Goal: Information Seeking & Learning: Compare options

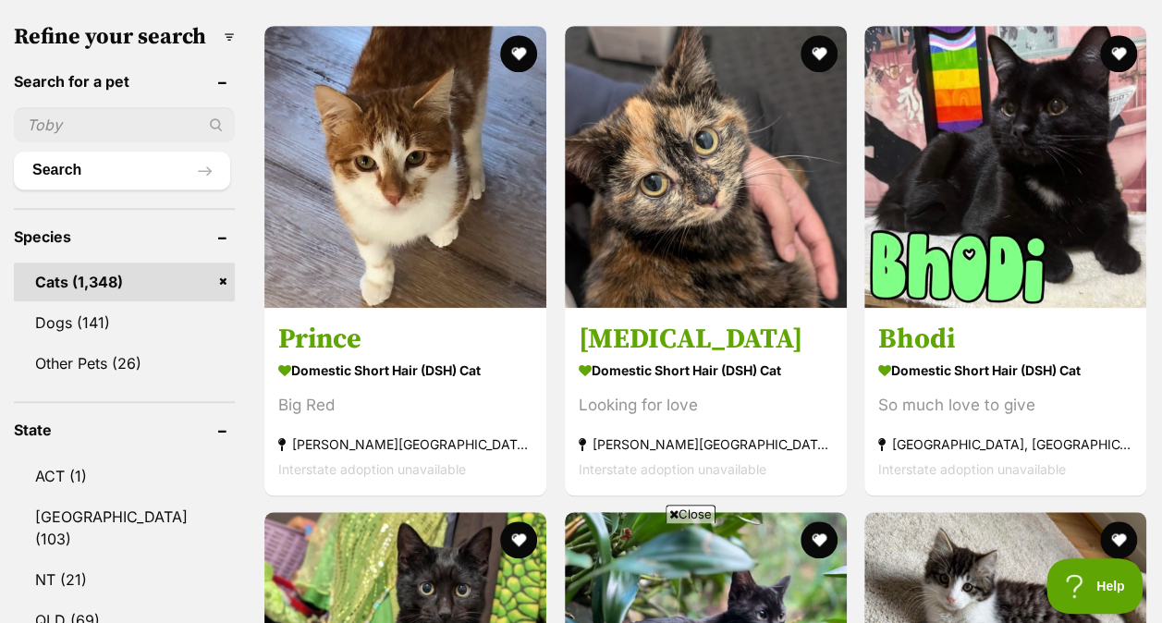
click at [701, 509] on span "Close" at bounding box center [691, 514] width 50 height 18
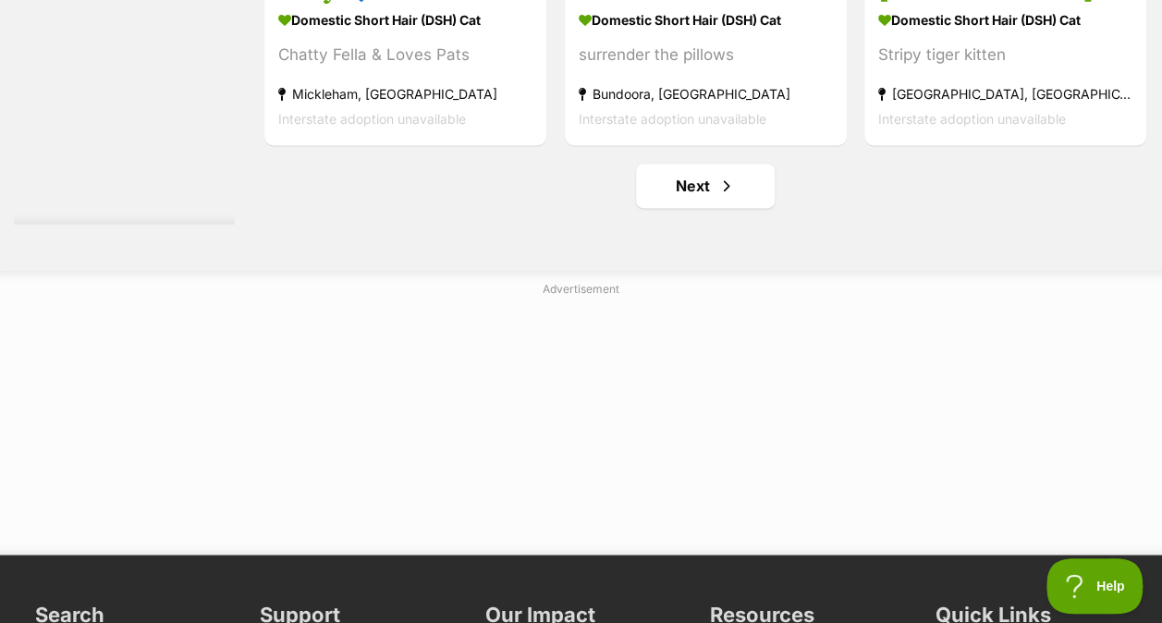
scroll to position [11773, 0]
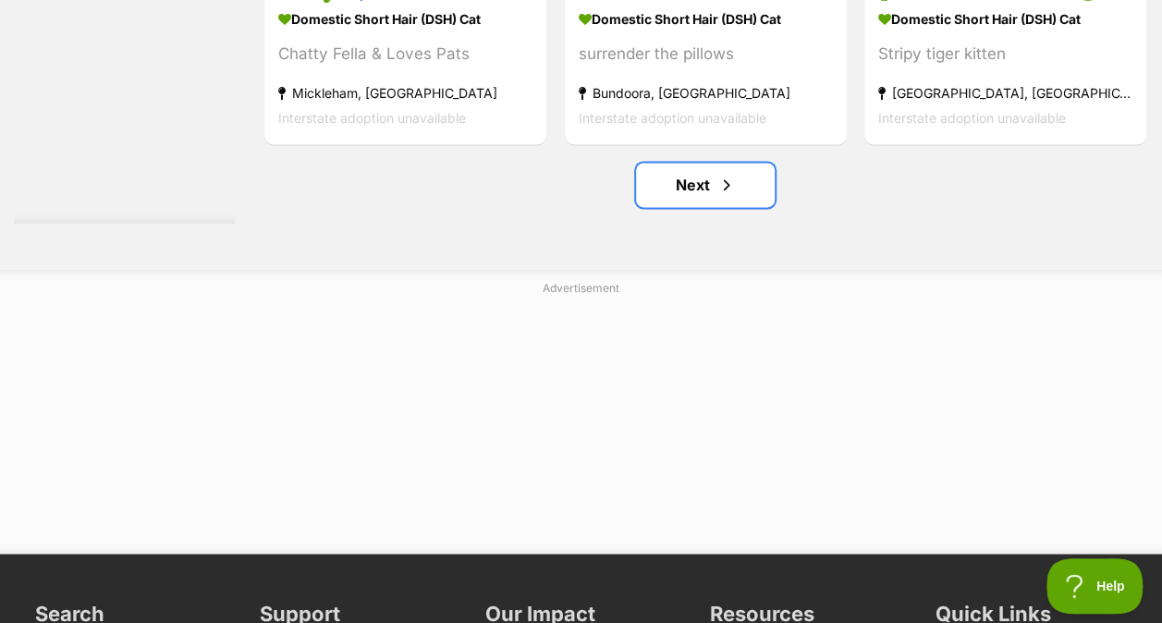
click at [702, 207] on link "Next" at bounding box center [705, 185] width 139 height 44
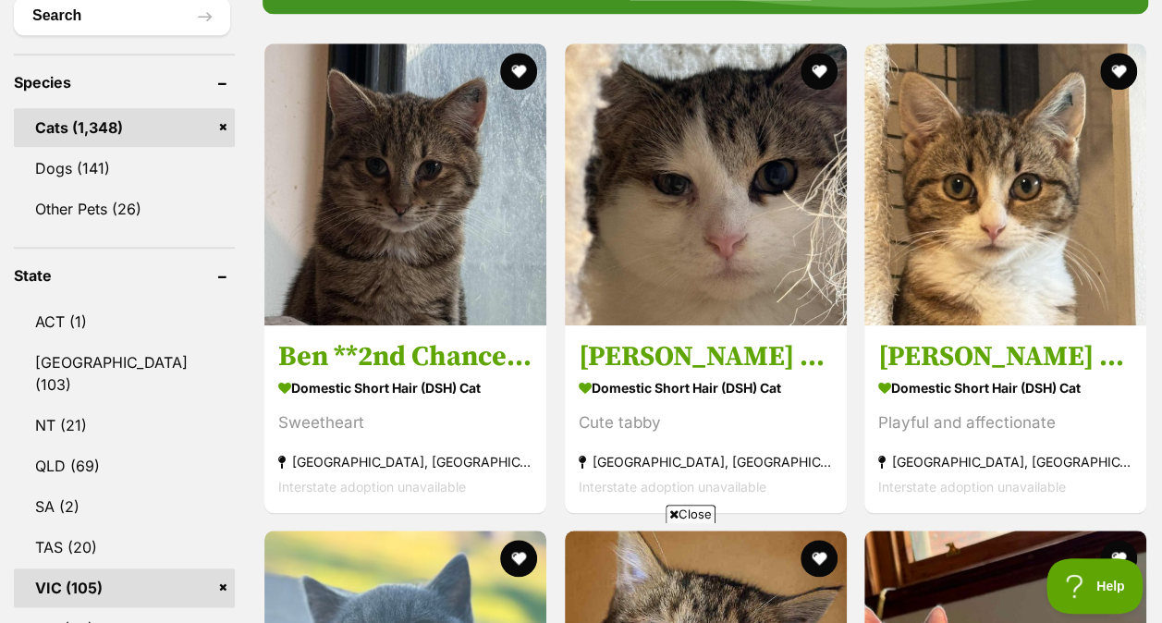
click at [683, 520] on span "Close" at bounding box center [691, 514] width 50 height 18
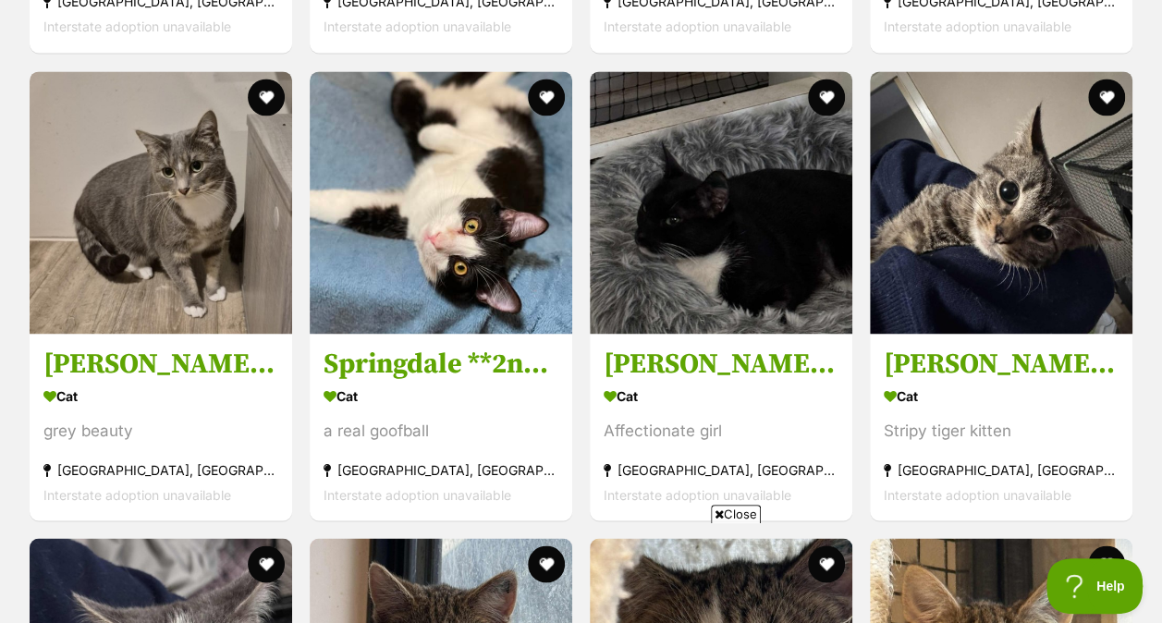
scroll to position [4849, 0]
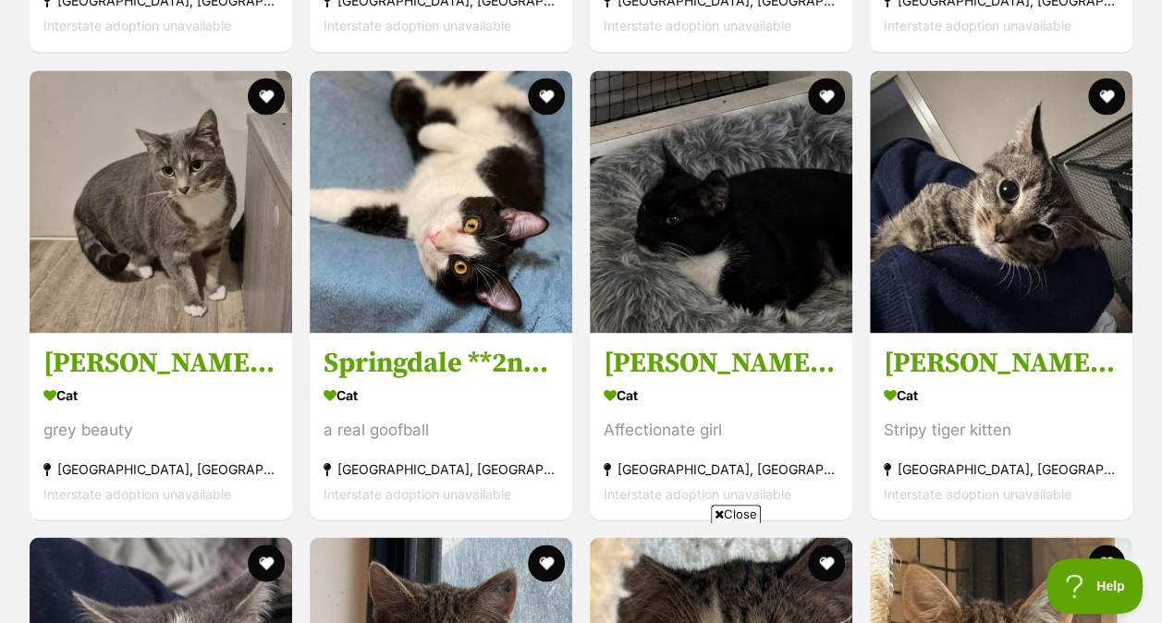
click at [725, 516] on span "Close" at bounding box center [736, 514] width 50 height 18
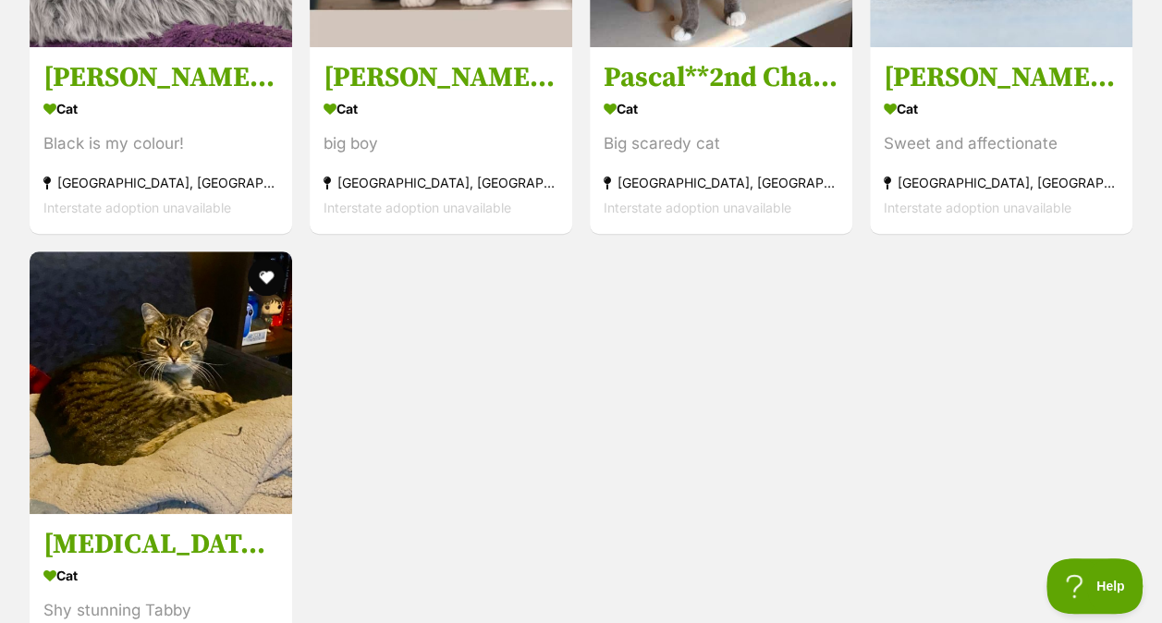
scroll to position [7482, 0]
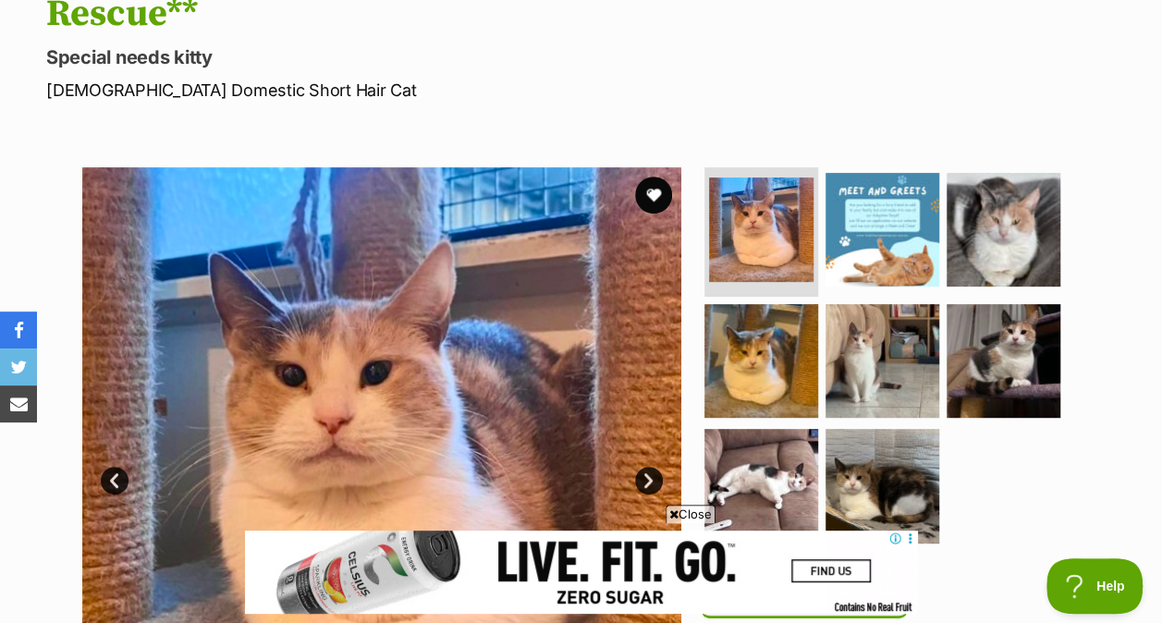
scroll to position [253, 0]
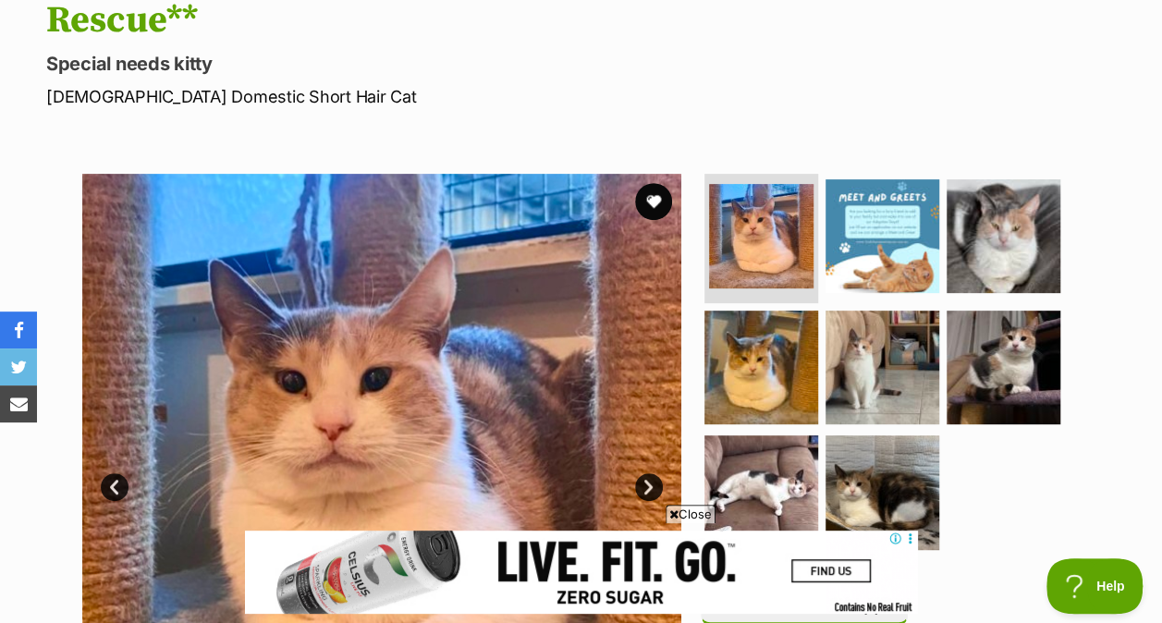
click at [861, 311] on img at bounding box center [882, 368] width 114 height 114
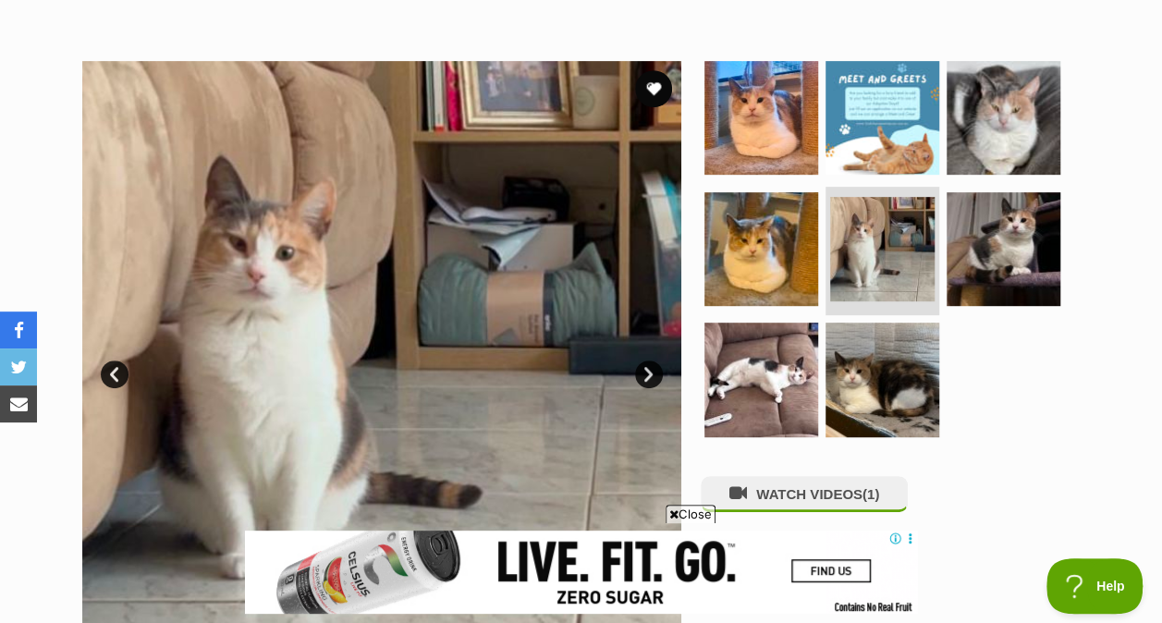
scroll to position [367, 0]
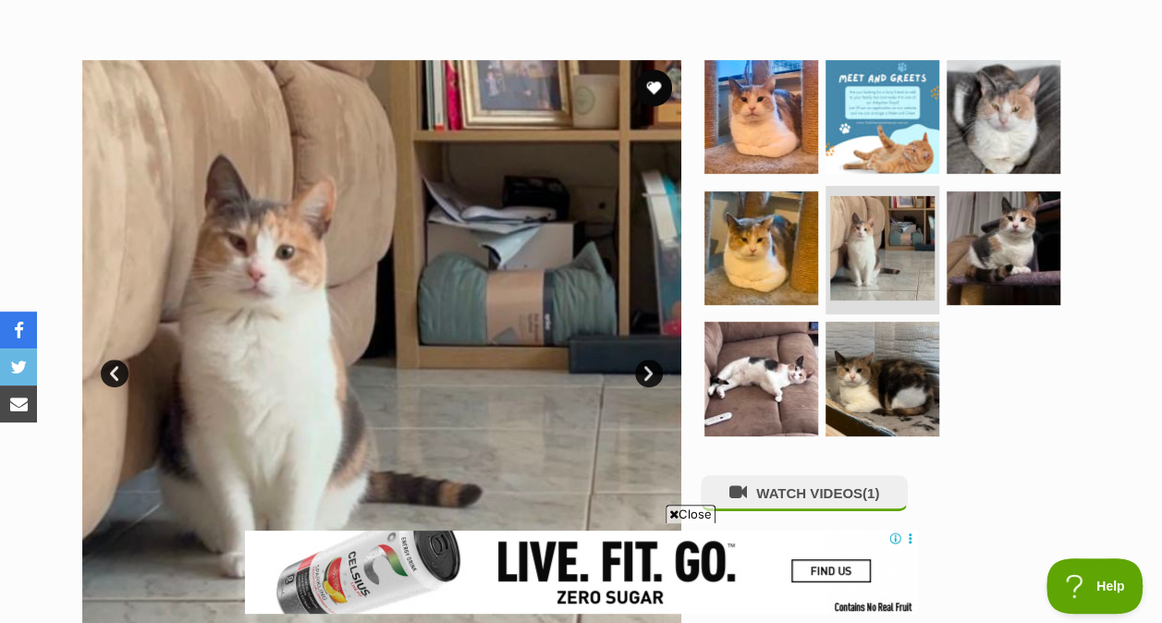
click at [784, 322] on img at bounding box center [761, 379] width 114 height 114
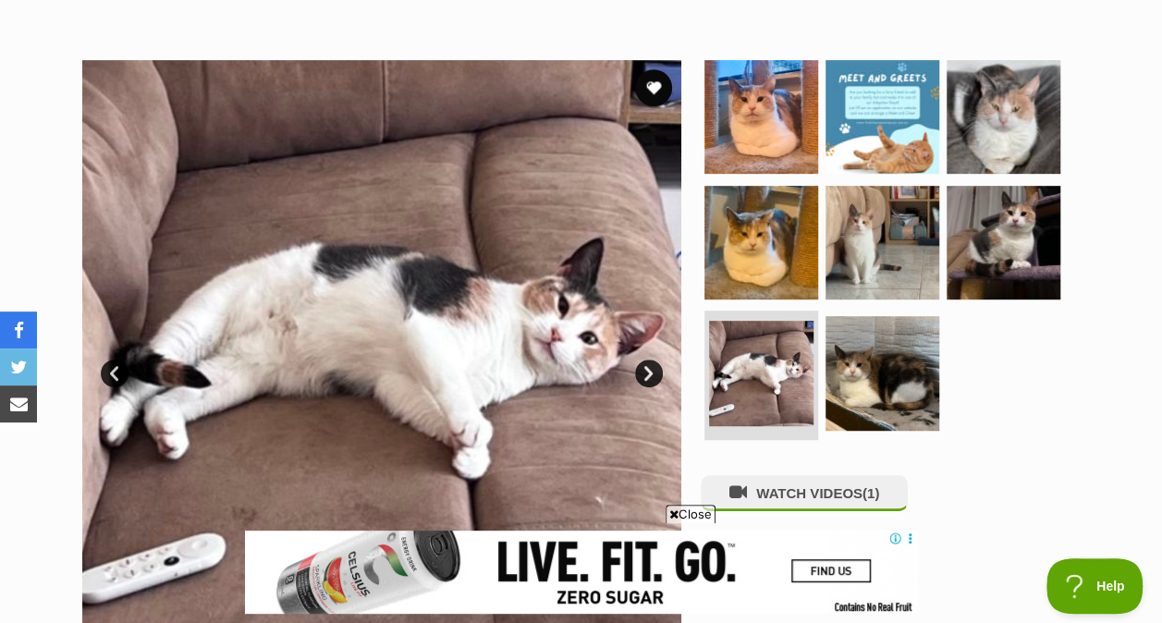
click at [895, 325] on img at bounding box center [882, 373] width 114 height 114
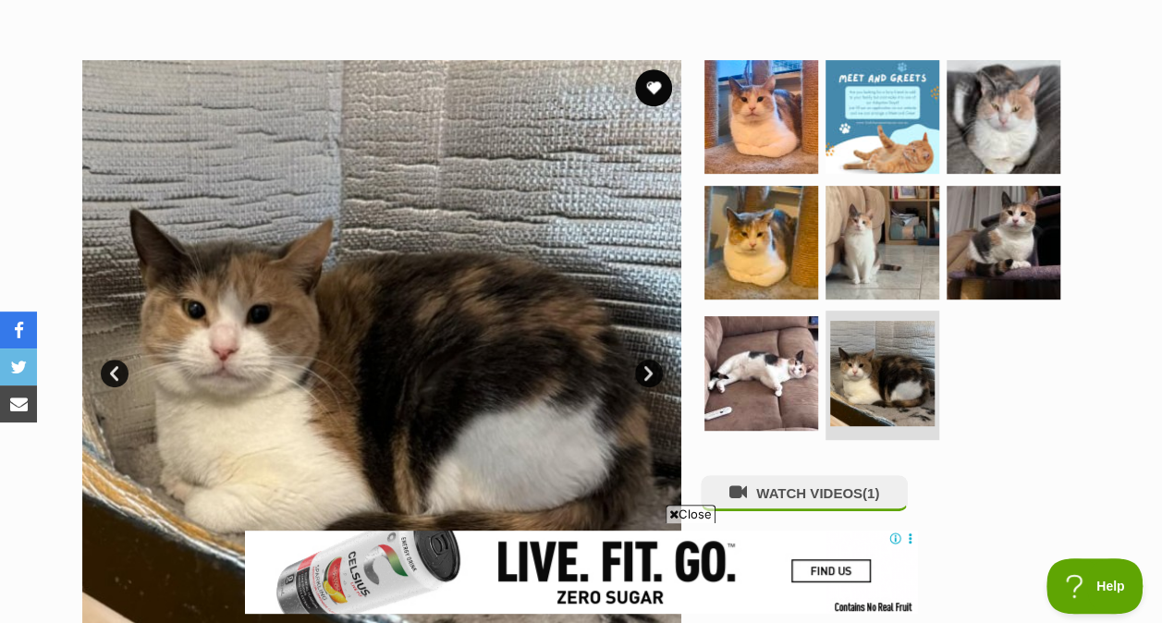
click at [1008, 224] on img at bounding box center [1004, 243] width 114 height 114
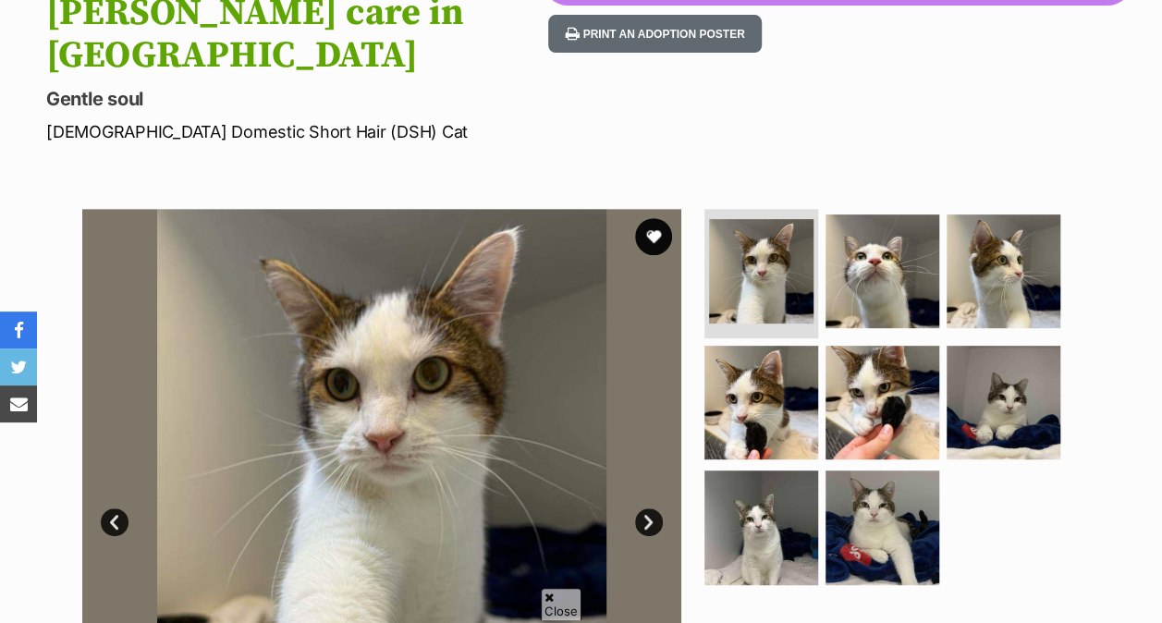
click at [837, 348] on img at bounding box center [882, 403] width 114 height 114
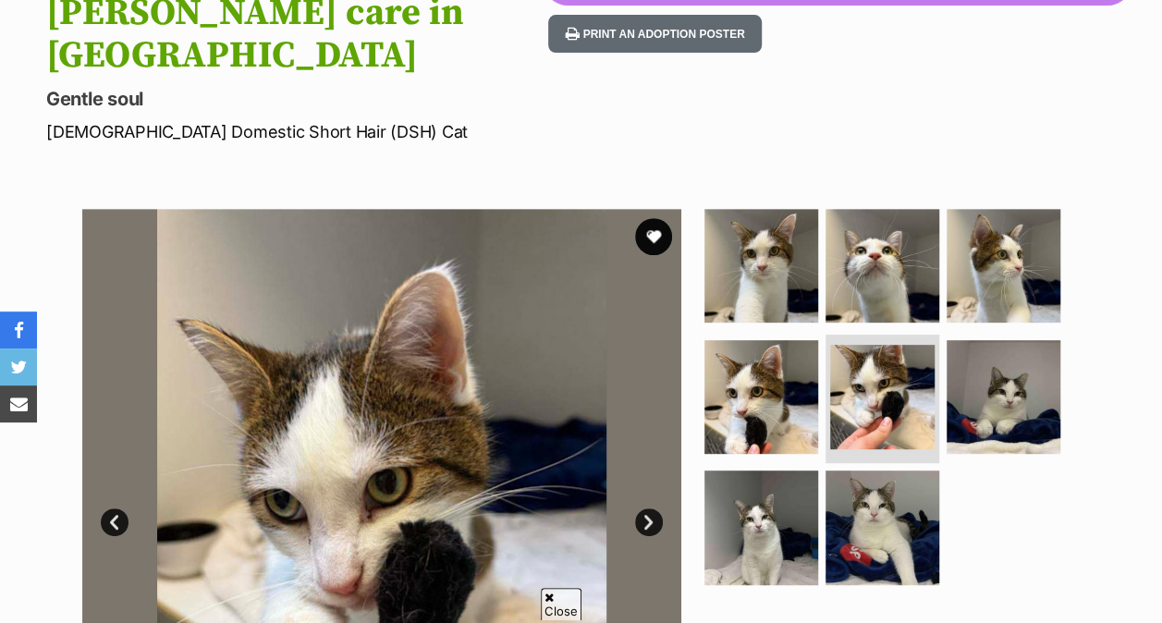
click at [867, 261] on img at bounding box center [882, 266] width 114 height 114
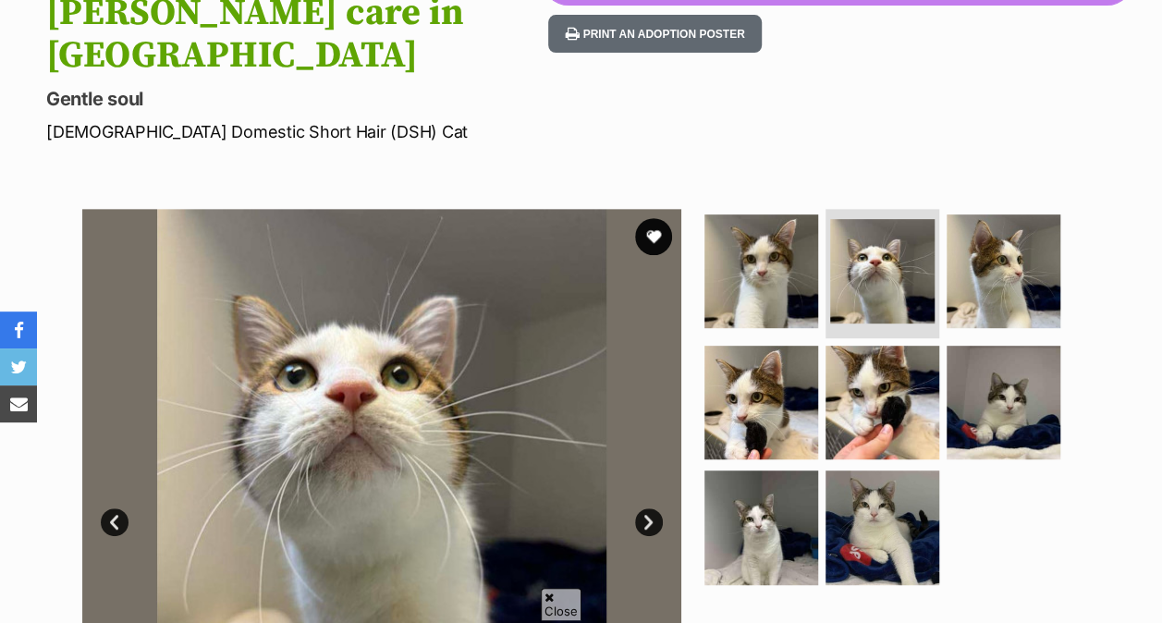
click at [764, 379] on img at bounding box center [761, 403] width 114 height 114
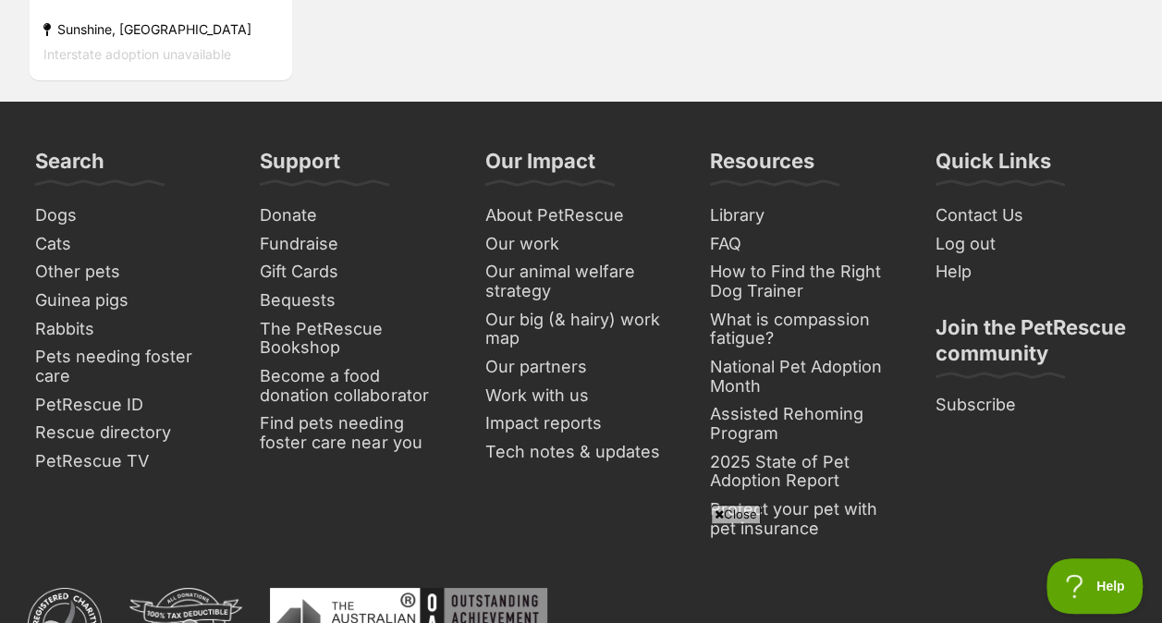
scroll to position [6777, 0]
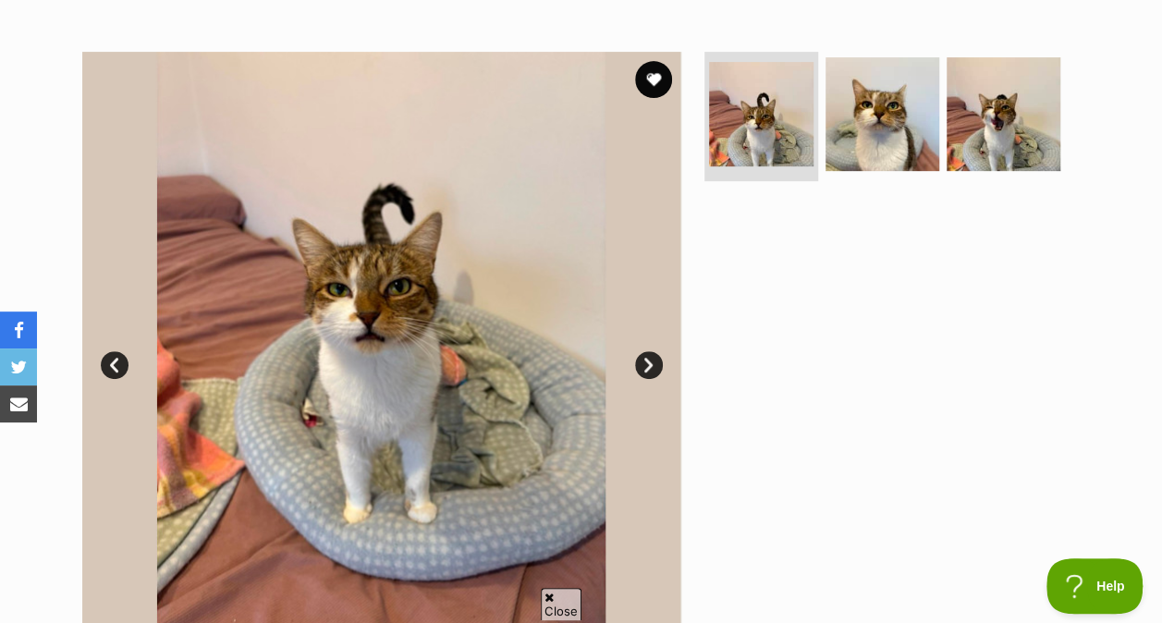
click at [935, 65] on img at bounding box center [882, 114] width 114 height 114
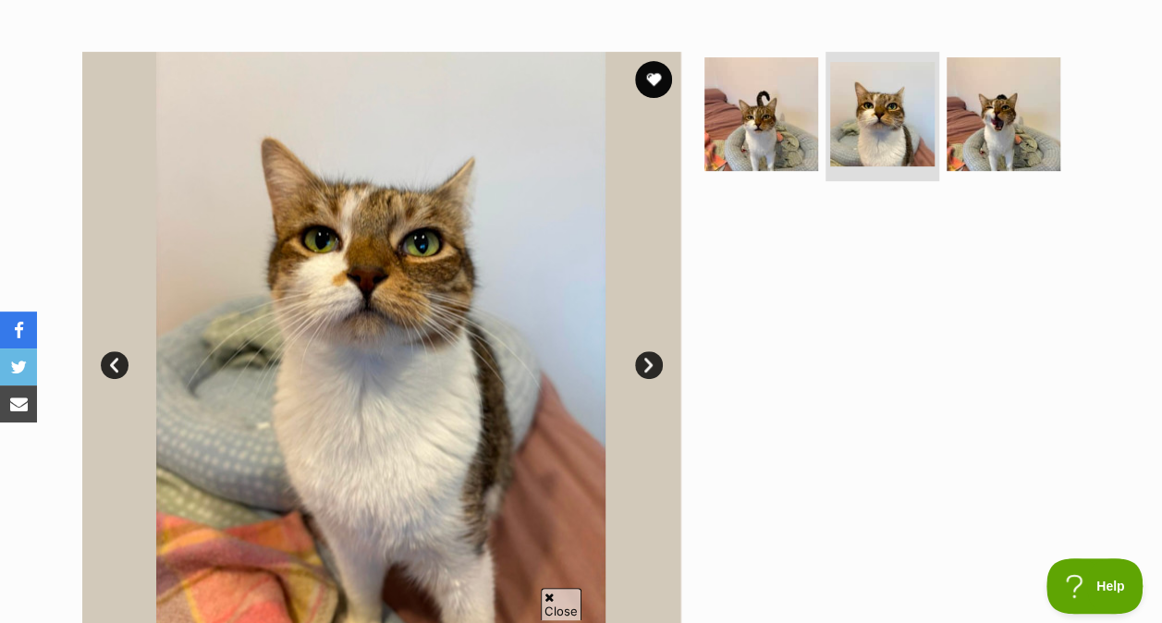
click at [996, 134] on img at bounding box center [1004, 114] width 114 height 114
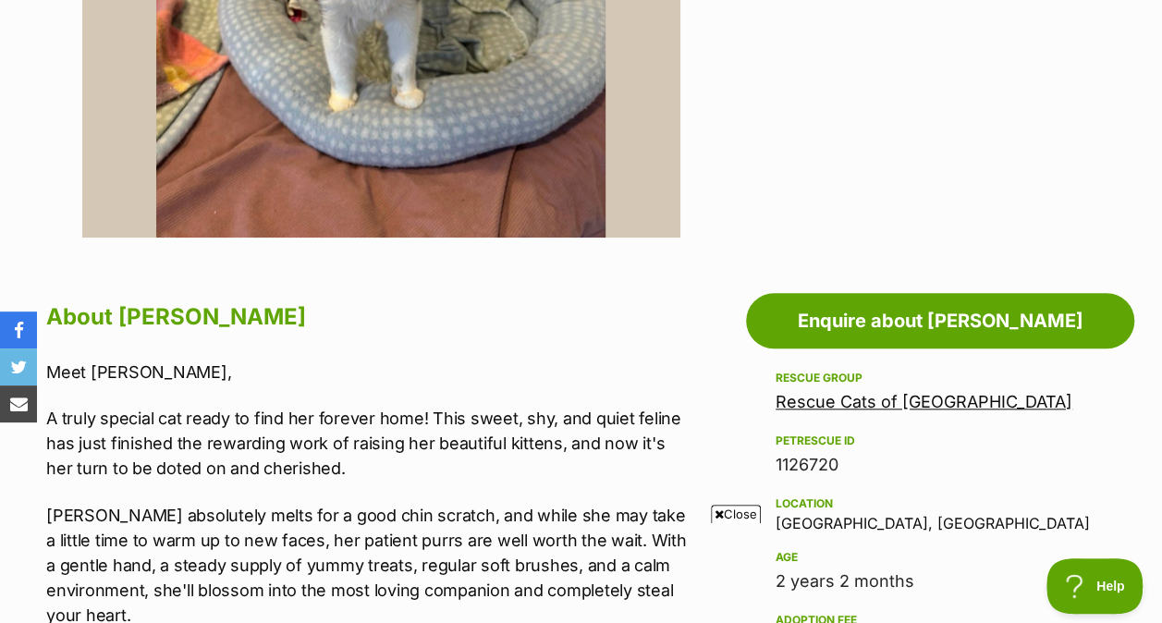
scroll to position [756, 0]
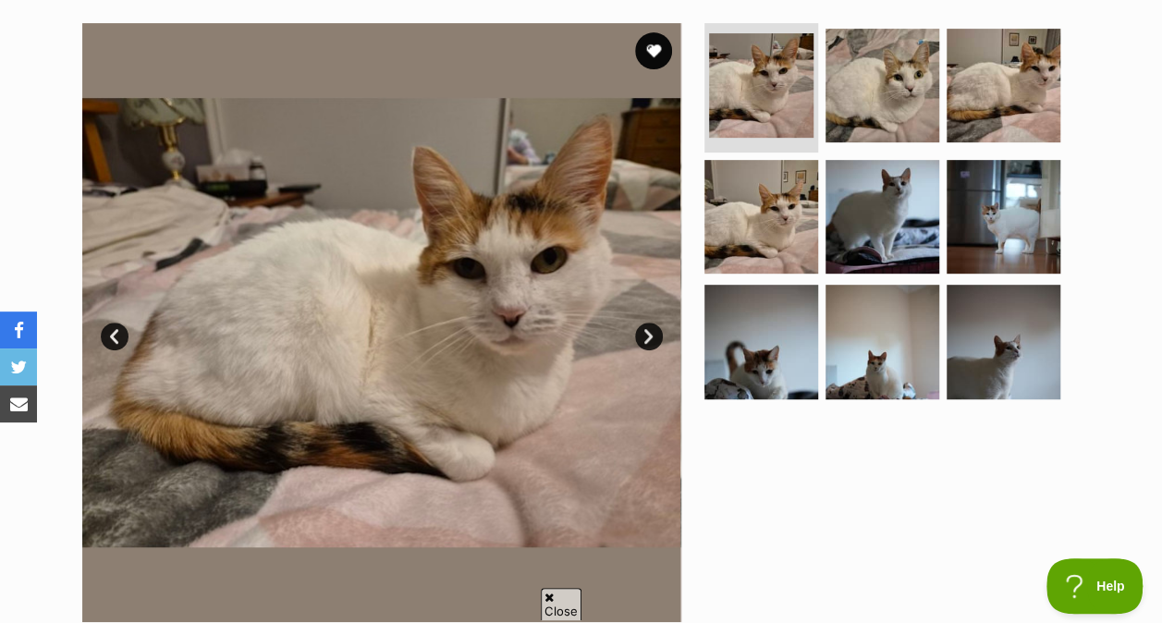
click at [795, 216] on img at bounding box center [761, 217] width 114 height 114
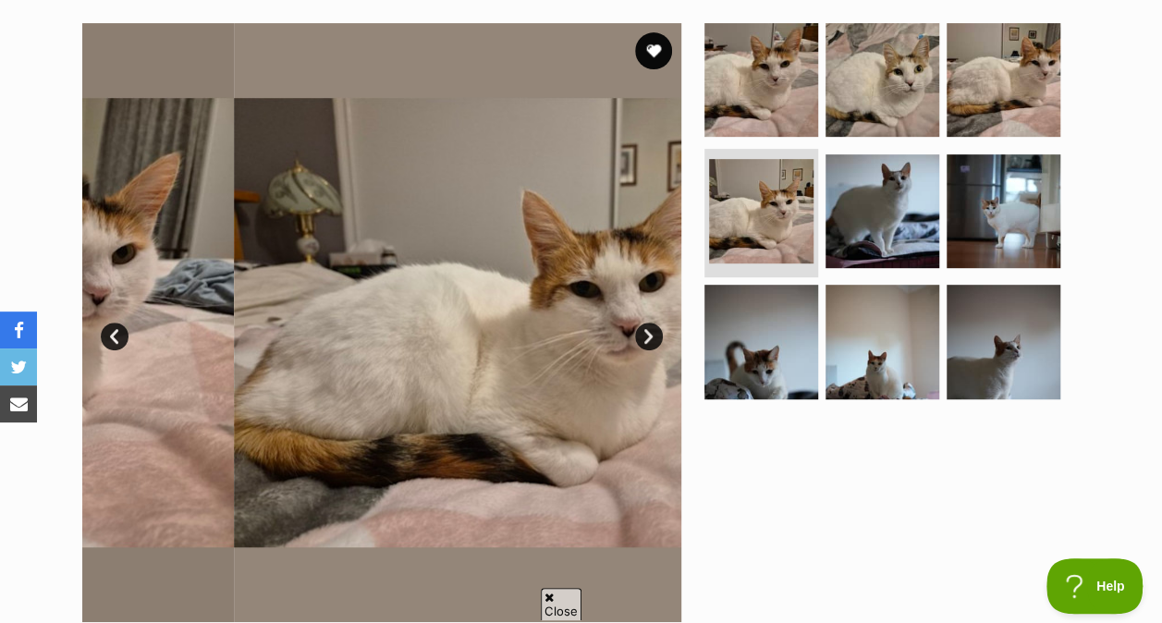
click at [942, 104] on ul at bounding box center [890, 216] width 379 height 387
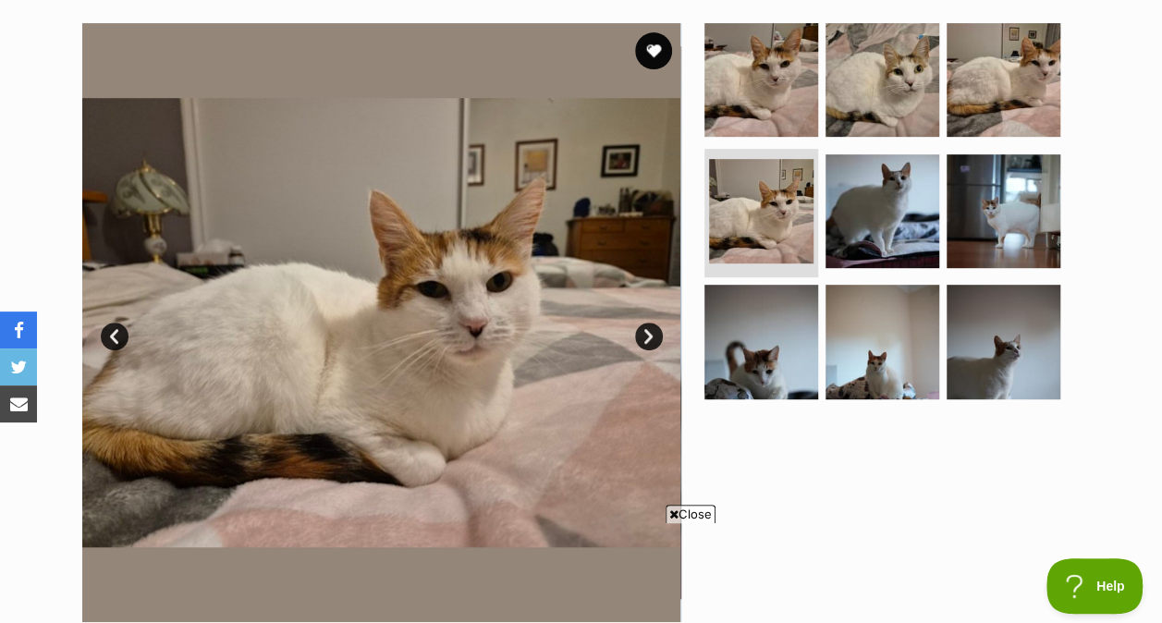
click at [996, 105] on img at bounding box center [1004, 80] width 114 height 114
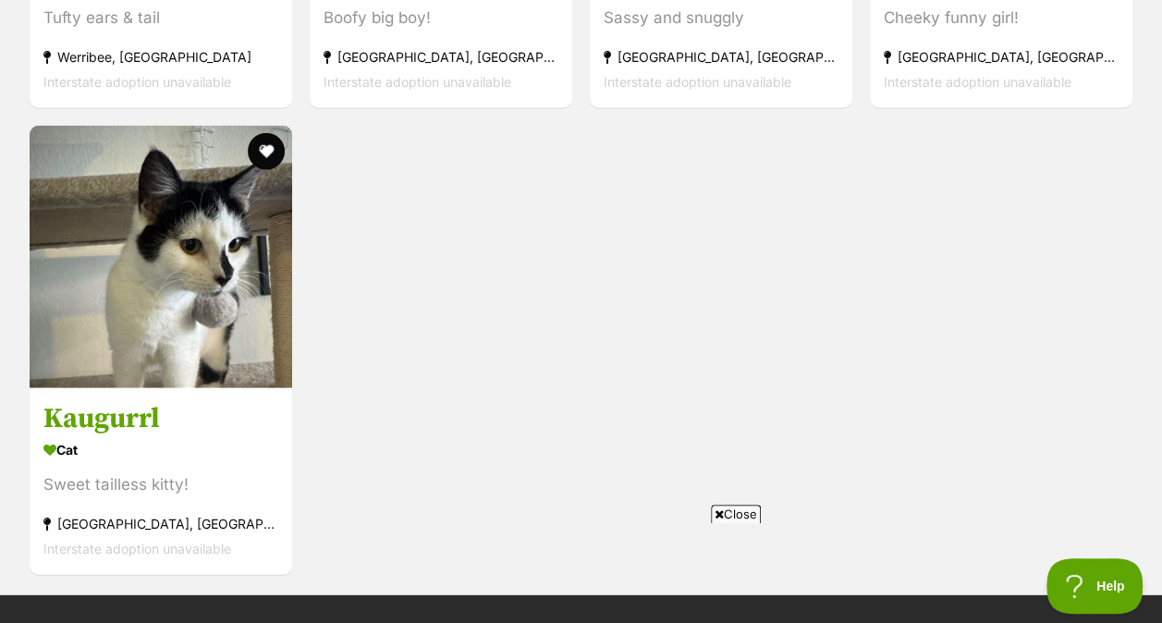
scroll to position [5812, 0]
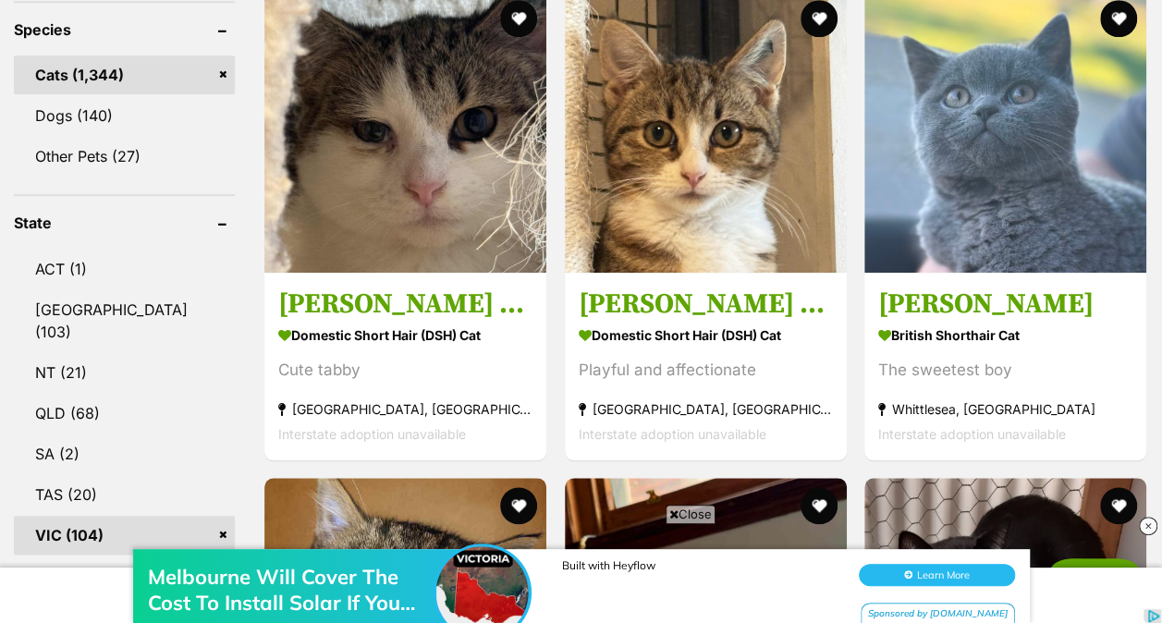
click at [694, 511] on span "Close" at bounding box center [691, 514] width 50 height 18
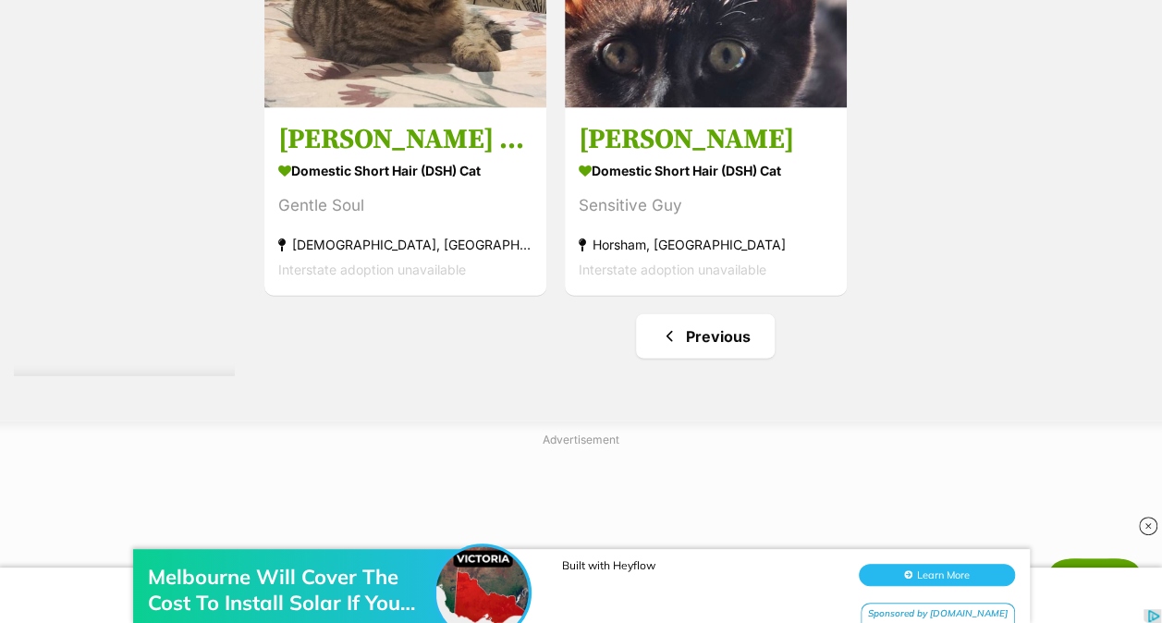
scroll to position [9007, 0]
click at [699, 351] on link "Previous" at bounding box center [705, 335] width 139 height 44
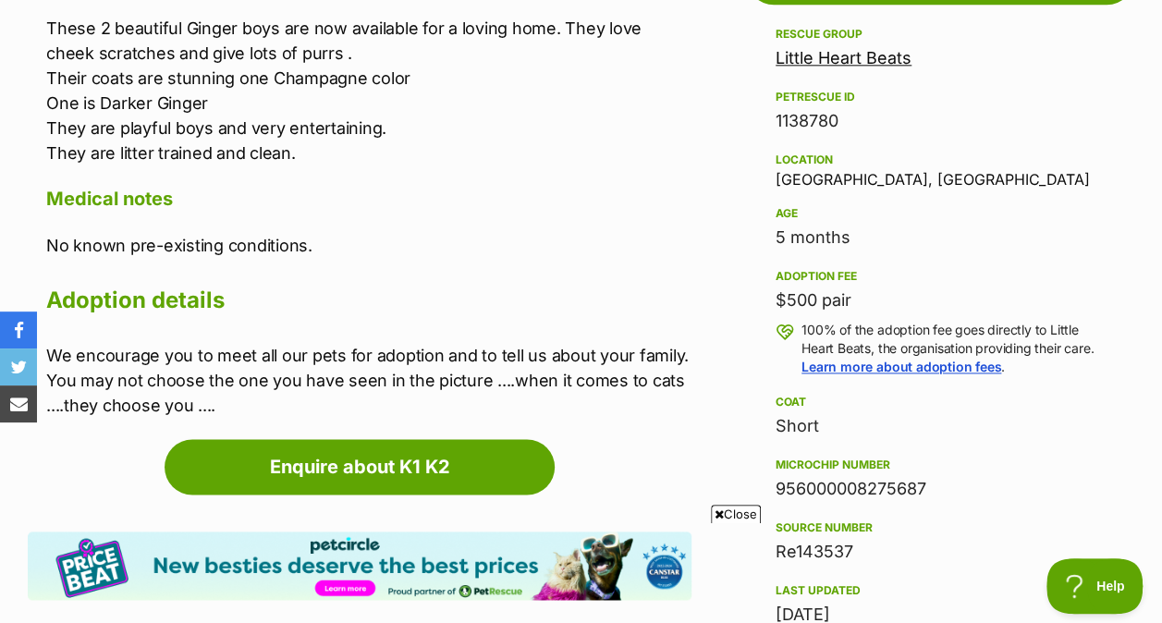
scroll to position [1091, 0]
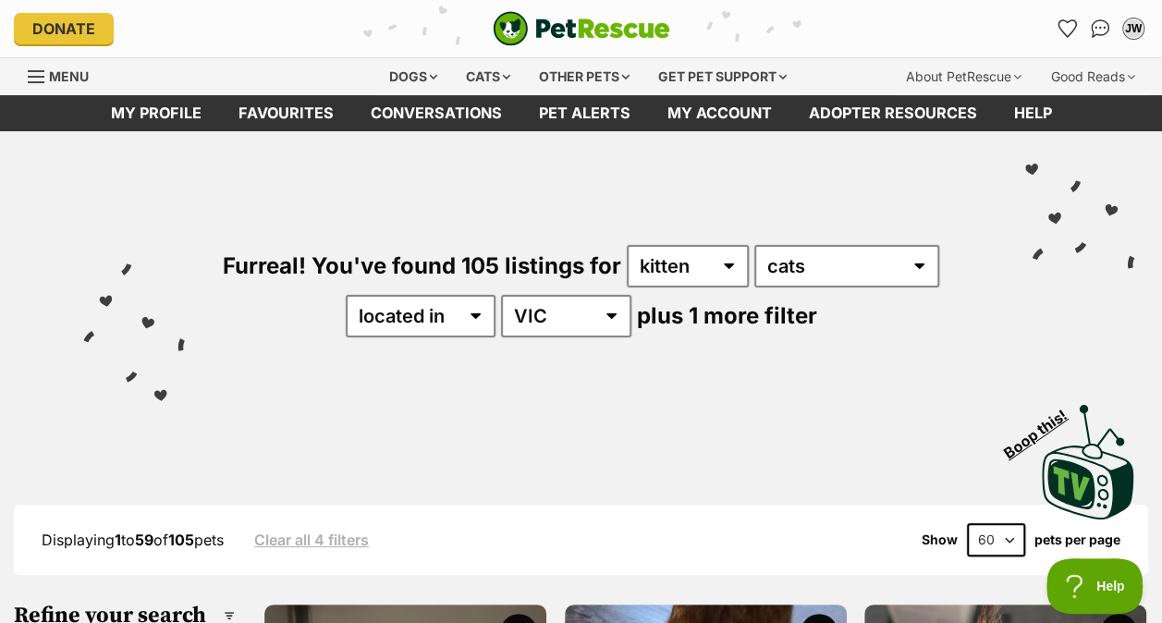
click at [218, 202] on div "Furreal! You've found 105 listings for any age kitten adult senior any type of …" at bounding box center [581, 259] width 1106 height 257
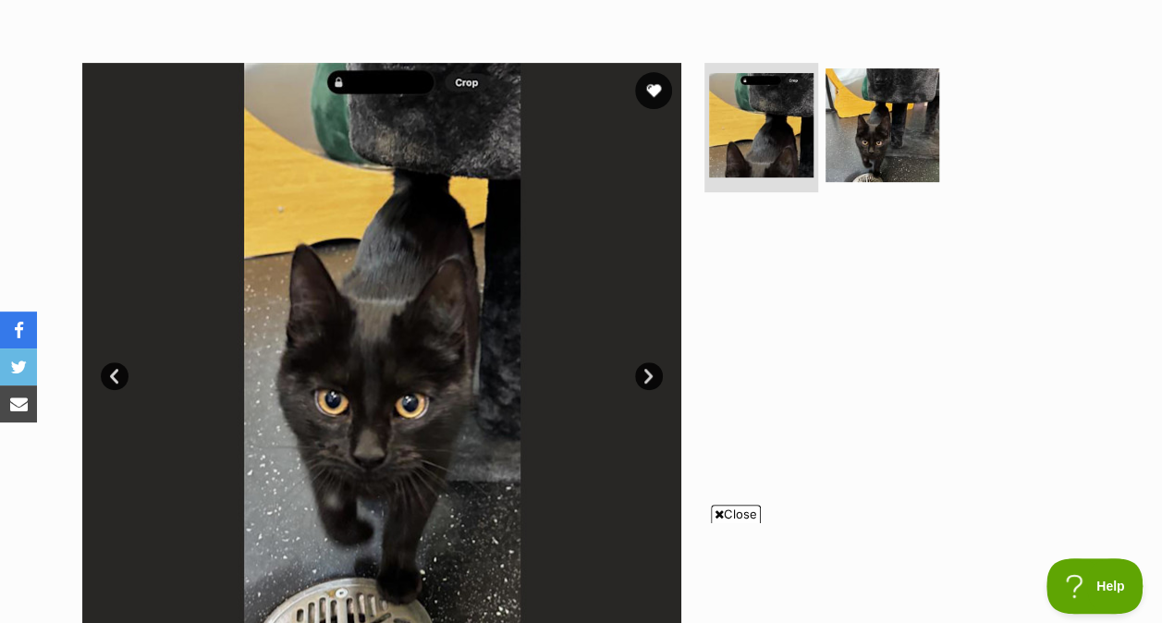
click at [898, 141] on img at bounding box center [882, 125] width 114 height 114
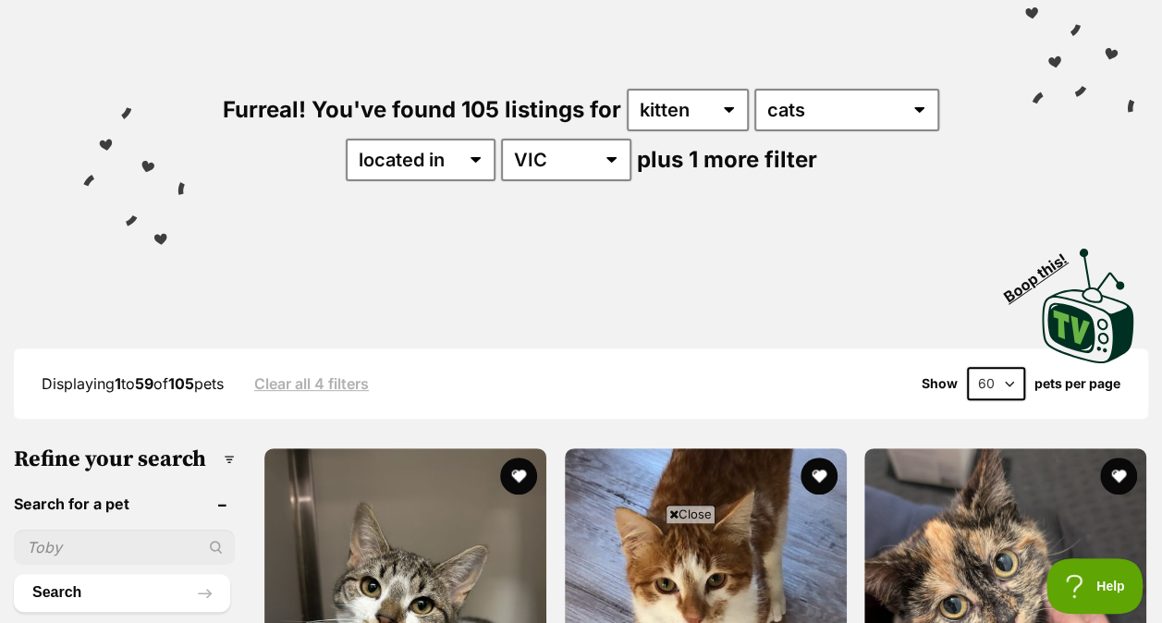
scroll to position [155, 0]
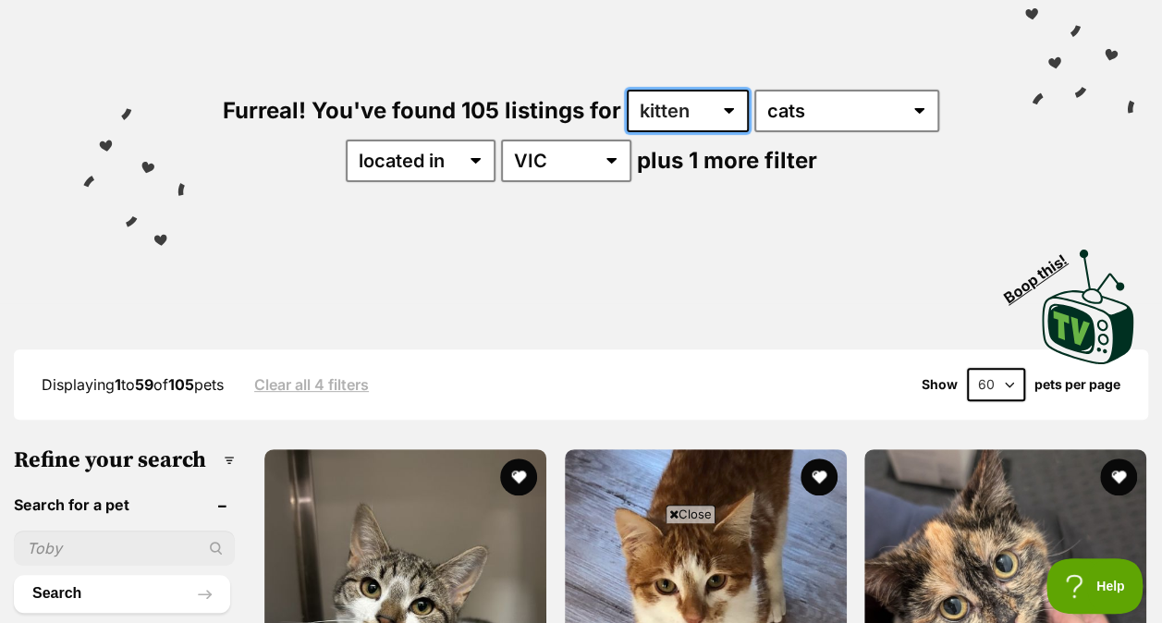
click at [738, 116] on select "any age kitten adult senior" at bounding box center [688, 111] width 122 height 43
select select "cat"
click at [627, 90] on select "any age kitten adult senior" at bounding box center [688, 111] width 122 height 43
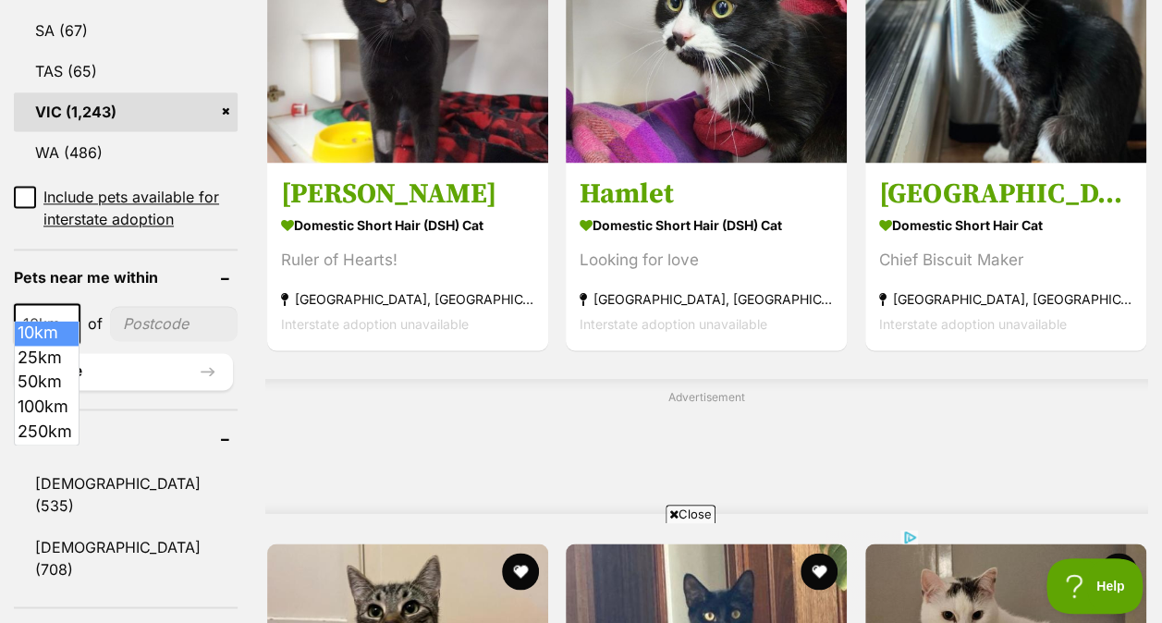
click at [57, 311] on span "10km" at bounding box center [47, 324] width 63 height 26
select select "100"
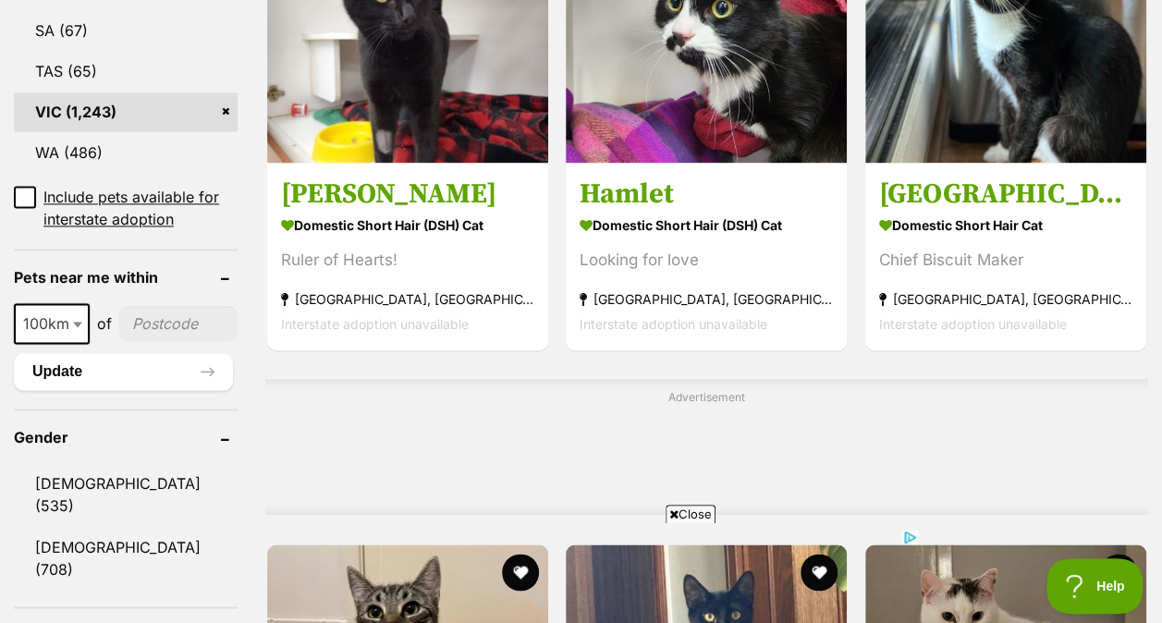
click at [163, 312] on input"] "postcode" at bounding box center [178, 323] width 118 height 35
type input"] "3936"
click at [183, 353] on button "Update" at bounding box center [123, 371] width 219 height 37
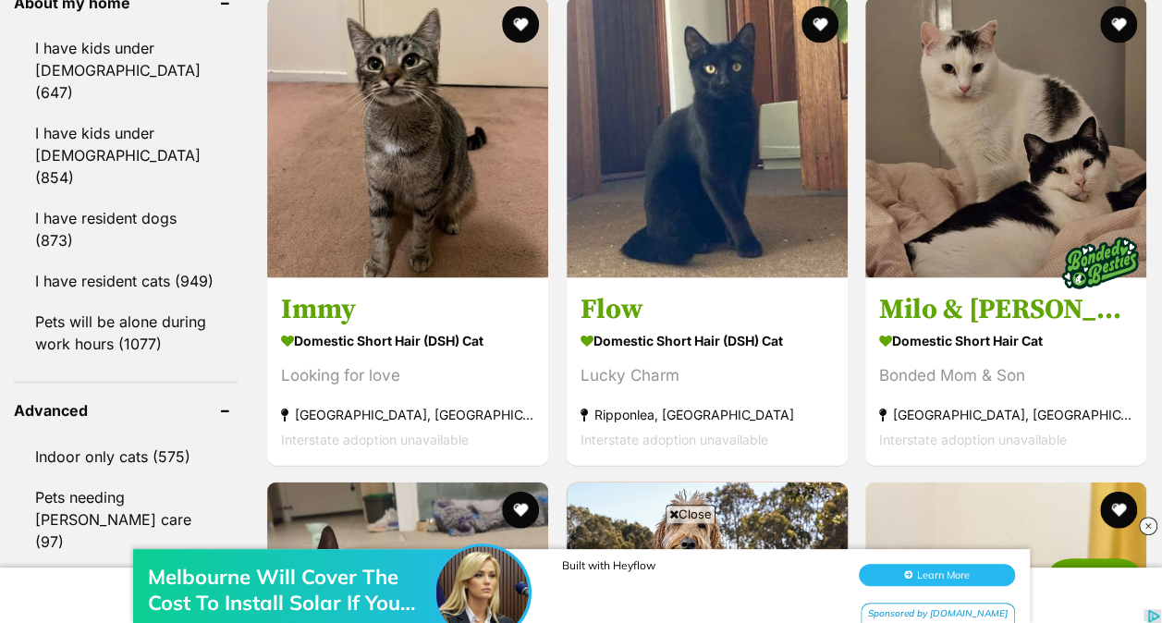
scroll to position [1762, 0]
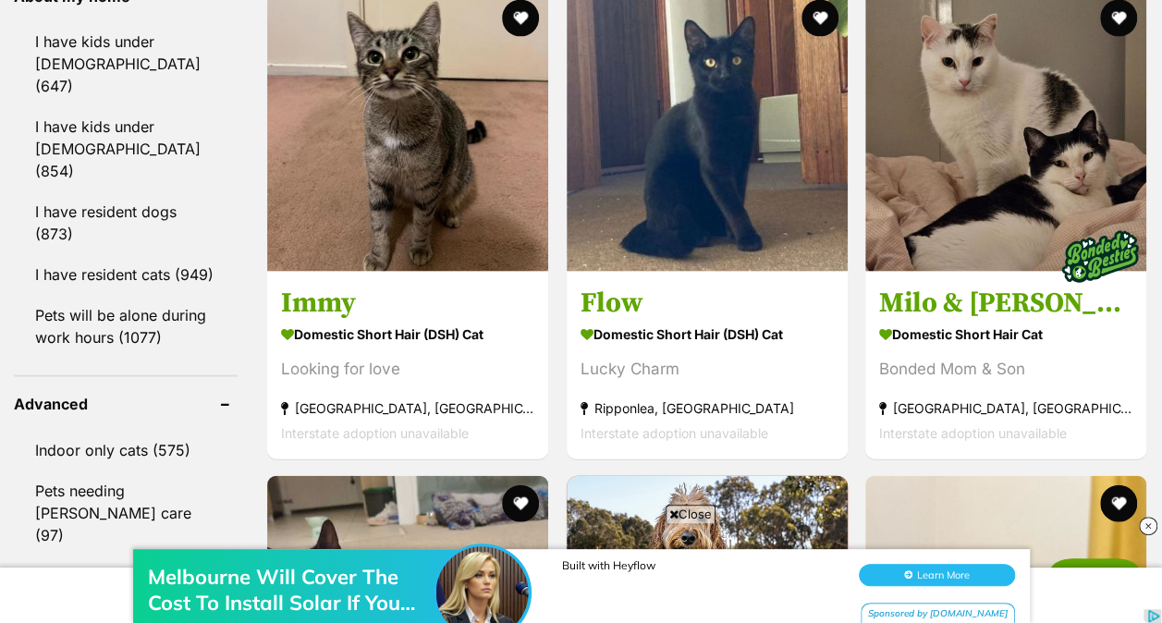
click at [119, 255] on link "I have resident cats (949)" at bounding box center [126, 274] width 224 height 39
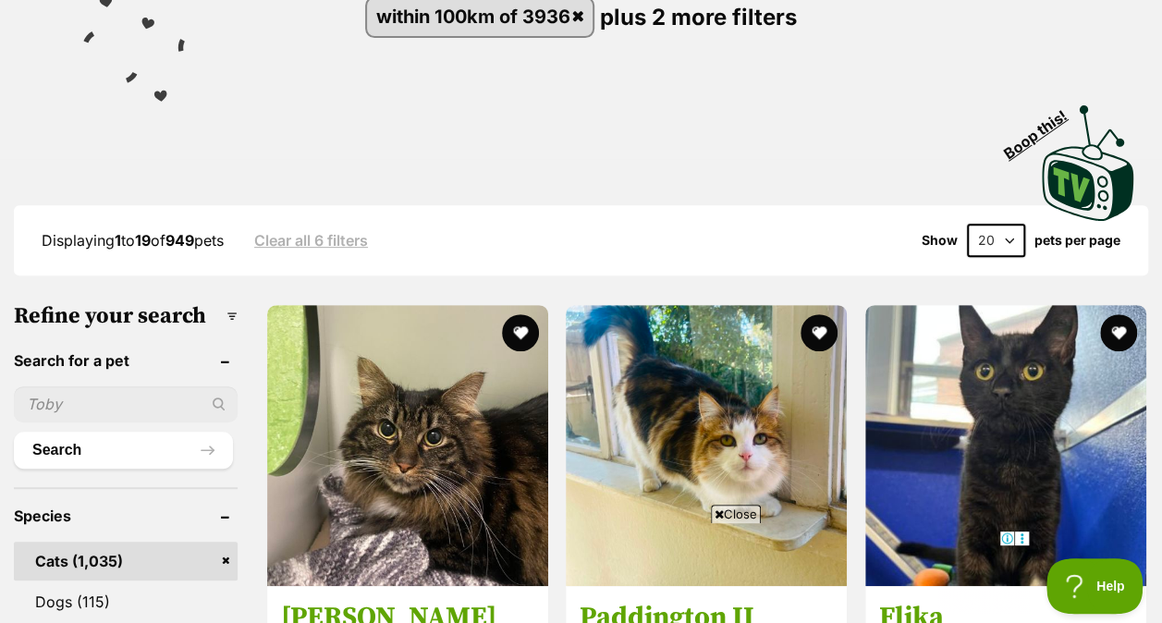
scroll to position [279, 0]
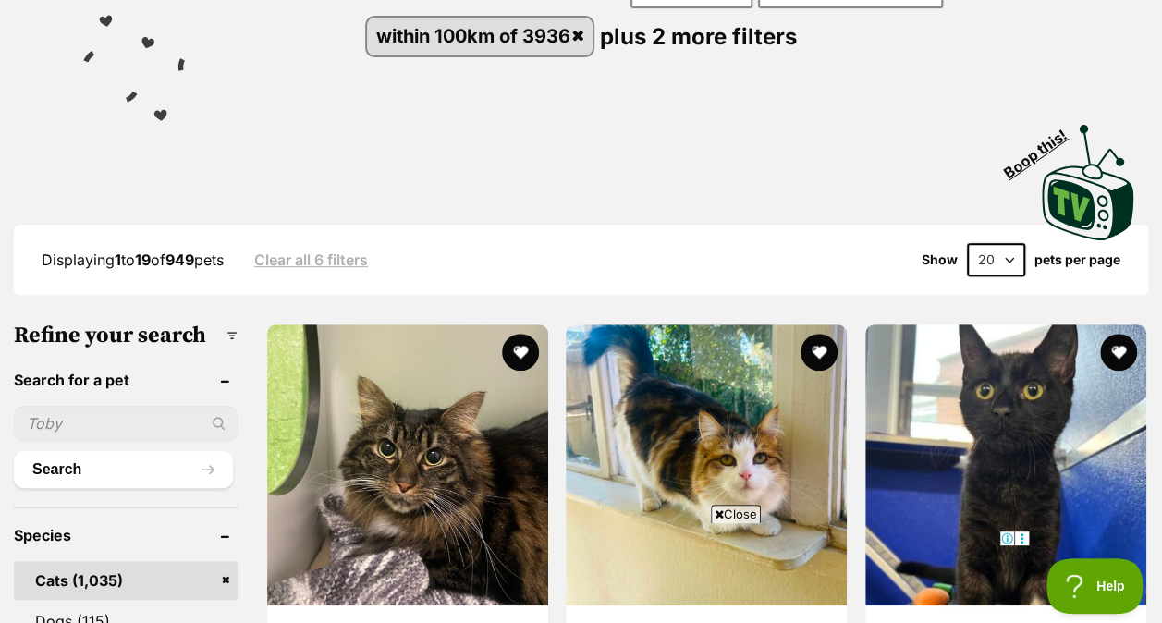
click at [996, 269] on select "20 40 60" at bounding box center [996, 259] width 58 height 33
select select "60"
click at [967, 243] on select "20 40 60" at bounding box center [996, 259] width 58 height 33
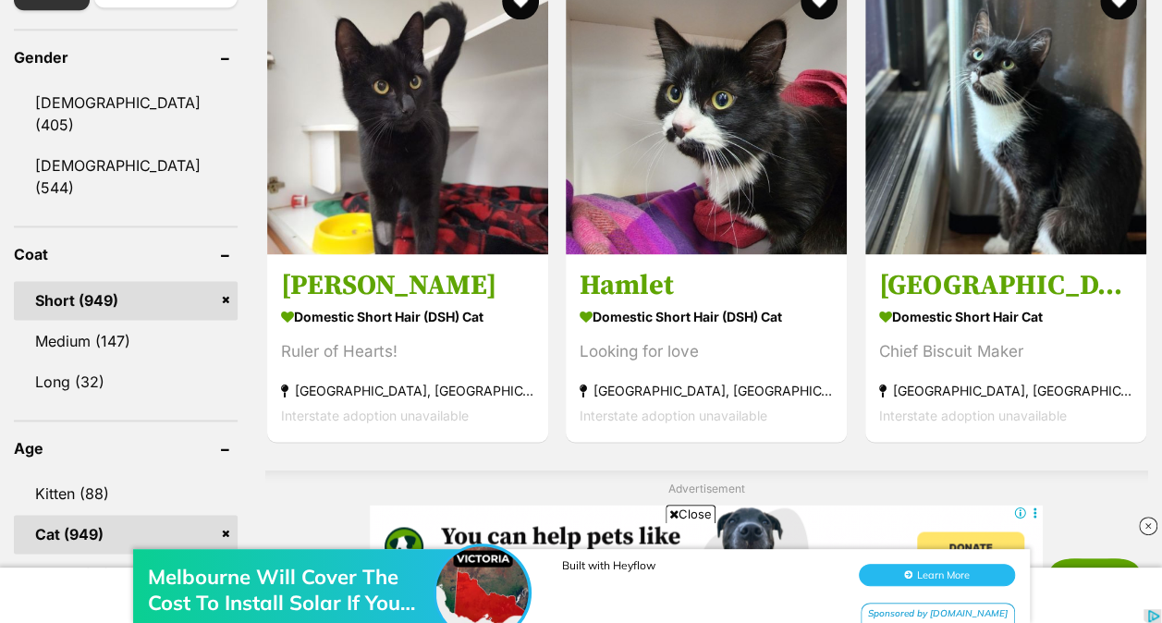
click at [694, 510] on span "Close" at bounding box center [691, 514] width 50 height 18
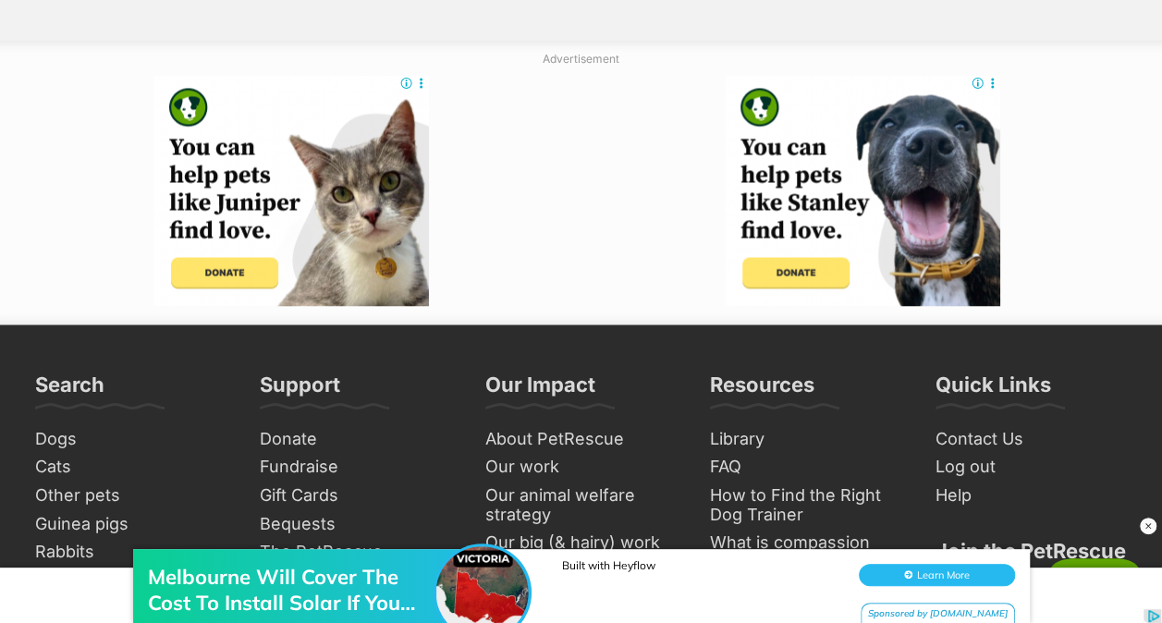
scroll to position [11734, 0]
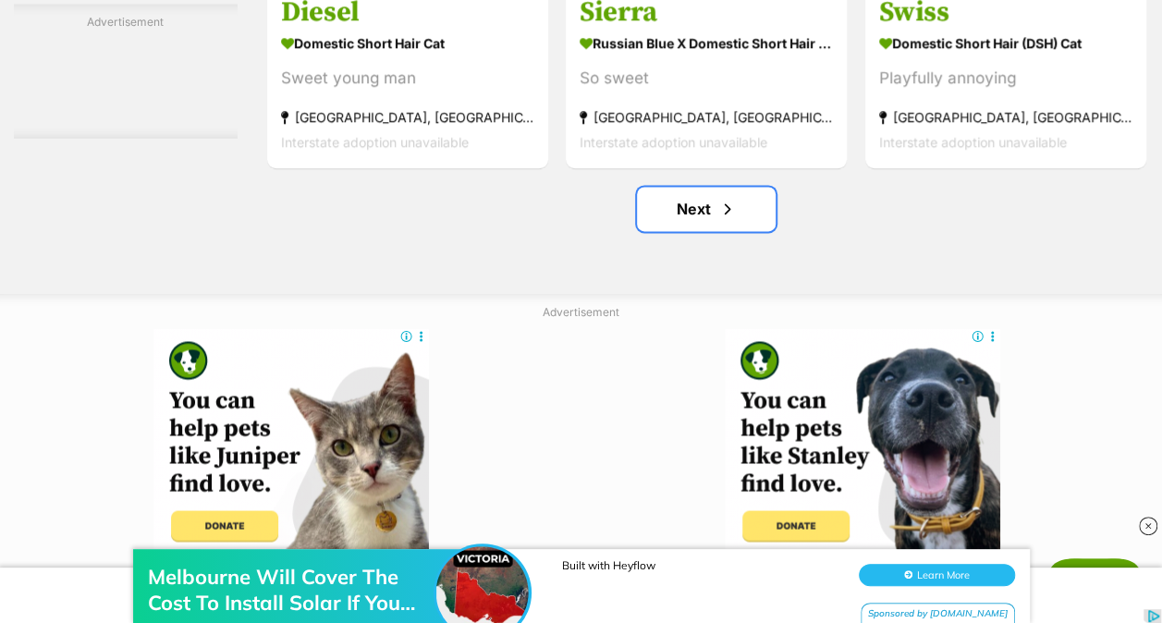
click at [730, 196] on link "Next" at bounding box center [706, 209] width 139 height 44
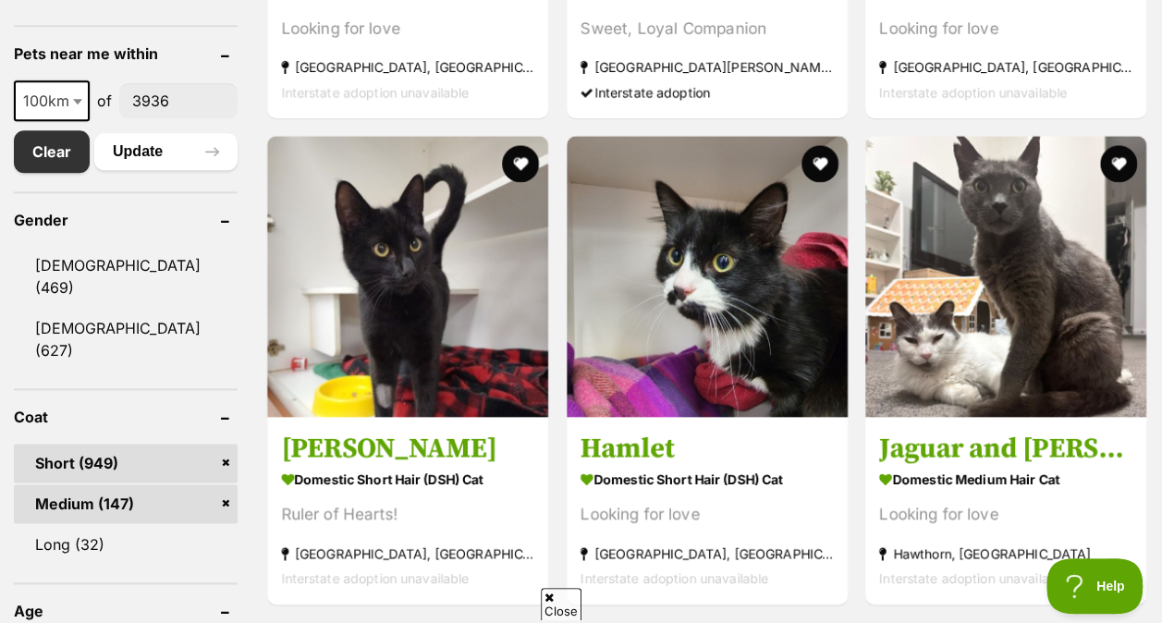
click at [224, 444] on link "Short (949)" at bounding box center [126, 463] width 224 height 39
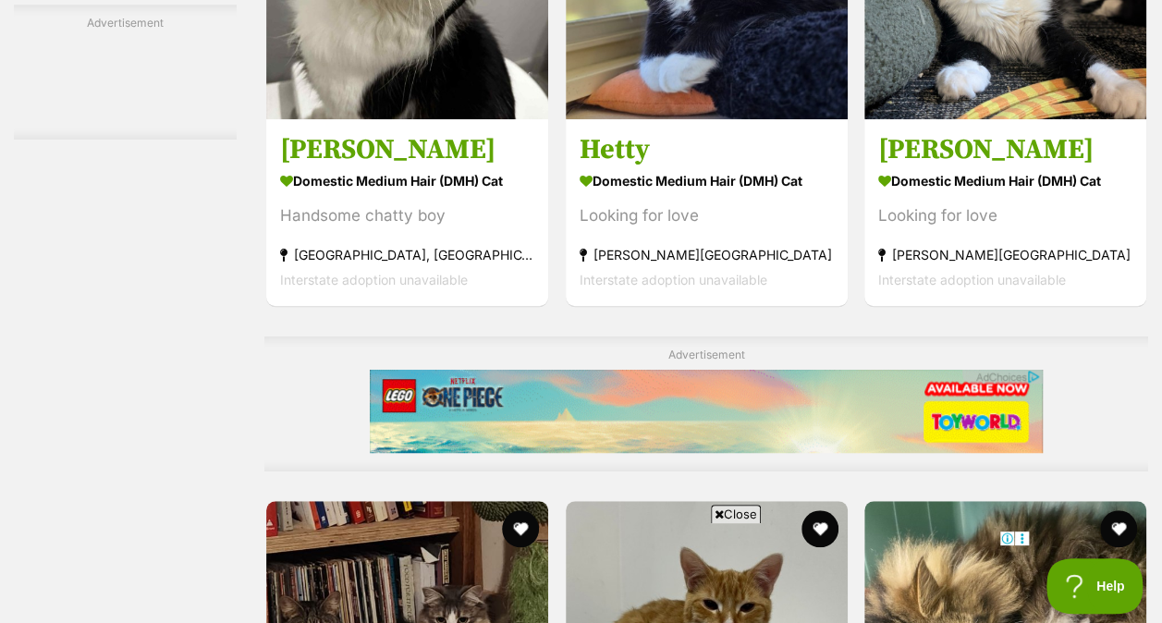
scroll to position [10959, 0]
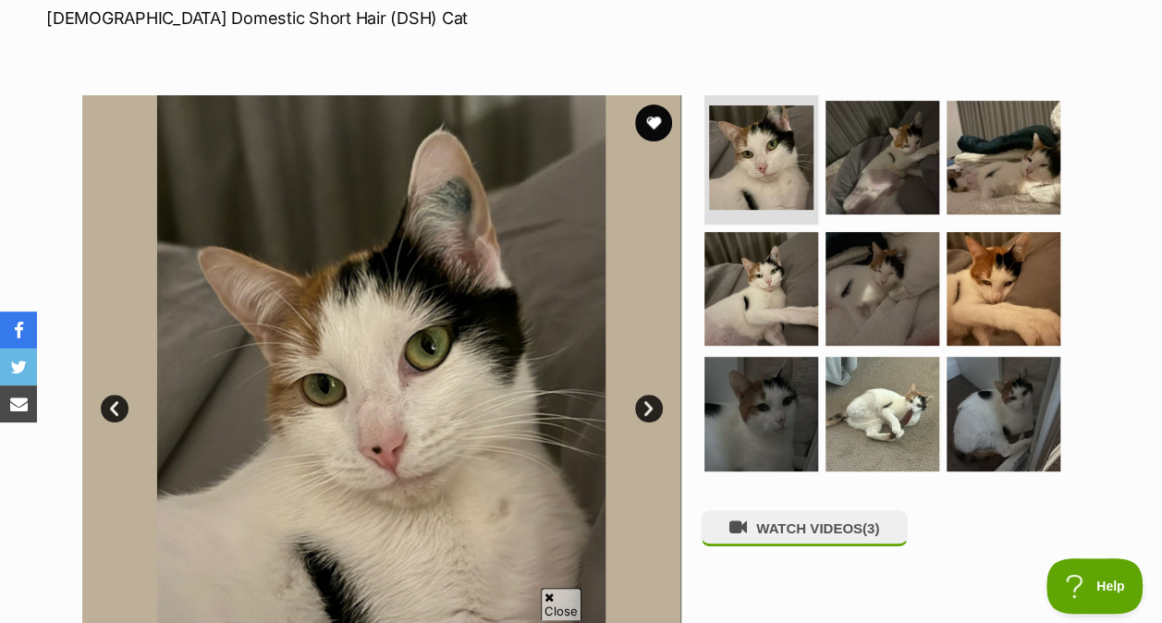
scroll to position [290, 0]
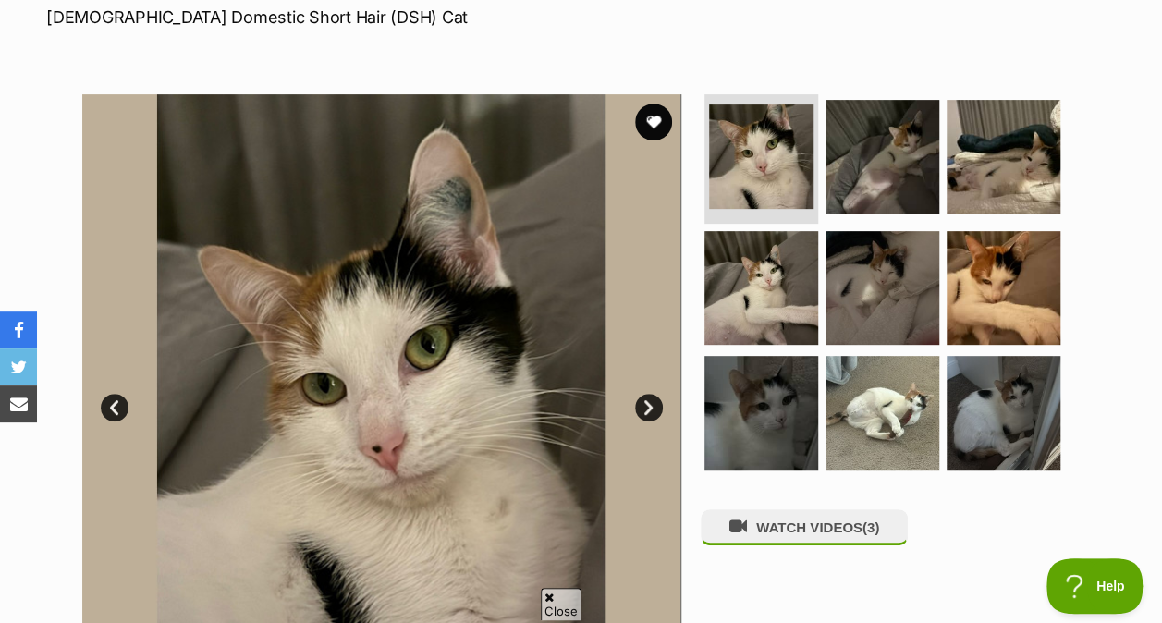
click at [908, 168] on img at bounding box center [882, 157] width 114 height 114
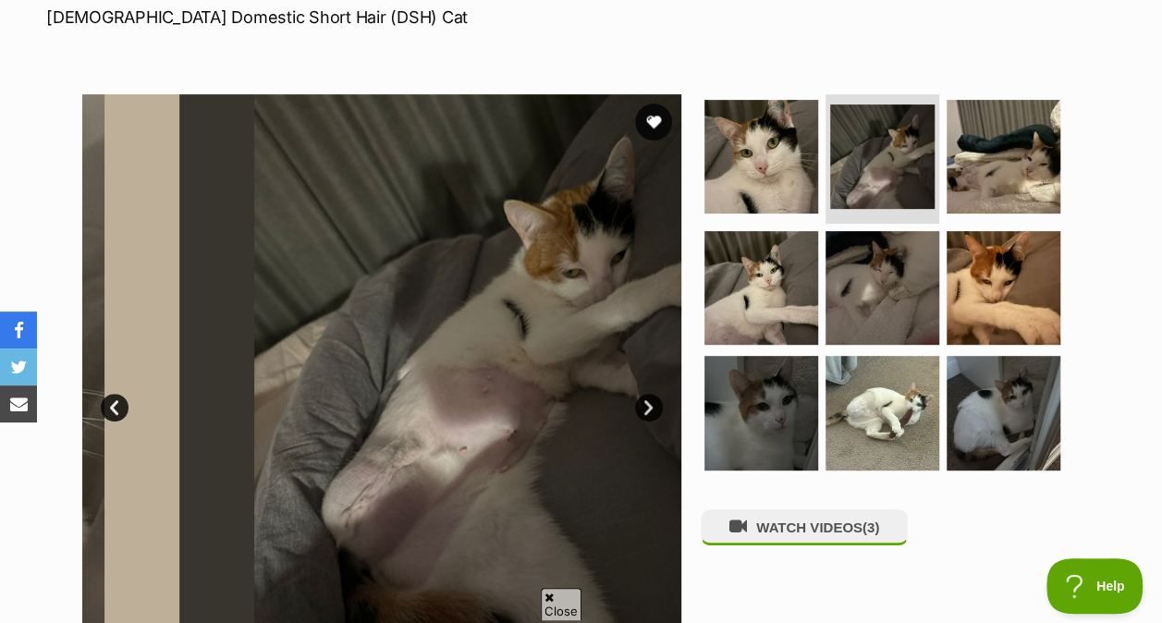
scroll to position [0, 0]
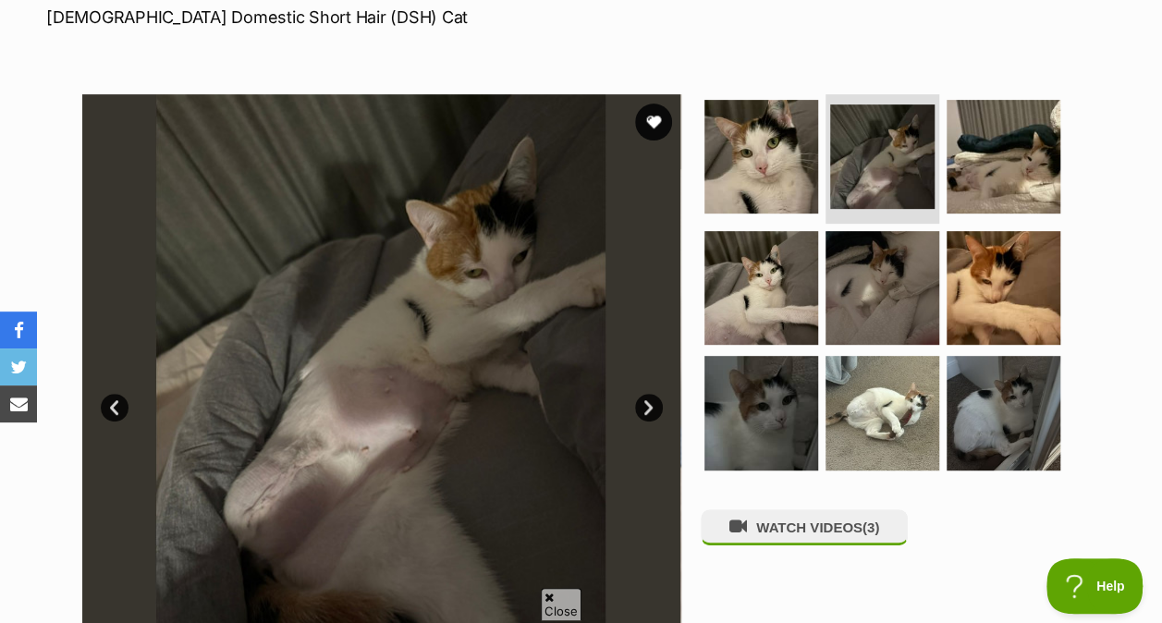
click at [967, 193] on img at bounding box center [1004, 157] width 114 height 114
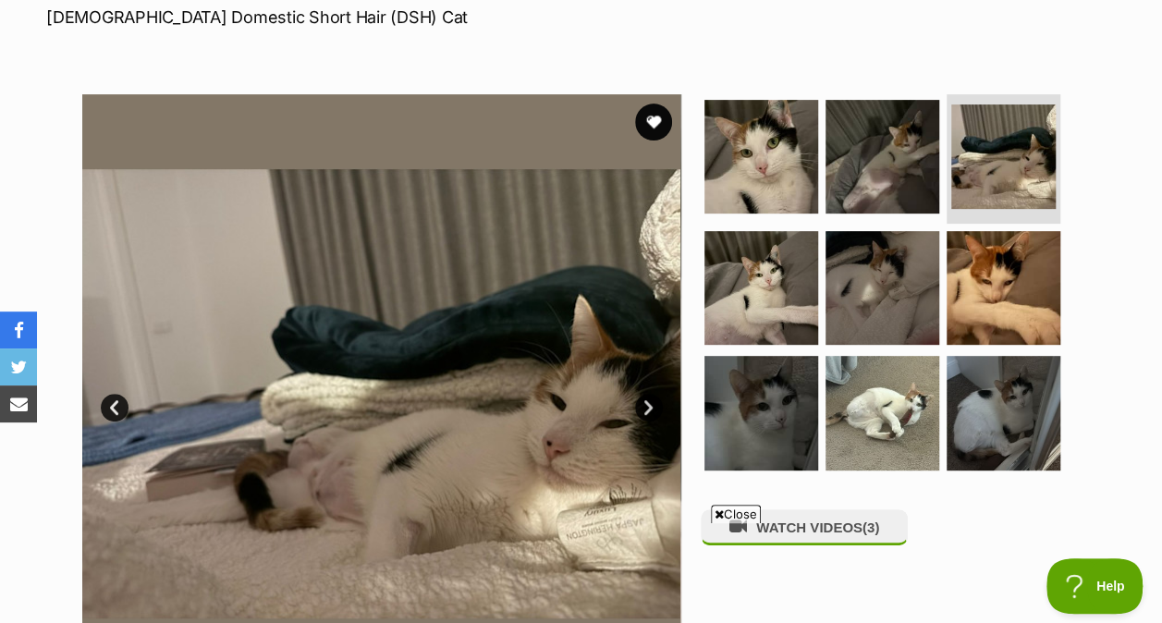
click at [863, 196] on img at bounding box center [882, 157] width 114 height 114
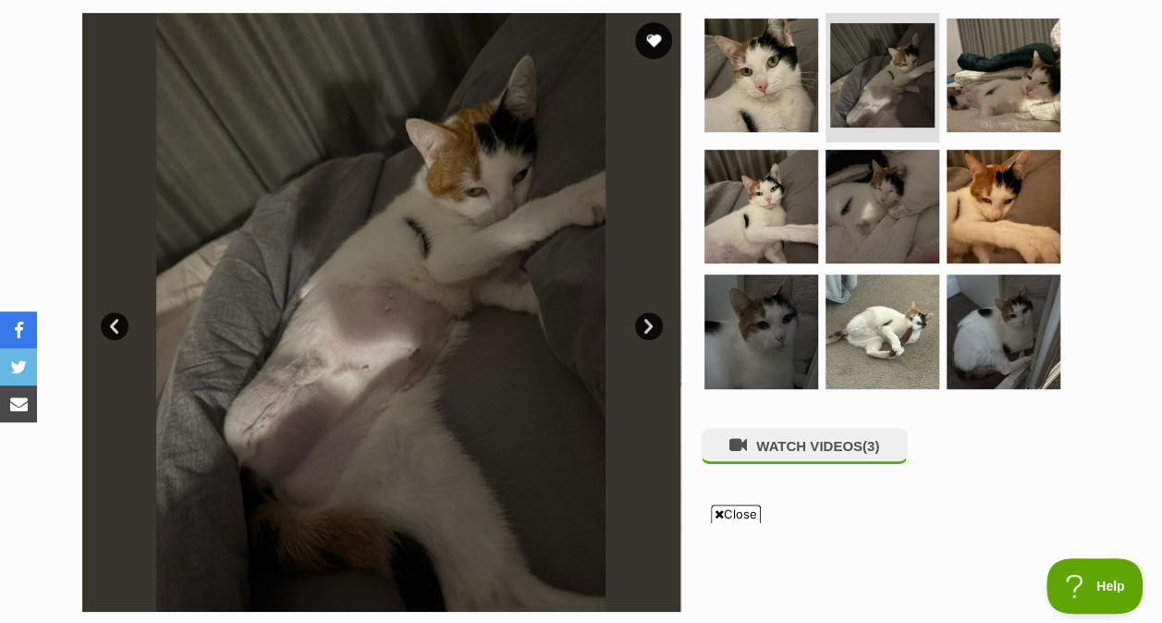
click at [782, 199] on img at bounding box center [761, 207] width 114 height 114
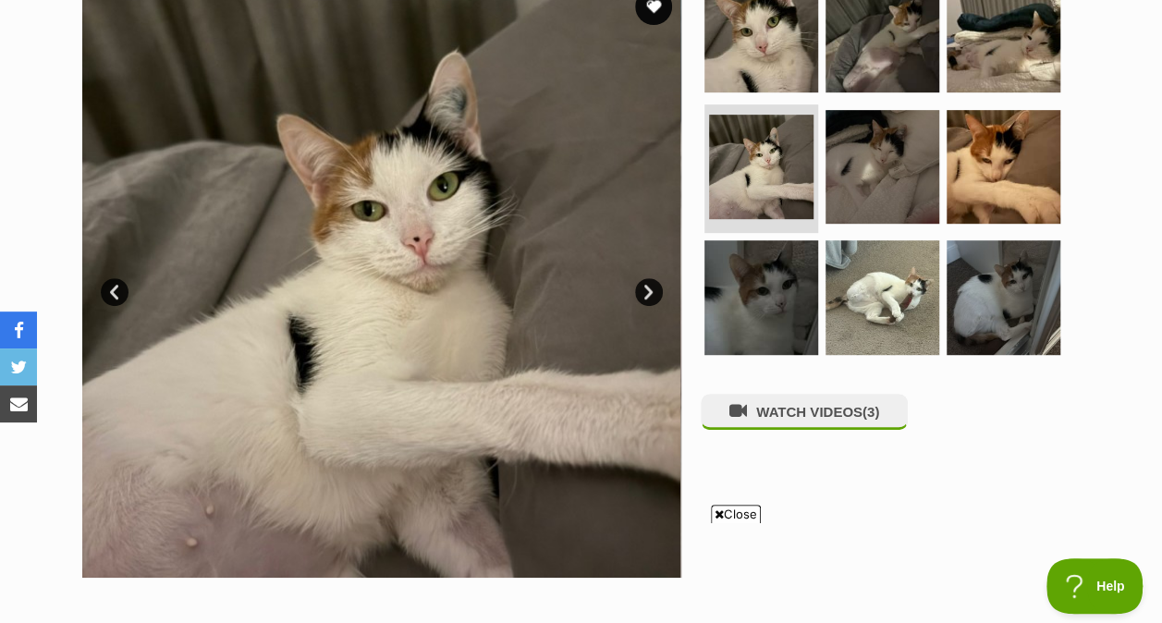
scroll to position [404, 0]
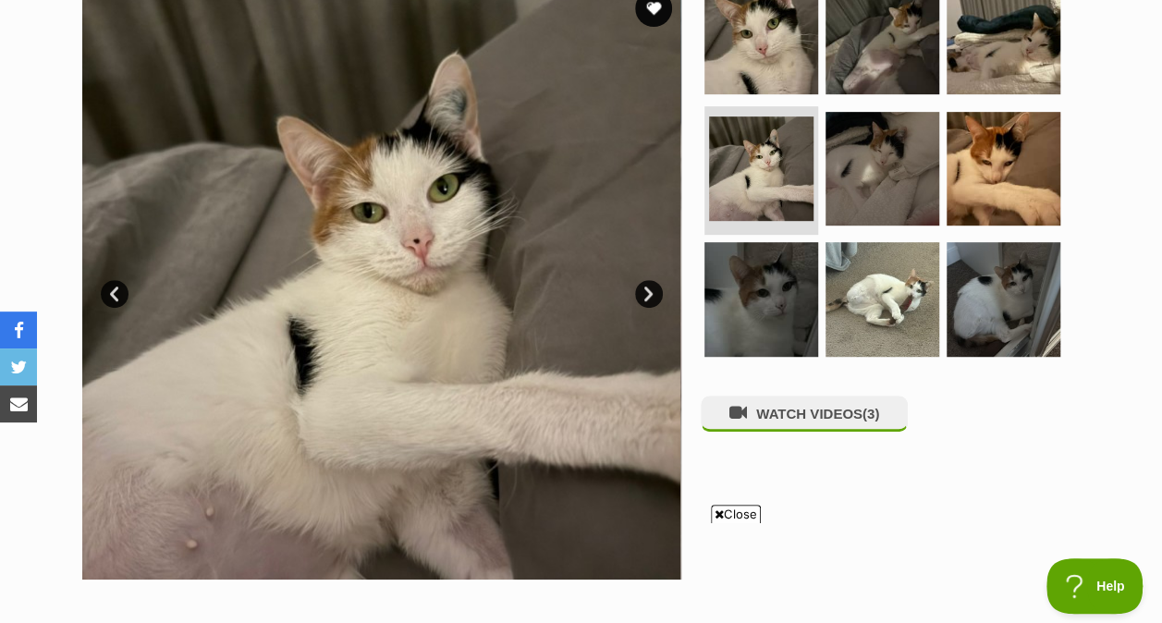
click at [904, 34] on img at bounding box center [882, 38] width 114 height 114
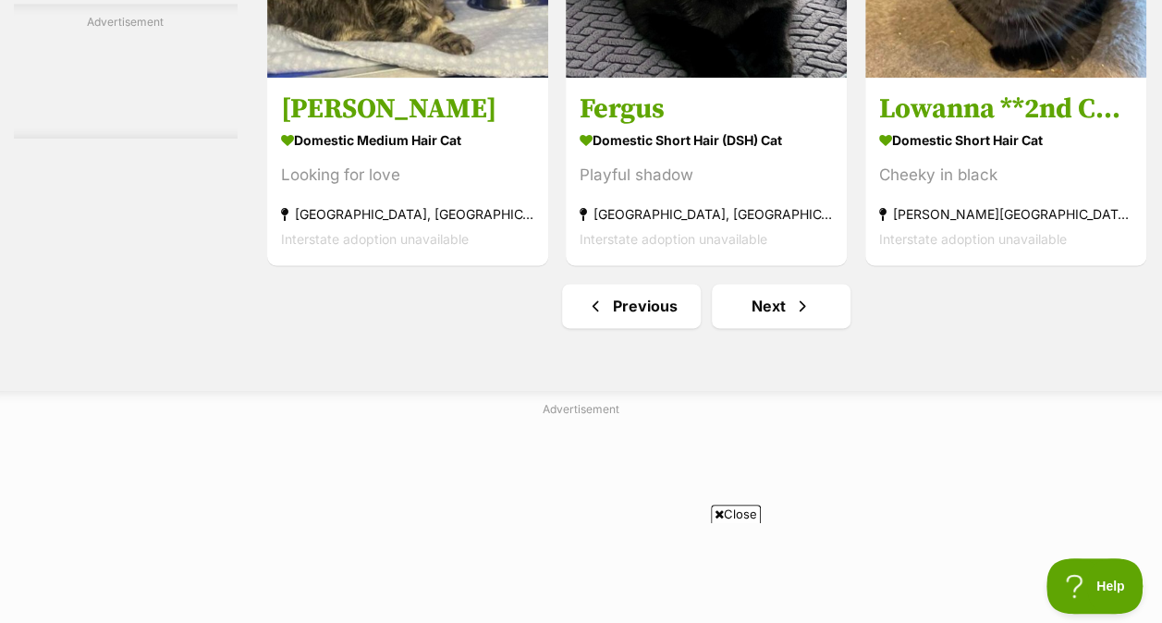
scroll to position [11791, 0]
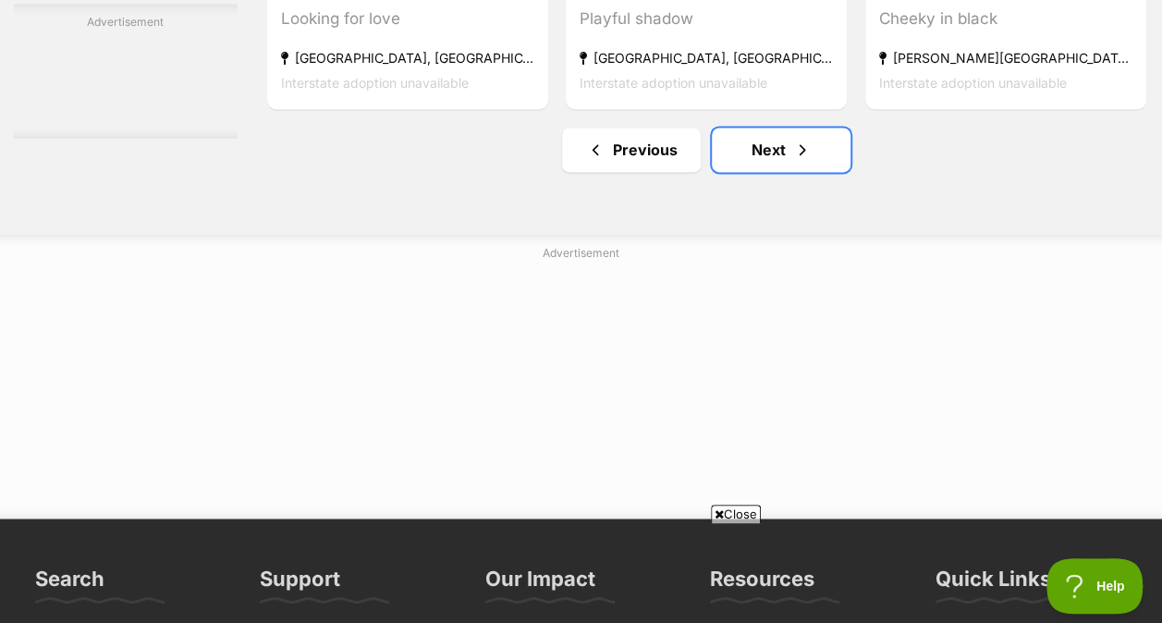
click at [743, 172] on link "Next" at bounding box center [781, 150] width 139 height 44
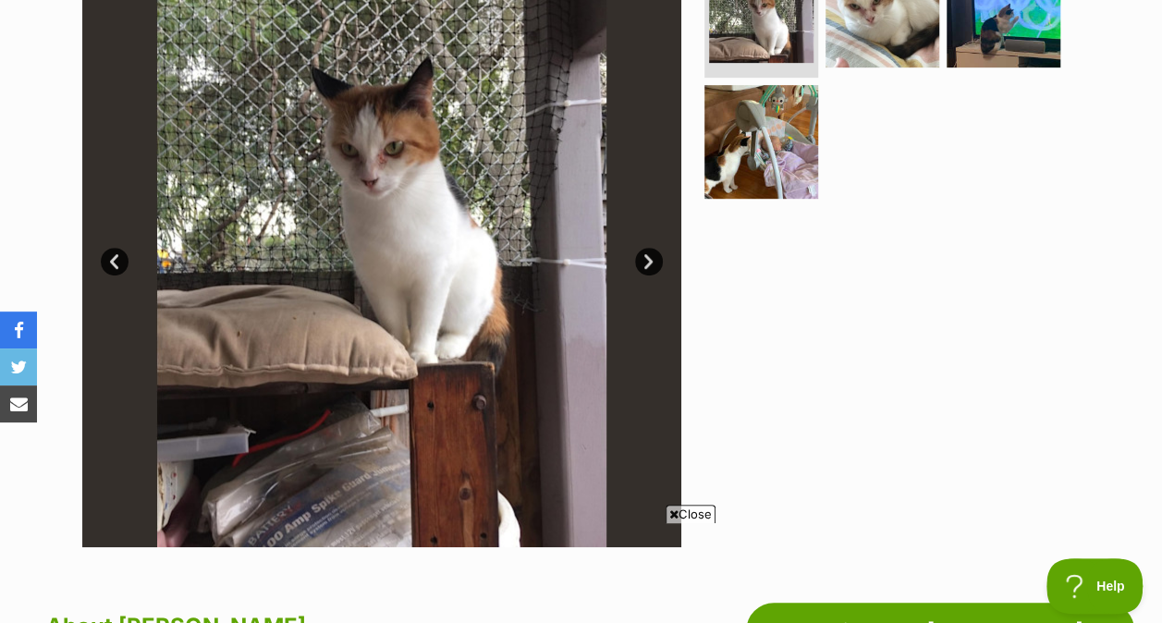
click at [767, 177] on img at bounding box center [761, 142] width 114 height 114
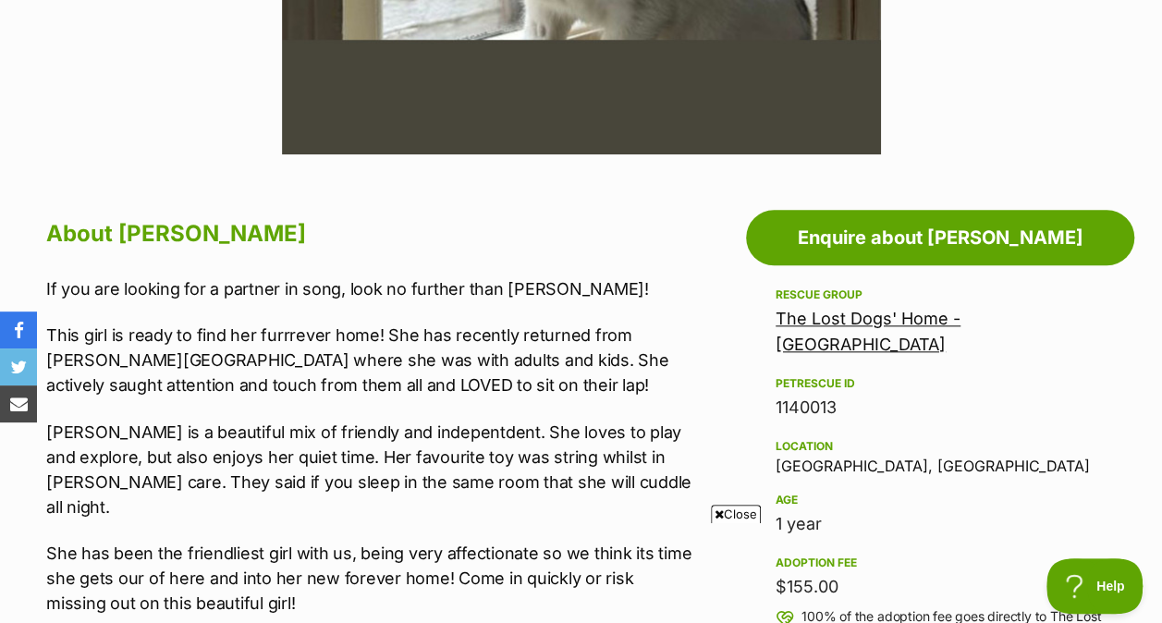
scroll to position [832, 0]
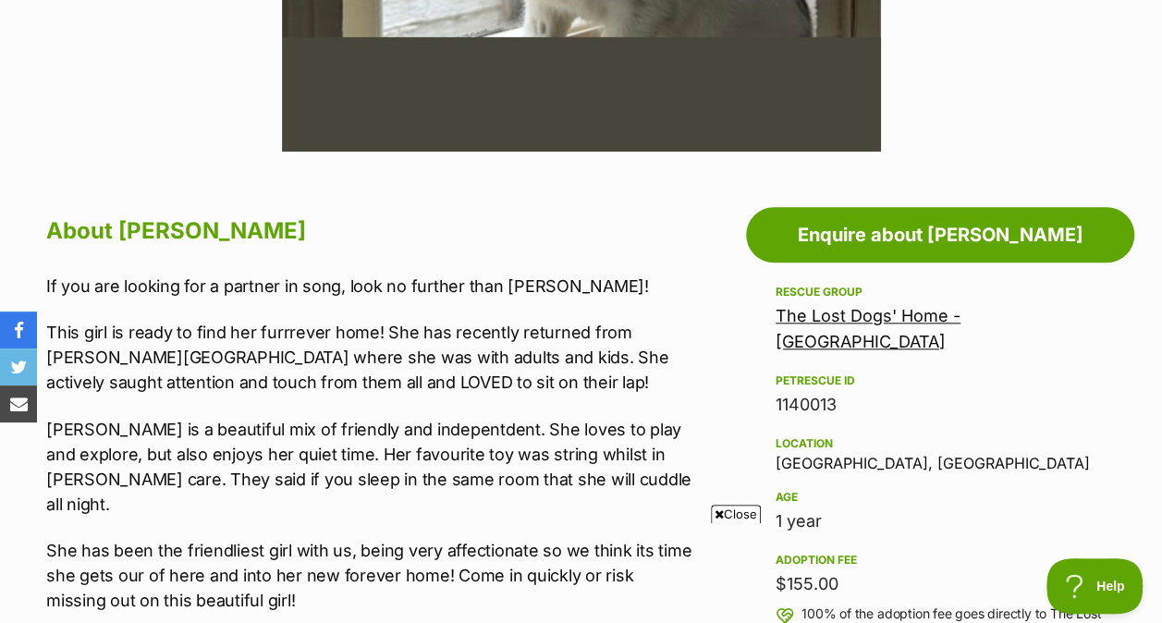
click at [715, 509] on icon at bounding box center [719, 514] width 9 height 12
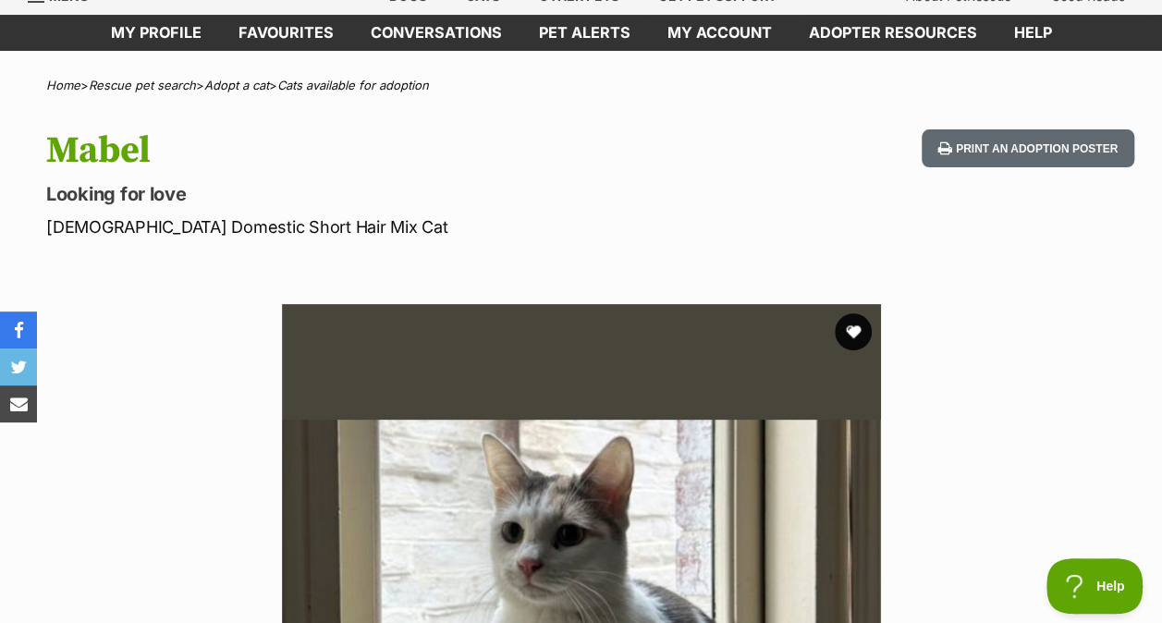
scroll to position [82, 0]
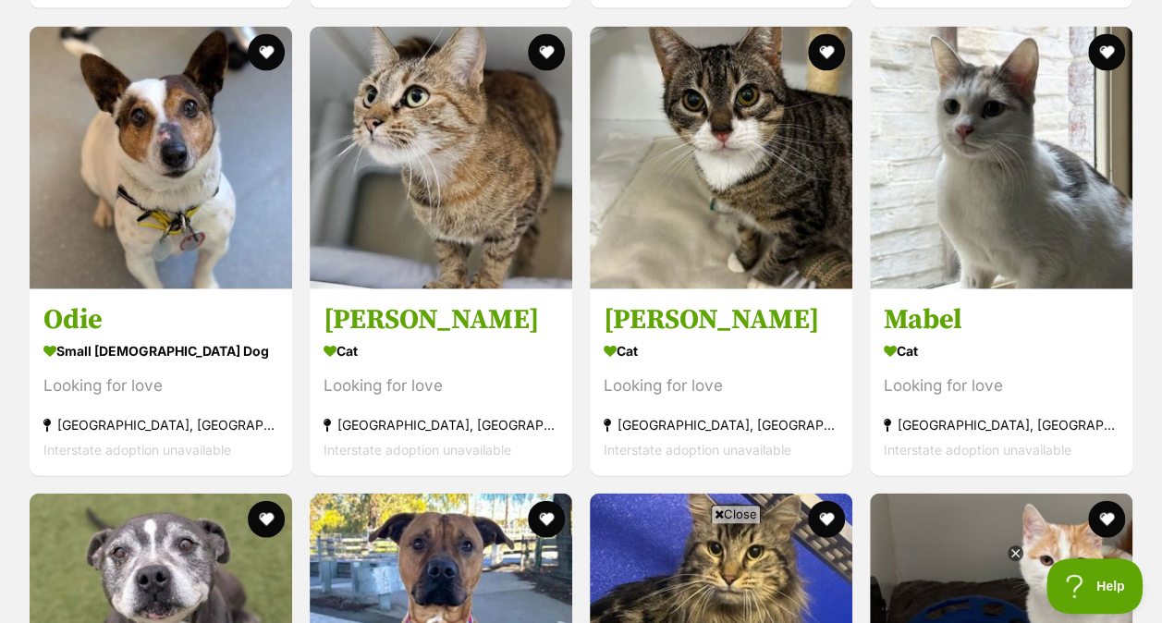
scroll to position [1957, 0]
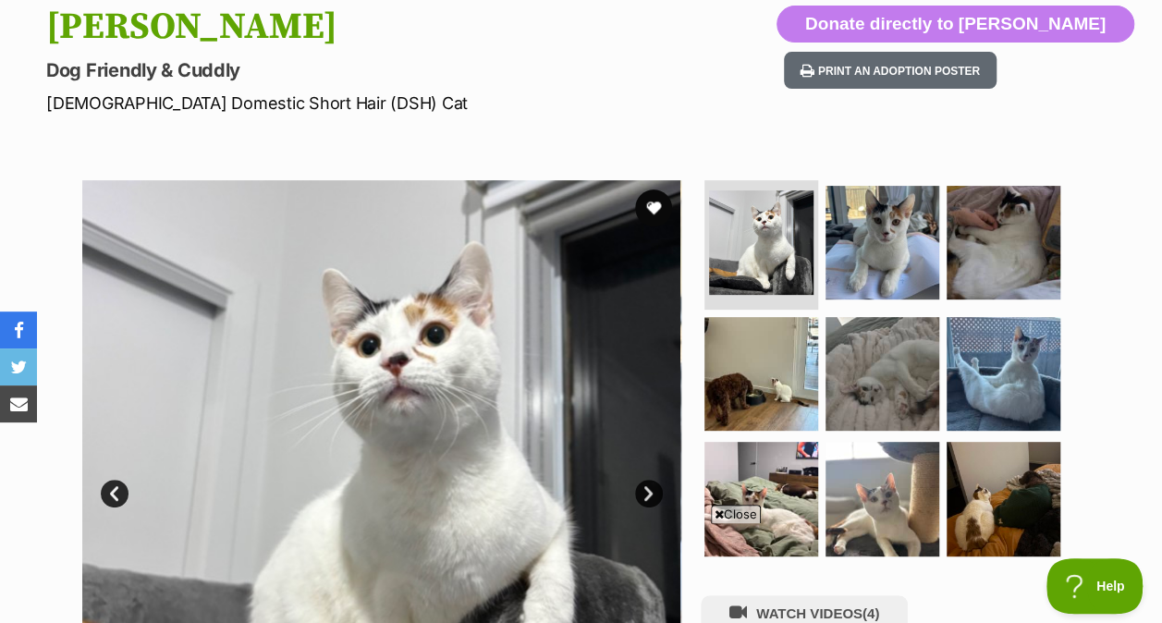
click at [911, 187] on img at bounding box center [882, 243] width 114 height 114
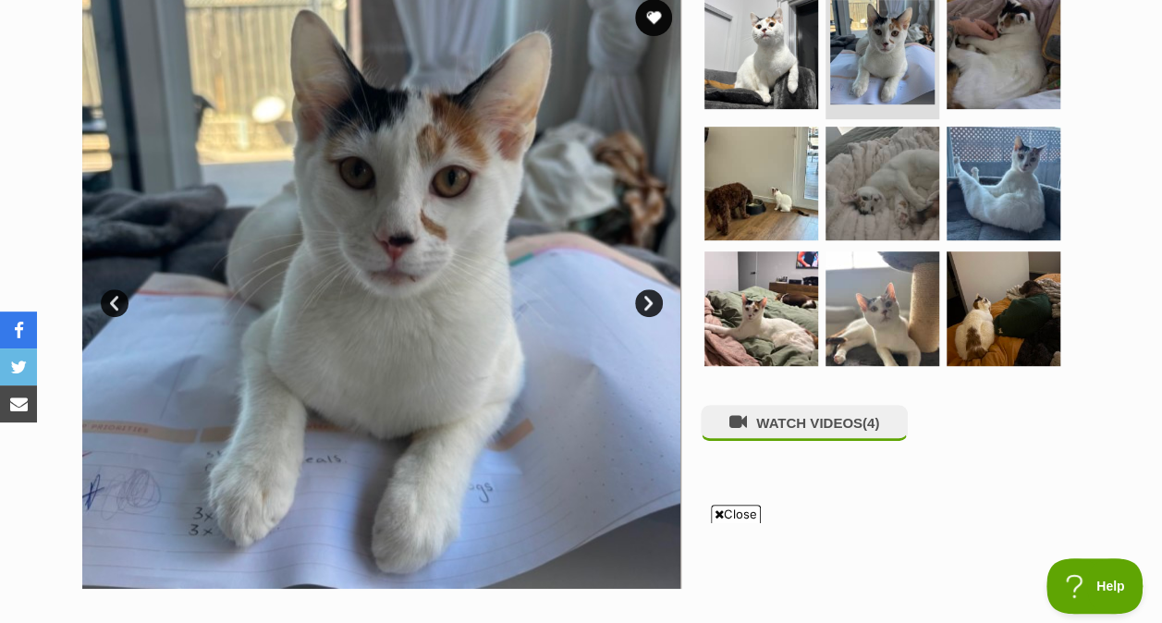
click at [778, 288] on img at bounding box center [761, 308] width 114 height 114
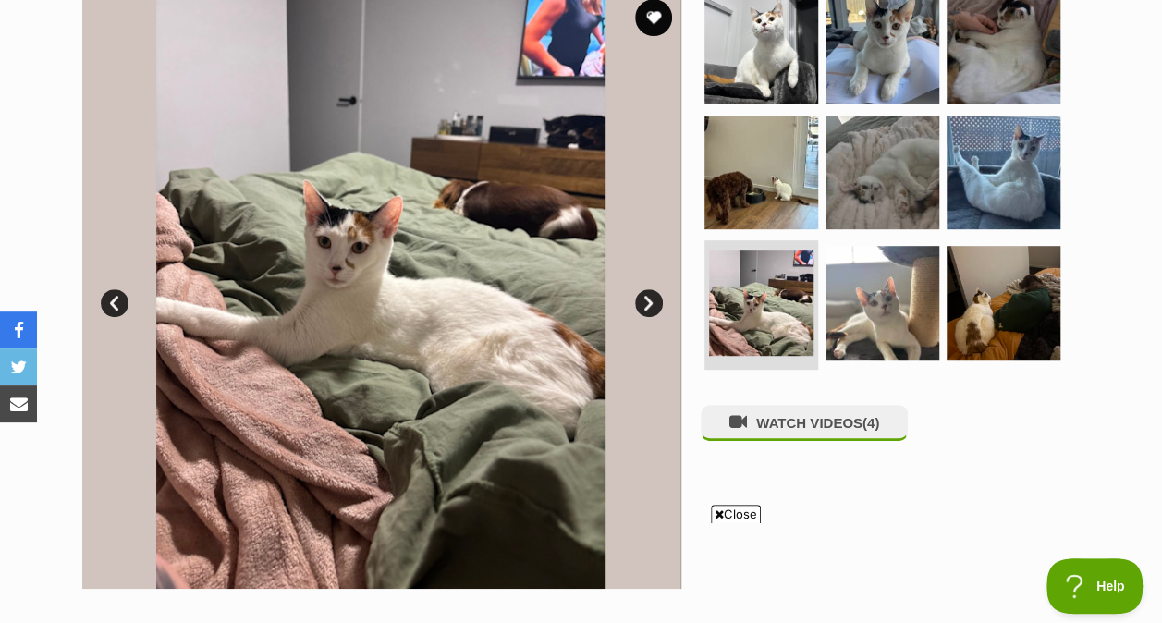
click at [745, 32] on img at bounding box center [761, 47] width 114 height 114
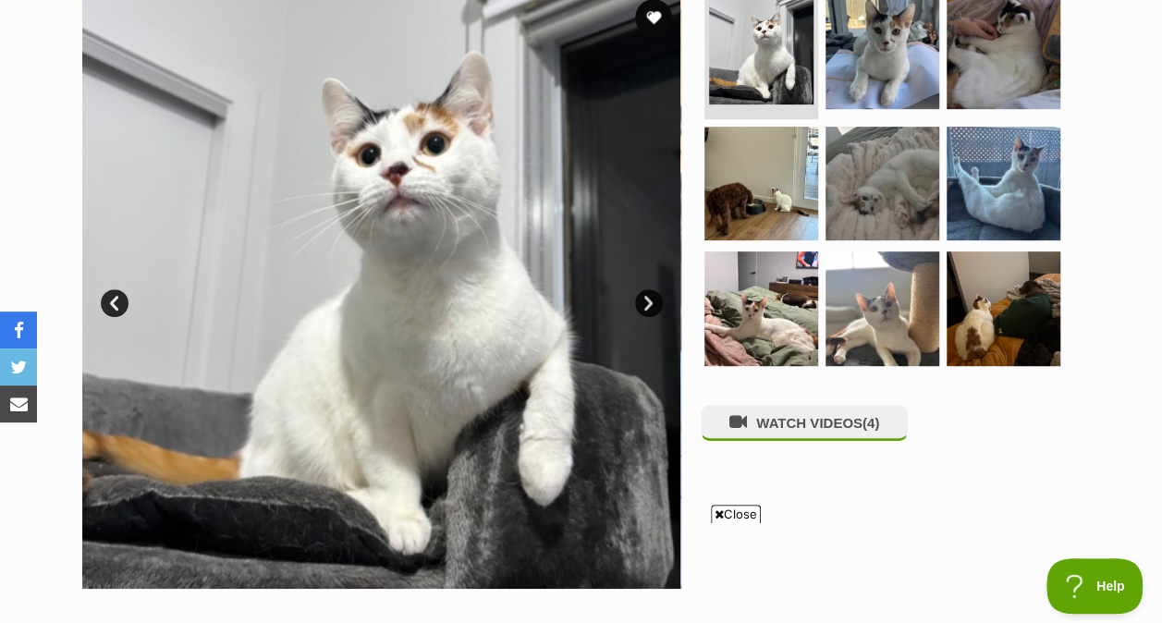
click at [746, 324] on img at bounding box center [761, 308] width 114 height 114
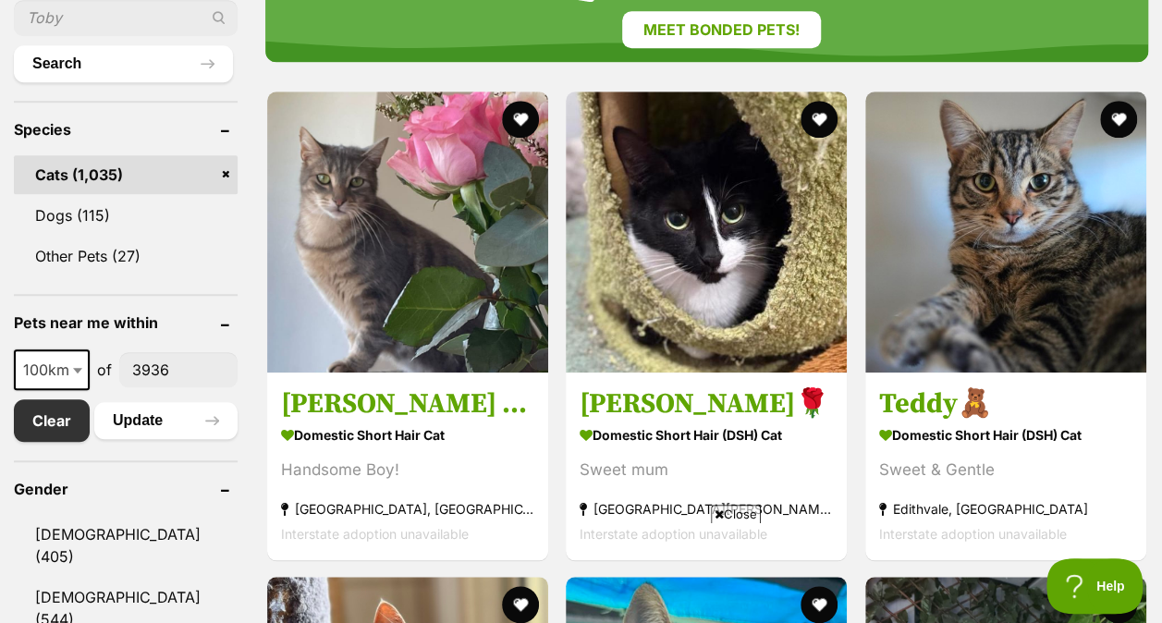
click at [722, 514] on span "Close" at bounding box center [736, 514] width 50 height 18
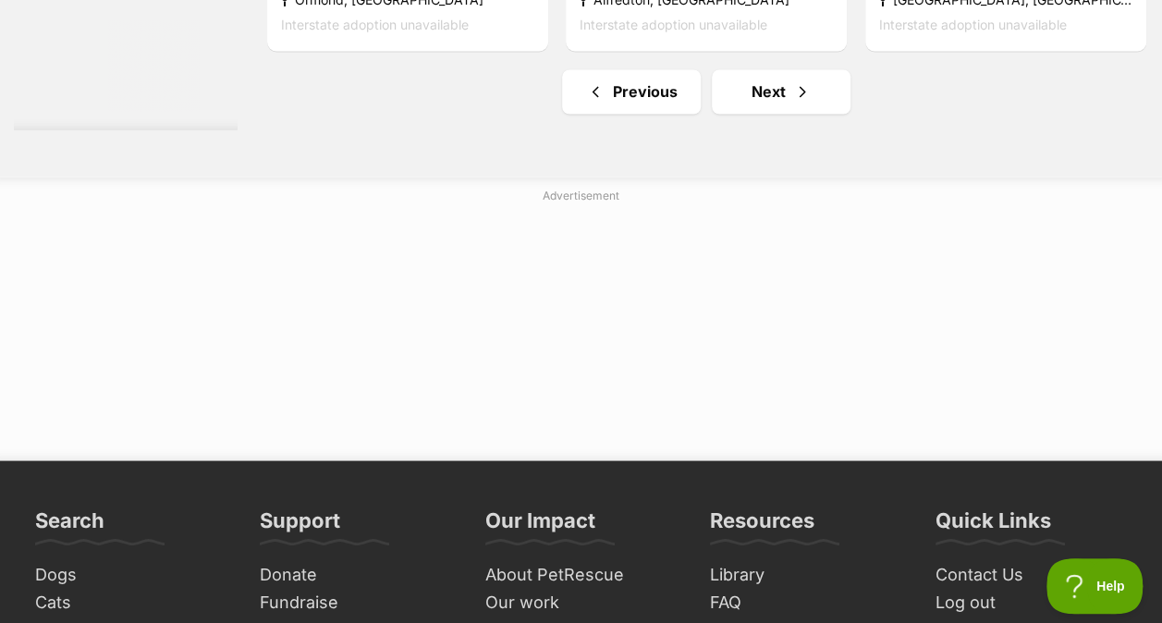
scroll to position [12041, 0]
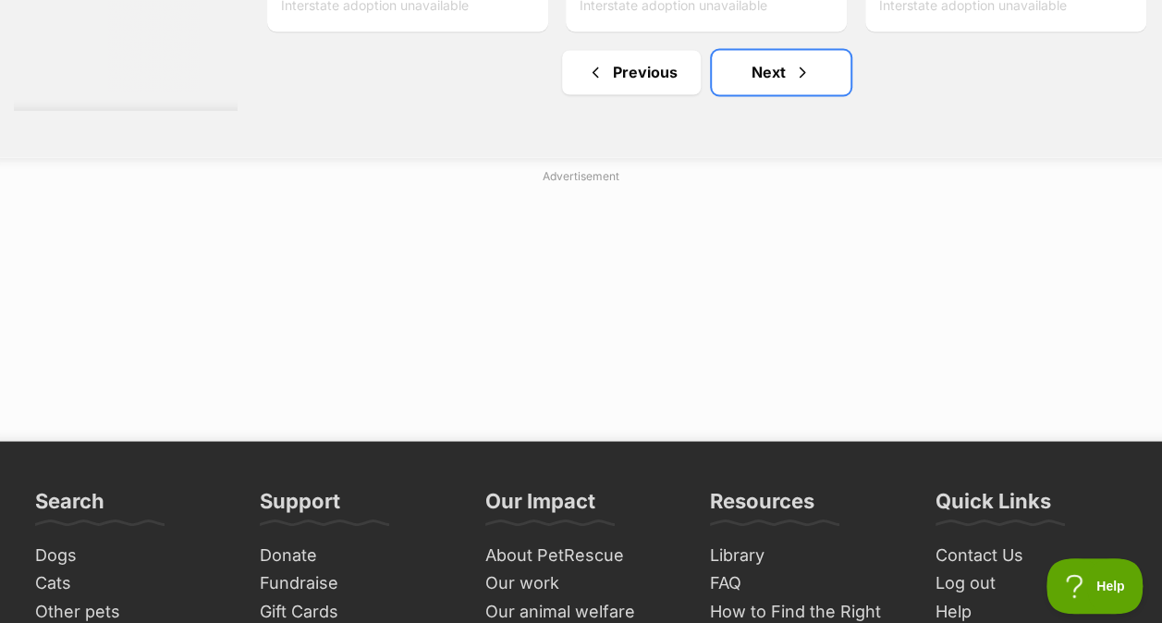
click at [814, 94] on link "Next" at bounding box center [781, 72] width 139 height 44
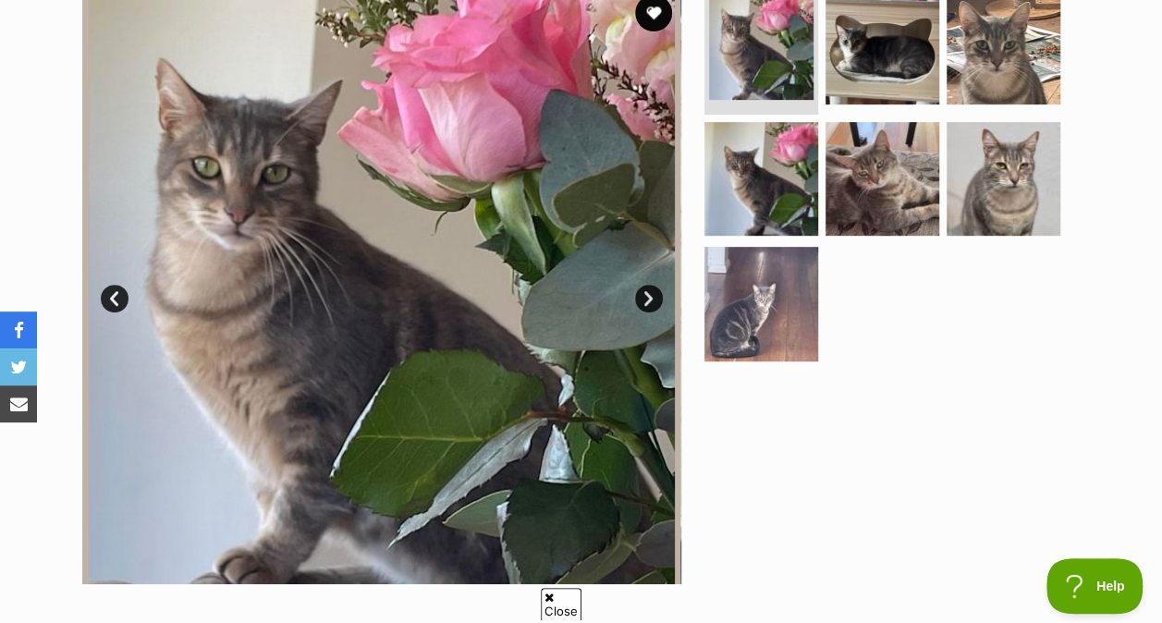
click at [863, 196] on img at bounding box center [882, 179] width 114 height 114
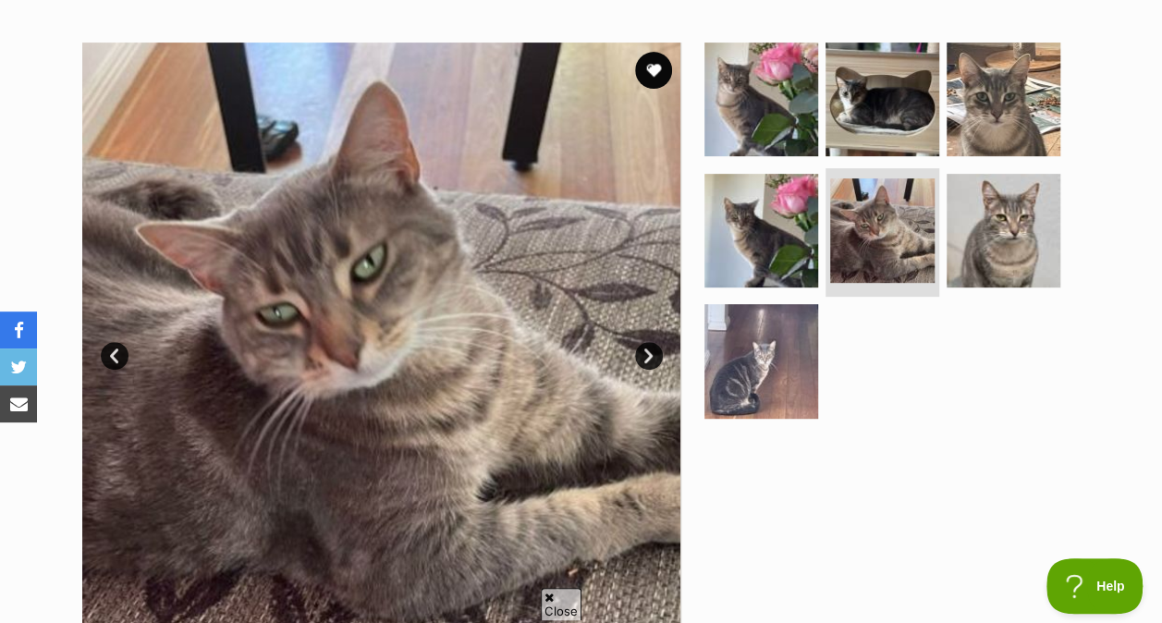
scroll to position [343, 0]
click at [979, 105] on img at bounding box center [1004, 99] width 114 height 114
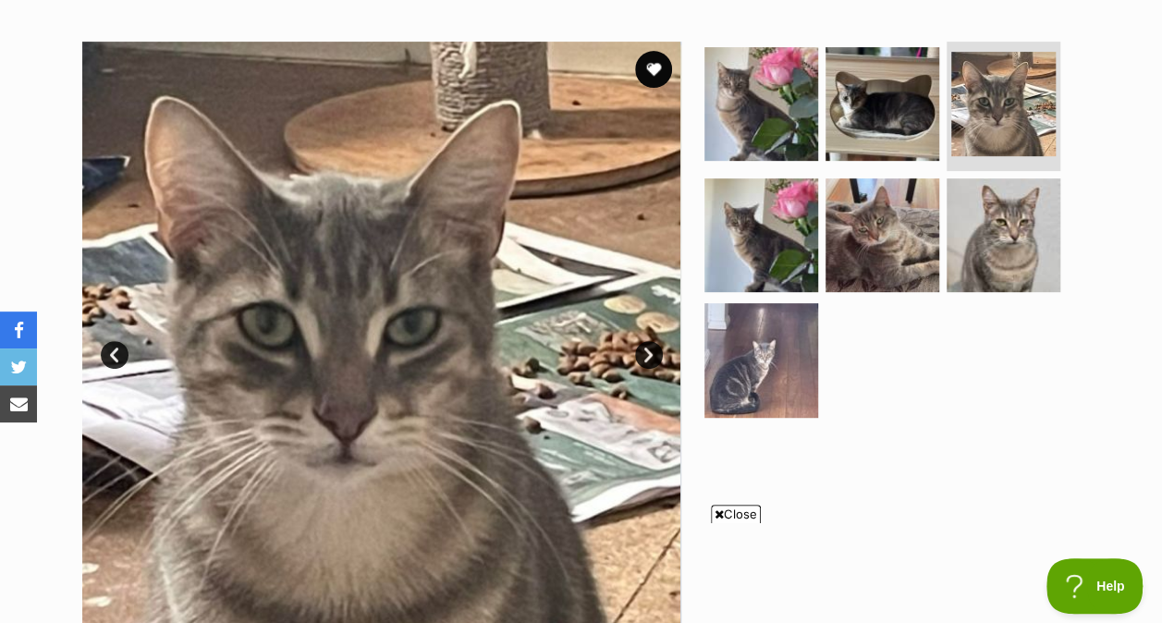
scroll to position [0, 0]
click at [778, 313] on img at bounding box center [761, 360] width 114 height 114
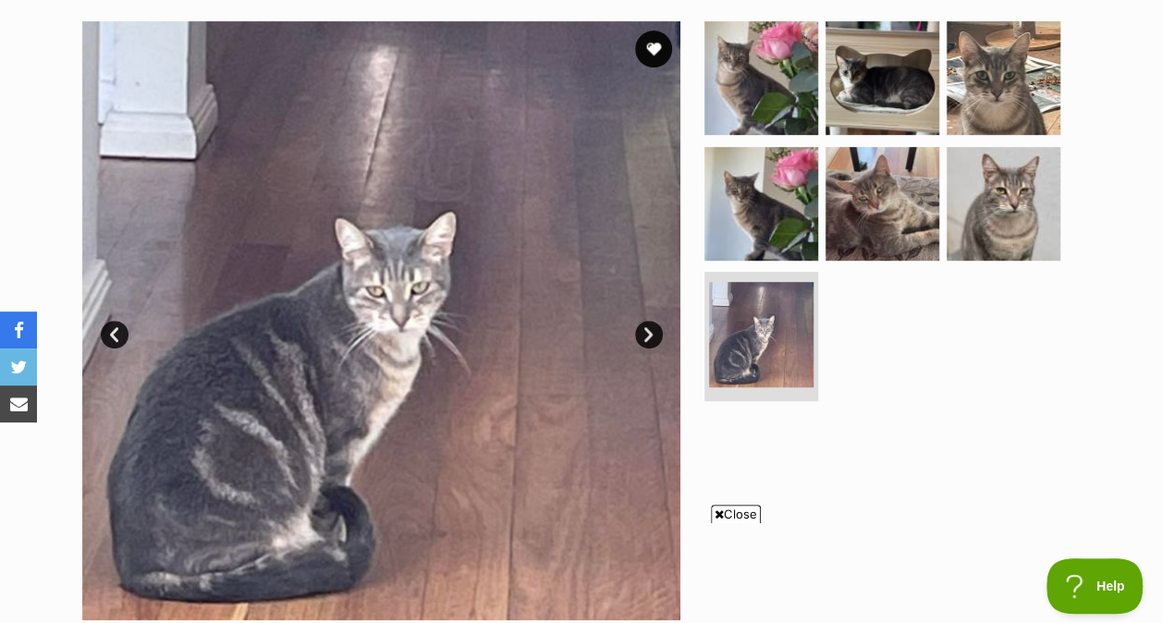
scroll to position [354, 0]
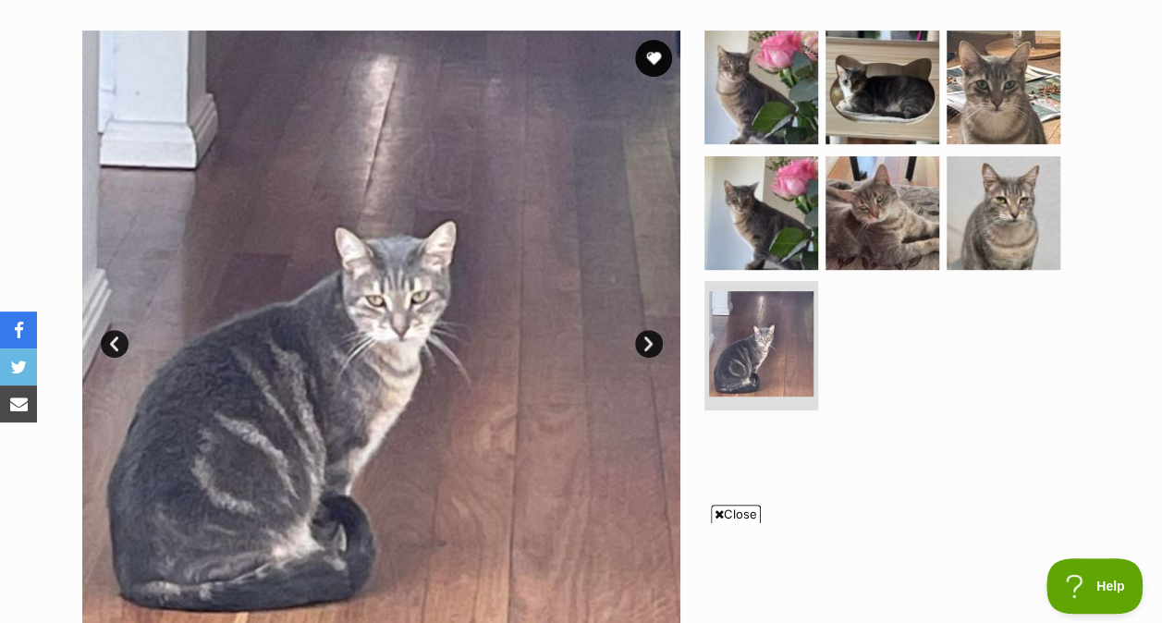
click at [741, 218] on img at bounding box center [761, 213] width 114 height 114
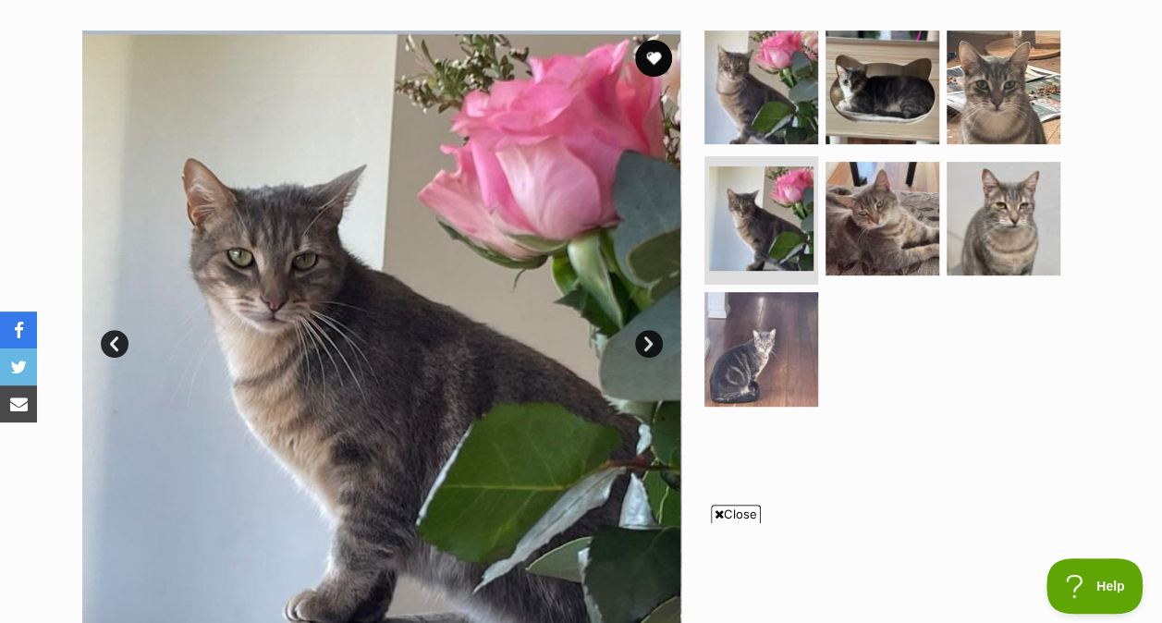
click at [875, 233] on img at bounding box center [882, 219] width 114 height 114
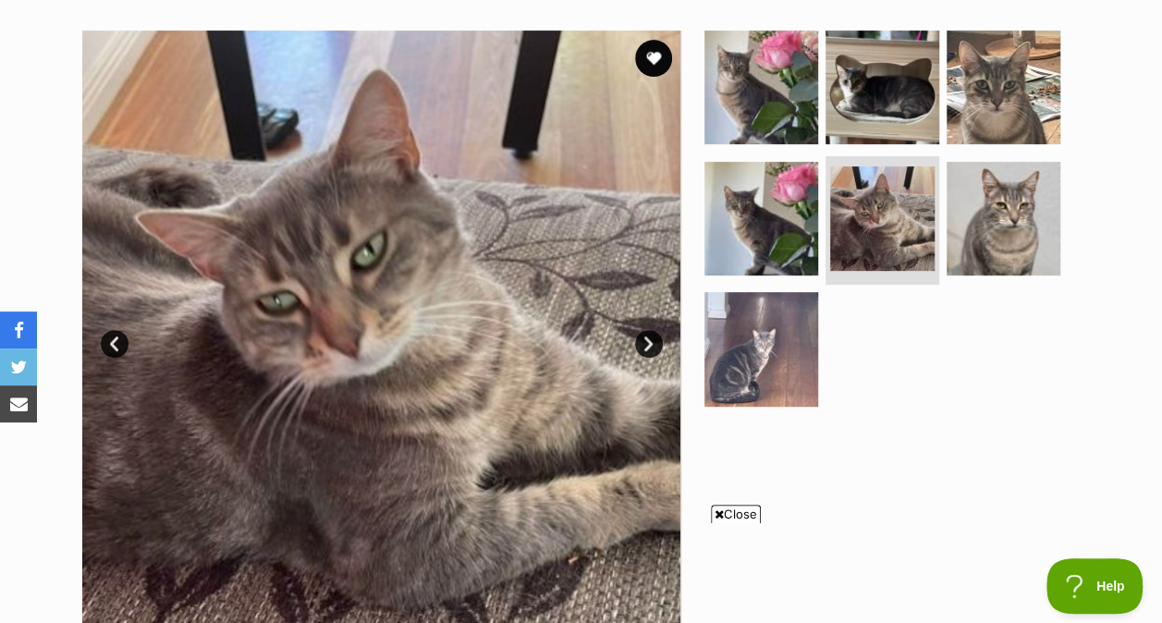
click at [986, 120] on img at bounding box center [1004, 88] width 114 height 114
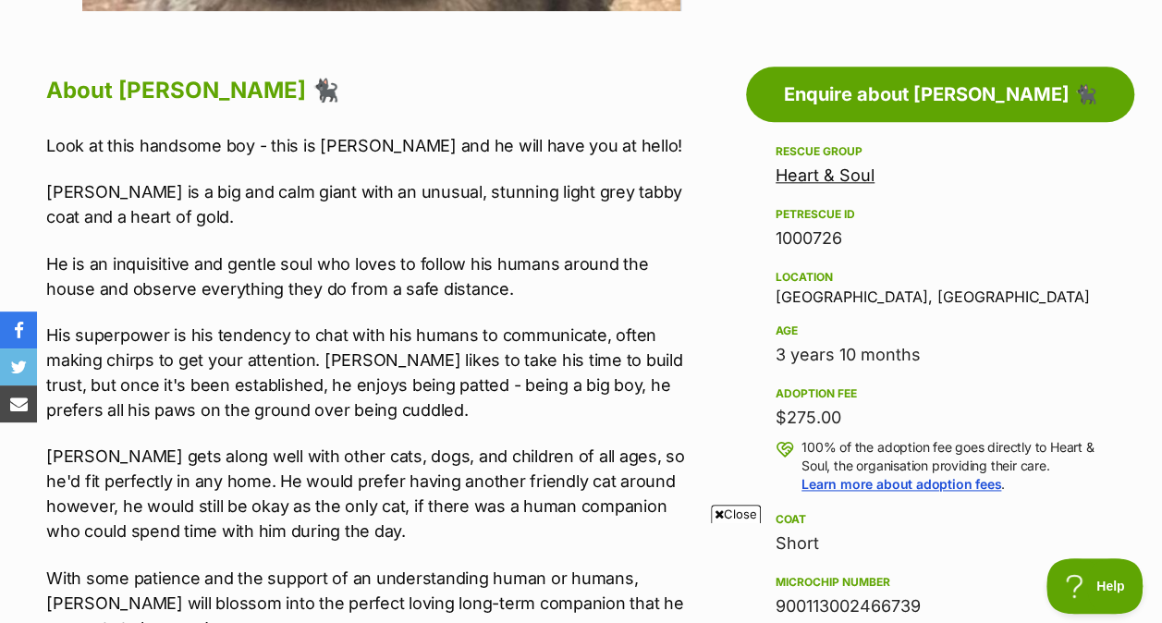
scroll to position [975, 0]
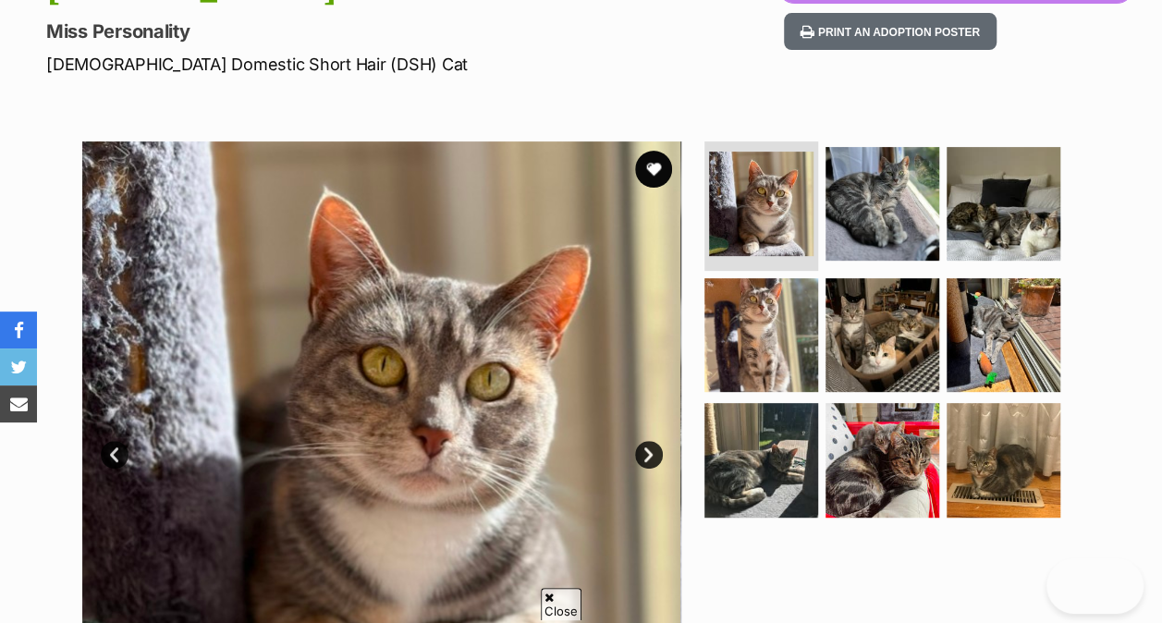
click at [889, 321] on img at bounding box center [882, 335] width 114 height 114
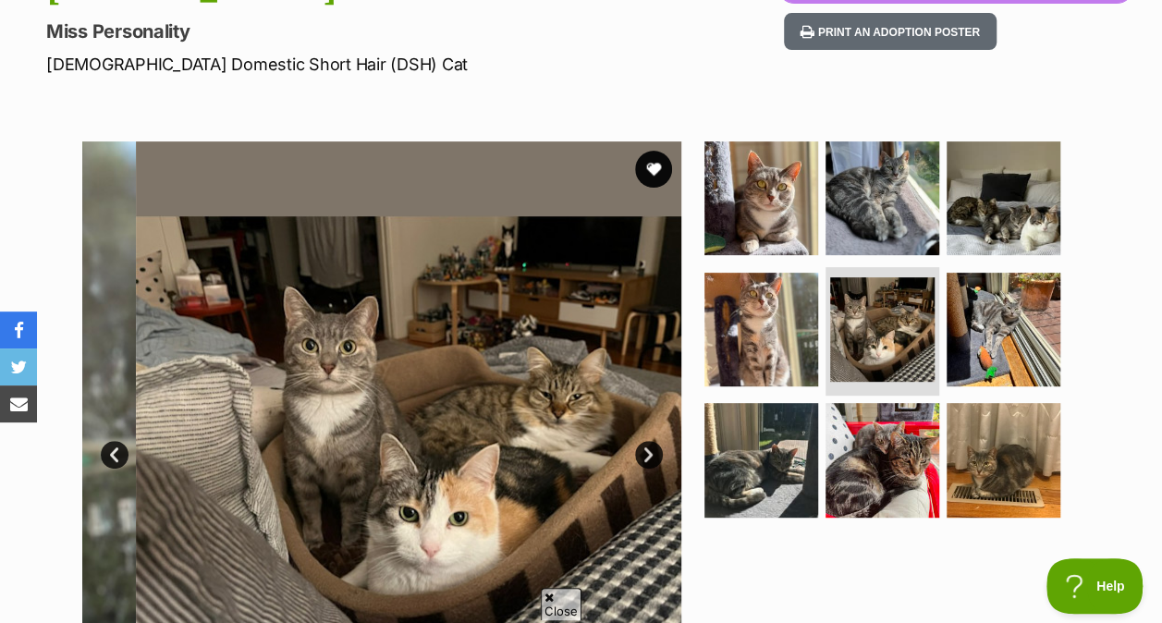
click at [762, 324] on img at bounding box center [761, 330] width 114 height 114
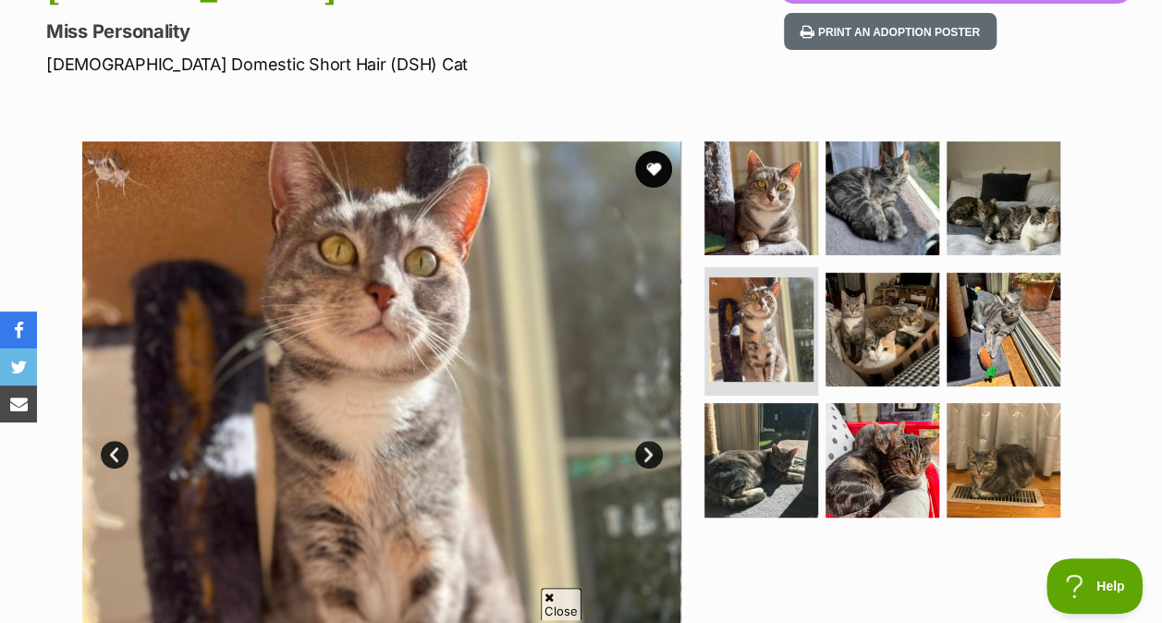
click at [875, 207] on img at bounding box center [882, 198] width 114 height 114
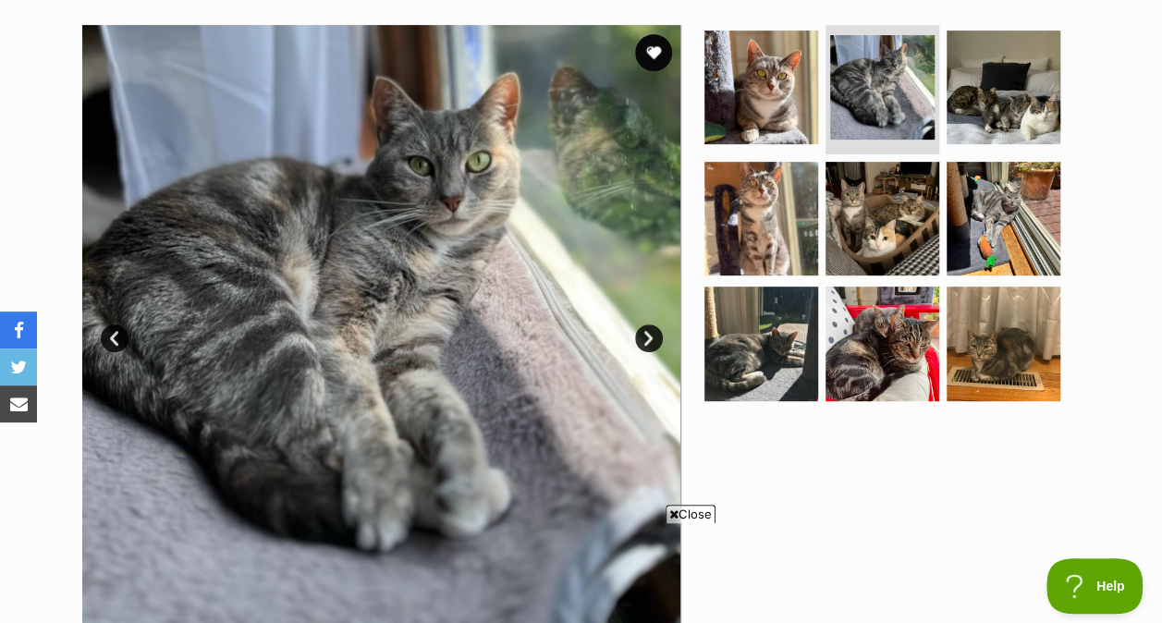
click at [736, 338] on img at bounding box center [761, 344] width 114 height 114
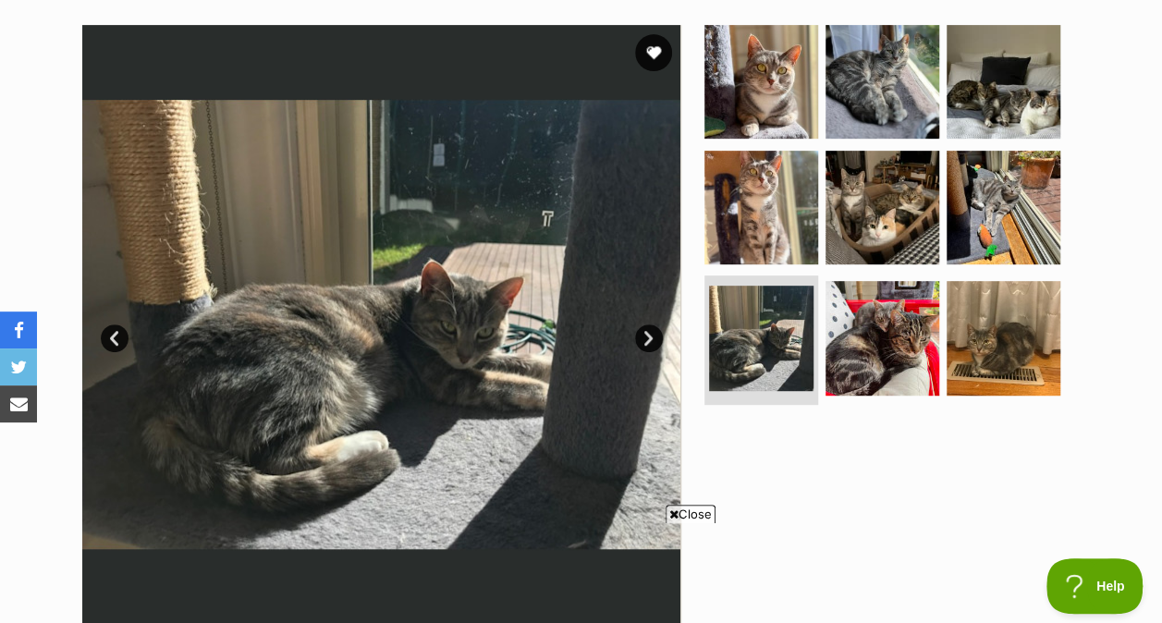
click at [972, 359] on img at bounding box center [1004, 338] width 114 height 114
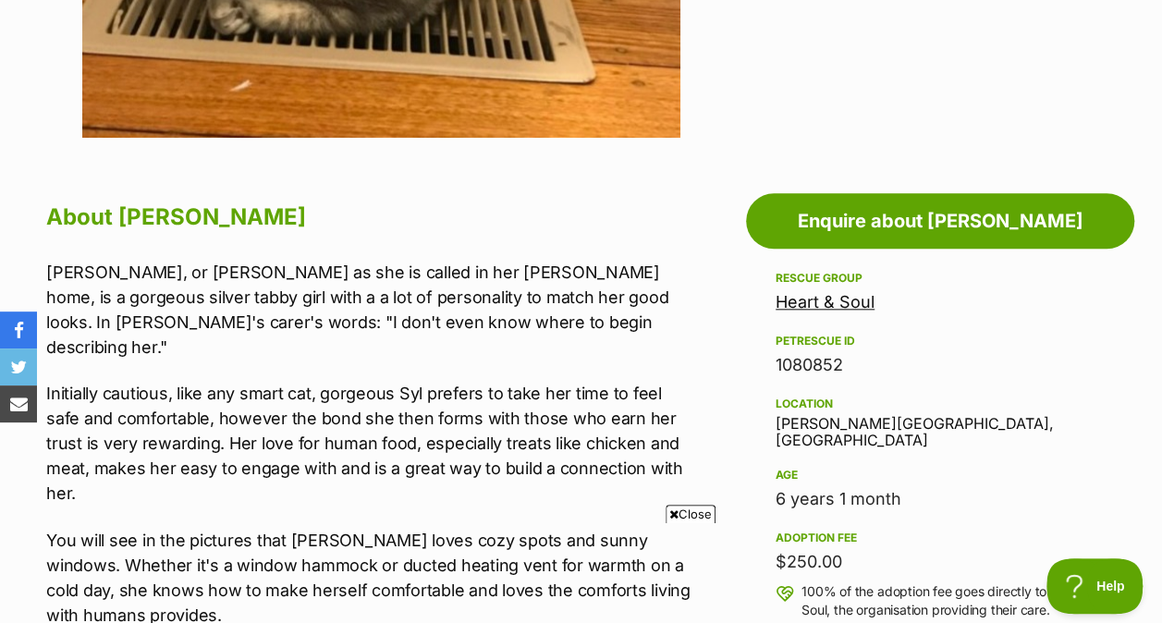
scroll to position [850, 0]
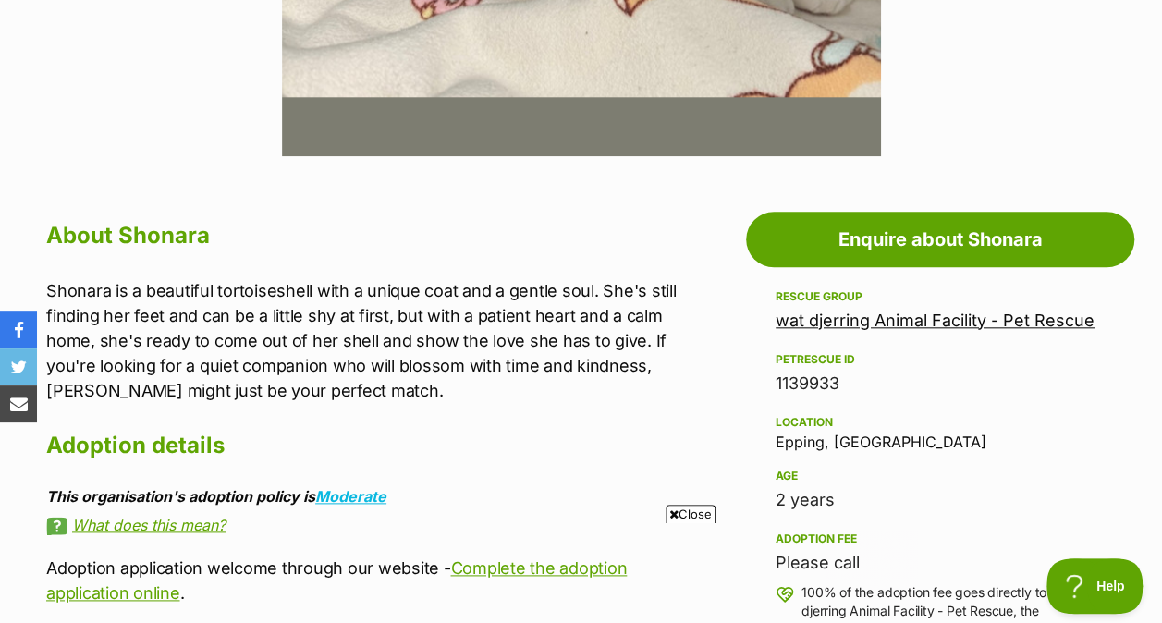
click at [690, 509] on span "Close" at bounding box center [691, 514] width 50 height 18
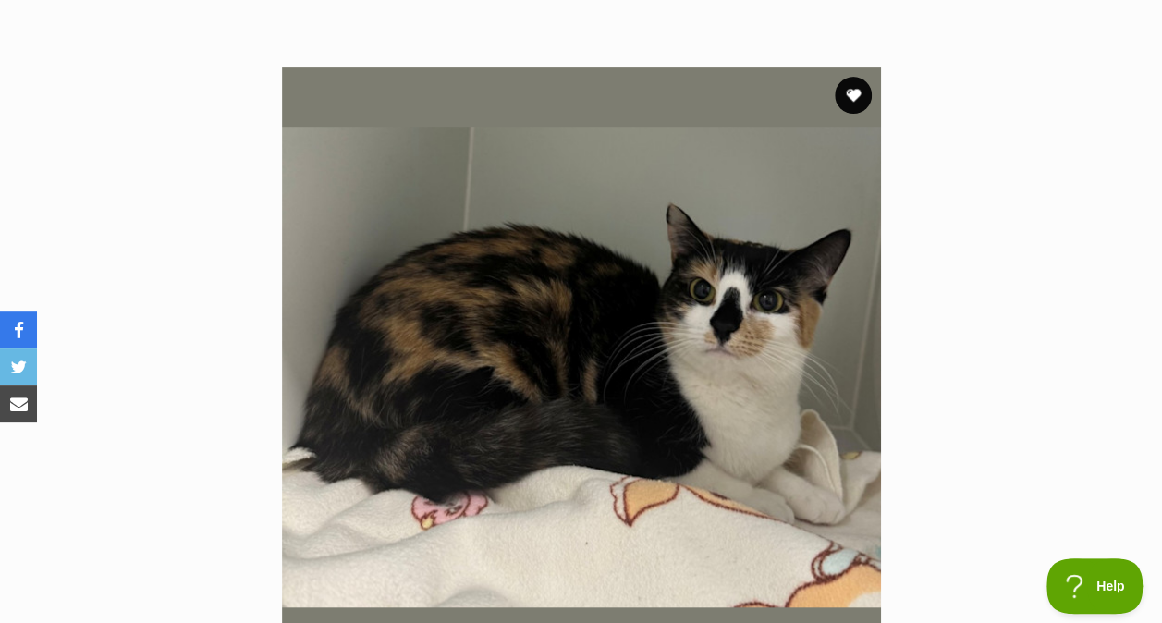
scroll to position [316, 0]
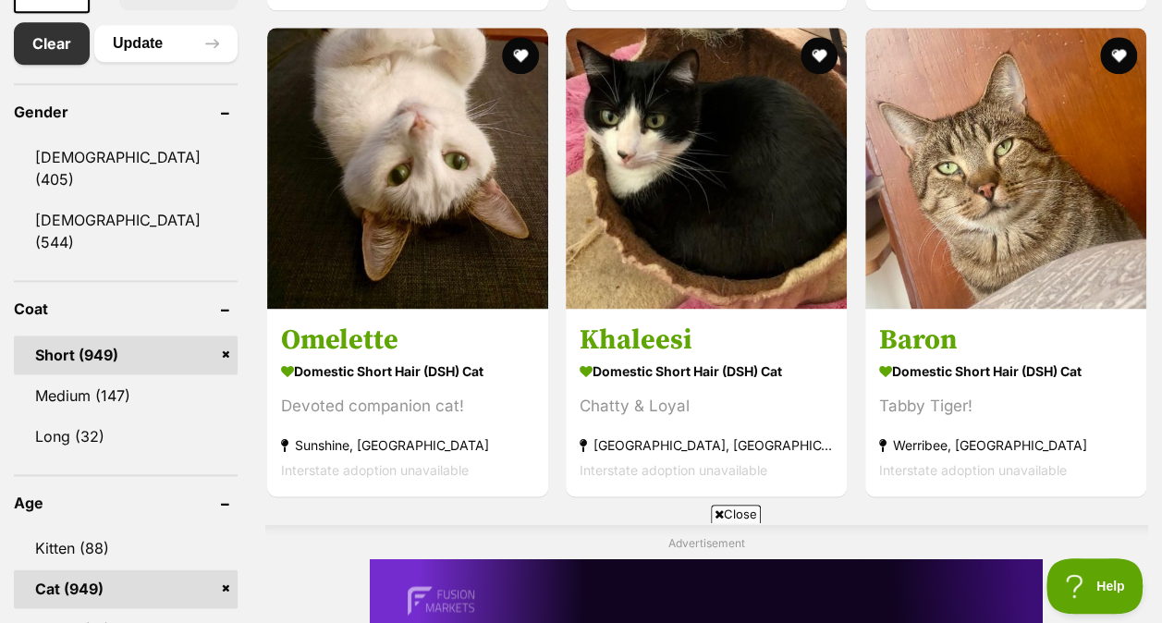
scroll to position [1064, 0]
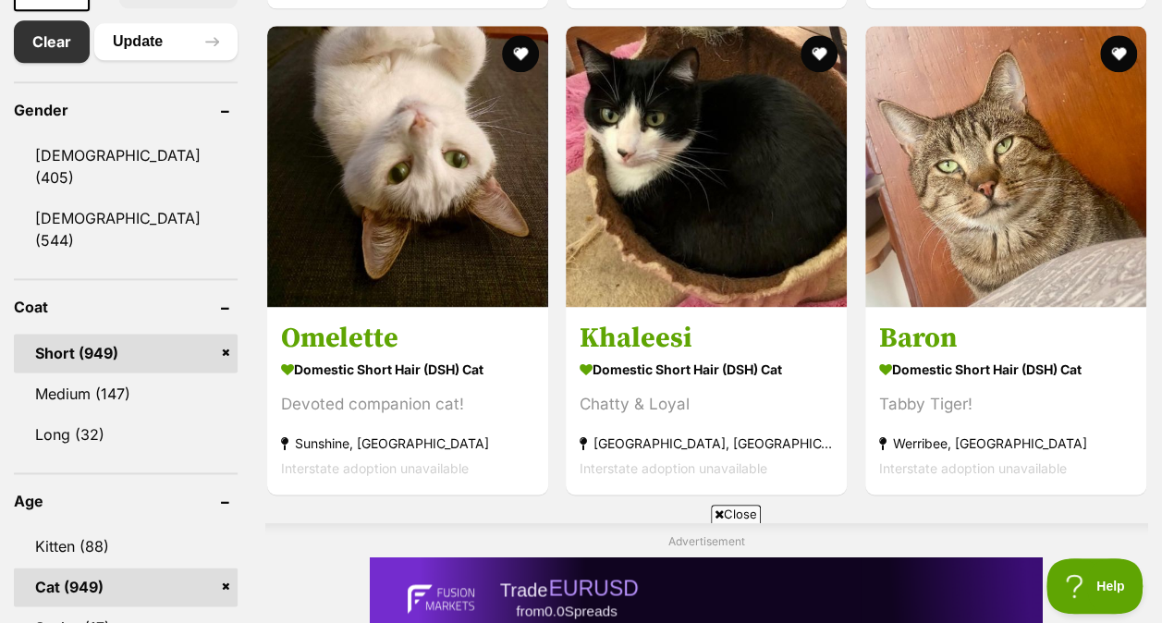
click at [734, 511] on span "Close" at bounding box center [736, 514] width 50 height 18
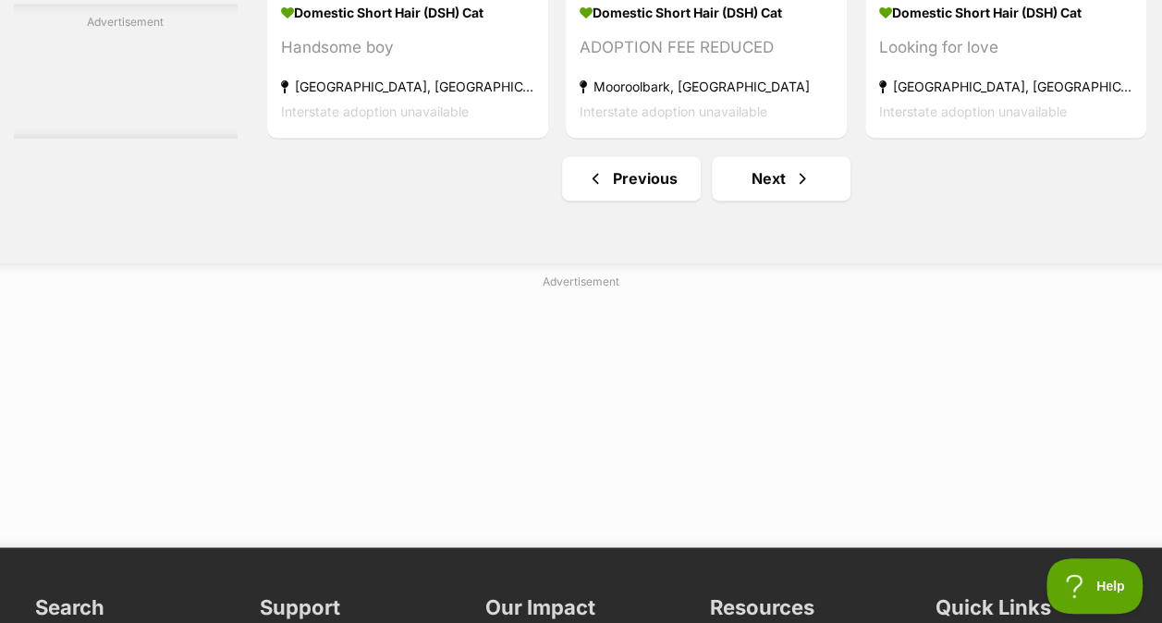
scroll to position [11766, 0]
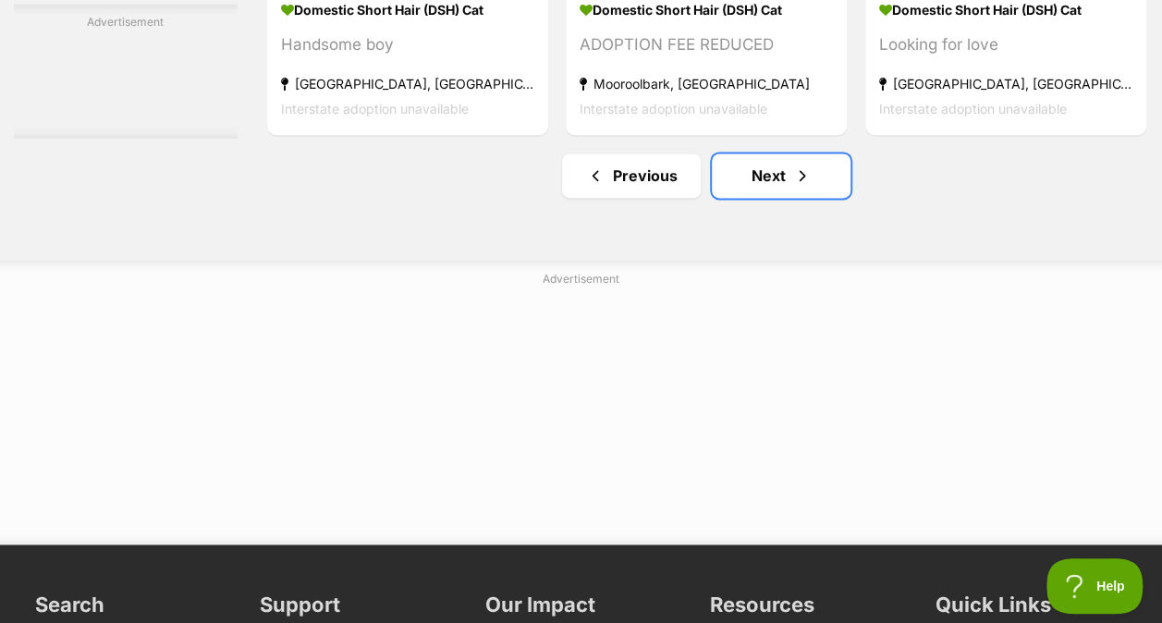
click at [802, 187] on span "Next page" at bounding box center [802, 176] width 18 height 22
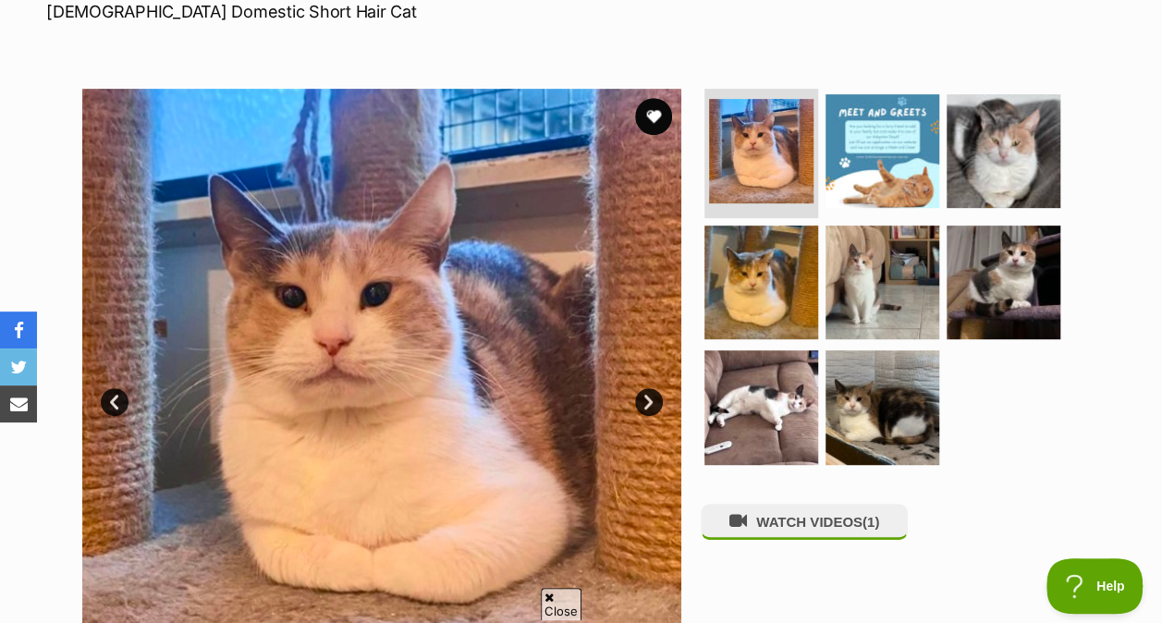
click at [742, 350] on img at bounding box center [761, 407] width 114 height 114
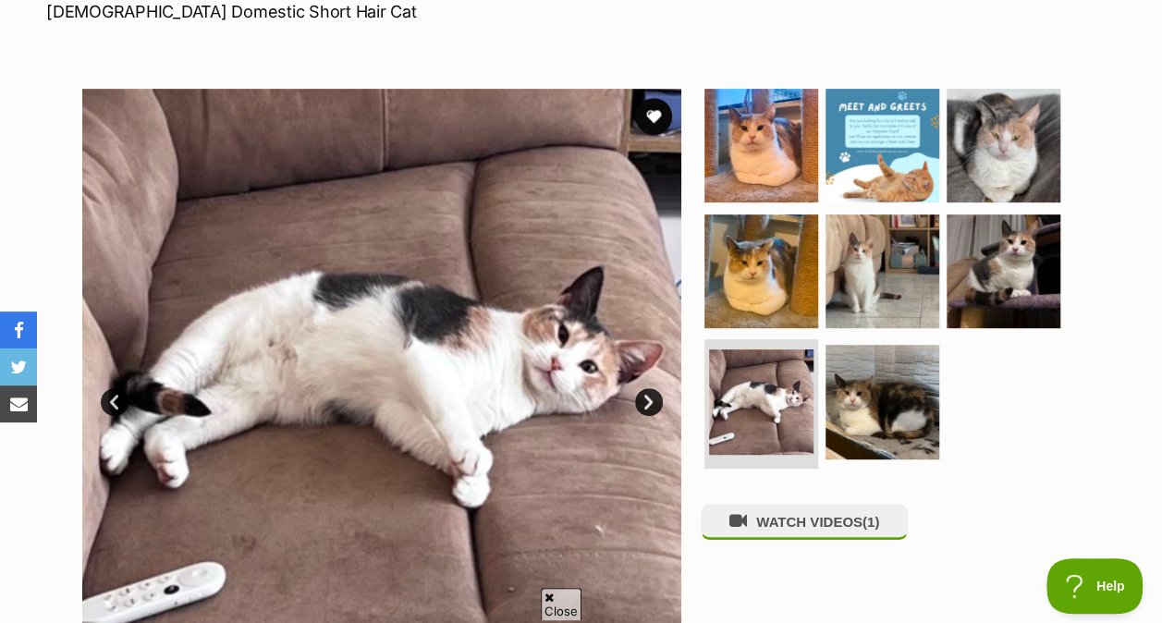
click at [884, 365] on img at bounding box center [882, 402] width 114 height 114
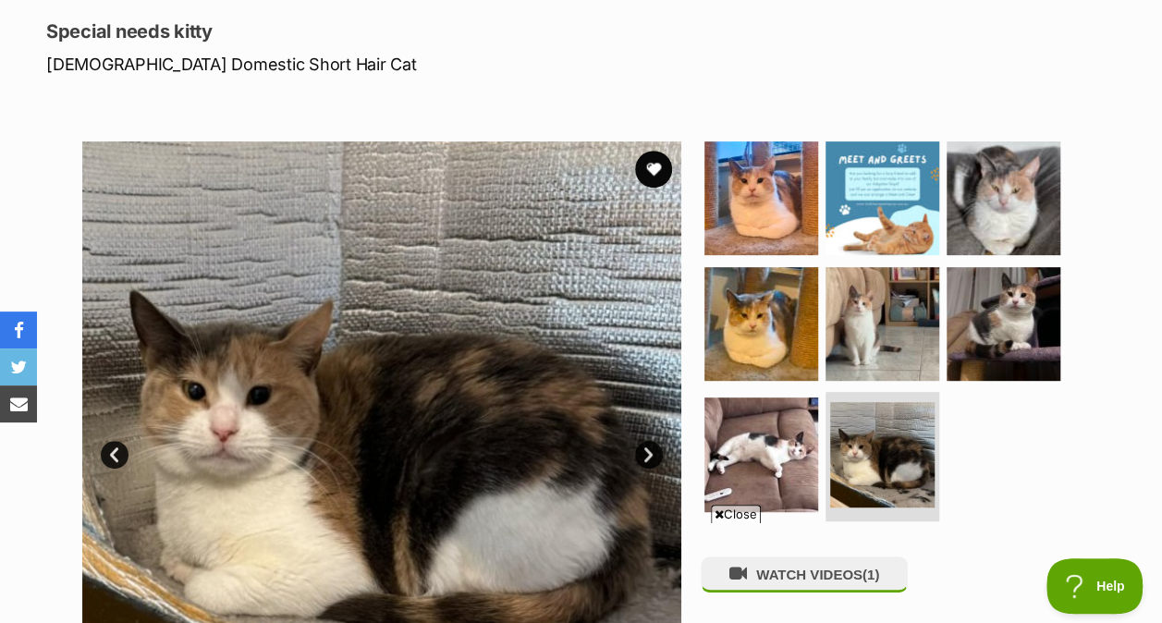
scroll to position [278, 0]
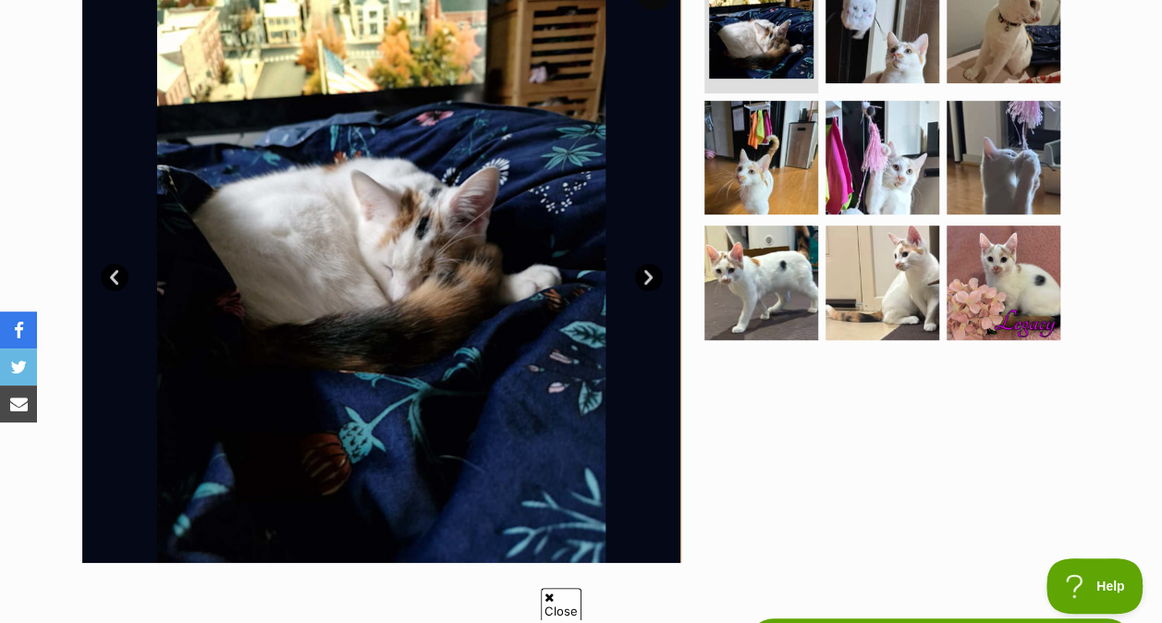
scroll to position [420, 0]
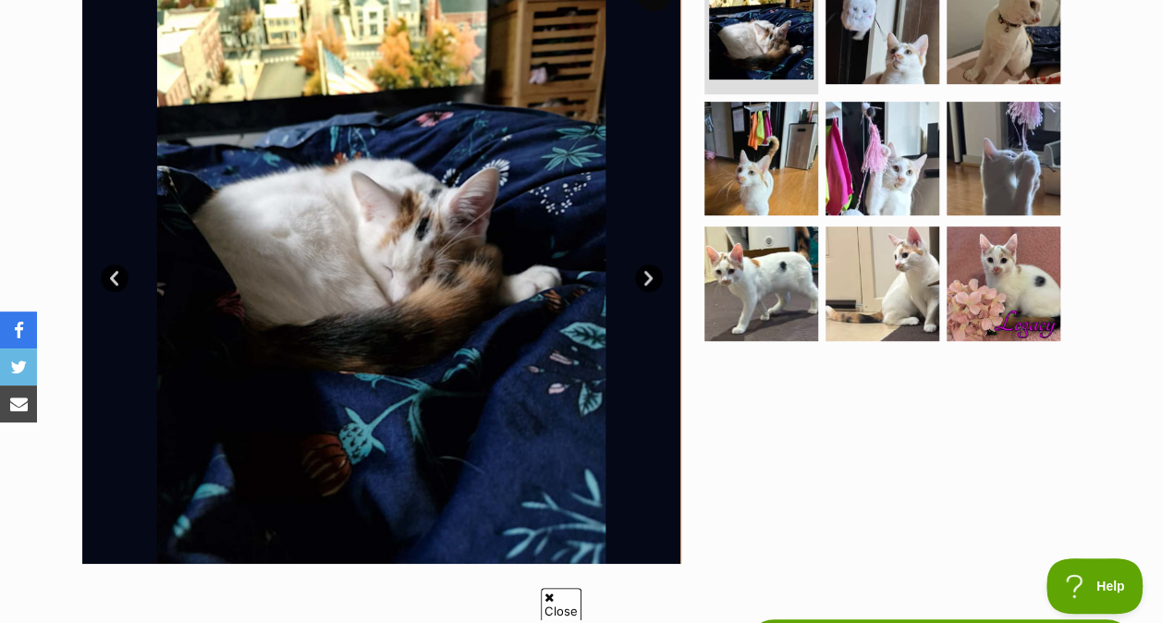
click at [747, 314] on img at bounding box center [761, 283] width 114 height 114
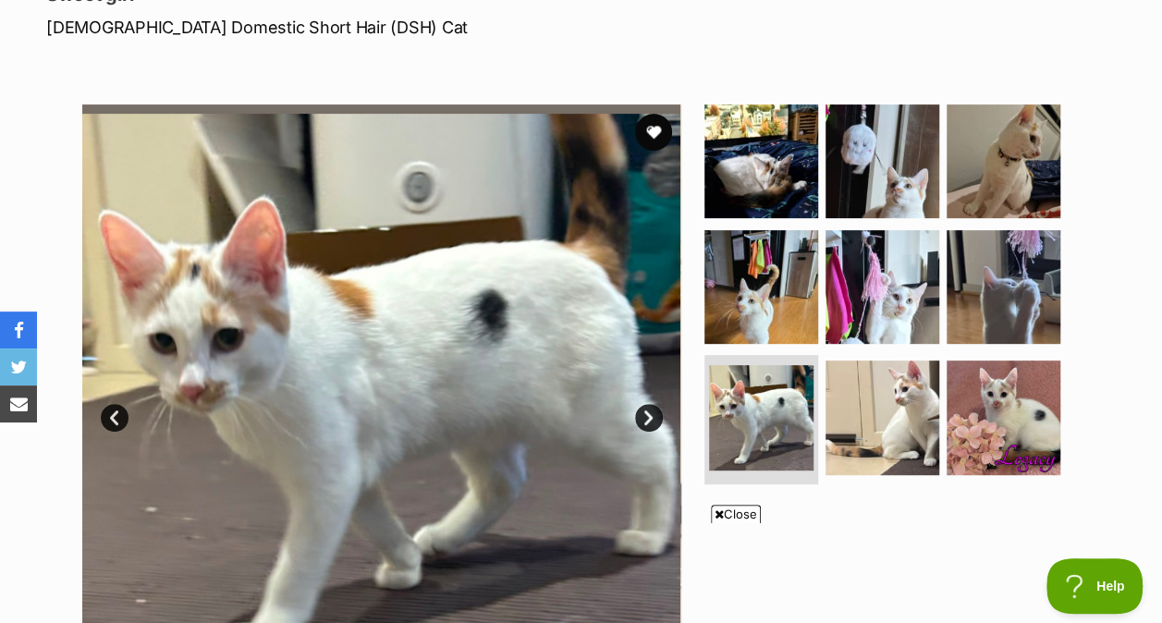
scroll to position [0, 0]
click at [730, 177] on img at bounding box center [761, 161] width 114 height 114
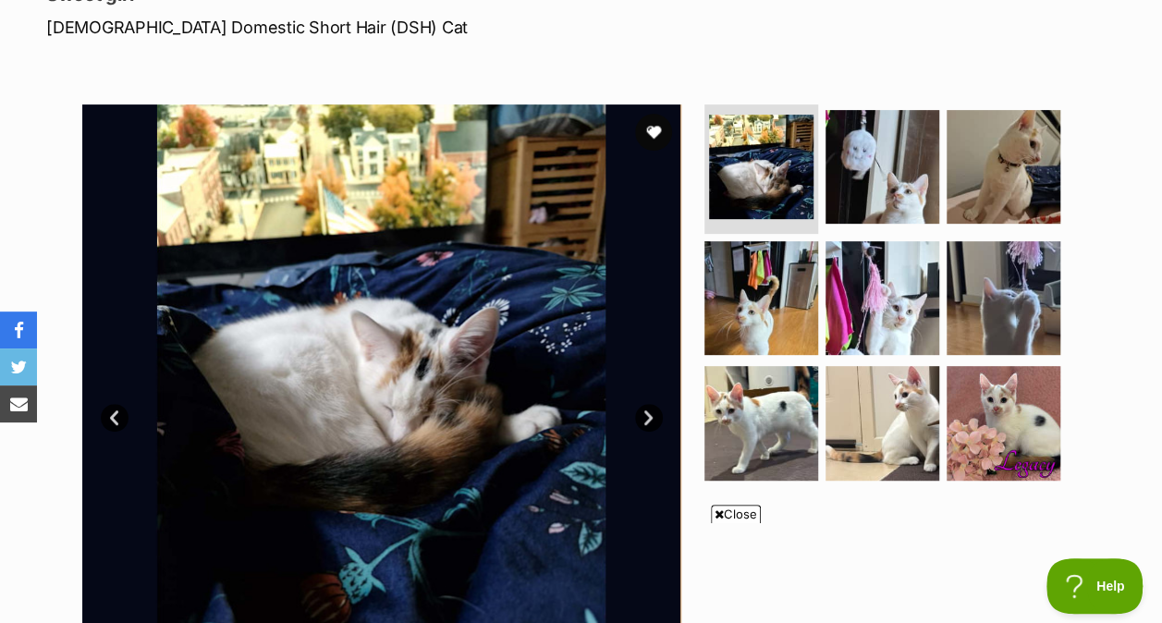
click at [883, 176] on img at bounding box center [882, 167] width 114 height 114
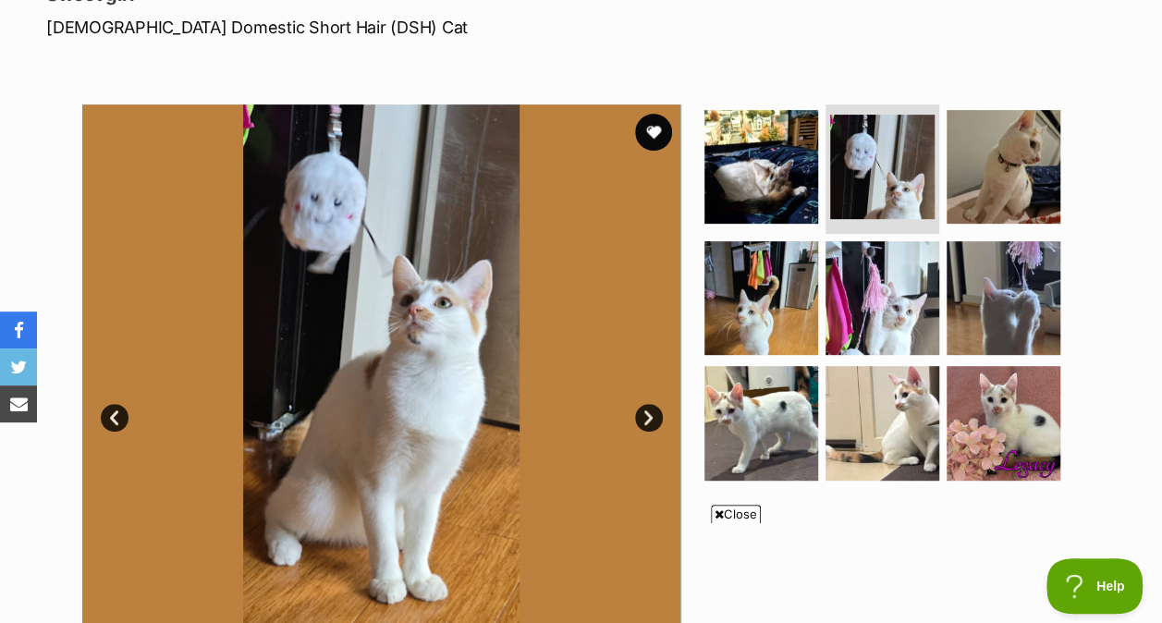
click at [999, 163] on img at bounding box center [1004, 167] width 114 height 114
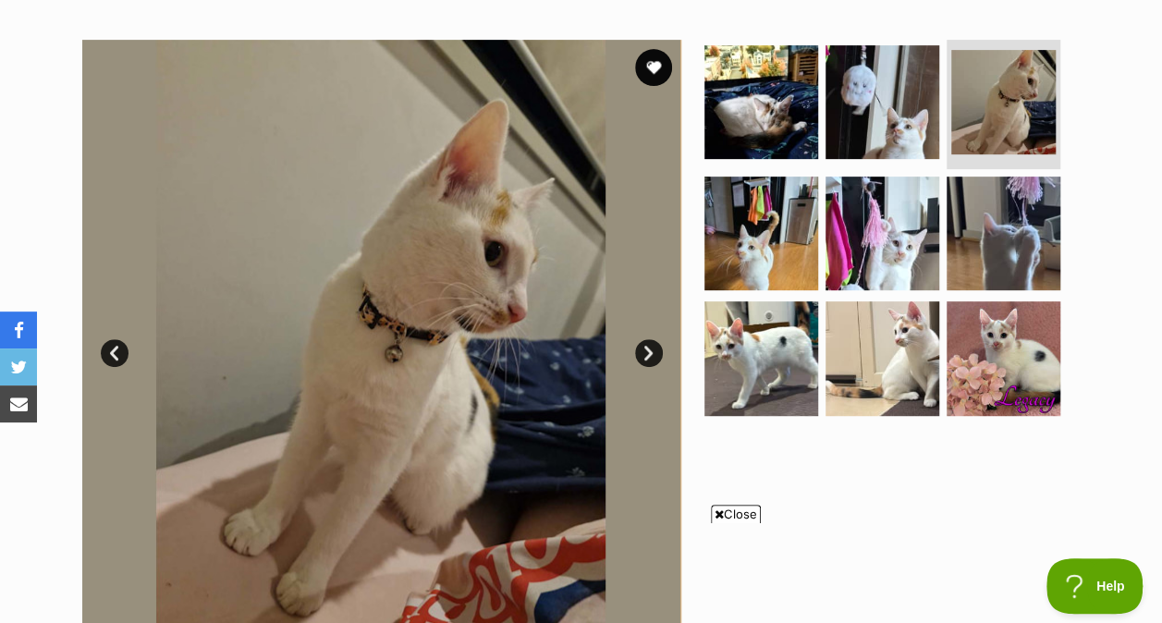
scroll to position [350, 0]
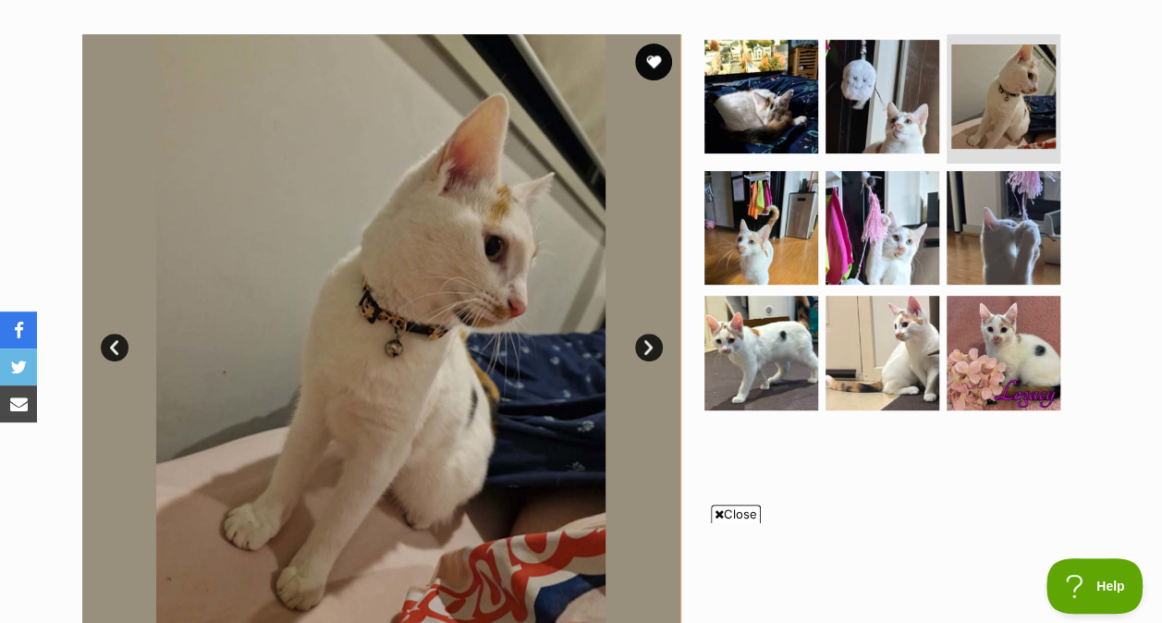
click at [759, 178] on img at bounding box center [761, 228] width 114 height 114
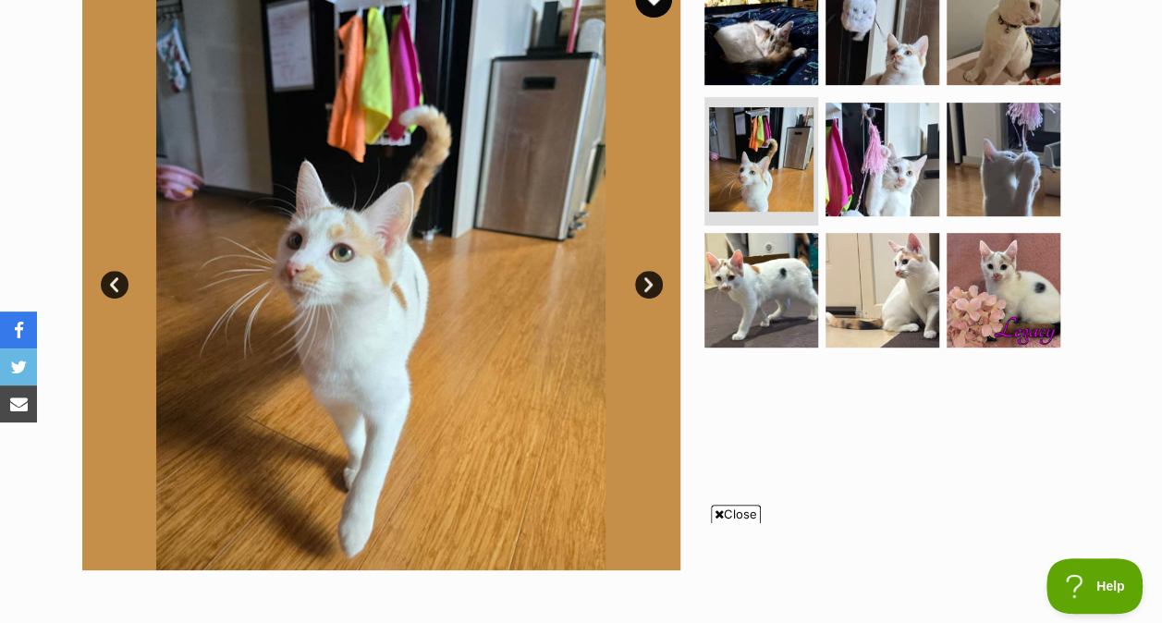
scroll to position [414, 0]
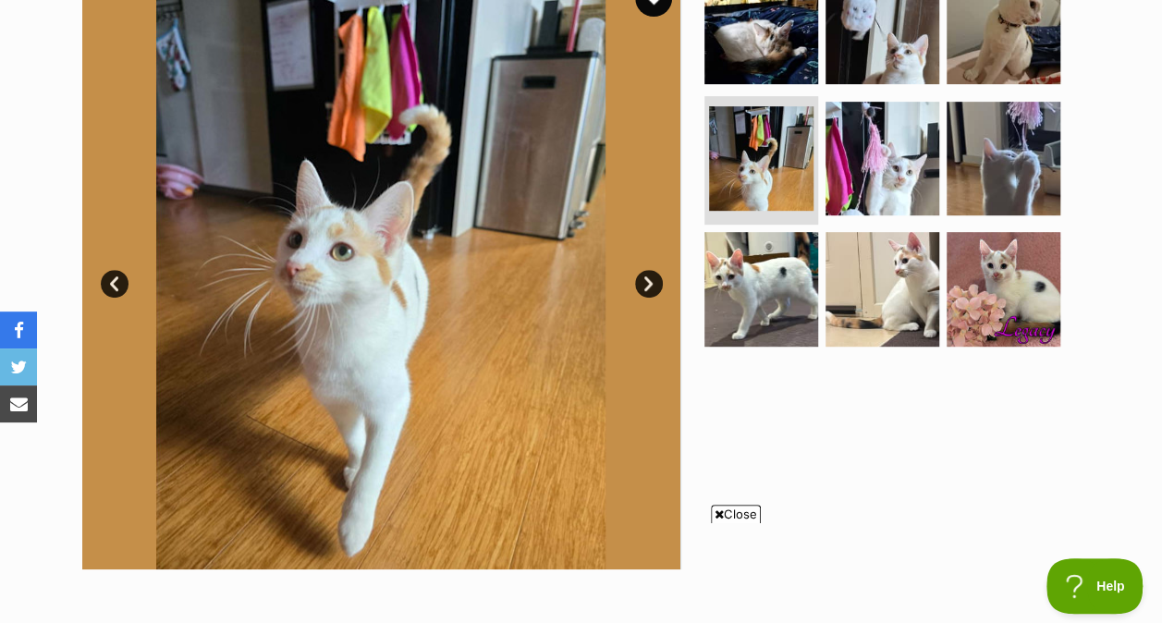
click at [886, 182] on img at bounding box center [882, 159] width 114 height 114
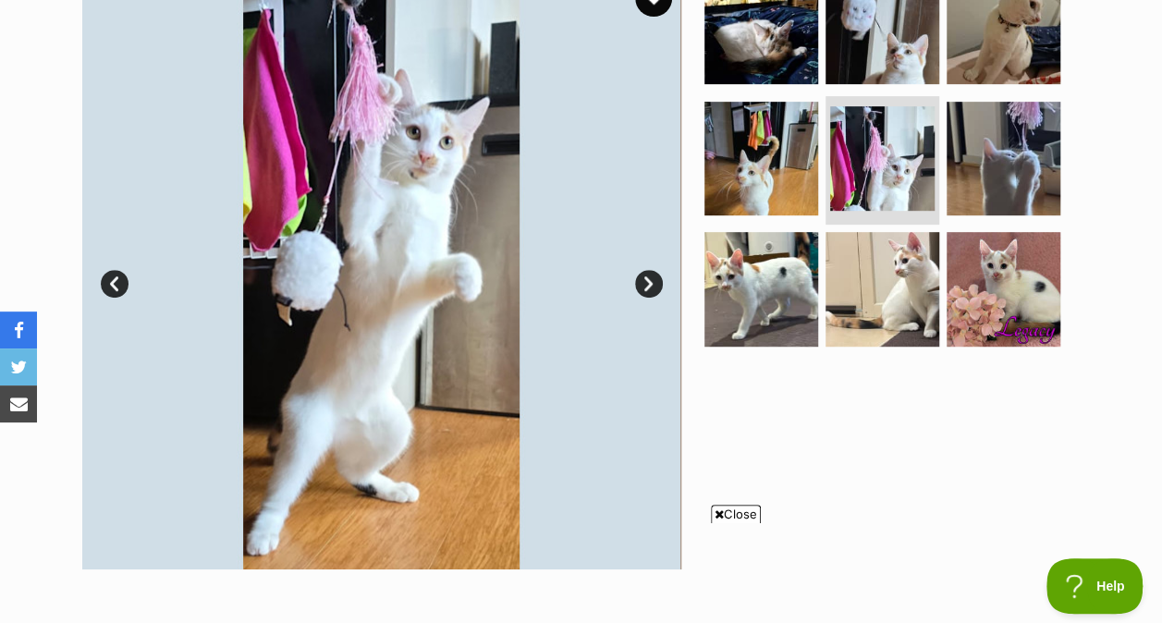
click at [1009, 181] on img at bounding box center [1004, 159] width 114 height 114
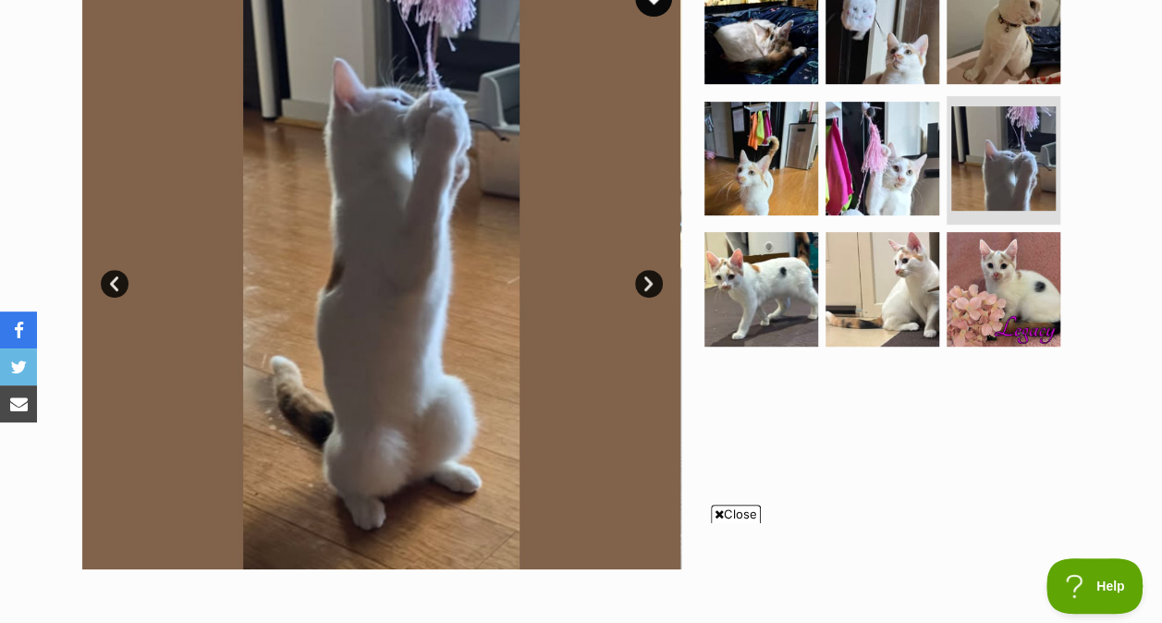
click at [749, 261] on img at bounding box center [761, 289] width 114 height 114
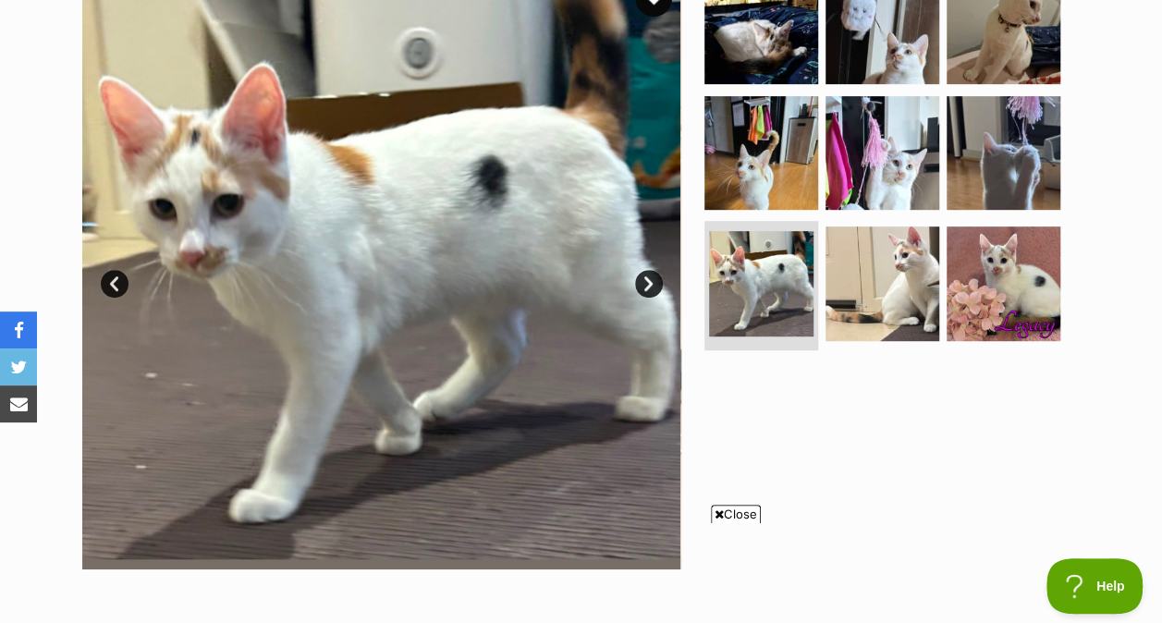
click at [885, 274] on img at bounding box center [882, 283] width 114 height 114
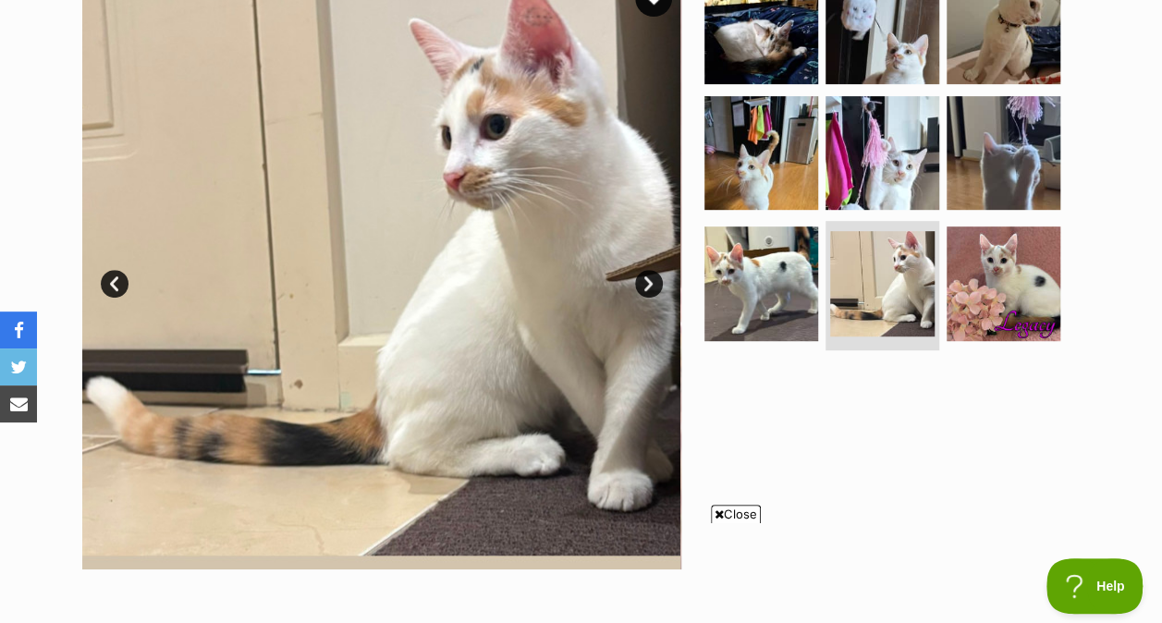
click at [1029, 287] on img at bounding box center [1004, 283] width 114 height 114
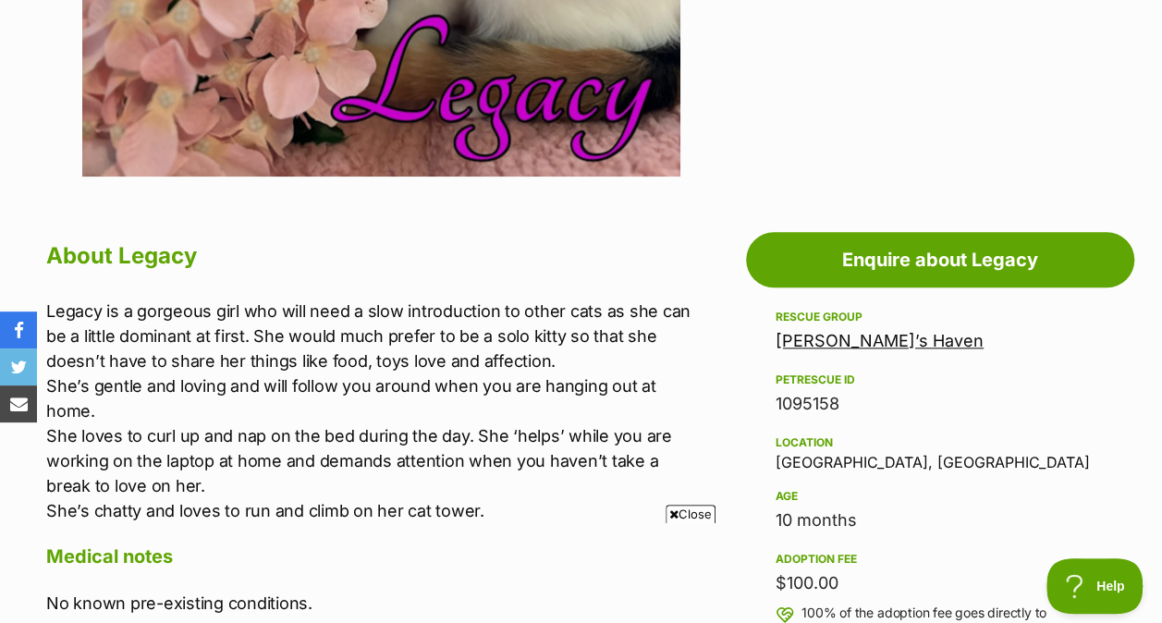
scroll to position [808, 0]
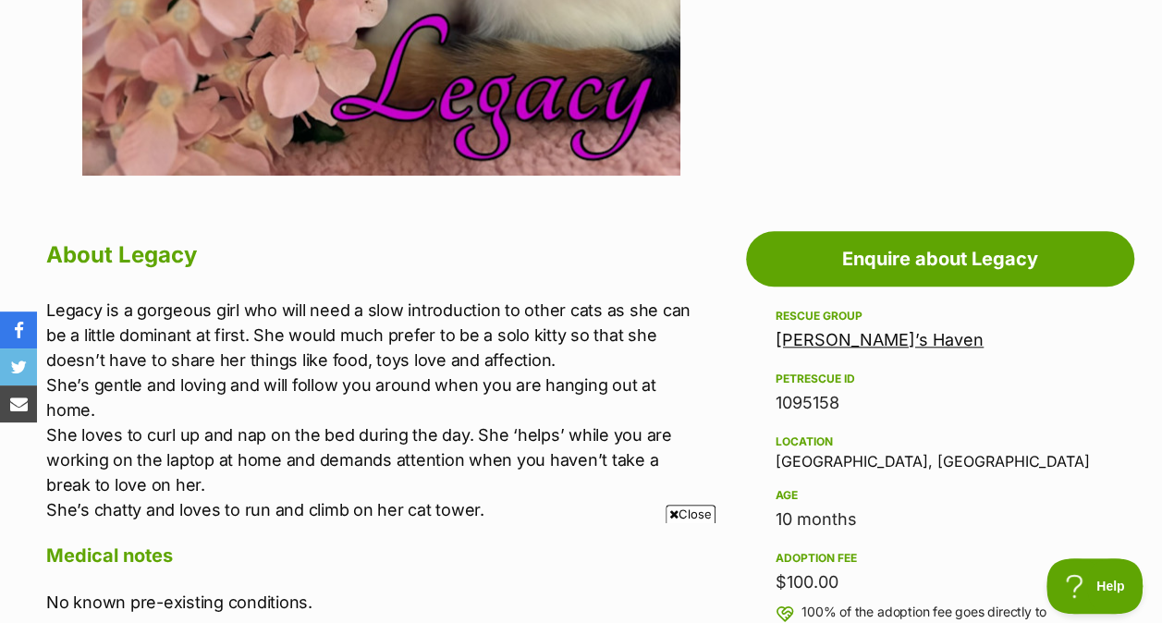
click at [705, 510] on span "Close" at bounding box center [691, 514] width 50 height 18
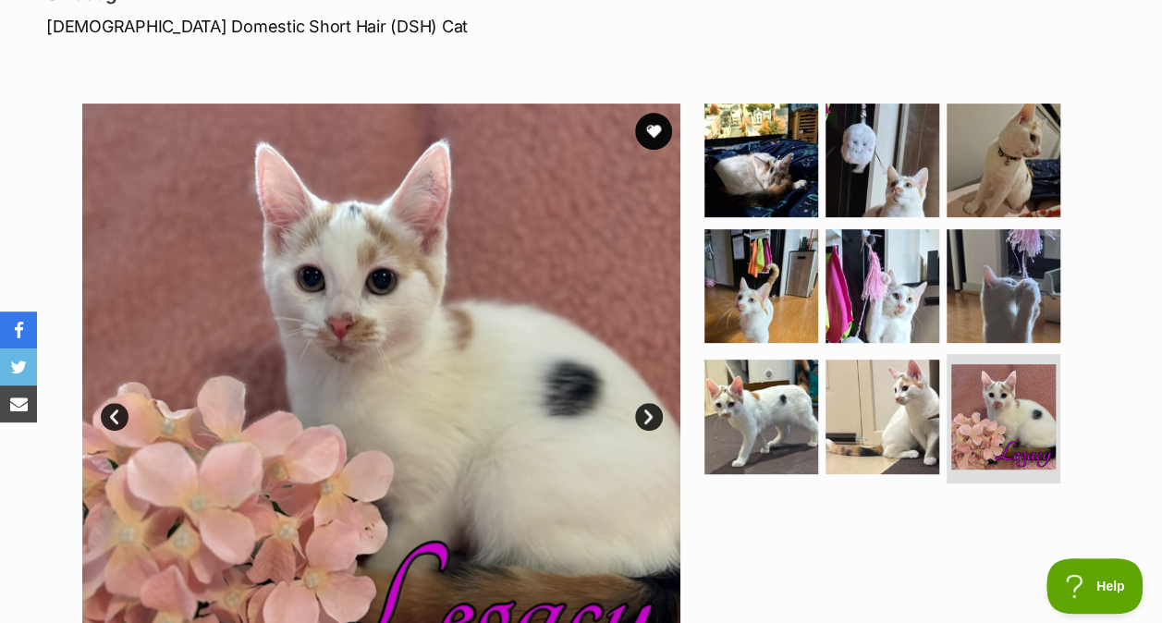
scroll to position [281, 0]
click at [1039, 153] on img at bounding box center [1004, 161] width 114 height 114
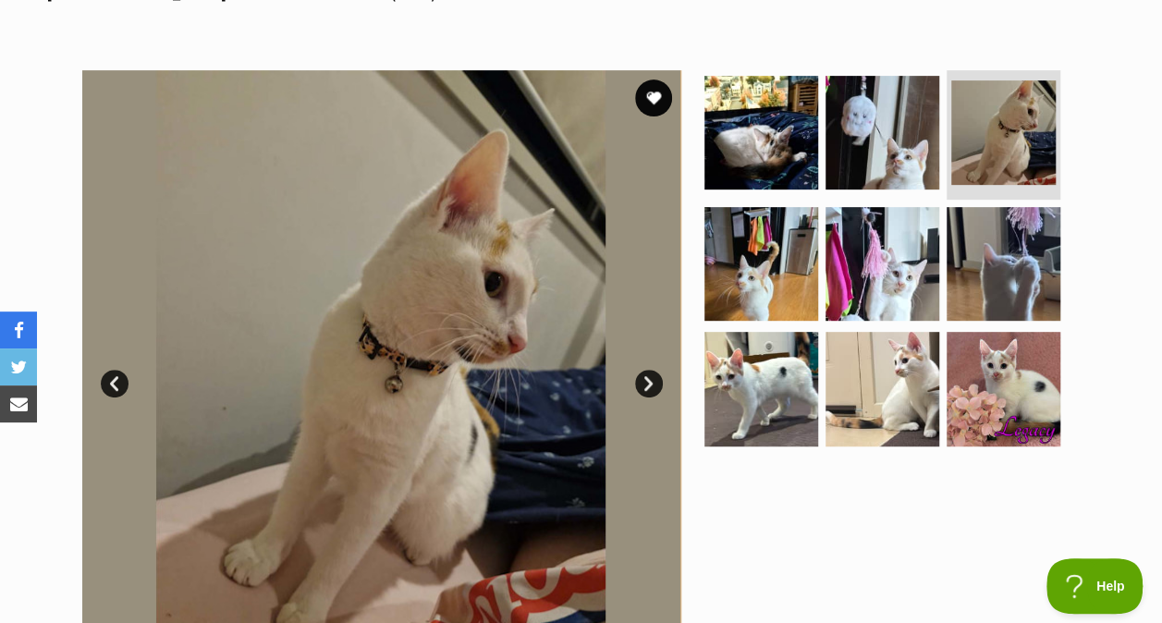
scroll to position [316, 0]
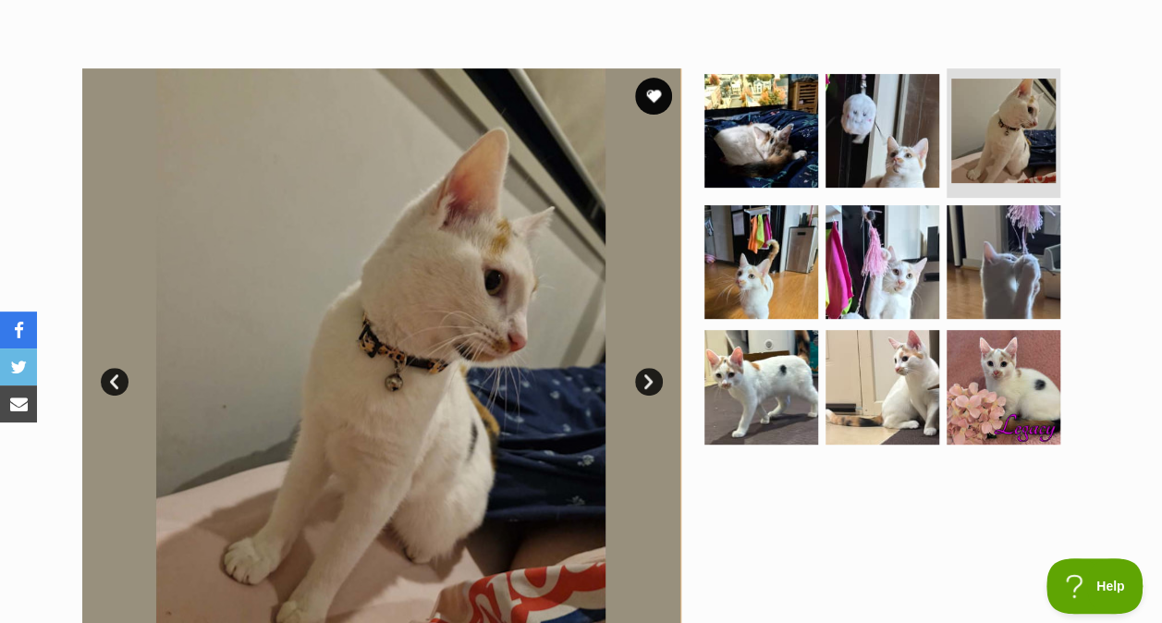
click at [760, 263] on img at bounding box center [761, 262] width 114 height 114
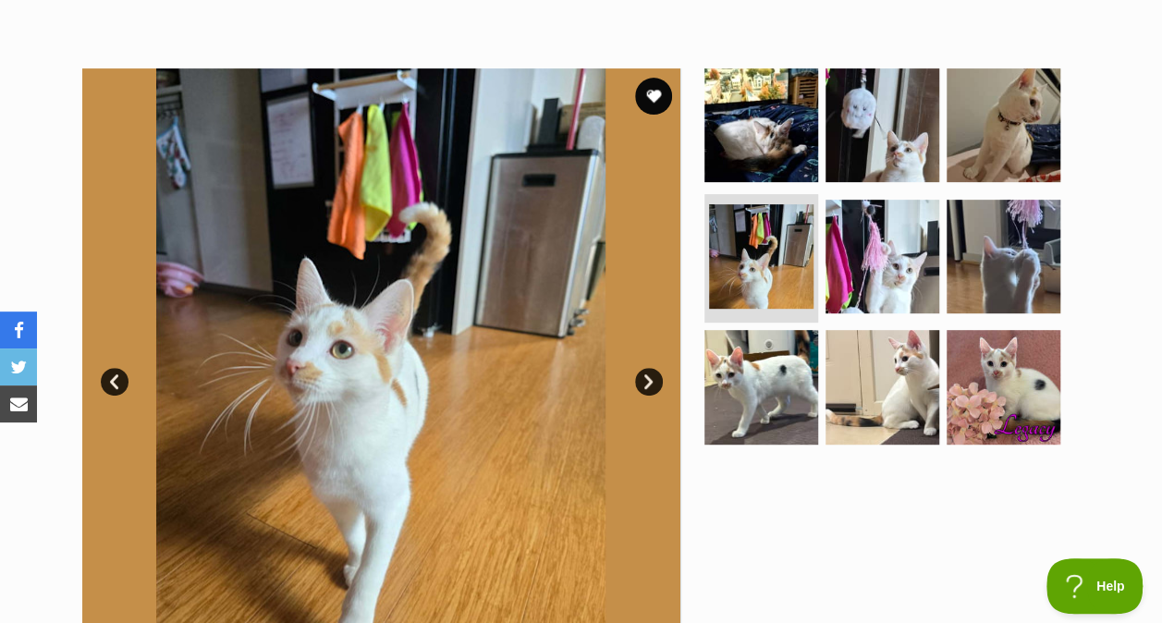
click at [753, 178] on img at bounding box center [761, 125] width 114 height 114
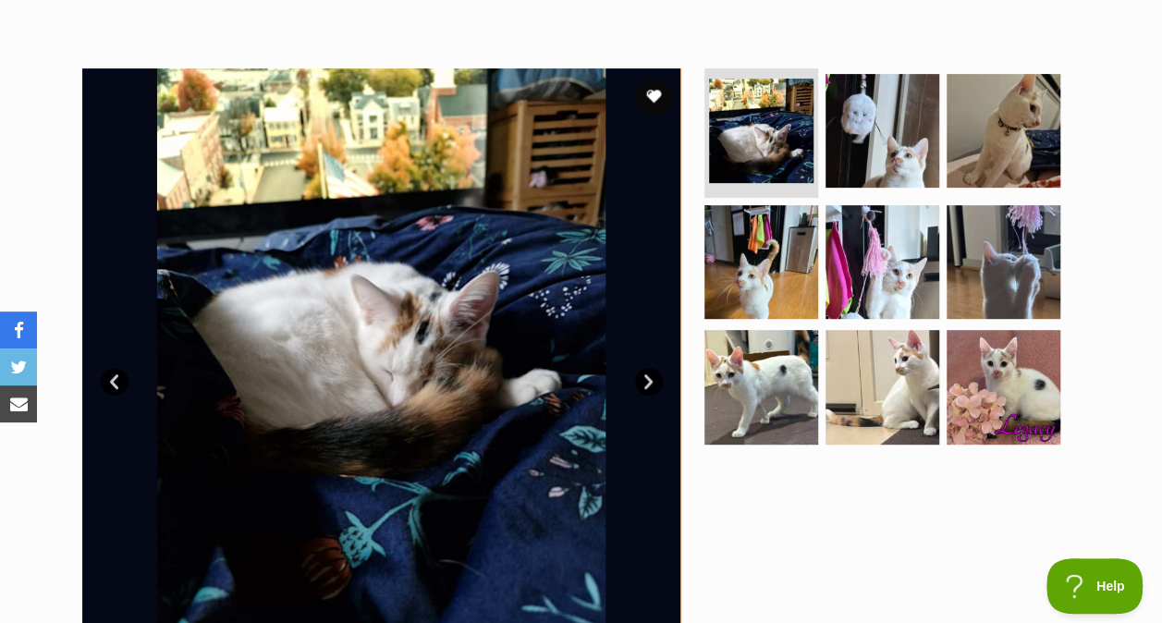
click at [800, 372] on img at bounding box center [761, 387] width 114 height 114
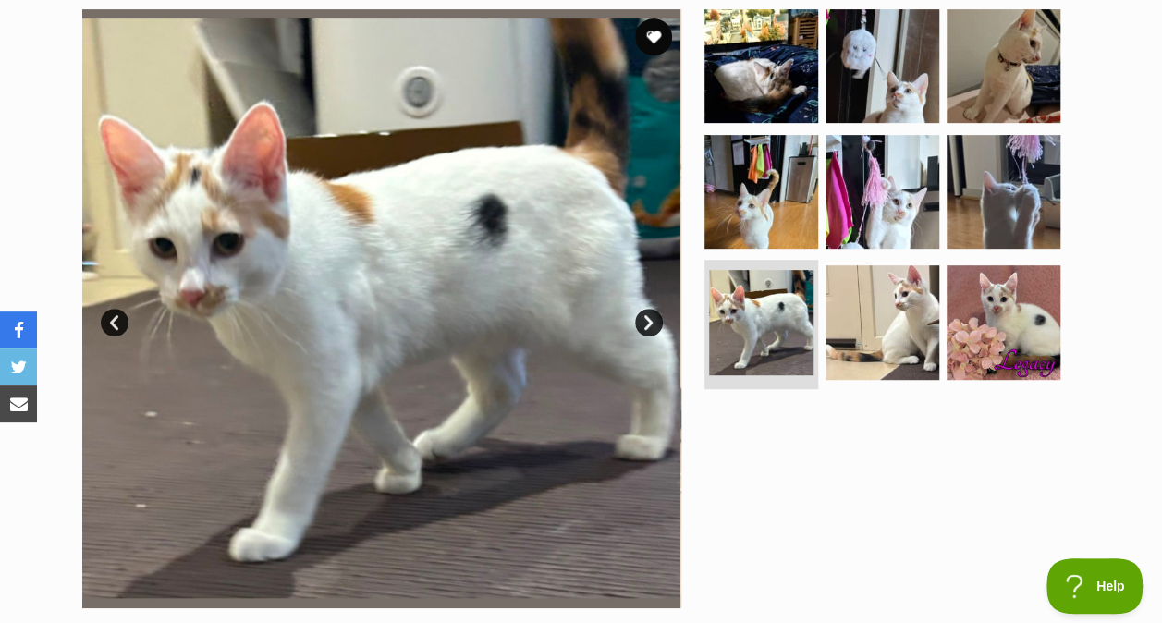
scroll to position [377, 0]
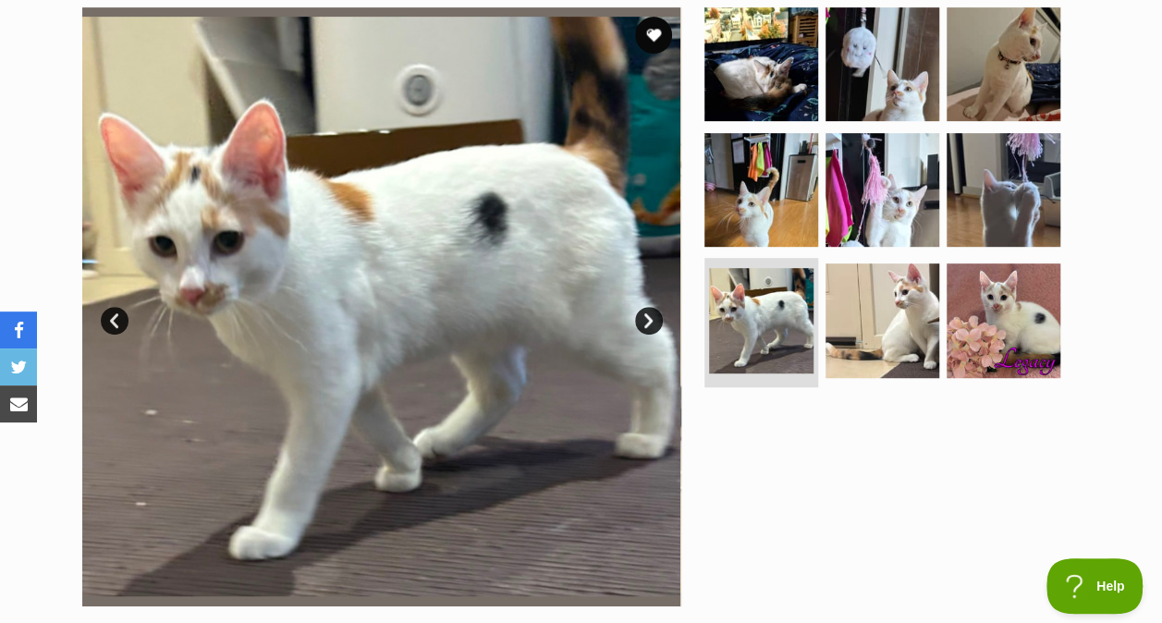
click at [869, 351] on img at bounding box center [882, 320] width 114 height 114
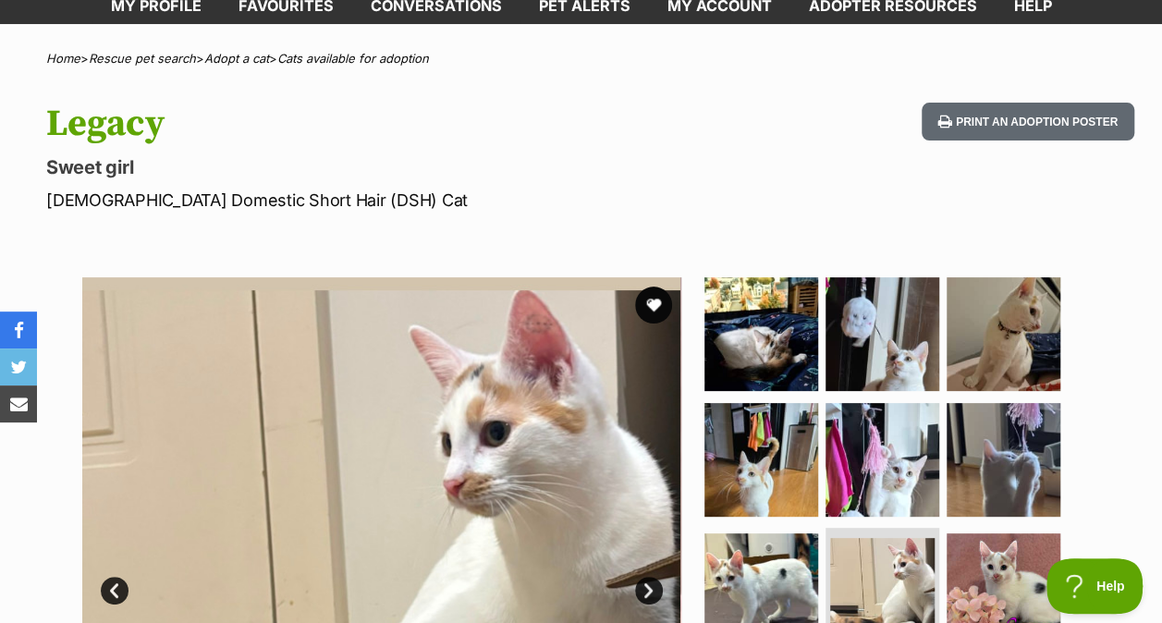
scroll to position [102, 0]
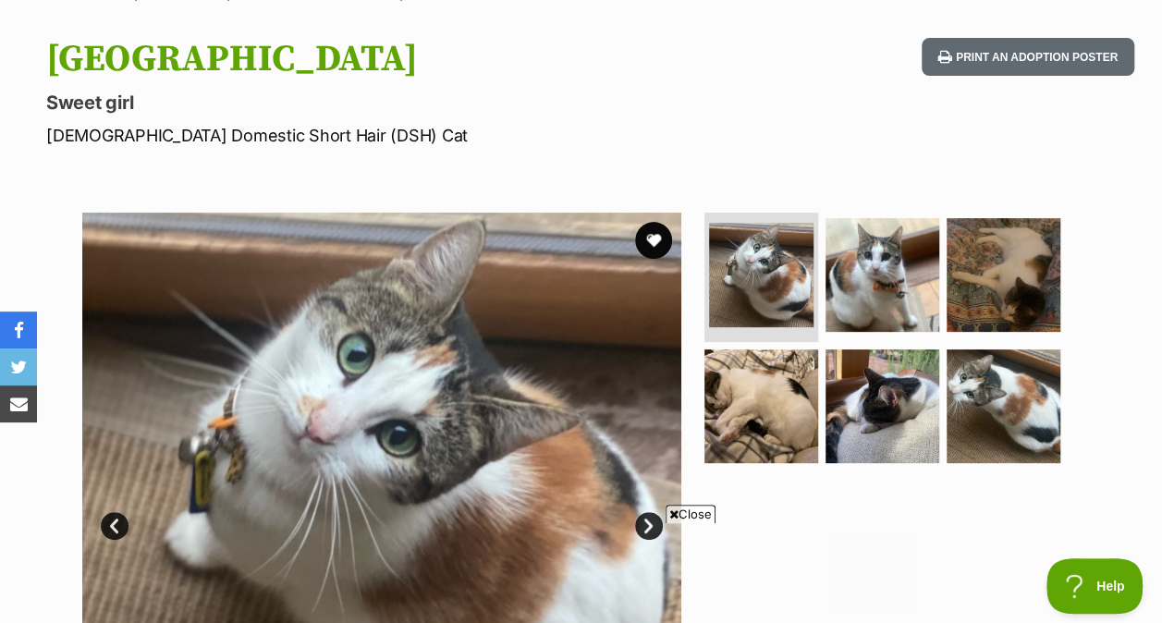
click at [897, 268] on img at bounding box center [882, 275] width 114 height 114
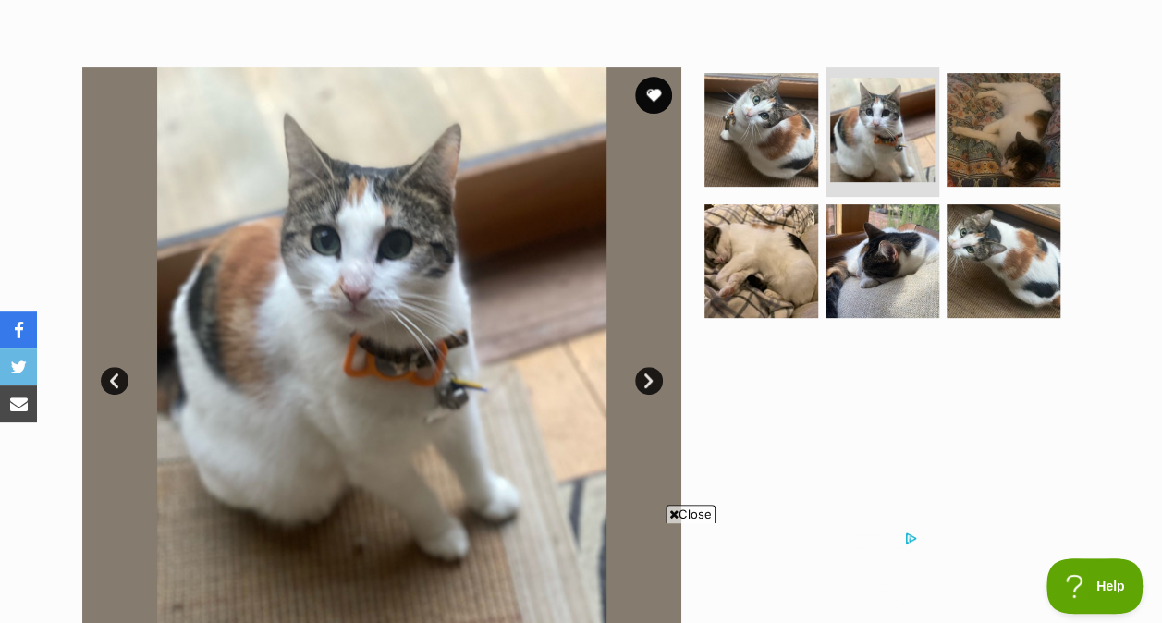
click at [982, 299] on img at bounding box center [1004, 261] width 114 height 114
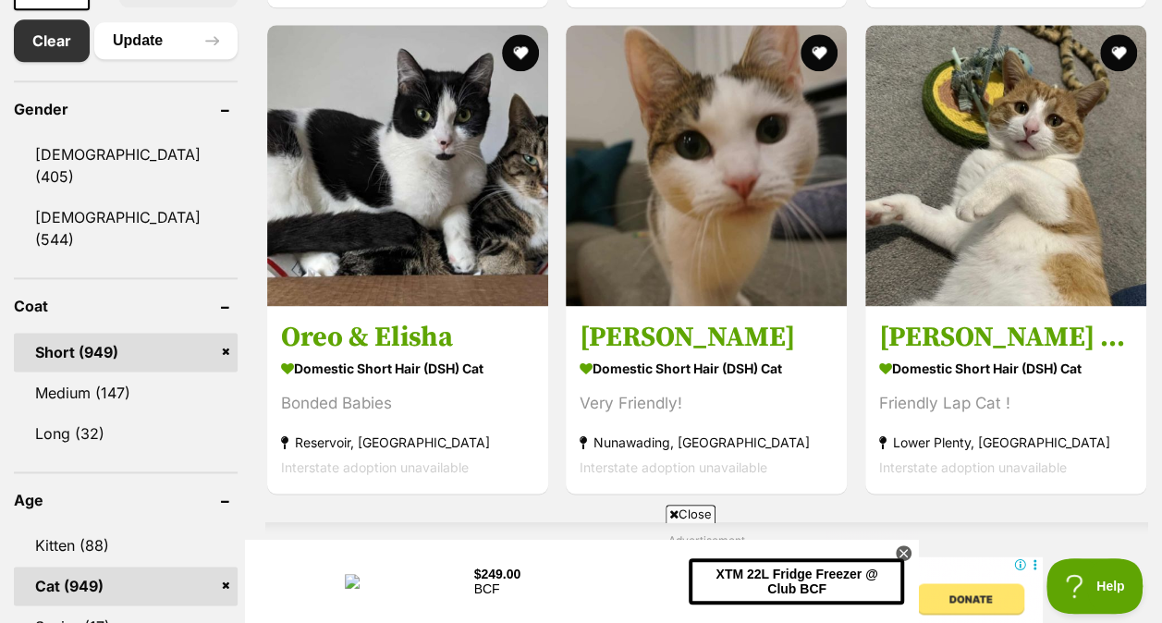
scroll to position [1066, 0]
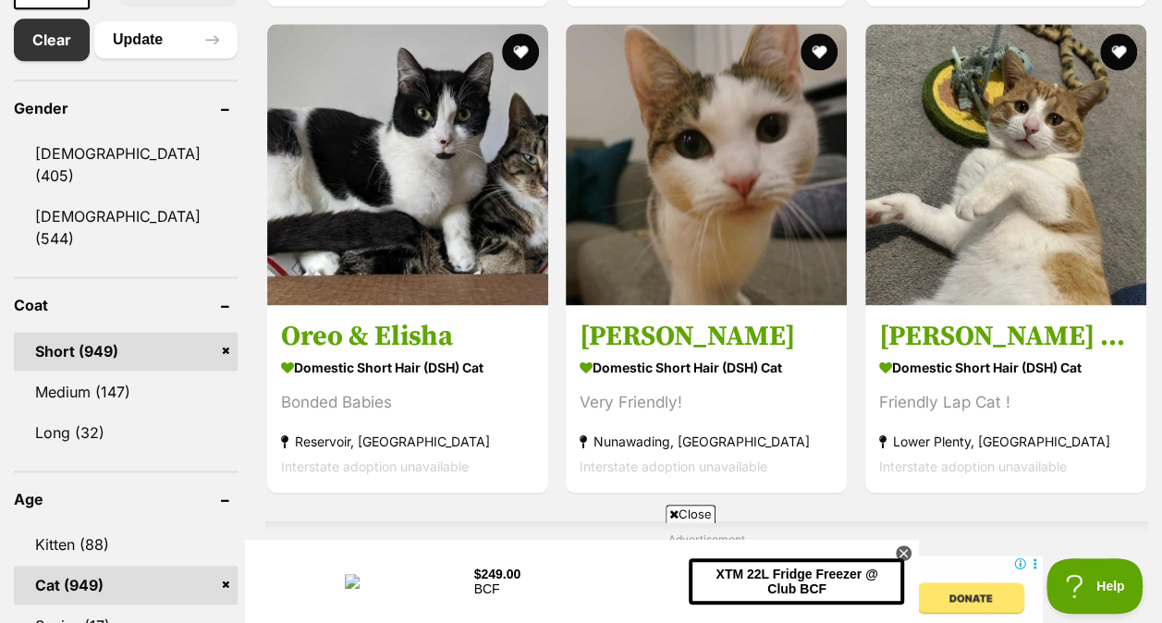
click at [688, 510] on span "Close" at bounding box center [691, 514] width 50 height 18
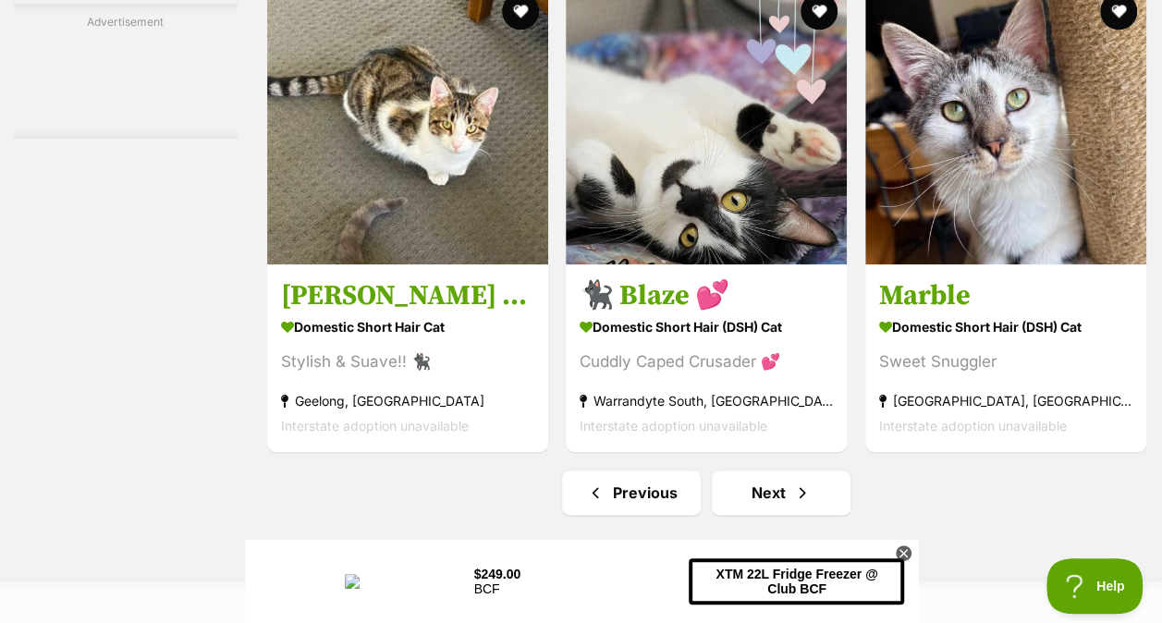
scroll to position [11652, 0]
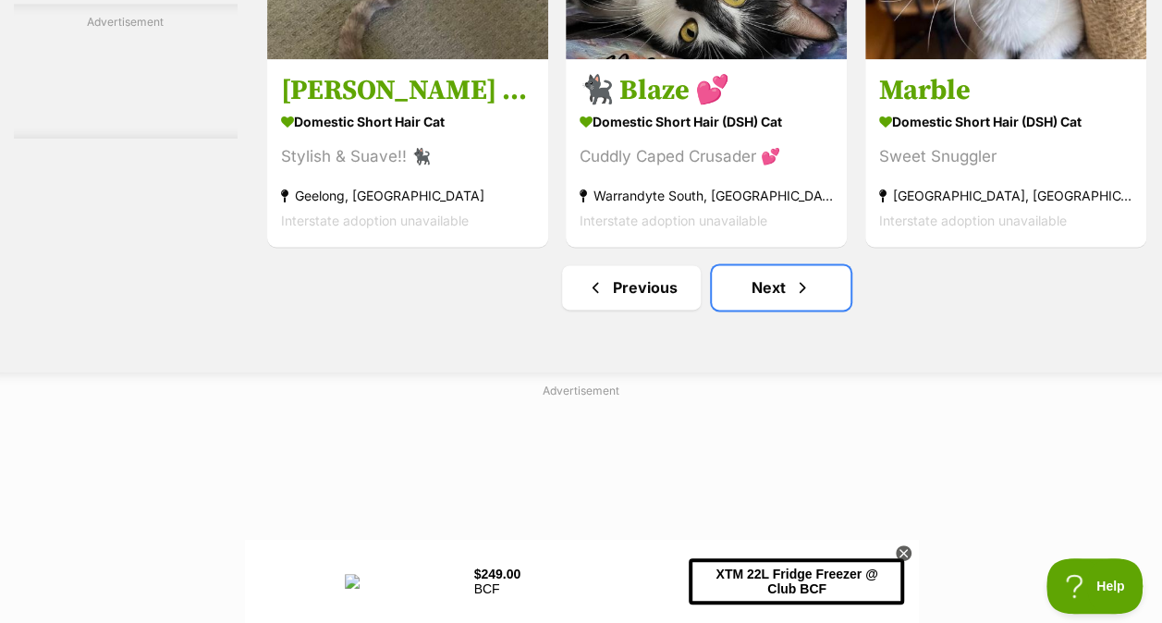
click at [766, 310] on link "Next" at bounding box center [781, 287] width 139 height 44
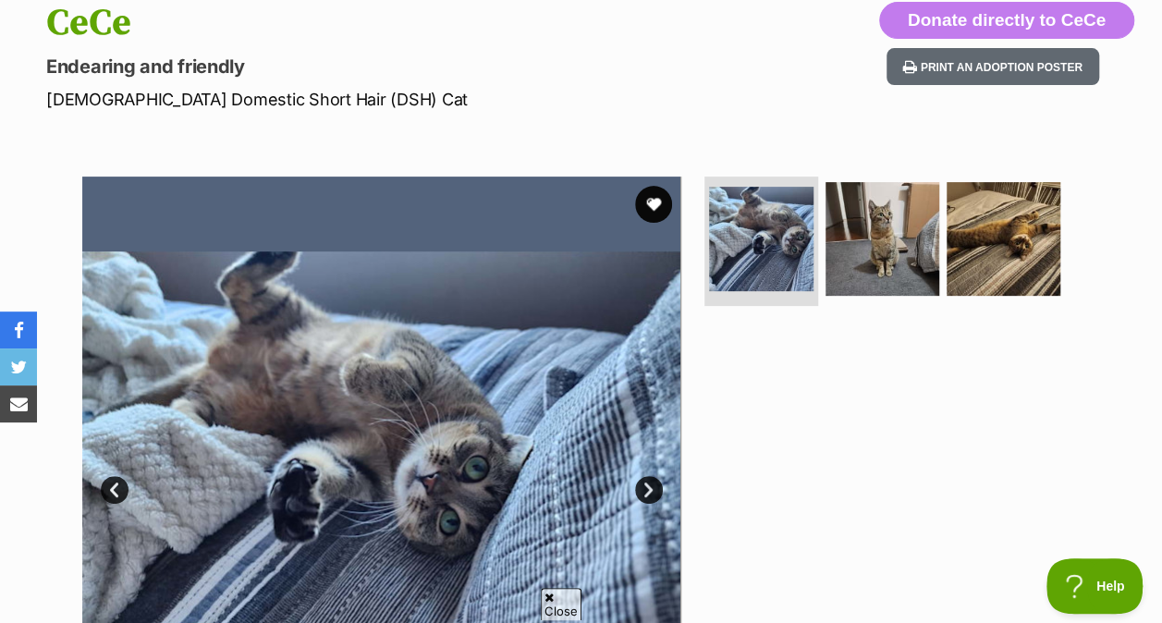
click at [861, 281] on img at bounding box center [882, 239] width 114 height 114
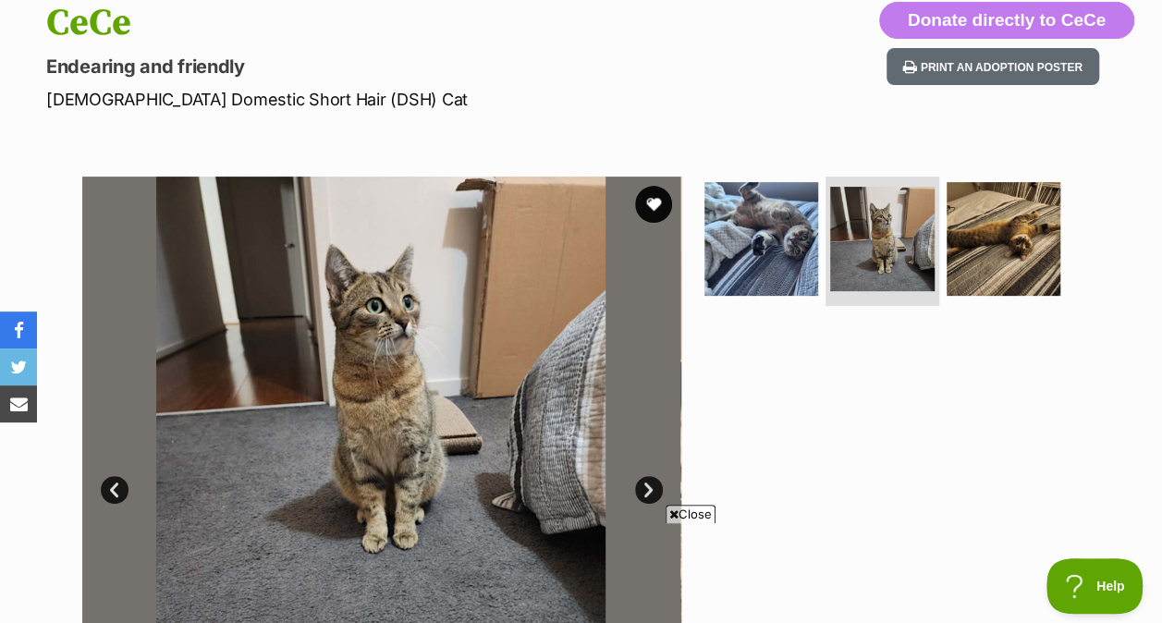
drag, startPoint x: 861, startPoint y: 281, endPoint x: 1020, endPoint y: 253, distance: 160.5
click at [1020, 253] on ul at bounding box center [890, 245] width 379 height 137
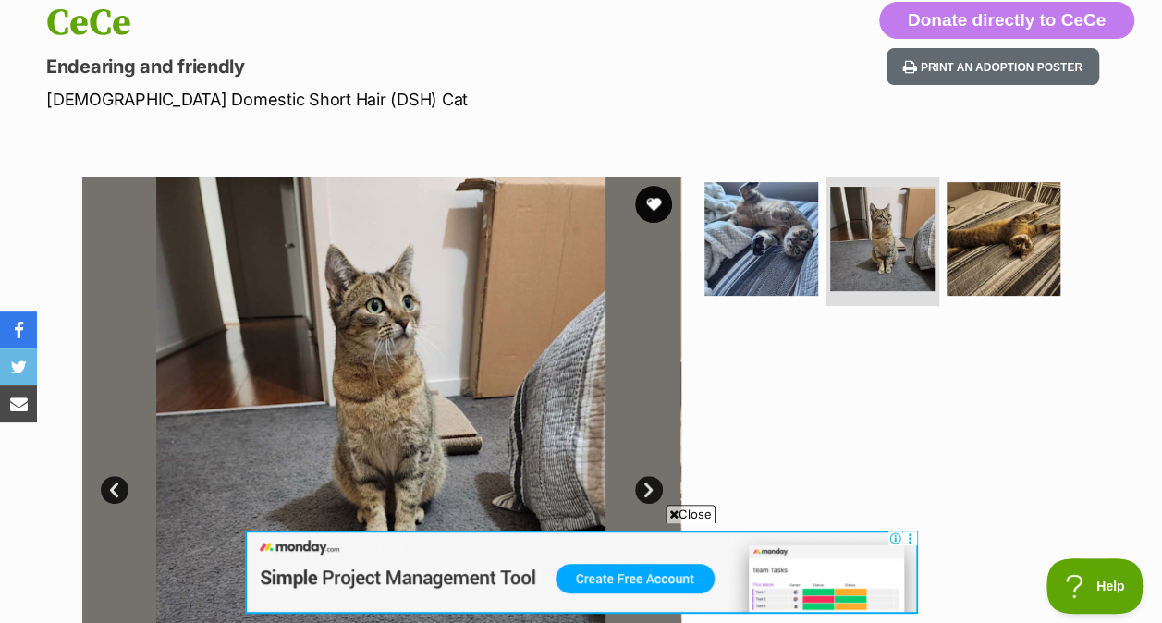
click at [969, 284] on img at bounding box center [1004, 239] width 114 height 114
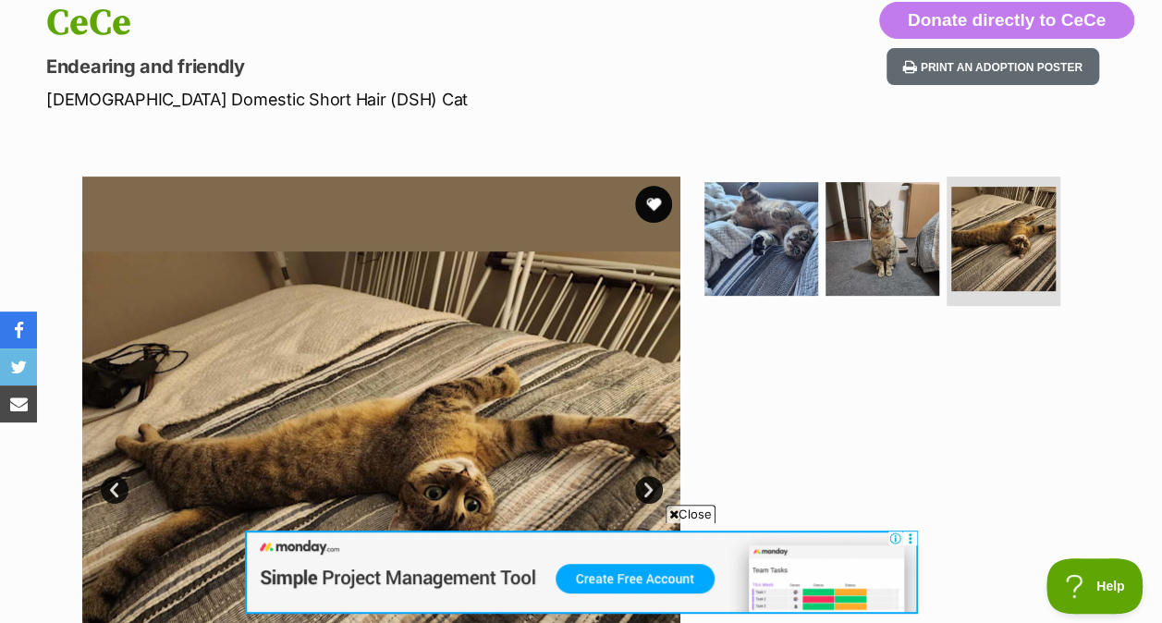
click at [701, 508] on span "Close" at bounding box center [691, 514] width 50 height 18
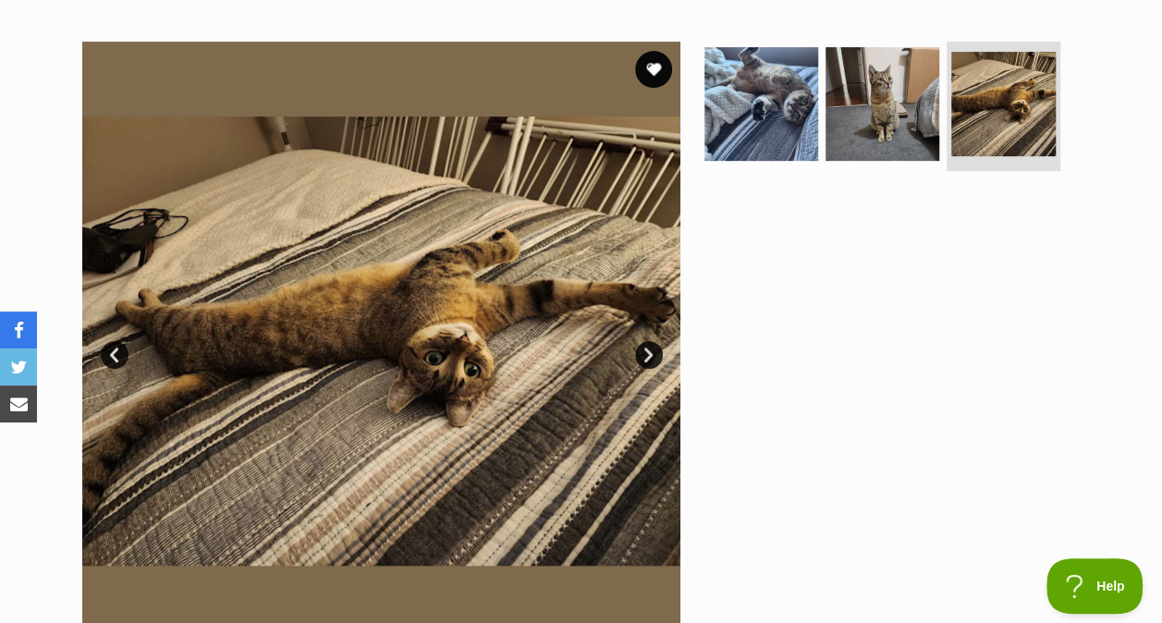
scroll to position [342, 0]
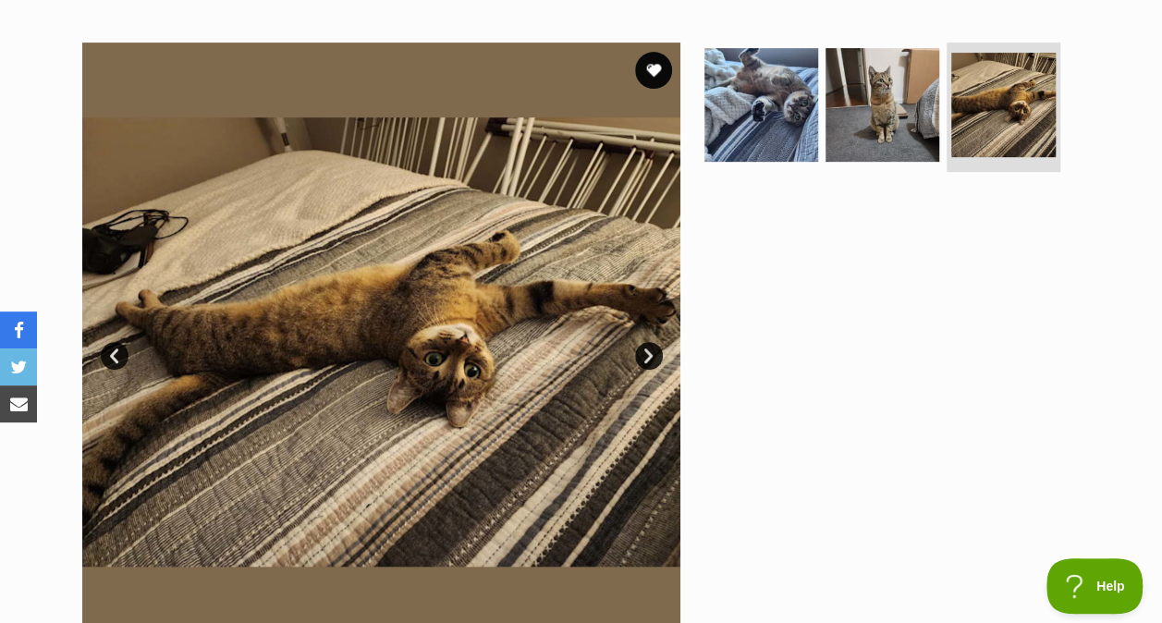
click at [752, 144] on img at bounding box center [761, 105] width 114 height 114
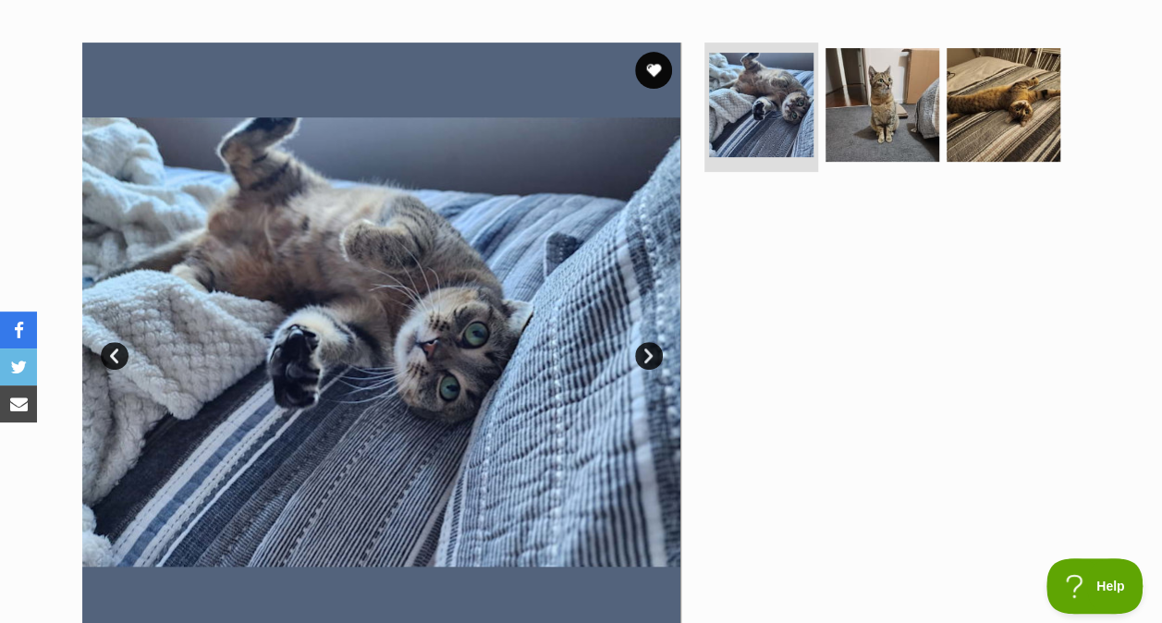
click at [872, 144] on img at bounding box center [882, 105] width 114 height 114
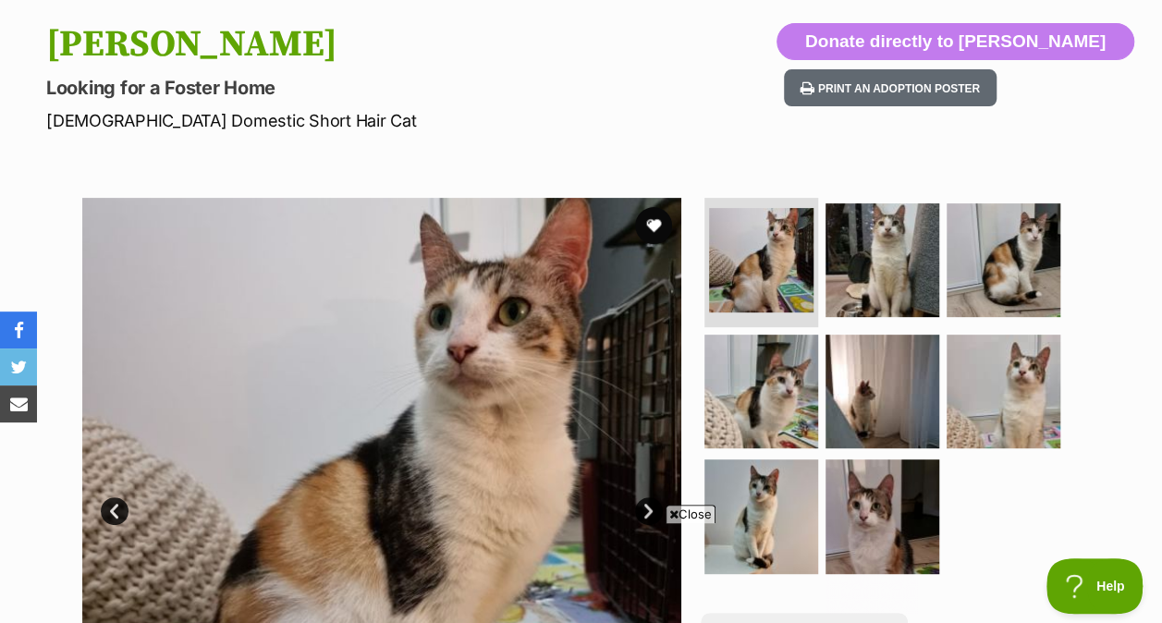
click at [875, 396] on img at bounding box center [882, 392] width 114 height 114
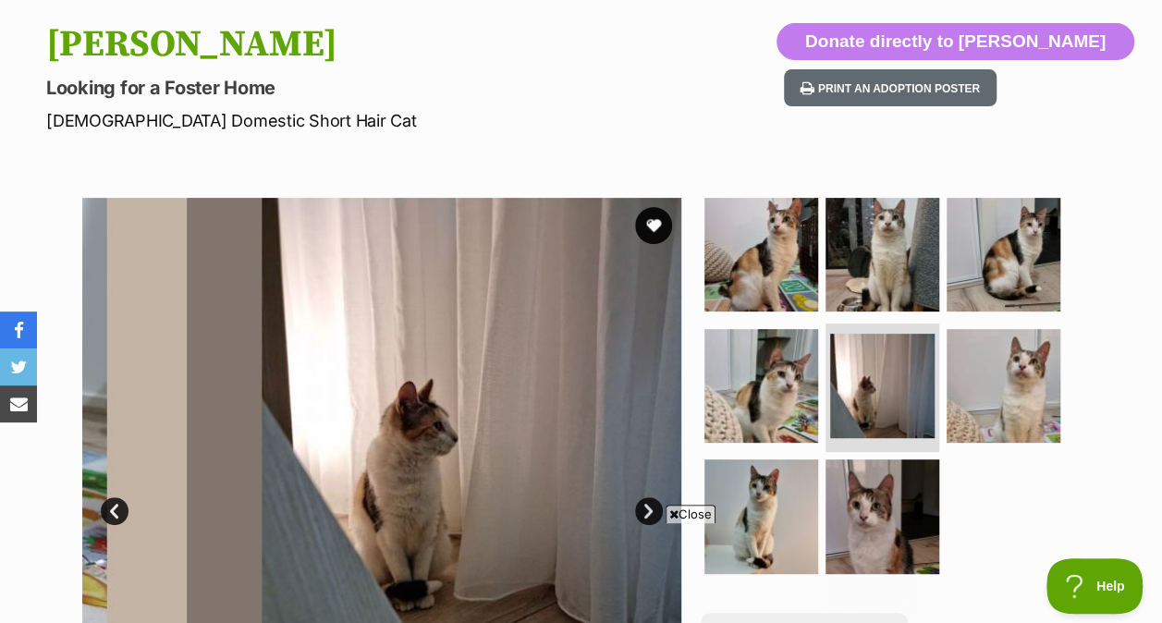
click at [1046, 200] on img at bounding box center [1004, 255] width 114 height 114
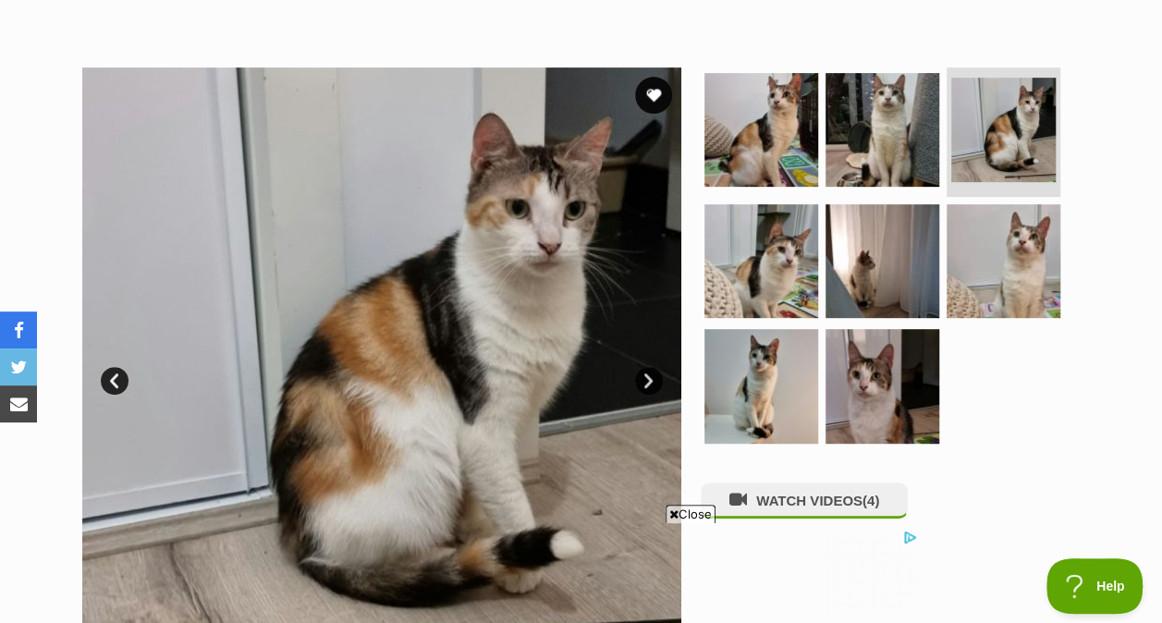
scroll to position [318, 0]
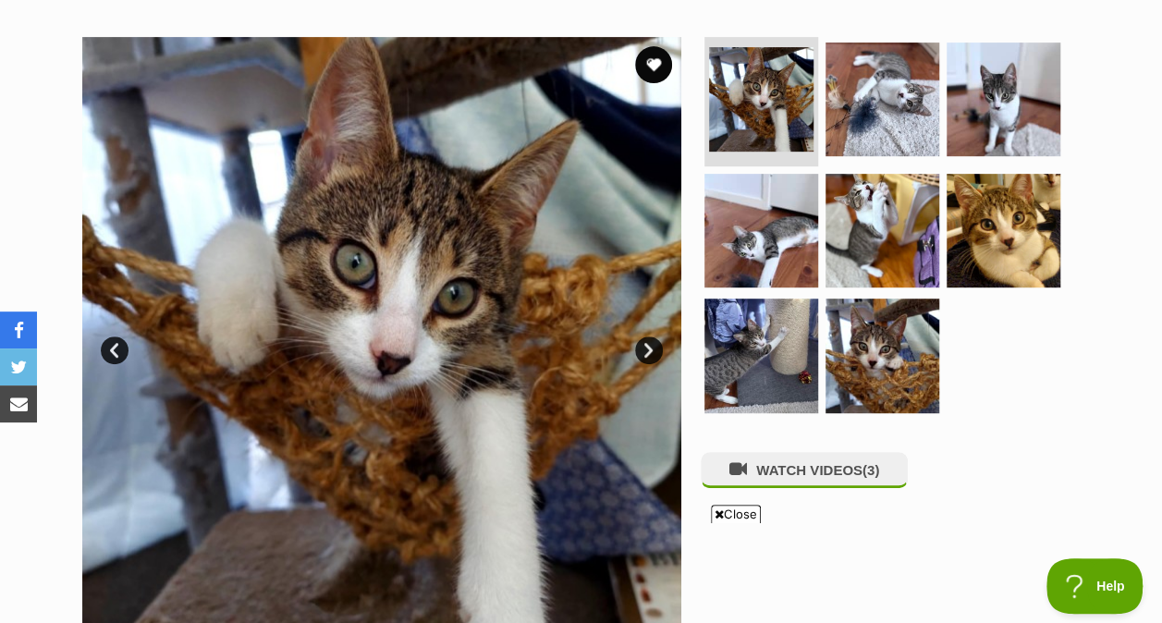
click at [789, 104] on img at bounding box center [761, 99] width 104 height 104
click at [869, 112] on img at bounding box center [882, 100] width 114 height 114
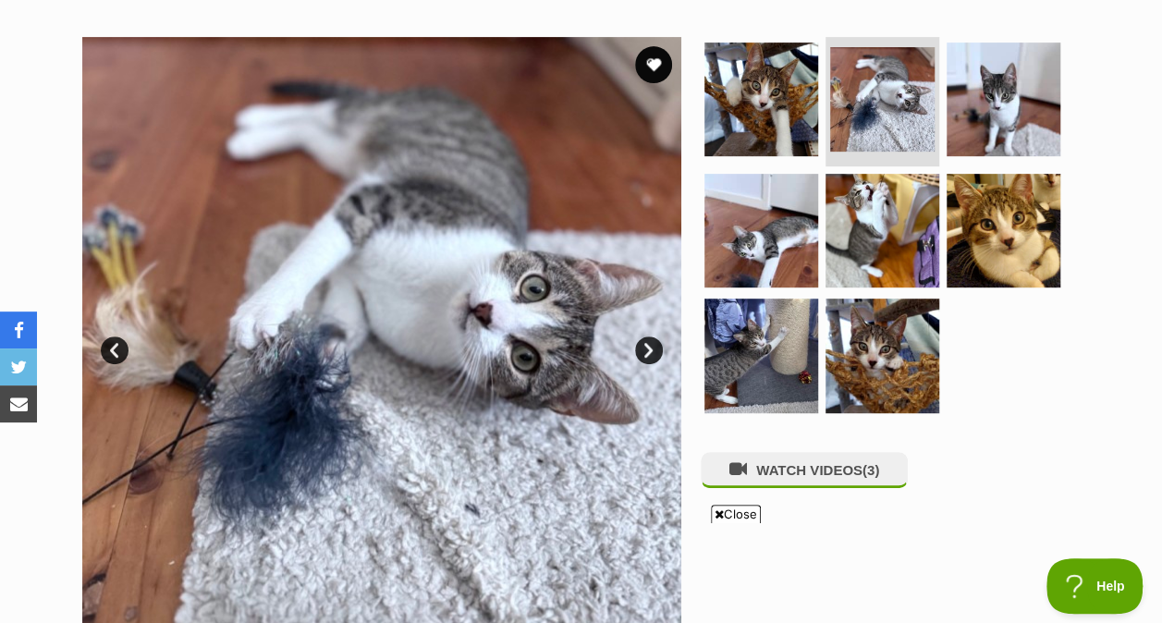
click at [995, 120] on img at bounding box center [1004, 100] width 114 height 114
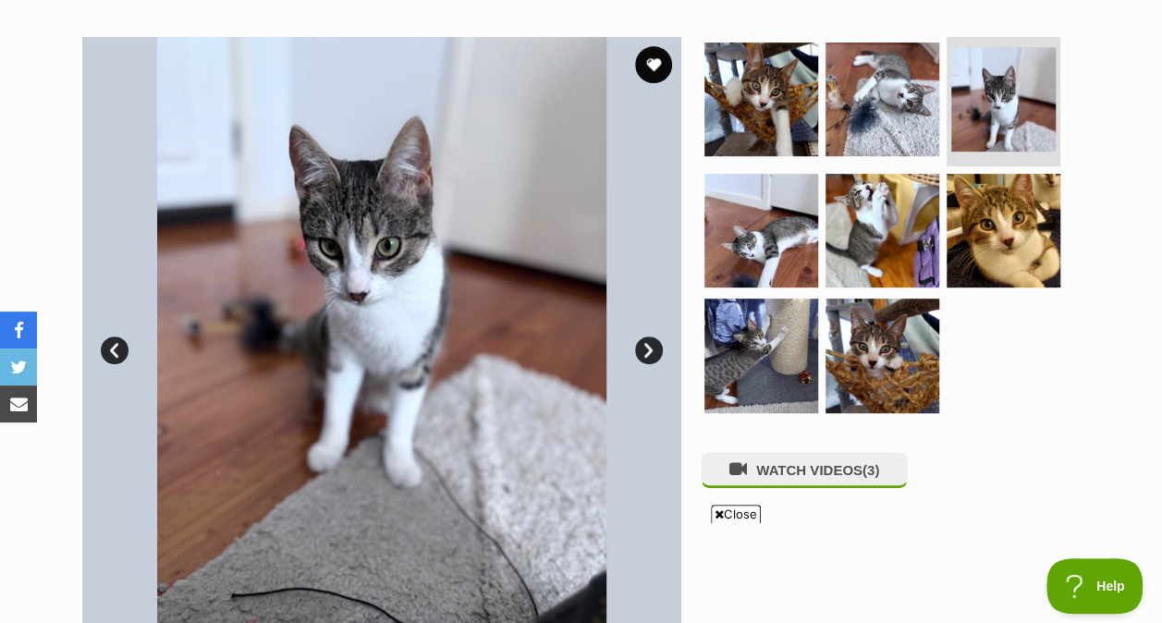
click at [765, 238] on img at bounding box center [761, 231] width 114 height 114
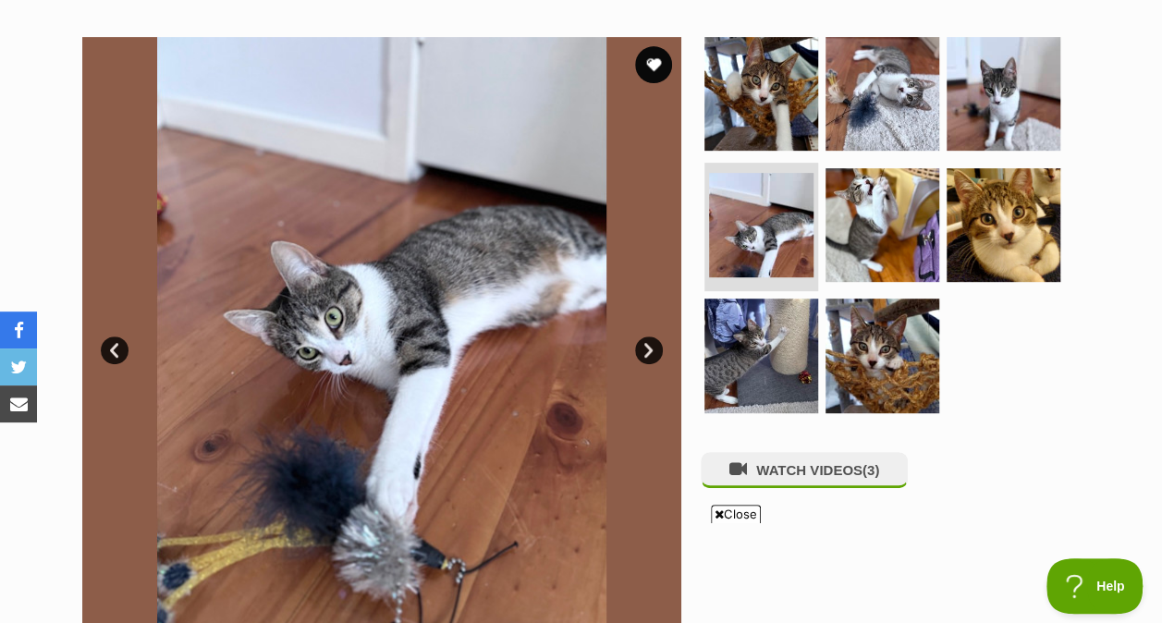
click at [867, 233] on img at bounding box center [882, 225] width 114 height 114
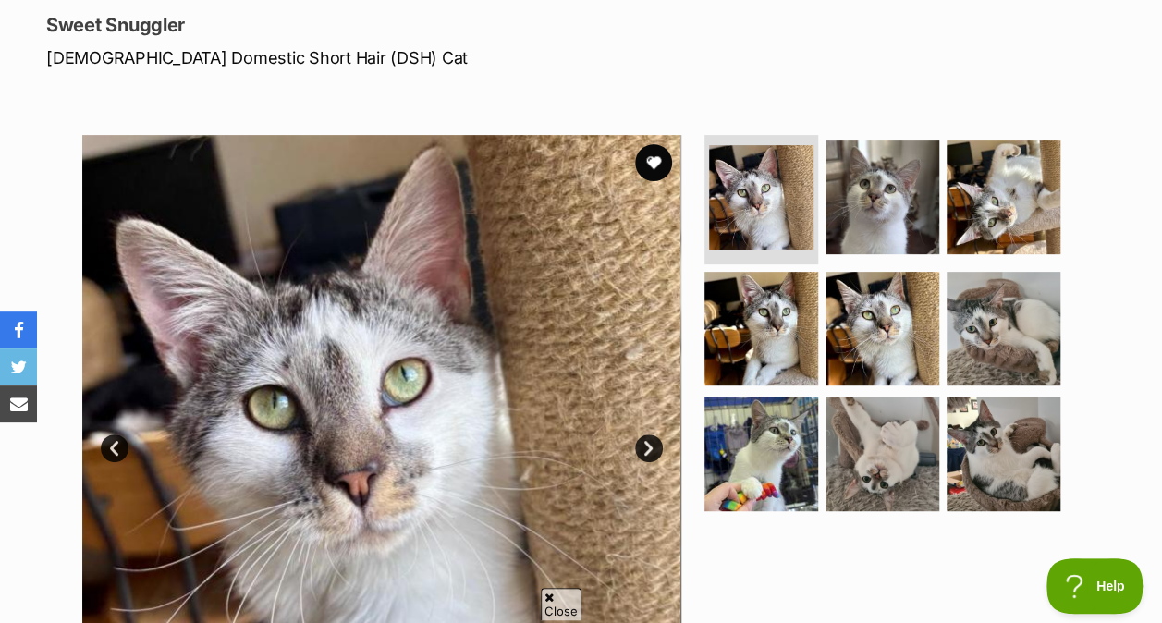
click at [980, 331] on img at bounding box center [1004, 329] width 114 height 114
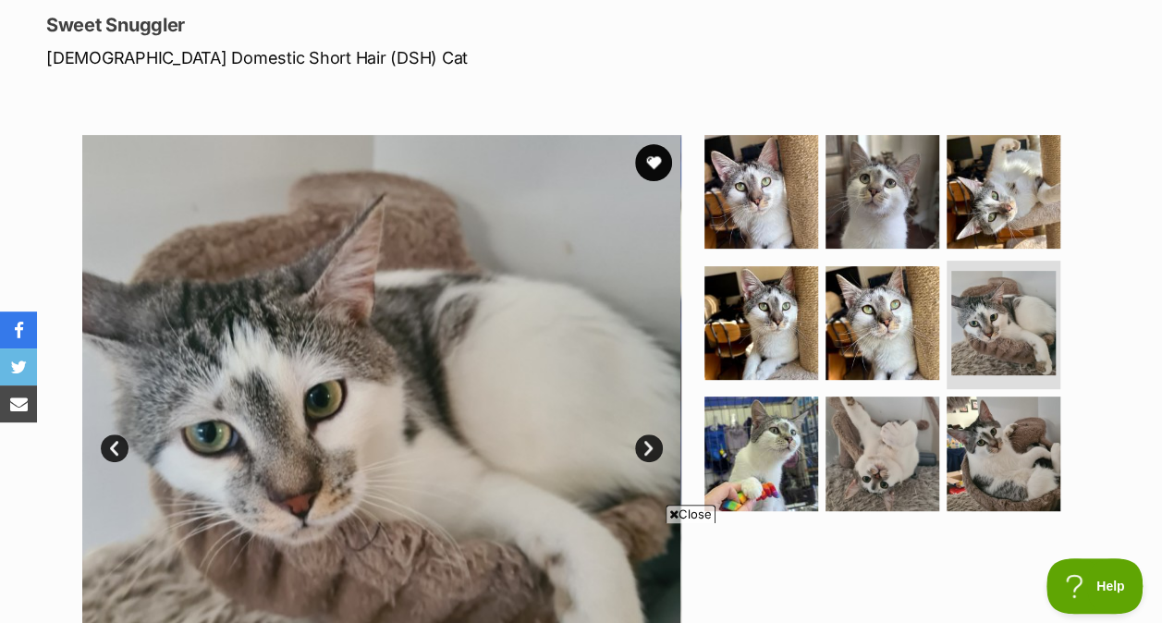
click at [1014, 470] on img at bounding box center [1004, 454] width 114 height 114
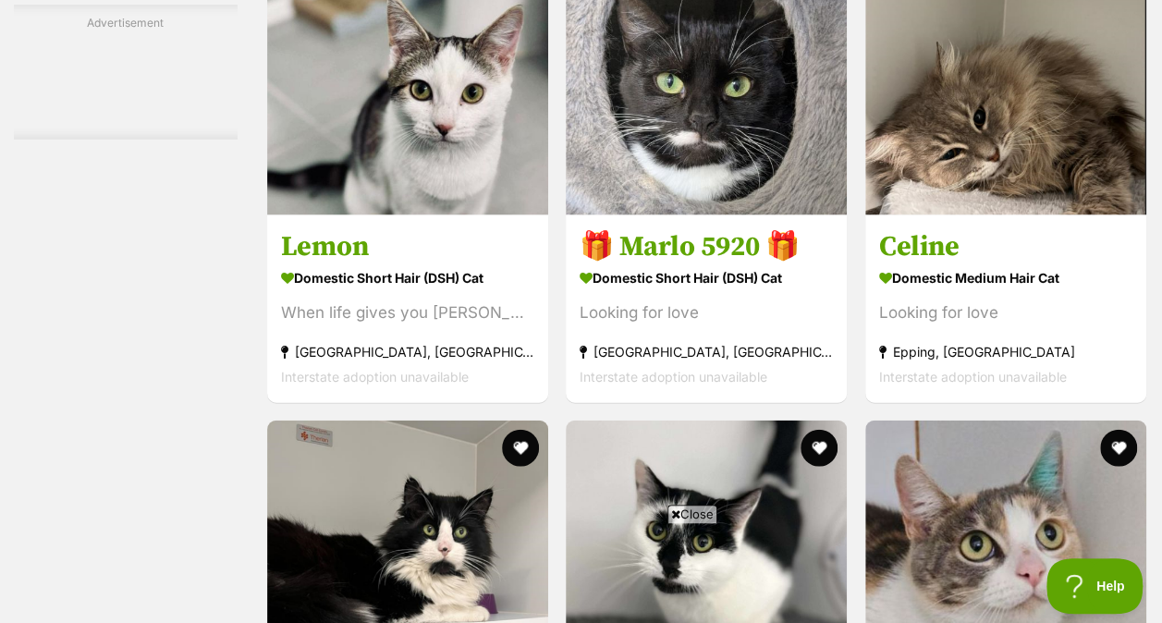
scroll to position [8888, 0]
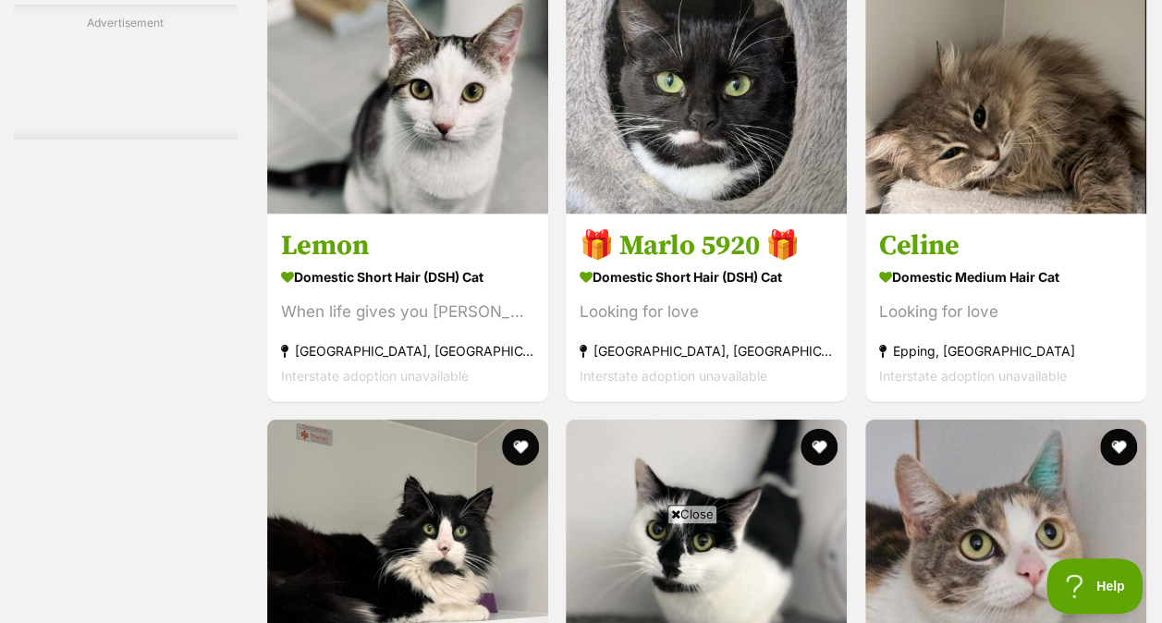
click at [703, 510] on span "Close" at bounding box center [692, 514] width 50 height 18
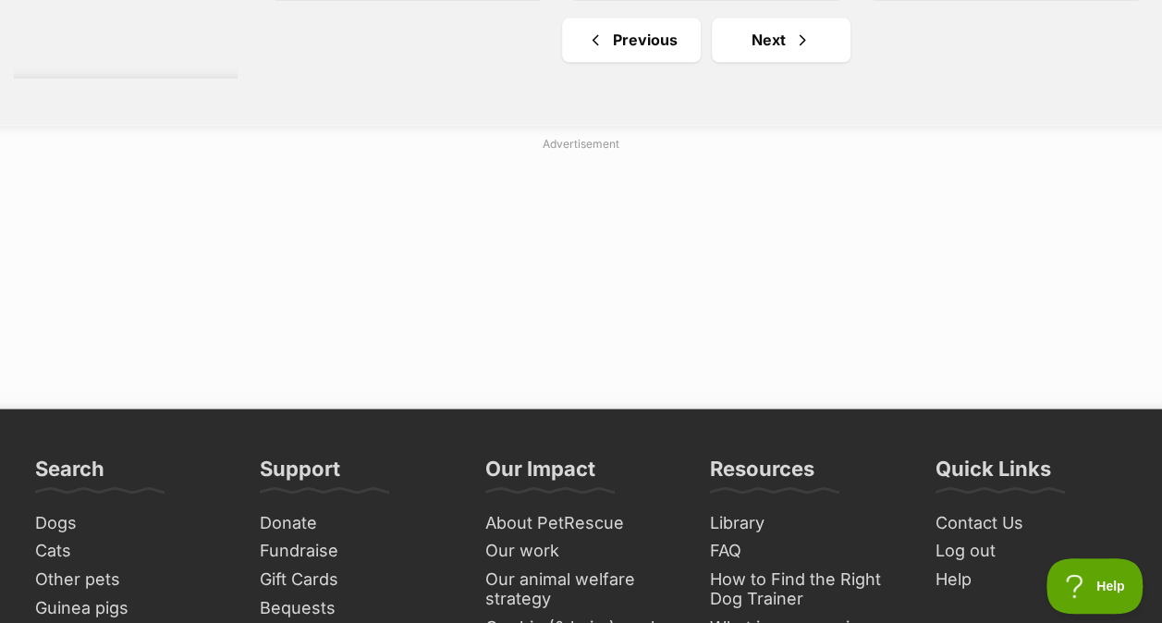
scroll to position [12075, 0]
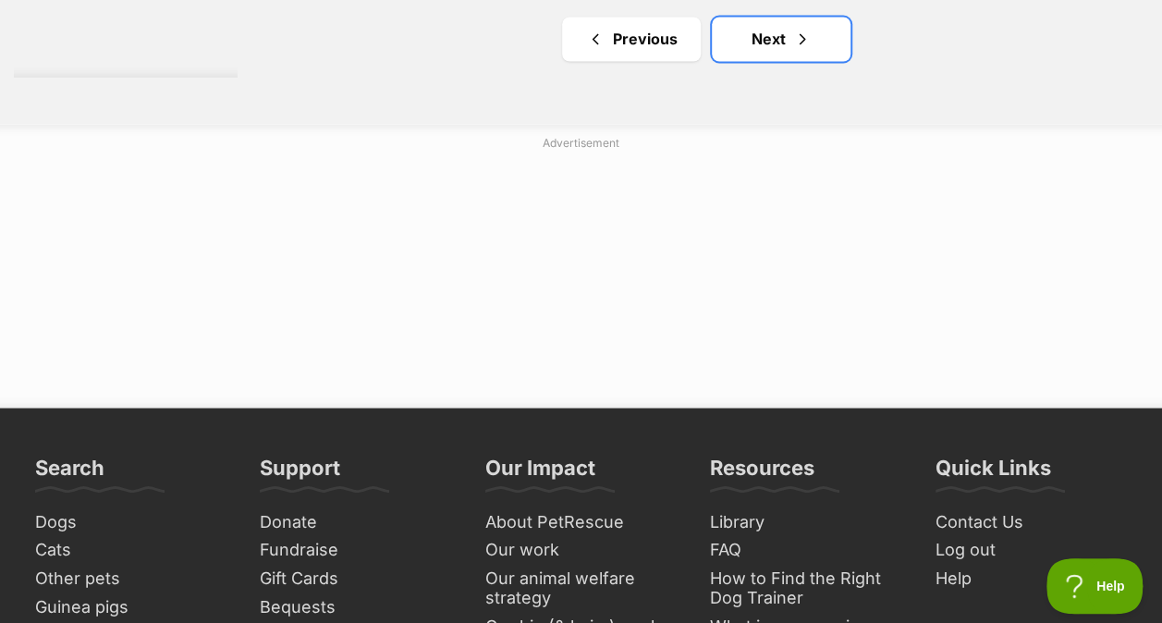
drag, startPoint x: 207, startPoint y: 422, endPoint x: 768, endPoint y: 83, distance: 655.2
click at [768, 61] on link "Next" at bounding box center [781, 39] width 139 height 44
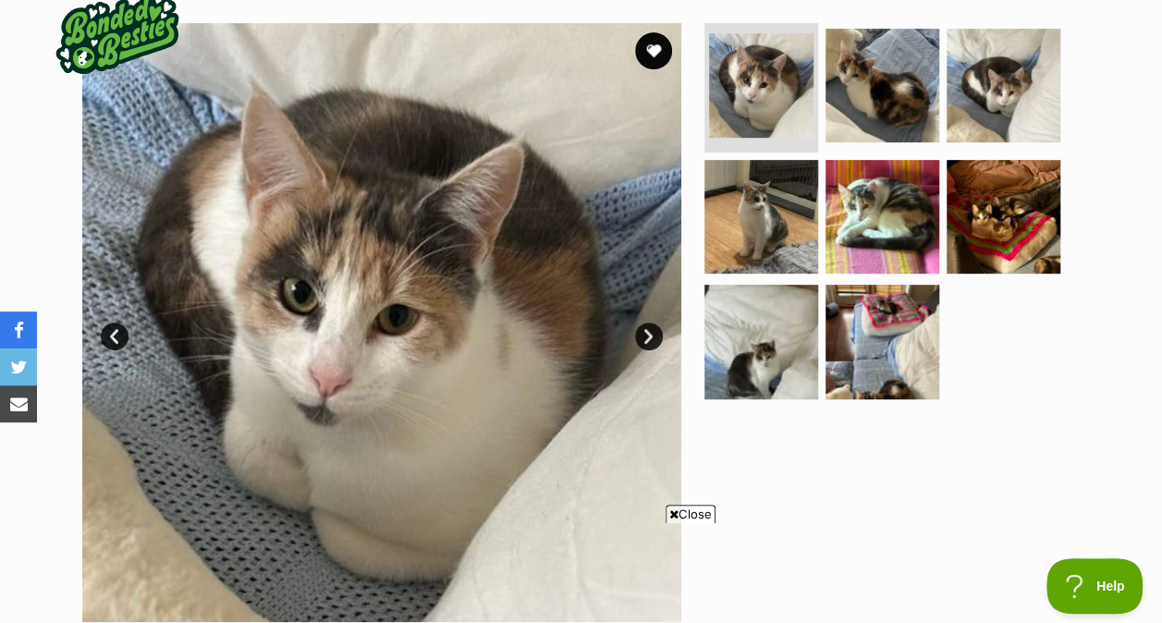
scroll to position [366, 0]
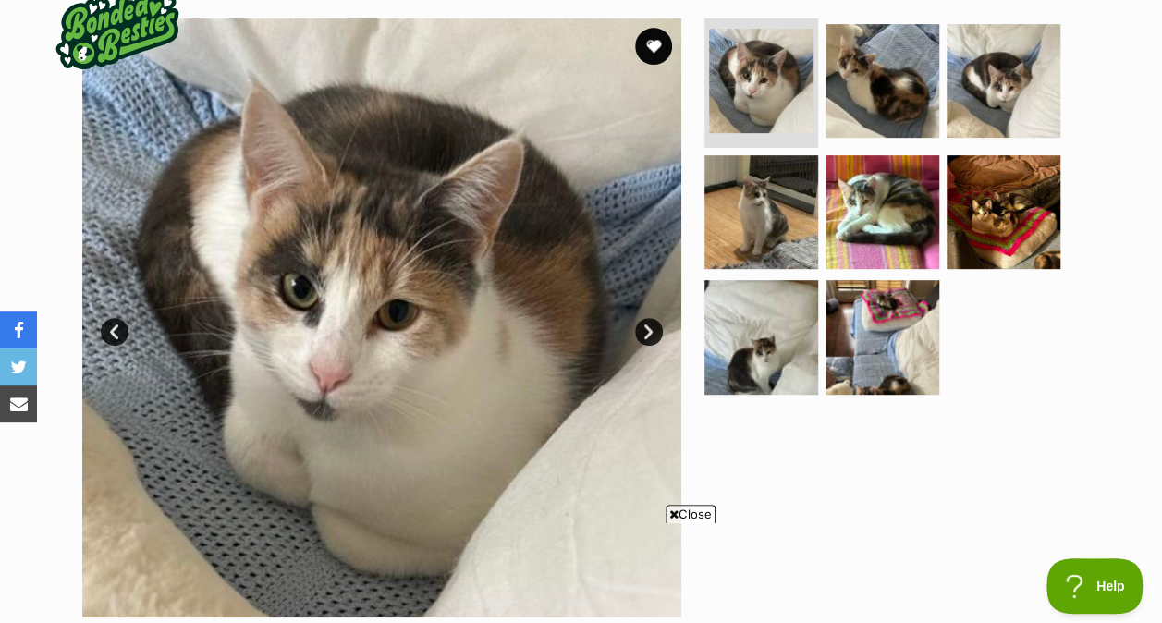
click at [884, 68] on img at bounding box center [882, 81] width 114 height 114
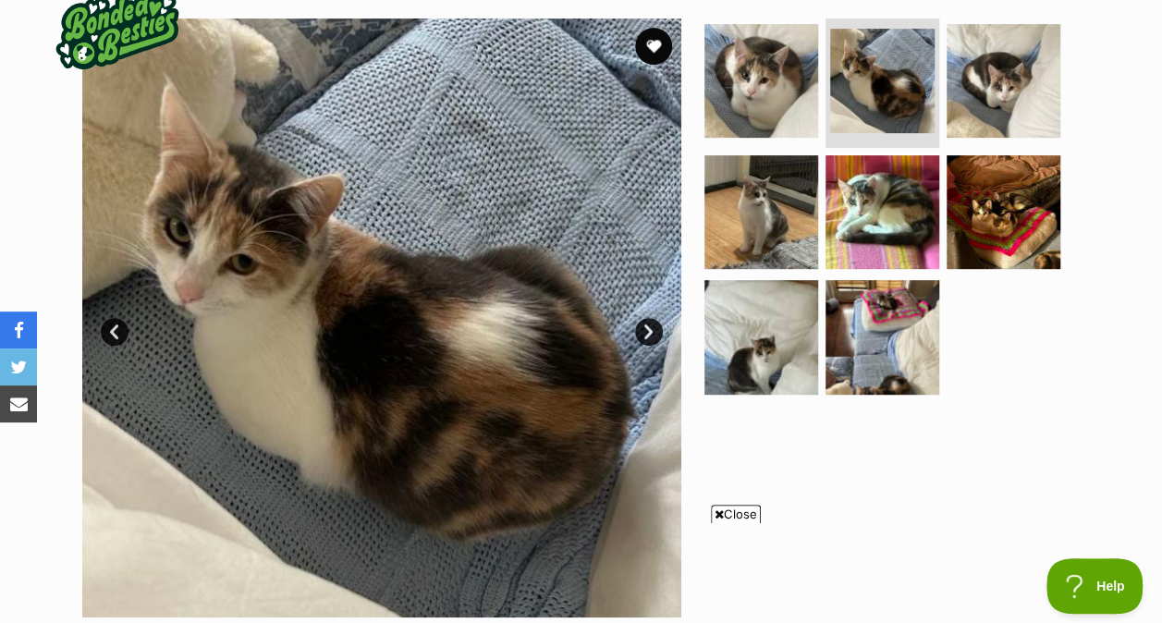
click at [772, 189] on img at bounding box center [761, 212] width 114 height 114
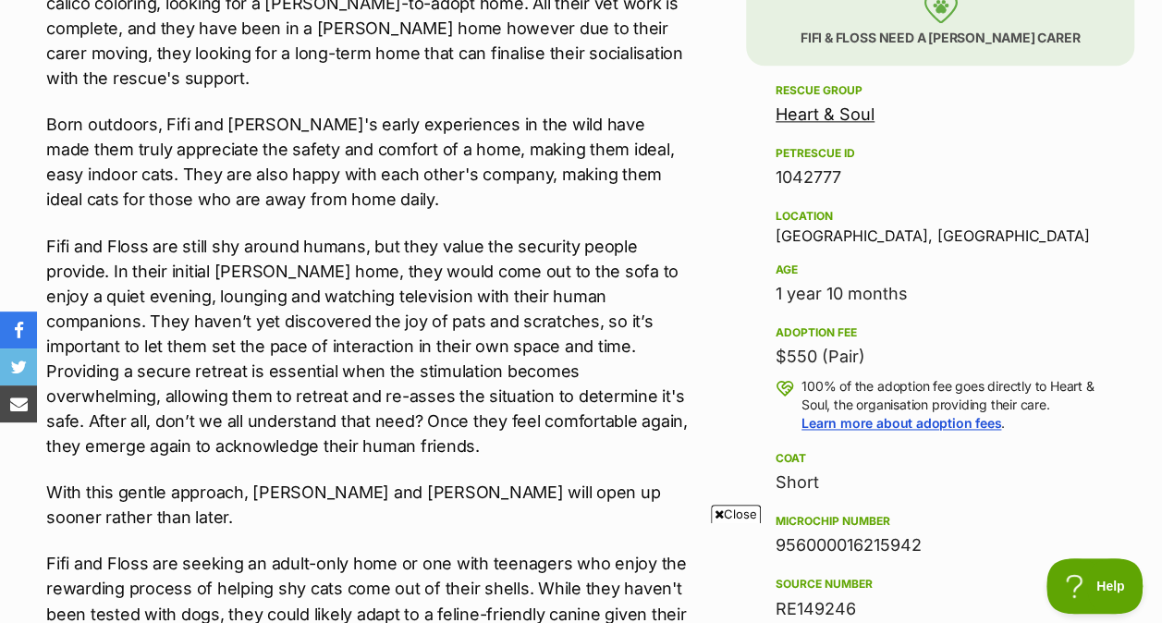
scroll to position [1142, 0]
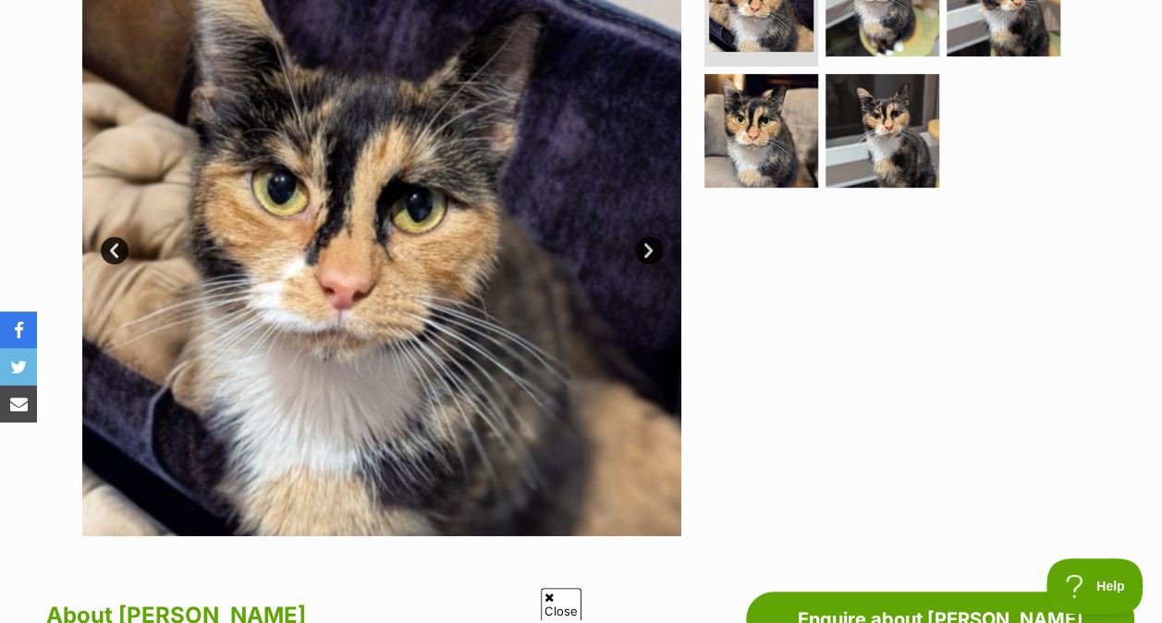
scroll to position [366, 0]
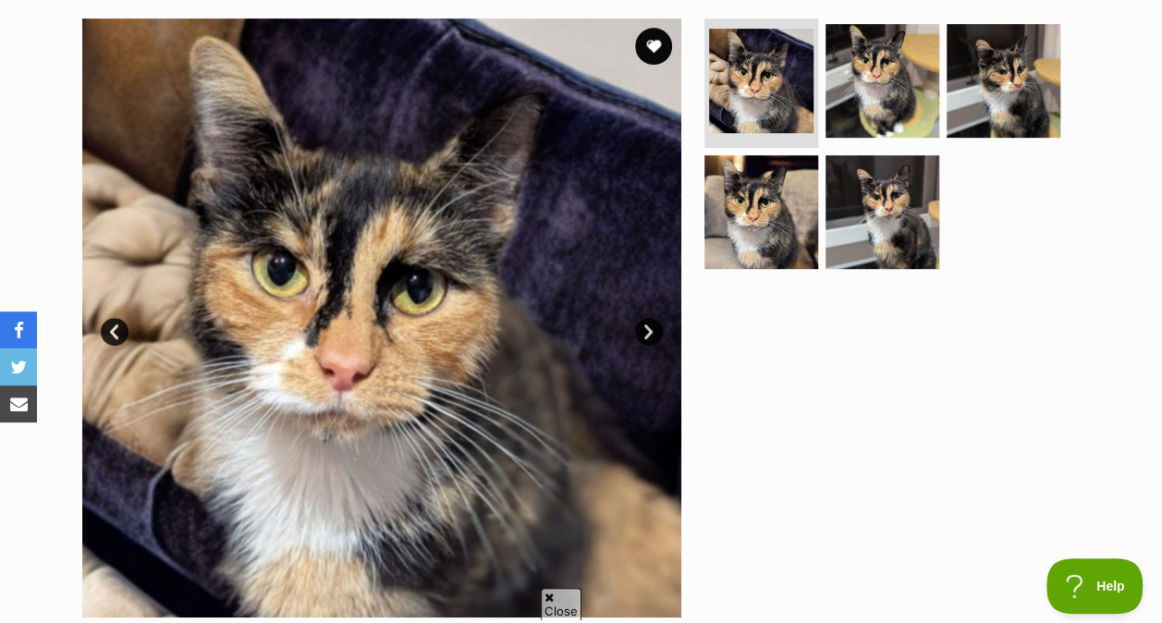
click at [873, 113] on img at bounding box center [882, 81] width 114 height 114
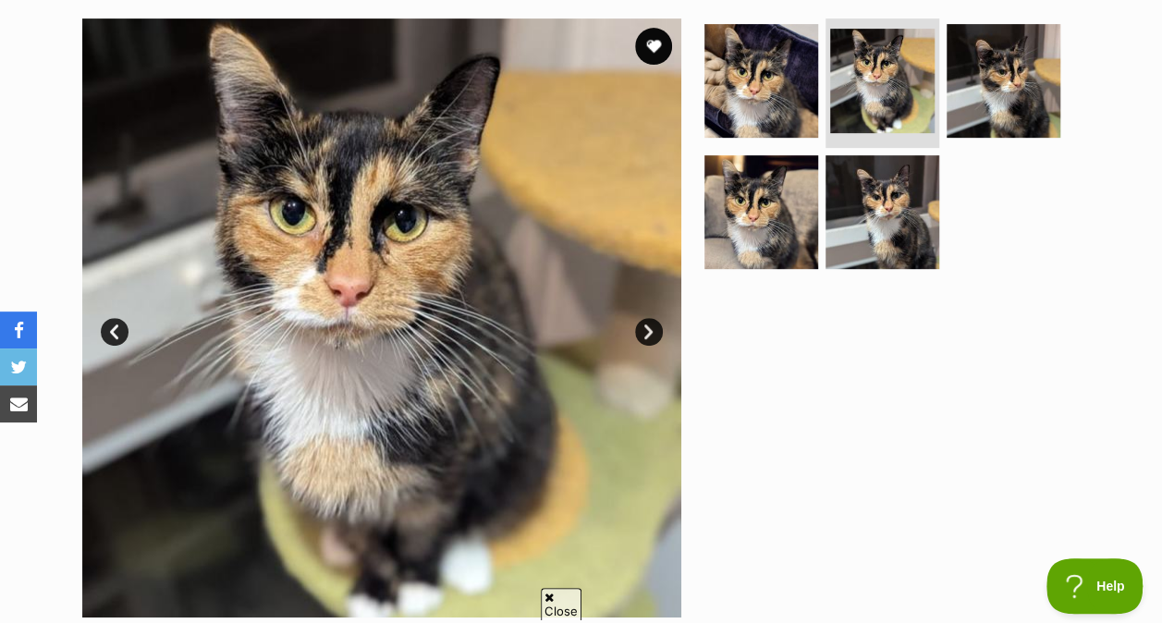
click at [765, 184] on img at bounding box center [761, 212] width 114 height 114
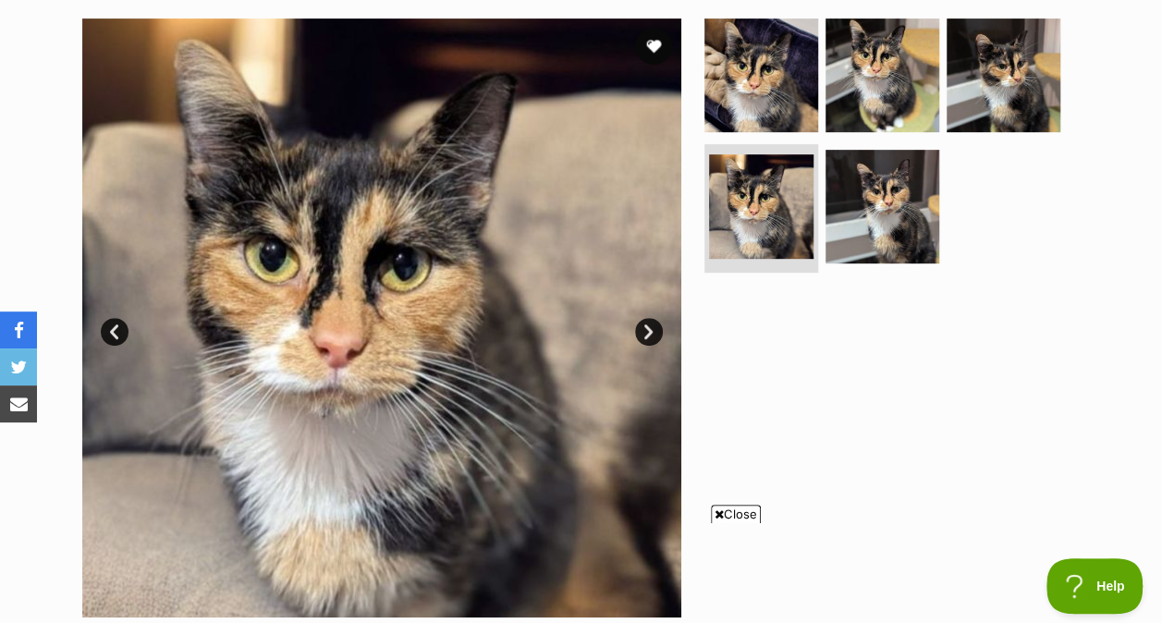
click at [1035, 41] on img at bounding box center [1004, 75] width 114 height 114
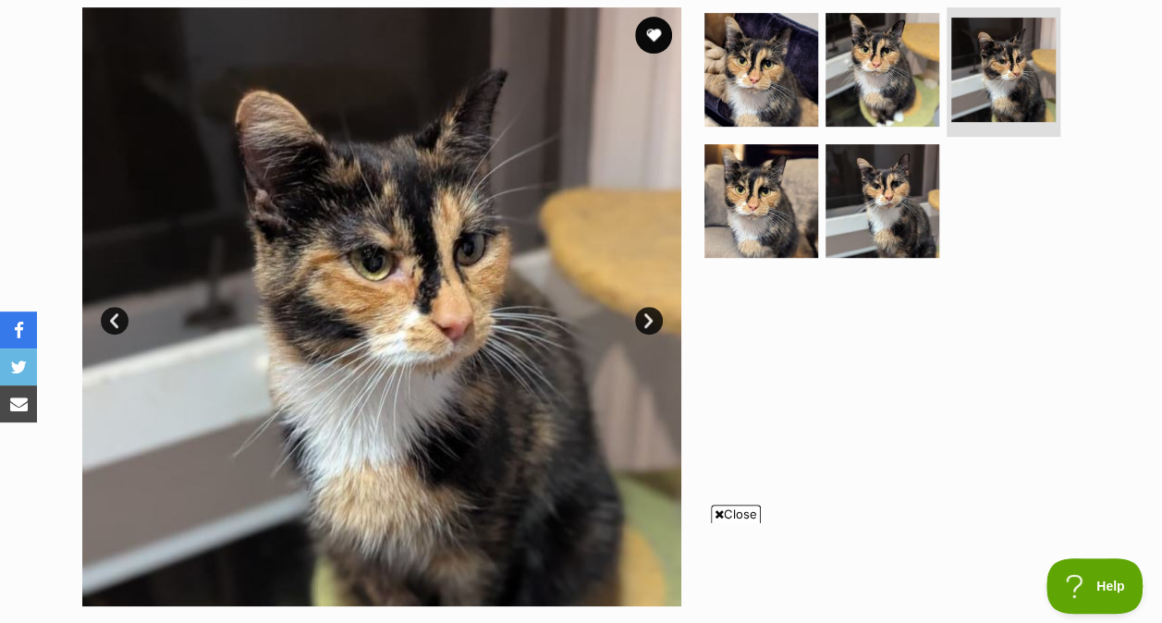
scroll to position [270, 0]
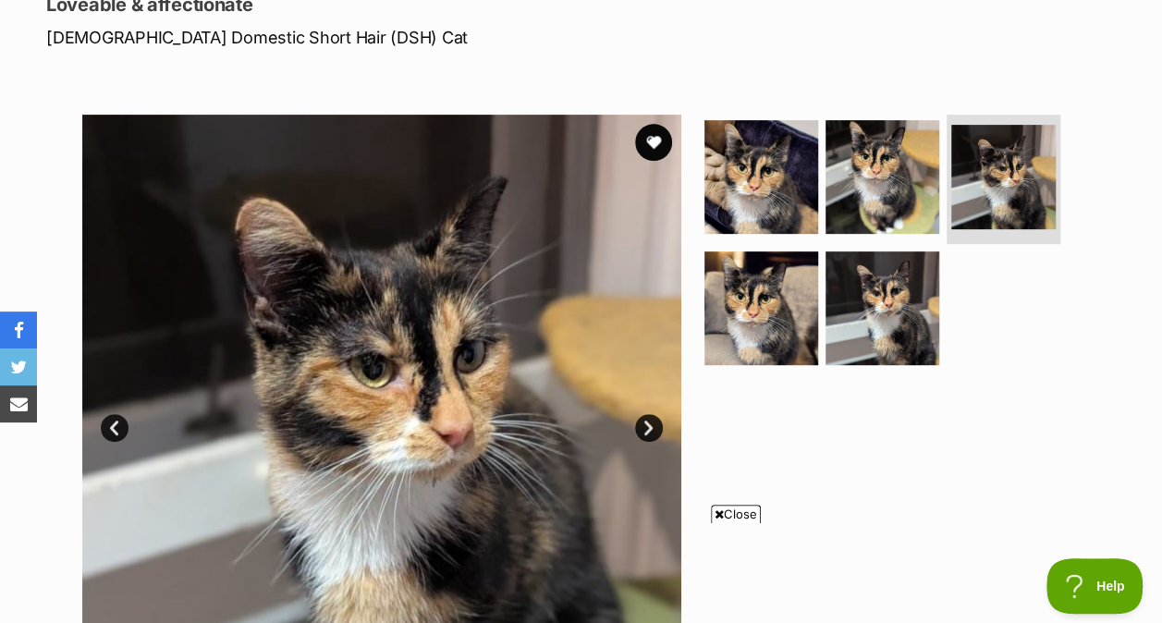
click at [876, 188] on img at bounding box center [882, 177] width 114 height 114
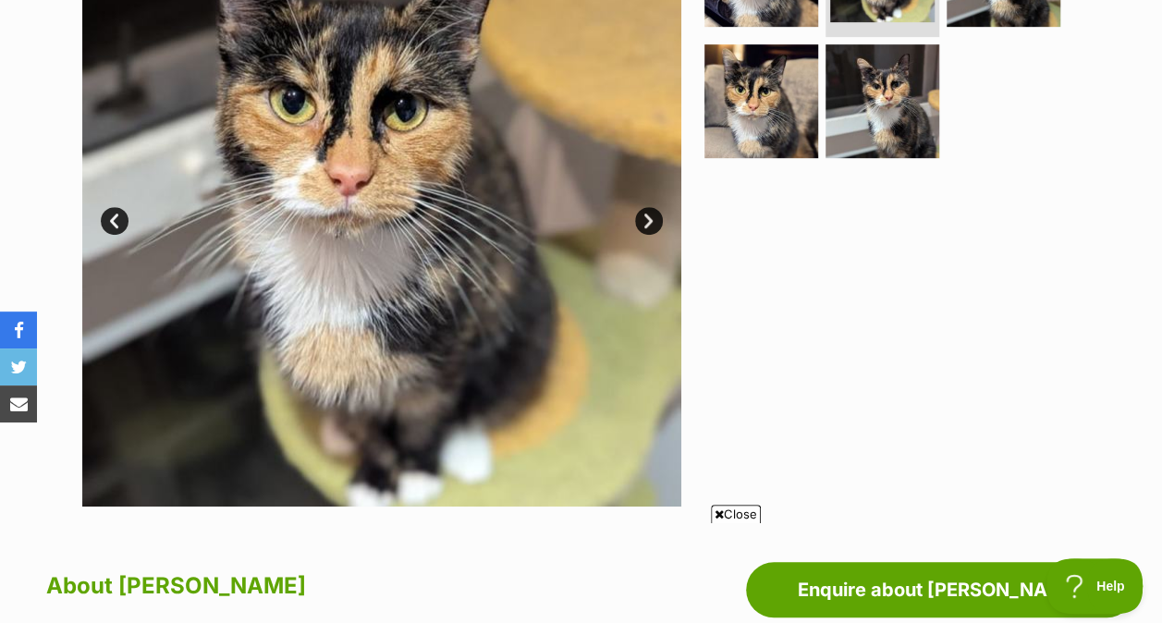
scroll to position [272, 0]
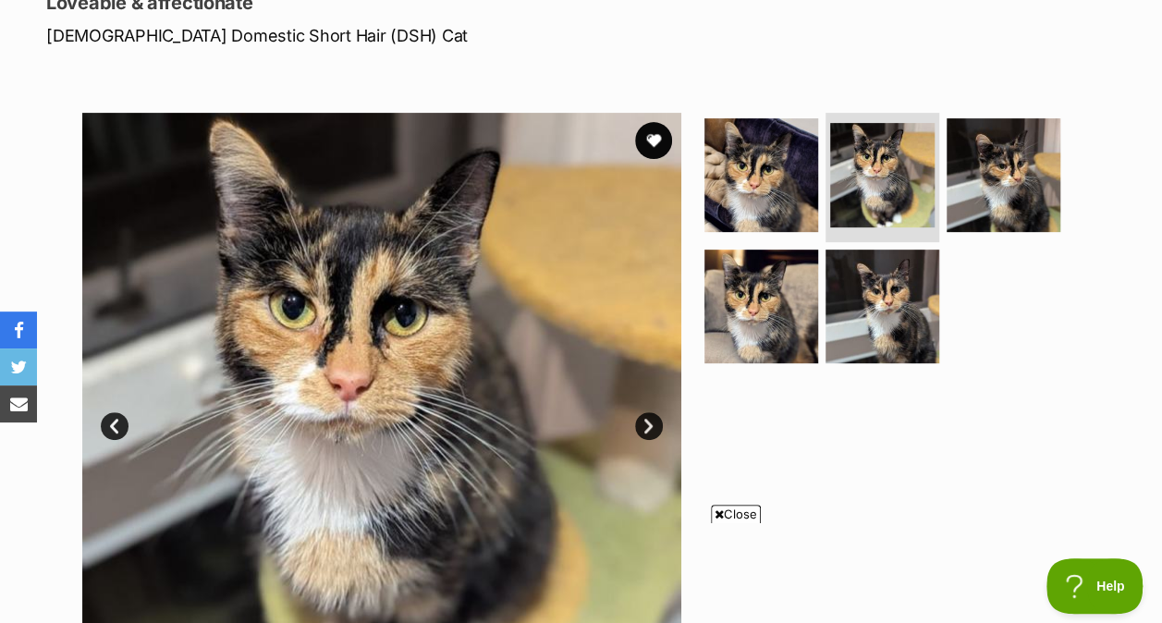
click at [838, 131] on img at bounding box center [882, 175] width 104 height 104
click at [884, 255] on img at bounding box center [882, 307] width 114 height 114
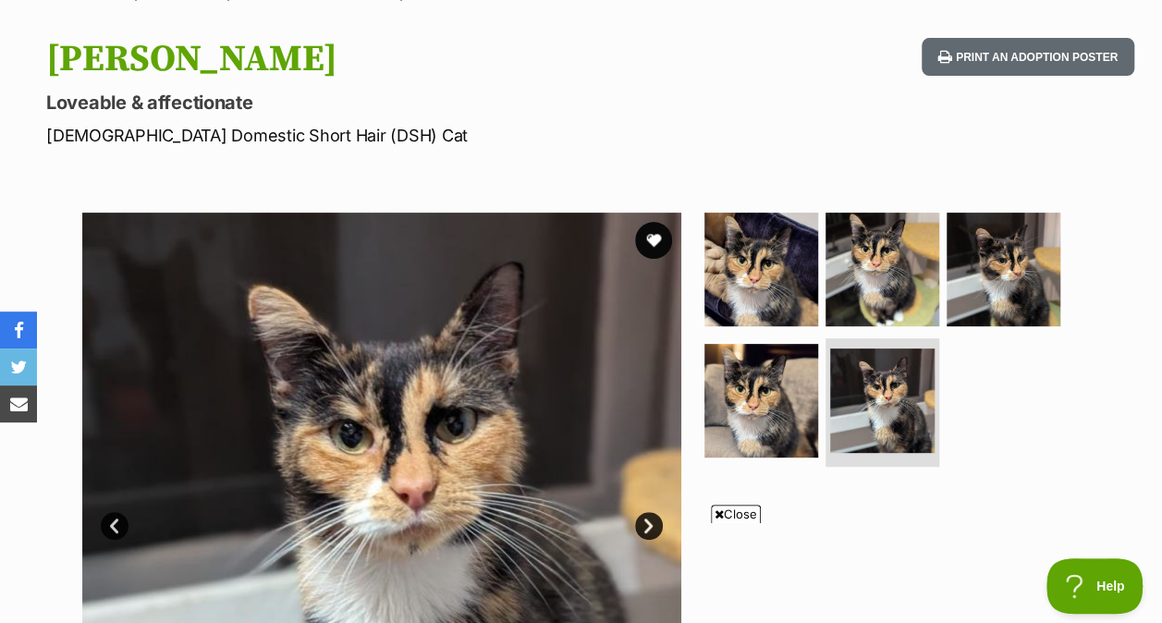
scroll to position [166, 0]
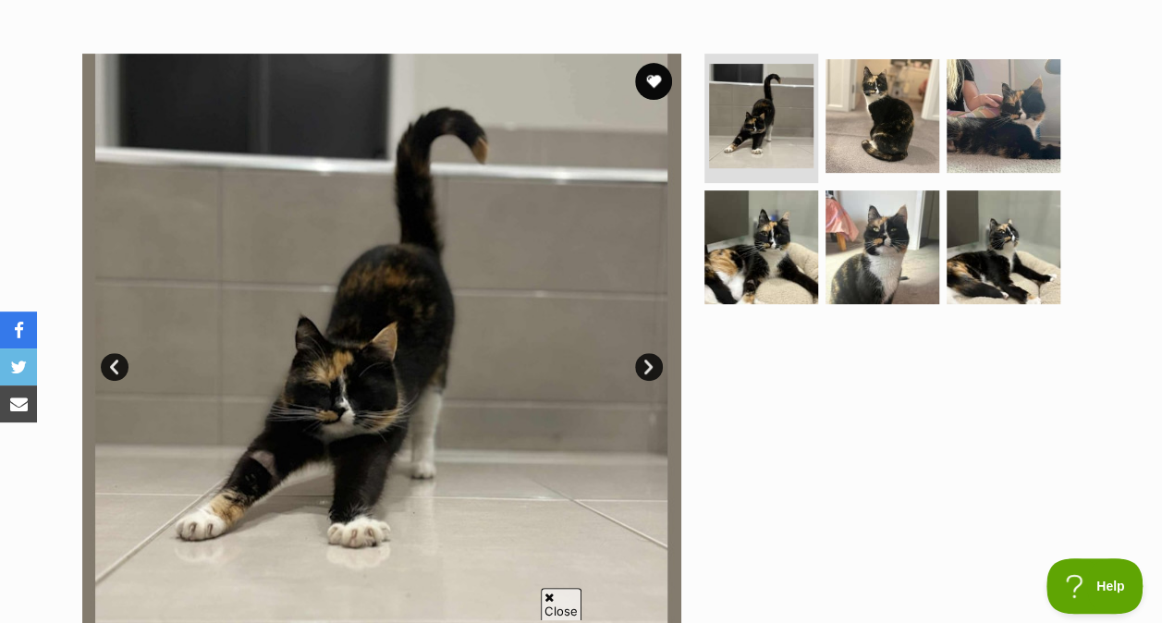
click at [861, 125] on img at bounding box center [882, 116] width 114 height 114
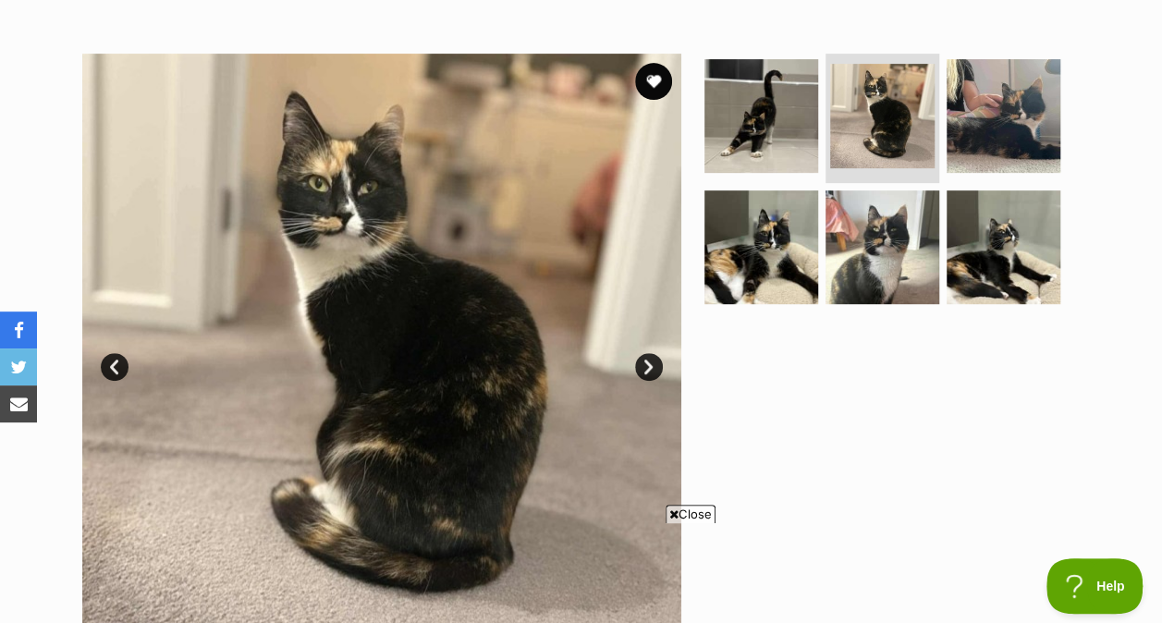
click at [1015, 123] on img at bounding box center [1004, 116] width 114 height 114
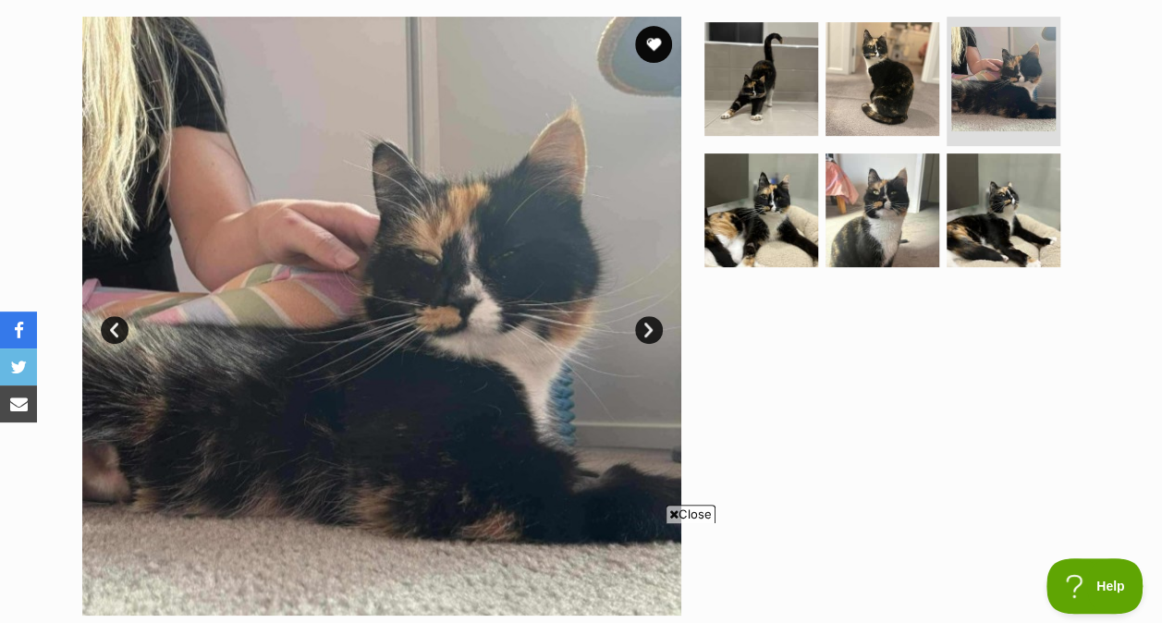
scroll to position [370, 0]
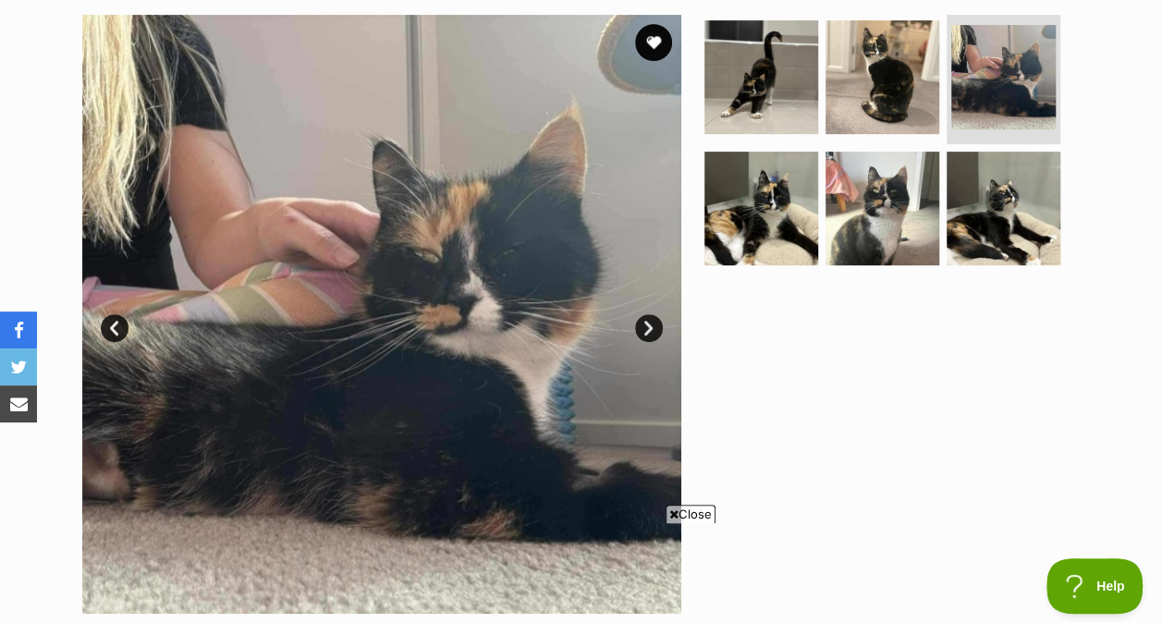
click at [1013, 207] on img at bounding box center [1004, 209] width 114 height 114
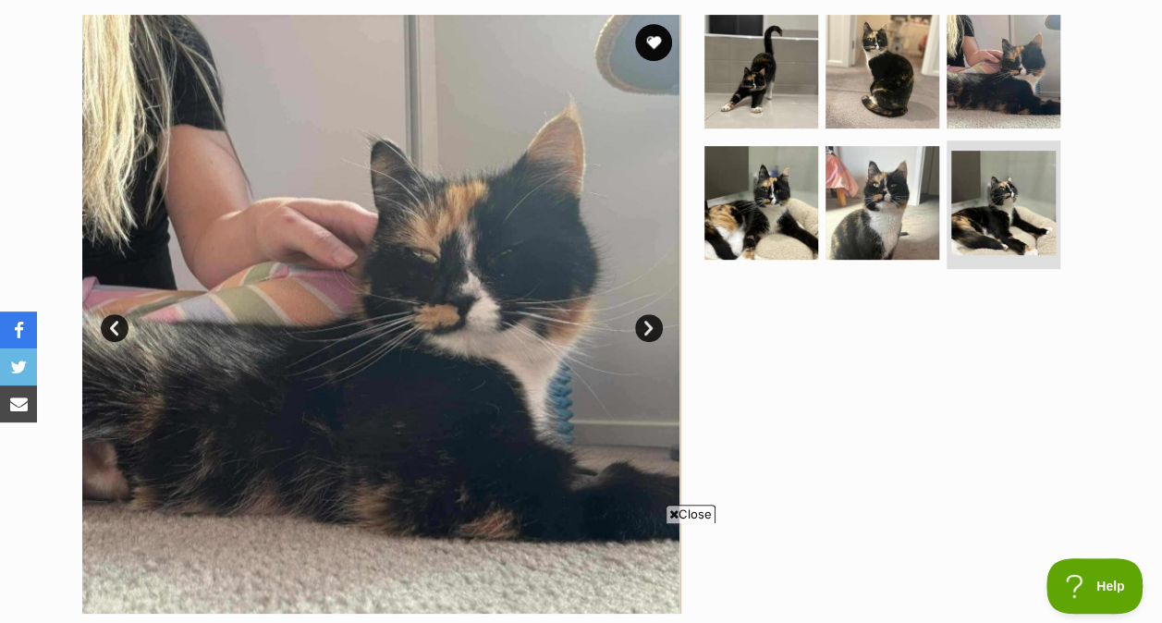
scroll to position [0, 0]
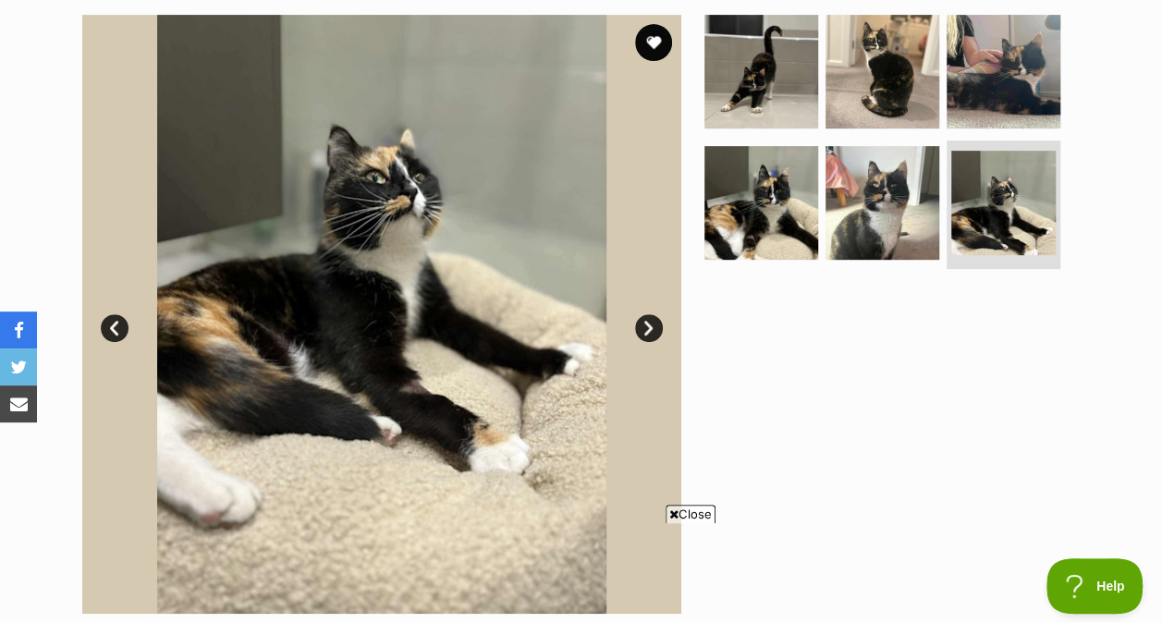
click at [769, 224] on img at bounding box center [761, 203] width 114 height 114
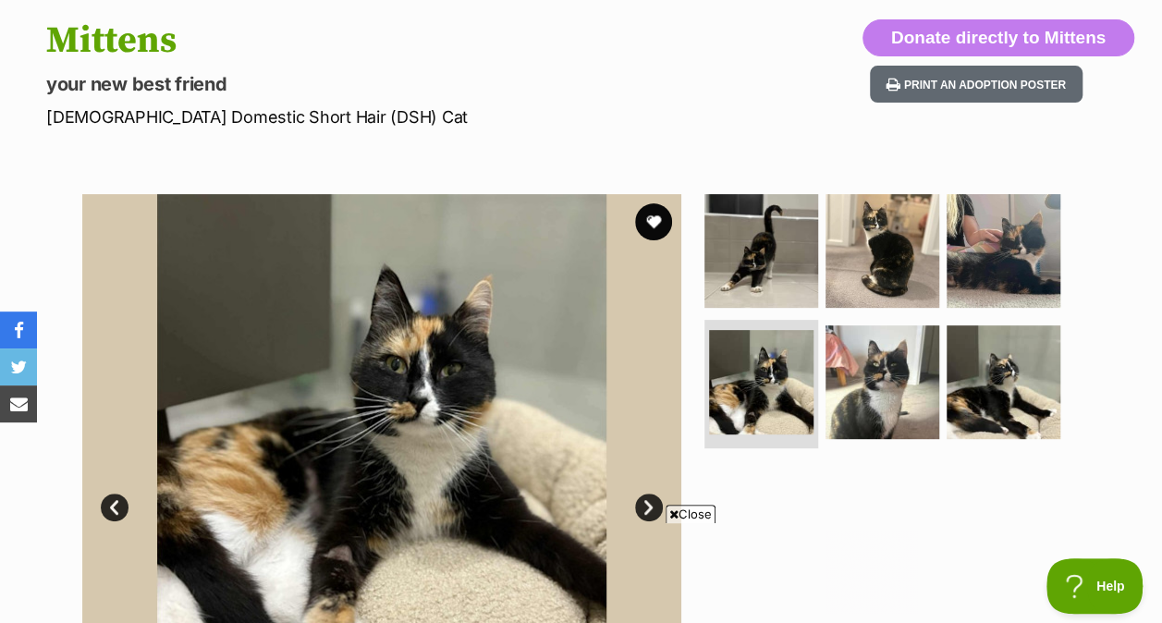
click at [889, 287] on img at bounding box center [882, 251] width 114 height 114
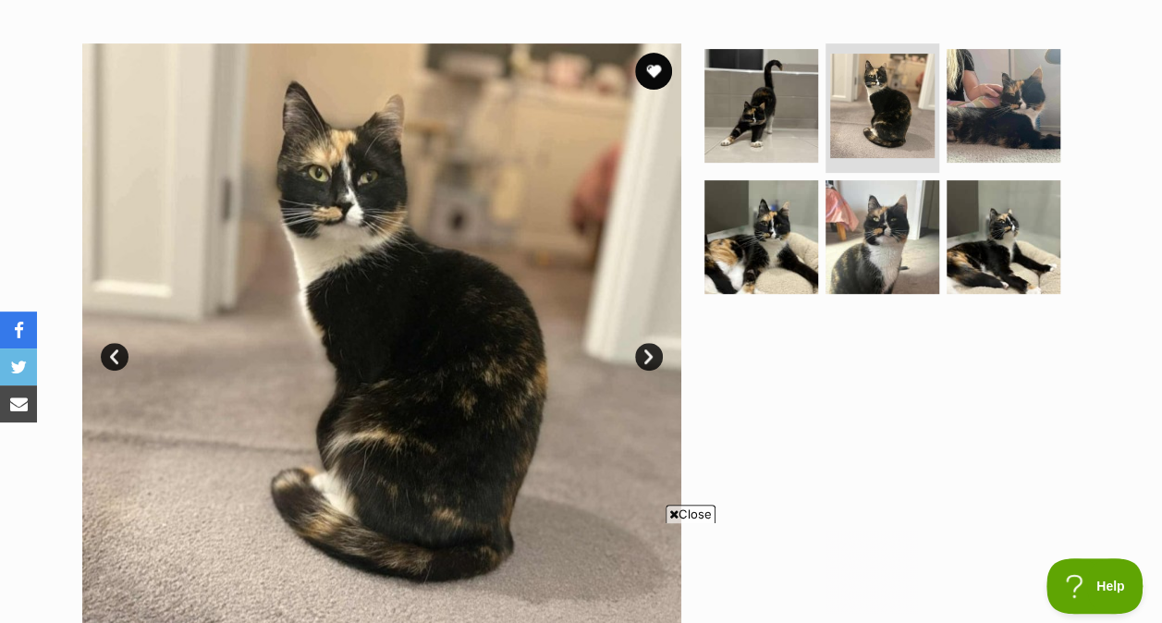
scroll to position [338, 0]
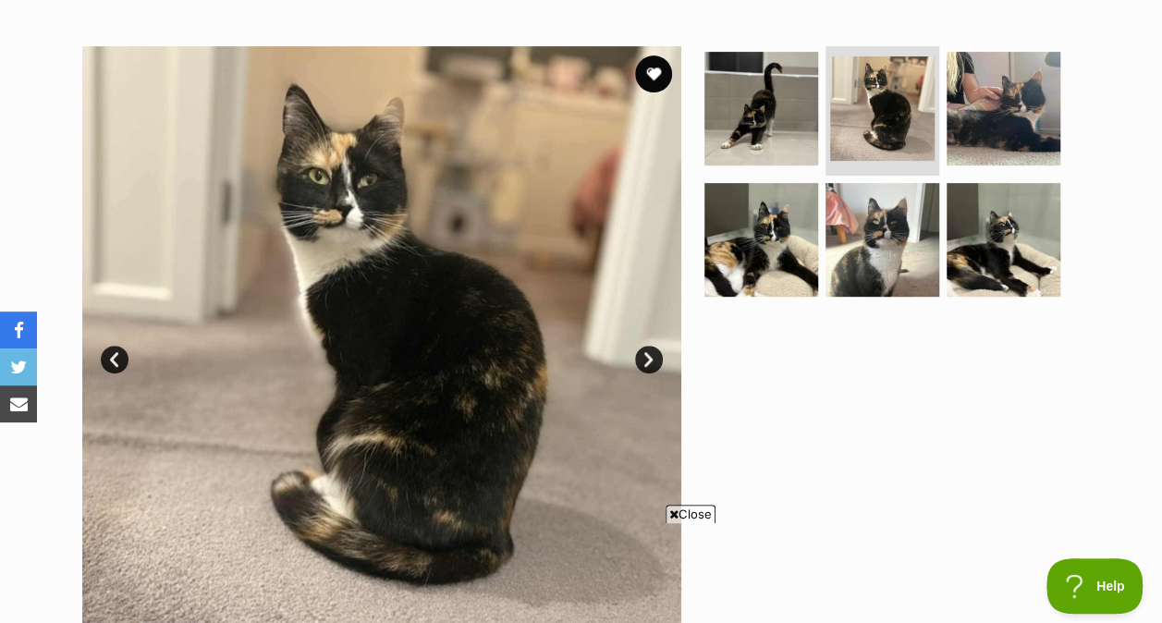
click at [910, 241] on img at bounding box center [882, 240] width 114 height 114
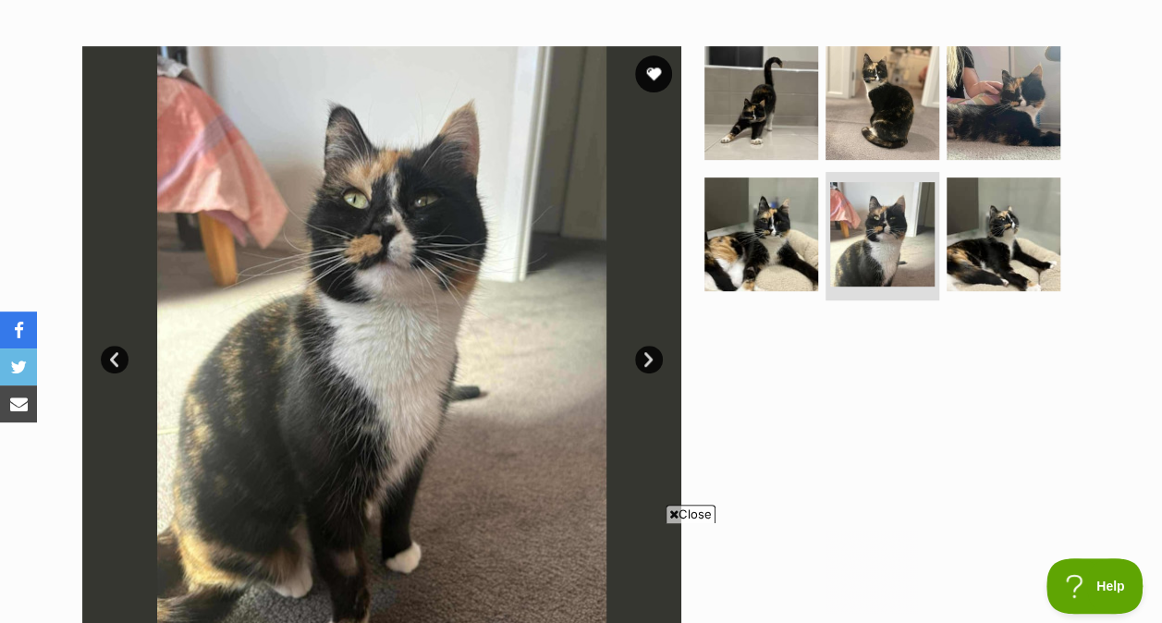
click at [887, 96] on img at bounding box center [882, 103] width 114 height 114
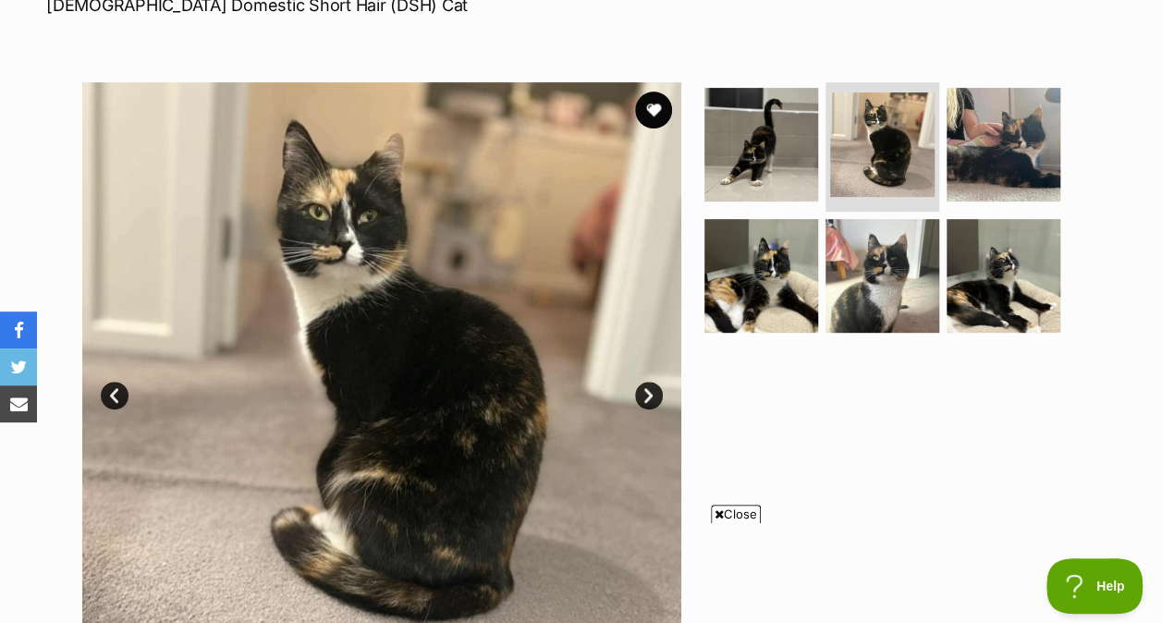
scroll to position [301, 0]
click at [858, 313] on img at bounding box center [882, 277] width 114 height 114
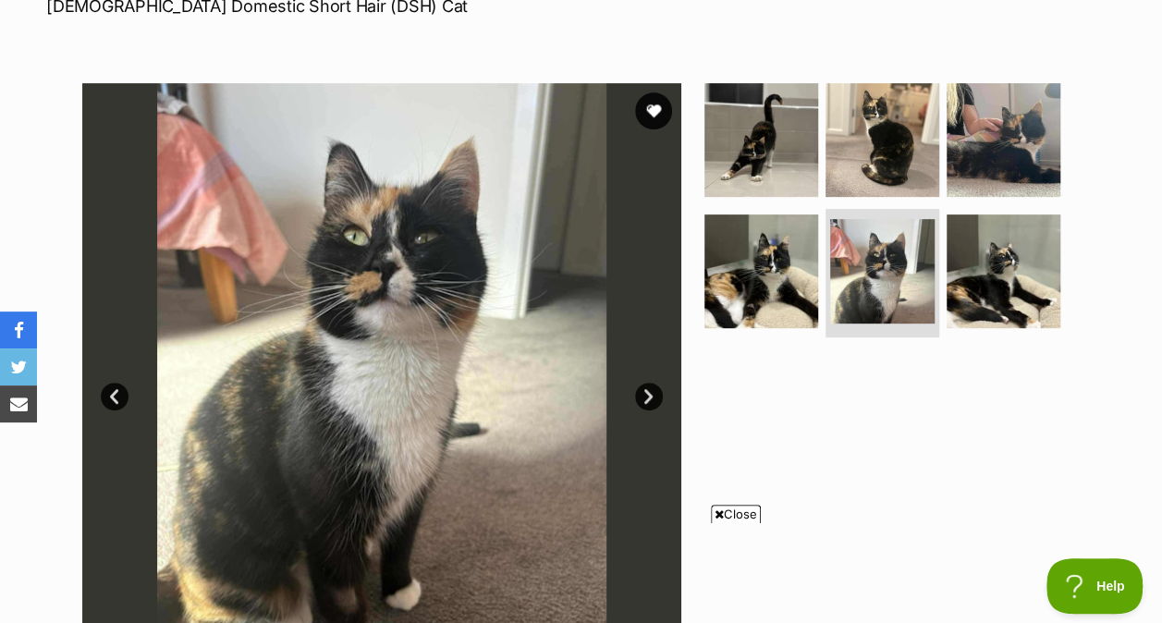
click at [997, 288] on img at bounding box center [1004, 271] width 114 height 114
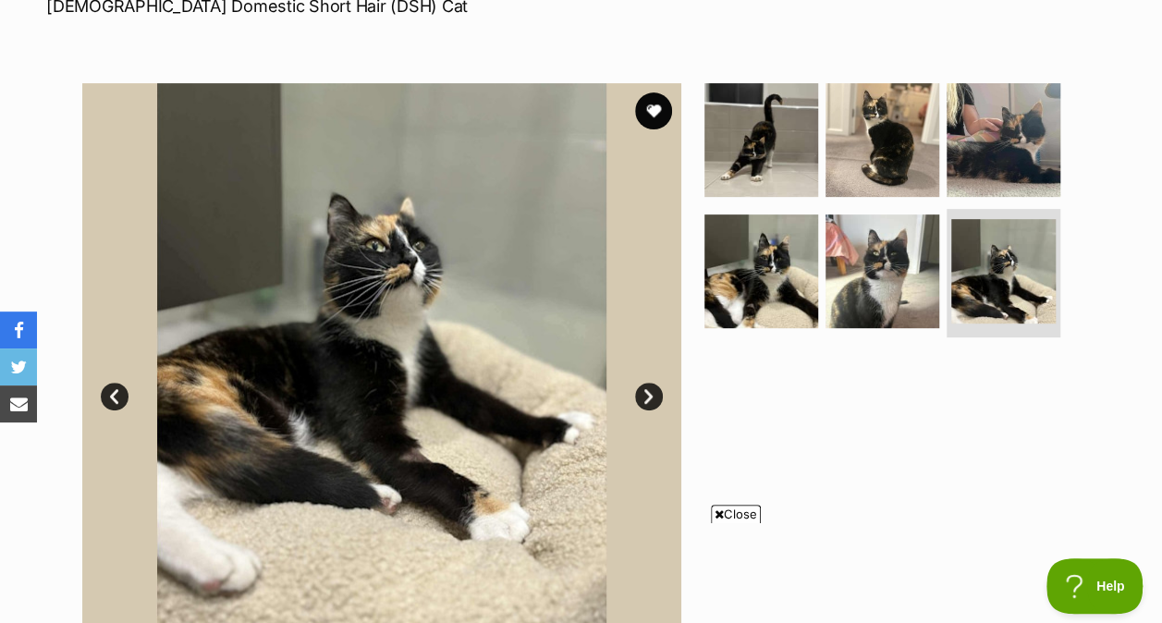
click at [898, 168] on img at bounding box center [882, 140] width 114 height 114
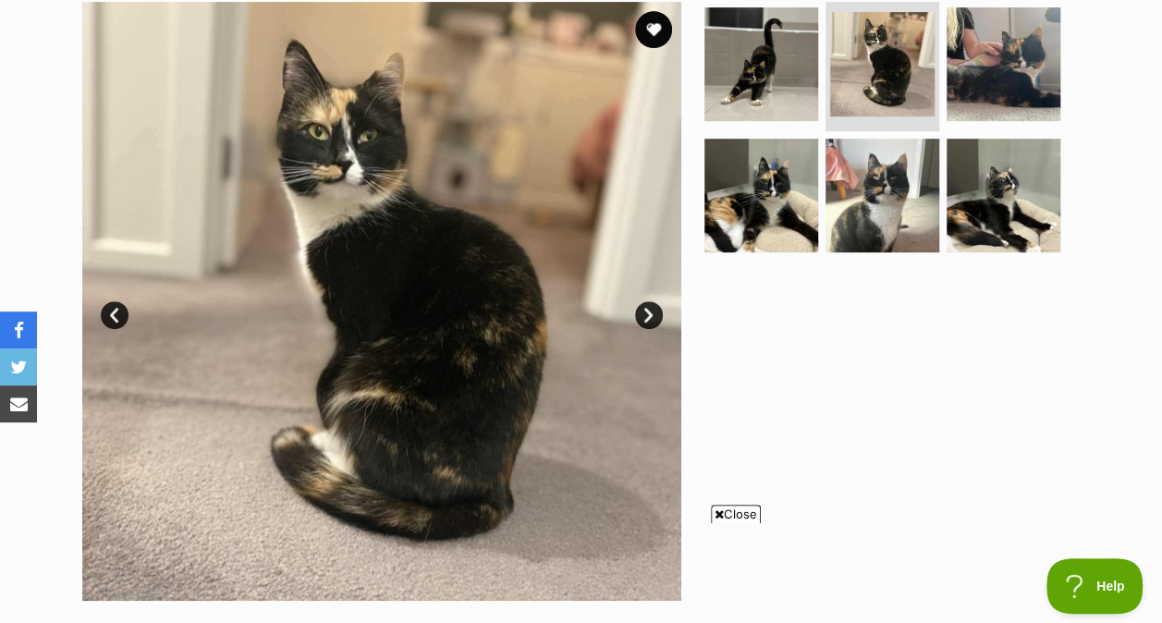
scroll to position [392, 0]
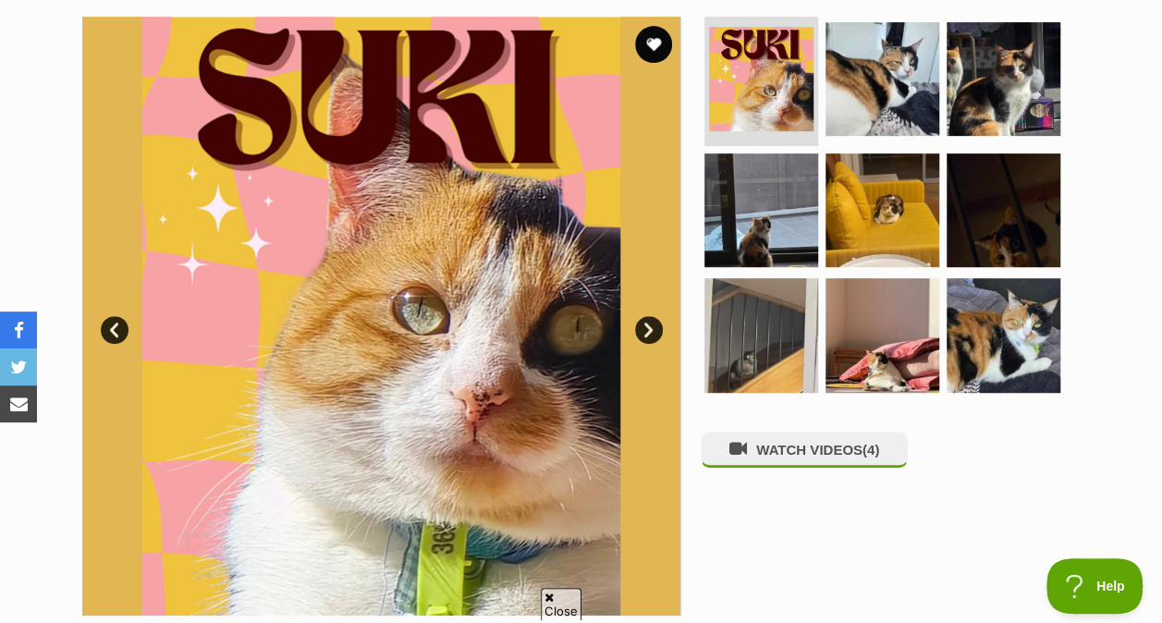
click at [889, 56] on img at bounding box center [882, 79] width 114 height 114
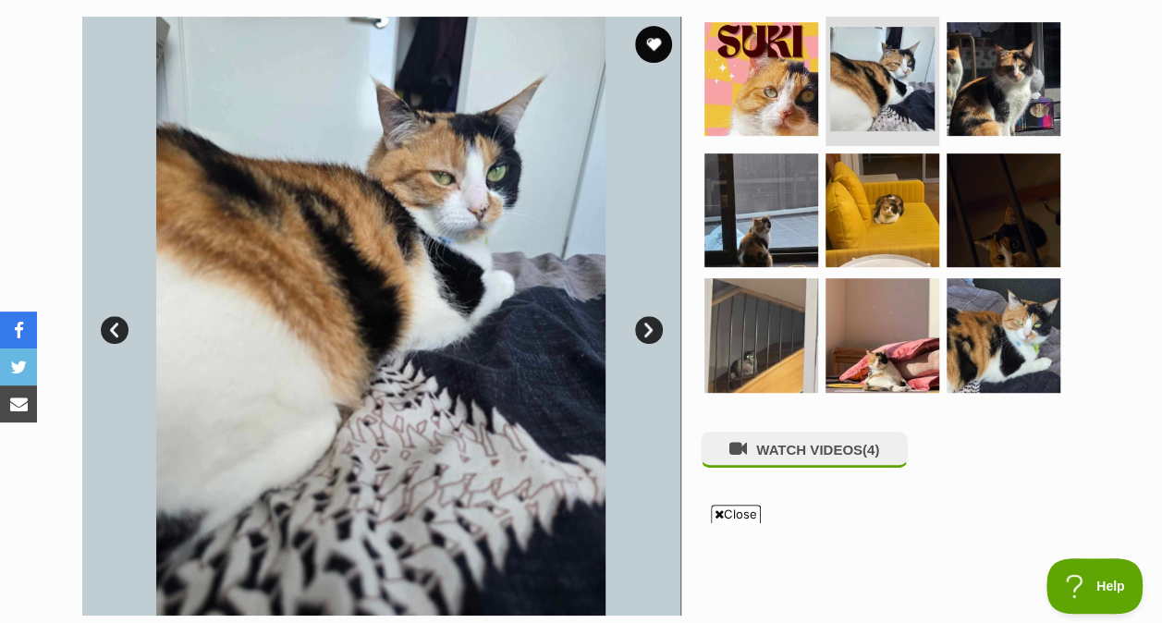
click at [957, 70] on img at bounding box center [1004, 79] width 114 height 114
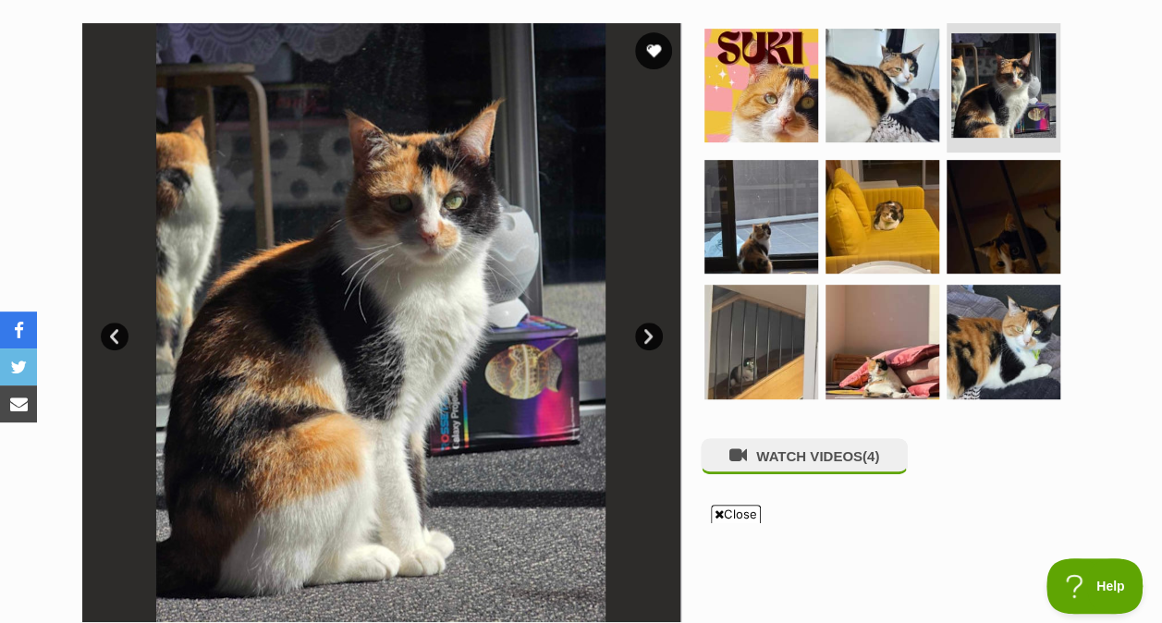
scroll to position [357, 0]
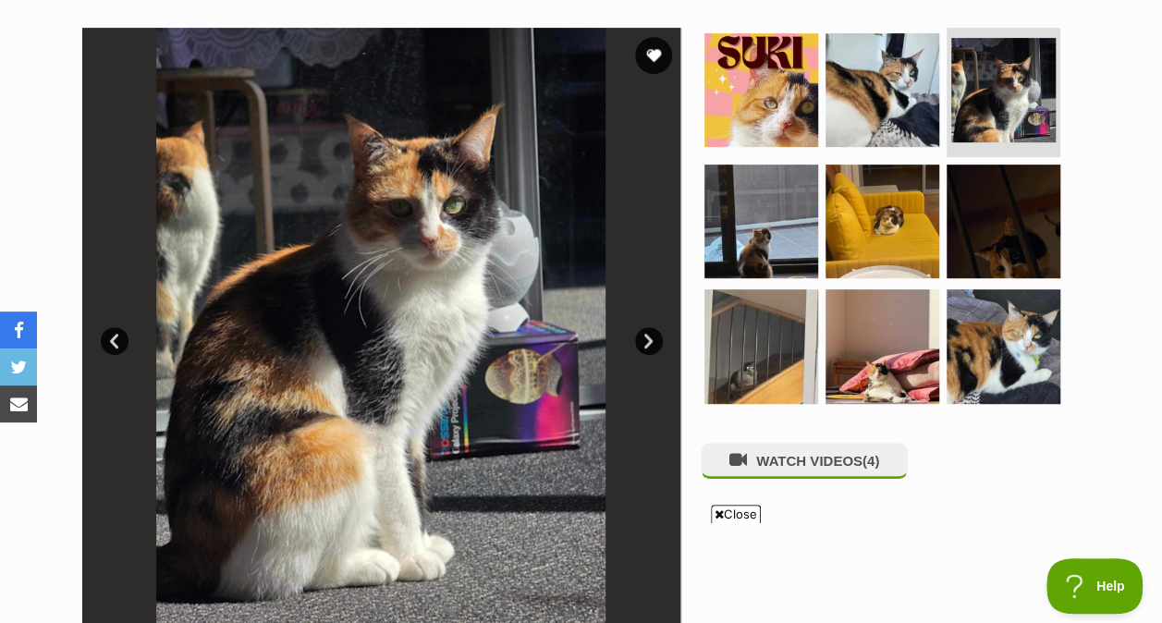
click at [969, 311] on img at bounding box center [1004, 346] width 114 height 114
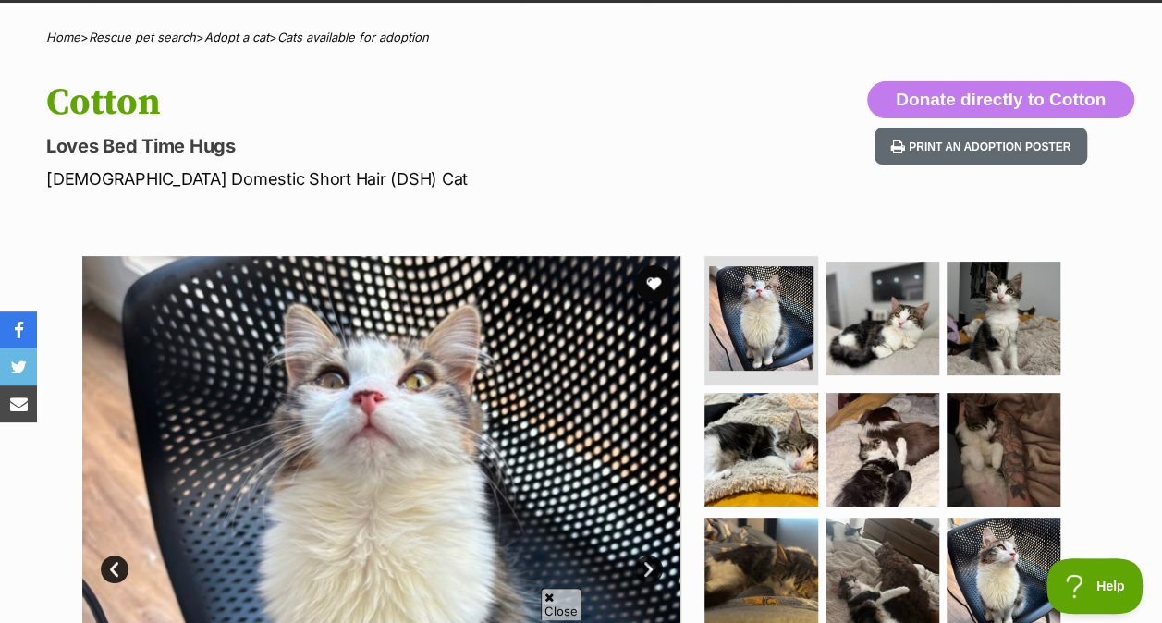
click at [890, 338] on img at bounding box center [882, 319] width 114 height 114
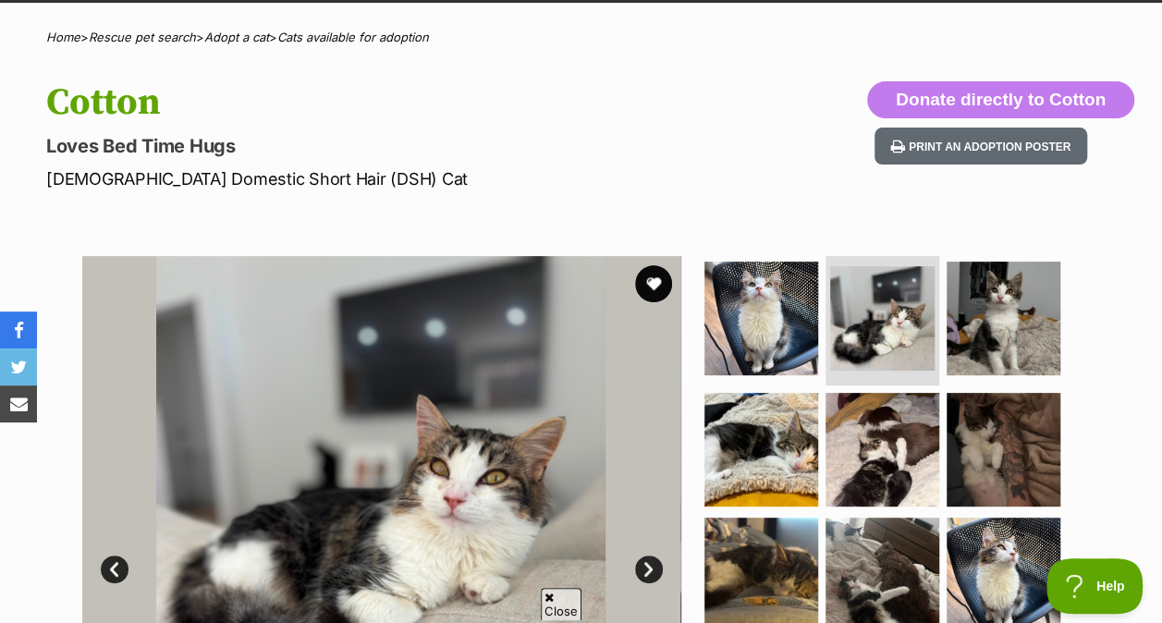
click at [980, 340] on img at bounding box center [1004, 319] width 114 height 114
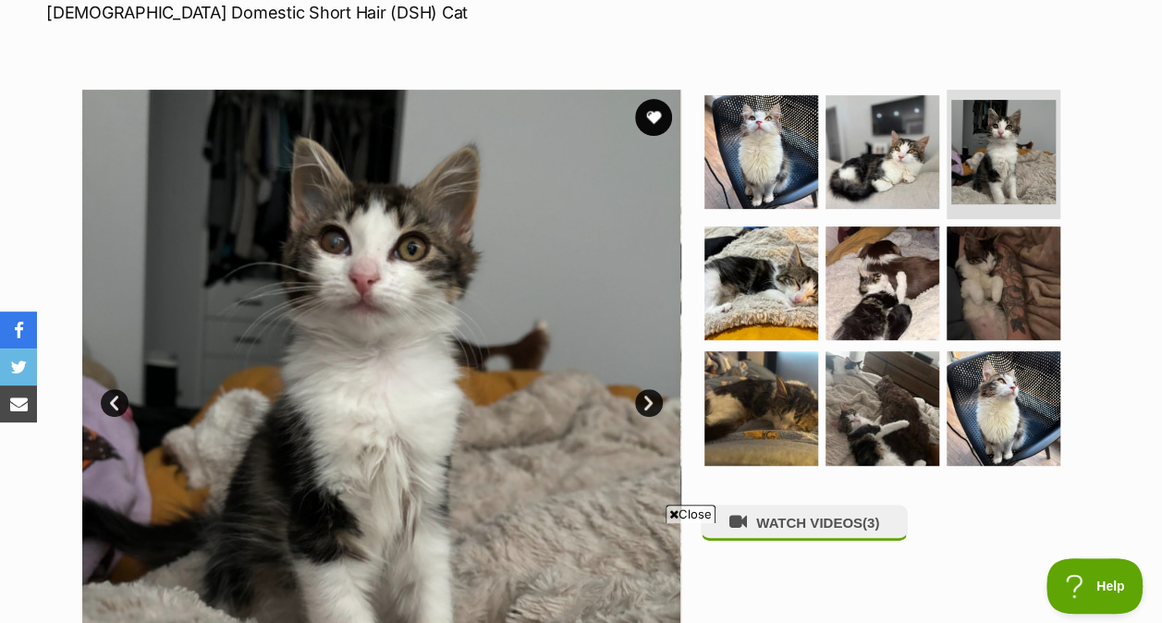
scroll to position [294, 0]
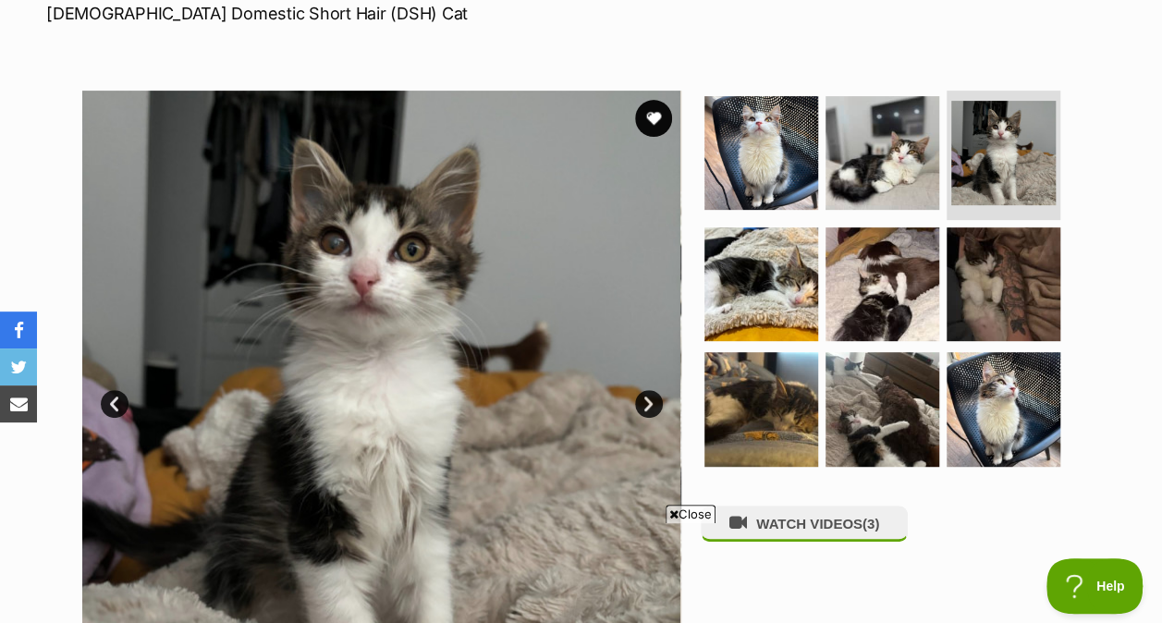
click at [827, 282] on img at bounding box center [882, 284] width 114 height 114
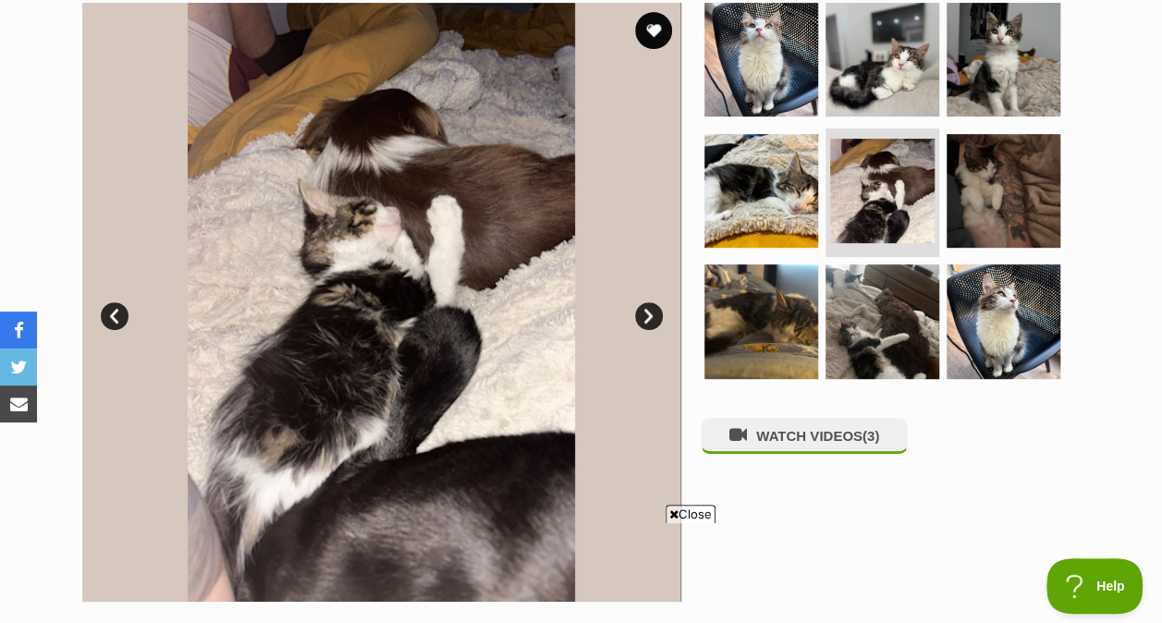
scroll to position [383, 0]
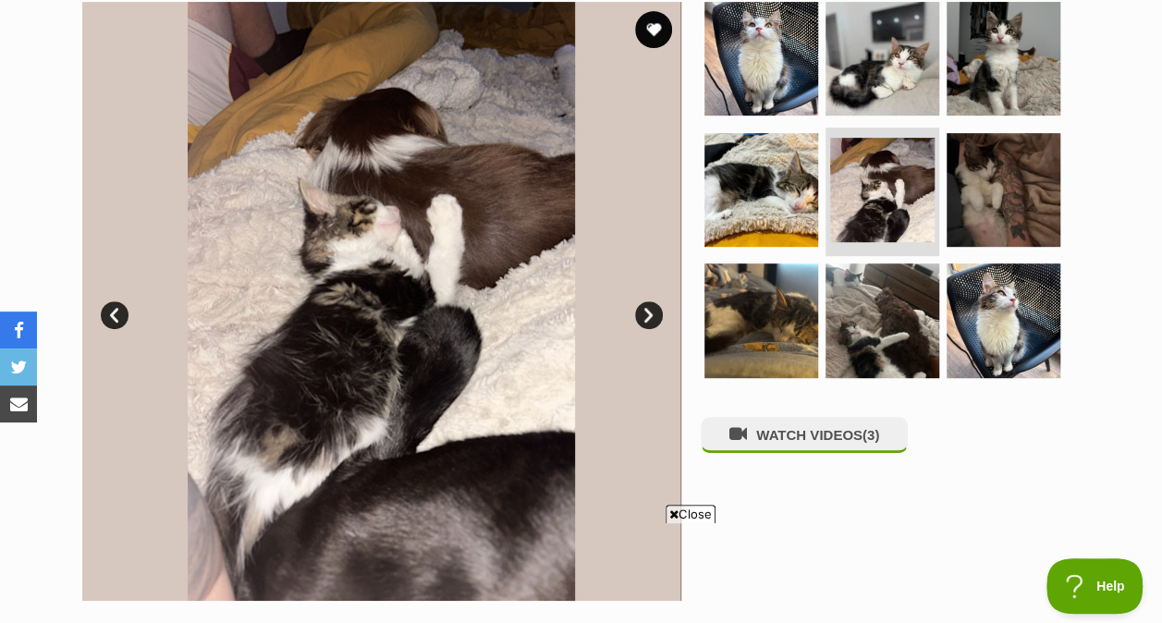
click at [704, 272] on img at bounding box center [761, 320] width 114 height 114
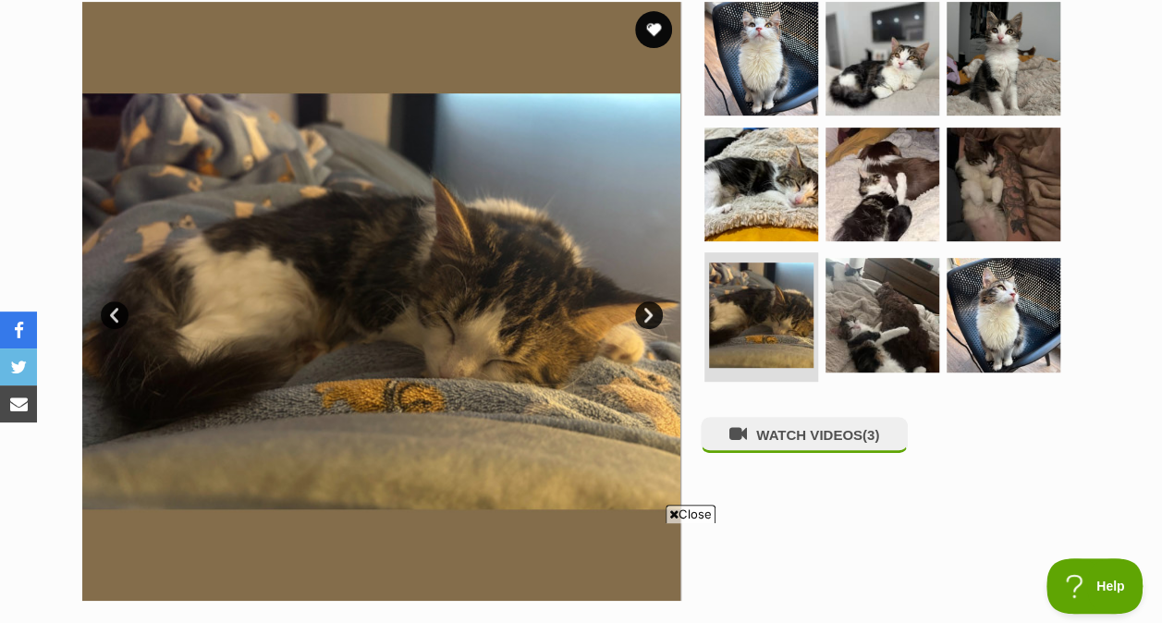
click at [1015, 295] on img at bounding box center [1004, 315] width 114 height 114
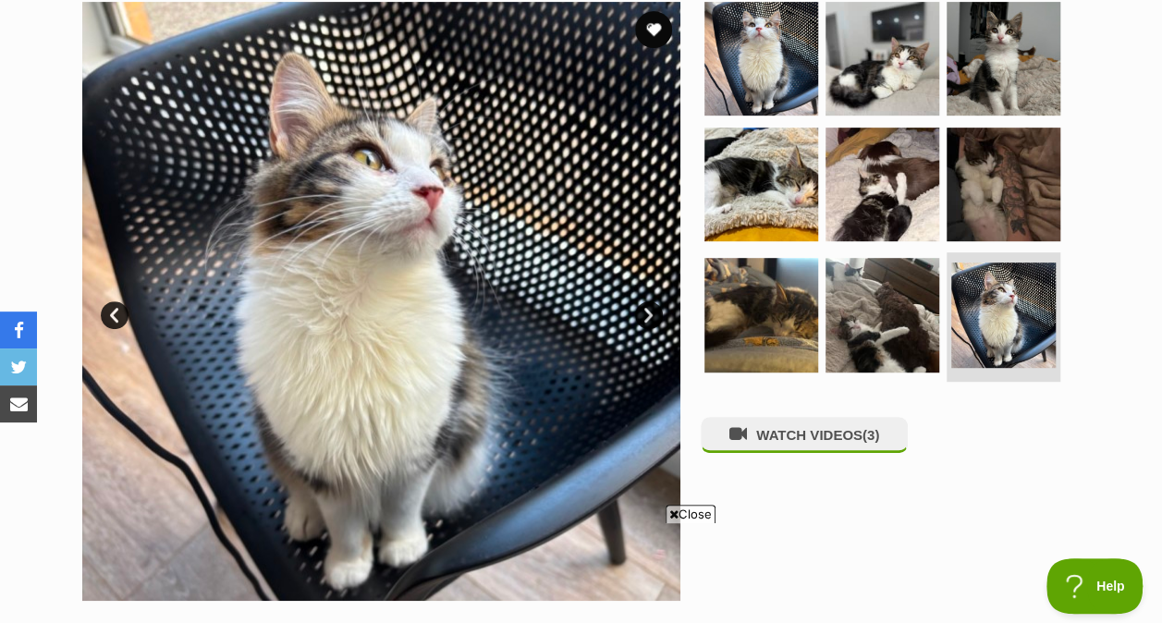
click at [791, 74] on img at bounding box center [761, 59] width 114 height 114
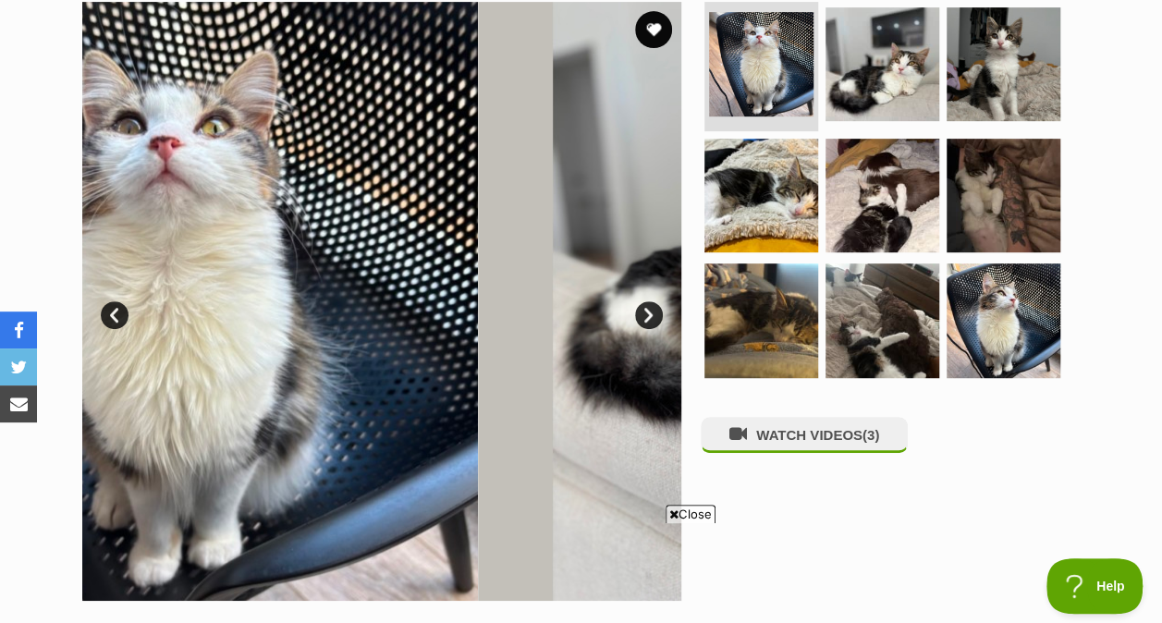
click at [864, 84] on img at bounding box center [882, 64] width 114 height 114
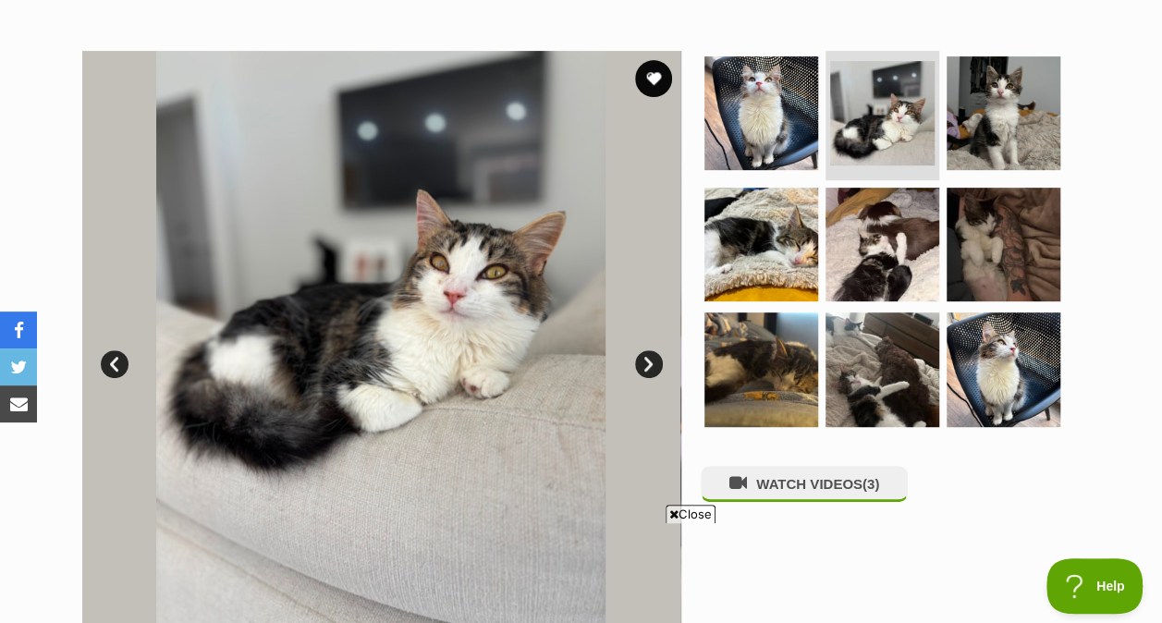
scroll to position [327, 0]
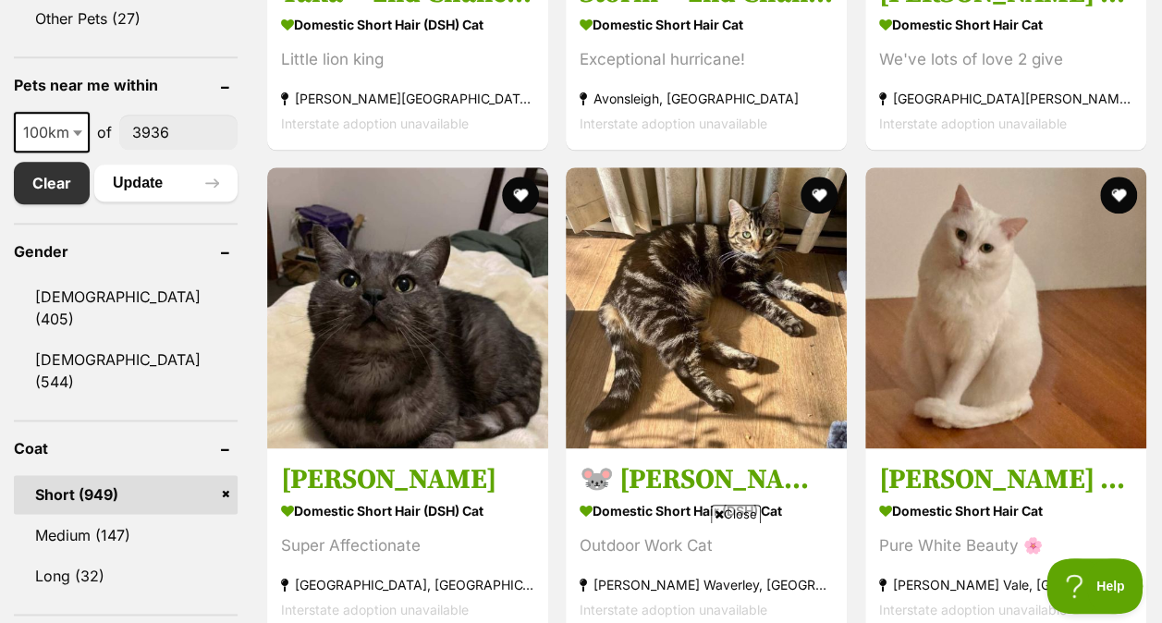
click at [741, 511] on span "Close" at bounding box center [736, 514] width 50 height 18
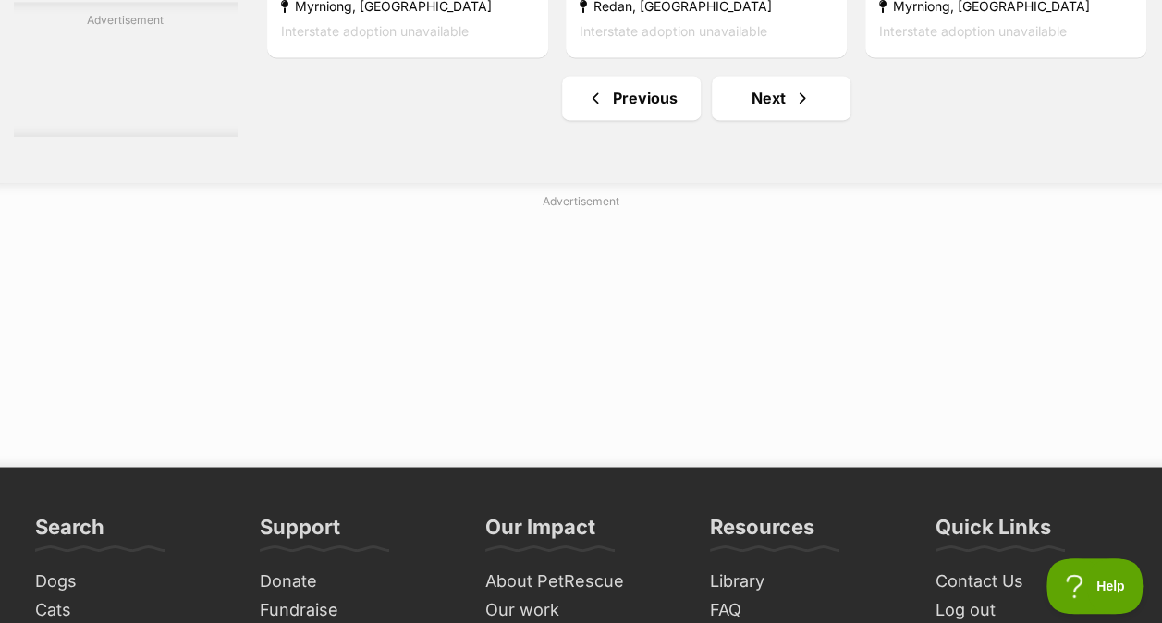
scroll to position [11848, 0]
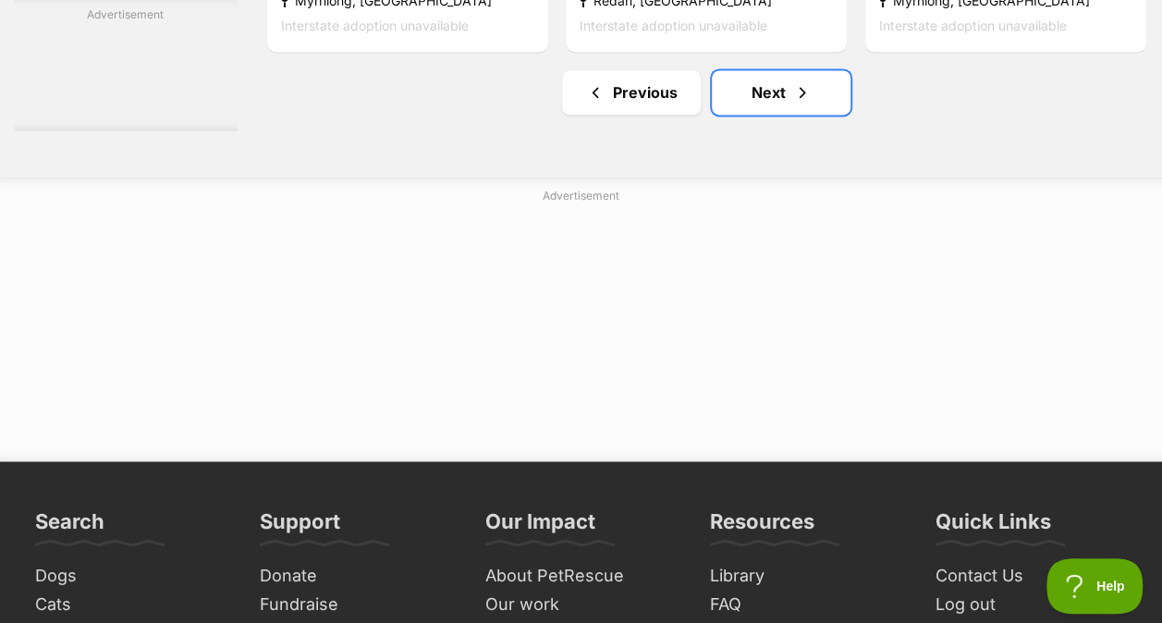
click at [766, 115] on link "Next" at bounding box center [781, 92] width 139 height 44
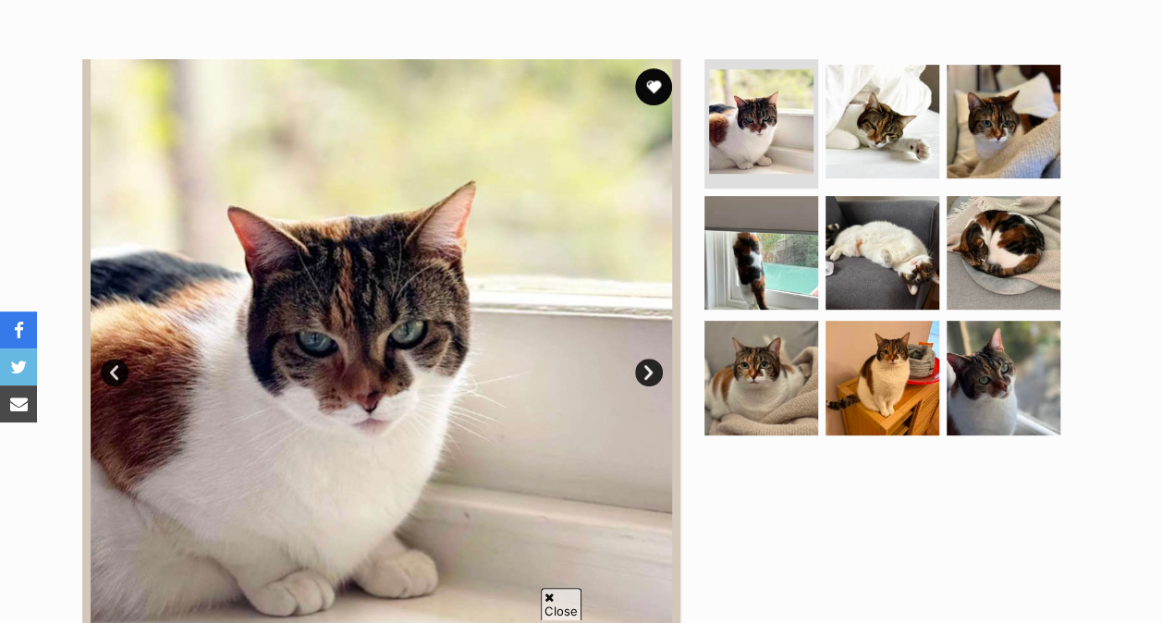
click at [928, 300] on img at bounding box center [882, 253] width 114 height 114
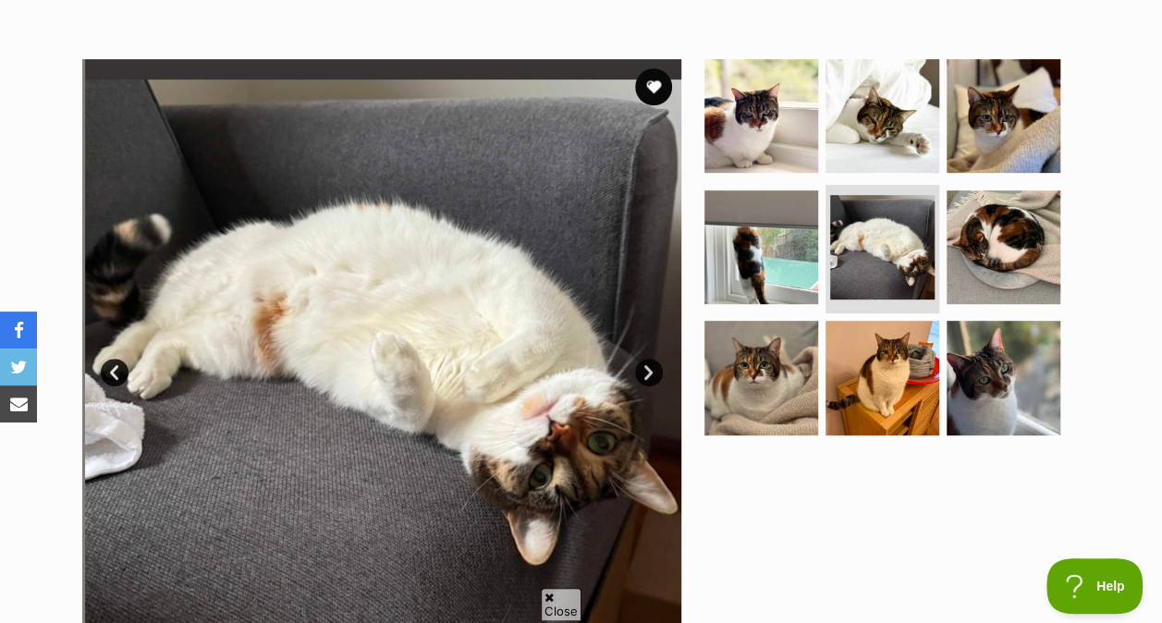
click at [1035, 213] on img at bounding box center [1004, 247] width 114 height 114
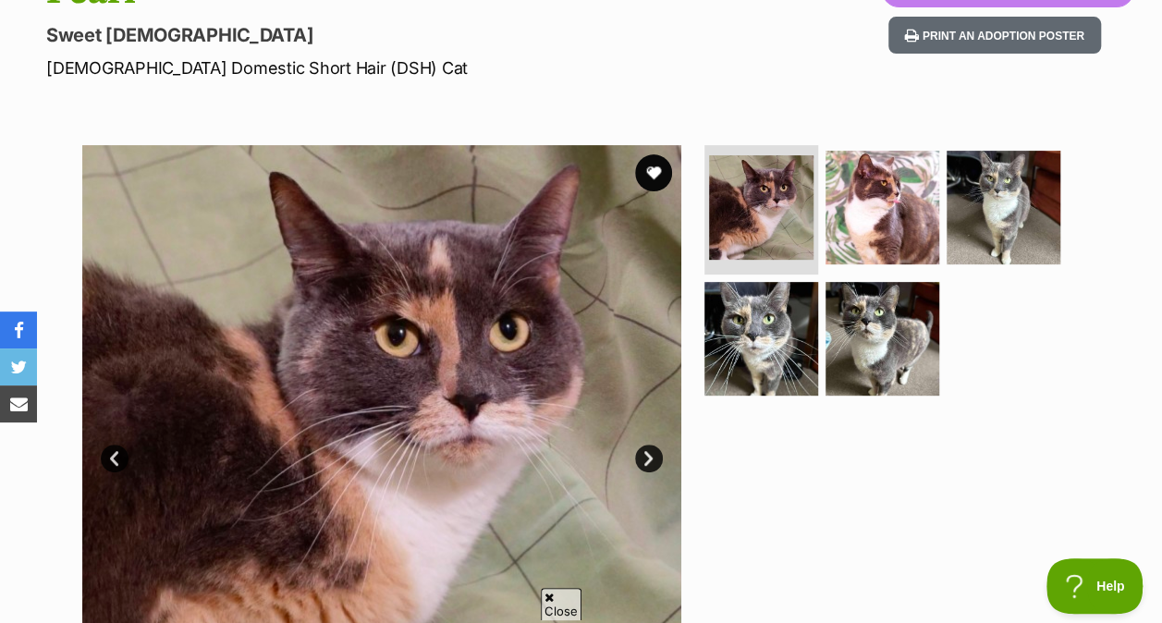
click at [987, 263] on img at bounding box center [1004, 208] width 114 height 114
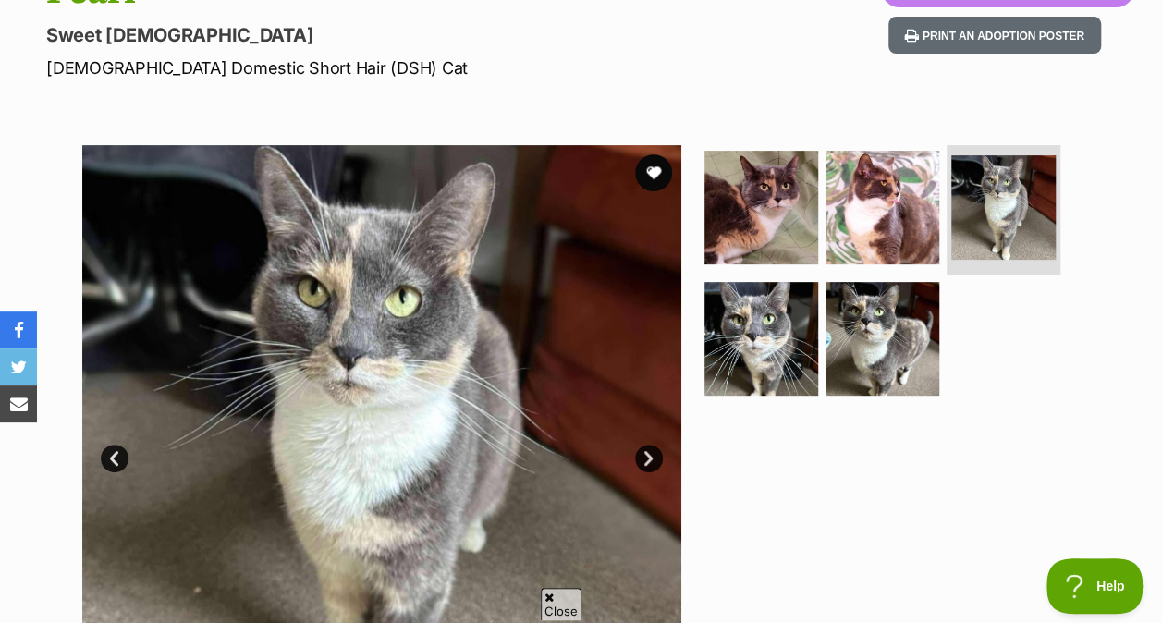
click at [759, 347] on img at bounding box center [761, 339] width 114 height 114
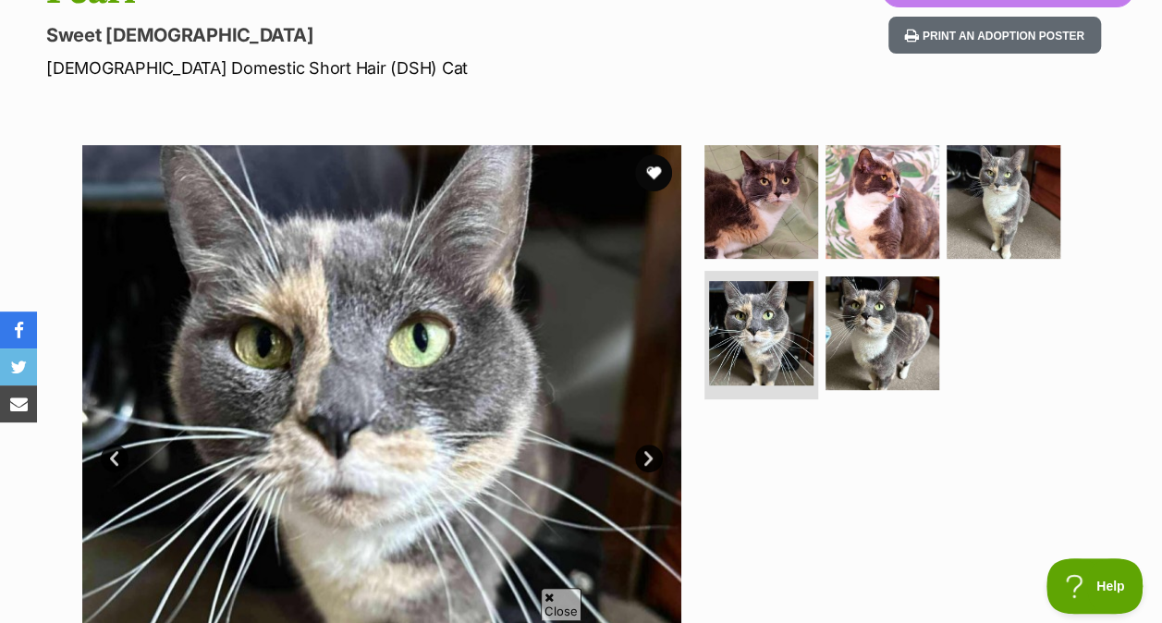
click at [868, 346] on img at bounding box center [882, 333] width 114 height 114
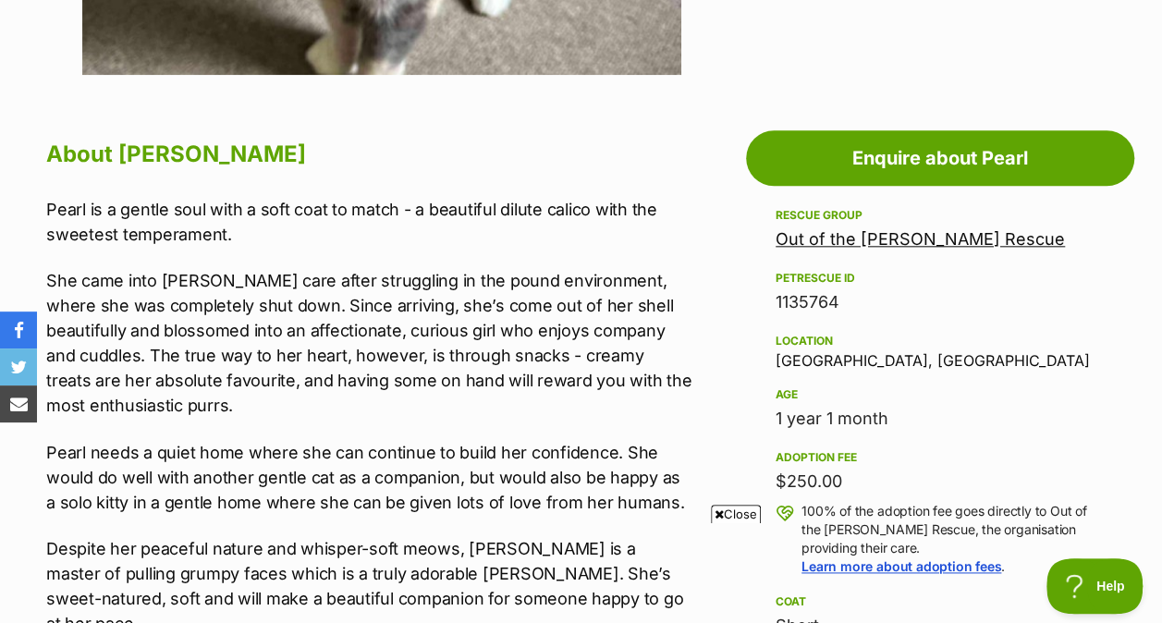
scroll to position [914, 0]
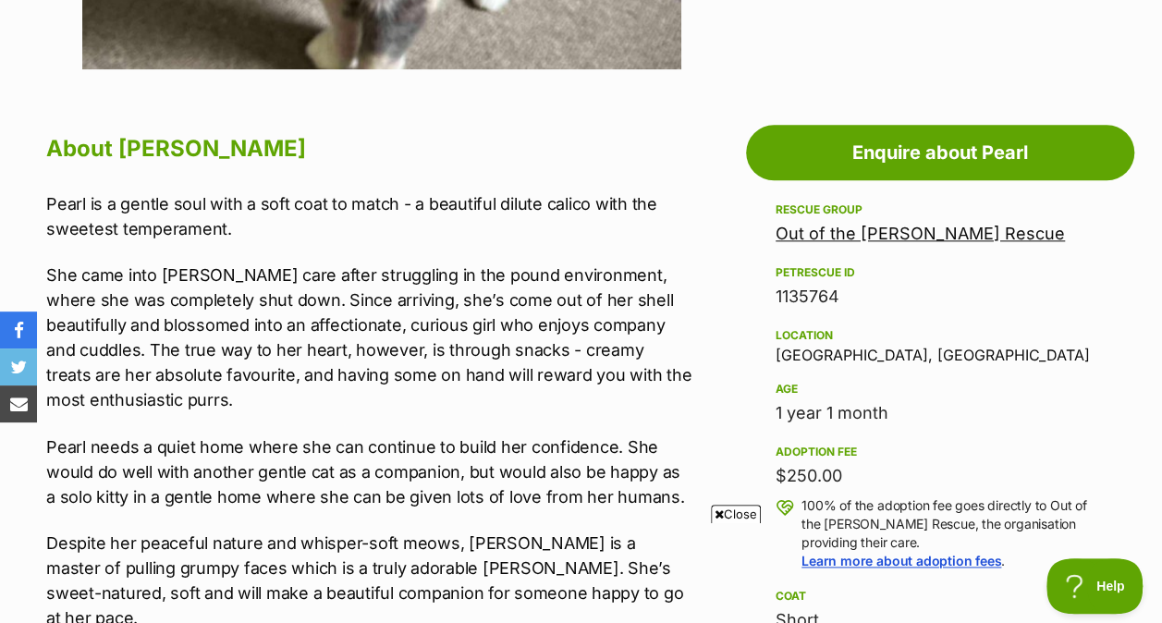
click at [738, 507] on span "Close" at bounding box center [736, 514] width 50 height 18
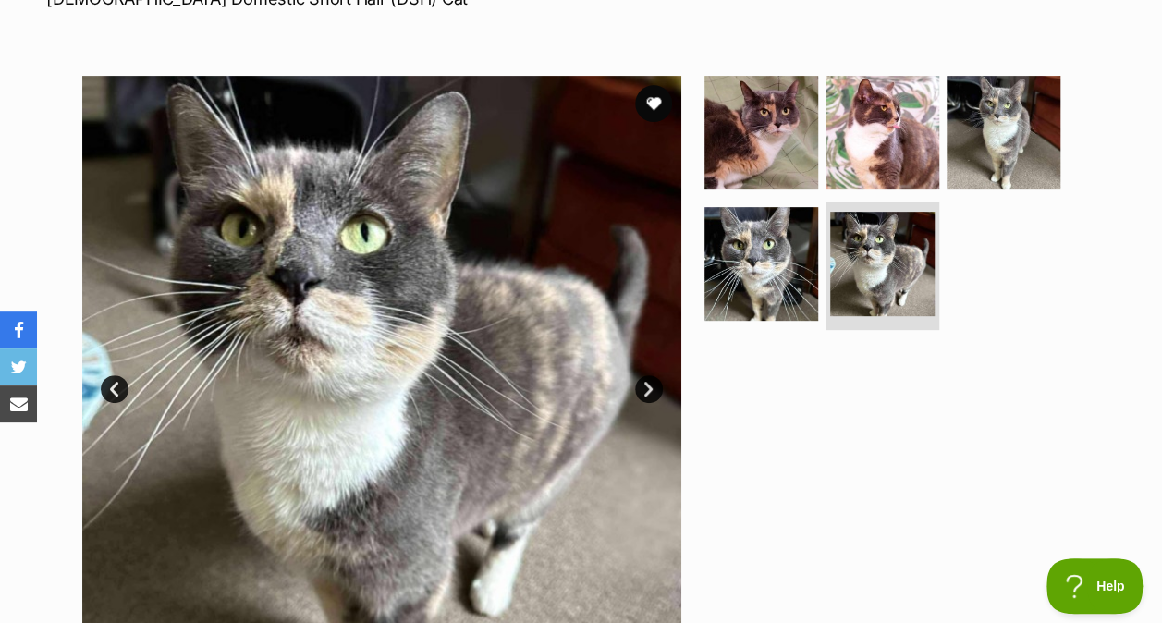
scroll to position [266, 0]
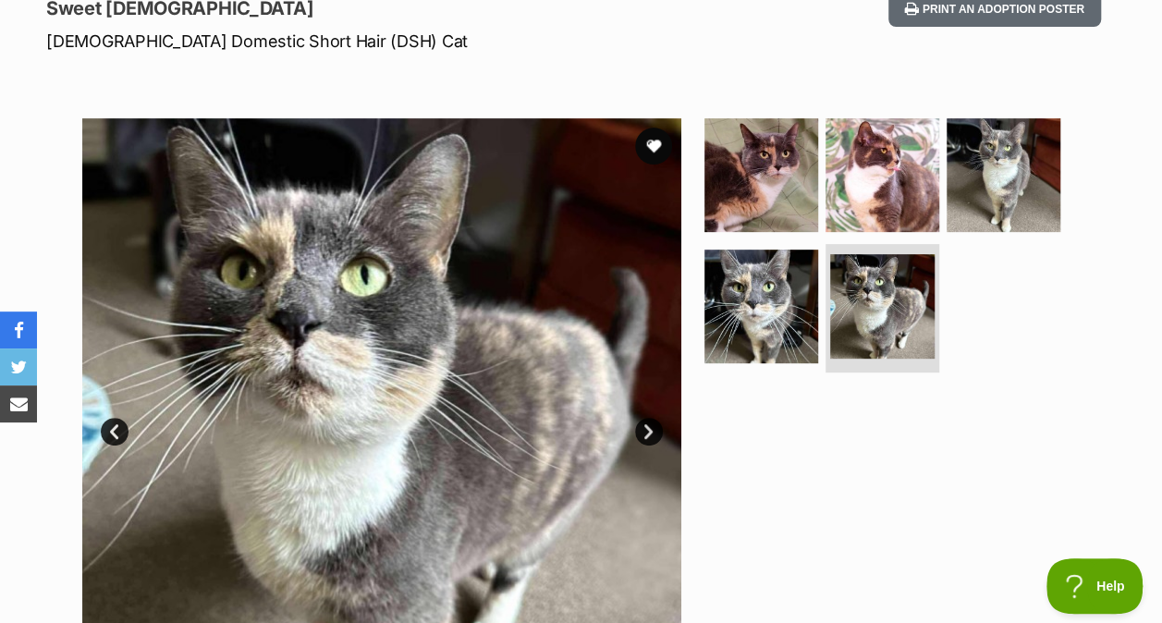
click at [747, 220] on img at bounding box center [761, 175] width 114 height 114
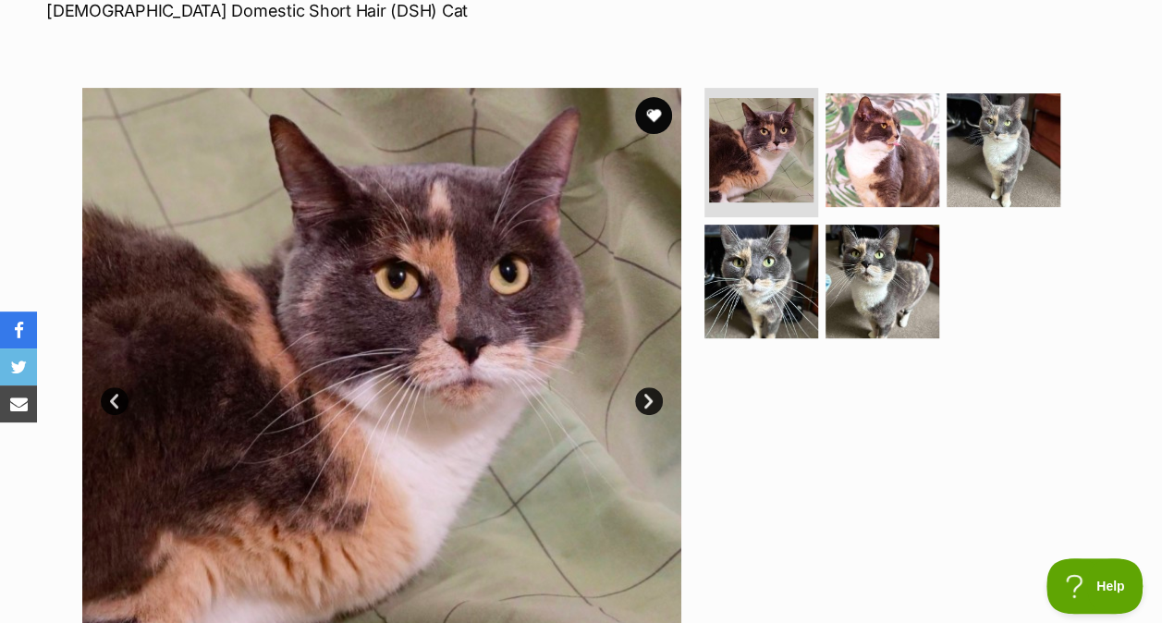
scroll to position [298, 0]
click at [887, 124] on img at bounding box center [882, 149] width 114 height 114
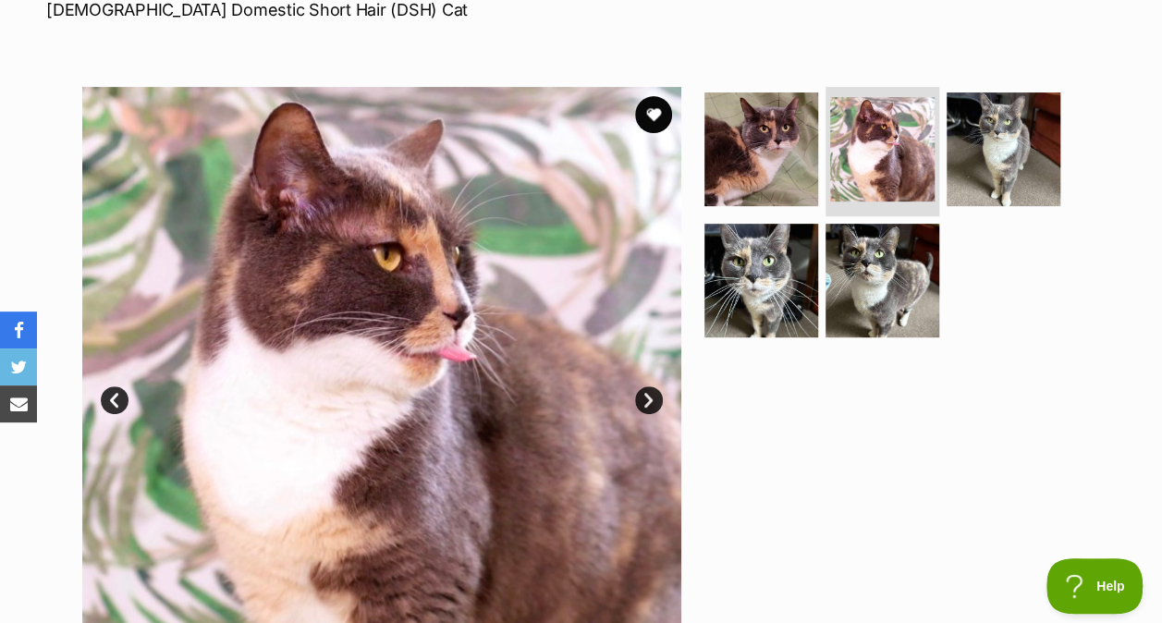
click at [993, 147] on img at bounding box center [1004, 149] width 114 height 114
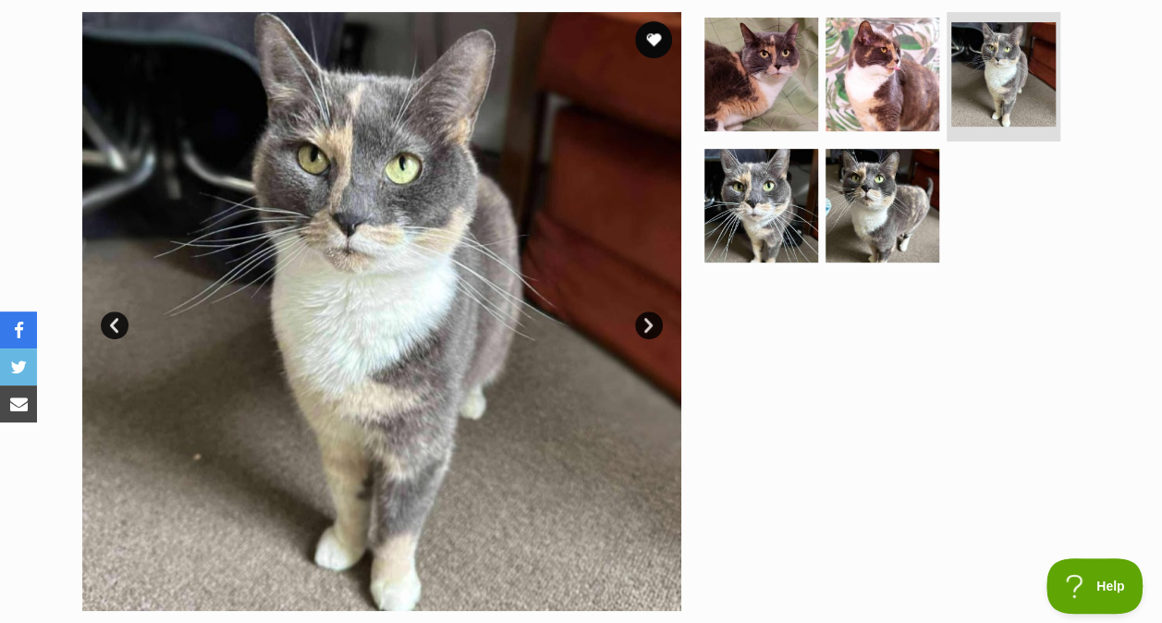
scroll to position [373, 0]
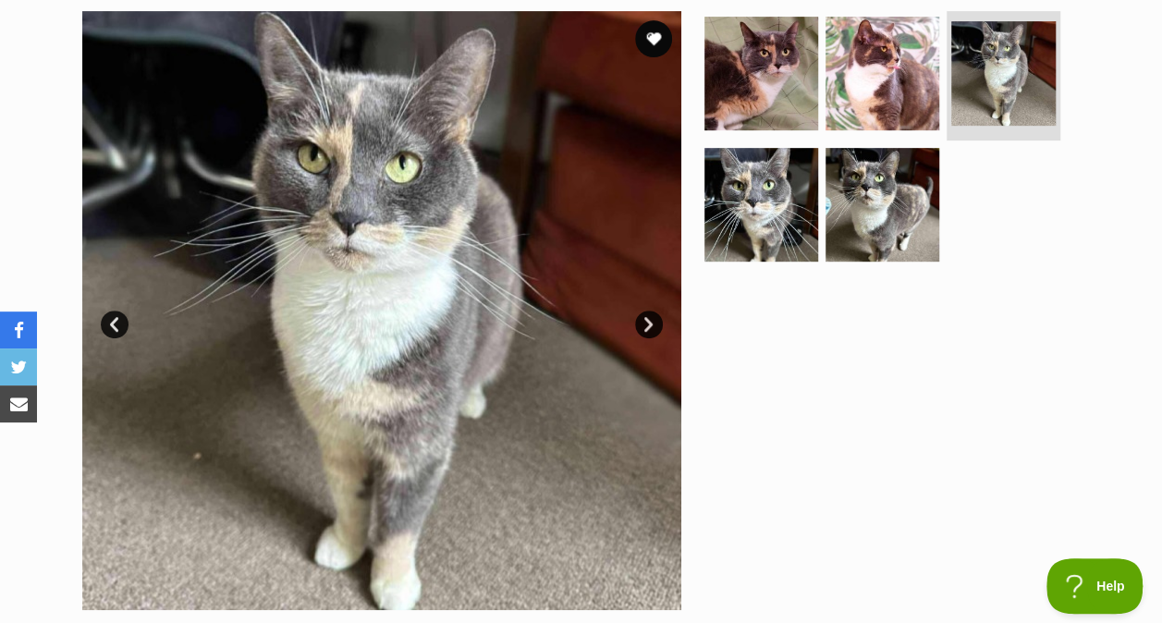
click at [762, 189] on img at bounding box center [761, 205] width 114 height 114
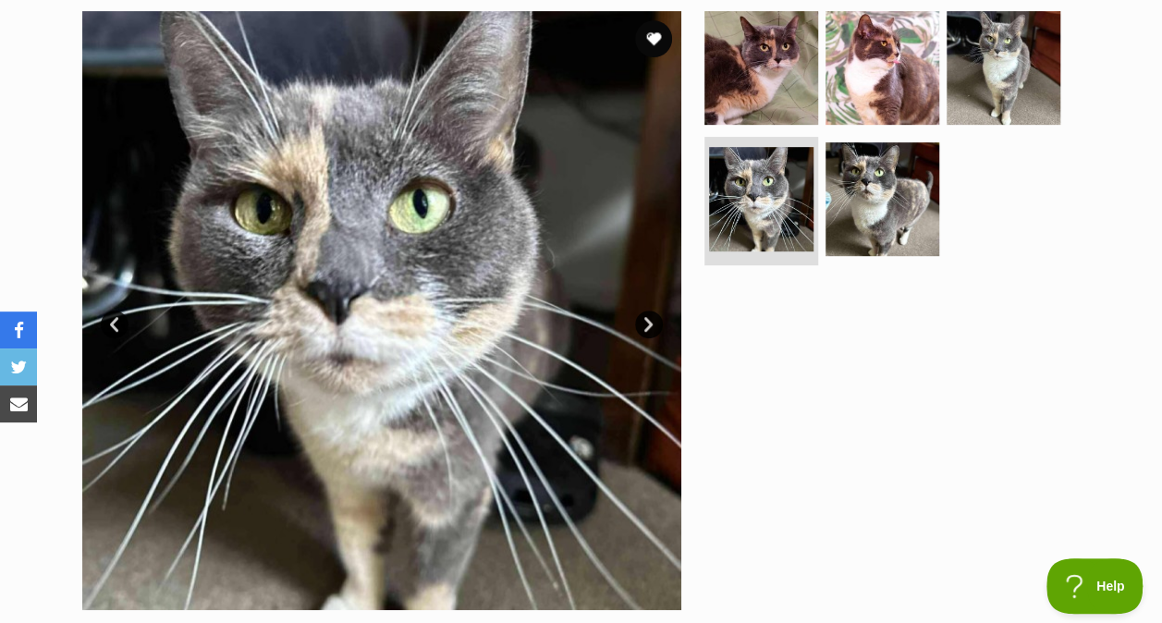
click at [865, 197] on img at bounding box center [882, 199] width 114 height 114
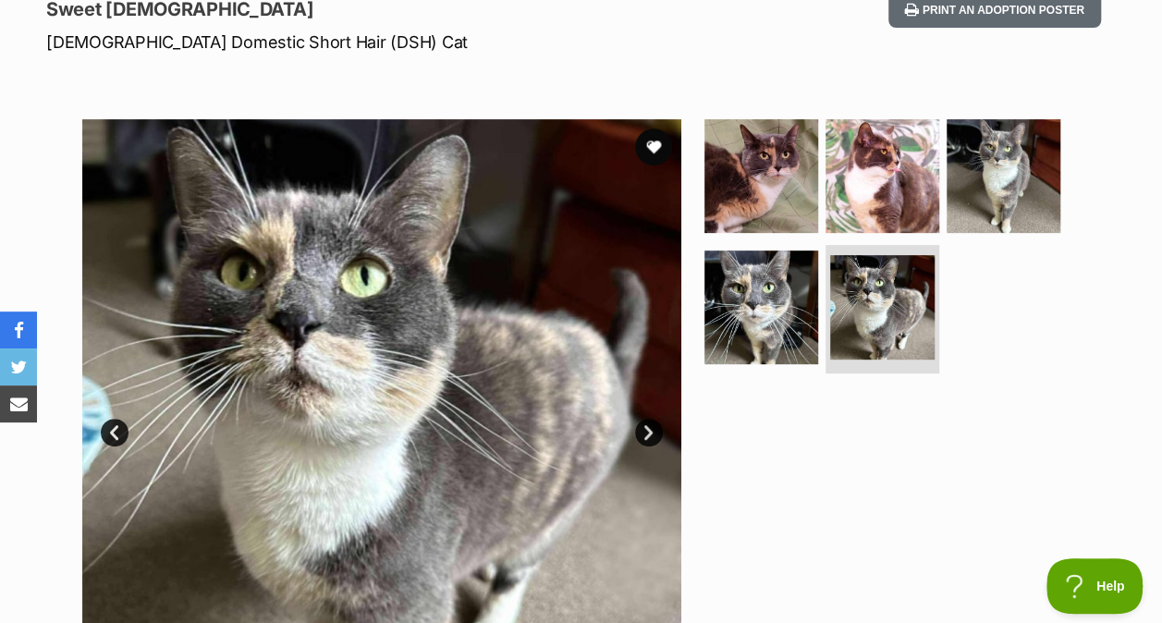
scroll to position [259, 0]
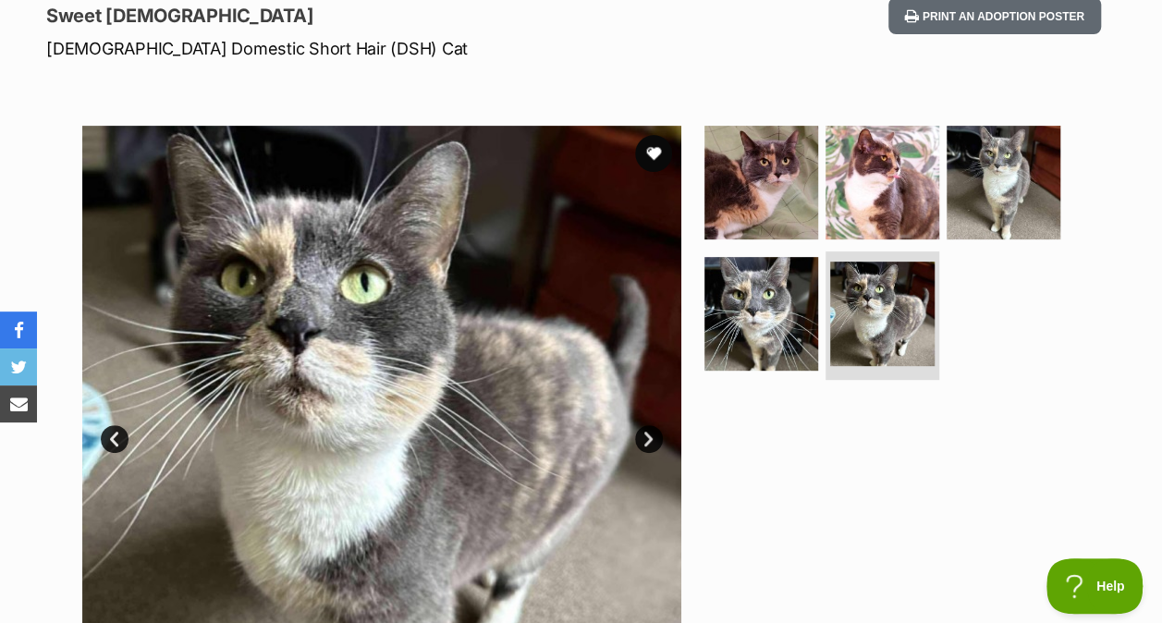
click at [756, 276] on img at bounding box center [761, 314] width 114 height 114
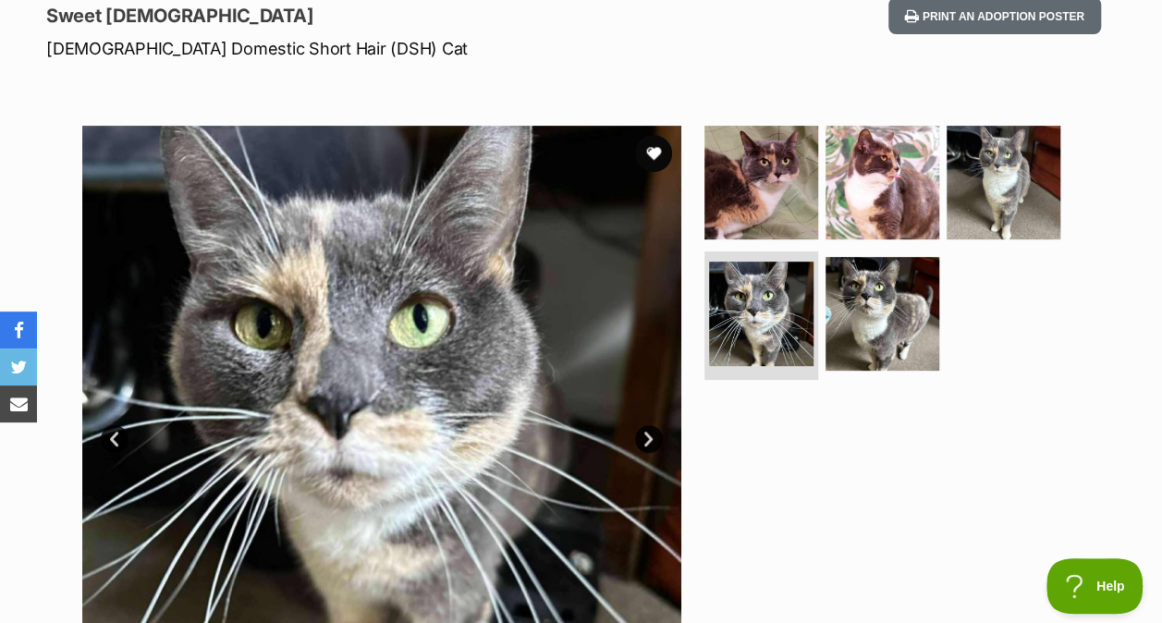
click at [744, 212] on img at bounding box center [761, 183] width 114 height 114
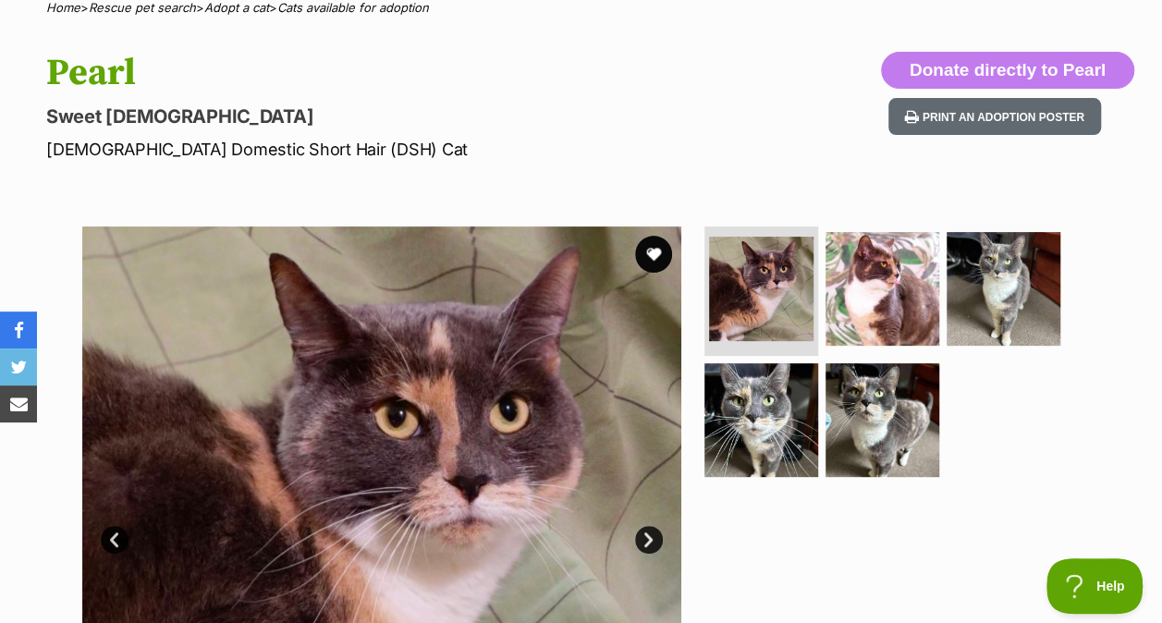
scroll to position [159, 0]
click at [958, 273] on img at bounding box center [1004, 288] width 114 height 114
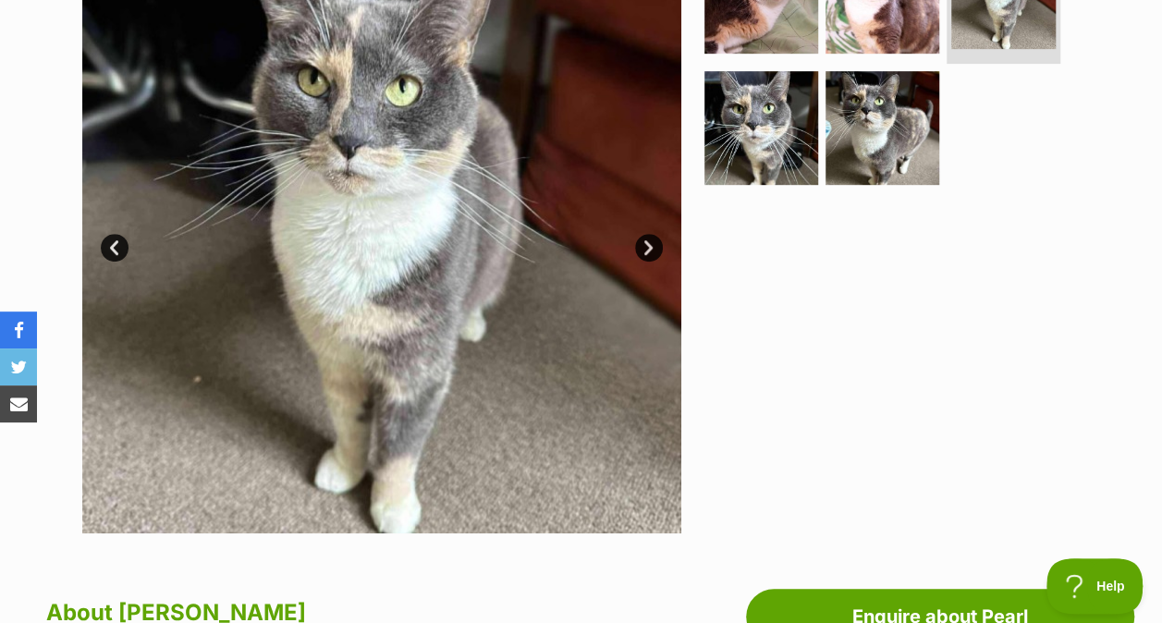
scroll to position [261, 0]
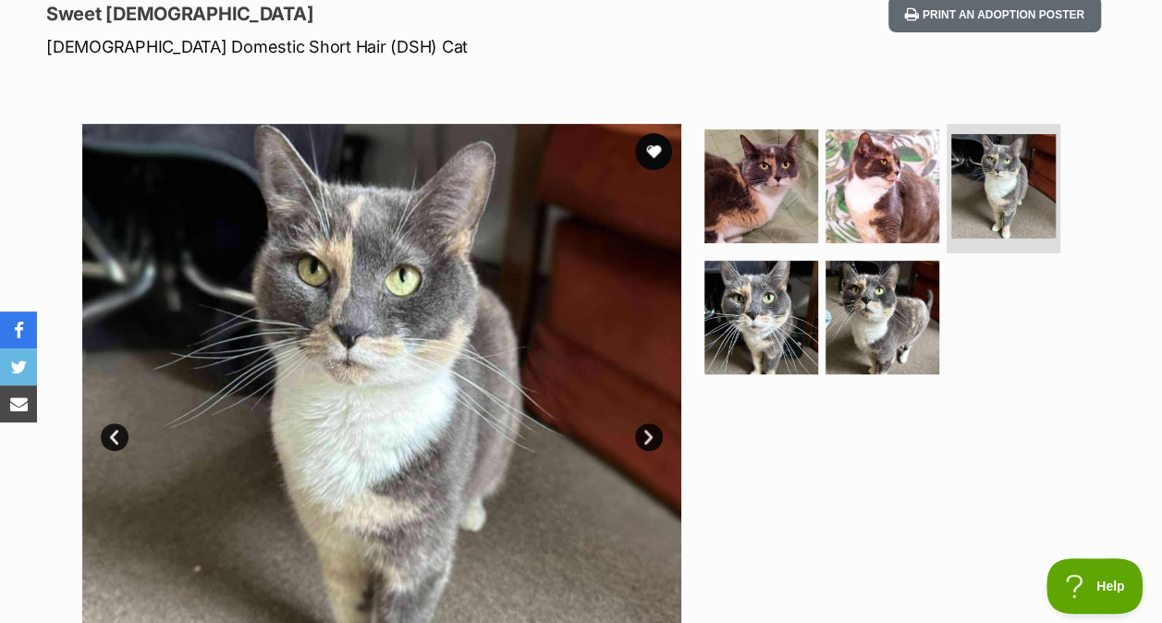
click at [930, 287] on img at bounding box center [882, 318] width 114 height 114
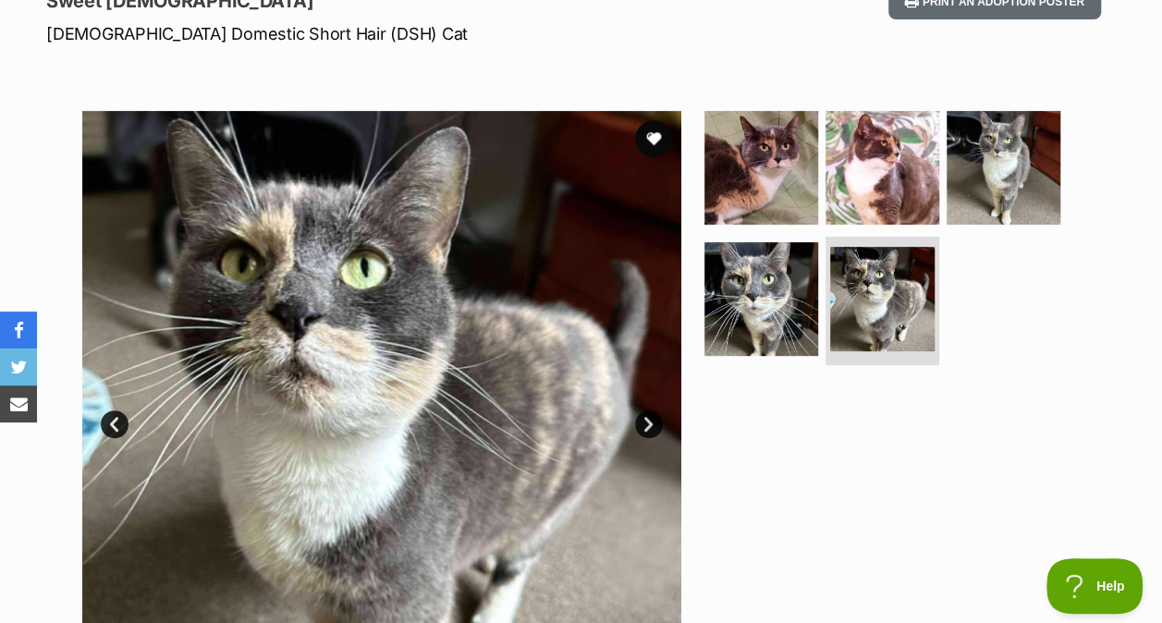
scroll to position [273, 0]
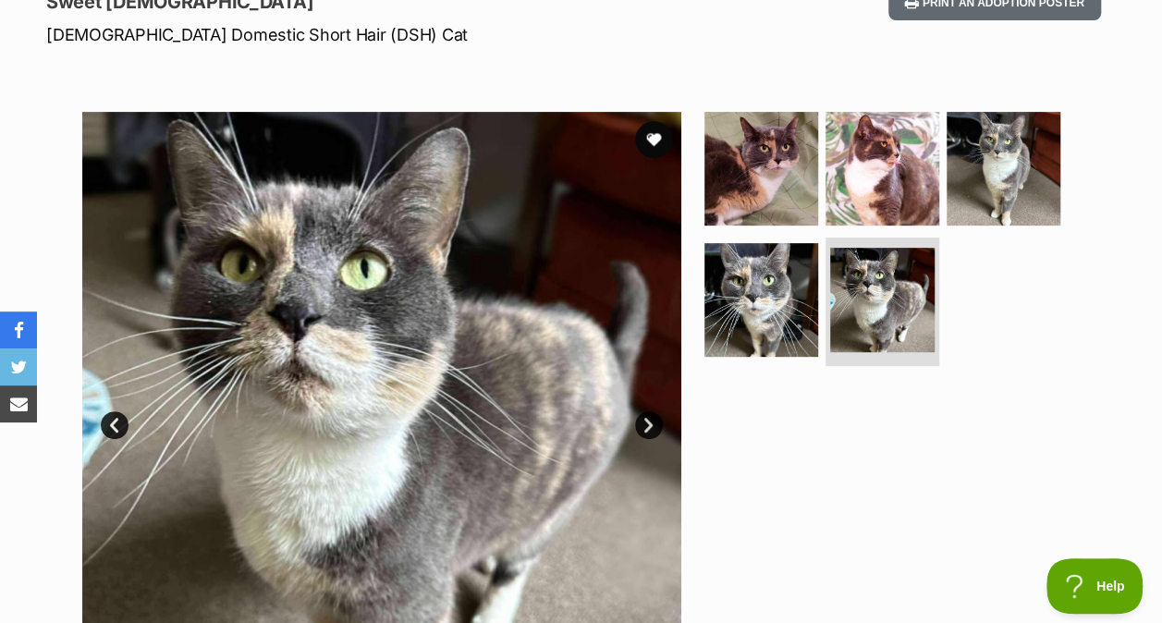
click at [752, 180] on img at bounding box center [761, 169] width 114 height 114
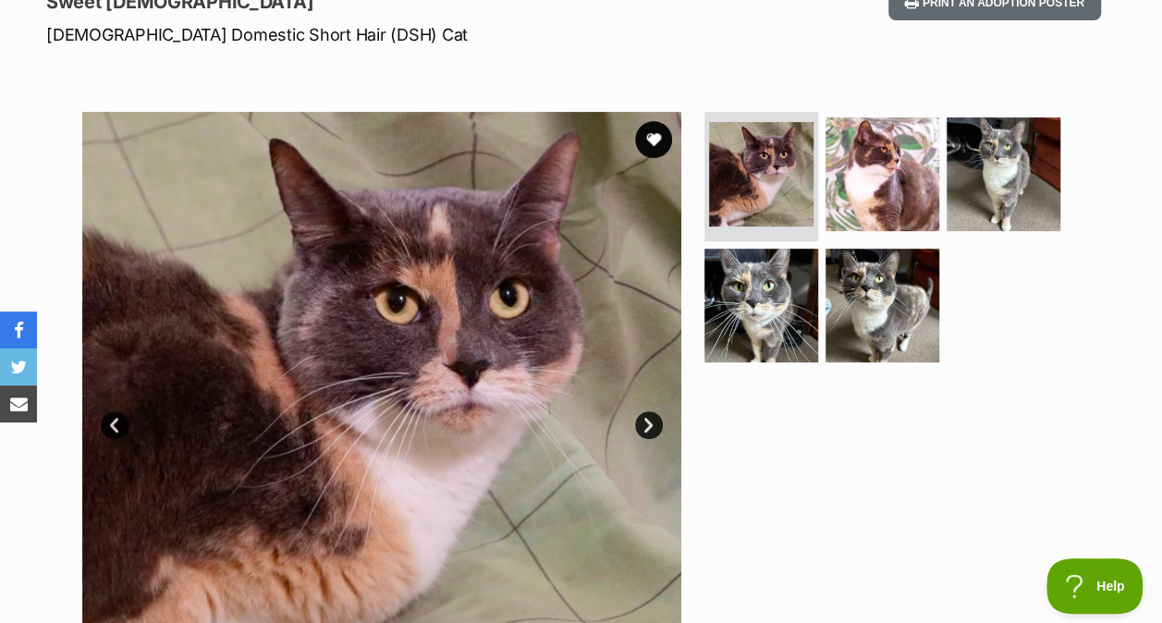
click at [877, 170] on img at bounding box center [882, 174] width 114 height 114
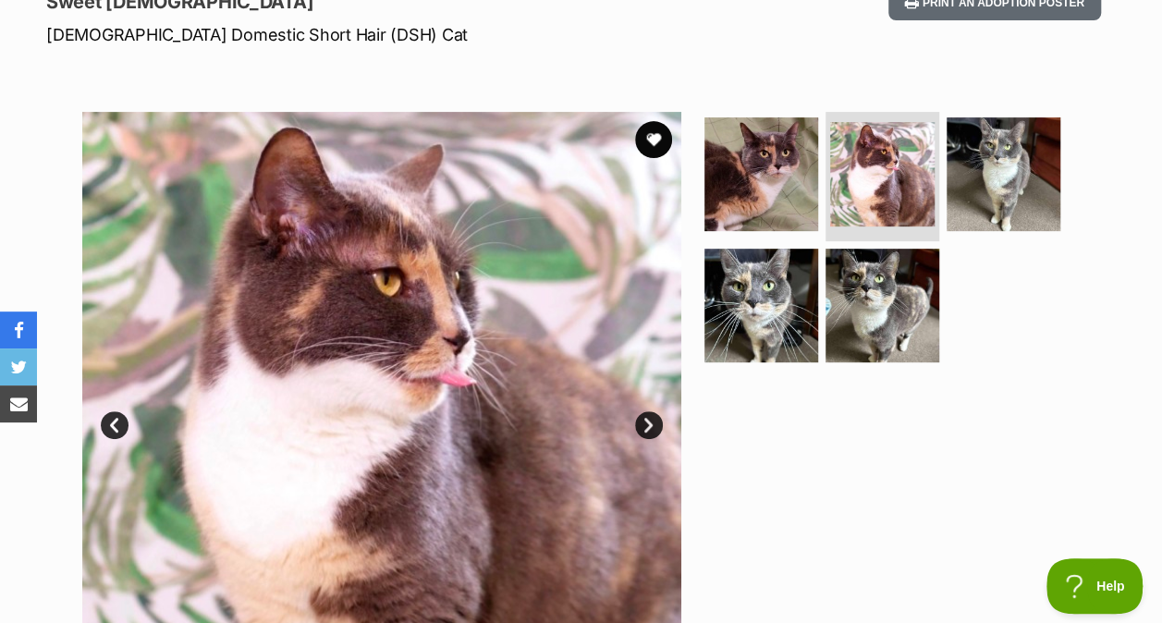
click at [1022, 183] on img at bounding box center [1004, 174] width 114 height 114
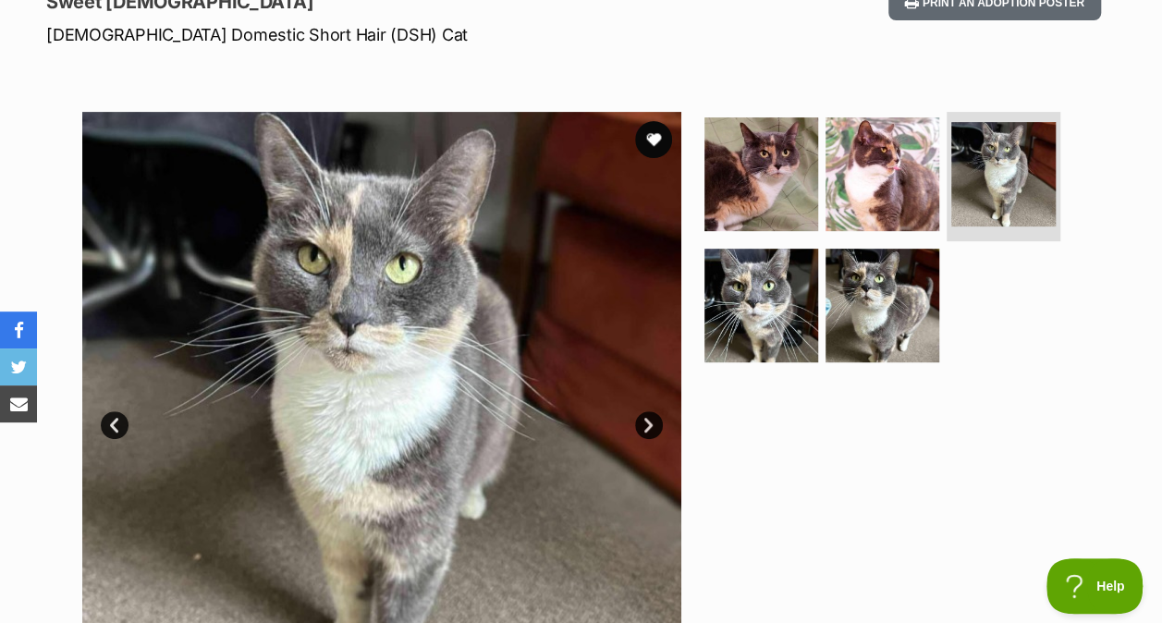
click at [756, 299] on img at bounding box center [761, 306] width 114 height 114
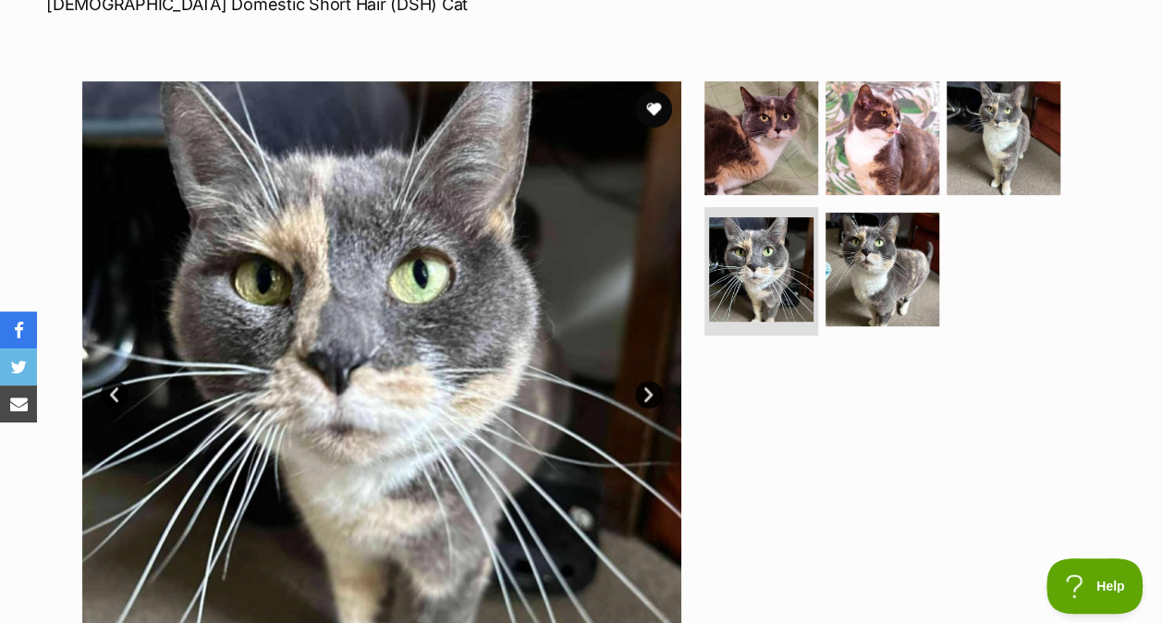
scroll to position [304, 0]
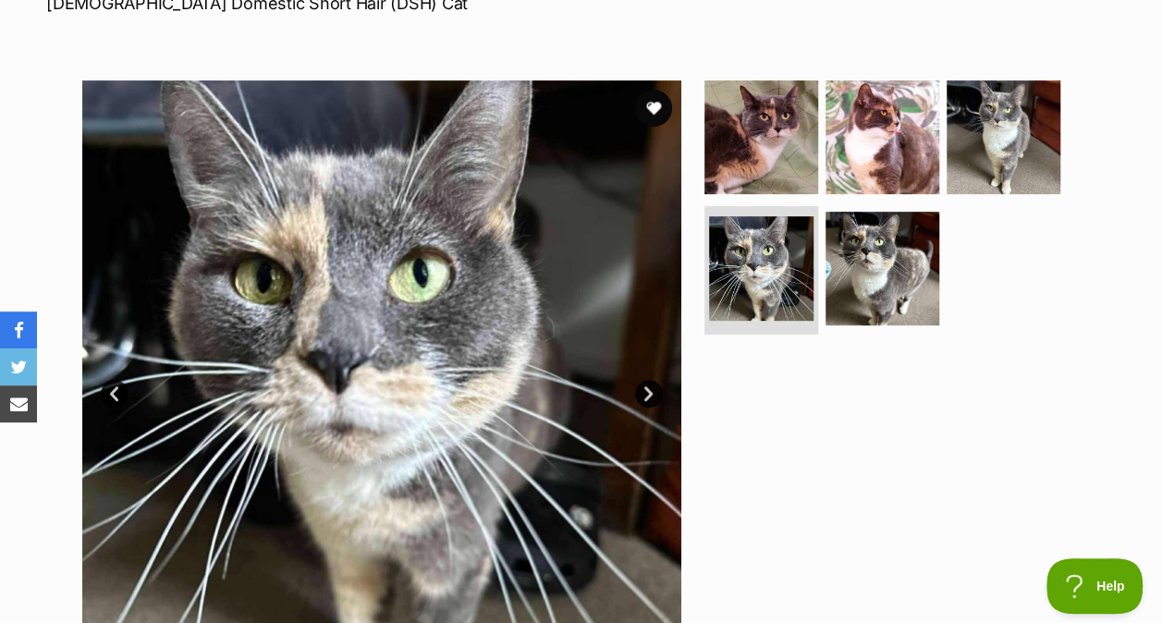
click at [878, 325] on ul at bounding box center [890, 211] width 379 height 263
click at [880, 299] on img at bounding box center [882, 269] width 114 height 114
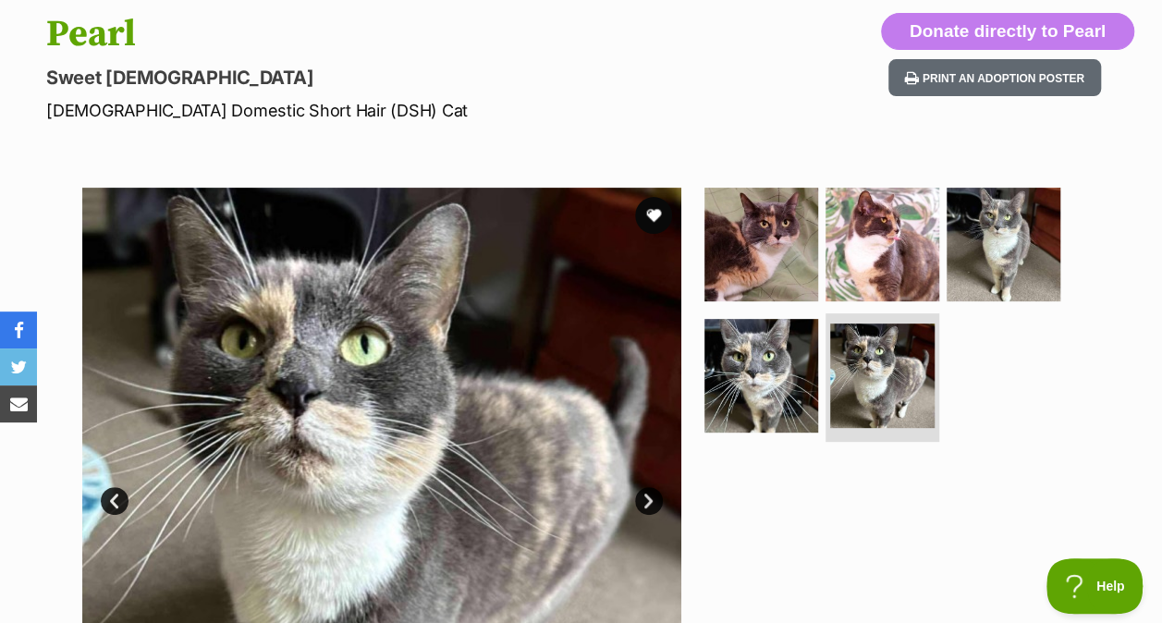
scroll to position [196, 0]
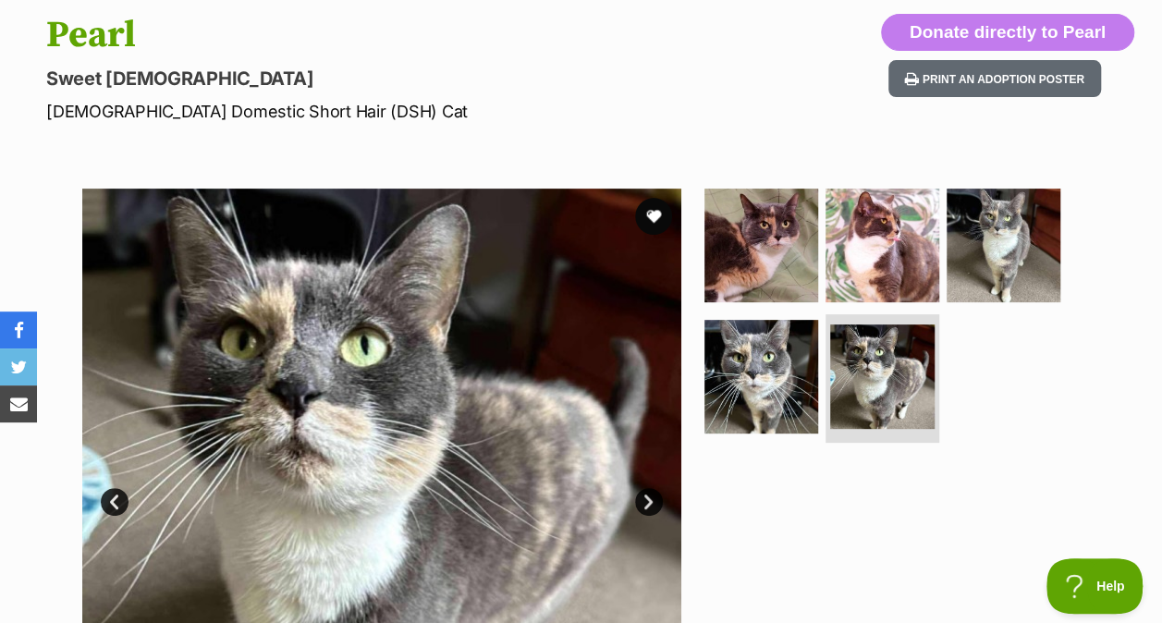
click at [743, 247] on img at bounding box center [761, 246] width 114 height 114
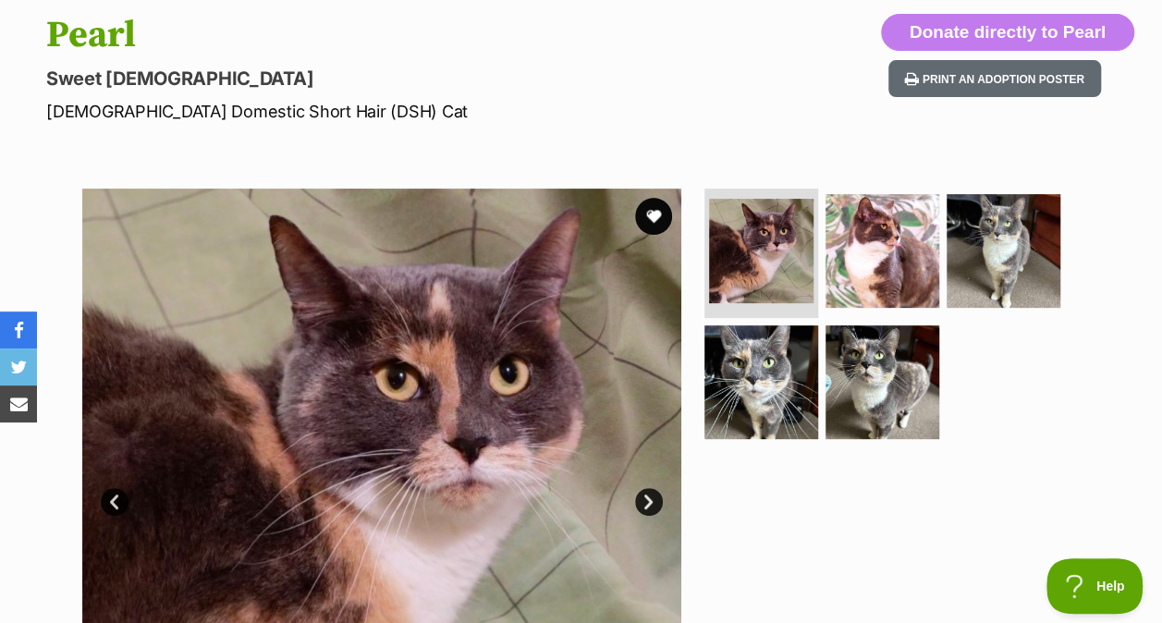
click at [1032, 281] on img at bounding box center [1004, 251] width 114 height 114
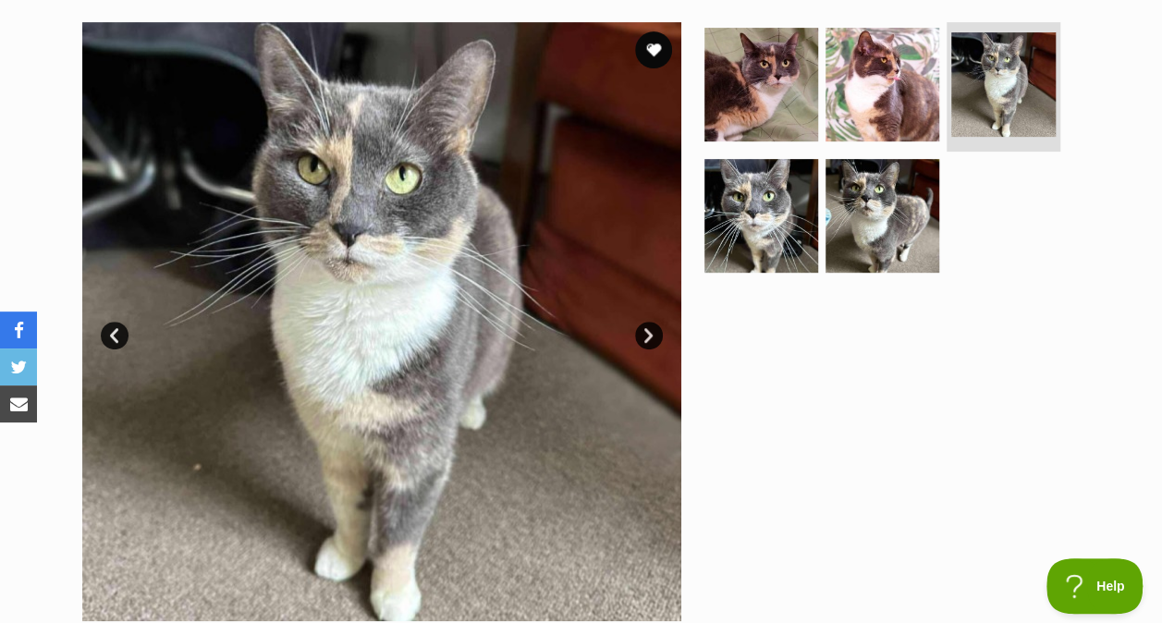
scroll to position [365, 0]
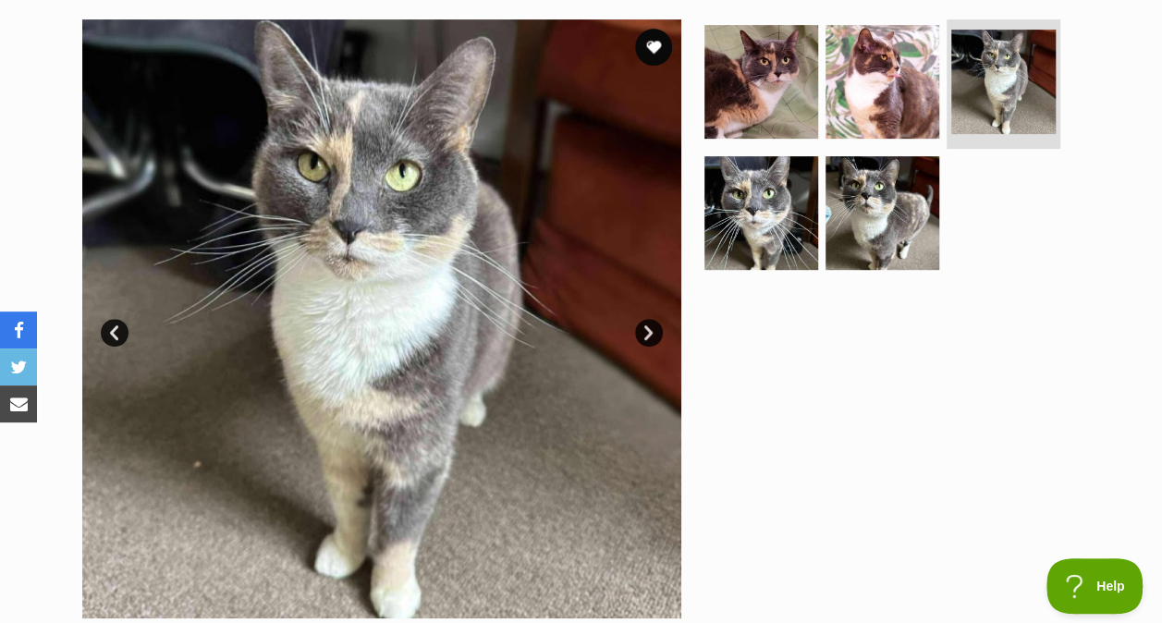
click at [740, 253] on img at bounding box center [761, 213] width 114 height 114
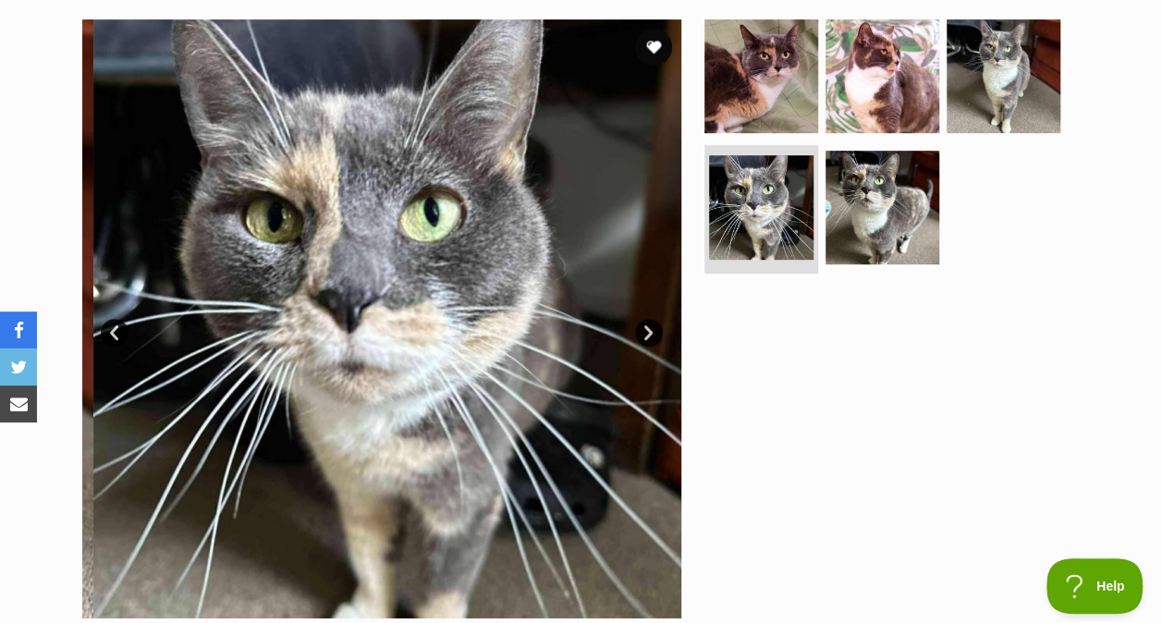
click at [893, 232] on img at bounding box center [882, 208] width 114 height 114
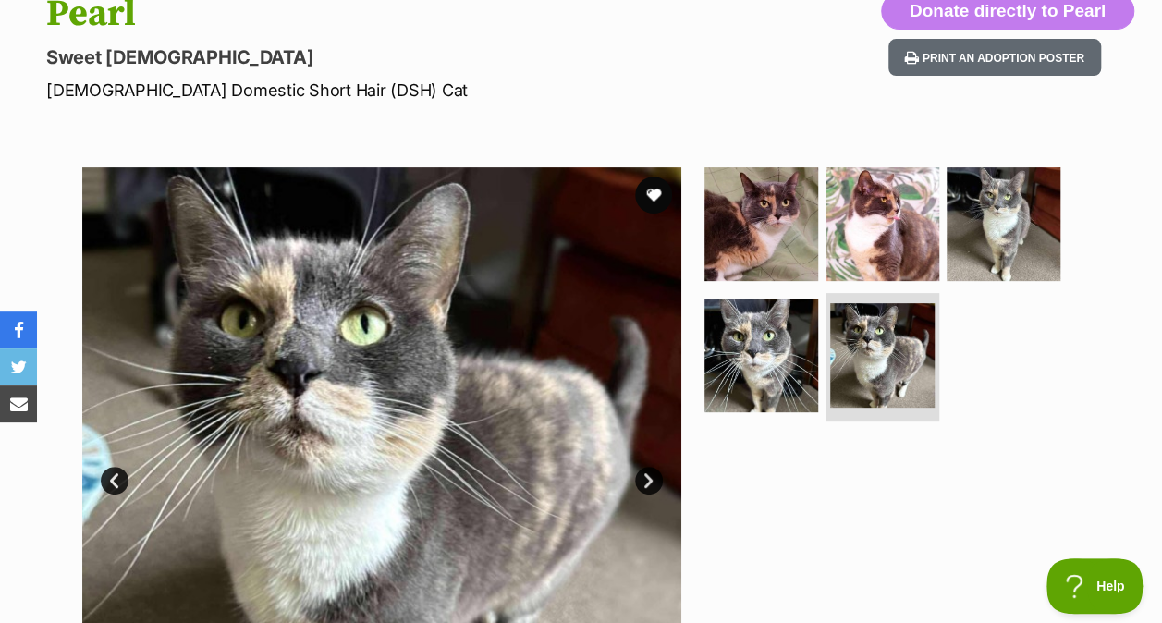
scroll to position [219, 0]
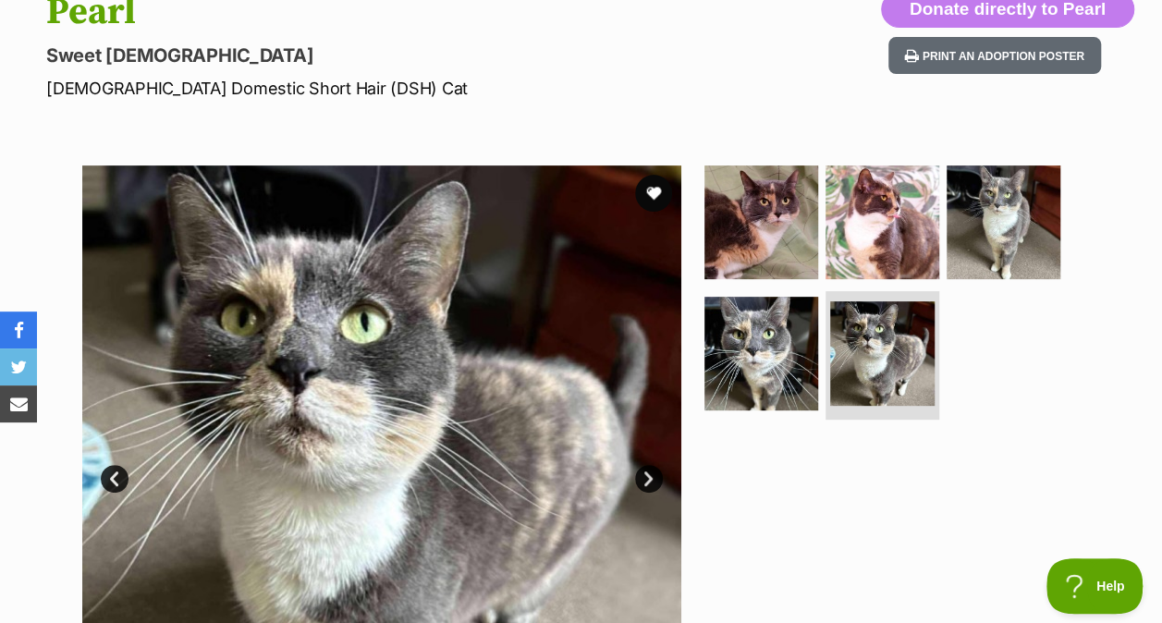
click at [745, 339] on img at bounding box center [761, 354] width 114 height 114
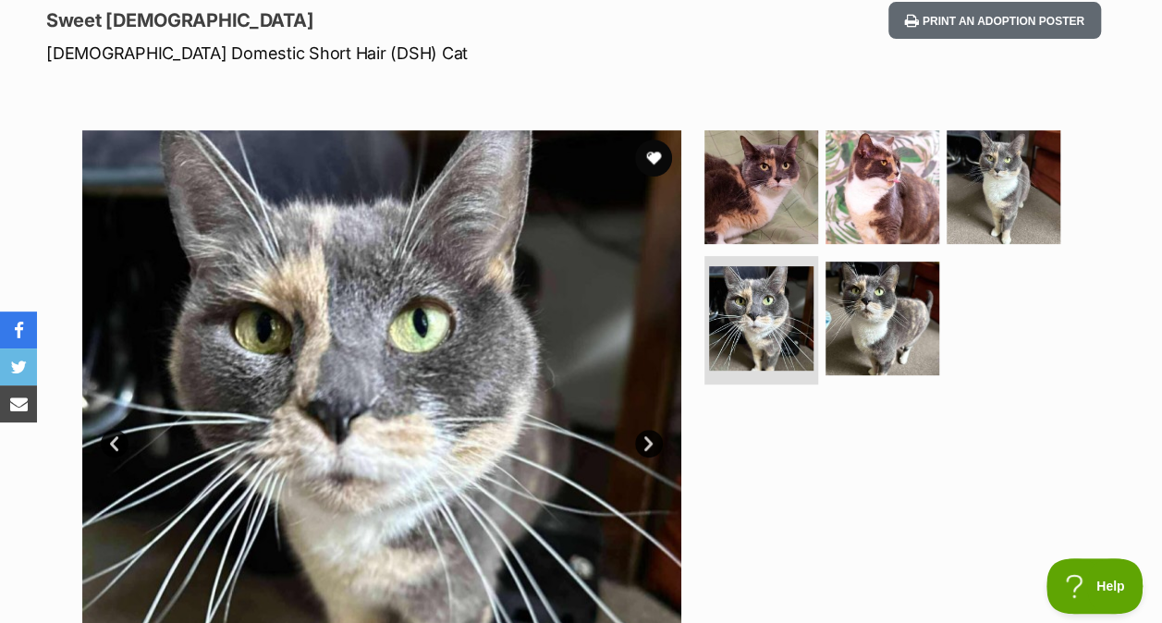
scroll to position [252, 0]
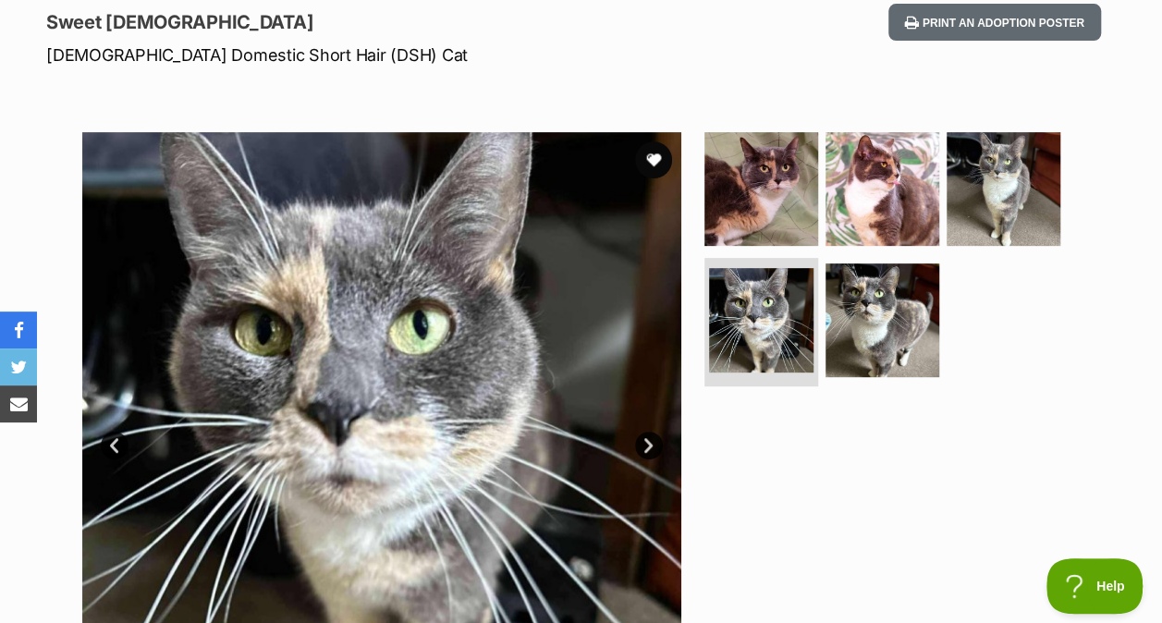
click at [957, 222] on img at bounding box center [1004, 189] width 114 height 114
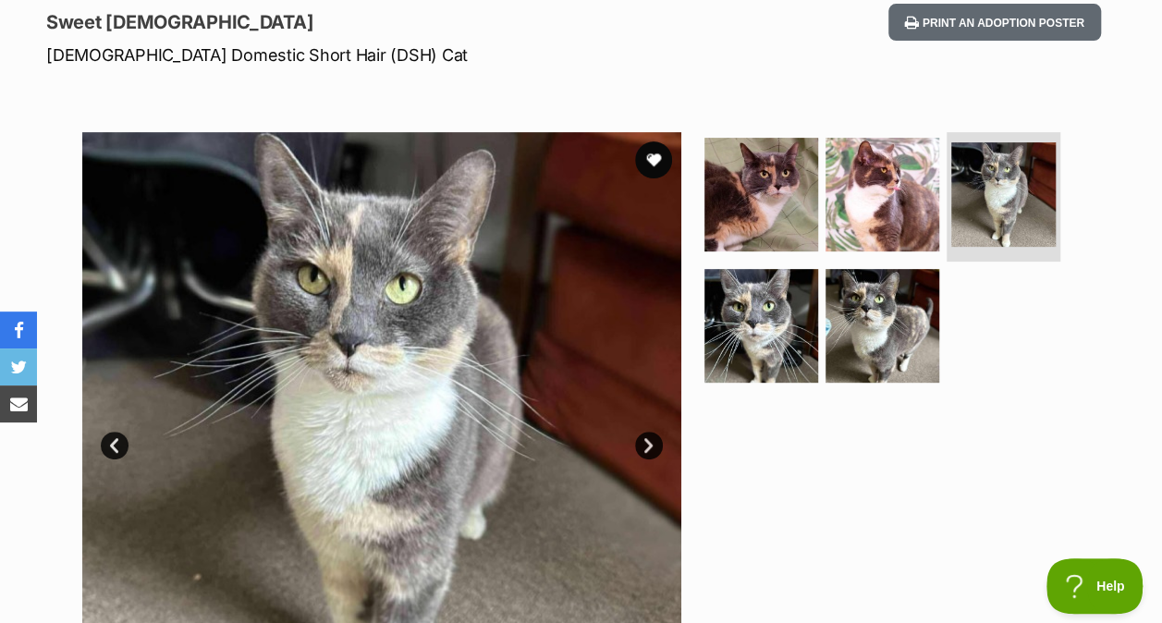
click at [927, 310] on img at bounding box center [882, 326] width 114 height 114
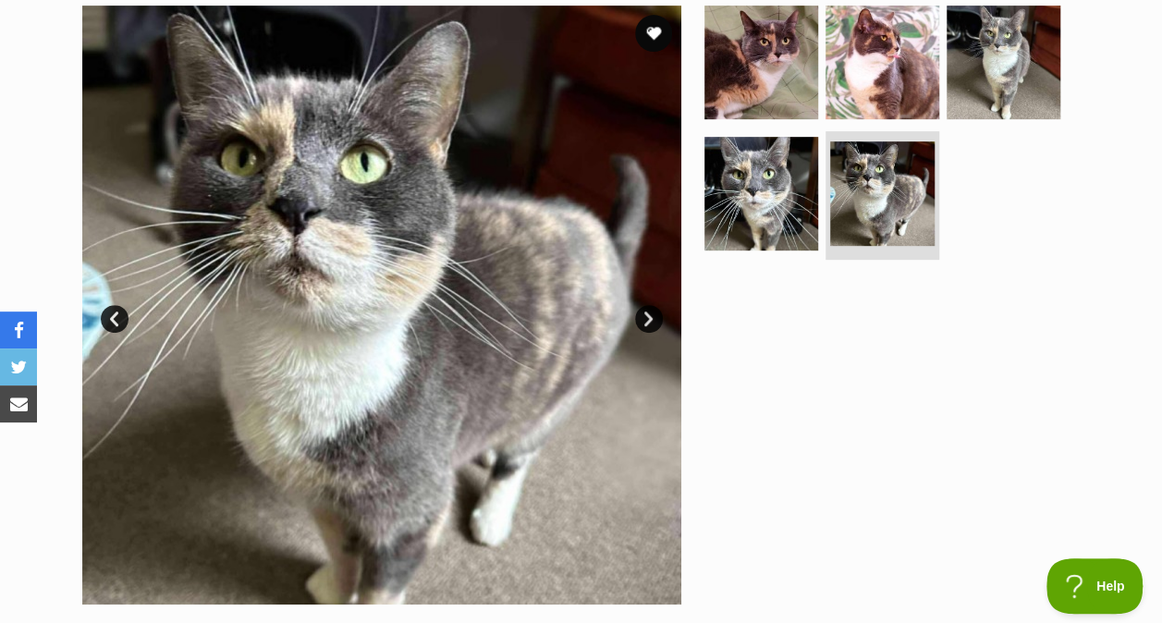
scroll to position [365, 0]
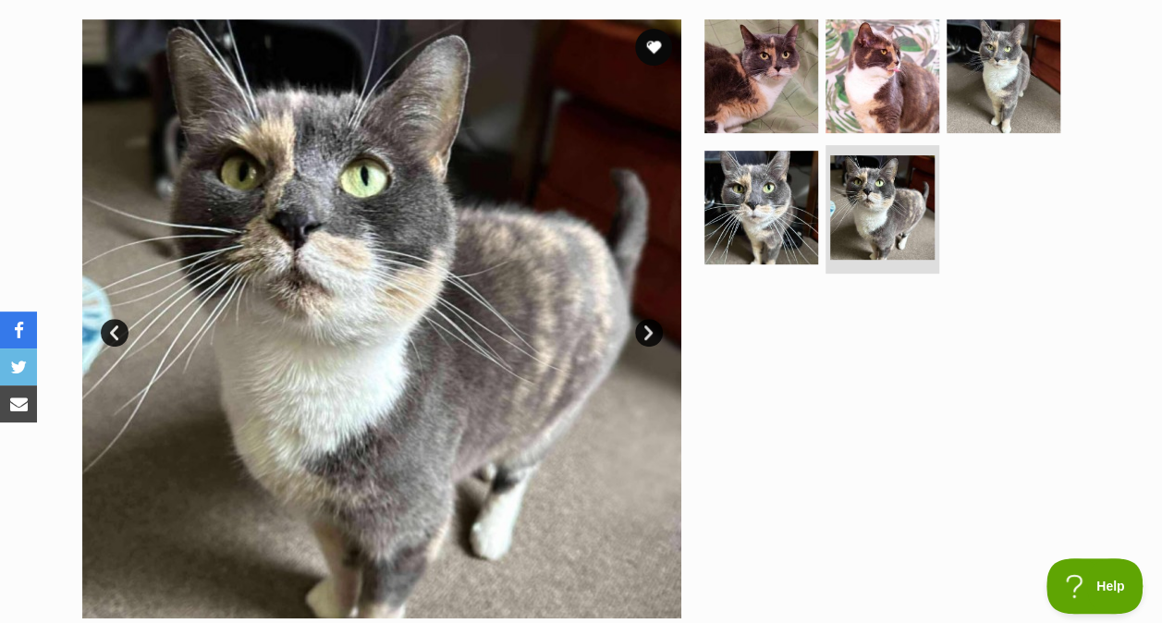
click at [714, 224] on img at bounding box center [761, 208] width 114 height 114
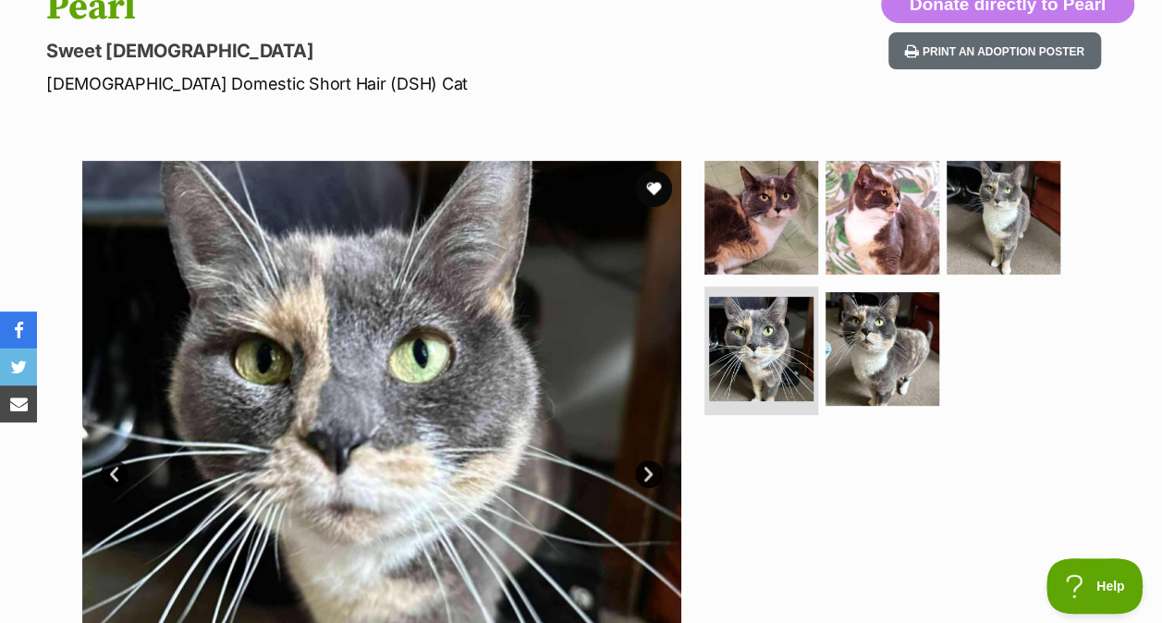
scroll to position [218, 0]
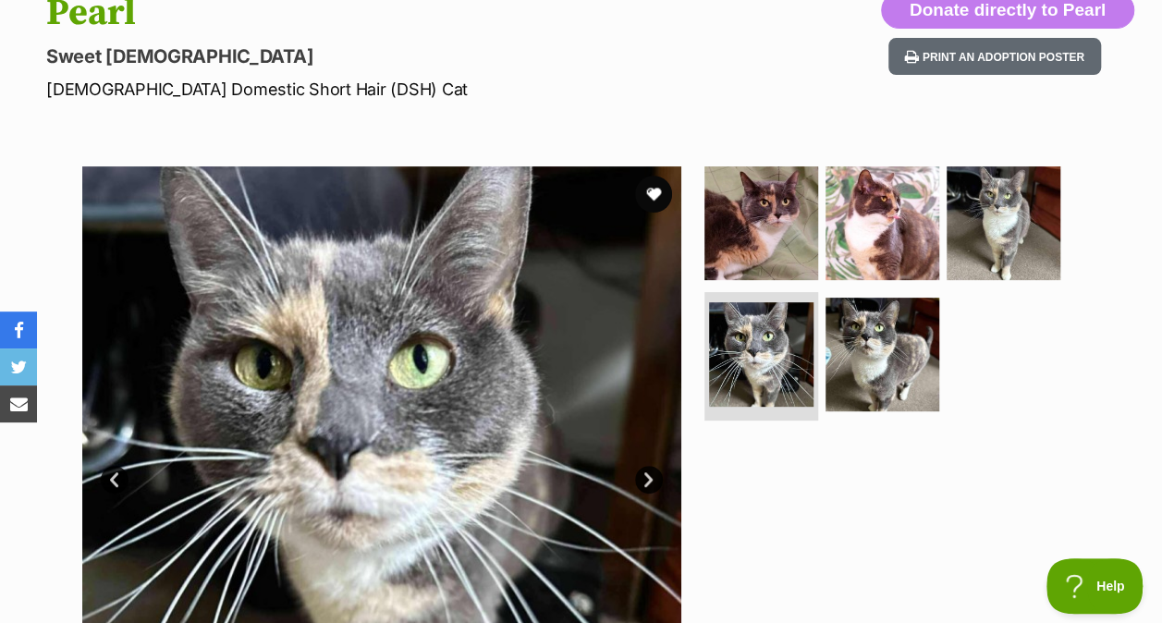
click at [1012, 238] on img at bounding box center [1004, 223] width 114 height 114
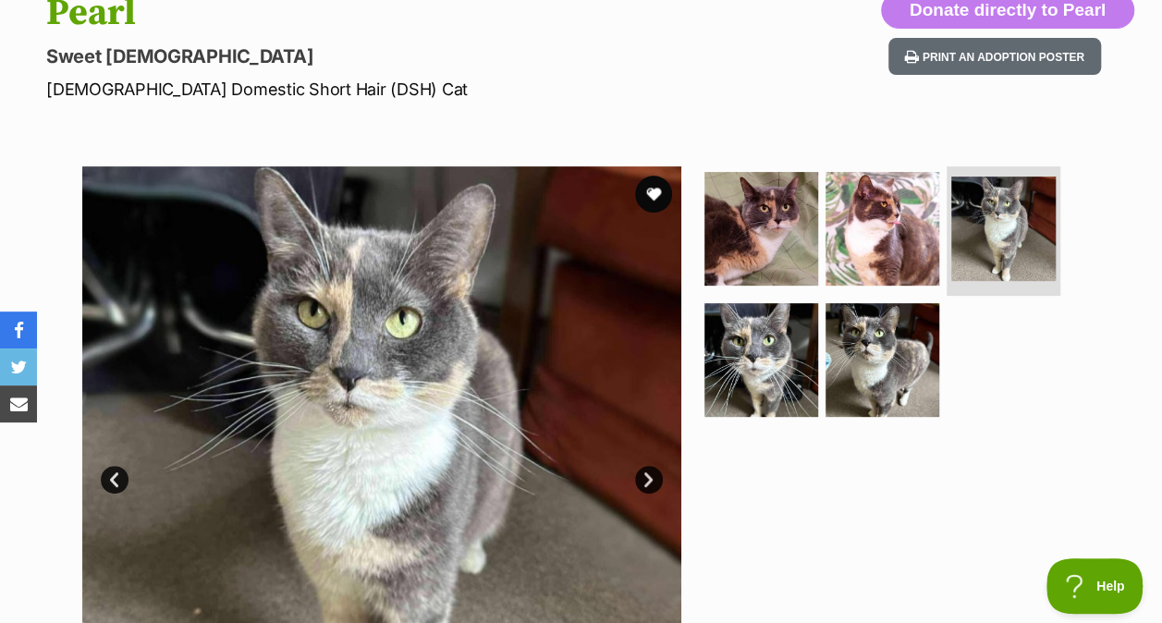
click at [857, 322] on img at bounding box center [882, 360] width 114 height 114
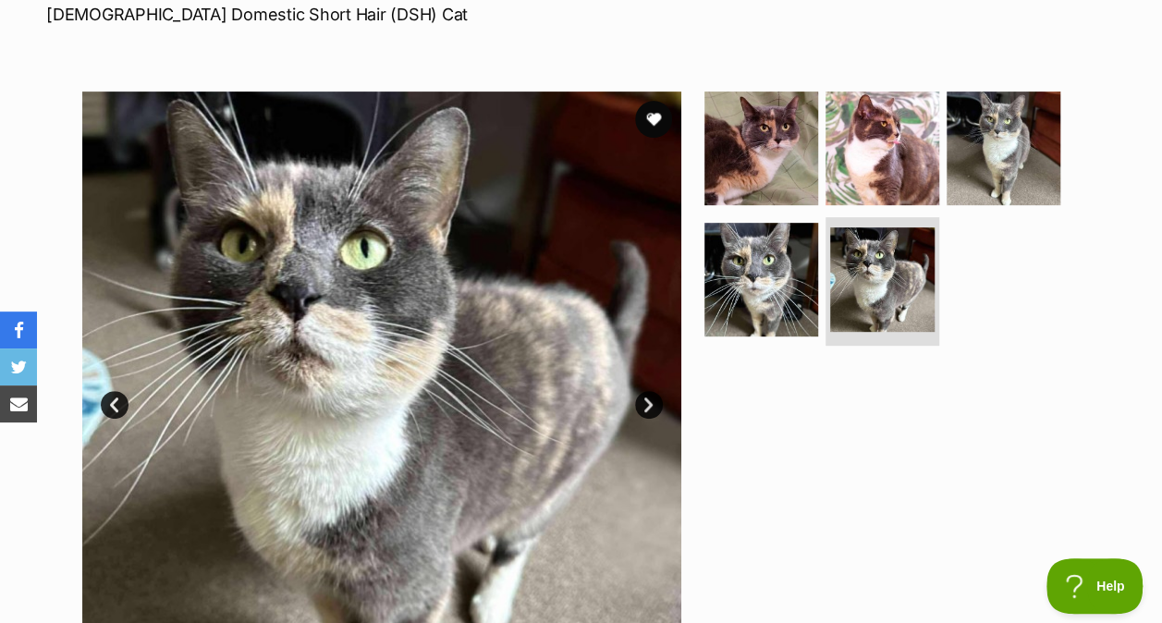
scroll to position [292, 0]
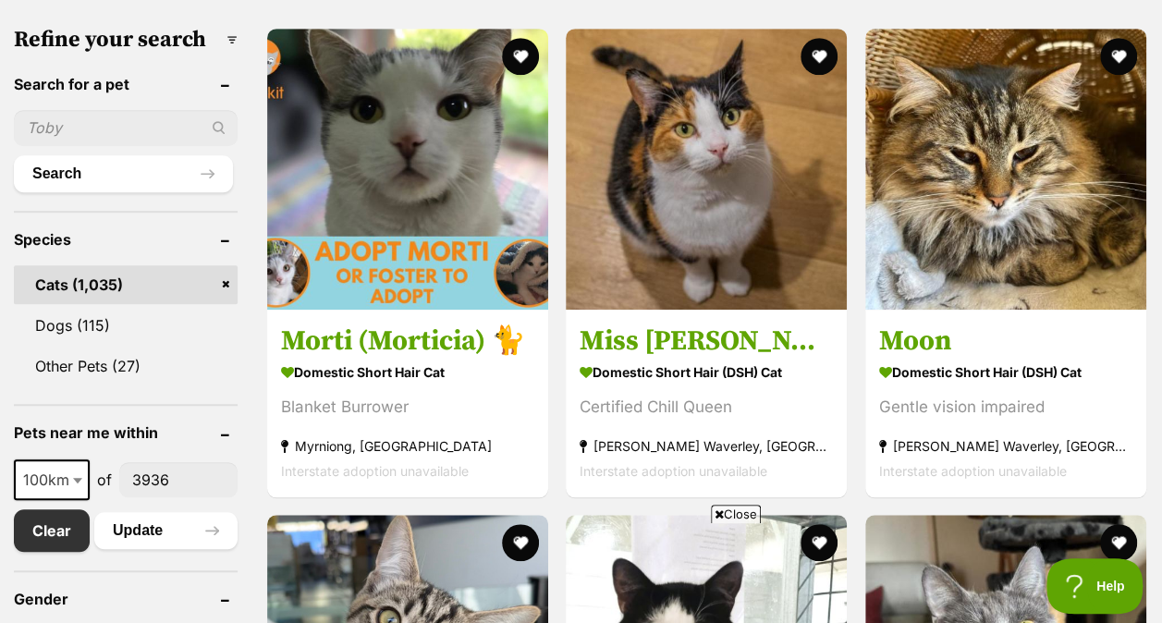
click at [747, 506] on span "Close" at bounding box center [736, 514] width 50 height 18
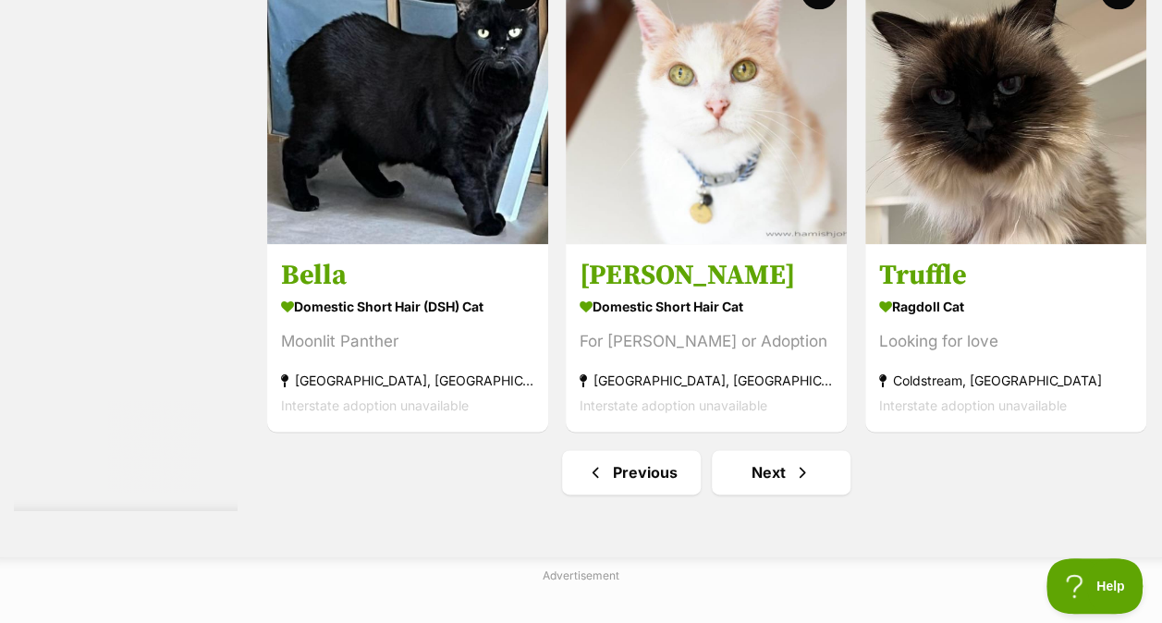
scroll to position [11470, 0]
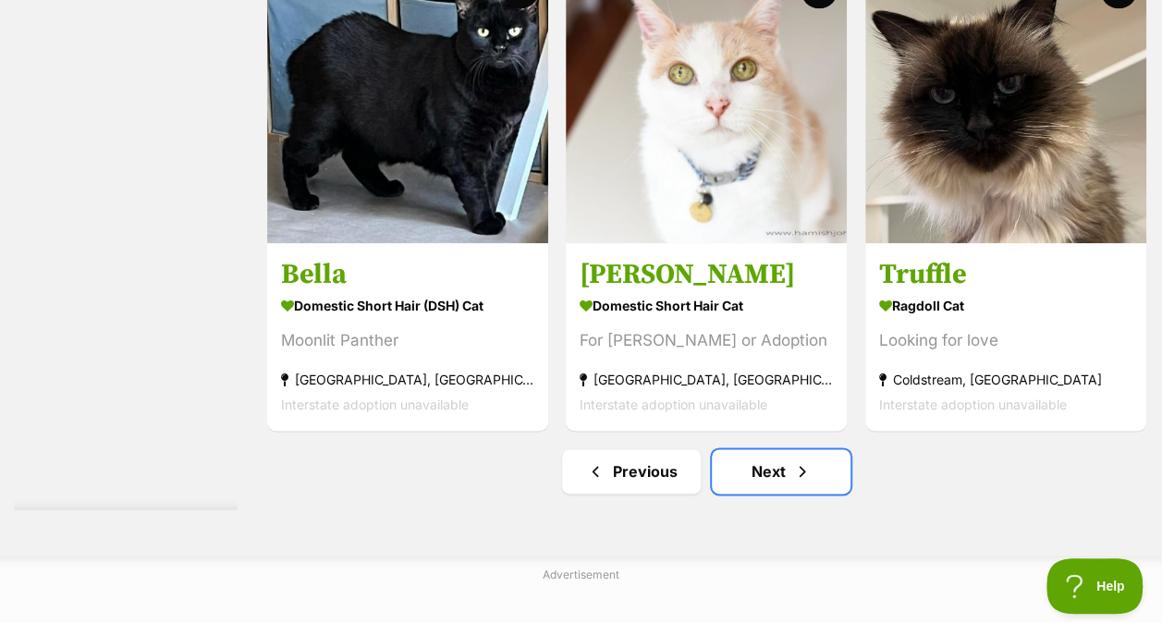
click at [800, 479] on span "Next page" at bounding box center [802, 471] width 18 height 22
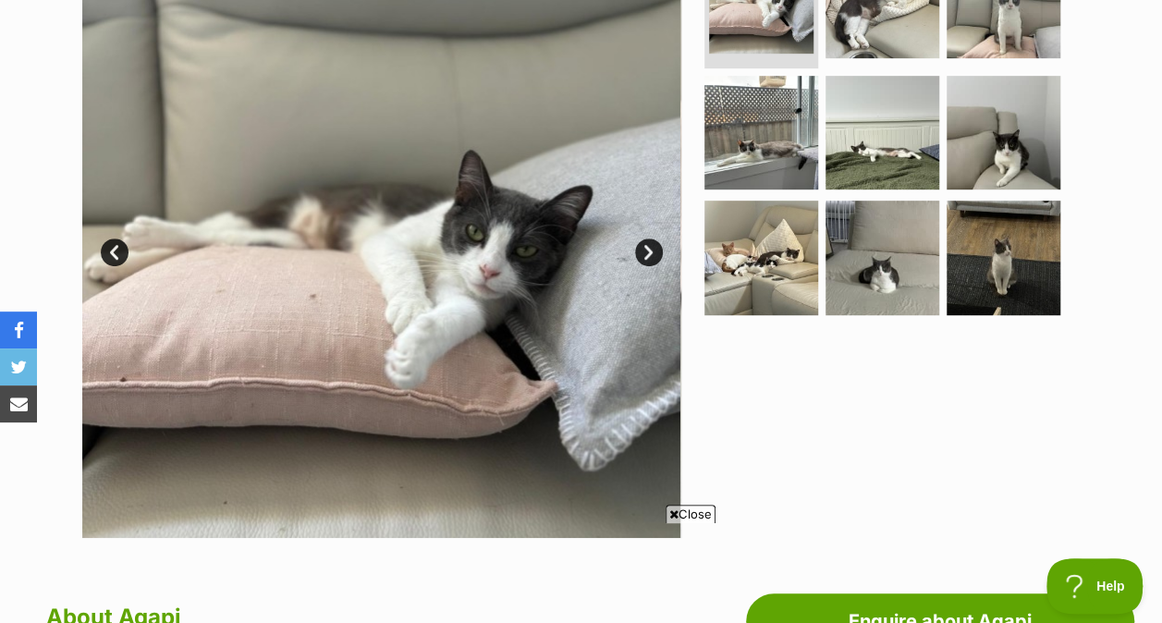
click at [751, 276] on img at bounding box center [761, 258] width 114 height 114
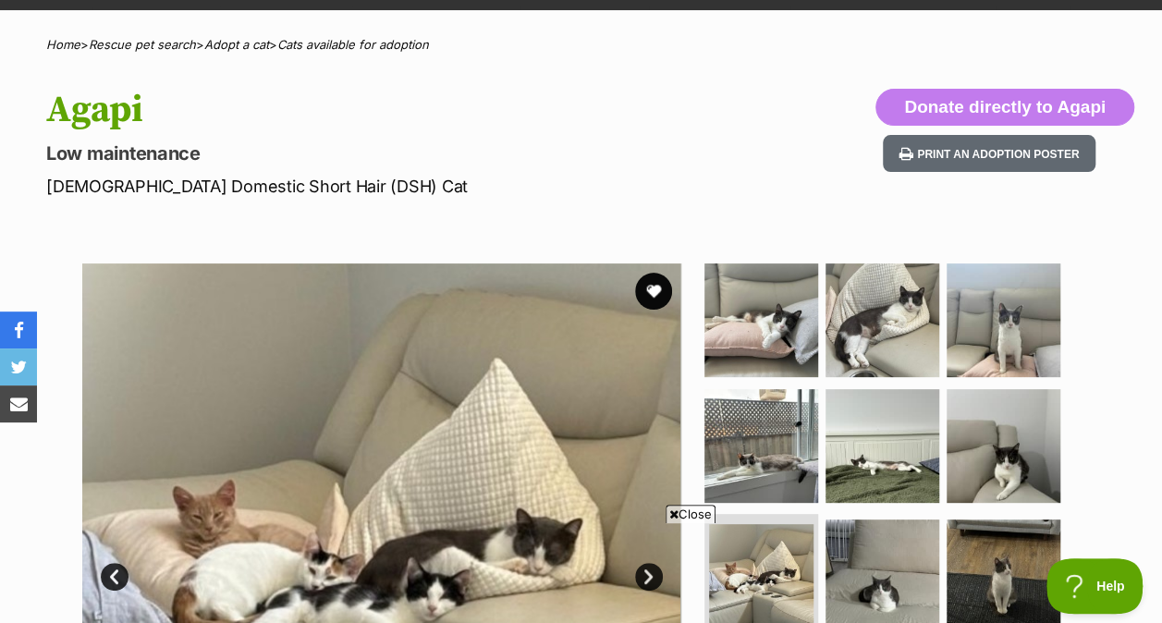
click at [882, 331] on img at bounding box center [882, 320] width 114 height 114
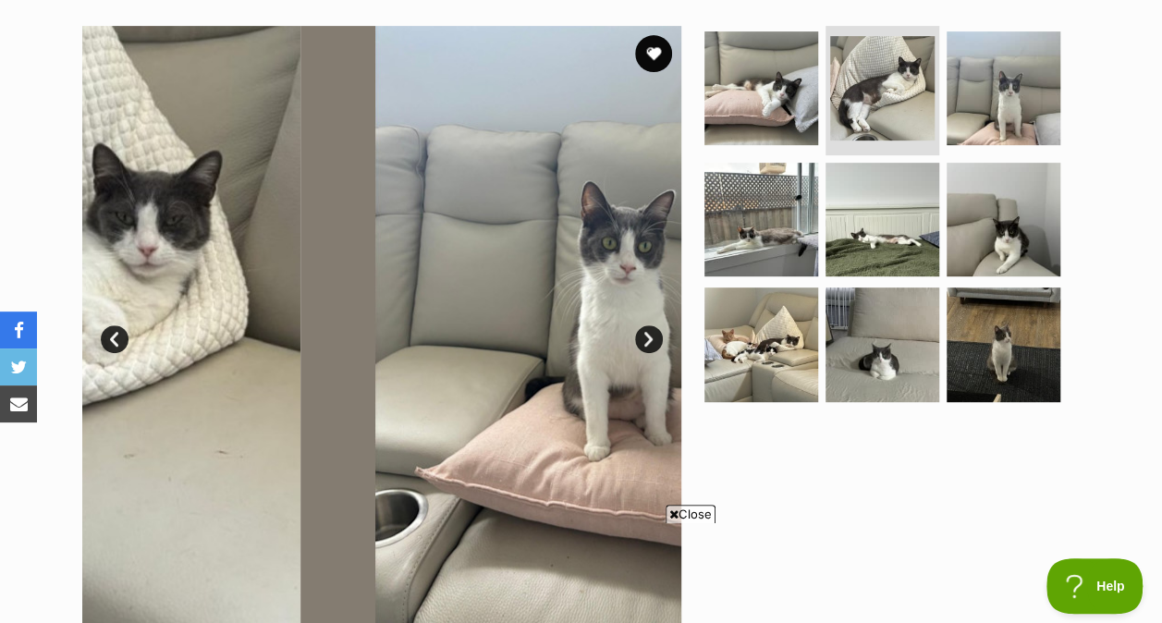
scroll to position [370, 0]
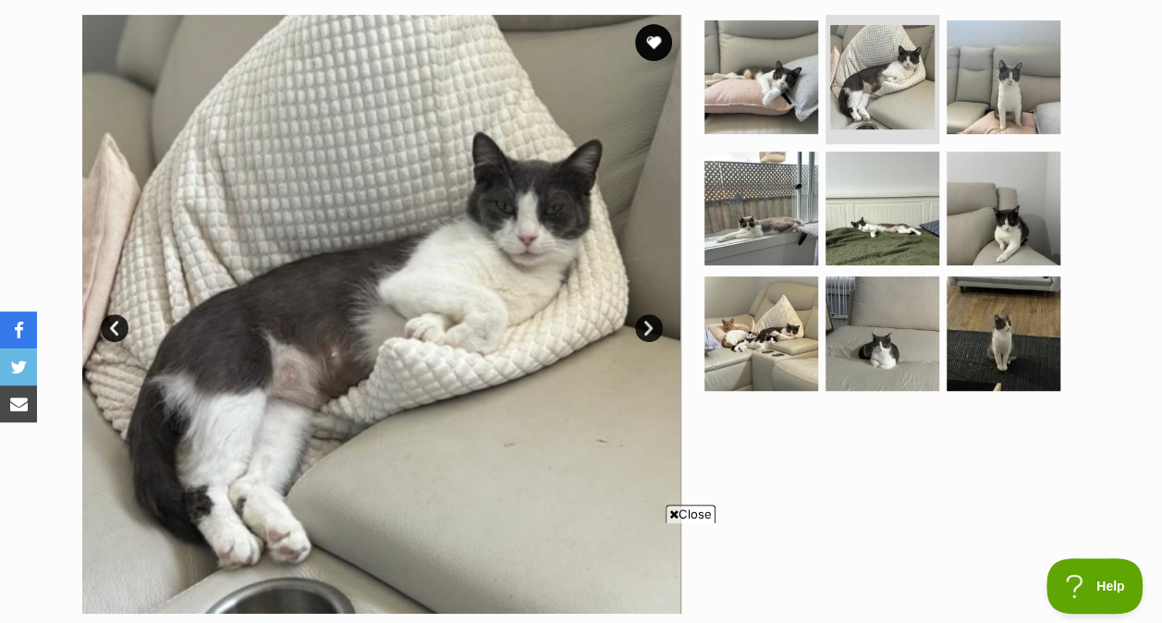
click at [1041, 109] on img at bounding box center [1004, 77] width 114 height 114
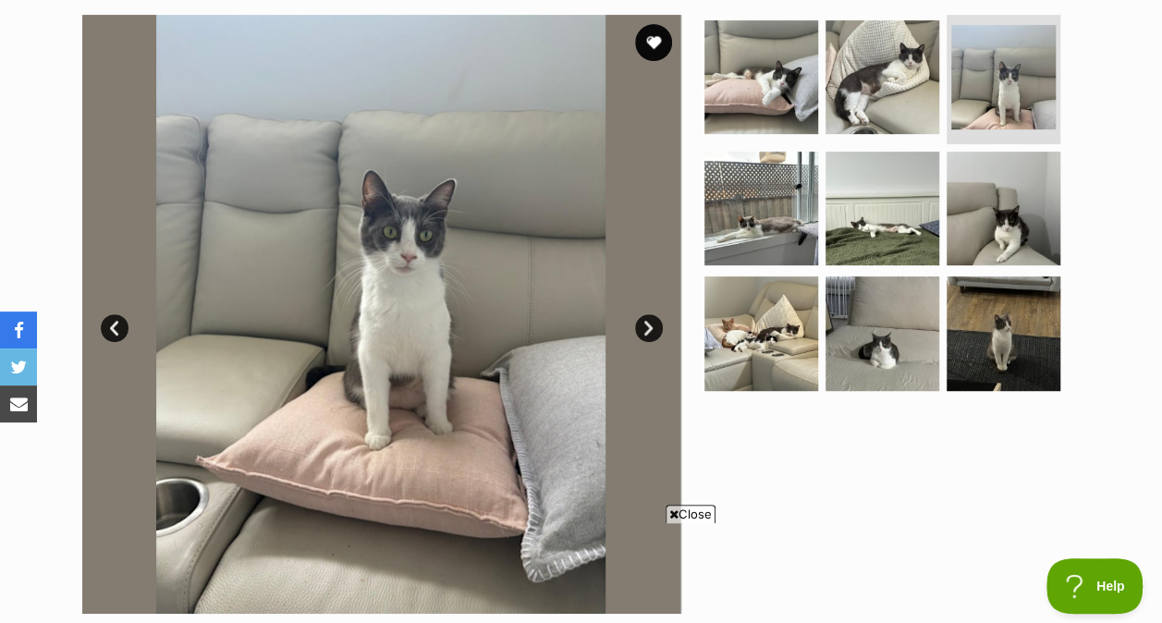
click at [950, 214] on img at bounding box center [1004, 209] width 114 height 114
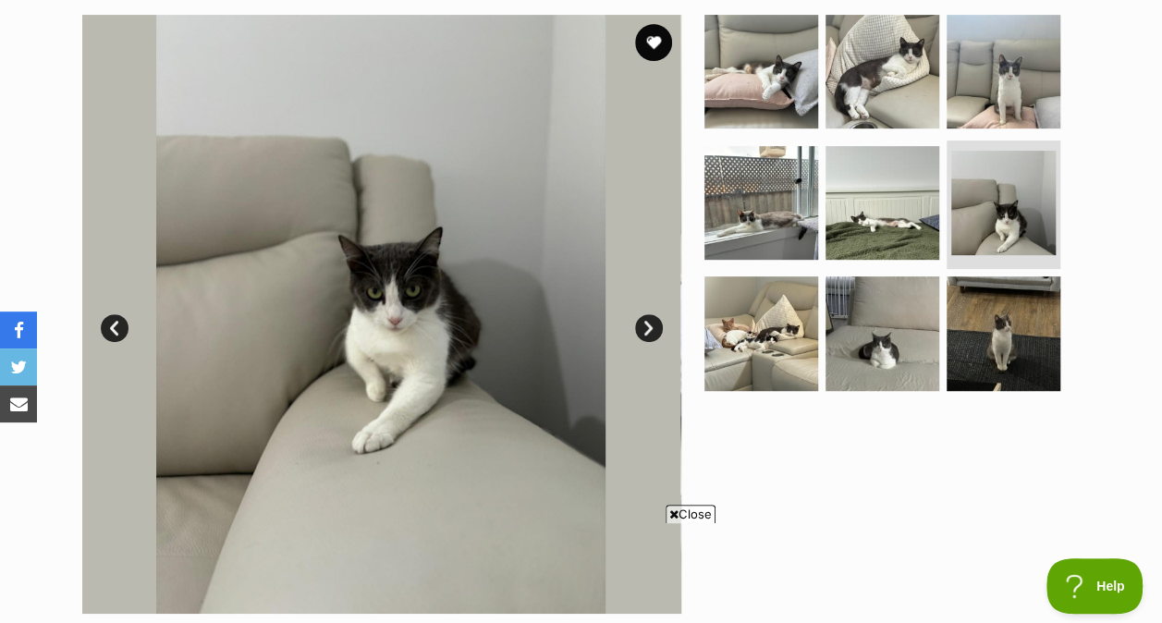
click at [891, 216] on img at bounding box center [882, 203] width 114 height 114
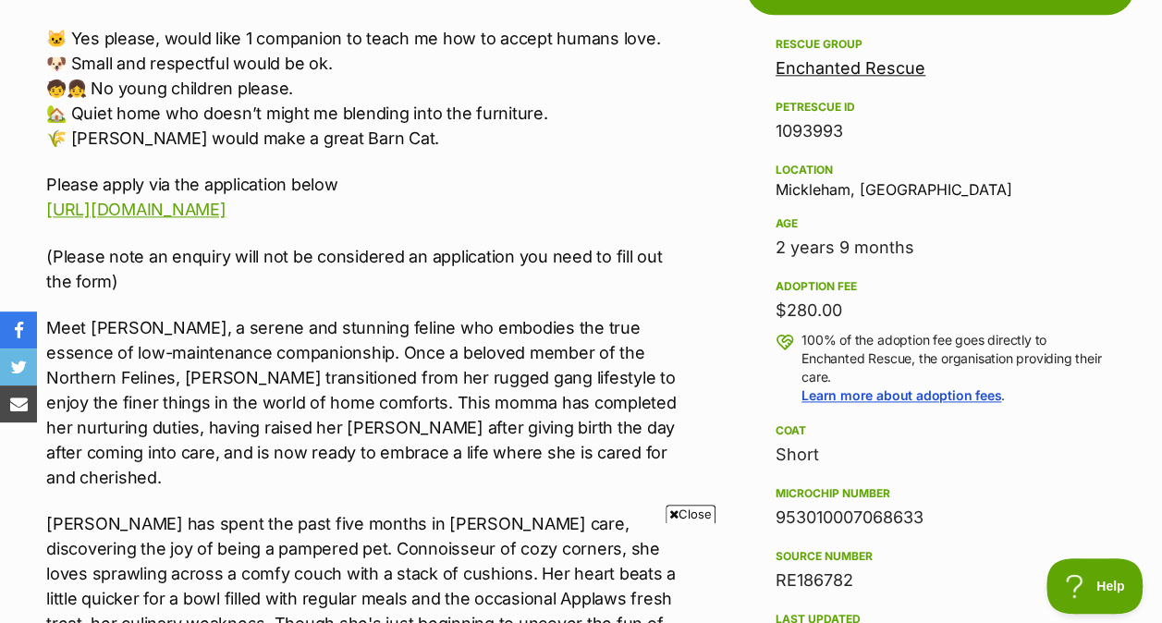
scroll to position [1083, 0]
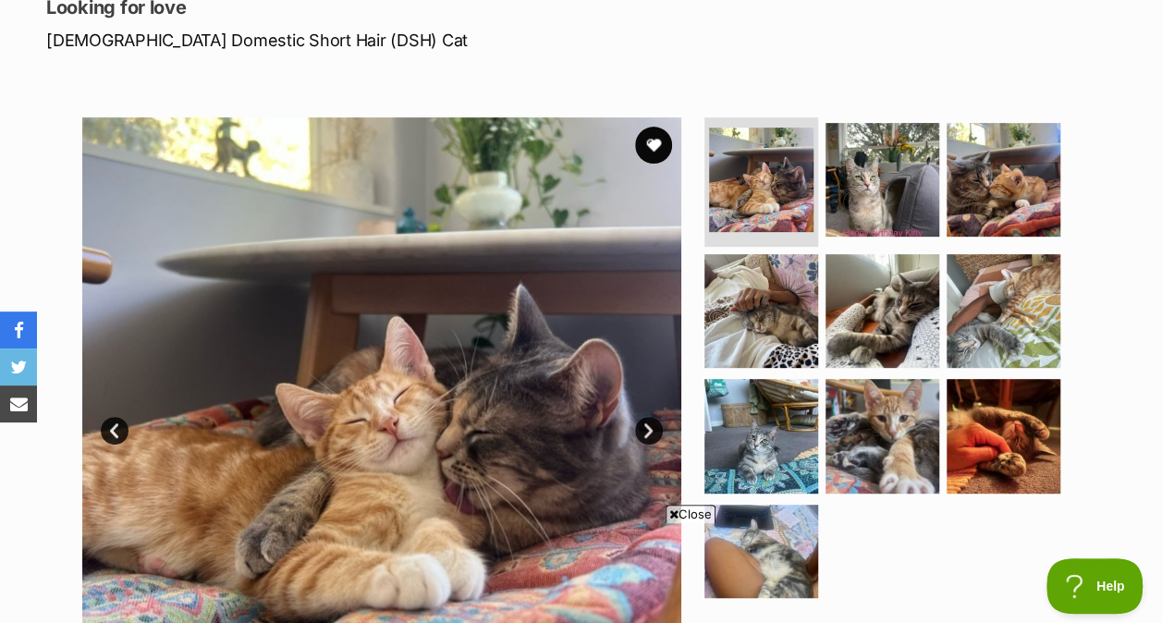
scroll to position [269, 0]
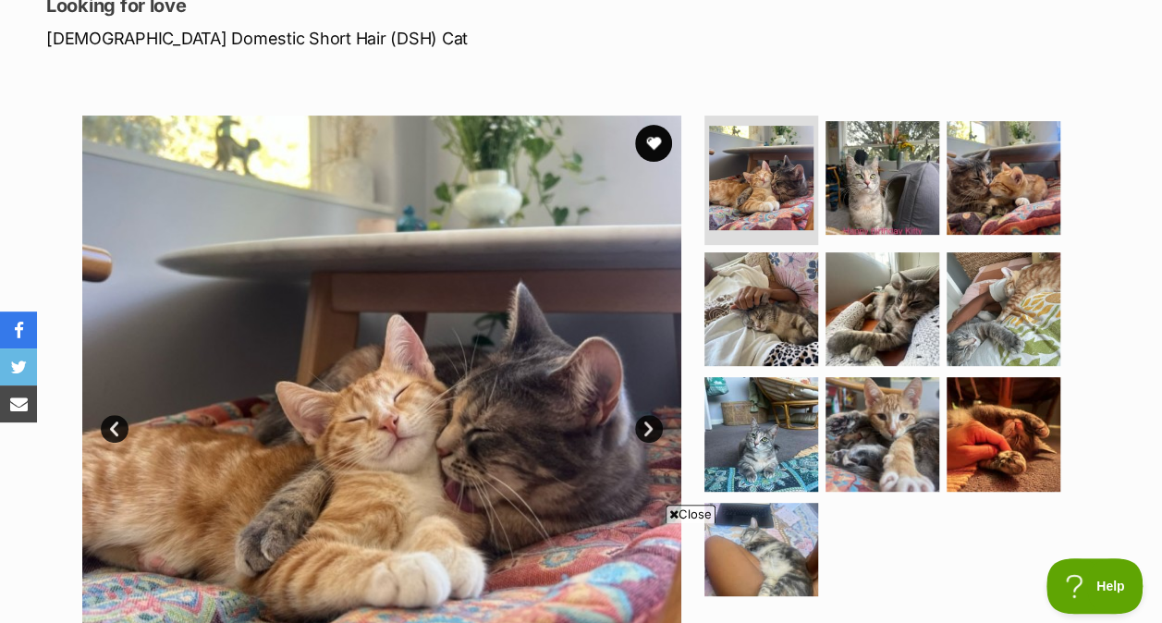
click at [899, 156] on img at bounding box center [882, 178] width 114 height 114
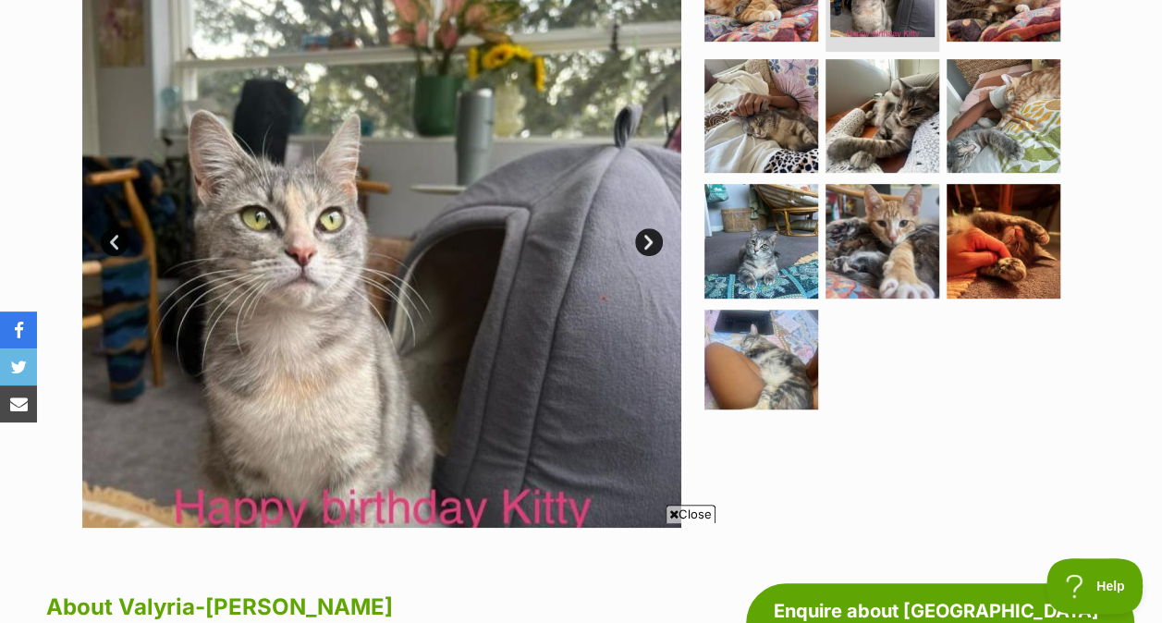
scroll to position [0, 0]
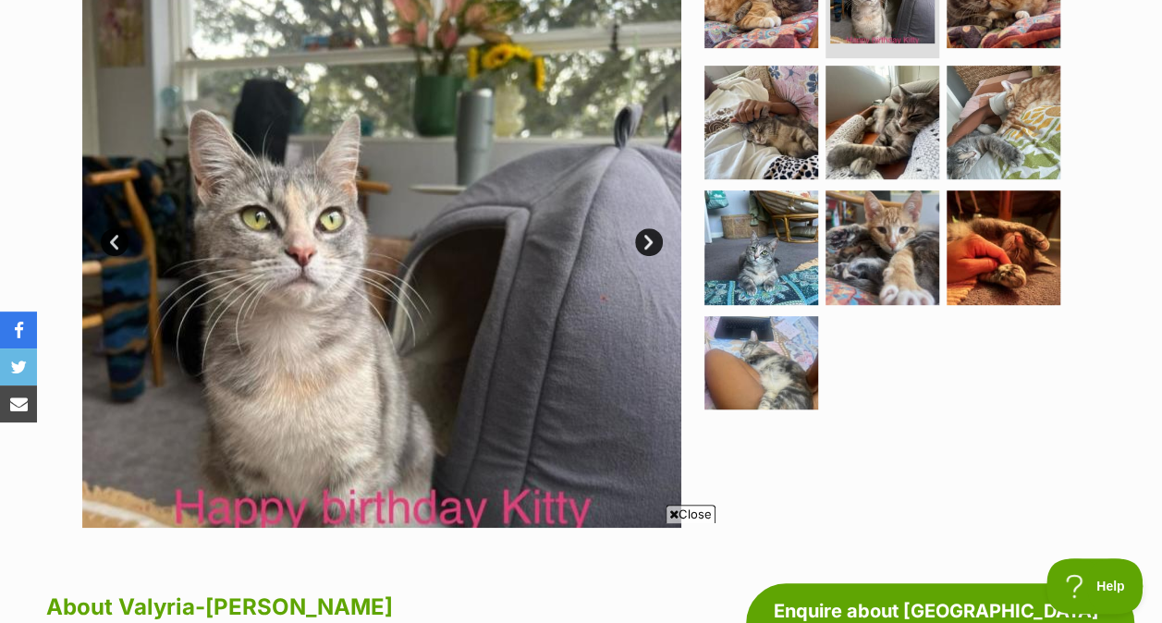
click at [880, 268] on img at bounding box center [882, 247] width 114 height 114
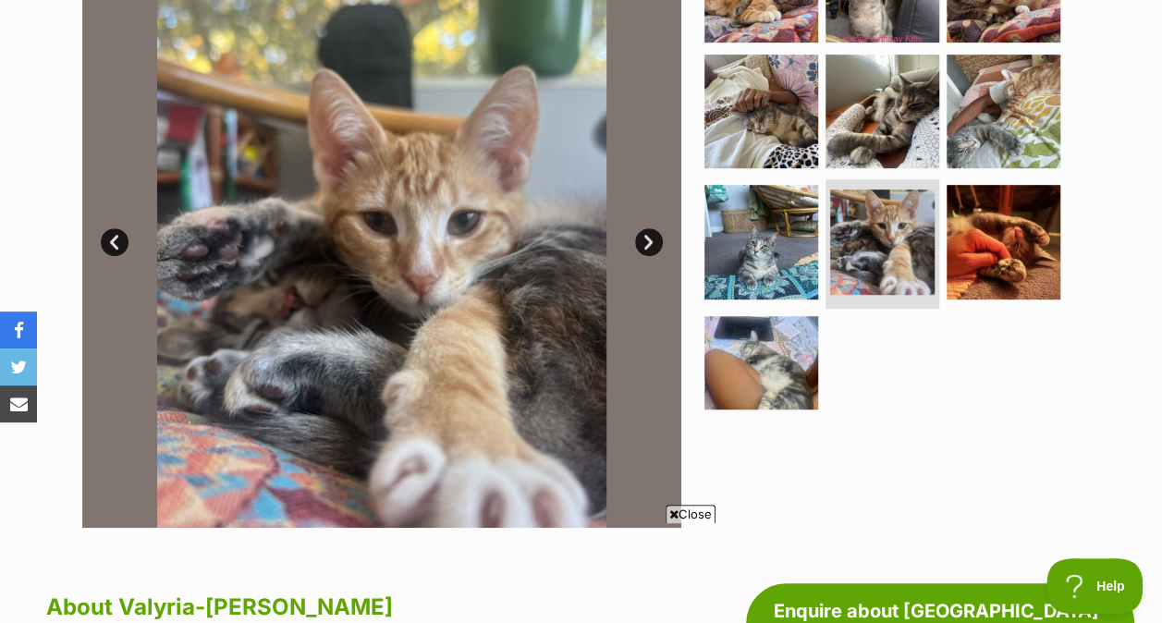
click at [784, 147] on img at bounding box center [761, 112] width 114 height 114
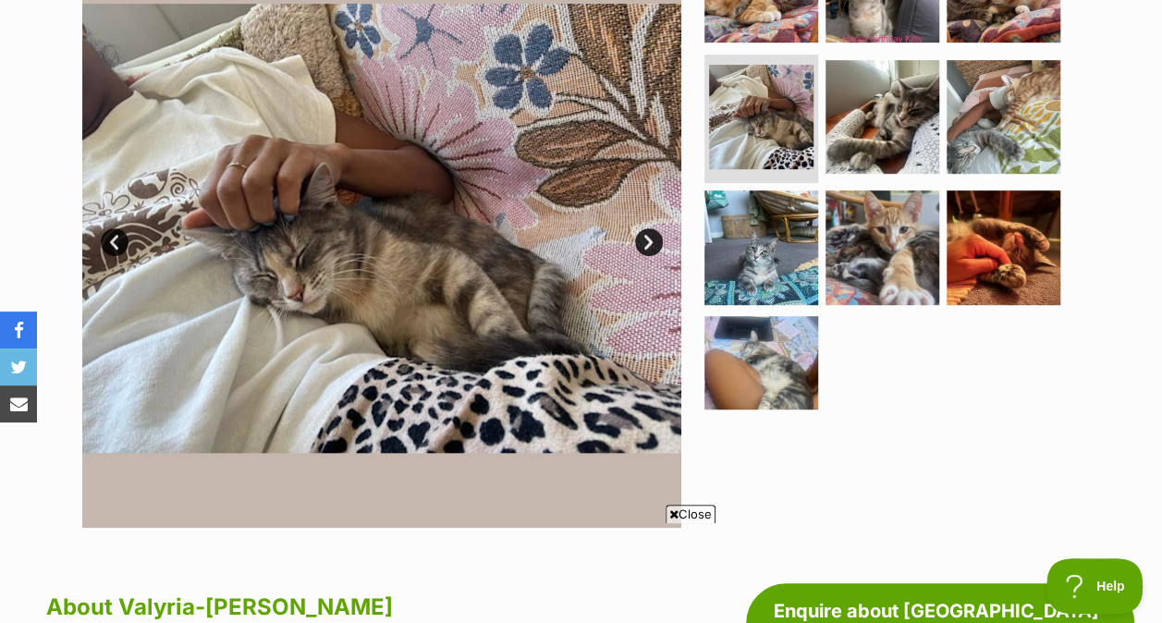
click at [893, 128] on img at bounding box center [882, 117] width 114 height 114
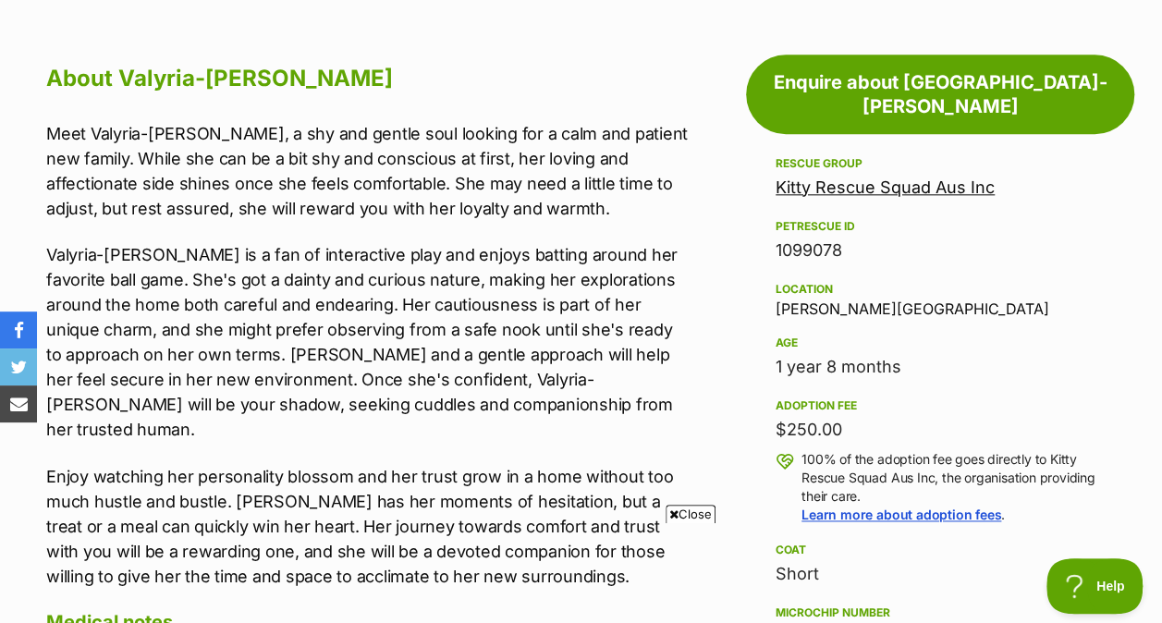
scroll to position [986, 0]
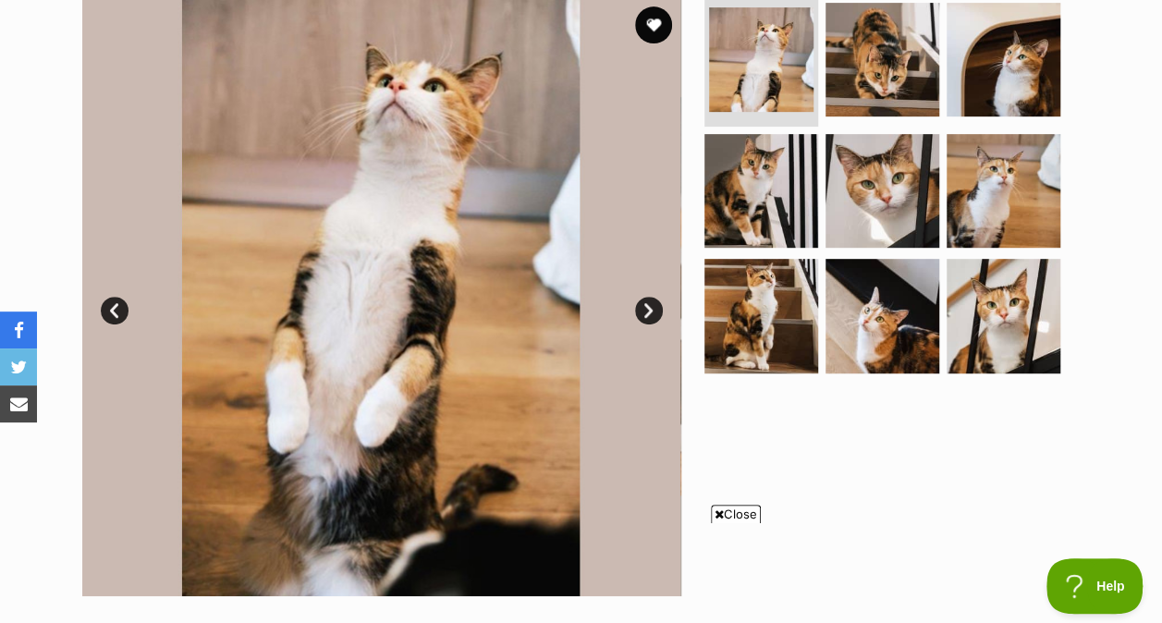
click at [755, 342] on img at bounding box center [761, 316] width 114 height 114
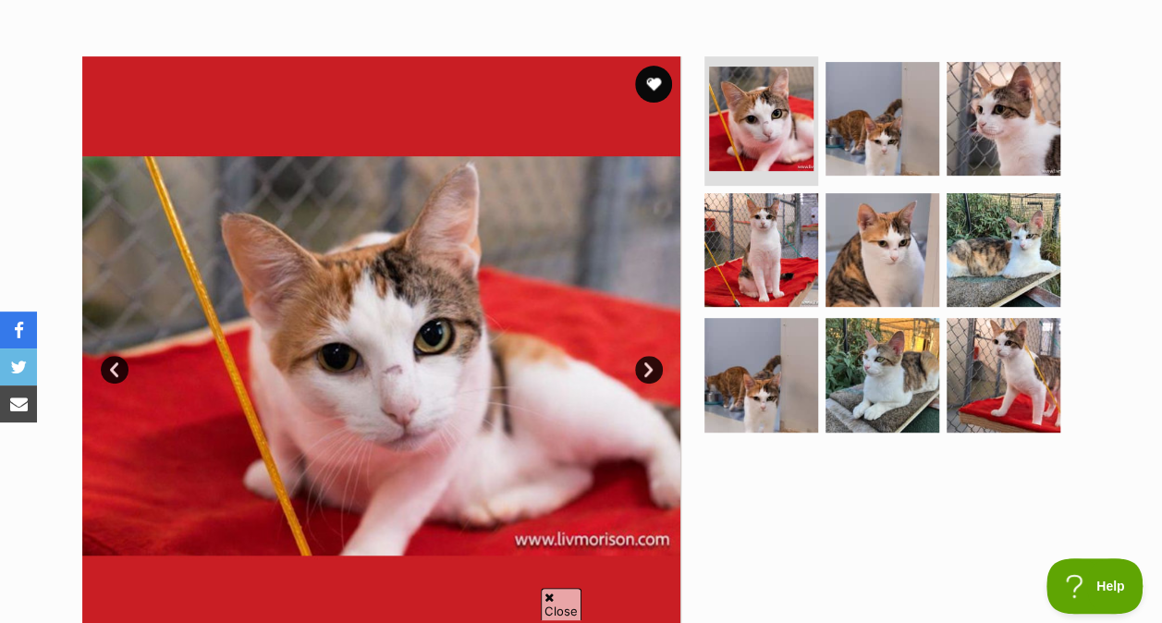
click at [852, 139] on img at bounding box center [882, 119] width 114 height 114
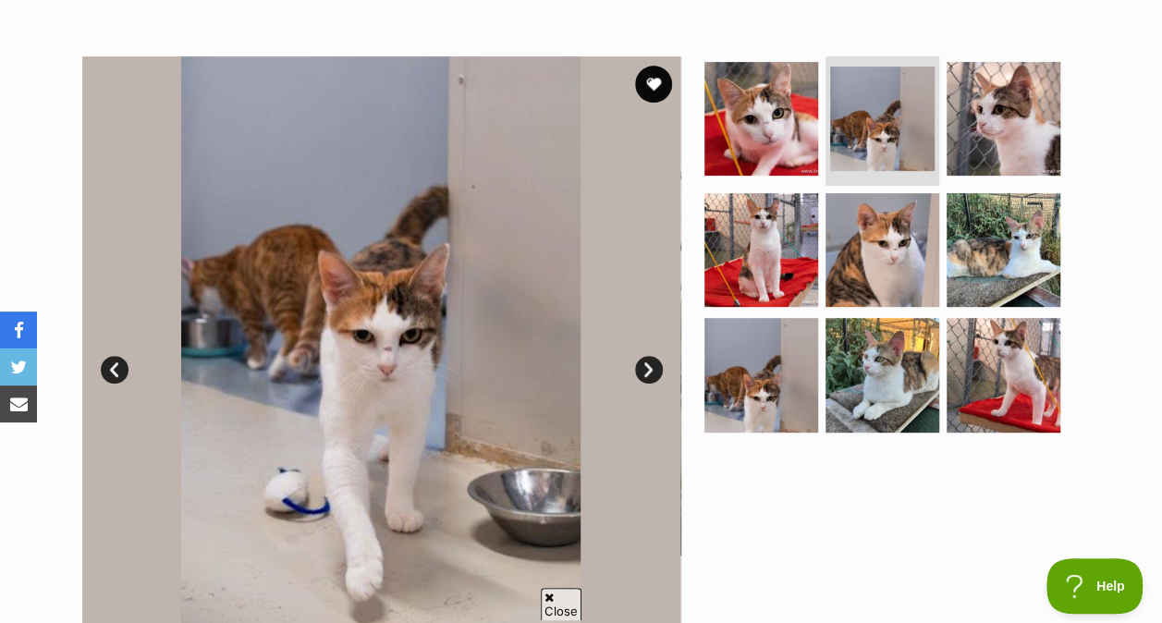
click at [876, 207] on img at bounding box center [882, 250] width 114 height 114
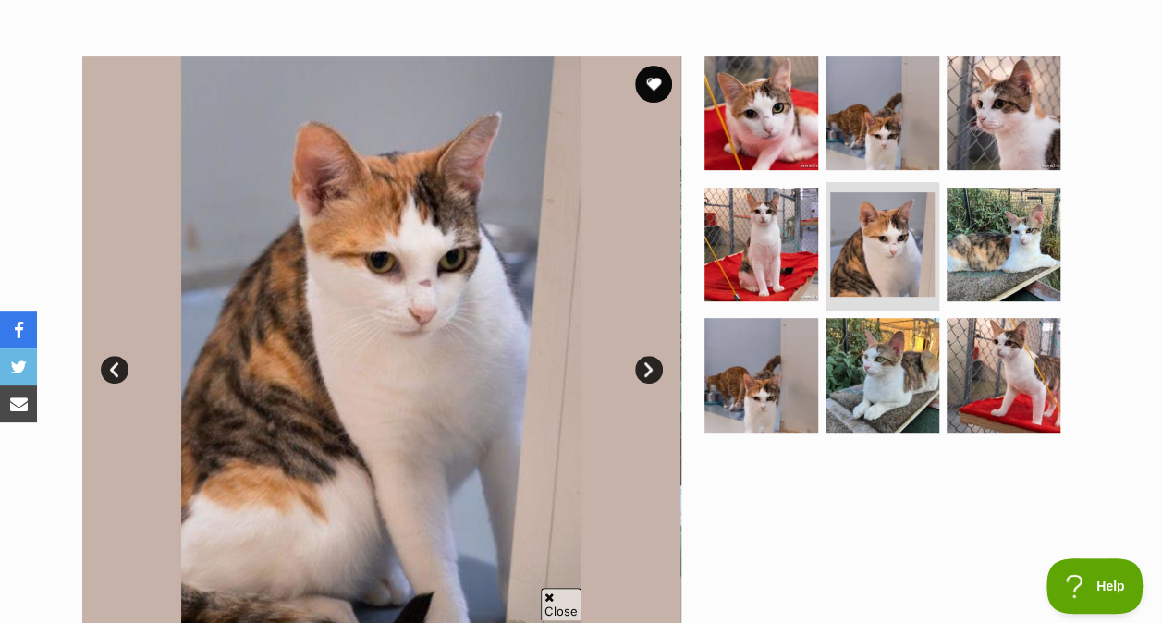
click at [777, 220] on img at bounding box center [761, 245] width 114 height 114
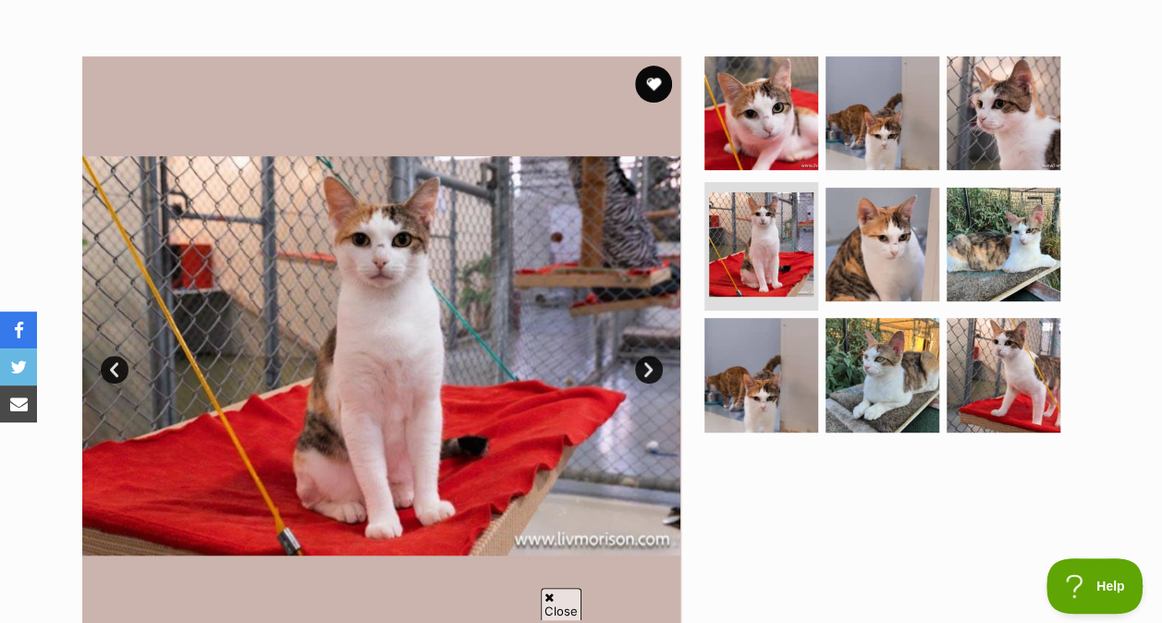
click at [859, 331] on img at bounding box center [882, 375] width 114 height 114
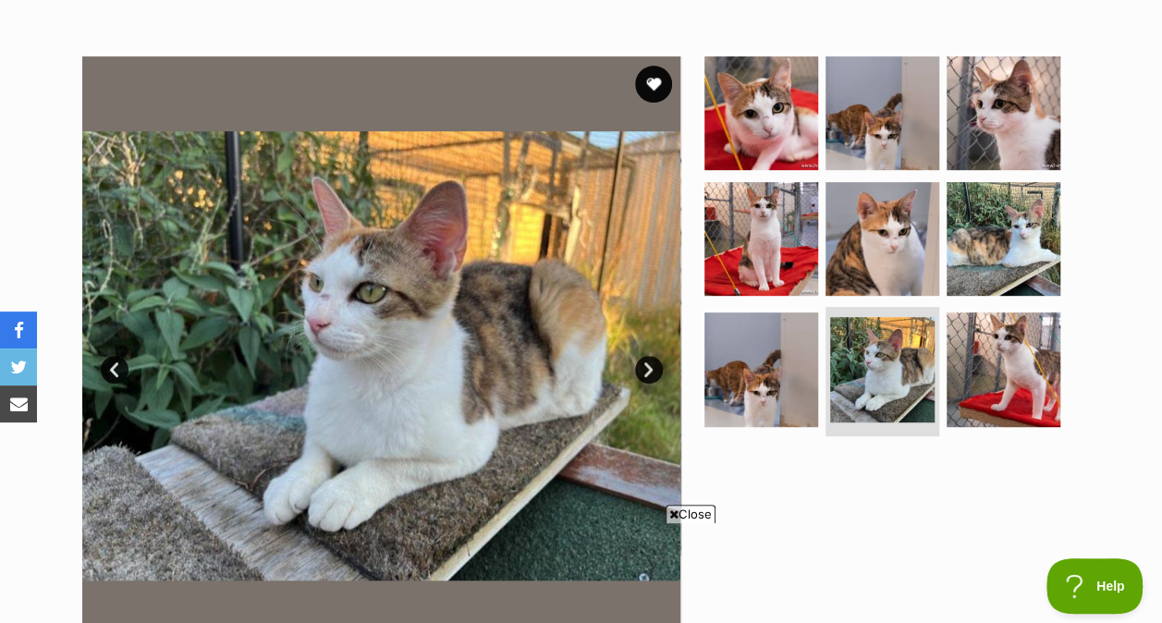
click at [1015, 351] on img at bounding box center [1004, 369] width 114 height 114
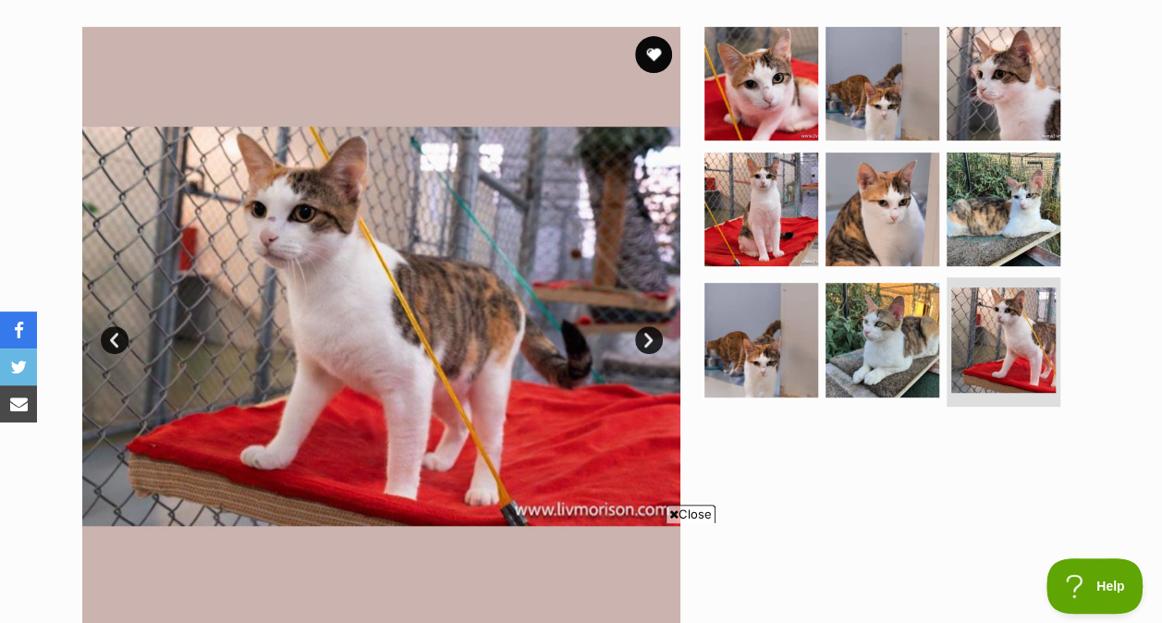
scroll to position [357, 0]
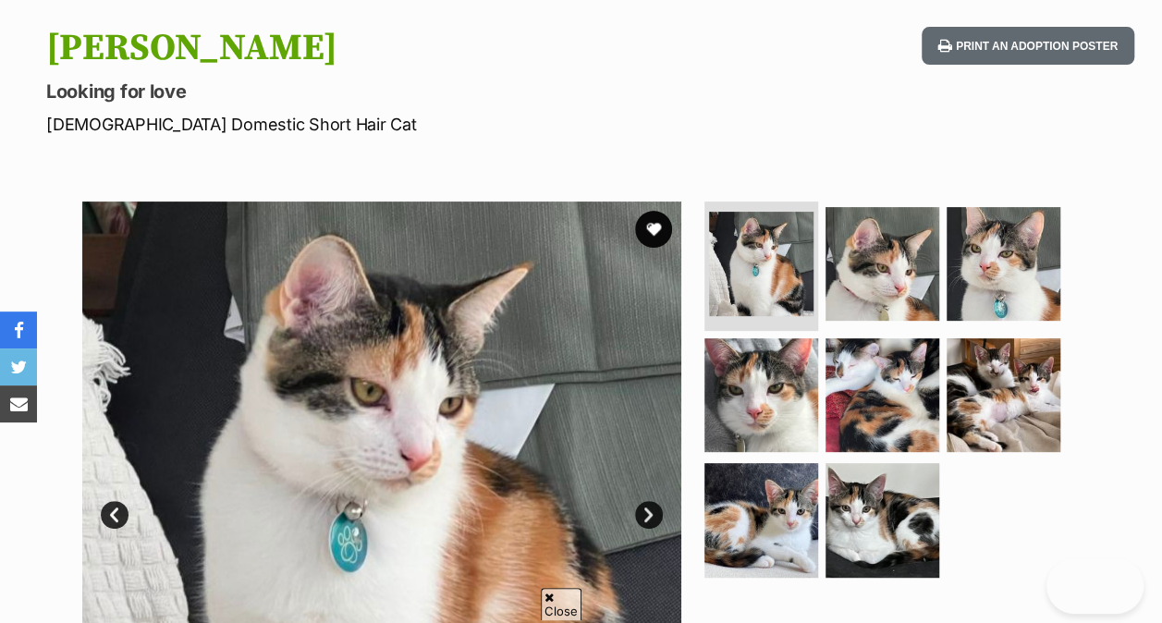
click at [889, 268] on img at bounding box center [882, 264] width 114 height 114
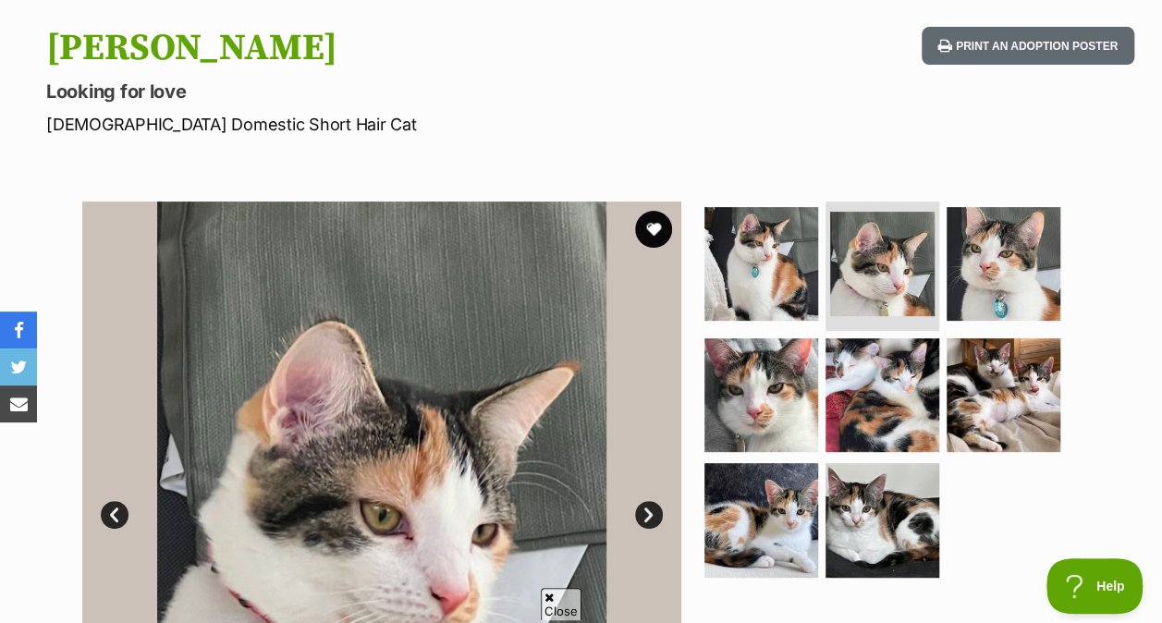
click at [876, 360] on img at bounding box center [882, 395] width 114 height 114
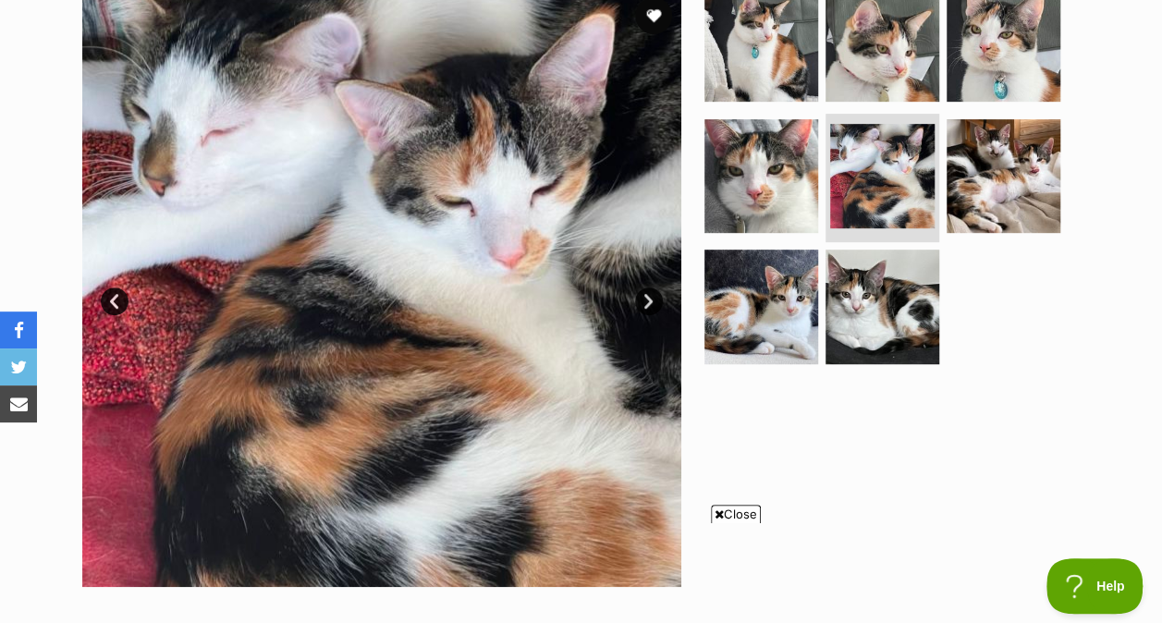
scroll to position [398, 0]
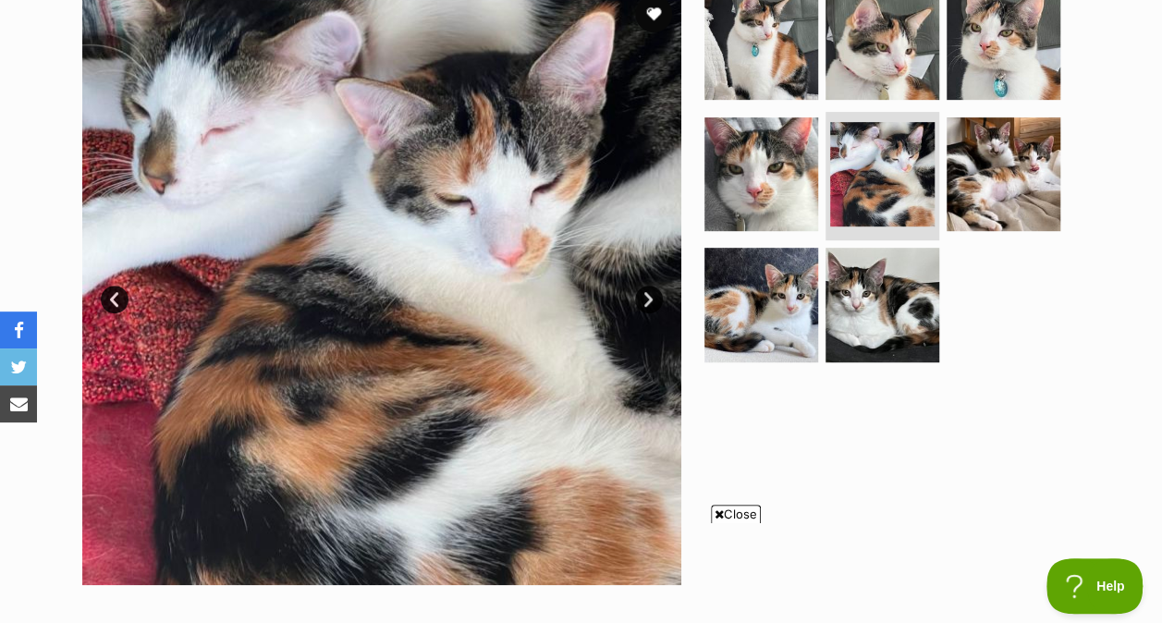
click at [764, 293] on img at bounding box center [761, 305] width 114 height 114
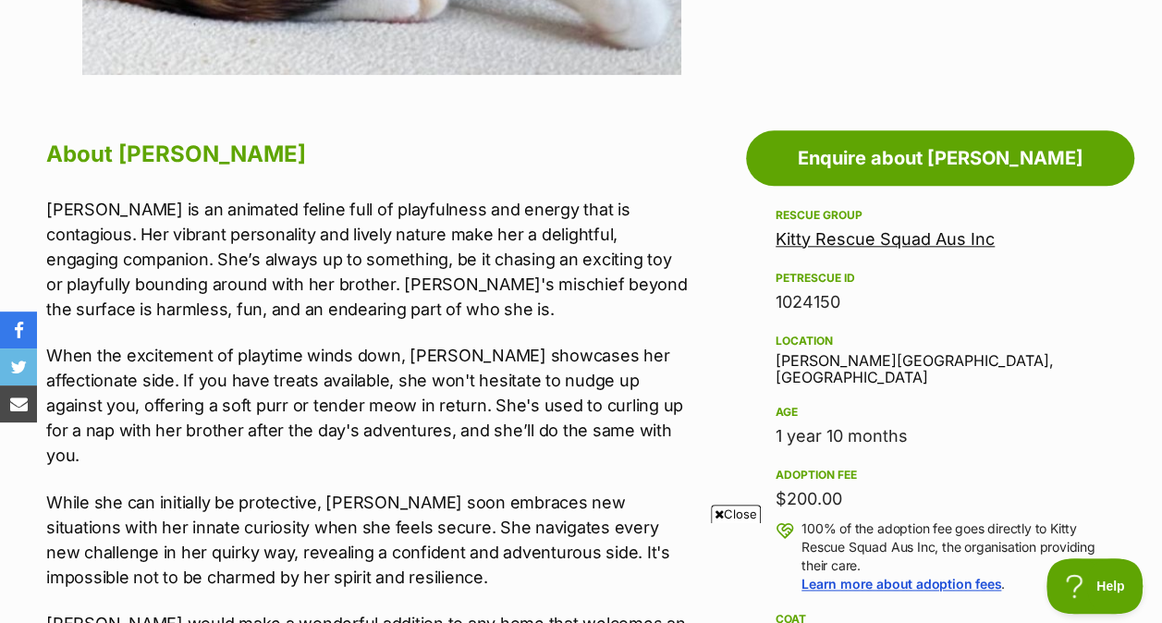
scroll to position [0, 0]
click at [745, 513] on span "Close" at bounding box center [736, 514] width 50 height 18
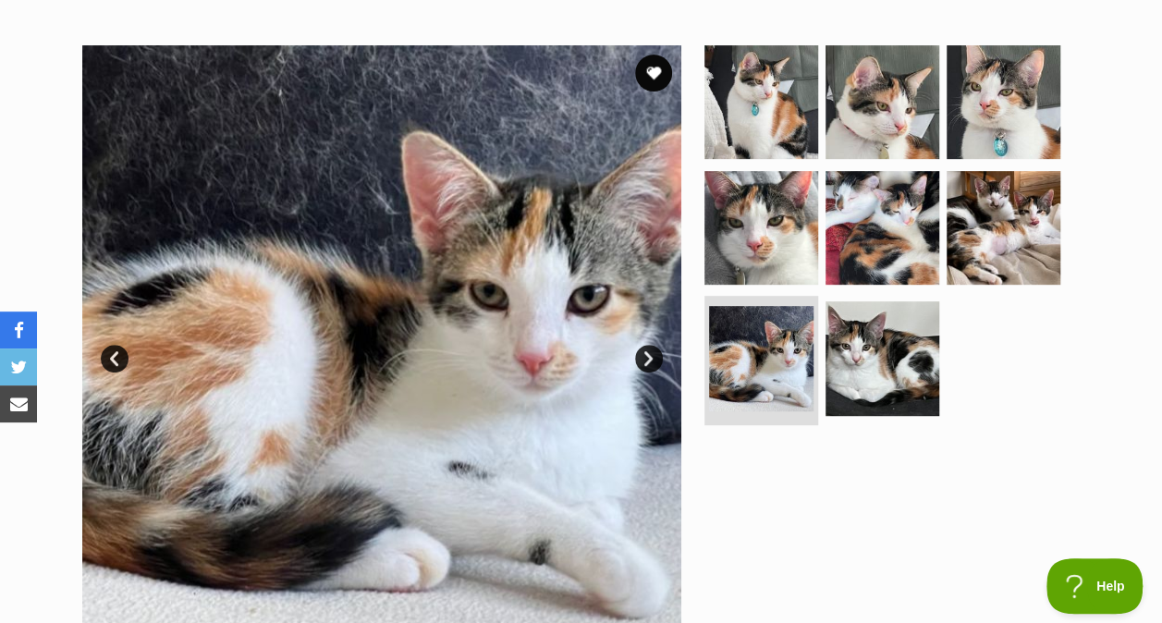
scroll to position [338, 0]
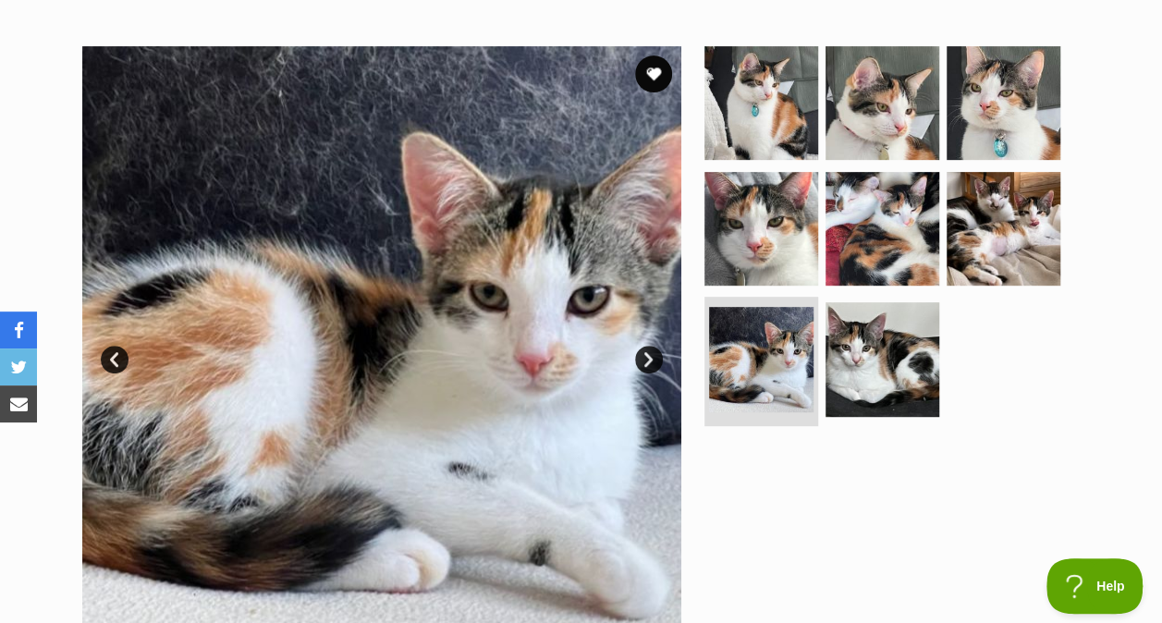
click at [912, 215] on img at bounding box center [882, 229] width 114 height 114
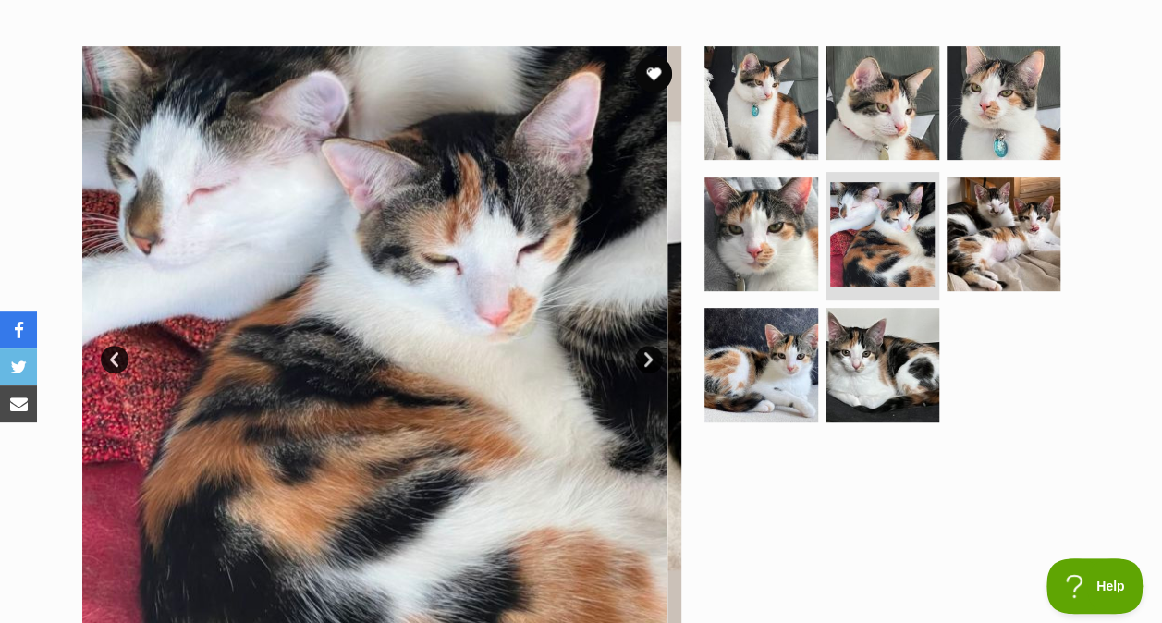
click at [1006, 238] on img at bounding box center [1004, 234] width 114 height 114
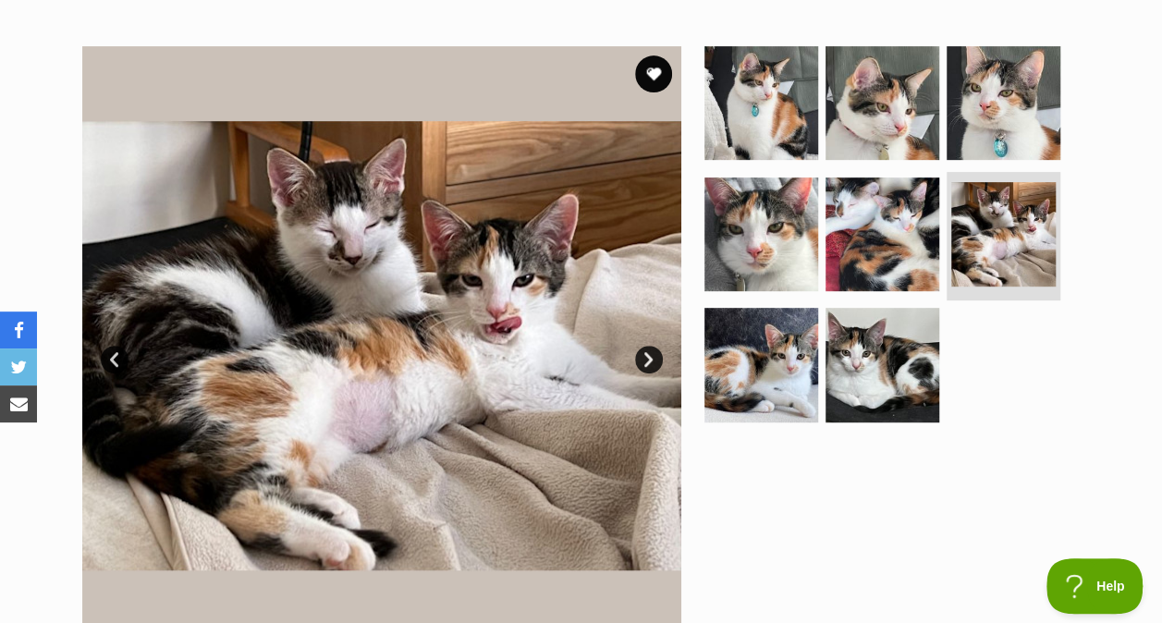
click at [886, 366] on img at bounding box center [882, 365] width 114 height 114
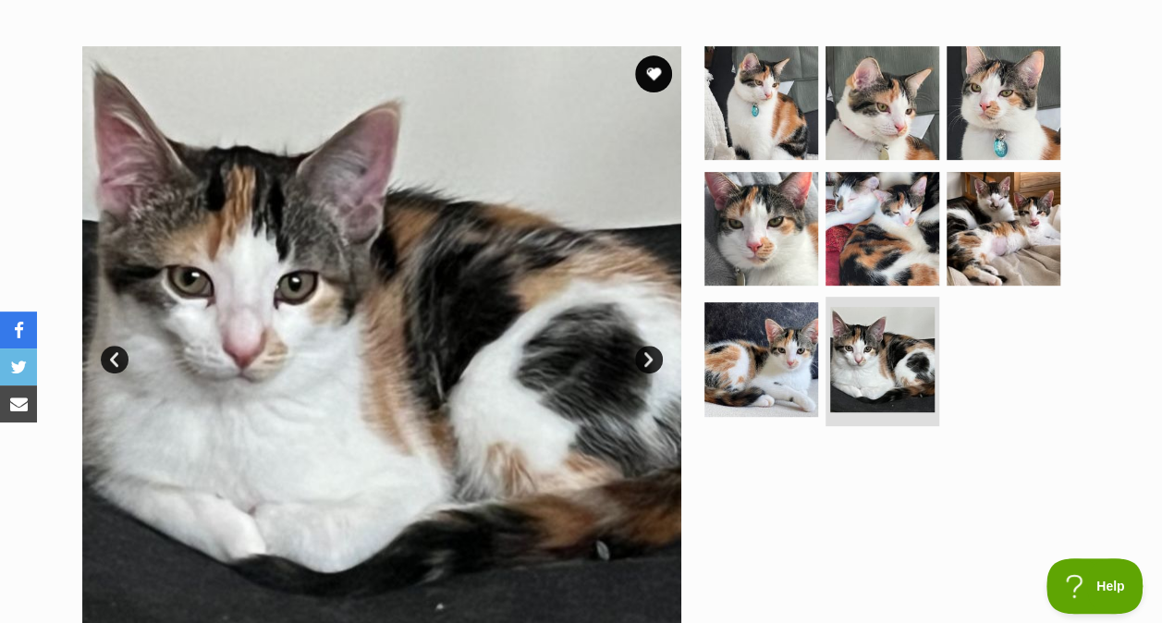
click at [783, 344] on img at bounding box center [761, 359] width 114 height 114
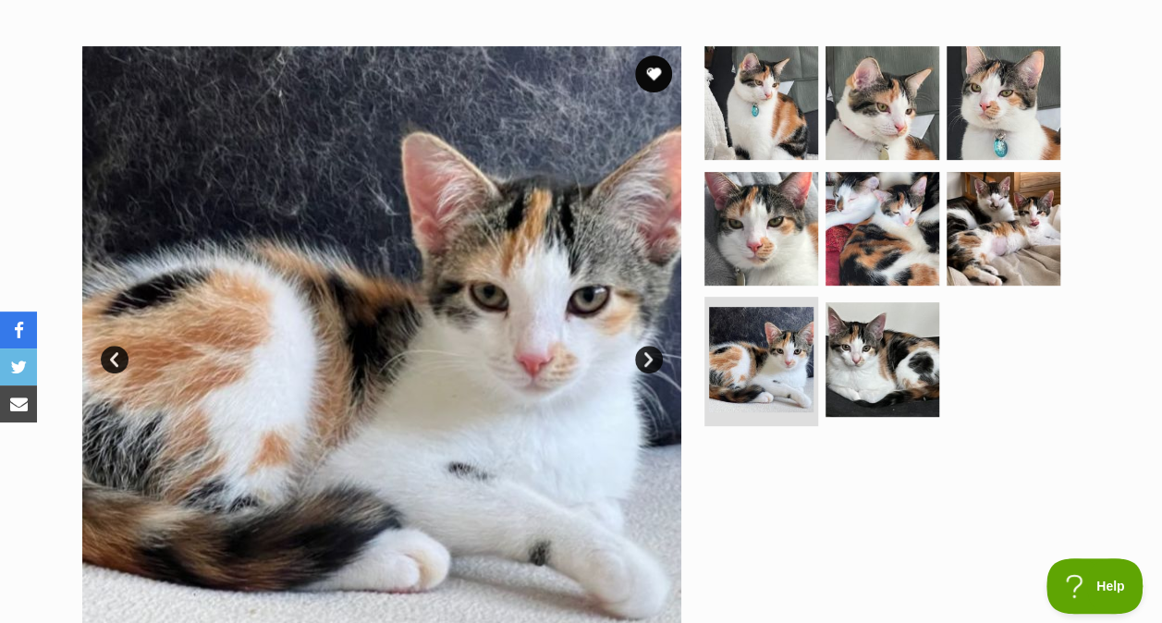
click at [761, 239] on img at bounding box center [761, 229] width 114 height 114
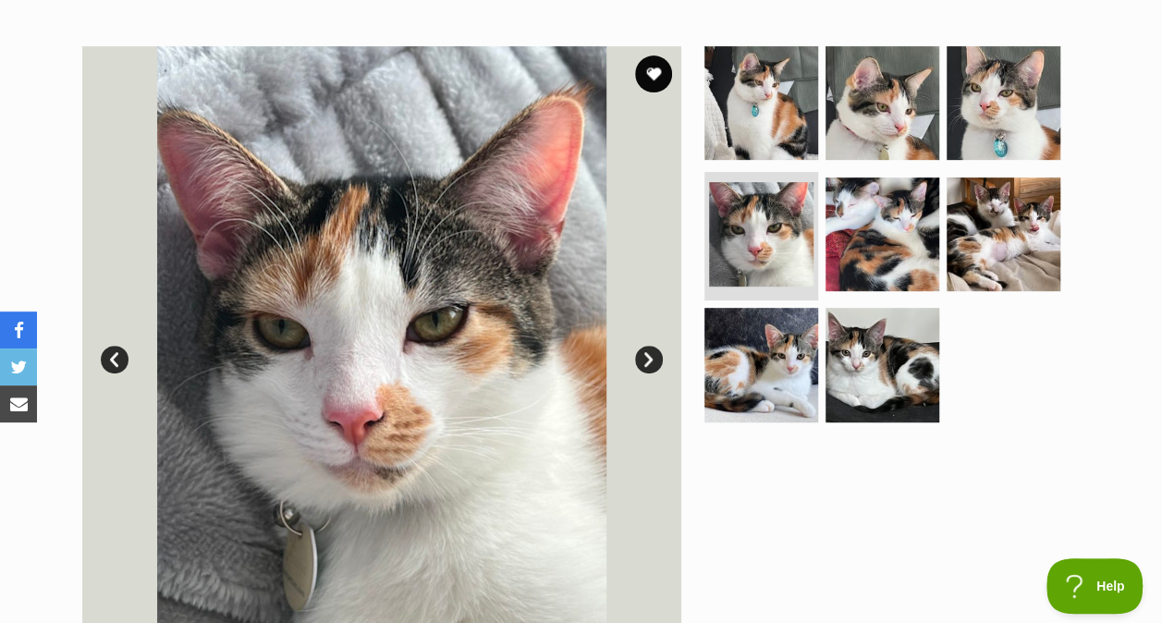
click at [988, 109] on img at bounding box center [1004, 103] width 114 height 114
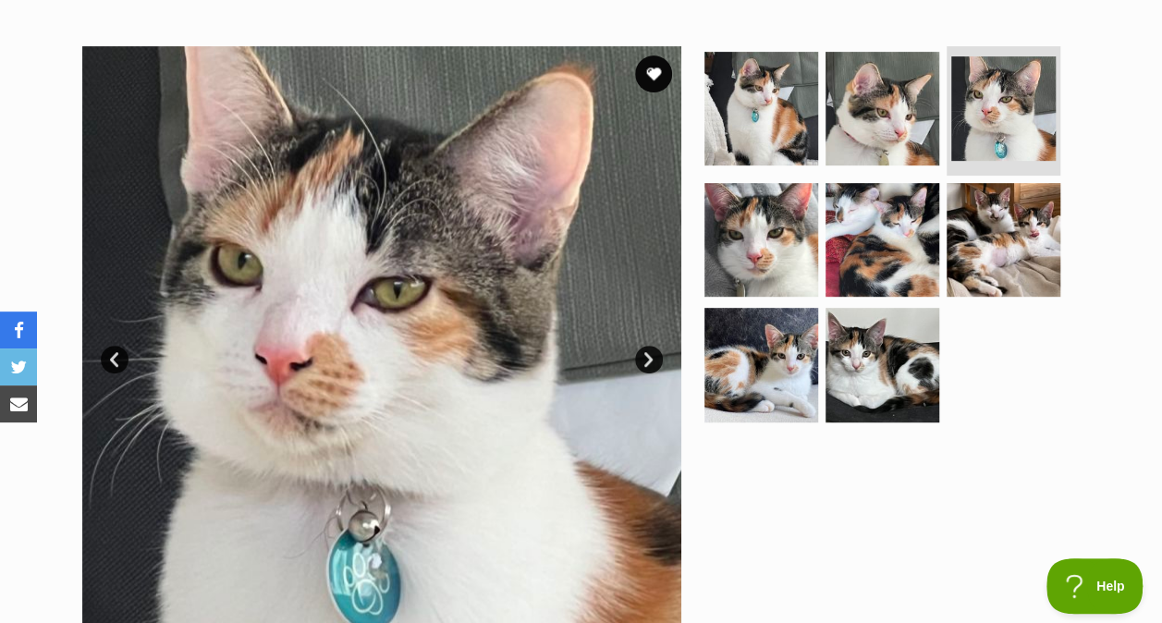
click at [861, 105] on img at bounding box center [882, 109] width 114 height 114
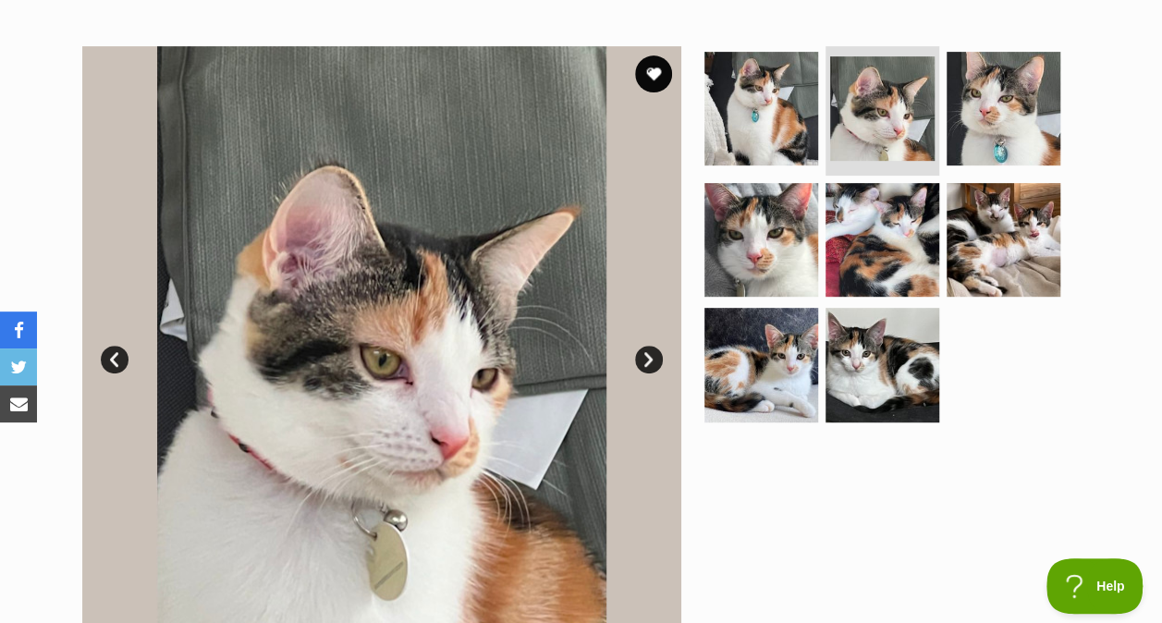
click at [740, 107] on img at bounding box center [761, 109] width 114 height 114
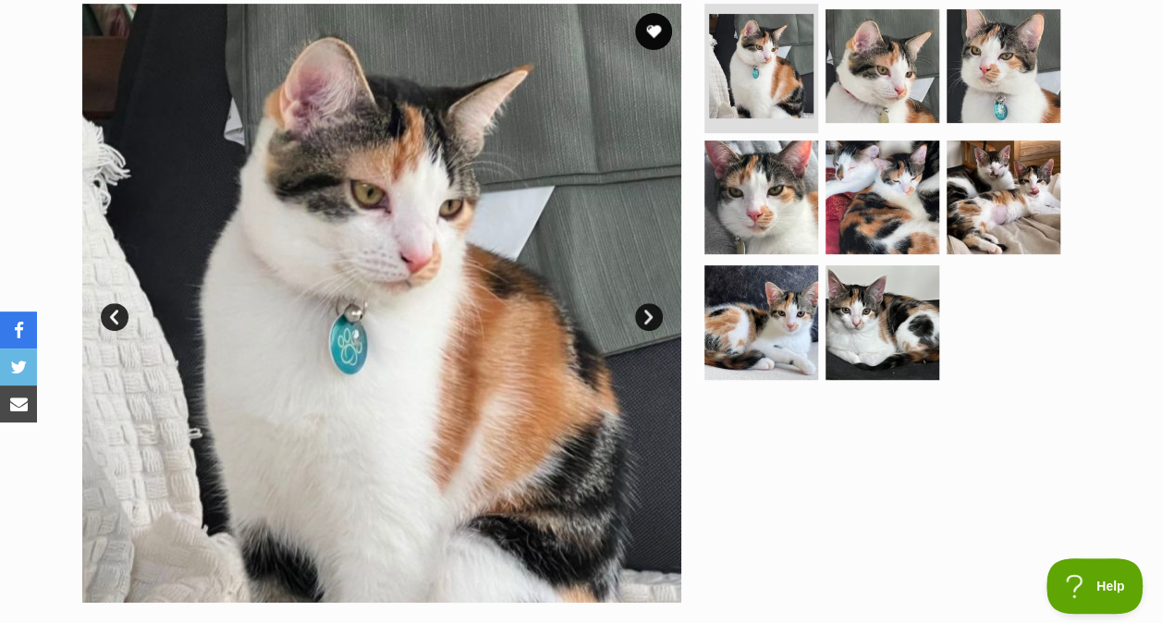
scroll to position [372, 0]
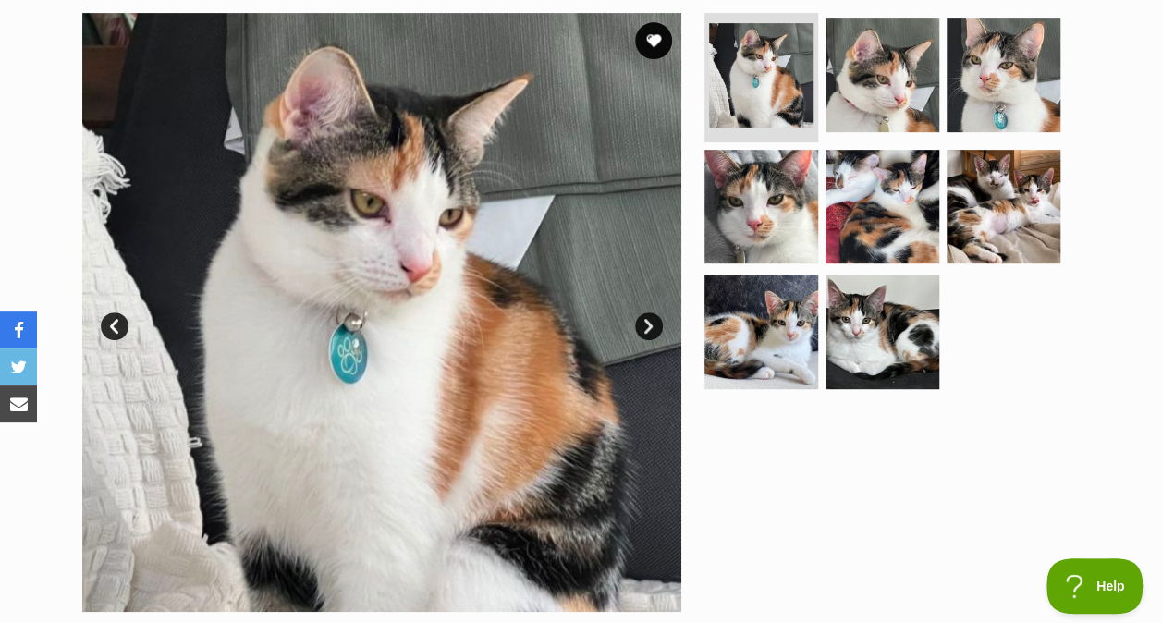
click at [880, 86] on img at bounding box center [882, 75] width 114 height 114
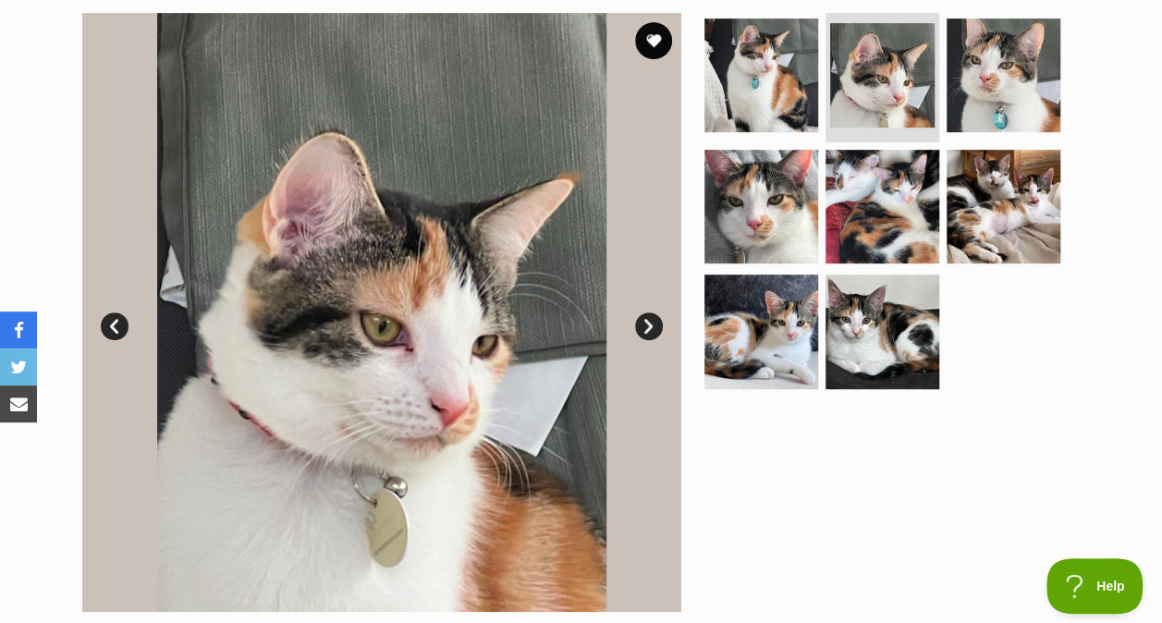
click at [786, 164] on img at bounding box center [761, 207] width 114 height 114
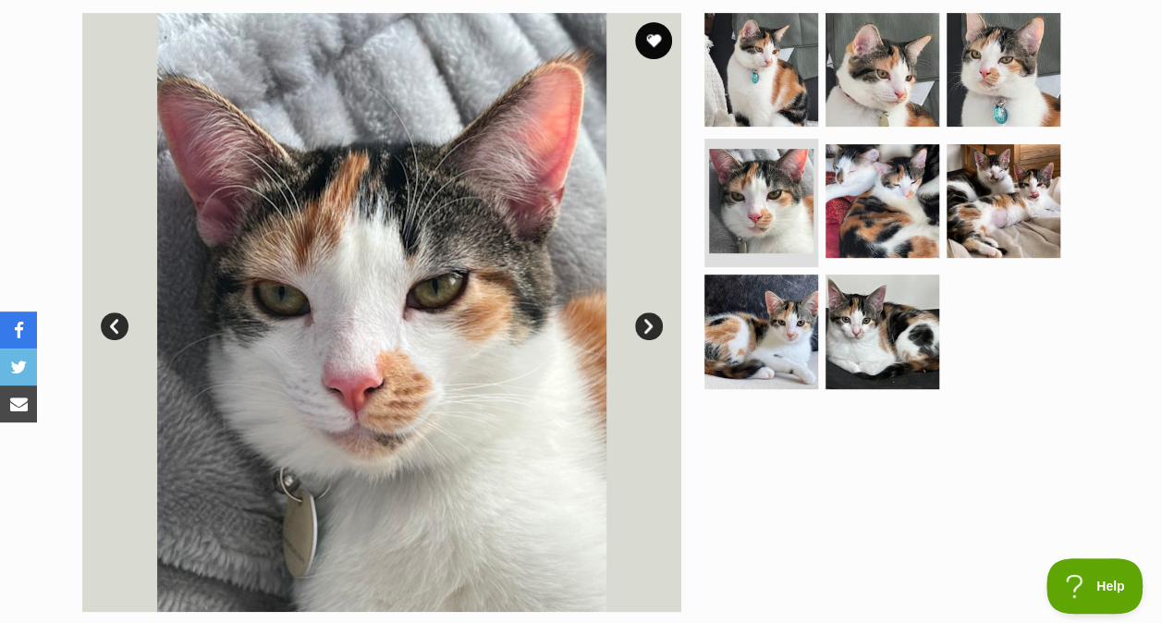
click at [861, 218] on img at bounding box center [882, 201] width 114 height 114
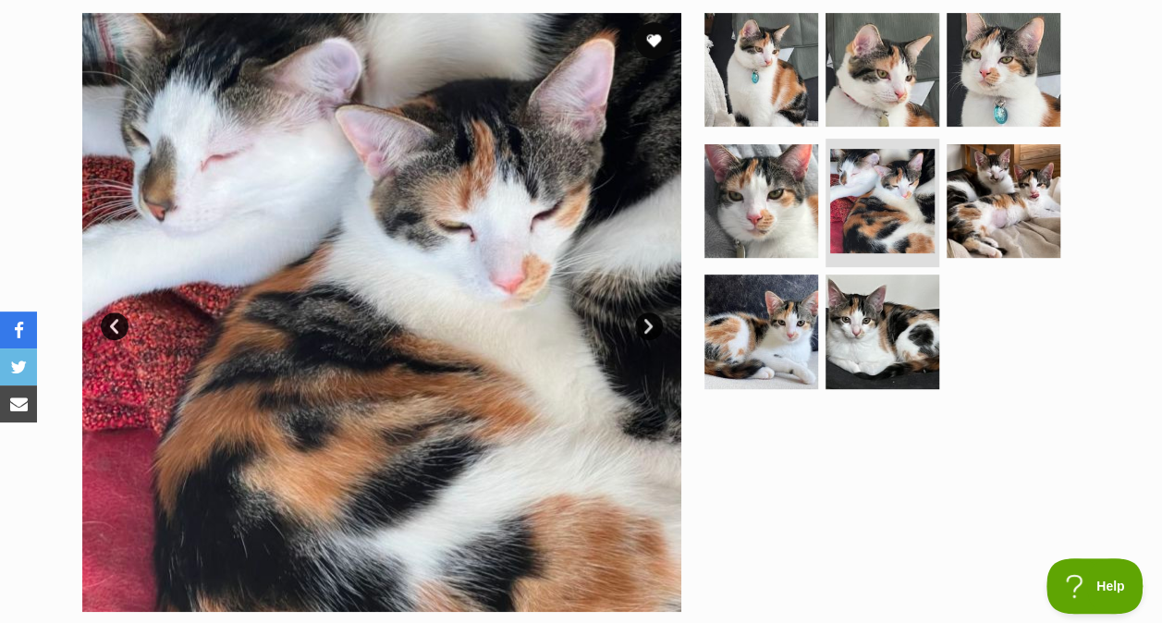
click at [1018, 216] on img at bounding box center [1004, 201] width 114 height 114
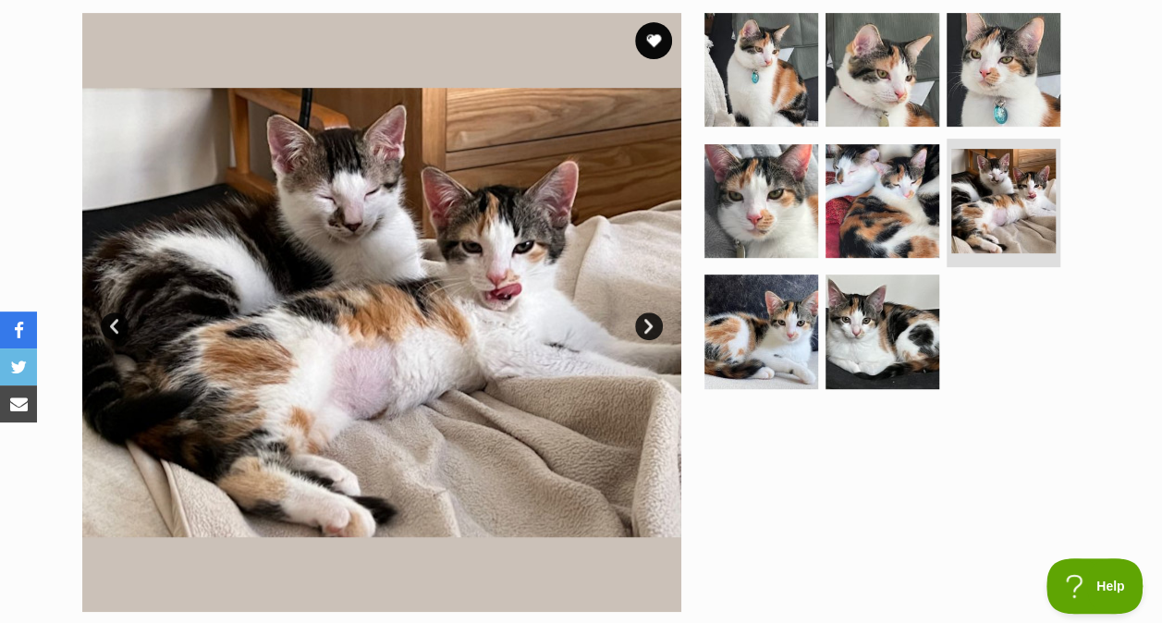
click at [765, 314] on img at bounding box center [761, 332] width 114 height 114
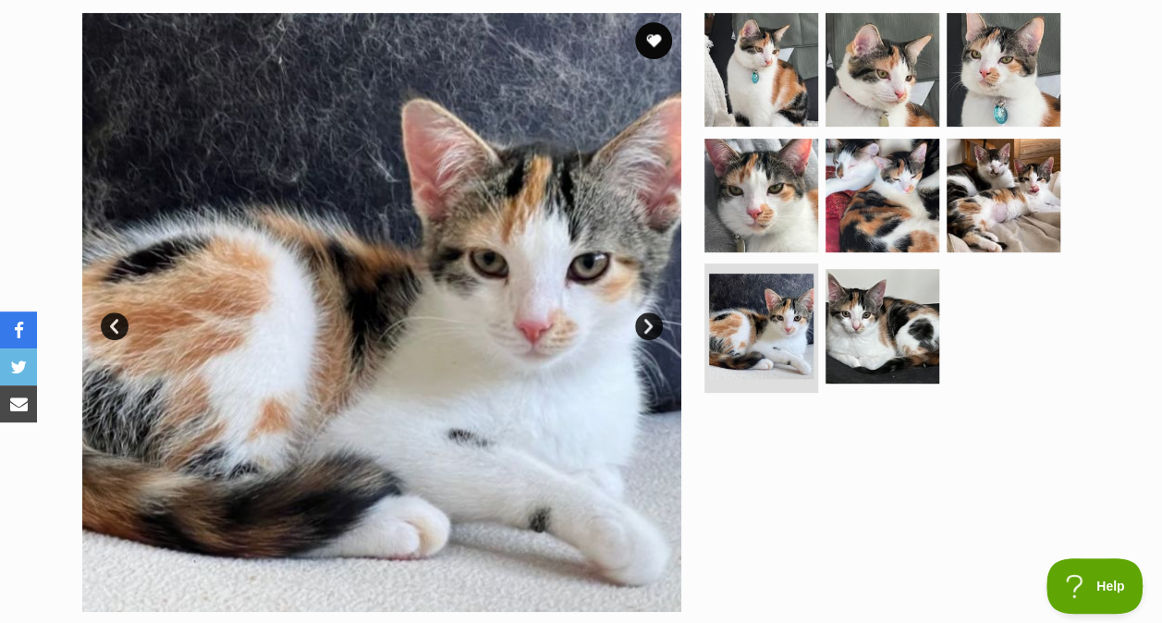
click at [863, 338] on img at bounding box center [882, 326] width 114 height 114
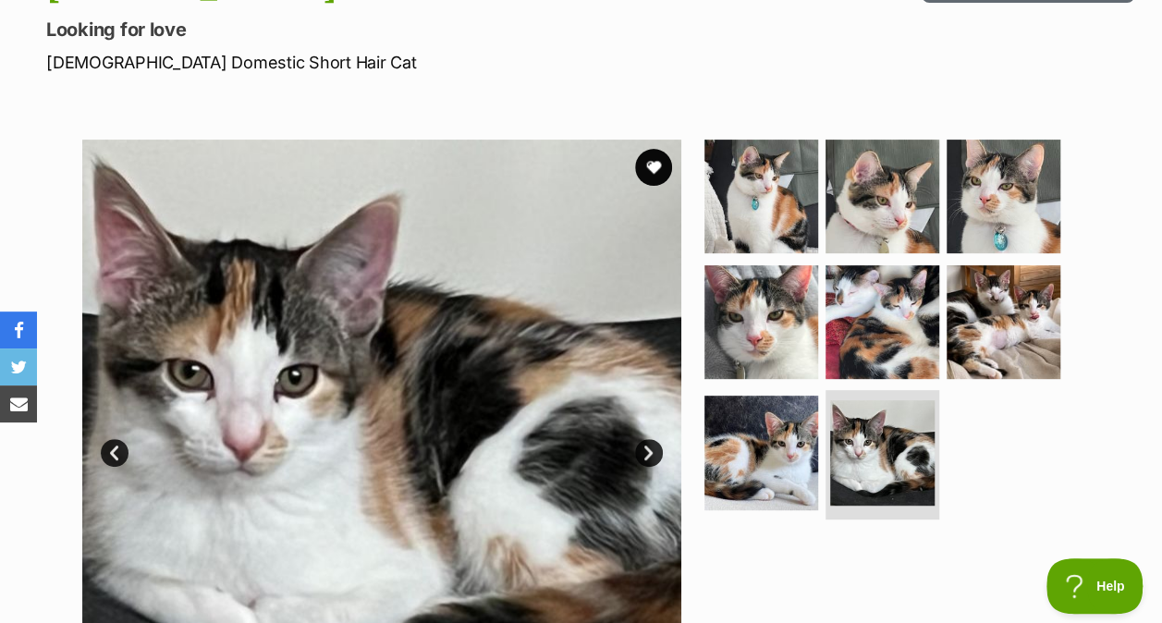
scroll to position [256, 0]
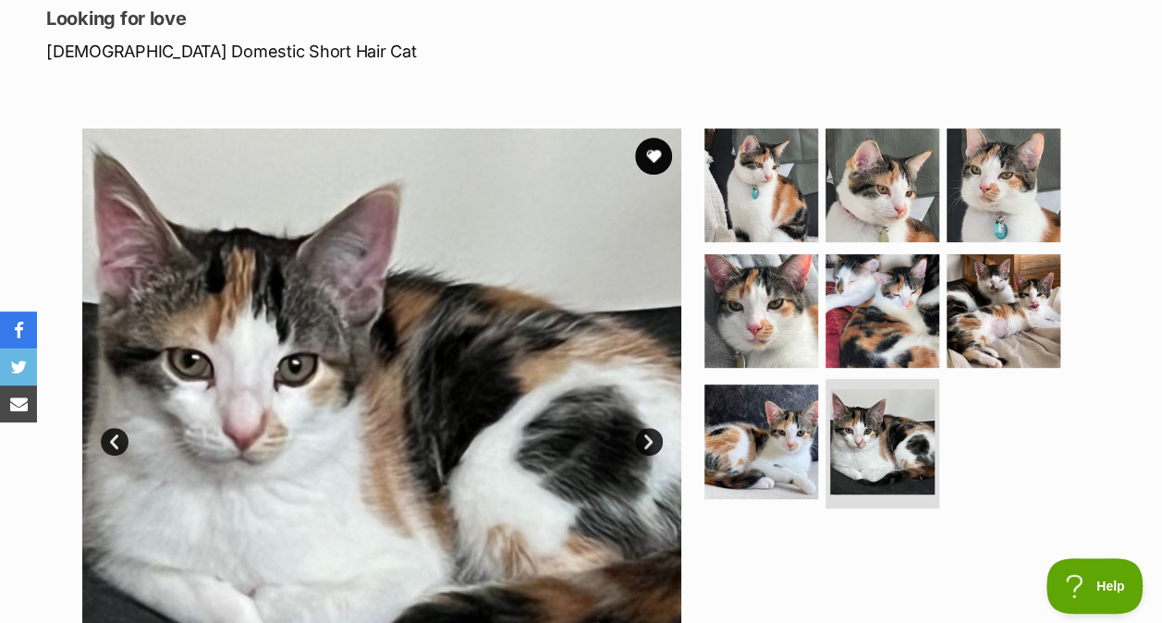
click at [745, 116] on section "Available 8 of 8 images 8 of 8 images 8 of 8 images 8 of 8 images 8 of 8 images…" at bounding box center [582, 414] width 1054 height 627
click at [760, 177] on img at bounding box center [761, 185] width 114 height 114
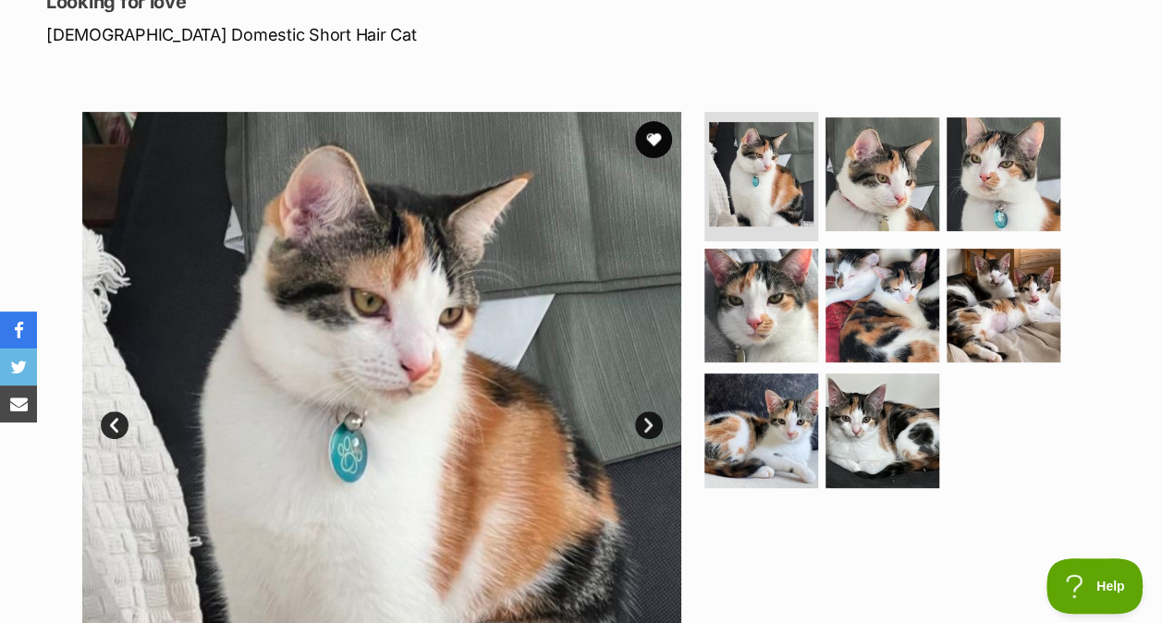
scroll to position [271, 0]
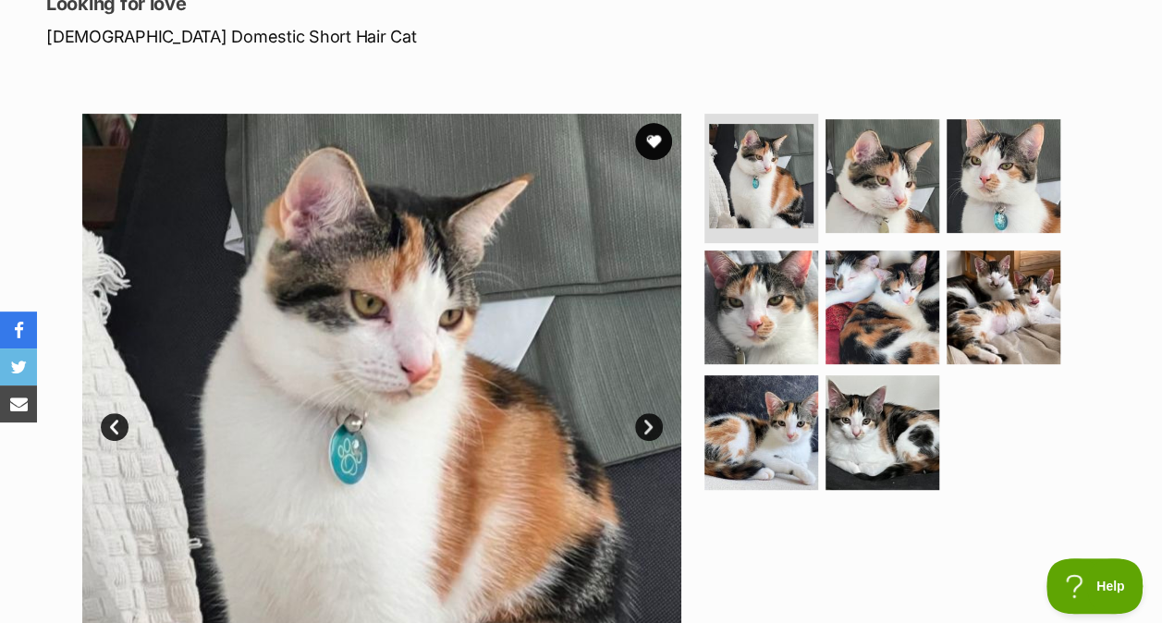
click at [856, 324] on img at bounding box center [882, 307] width 114 height 114
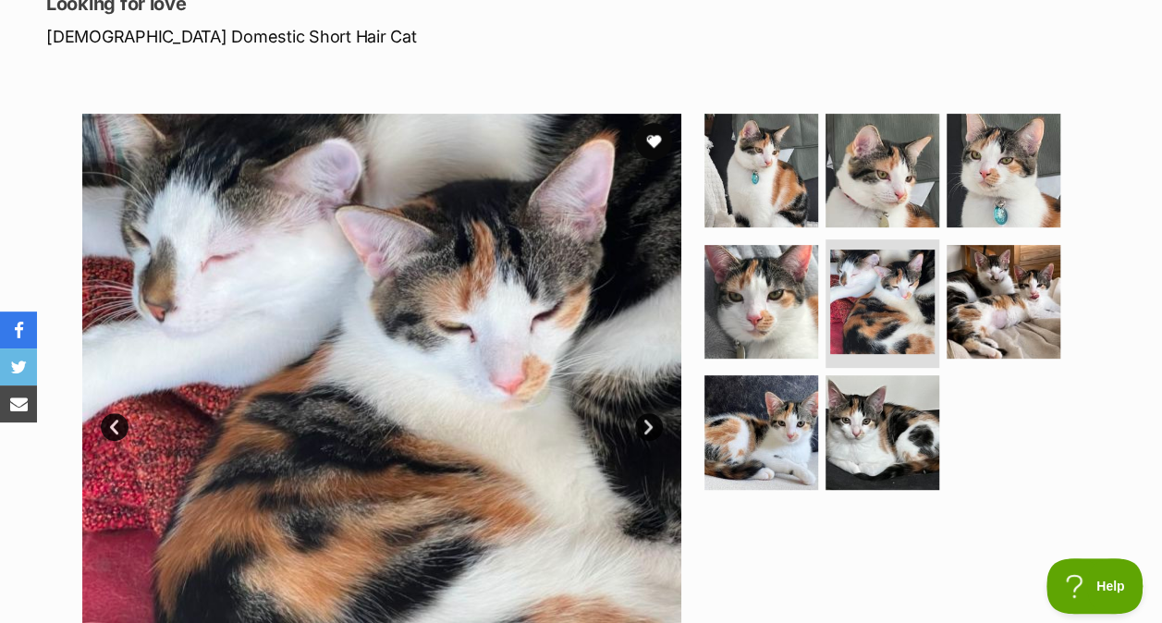
scroll to position [337, 0]
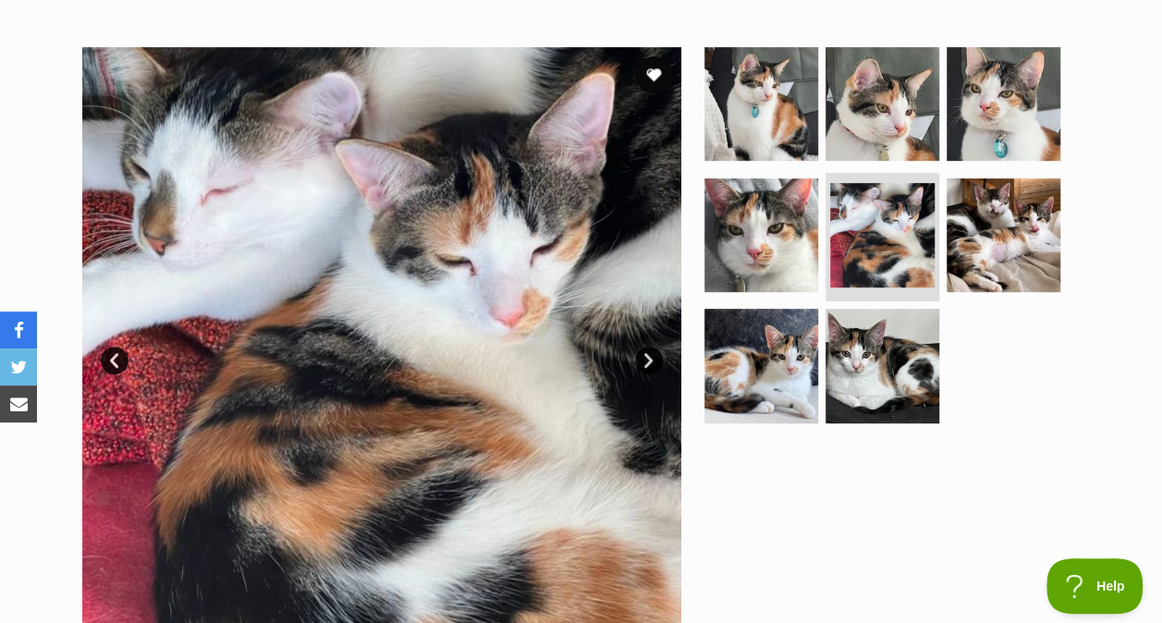
click at [746, 81] on img at bounding box center [761, 104] width 114 height 114
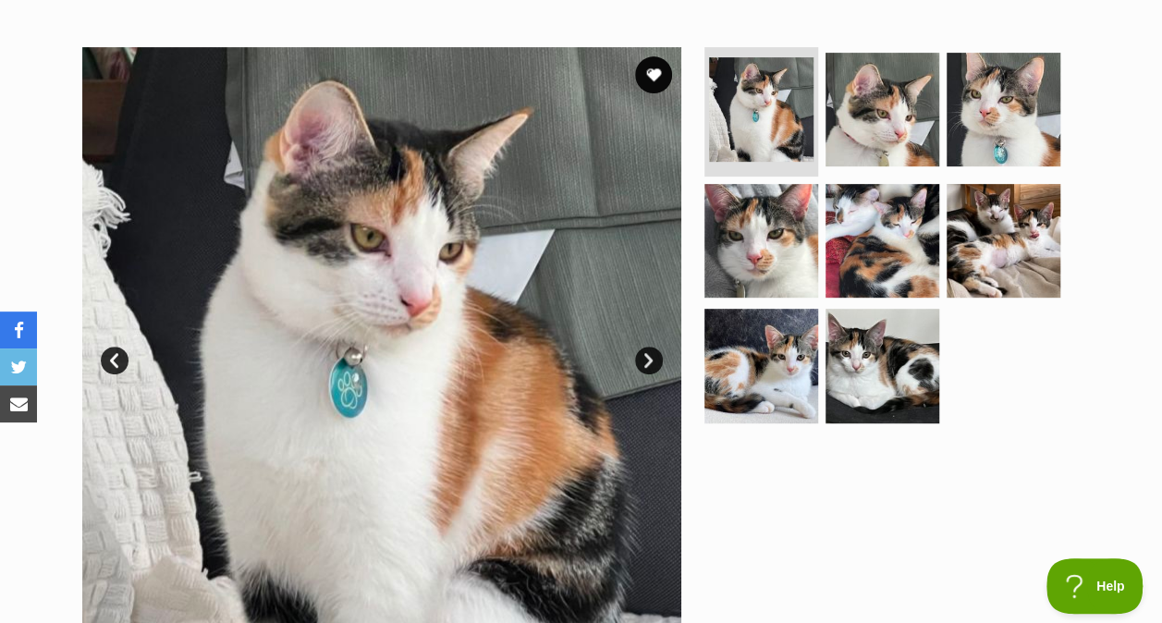
click at [800, 373] on img at bounding box center [761, 366] width 114 height 114
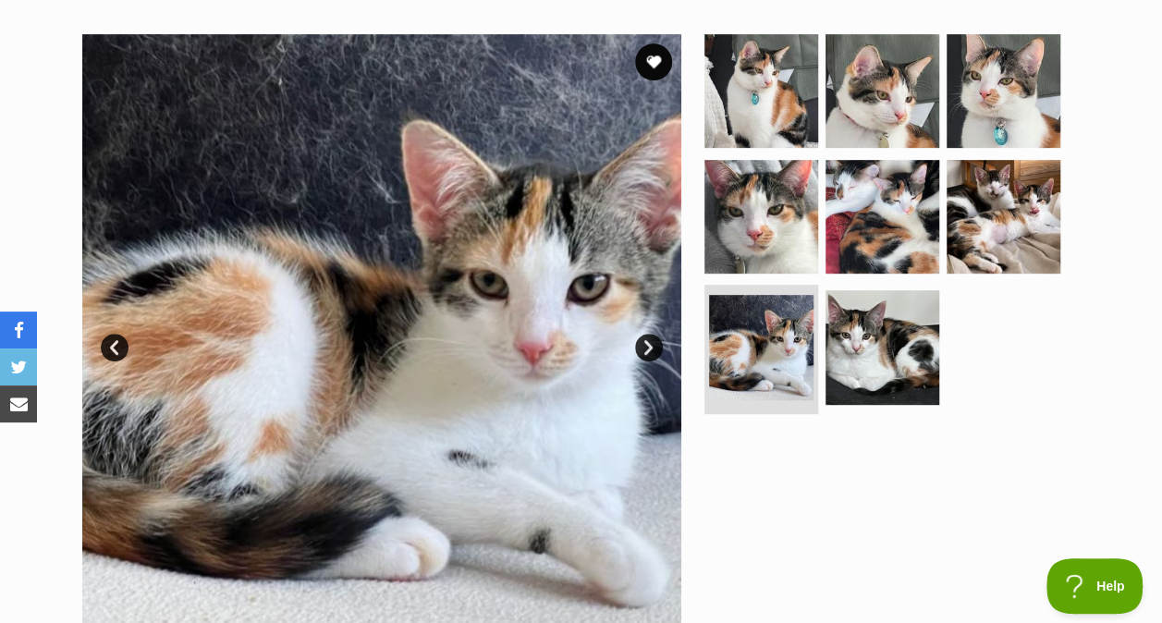
scroll to position [353, 0]
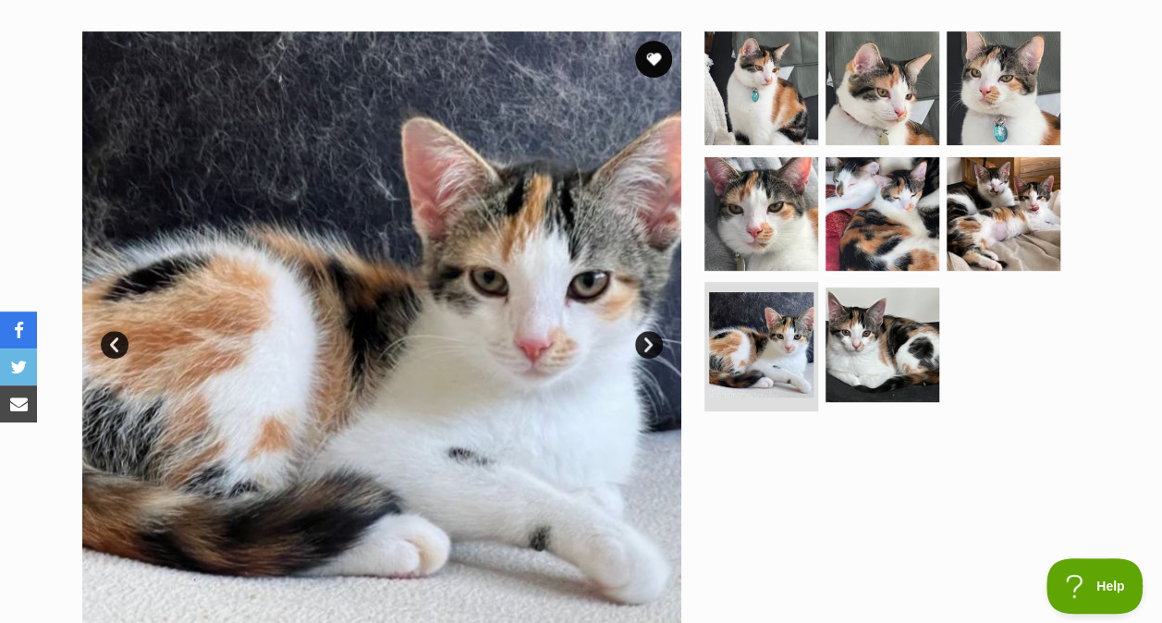
drag, startPoint x: 873, startPoint y: 372, endPoint x: 863, endPoint y: 395, distance: 24.9
click at [863, 395] on img at bounding box center [882, 344] width 114 height 114
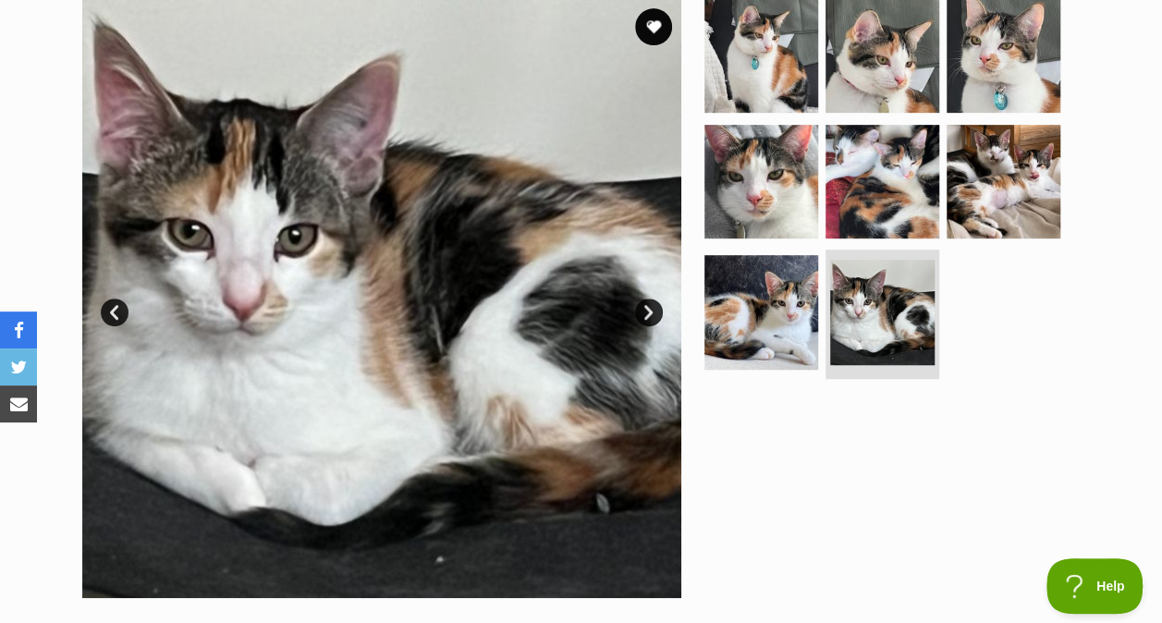
scroll to position [387, 0]
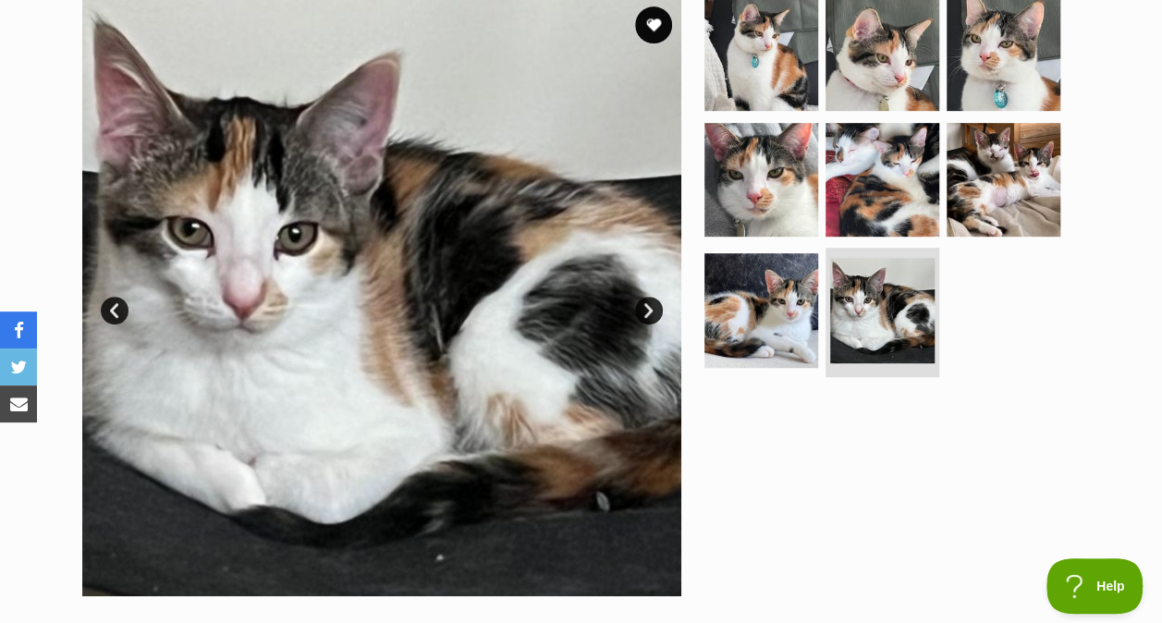
click at [709, 43] on img at bounding box center [761, 54] width 114 height 114
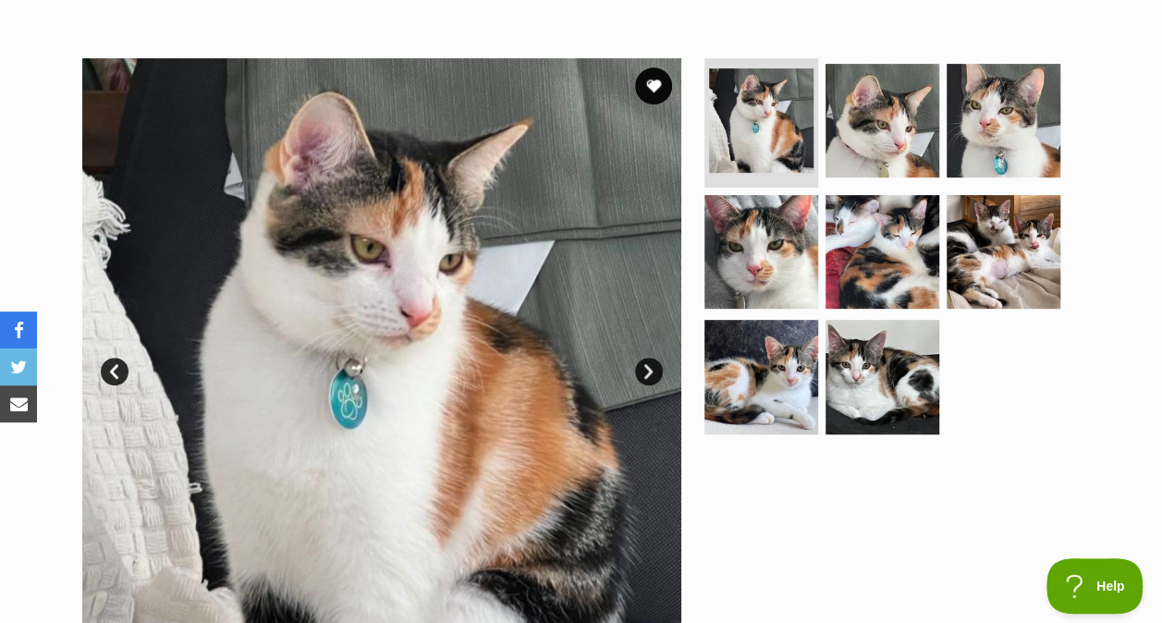
scroll to position [313, 0]
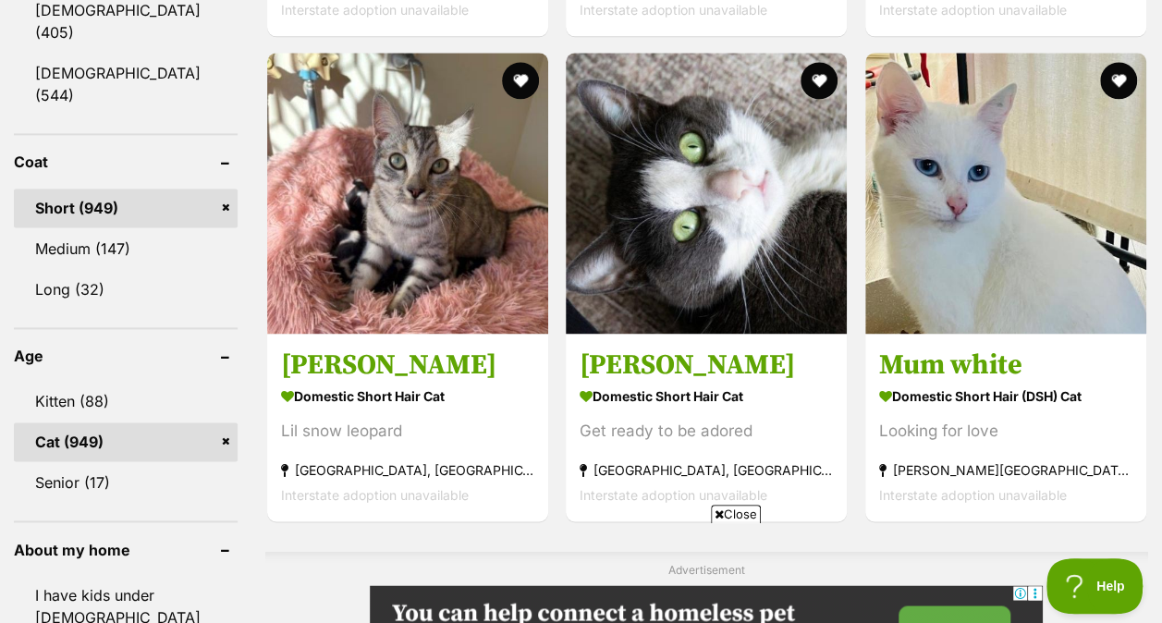
scroll to position [1224, 0]
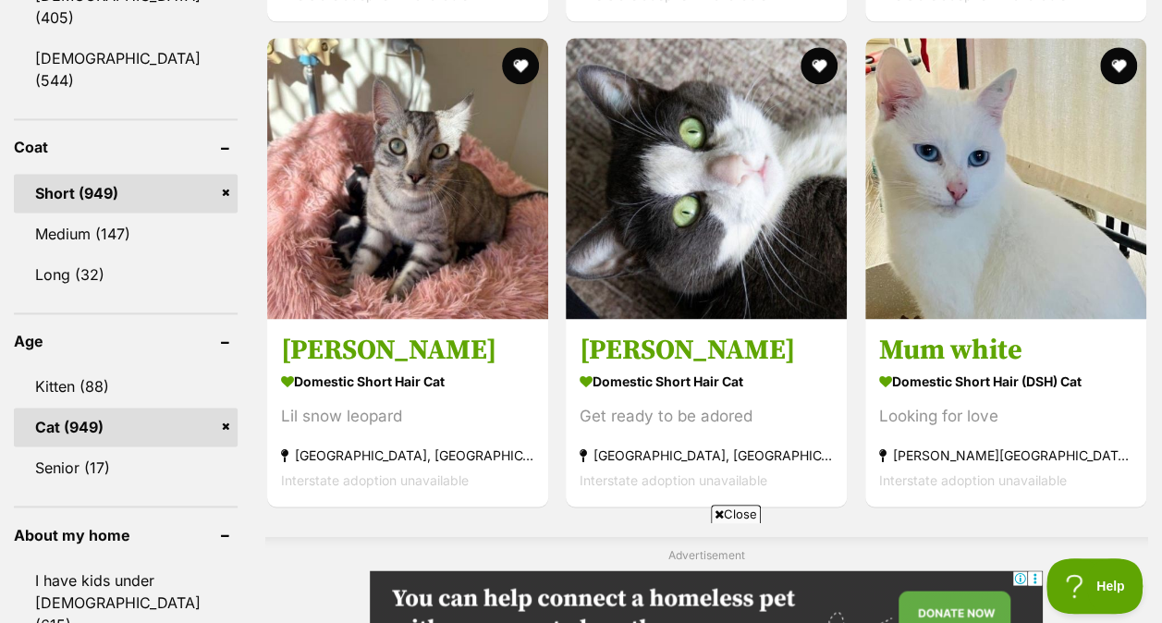
click at [736, 509] on span "Close" at bounding box center [736, 514] width 50 height 18
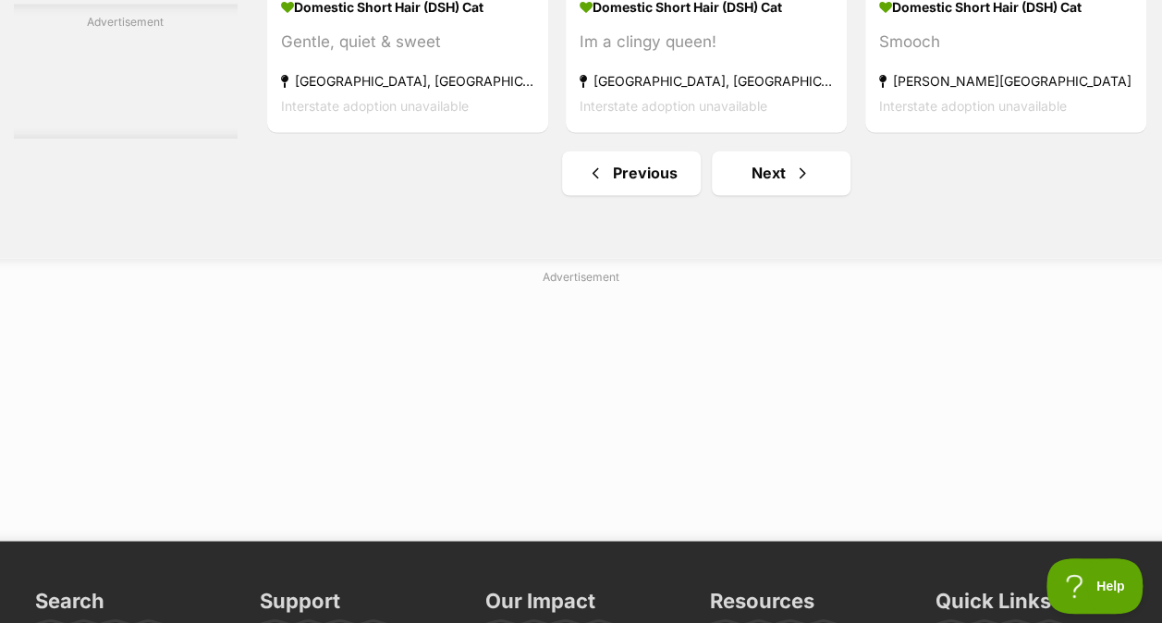
scroll to position [11947, 0]
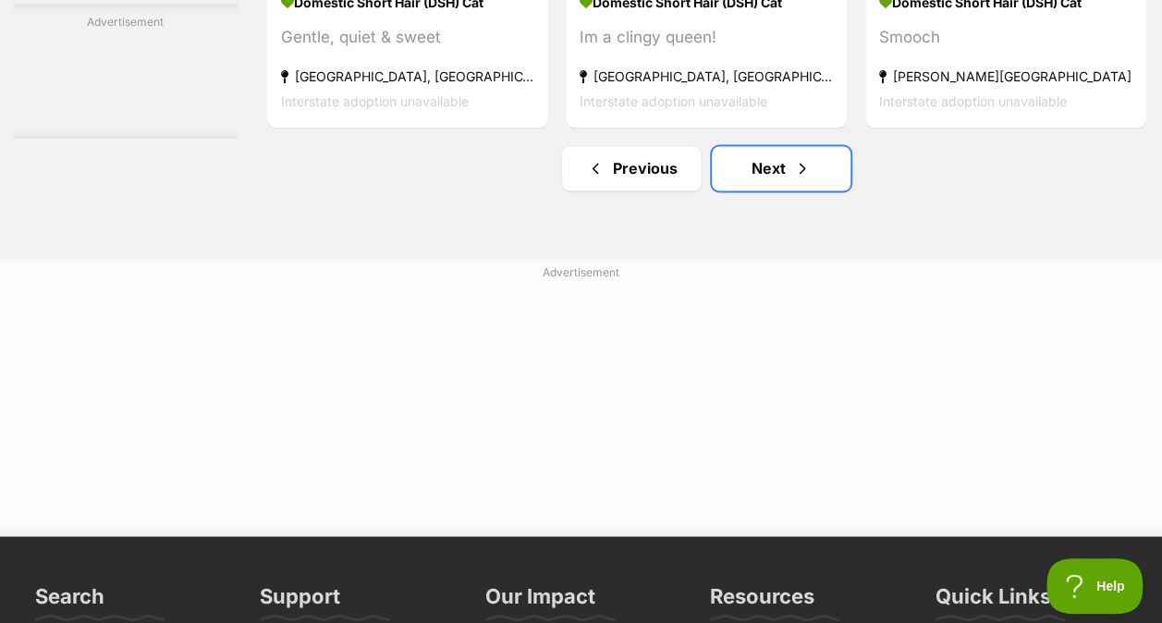
click at [739, 189] on link "Next" at bounding box center [781, 168] width 139 height 44
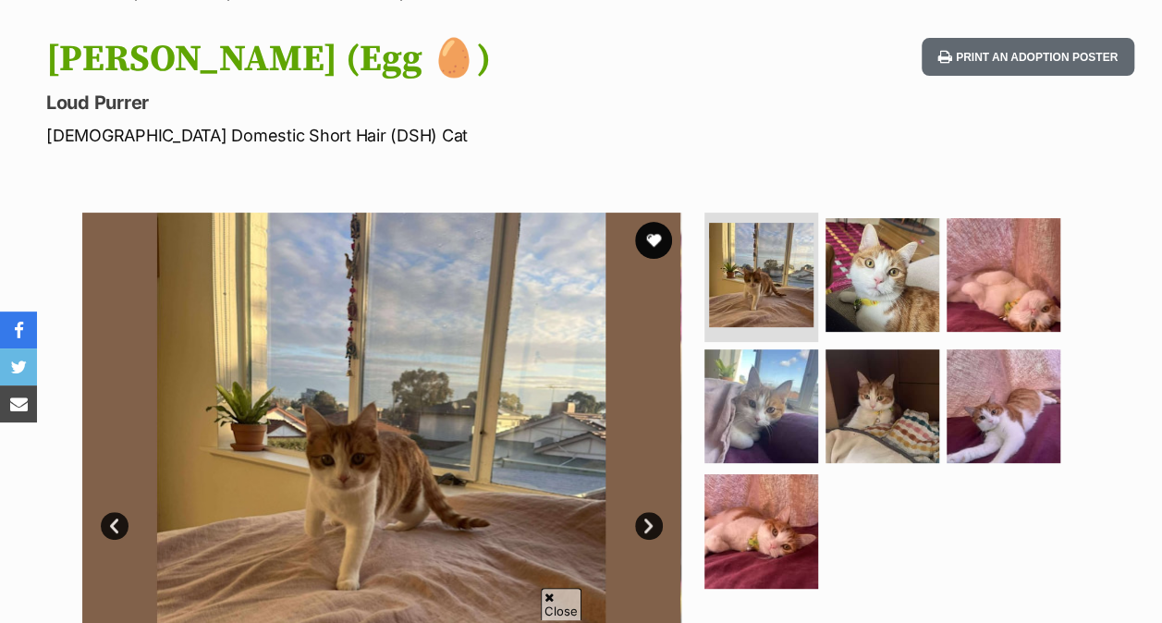
click at [886, 287] on img at bounding box center [882, 275] width 114 height 114
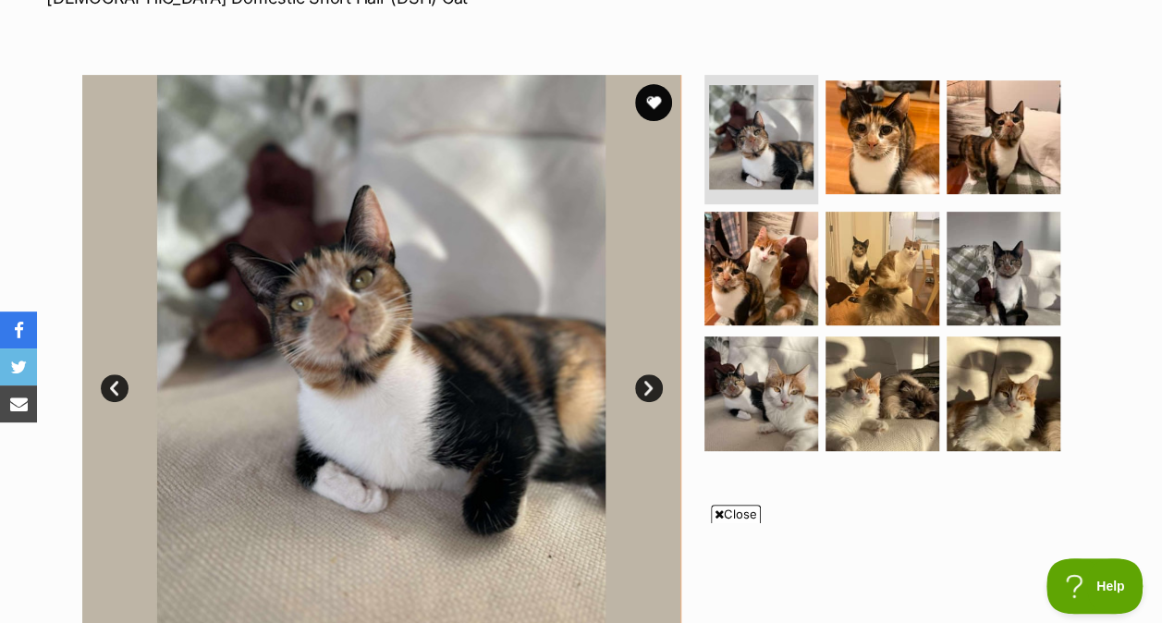
click at [914, 87] on img at bounding box center [882, 137] width 114 height 114
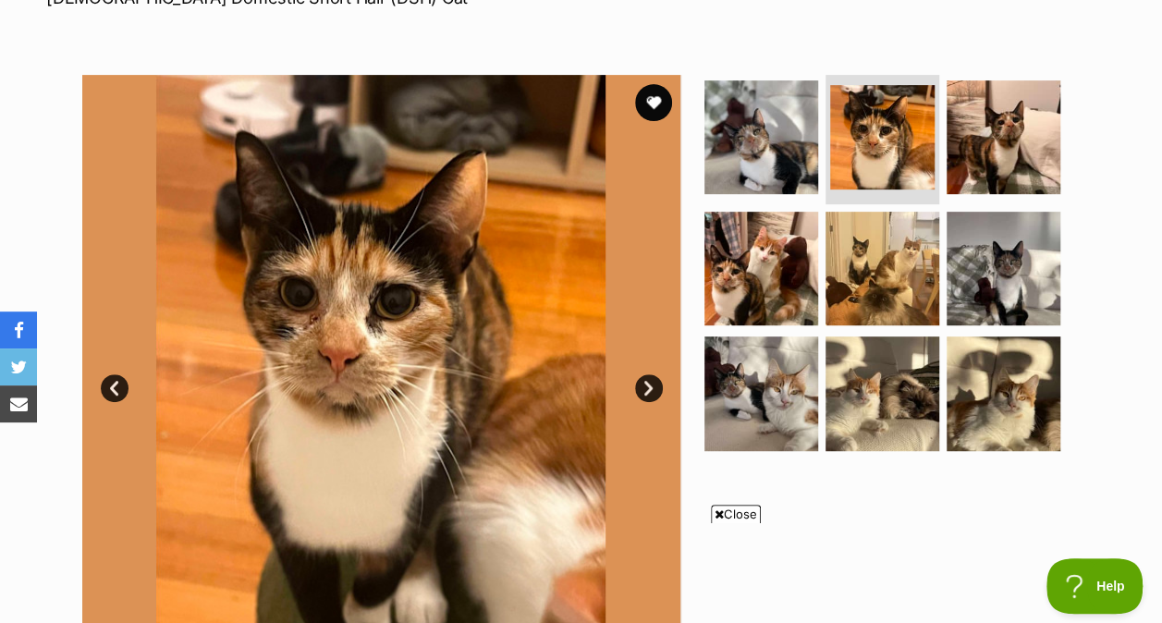
click at [991, 141] on img at bounding box center [1004, 137] width 114 height 114
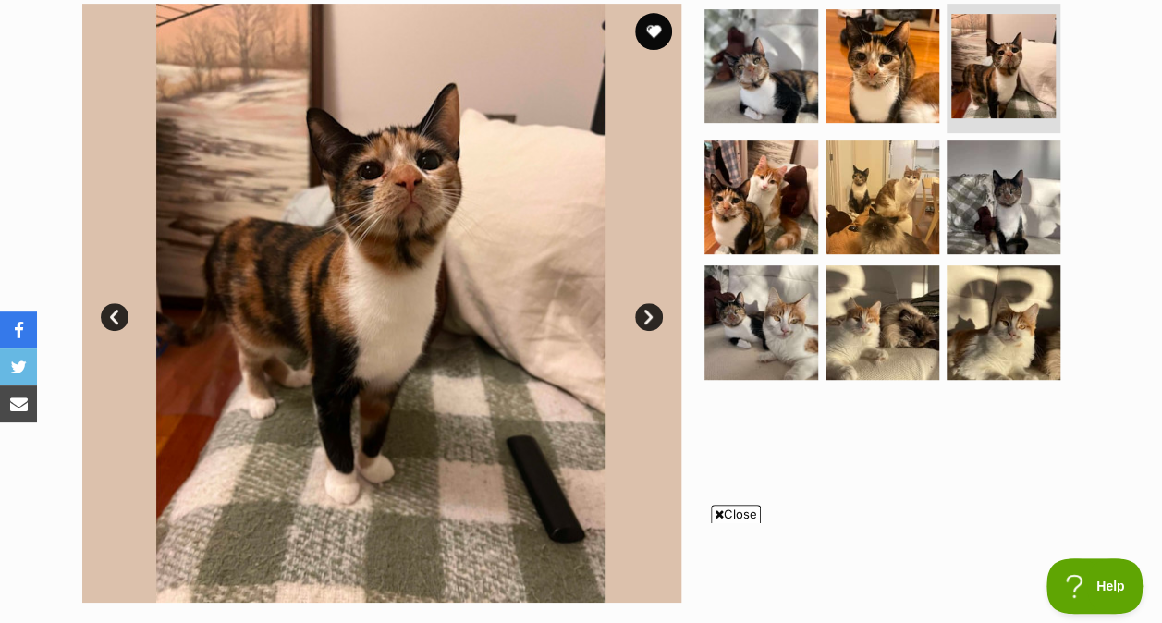
scroll to position [382, 0]
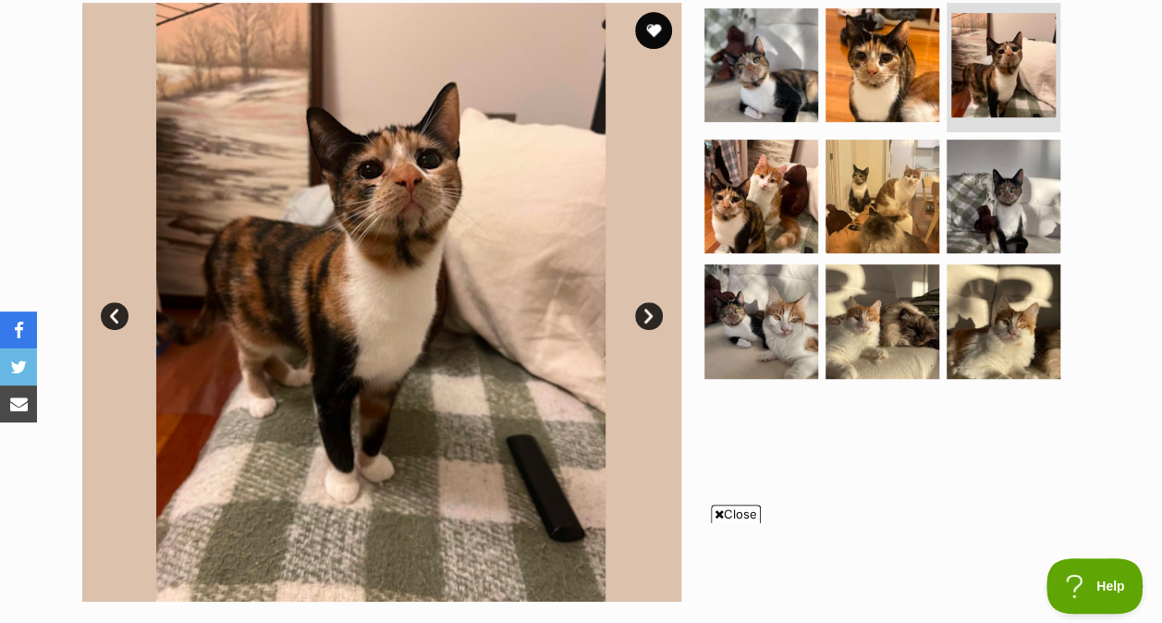
click at [752, 186] on img at bounding box center [761, 197] width 114 height 114
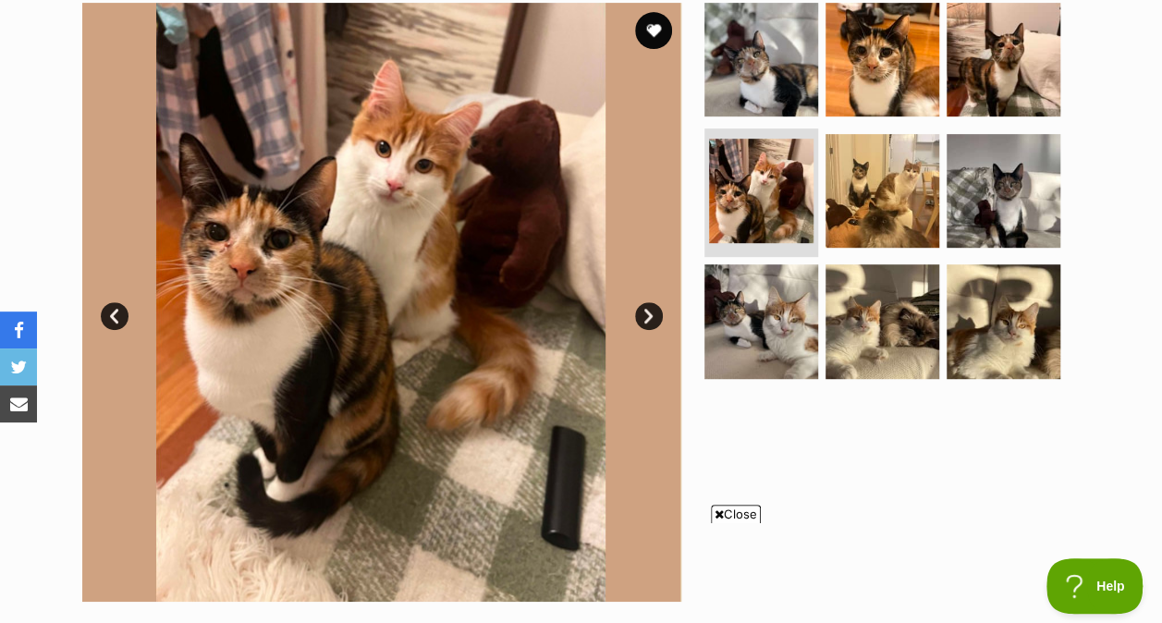
click at [904, 211] on img at bounding box center [882, 191] width 114 height 114
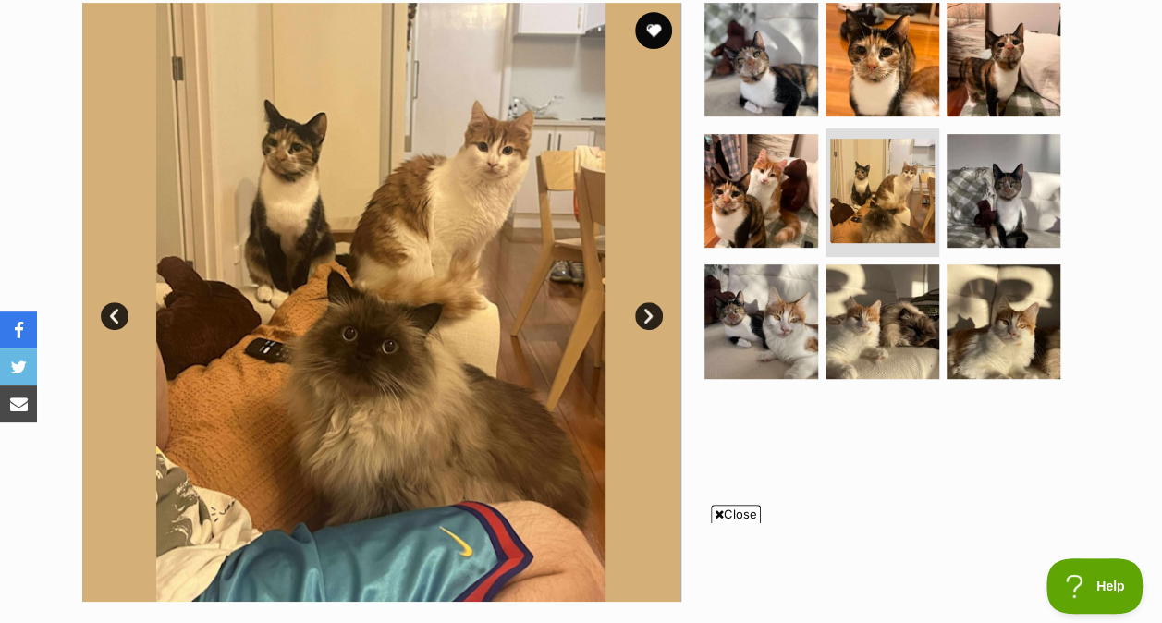
click at [1006, 200] on img at bounding box center [1004, 191] width 114 height 114
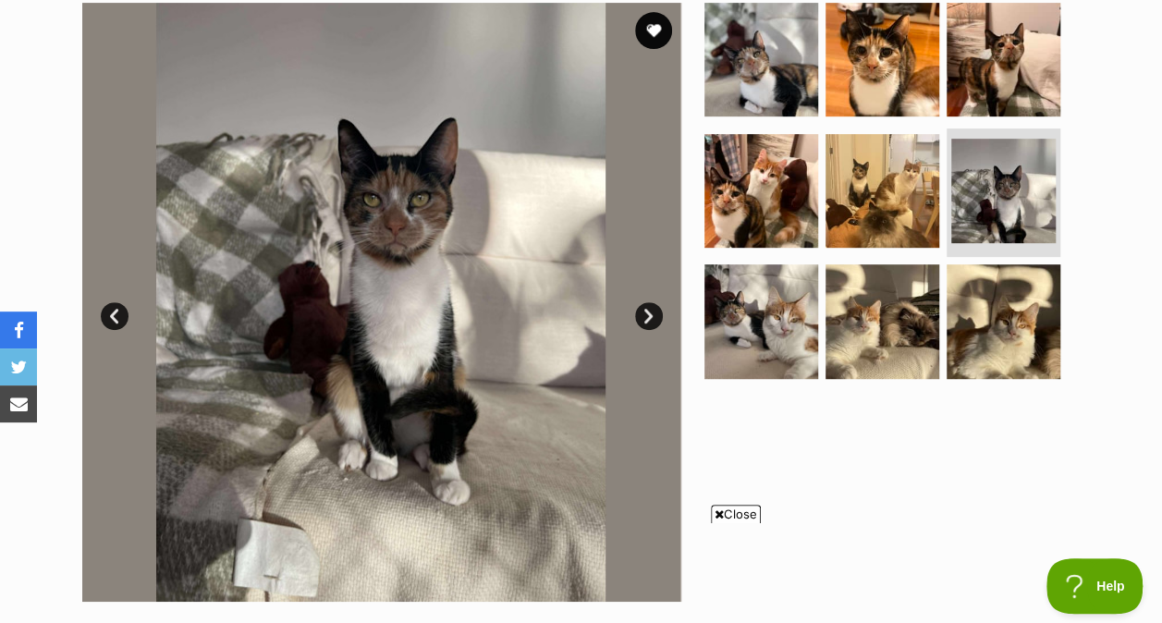
click at [742, 337] on img at bounding box center [761, 321] width 114 height 114
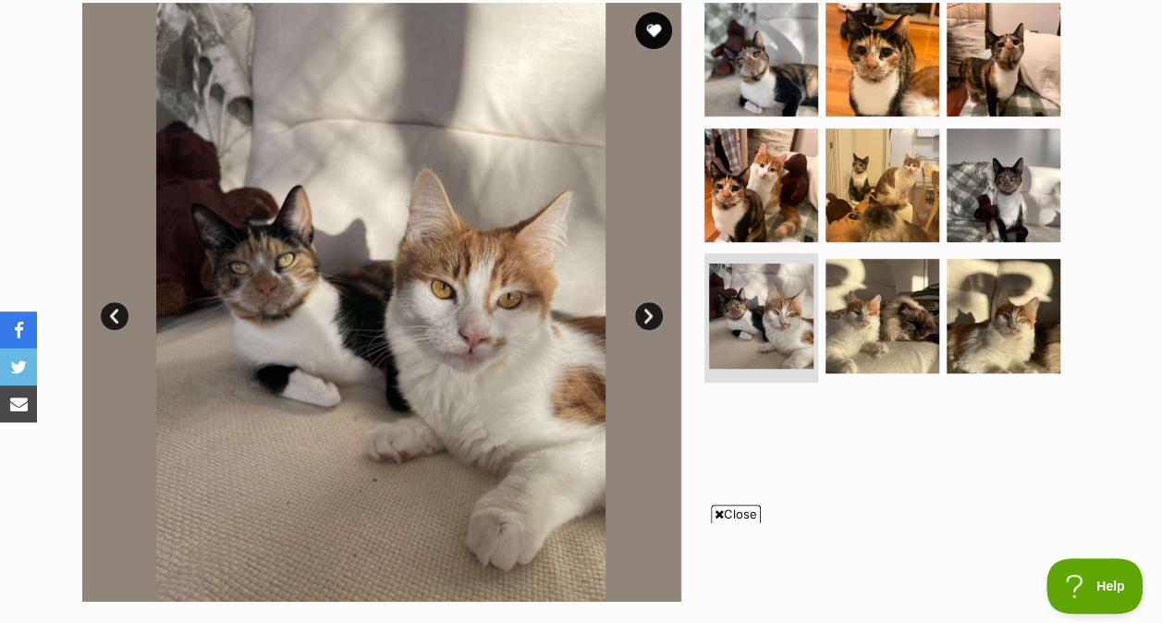
click at [864, 338] on img at bounding box center [882, 316] width 114 height 114
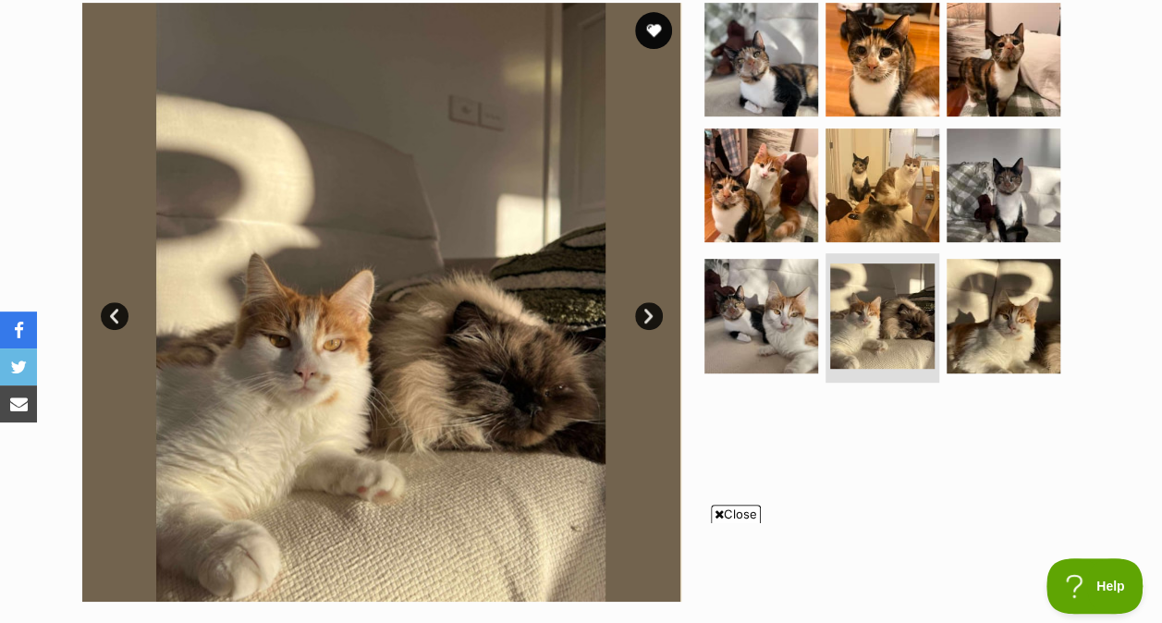
click at [1037, 321] on img at bounding box center [1004, 316] width 114 height 114
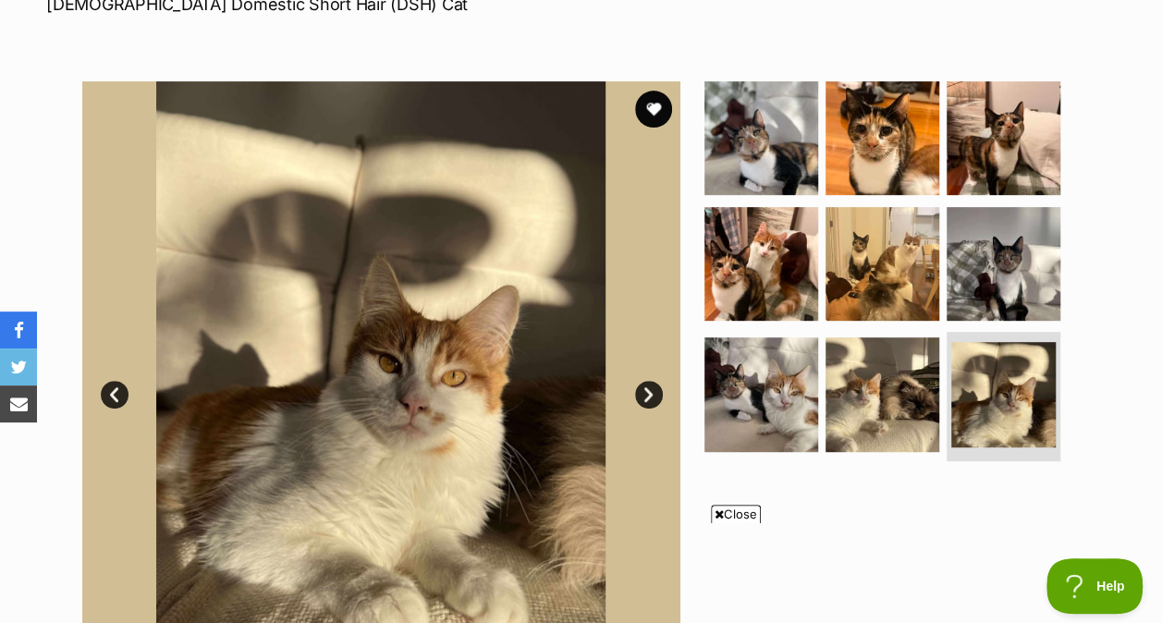
scroll to position [289, 0]
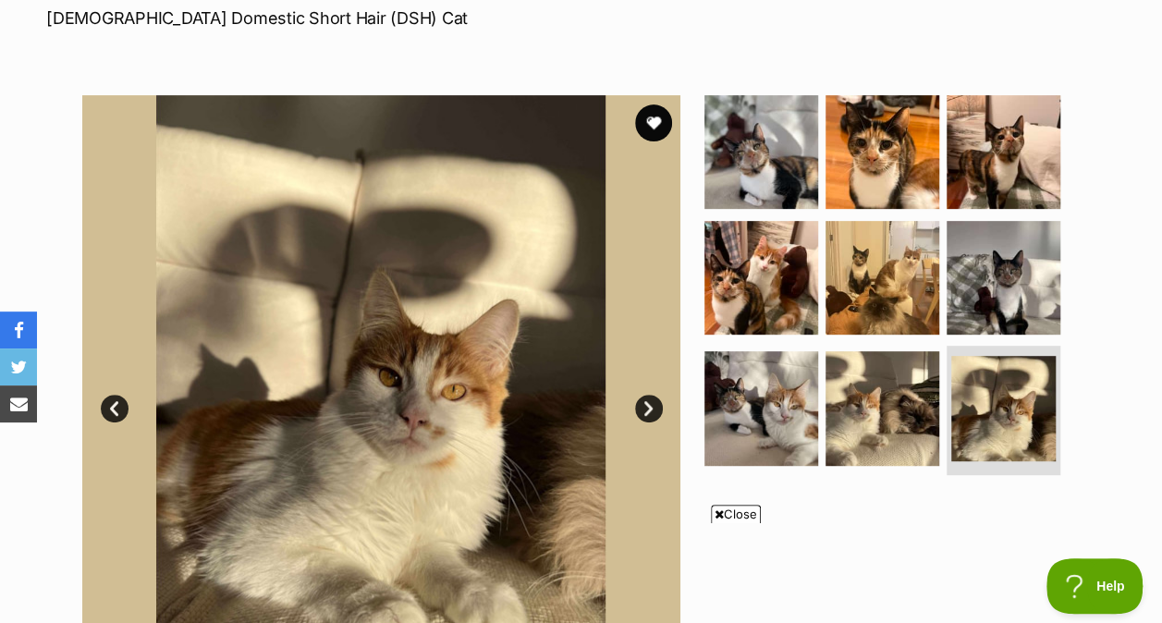
click at [769, 153] on img at bounding box center [761, 152] width 114 height 114
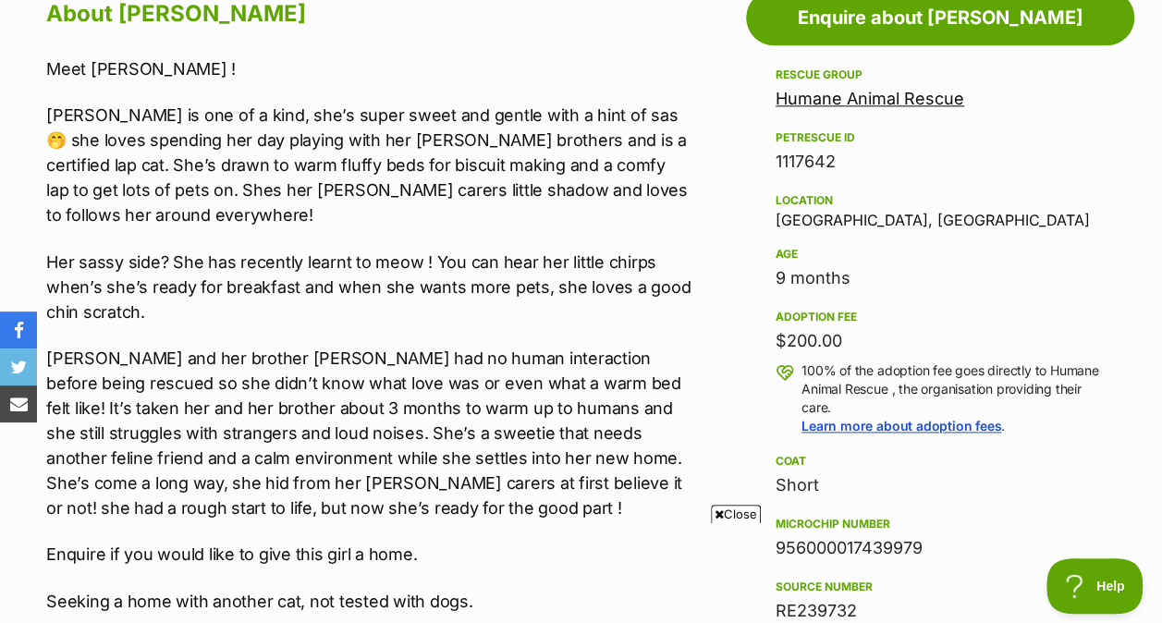
scroll to position [1050, 0]
drag, startPoint x: 677, startPoint y: 245, endPoint x: 570, endPoint y: 132, distance: 155.0
drag, startPoint x: 570, startPoint y: 132, endPoint x: 409, endPoint y: 162, distance: 163.5
click at [409, 162] on p "Griselda is one of a kind, she’s super sweet and gentle with a hint of sas🤭 she…" at bounding box center [368, 164] width 645 height 125
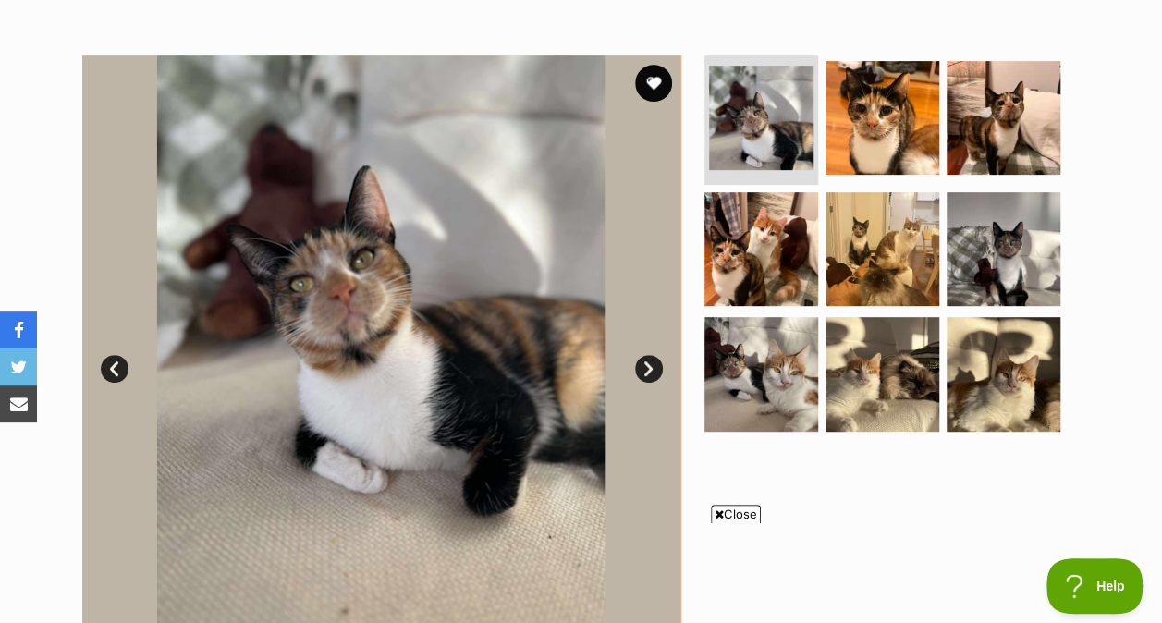
scroll to position [327, 0]
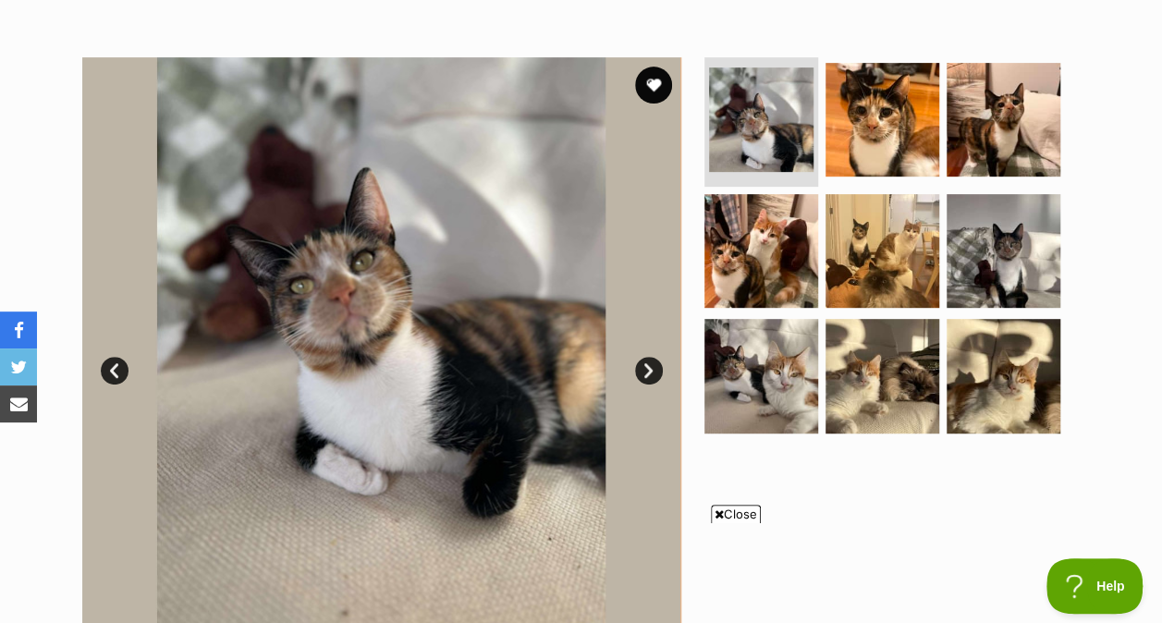
click at [906, 169] on img at bounding box center [882, 120] width 114 height 114
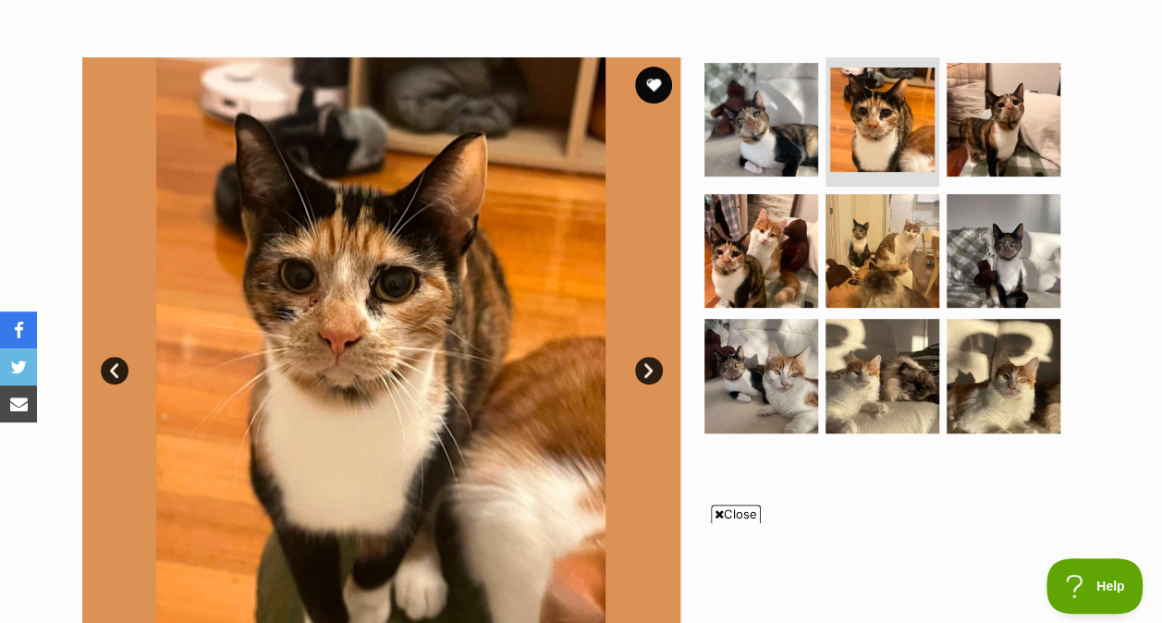
click at [1001, 148] on img at bounding box center [1004, 120] width 114 height 114
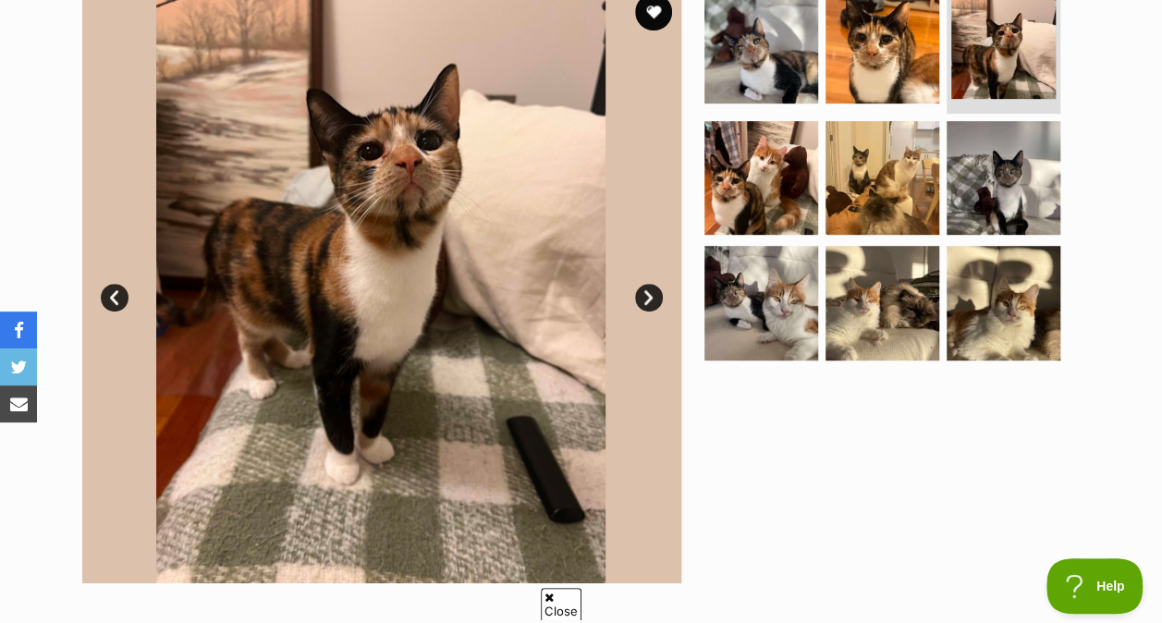
scroll to position [0, 0]
click at [730, 59] on img at bounding box center [761, 47] width 114 height 114
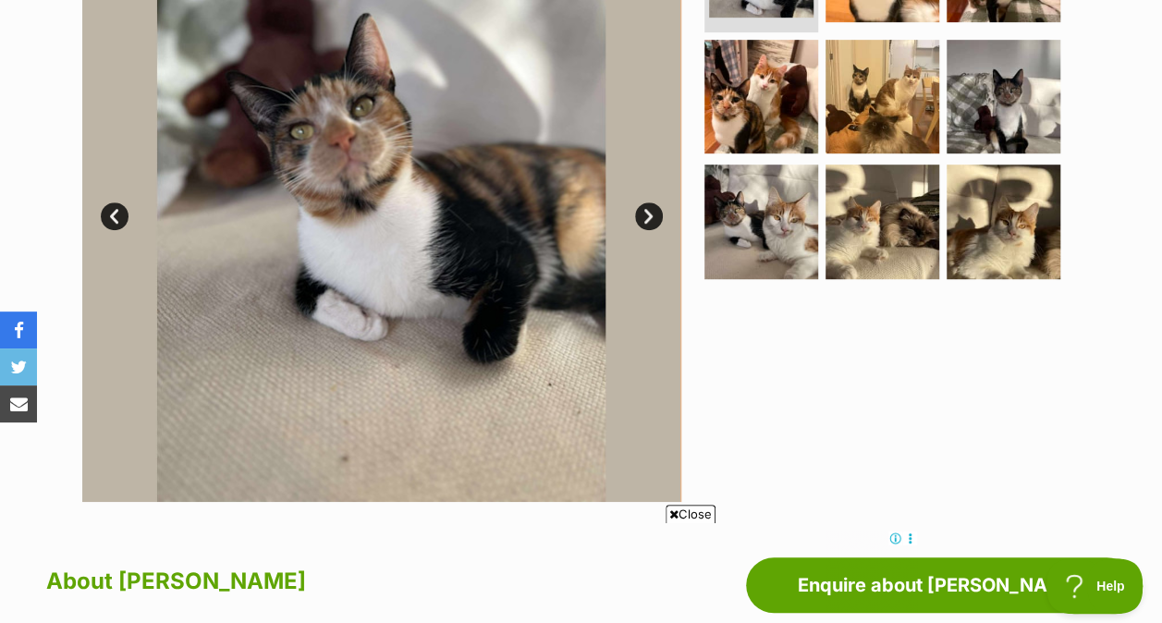
click at [762, 244] on img at bounding box center [761, 222] width 114 height 114
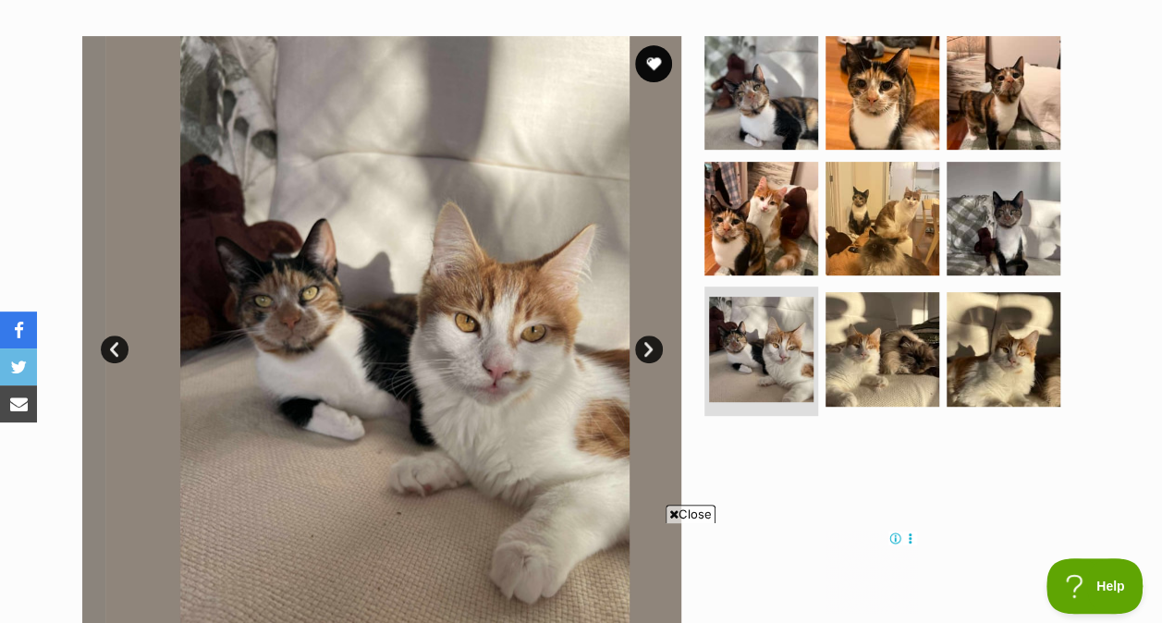
scroll to position [339, 0]
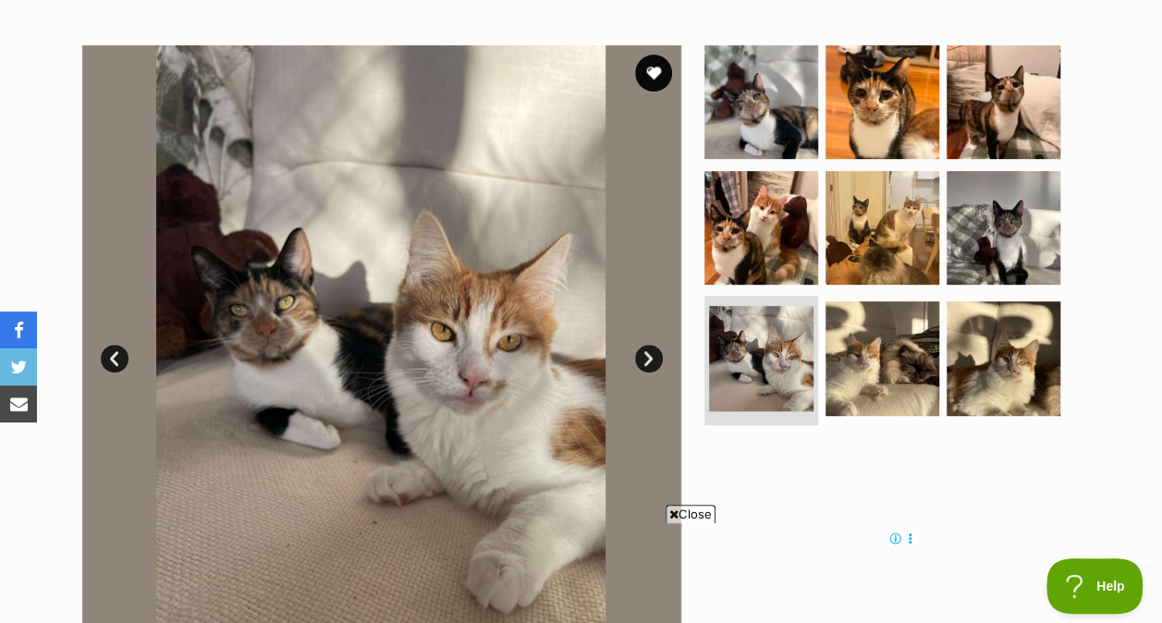
click at [842, 116] on img at bounding box center [882, 102] width 114 height 114
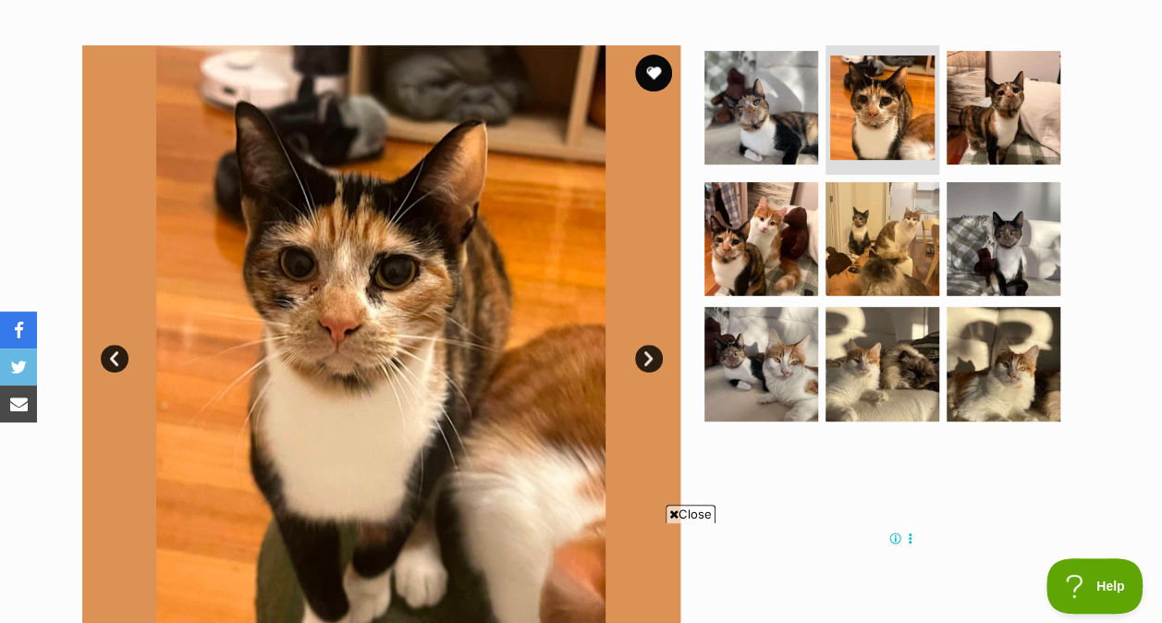
click at [978, 142] on img at bounding box center [1004, 108] width 114 height 114
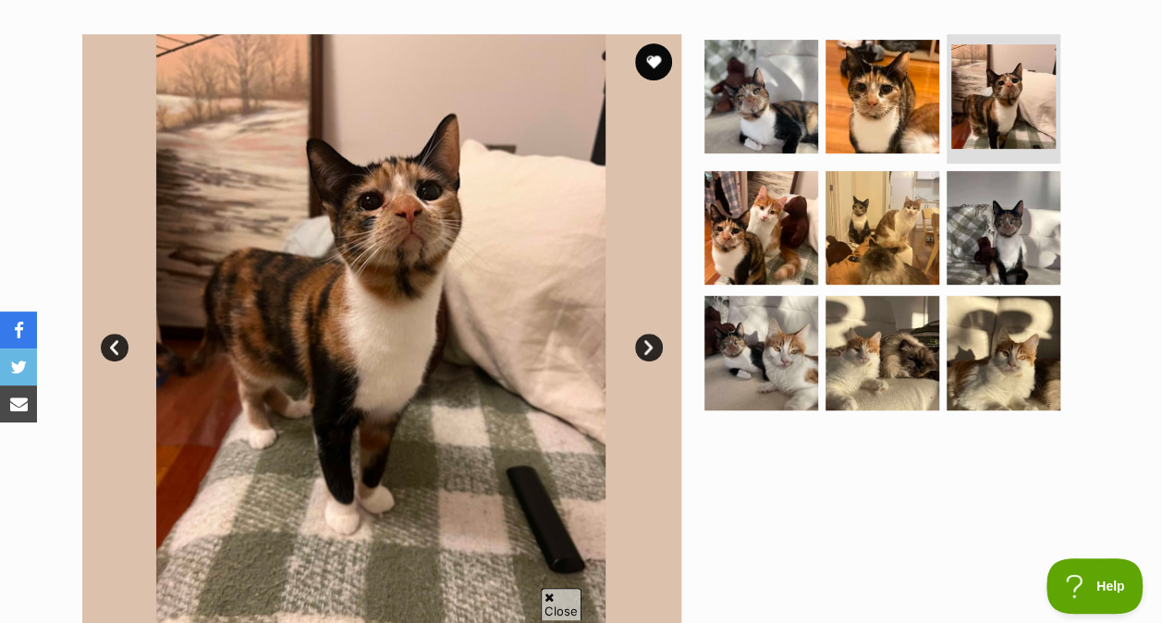
scroll to position [0, 0]
click at [980, 93] on img at bounding box center [1003, 96] width 104 height 104
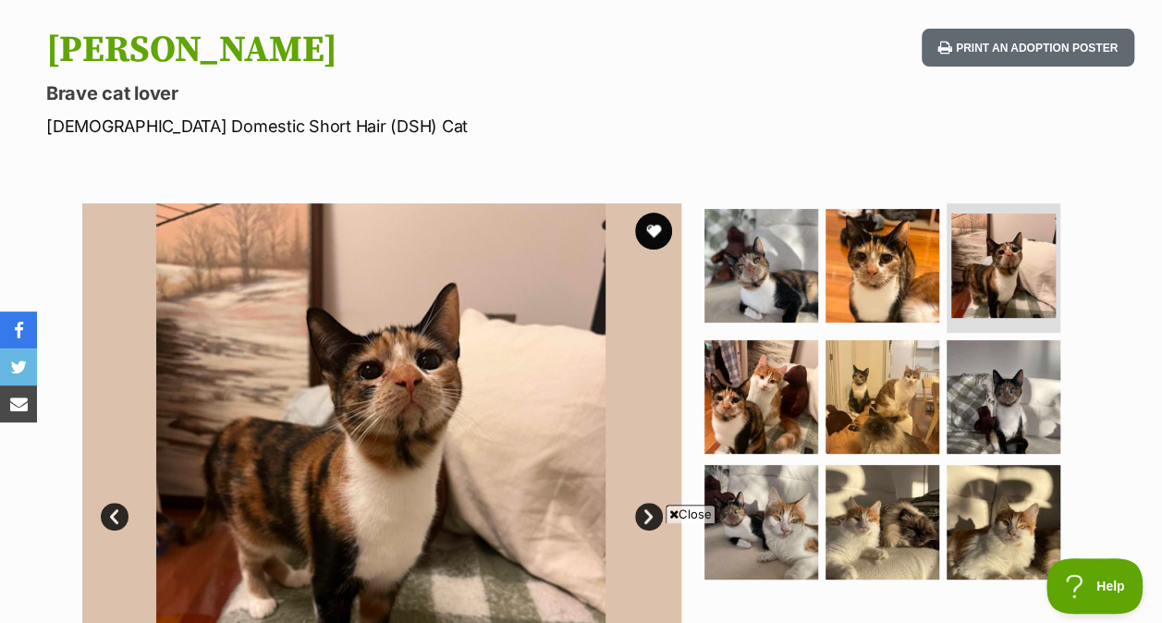
scroll to position [180, 0]
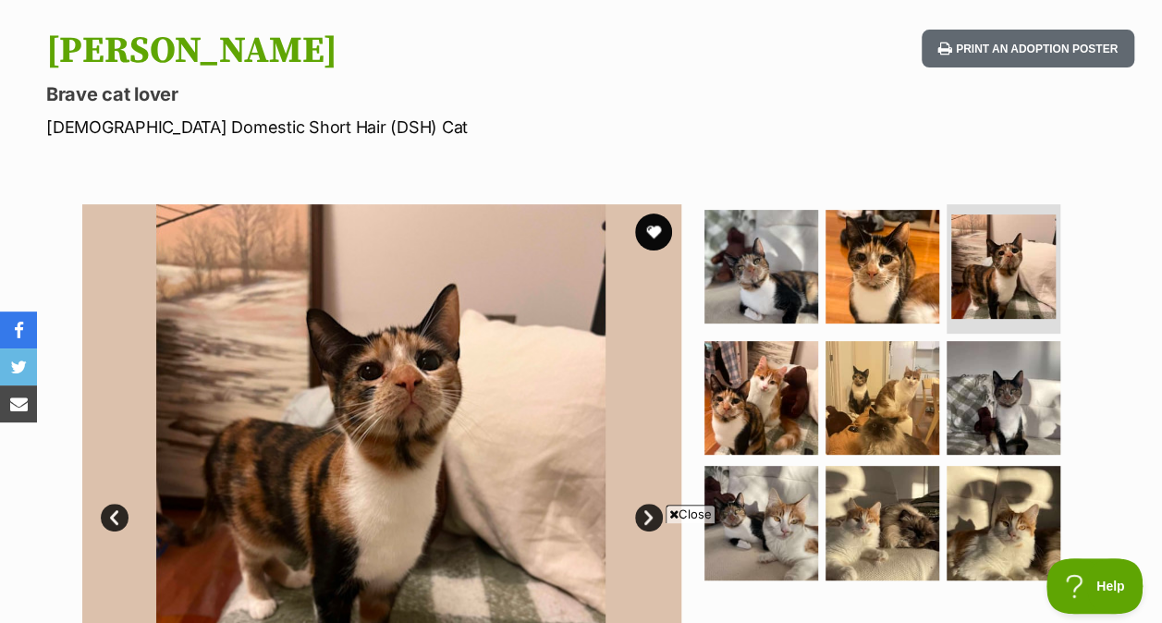
click at [776, 264] on img at bounding box center [761, 267] width 114 height 114
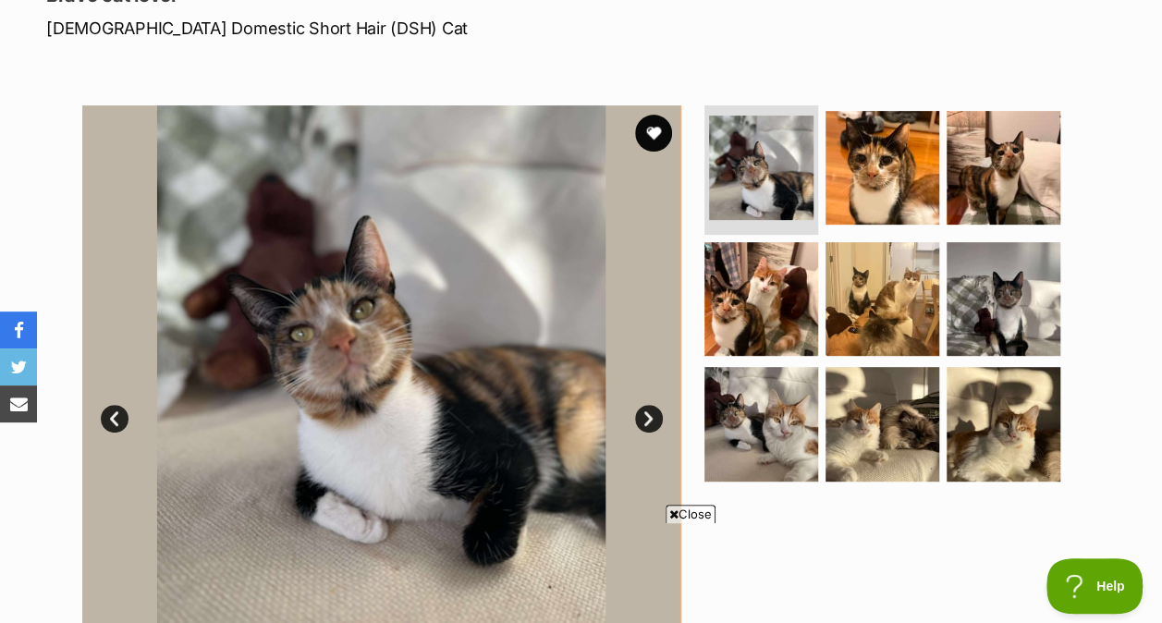
scroll to position [304, 0]
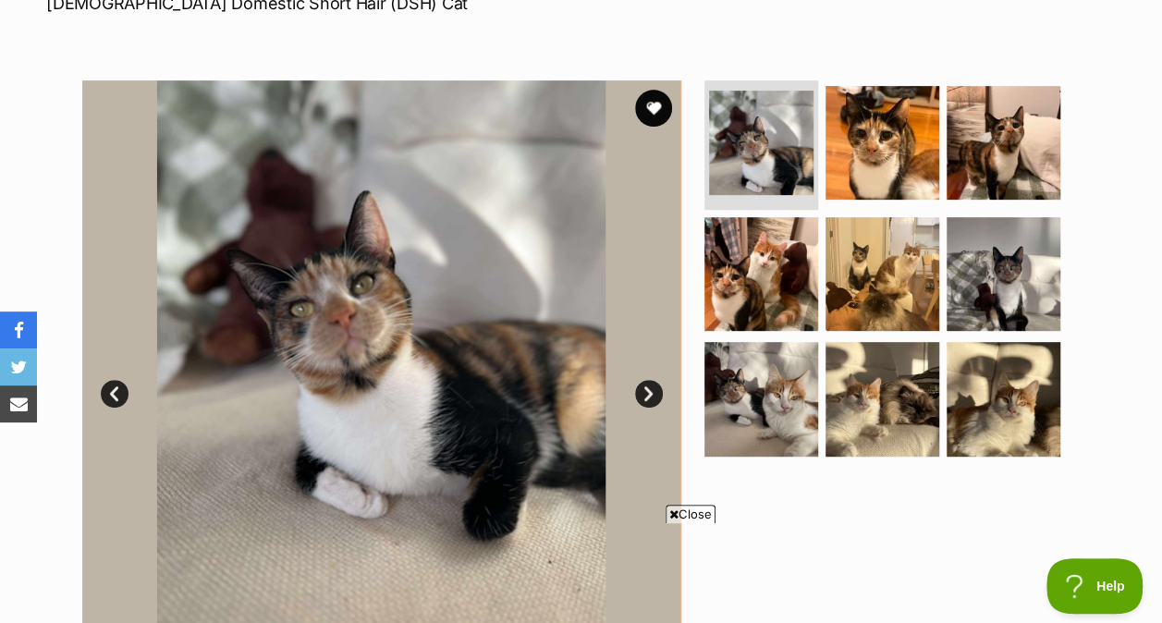
click at [839, 161] on img at bounding box center [882, 143] width 114 height 114
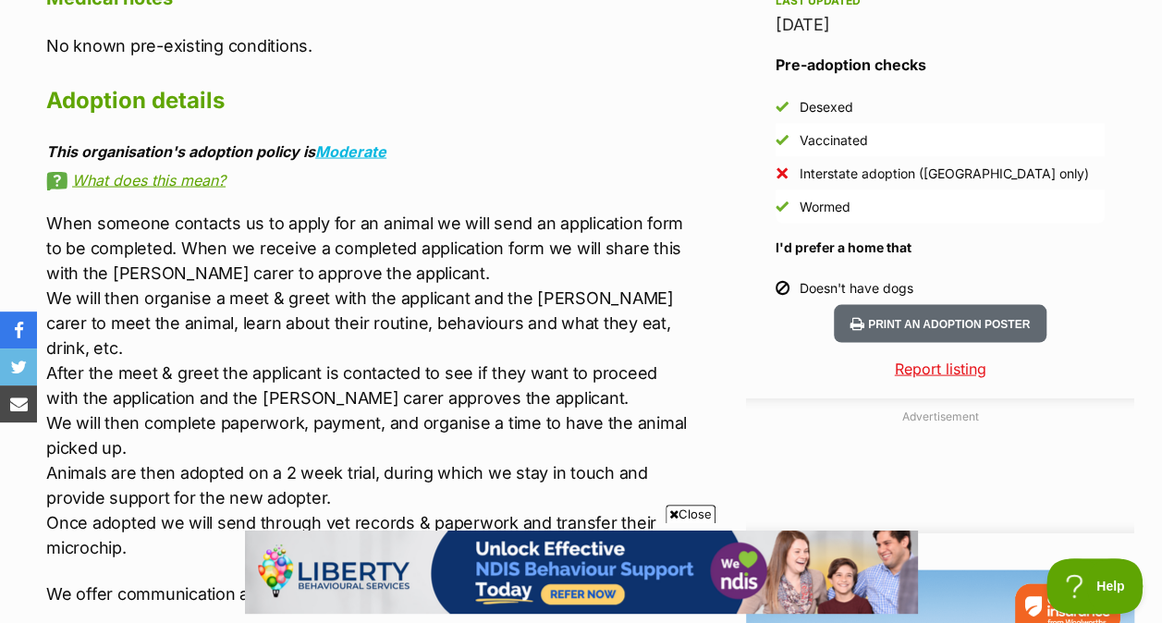
scroll to position [0, 0]
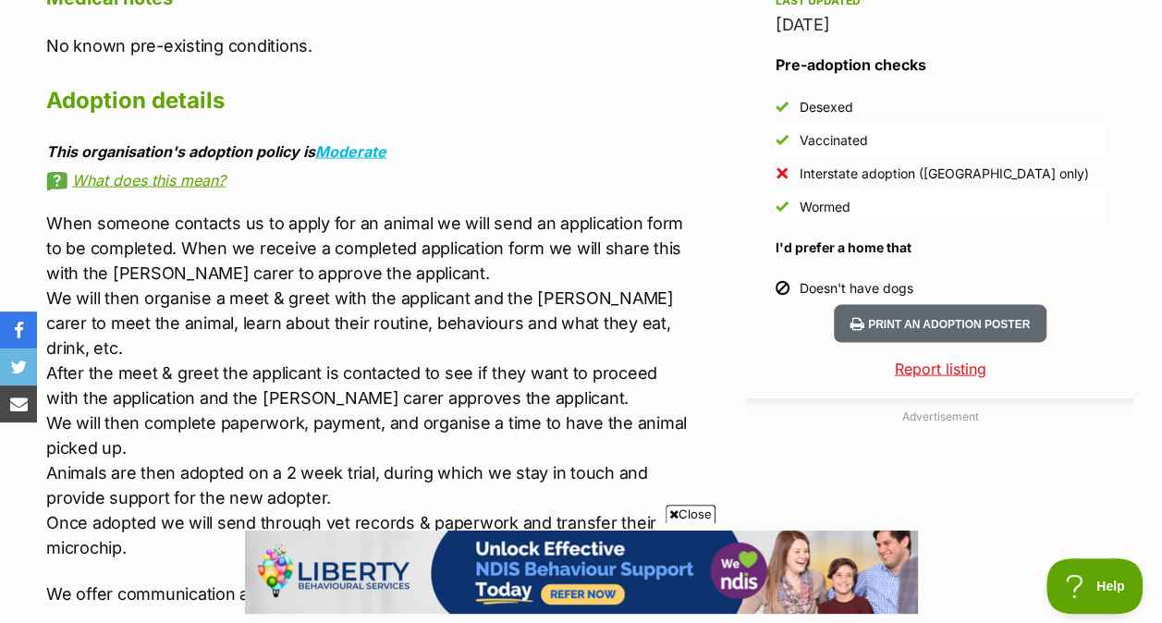
click at [680, 513] on span "Close" at bounding box center [691, 514] width 50 height 18
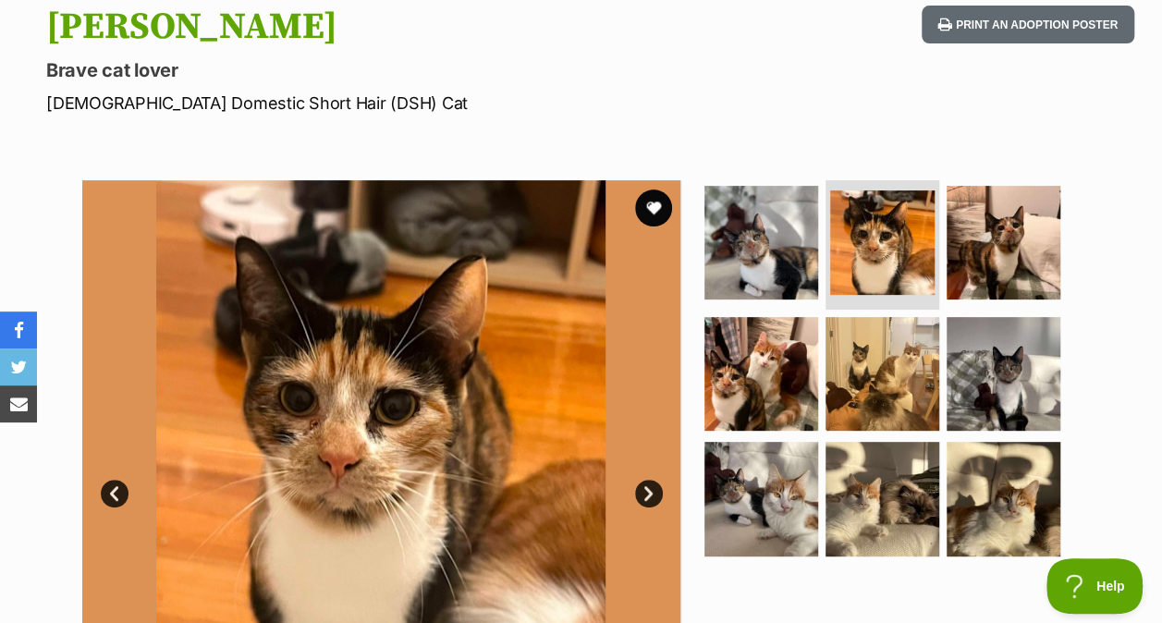
scroll to position [198, 0]
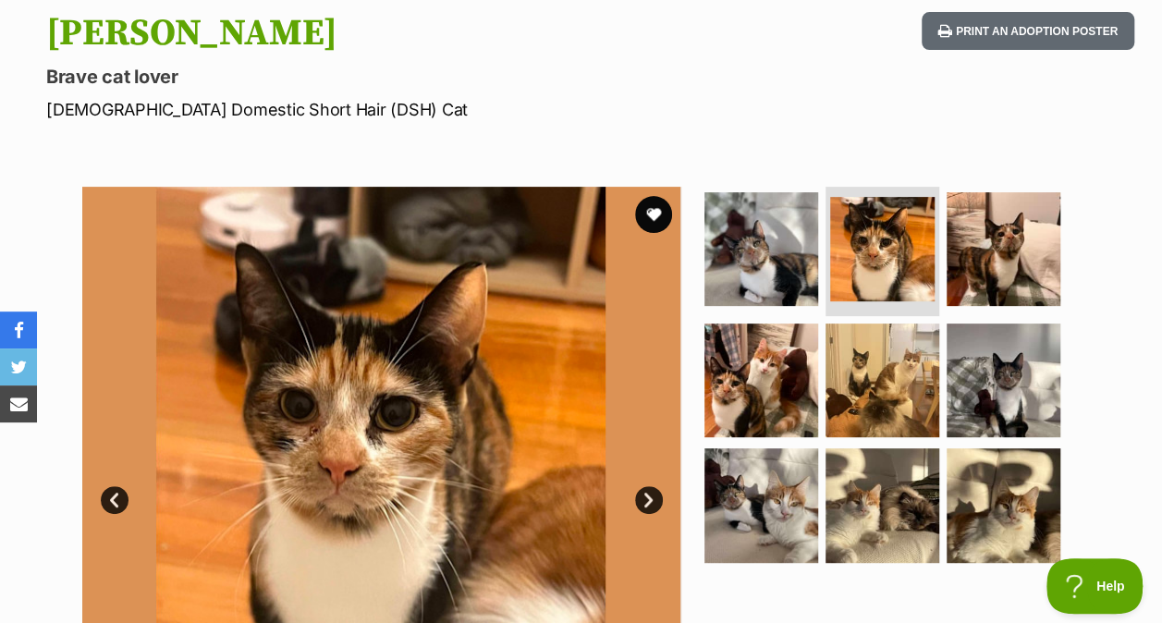
click at [1041, 246] on img at bounding box center [1004, 249] width 114 height 114
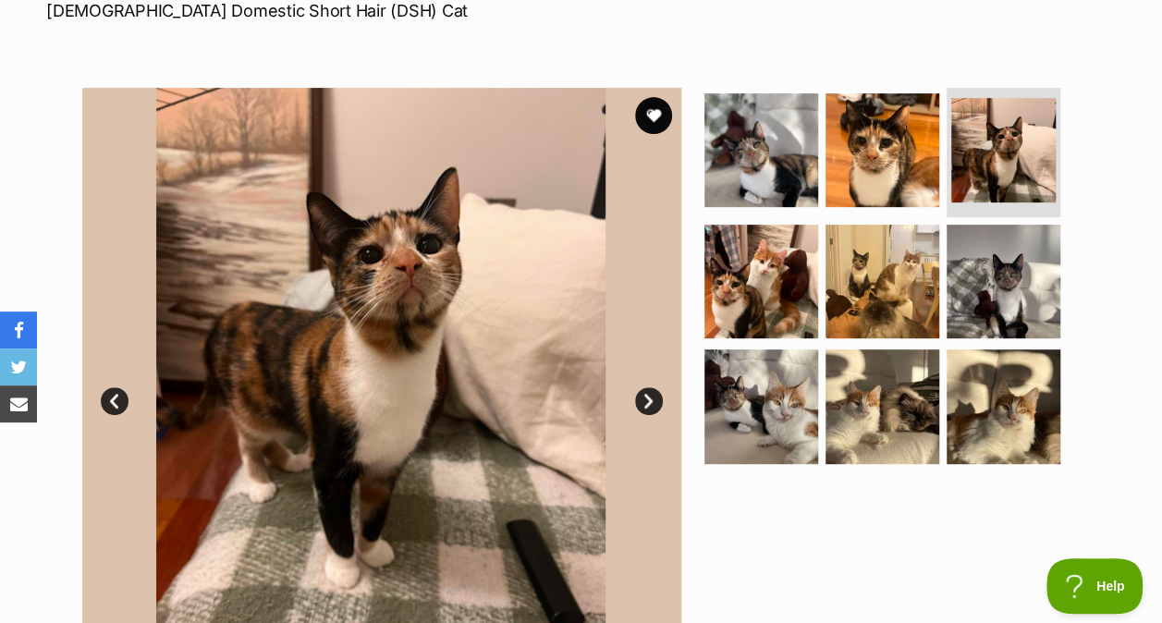
scroll to position [299, 0]
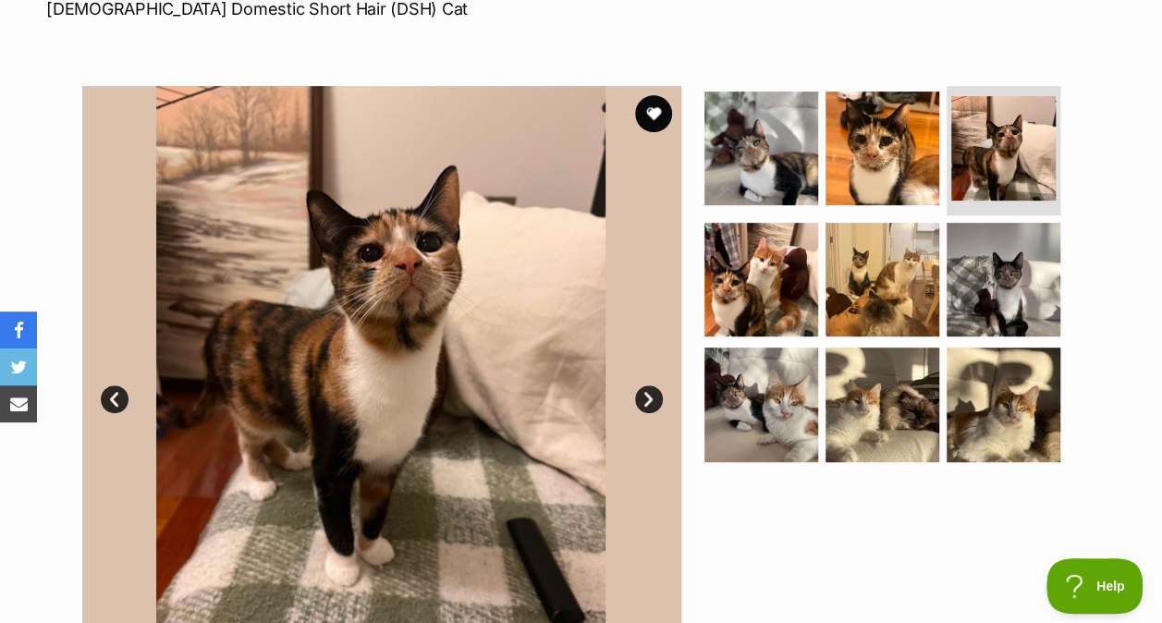
click at [997, 348] on img at bounding box center [1004, 405] width 114 height 114
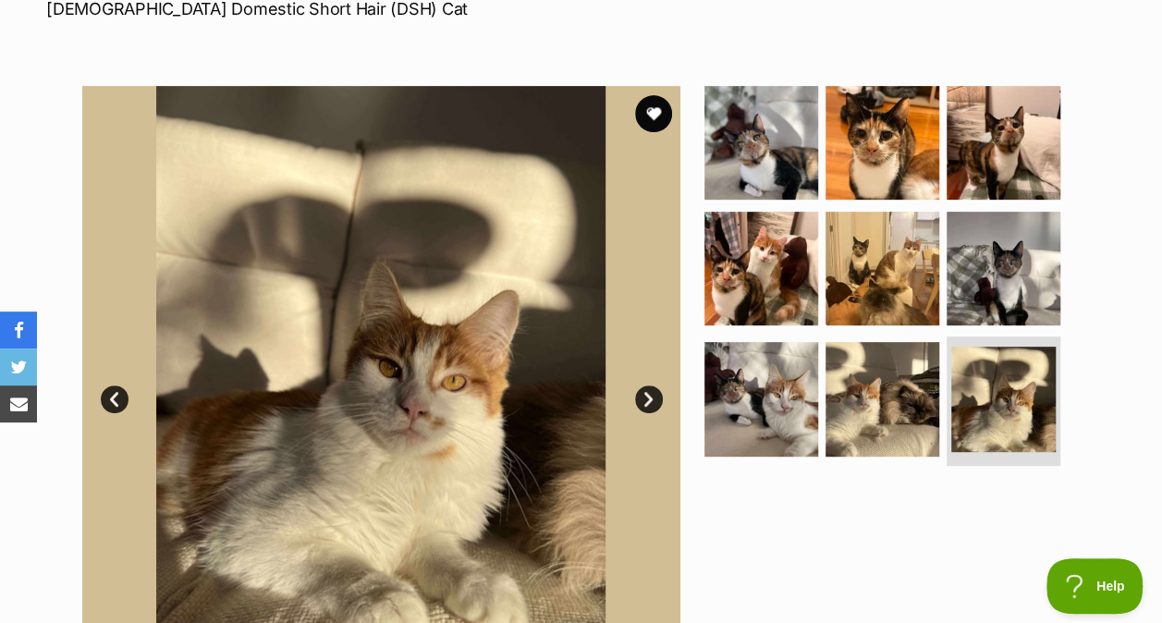
click at [985, 256] on img at bounding box center [1004, 269] width 114 height 114
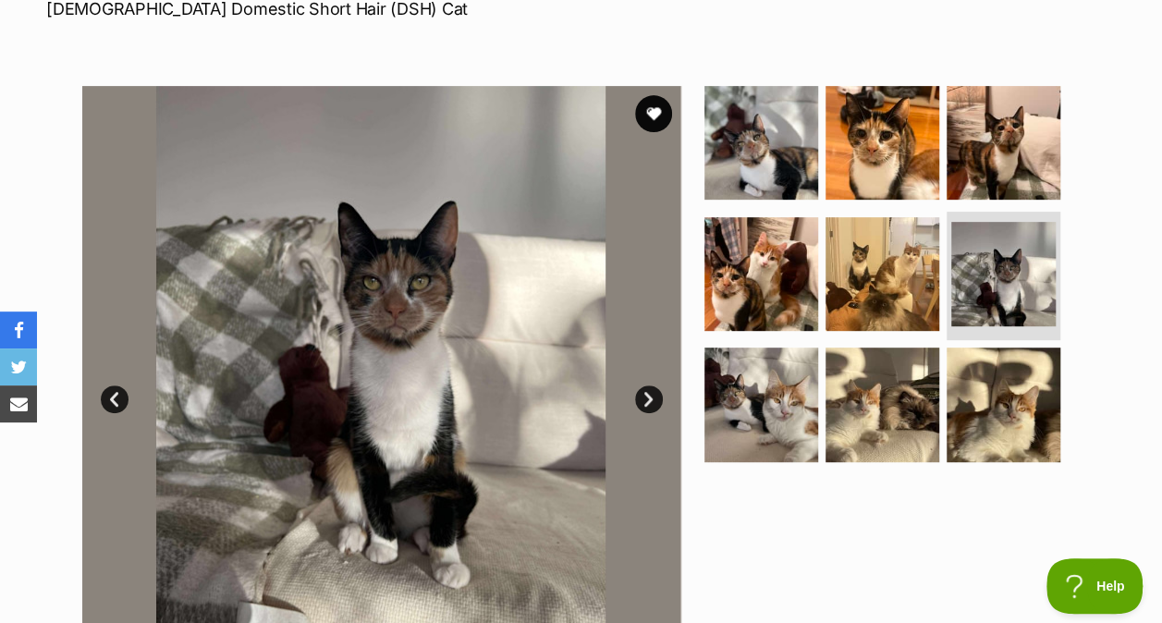
click at [743, 431] on img at bounding box center [761, 405] width 114 height 114
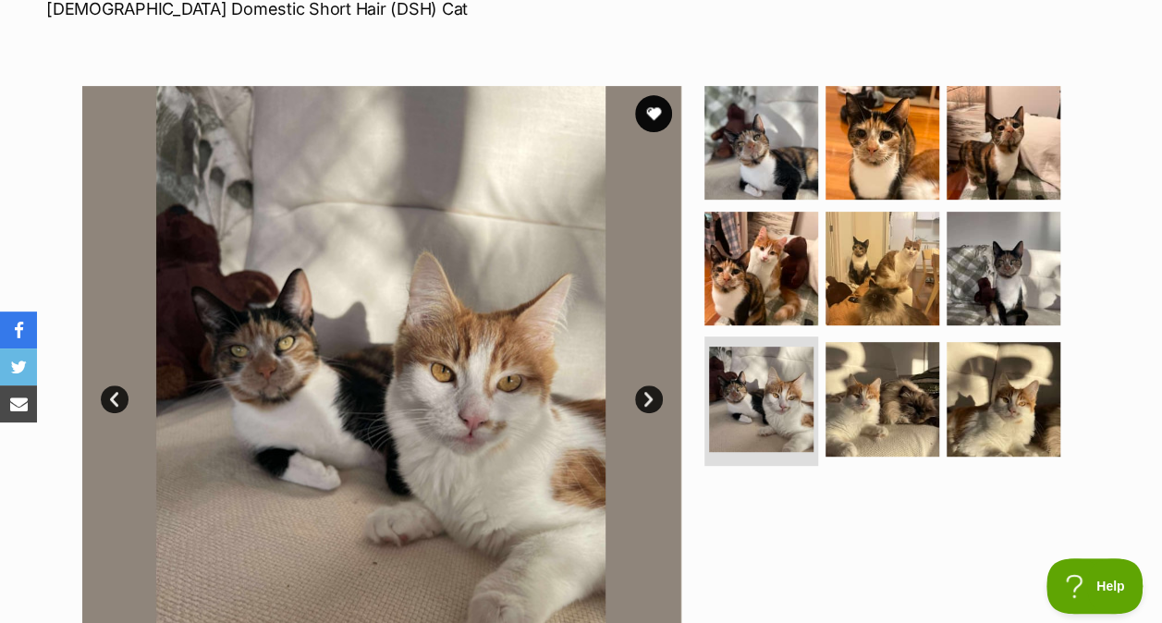
click at [746, 155] on img at bounding box center [761, 143] width 114 height 114
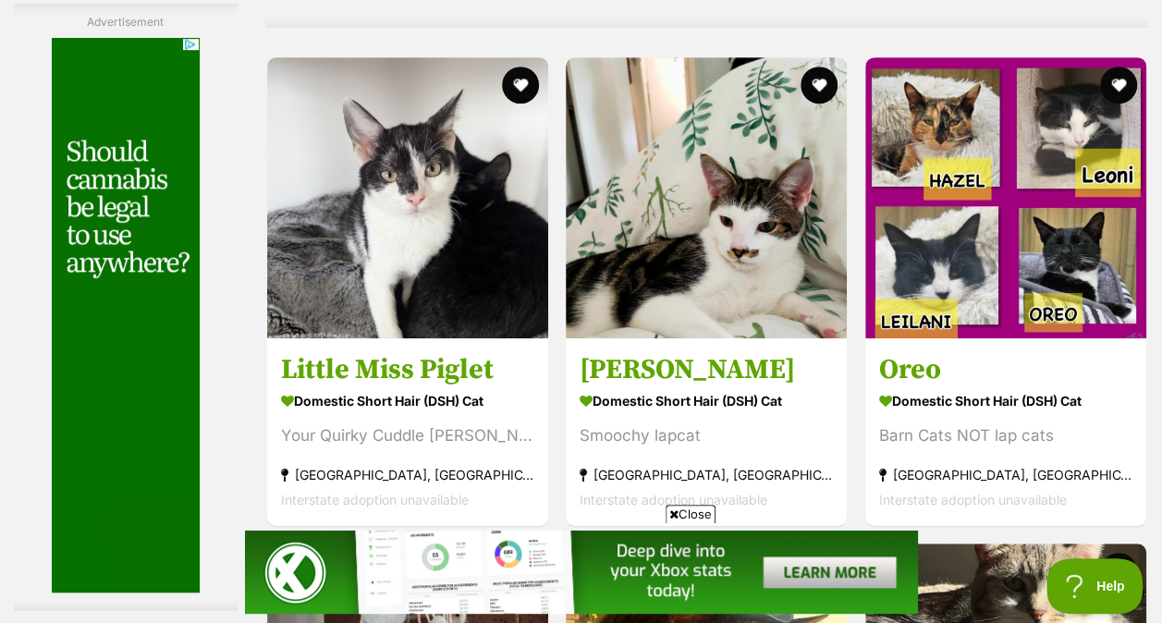
scroll to position [10896, 0]
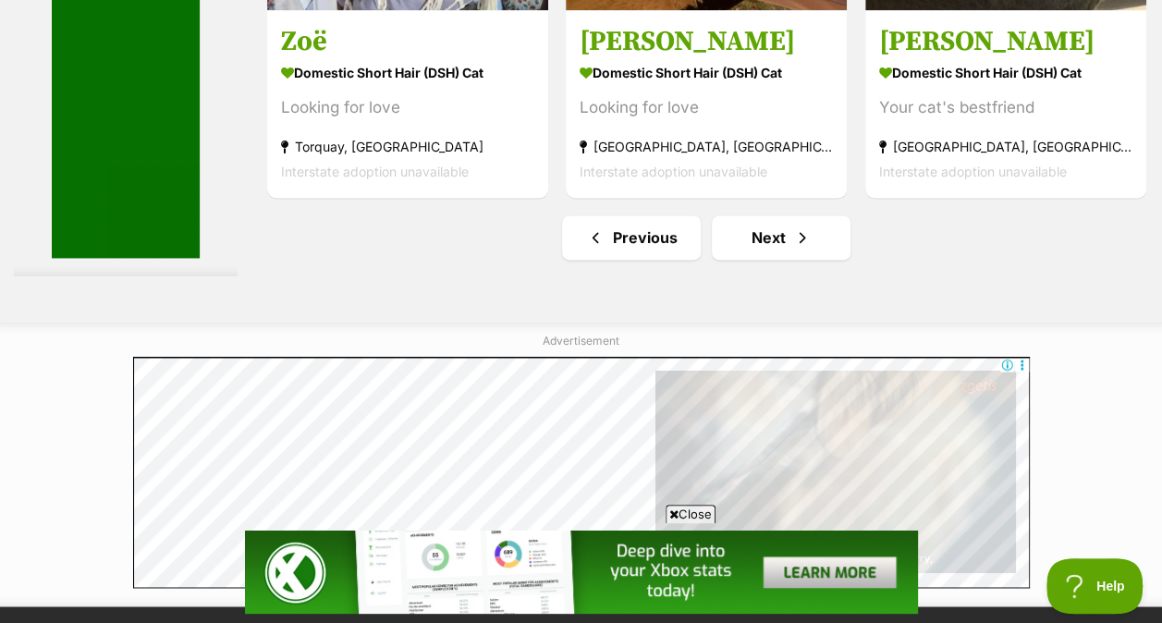
scroll to position [11706, 0]
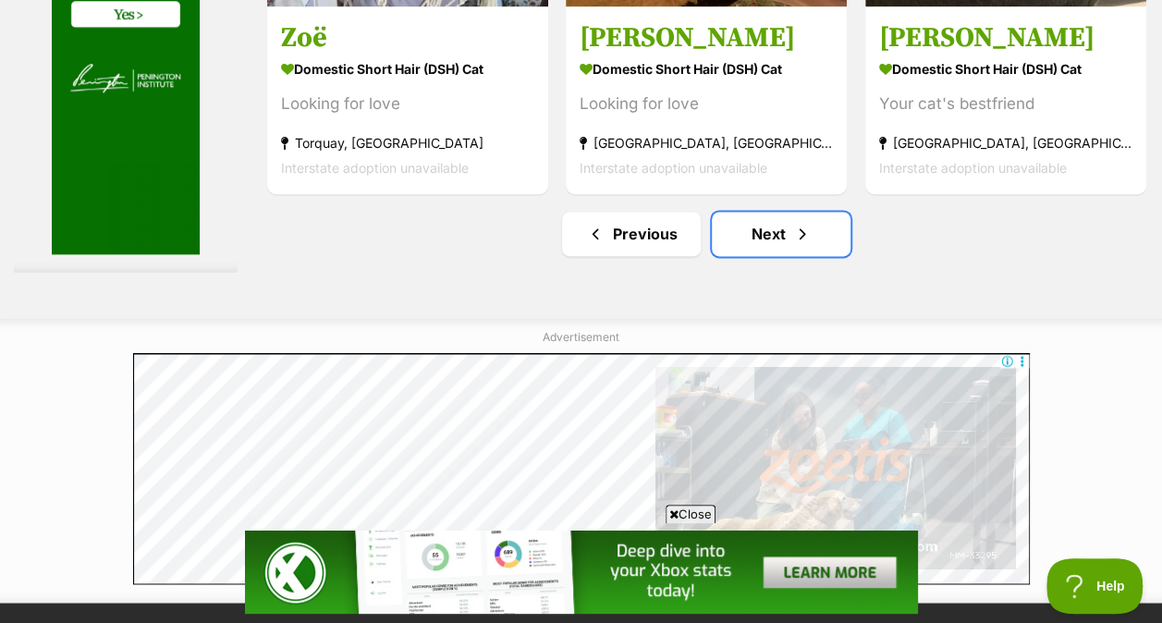
click at [754, 239] on link "Next" at bounding box center [781, 234] width 139 height 44
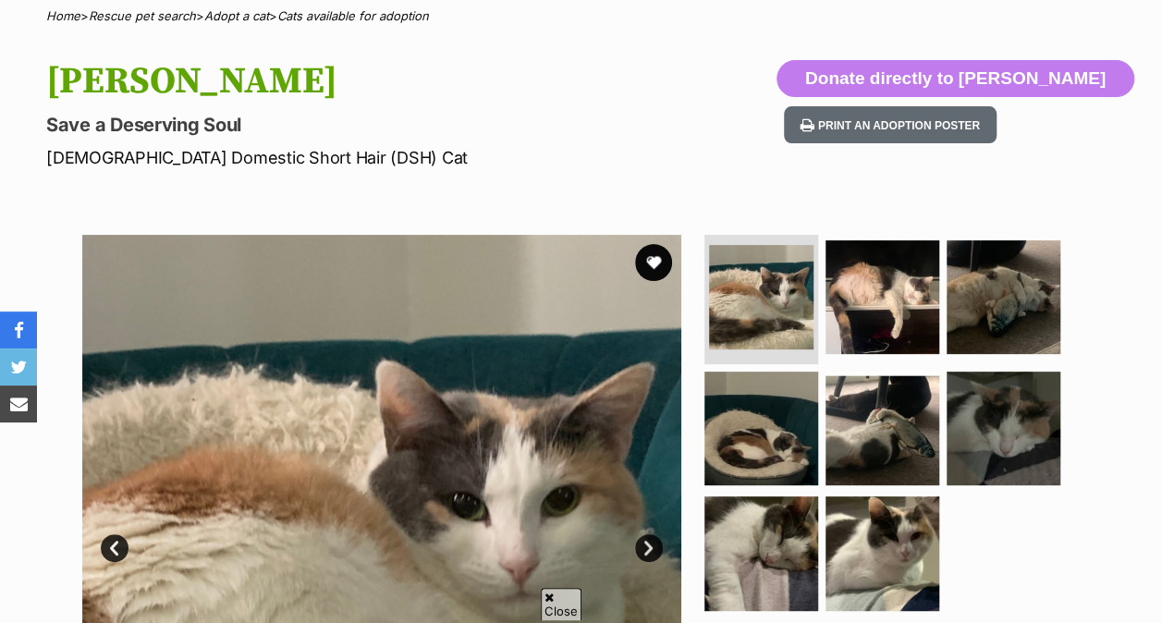
scroll to position [152, 0]
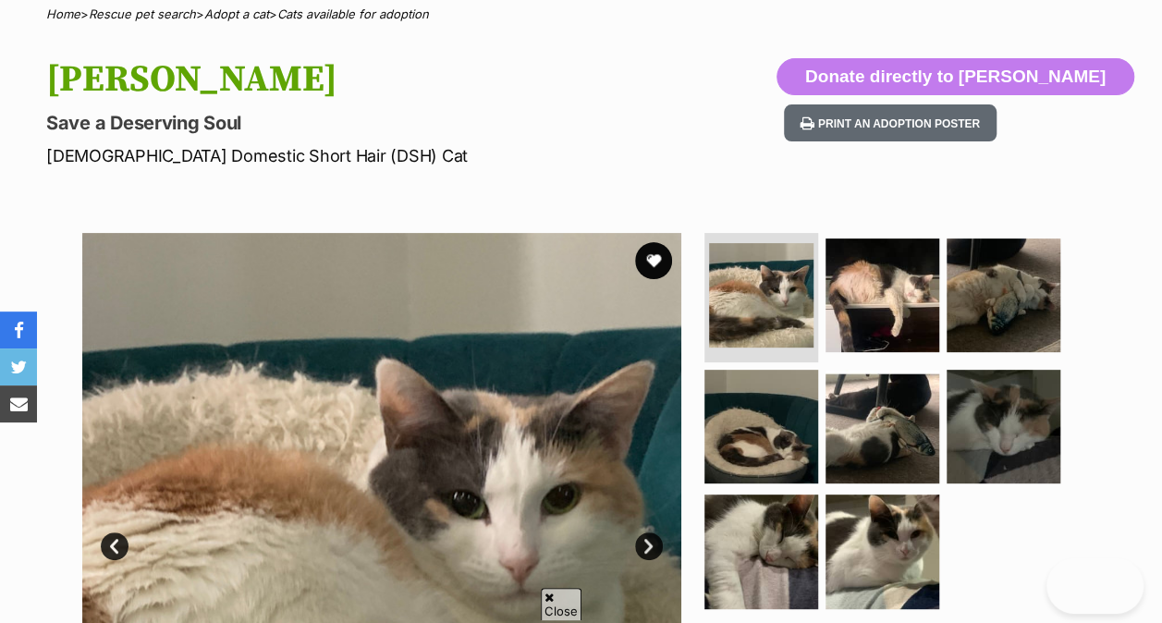
click at [867, 287] on img at bounding box center [882, 295] width 114 height 114
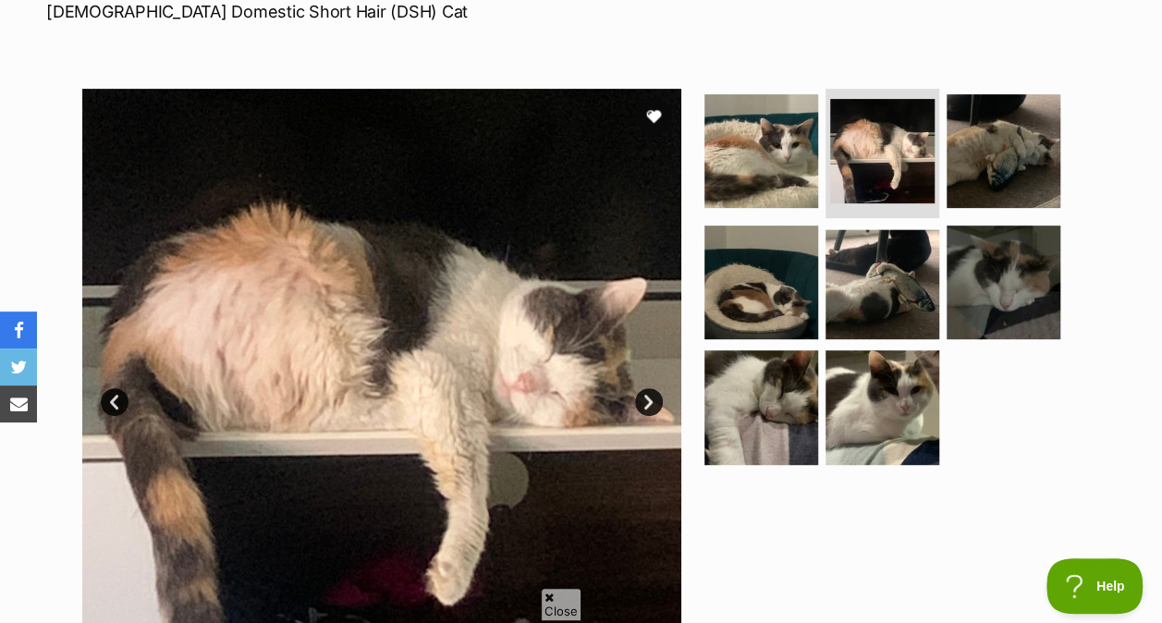
scroll to position [0, 0]
click at [959, 170] on img at bounding box center [1004, 151] width 114 height 114
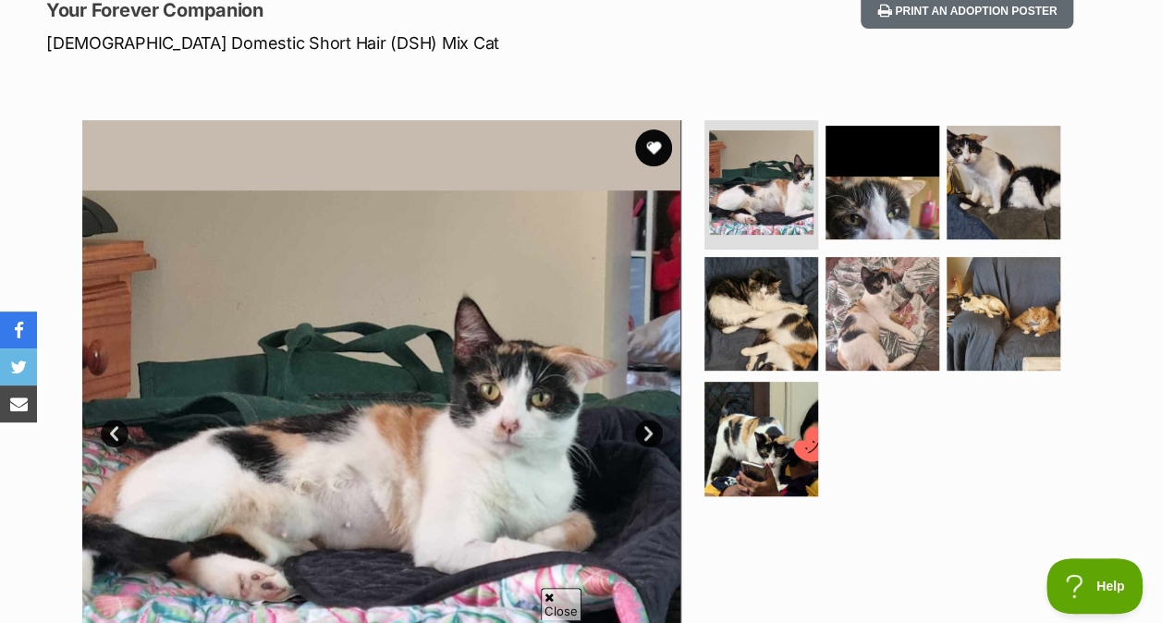
click at [854, 198] on img at bounding box center [882, 183] width 114 height 114
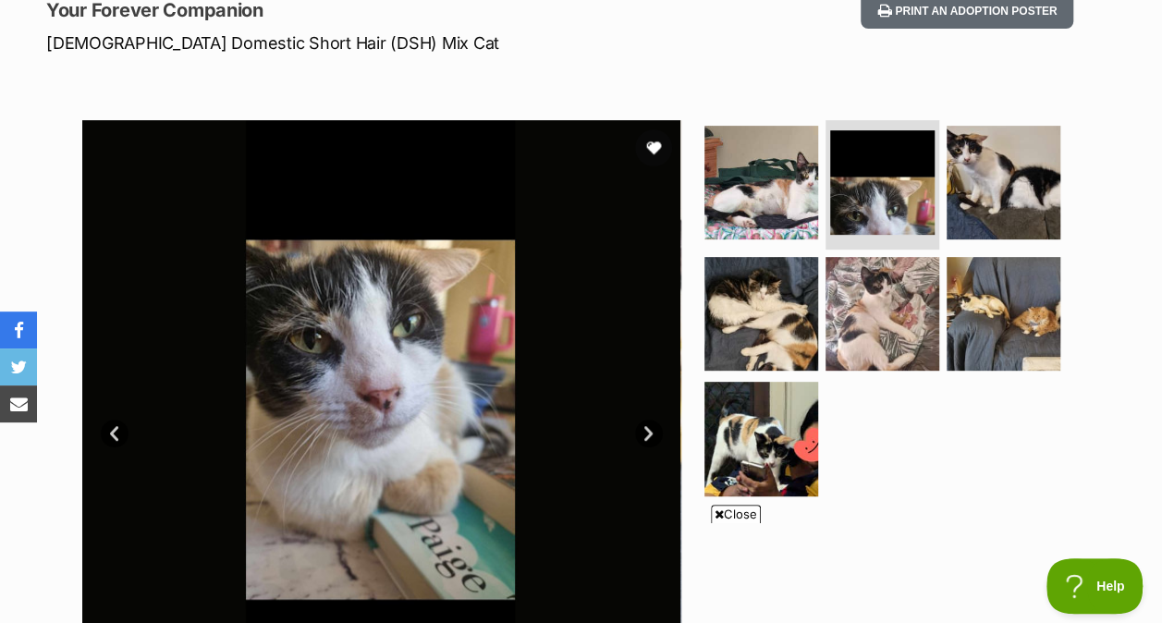
click at [984, 310] on img at bounding box center [1004, 314] width 114 height 114
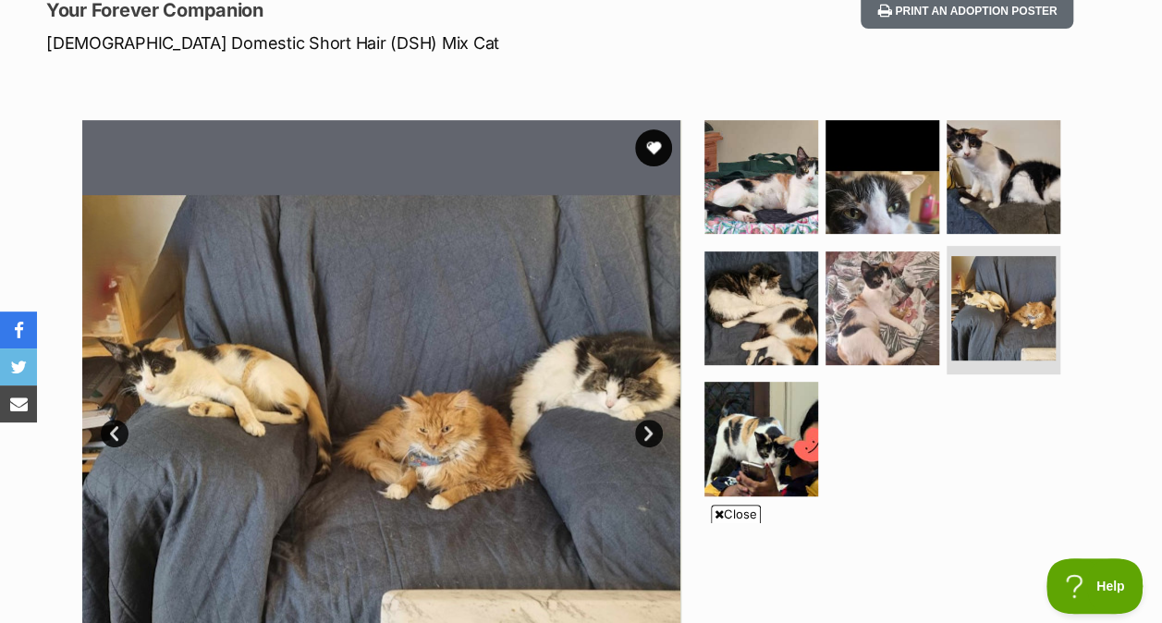
click at [902, 316] on img at bounding box center [882, 308] width 114 height 114
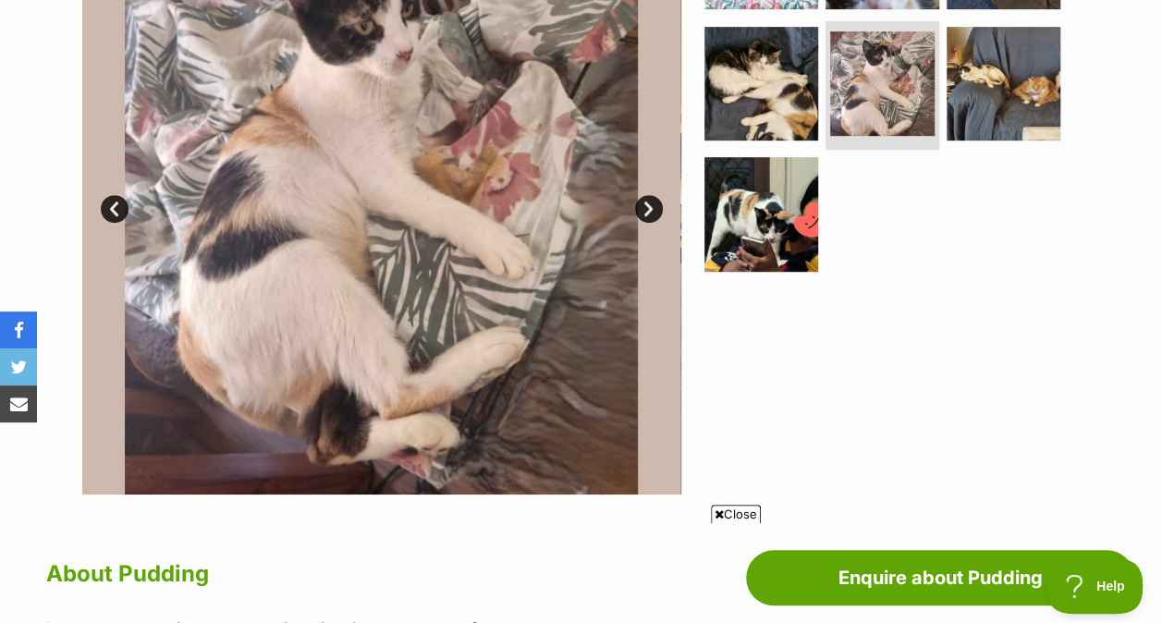
scroll to position [463, 0]
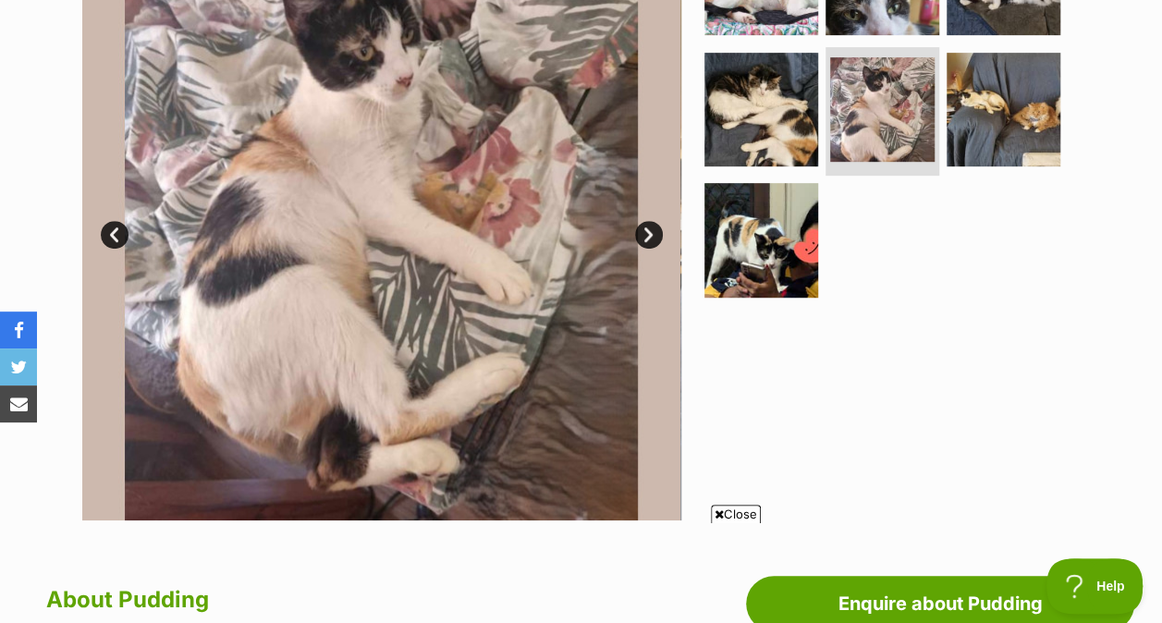
click at [720, 246] on img at bounding box center [761, 240] width 114 height 114
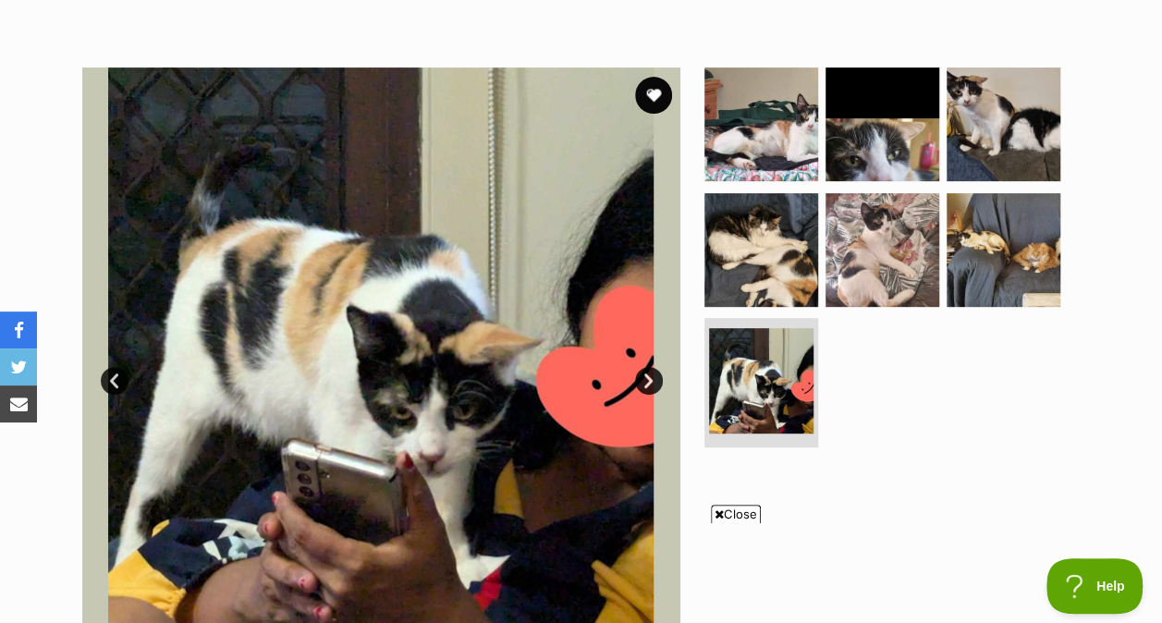
scroll to position [312, 0]
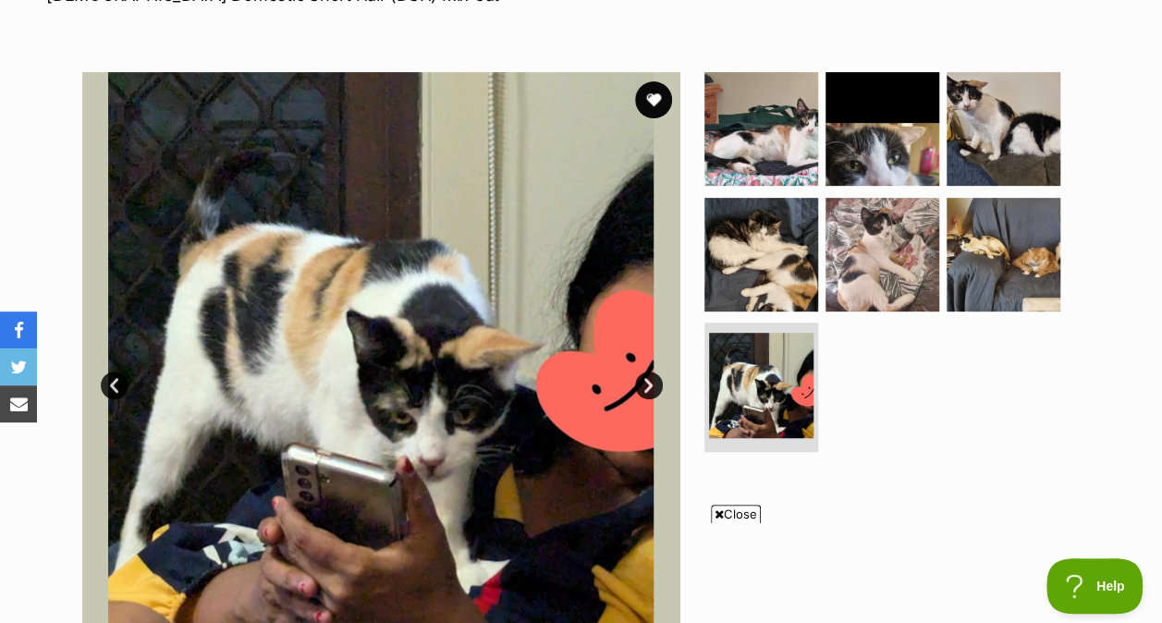
click at [753, 243] on img at bounding box center [761, 255] width 114 height 114
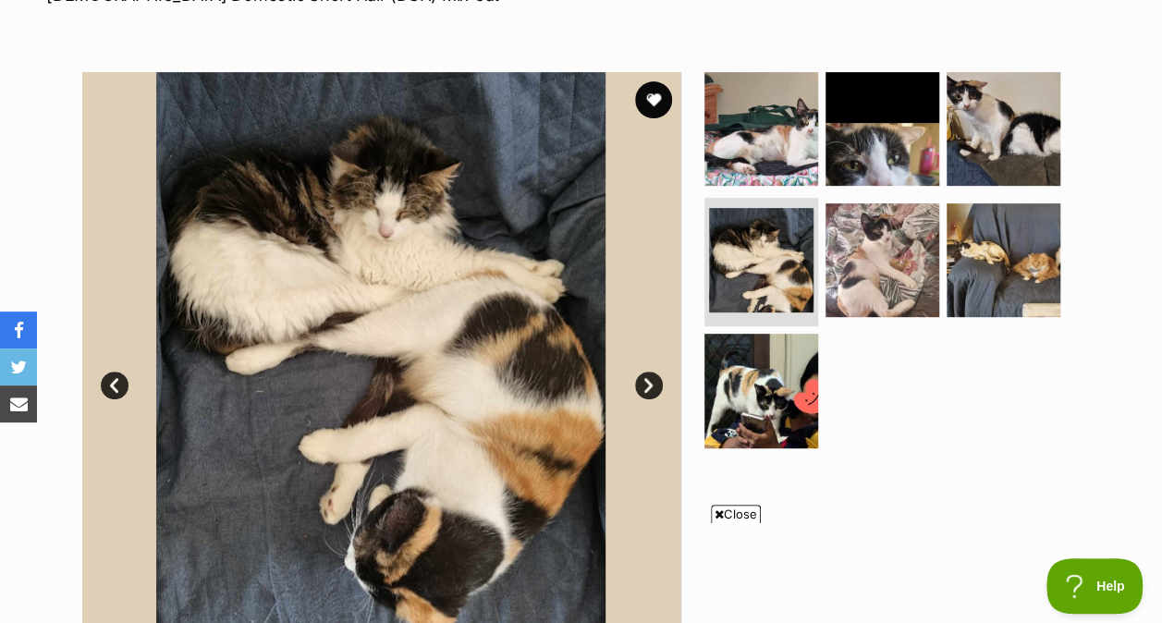
click at [776, 131] on img at bounding box center [761, 129] width 114 height 114
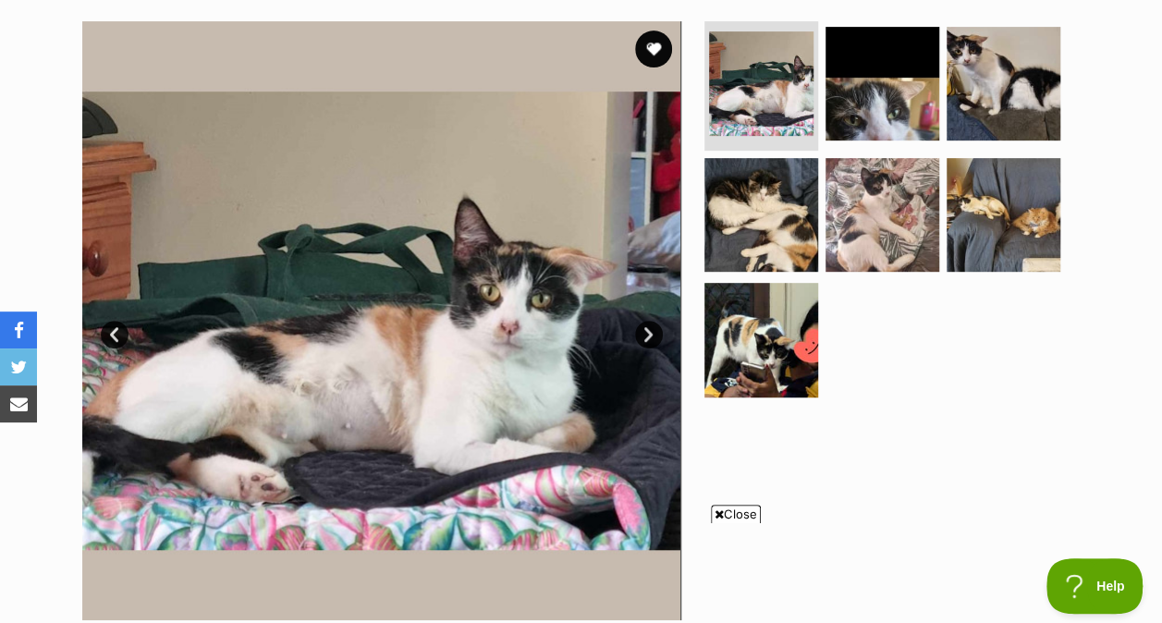
scroll to position [361, 0]
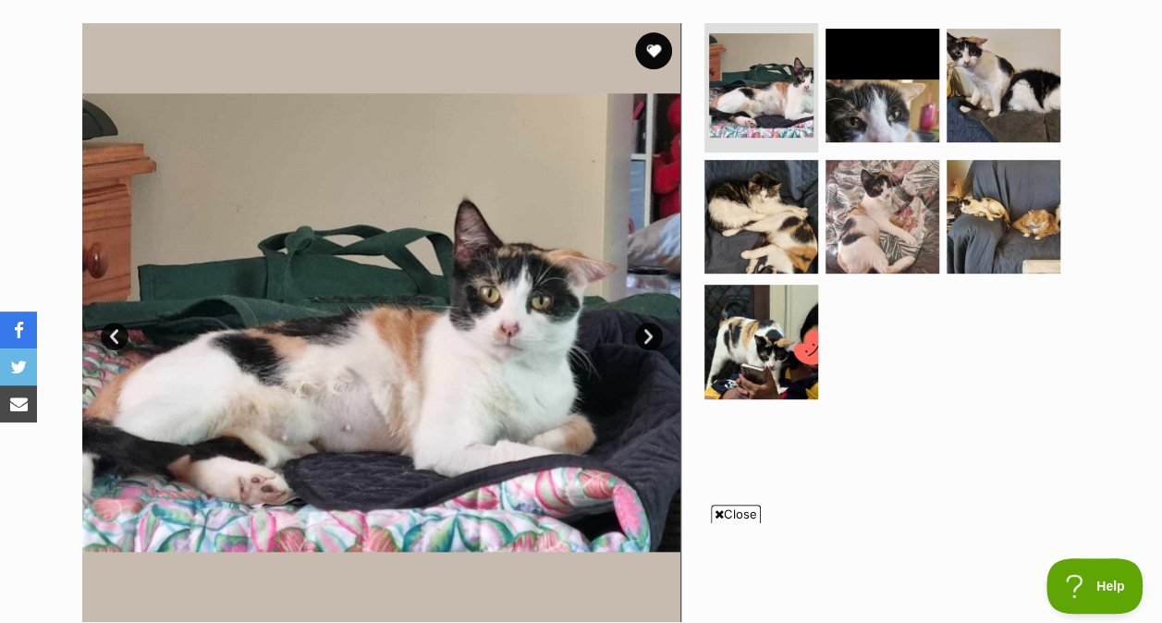
click at [791, 320] on img at bounding box center [761, 342] width 114 height 114
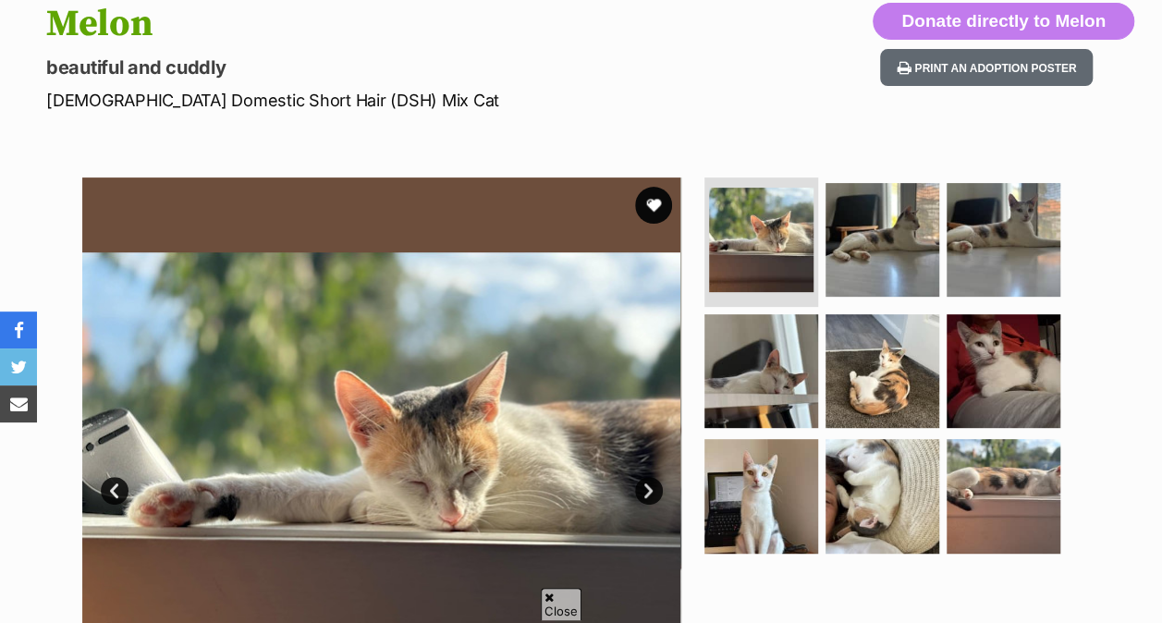
click at [861, 297] on link at bounding box center [882, 290] width 114 height 19
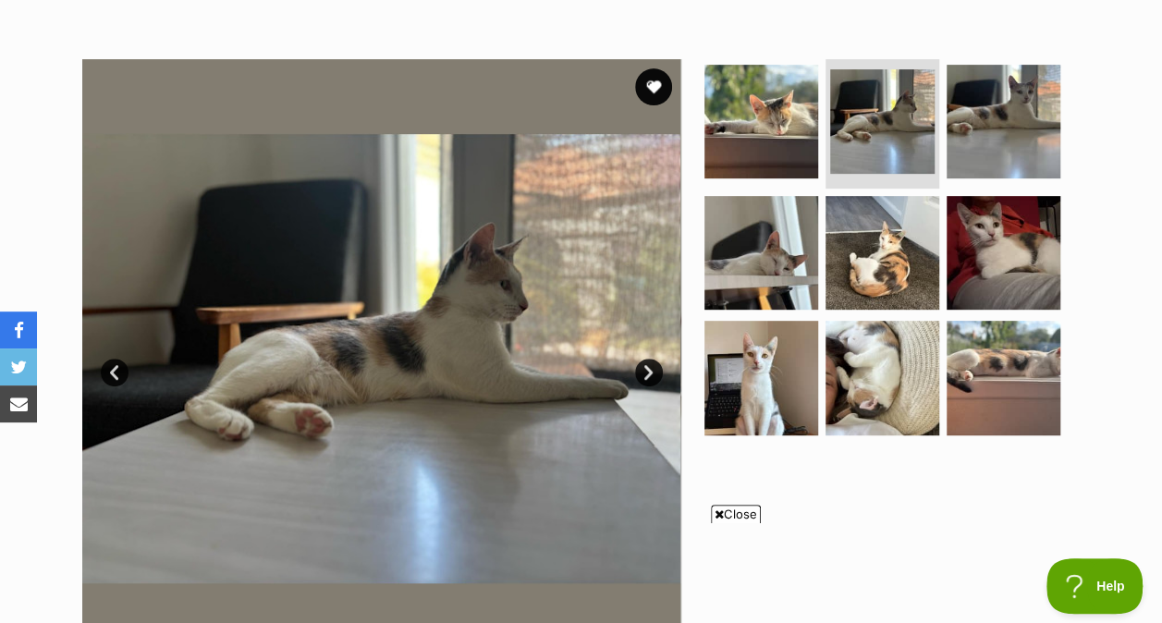
click at [995, 147] on img at bounding box center [1004, 122] width 114 height 114
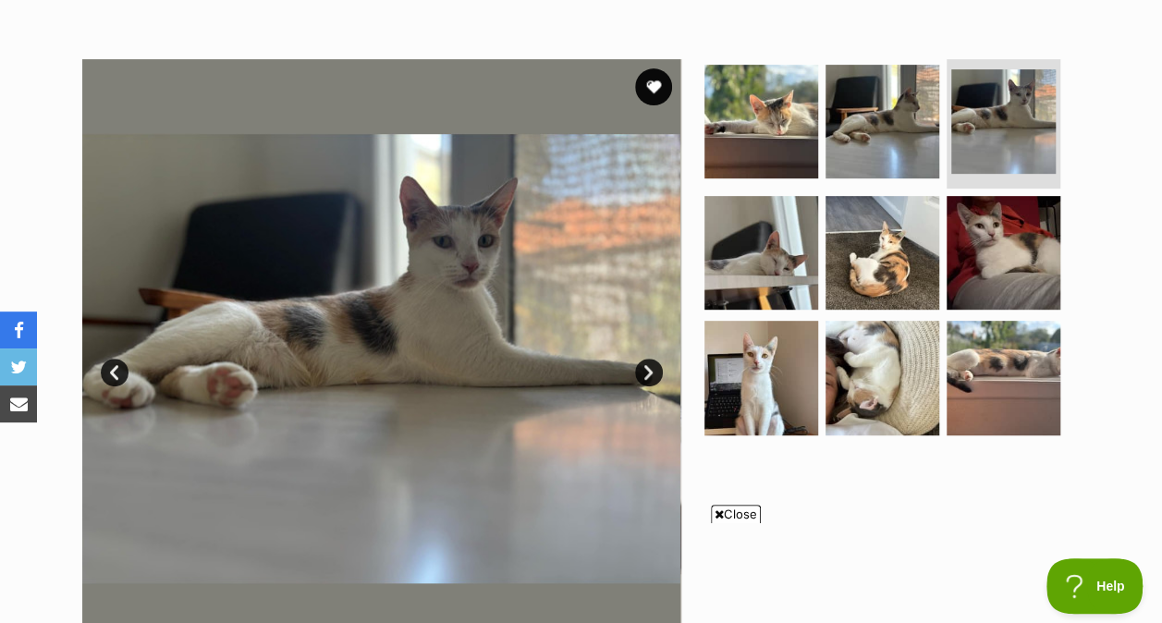
click at [889, 236] on img at bounding box center [882, 253] width 114 height 114
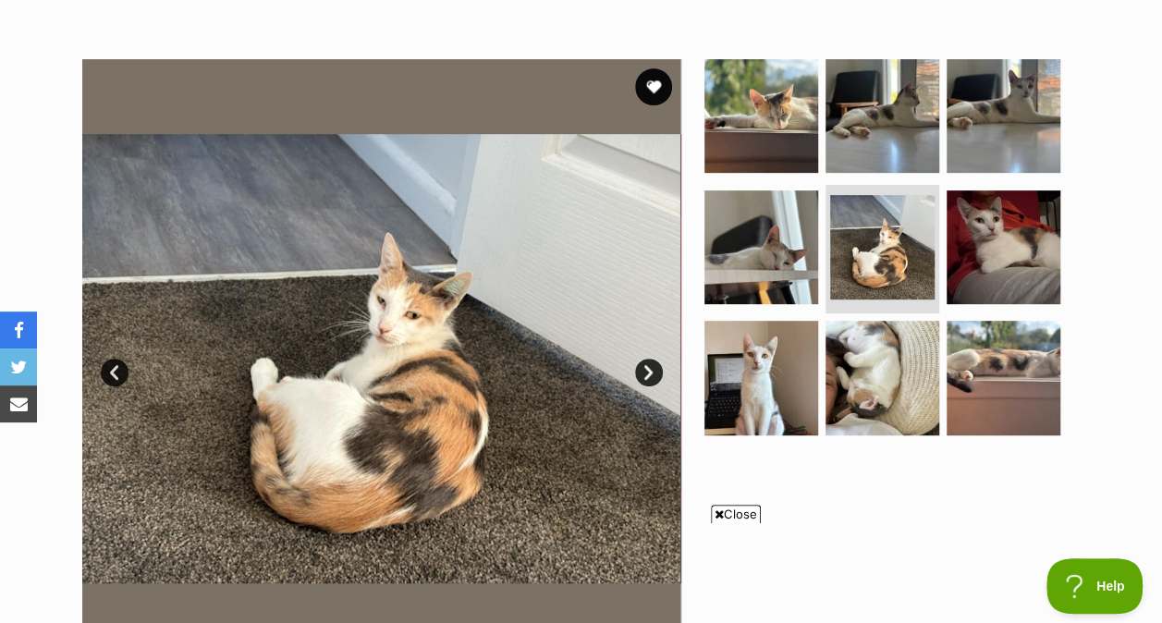
click at [859, 384] on img at bounding box center [882, 378] width 114 height 114
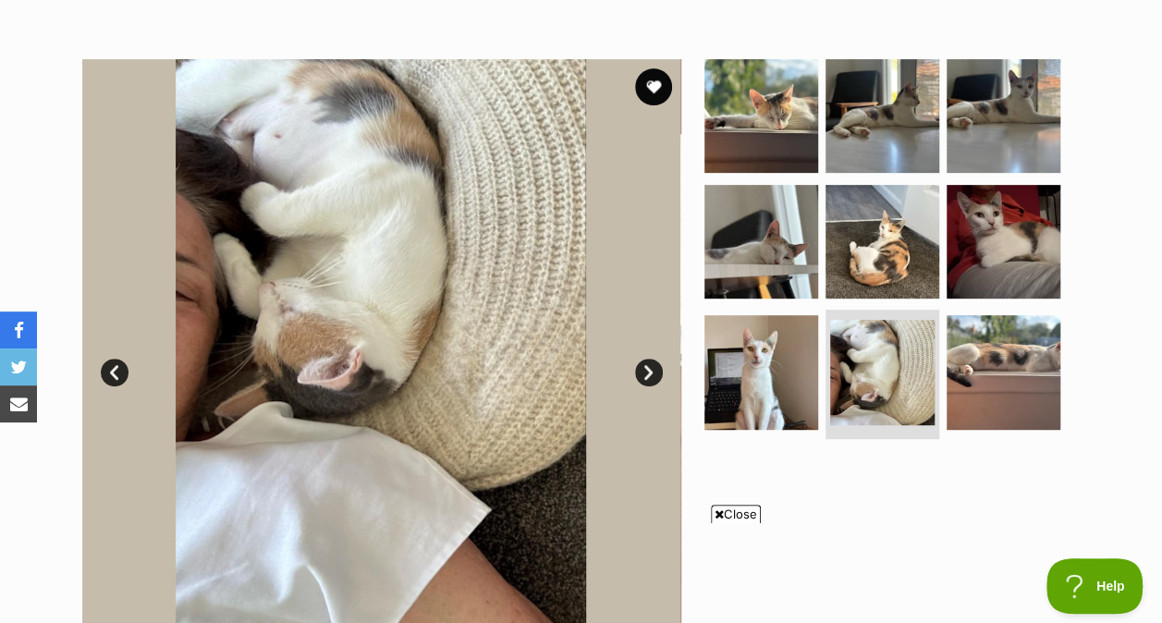
click at [780, 281] on img at bounding box center [761, 242] width 114 height 114
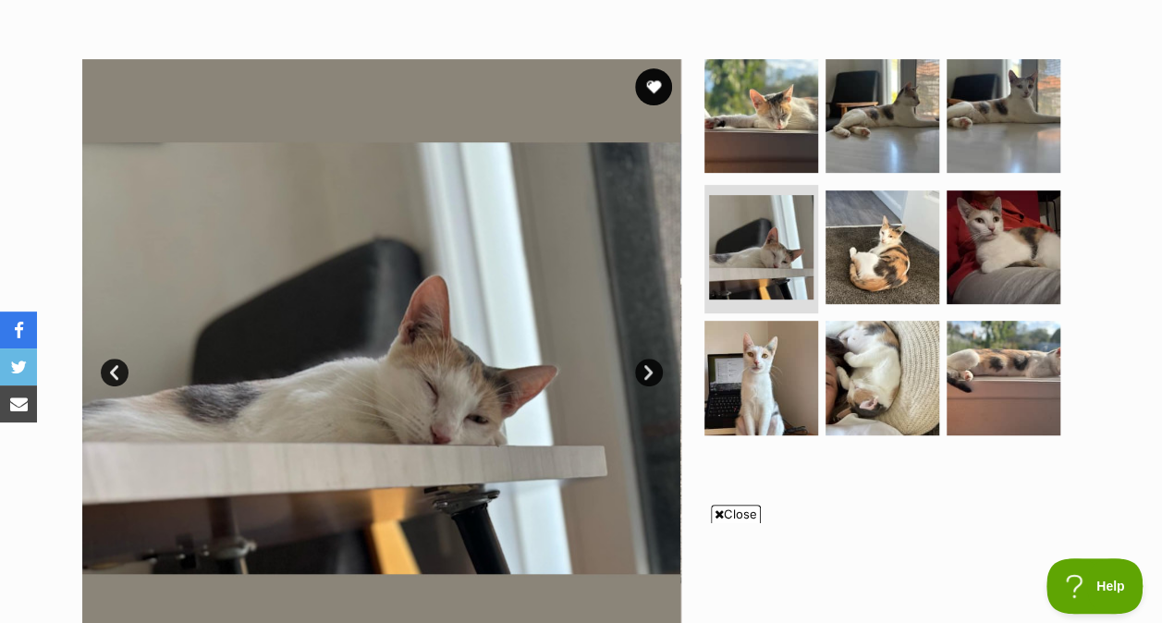
click at [779, 74] on img at bounding box center [761, 116] width 114 height 114
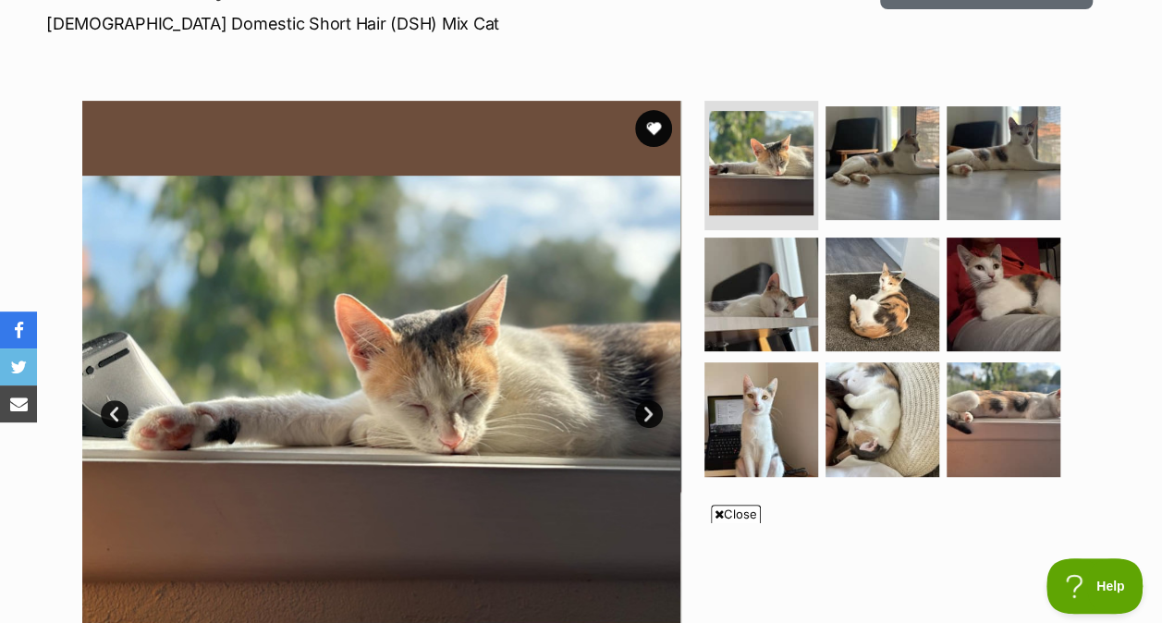
scroll to position [262, 0]
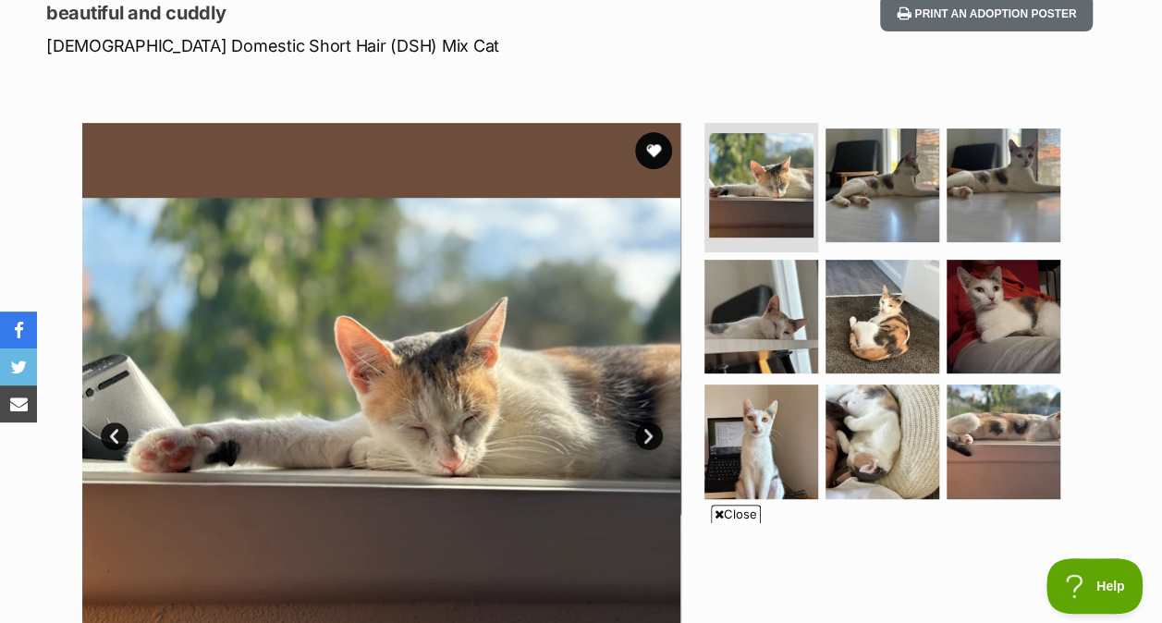
click at [872, 181] on img at bounding box center [882, 185] width 114 height 114
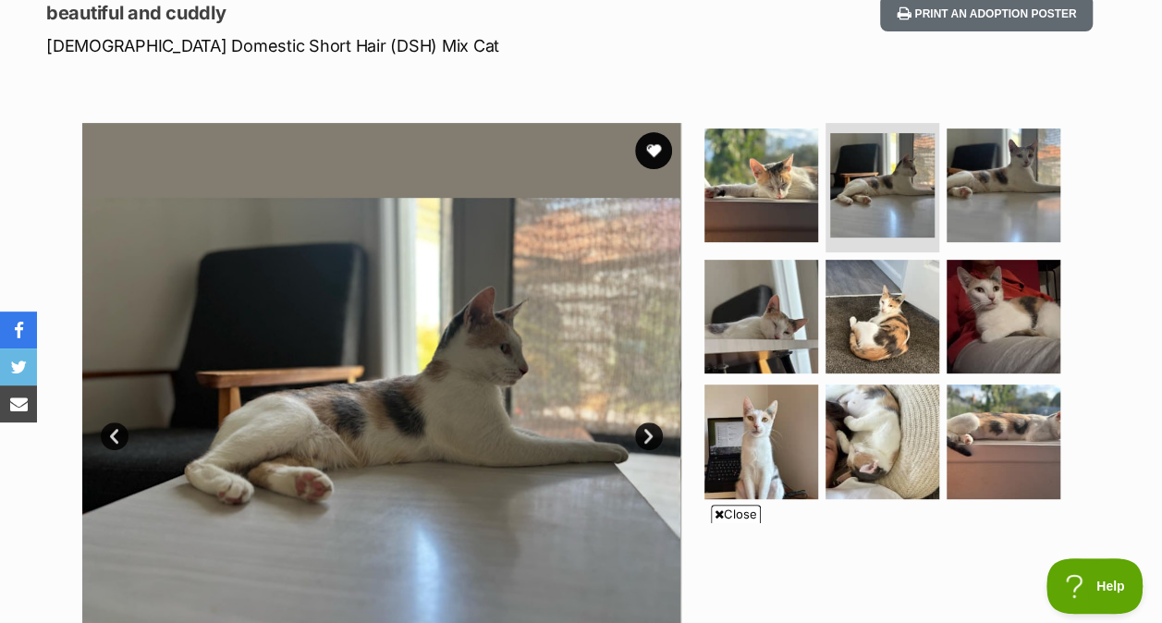
click at [967, 193] on img at bounding box center [1004, 185] width 114 height 114
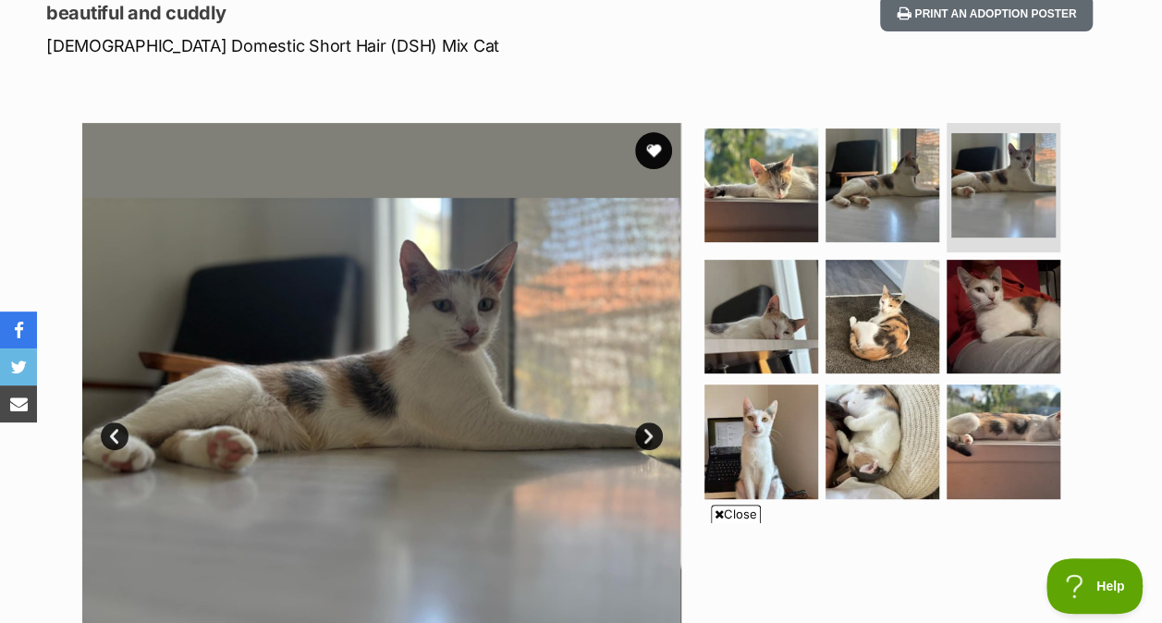
click at [730, 313] on img at bounding box center [761, 317] width 114 height 114
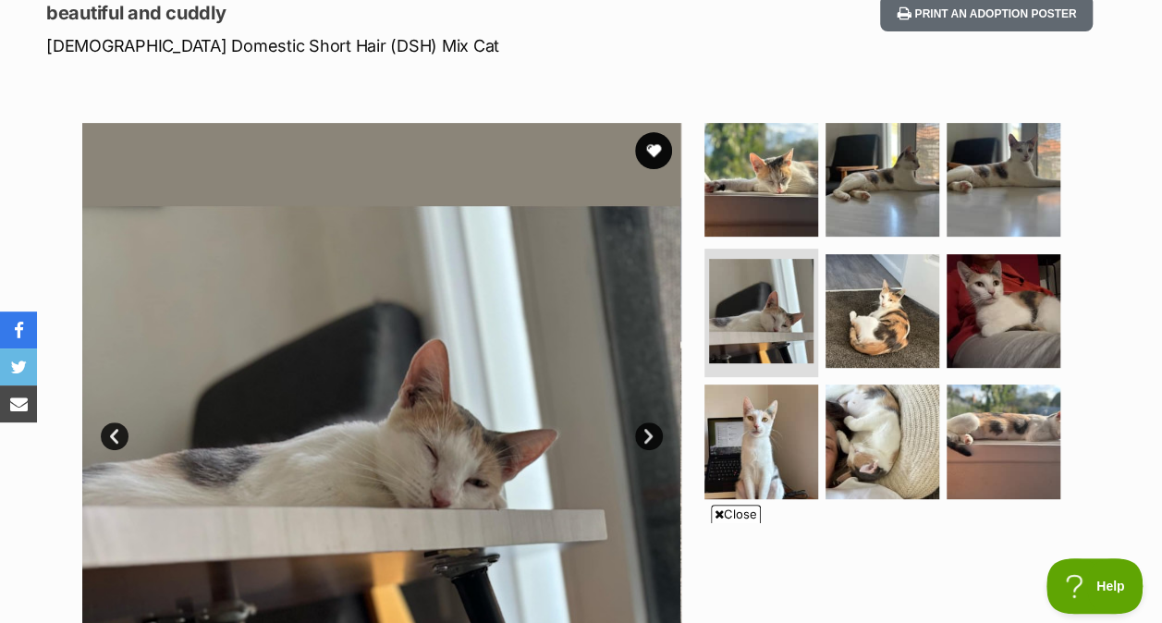
click at [860, 313] on img at bounding box center [882, 311] width 114 height 114
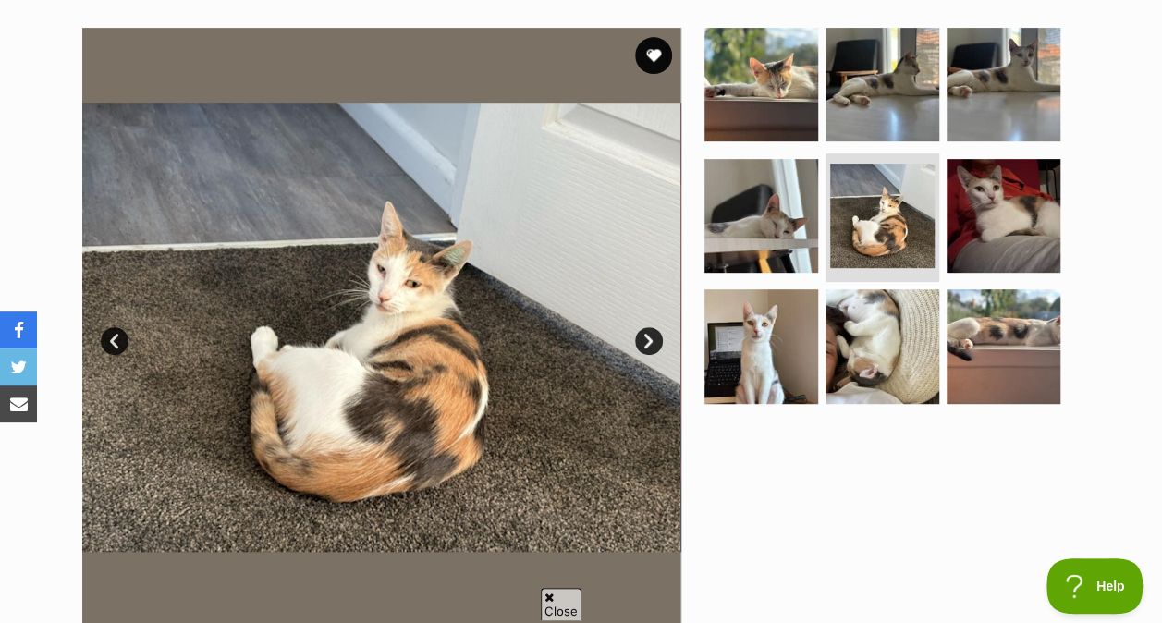
scroll to position [336, 0]
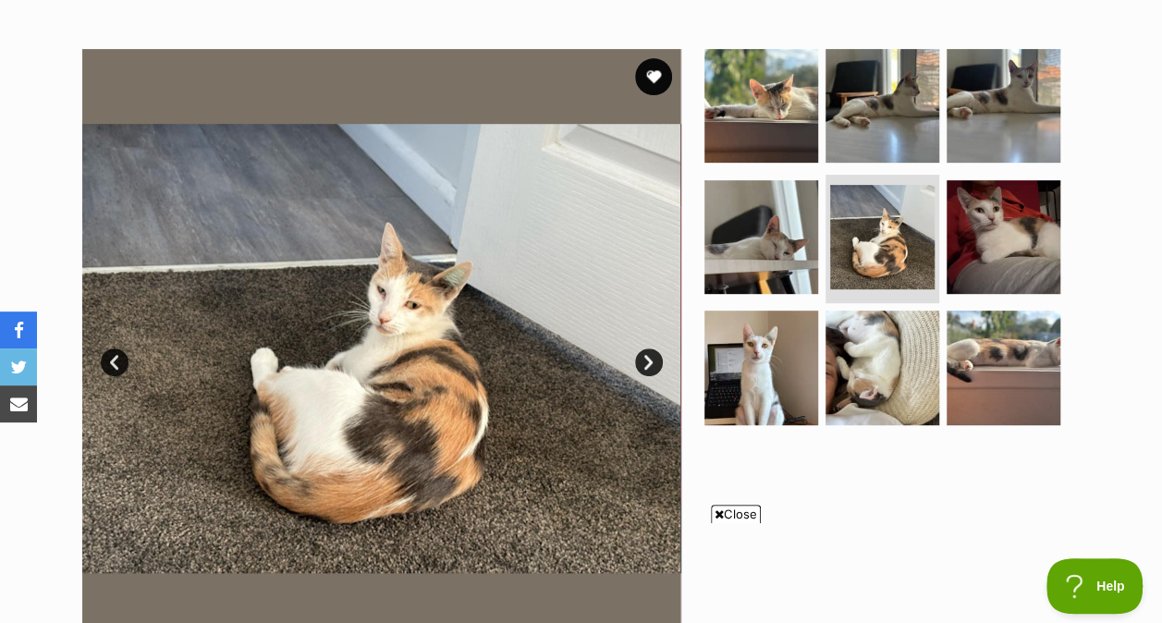
click at [877, 238] on img at bounding box center [882, 237] width 104 height 104
click at [911, 255] on img at bounding box center [882, 237] width 104 height 104
click at [922, 232] on img at bounding box center [882, 237] width 104 height 104
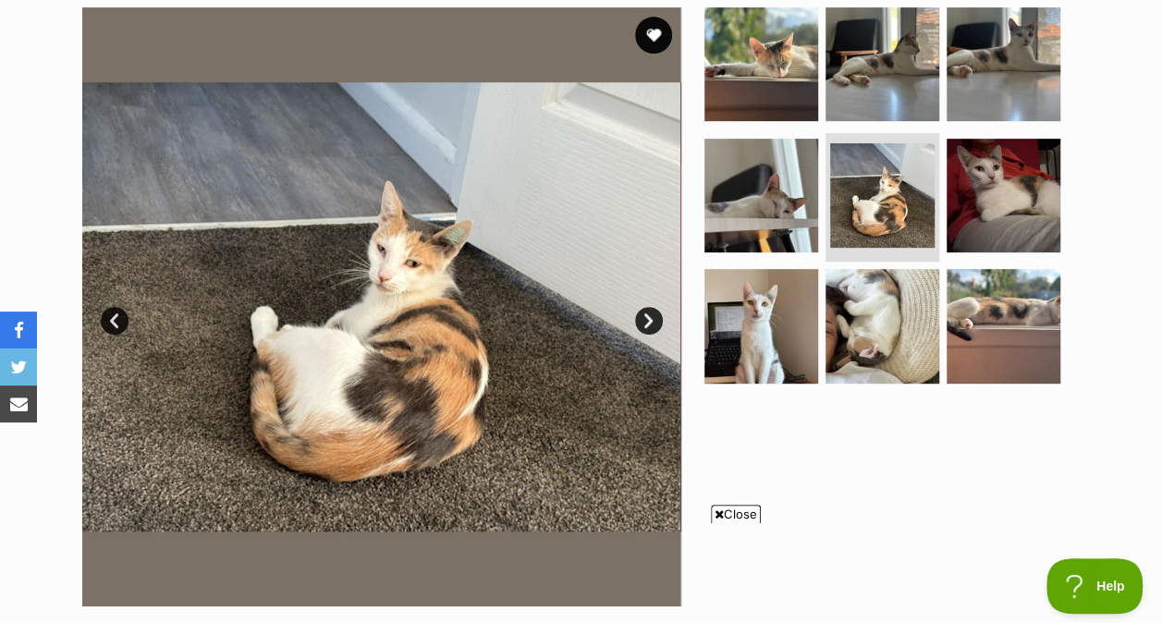
scroll to position [378, 0]
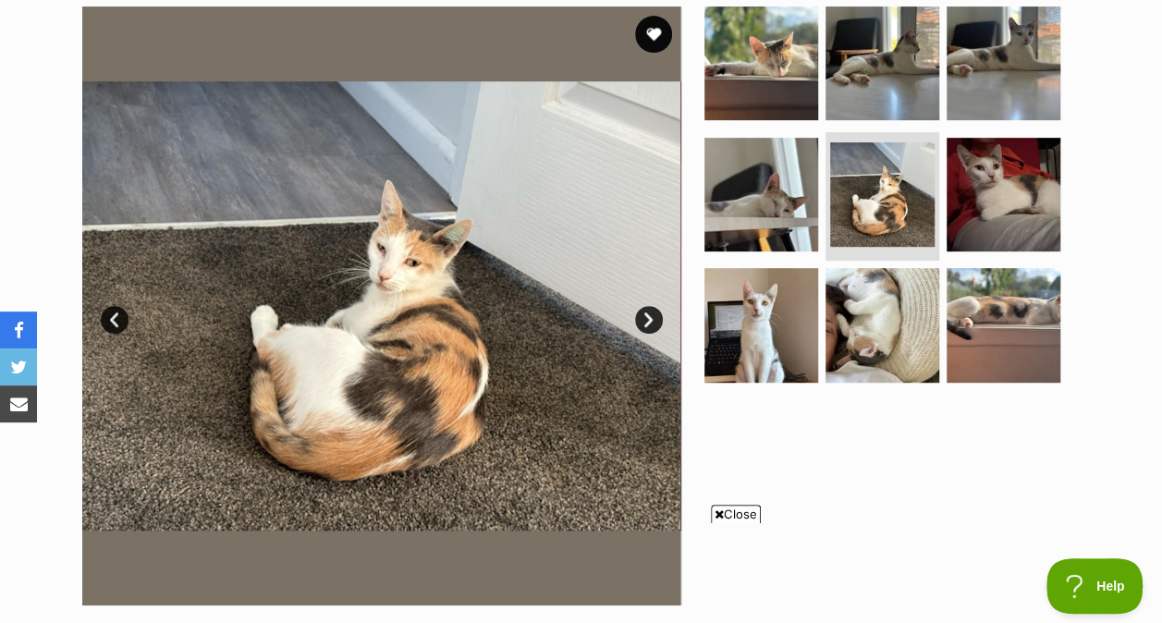
click at [848, 187] on img at bounding box center [882, 194] width 104 height 104
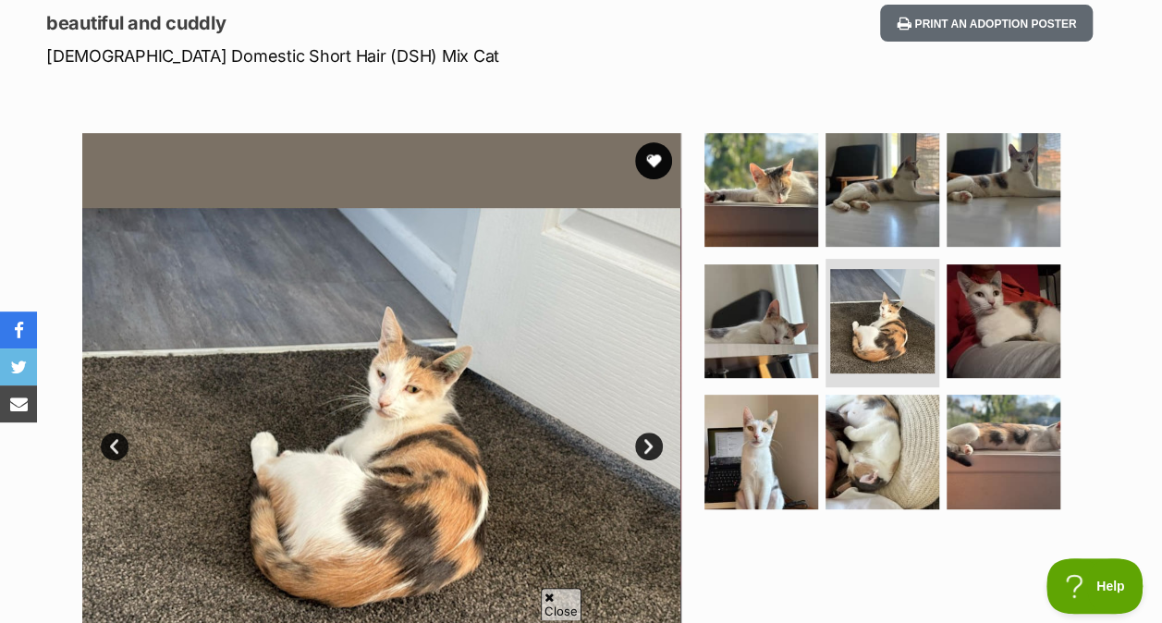
scroll to position [0, 0]
click at [883, 313] on img at bounding box center [882, 321] width 104 height 104
click at [738, 221] on img at bounding box center [761, 190] width 114 height 114
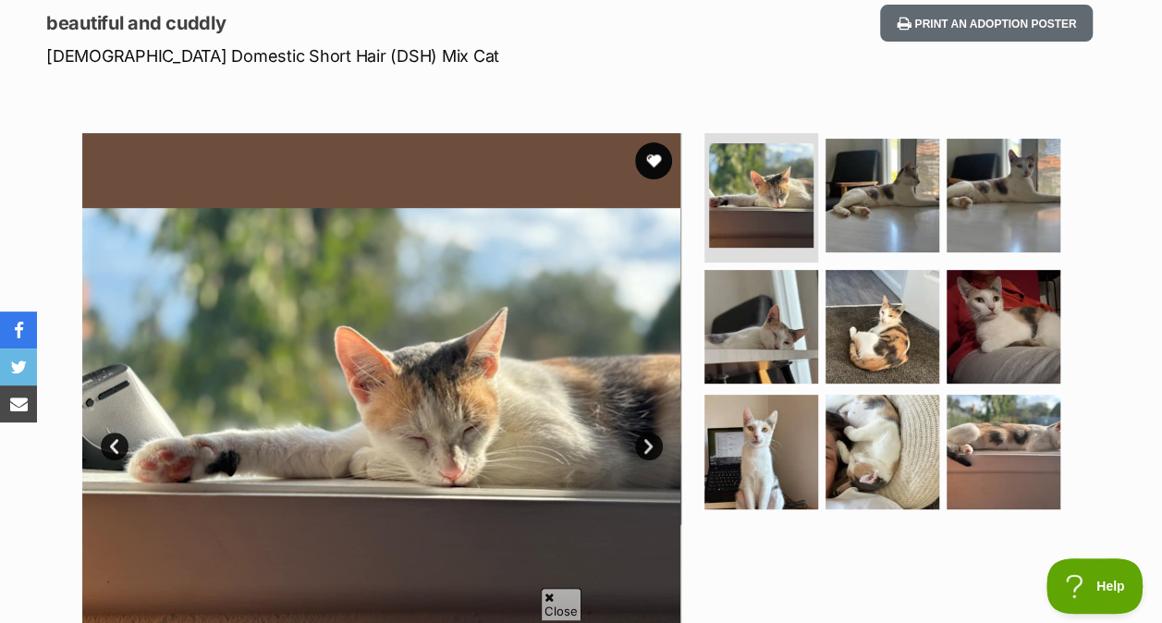
click at [879, 212] on img at bounding box center [882, 196] width 114 height 114
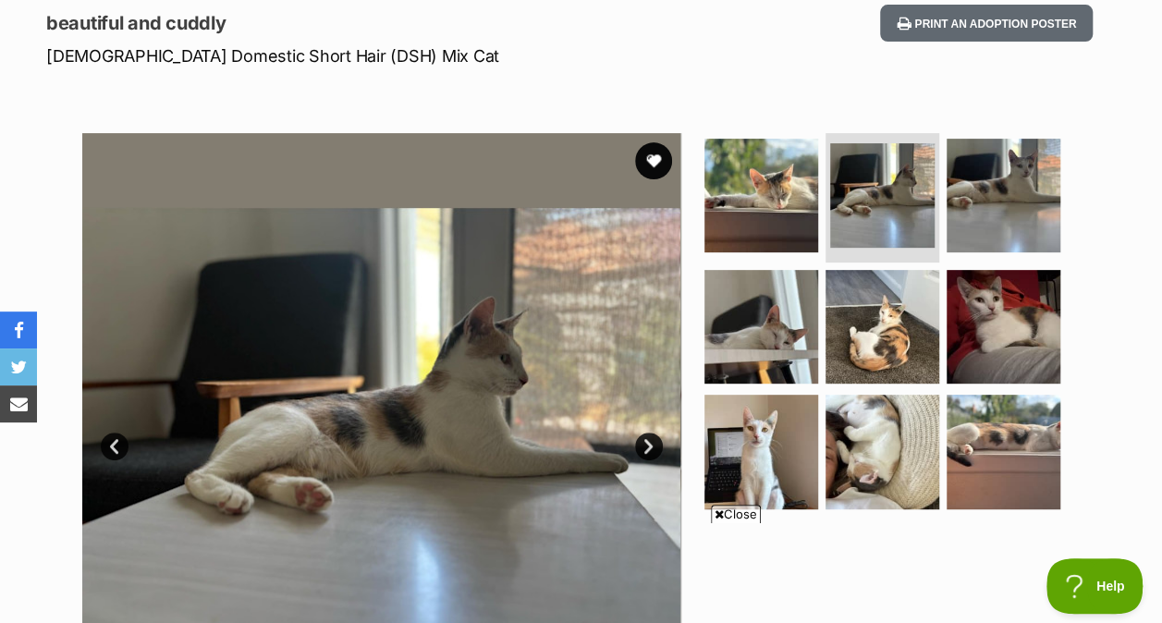
click at [899, 337] on img at bounding box center [882, 327] width 114 height 114
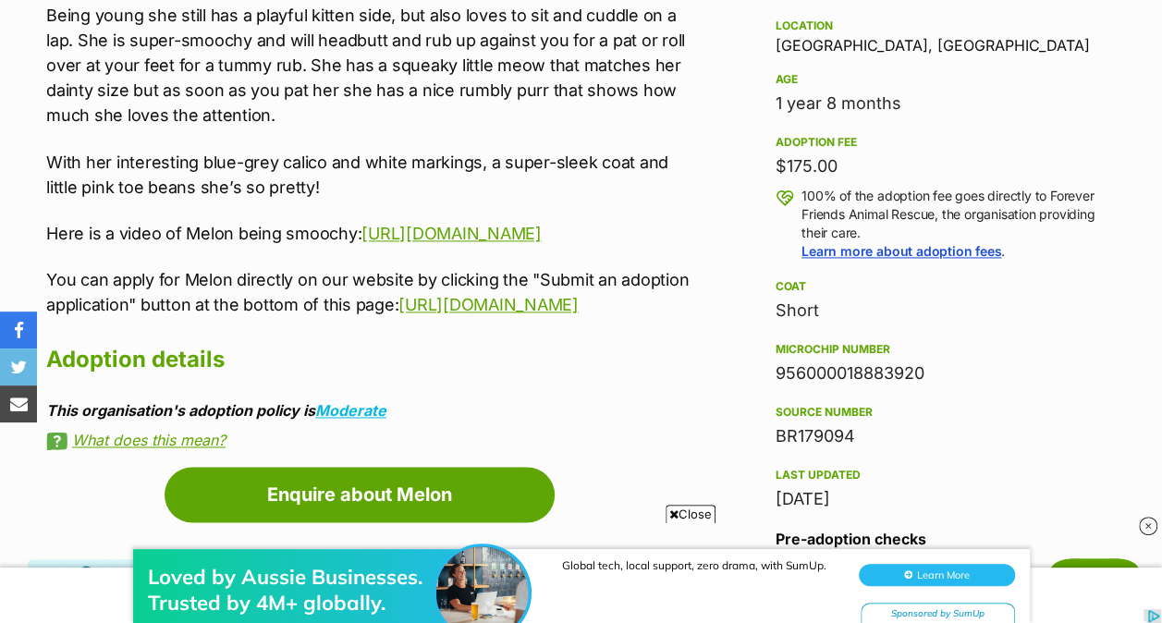
click at [692, 505] on span "Close" at bounding box center [691, 514] width 50 height 18
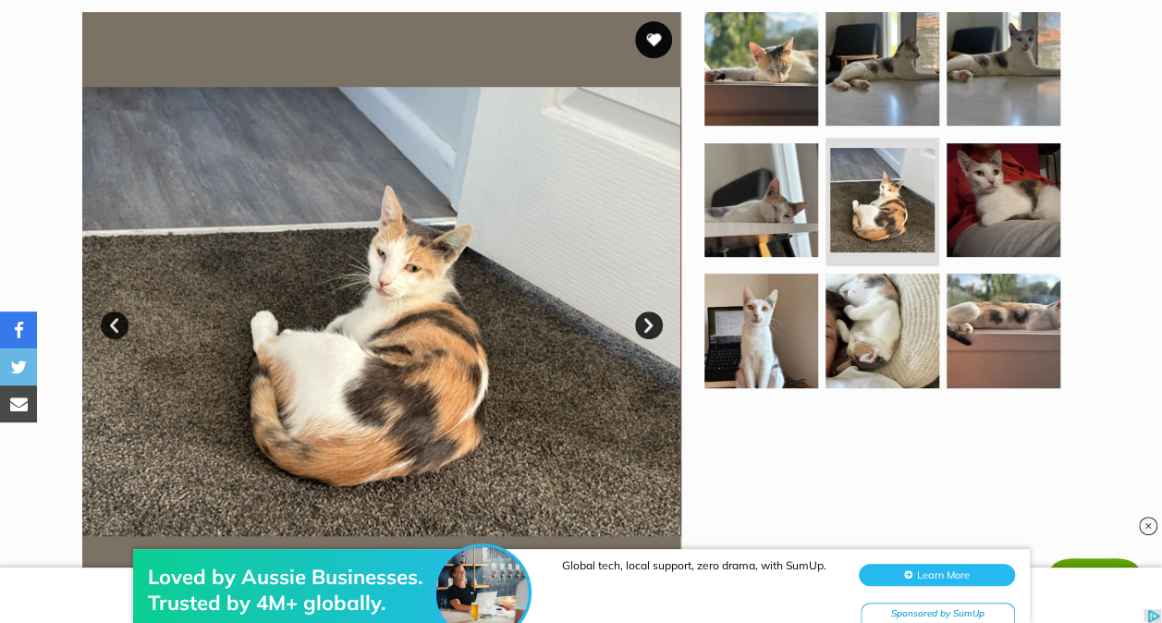
scroll to position [367, 0]
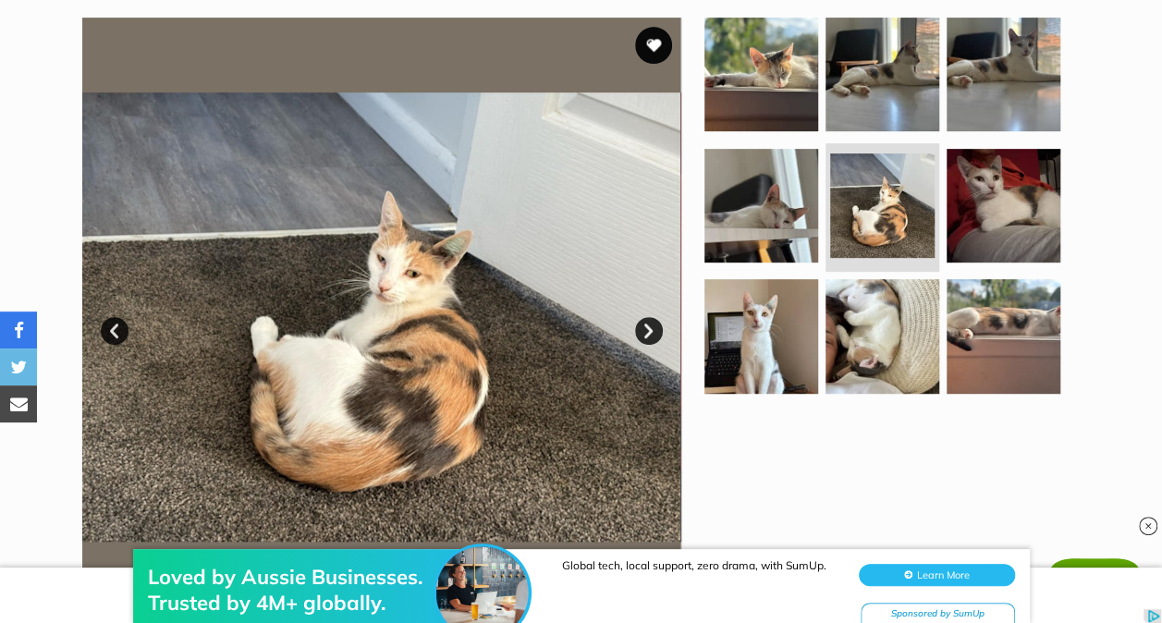
click at [811, 323] on img at bounding box center [761, 336] width 114 height 114
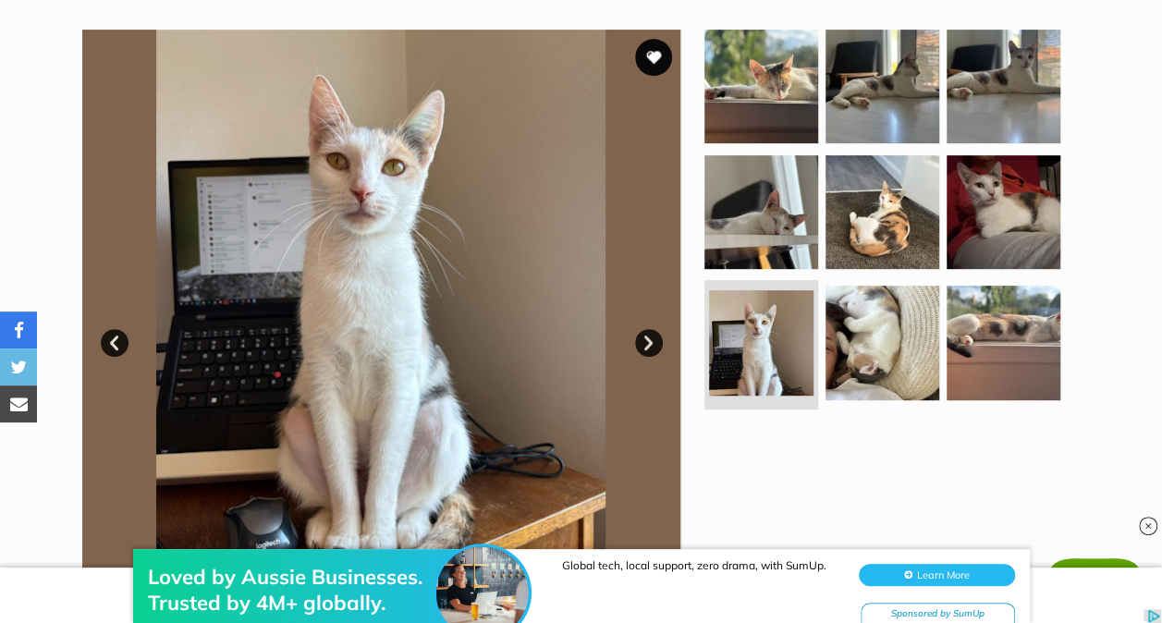
scroll to position [353, 0]
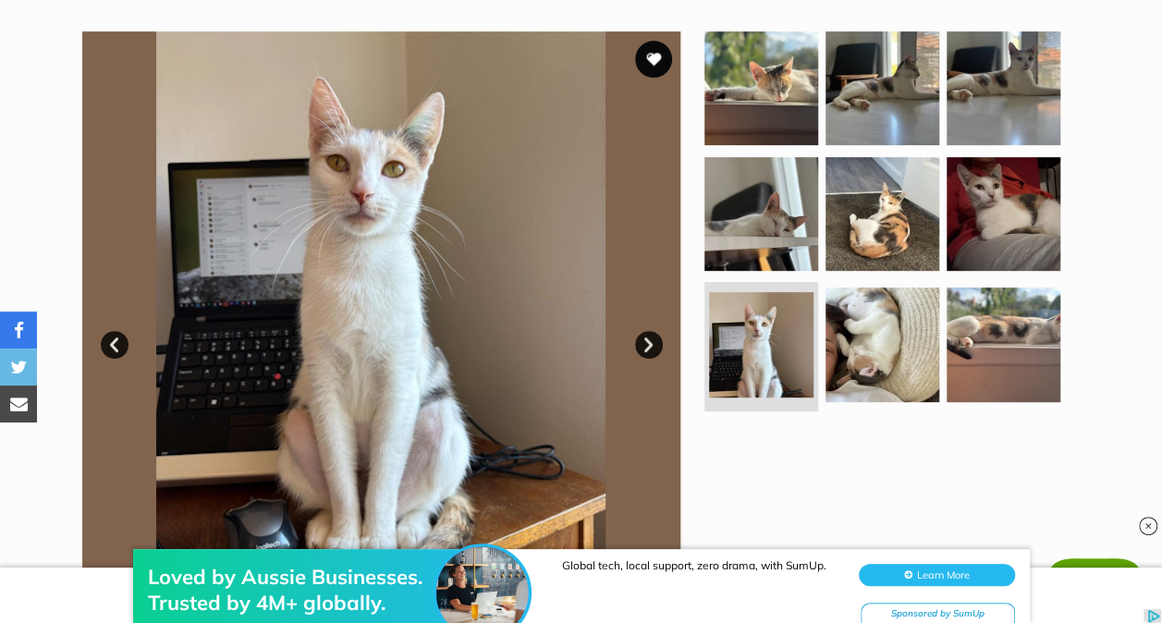
click at [985, 96] on img at bounding box center [1004, 88] width 114 height 114
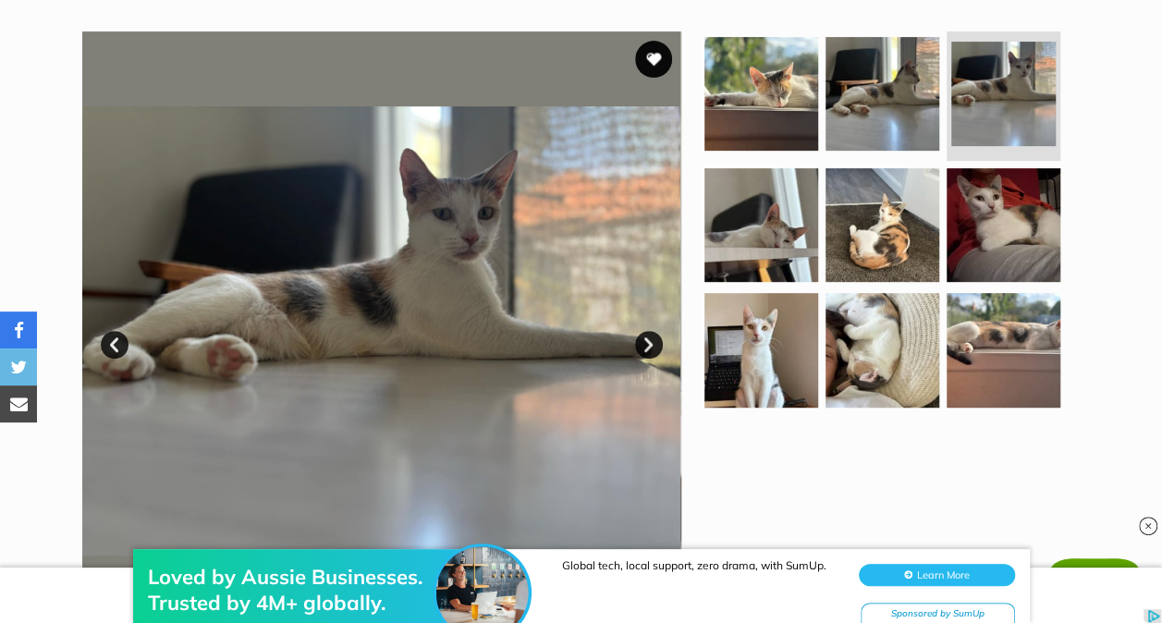
click at [897, 76] on img at bounding box center [882, 94] width 114 height 114
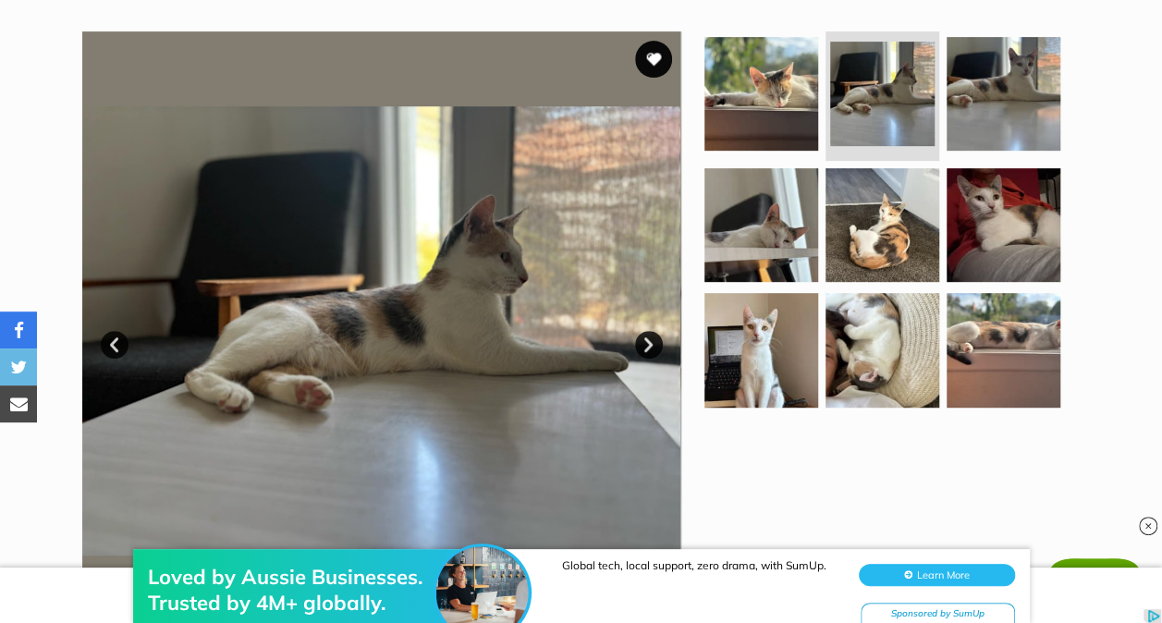
click at [889, 229] on img at bounding box center [882, 225] width 114 height 114
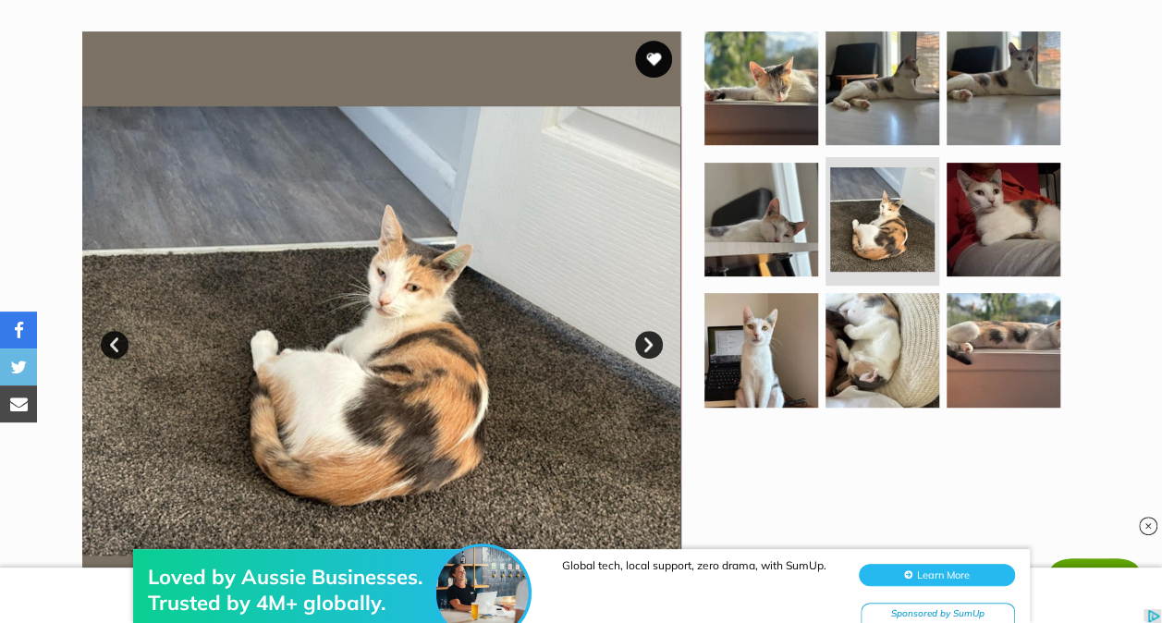
click at [1017, 353] on img at bounding box center [1004, 350] width 114 height 114
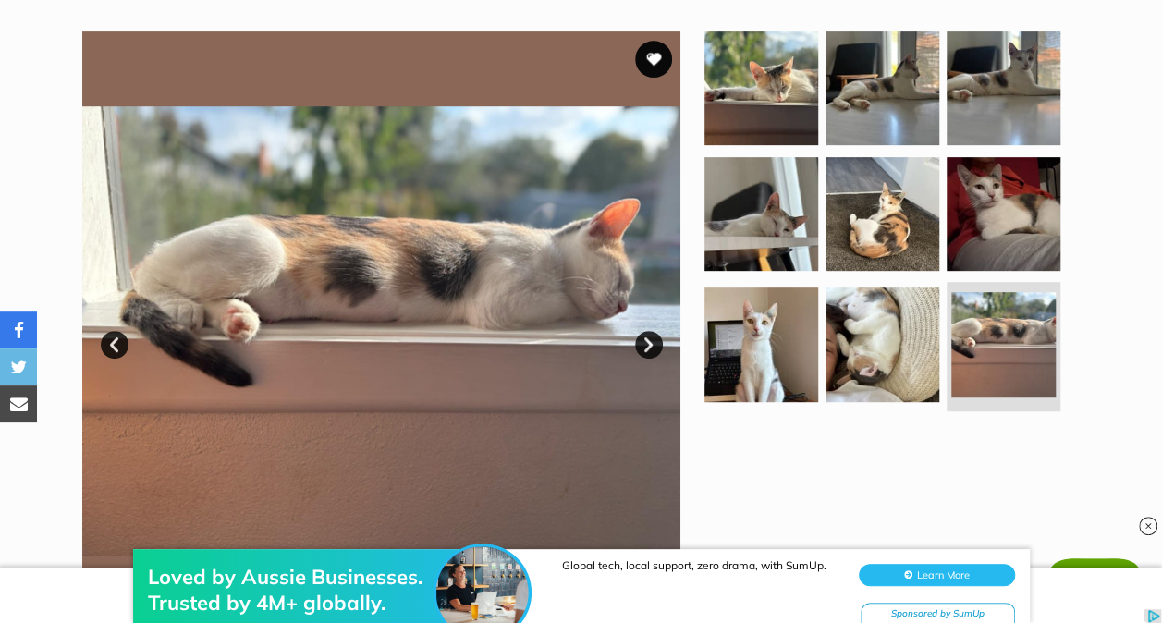
click at [994, 218] on img at bounding box center [1004, 214] width 114 height 114
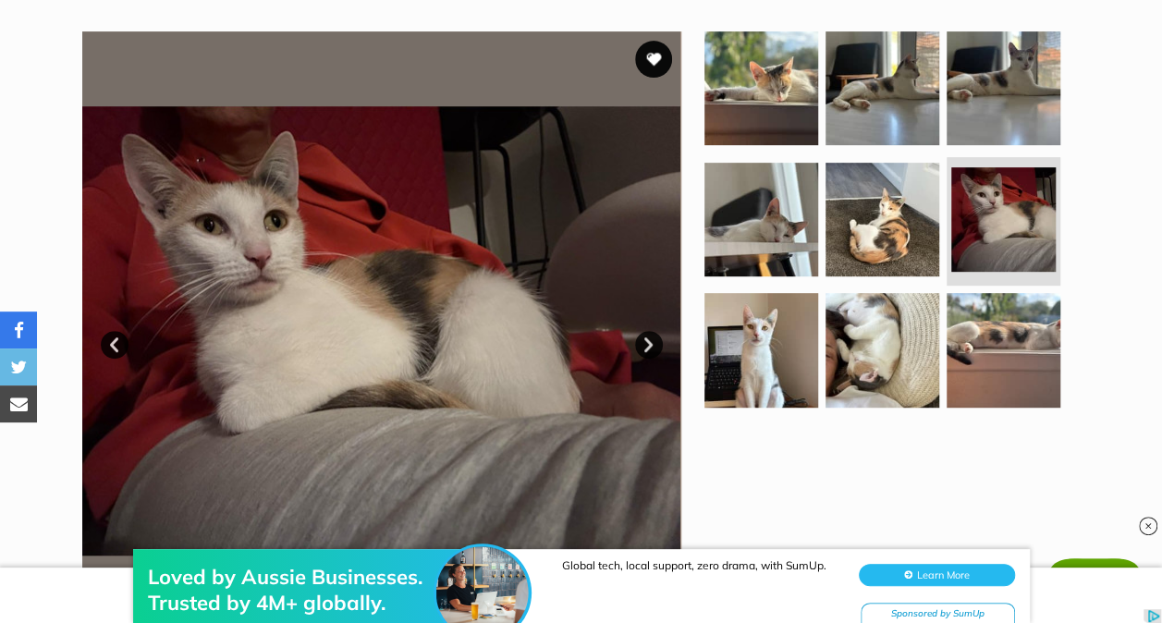
click at [891, 358] on img at bounding box center [882, 350] width 114 height 114
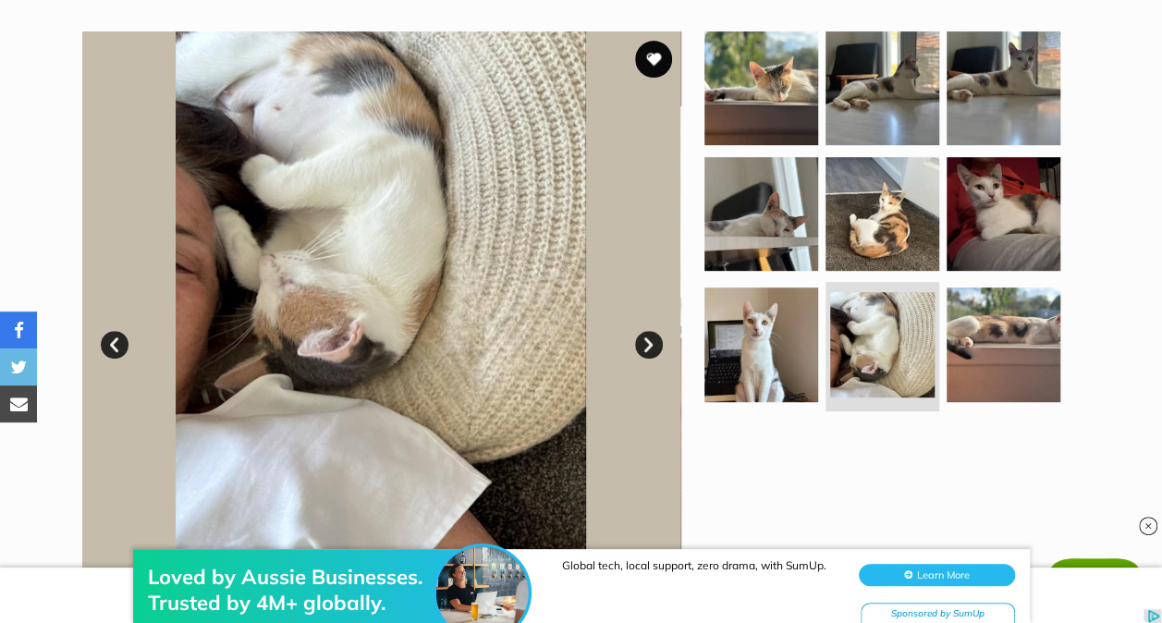
click at [952, 243] on img at bounding box center [1004, 214] width 114 height 114
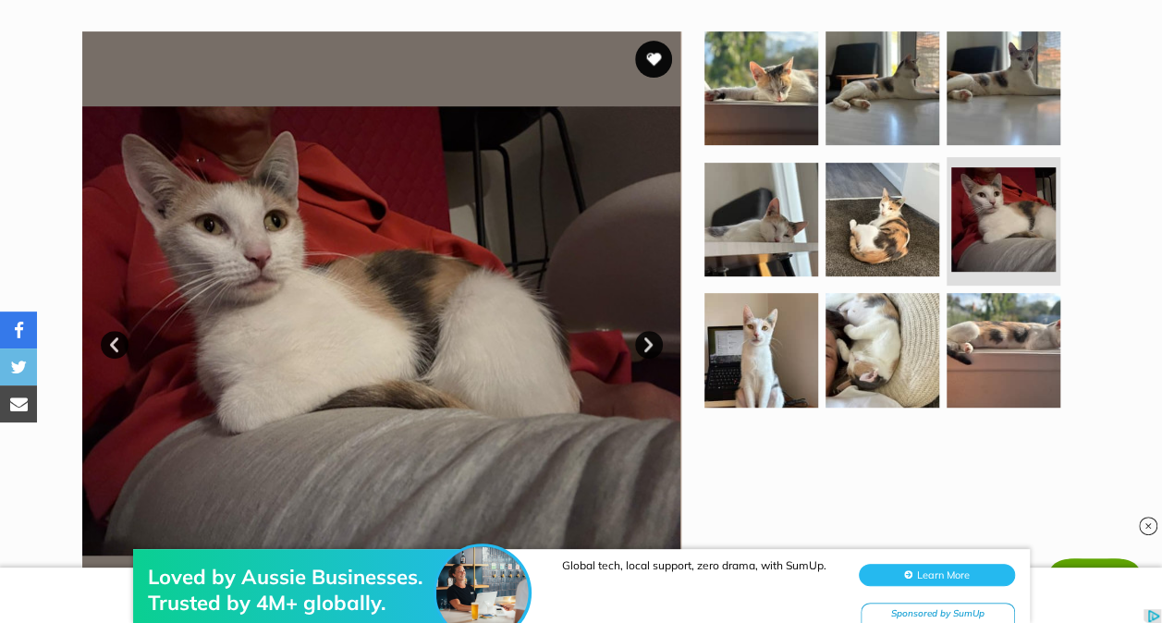
click at [896, 348] on img at bounding box center [882, 350] width 114 height 114
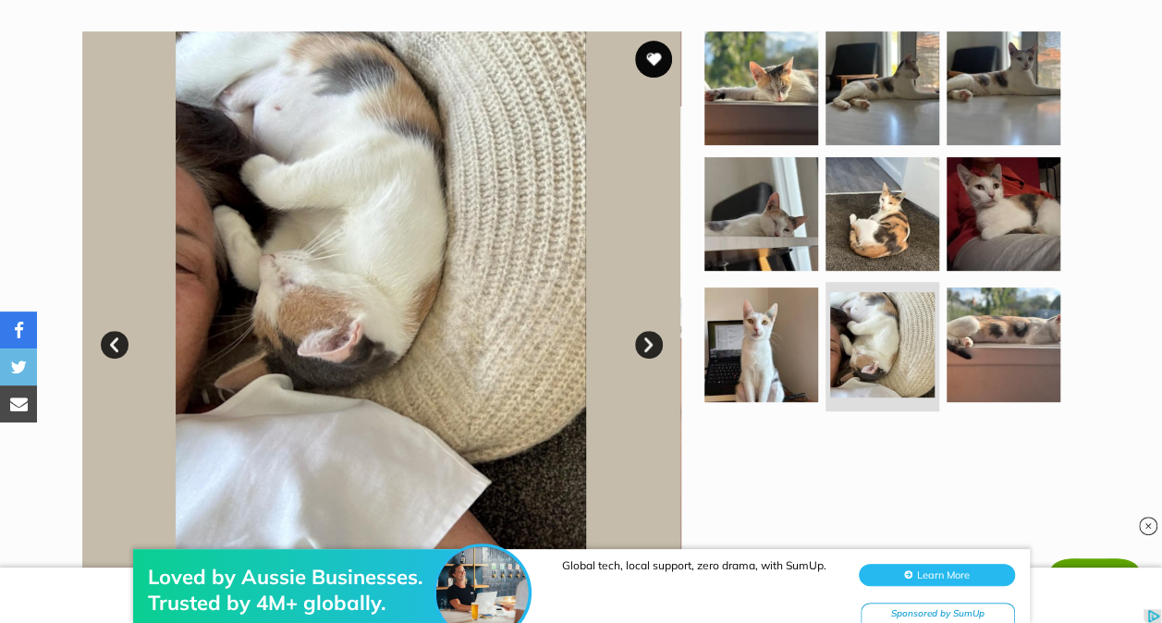
click at [789, 228] on img at bounding box center [761, 214] width 114 height 114
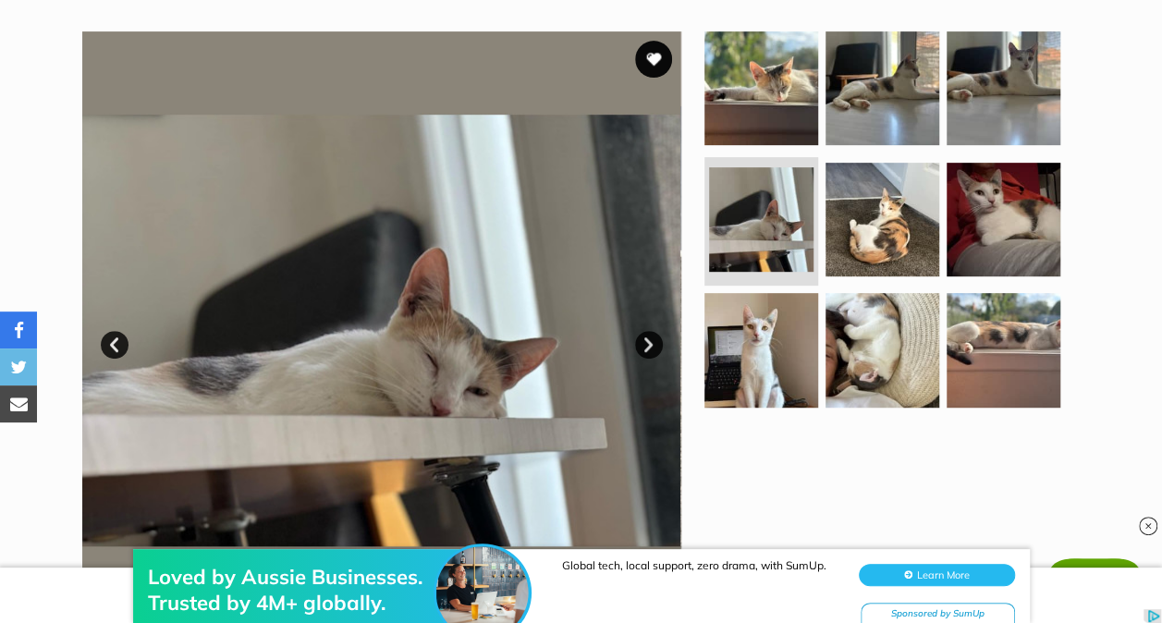
click at [857, 329] on img at bounding box center [882, 350] width 114 height 114
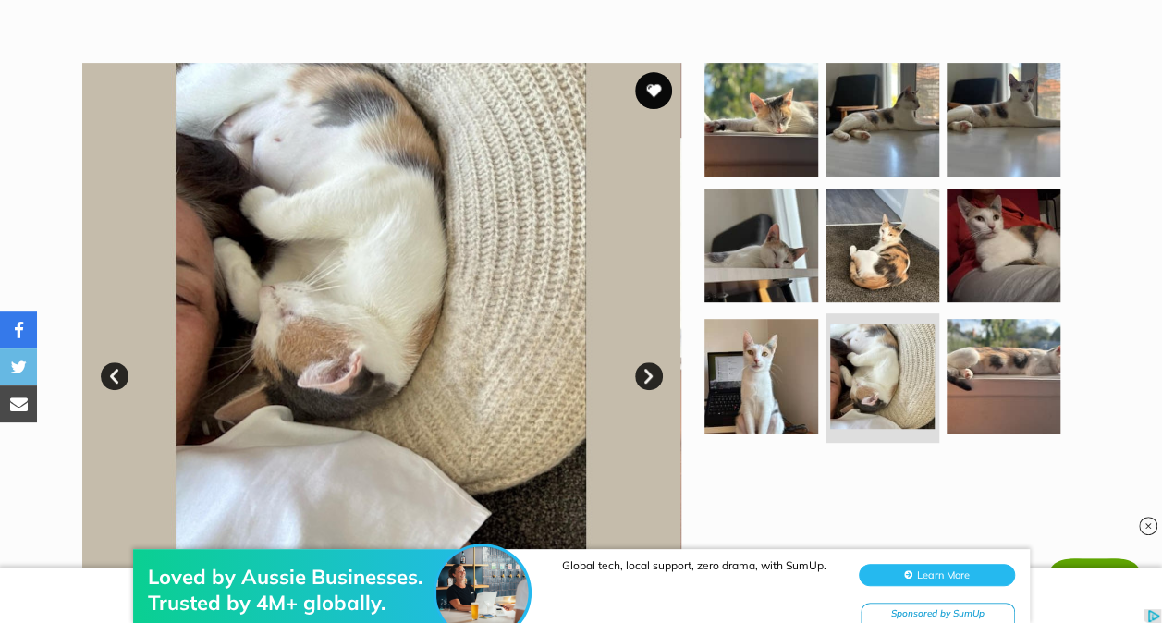
scroll to position [316, 0]
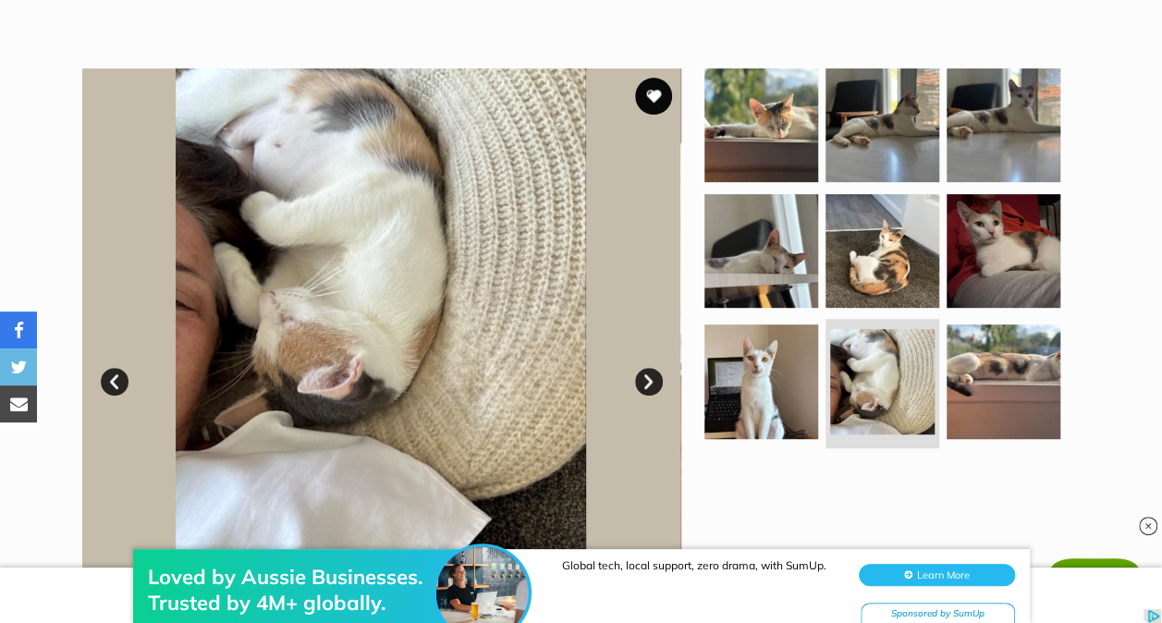
click at [780, 154] on img at bounding box center [761, 125] width 114 height 114
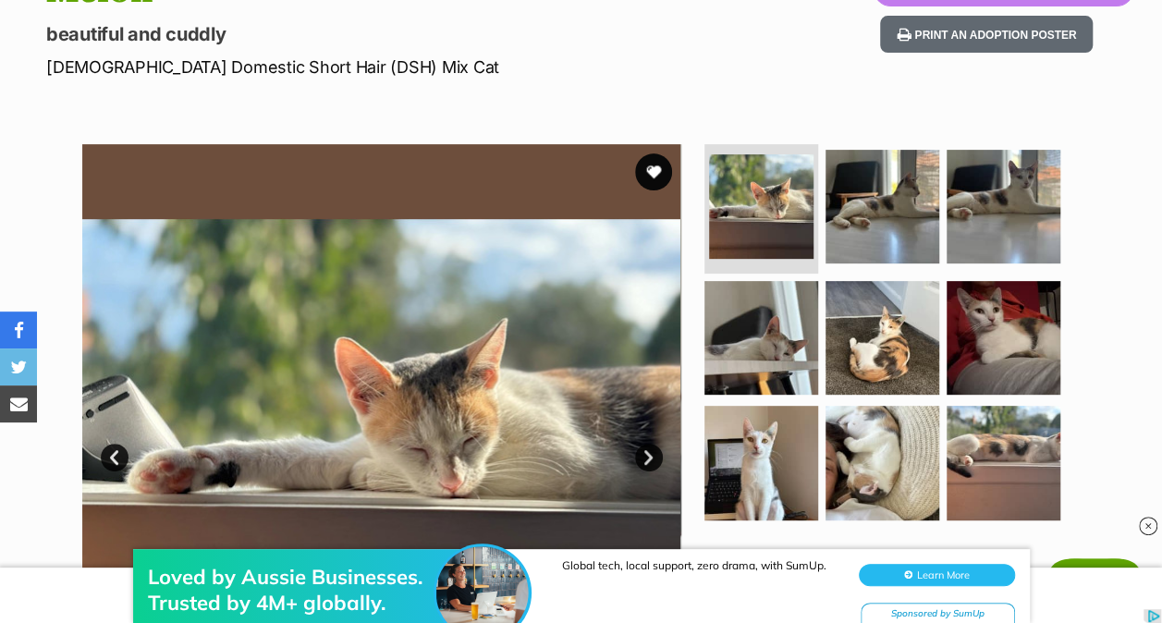
scroll to position [244, 0]
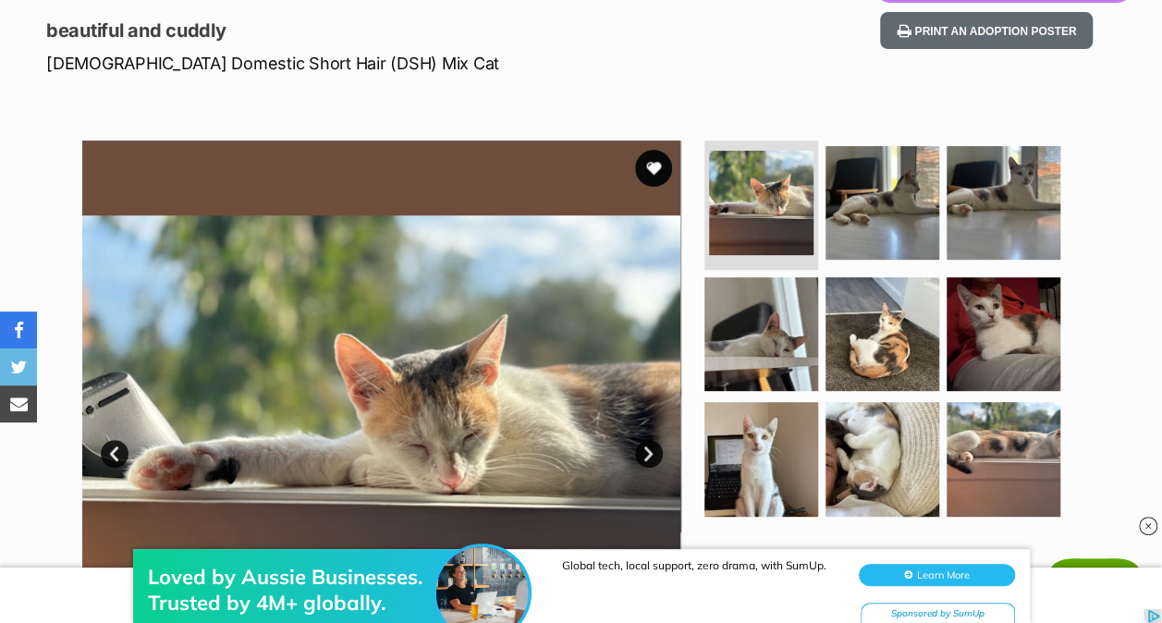
click at [888, 295] on img at bounding box center [882, 334] width 114 height 114
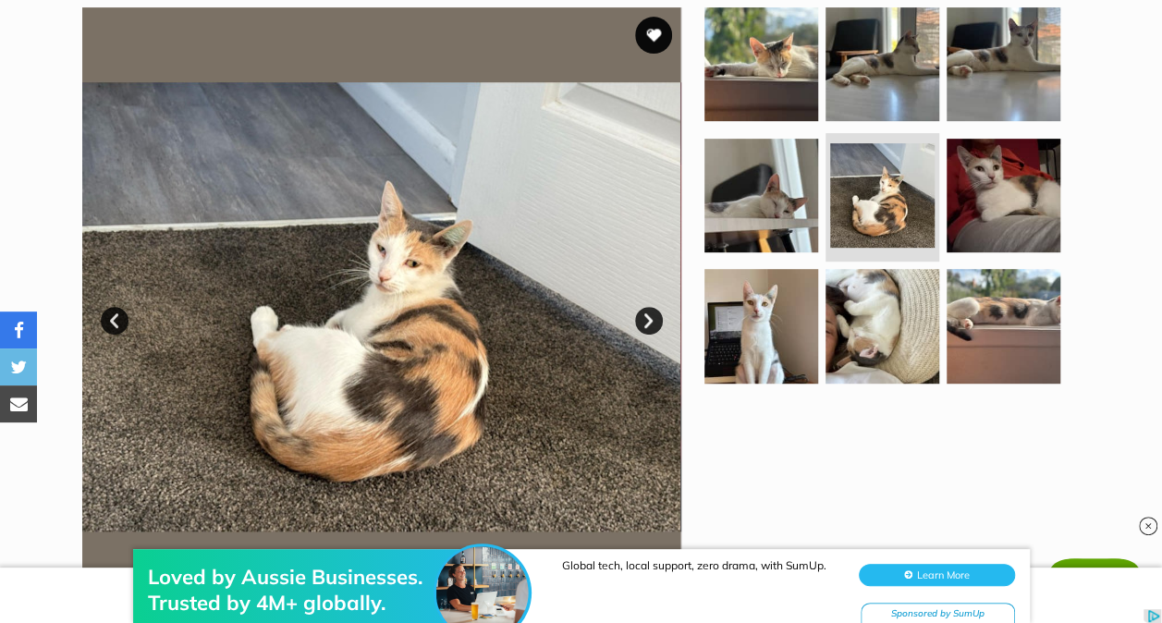
scroll to position [379, 0]
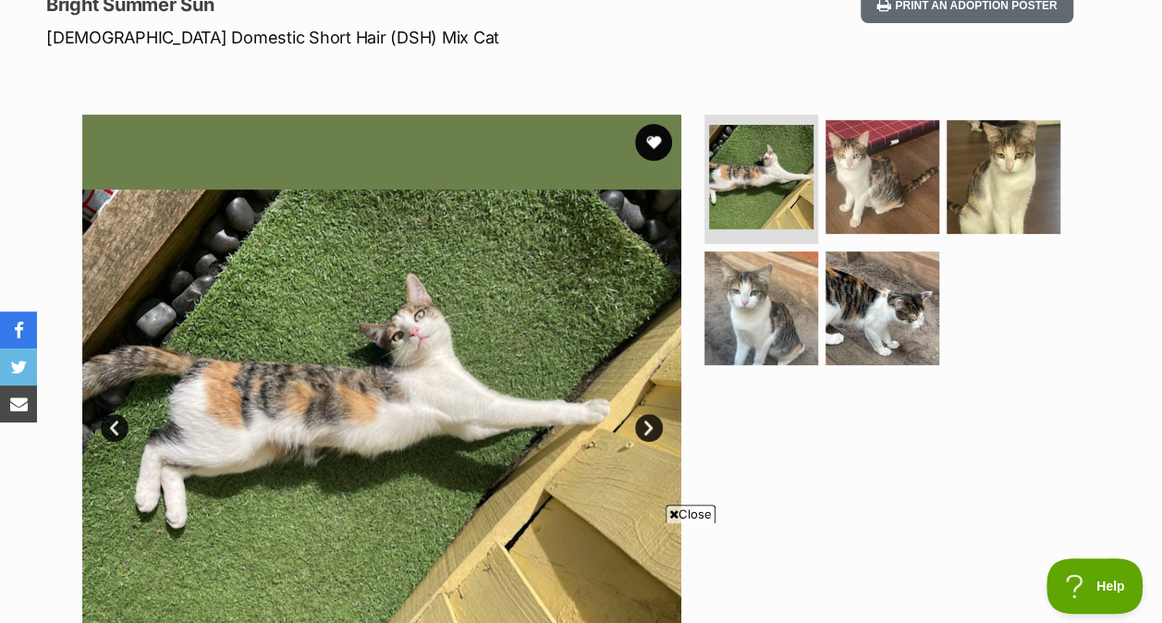
click at [877, 170] on img at bounding box center [882, 177] width 114 height 114
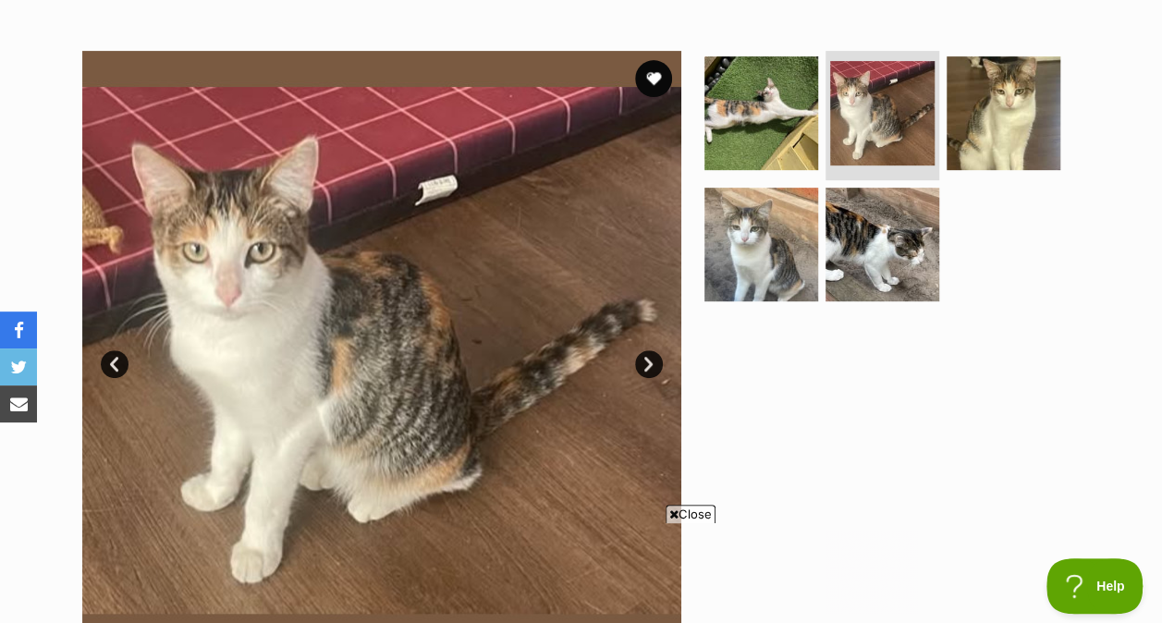
click at [984, 130] on img at bounding box center [1004, 113] width 114 height 114
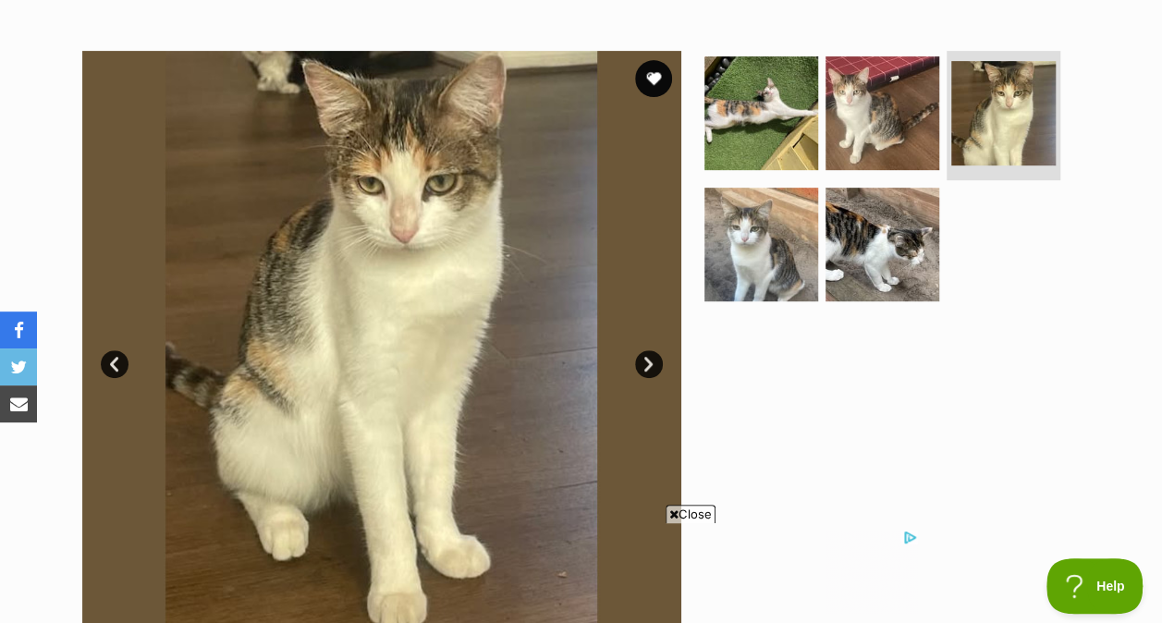
click at [751, 235] on img at bounding box center [761, 245] width 114 height 114
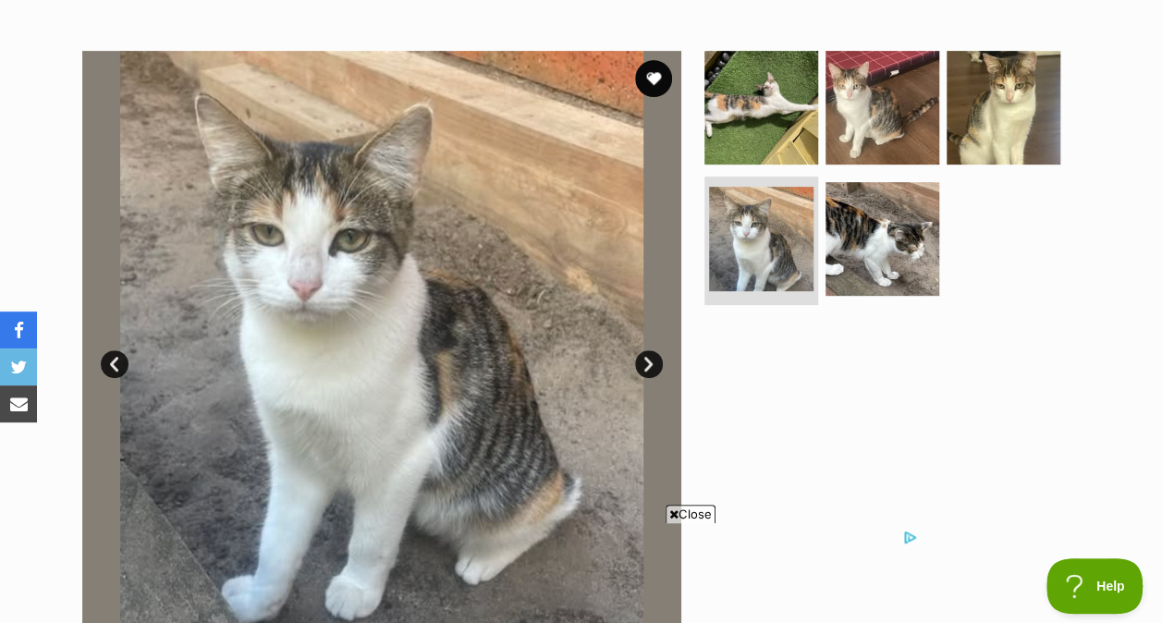
click at [873, 250] on img at bounding box center [882, 239] width 114 height 114
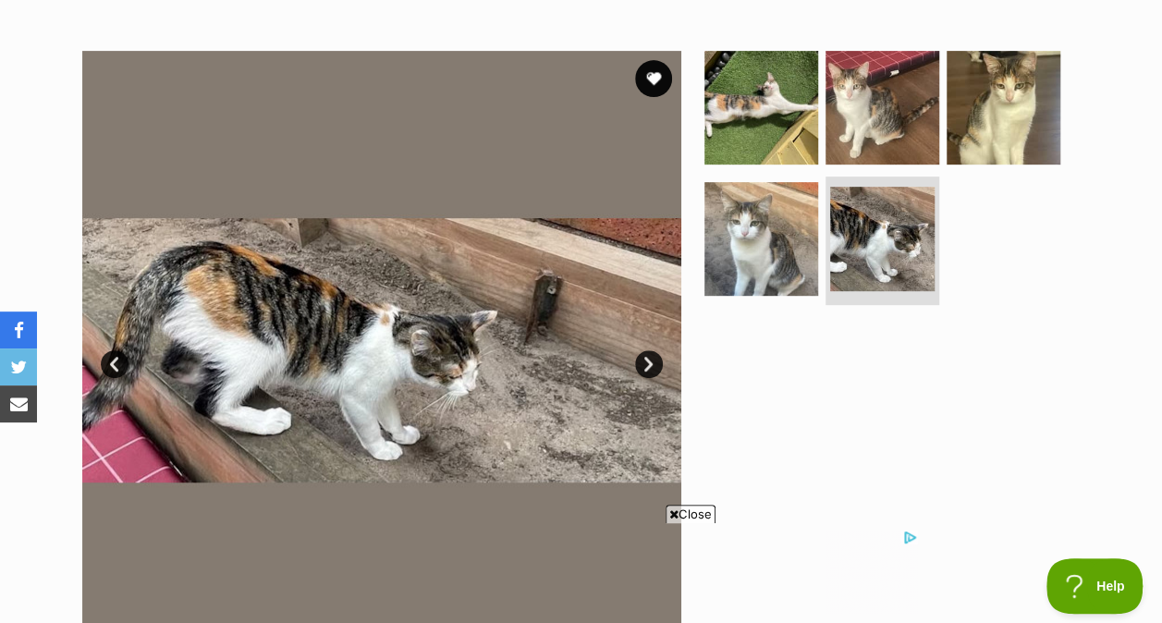
click at [787, 124] on img at bounding box center [761, 108] width 114 height 114
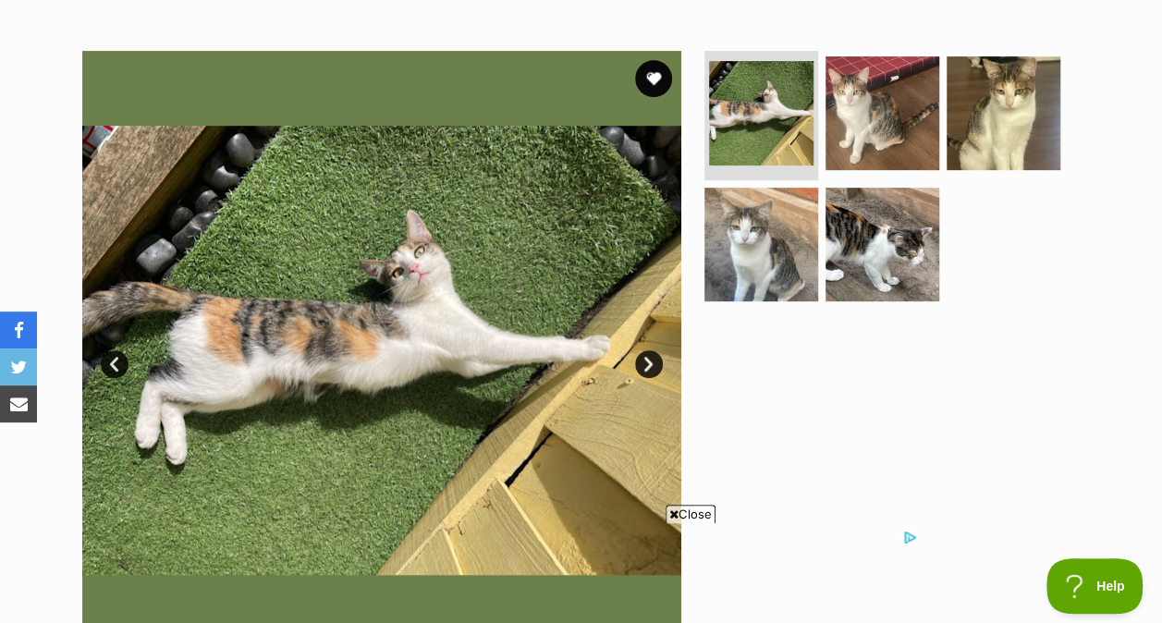
scroll to position [434, 0]
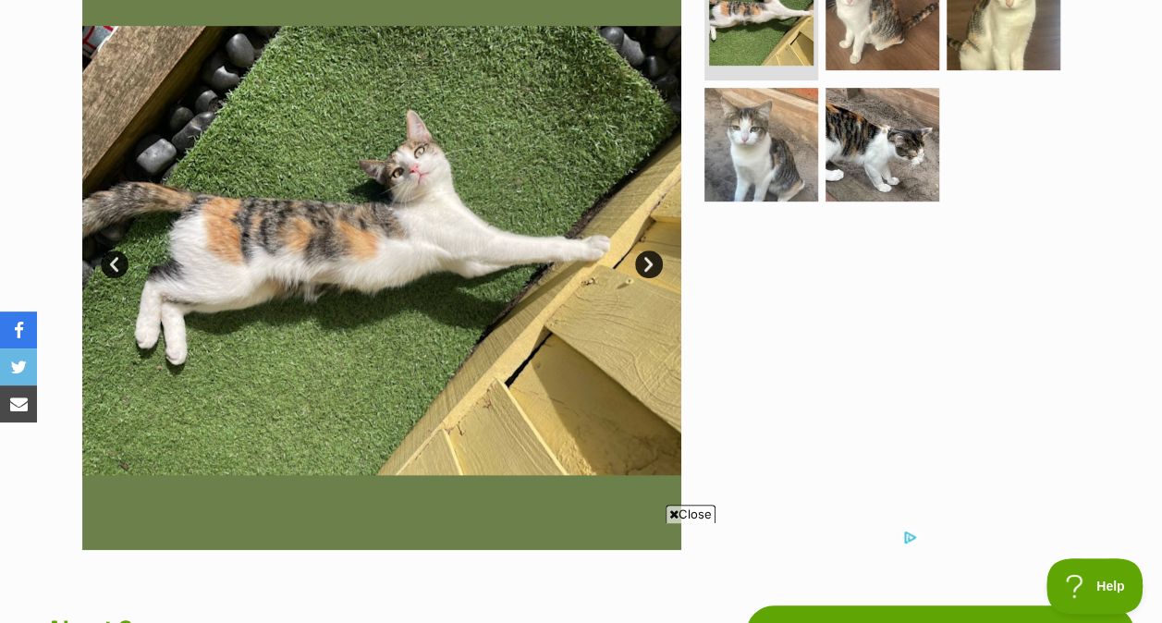
click at [911, 129] on img at bounding box center [882, 145] width 114 height 114
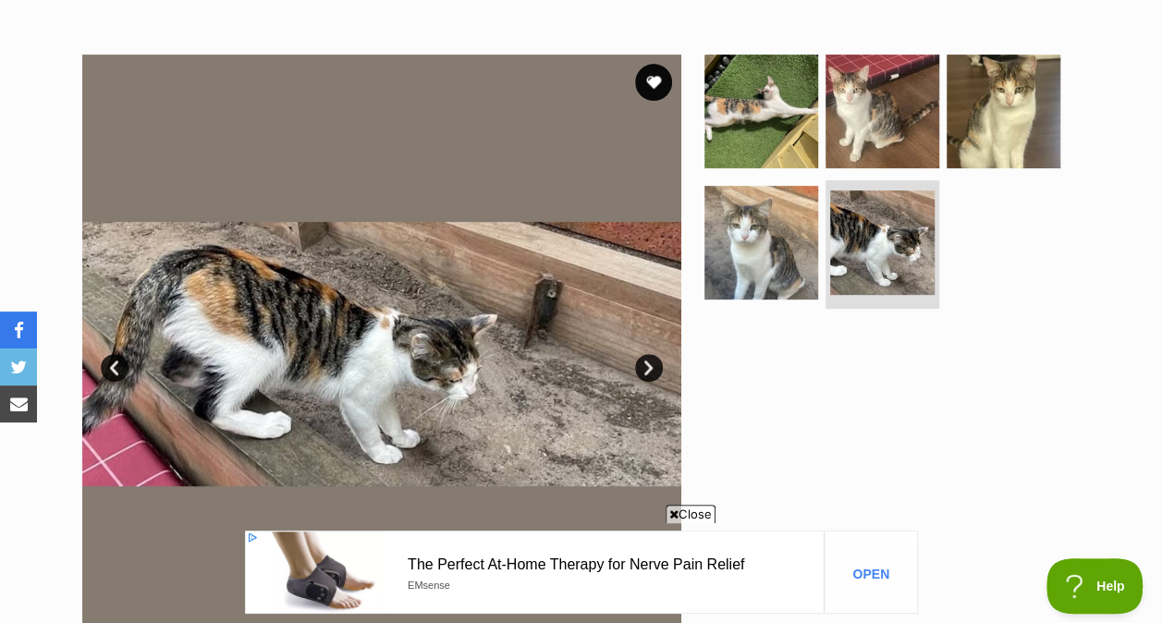
scroll to position [329, 0]
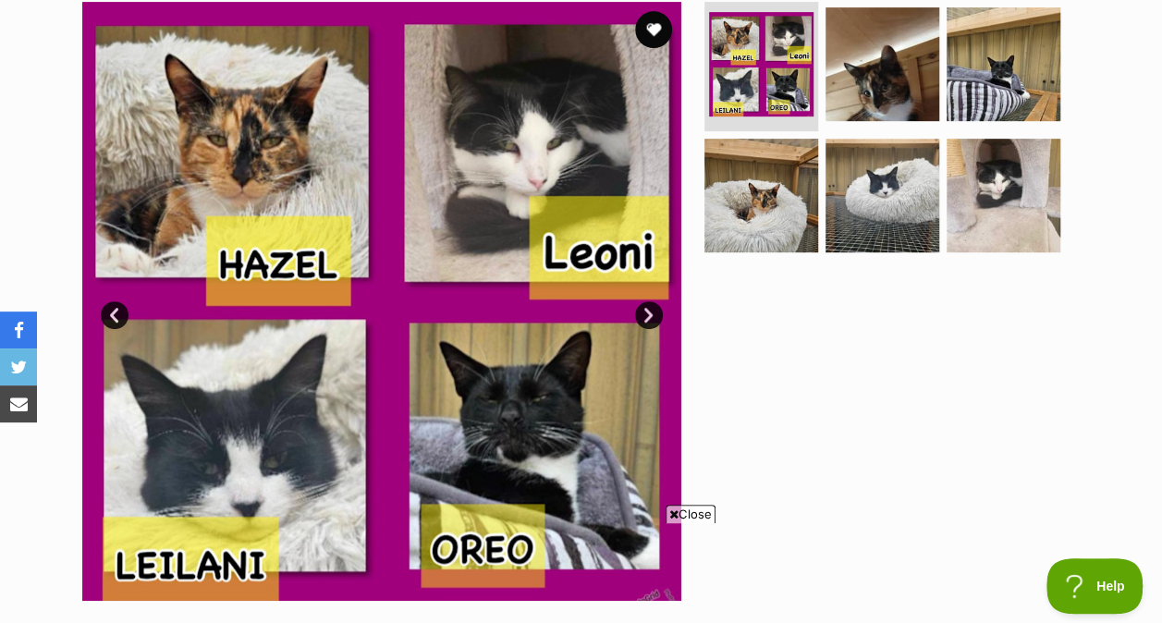
scroll to position [380, 0]
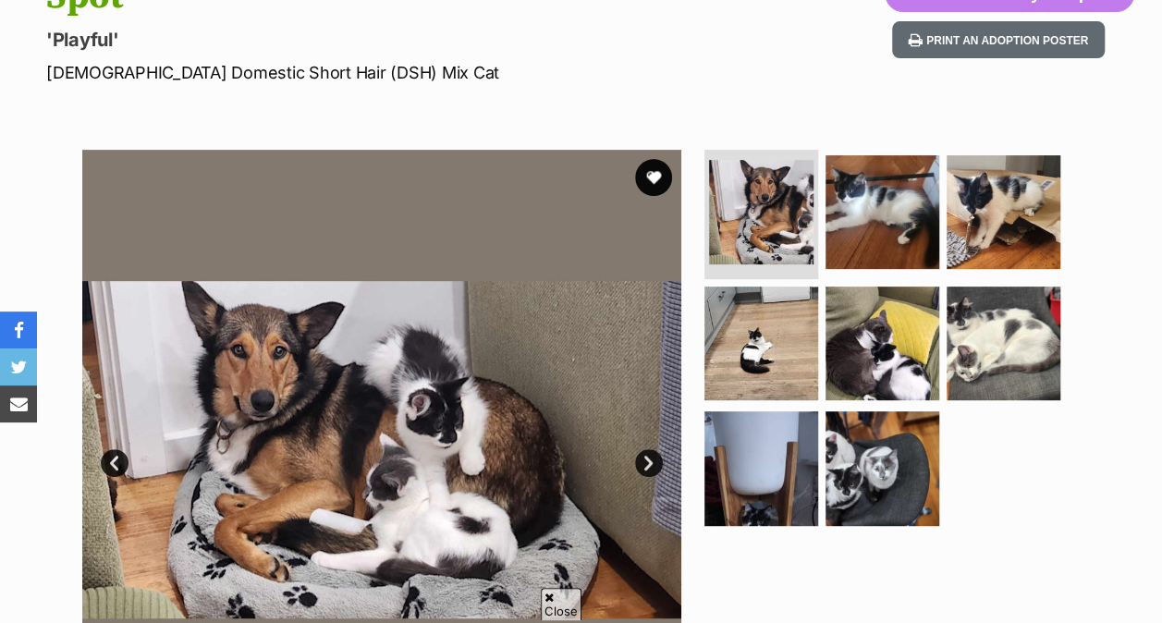
scroll to position [235, 0]
click at [871, 220] on img at bounding box center [882, 212] width 114 height 114
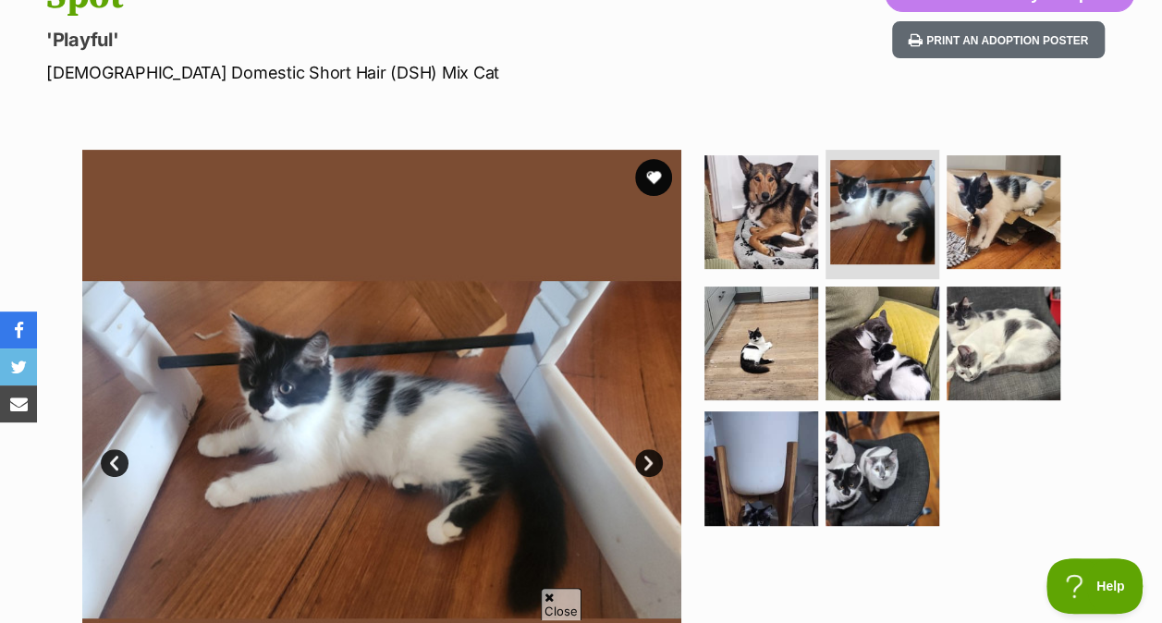
scroll to position [0, 0]
click at [994, 201] on img at bounding box center [1004, 212] width 114 height 114
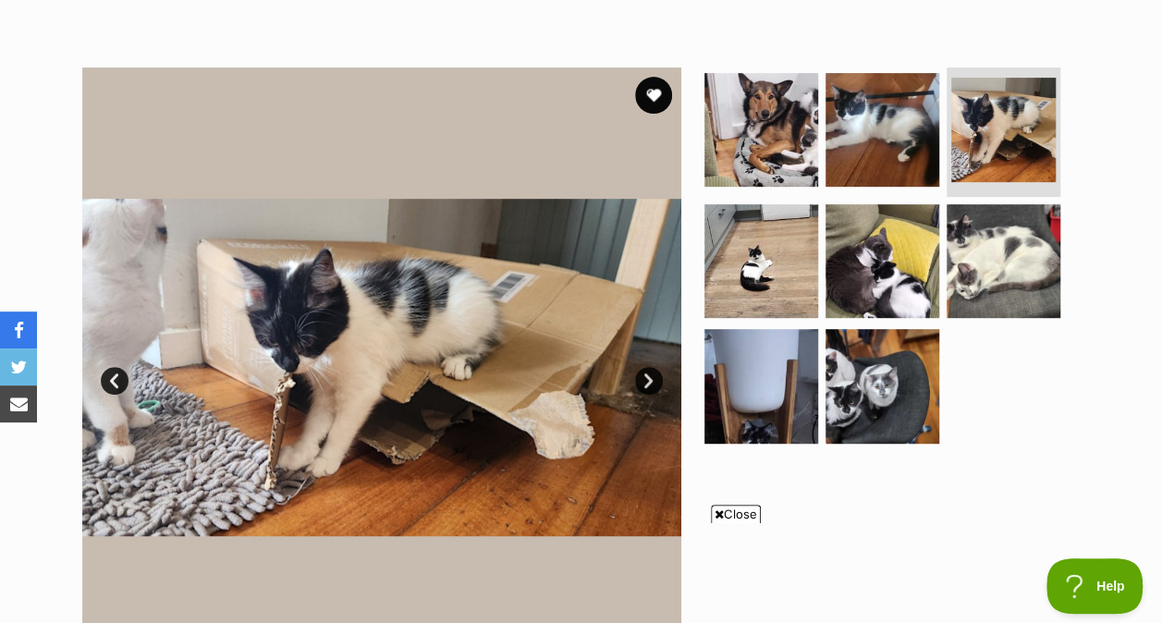
scroll to position [310, 0]
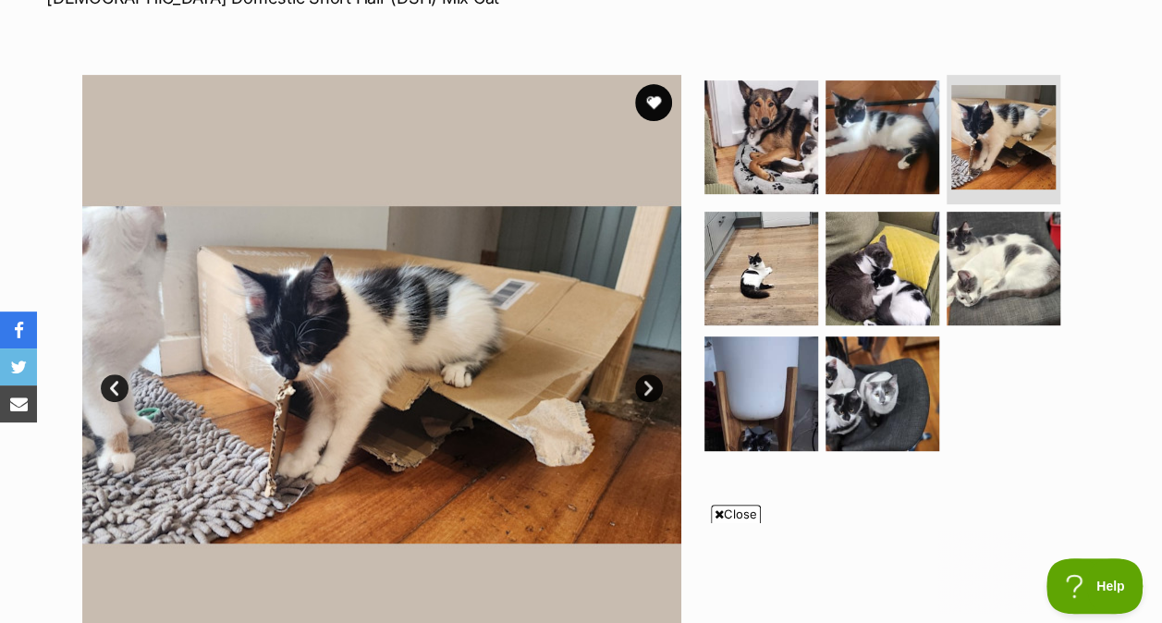
click at [839, 359] on img at bounding box center [882, 393] width 114 height 114
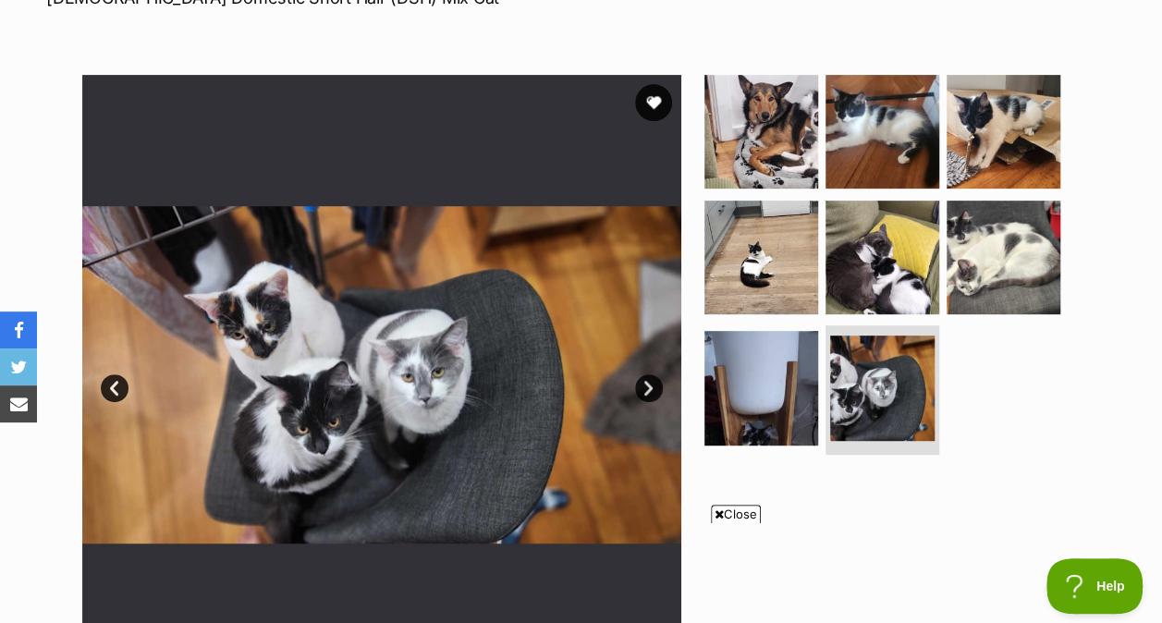
click at [768, 250] on img at bounding box center [761, 258] width 114 height 114
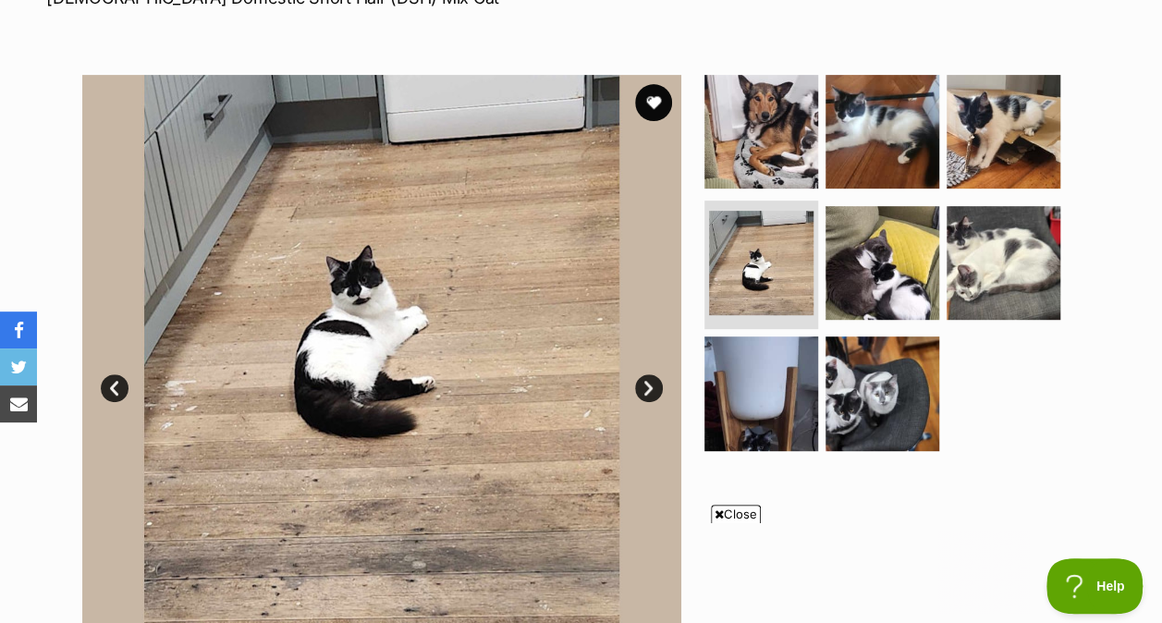
click at [839, 366] on img at bounding box center [882, 393] width 114 height 114
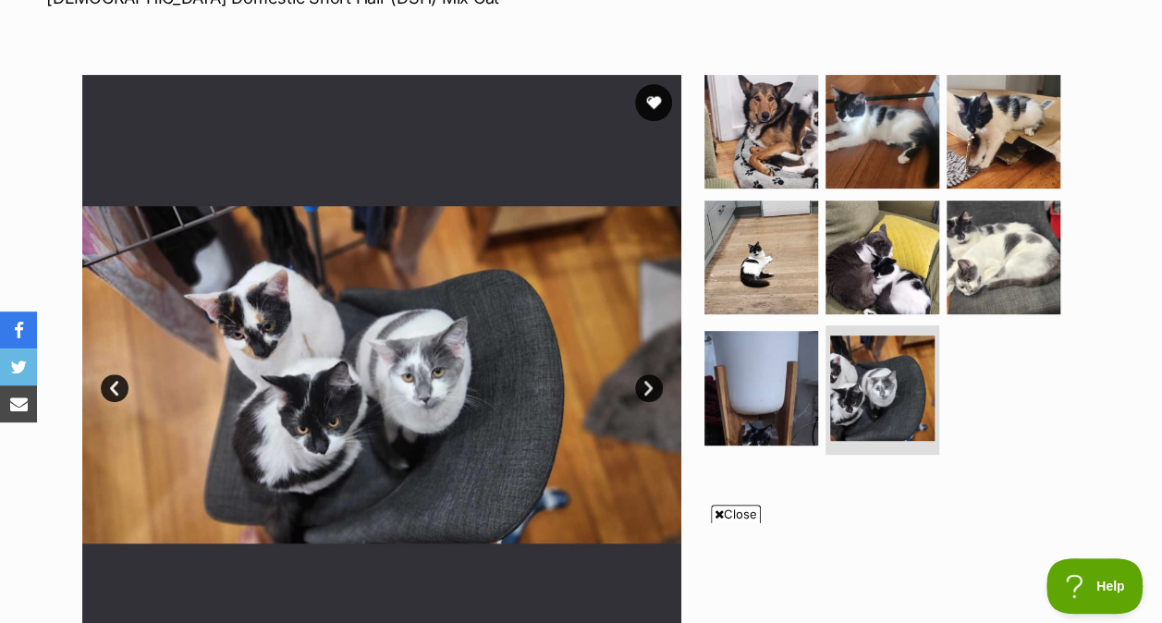
click at [1014, 120] on img at bounding box center [1004, 132] width 114 height 114
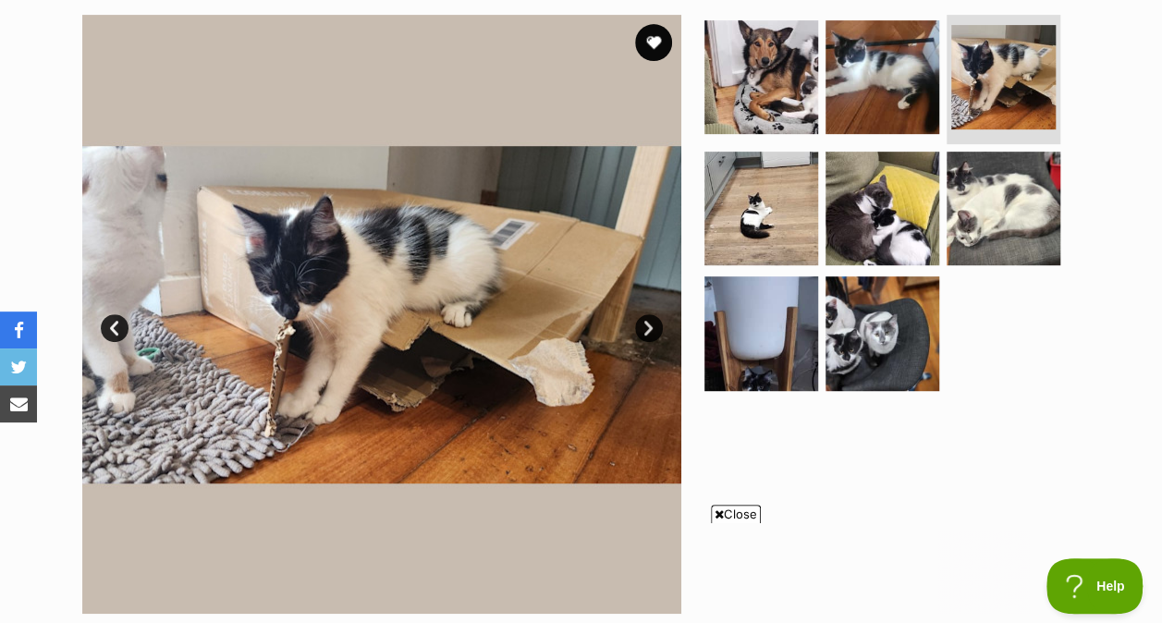
scroll to position [373, 0]
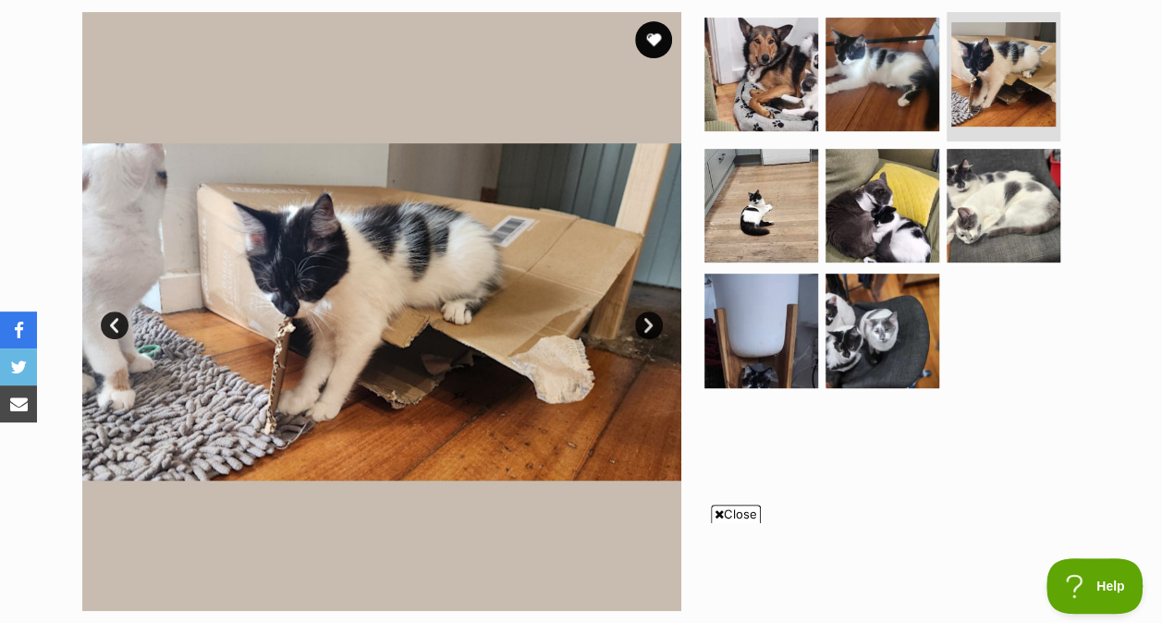
click at [917, 206] on img at bounding box center [882, 206] width 114 height 114
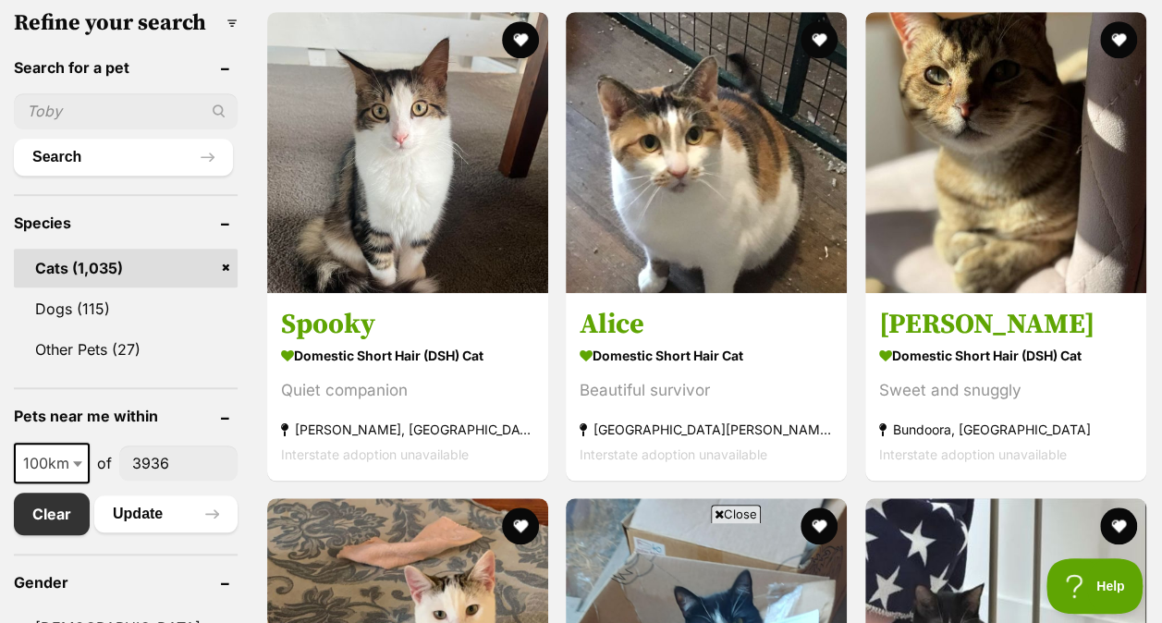
click at [722, 508] on span "Close" at bounding box center [736, 514] width 50 height 18
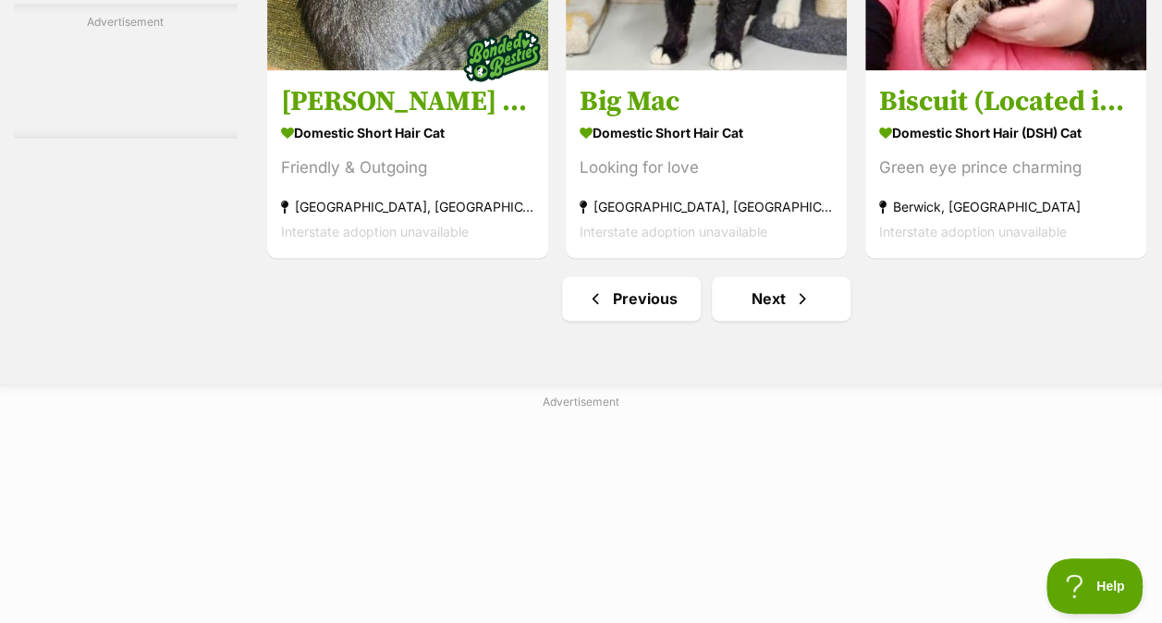
scroll to position [11689, 0]
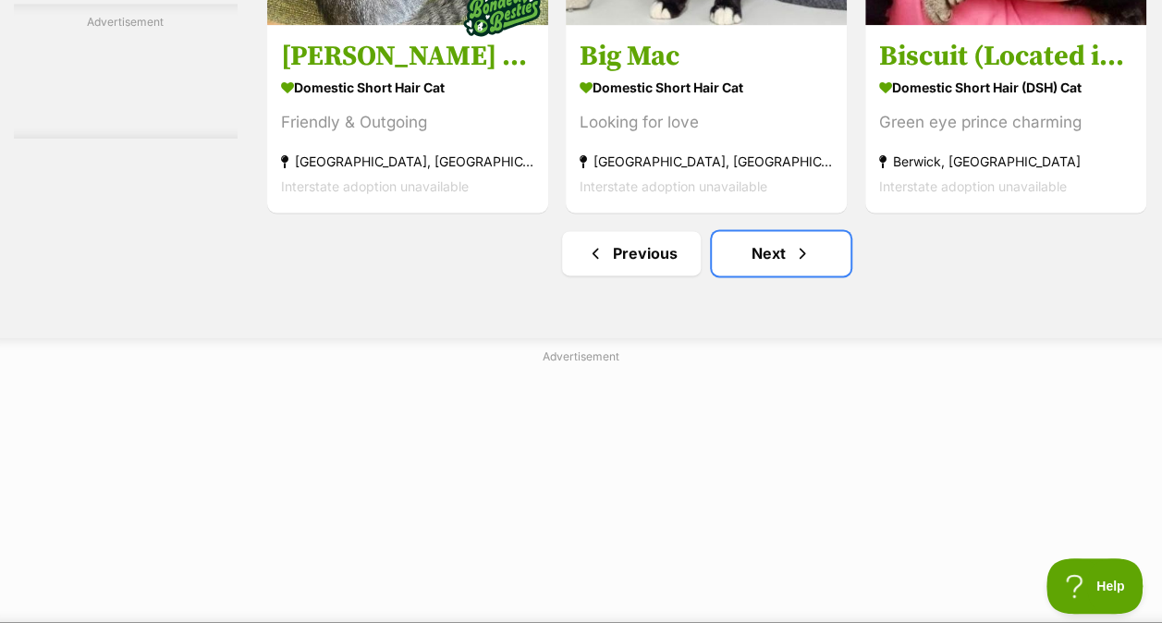
click at [817, 262] on link "Next" at bounding box center [781, 253] width 139 height 44
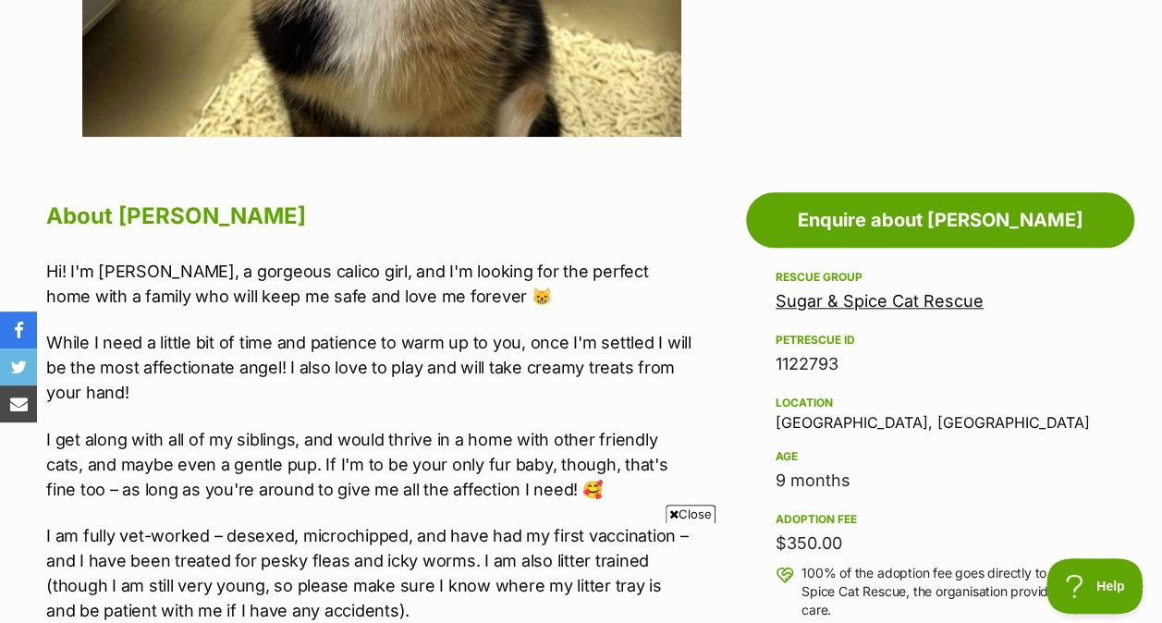
click at [690, 510] on span "Close" at bounding box center [691, 514] width 50 height 18
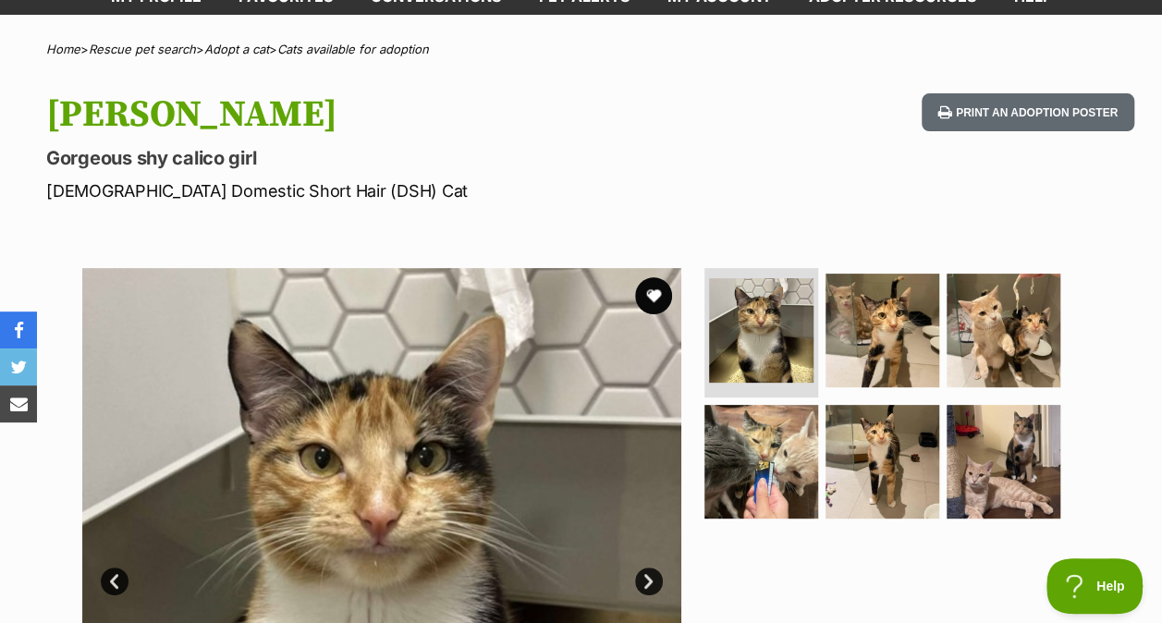
scroll to position [117, 0]
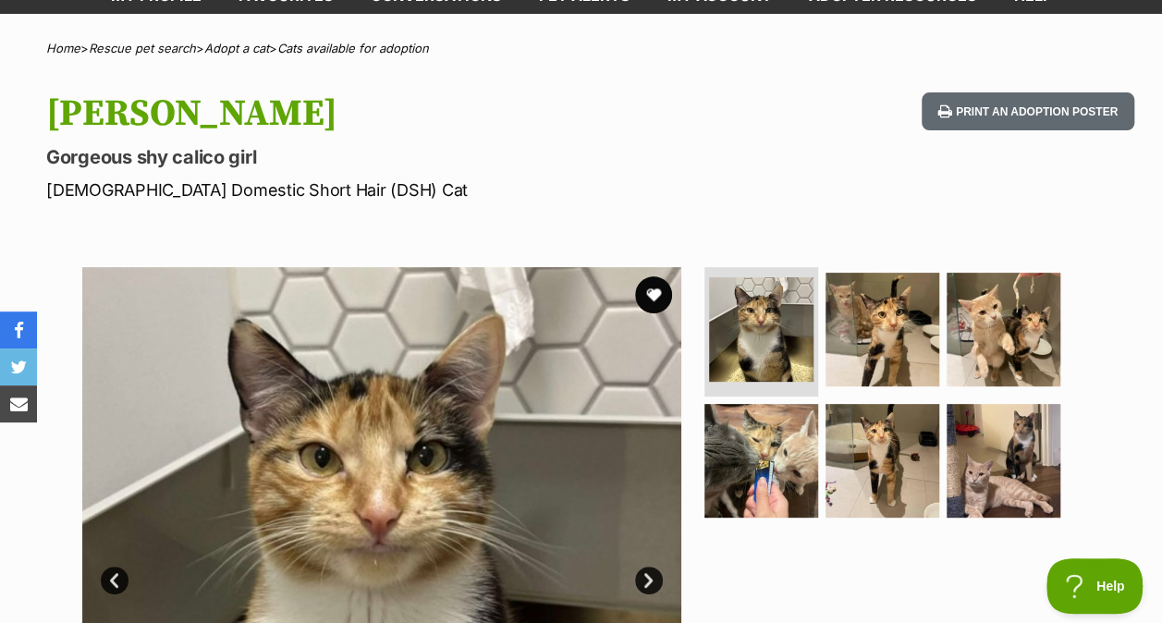
click at [888, 346] on img at bounding box center [882, 330] width 114 height 114
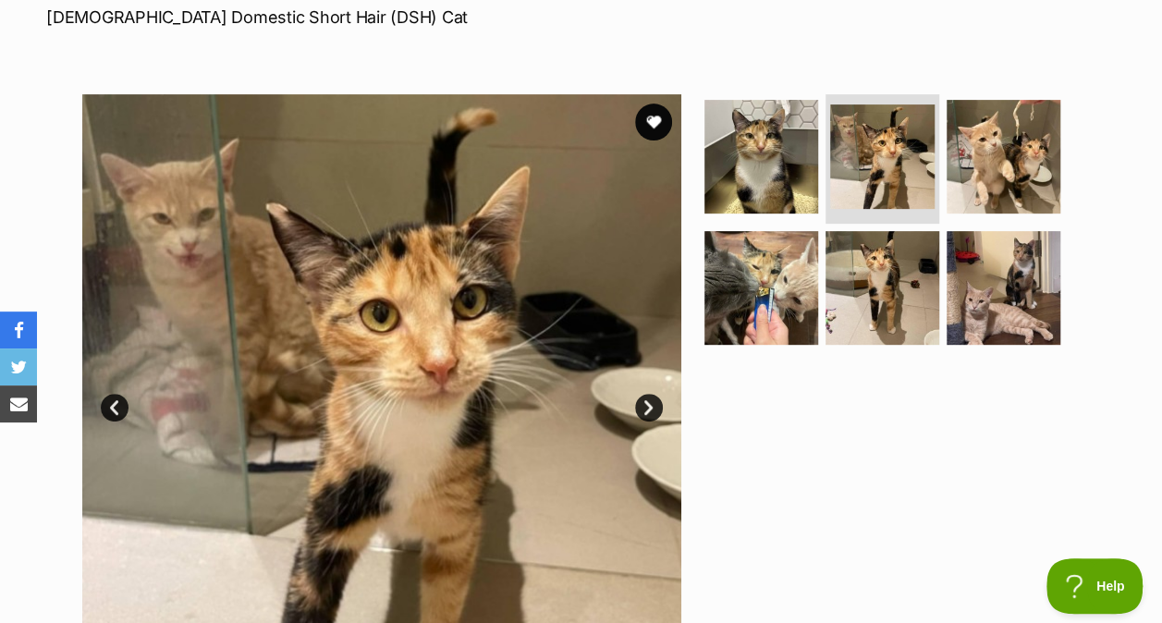
scroll to position [291, 0]
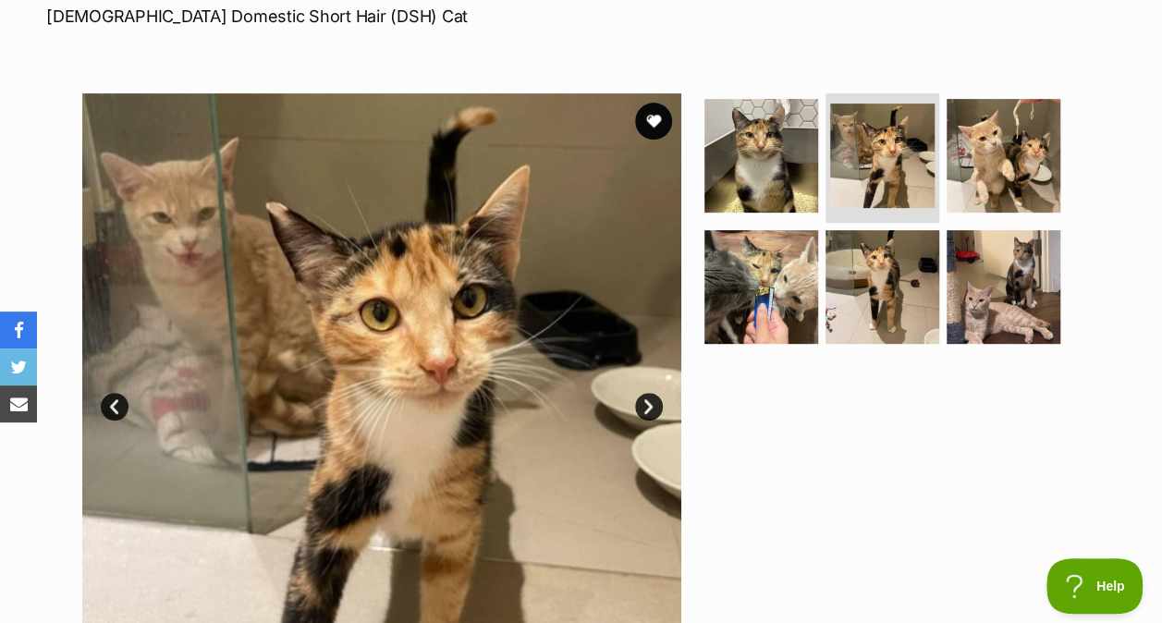
click at [750, 287] on img at bounding box center [761, 287] width 114 height 114
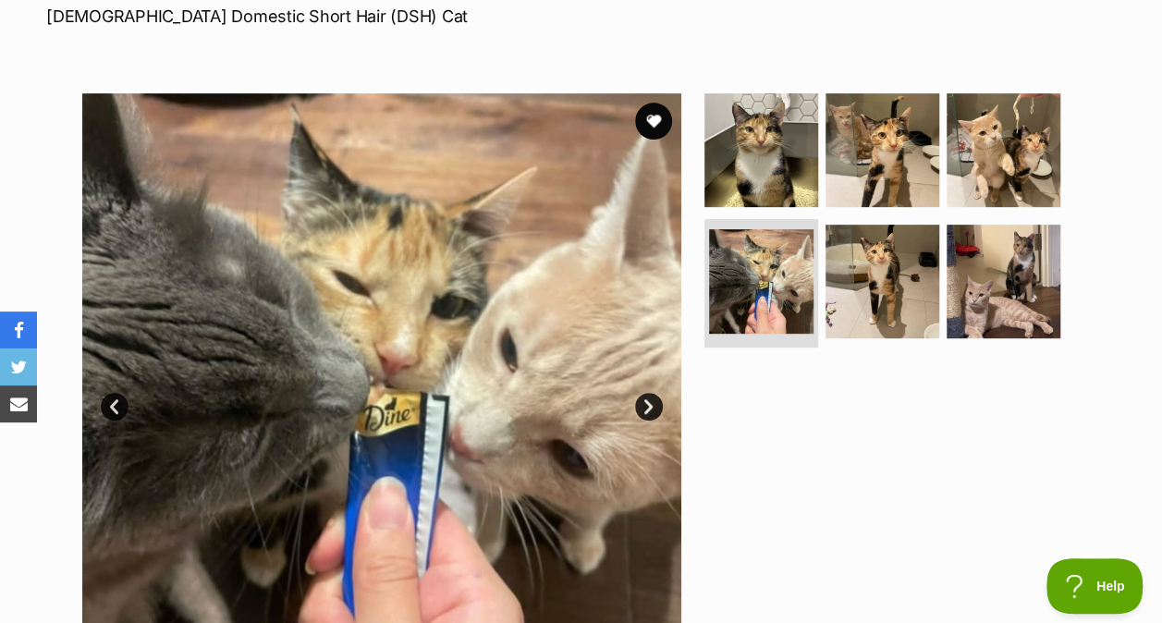
click at [862, 290] on img at bounding box center [882, 282] width 114 height 114
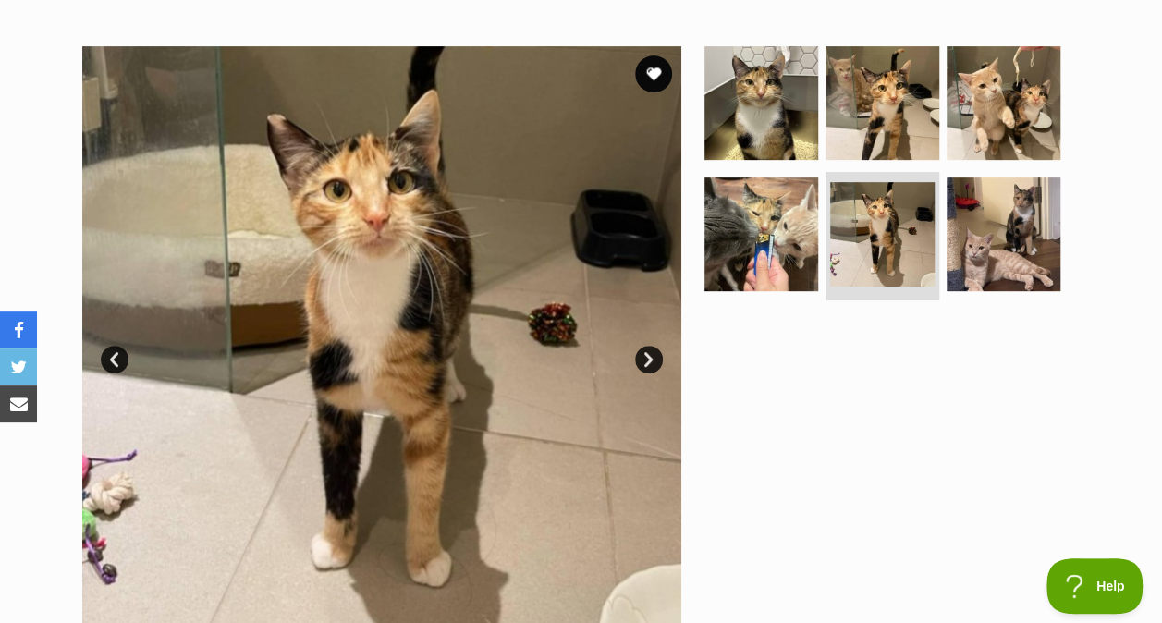
scroll to position [375, 0]
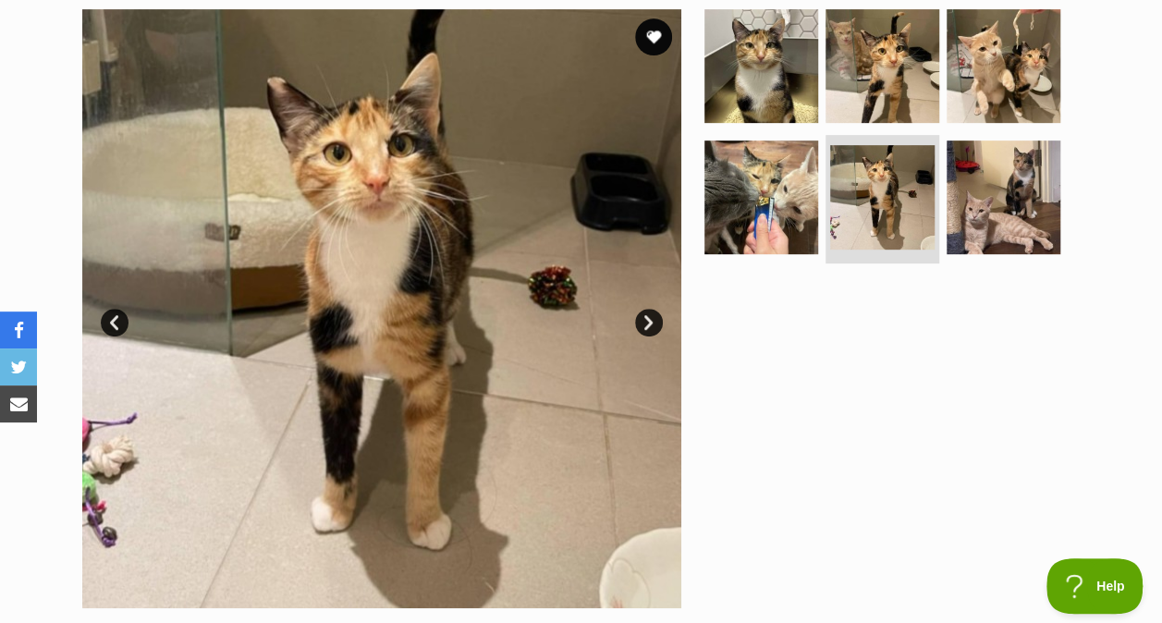
click at [996, 249] on img at bounding box center [1004, 198] width 114 height 114
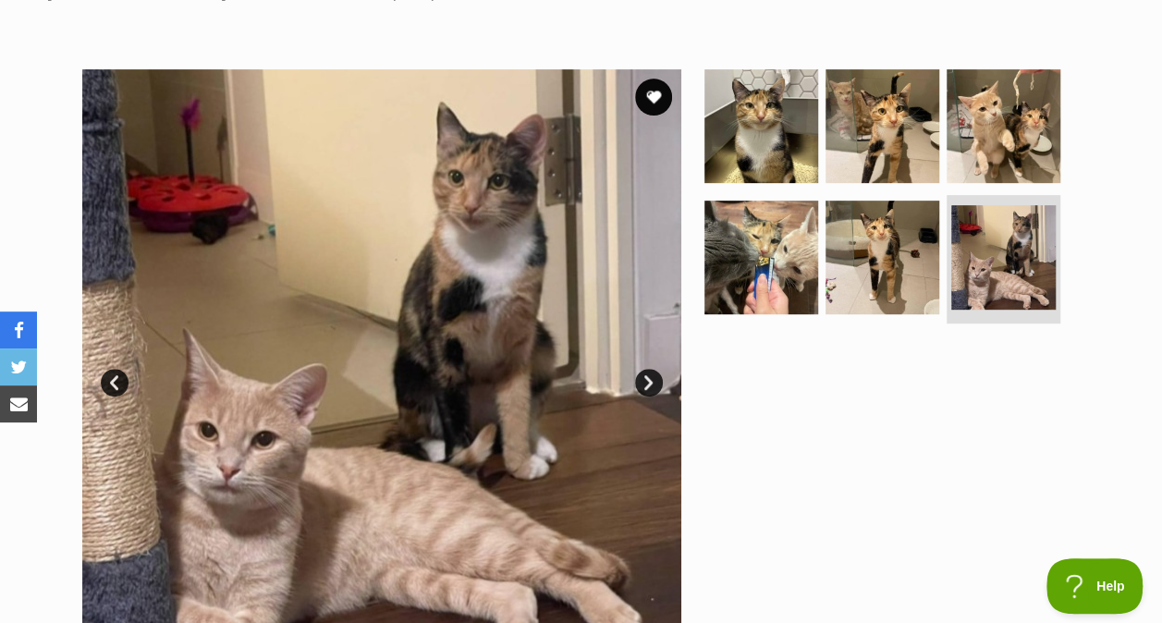
scroll to position [311, 0]
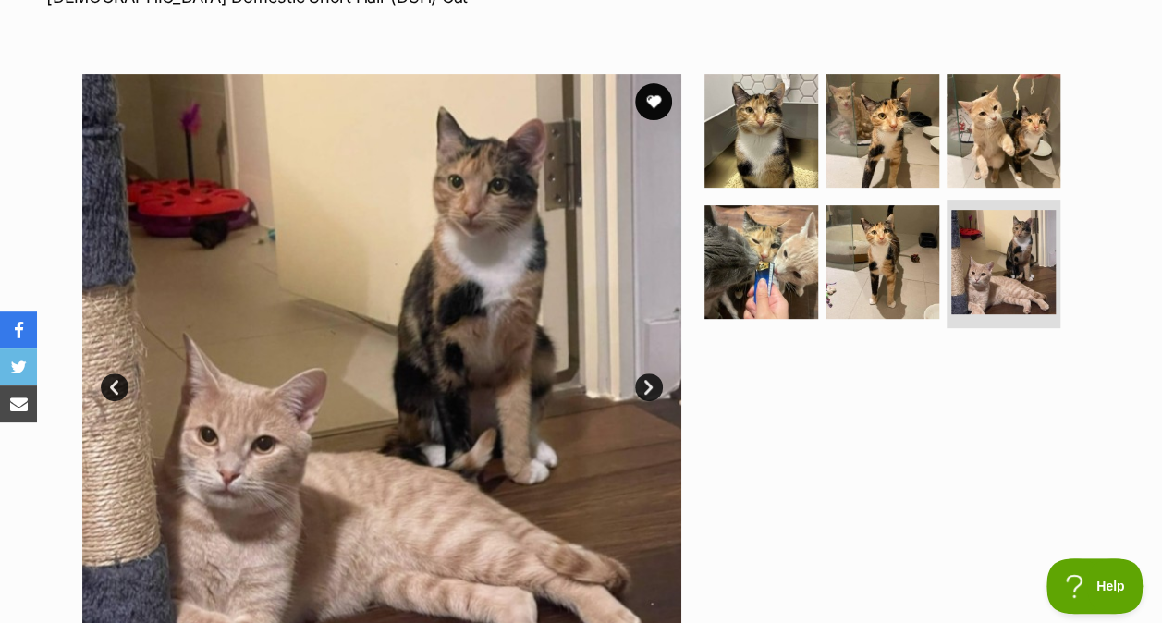
click at [999, 150] on img at bounding box center [1004, 131] width 114 height 114
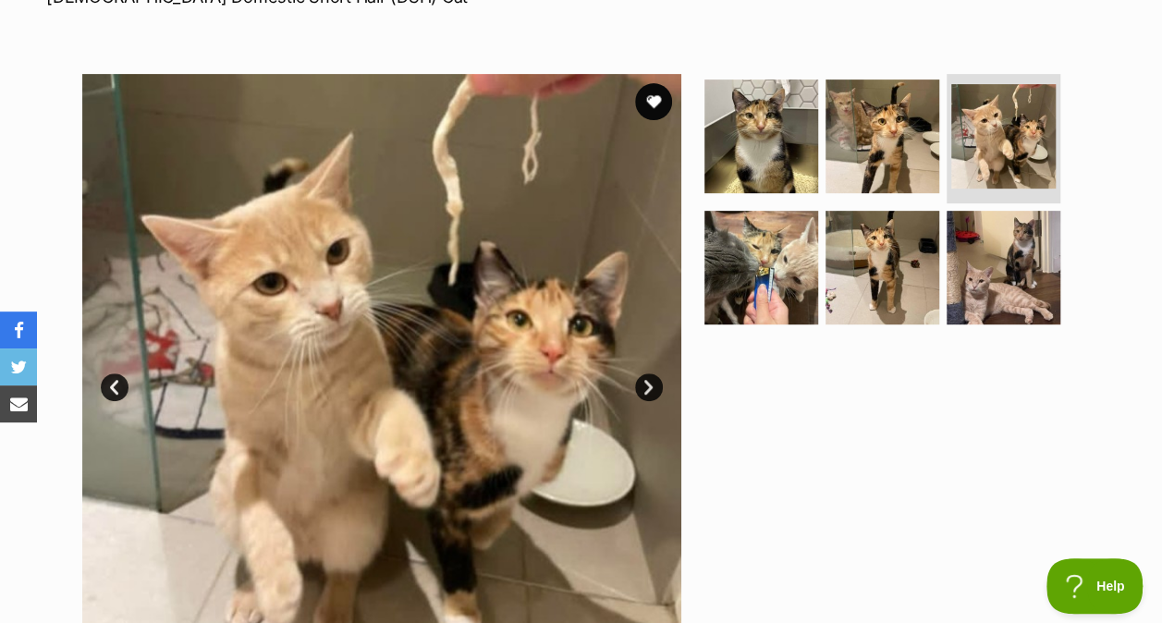
click at [879, 134] on img at bounding box center [882, 136] width 114 height 114
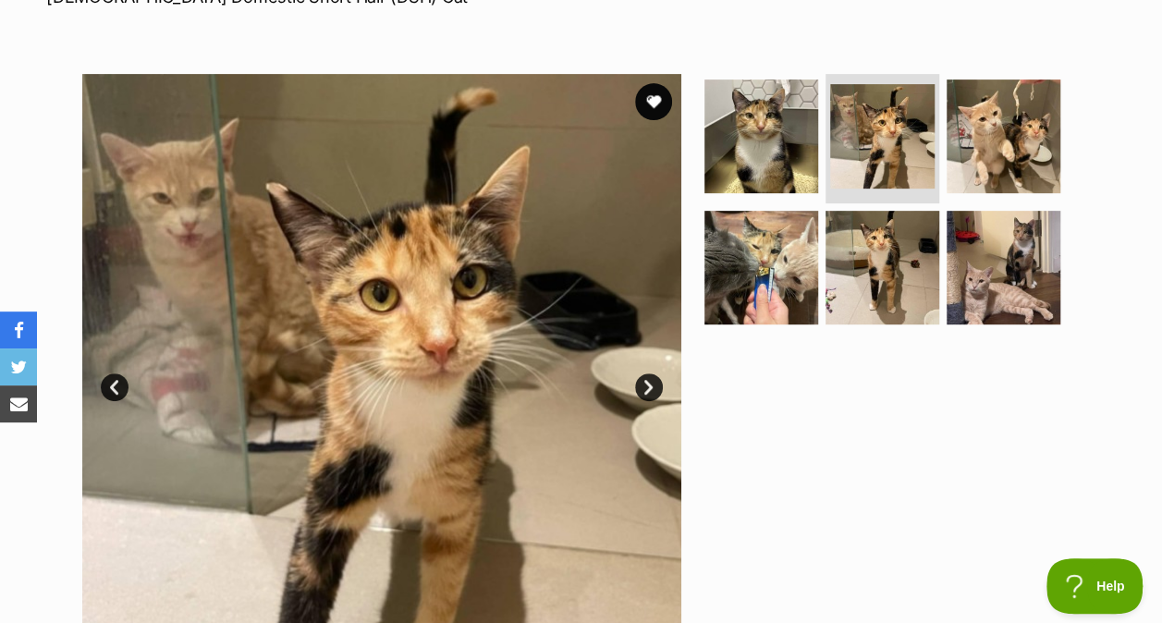
click at [760, 138] on img at bounding box center [761, 136] width 114 height 114
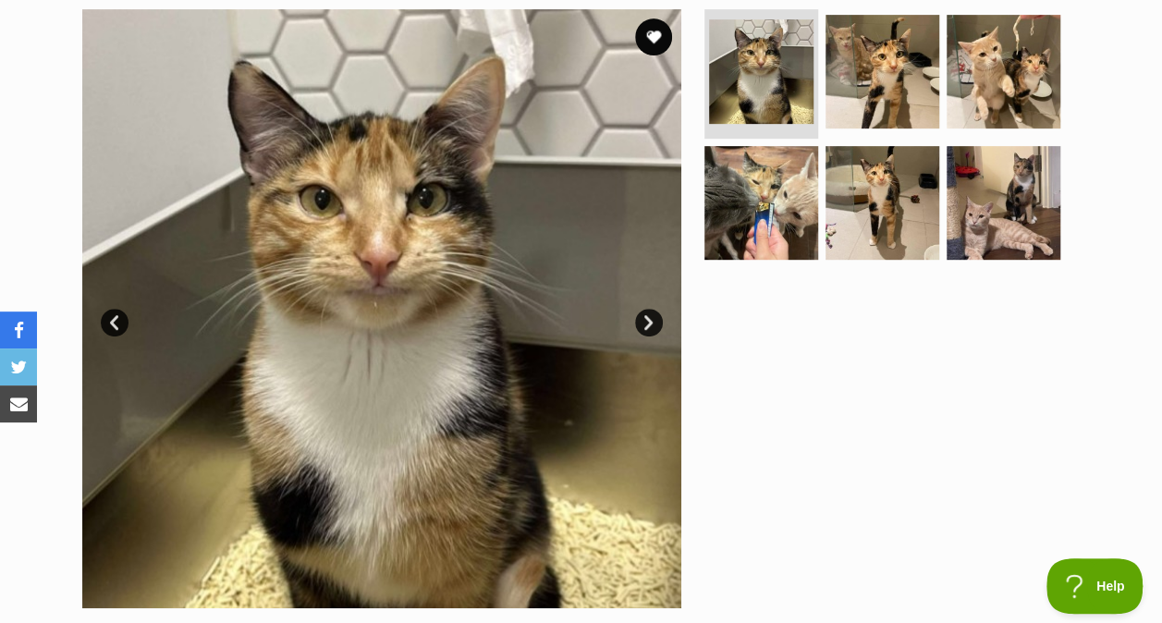
scroll to position [376, 0]
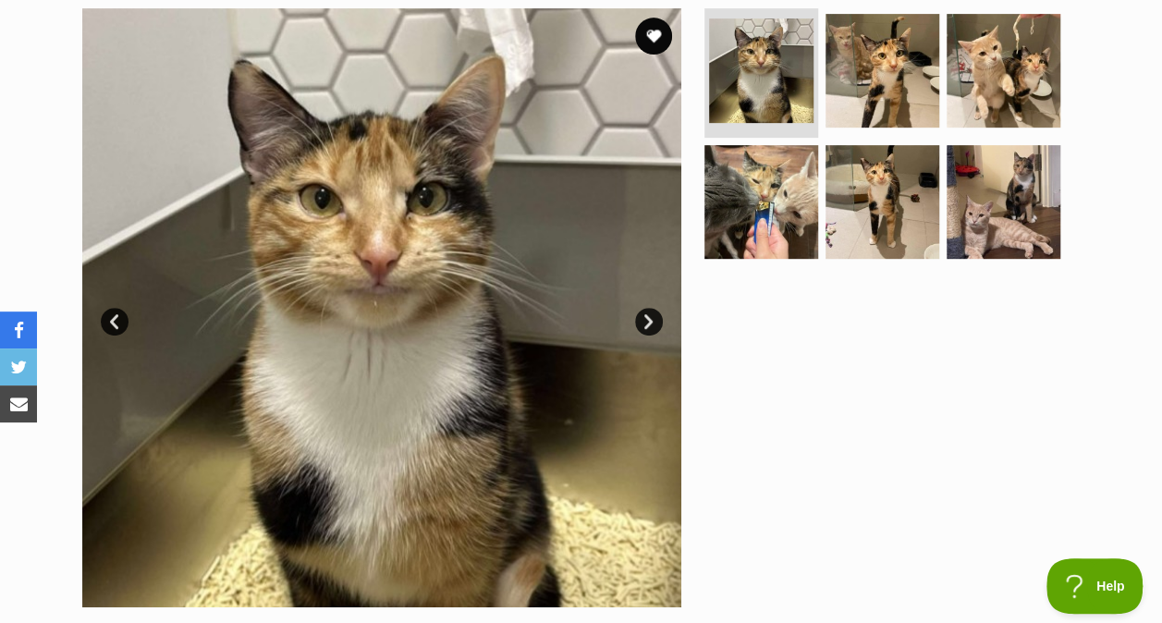
click at [872, 68] on img at bounding box center [882, 71] width 114 height 114
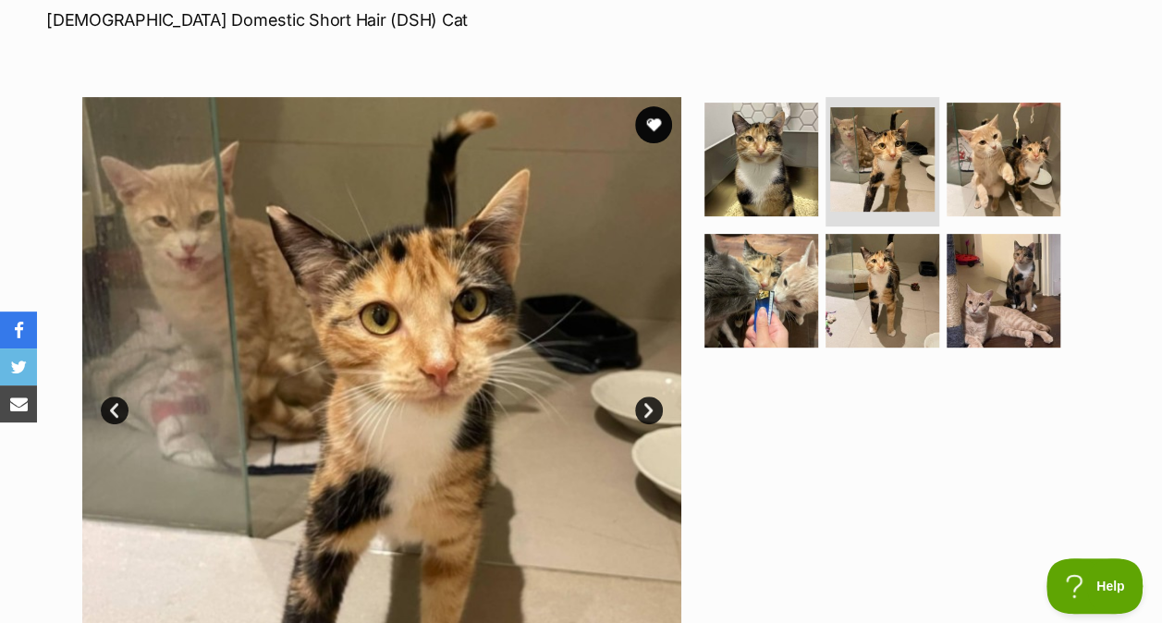
scroll to position [277, 0]
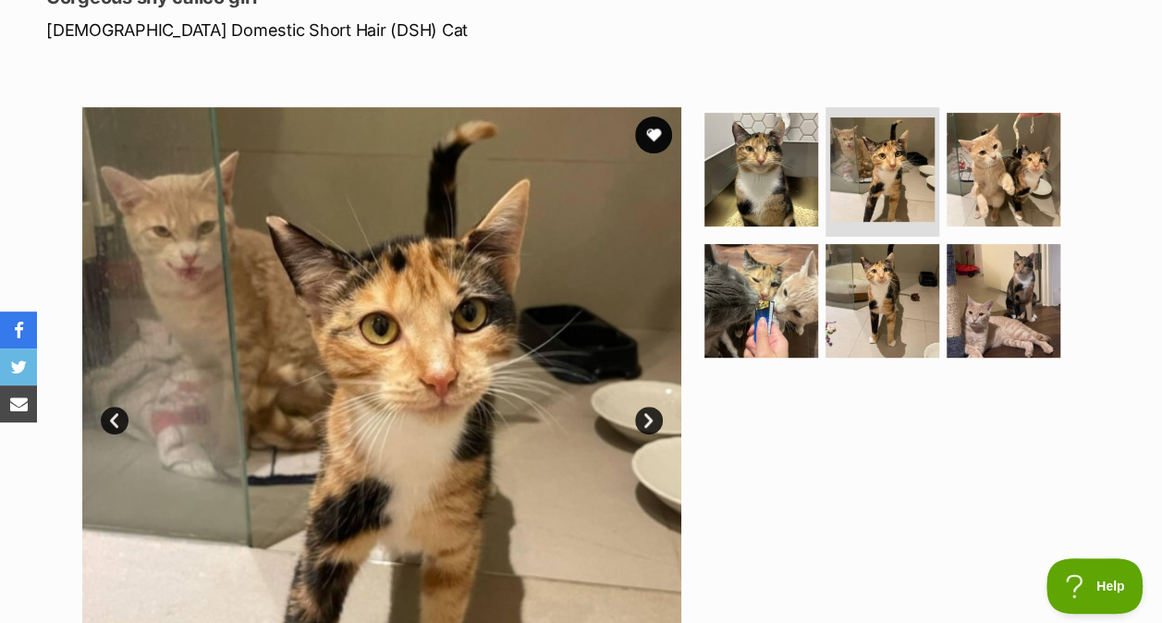
click at [876, 174] on img at bounding box center [882, 169] width 104 height 104
click at [880, 288] on img at bounding box center [882, 301] width 114 height 114
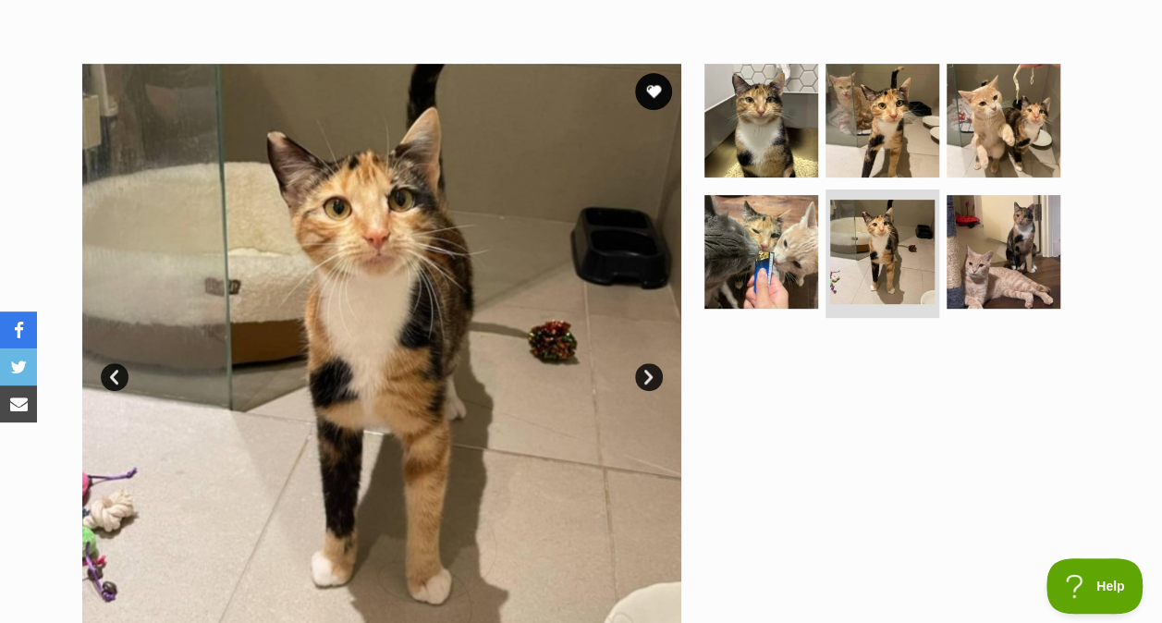
scroll to position [322, 0]
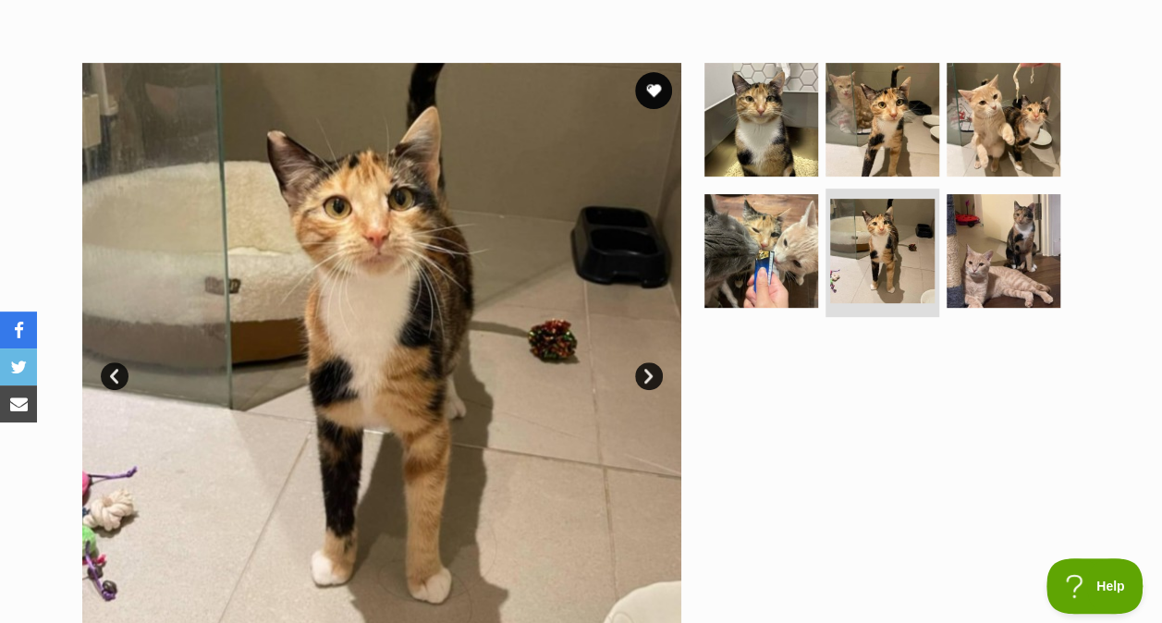
click at [1002, 245] on img at bounding box center [1004, 251] width 114 height 114
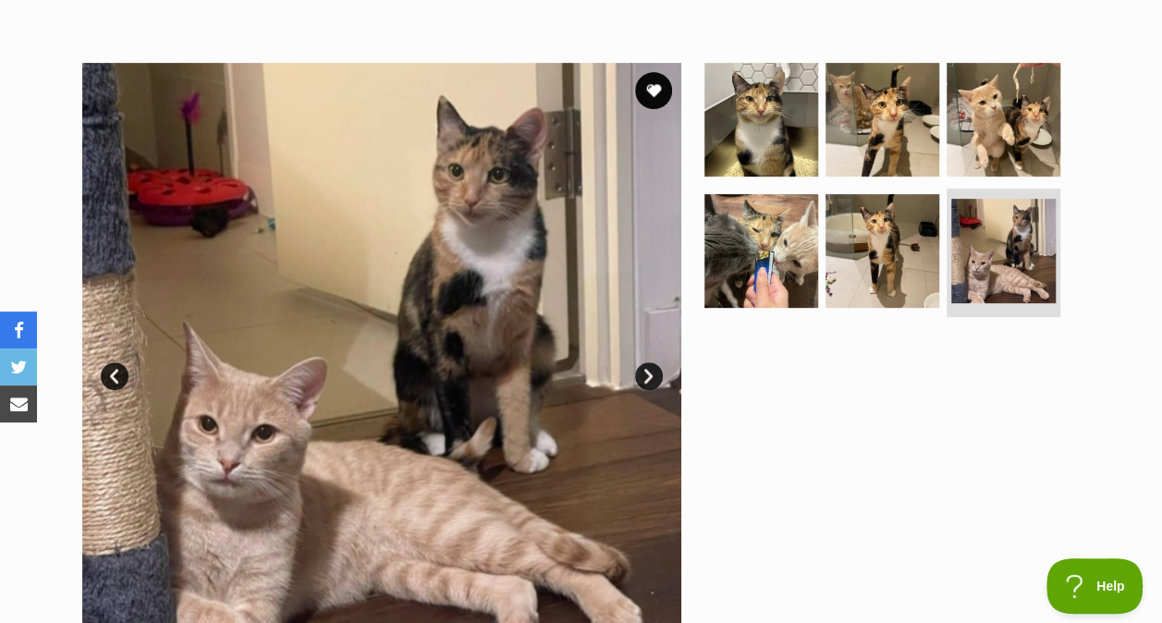
click at [1041, 133] on img at bounding box center [1004, 120] width 114 height 114
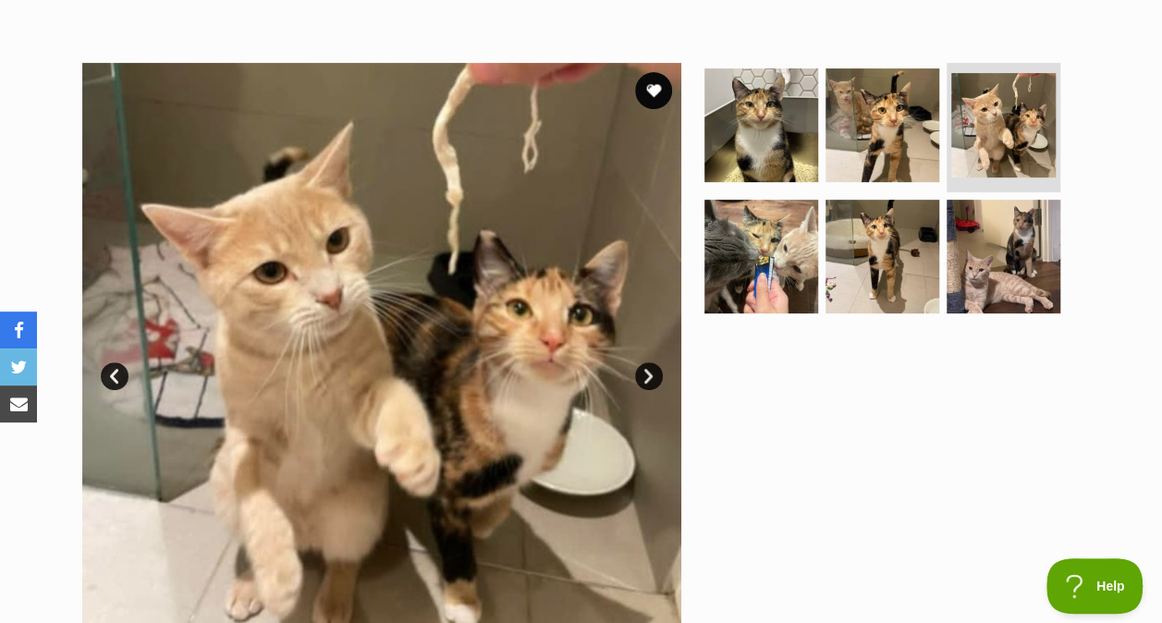
click at [785, 145] on img at bounding box center [761, 125] width 114 height 114
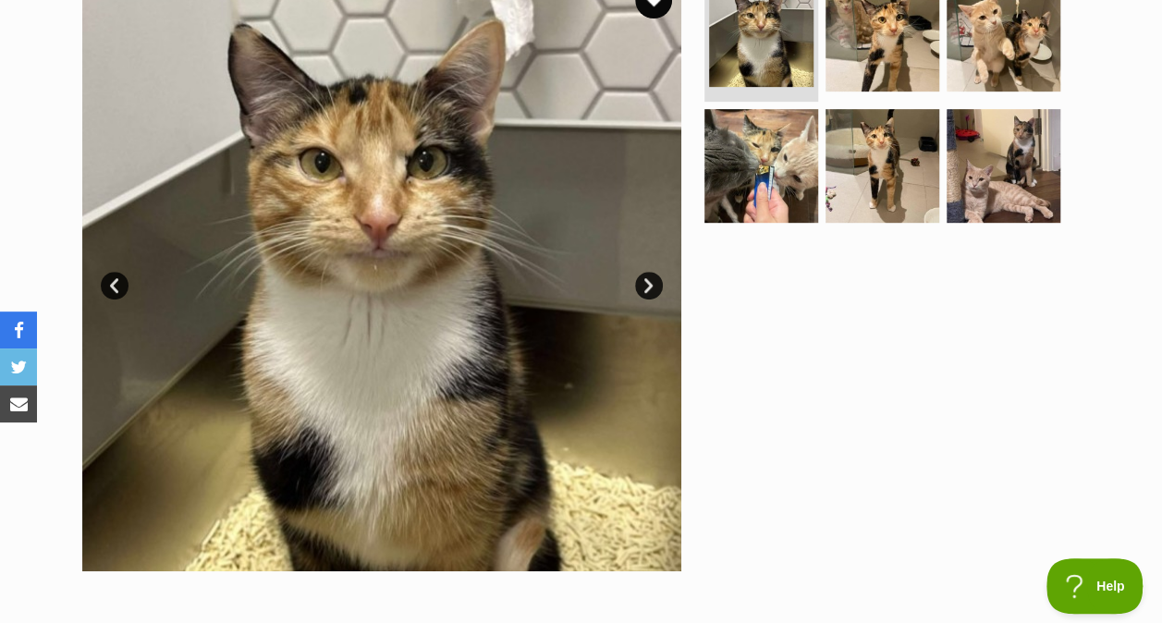
scroll to position [403, 0]
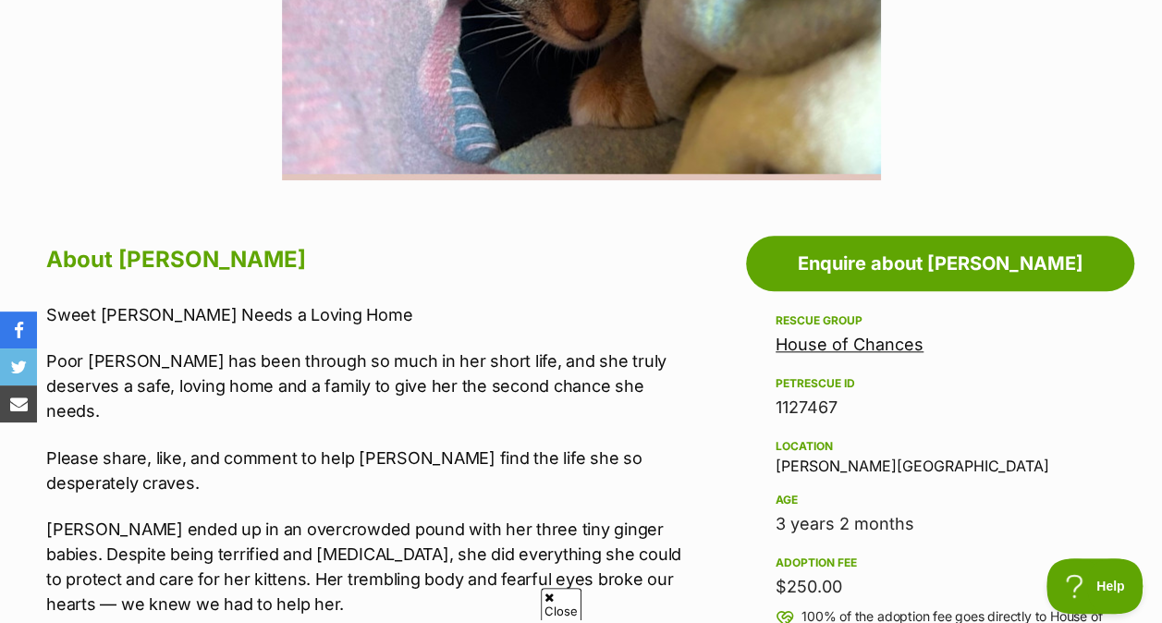
scroll to position [806, 0]
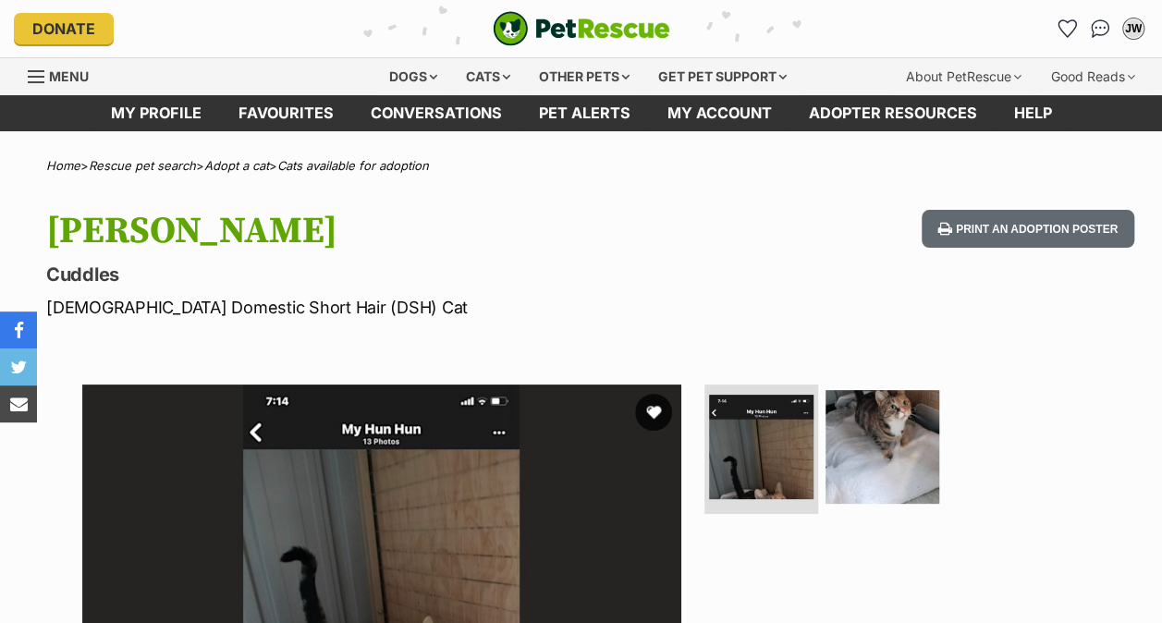
click at [891, 421] on img at bounding box center [882, 447] width 114 height 114
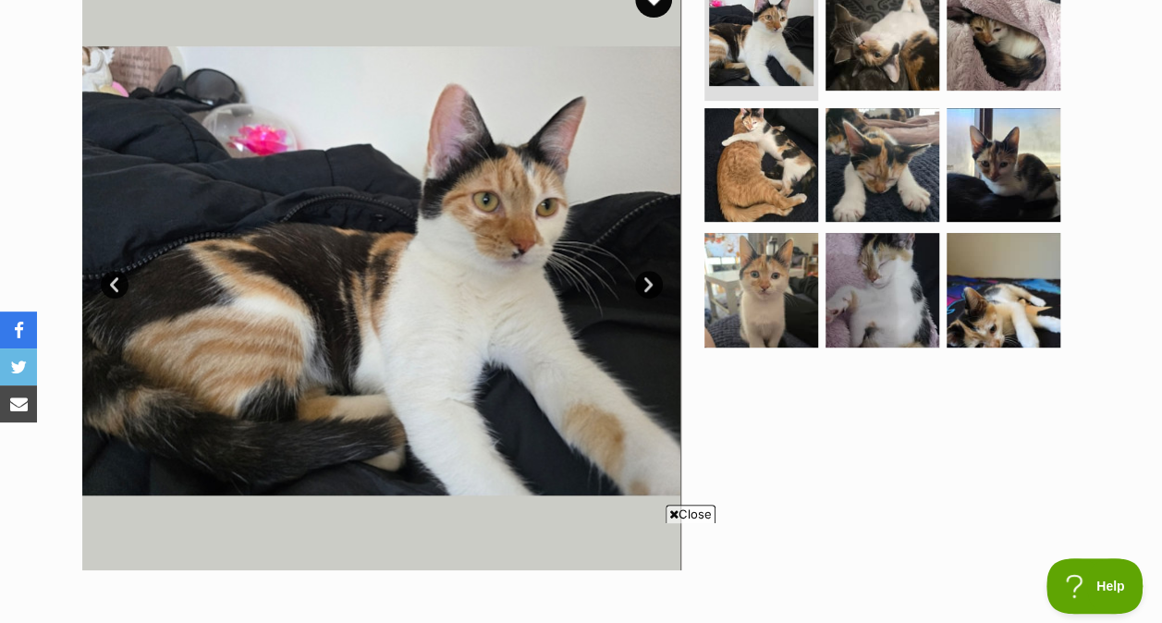
click at [866, 113] on img at bounding box center [882, 165] width 114 height 114
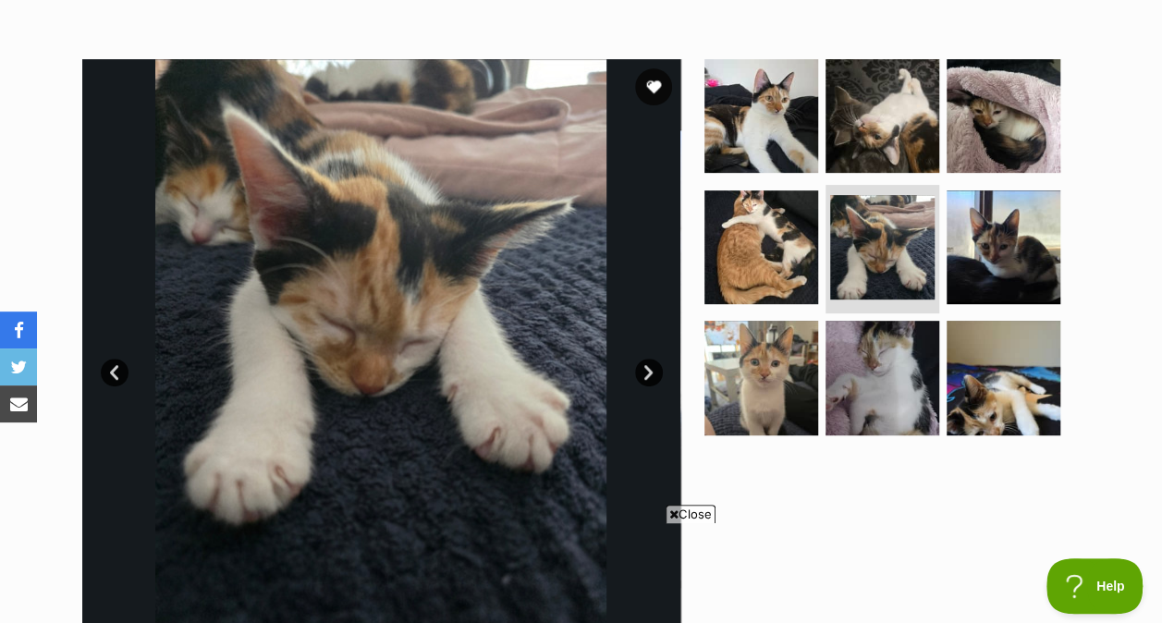
click at [902, 109] on img at bounding box center [882, 116] width 114 height 114
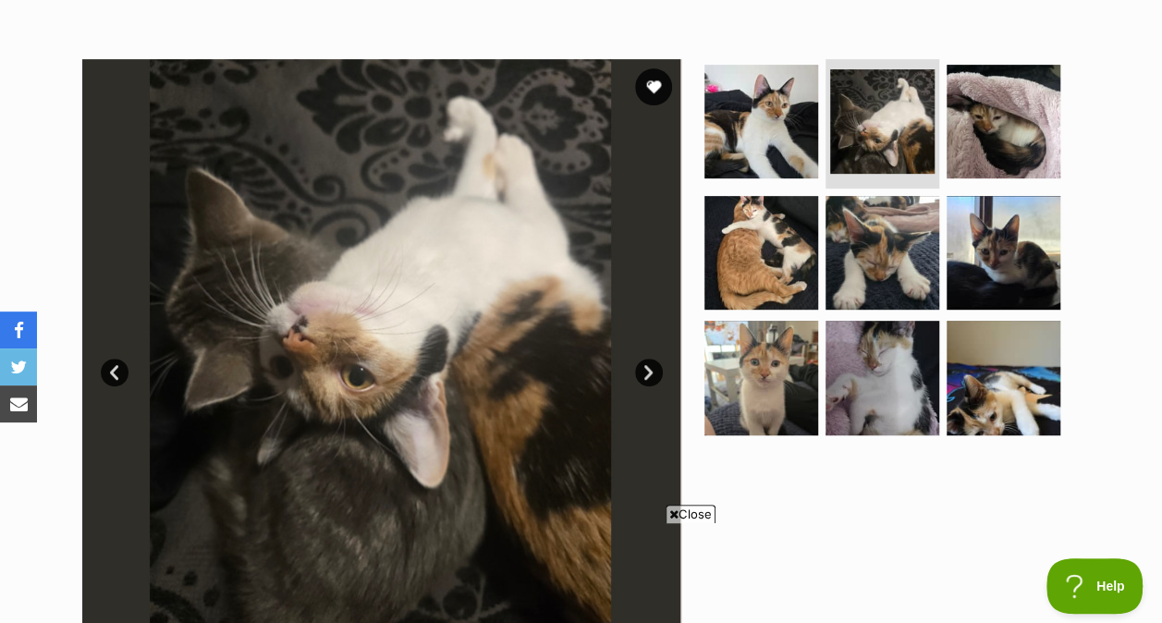
click at [995, 341] on img at bounding box center [1004, 378] width 114 height 114
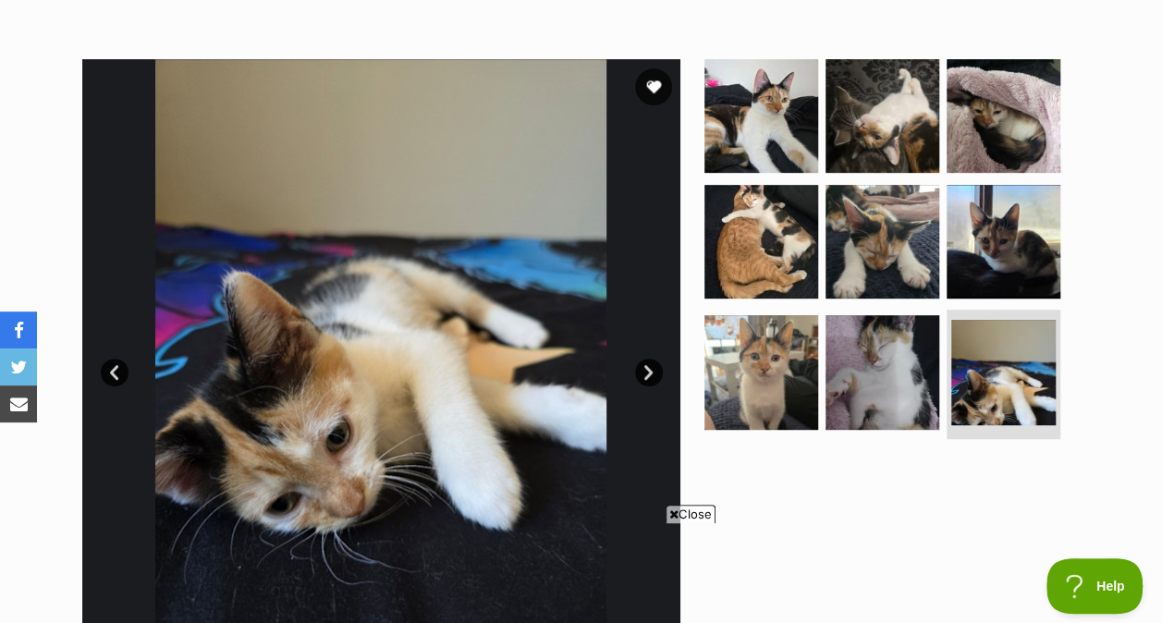
click at [788, 220] on img at bounding box center [761, 242] width 114 height 114
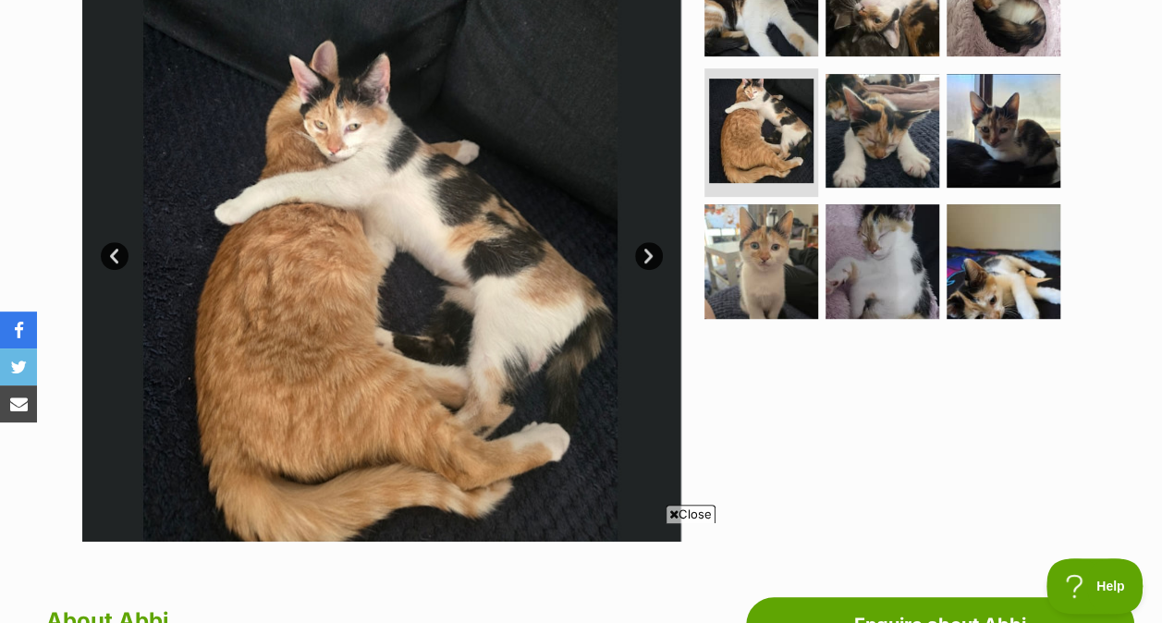
scroll to position [441, 0]
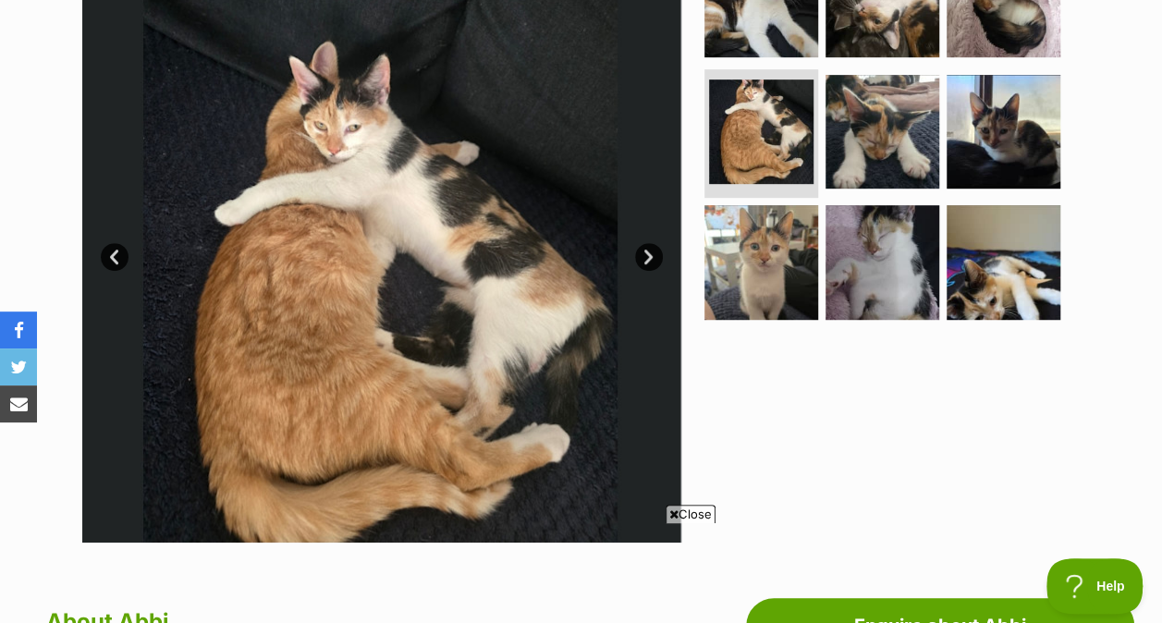
click at [974, 129] on img at bounding box center [1004, 132] width 114 height 114
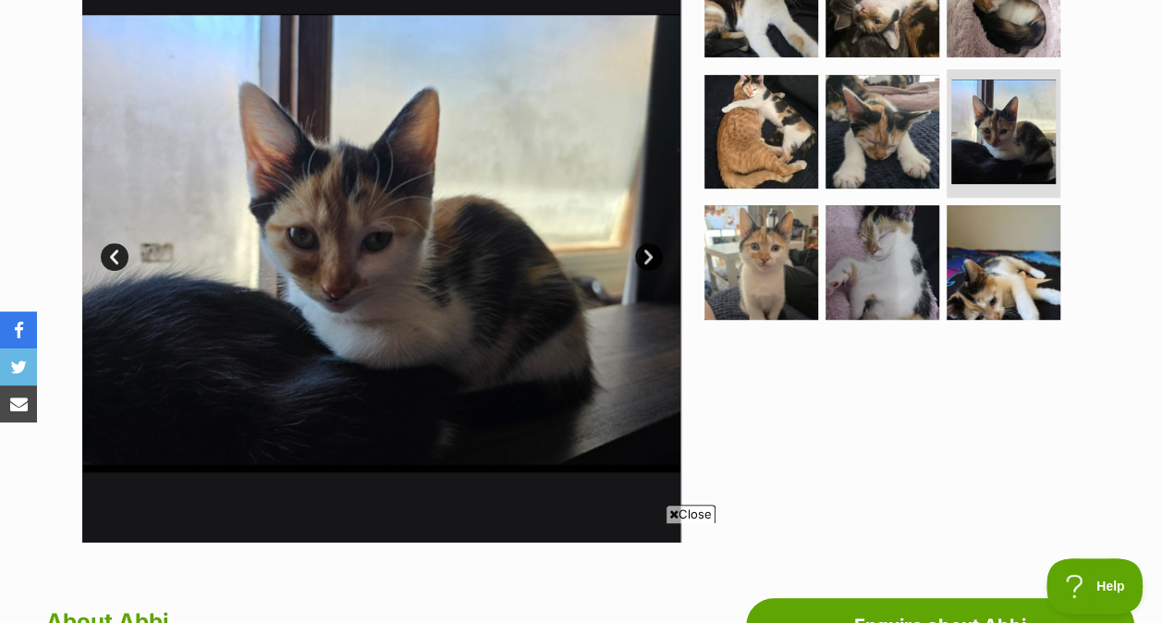
click at [995, 254] on img at bounding box center [1004, 262] width 114 height 114
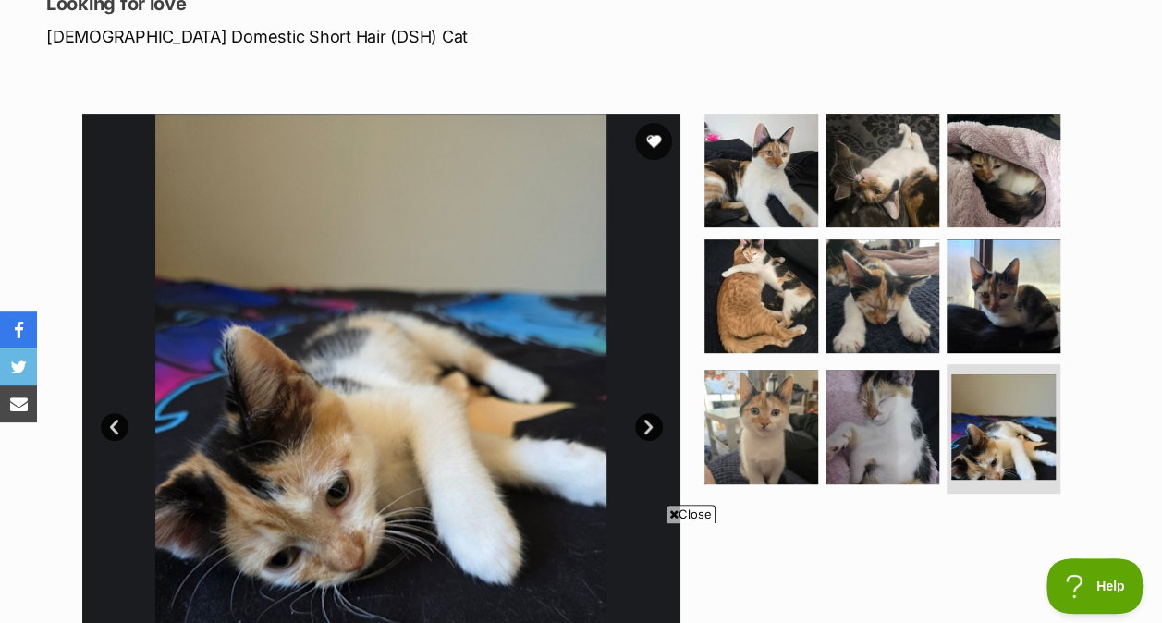
scroll to position [264, 0]
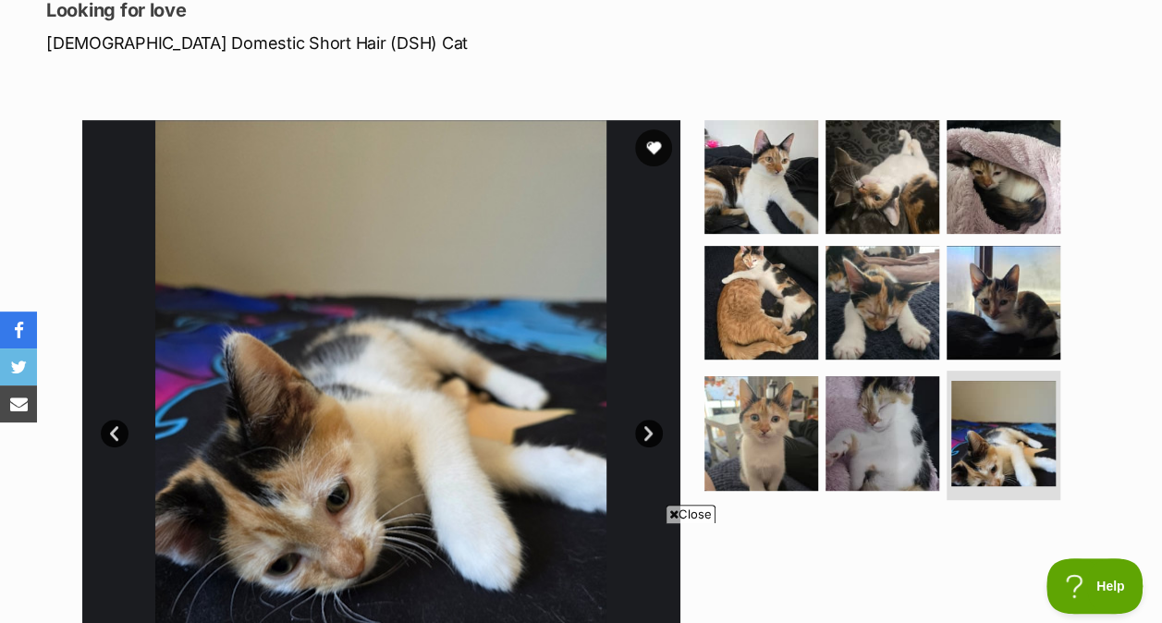
click at [892, 187] on img at bounding box center [882, 177] width 114 height 114
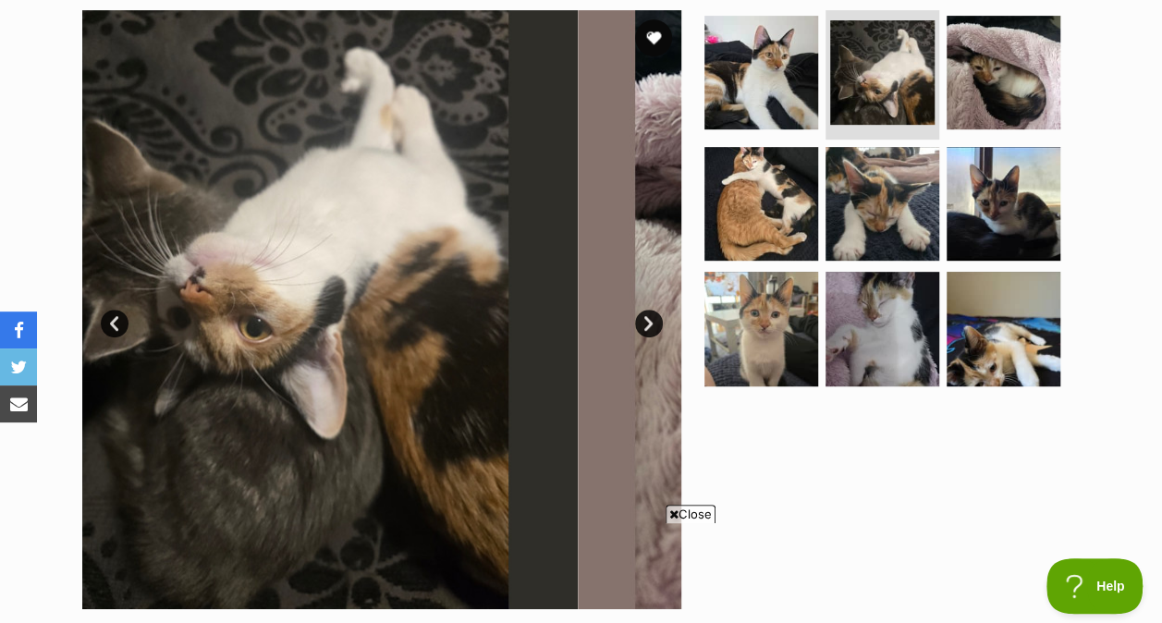
scroll to position [381, 0]
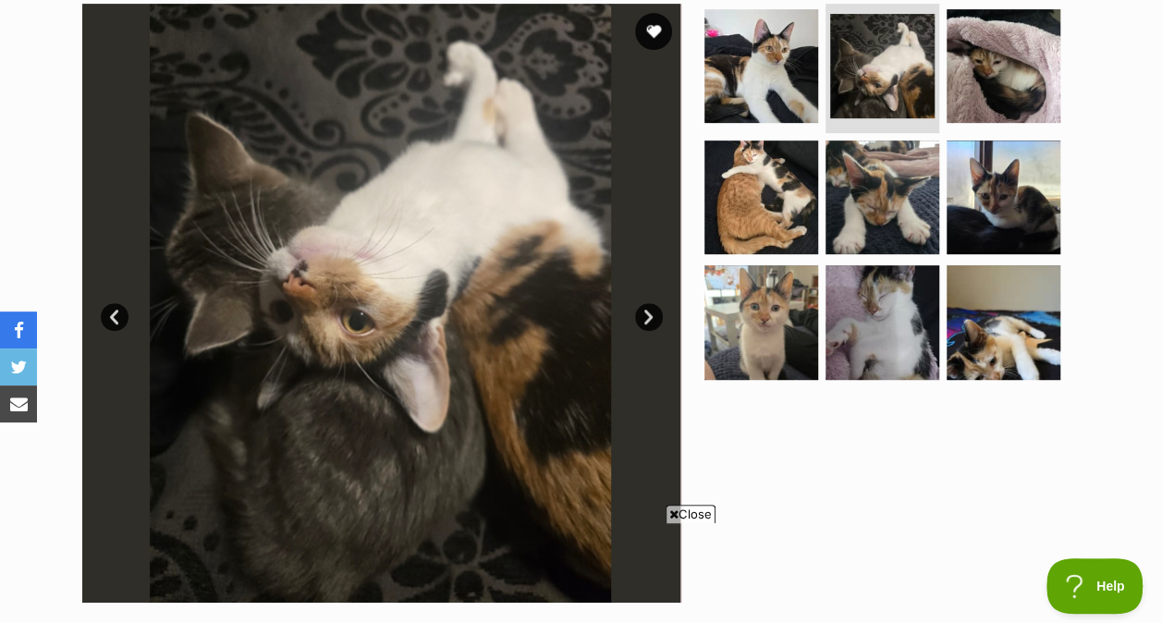
click at [769, 289] on img at bounding box center [761, 322] width 114 height 114
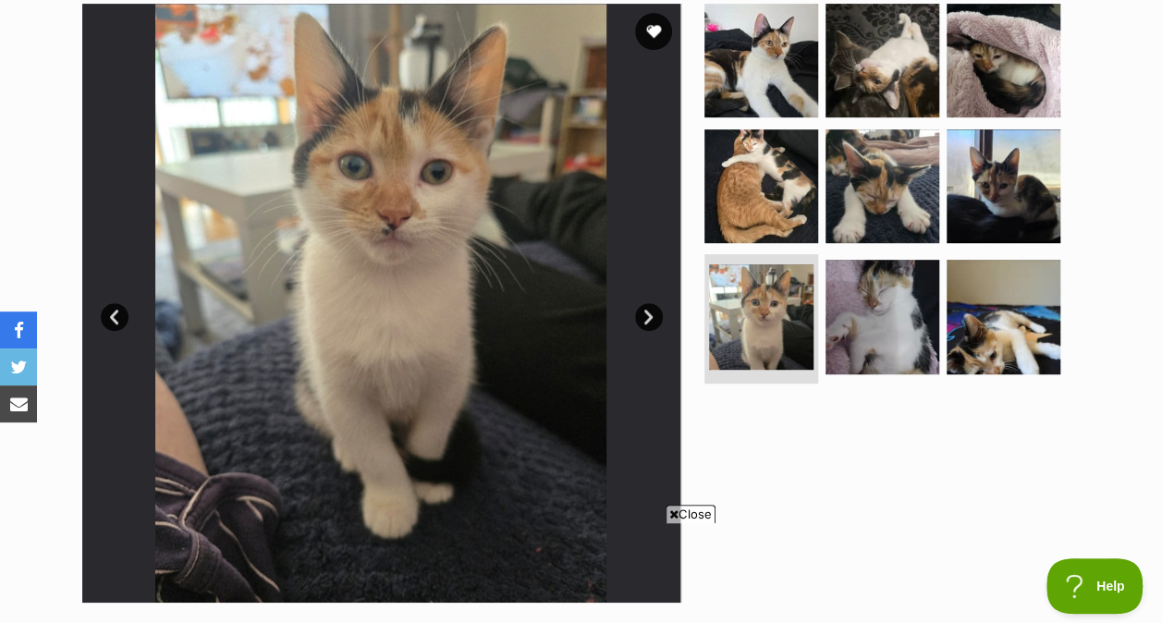
click at [756, 161] on img at bounding box center [761, 186] width 114 height 114
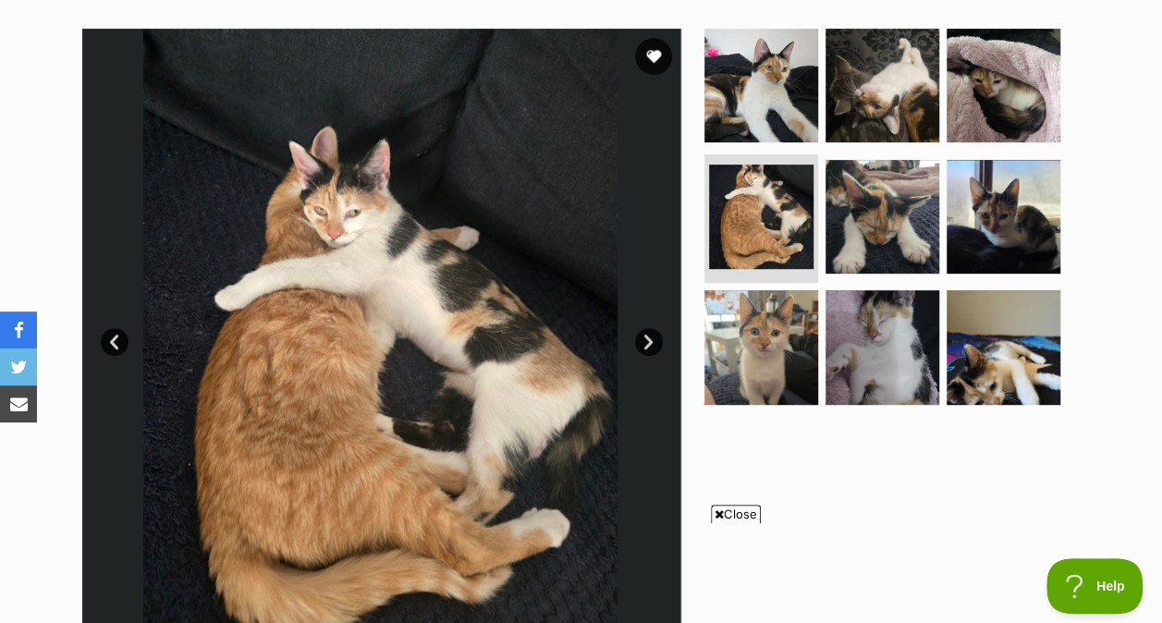
scroll to position [355, 0]
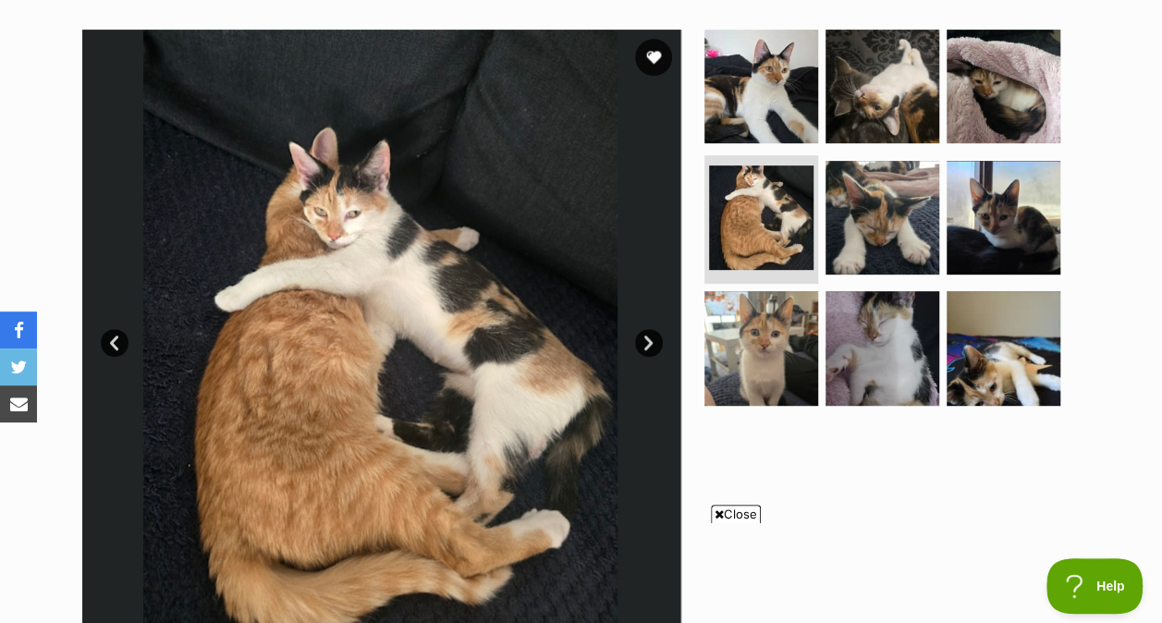
click at [761, 337] on img at bounding box center [761, 348] width 114 height 114
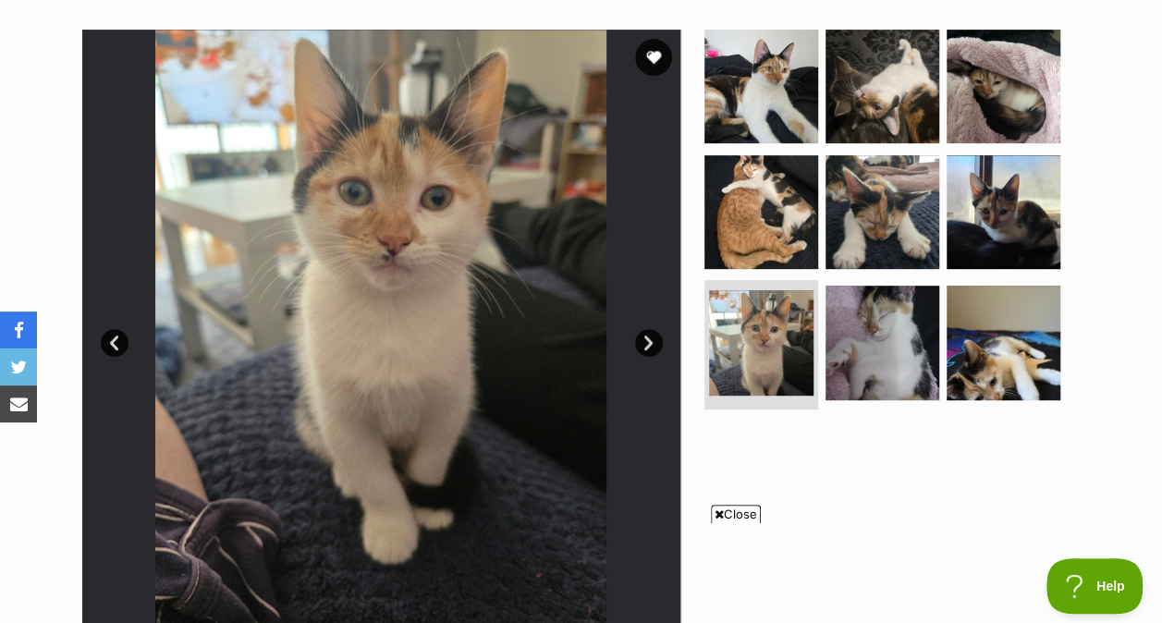
click at [887, 218] on img at bounding box center [882, 212] width 114 height 114
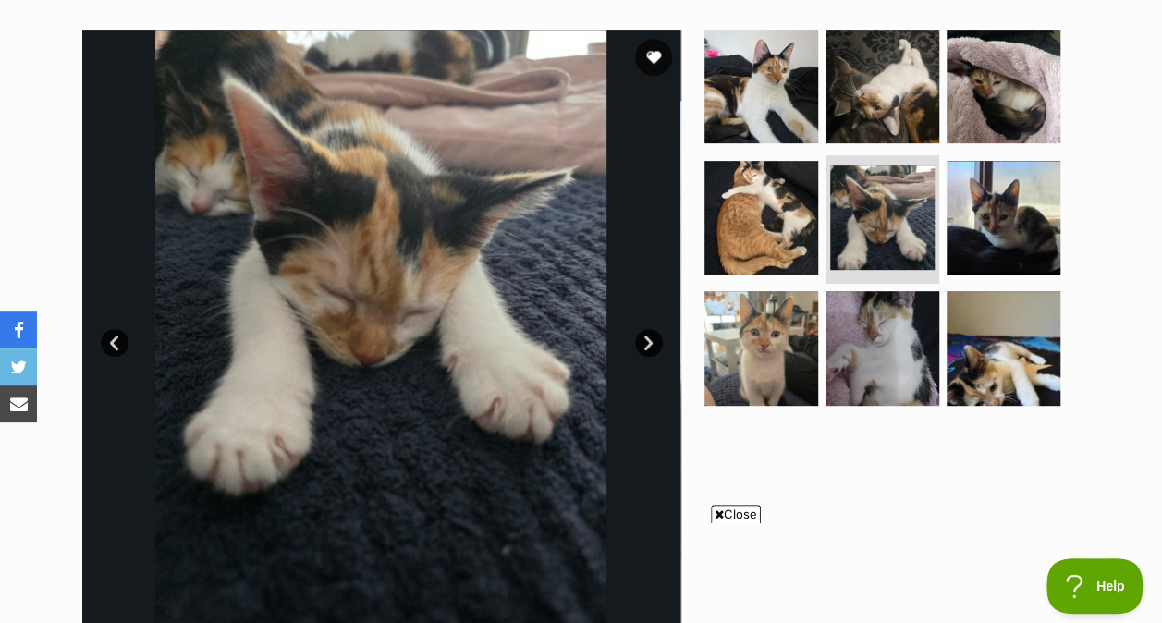
click at [789, 63] on img at bounding box center [761, 87] width 114 height 114
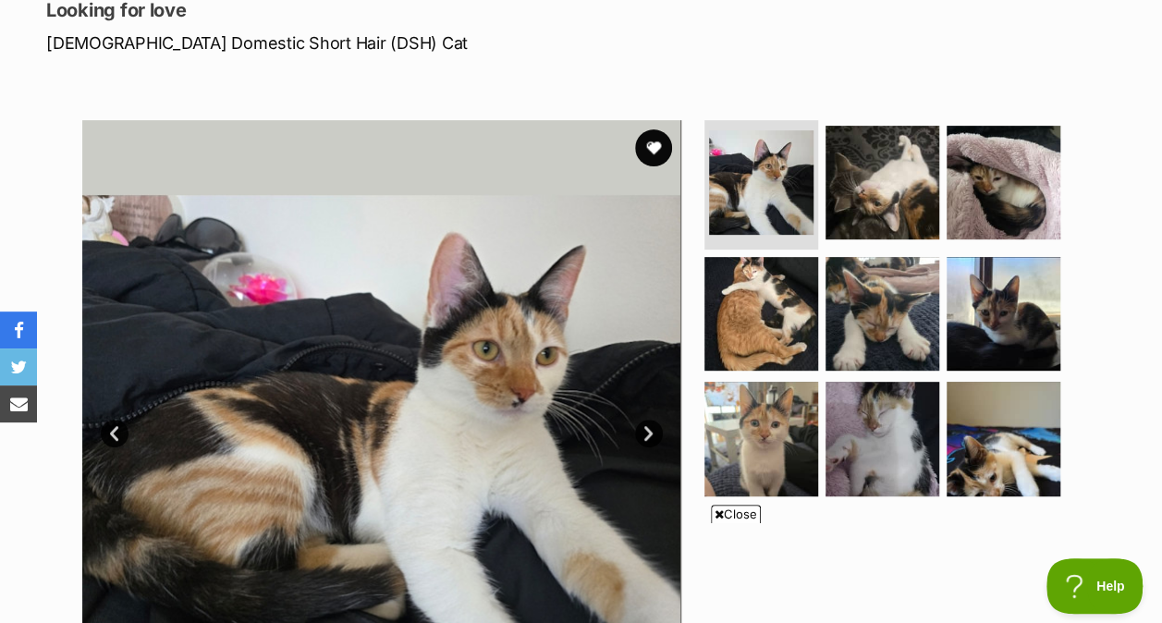
scroll to position [261, 0]
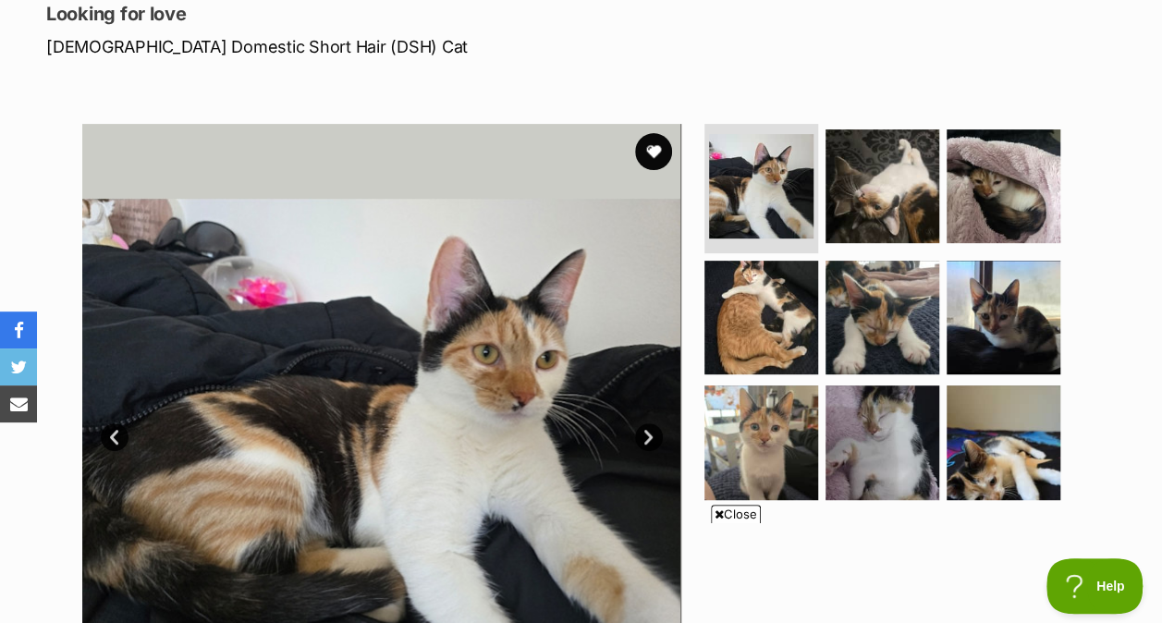
click at [1035, 155] on img at bounding box center [1004, 186] width 114 height 114
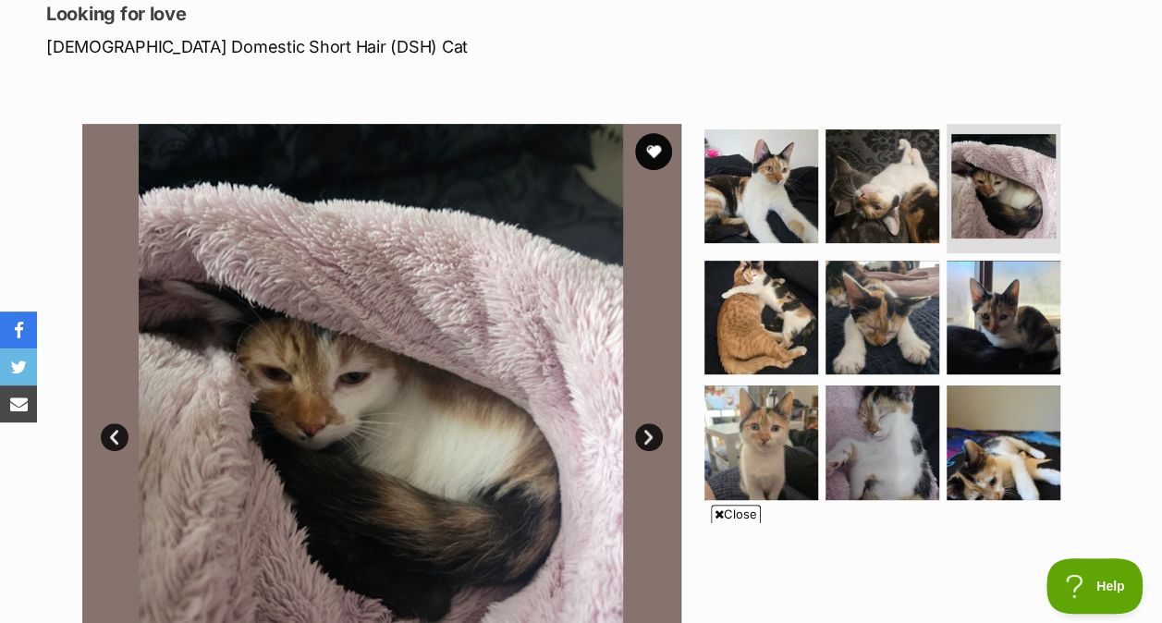
click at [963, 442] on img at bounding box center [1004, 442] width 114 height 114
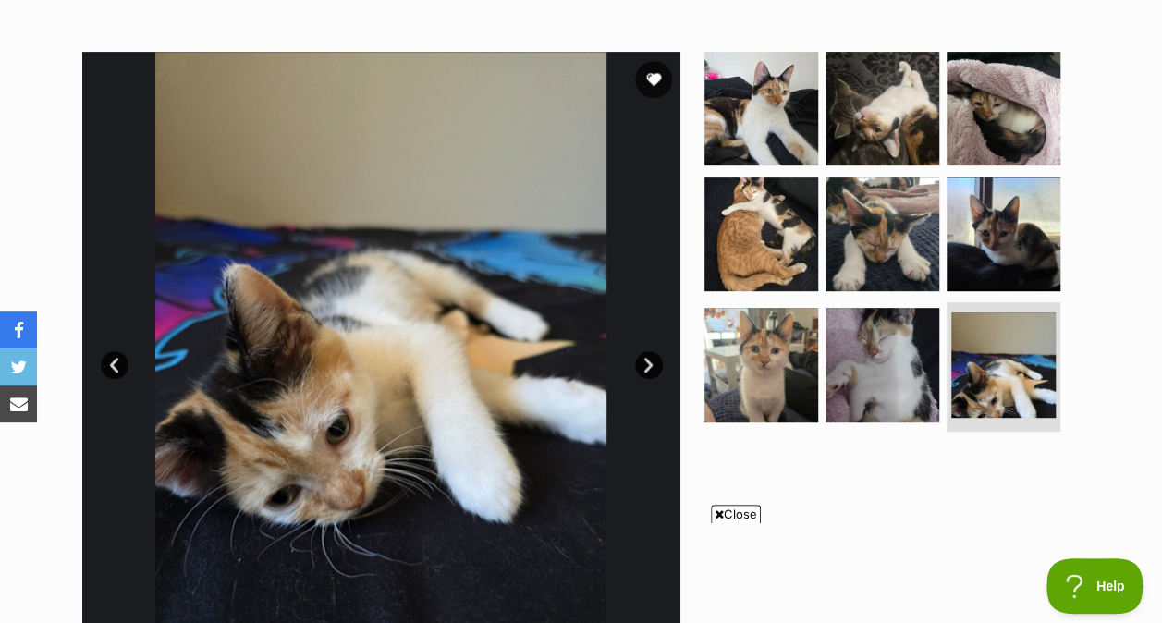
scroll to position [344, 0]
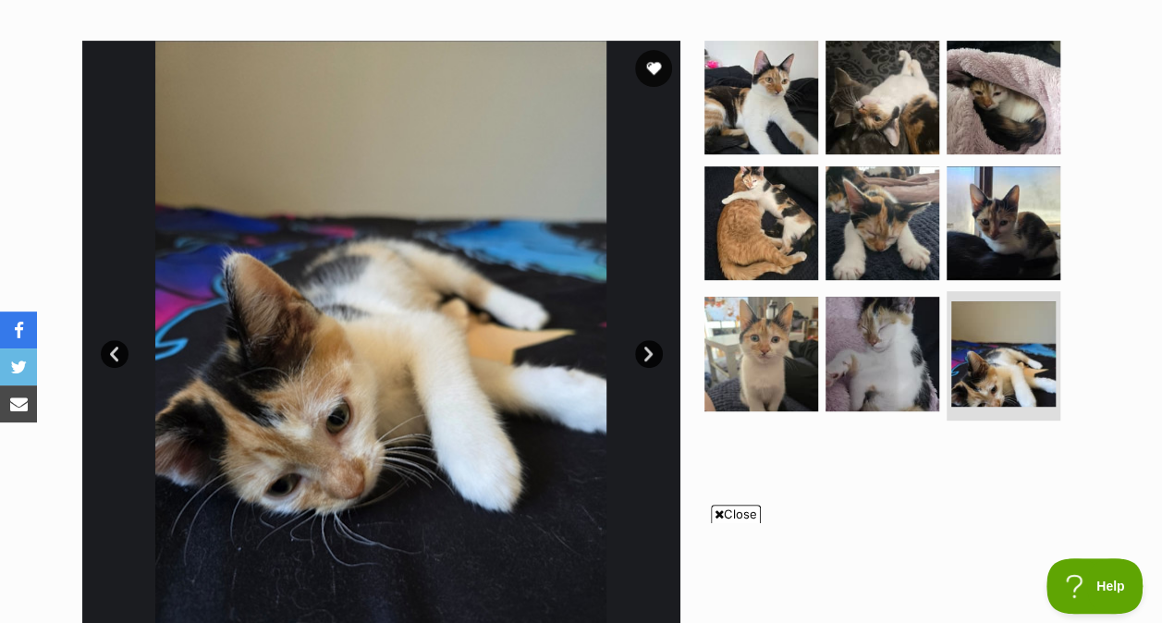
click at [780, 379] on img at bounding box center [761, 354] width 114 height 114
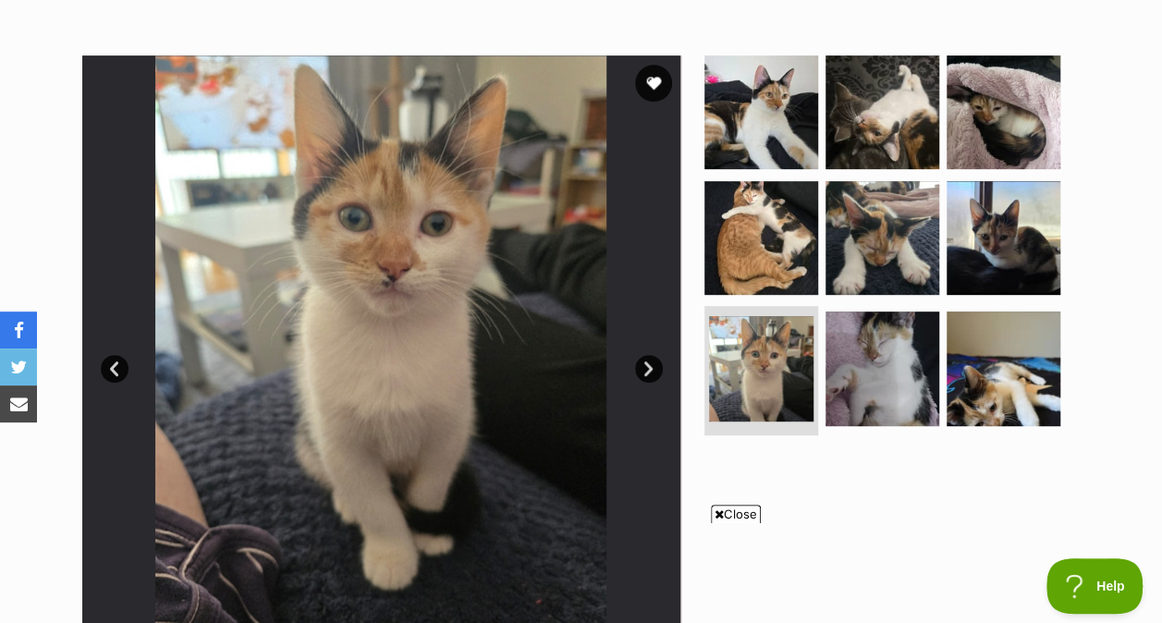
scroll to position [329, 0]
click at [985, 370] on img at bounding box center [1004, 369] width 114 height 114
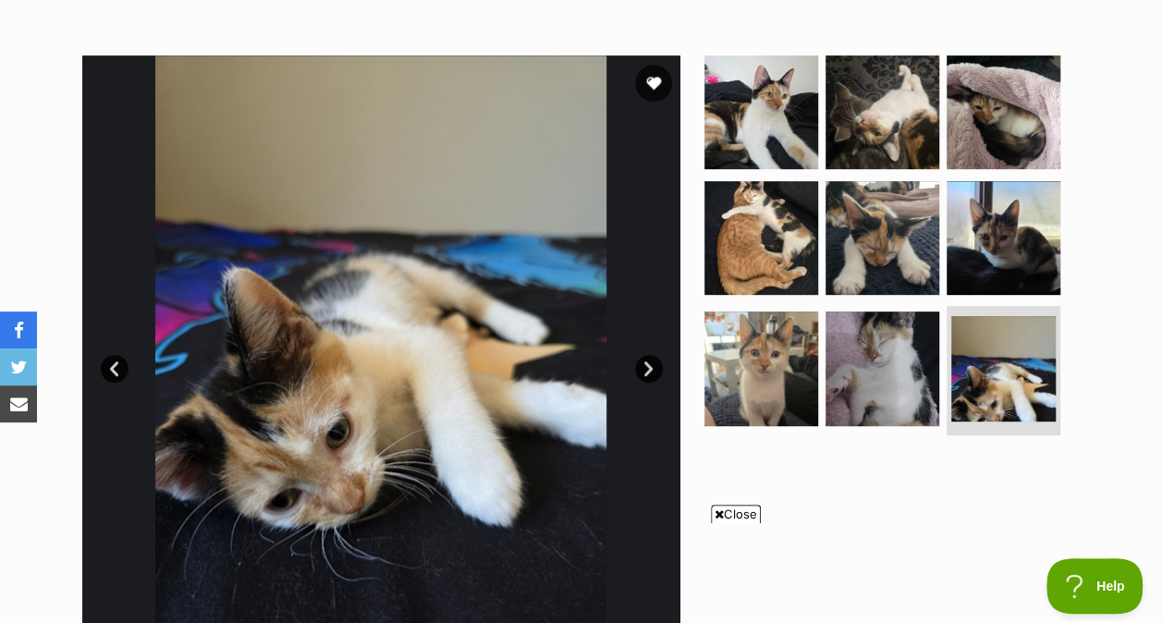
click at [990, 277] on img at bounding box center [1004, 238] width 114 height 114
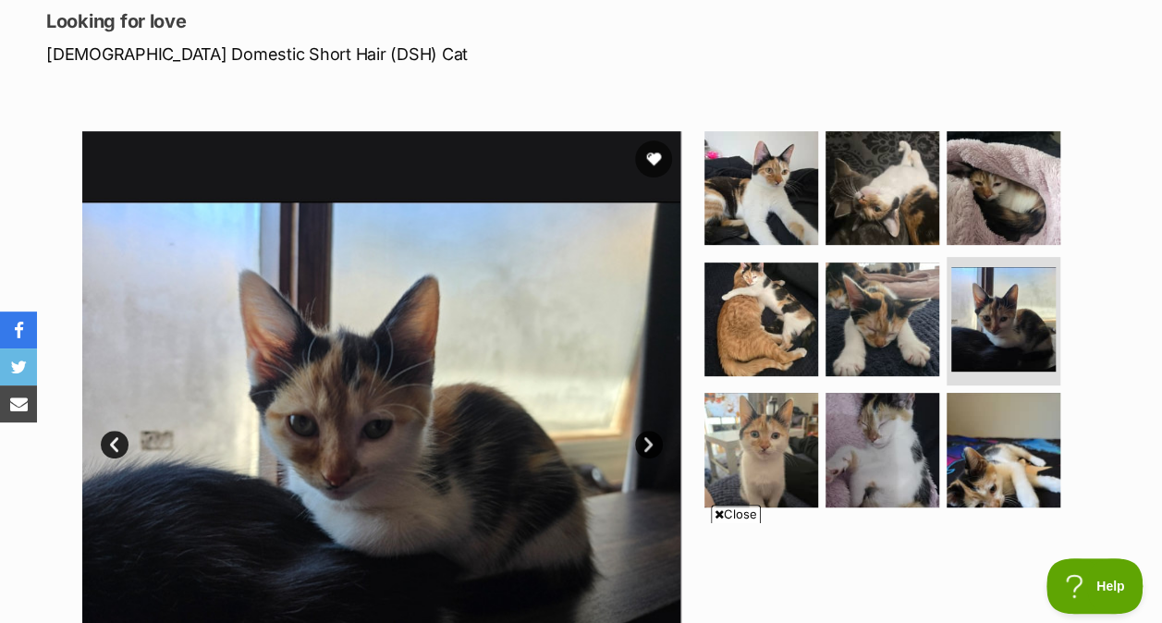
scroll to position [235, 0]
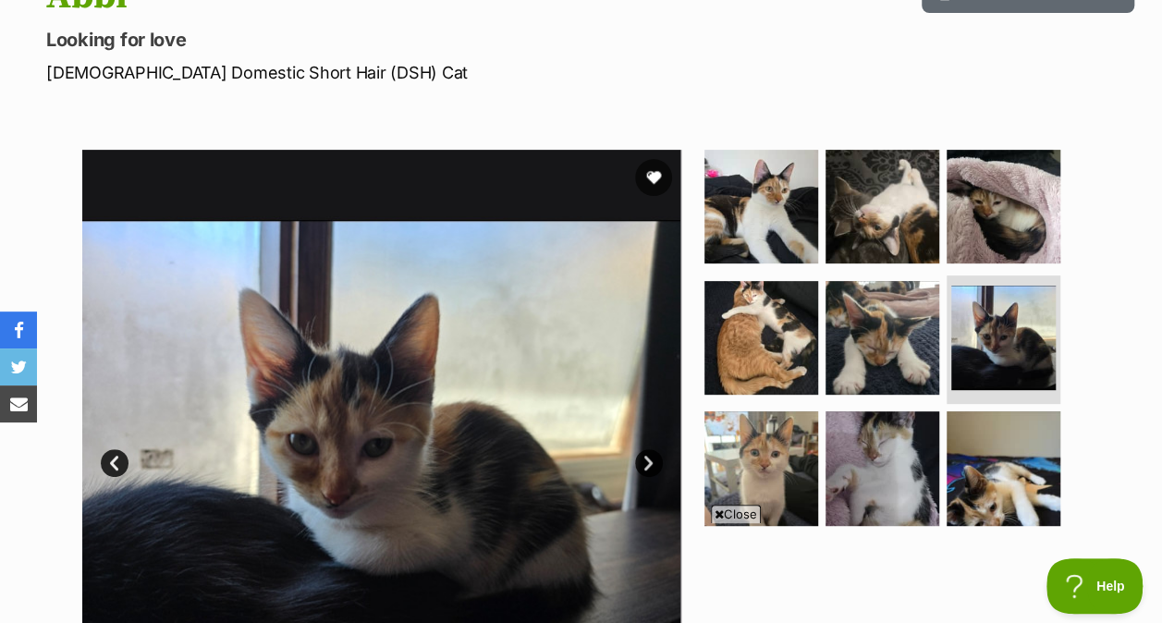
click at [748, 219] on img at bounding box center [761, 207] width 114 height 114
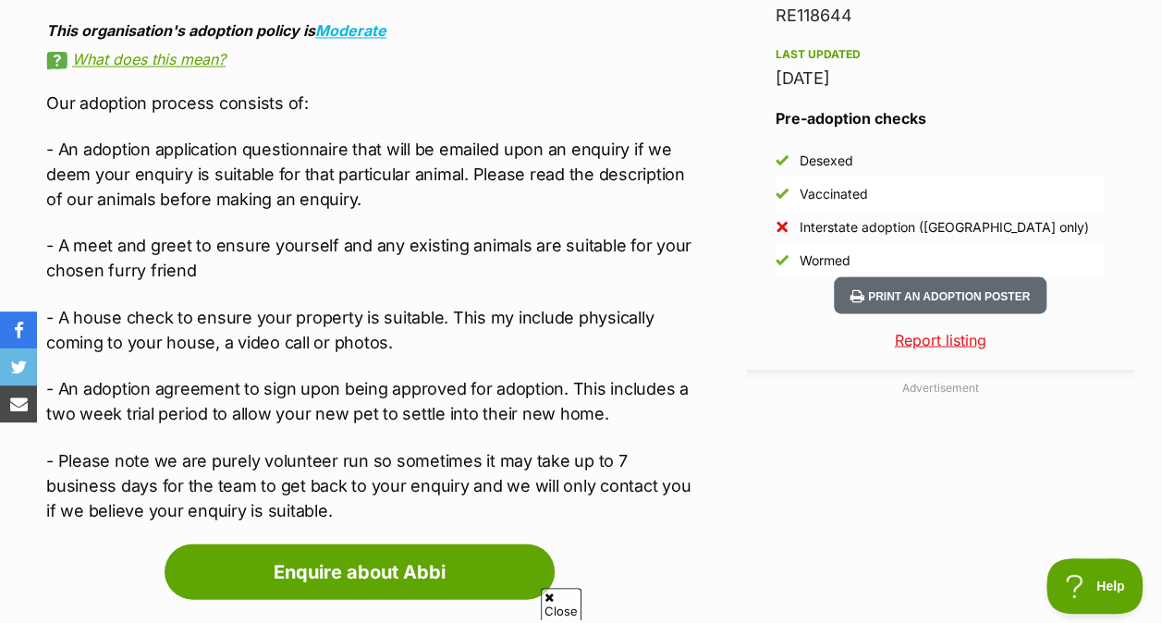
scroll to position [0, 0]
click at [734, 508] on span "Close" at bounding box center [736, 514] width 50 height 18
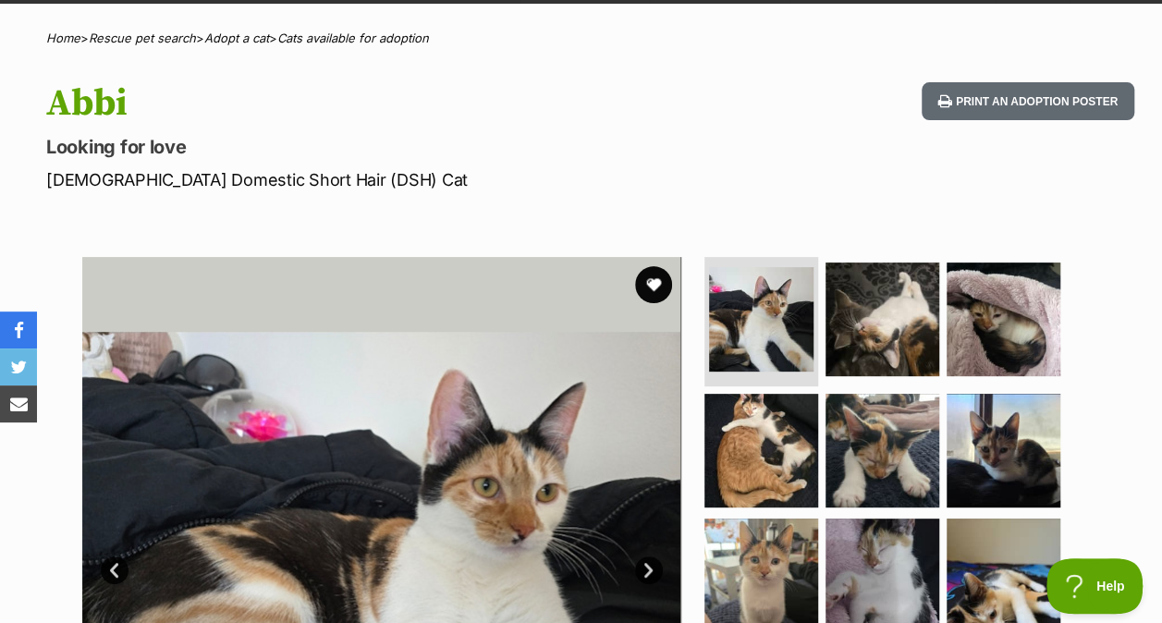
scroll to position [120, 0]
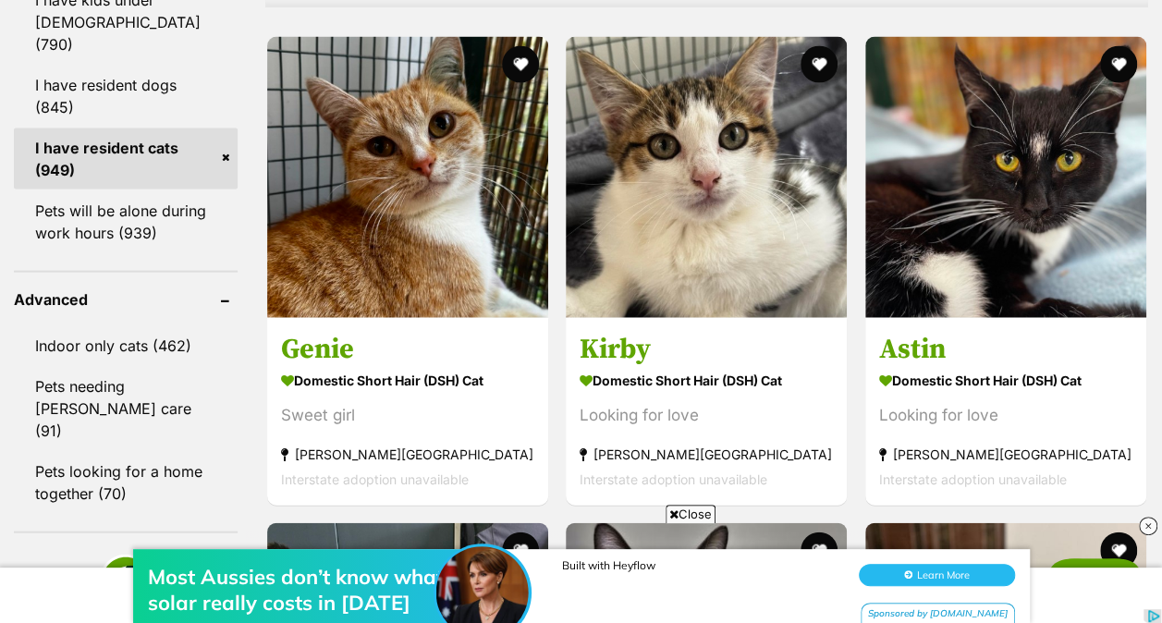
click at [687, 511] on span "Close" at bounding box center [691, 514] width 50 height 18
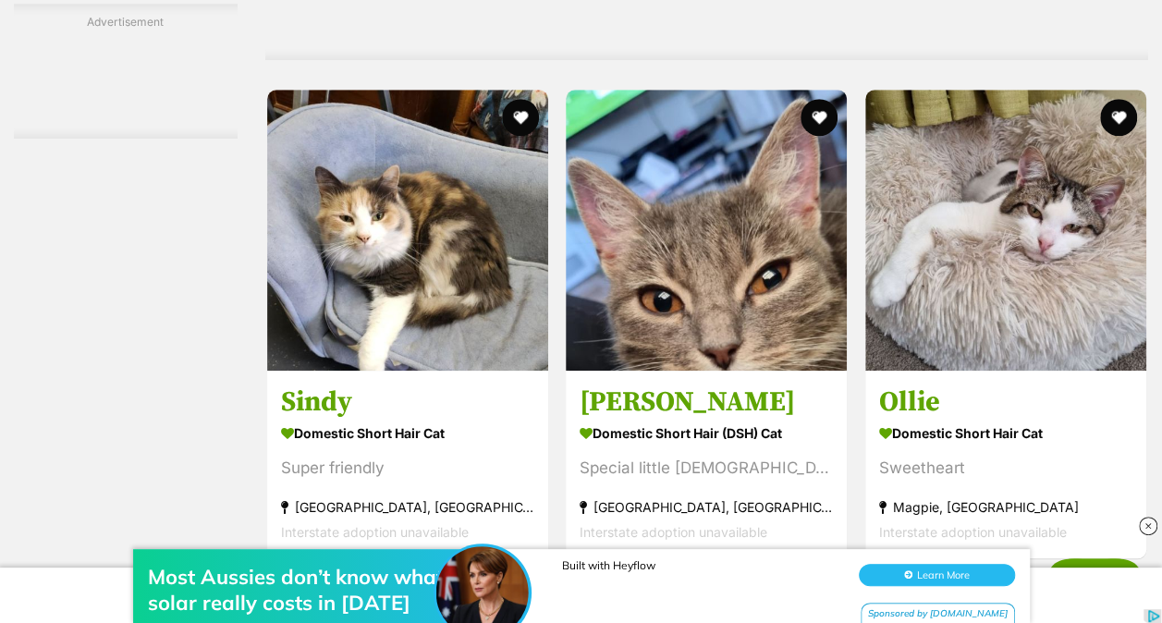
scroll to position [4143, 0]
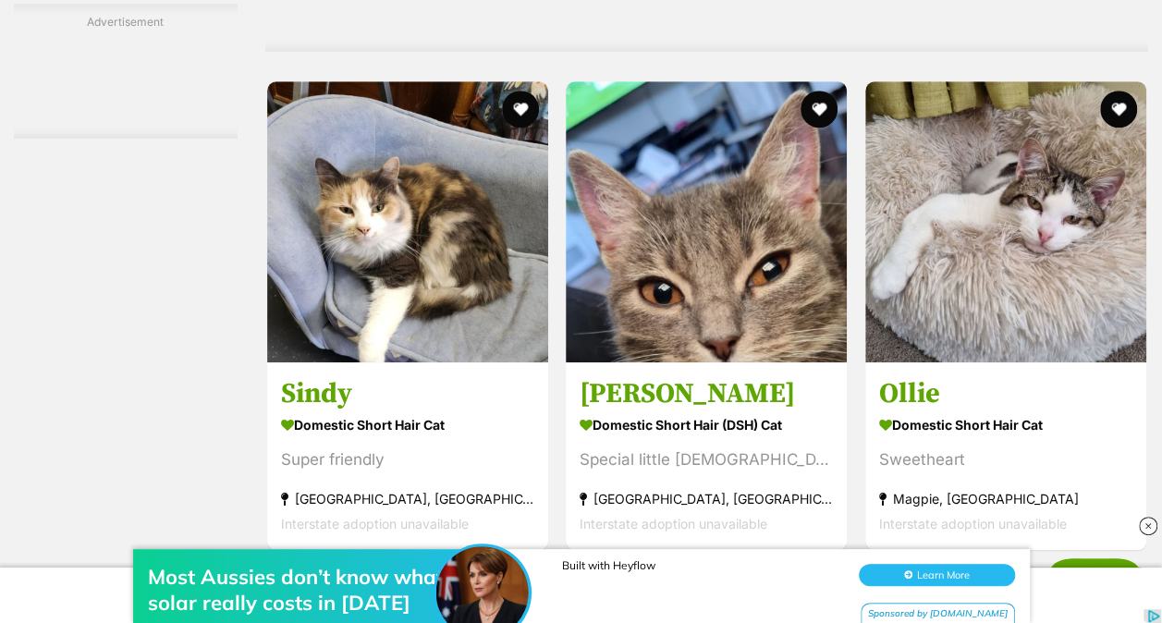
drag, startPoint x: 348, startPoint y: 338, endPoint x: 272, endPoint y: 259, distance: 110.5
click at [272, 259] on img at bounding box center [407, 221] width 281 height 281
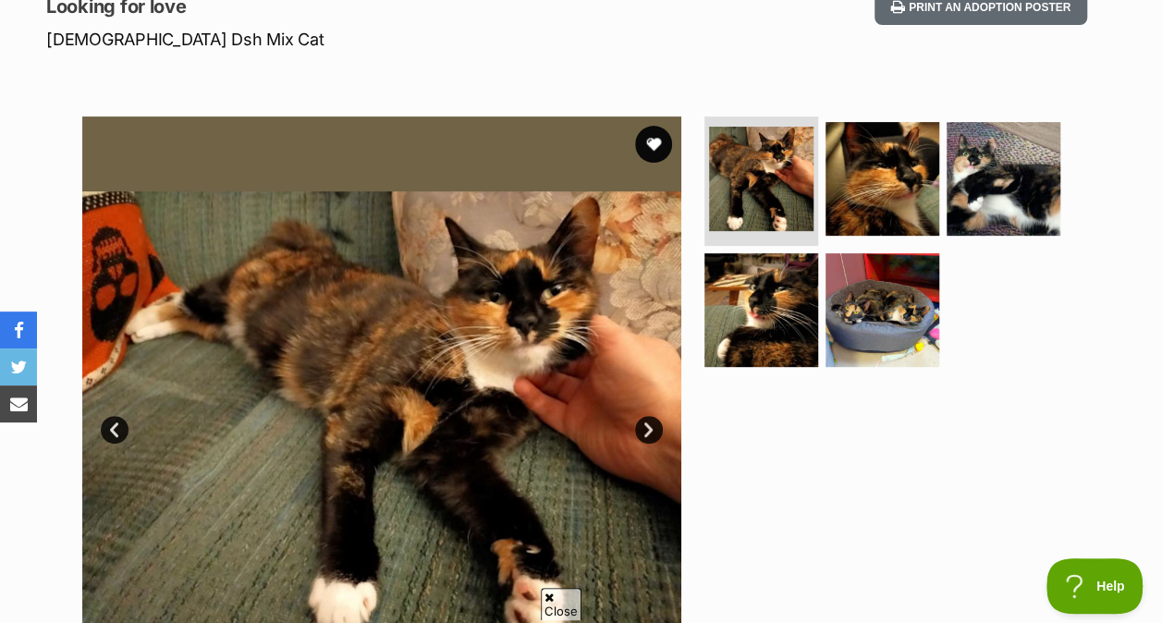
click at [903, 196] on img at bounding box center [882, 179] width 114 height 114
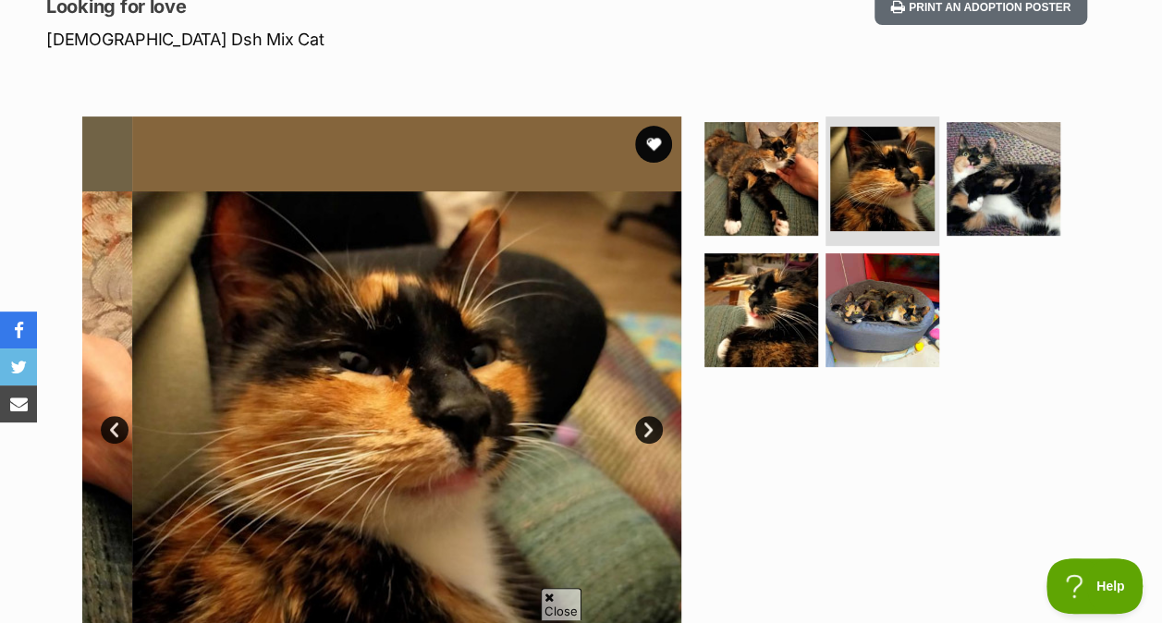
click at [994, 182] on img at bounding box center [1004, 179] width 114 height 114
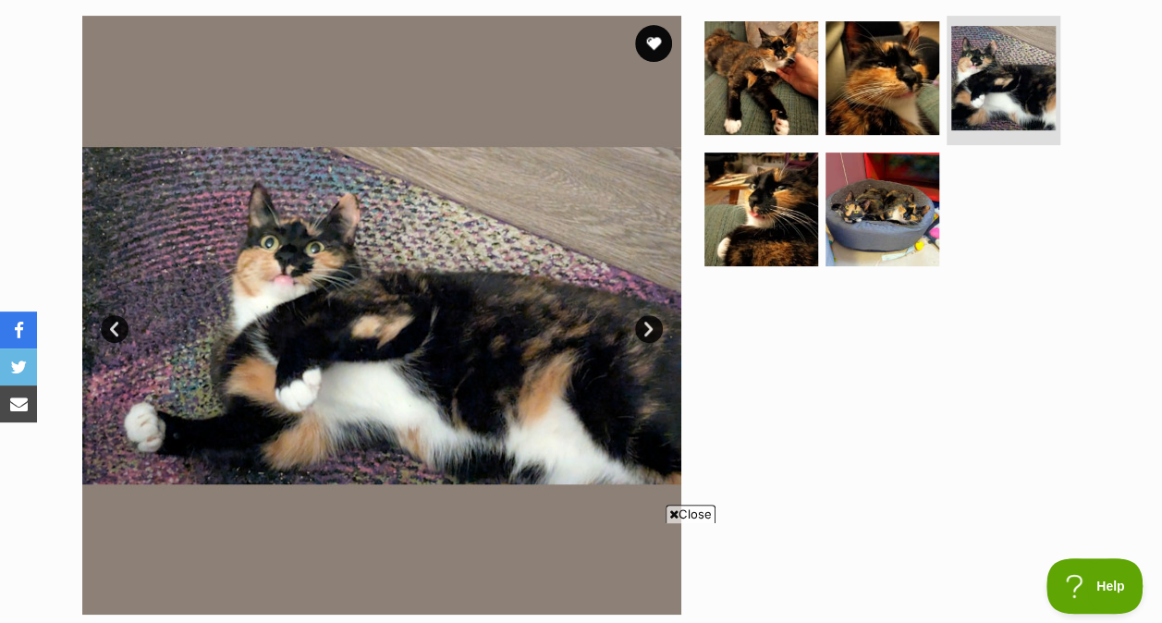
click at [791, 214] on img at bounding box center [761, 210] width 114 height 114
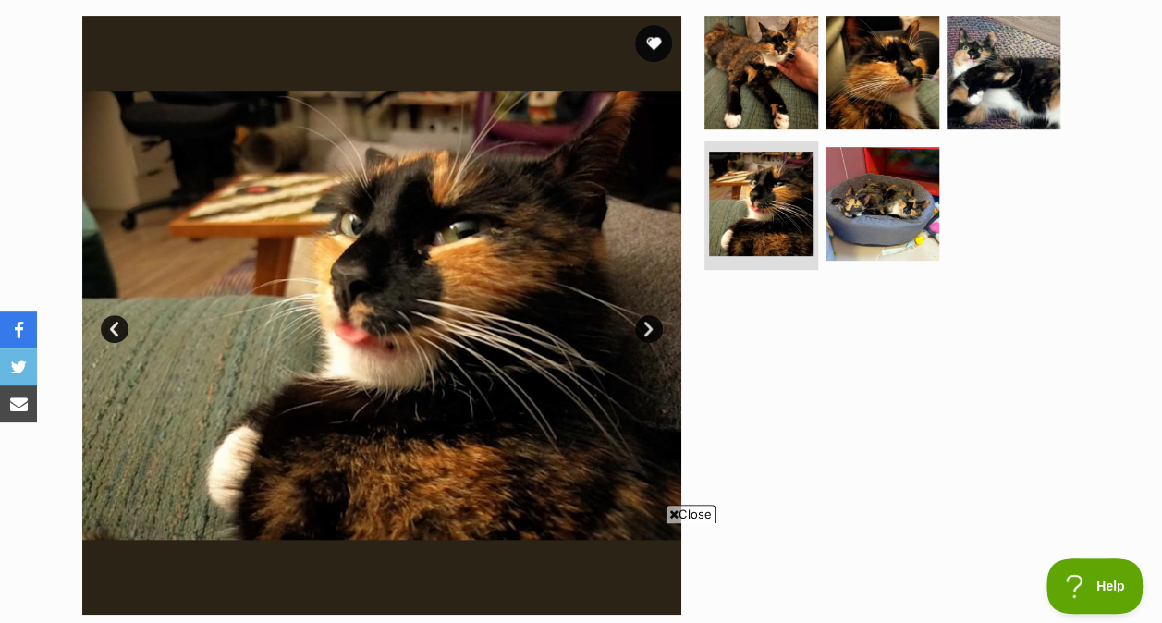
click at [861, 224] on img at bounding box center [882, 204] width 114 height 114
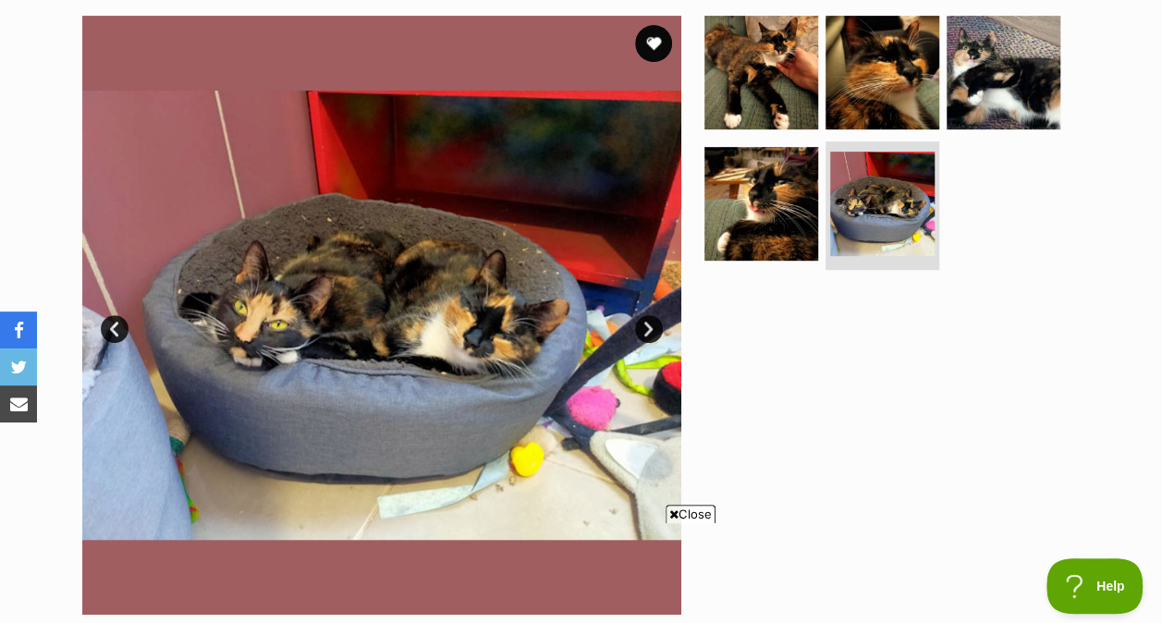
click at [788, 40] on img at bounding box center [761, 73] width 114 height 114
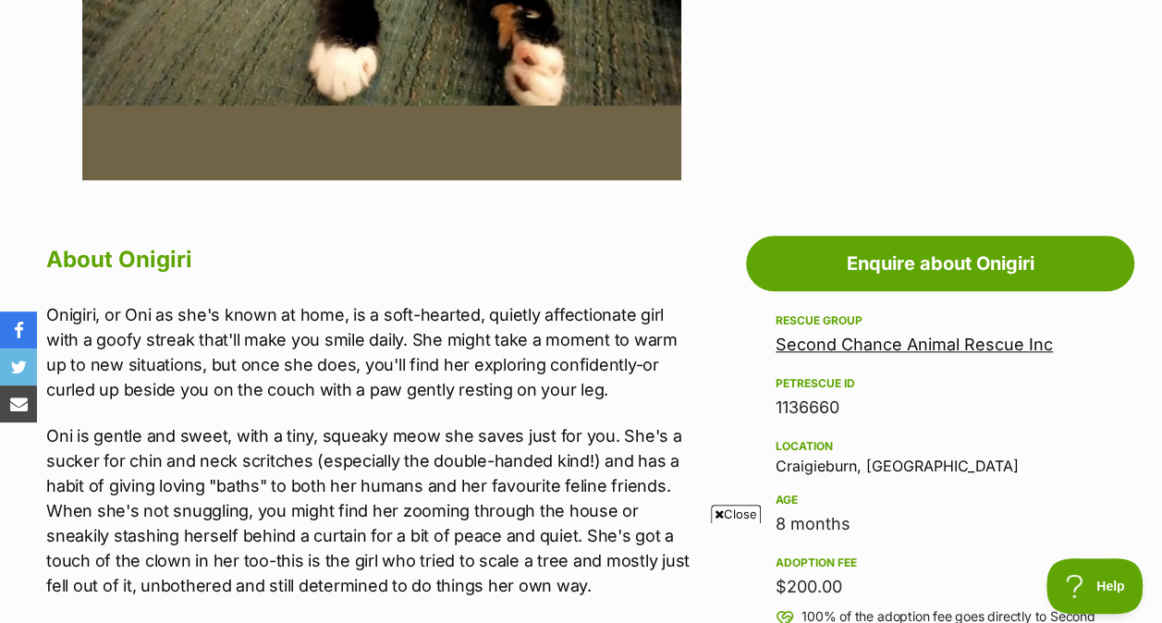
scroll to position [804, 0]
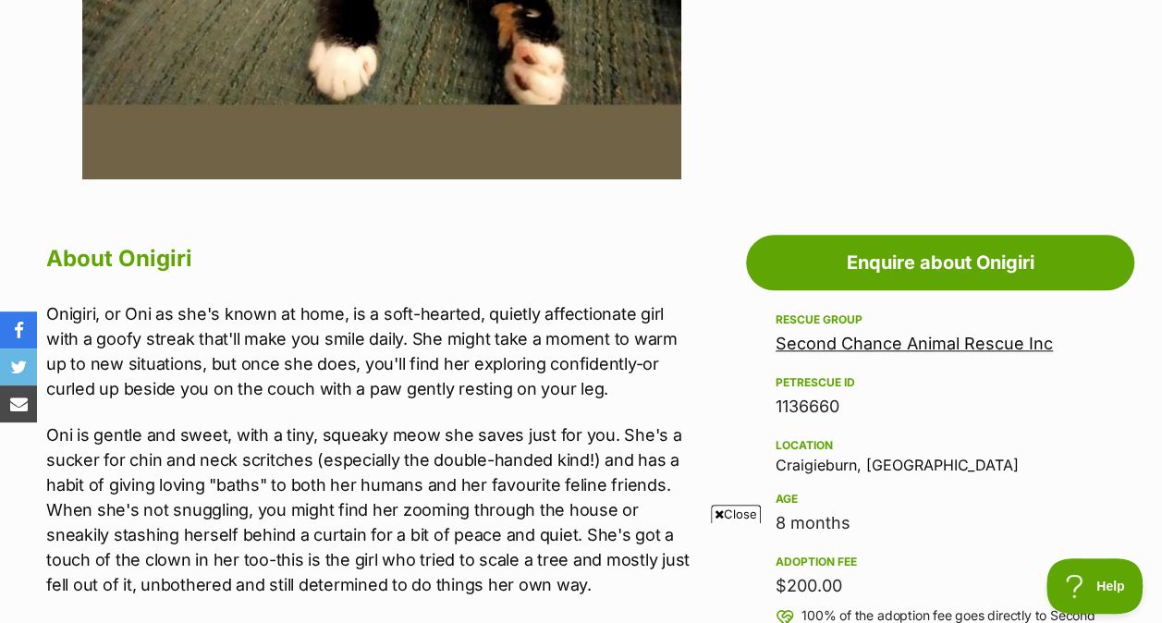
click at [727, 506] on span "Close" at bounding box center [736, 514] width 50 height 18
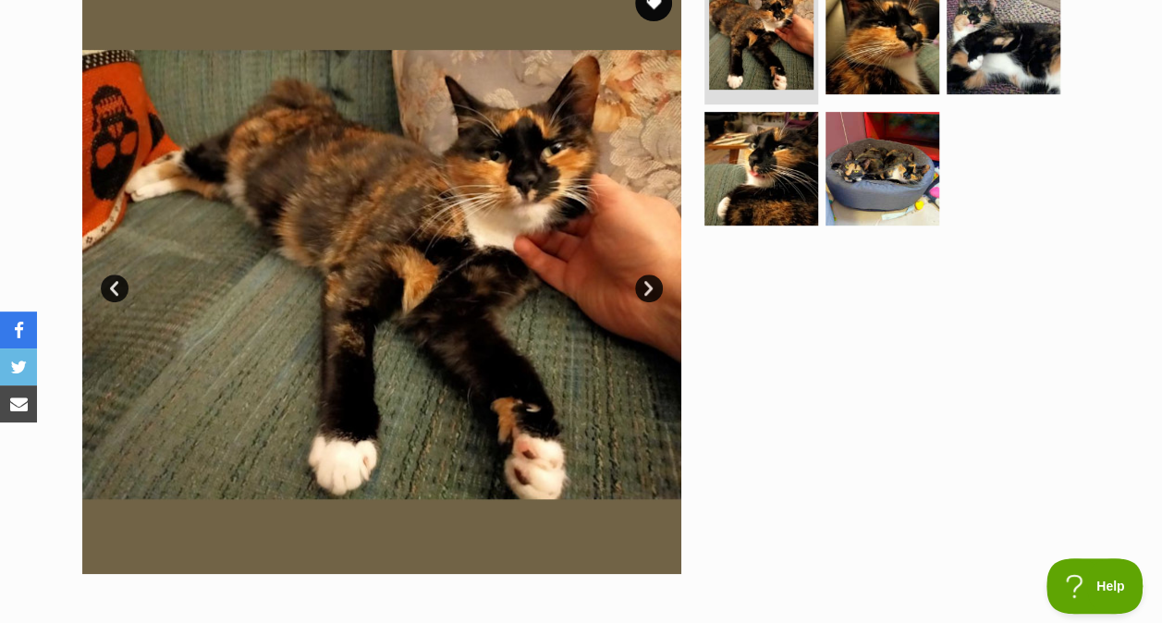
scroll to position [373, 0]
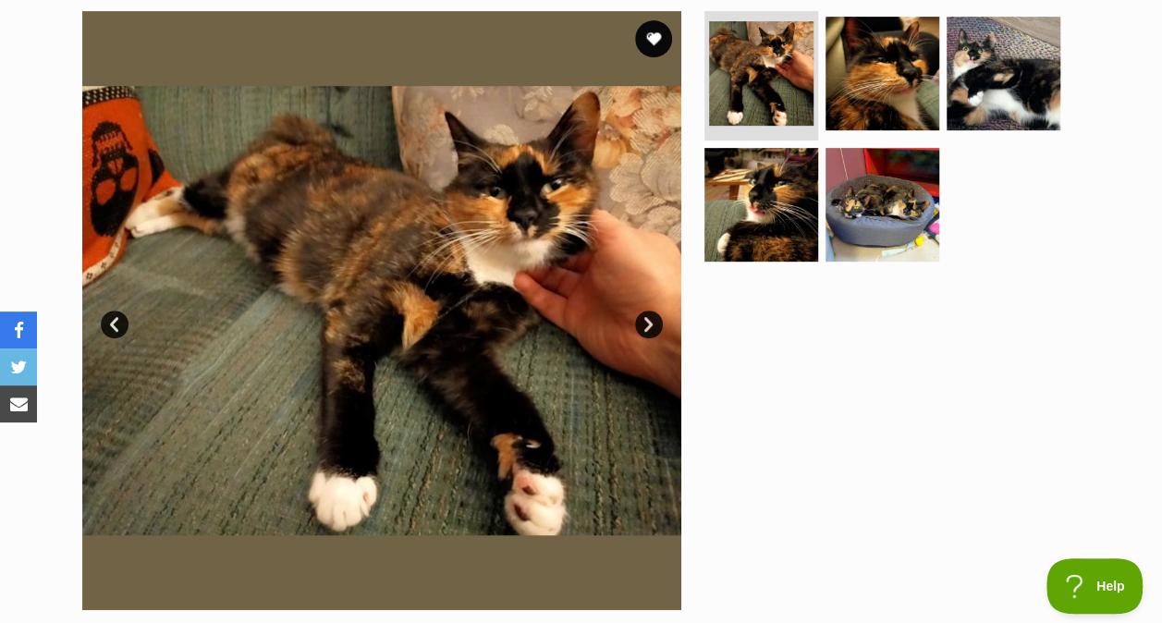
click at [773, 199] on img at bounding box center [761, 205] width 114 height 114
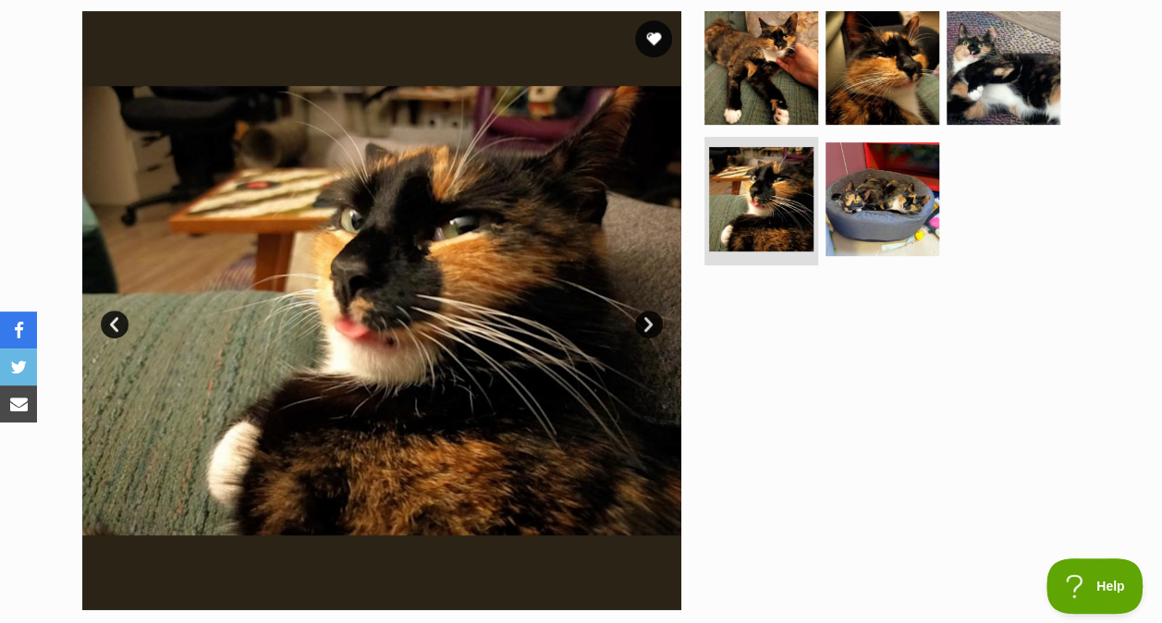
click at [969, 74] on img at bounding box center [1004, 68] width 114 height 114
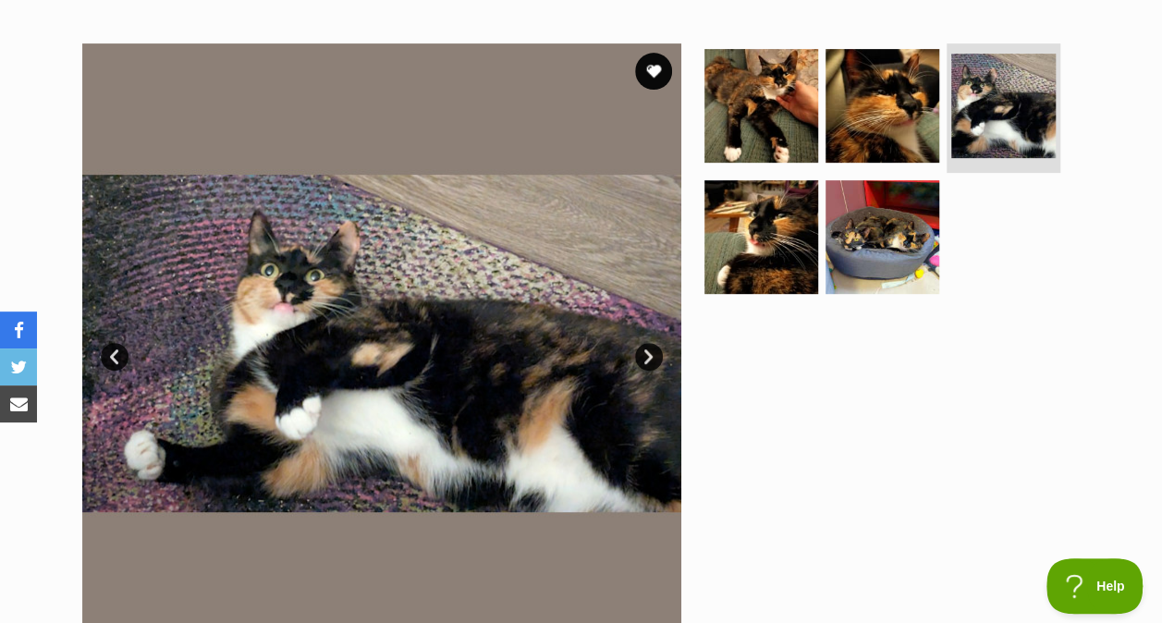
scroll to position [326, 0]
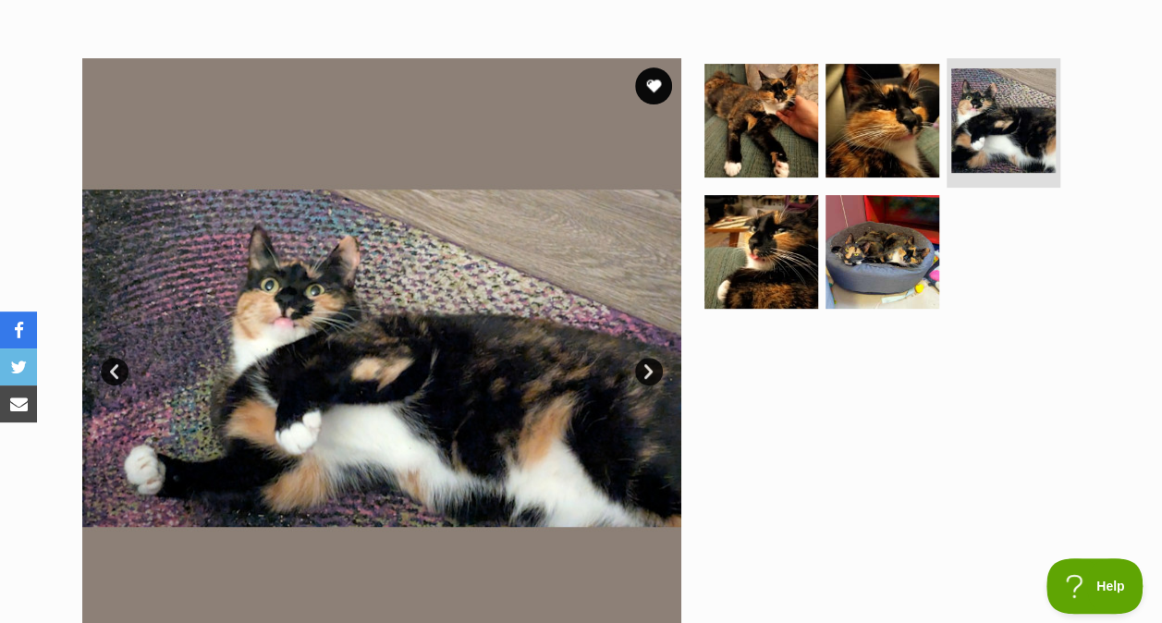
click at [764, 181] on ul at bounding box center [890, 189] width 379 height 263
click at [757, 146] on img at bounding box center [761, 121] width 114 height 114
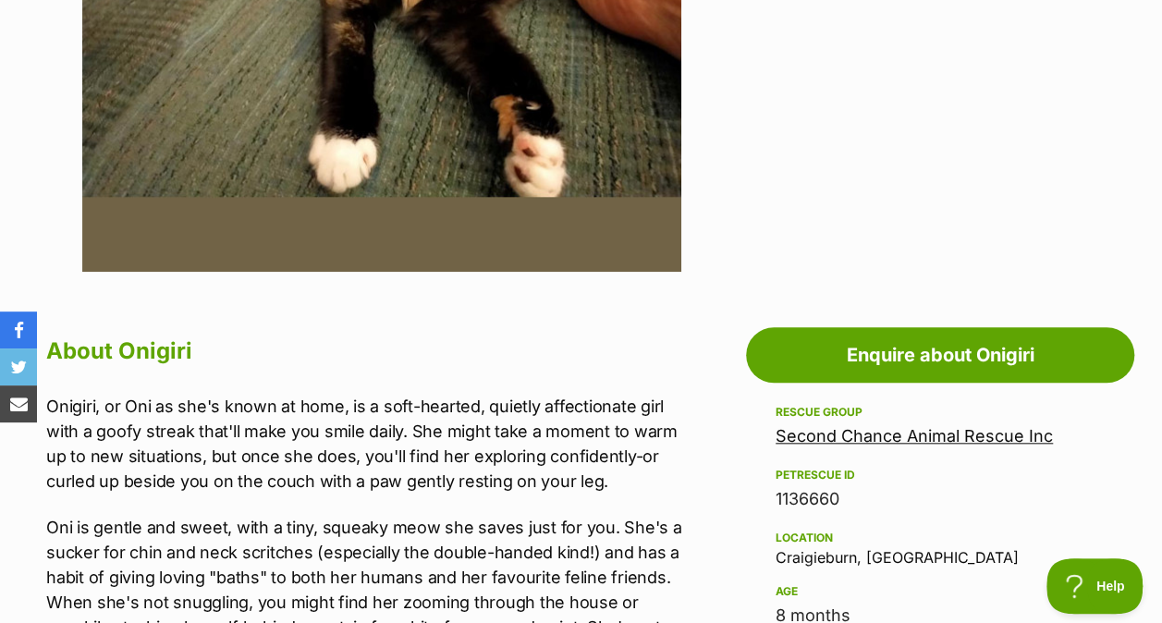
scroll to position [727, 0]
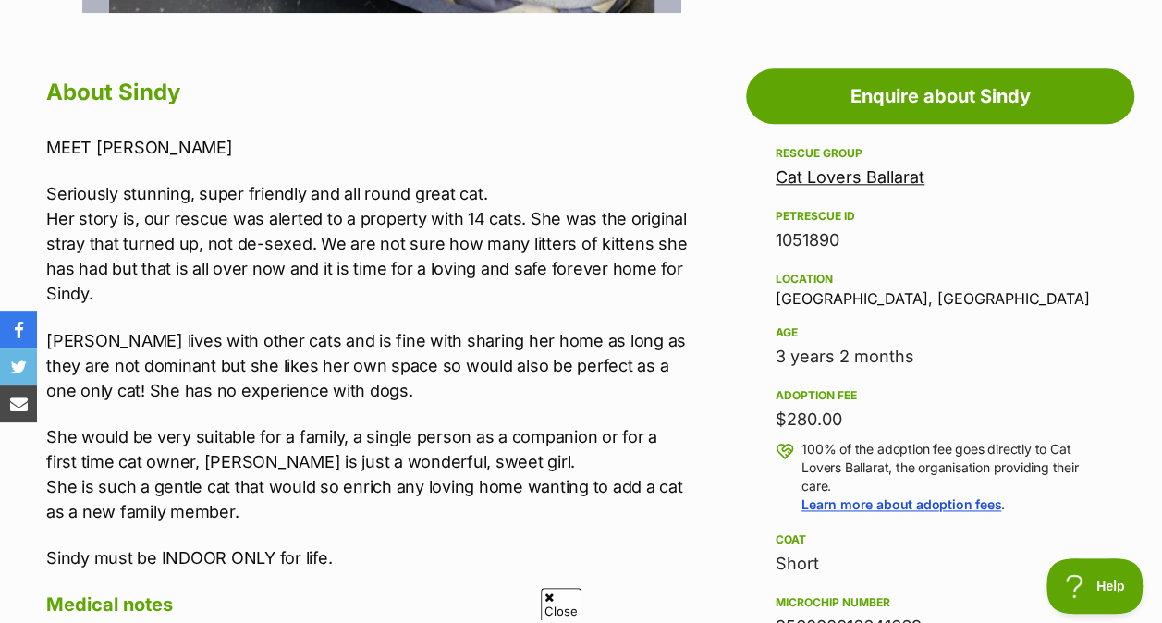
scroll to position [971, 0]
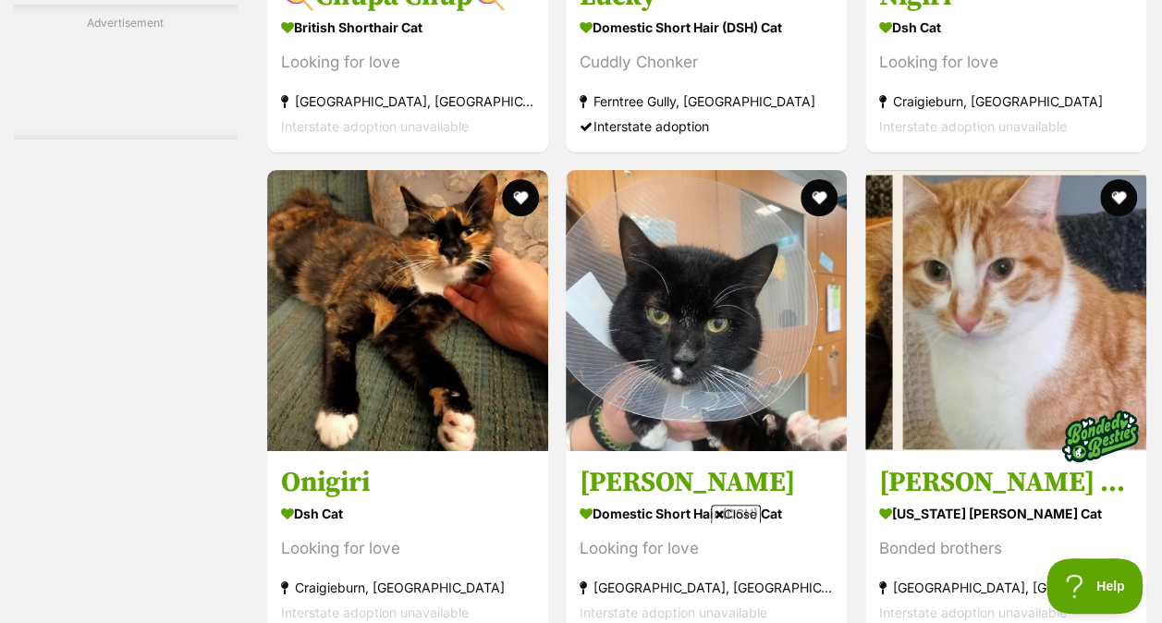
scroll to position [3392, 0]
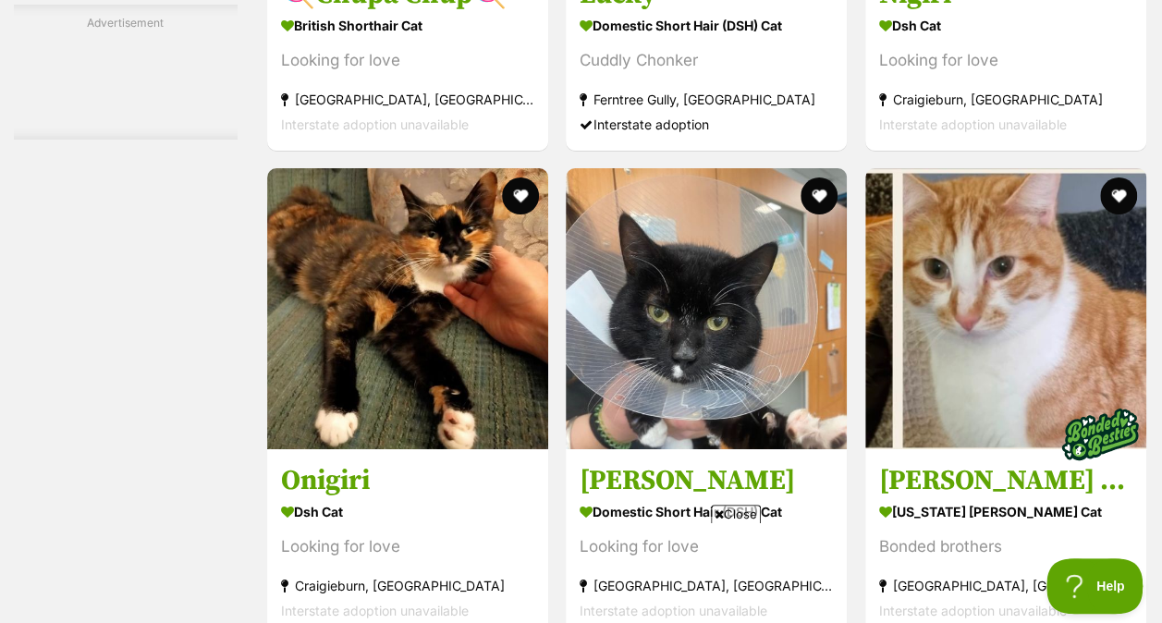
click at [734, 506] on span "Close" at bounding box center [736, 514] width 50 height 18
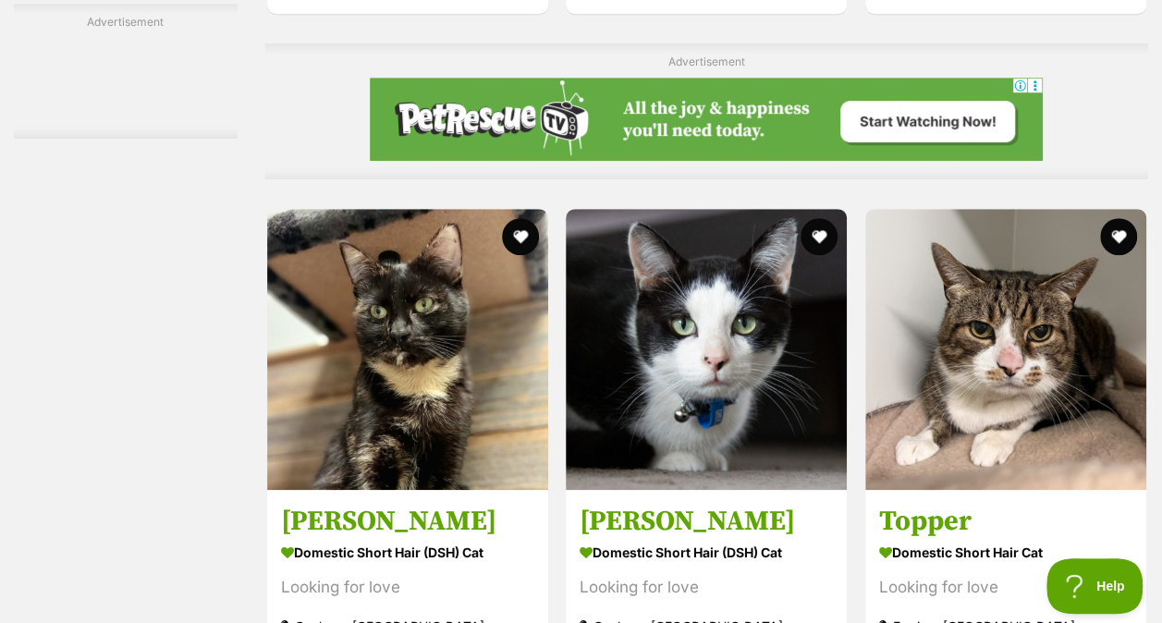
scroll to position [10912, 0]
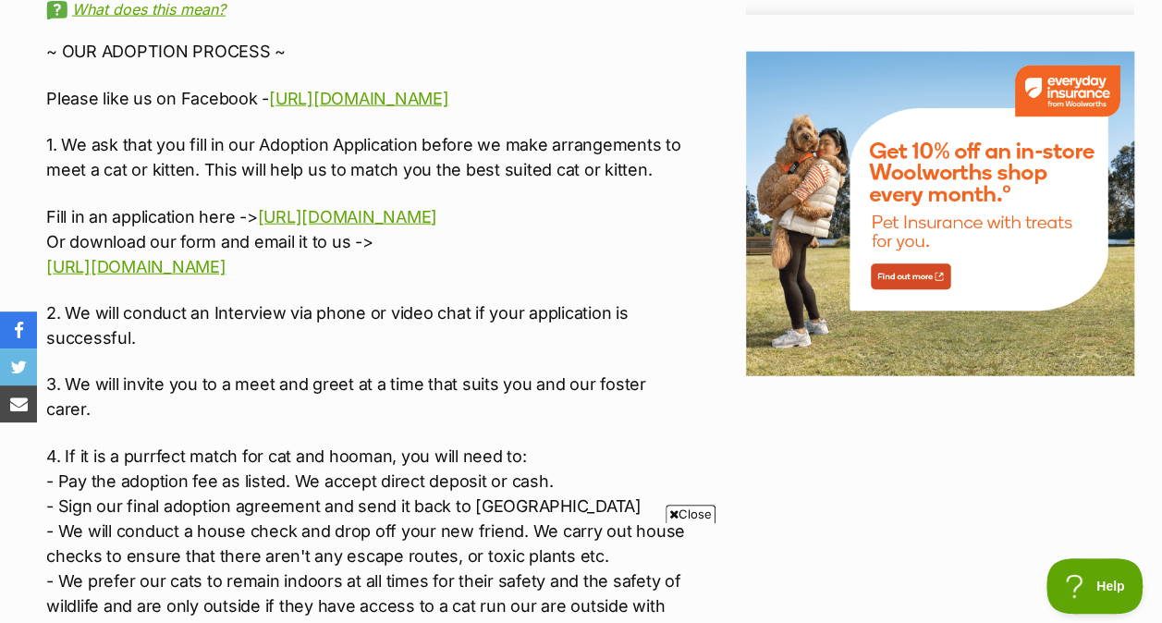
click at [680, 510] on span "Close" at bounding box center [691, 514] width 50 height 18
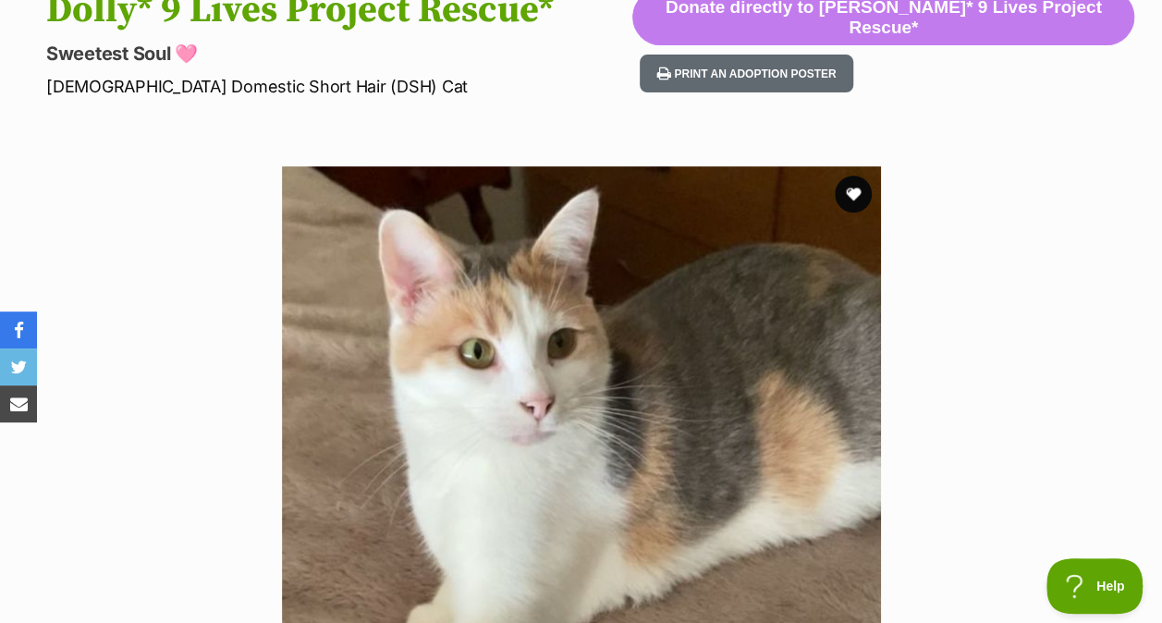
scroll to position [204, 0]
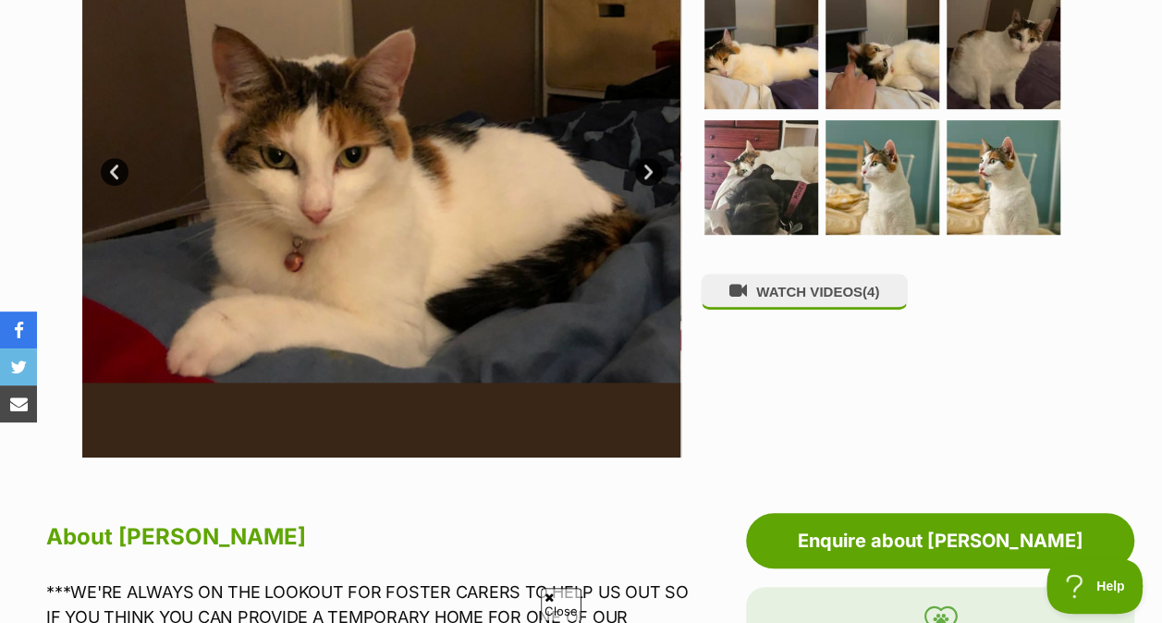
scroll to position [492, 0]
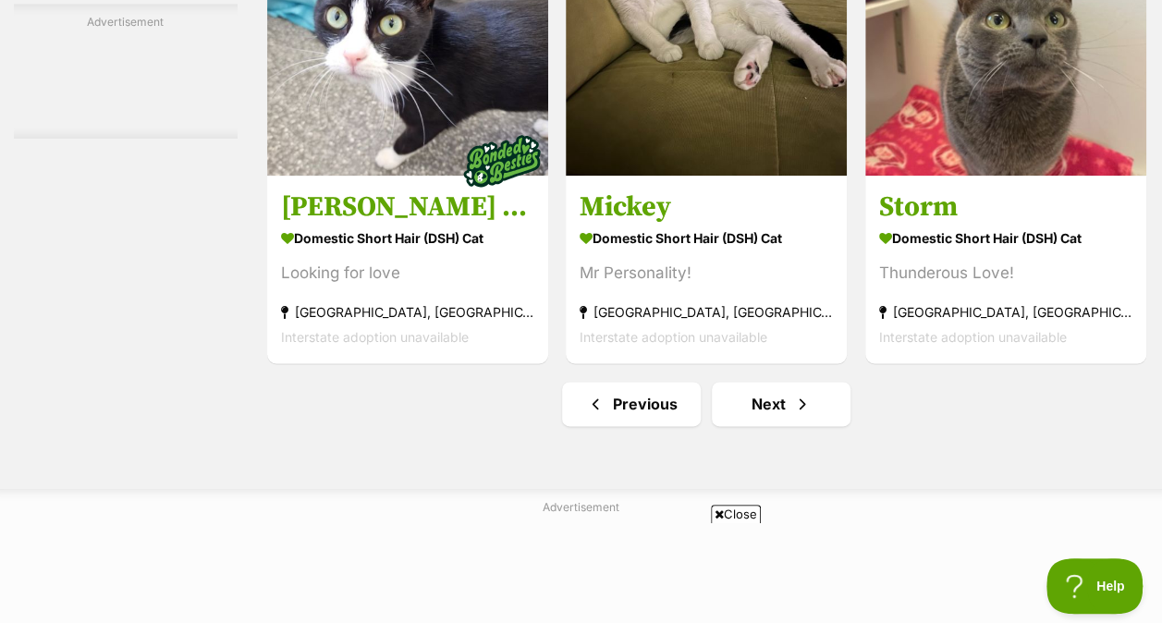
scroll to position [11736, 0]
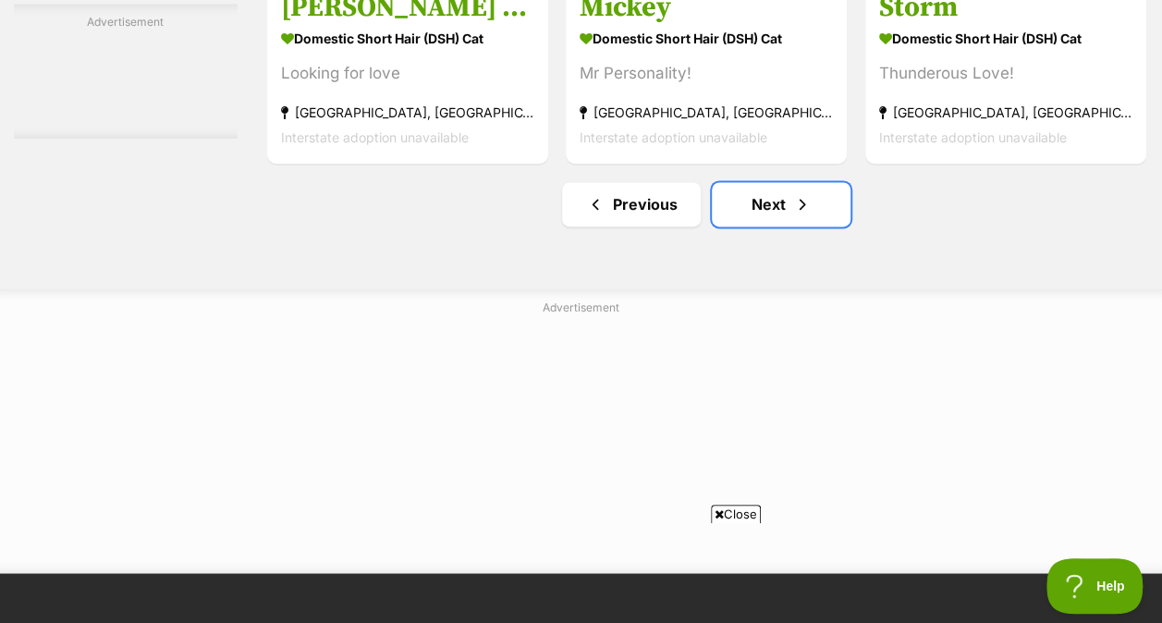
click at [749, 205] on link "Next" at bounding box center [781, 204] width 139 height 44
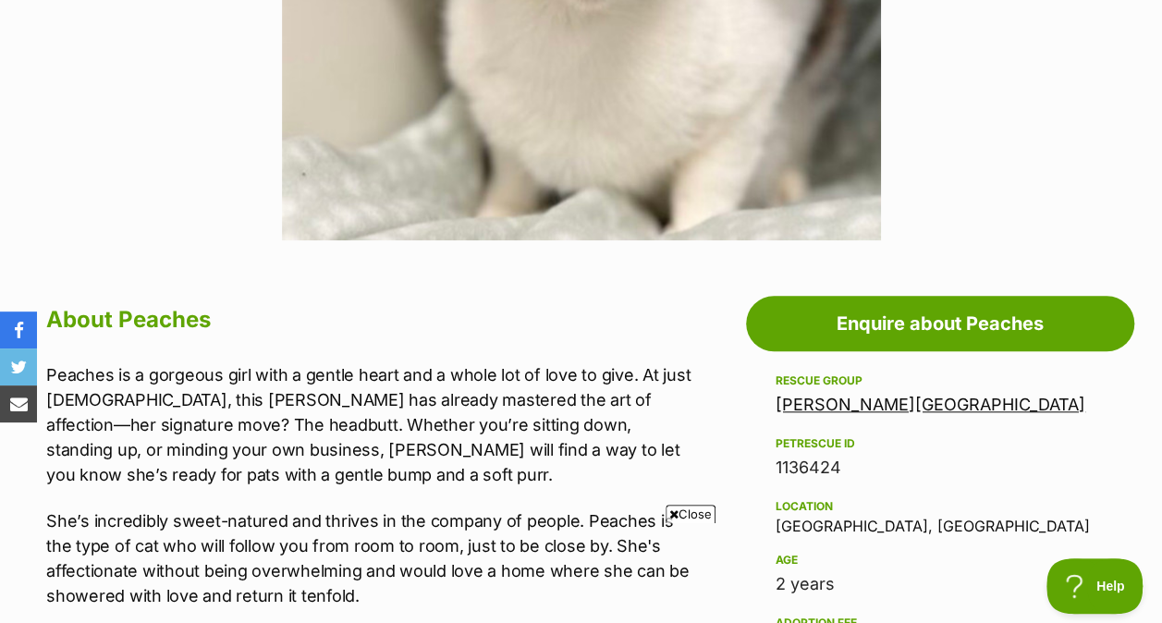
click at [692, 509] on span "Close" at bounding box center [691, 514] width 50 height 18
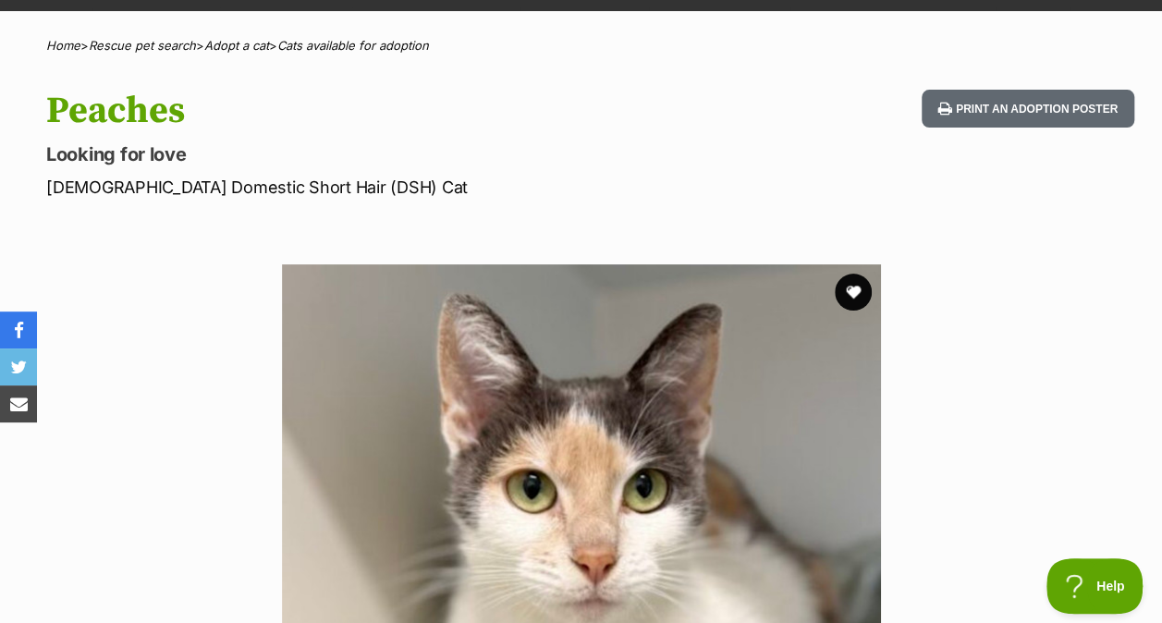
scroll to position [118, 0]
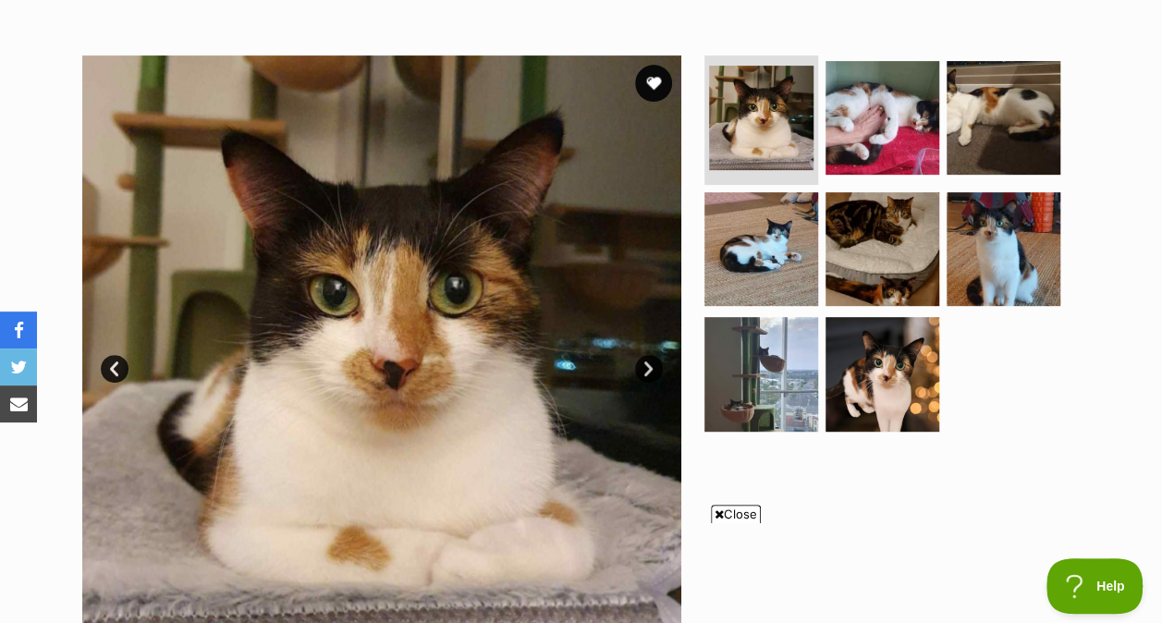
click at [856, 357] on img at bounding box center [882, 374] width 114 height 114
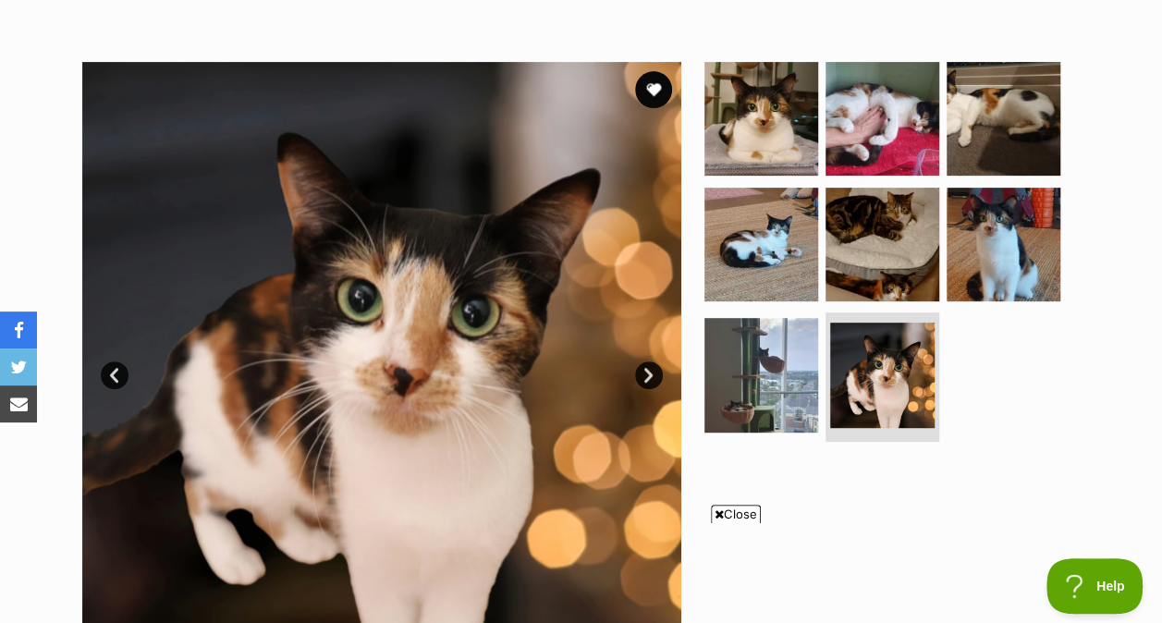
scroll to position [322, 0]
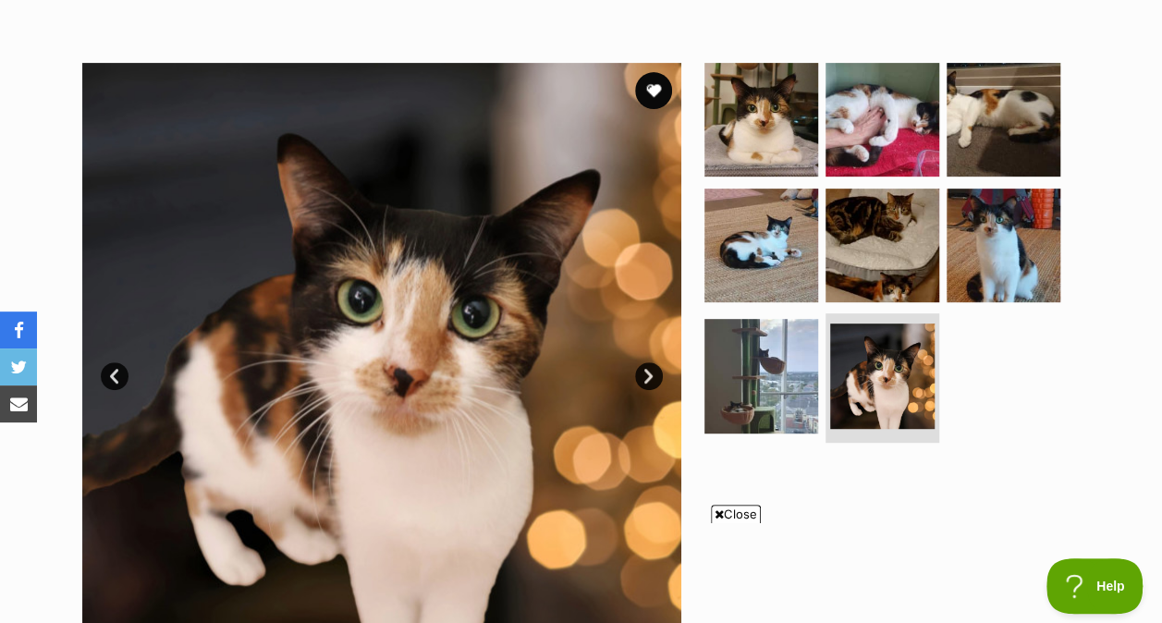
click at [880, 246] on img at bounding box center [882, 246] width 114 height 114
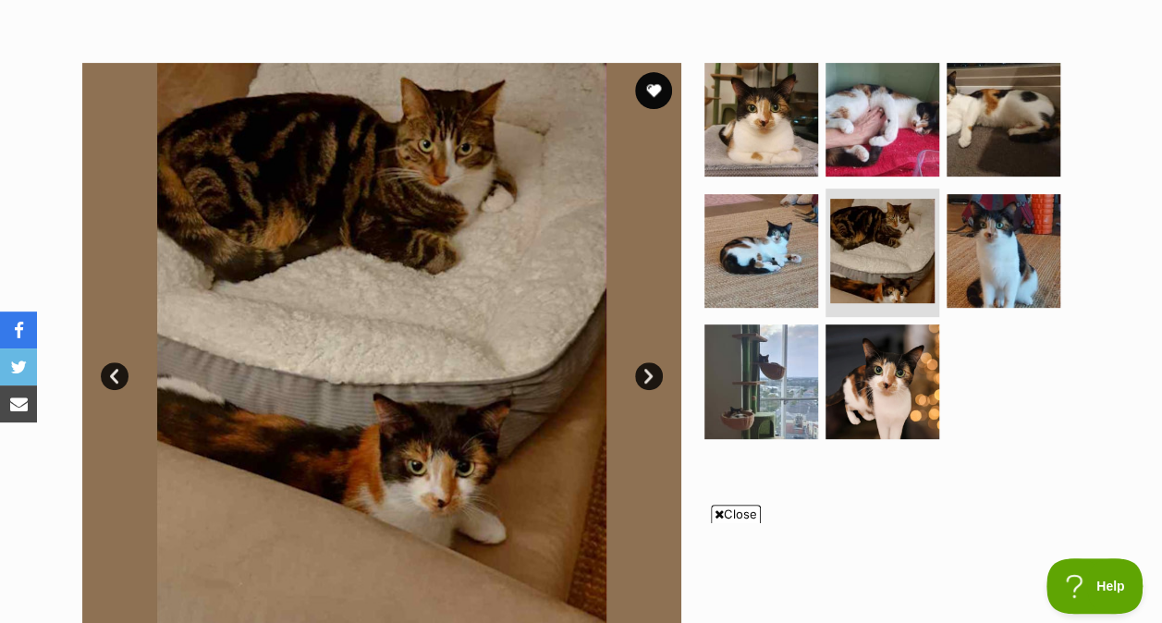
scroll to position [0, 0]
click at [989, 226] on img at bounding box center [1004, 251] width 114 height 114
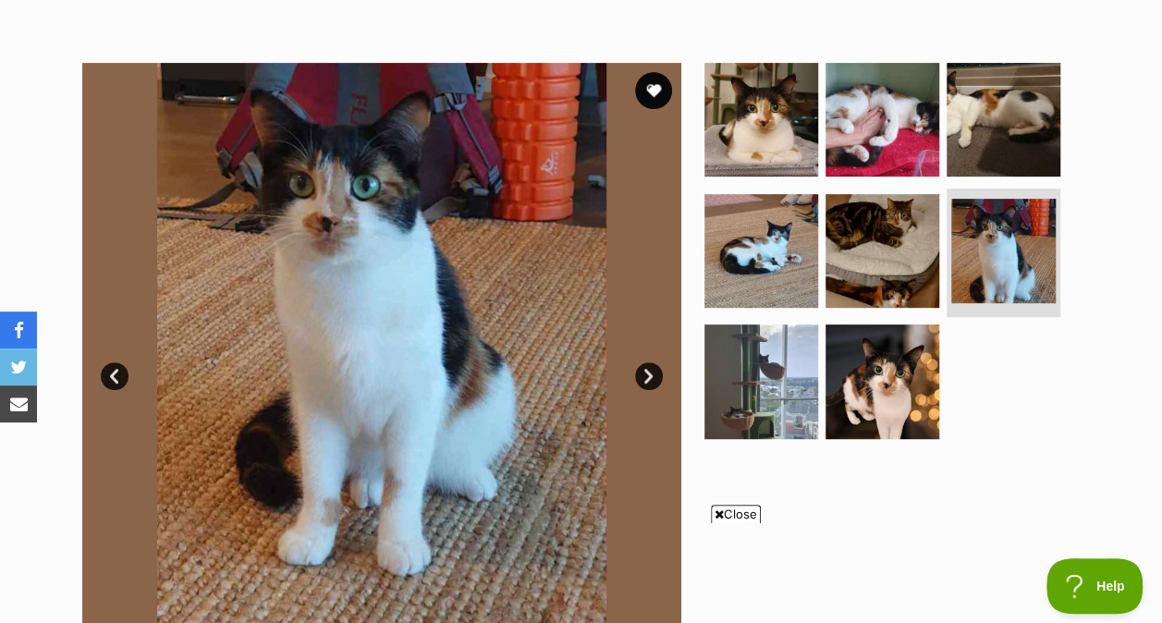
click at [850, 123] on img at bounding box center [882, 120] width 114 height 114
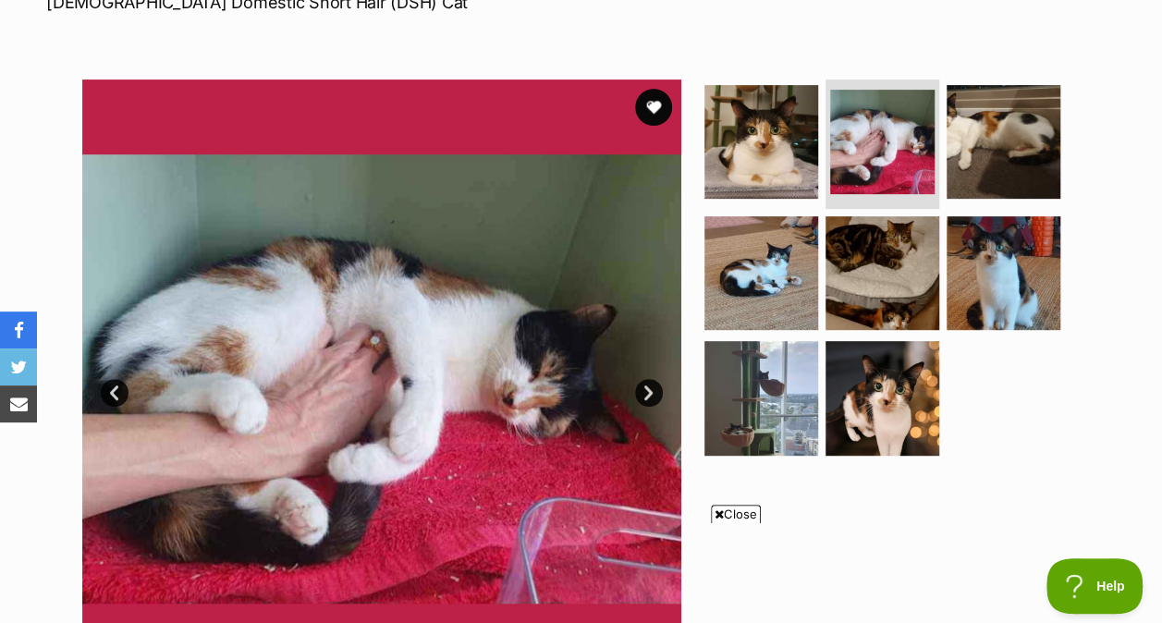
scroll to position [304, 0]
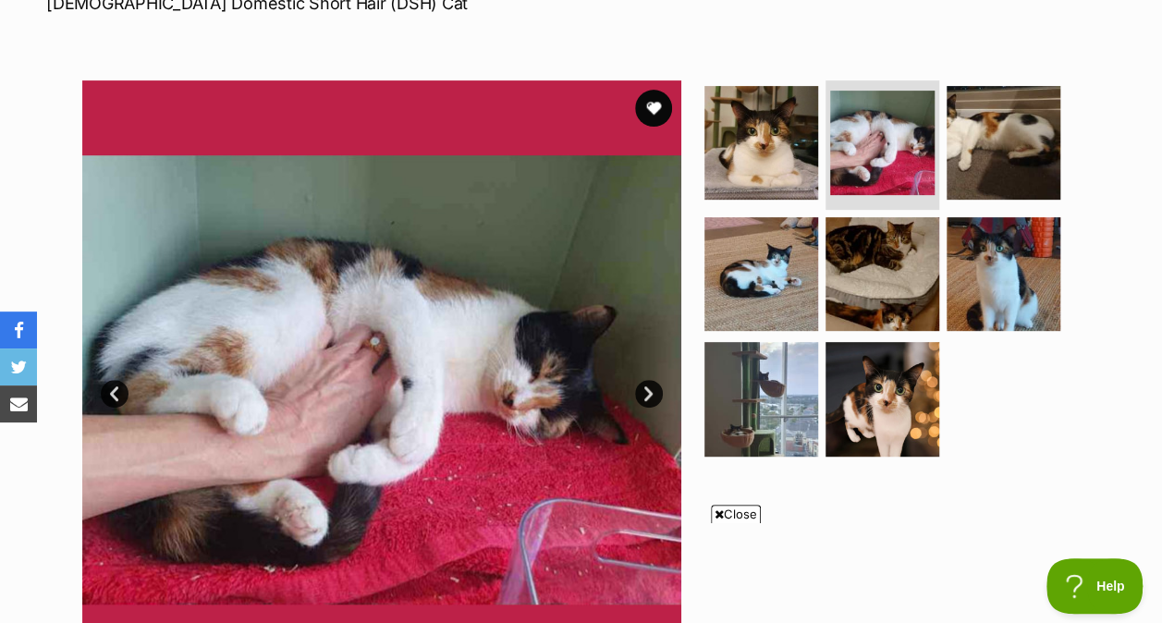
click at [771, 284] on img at bounding box center [761, 274] width 114 height 114
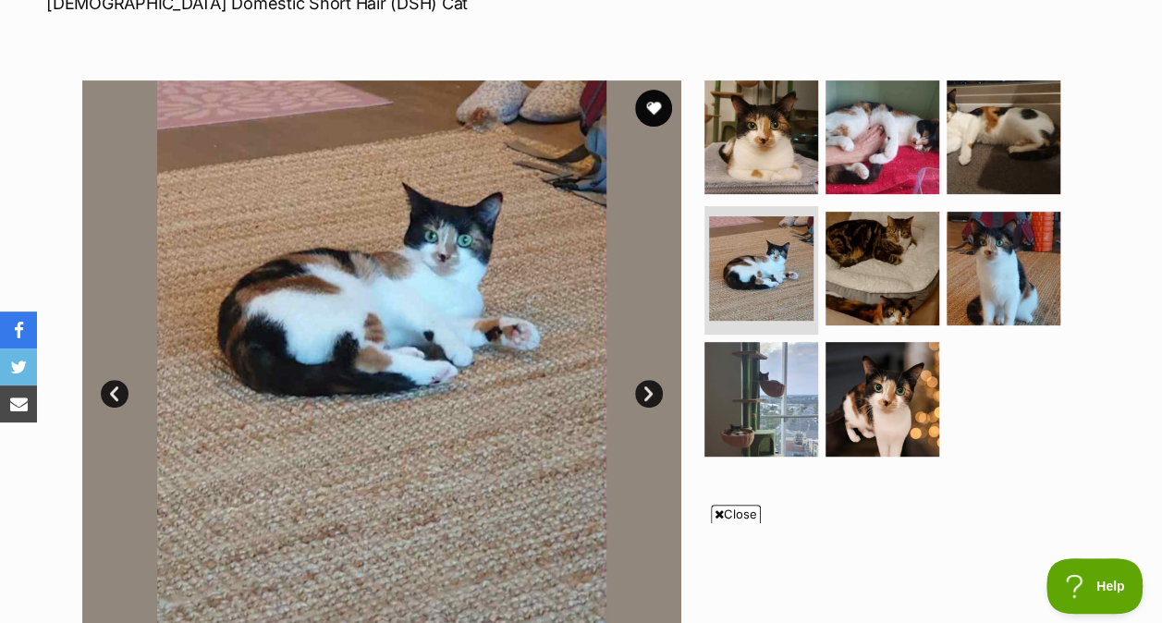
click at [987, 283] on img at bounding box center [1004, 269] width 114 height 114
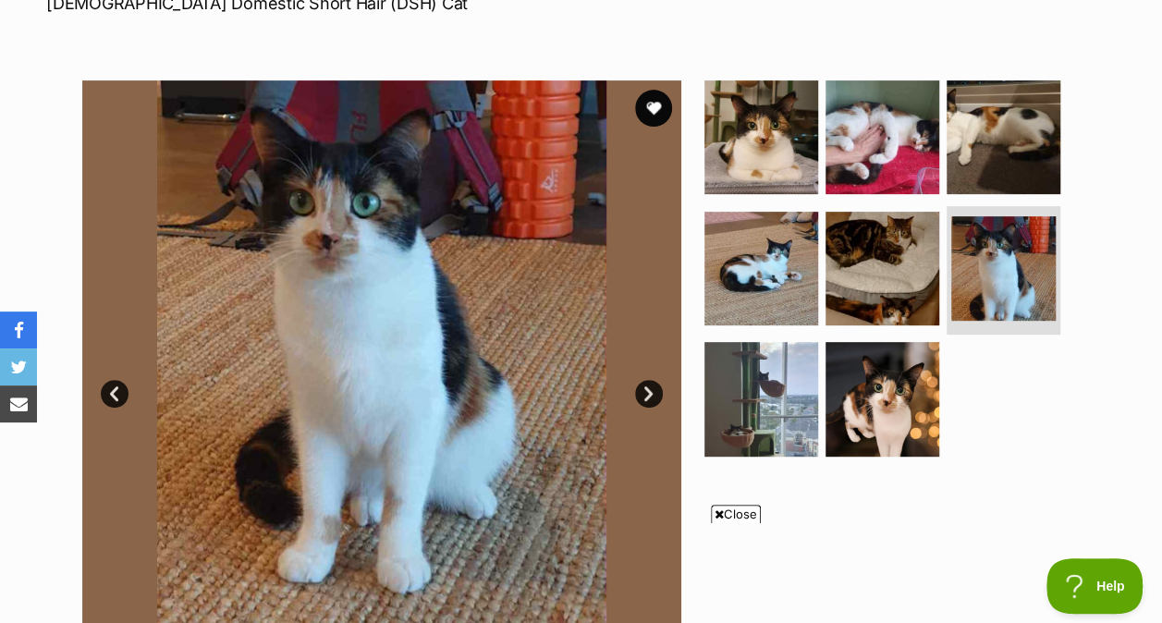
click at [886, 417] on img at bounding box center [882, 399] width 114 height 114
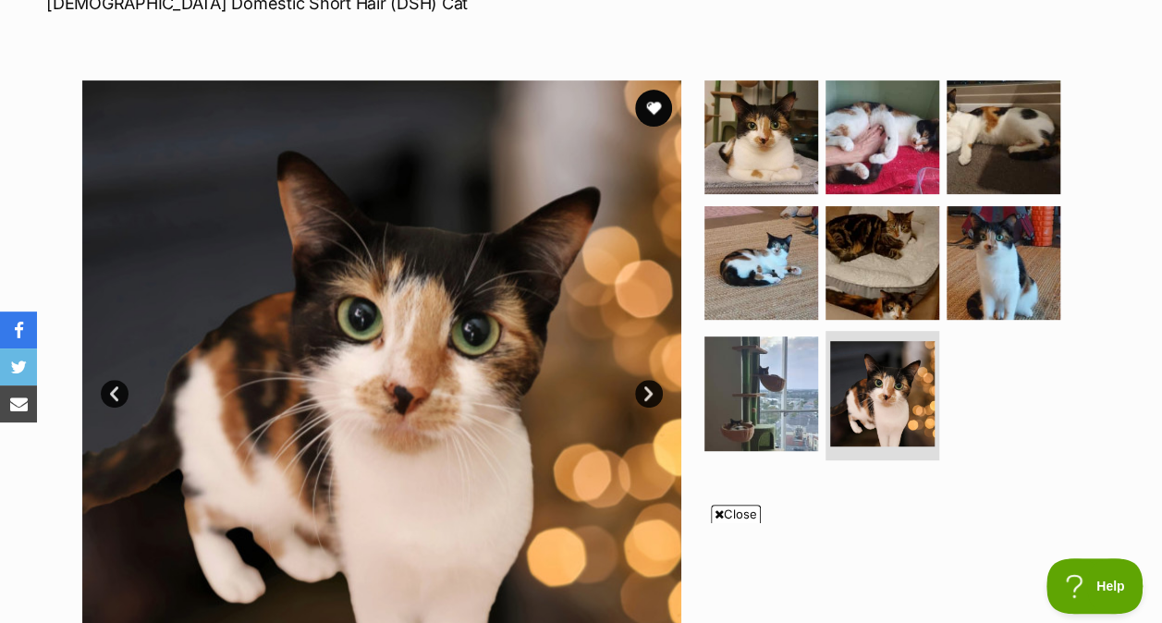
click at [984, 132] on img at bounding box center [1004, 137] width 114 height 114
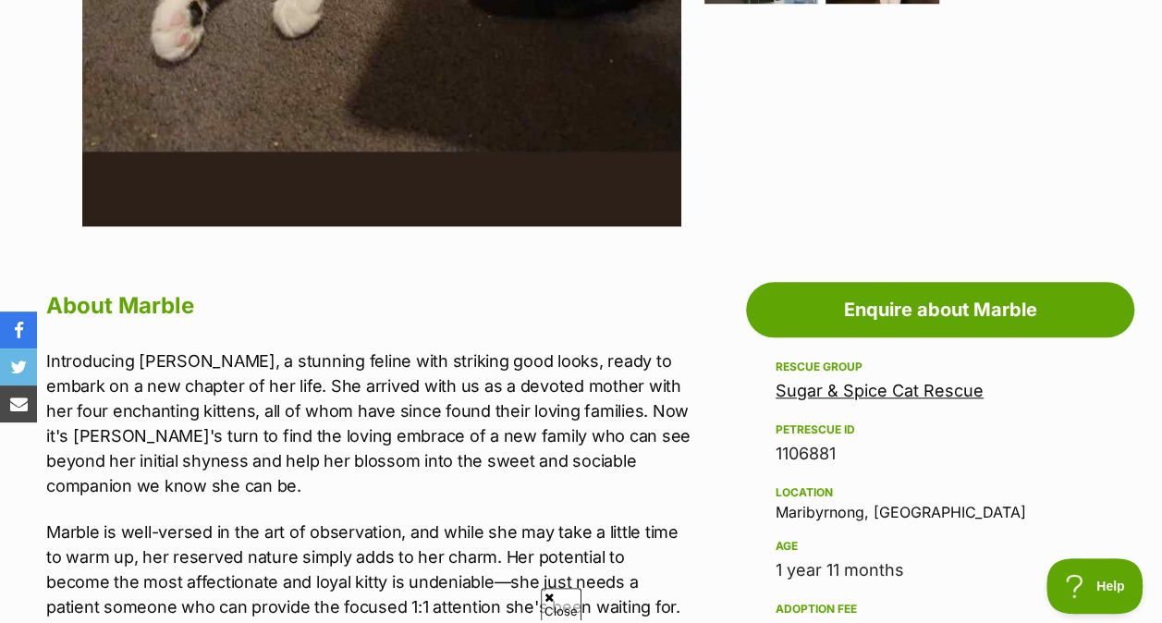
scroll to position [758, 0]
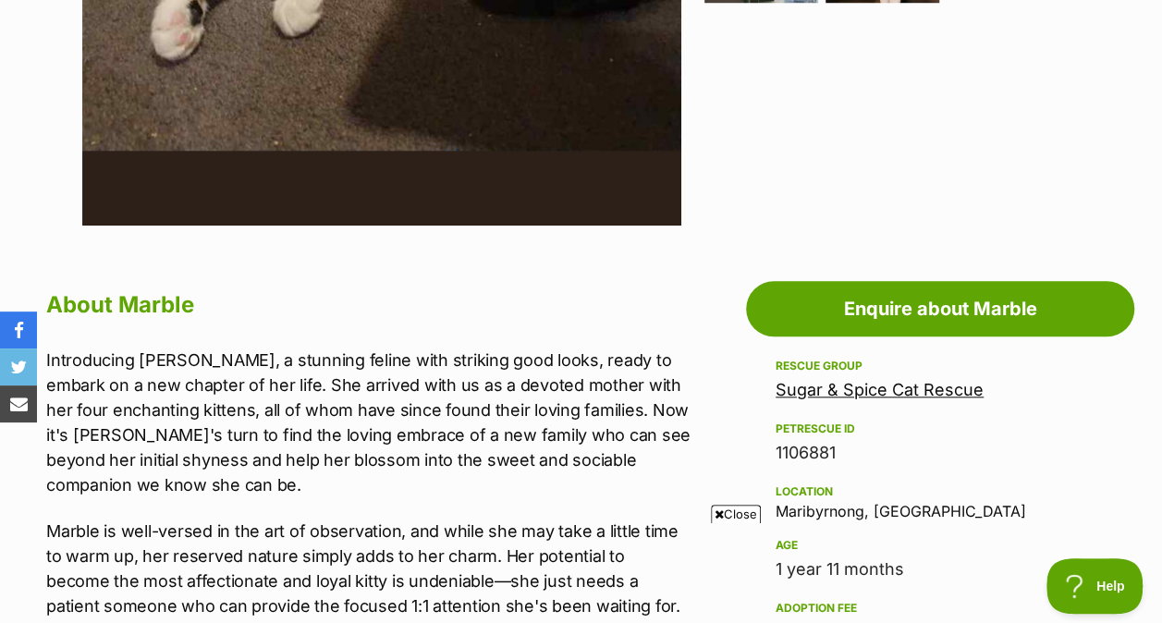
click at [729, 507] on span "Close" at bounding box center [736, 514] width 50 height 18
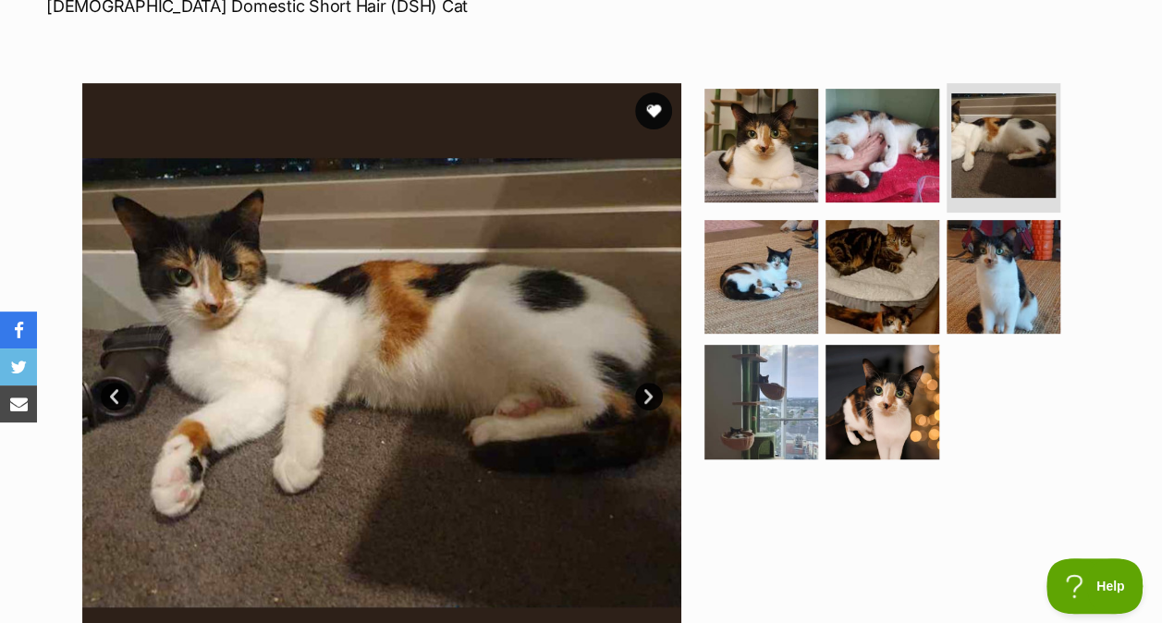
scroll to position [302, 0]
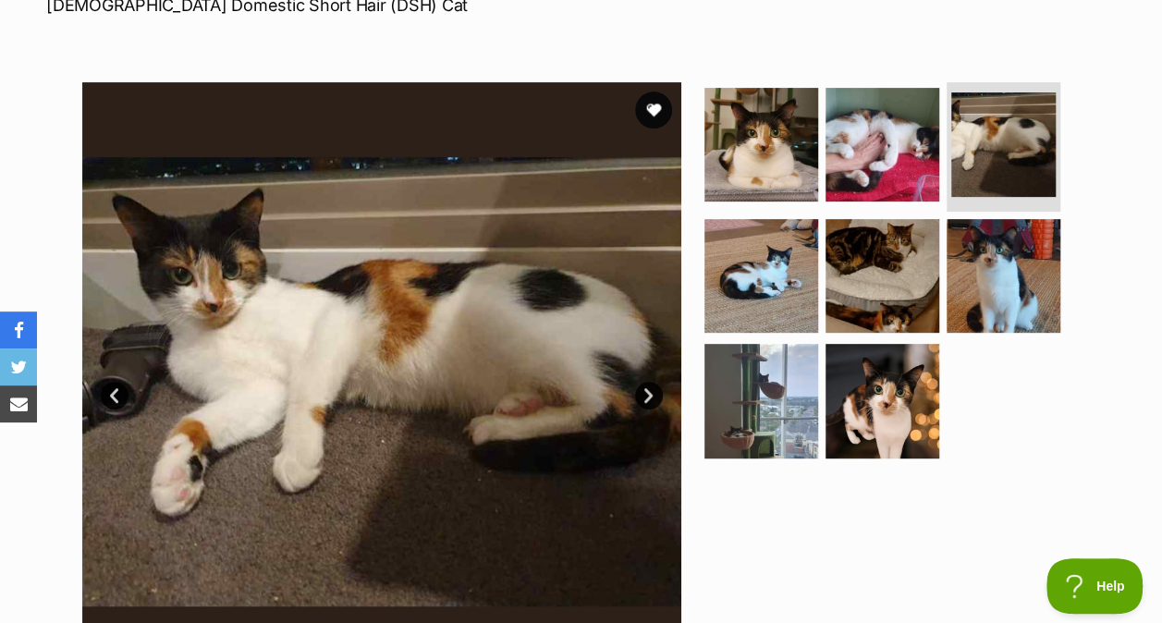
click at [936, 403] on img at bounding box center [882, 401] width 114 height 114
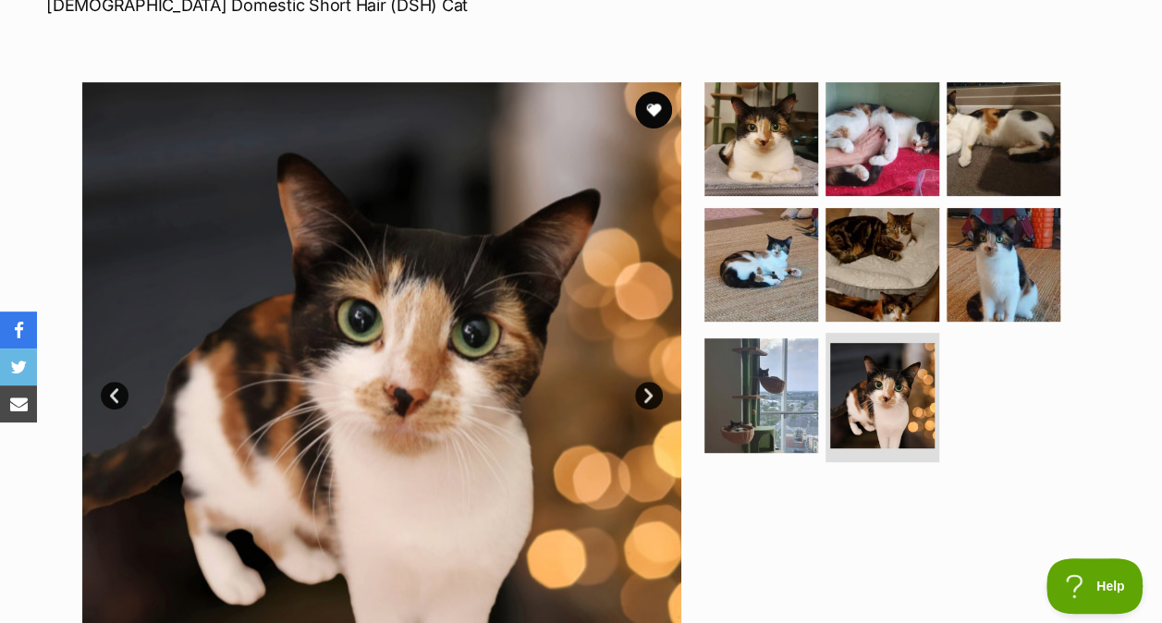
click at [1004, 139] on img at bounding box center [1004, 139] width 114 height 114
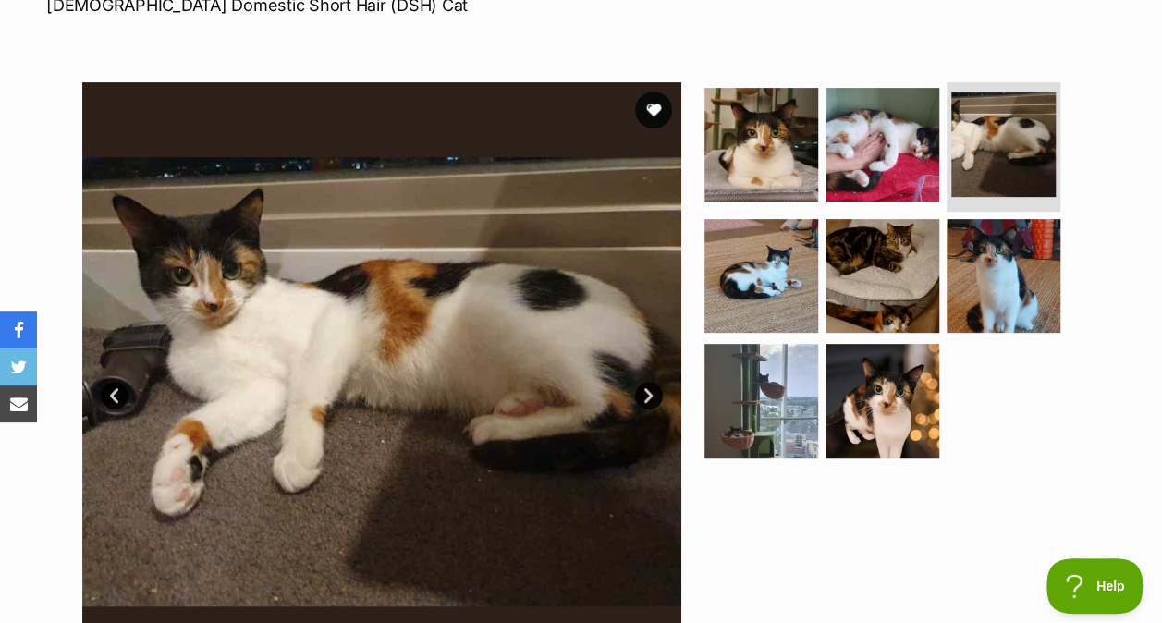
click at [990, 274] on img at bounding box center [1004, 276] width 114 height 114
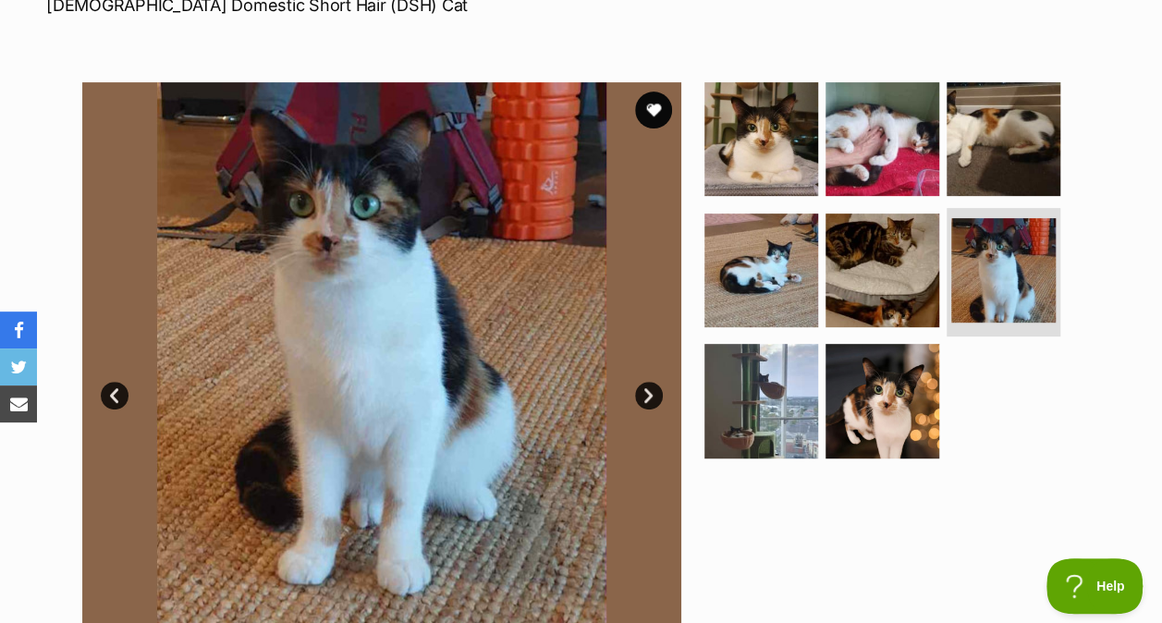
click at [993, 169] on img at bounding box center [1004, 139] width 114 height 114
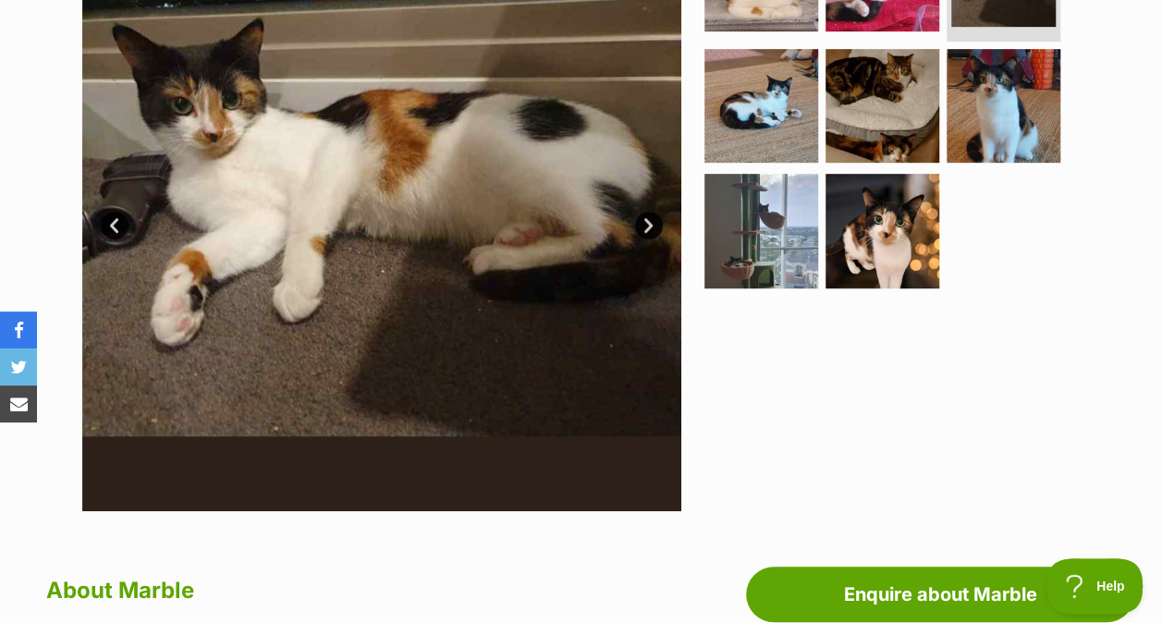
scroll to position [361, 0]
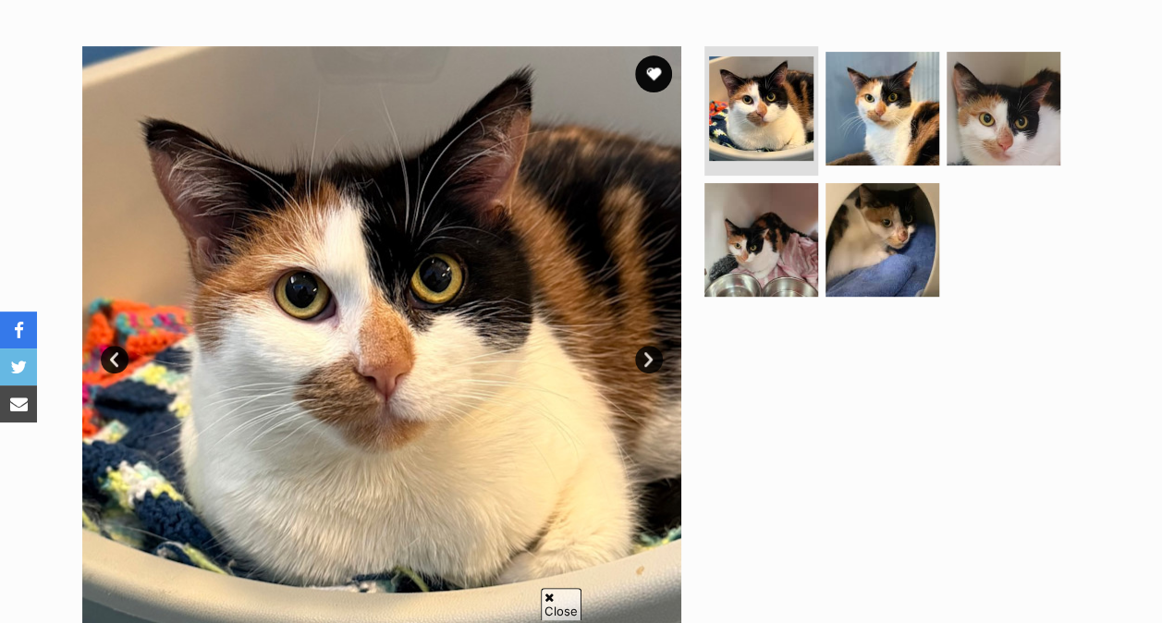
click at [750, 216] on img at bounding box center [761, 240] width 114 height 114
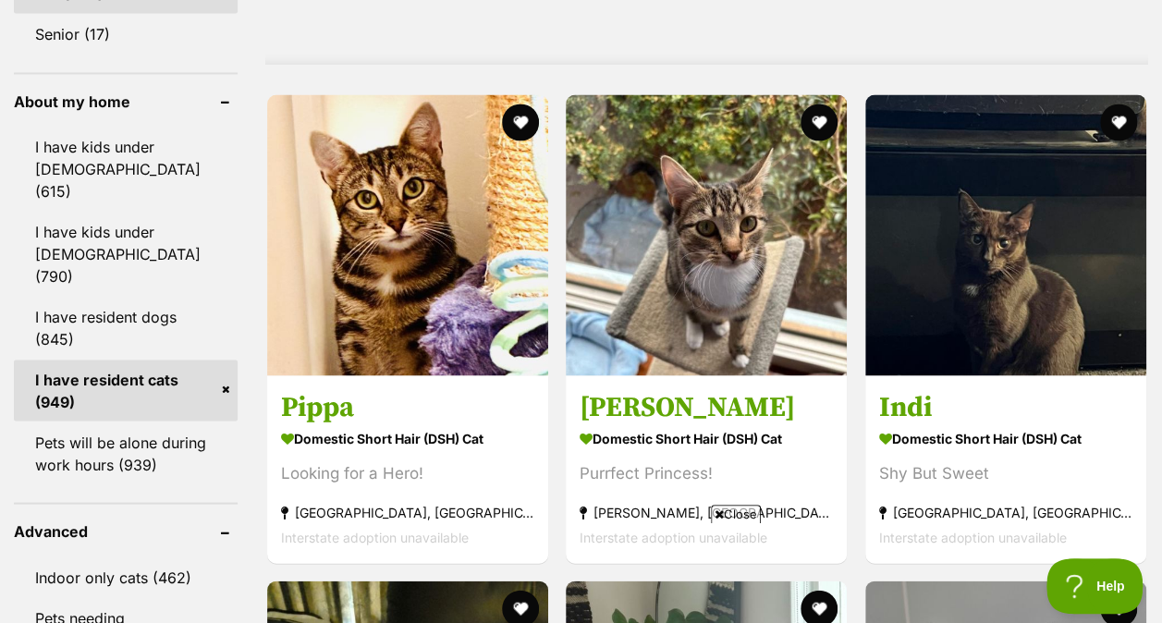
click at [729, 510] on span "Close" at bounding box center [736, 514] width 50 height 18
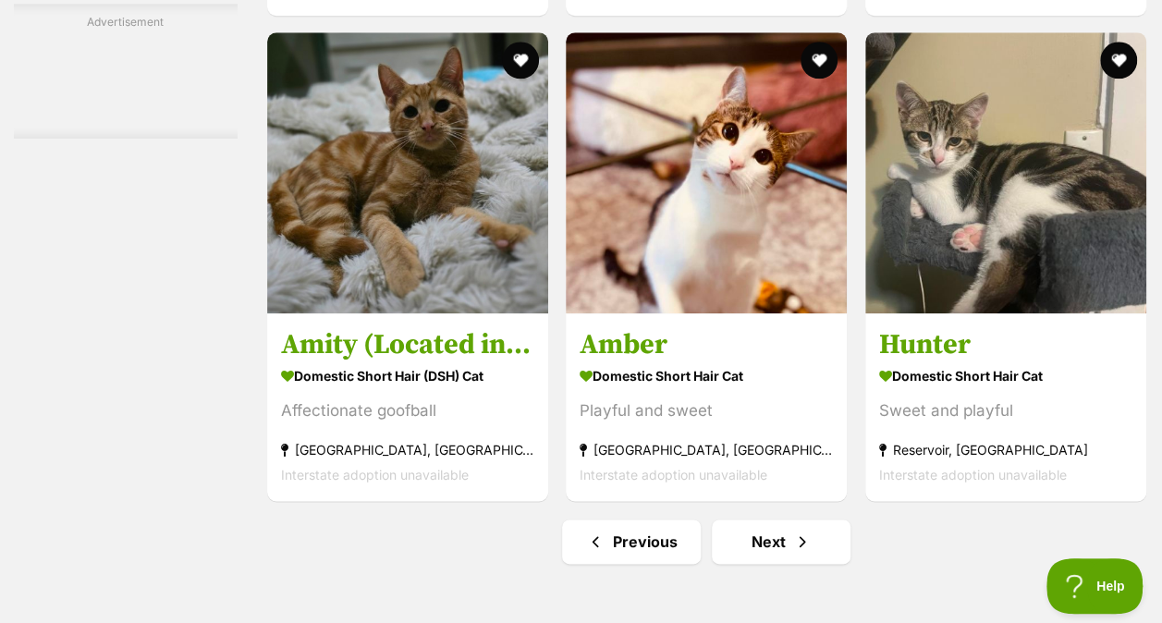
scroll to position [11444, 0]
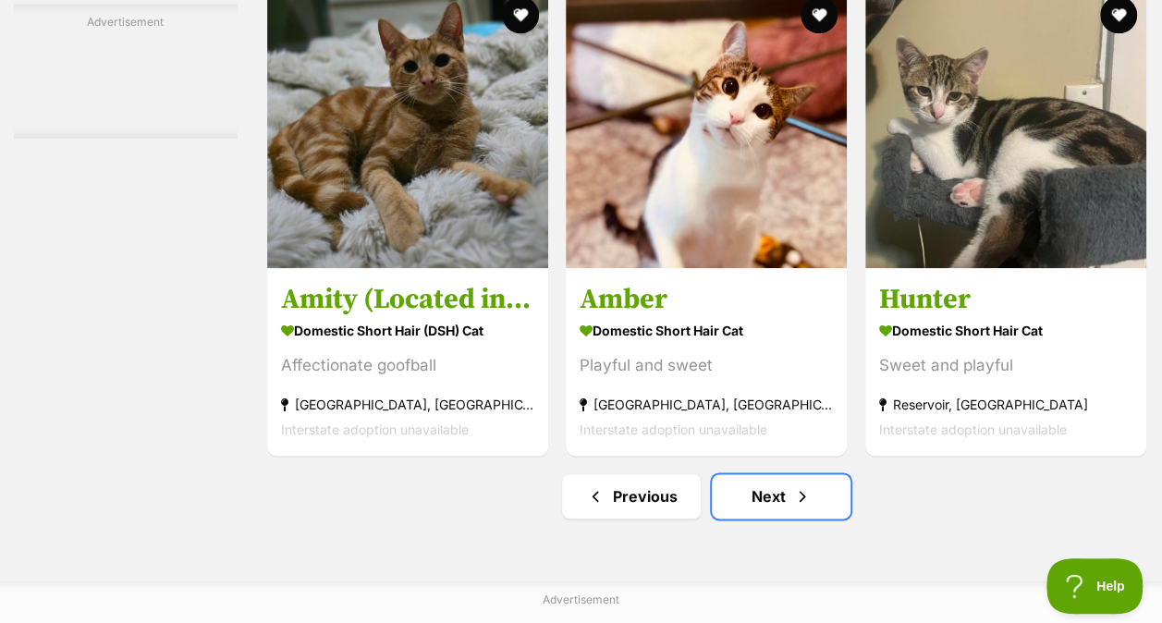
click at [799, 507] on span "Next page" at bounding box center [802, 496] width 18 height 22
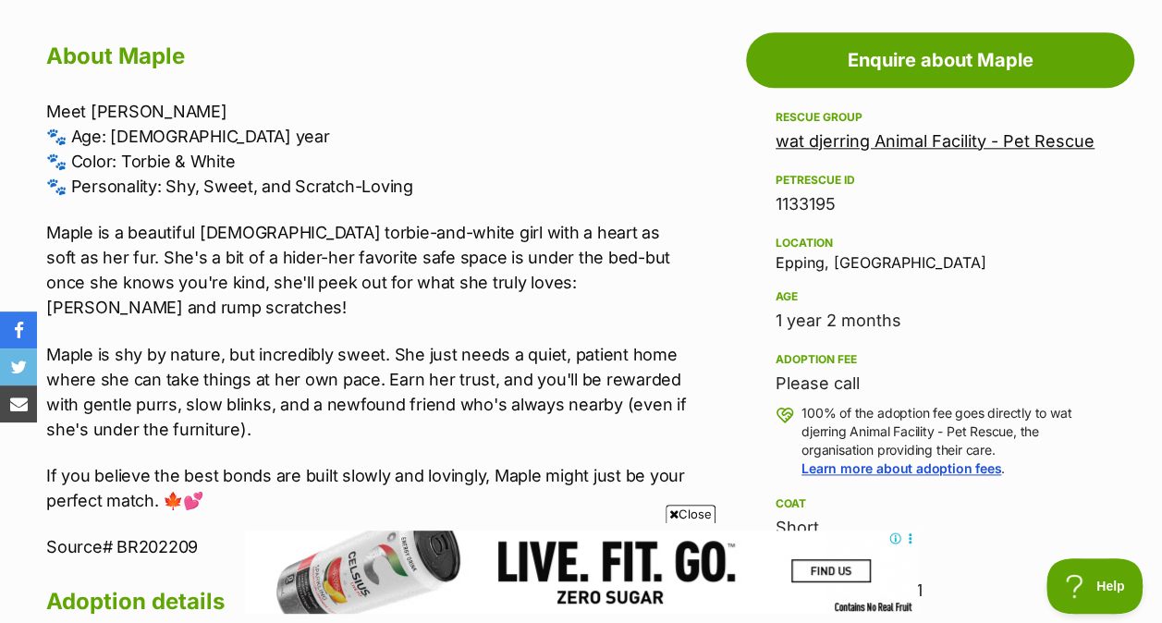
scroll to position [1008, 0]
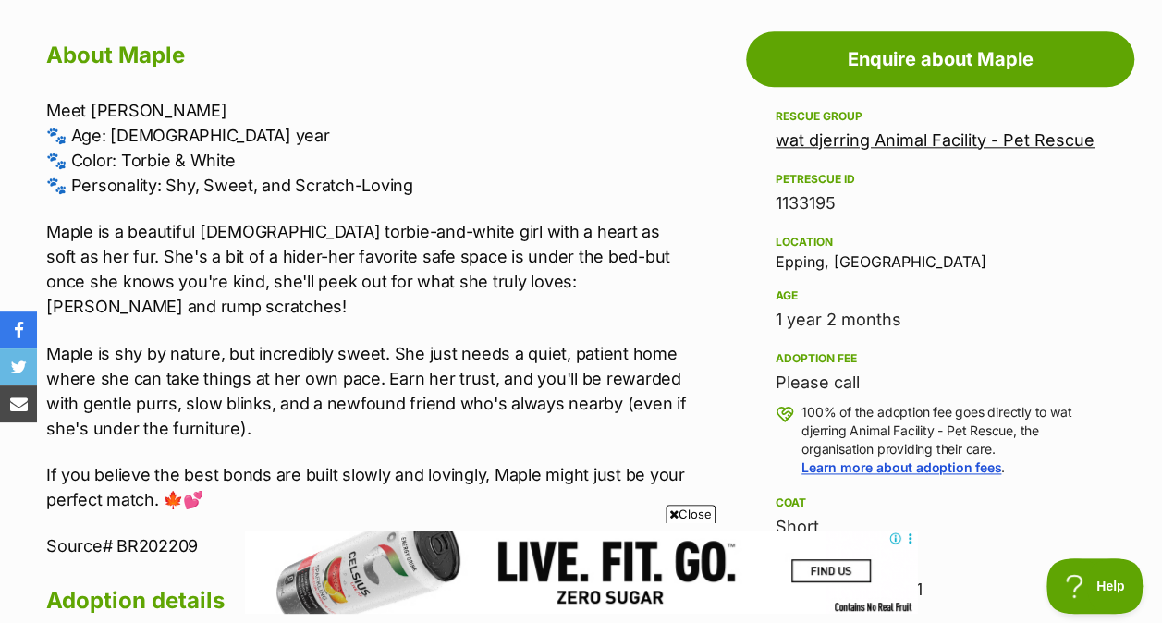
click at [671, 514] on icon at bounding box center [673, 514] width 9 height 12
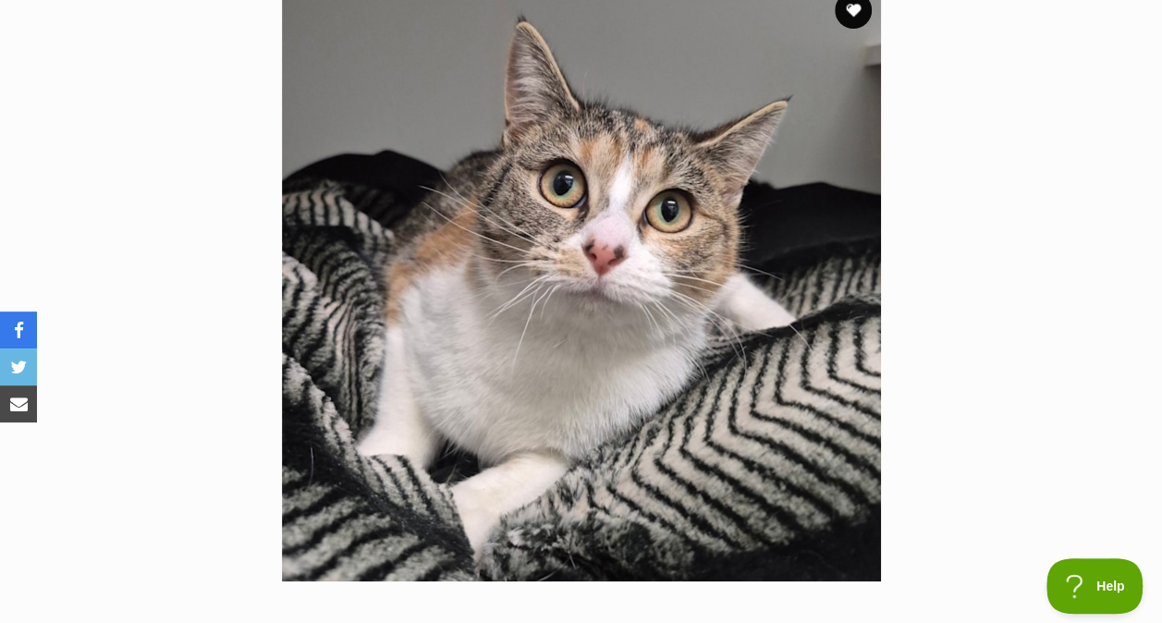
scroll to position [384, 0]
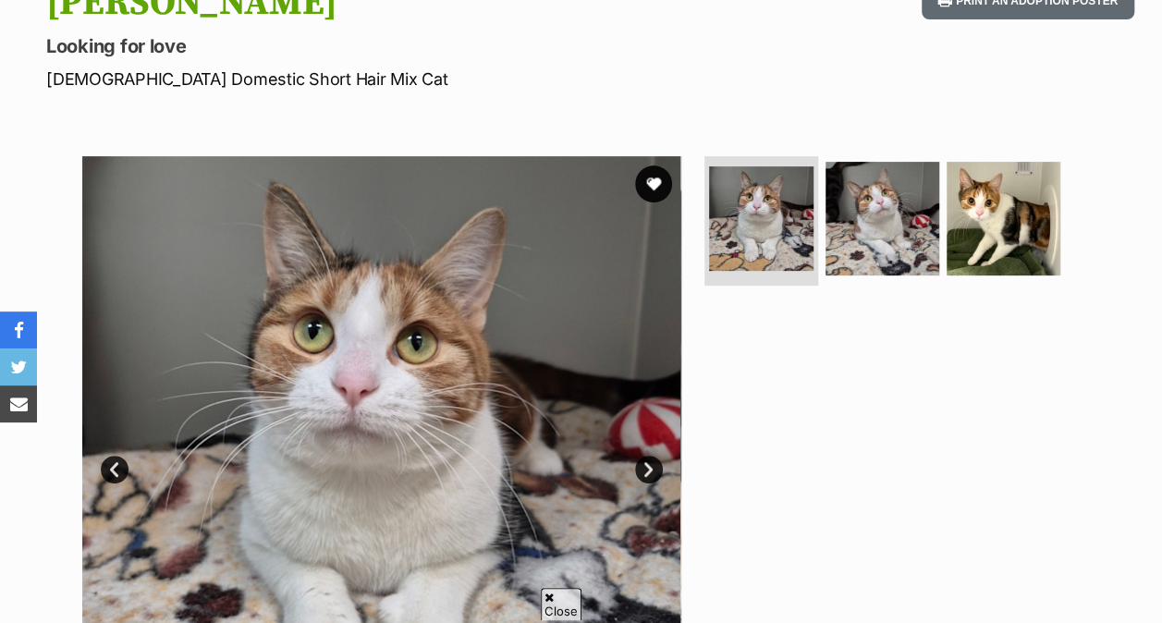
click at [961, 251] on img at bounding box center [1004, 219] width 114 height 114
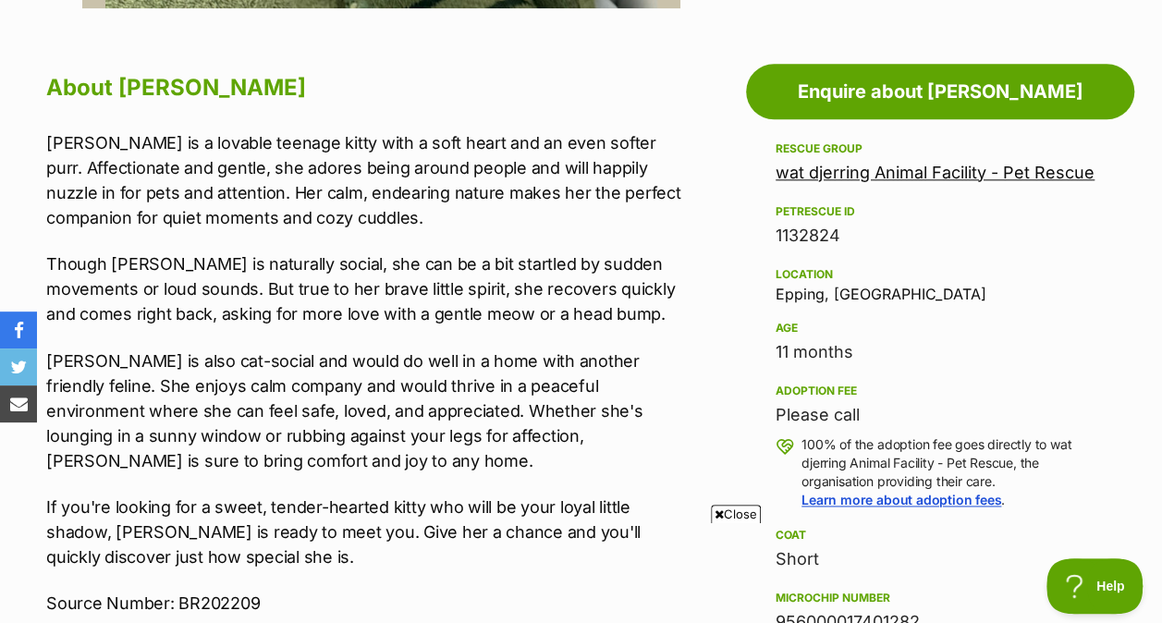
click at [747, 507] on span "Close" at bounding box center [736, 514] width 50 height 18
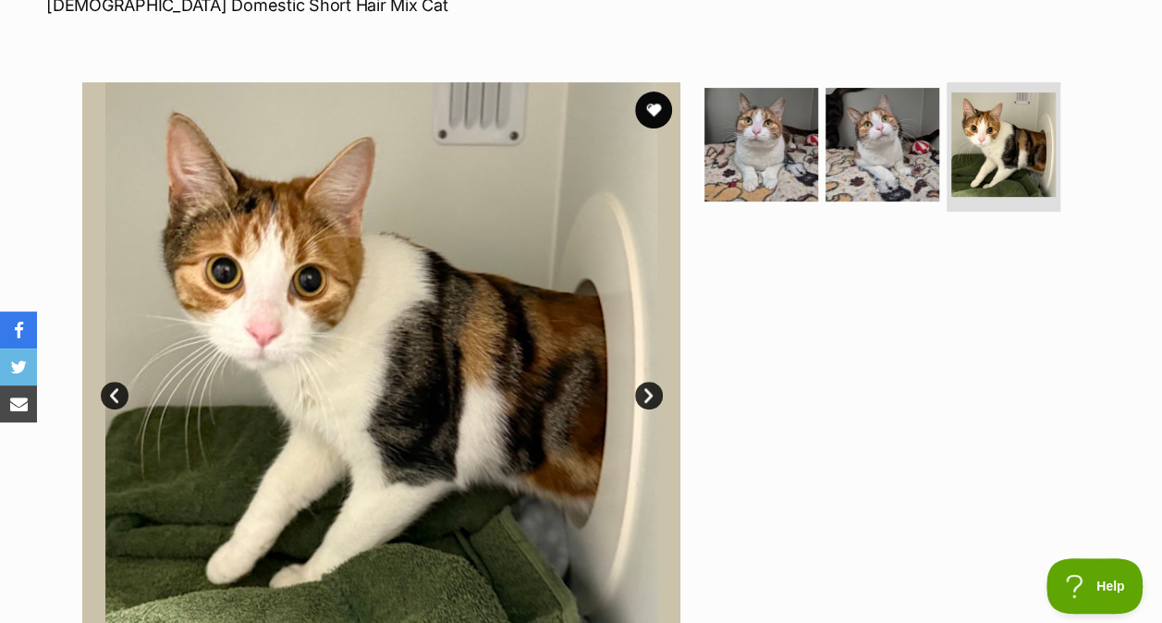
scroll to position [304, 0]
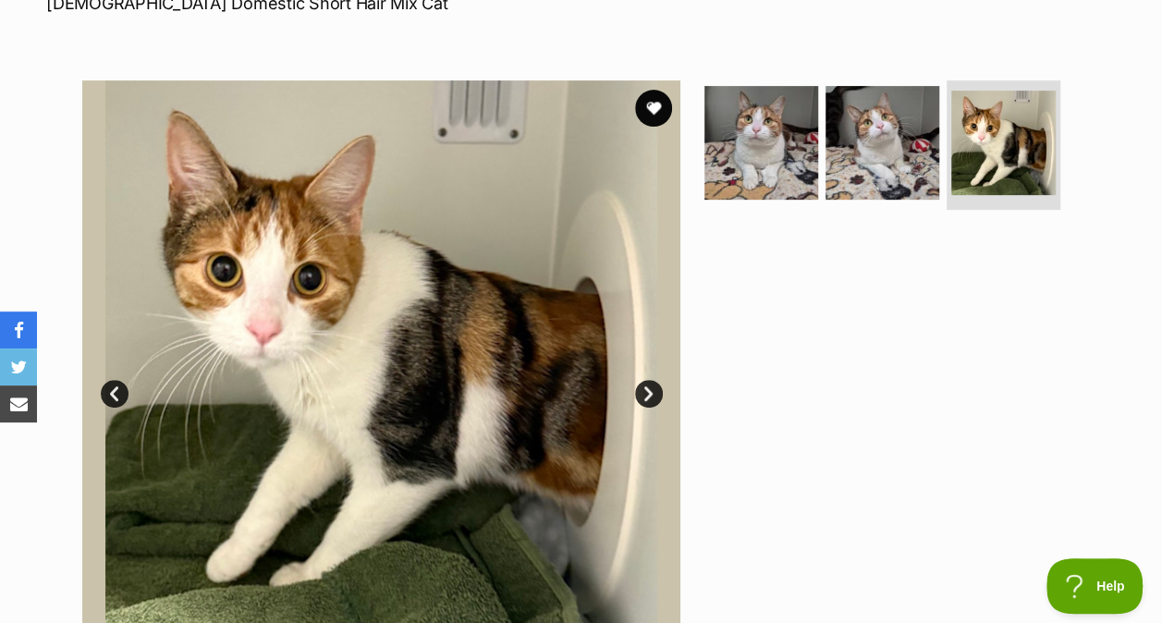
click at [803, 148] on img at bounding box center [761, 143] width 114 height 114
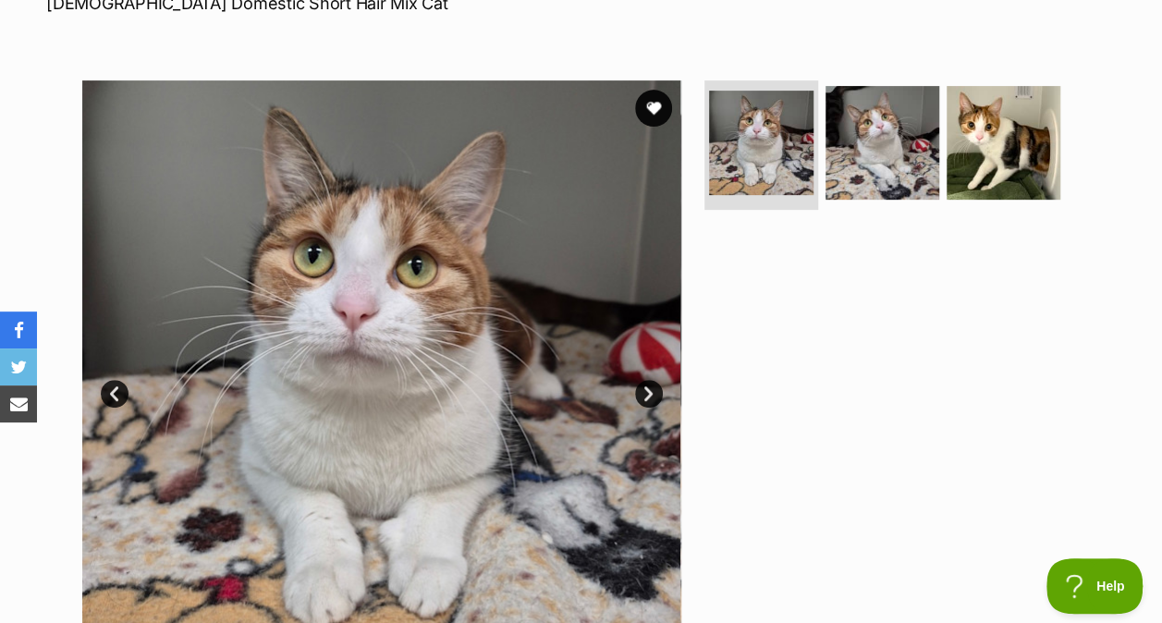
click at [882, 167] on img at bounding box center [882, 143] width 114 height 114
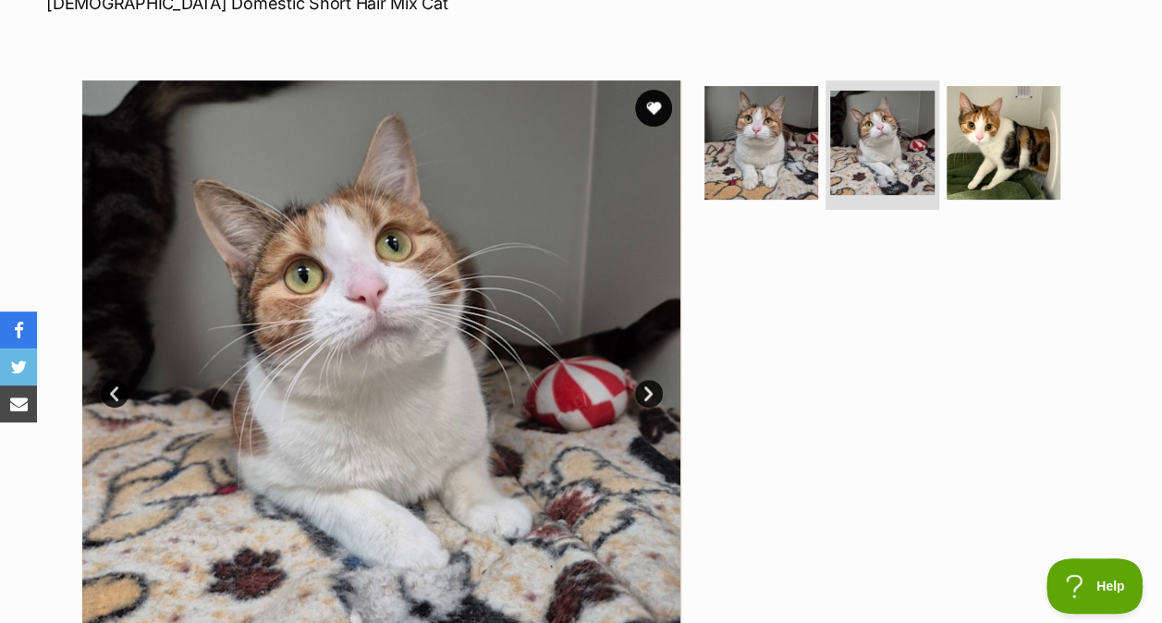
click at [1000, 172] on img at bounding box center [1004, 143] width 114 height 114
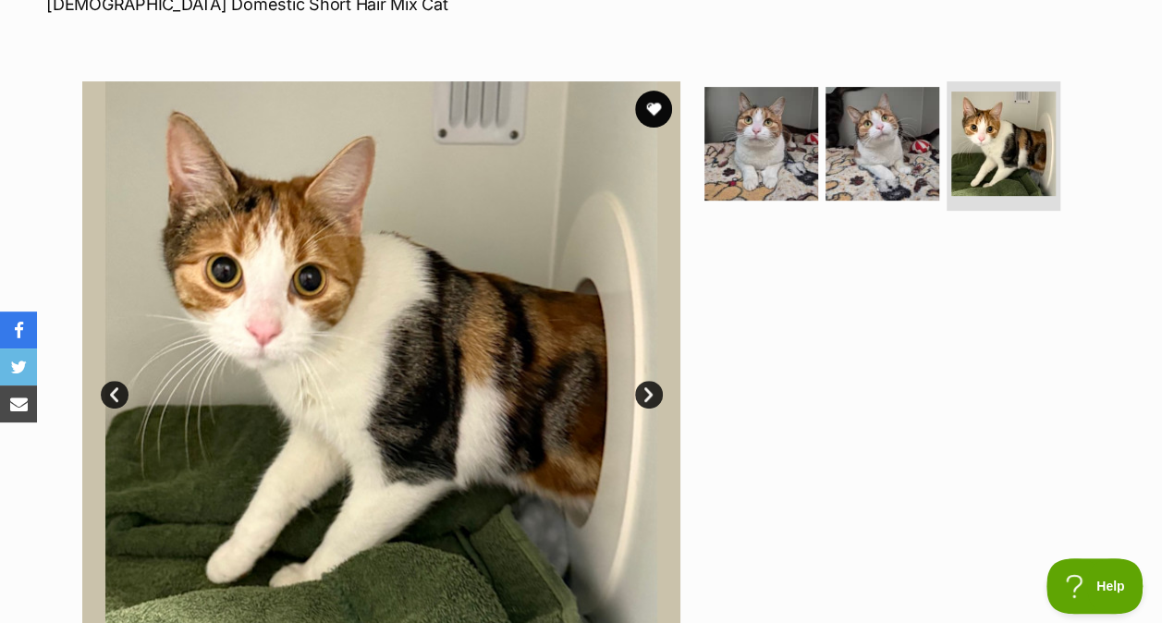
scroll to position [302, 0]
click at [754, 171] on img at bounding box center [761, 145] width 114 height 114
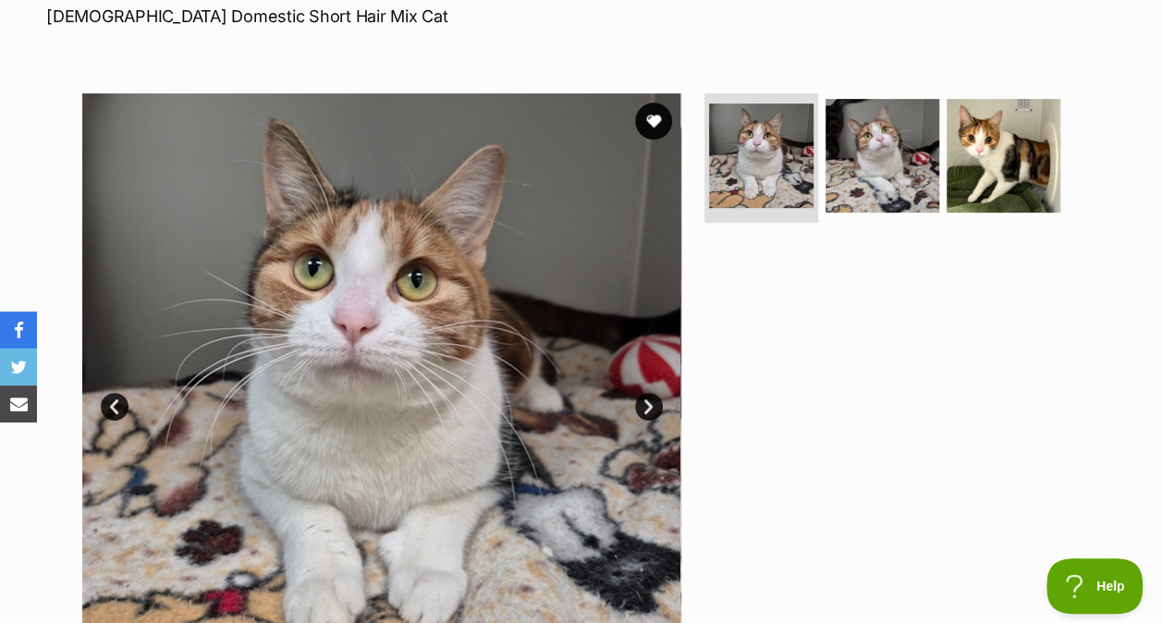
click at [866, 128] on img at bounding box center [882, 156] width 114 height 114
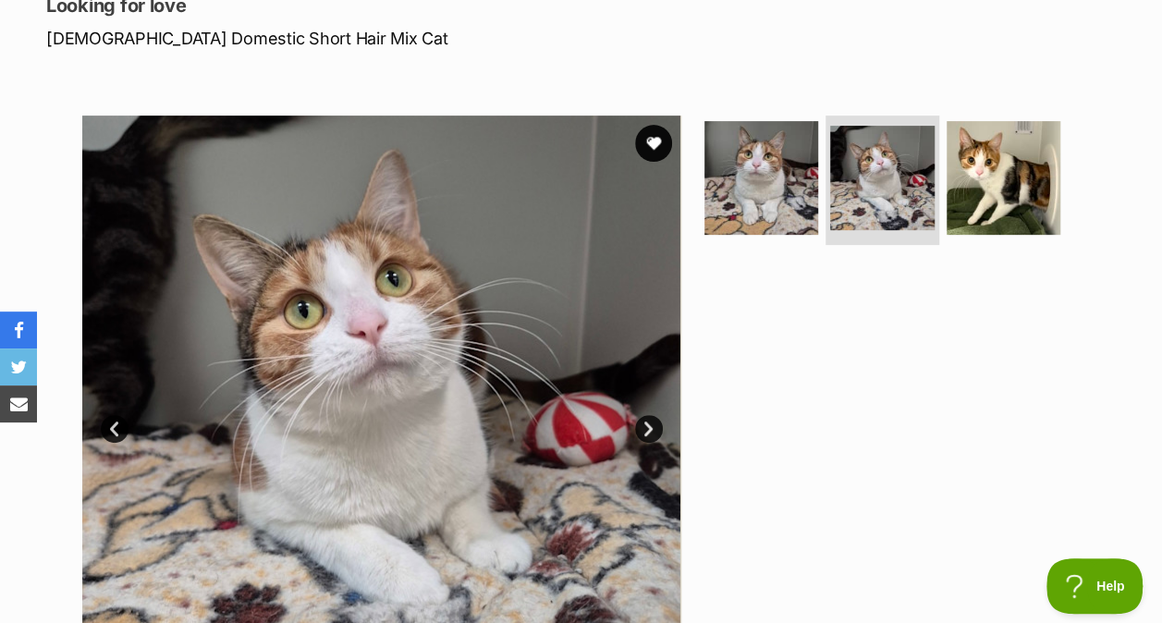
scroll to position [268, 0]
click at [993, 182] on img at bounding box center [1004, 179] width 114 height 114
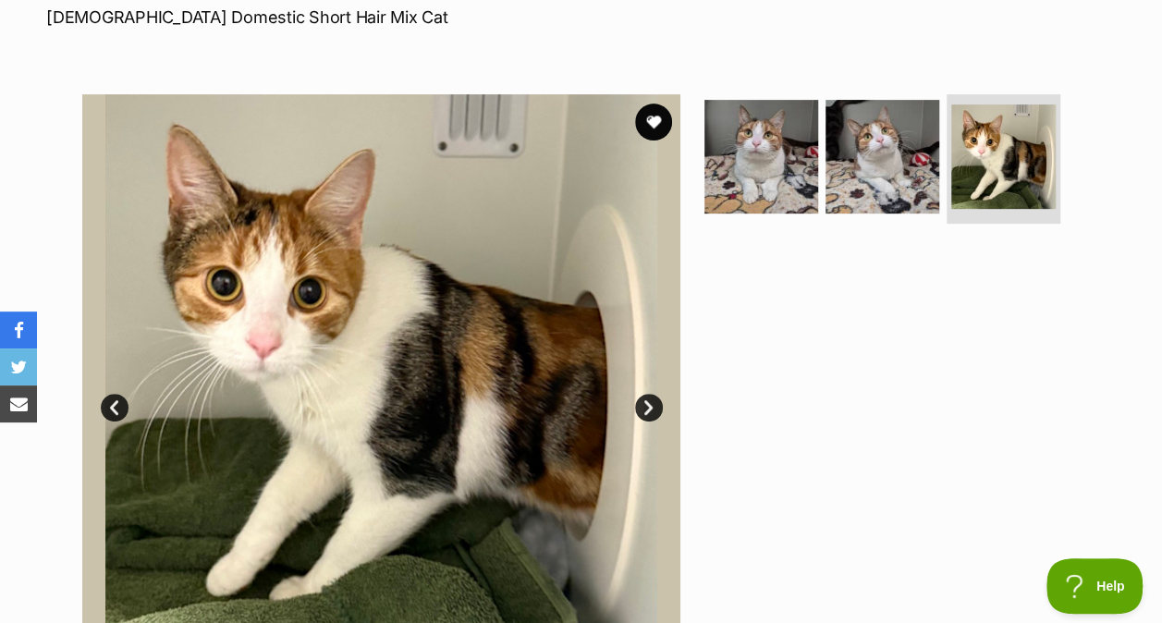
scroll to position [289, 0]
click at [880, 168] on img at bounding box center [882, 158] width 114 height 114
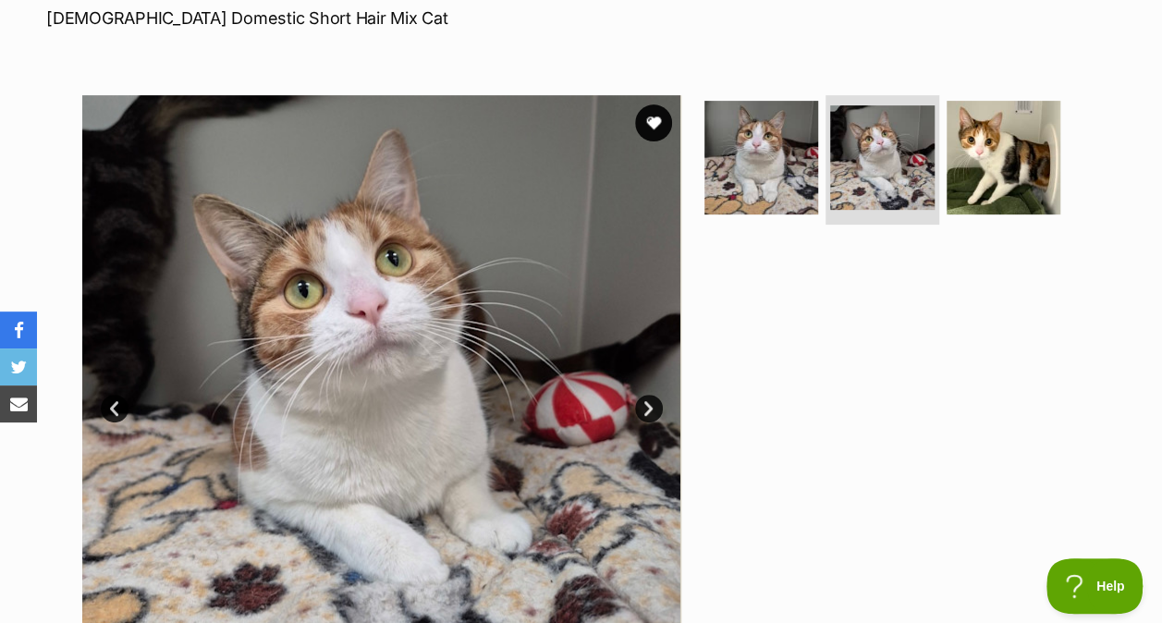
click at [751, 177] on img at bounding box center [761, 158] width 114 height 114
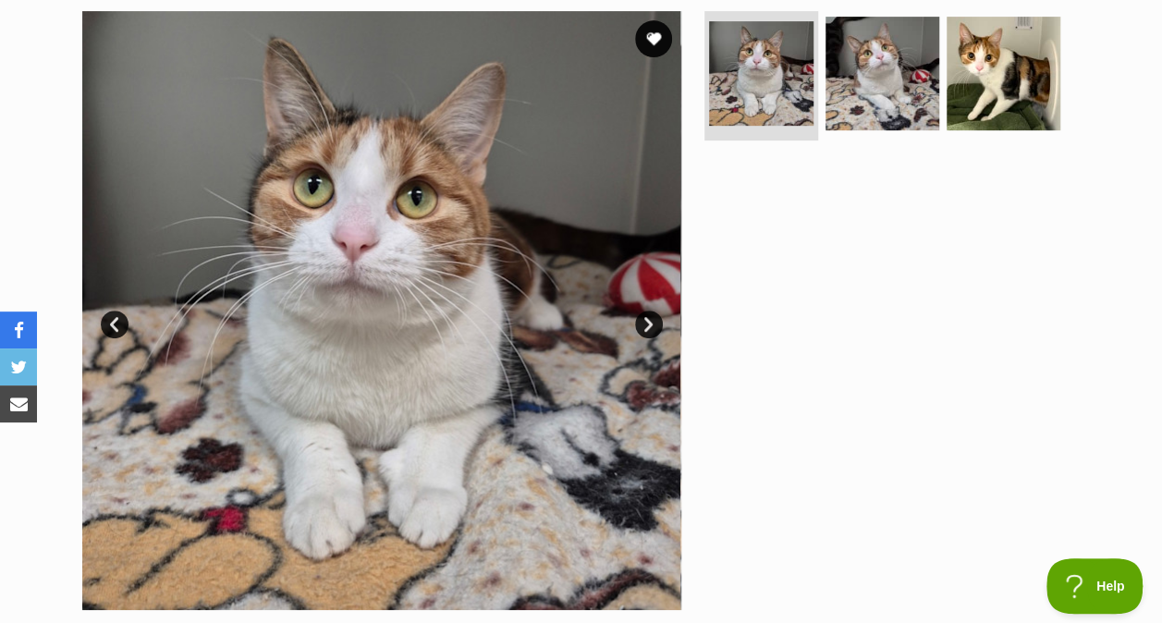
scroll to position [281, 0]
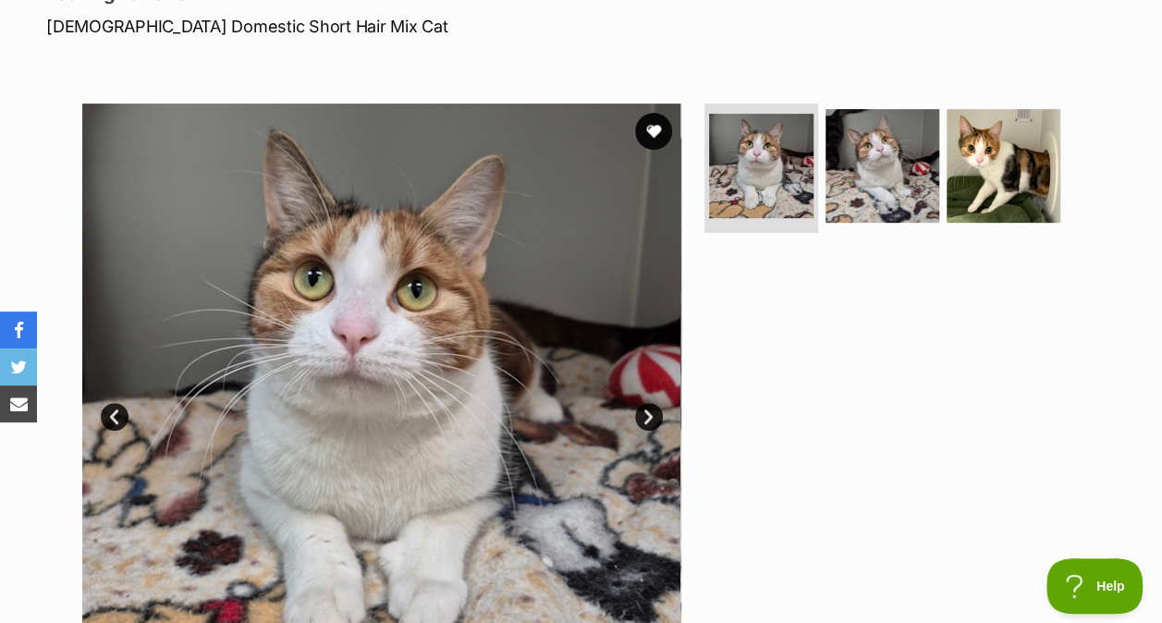
click at [874, 218] on img at bounding box center [882, 166] width 114 height 114
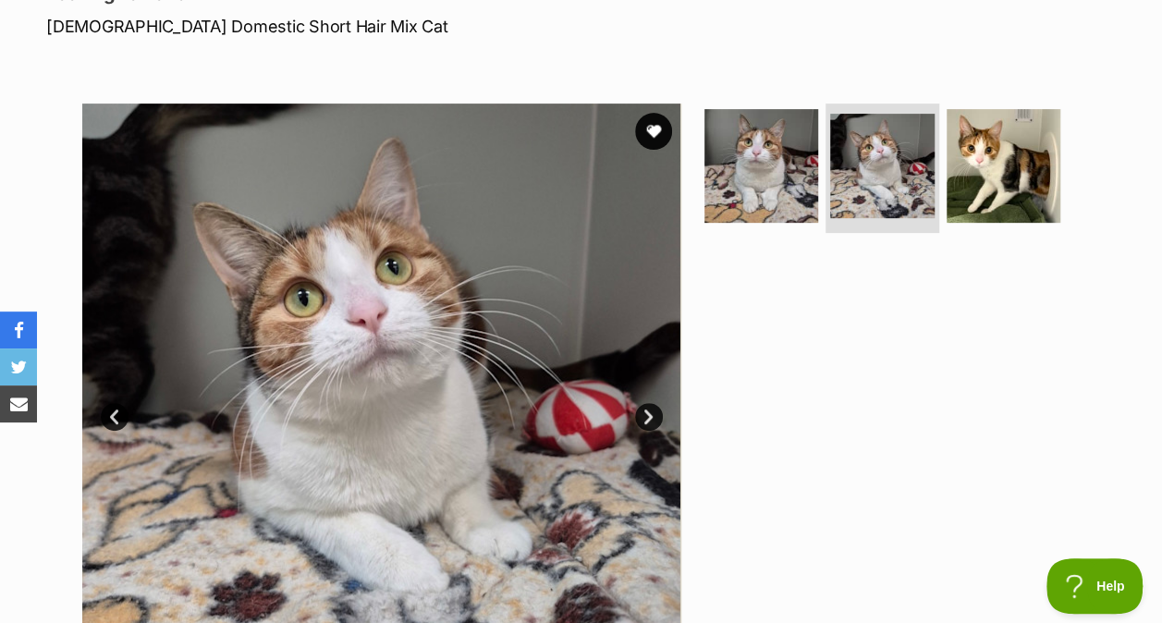
click at [978, 195] on img at bounding box center [1004, 166] width 114 height 114
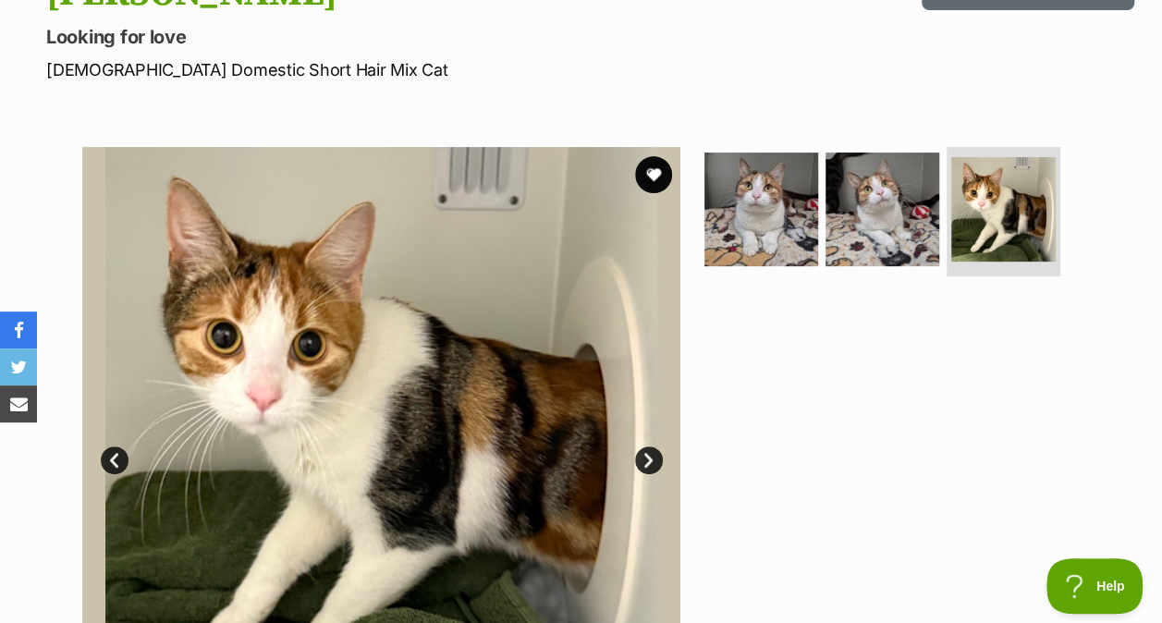
scroll to position [240, 0]
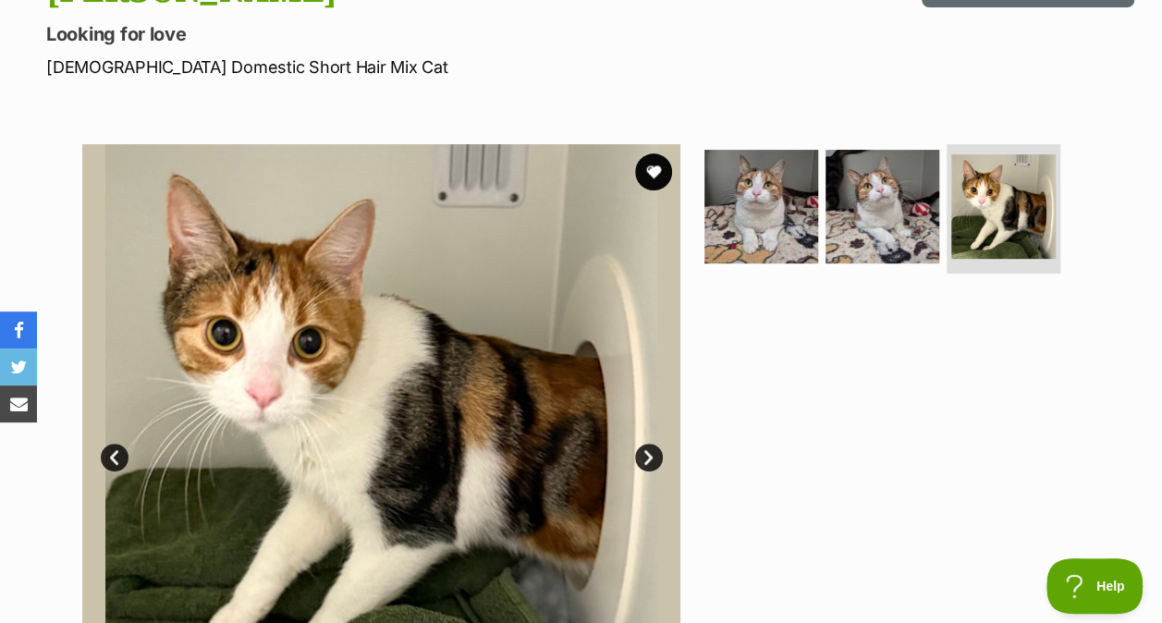
click at [856, 213] on img at bounding box center [882, 207] width 114 height 114
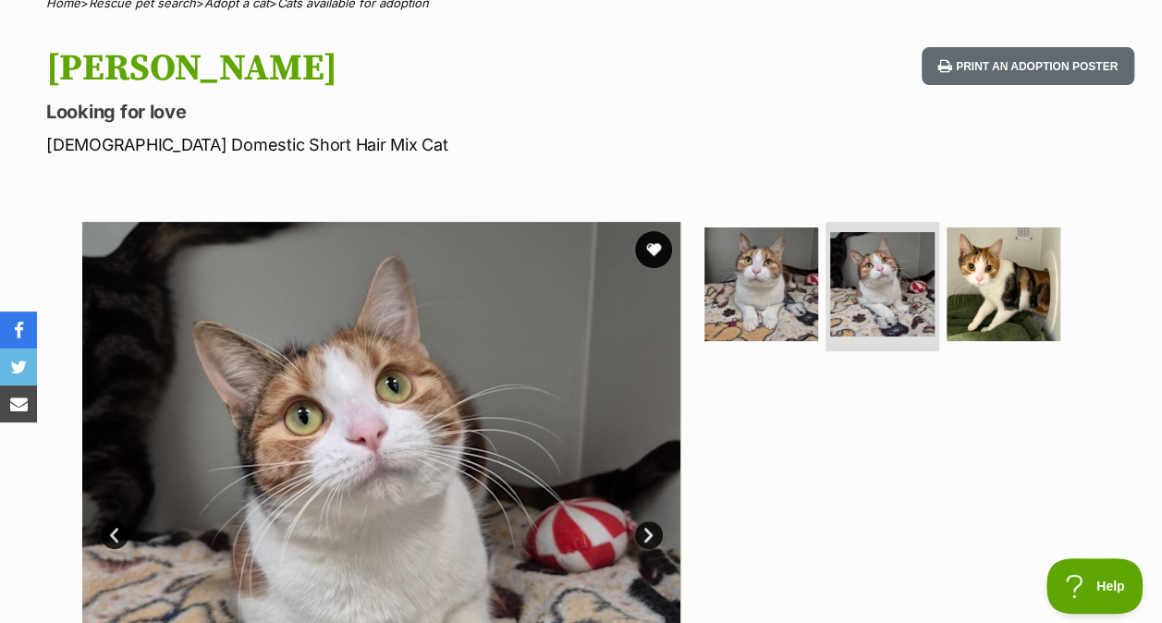
scroll to position [314, 0]
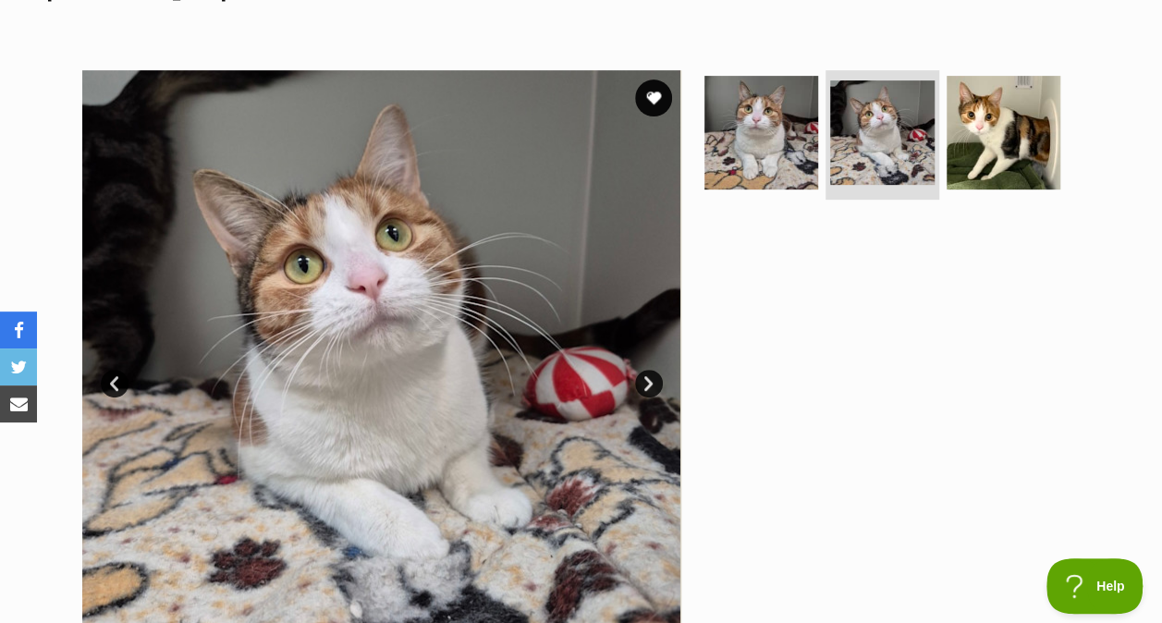
click at [738, 153] on img at bounding box center [761, 133] width 114 height 114
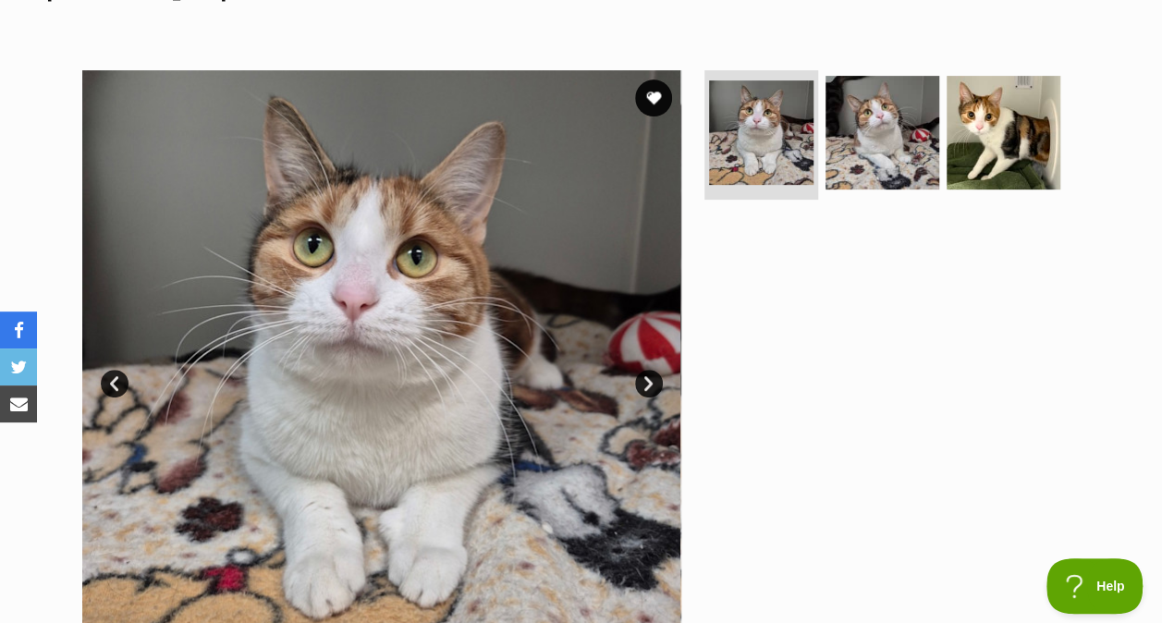
click at [959, 151] on img at bounding box center [1004, 133] width 114 height 114
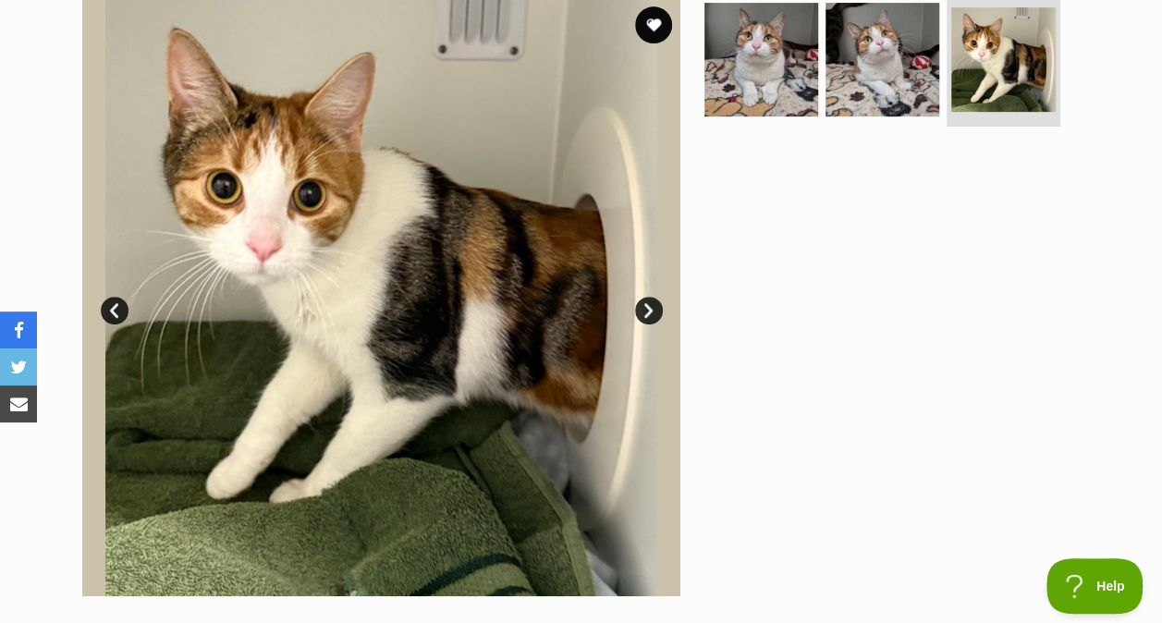
scroll to position [281, 0]
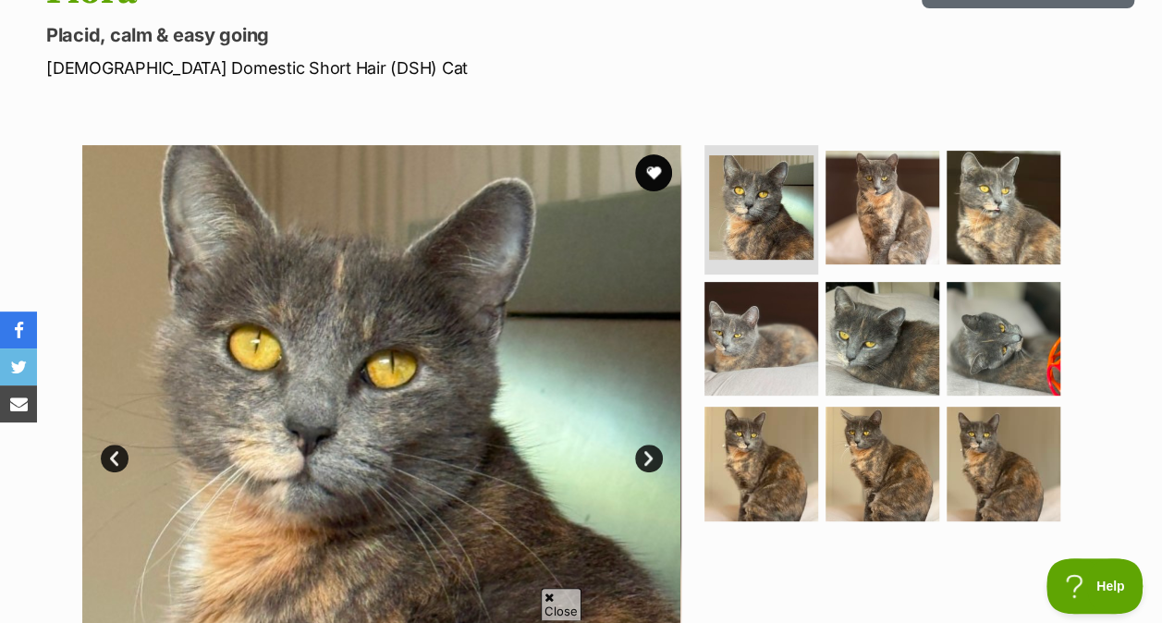
click at [878, 231] on img at bounding box center [882, 208] width 114 height 114
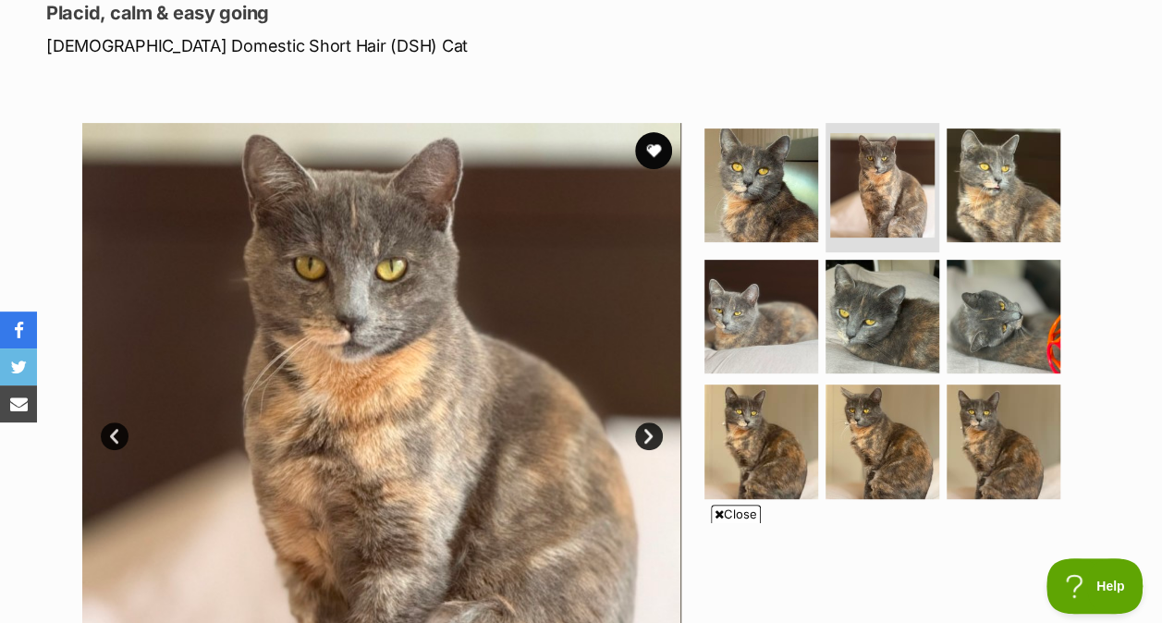
click at [778, 394] on img at bounding box center [761, 442] width 114 height 114
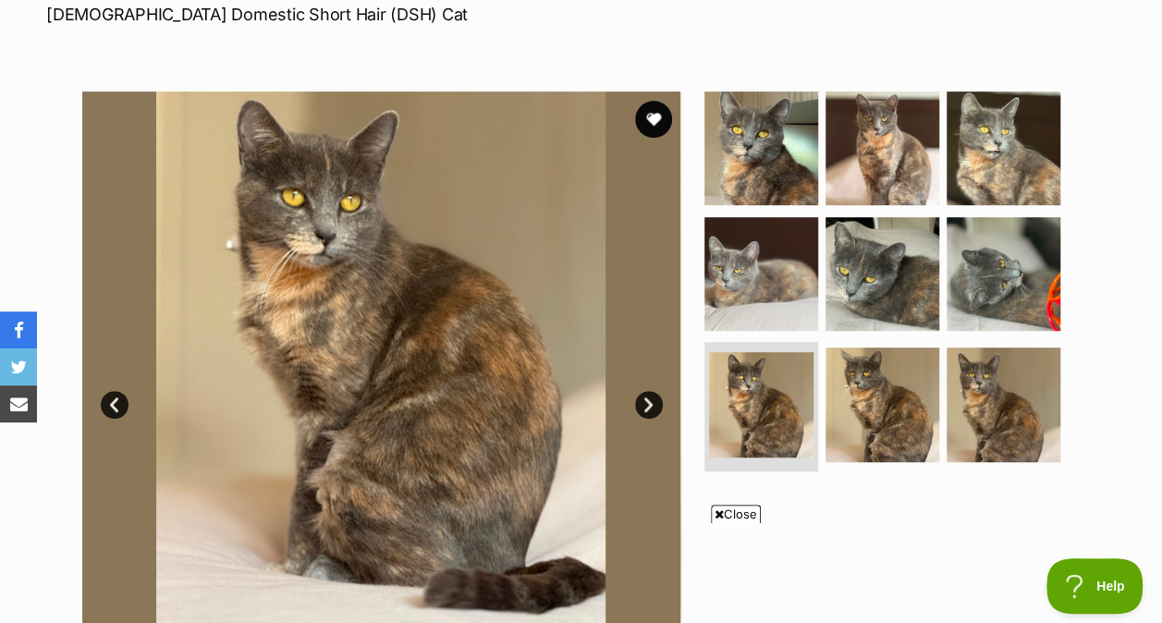
scroll to position [315, 0]
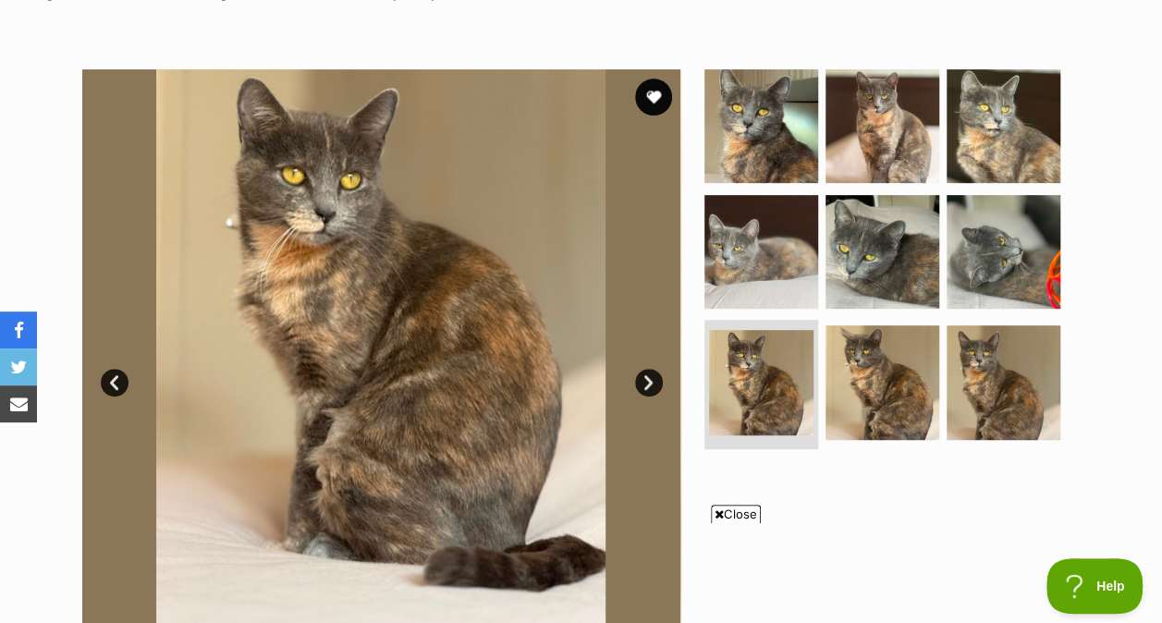
click at [854, 383] on img at bounding box center [882, 382] width 114 height 114
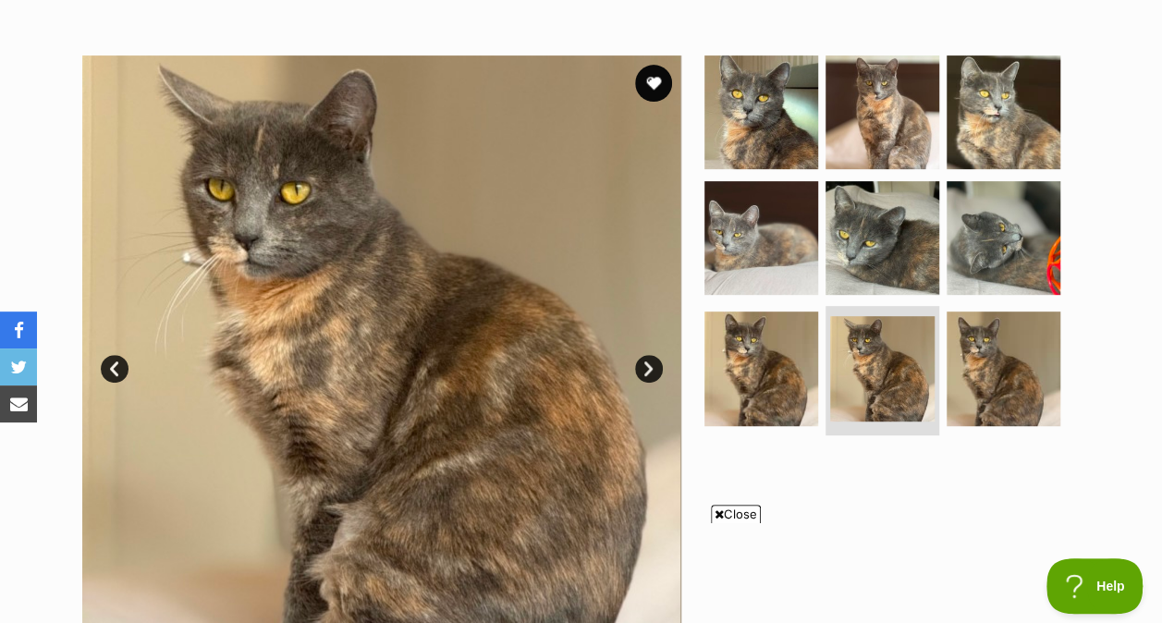
scroll to position [319, 0]
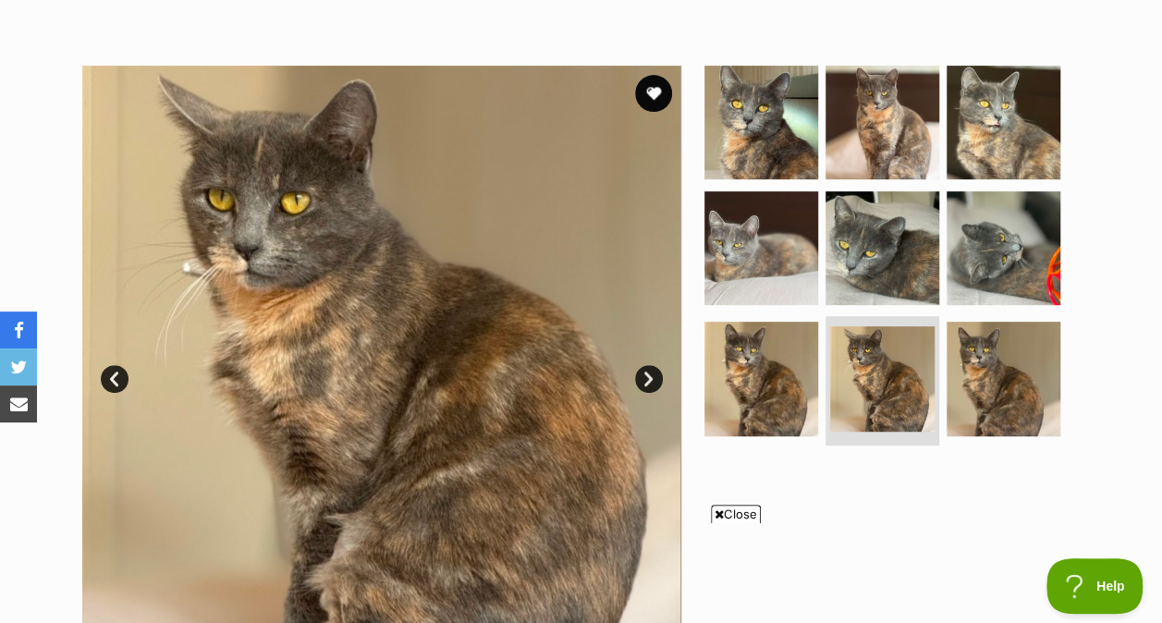
click at [989, 143] on img at bounding box center [1004, 123] width 114 height 114
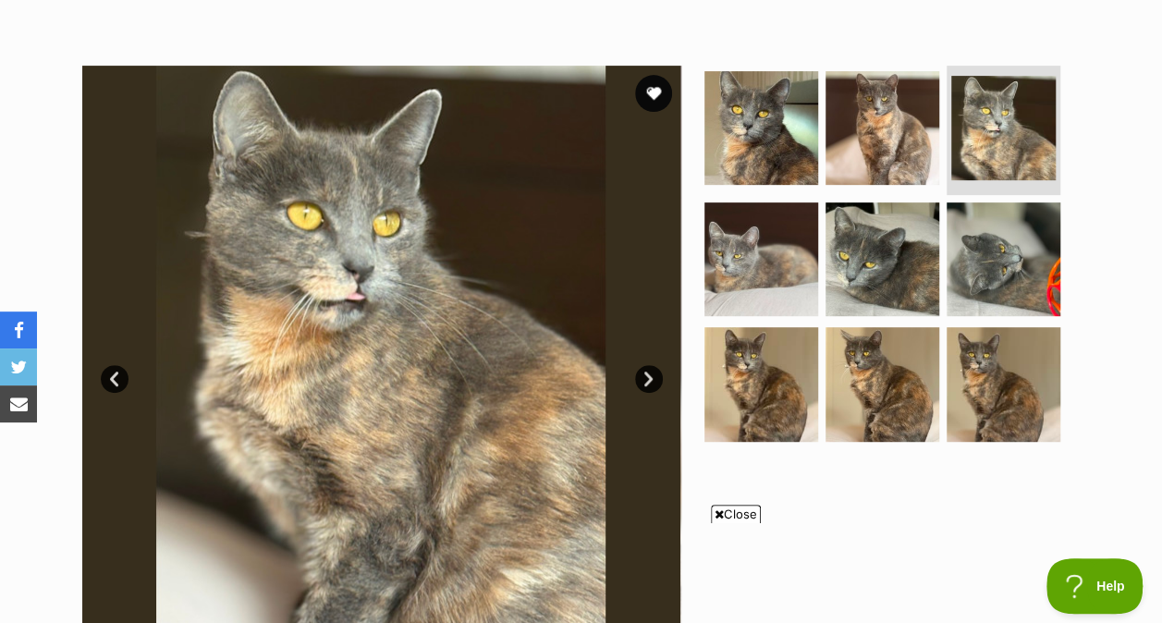
click at [874, 216] on img at bounding box center [882, 259] width 114 height 114
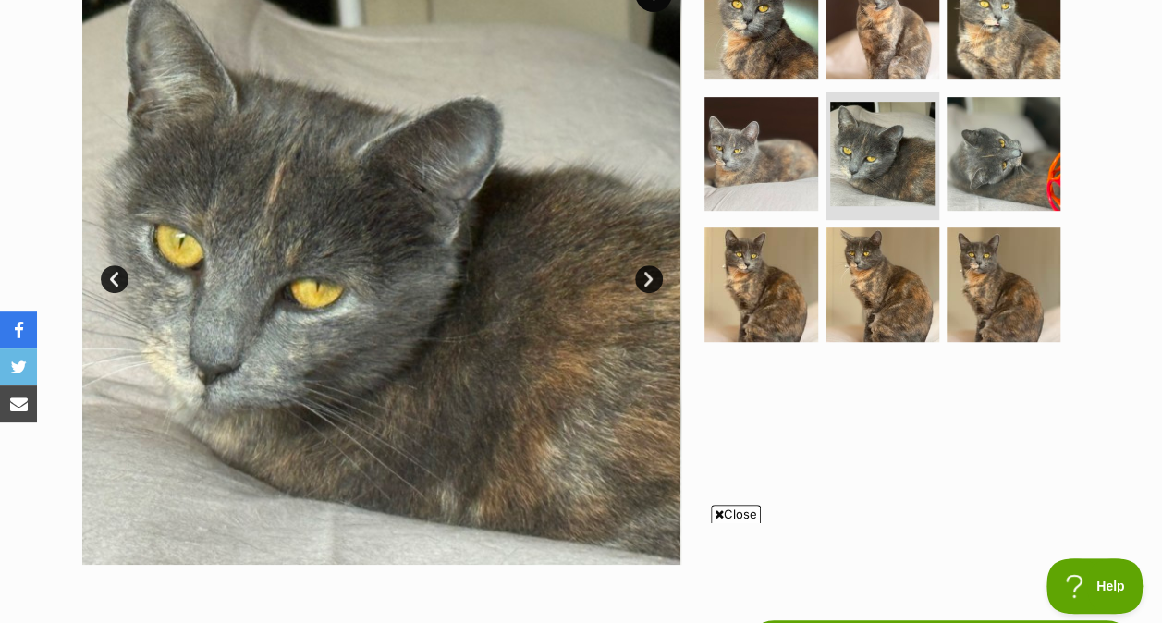
scroll to position [420, 0]
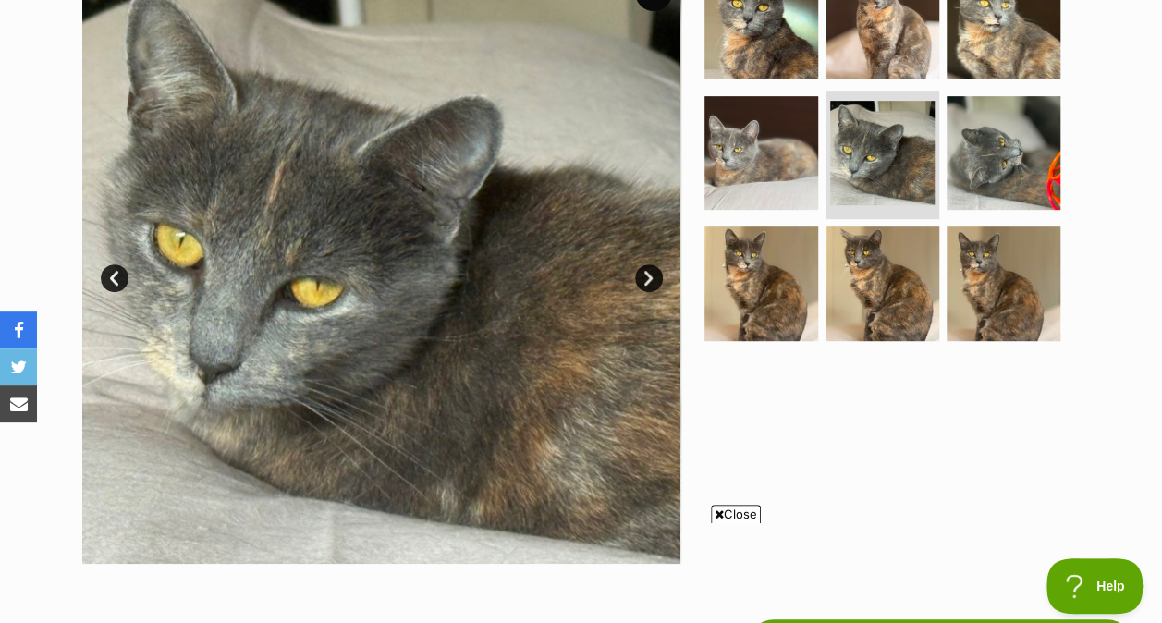
click at [742, 31] on img at bounding box center [761, 22] width 114 height 114
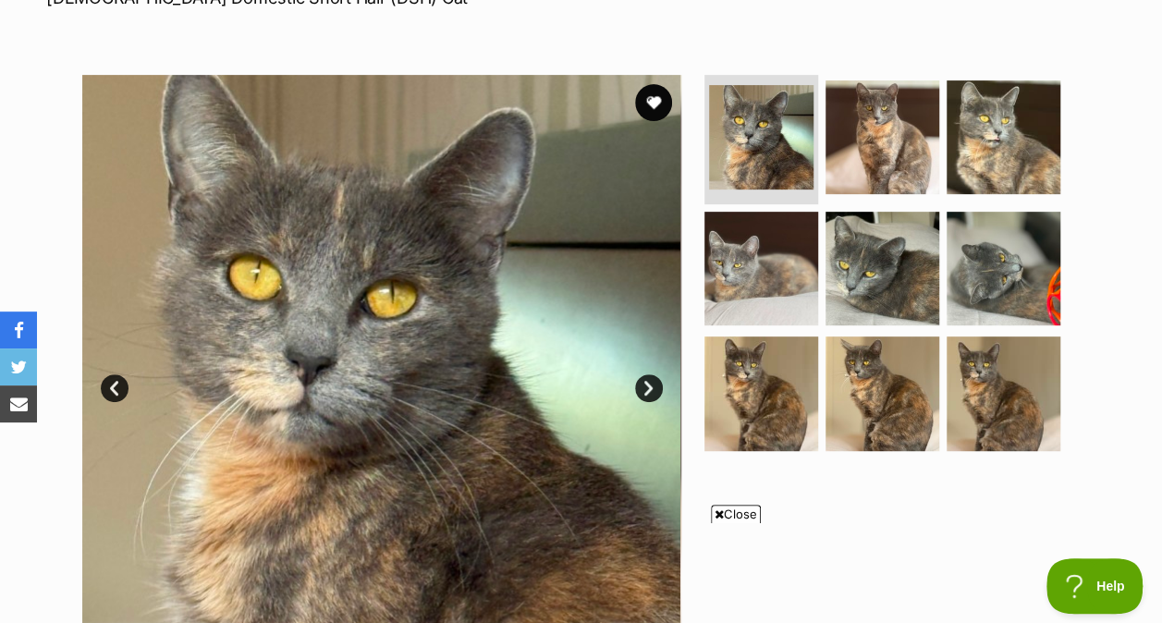
scroll to position [309, 0]
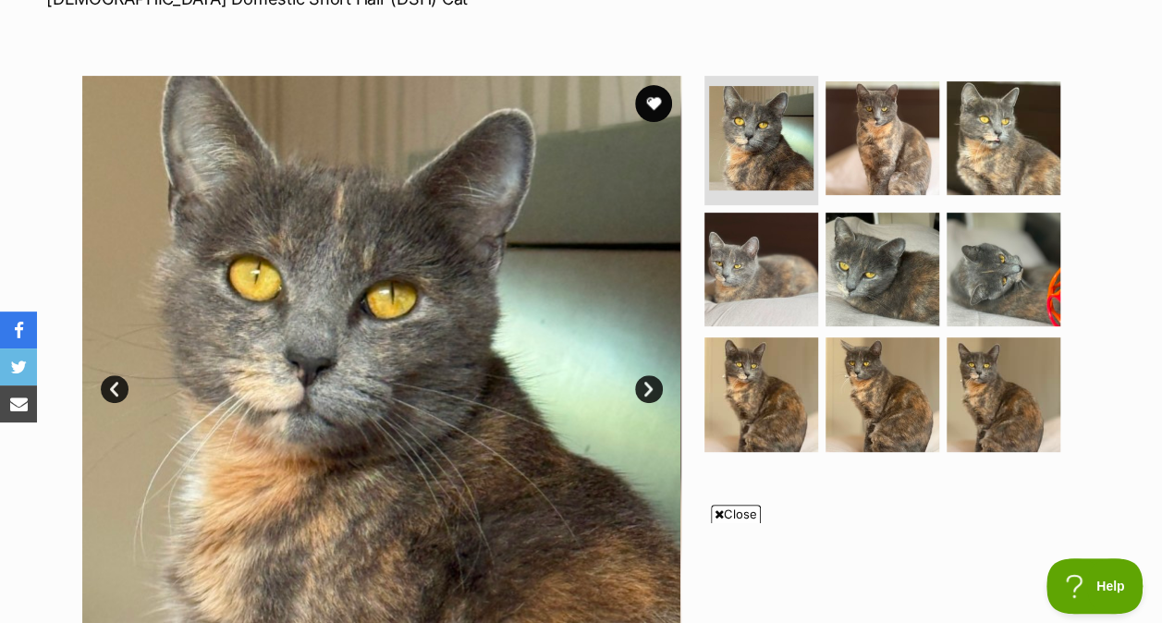
click at [866, 110] on img at bounding box center [882, 138] width 114 height 114
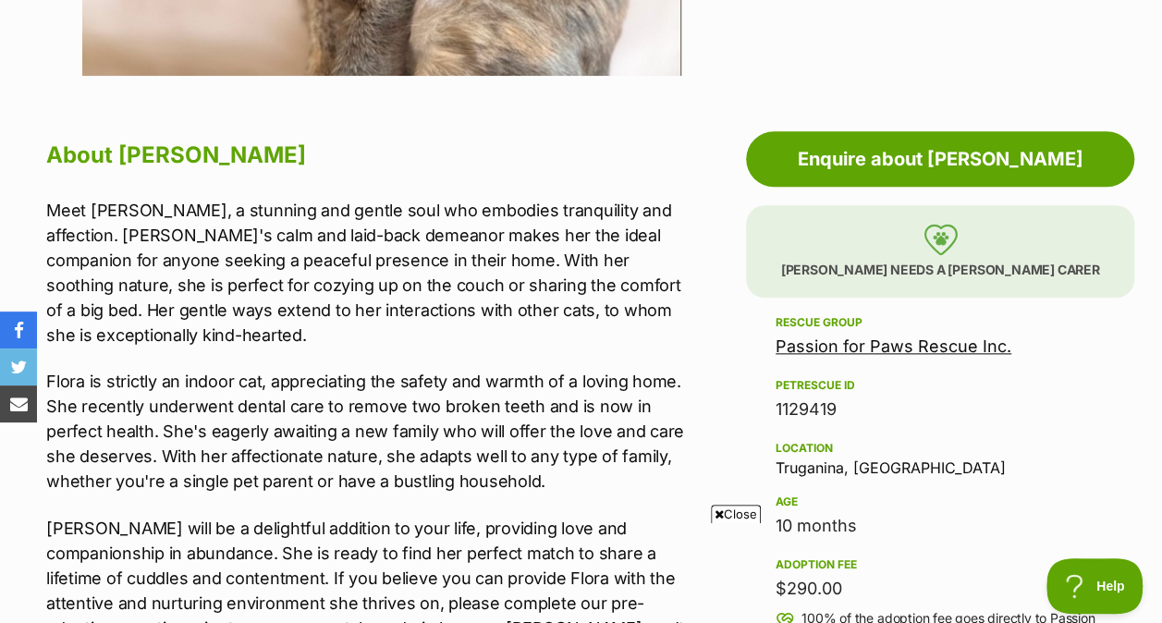
scroll to position [909, 0]
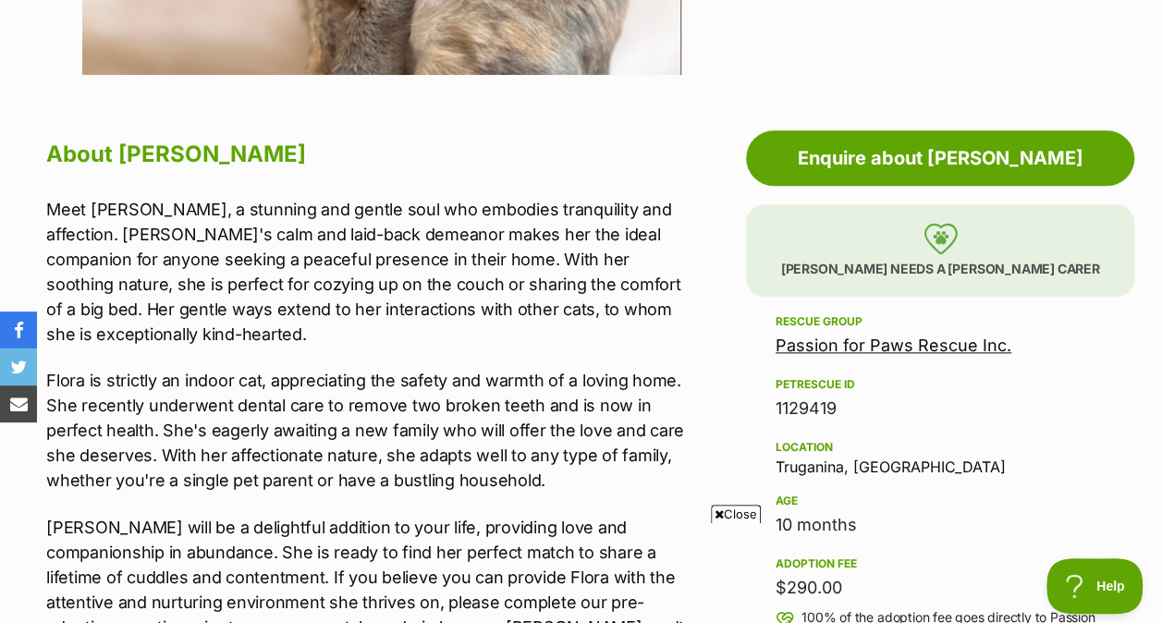
click at [743, 513] on span "Close" at bounding box center [736, 514] width 50 height 18
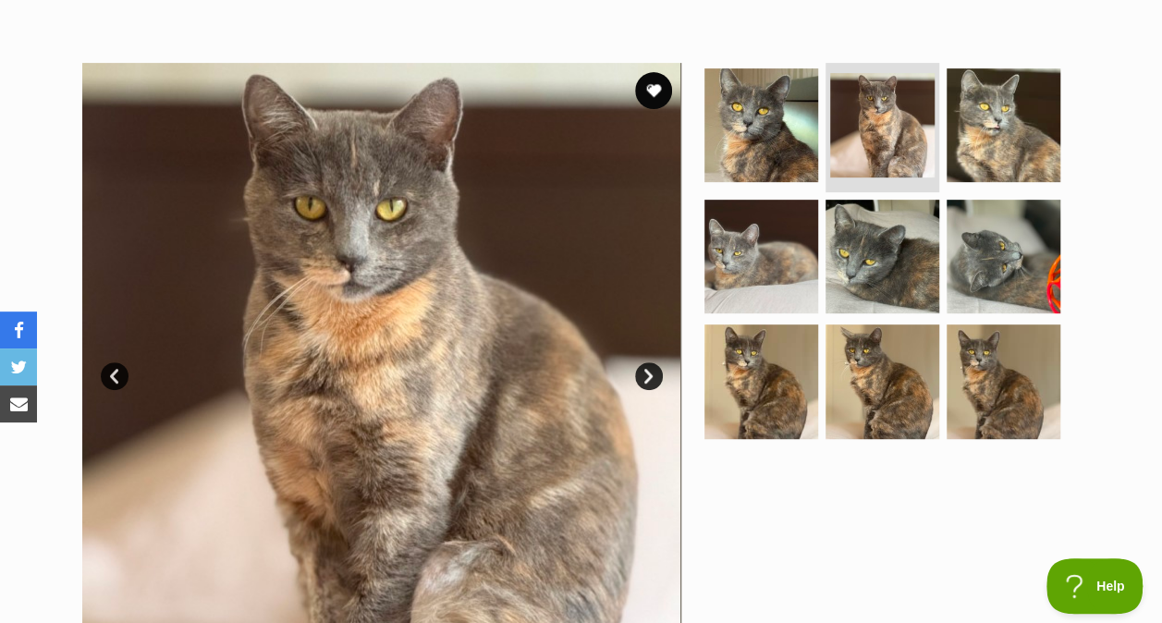
scroll to position [320, 0]
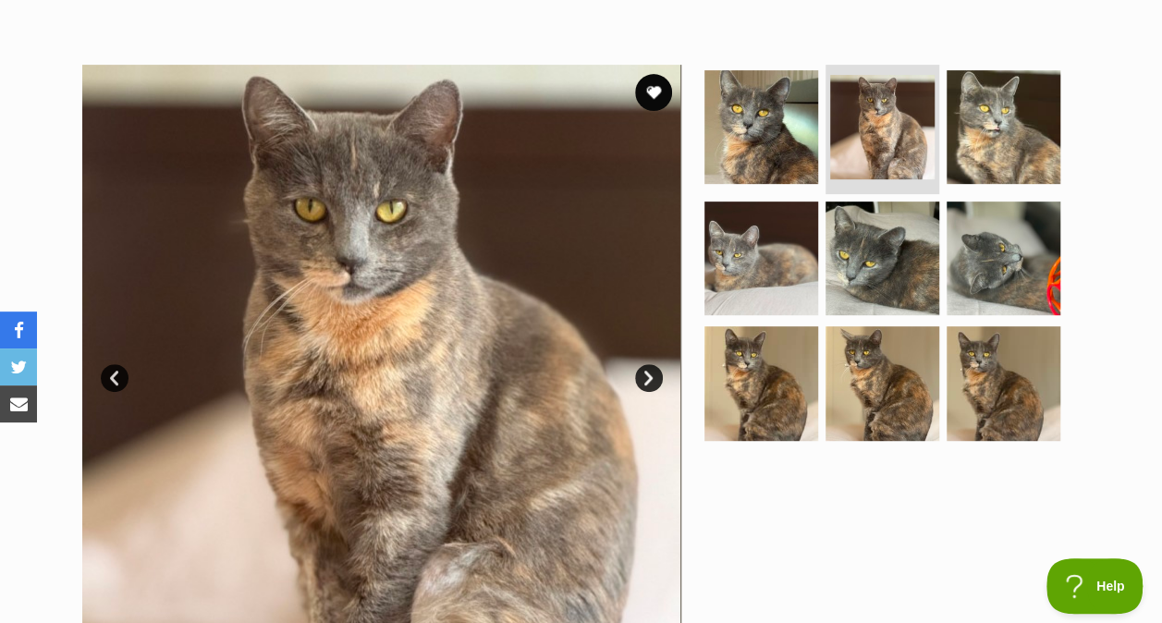
click at [917, 124] on img at bounding box center [882, 127] width 104 height 104
click at [883, 144] on img at bounding box center [882, 127] width 104 height 104
click at [871, 361] on img at bounding box center [882, 383] width 114 height 114
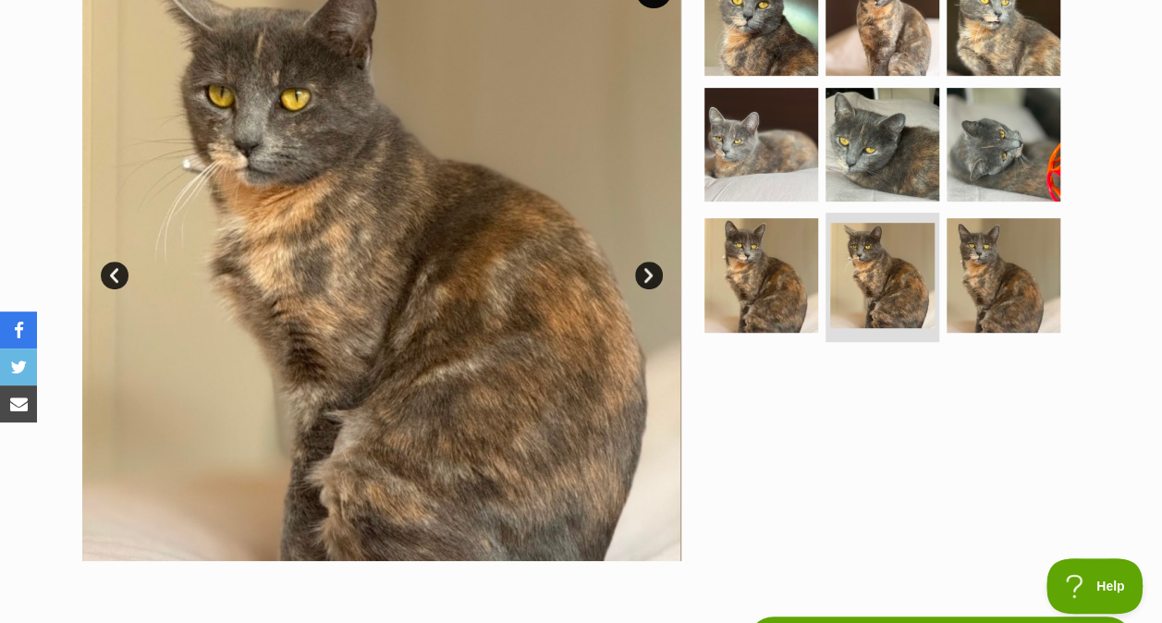
scroll to position [425, 0]
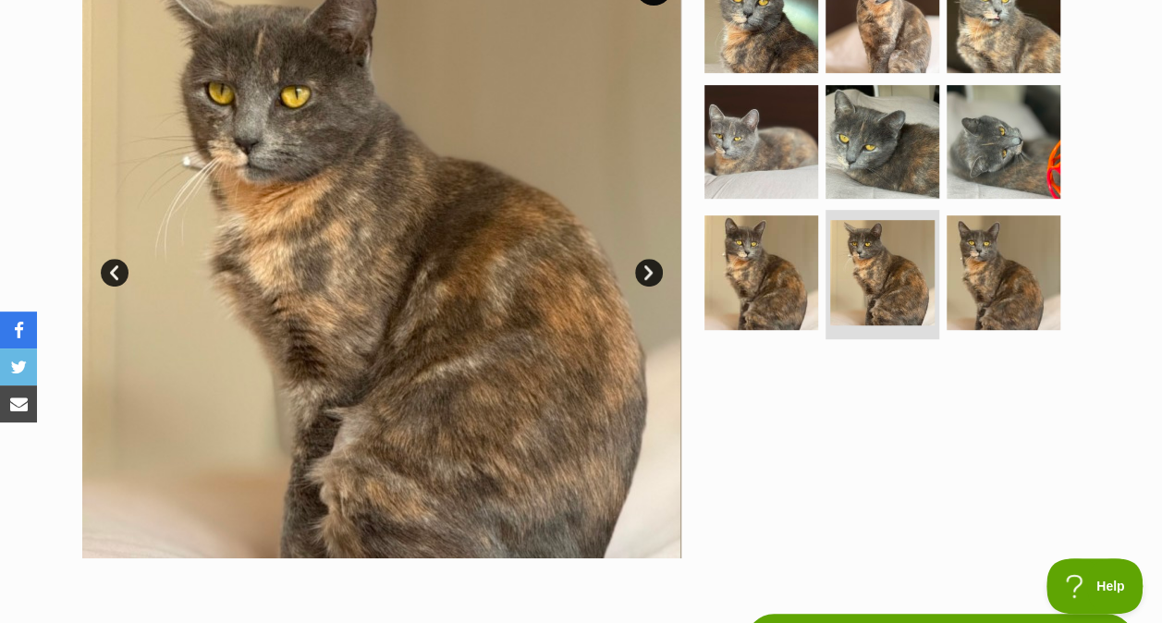
click at [761, 196] on link at bounding box center [761, 192] width 114 height 19
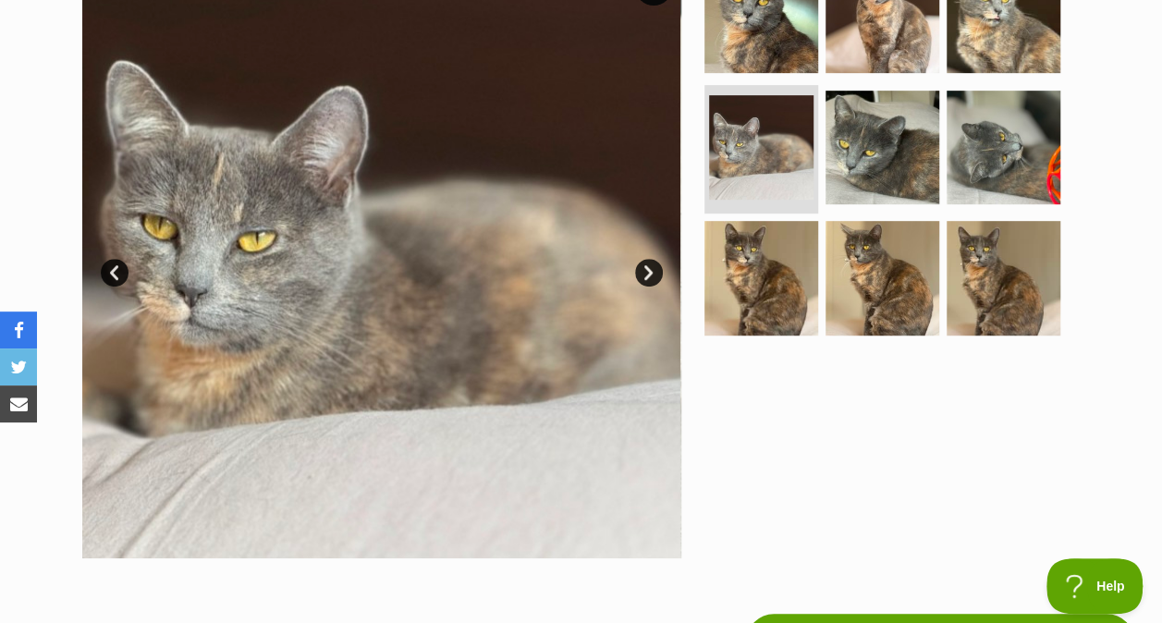
click at [778, 310] on img at bounding box center [761, 278] width 114 height 114
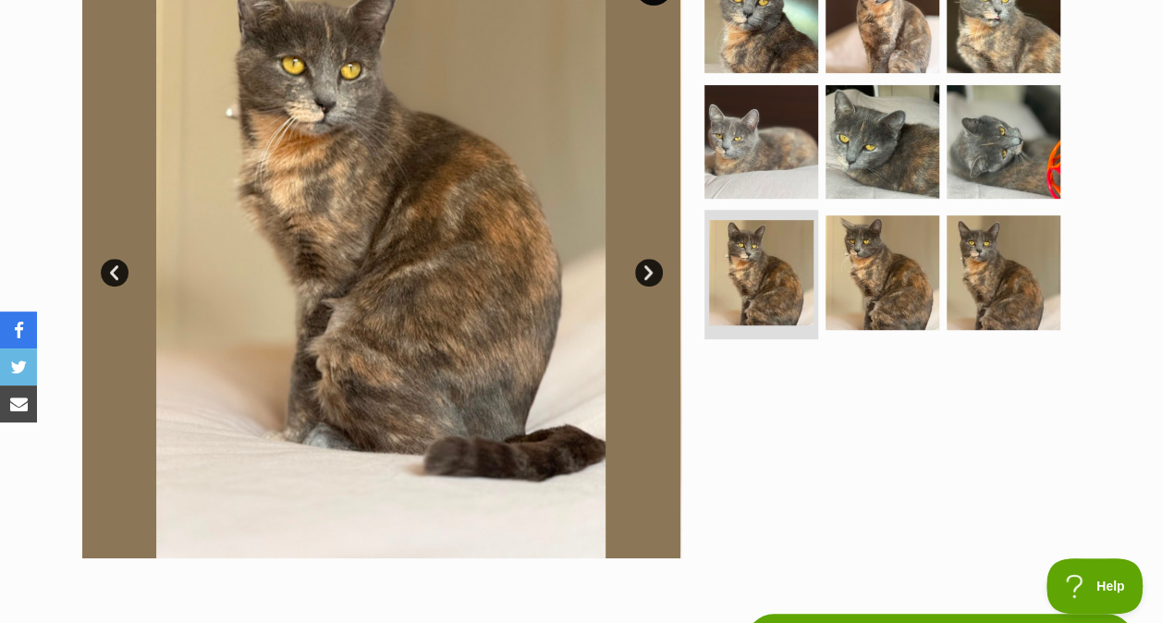
click at [778, 310] on img at bounding box center [761, 272] width 104 height 104
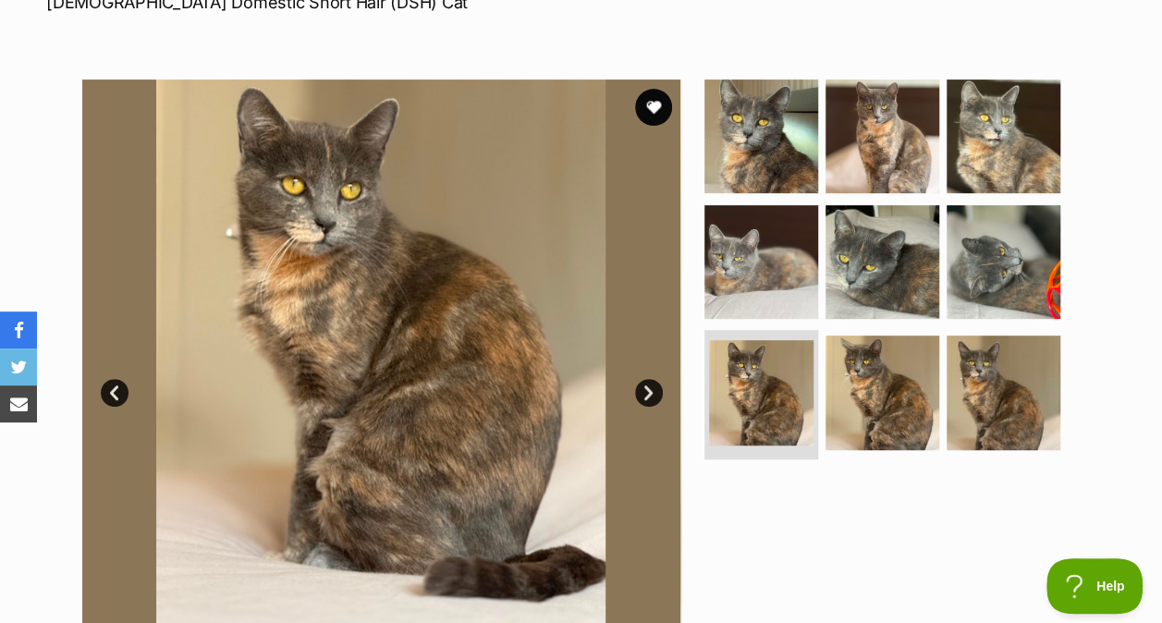
scroll to position [303, 0]
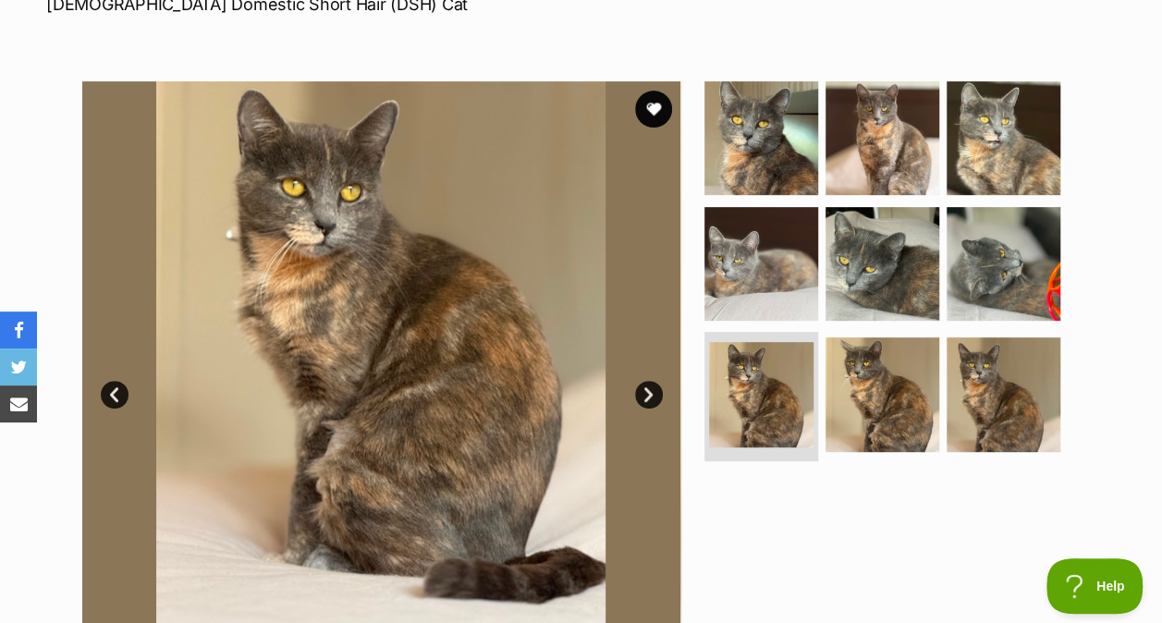
click at [745, 165] on img at bounding box center [761, 138] width 114 height 114
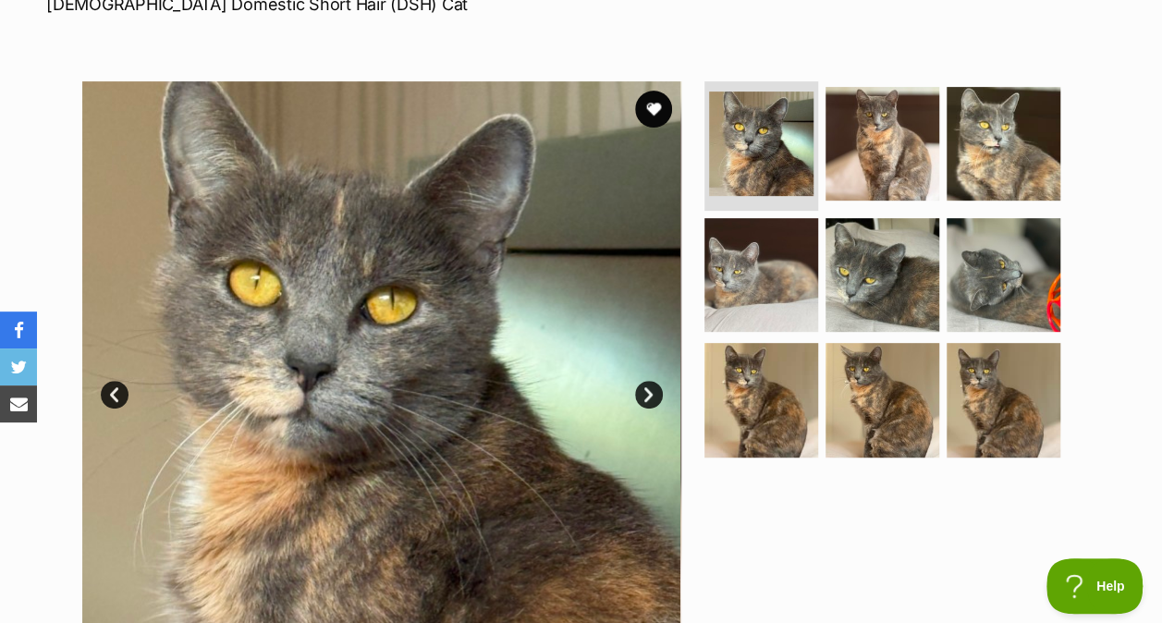
click at [894, 153] on img at bounding box center [882, 144] width 114 height 114
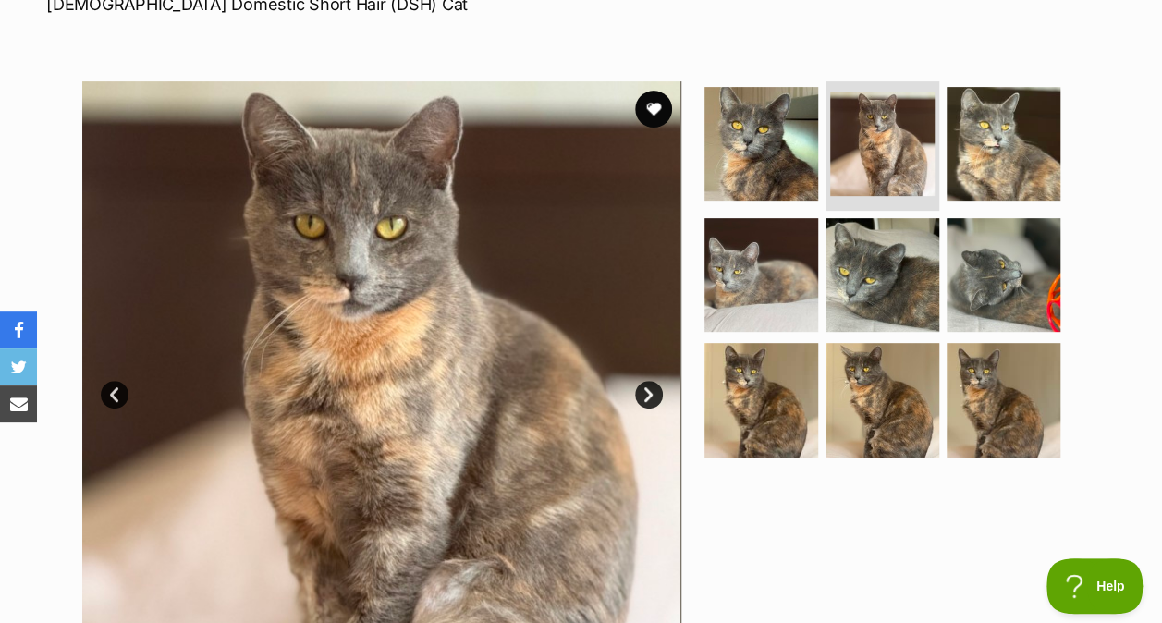
click at [995, 178] on img at bounding box center [1004, 144] width 114 height 114
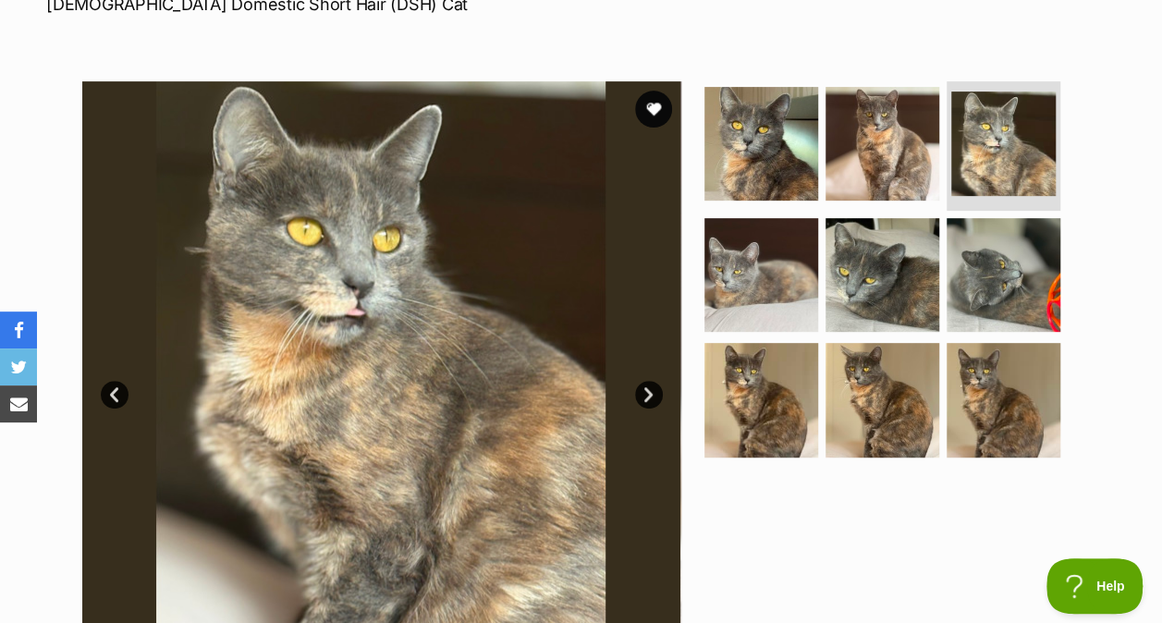
click at [887, 395] on img at bounding box center [882, 400] width 114 height 114
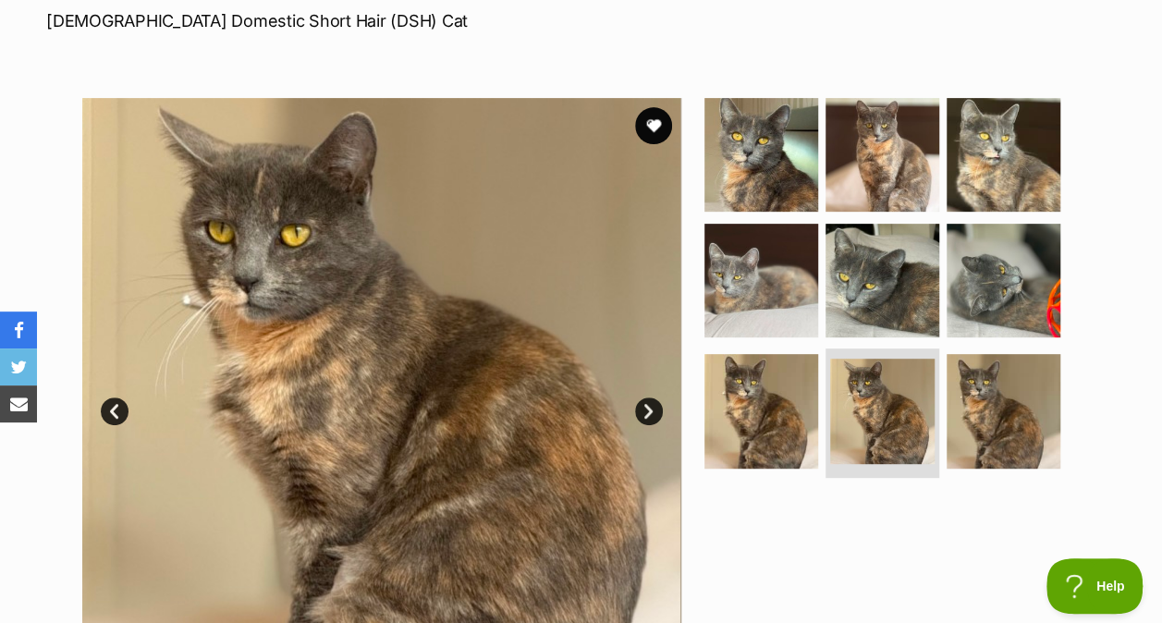
scroll to position [289, 0]
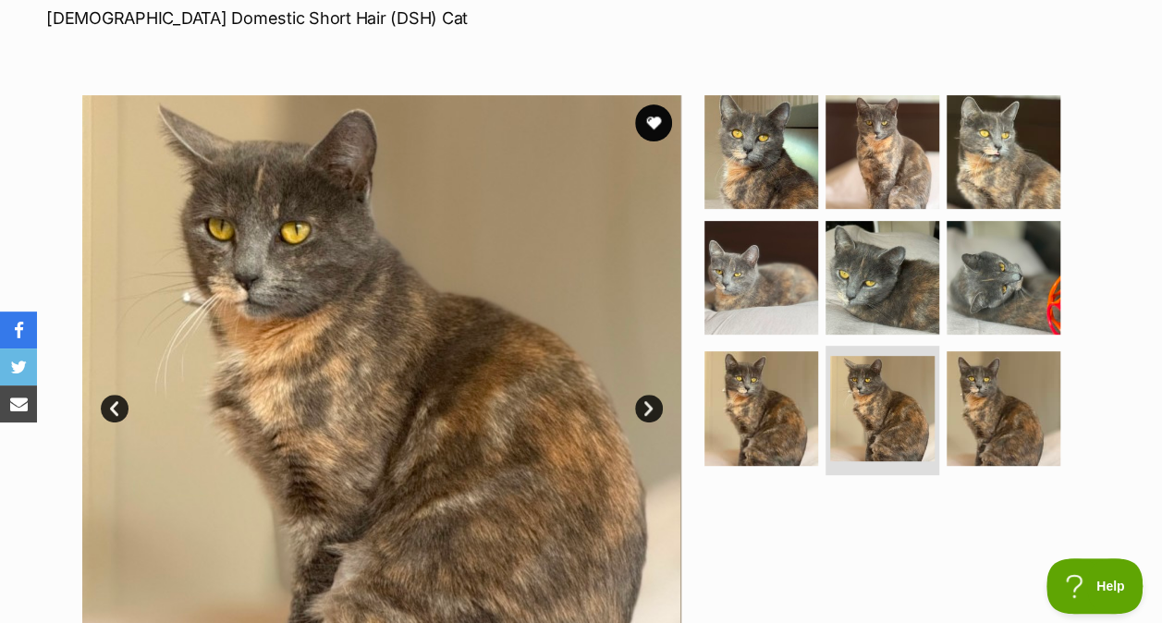
click at [877, 397] on img at bounding box center [882, 408] width 104 height 104
click at [1034, 414] on img at bounding box center [1004, 408] width 114 height 114
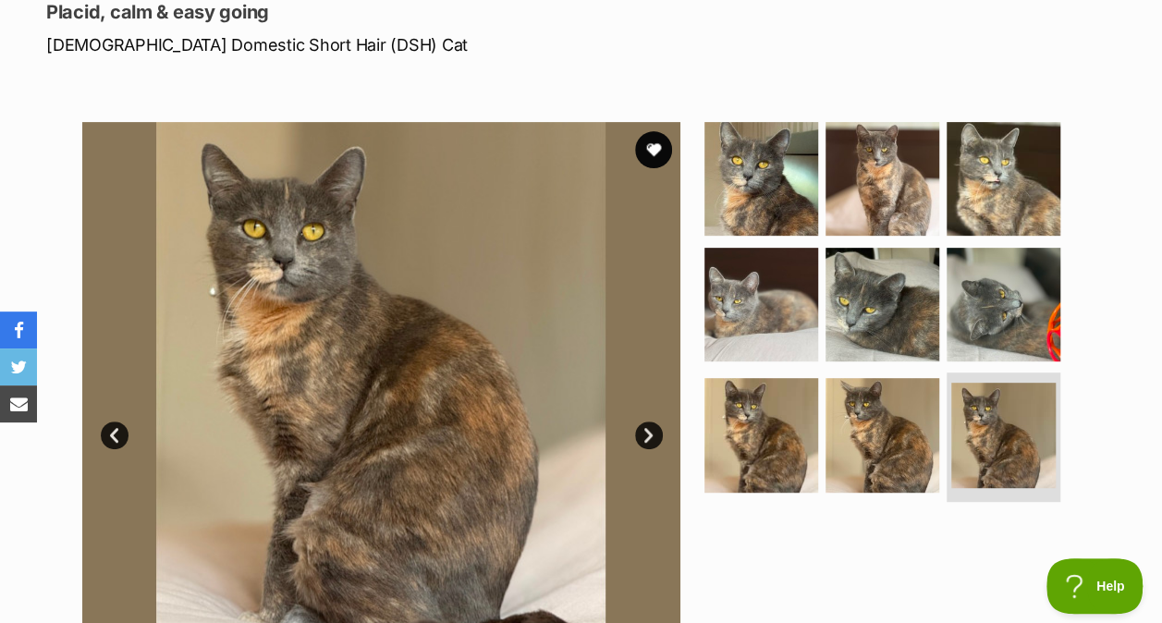
scroll to position [265, 0]
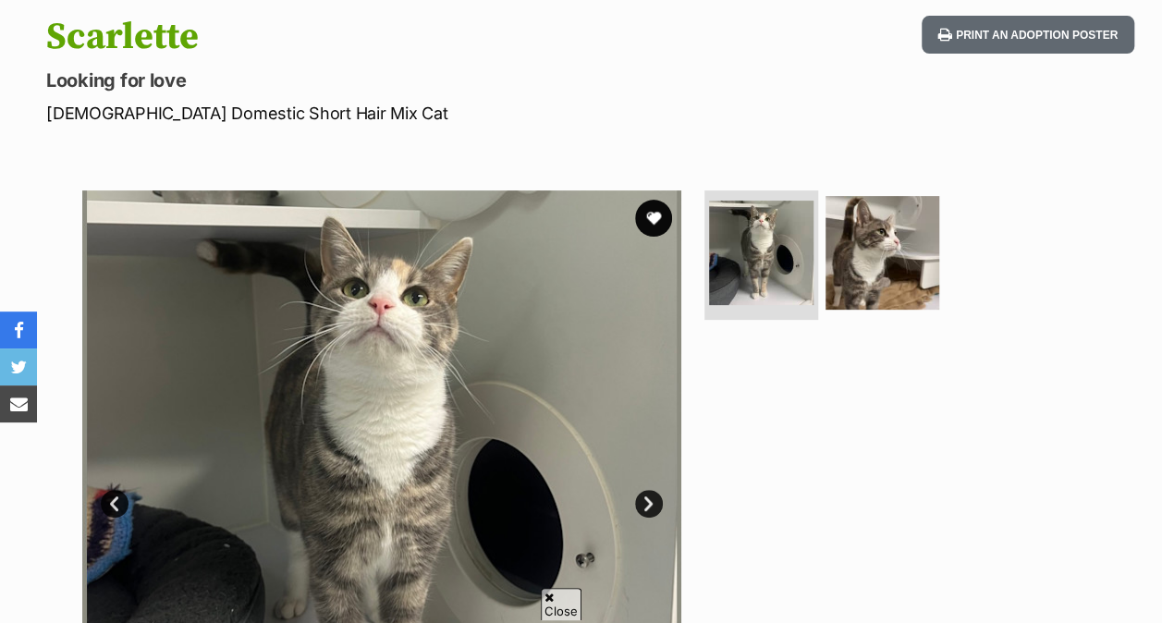
scroll to position [199, 0]
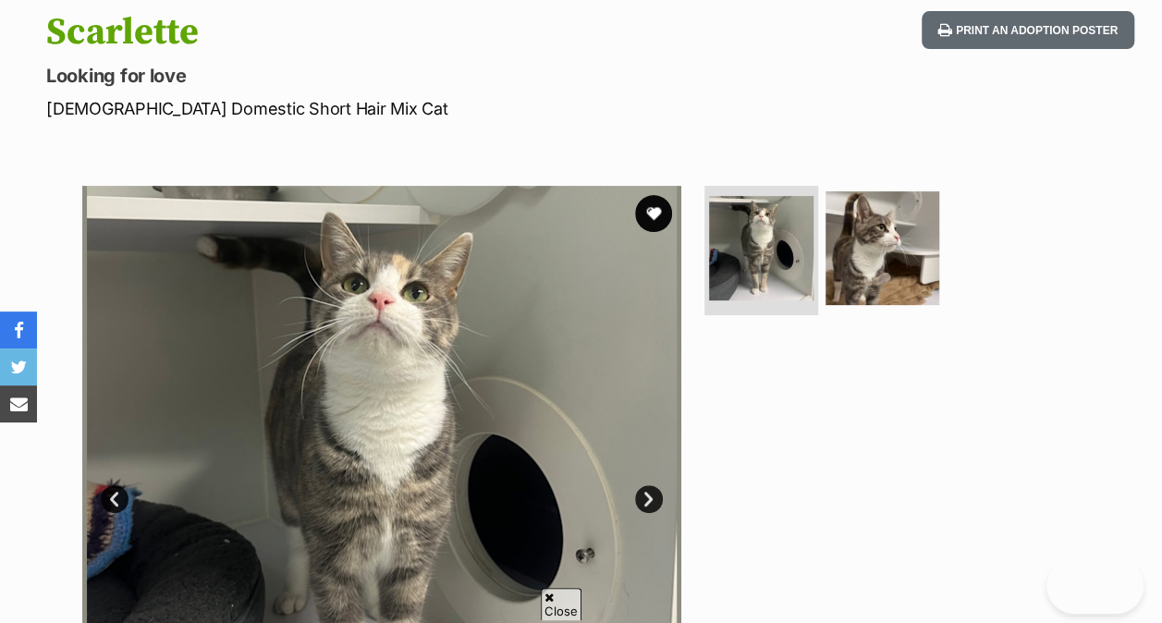
click at [952, 213] on ul at bounding box center [890, 254] width 379 height 137
click at [915, 212] on img at bounding box center [882, 248] width 114 height 114
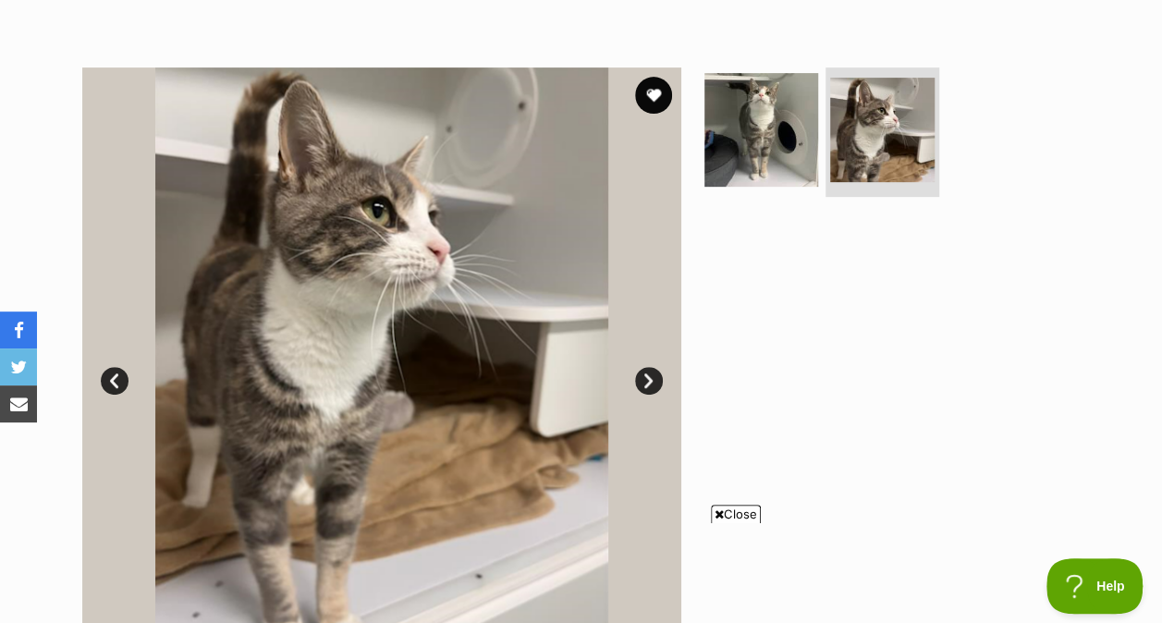
scroll to position [315, 0]
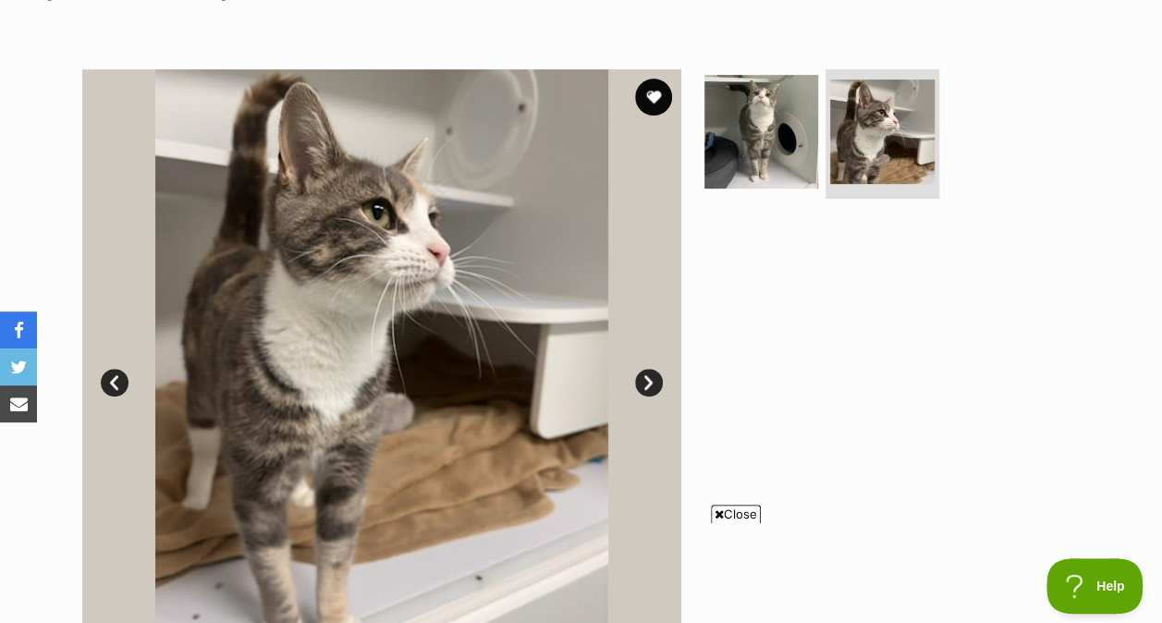
click at [763, 126] on img at bounding box center [761, 132] width 114 height 114
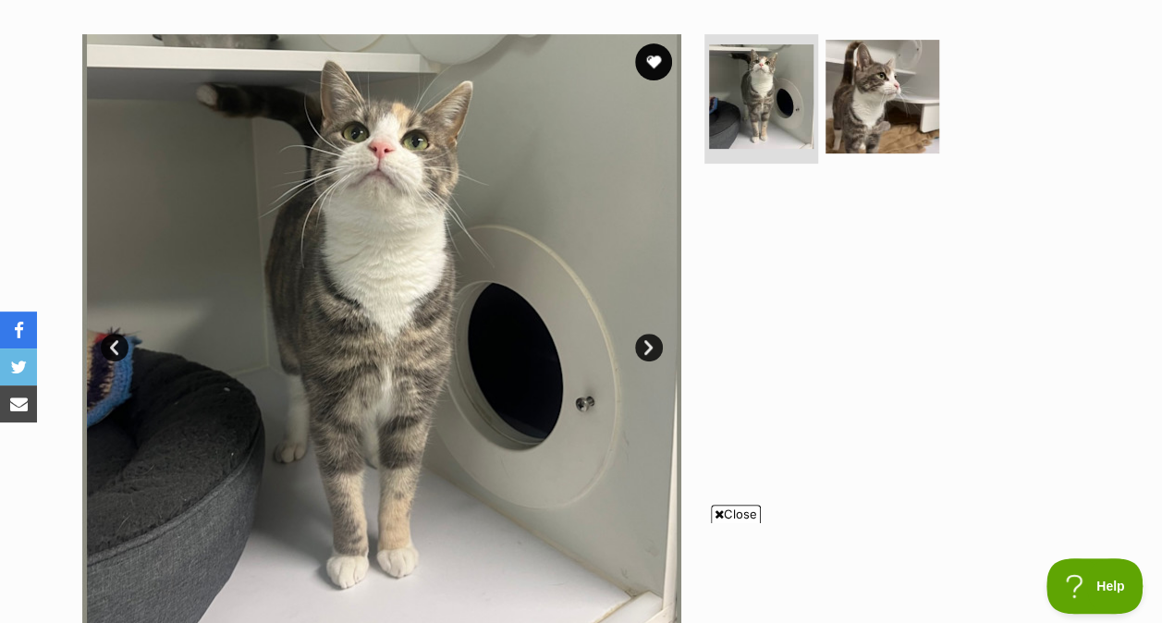
scroll to position [348, 0]
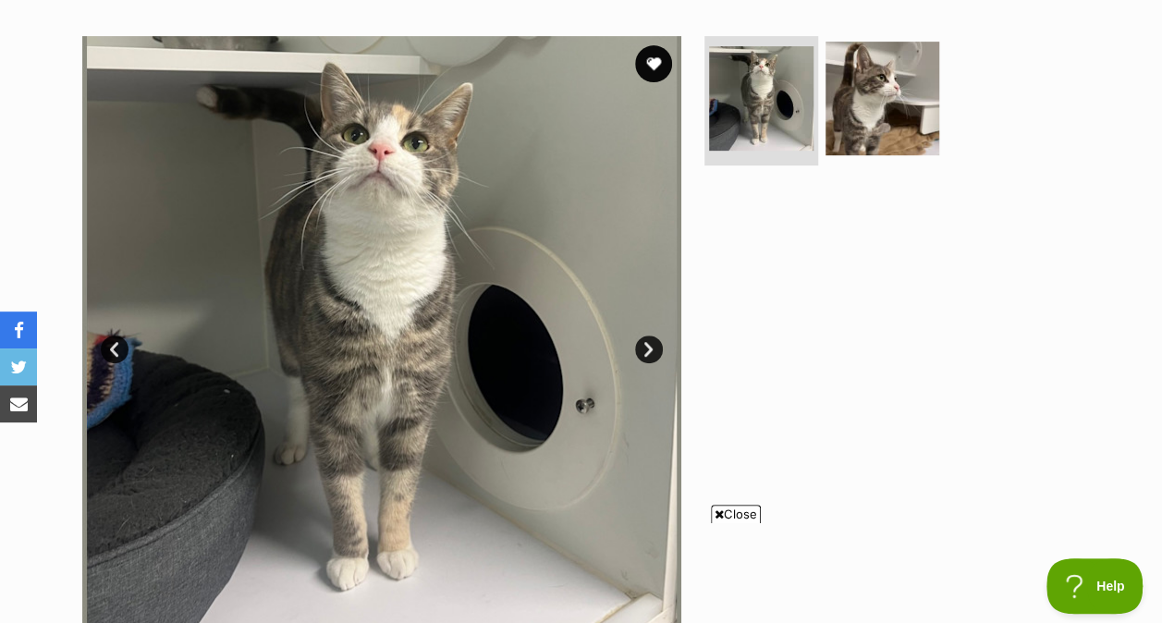
click at [840, 160] on ul at bounding box center [890, 104] width 379 height 137
click at [848, 139] on img at bounding box center [882, 99] width 114 height 114
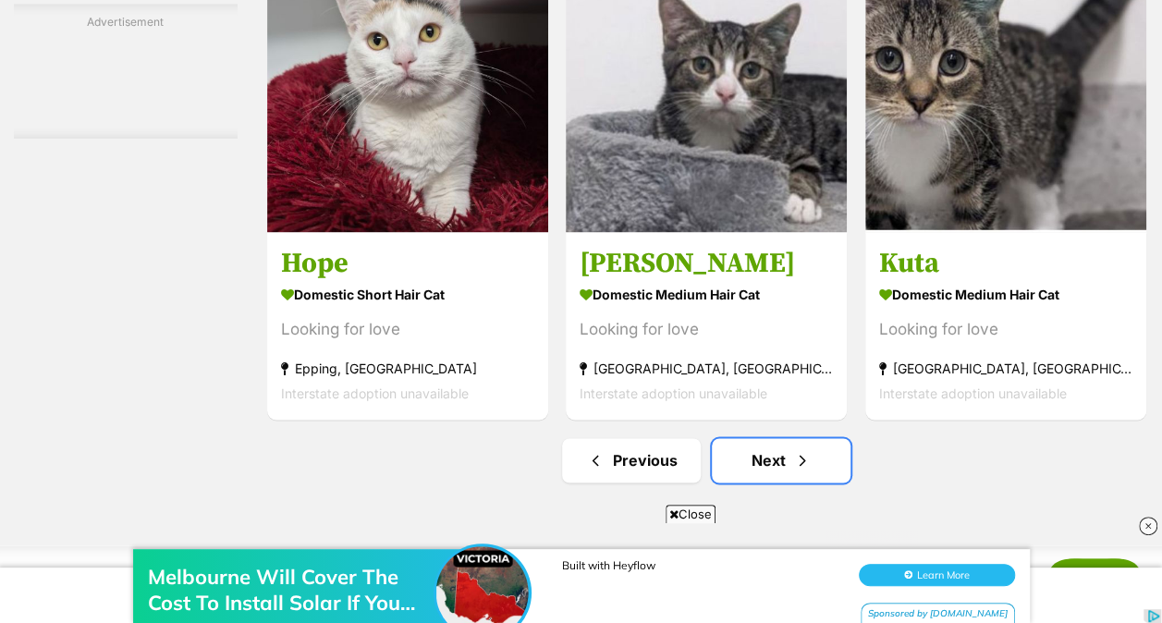
click at [817, 481] on link "Next" at bounding box center [781, 460] width 139 height 44
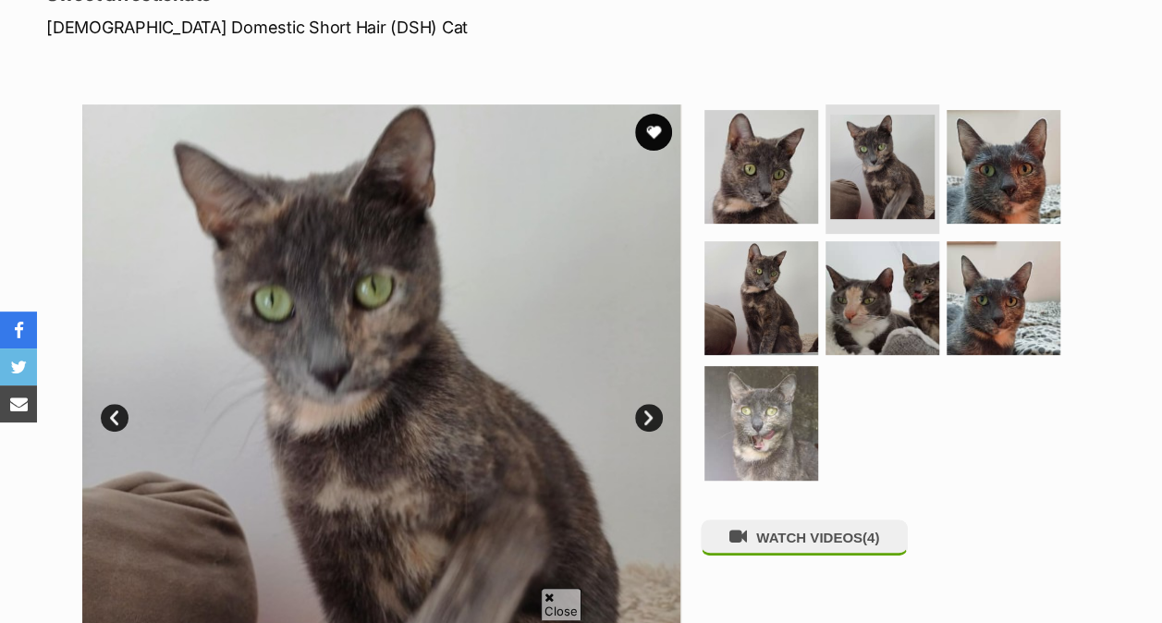
click at [956, 172] on img at bounding box center [1004, 167] width 114 height 114
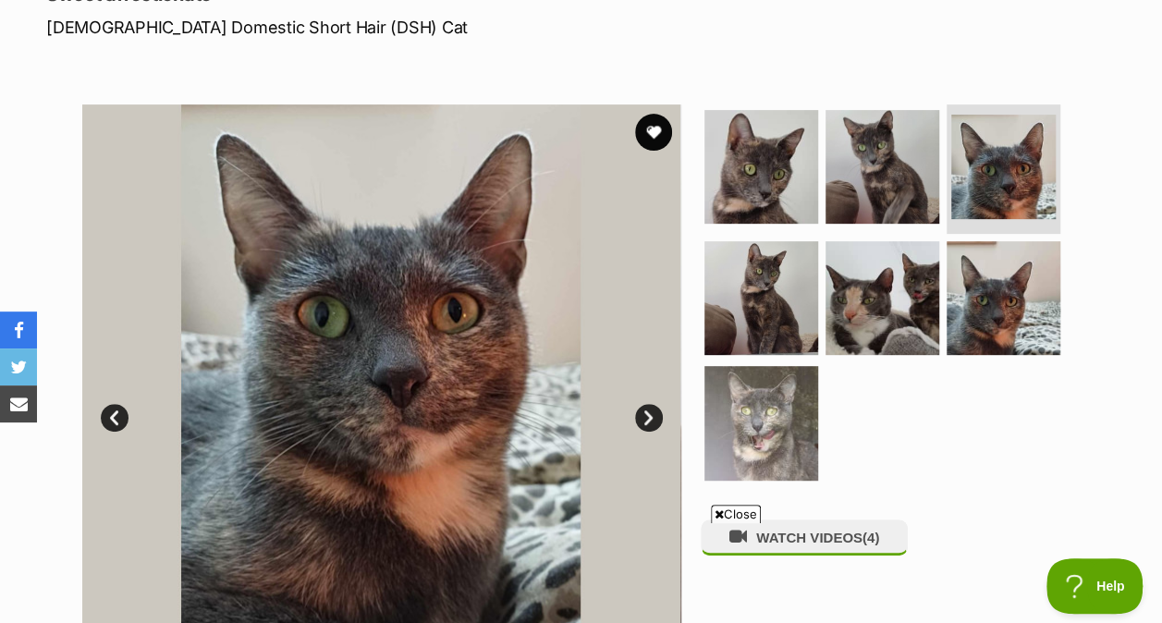
click at [781, 270] on img at bounding box center [761, 298] width 114 height 114
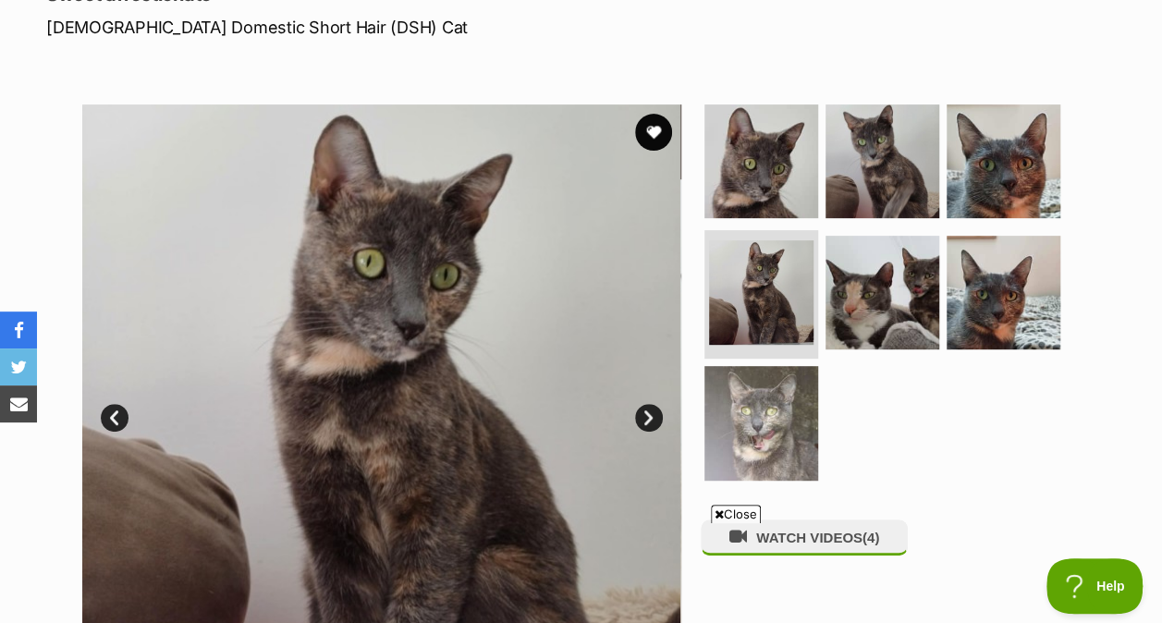
click at [879, 282] on img at bounding box center [882, 293] width 114 height 114
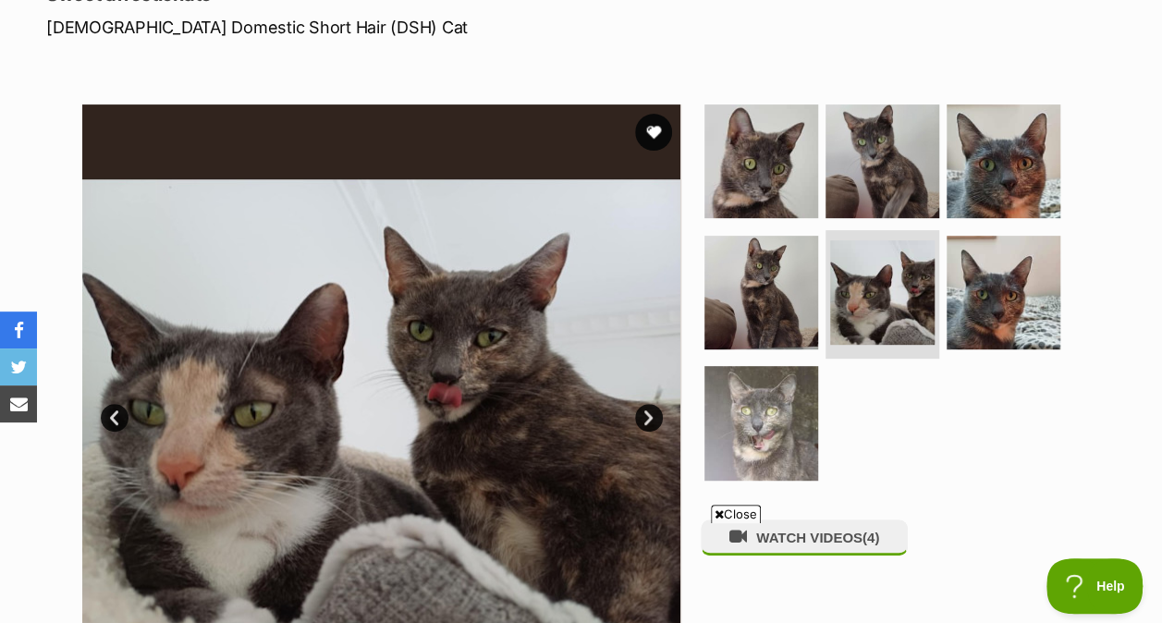
click at [989, 290] on img at bounding box center [1004, 293] width 114 height 114
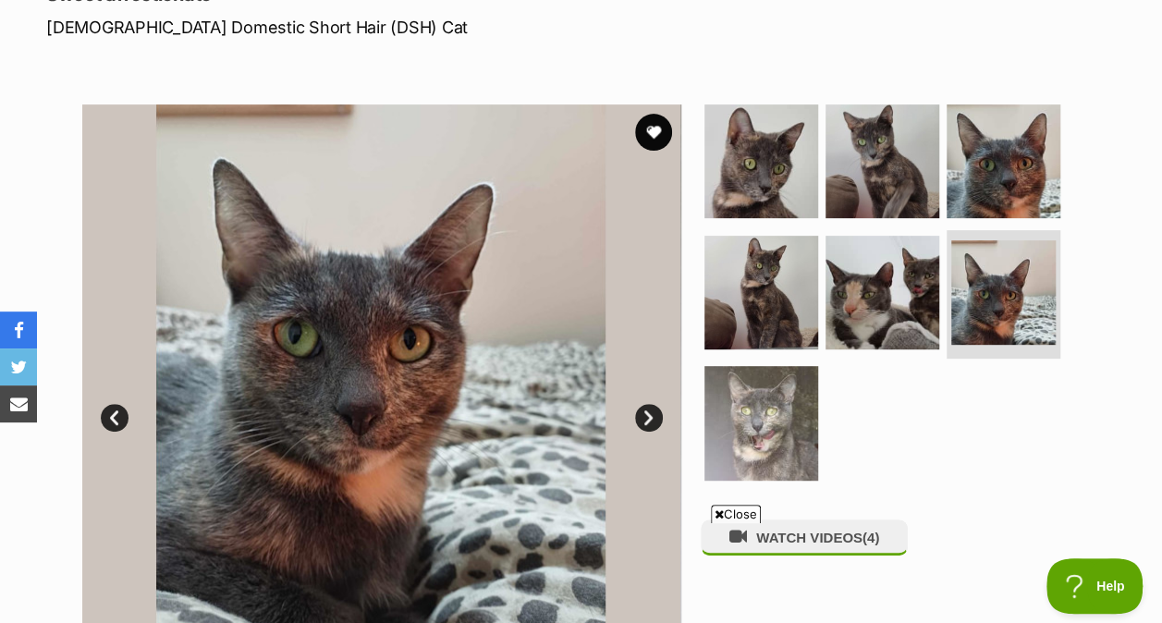
click at [910, 165] on img at bounding box center [882, 161] width 114 height 114
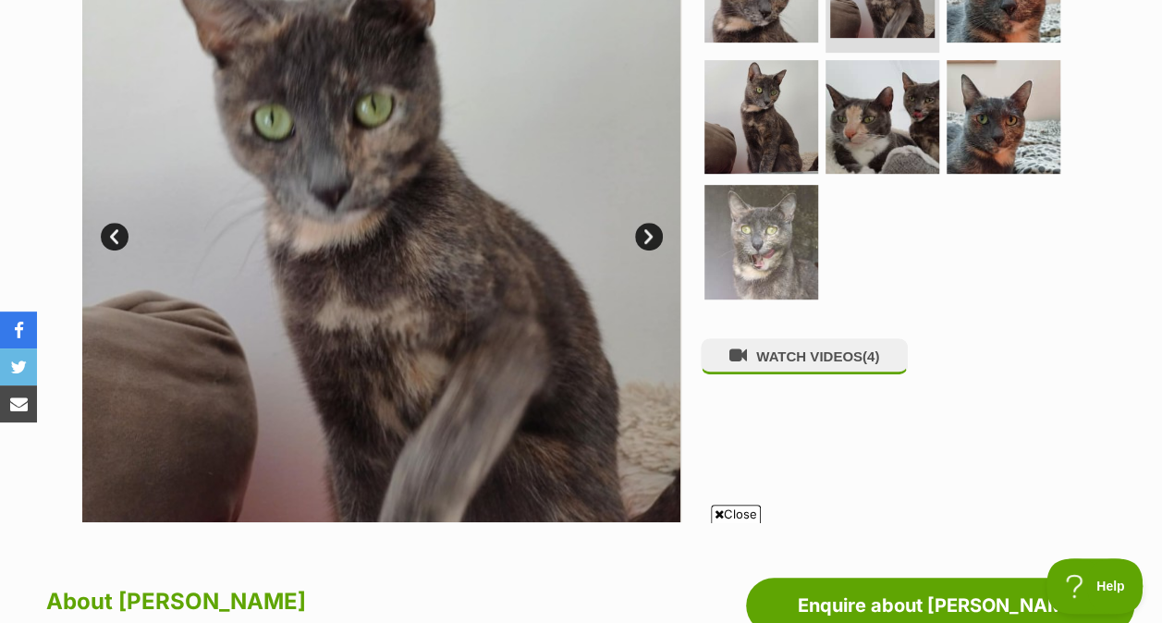
click at [740, 505] on span "Close" at bounding box center [736, 514] width 50 height 18
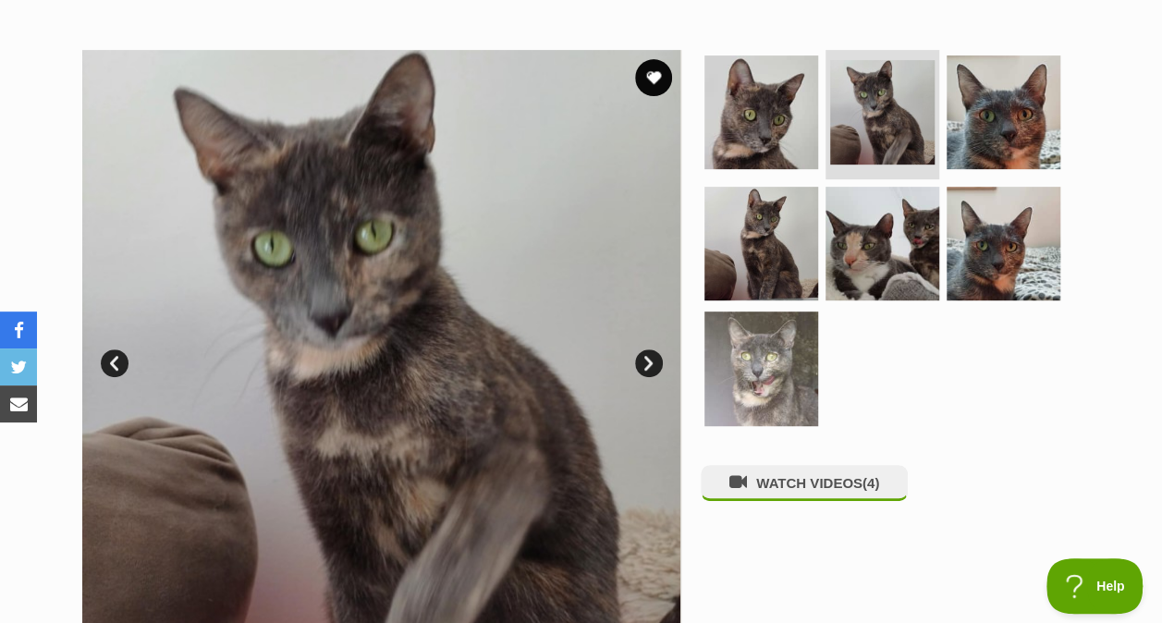
scroll to position [317, 0]
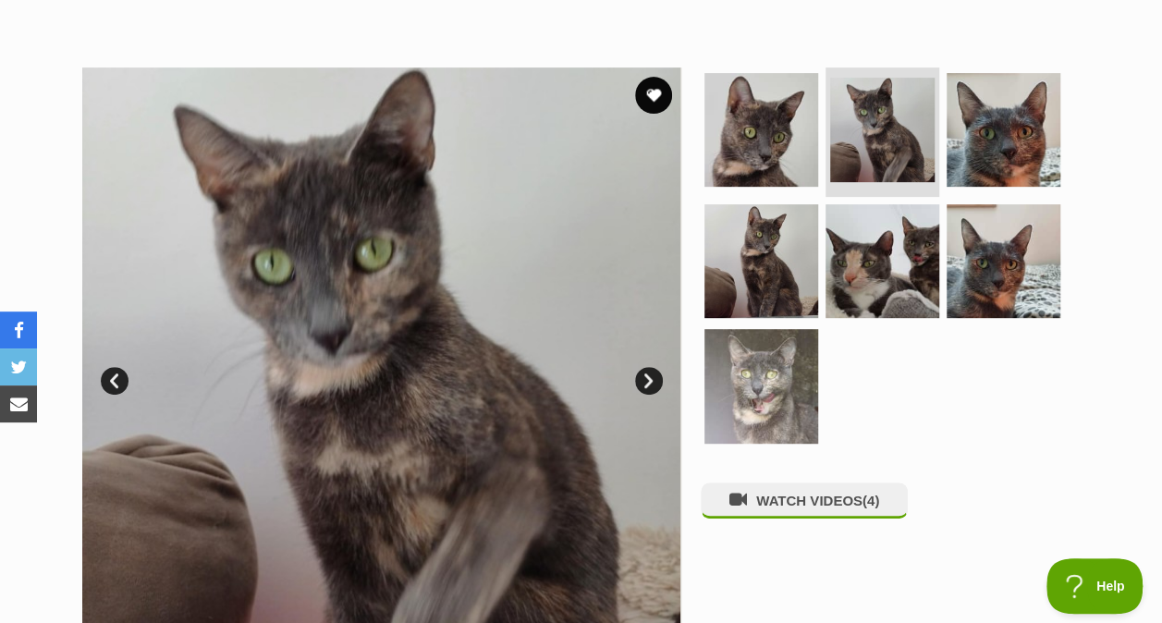
click at [851, 163] on img at bounding box center [882, 130] width 104 height 104
click at [752, 111] on img at bounding box center [761, 130] width 114 height 114
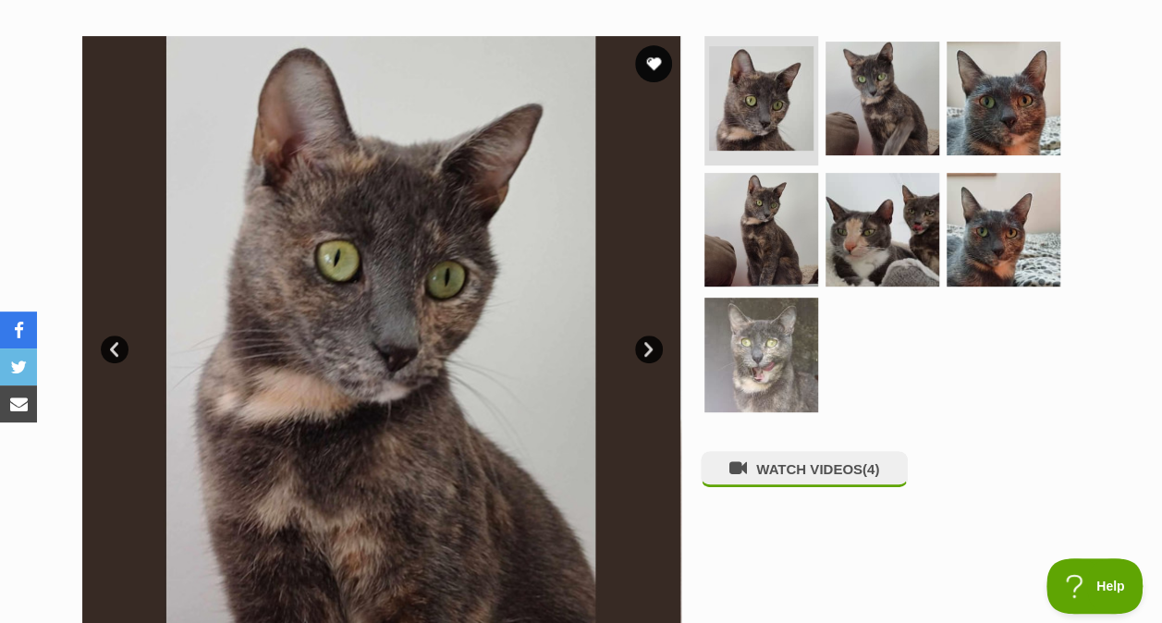
scroll to position [348, 0]
click at [857, 227] on img at bounding box center [882, 231] width 114 height 114
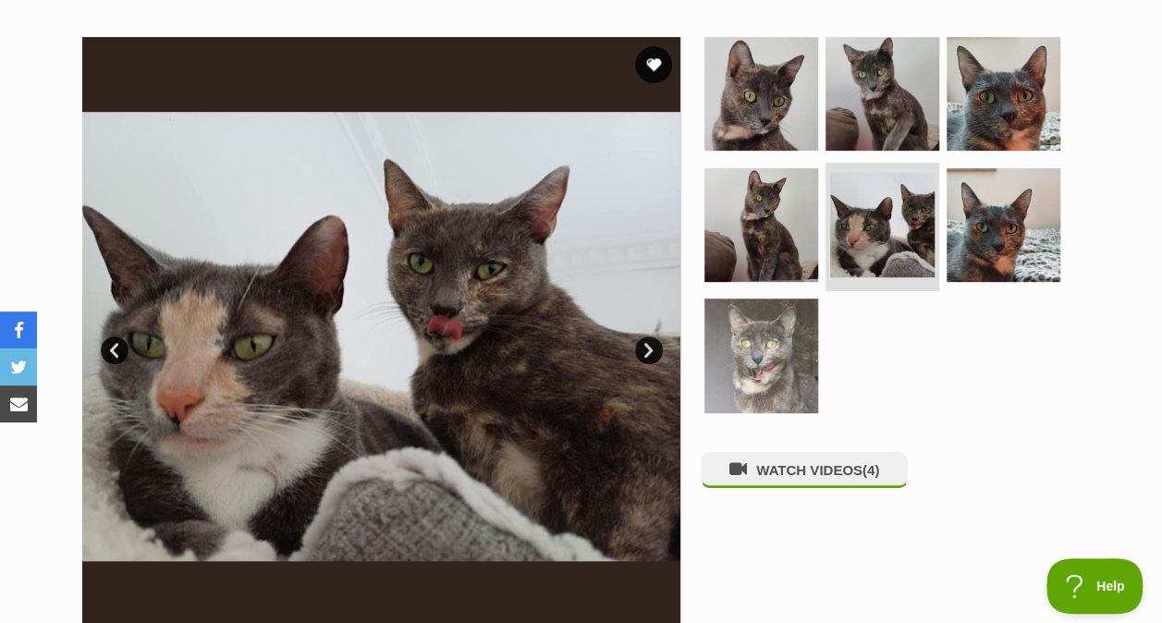
click at [843, 136] on img at bounding box center [882, 94] width 114 height 114
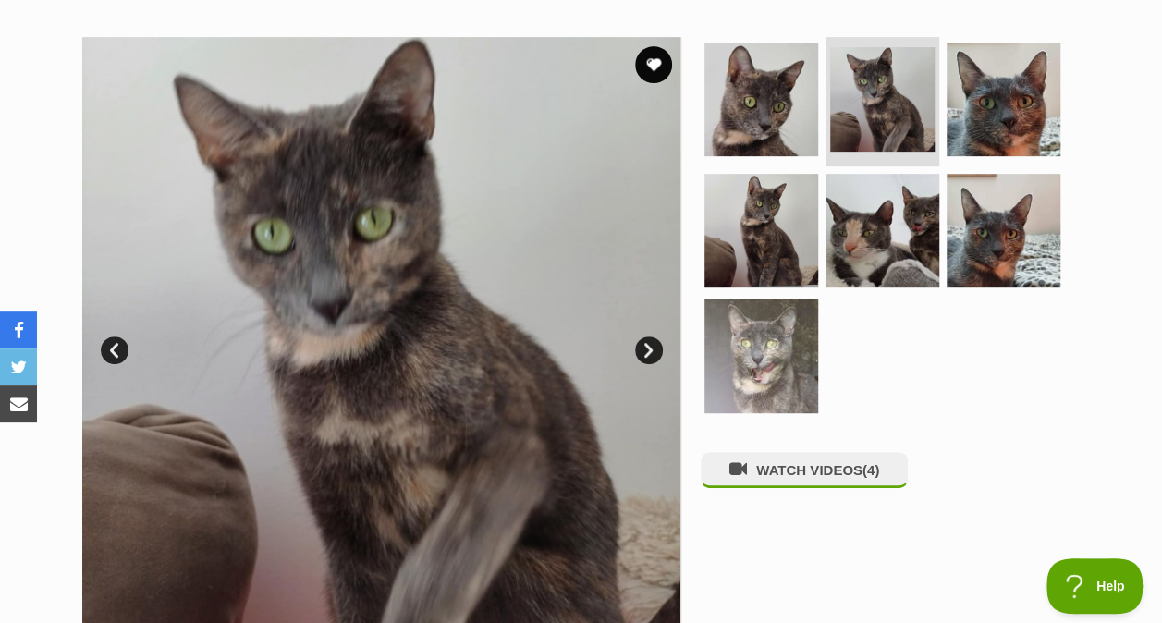
click at [749, 237] on img at bounding box center [761, 231] width 114 height 114
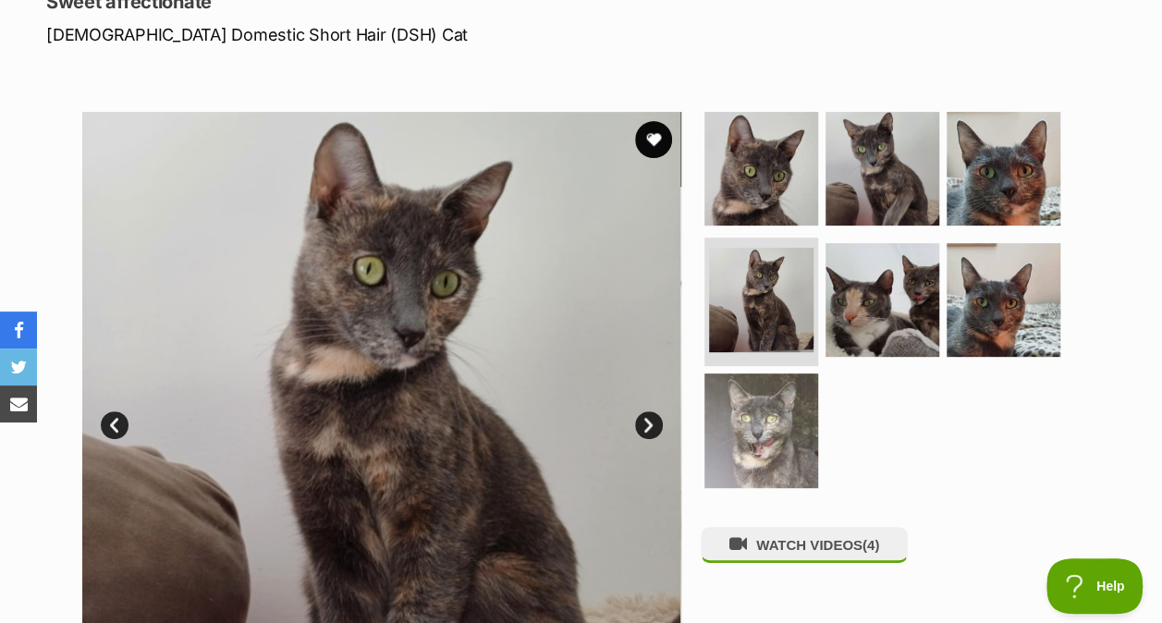
scroll to position [272, 0]
click at [1015, 270] on img at bounding box center [1004, 301] width 114 height 114
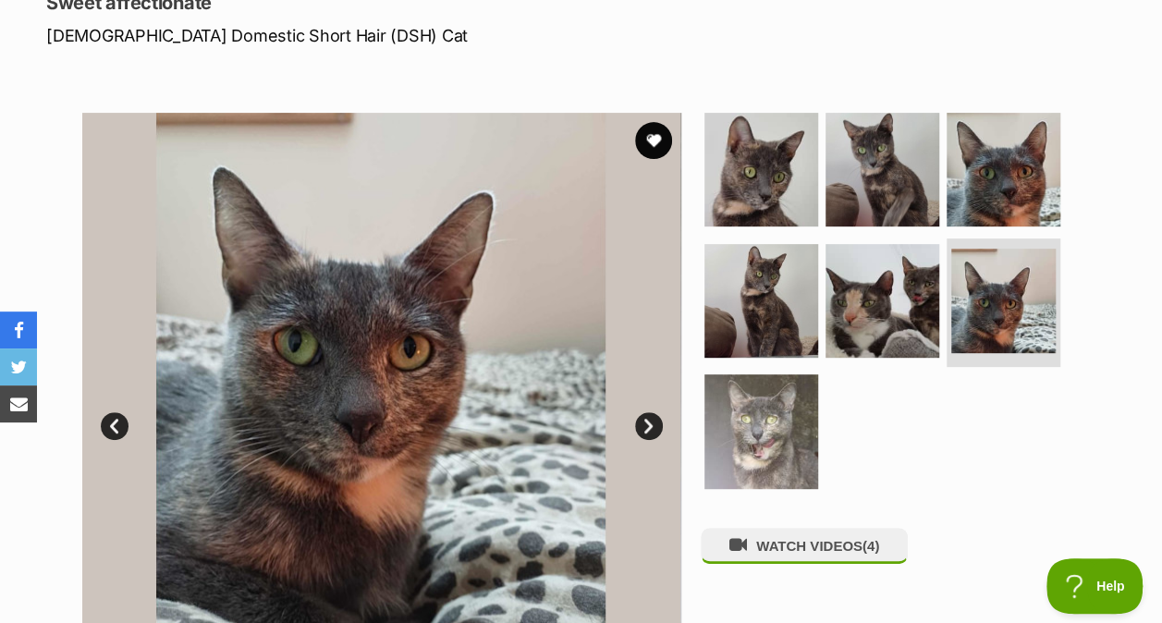
click at [861, 137] on img at bounding box center [882, 170] width 114 height 114
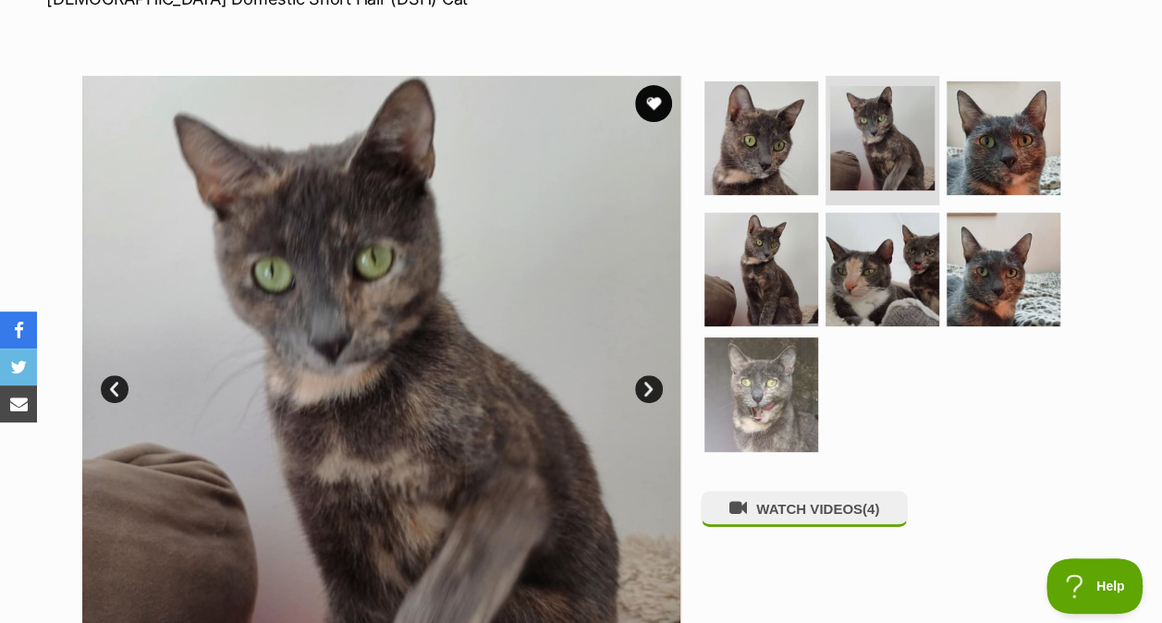
scroll to position [311, 0]
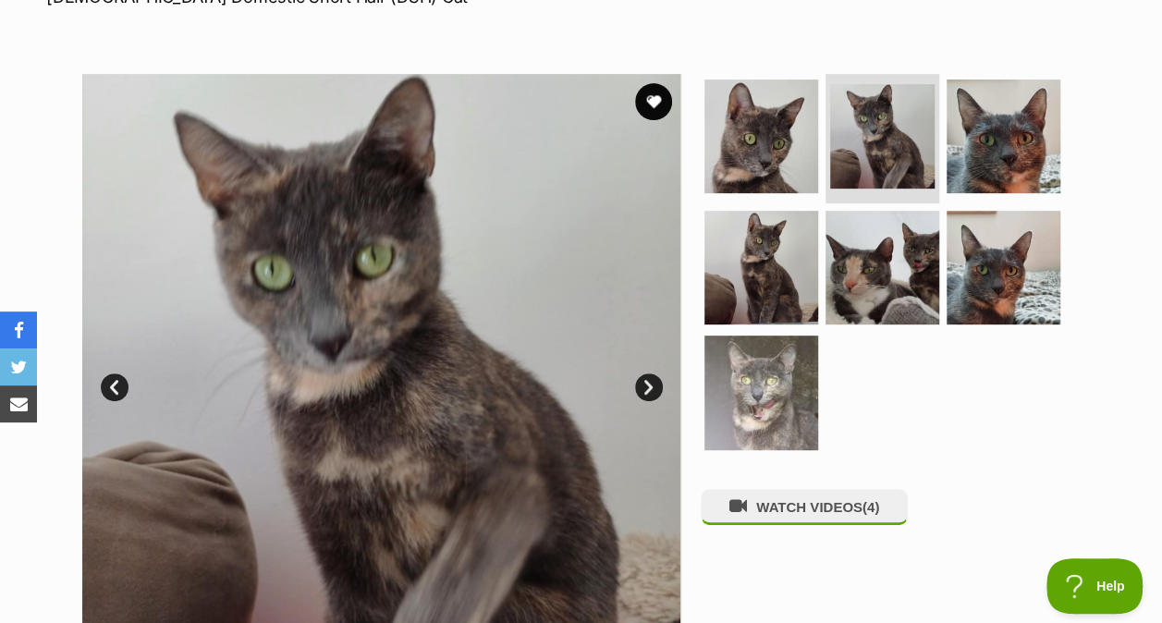
click at [800, 124] on img at bounding box center [761, 136] width 114 height 114
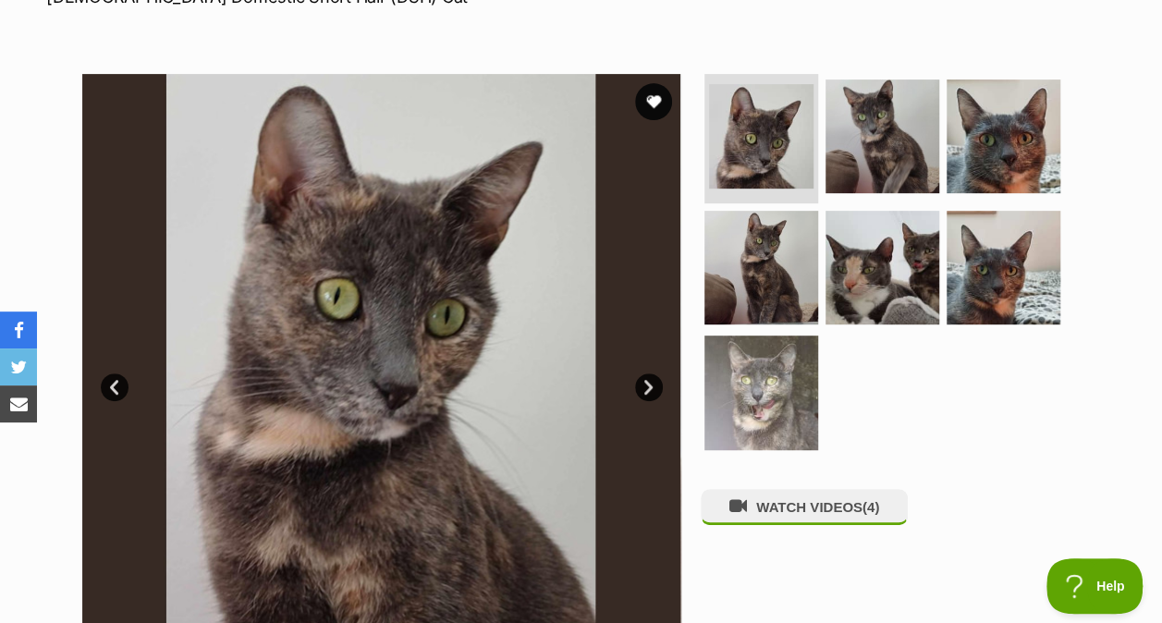
click at [786, 375] on img at bounding box center [761, 393] width 114 height 114
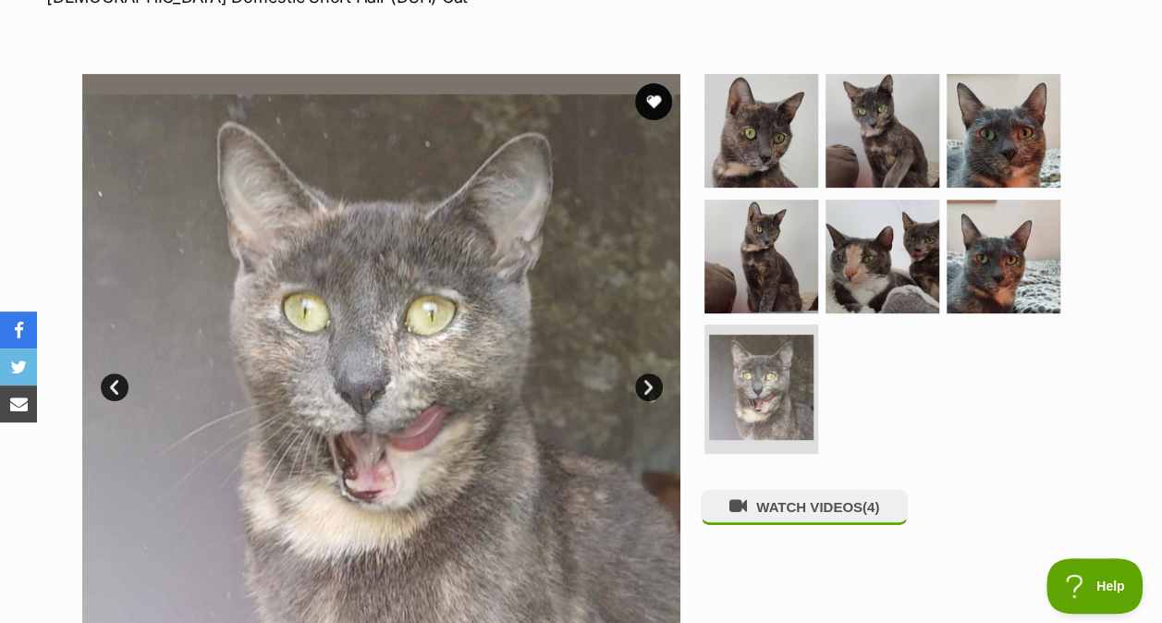
click at [769, 265] on img at bounding box center [761, 257] width 114 height 114
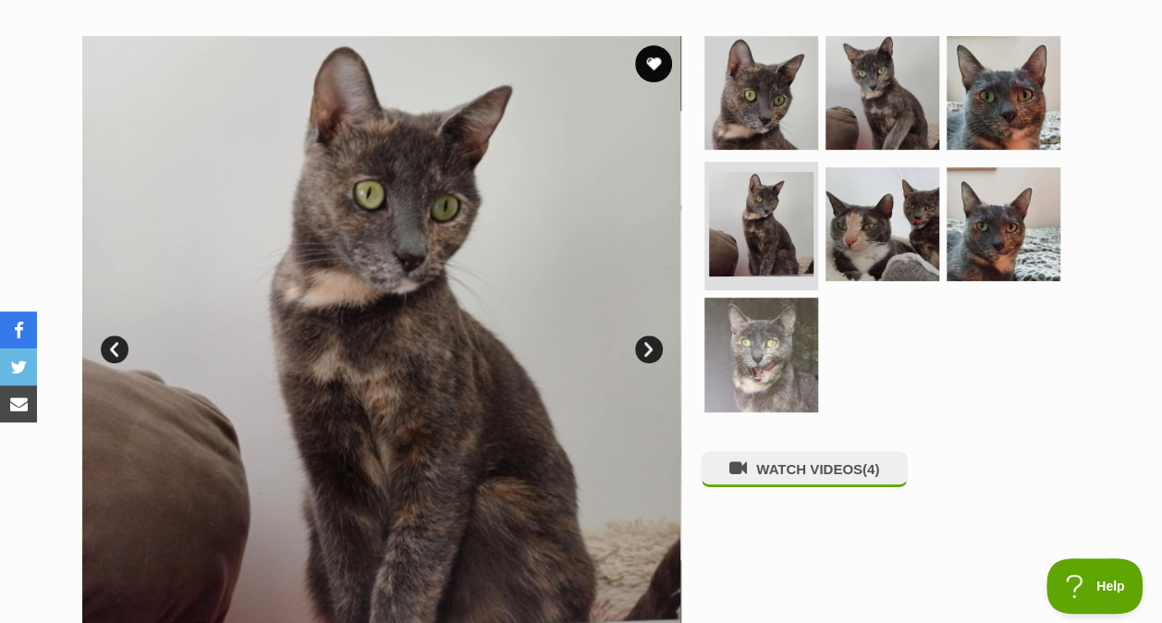
scroll to position [346, 0]
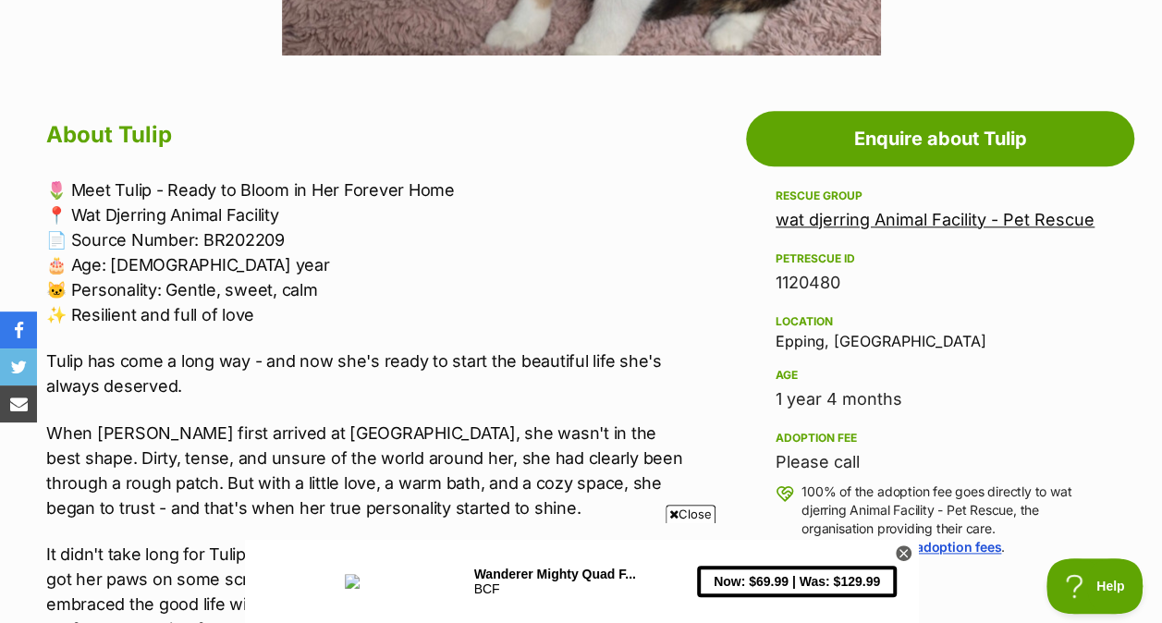
click at [678, 508] on span "Close" at bounding box center [691, 514] width 50 height 18
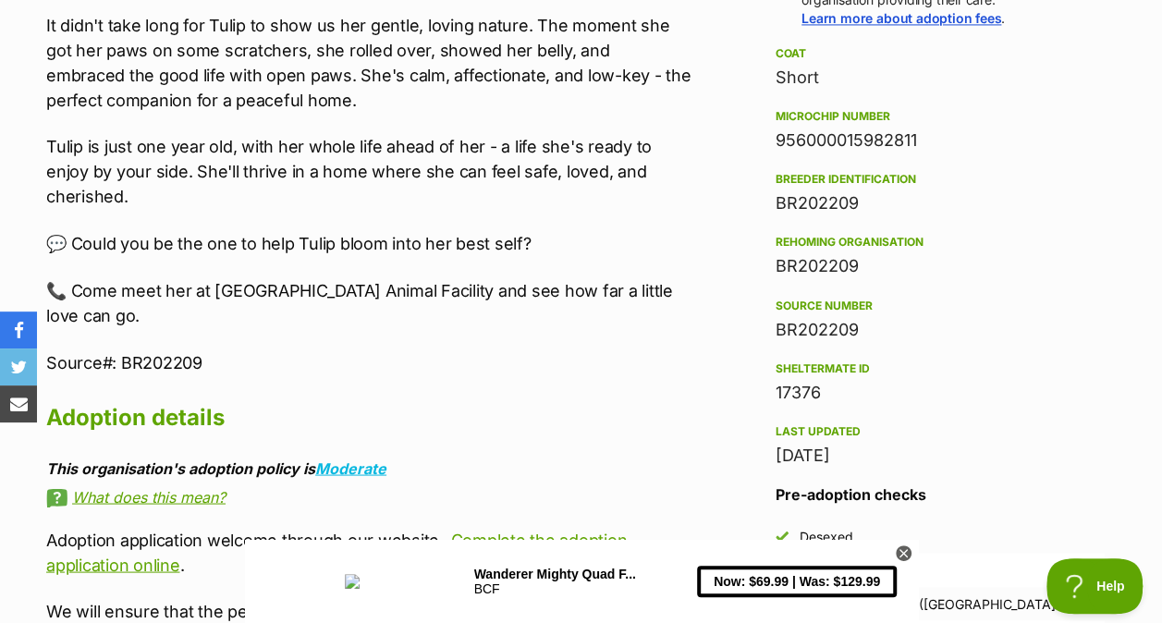
scroll to position [1448, 0]
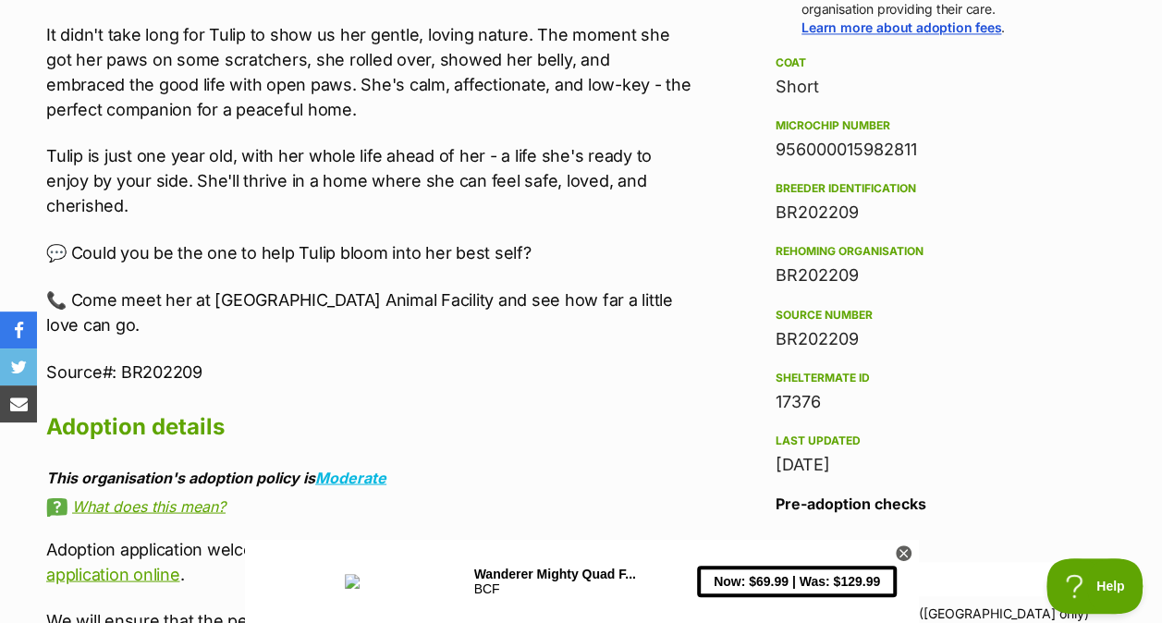
click at [904, 552] on icon at bounding box center [902, 553] width 6 height 6
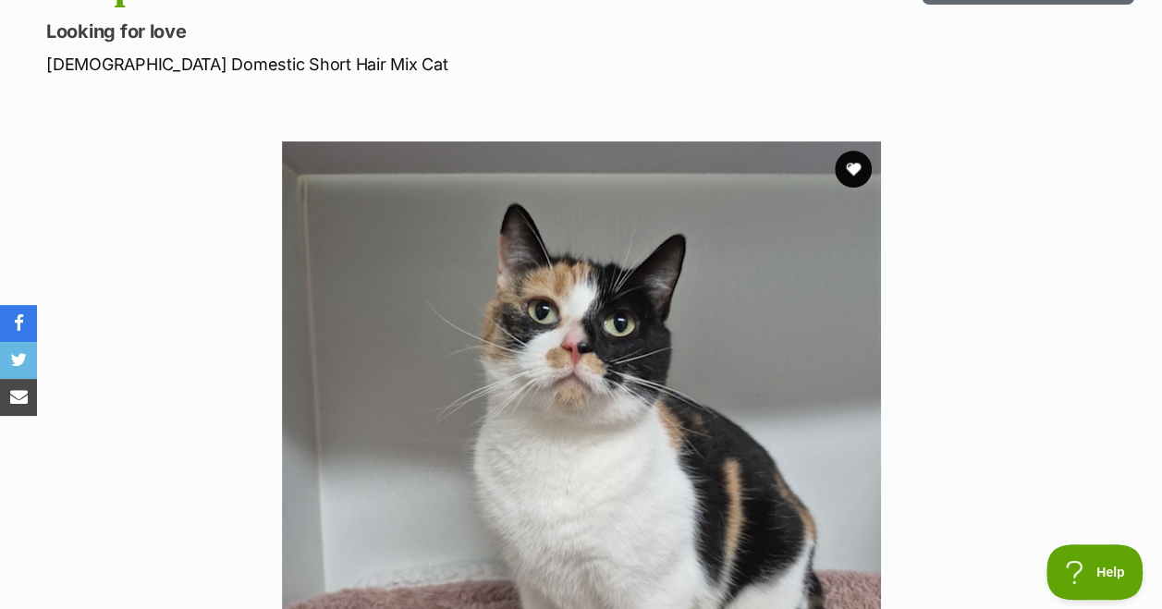
scroll to position [0, 0]
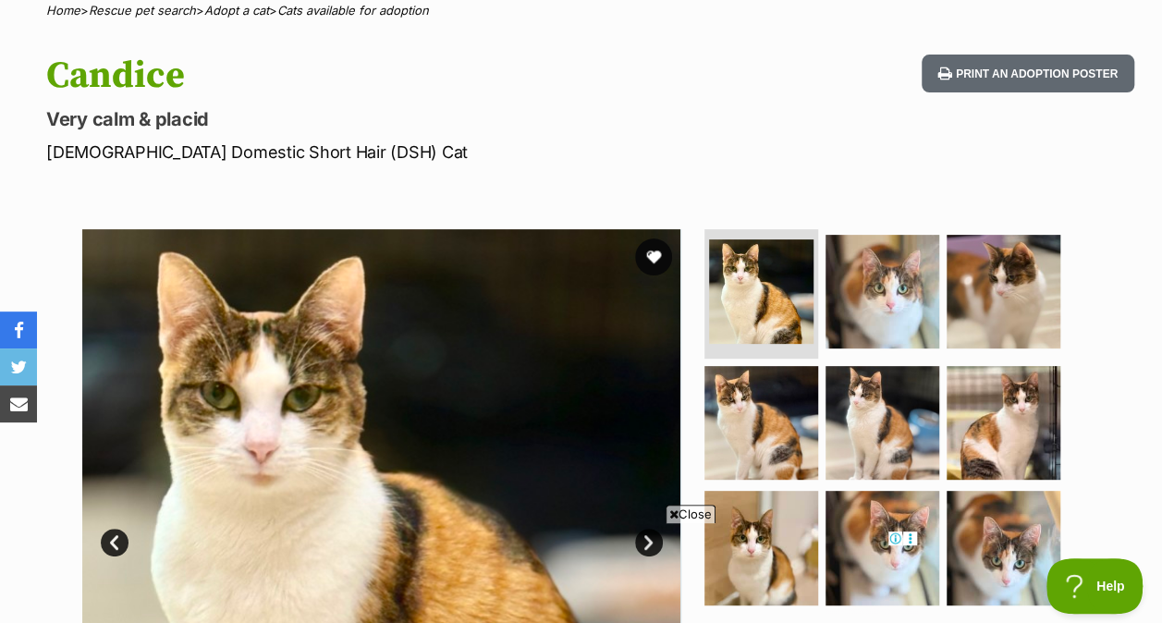
scroll to position [211, 0]
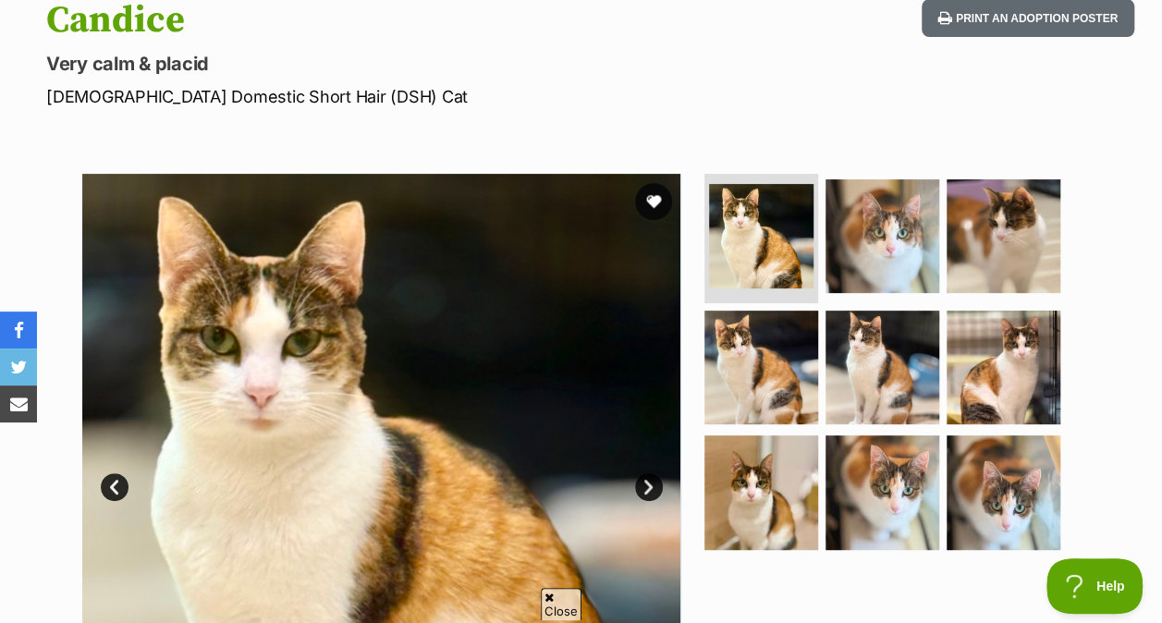
click at [911, 280] on img at bounding box center [882, 236] width 114 height 114
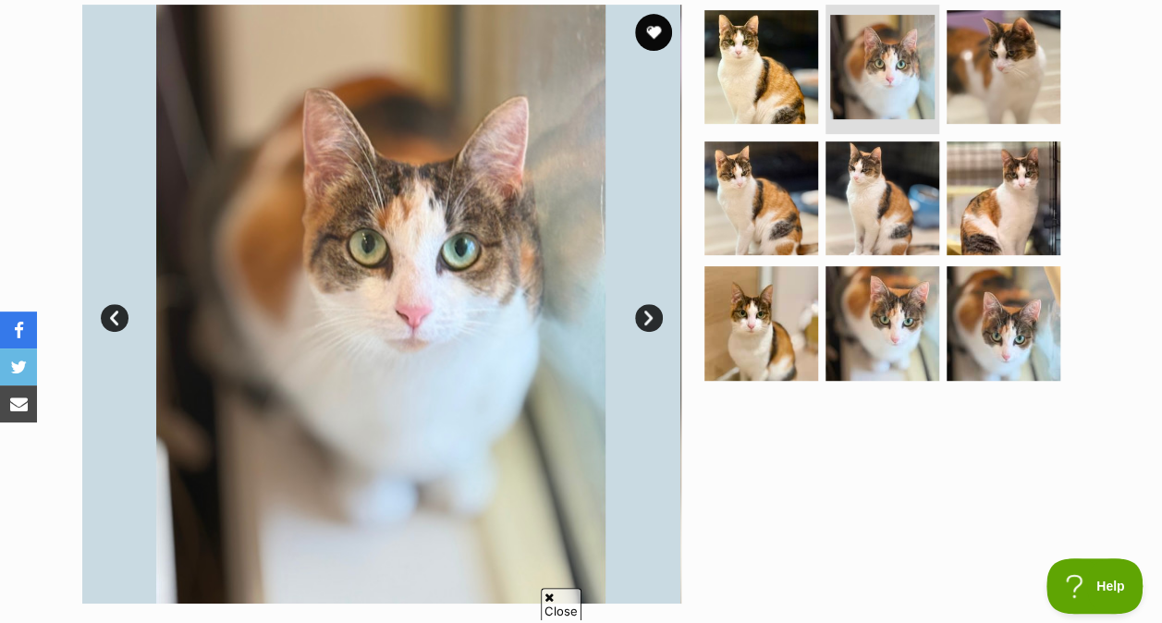
scroll to position [0, 0]
click at [878, 227] on img at bounding box center [882, 198] width 114 height 114
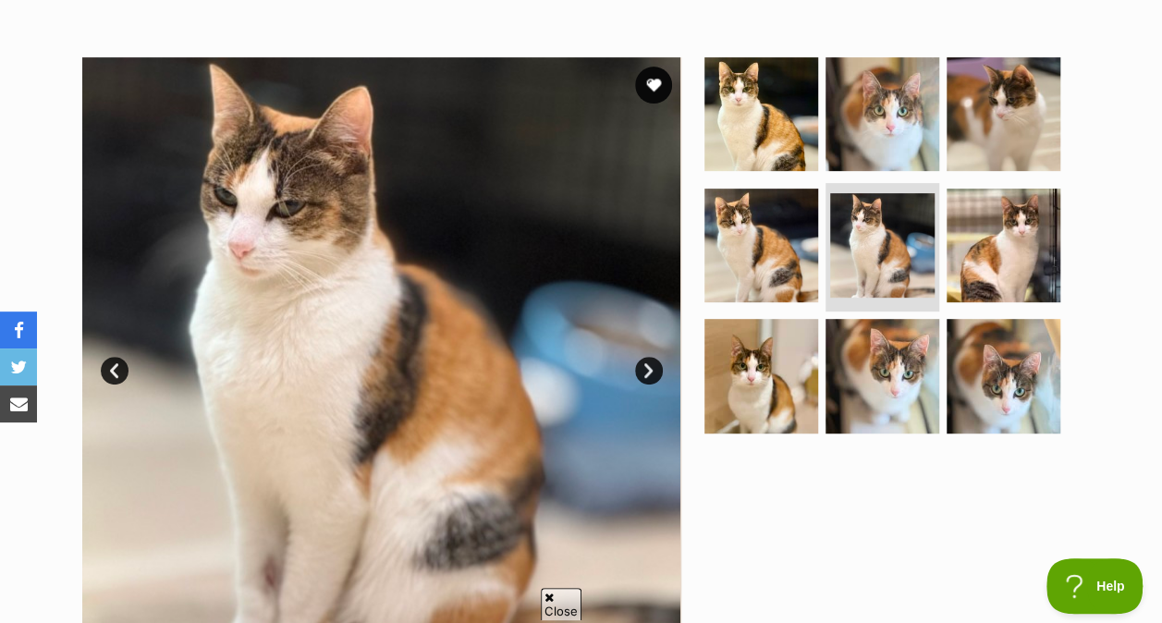
scroll to position [326, 0]
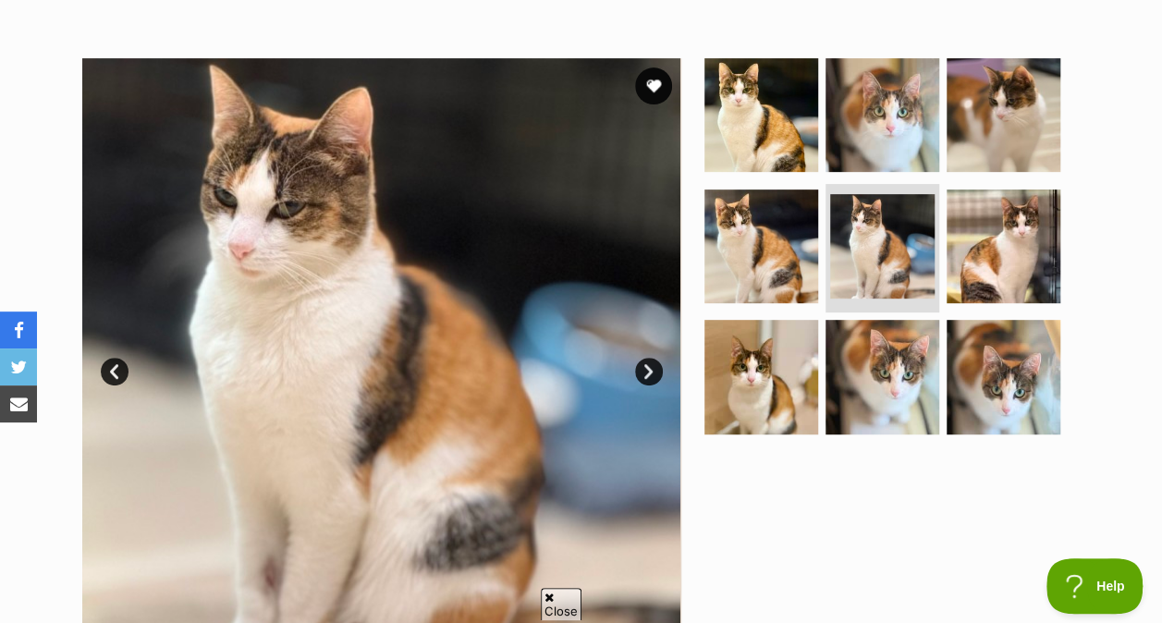
click at [784, 320] on img at bounding box center [761, 377] width 114 height 114
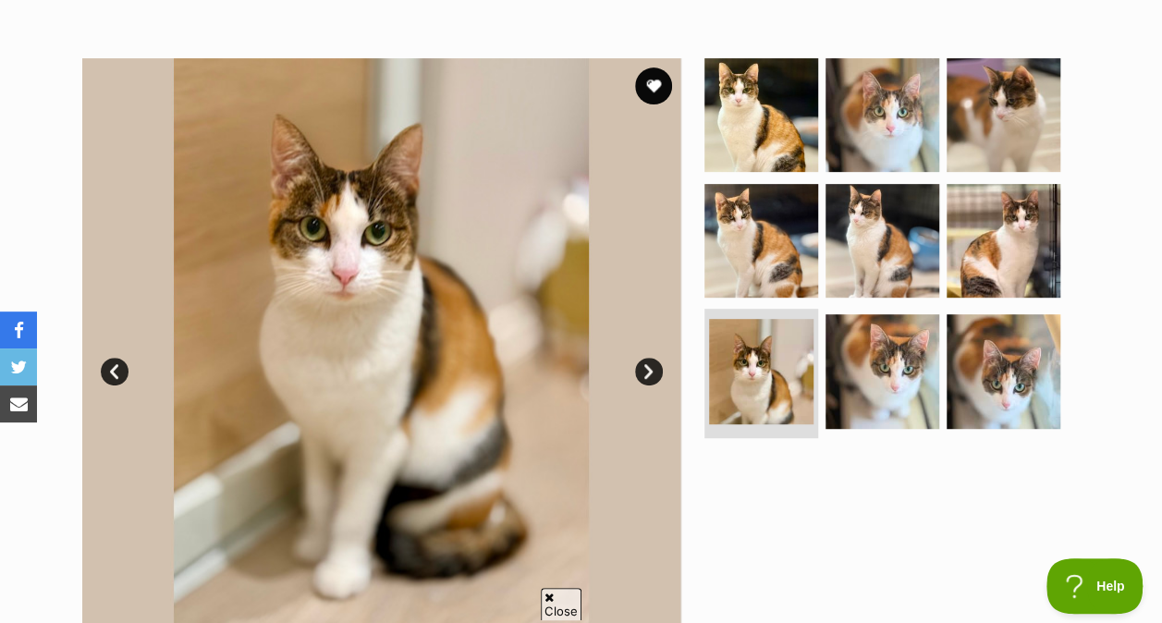
click at [763, 251] on img at bounding box center [761, 241] width 114 height 114
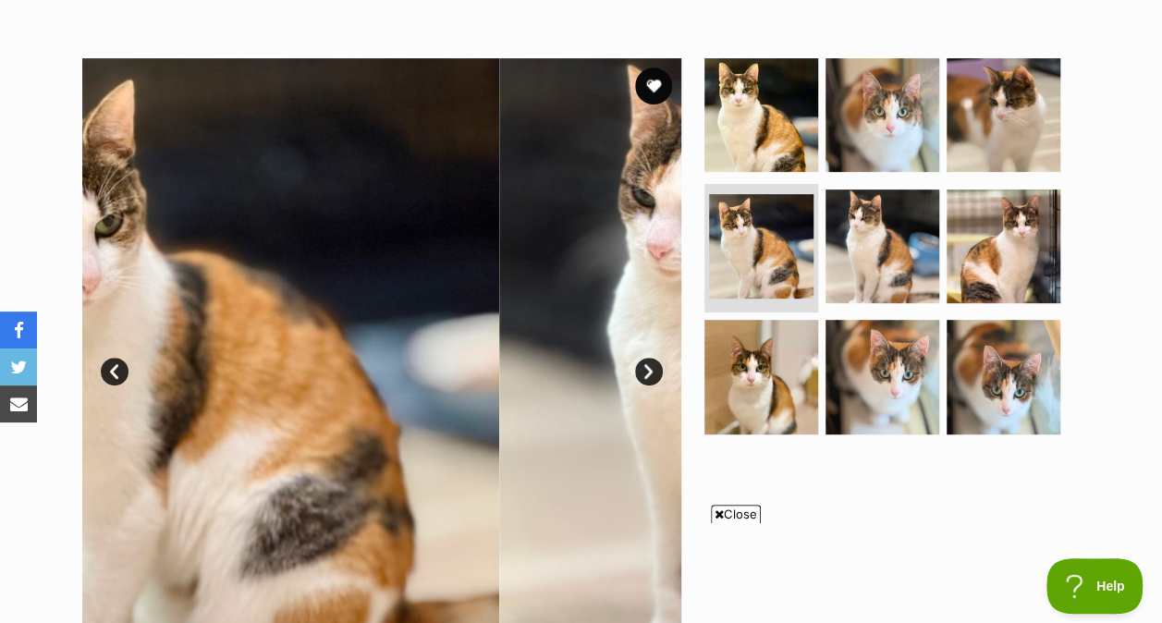
scroll to position [0, 0]
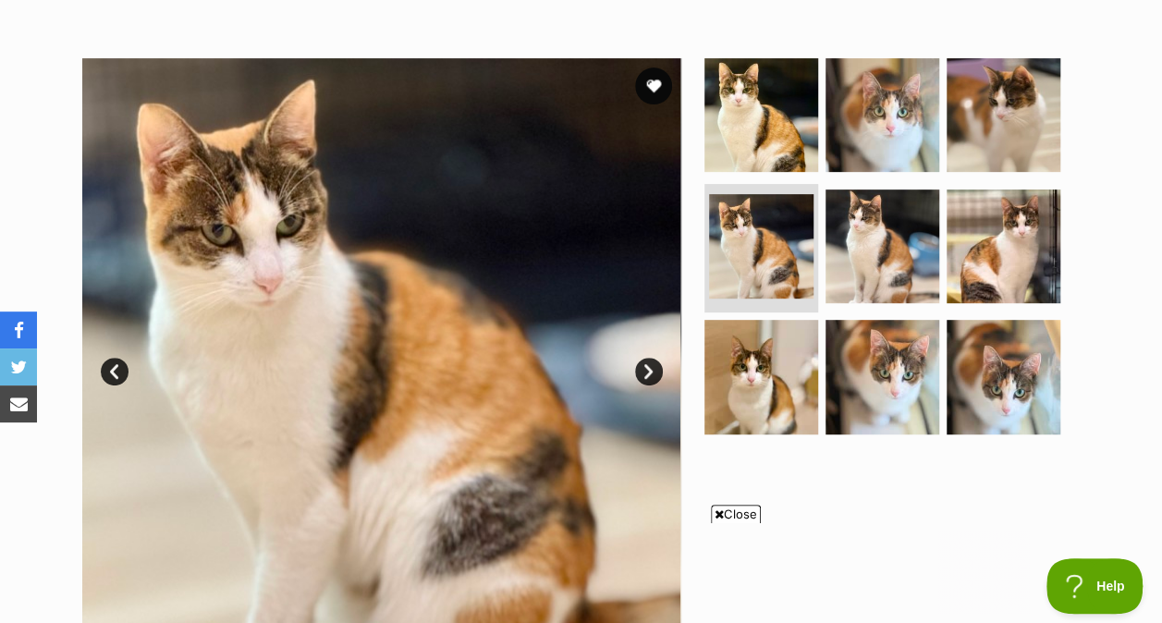
click at [935, 246] on img at bounding box center [882, 246] width 114 height 114
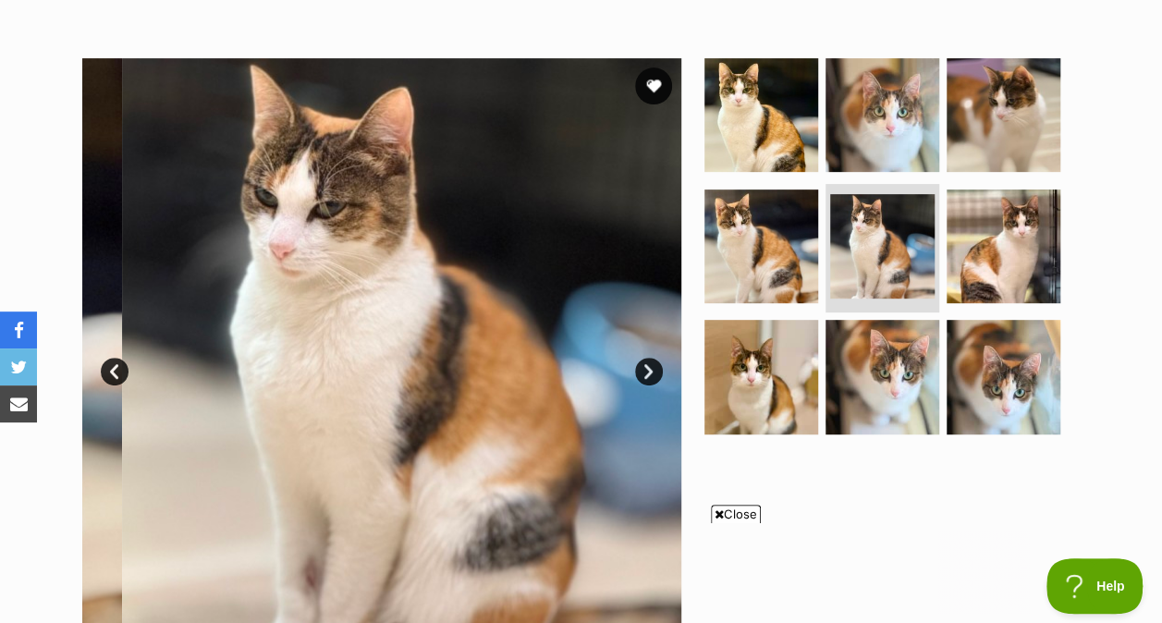
click at [991, 255] on img at bounding box center [1004, 246] width 114 height 114
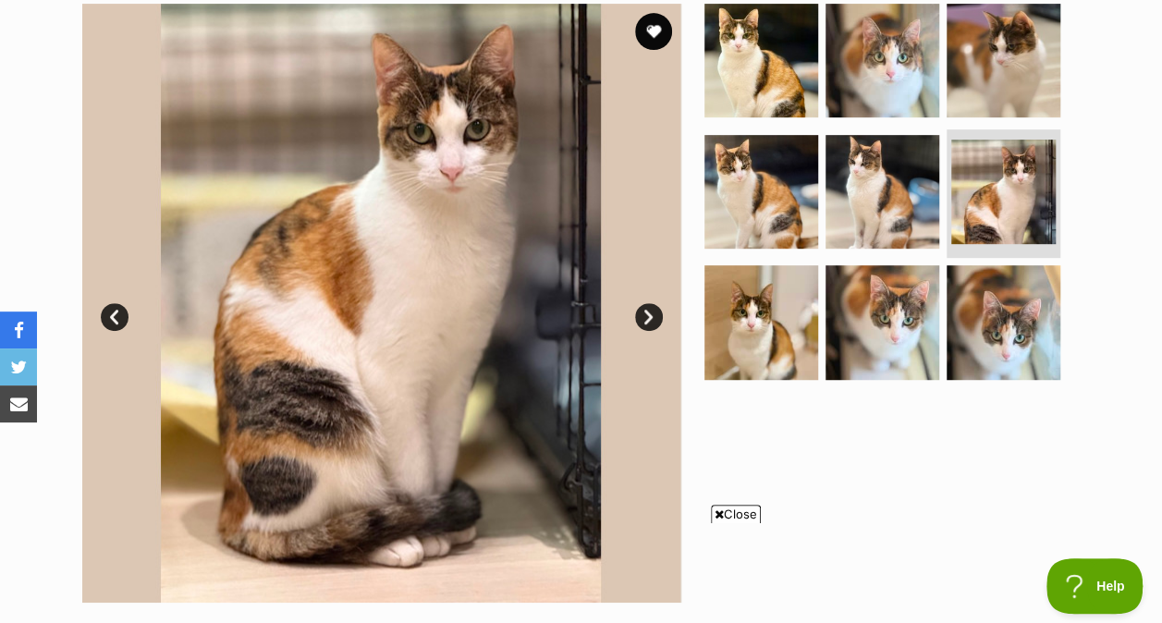
scroll to position [336, 0]
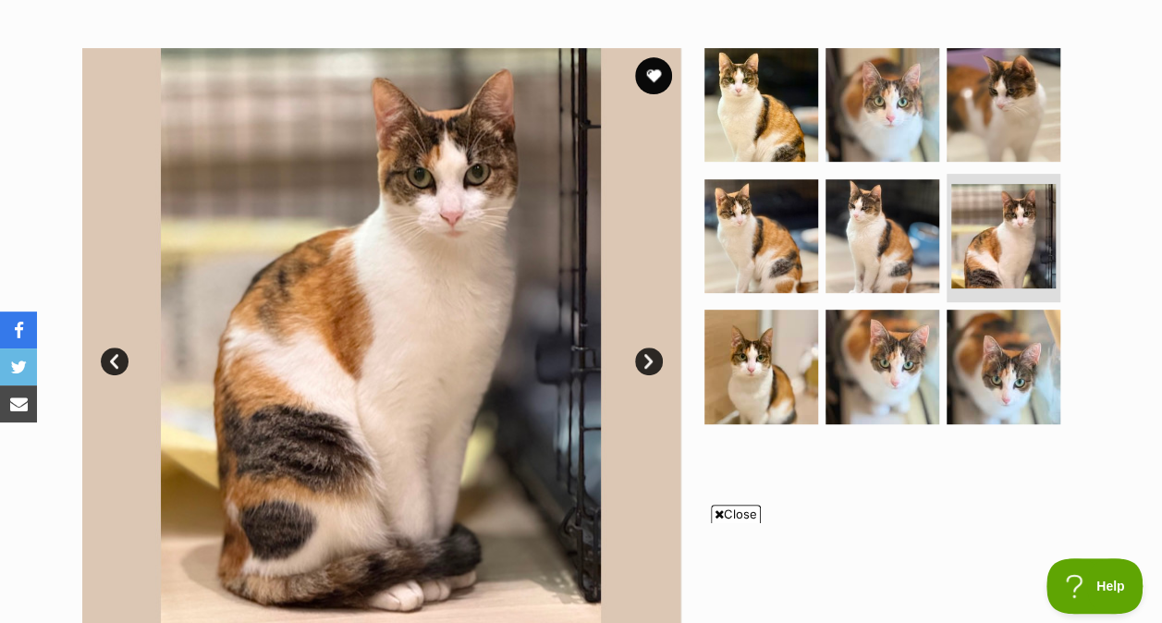
click at [766, 94] on img at bounding box center [761, 105] width 114 height 114
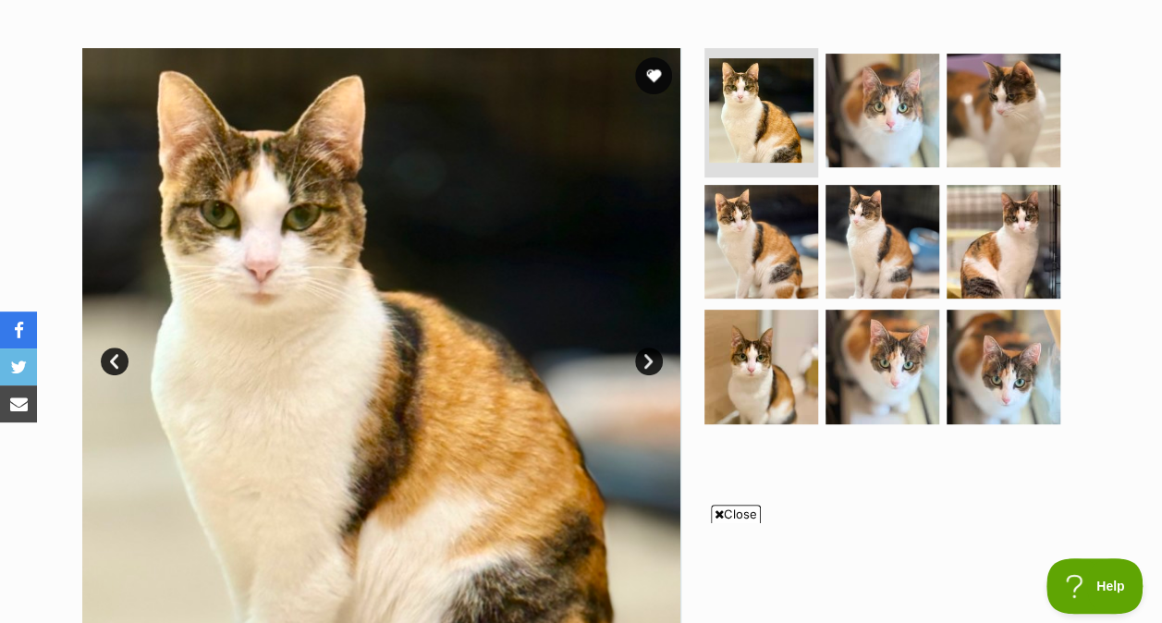
click at [961, 120] on img at bounding box center [1004, 111] width 114 height 114
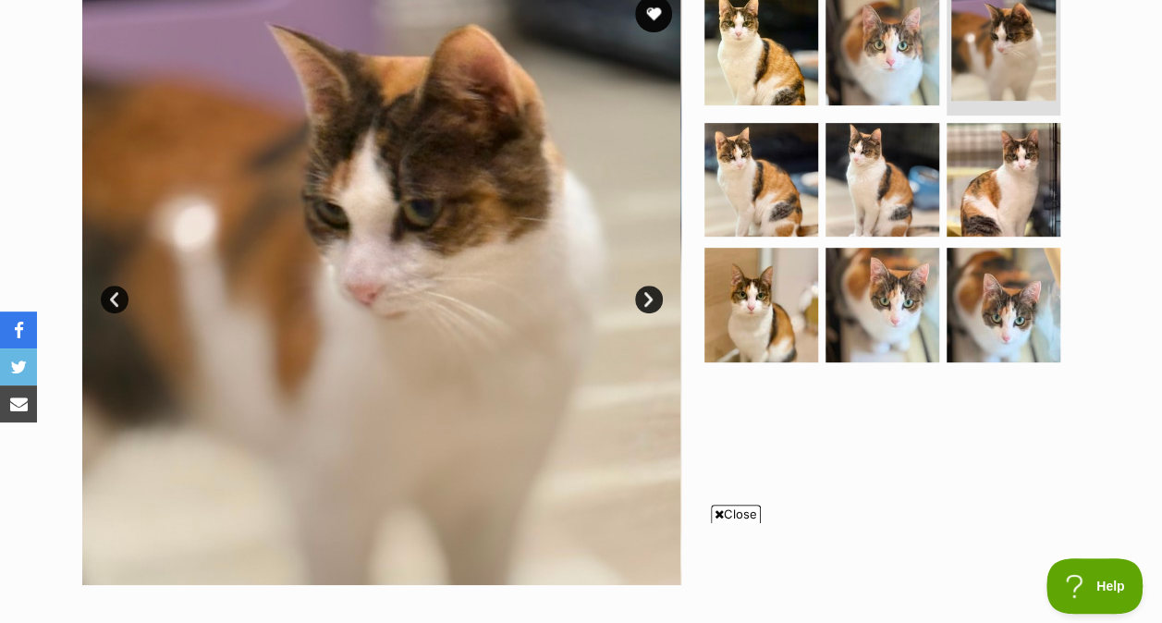
scroll to position [399, 0]
click at [769, 175] on img at bounding box center [761, 179] width 114 height 114
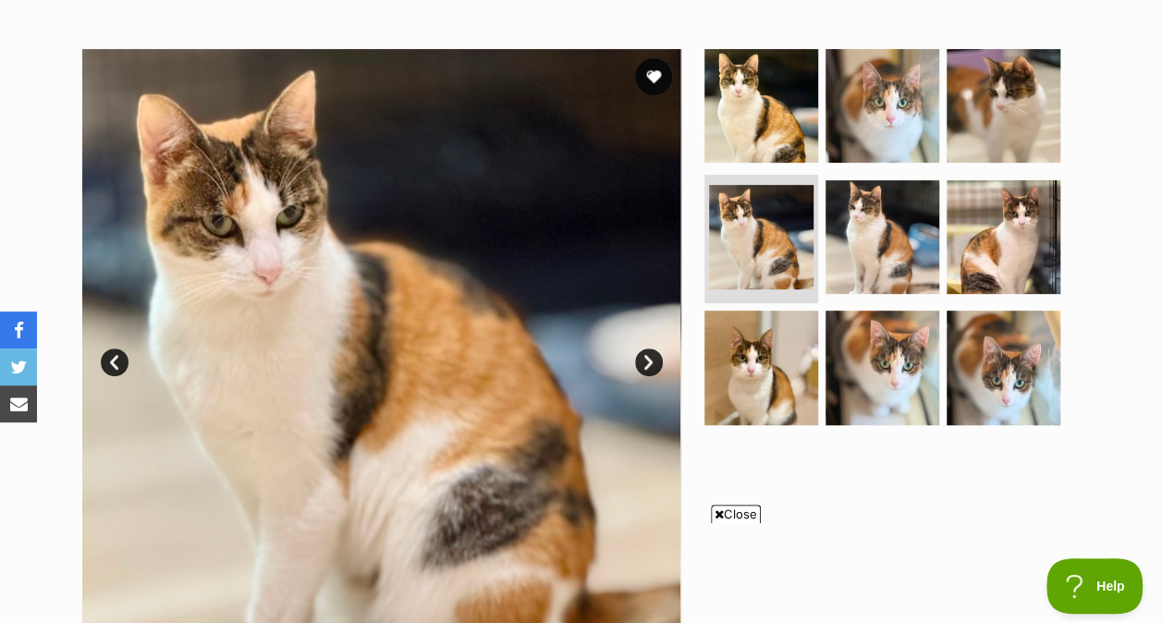
scroll to position [283, 0]
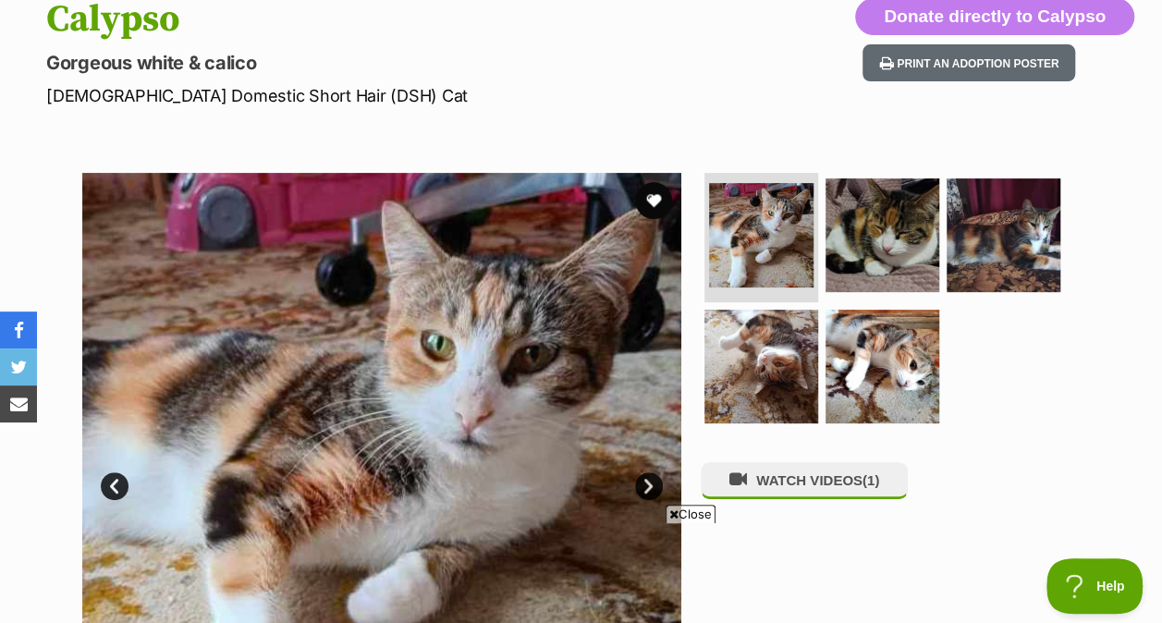
scroll to position [238, 0]
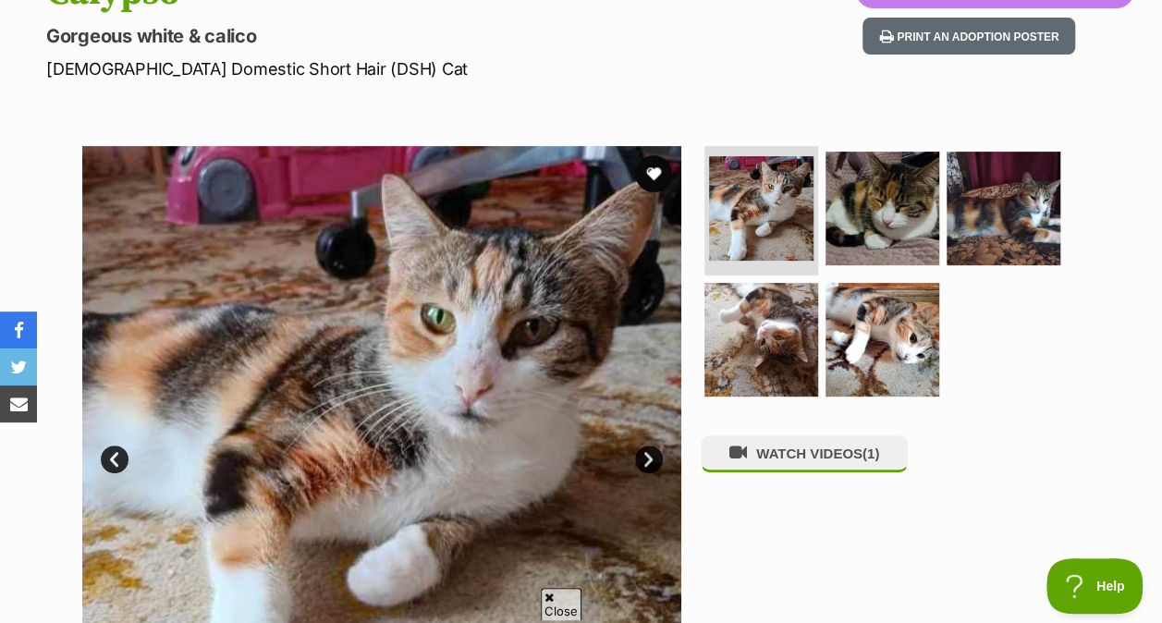
click at [926, 241] on img at bounding box center [882, 209] width 114 height 114
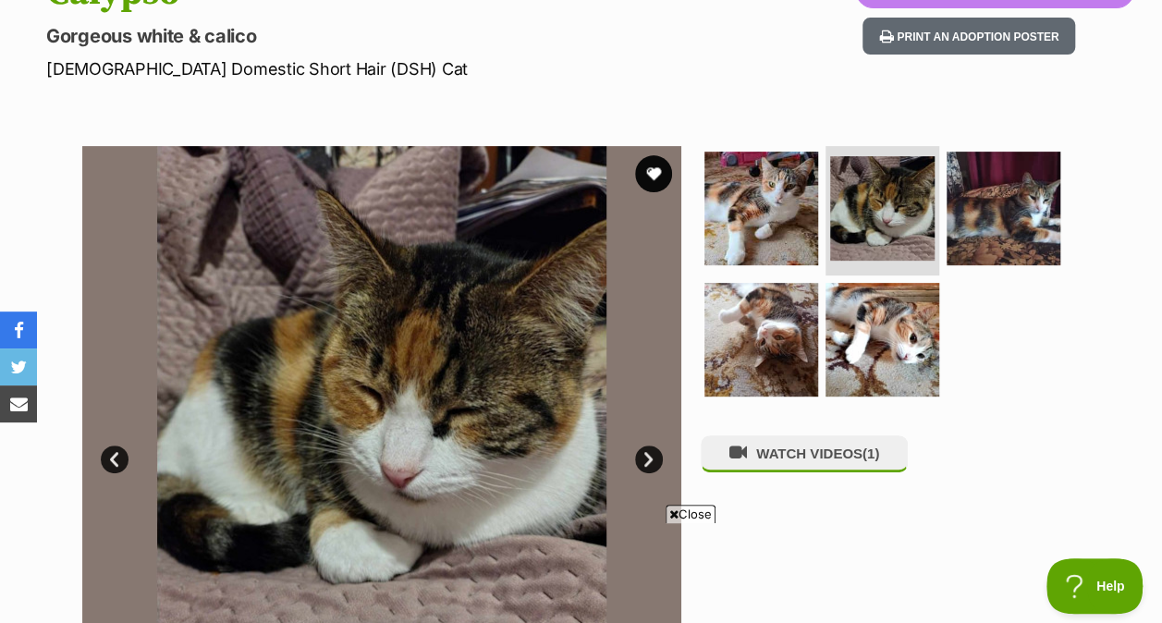
scroll to position [0, 0]
click at [998, 194] on img at bounding box center [1004, 209] width 114 height 114
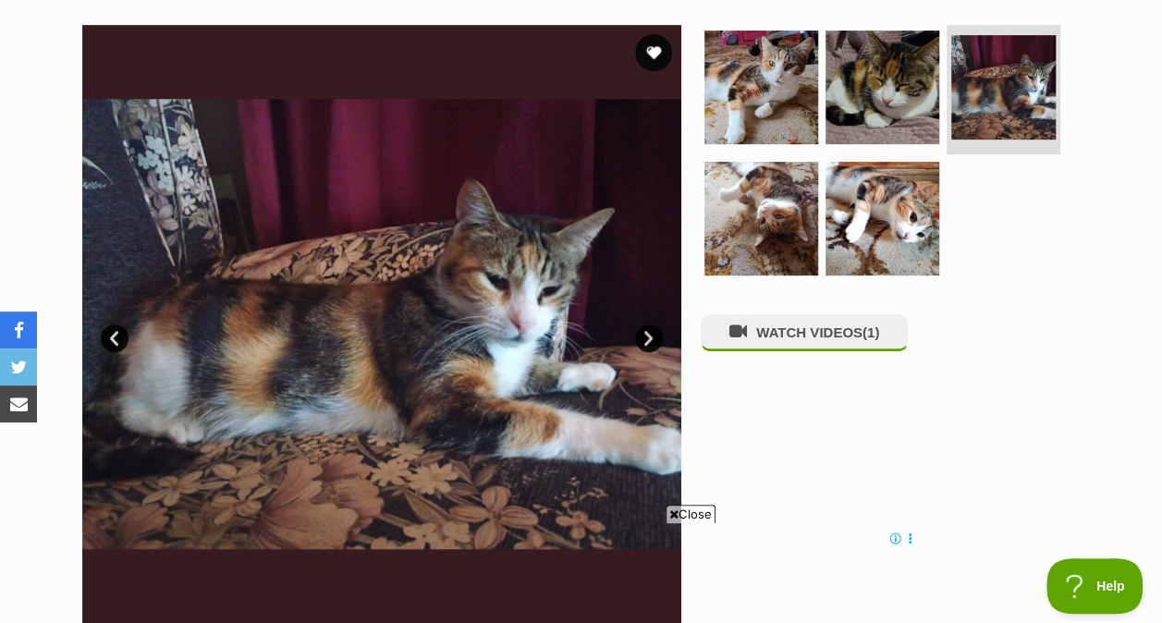
scroll to position [368, 0]
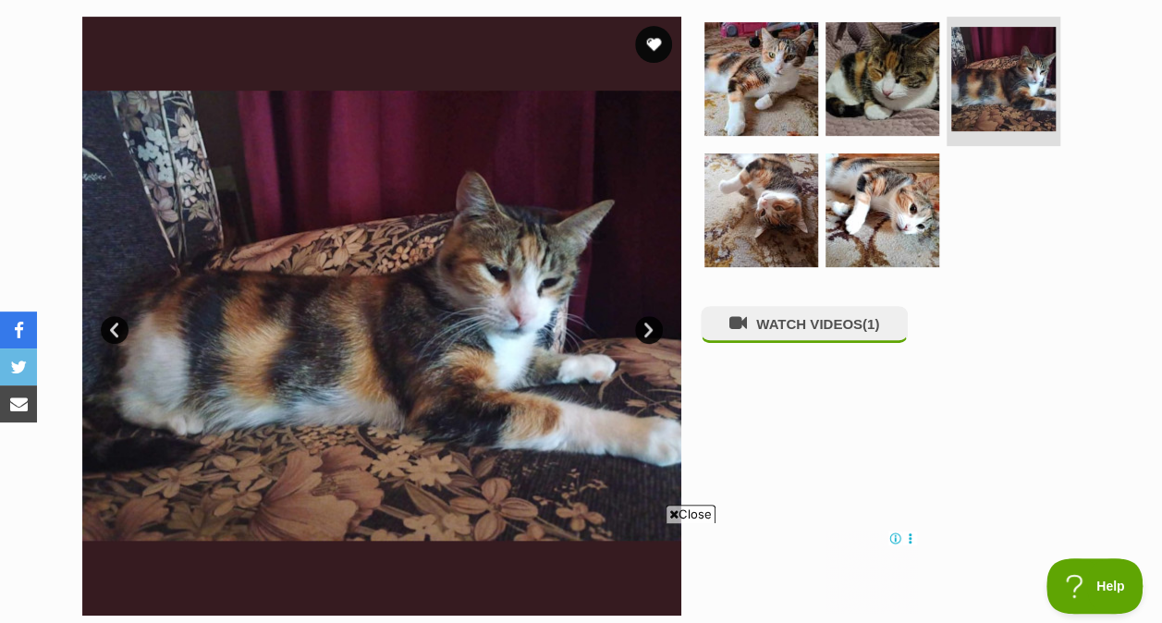
click at [752, 211] on img at bounding box center [761, 210] width 114 height 114
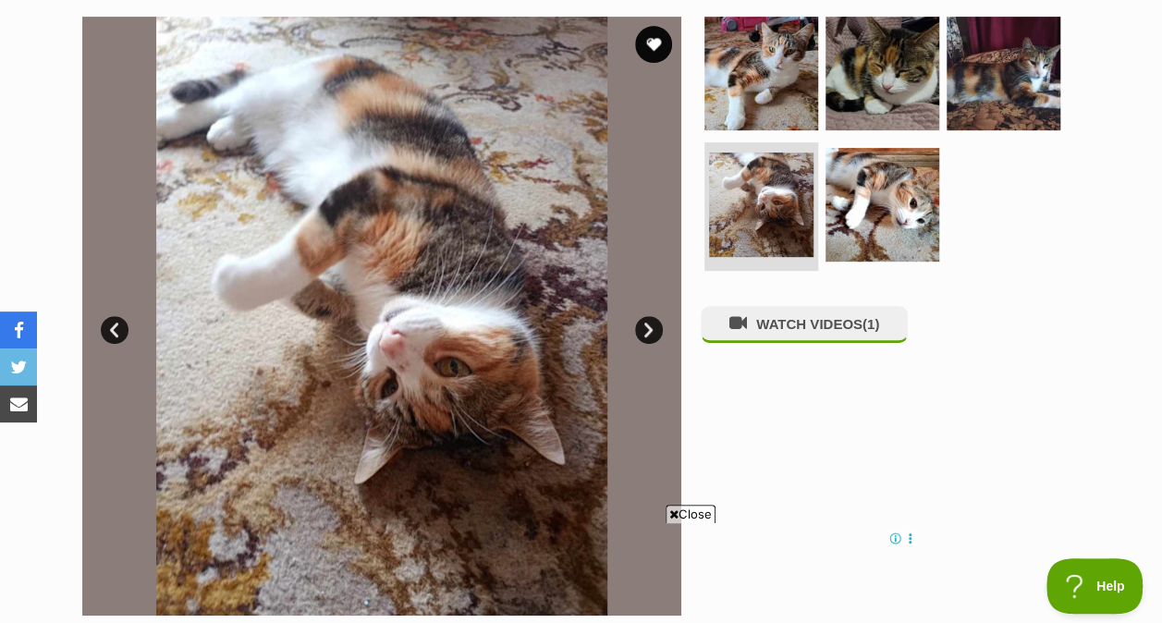
click at [854, 217] on img at bounding box center [882, 205] width 114 height 114
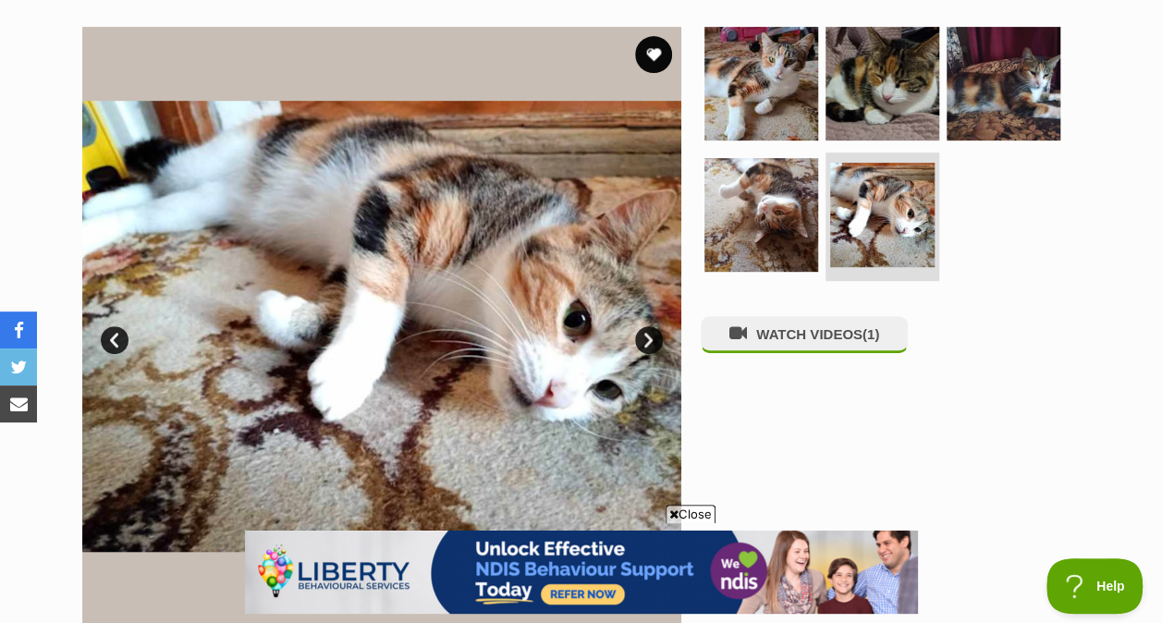
scroll to position [354, 0]
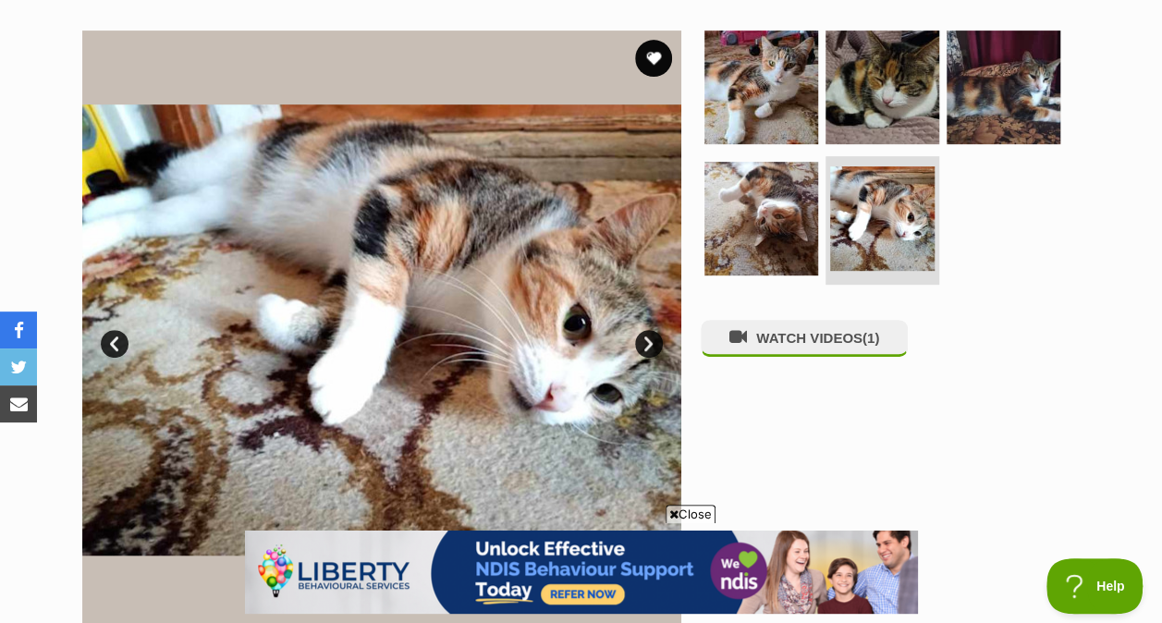
click at [779, 211] on img at bounding box center [761, 219] width 114 height 114
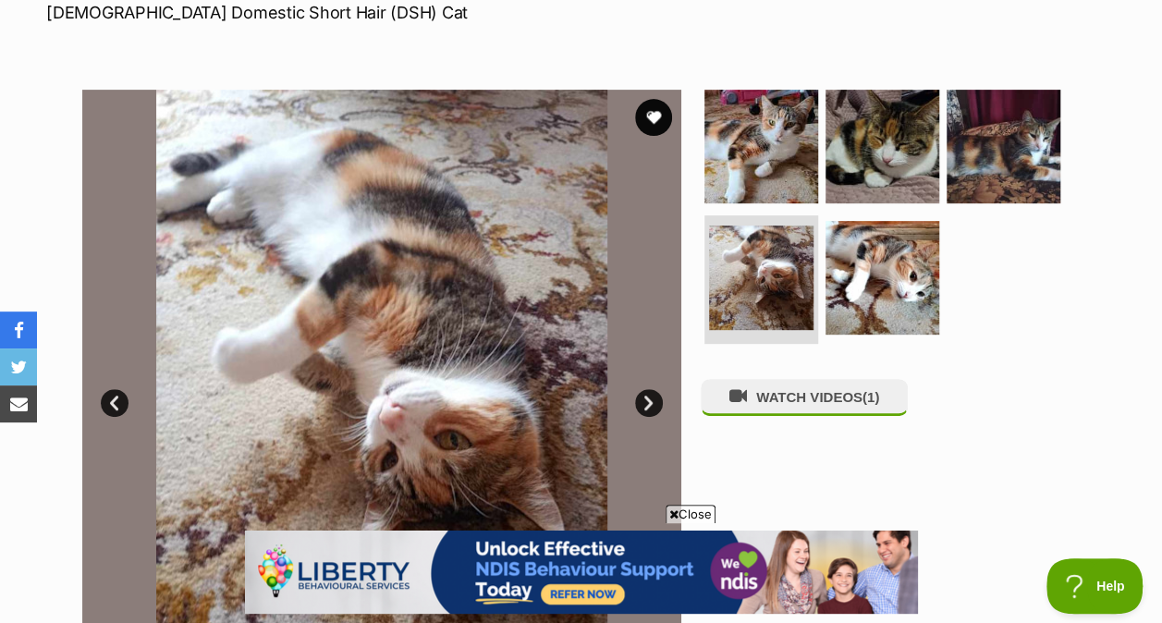
scroll to position [290, 0]
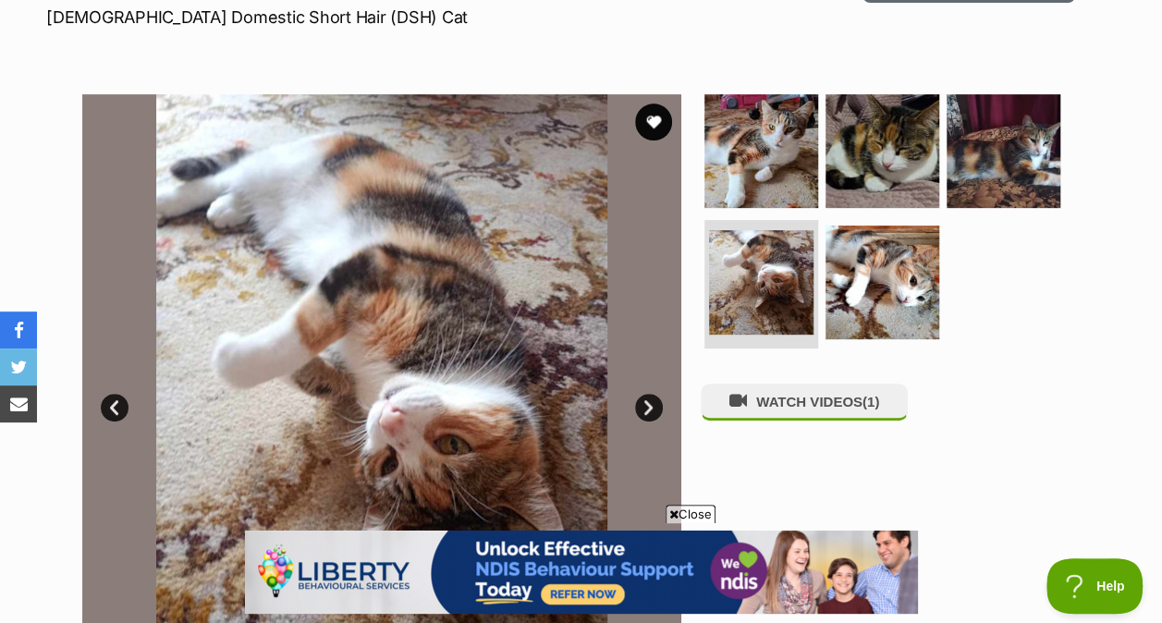
click at [952, 177] on img at bounding box center [1004, 151] width 114 height 114
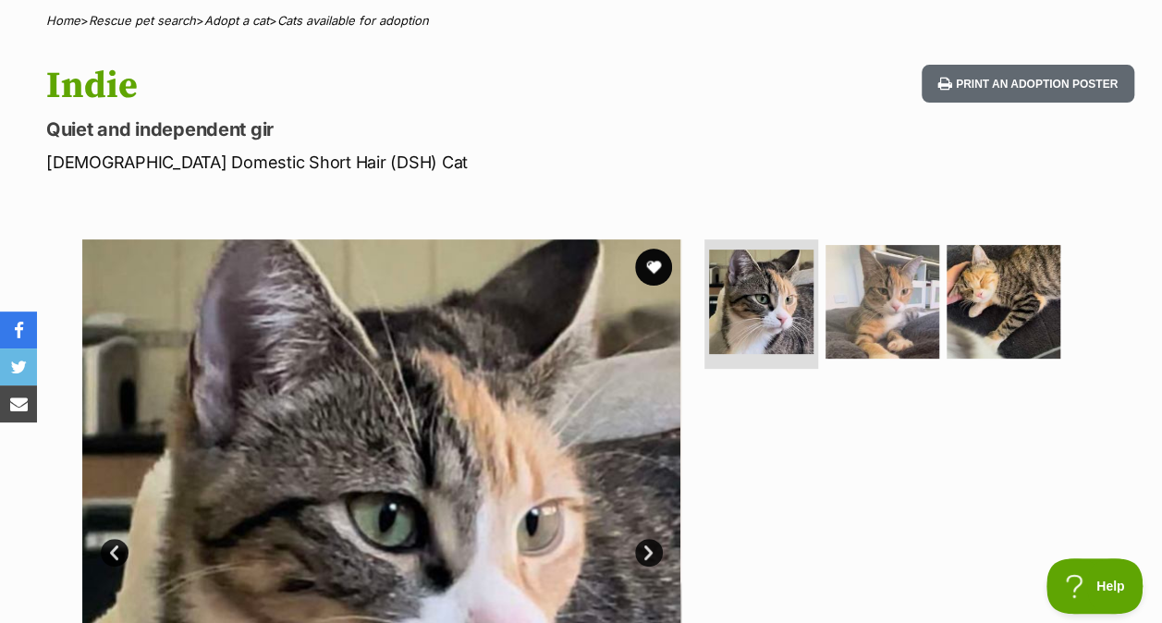
scroll to position [165, 0]
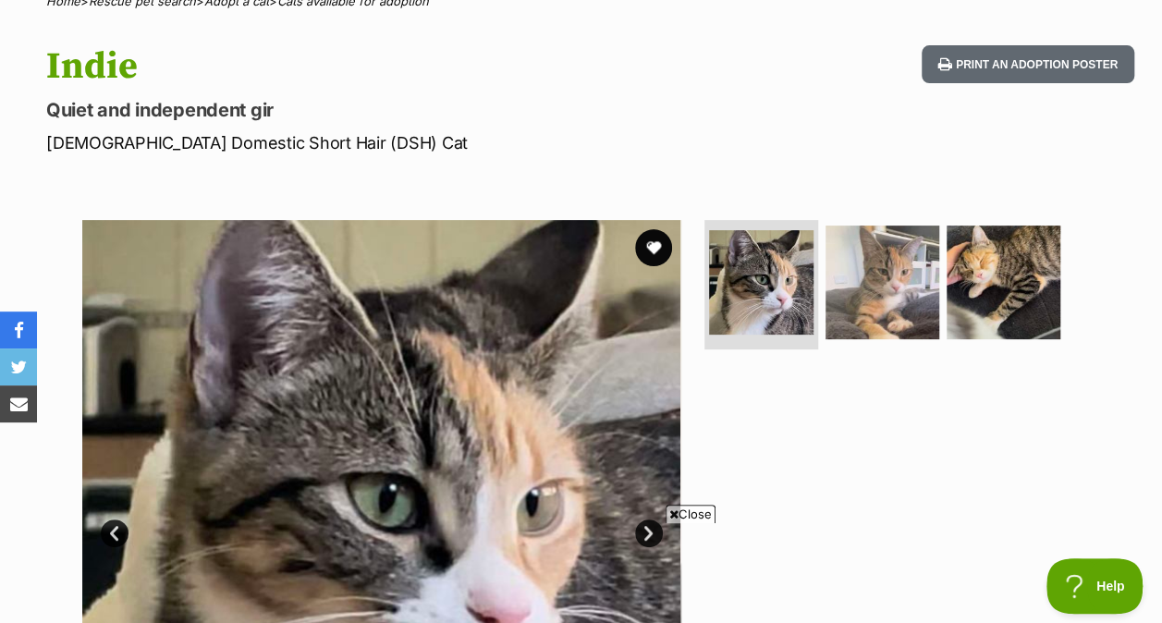
click at [886, 325] on img at bounding box center [882, 283] width 114 height 114
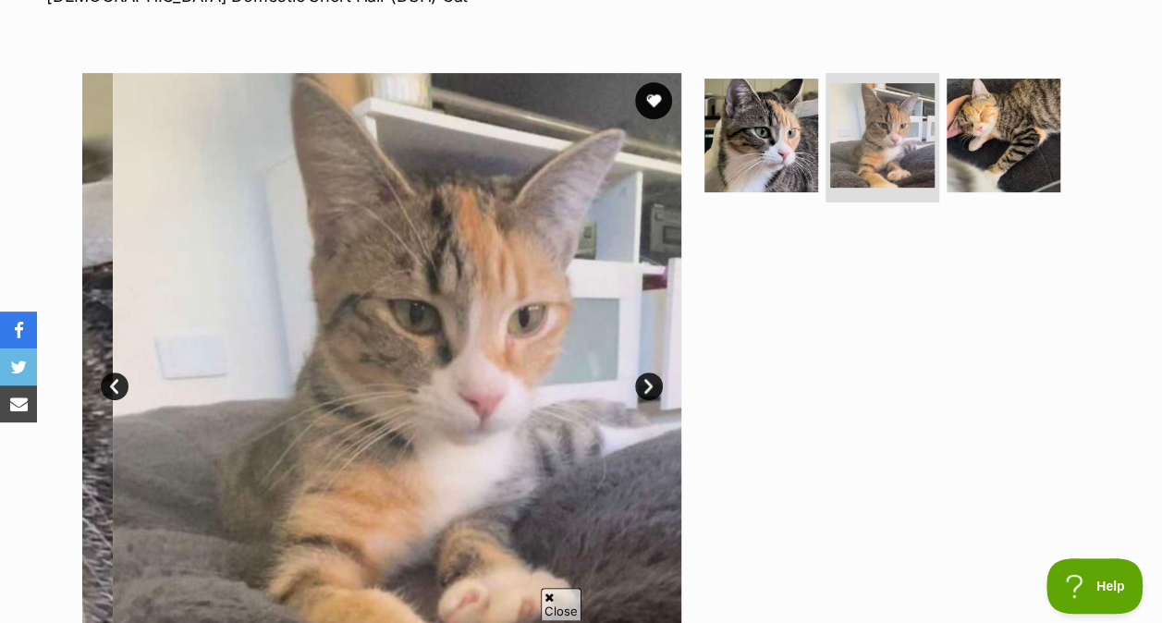
scroll to position [317, 0]
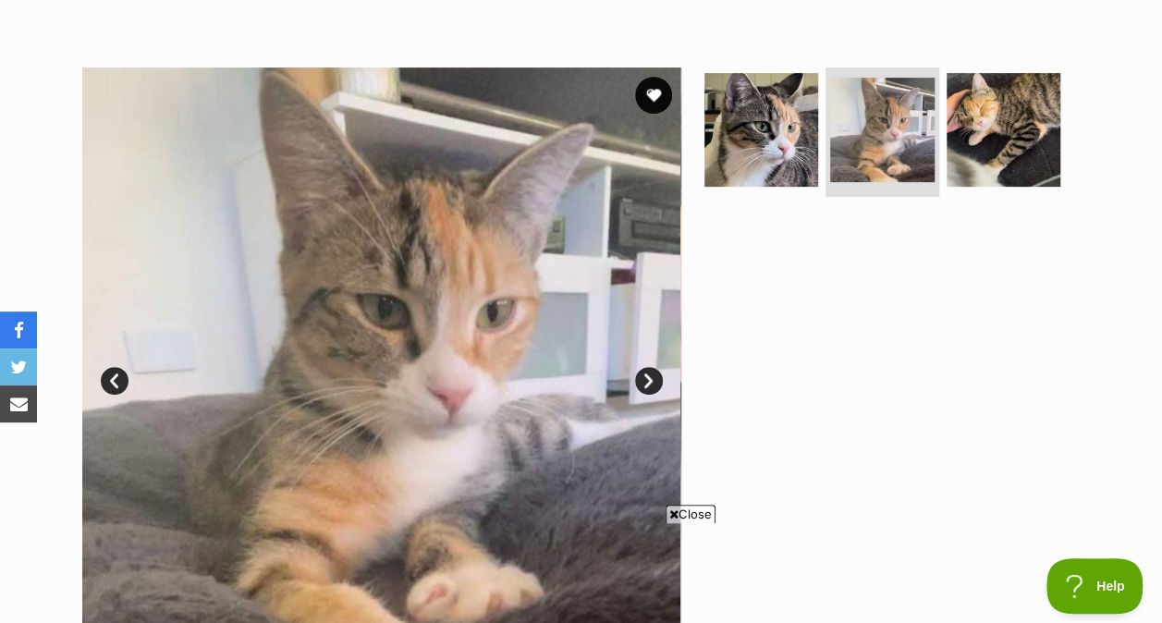
click at [969, 138] on img at bounding box center [1004, 130] width 114 height 114
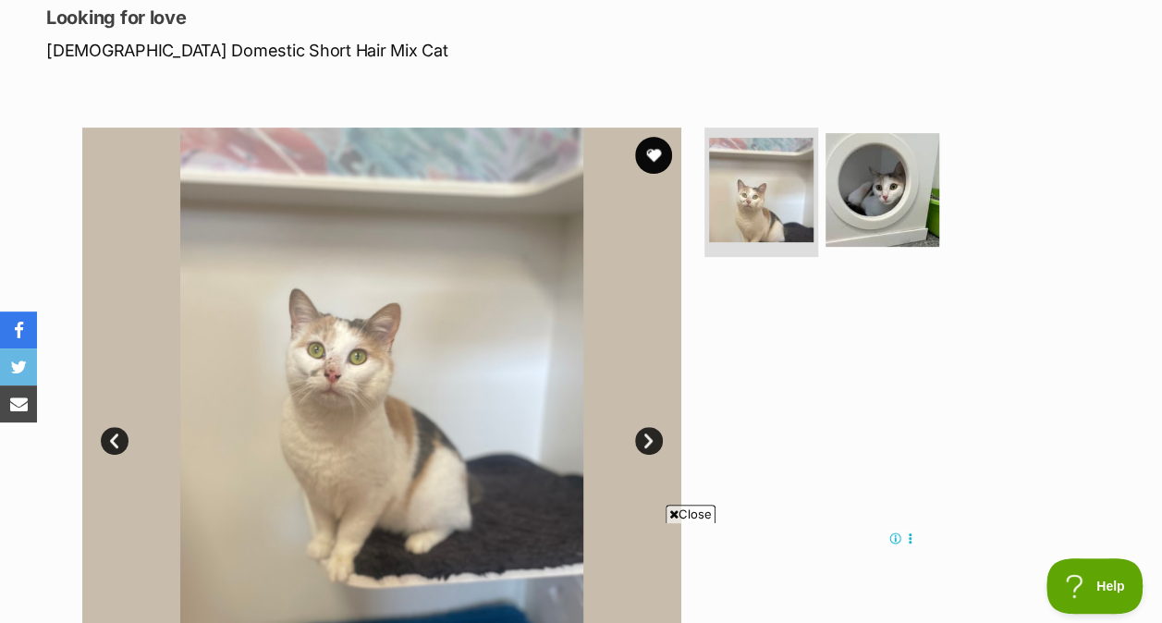
click at [870, 179] on img at bounding box center [882, 190] width 114 height 114
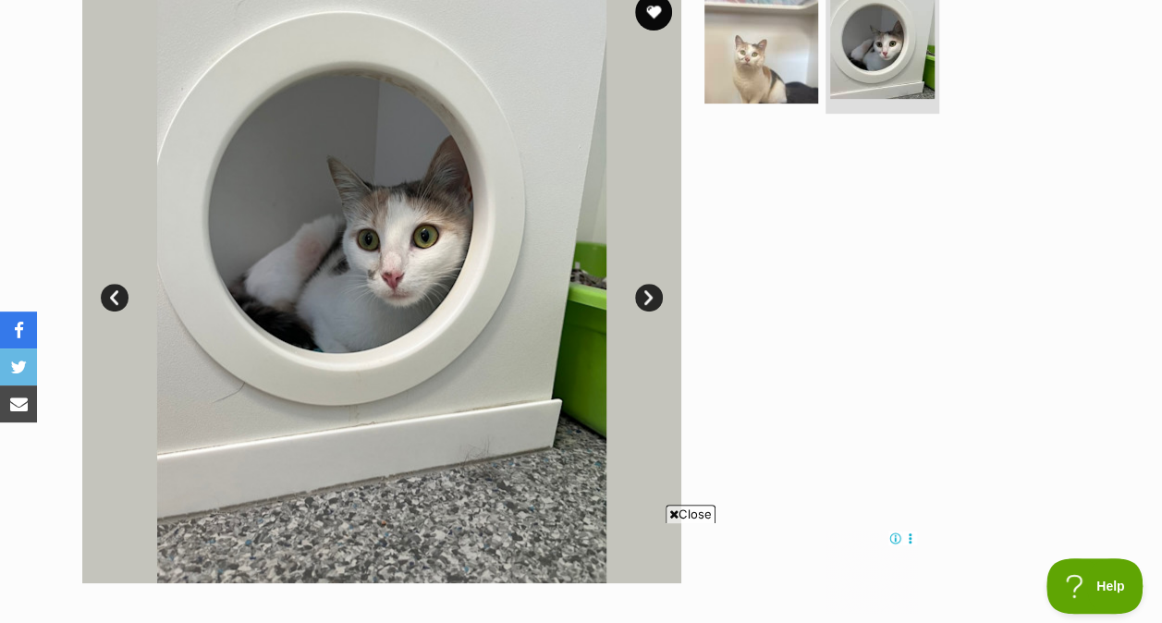
scroll to position [402, 0]
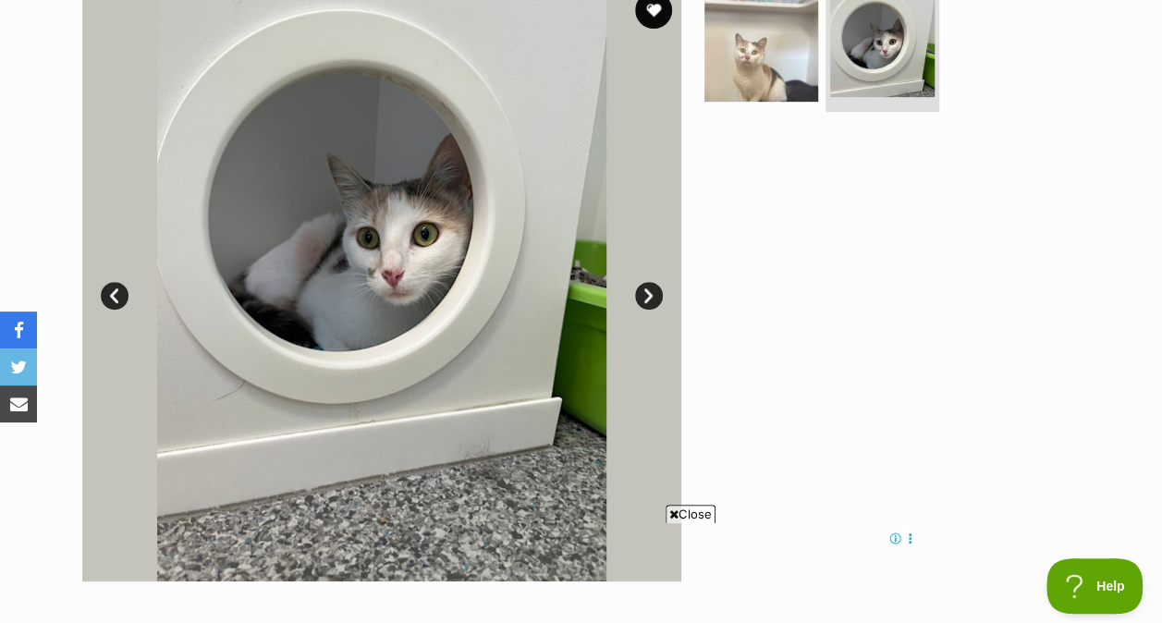
click at [786, 58] on img at bounding box center [761, 45] width 114 height 114
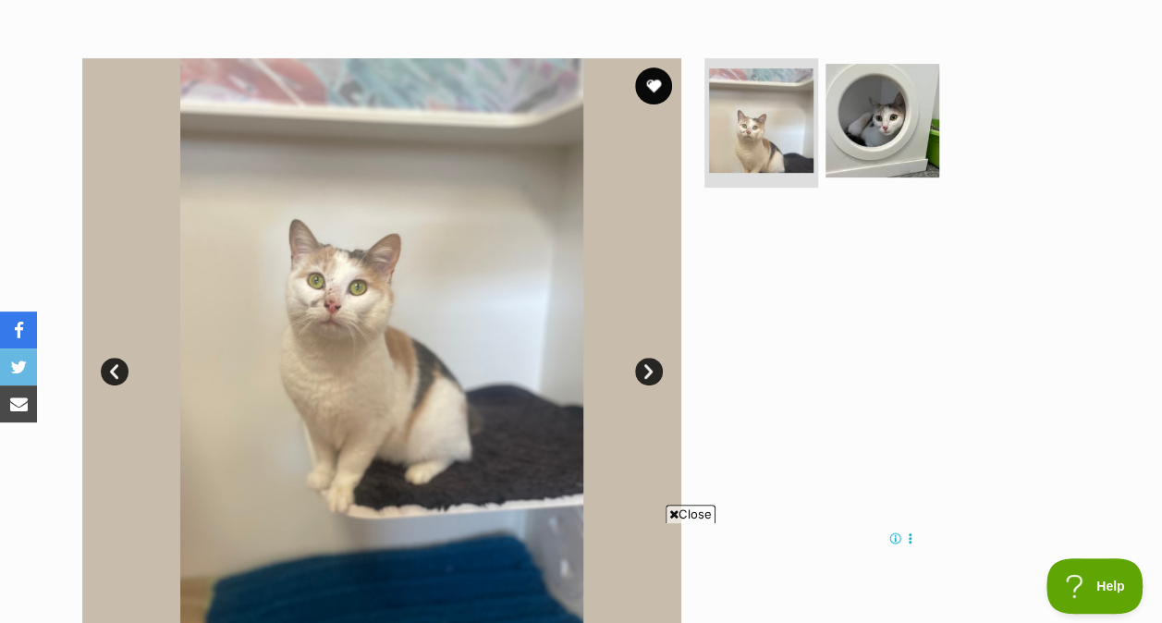
scroll to position [325, 0]
click at [848, 138] on img at bounding box center [882, 122] width 114 height 114
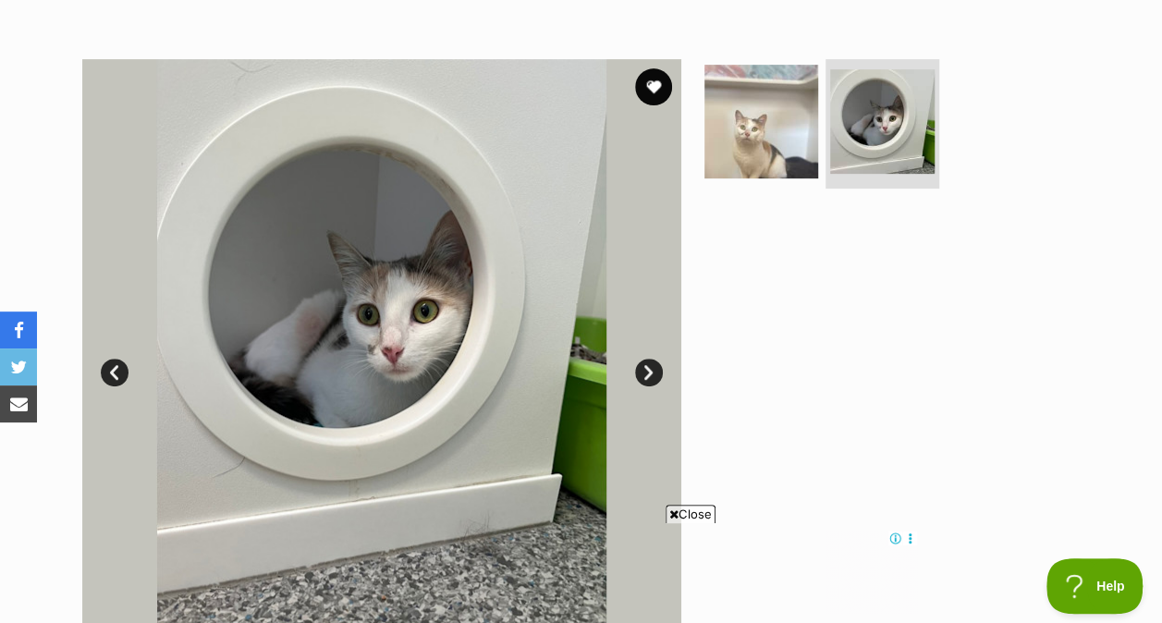
click at [741, 96] on img at bounding box center [761, 122] width 114 height 114
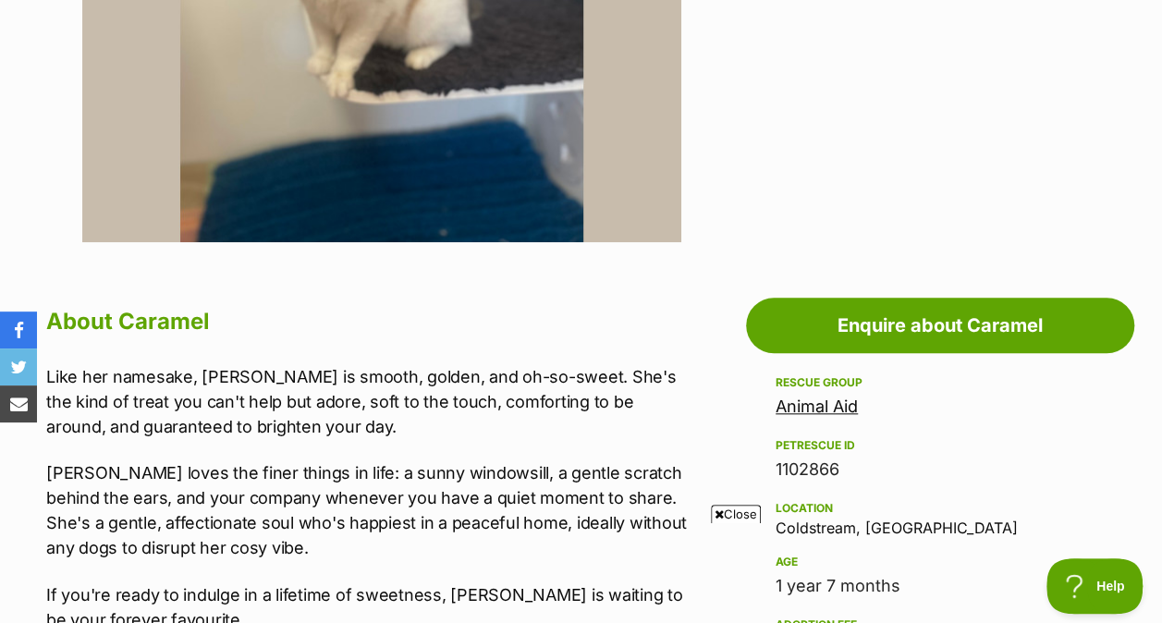
scroll to position [343, 0]
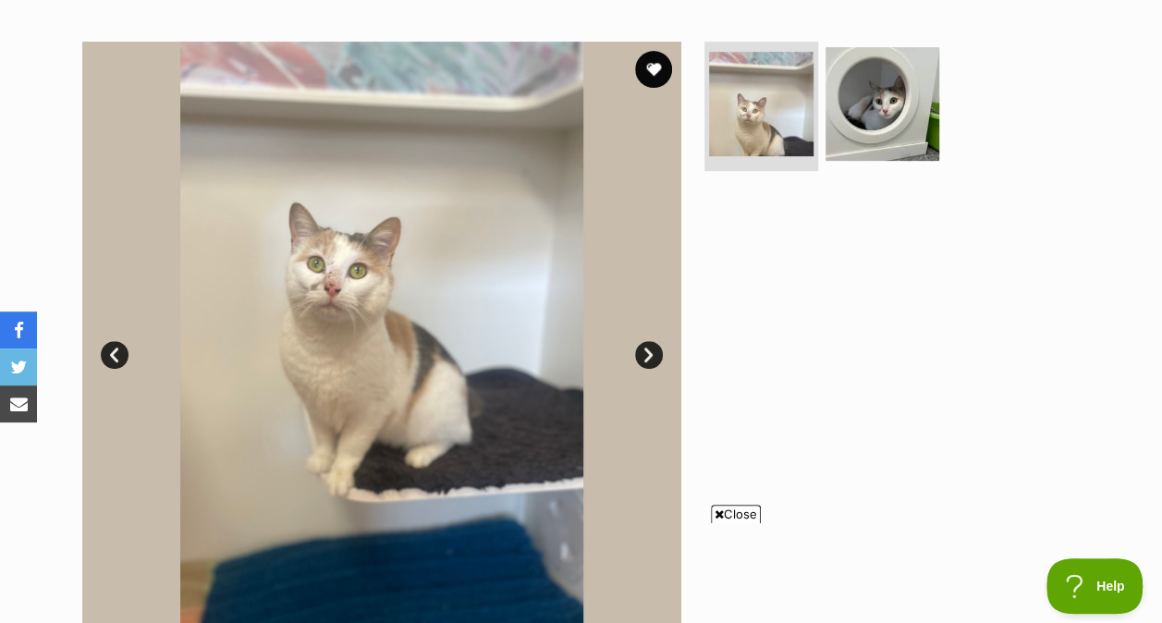
click at [865, 124] on img at bounding box center [882, 104] width 114 height 114
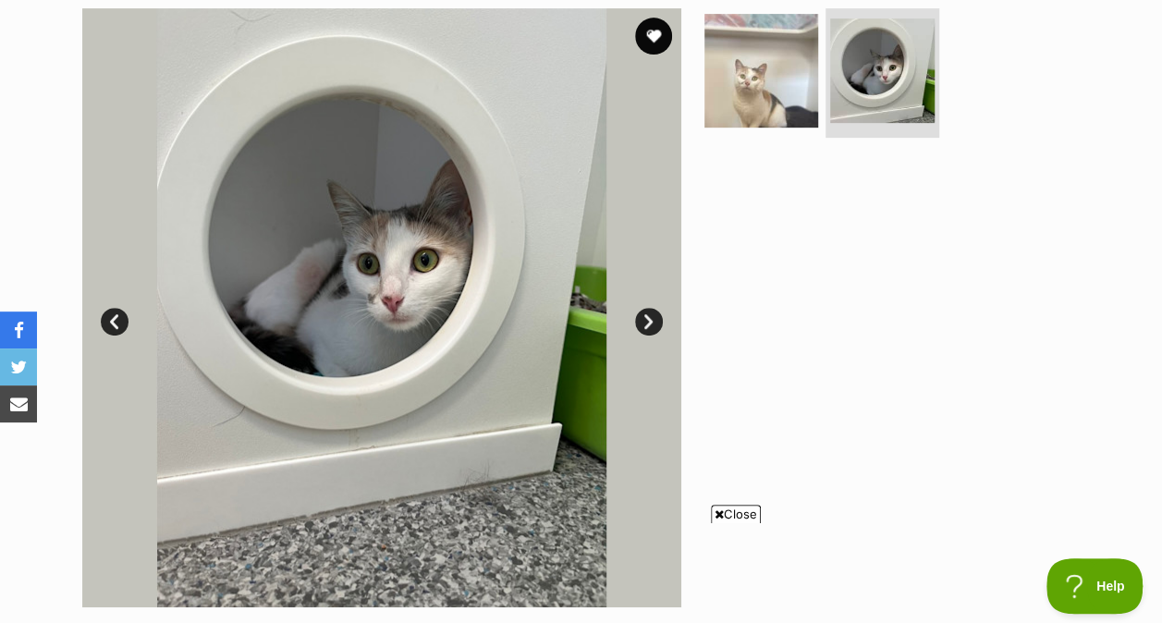
scroll to position [378, 0]
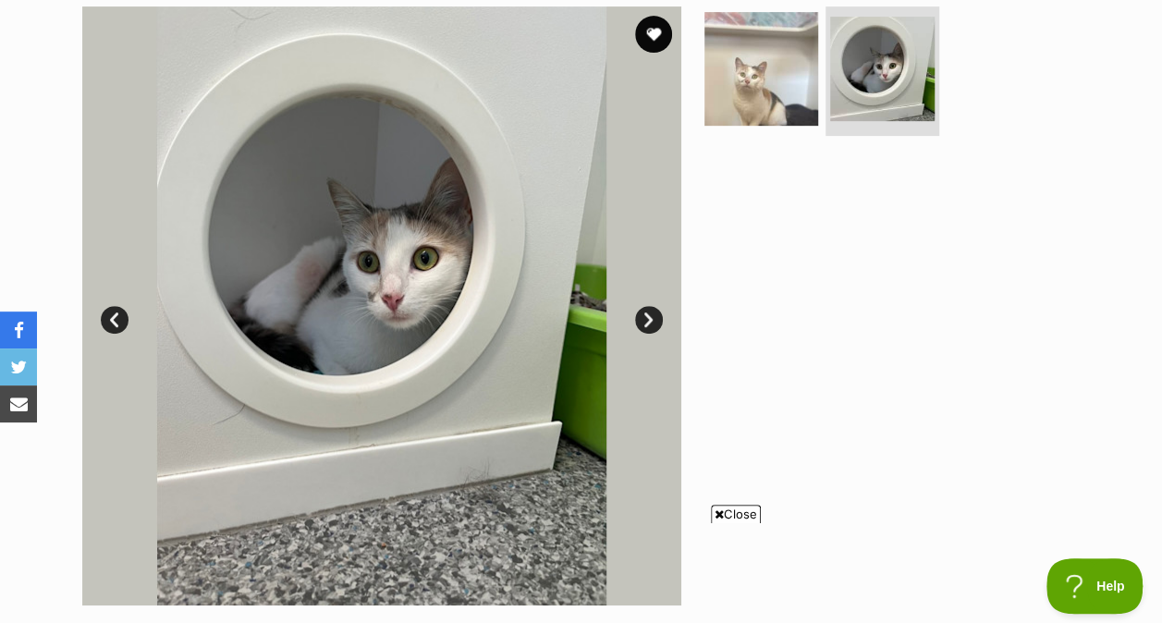
click at [718, 31] on img at bounding box center [761, 69] width 114 height 114
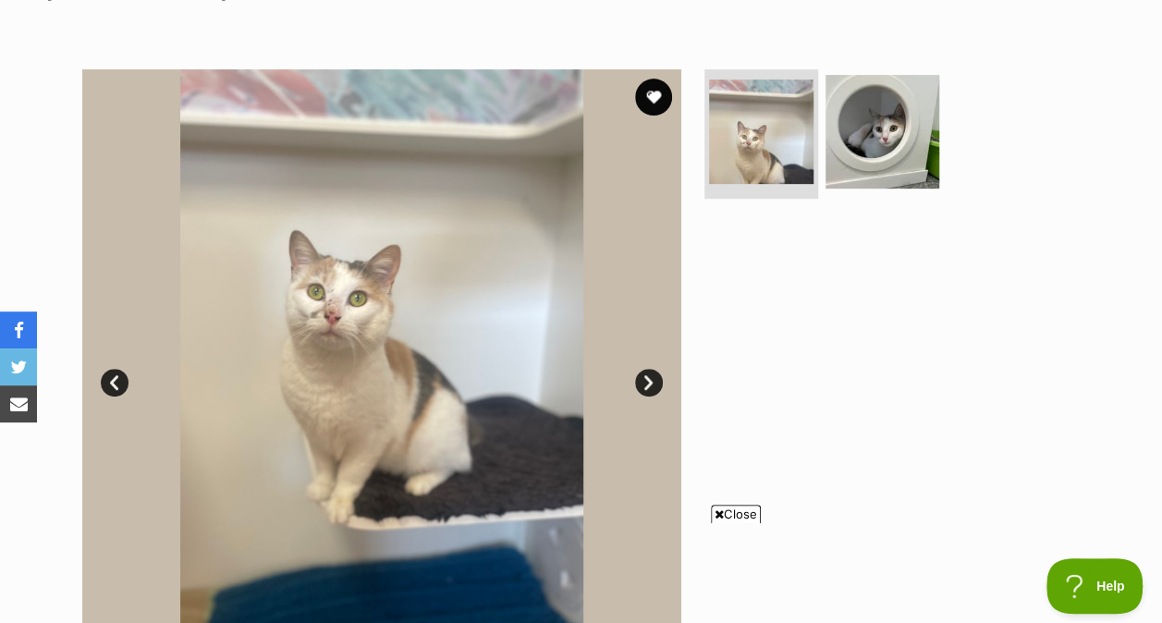
scroll to position [292, 0]
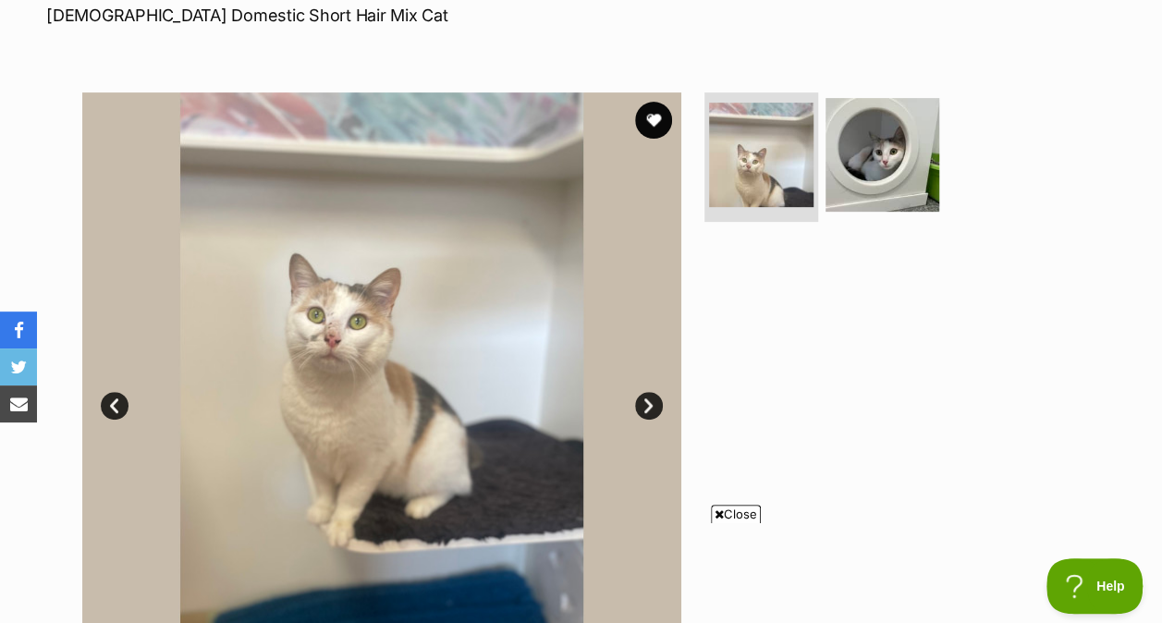
click at [889, 184] on img at bounding box center [882, 155] width 114 height 114
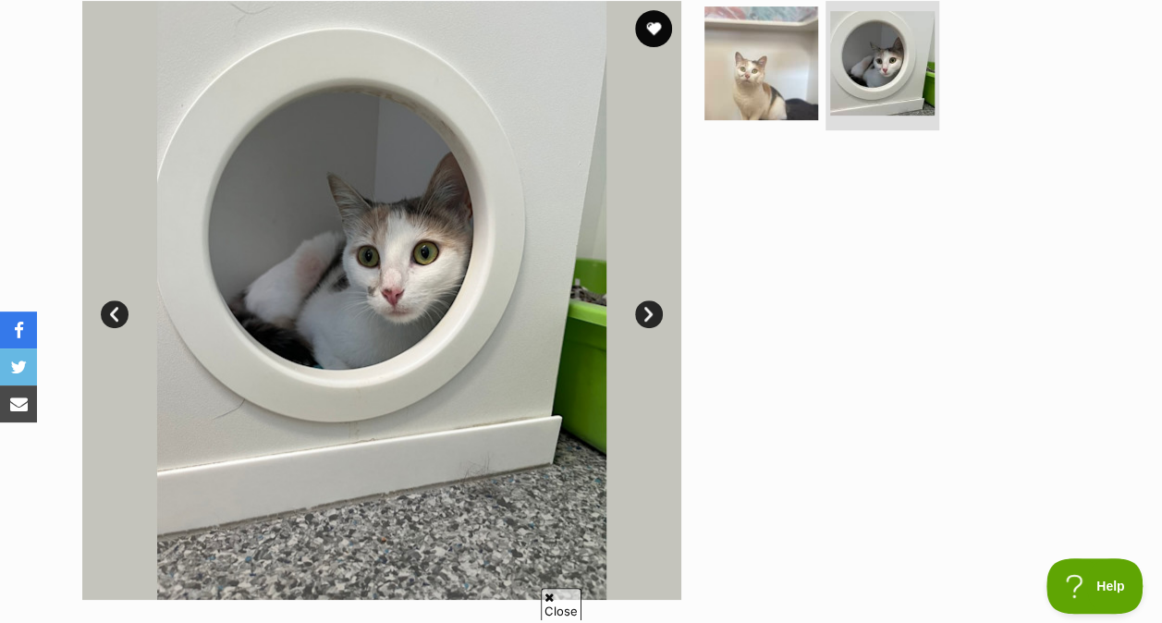
scroll to position [296, 0]
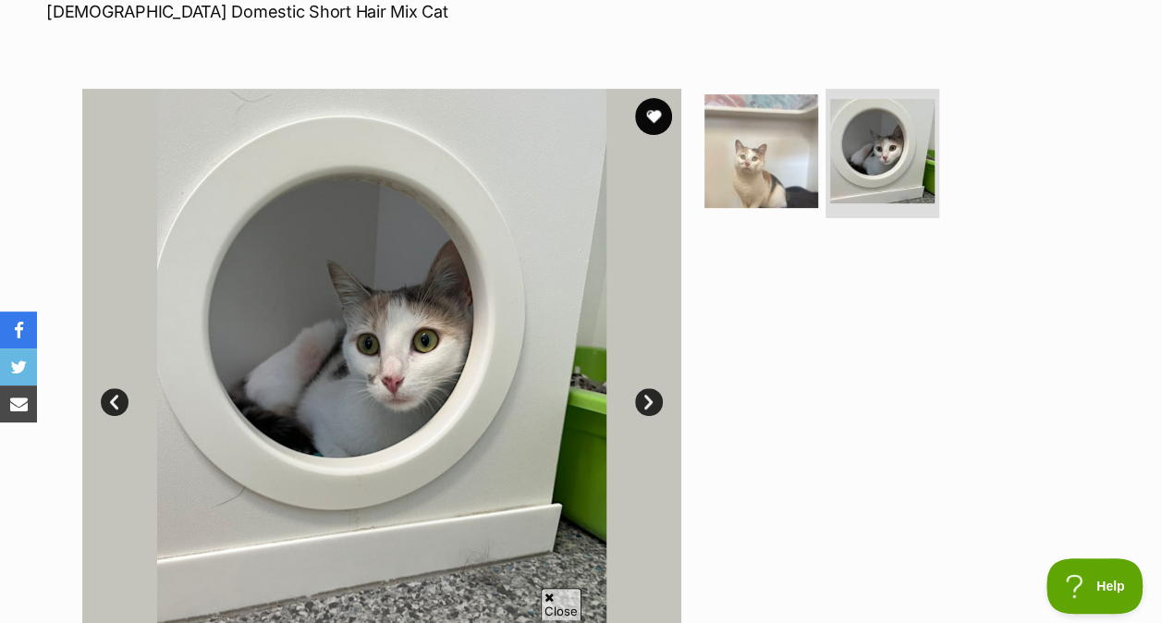
click at [751, 181] on img at bounding box center [761, 151] width 114 height 114
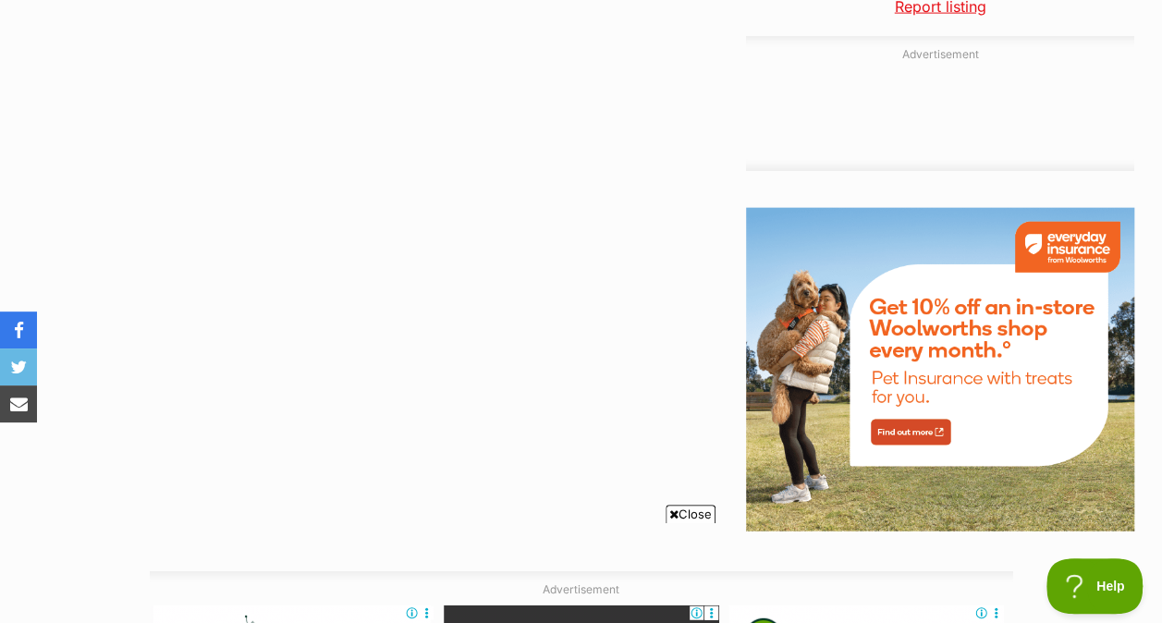
scroll to position [2021, 0]
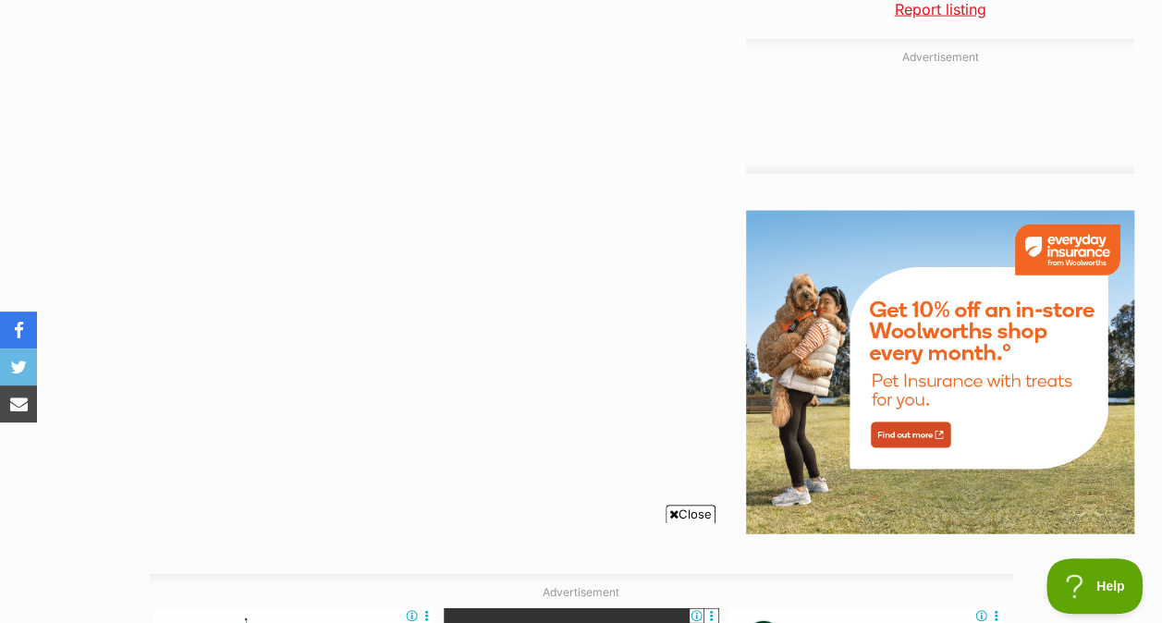
click at [699, 517] on span "Close" at bounding box center [691, 514] width 50 height 18
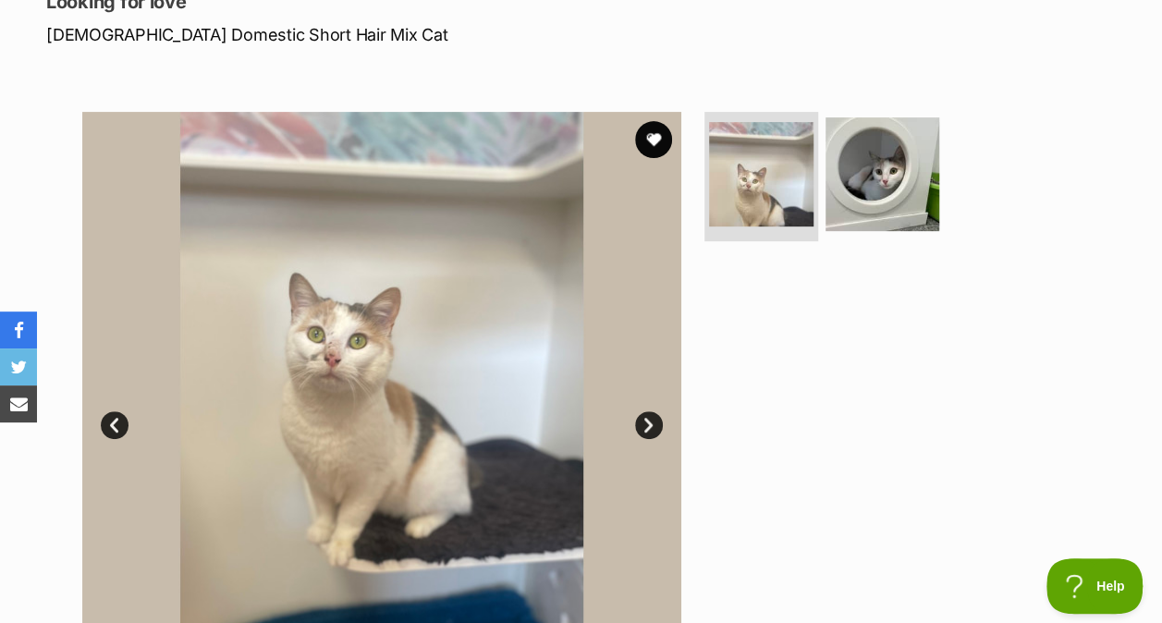
scroll to position [274, 0]
click at [965, 146] on ul at bounding box center [890, 179] width 379 height 137
click at [891, 166] on img at bounding box center [882, 173] width 114 height 114
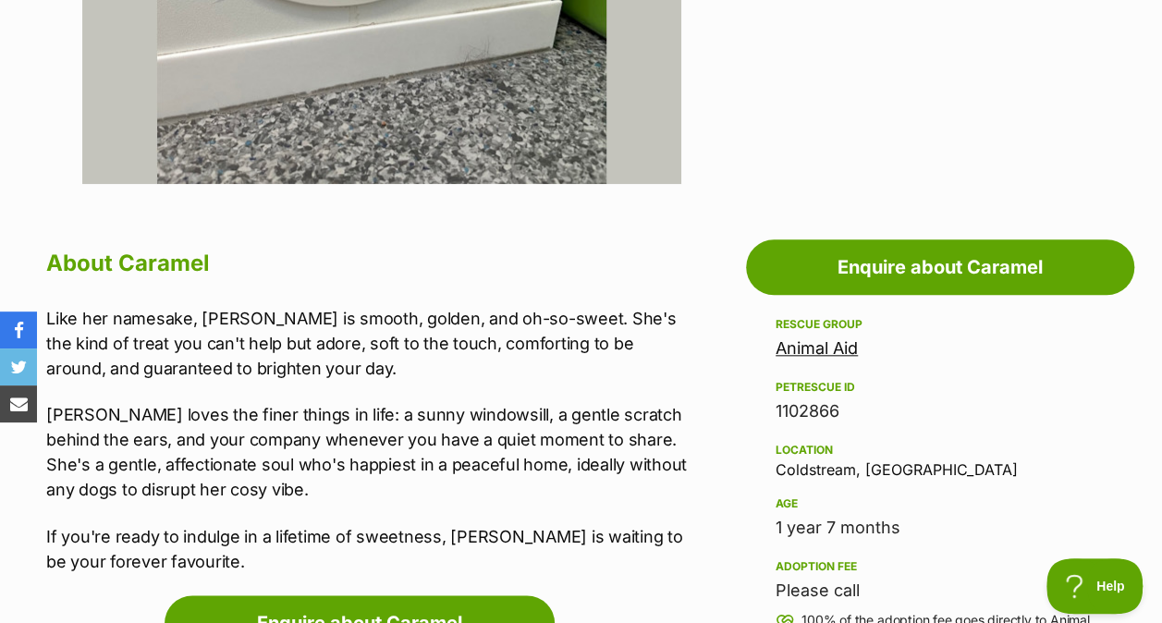
scroll to position [798, 0]
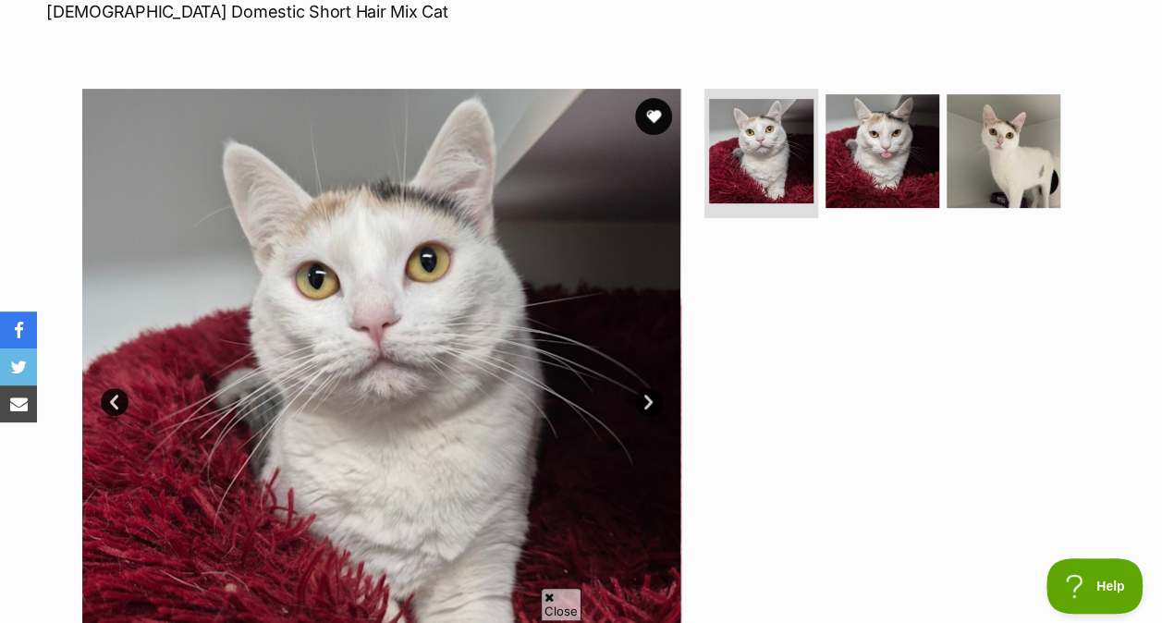
scroll to position [288, 0]
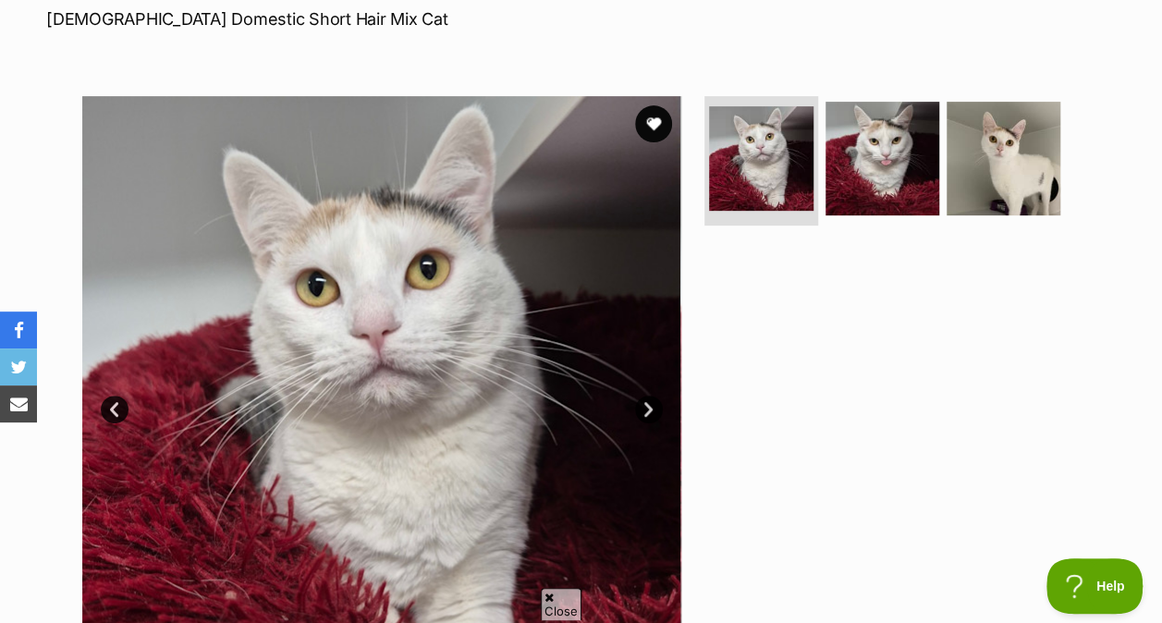
click at [846, 218] on ul at bounding box center [890, 164] width 379 height 137
click at [876, 170] on img at bounding box center [882, 159] width 114 height 114
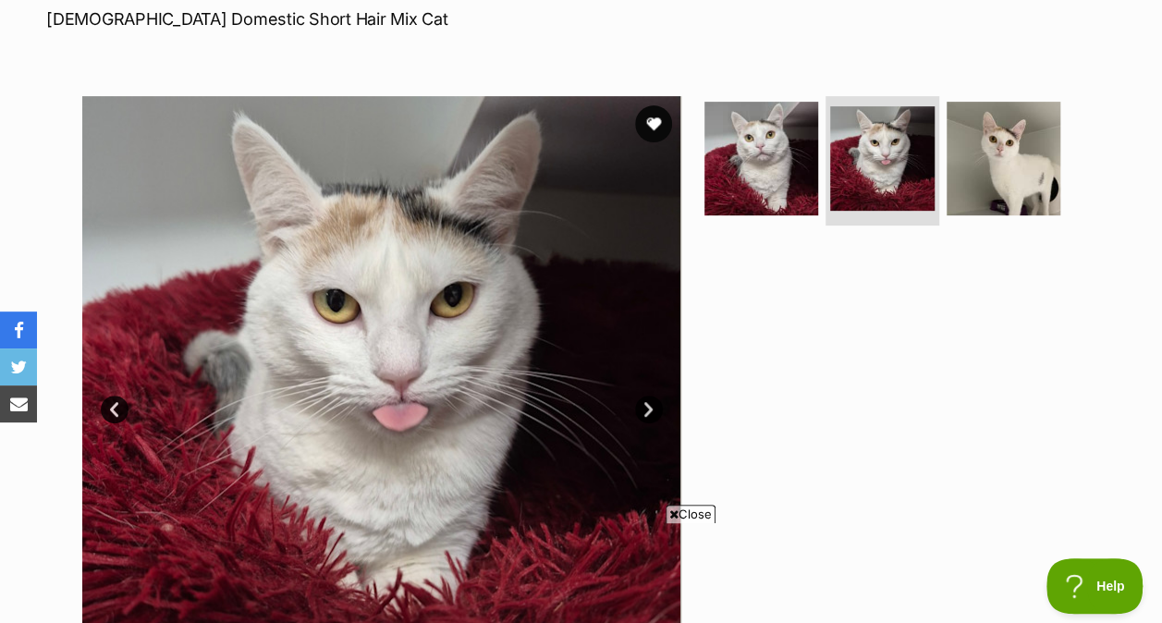
click at [1006, 170] on img at bounding box center [1004, 159] width 114 height 114
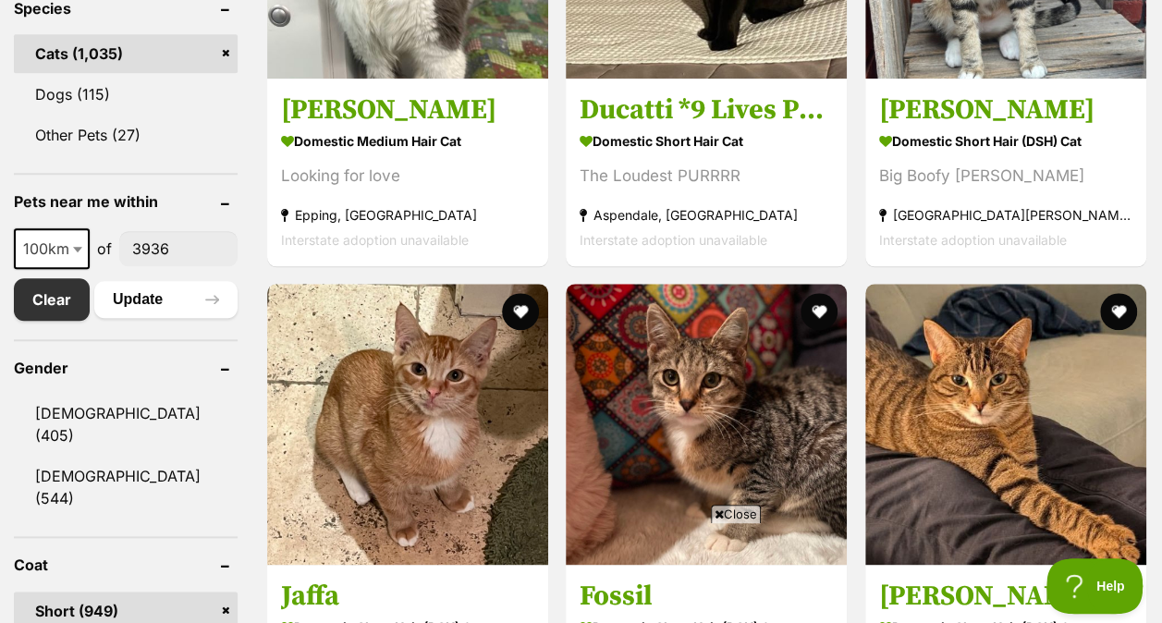
scroll to position [824, 0]
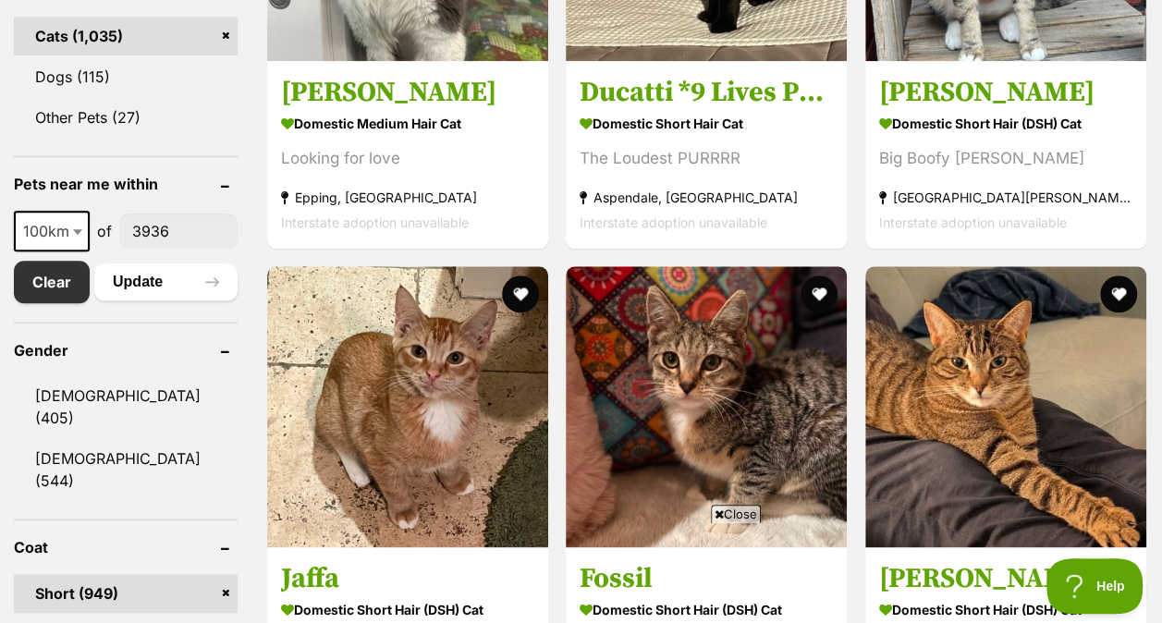
click at [43, 227] on span "100km" at bounding box center [52, 231] width 72 height 26
select select "25"
click at [183, 274] on button "Update" at bounding box center [165, 281] width 143 height 37
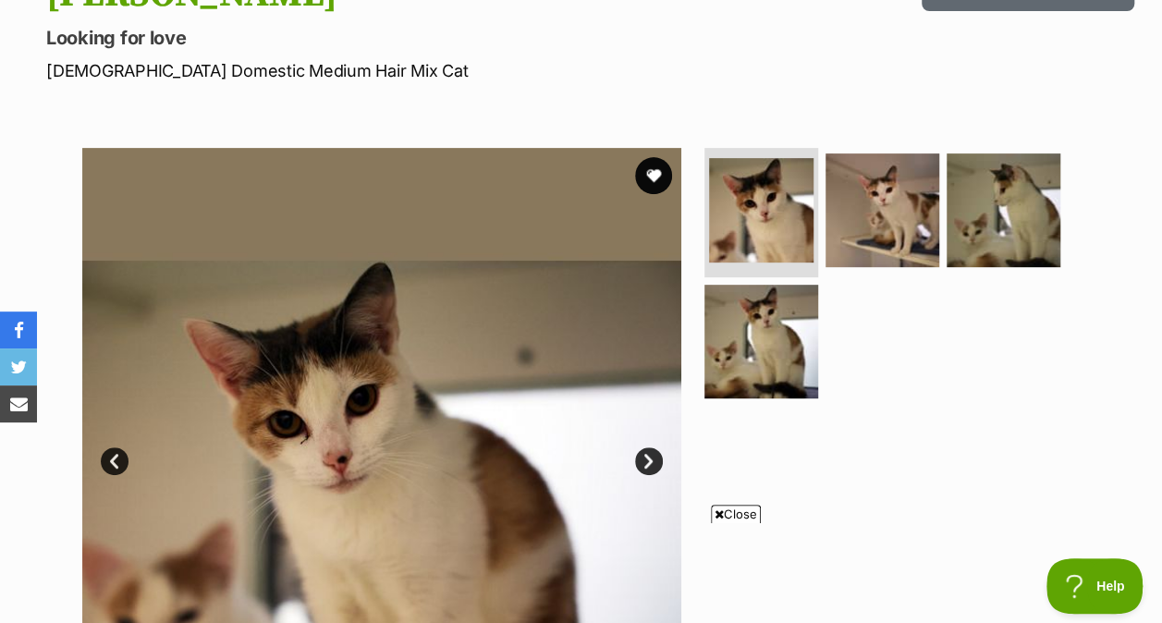
scroll to position [266, 0]
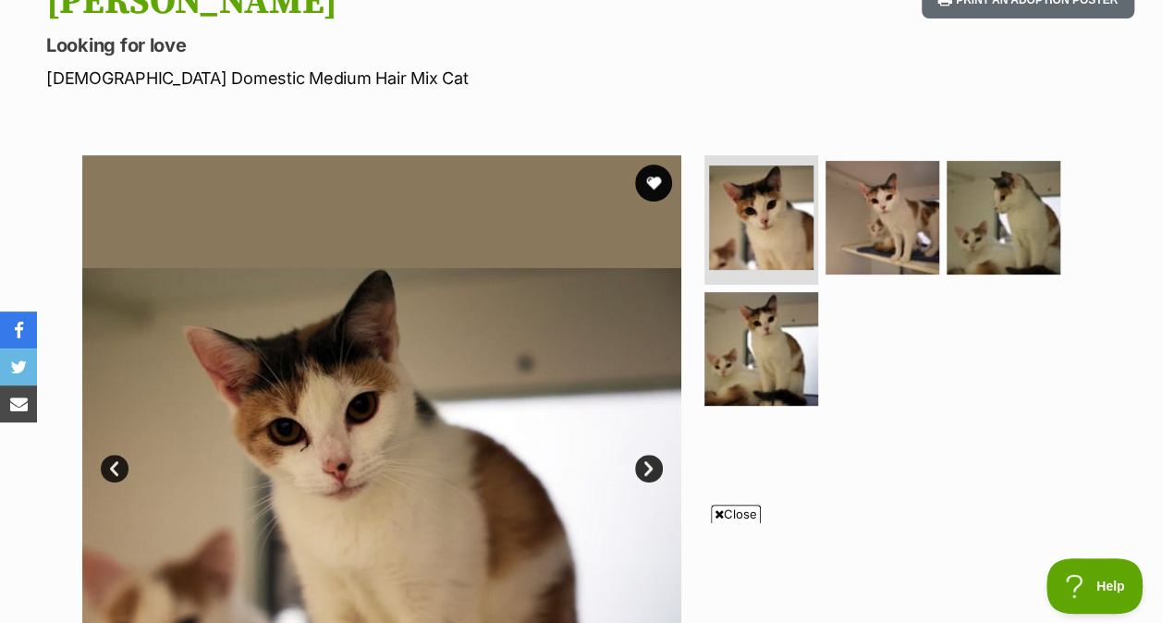
click at [851, 218] on img at bounding box center [882, 218] width 114 height 114
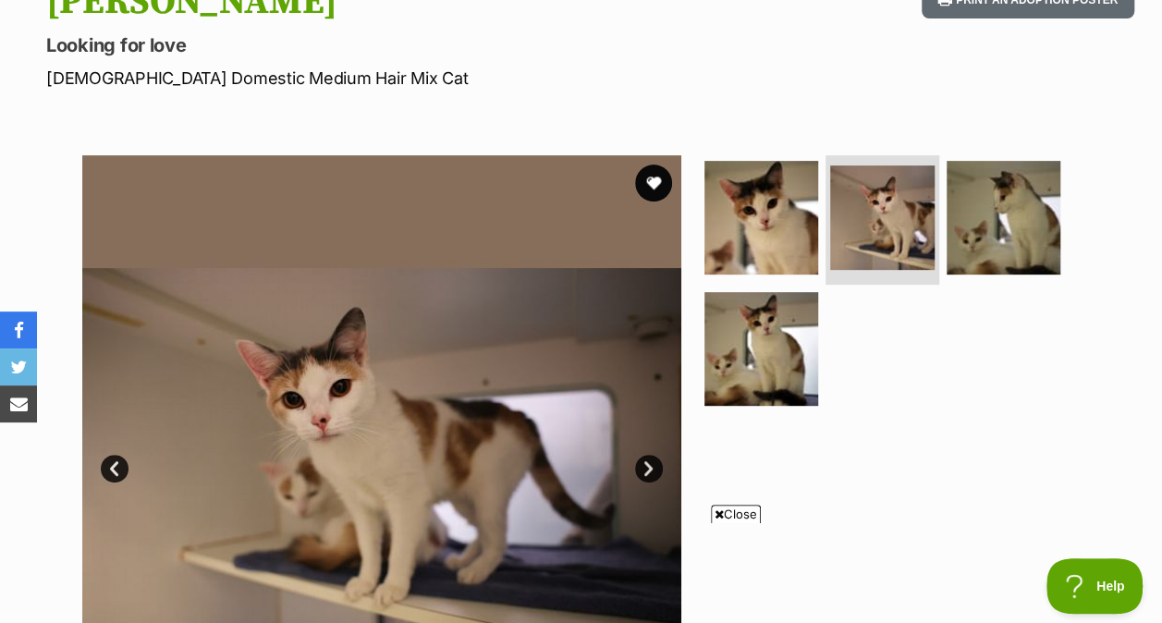
click at [982, 209] on img at bounding box center [1004, 218] width 114 height 114
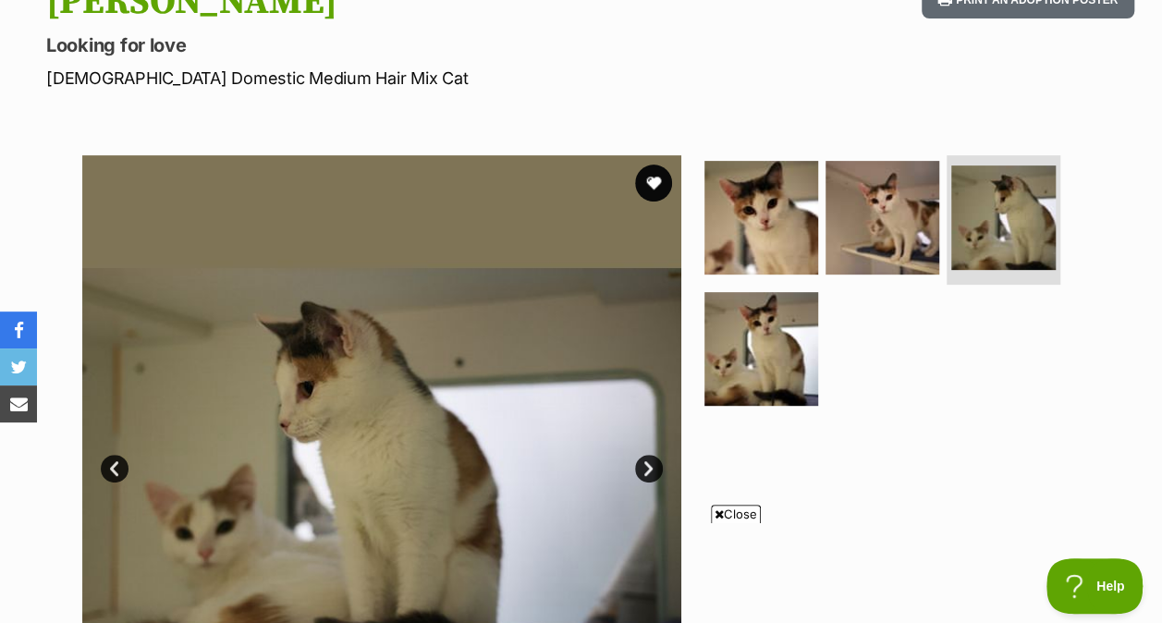
click at [724, 298] on img at bounding box center [761, 349] width 114 height 114
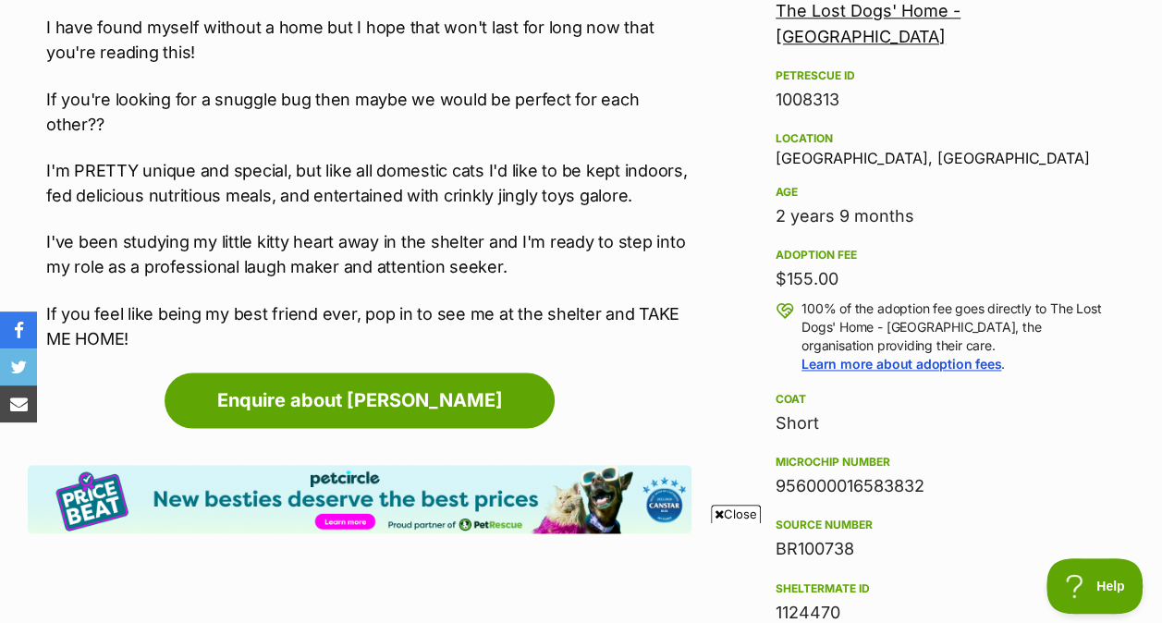
scroll to position [1179, 0]
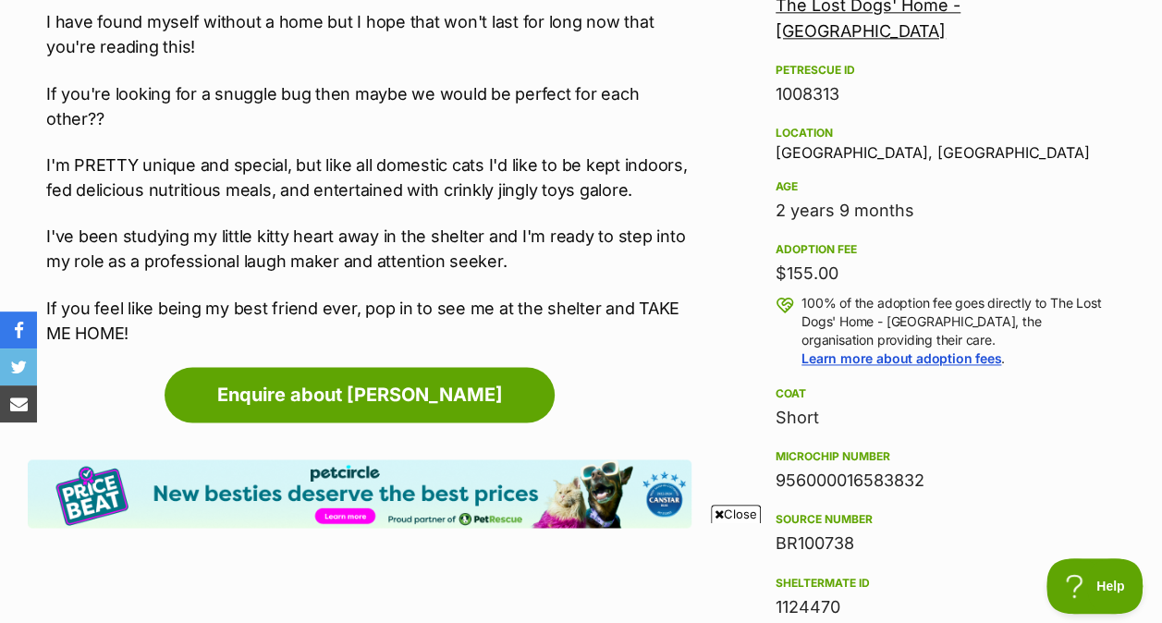
click at [729, 507] on span "Close" at bounding box center [736, 514] width 50 height 18
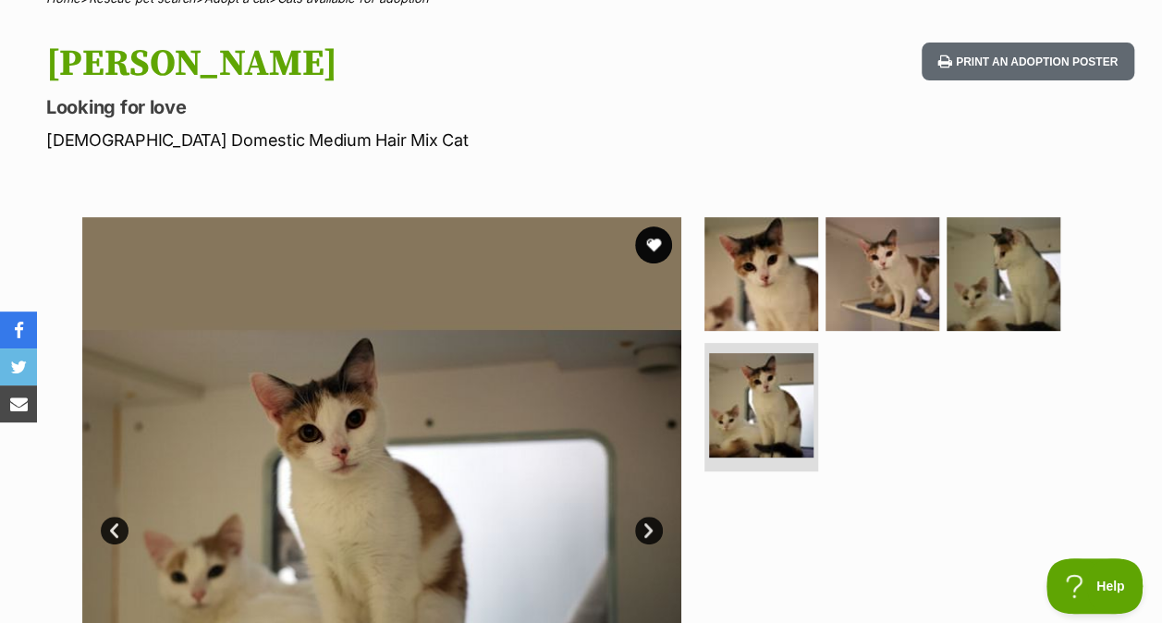
scroll to position [201, 0]
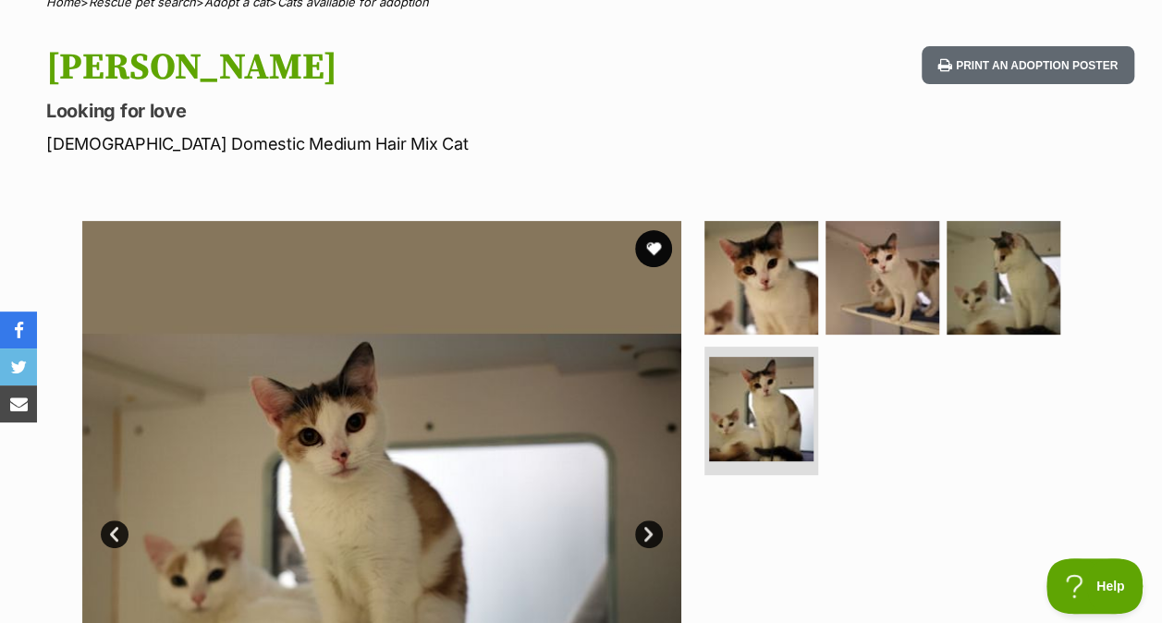
click at [911, 241] on img at bounding box center [882, 278] width 114 height 114
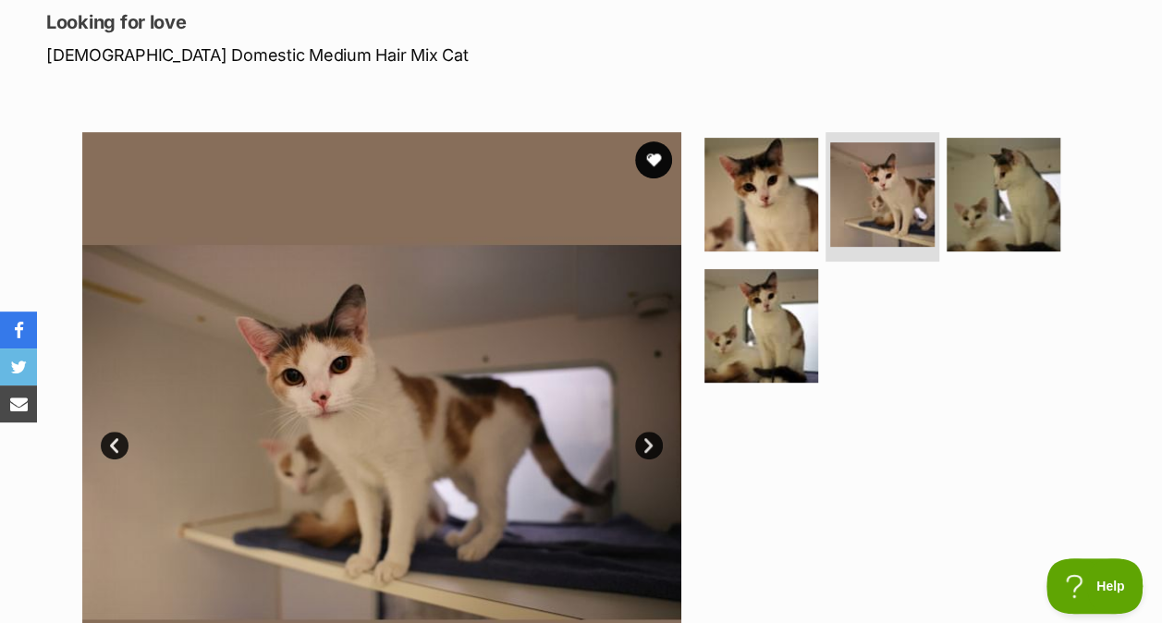
scroll to position [310, 0]
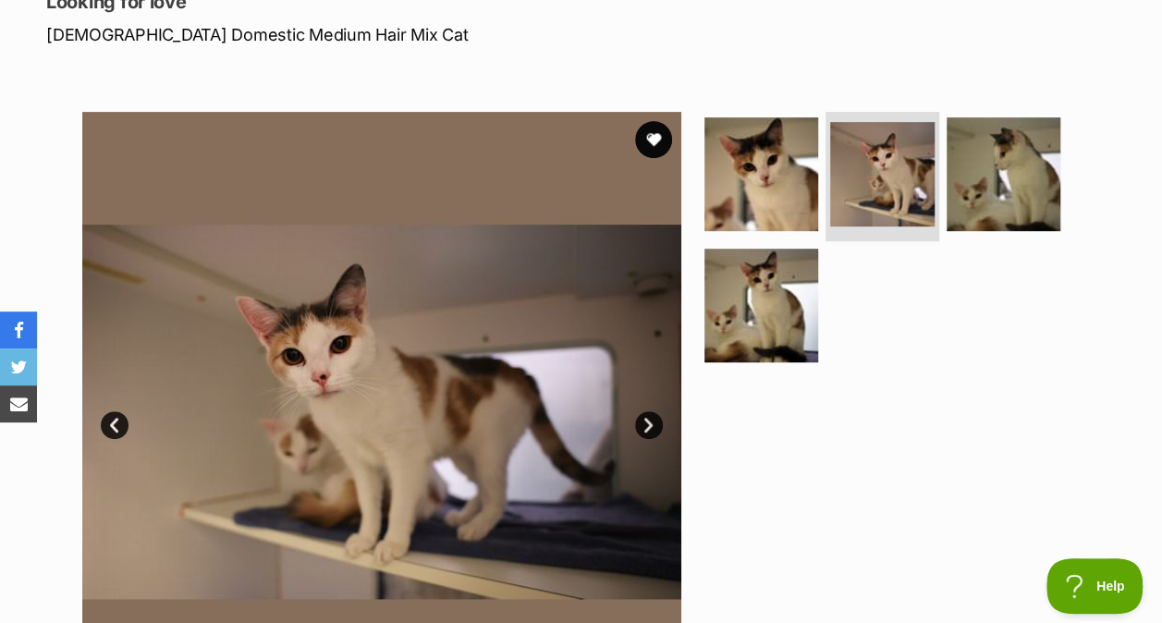
click at [769, 129] on img at bounding box center [761, 174] width 114 height 114
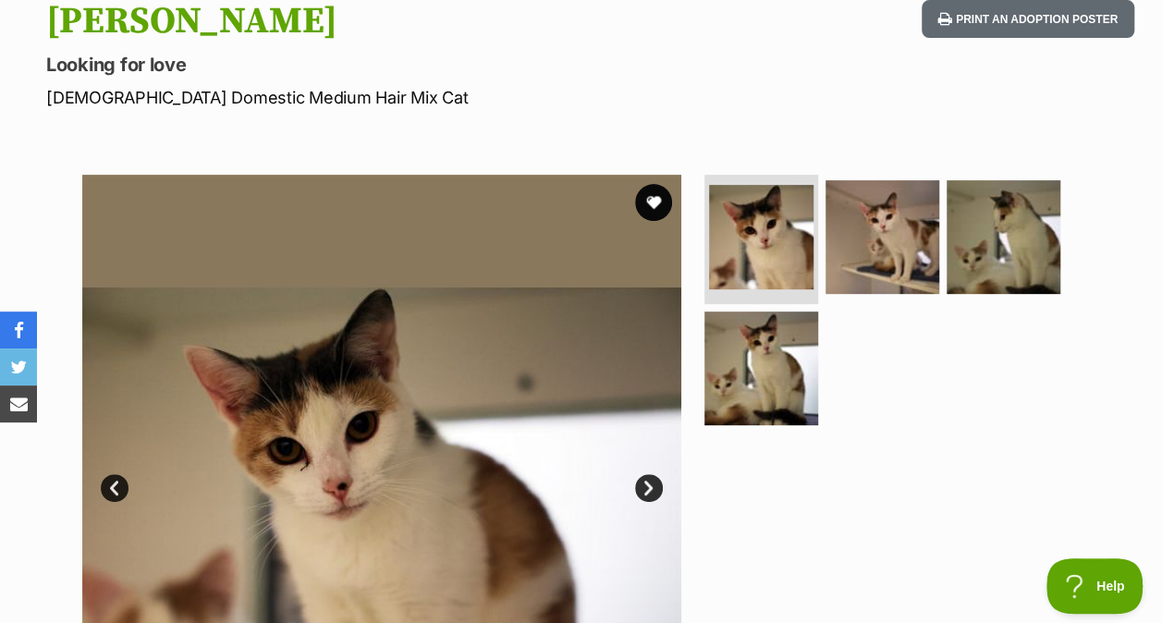
scroll to position [243, 0]
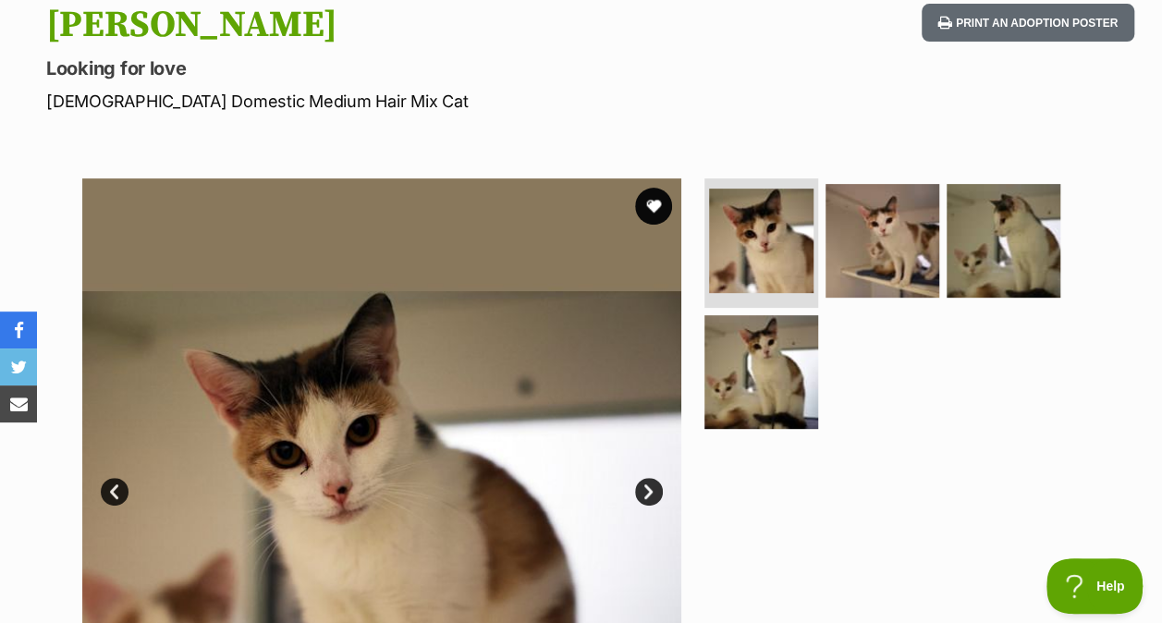
click at [971, 239] on img at bounding box center [1004, 241] width 114 height 114
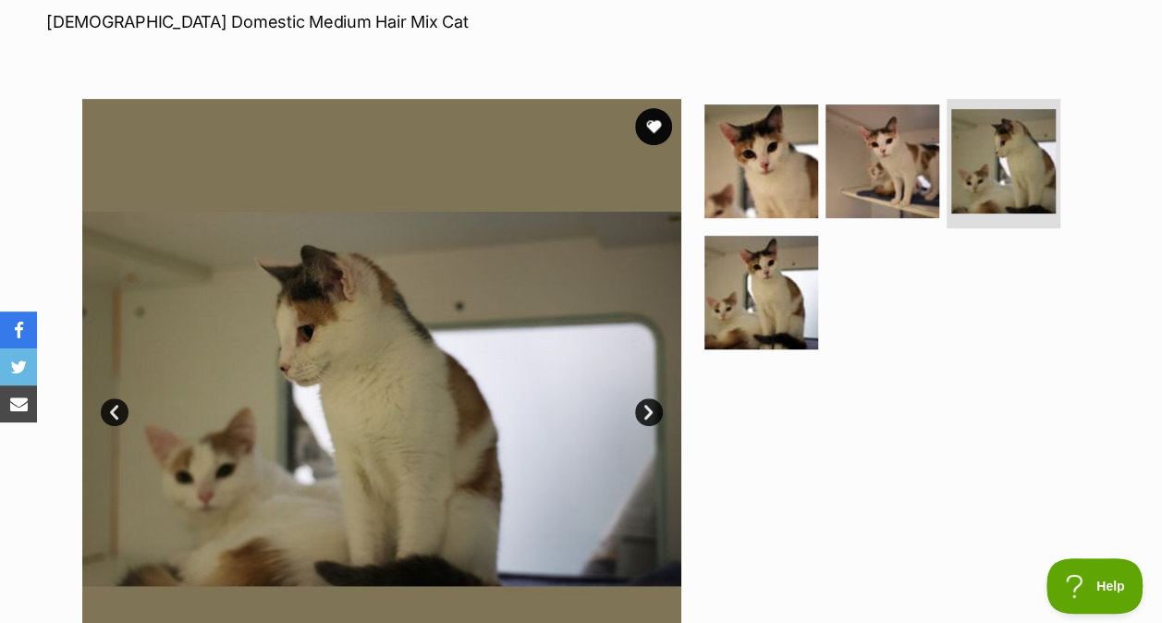
scroll to position [332, 0]
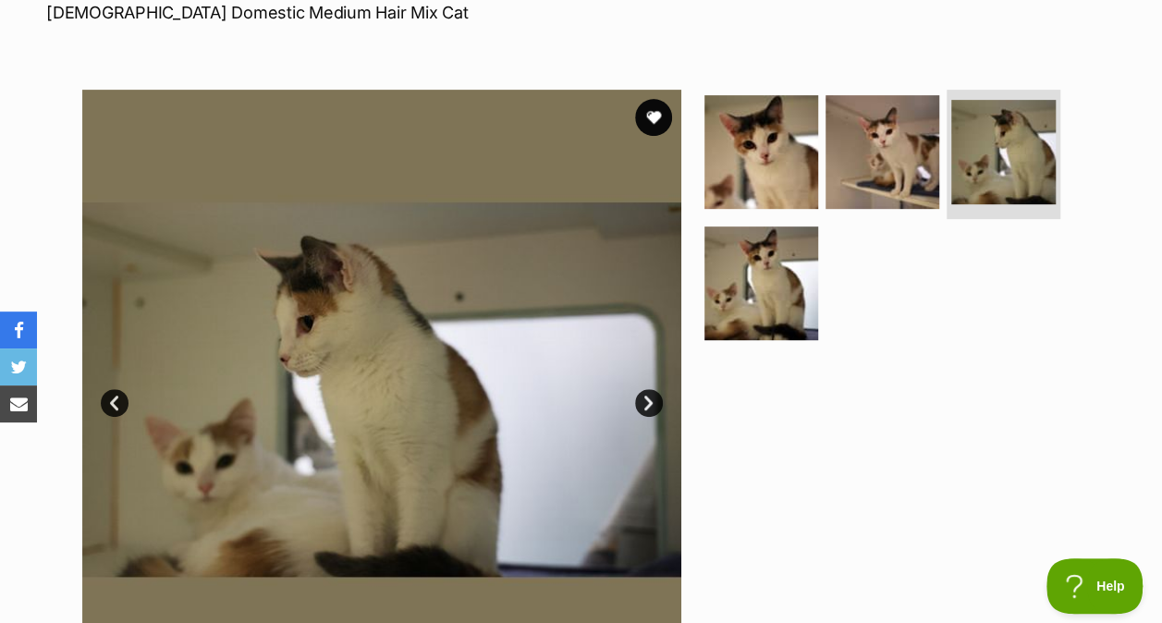
click at [762, 249] on img at bounding box center [761, 283] width 114 height 114
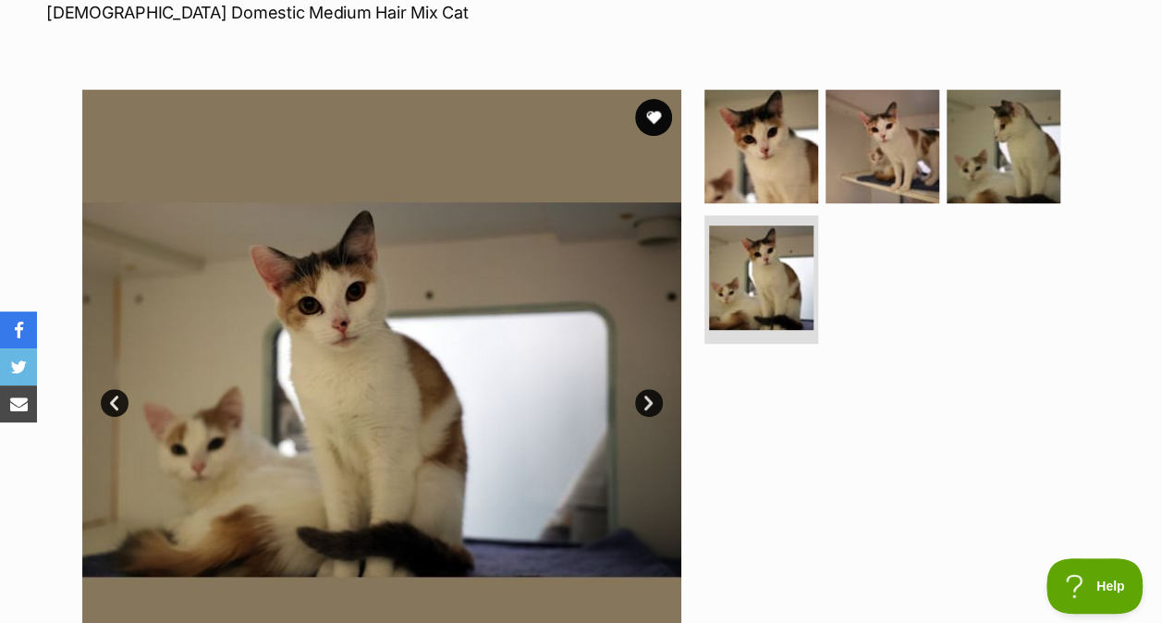
click at [884, 90] on img at bounding box center [882, 147] width 114 height 114
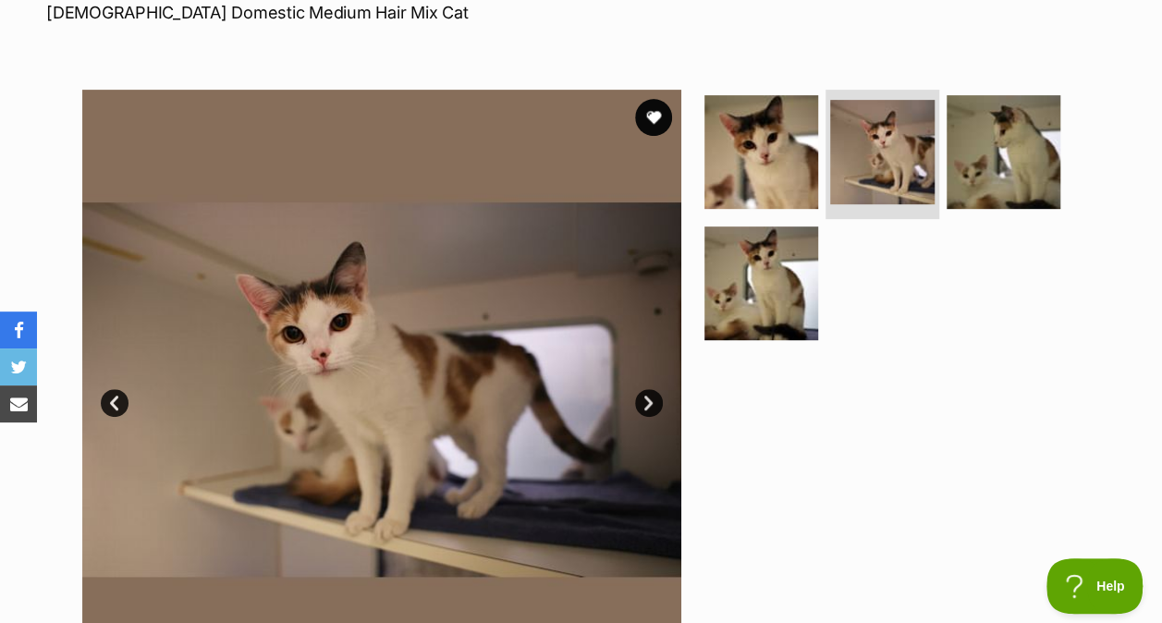
click at [763, 118] on img at bounding box center [761, 152] width 114 height 114
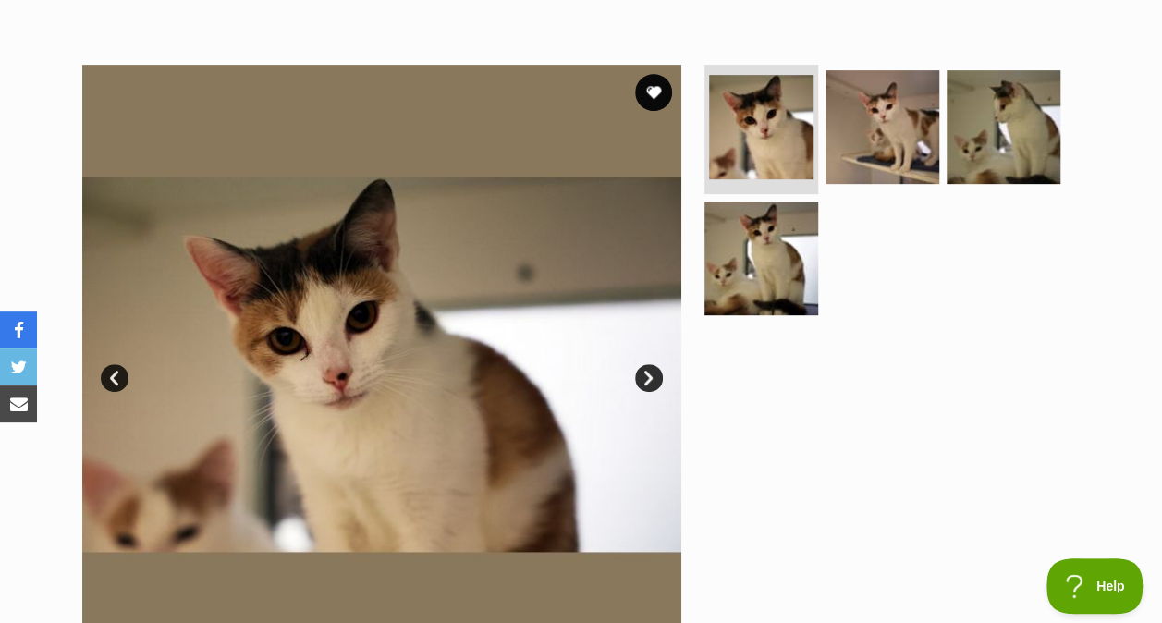
scroll to position [359, 0]
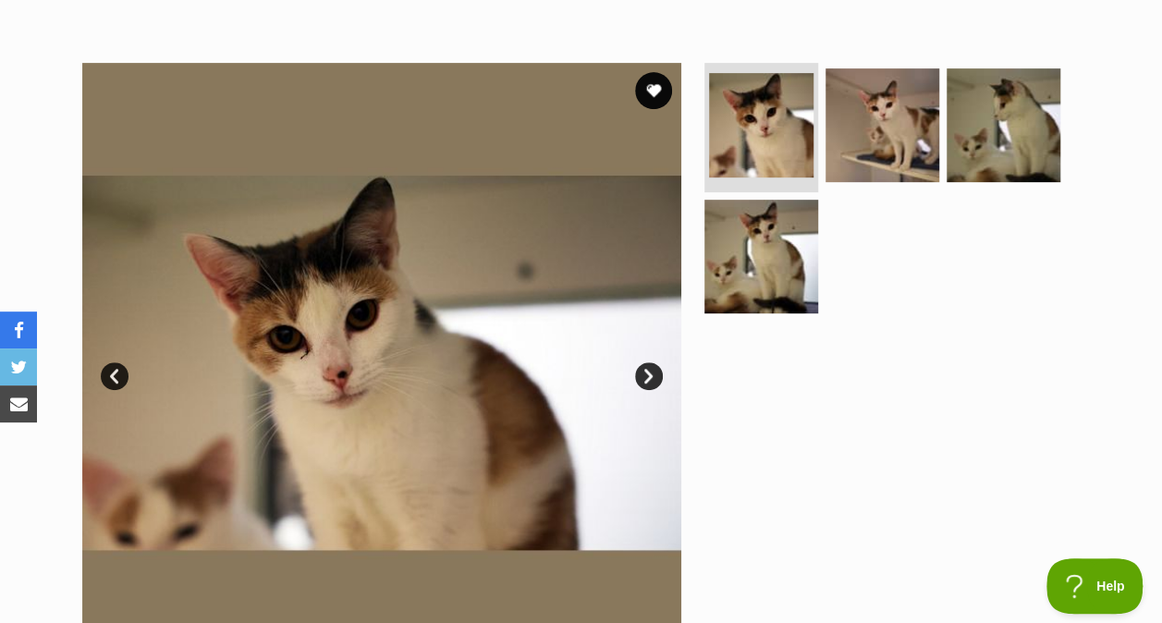
click at [870, 105] on img at bounding box center [882, 125] width 114 height 114
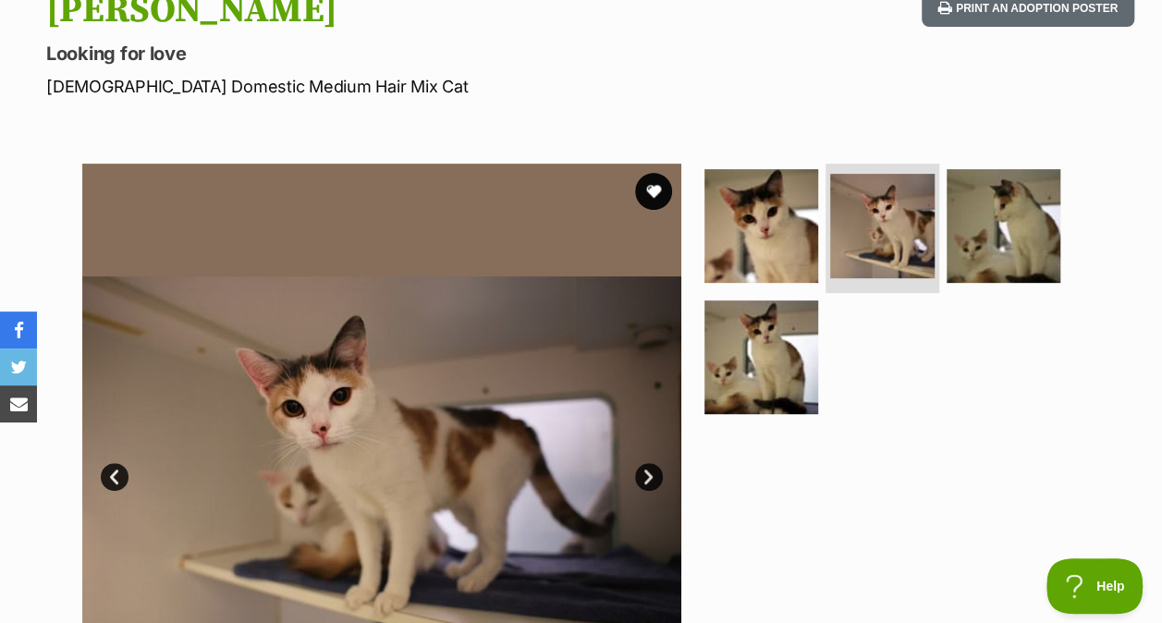
scroll to position [280, 0]
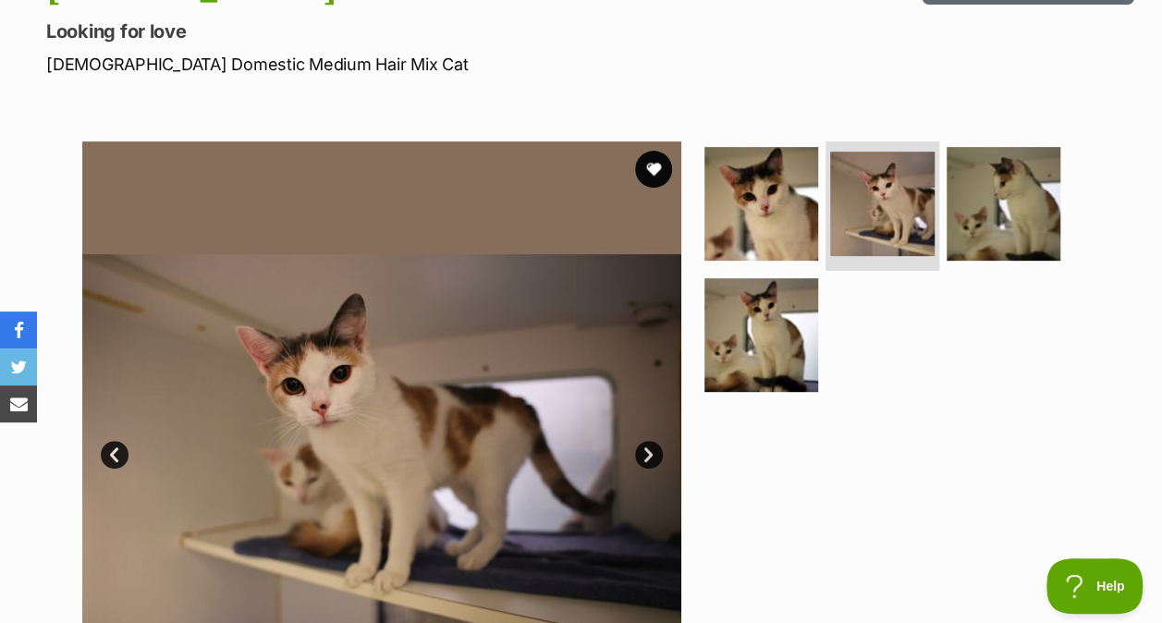
click at [760, 299] on img at bounding box center [761, 335] width 114 height 114
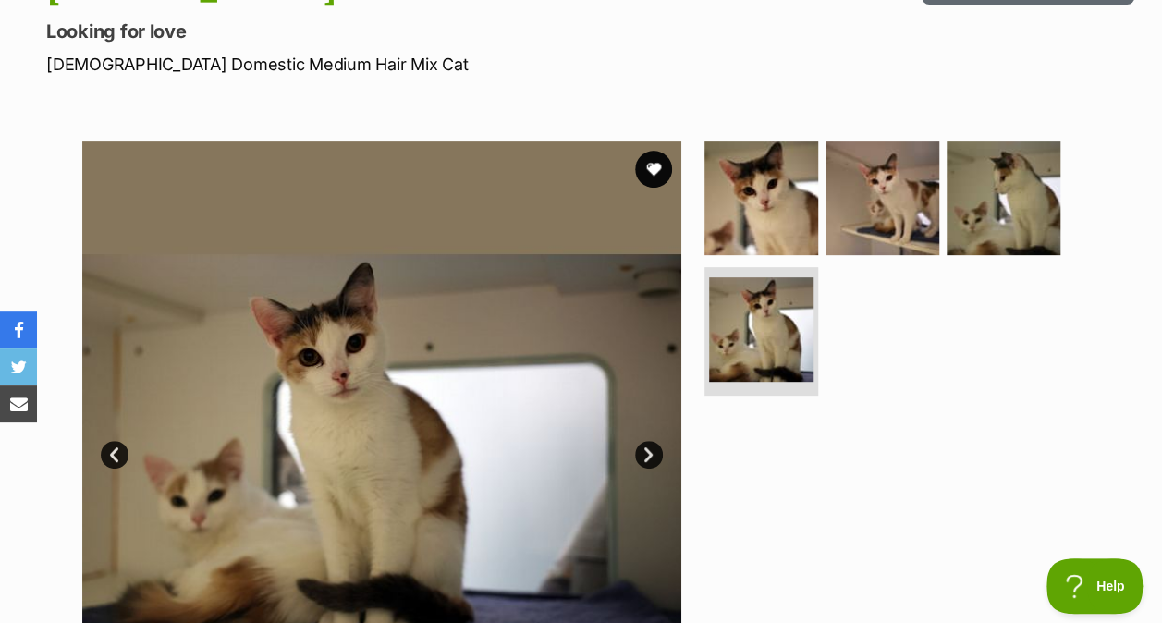
click at [883, 141] on img at bounding box center [882, 198] width 114 height 114
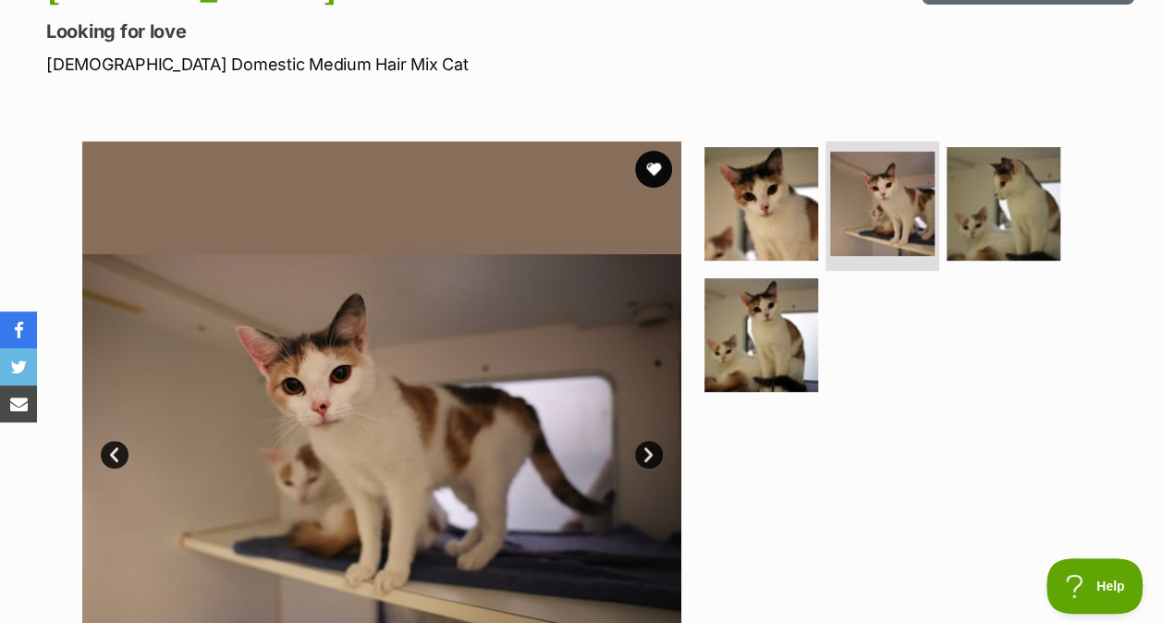
click at [973, 170] on img at bounding box center [1004, 204] width 114 height 114
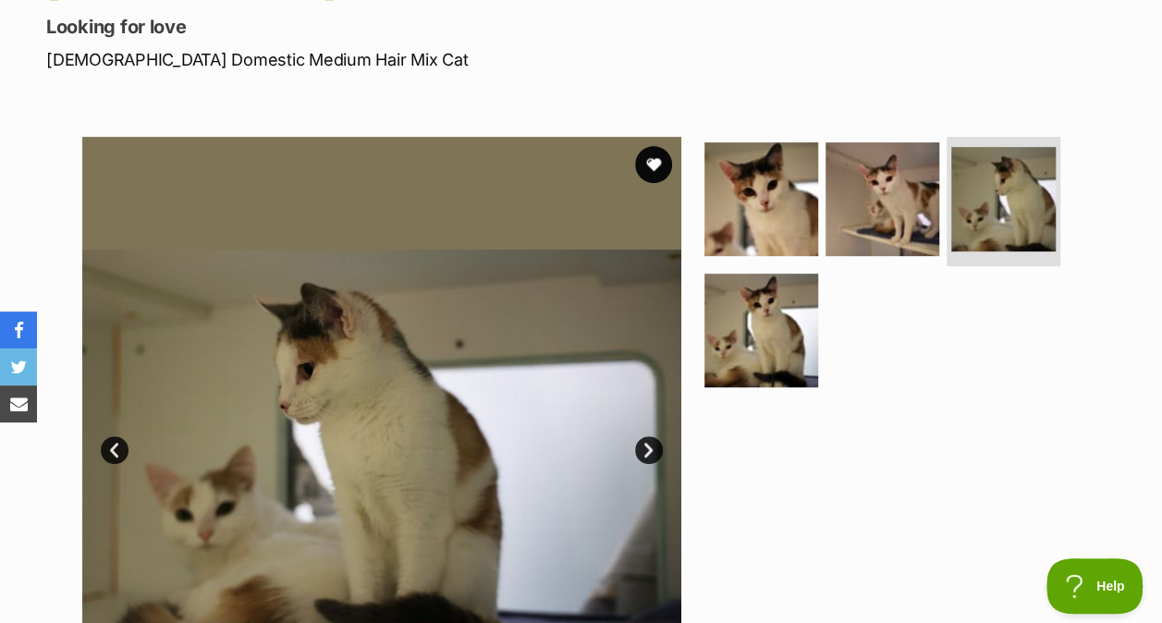
scroll to position [284, 0]
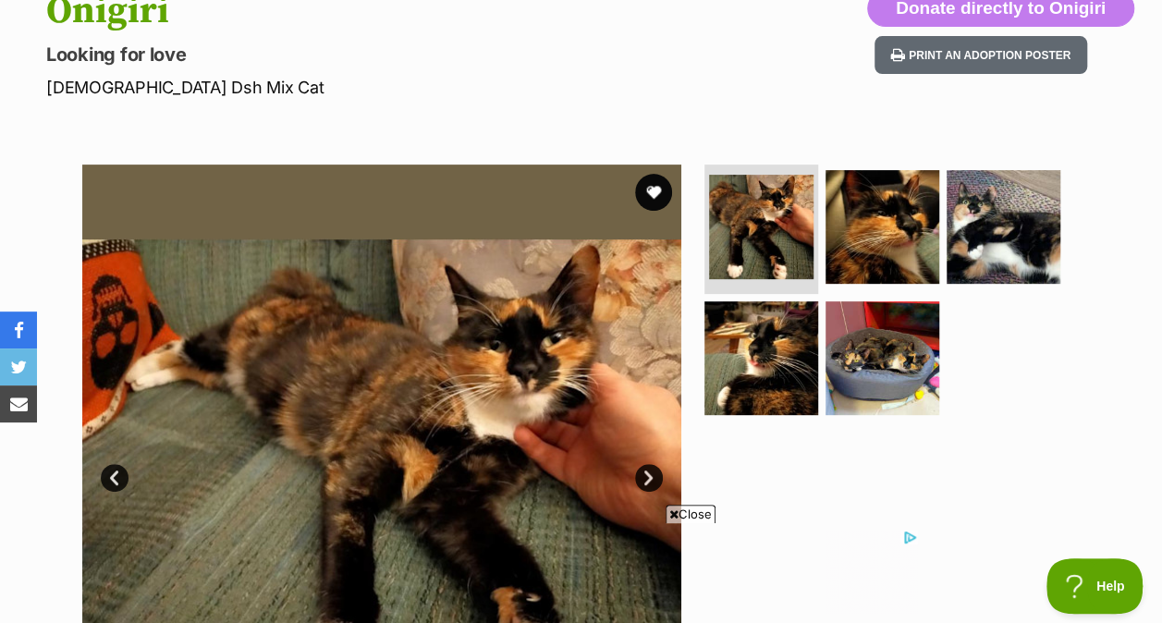
scroll to position [177, 0]
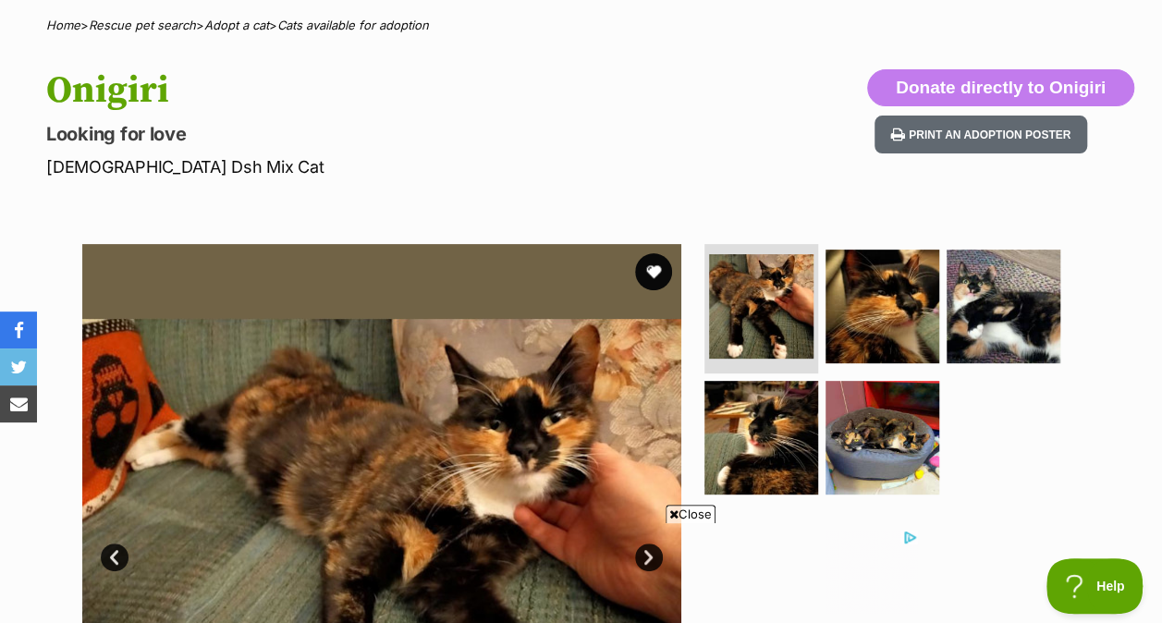
click at [861, 265] on img at bounding box center [882, 307] width 114 height 114
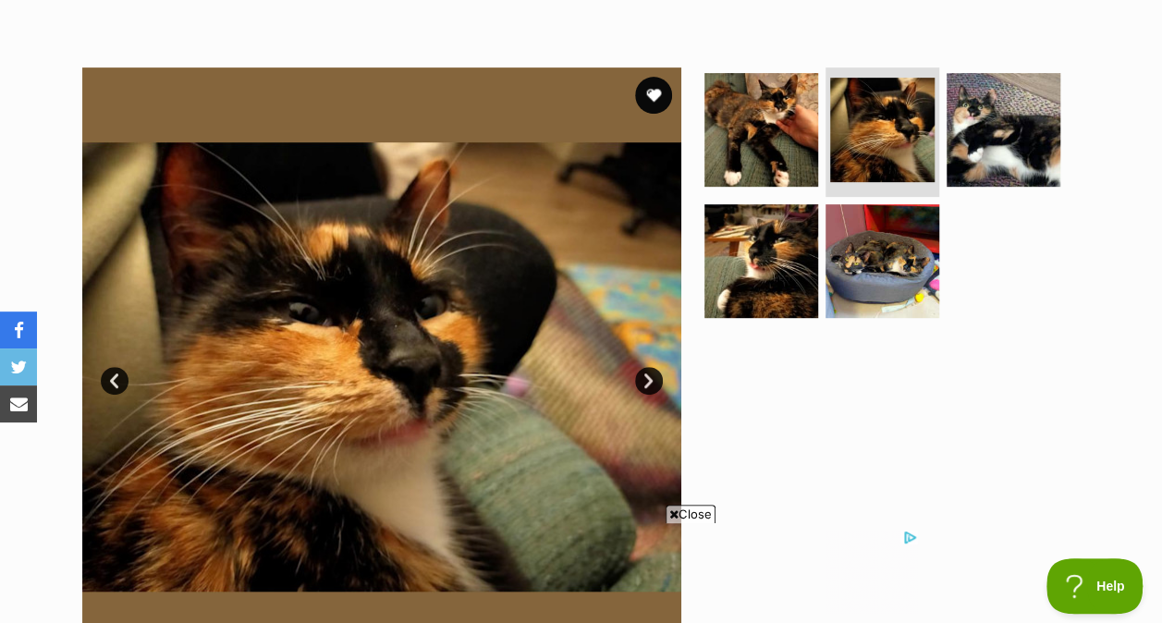
scroll to position [355, 0]
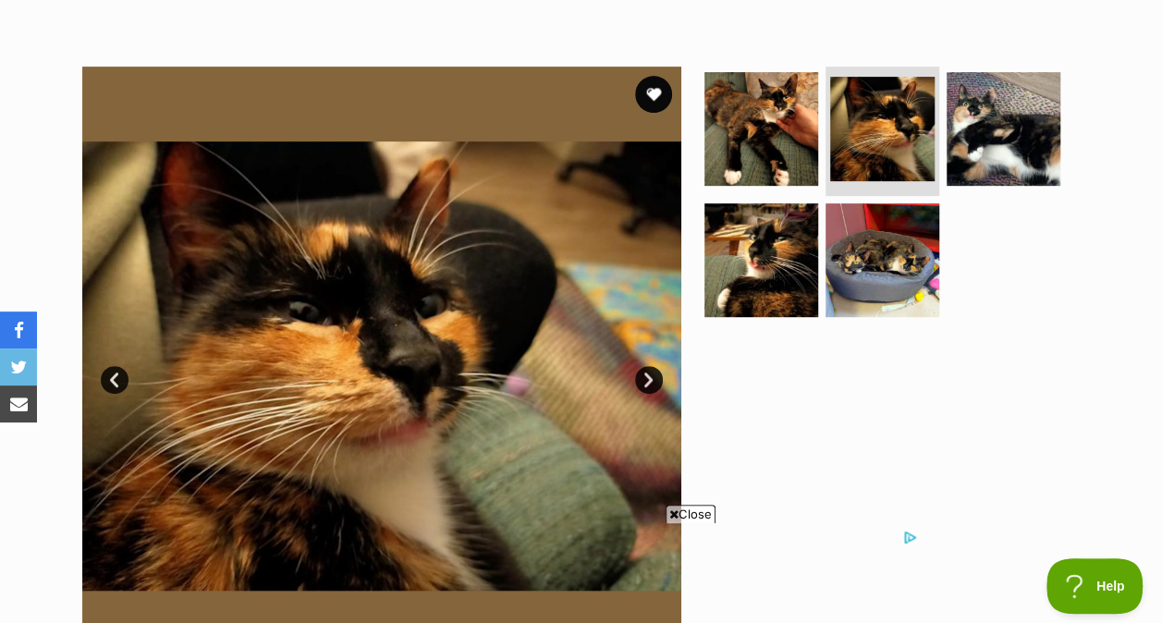
click at [1009, 114] on img at bounding box center [1004, 129] width 114 height 114
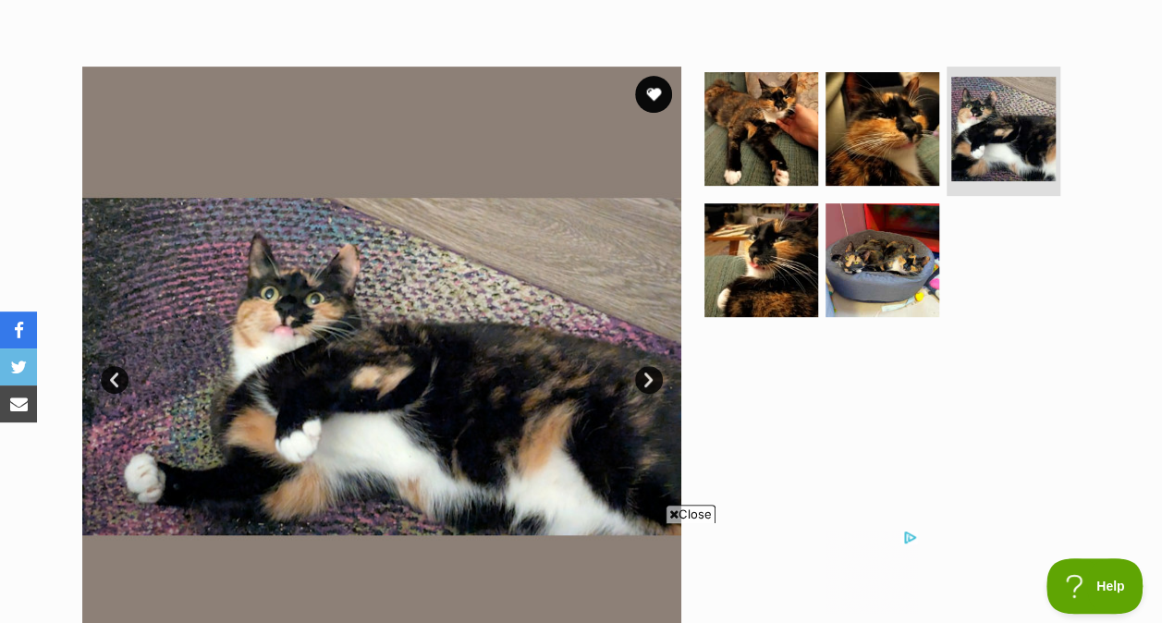
click at [747, 95] on img at bounding box center [761, 129] width 114 height 114
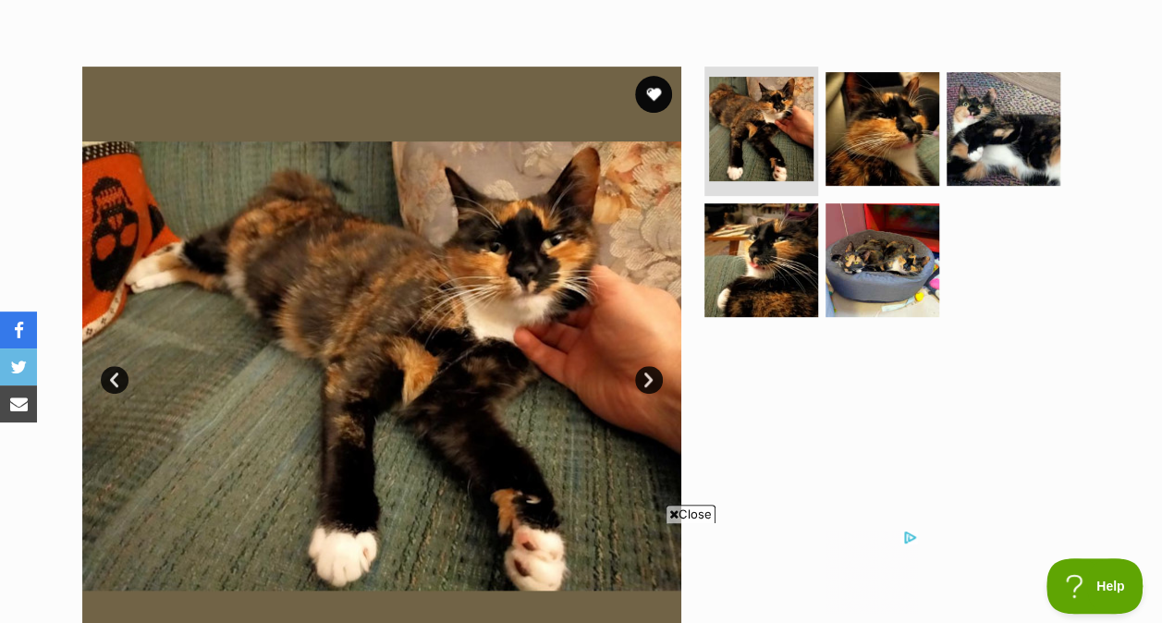
click at [894, 238] on img at bounding box center [882, 260] width 114 height 114
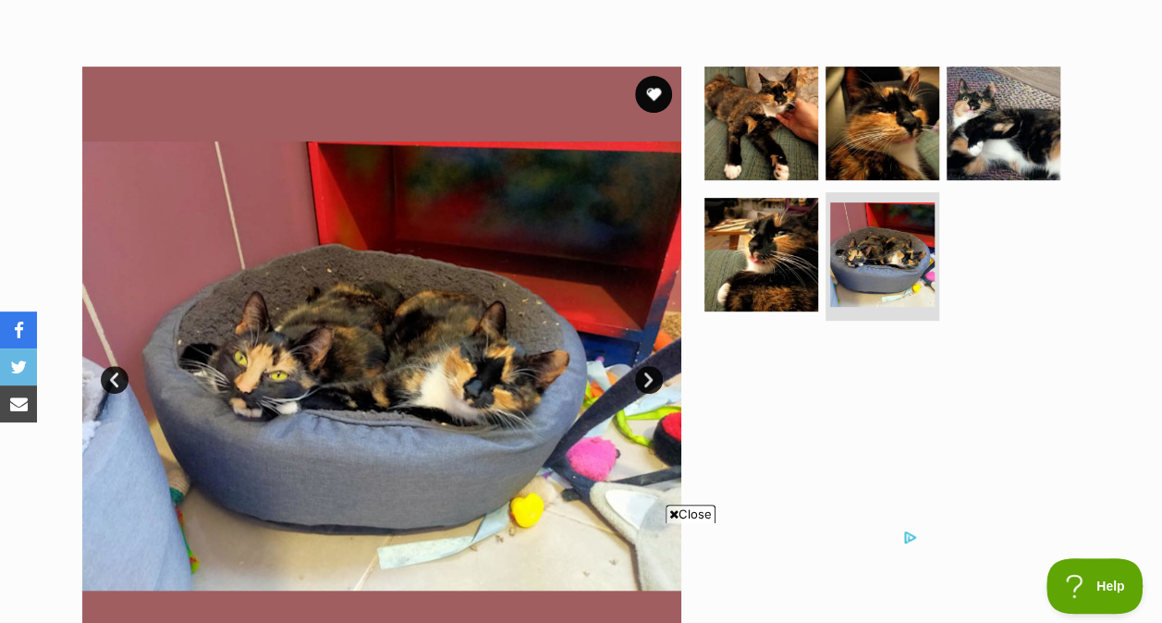
click at [798, 251] on img at bounding box center [761, 255] width 114 height 114
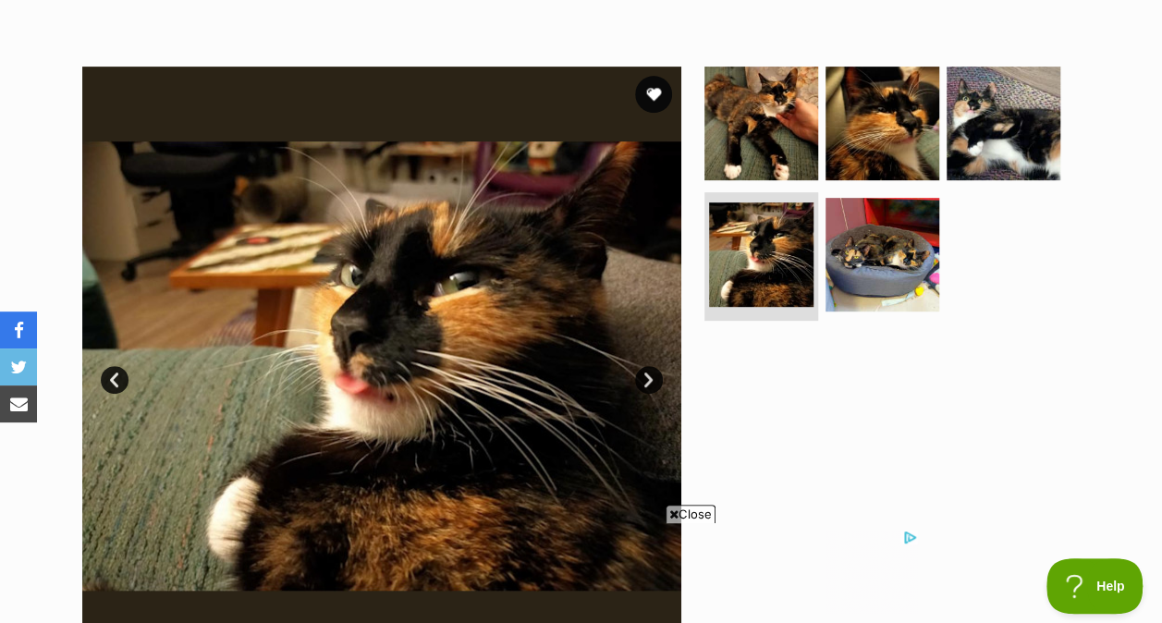
click at [874, 84] on img at bounding box center [882, 124] width 114 height 114
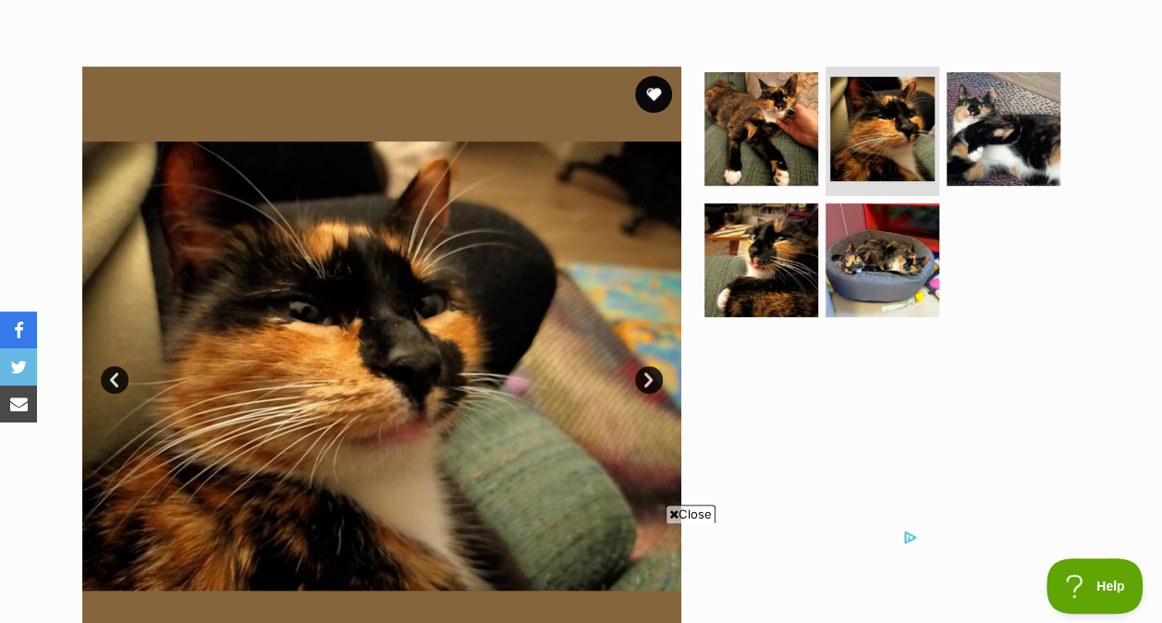
click at [979, 98] on img at bounding box center [1004, 129] width 114 height 114
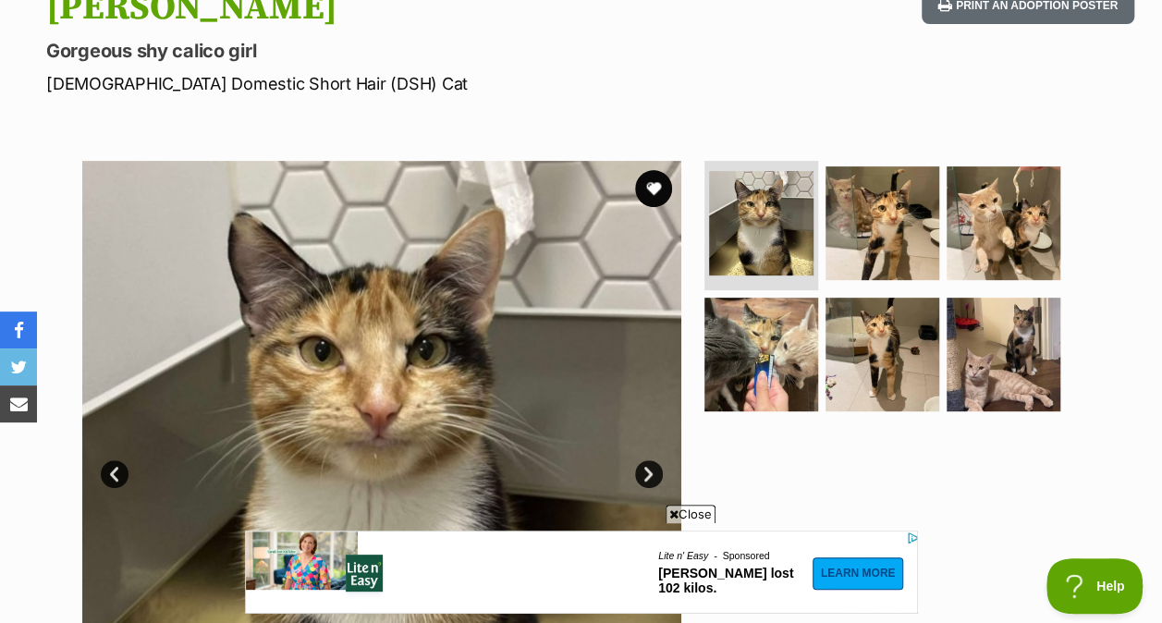
click at [882, 217] on img at bounding box center [882, 223] width 114 height 114
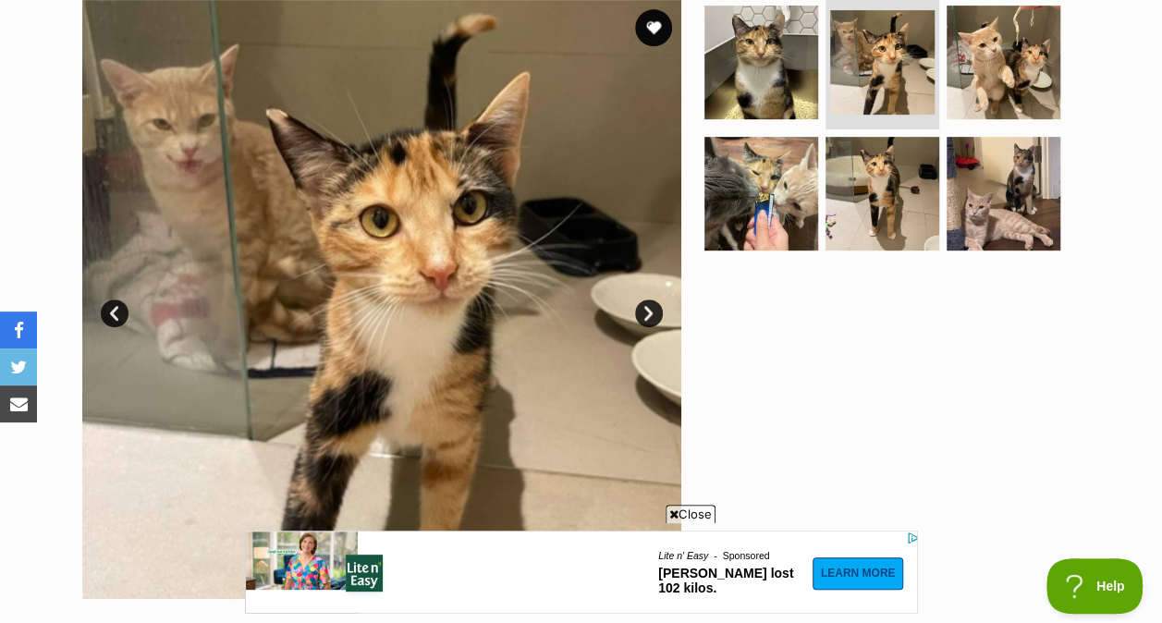
scroll to position [423, 0]
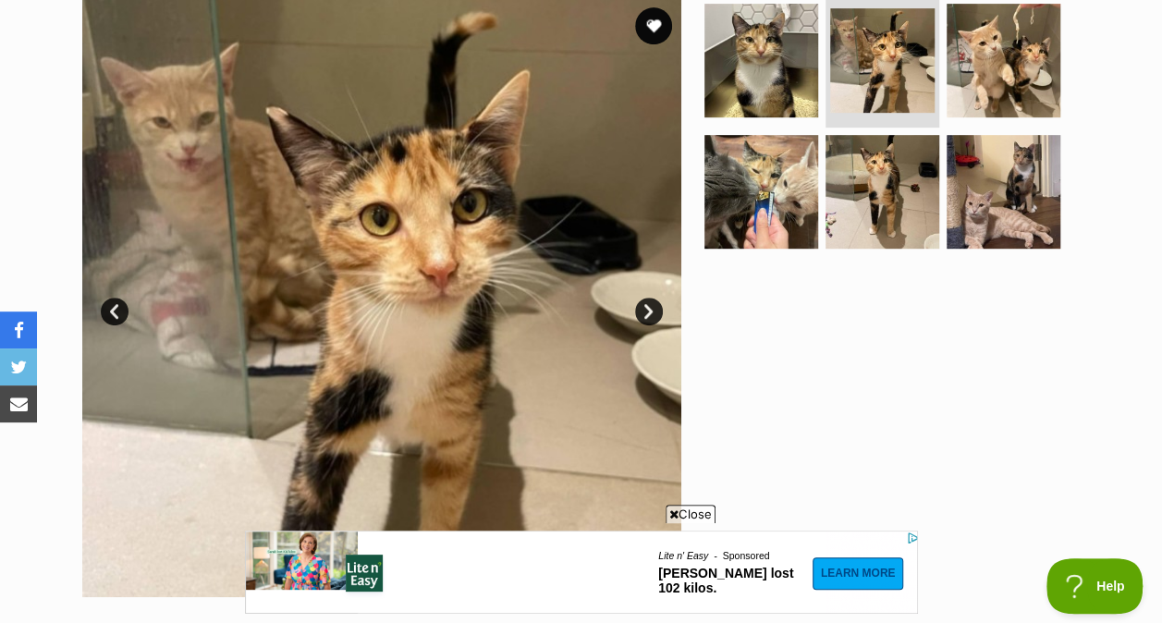
click at [870, 152] on img at bounding box center [882, 192] width 114 height 114
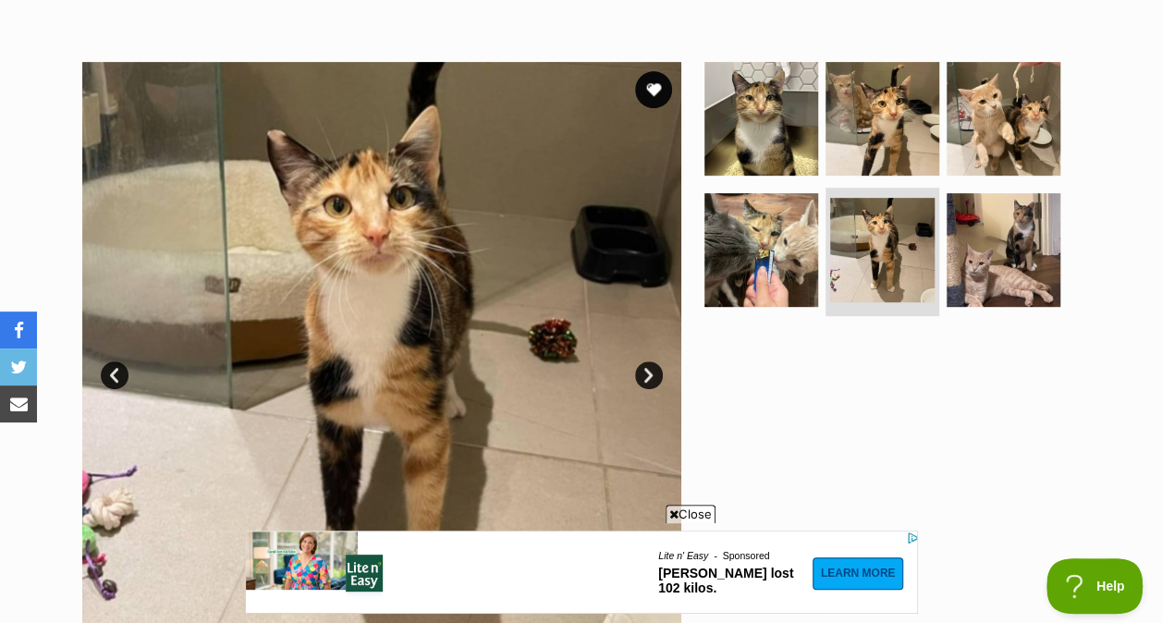
scroll to position [359, 0]
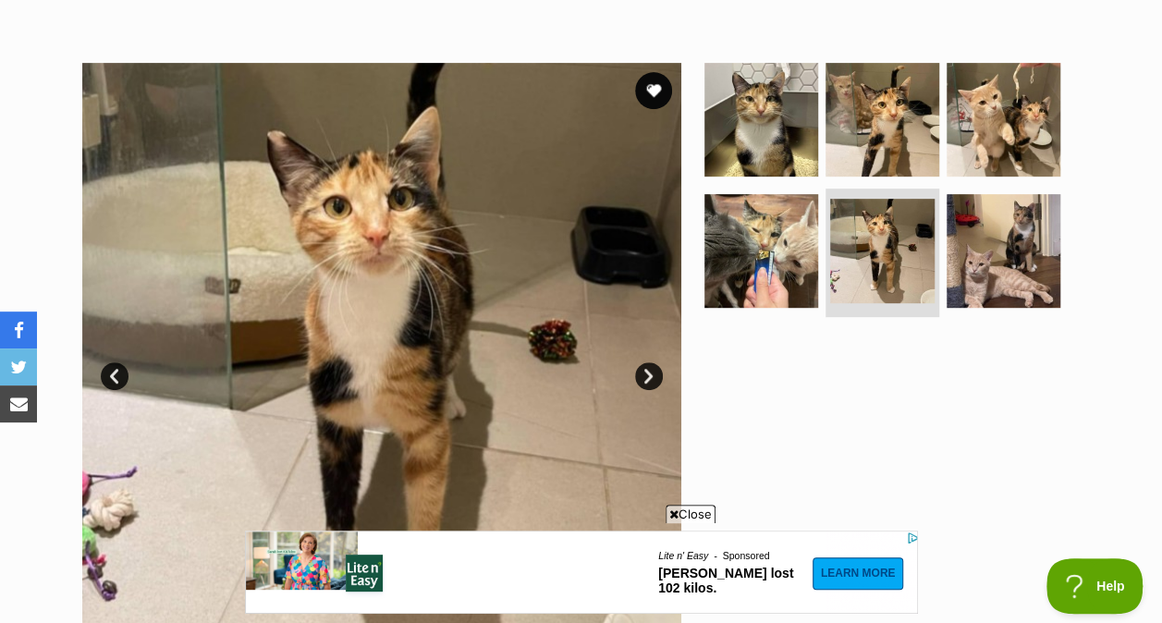
click at [987, 194] on img at bounding box center [1004, 251] width 114 height 114
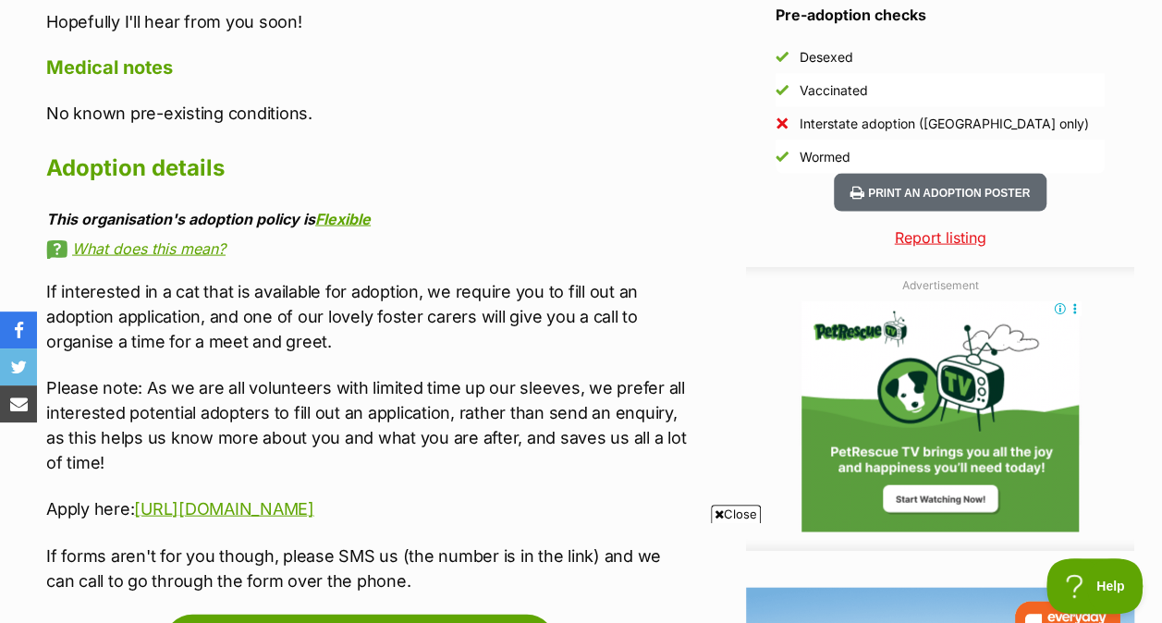
scroll to position [1793, 0]
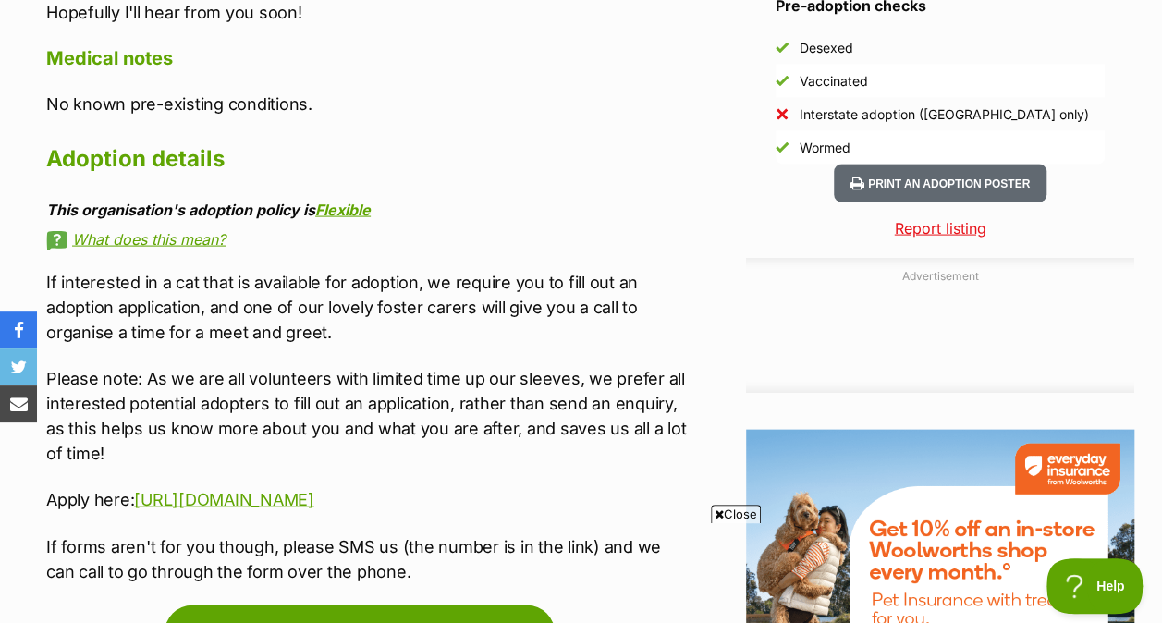
click at [718, 515] on icon at bounding box center [719, 514] width 9 height 12
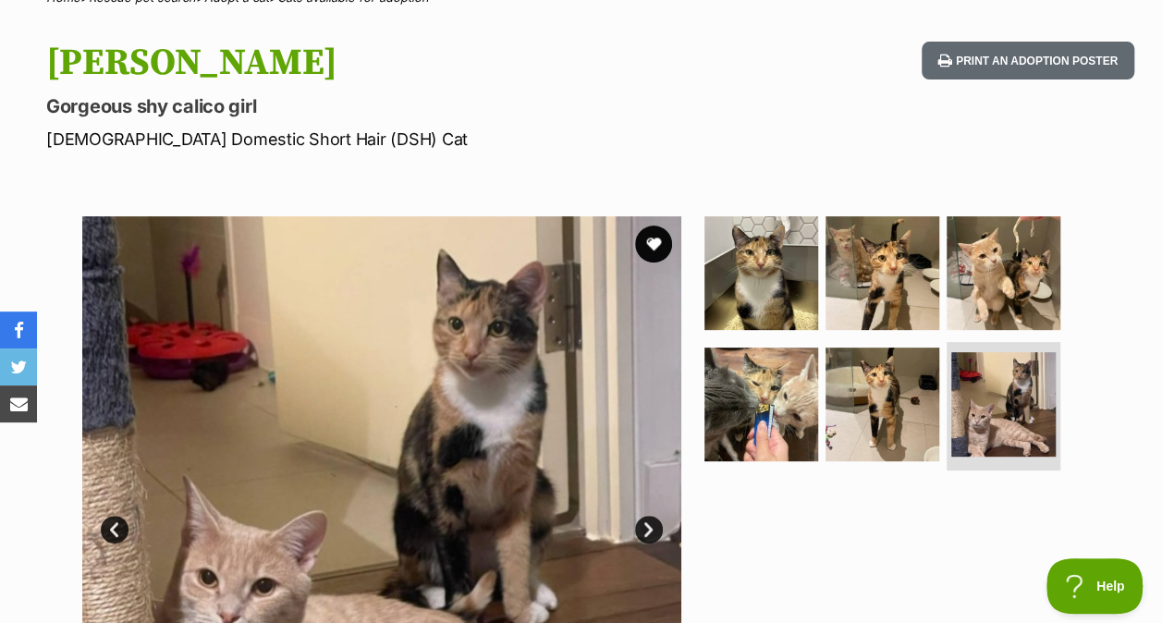
scroll to position [183, 0]
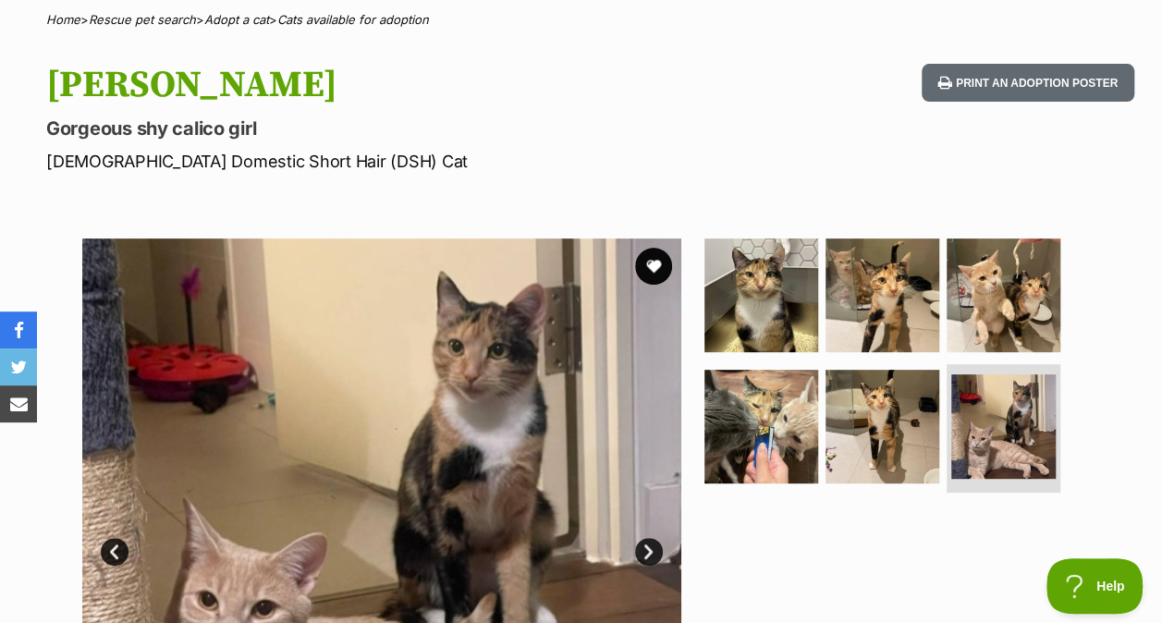
click at [820, 278] on ul at bounding box center [890, 369] width 379 height 263
click at [862, 283] on img at bounding box center [882, 295] width 114 height 114
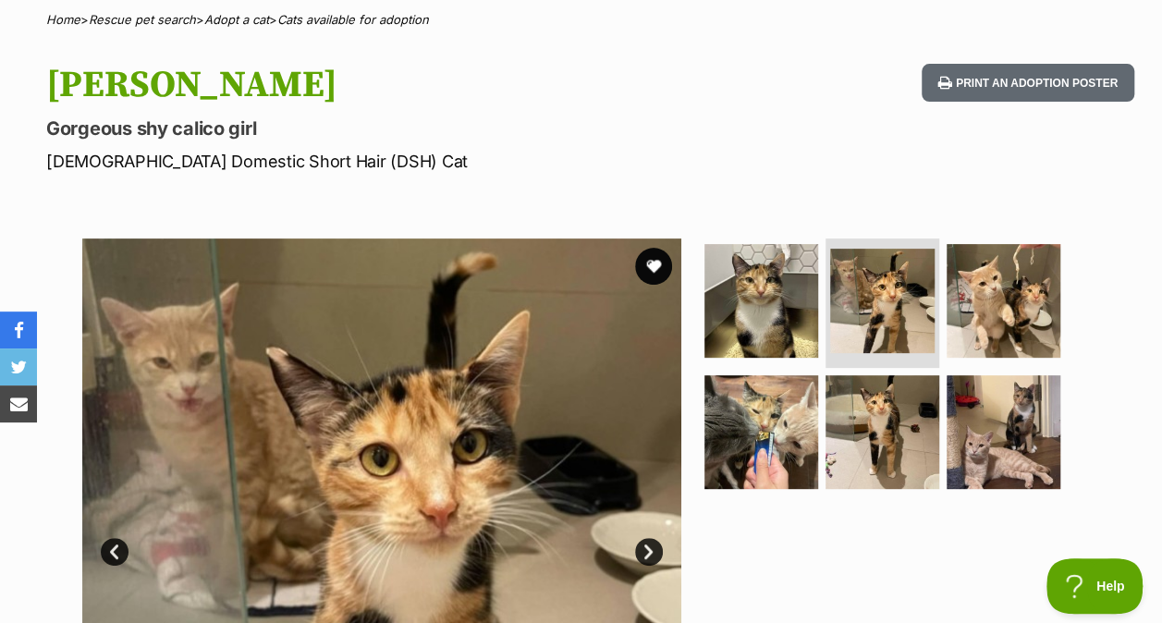
click at [992, 258] on img at bounding box center [1004, 301] width 114 height 114
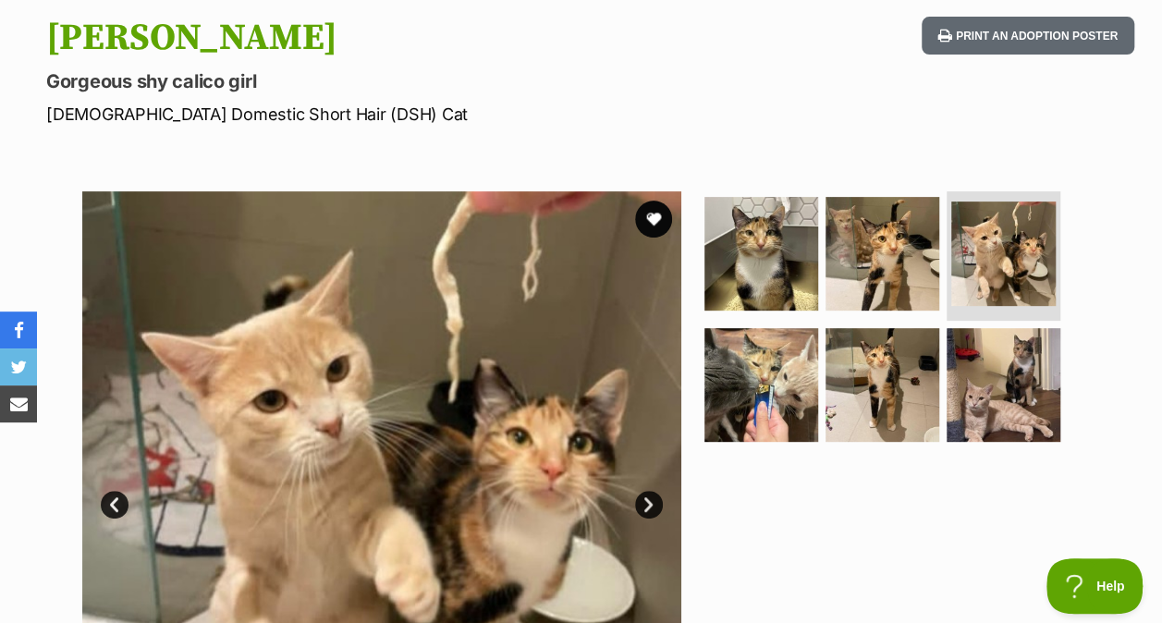
scroll to position [235, 0]
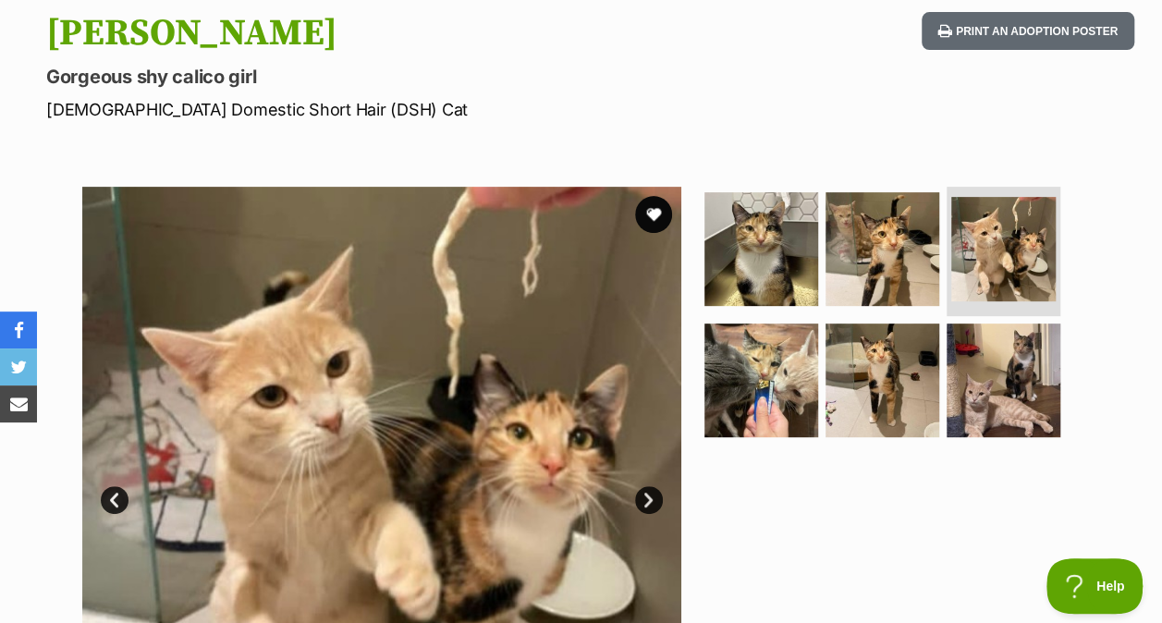
click at [978, 333] on img at bounding box center [1004, 381] width 114 height 114
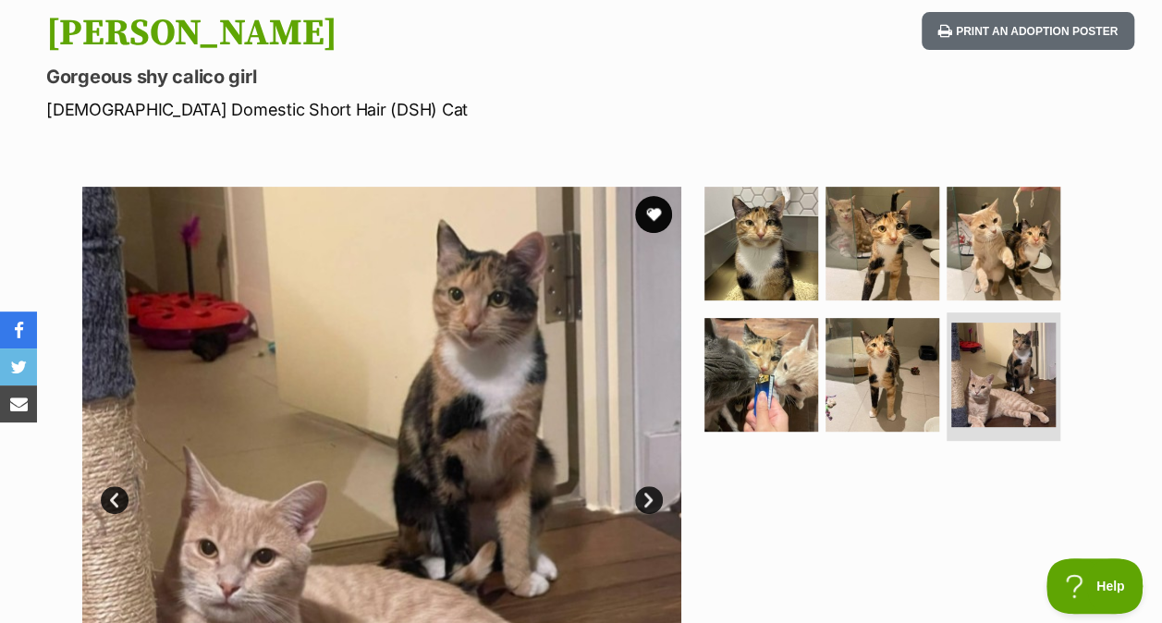
click at [888, 343] on img at bounding box center [882, 375] width 114 height 114
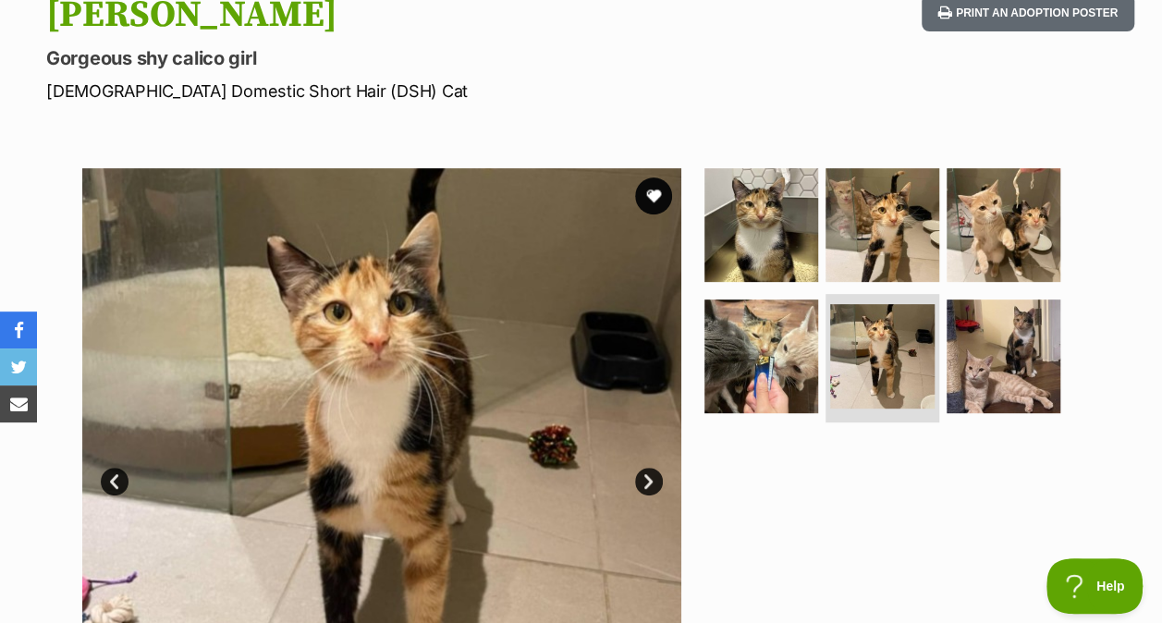
scroll to position [252, 0]
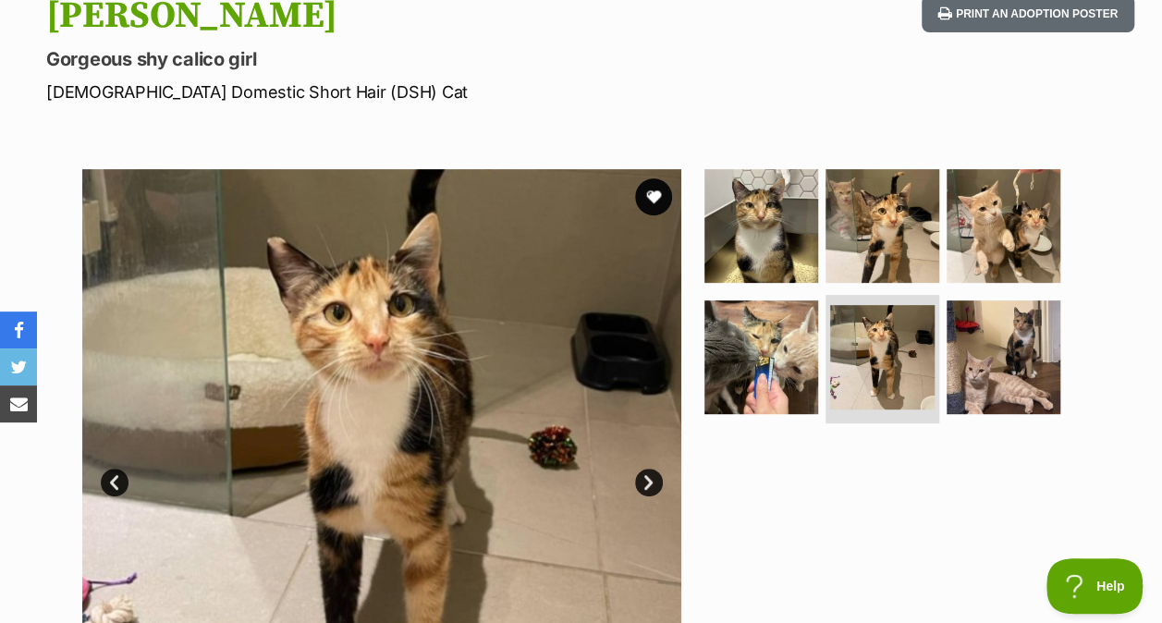
click at [875, 211] on img at bounding box center [882, 226] width 114 height 114
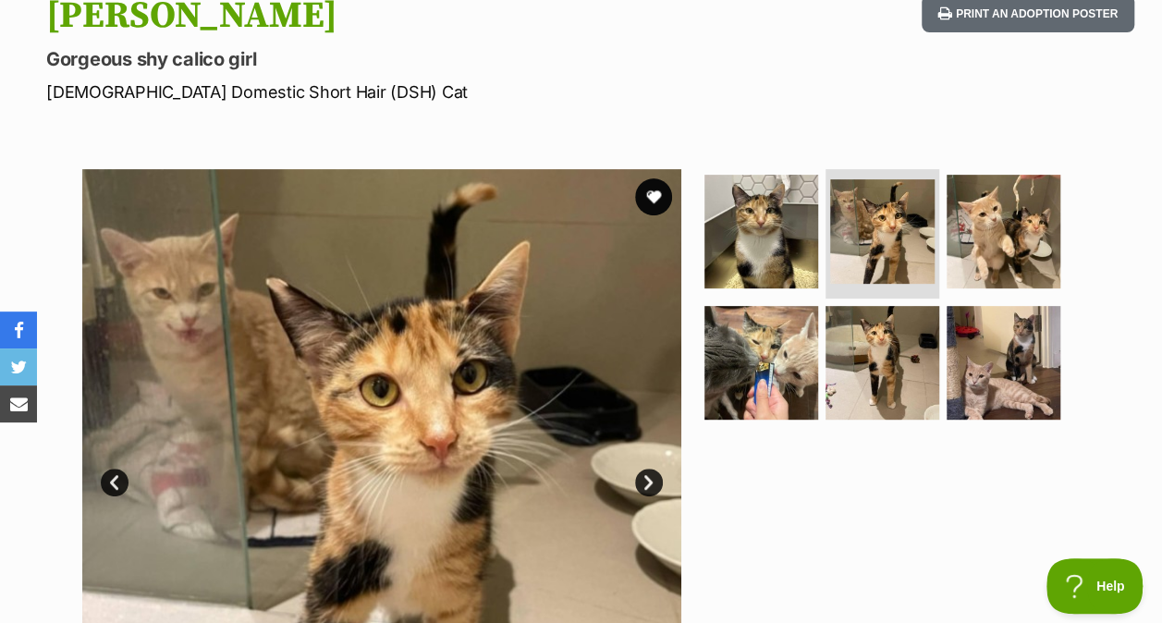
click at [788, 218] on img at bounding box center [761, 232] width 114 height 114
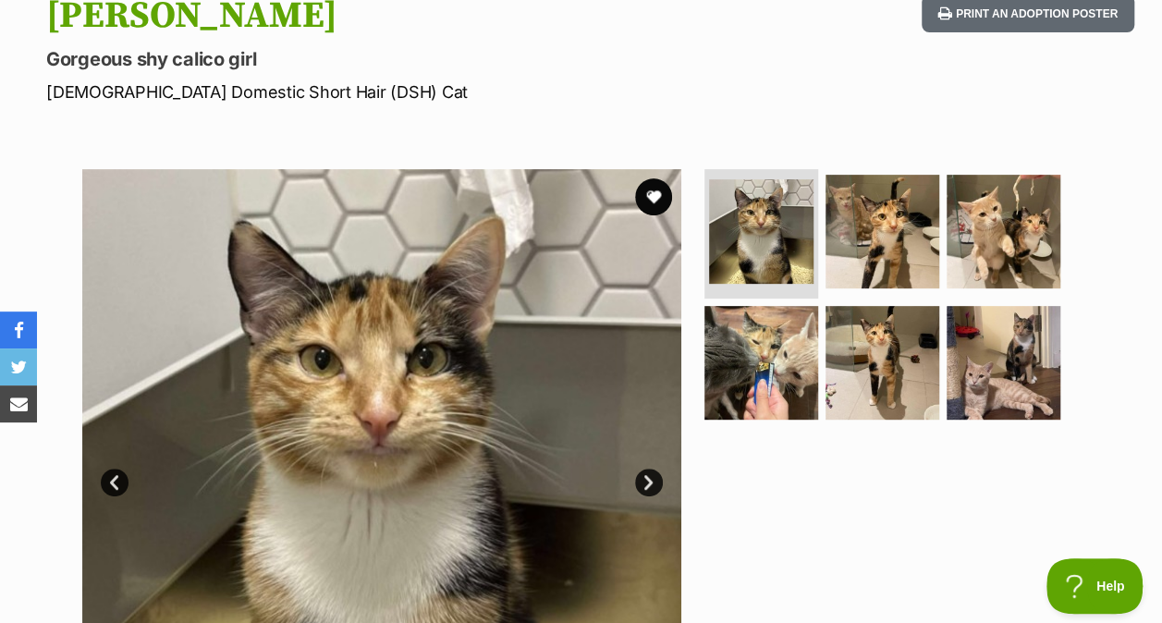
click at [904, 329] on img at bounding box center [882, 363] width 114 height 114
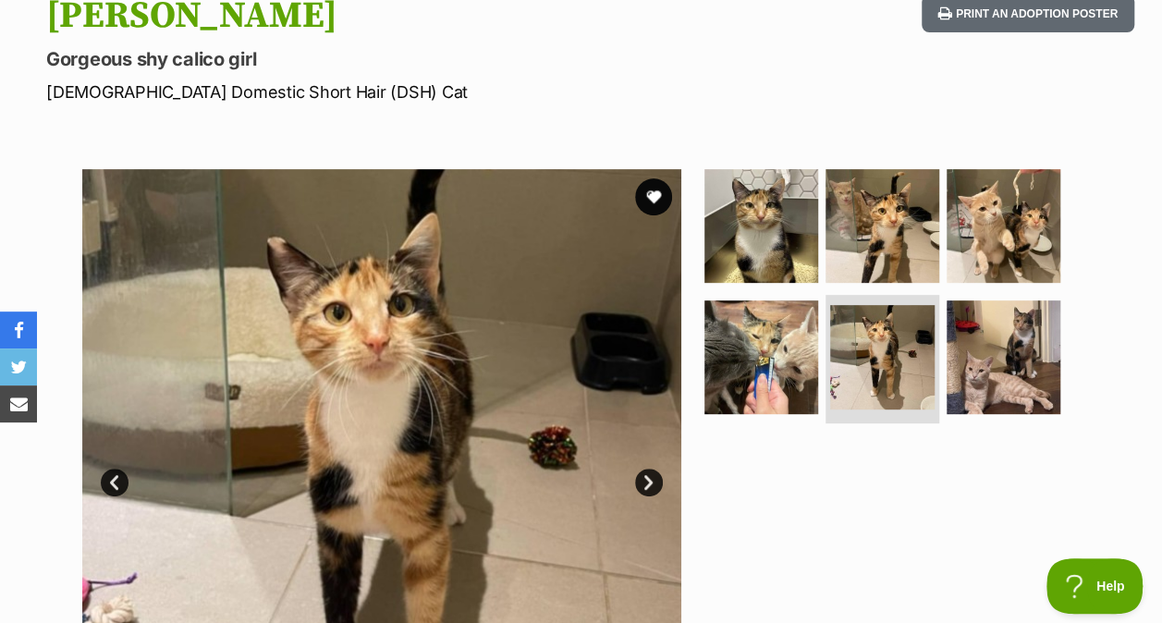
click at [1020, 319] on img at bounding box center [1004, 357] width 114 height 114
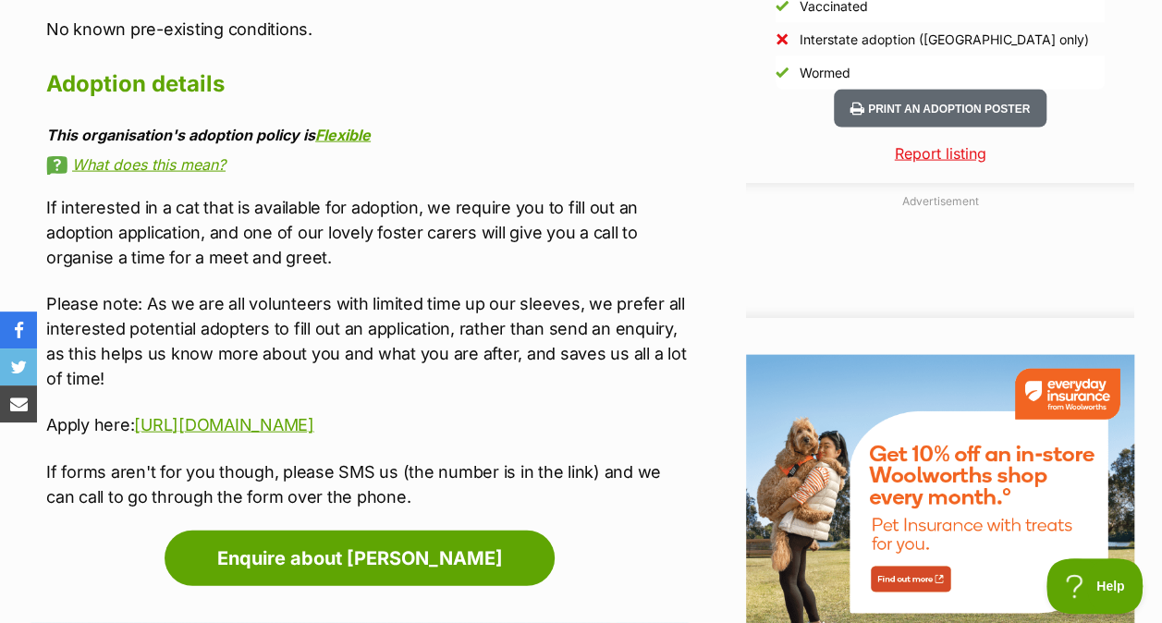
scroll to position [1870, 0]
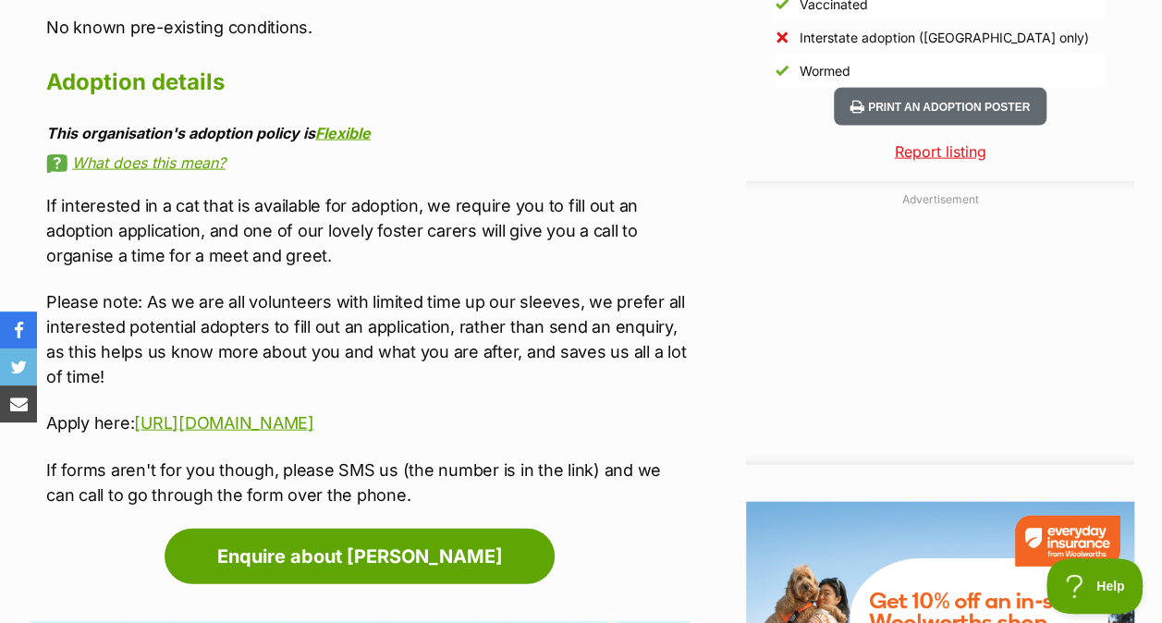
click at [161, 154] on link "What does this mean?" at bounding box center [368, 162] width 645 height 17
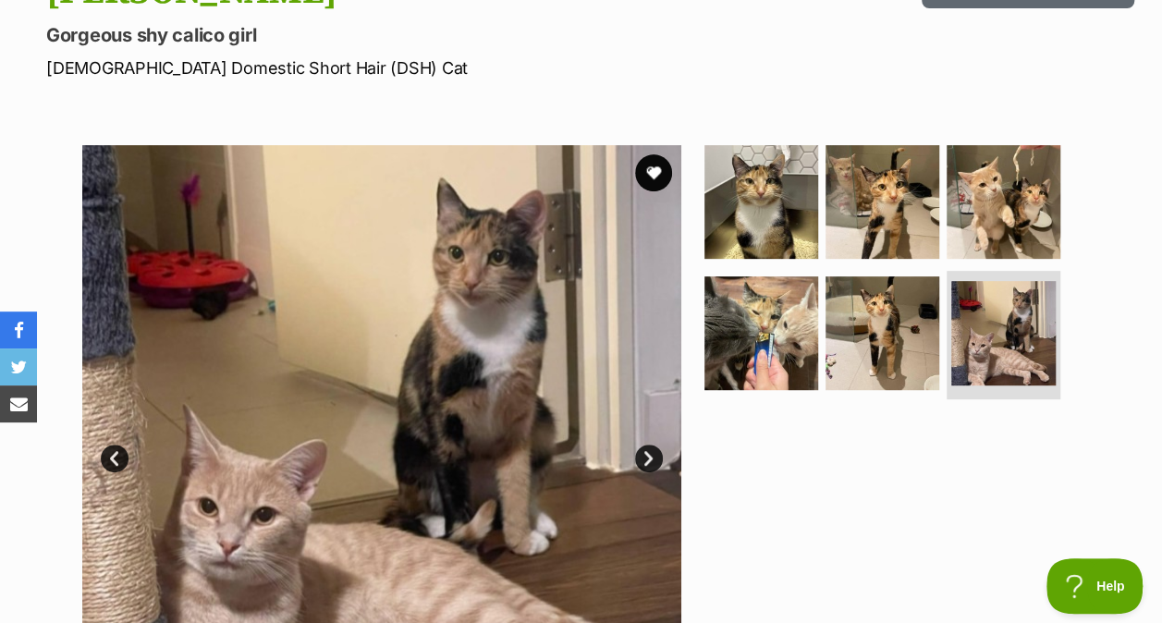
scroll to position [0, 0]
click at [754, 157] on img at bounding box center [761, 202] width 114 height 114
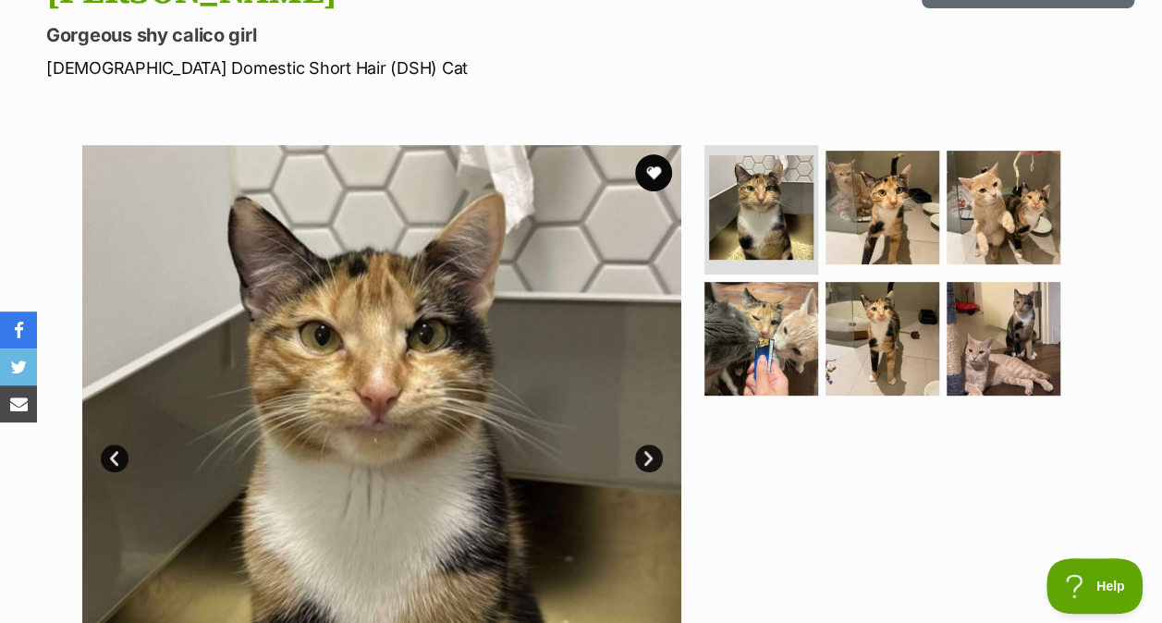
click at [888, 282] on img at bounding box center [882, 339] width 114 height 114
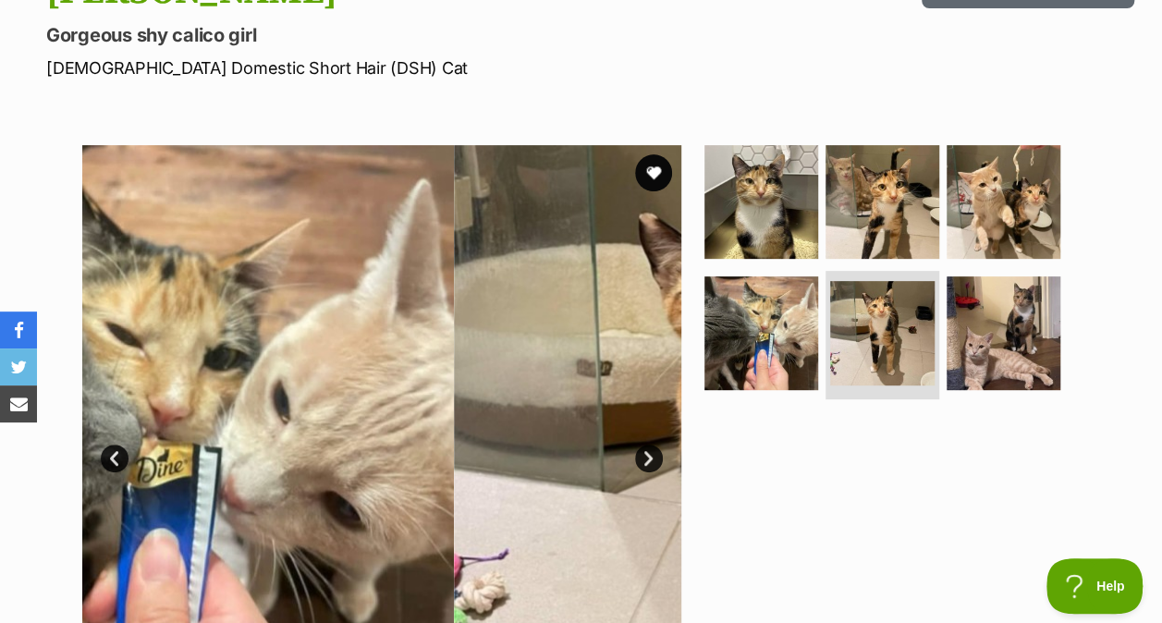
click at [897, 155] on img at bounding box center [882, 202] width 114 height 114
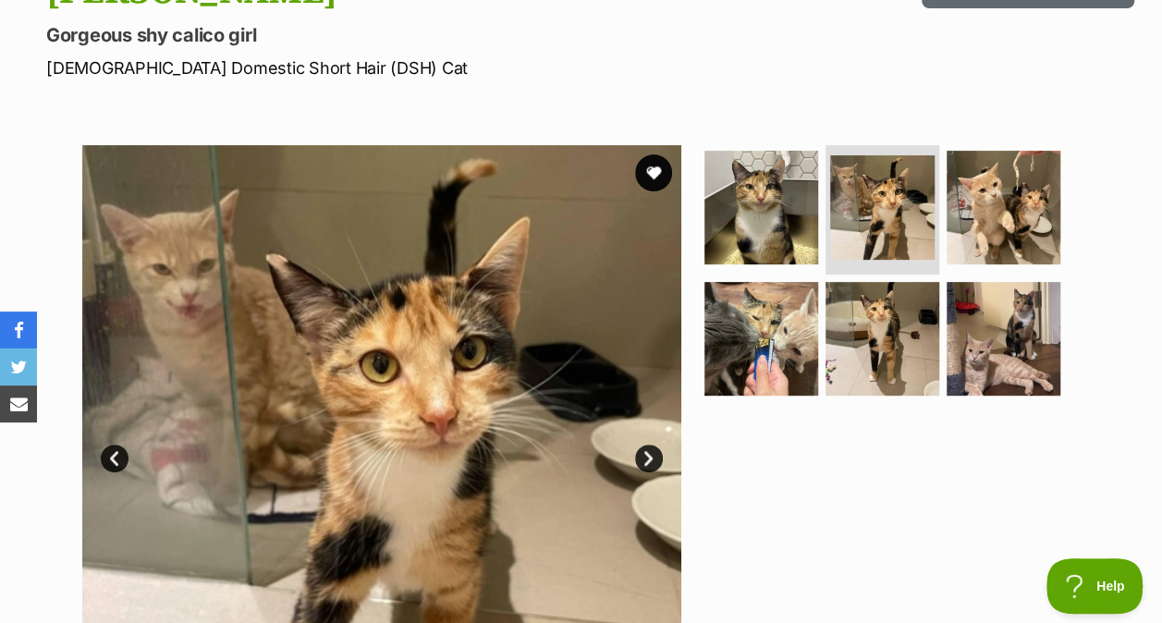
click at [1010, 292] on img at bounding box center [1004, 339] width 114 height 114
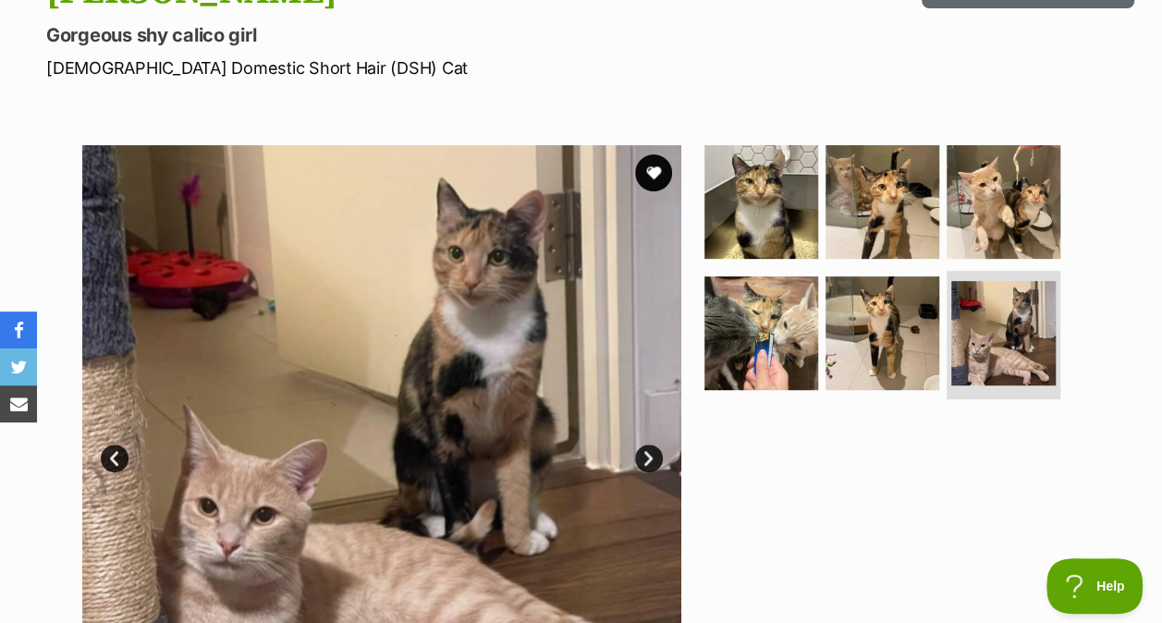
click at [789, 172] on img at bounding box center [761, 202] width 114 height 114
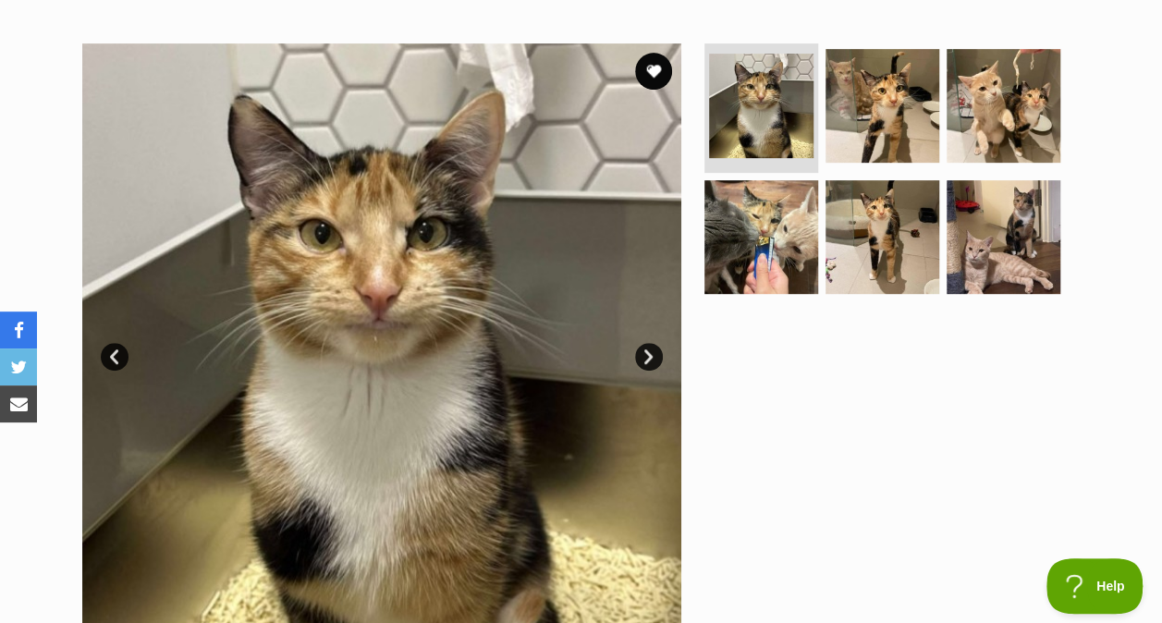
scroll to position [377, 0]
click at [916, 181] on img at bounding box center [882, 238] width 114 height 114
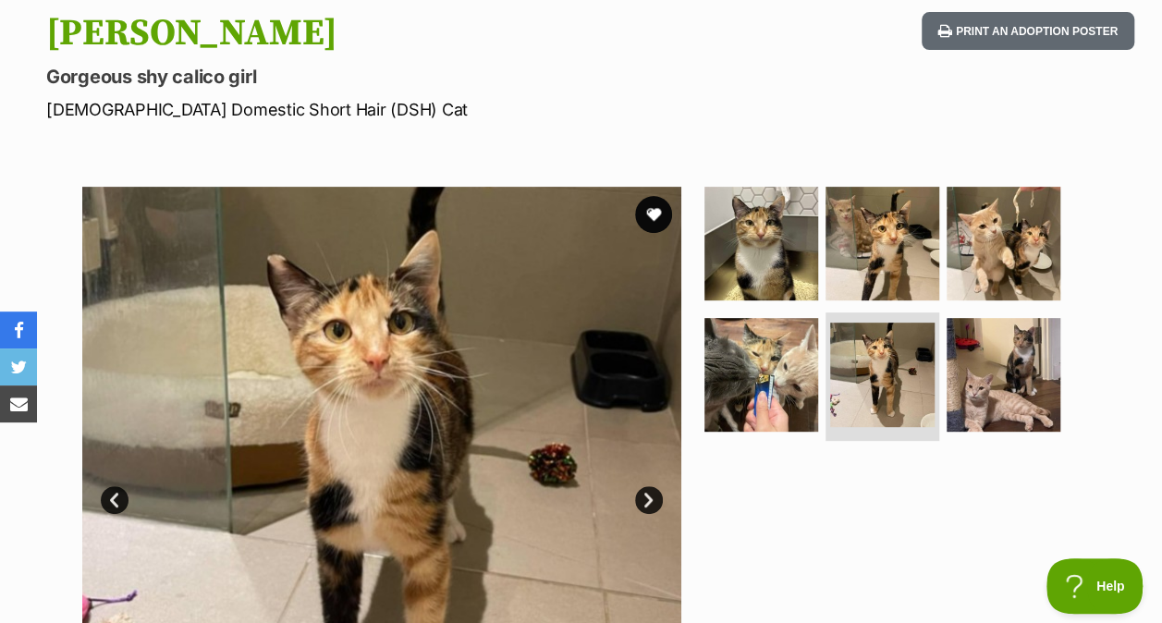
scroll to position [235, 0]
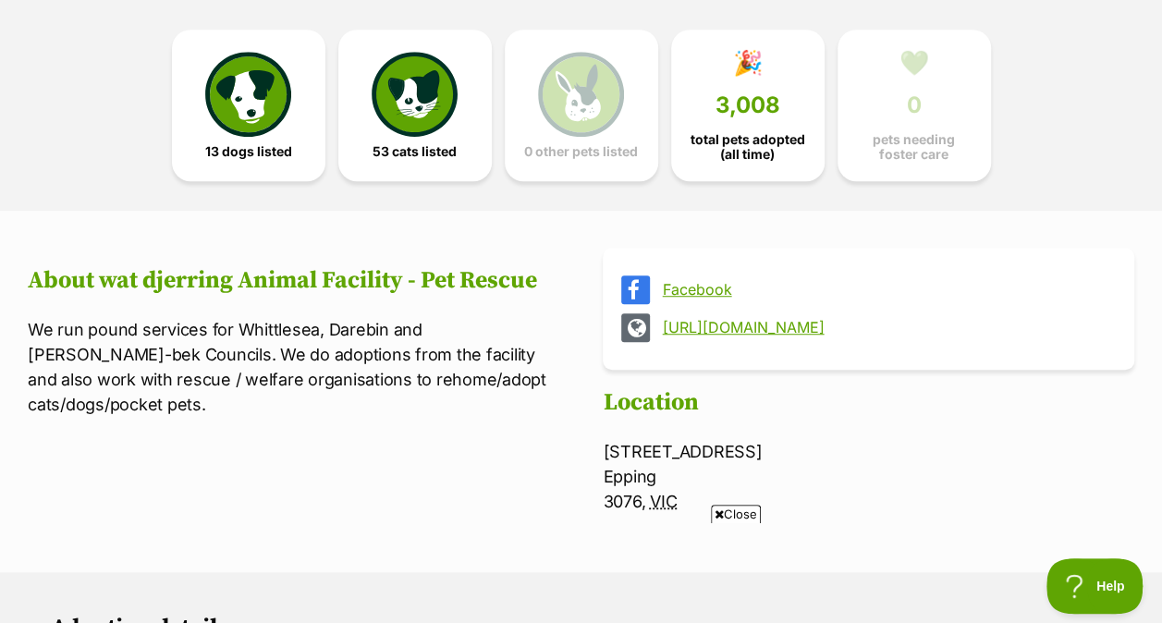
scroll to position [507, 0]
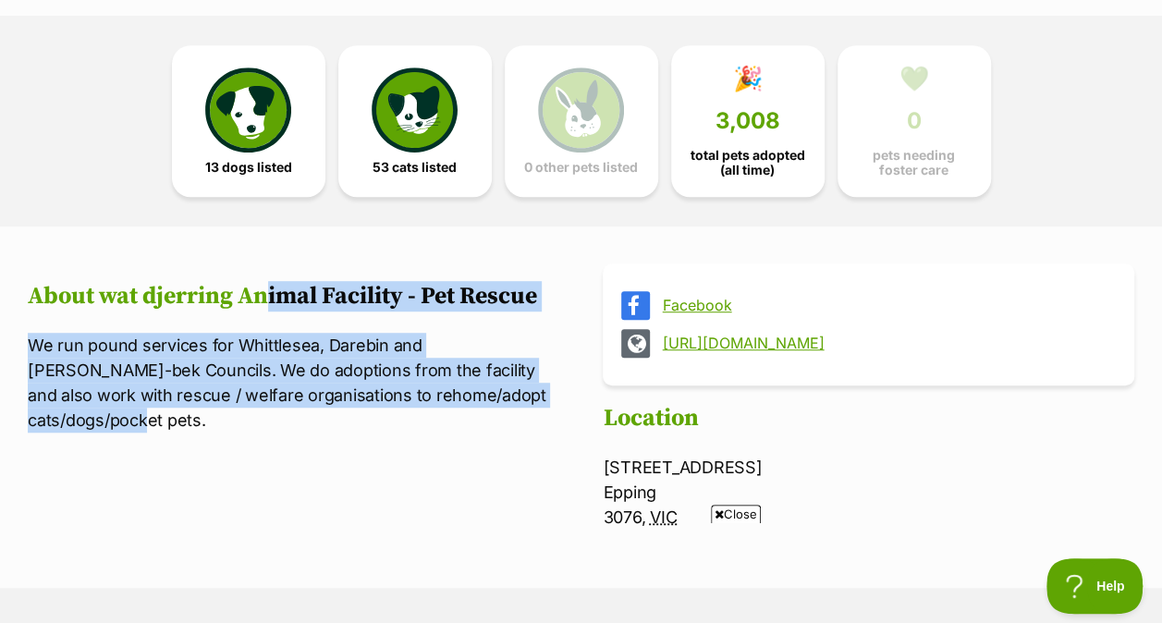
drag, startPoint x: 273, startPoint y: 423, endPoint x: 268, endPoint y: 248, distance: 175.7
click at [268, 263] on article "About wat djerring Animal Facility - Pet Rescue We run pound services for Whitt…" at bounding box center [293, 368] width 531 height 211
drag, startPoint x: 268, startPoint y: 248, endPoint x: 310, endPoint y: 410, distance: 167.9
click at [310, 410] on article "About wat djerring Animal Facility - Pet Rescue We run pound services for Whitt…" at bounding box center [293, 368] width 531 height 211
click at [362, 424] on article "About wat djerring Animal Facility - Pet Rescue We run pound services for Whitt…" at bounding box center [293, 368] width 531 height 211
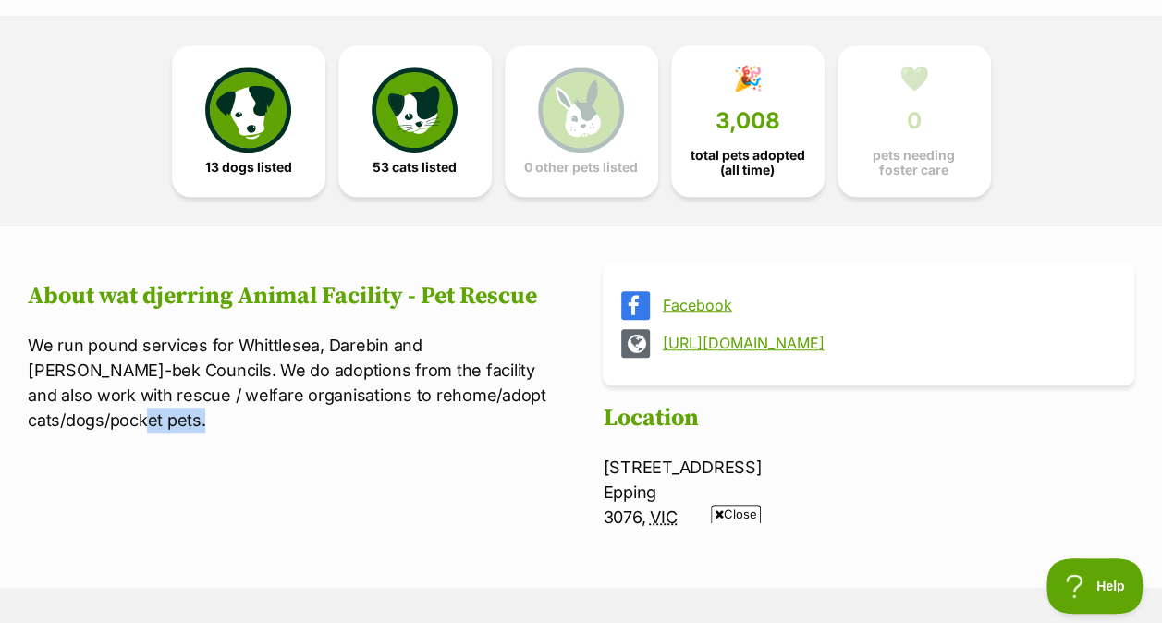
drag, startPoint x: 362, startPoint y: 424, endPoint x: 250, endPoint y: 379, distance: 120.7
click at [250, 379] on article "About wat djerring Animal Facility - Pet Rescue We run pound services for Whitt…" at bounding box center [293, 368] width 531 height 211
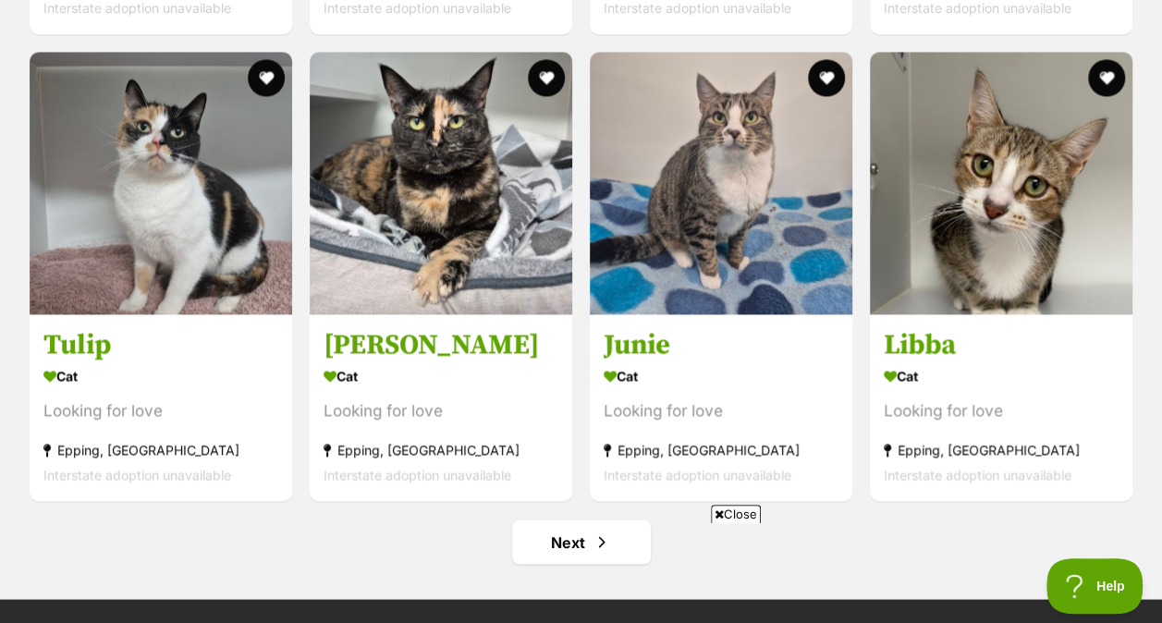
scroll to position [8303, 0]
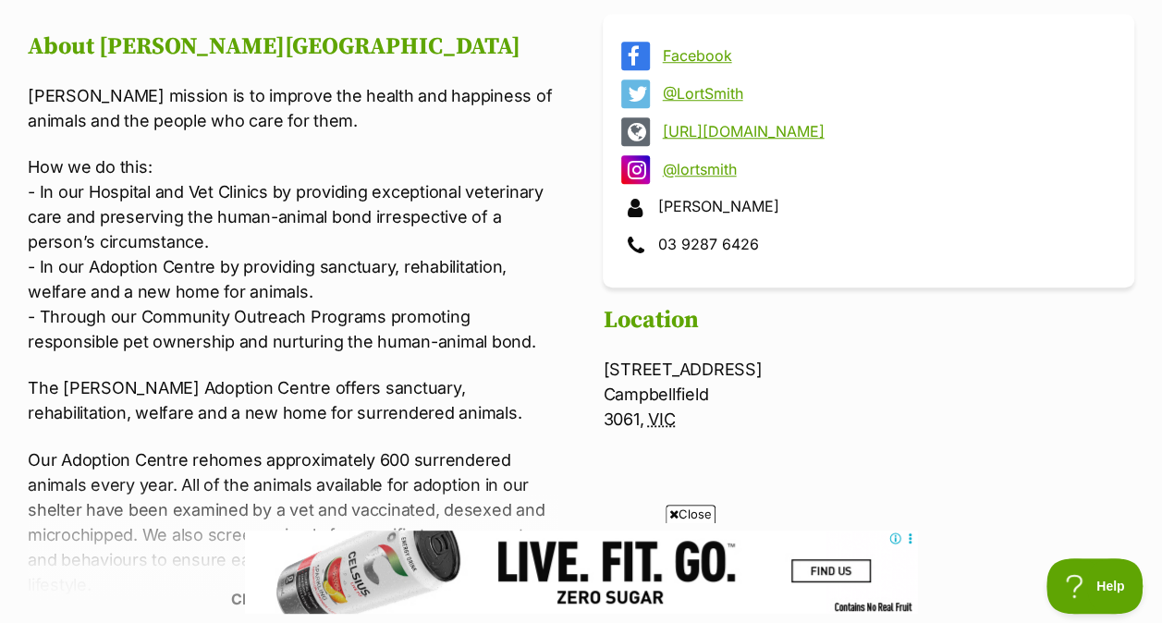
scroll to position [763, 0]
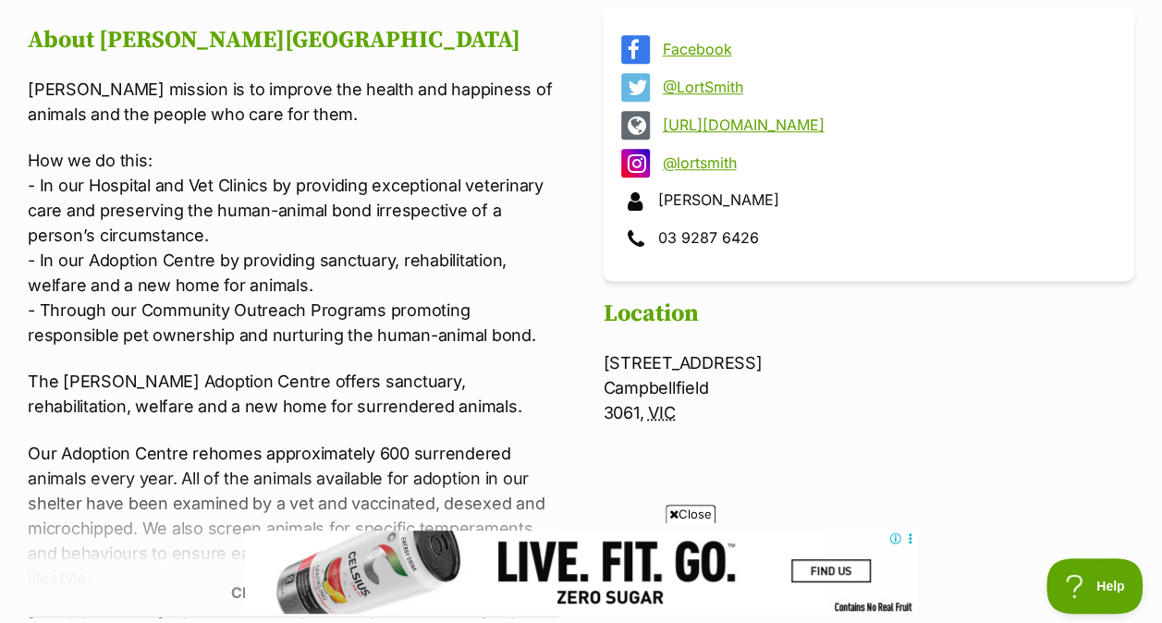
click at [786, 116] on link "http://www.lortsmith.com" at bounding box center [885, 124] width 446 height 17
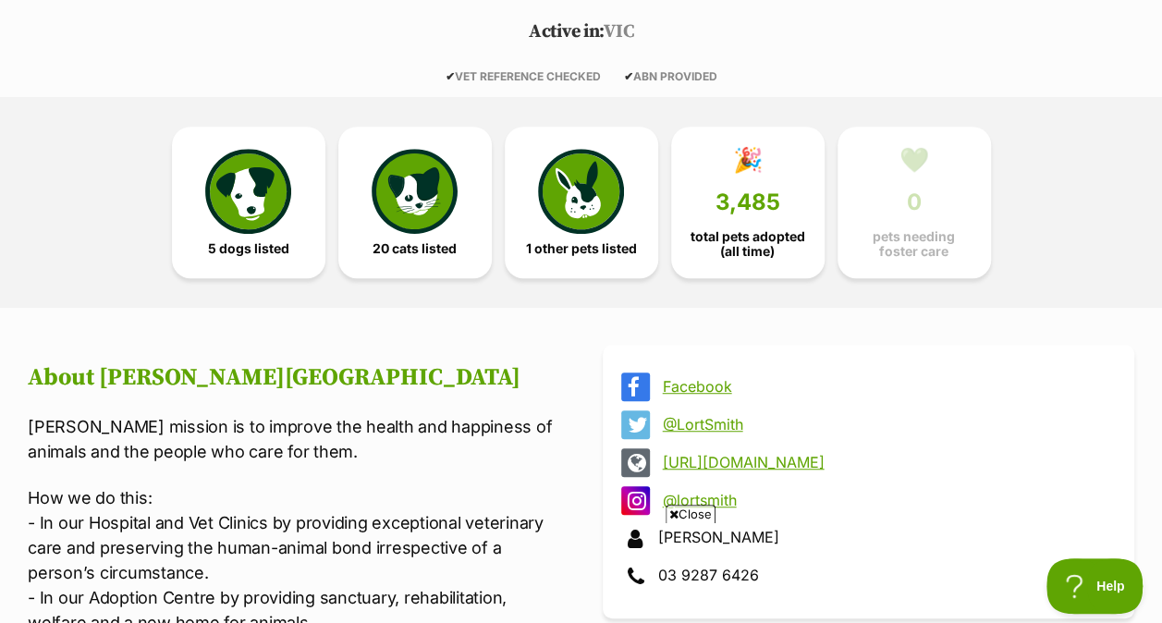
scroll to position [0, 0]
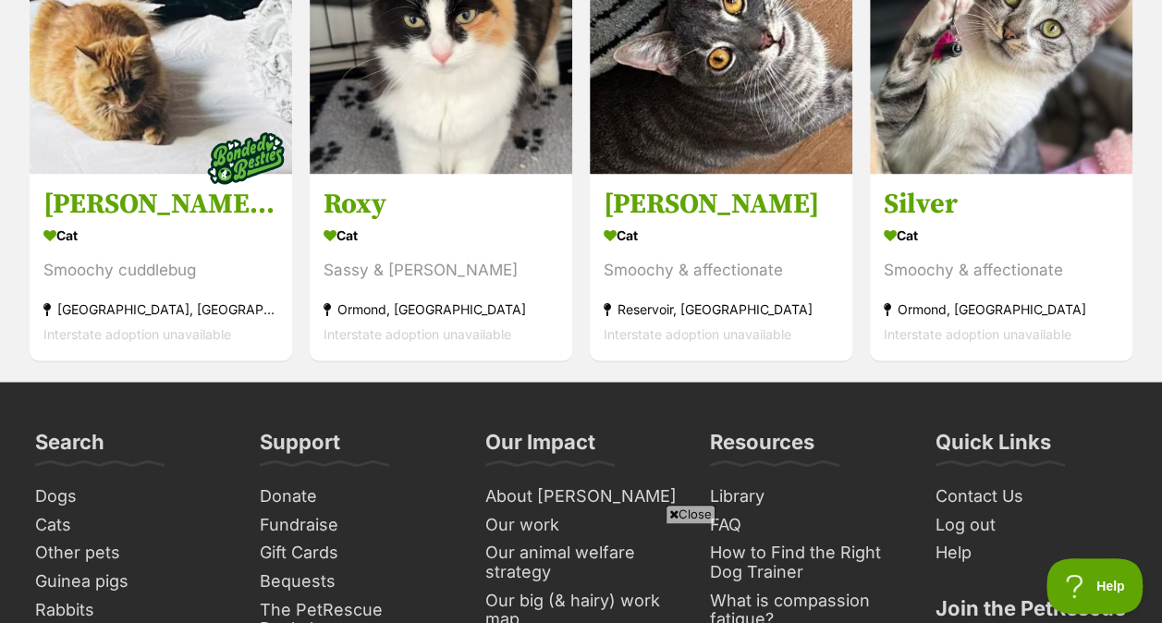
scroll to position [8319, 0]
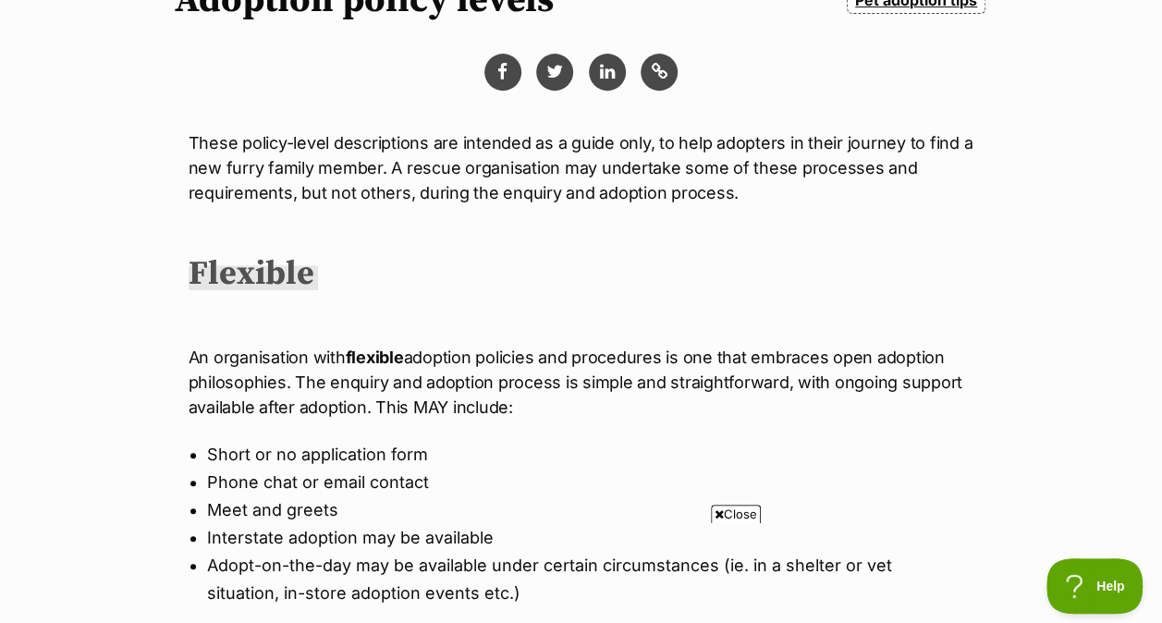
scroll to position [365, 0]
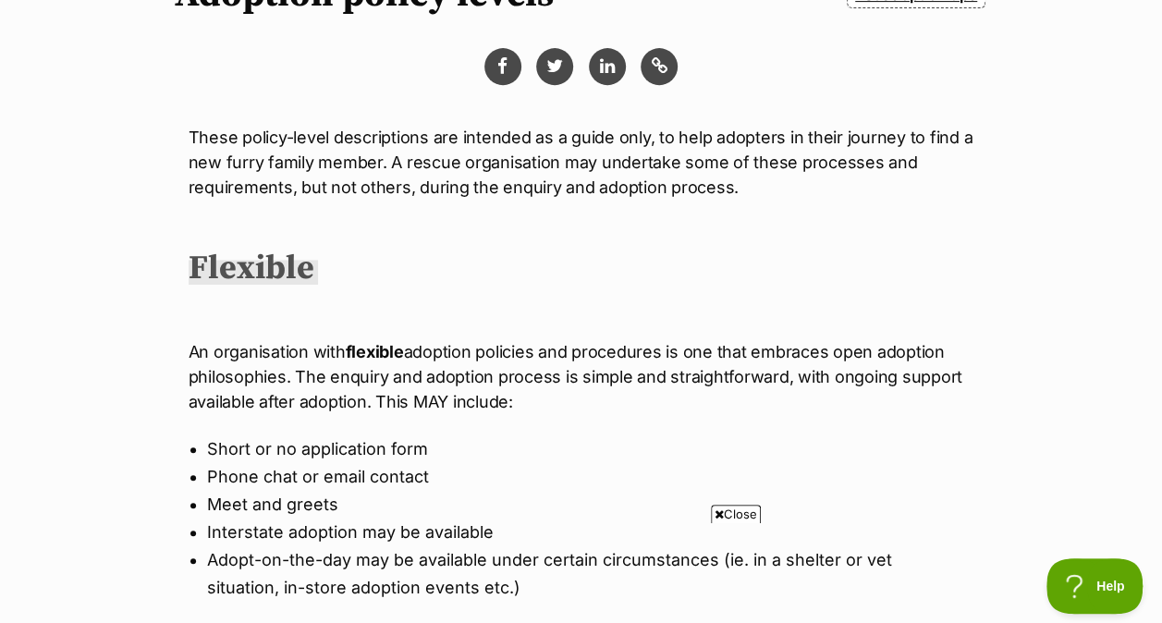
click at [736, 508] on span "Close" at bounding box center [736, 514] width 50 height 18
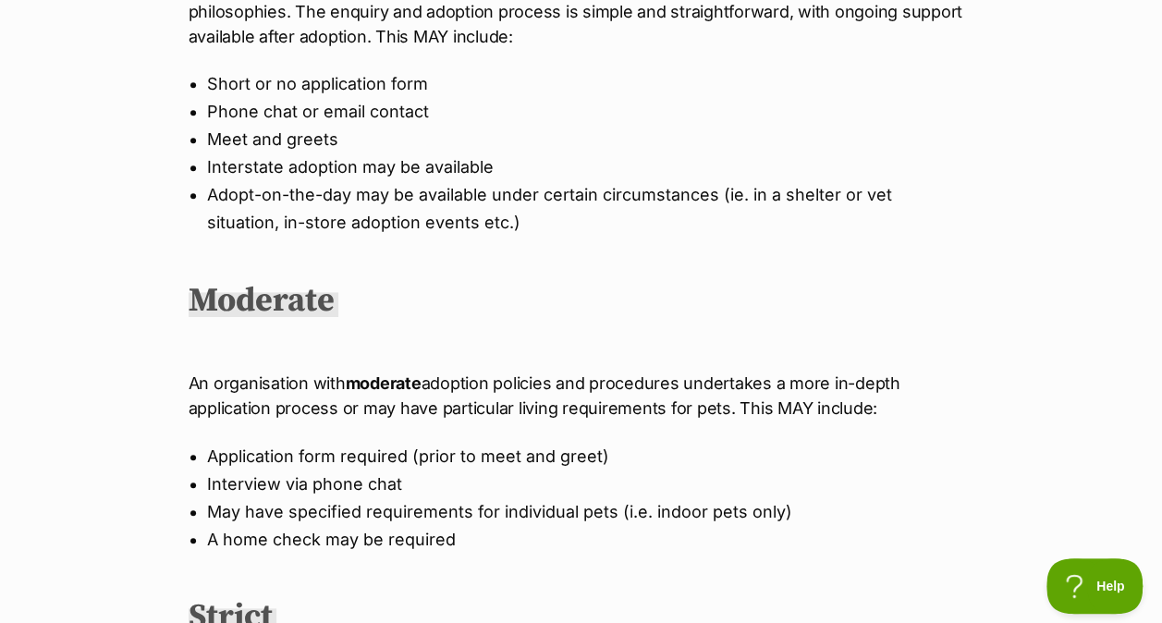
scroll to position [724, 0]
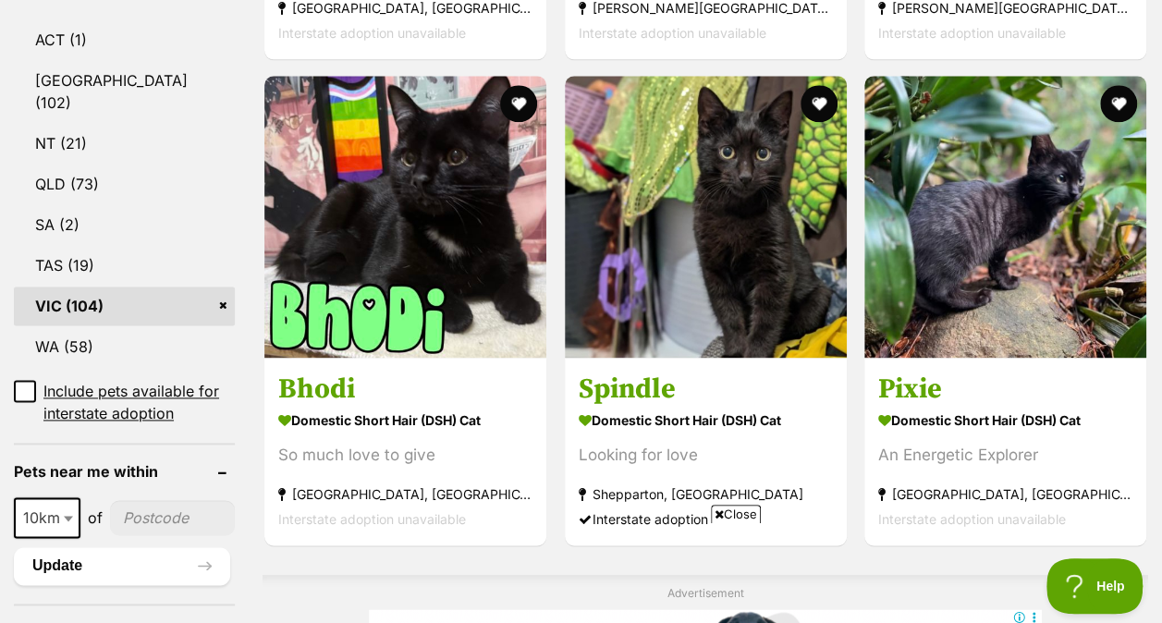
scroll to position [1075, 0]
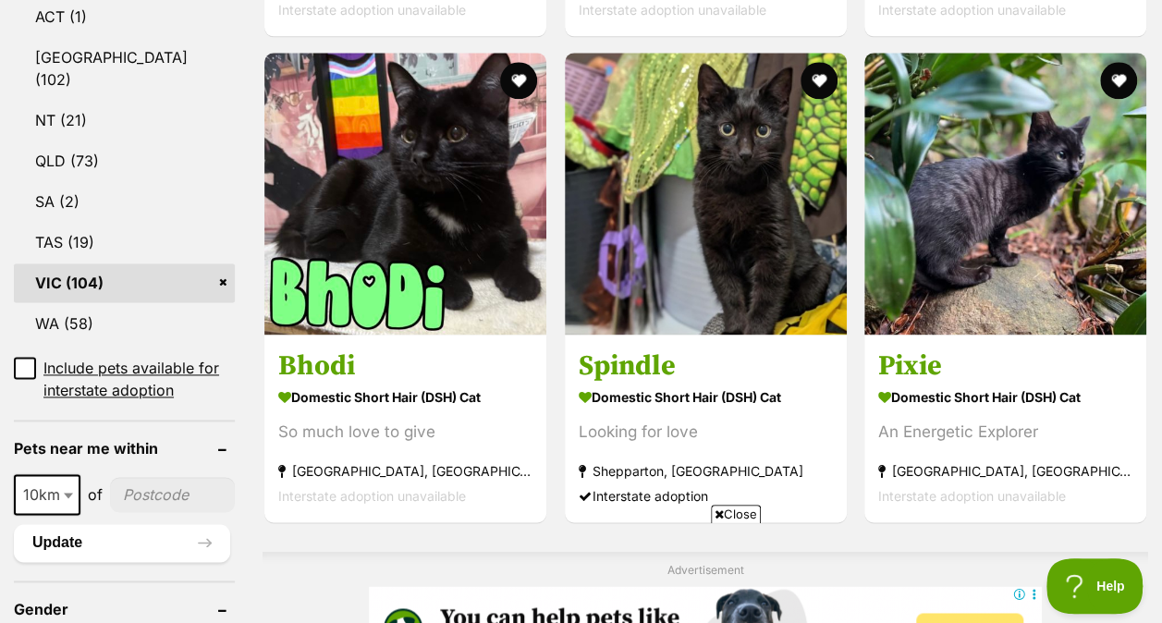
click at [722, 512] on span "Close" at bounding box center [736, 514] width 50 height 18
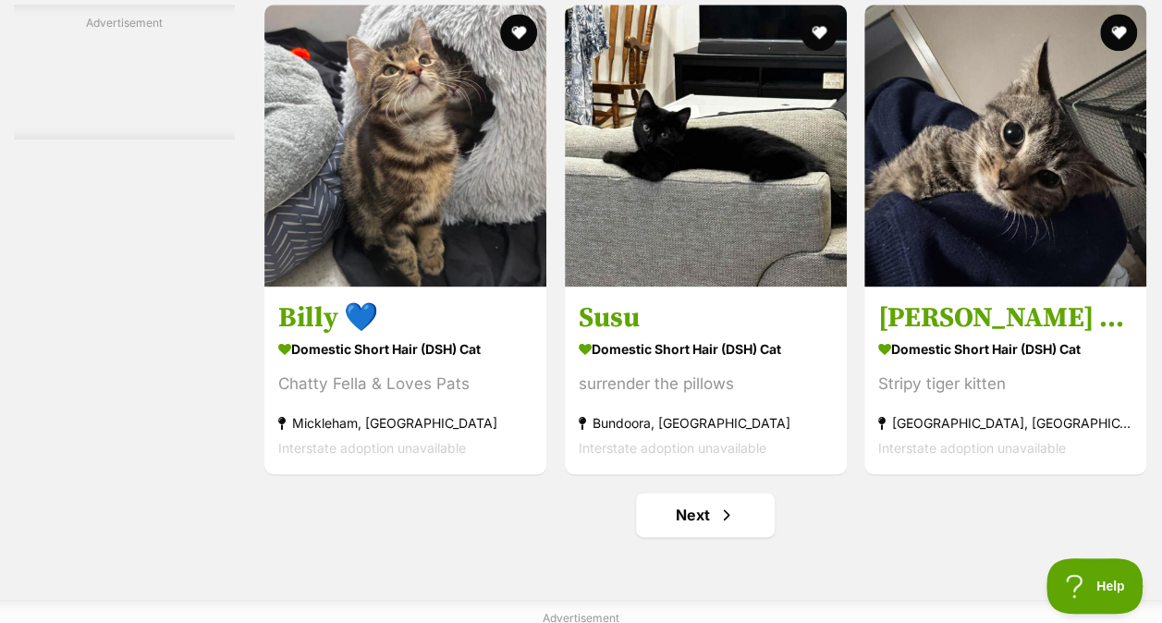
scroll to position [11490, 0]
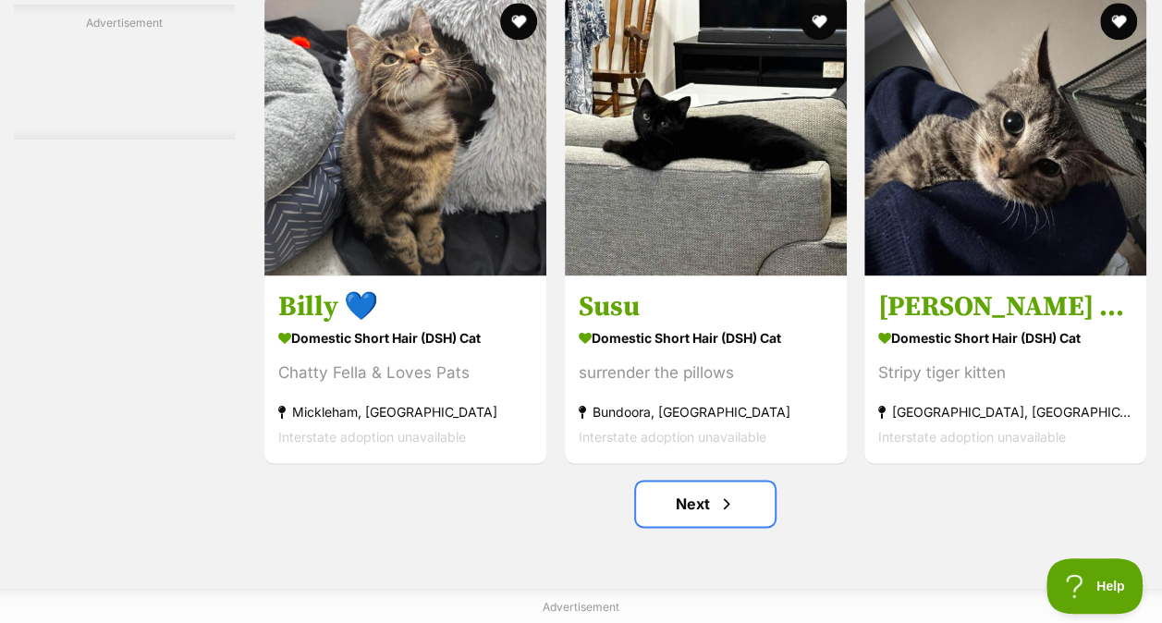
click at [701, 483] on link "Next" at bounding box center [705, 504] width 139 height 44
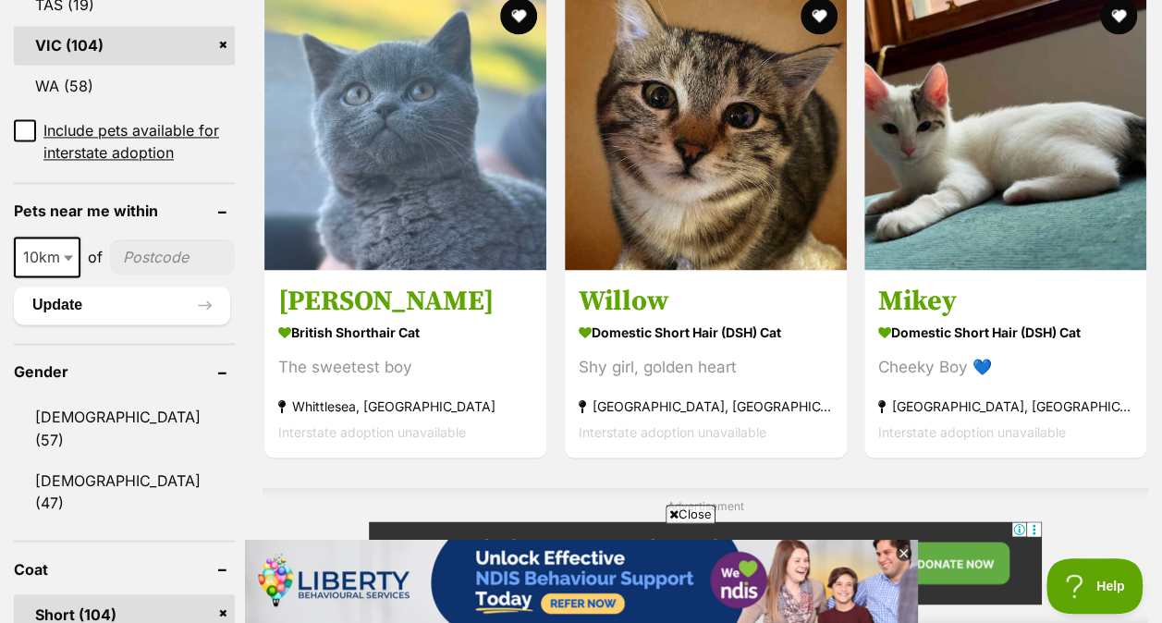
click at [685, 508] on span "Close" at bounding box center [691, 514] width 50 height 18
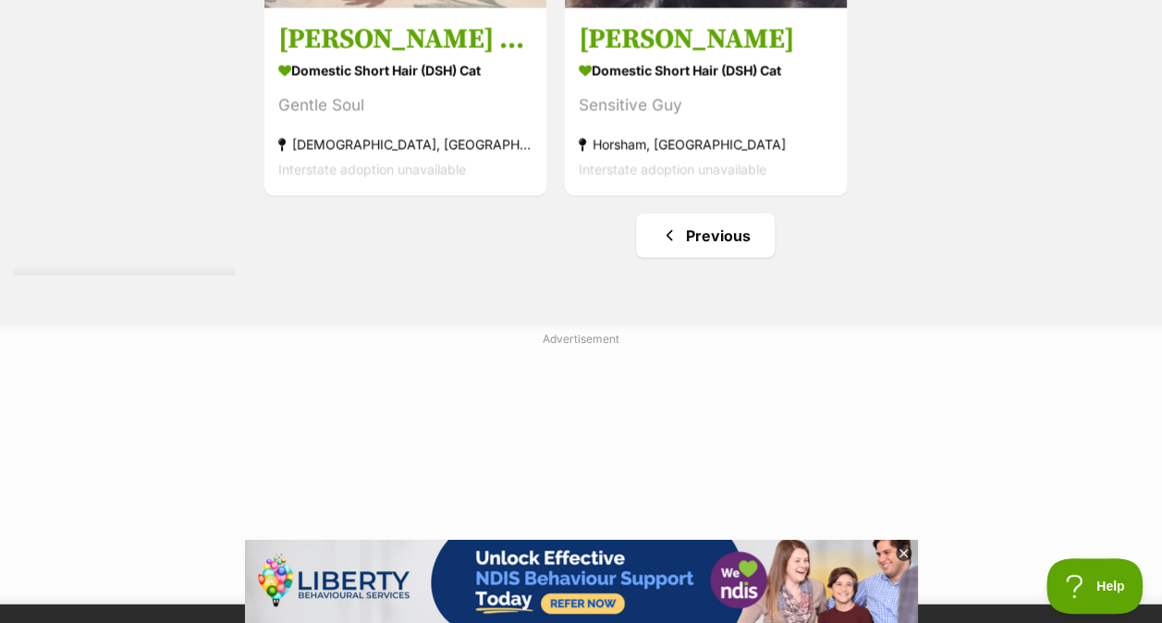
scroll to position [9149, 0]
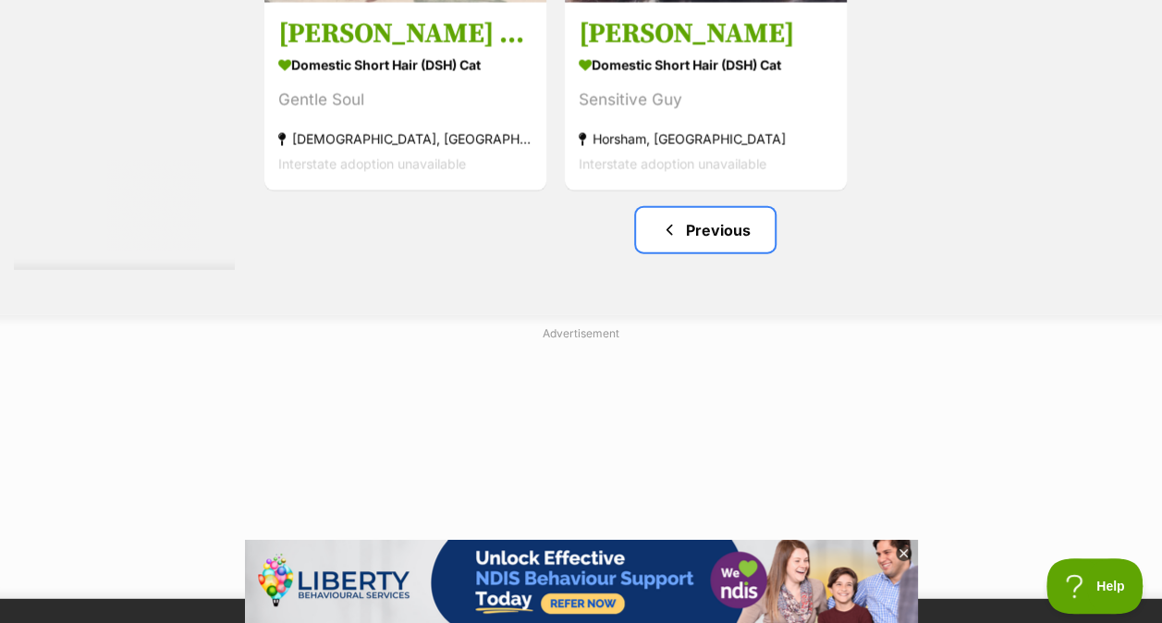
click at [678, 219] on span "Previous page" at bounding box center [669, 230] width 18 height 22
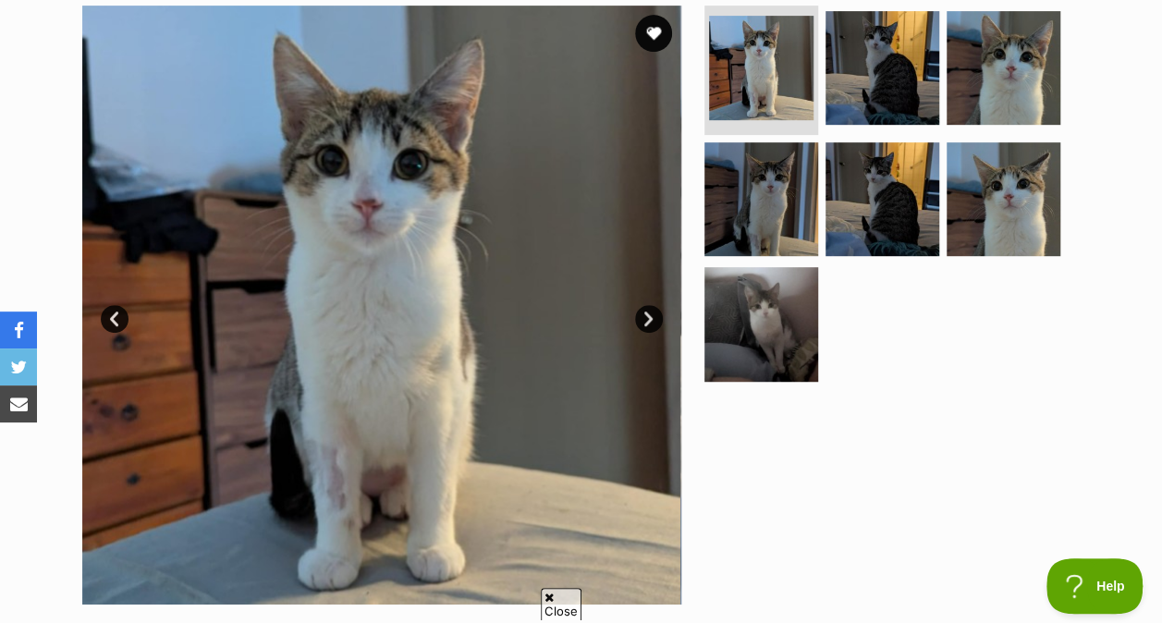
click at [982, 142] on img at bounding box center [1004, 199] width 114 height 114
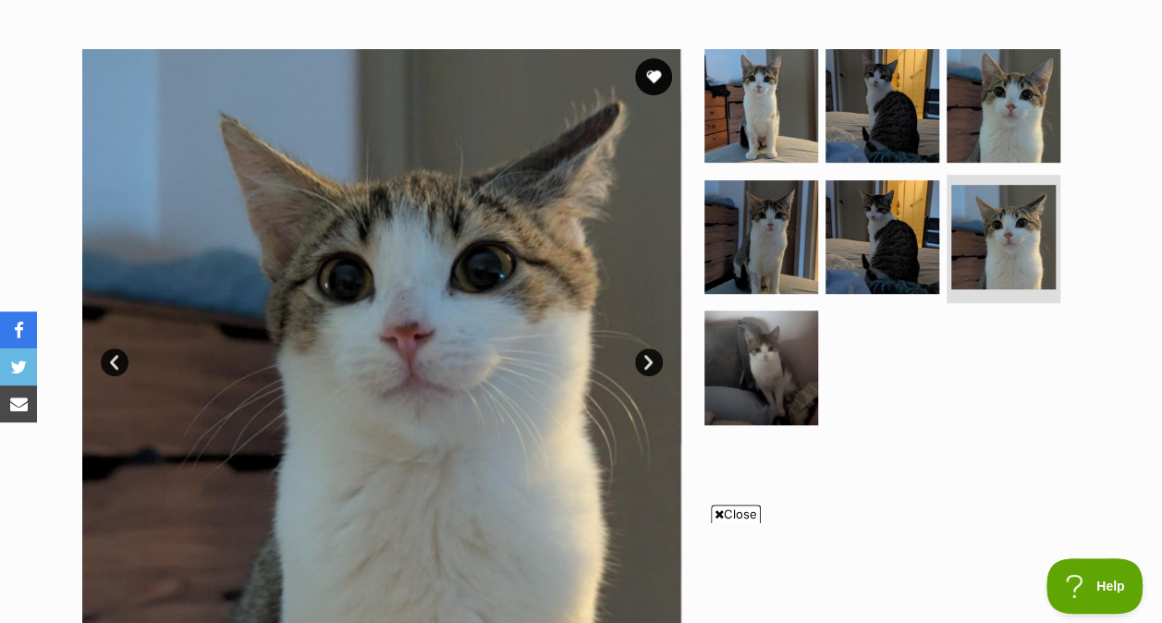
scroll to position [372, 0]
click at [921, 185] on img at bounding box center [882, 238] width 114 height 114
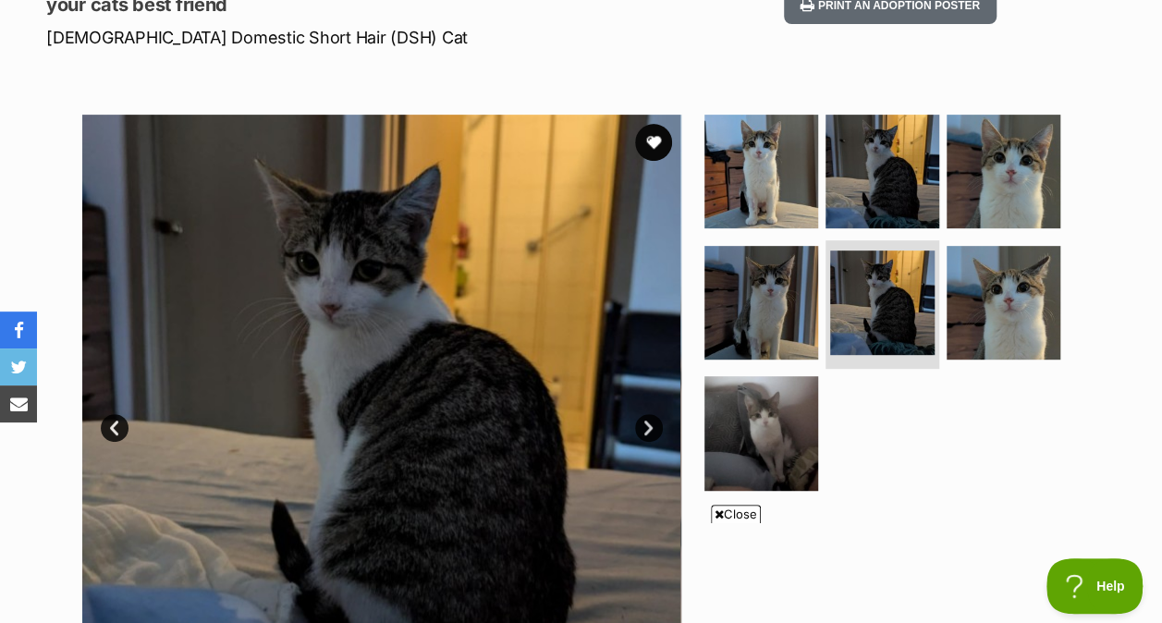
scroll to position [0, 0]
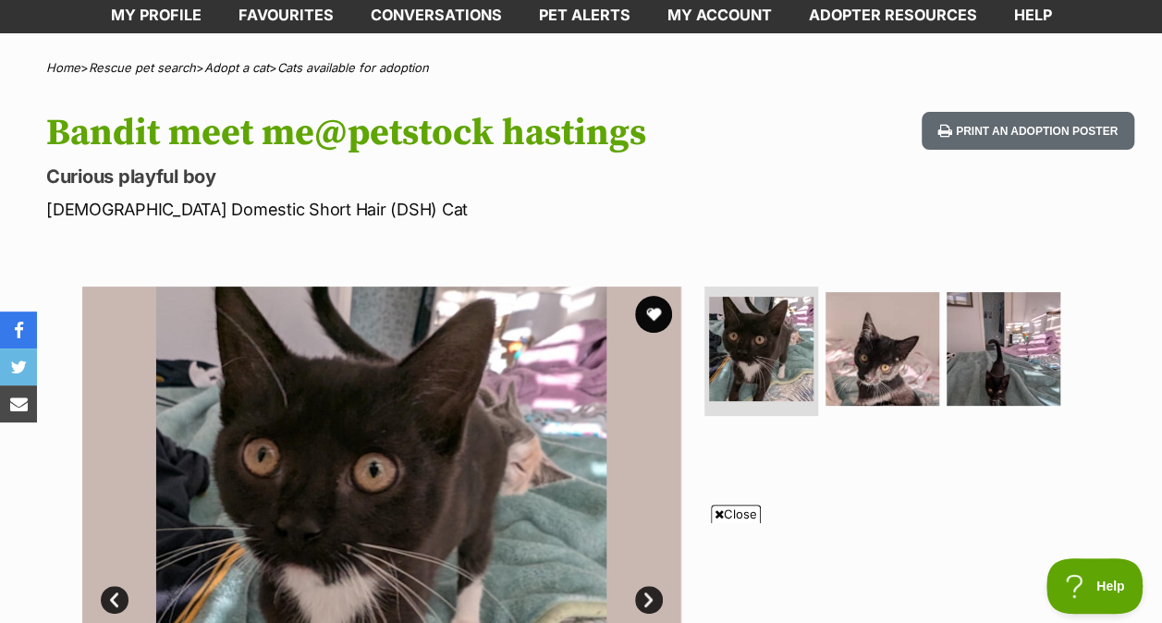
scroll to position [119, 0]
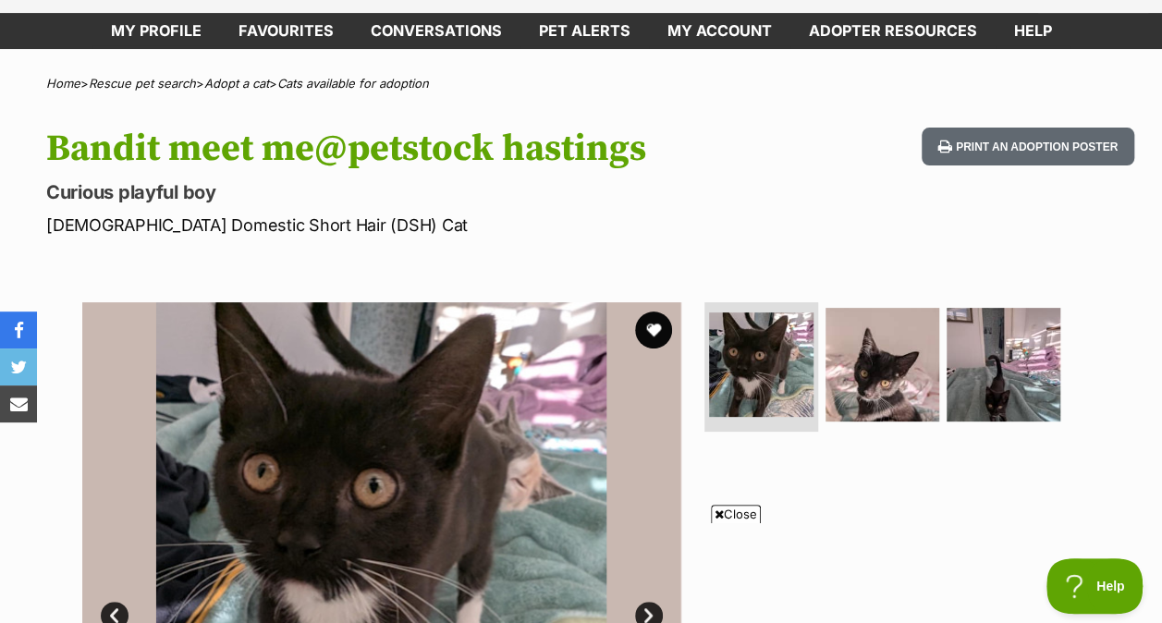
click at [739, 516] on span "Close" at bounding box center [736, 514] width 50 height 18
click at [853, 372] on img at bounding box center [882, 365] width 114 height 114
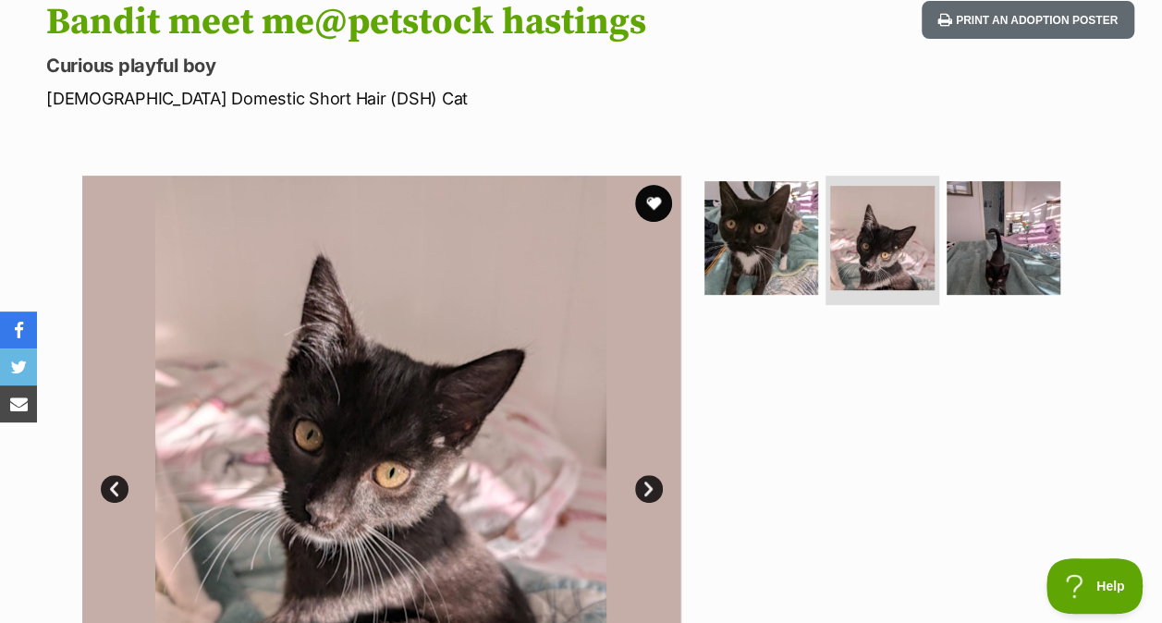
scroll to position [247, 0]
click at [1002, 184] on img at bounding box center [1004, 237] width 114 height 114
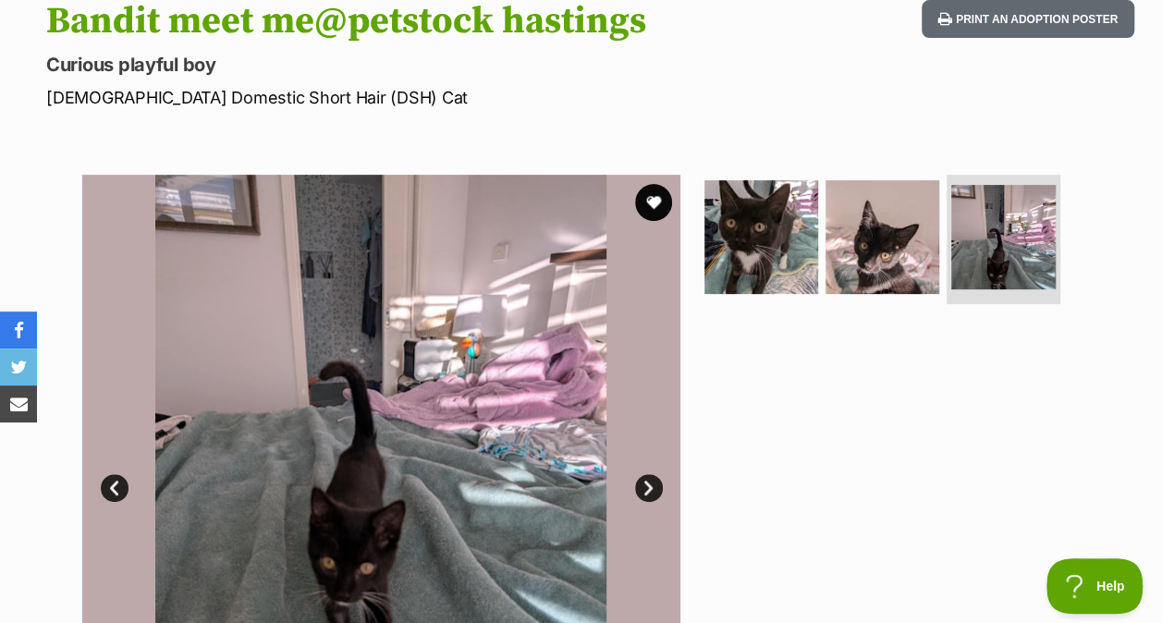
click at [767, 202] on img at bounding box center [761, 237] width 114 height 114
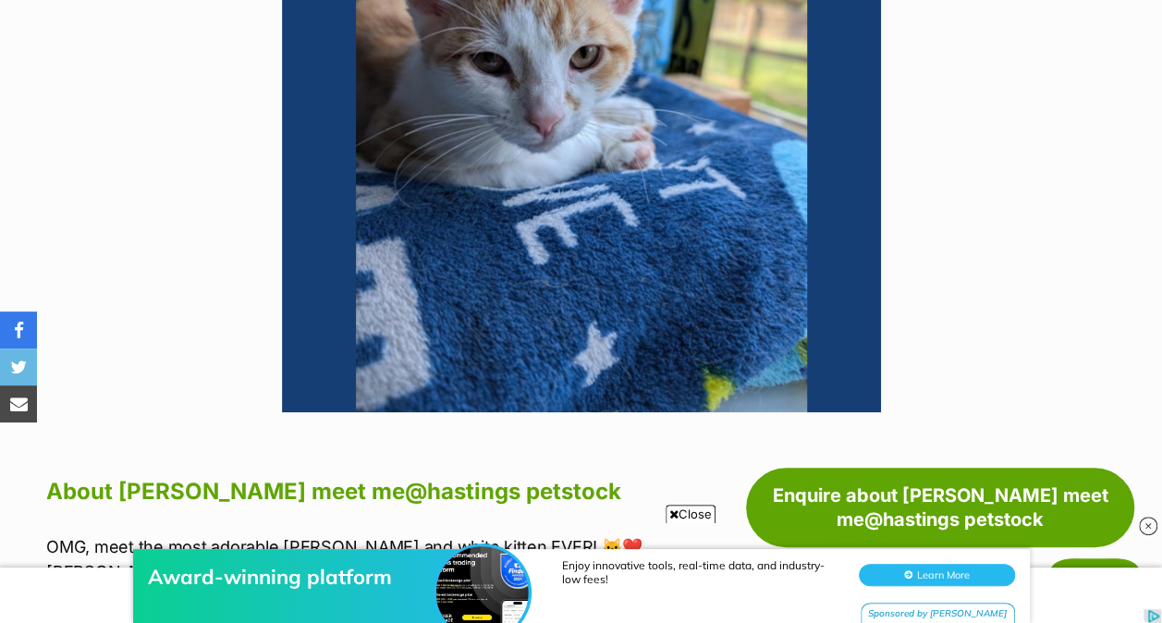
scroll to position [652, 0]
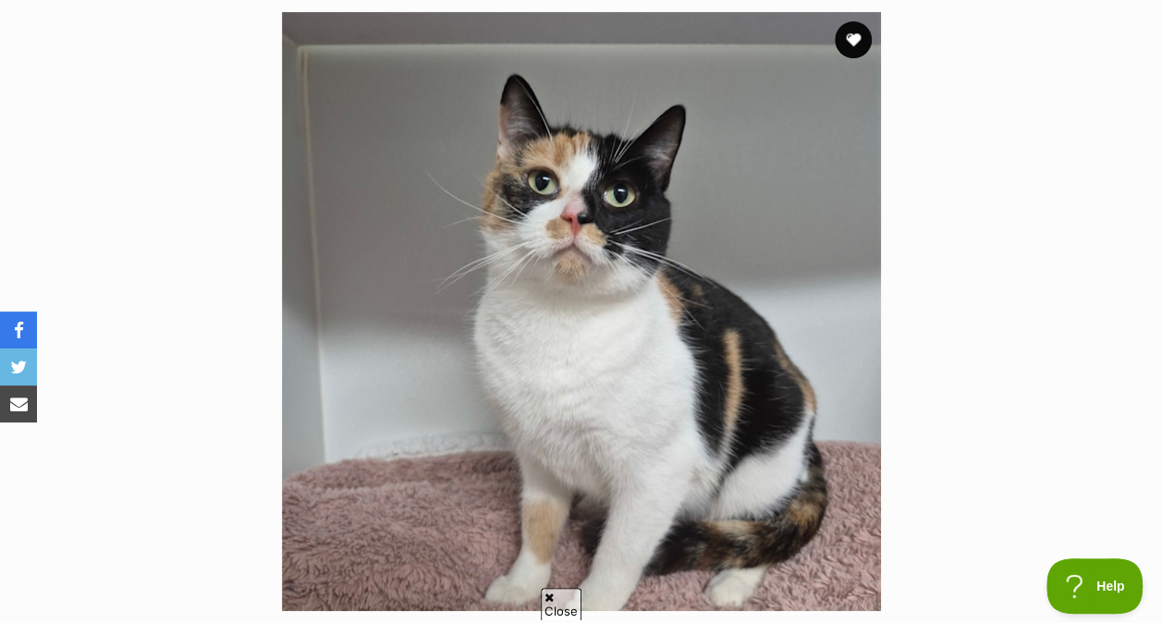
scroll to position [389, 0]
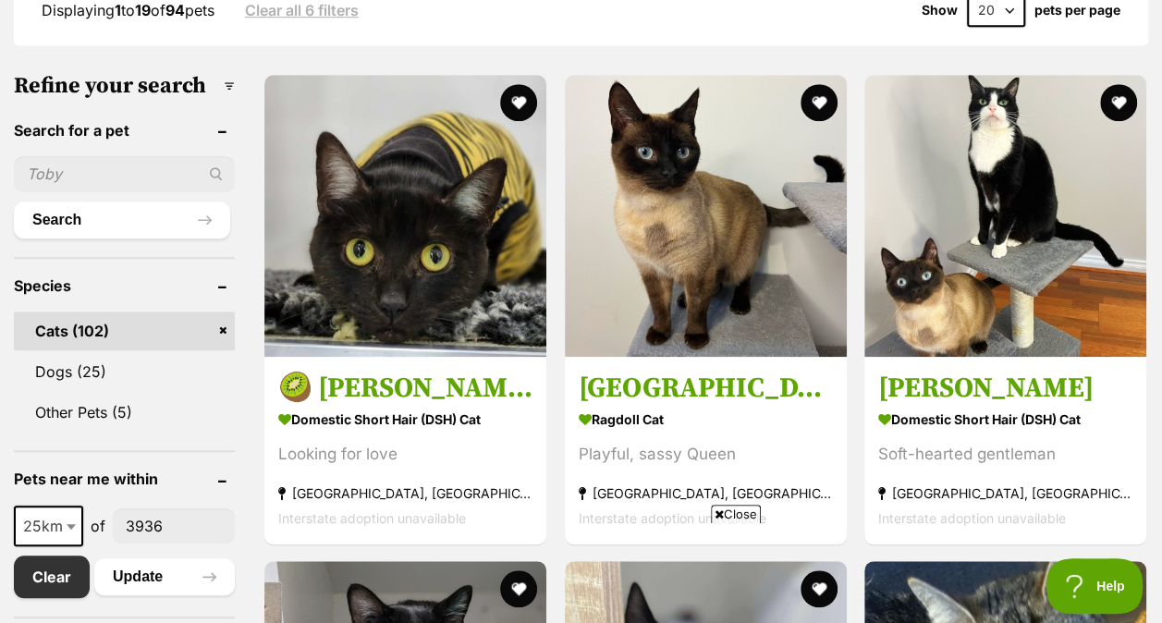
click at [746, 514] on span "Close" at bounding box center [736, 514] width 50 height 18
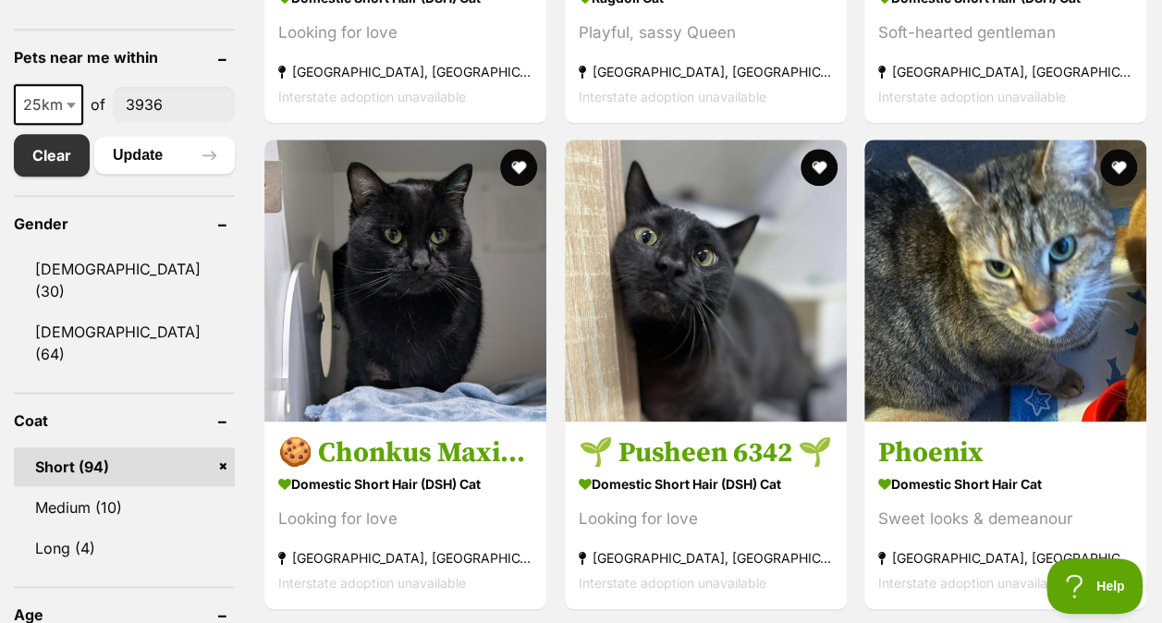
scroll to position [1039, 0]
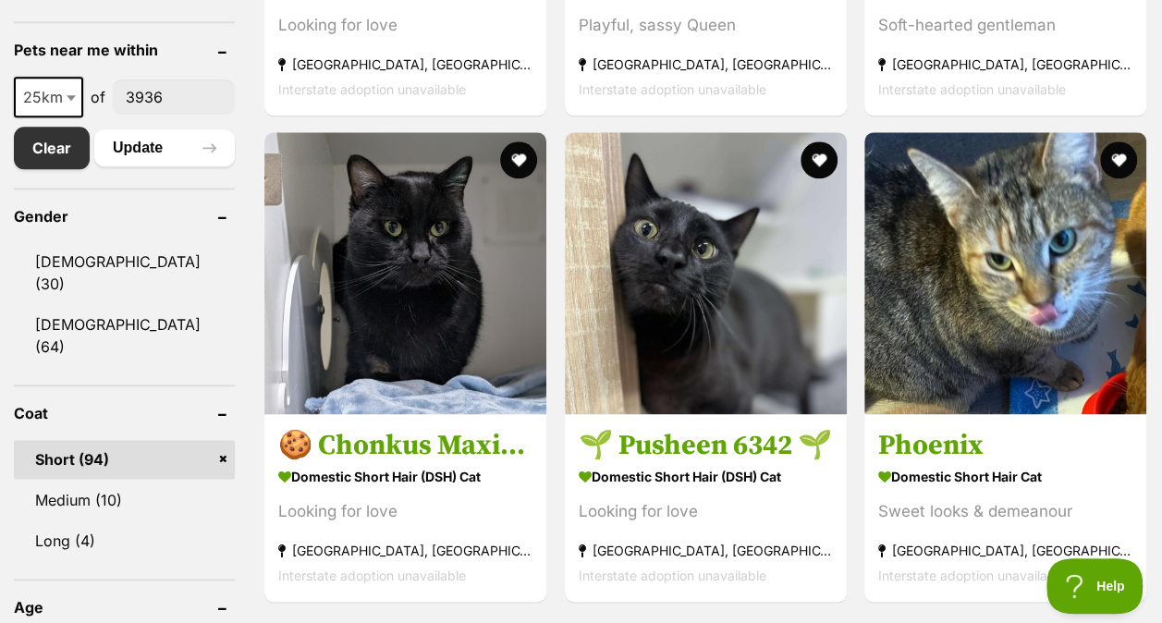
click at [224, 440] on link "Short (94)" at bounding box center [124, 459] width 221 height 39
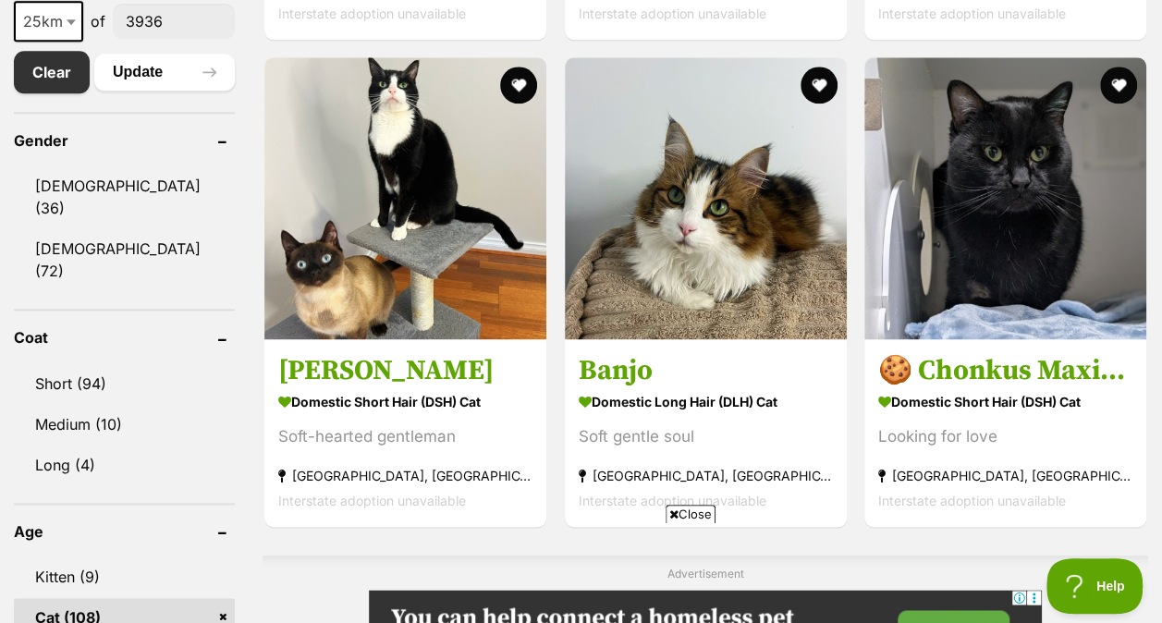
scroll to position [1117, 0]
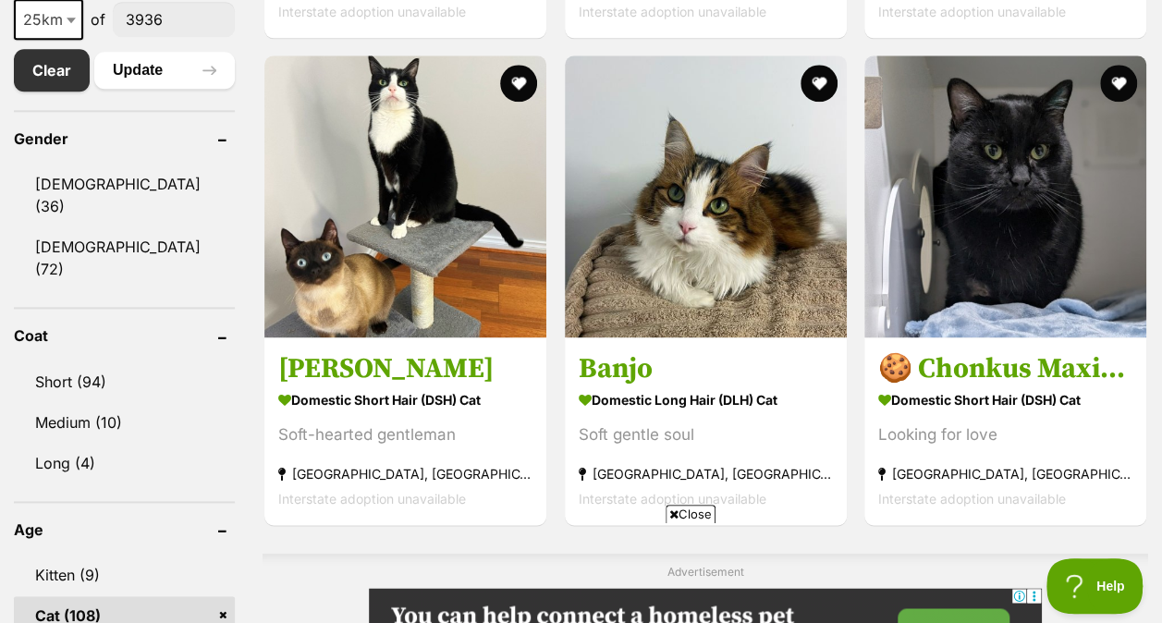
click at [687, 513] on span "Close" at bounding box center [691, 514] width 50 height 18
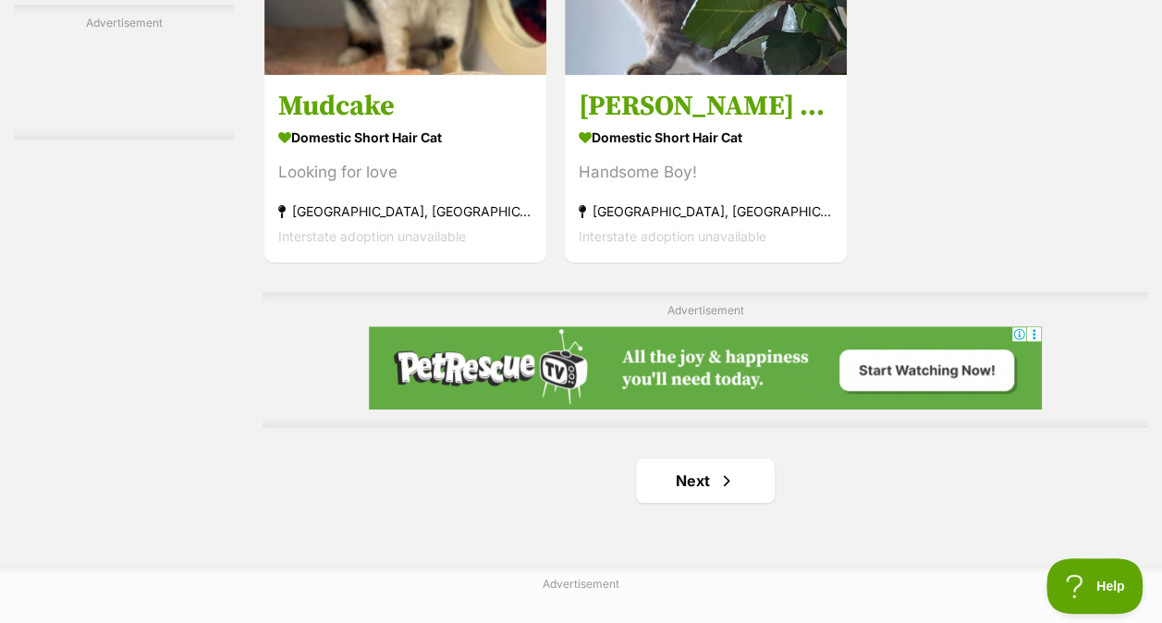
scroll to position [4169, 0]
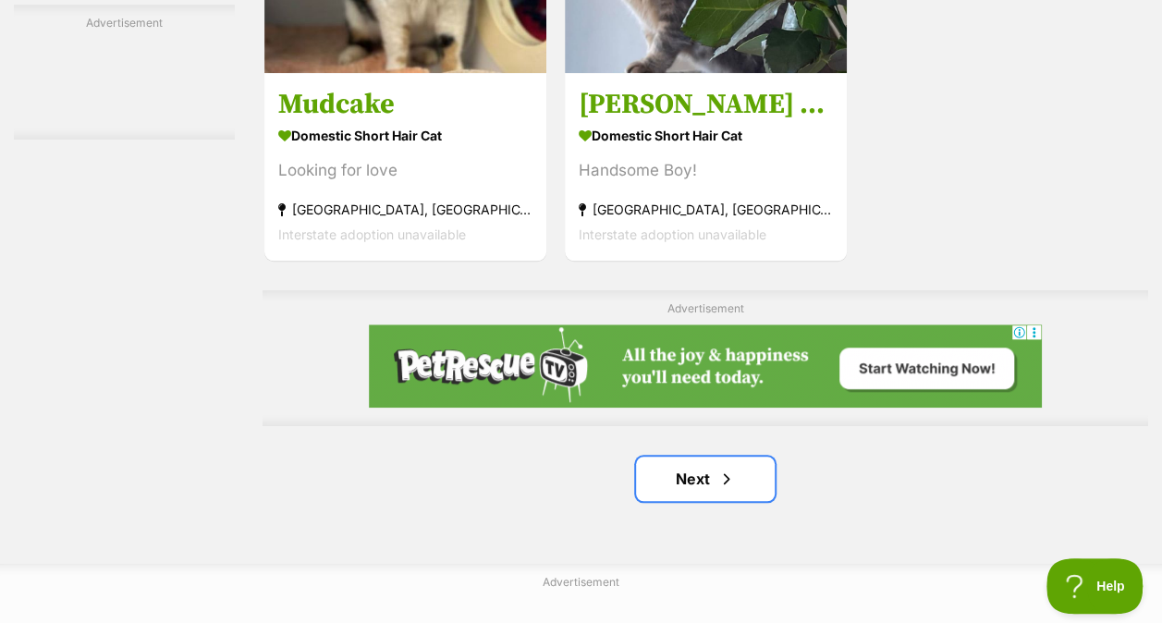
click at [745, 478] on link "Next" at bounding box center [705, 479] width 139 height 44
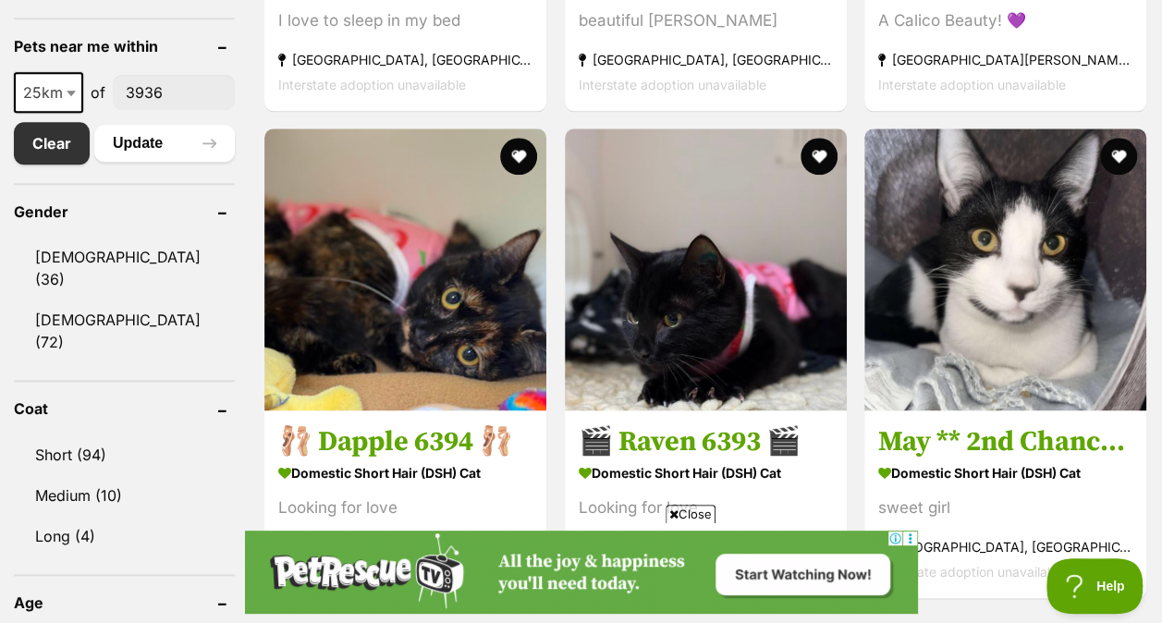
scroll to position [1045, 0]
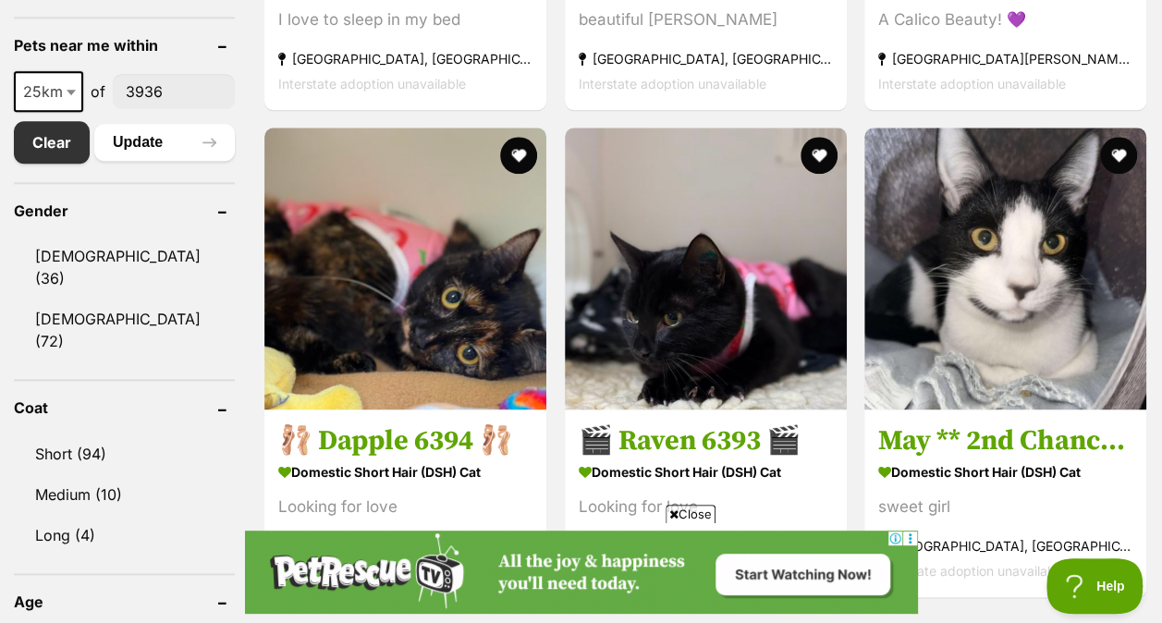
click at [690, 516] on span "Close" at bounding box center [691, 514] width 50 height 18
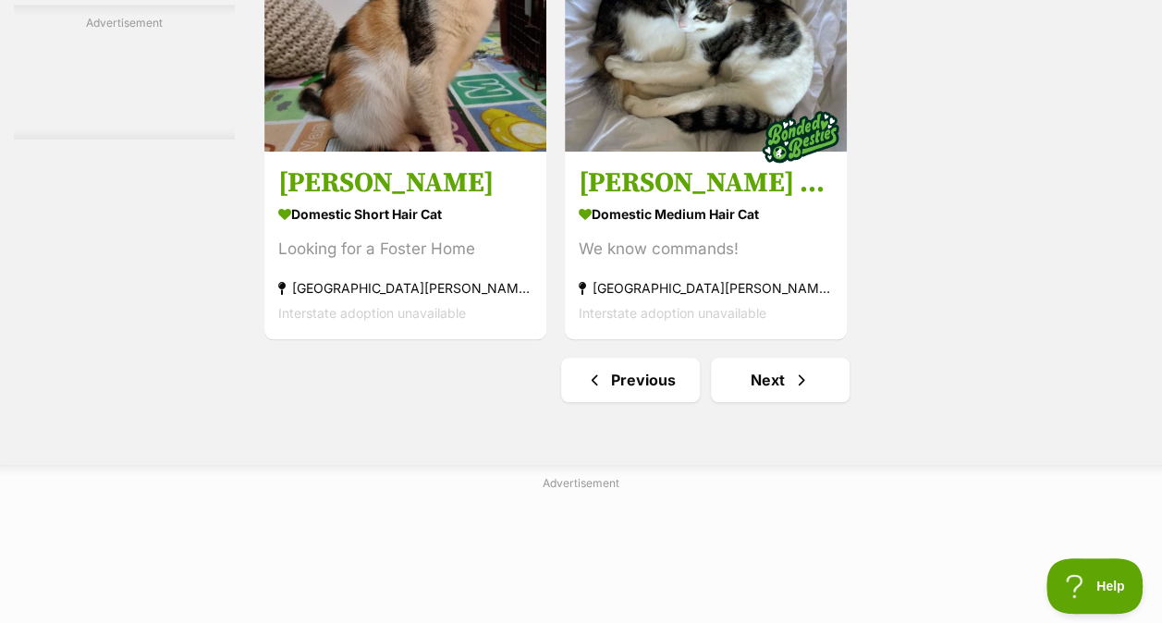
scroll to position [4275, 0]
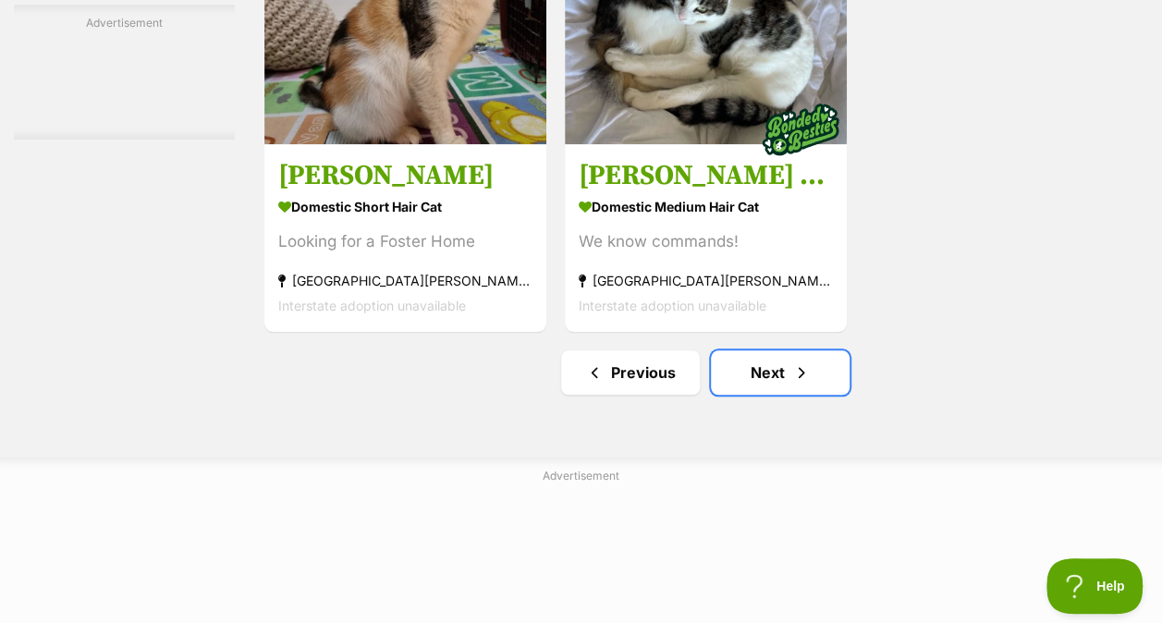
click at [800, 361] on span "Next page" at bounding box center [801, 372] width 18 height 22
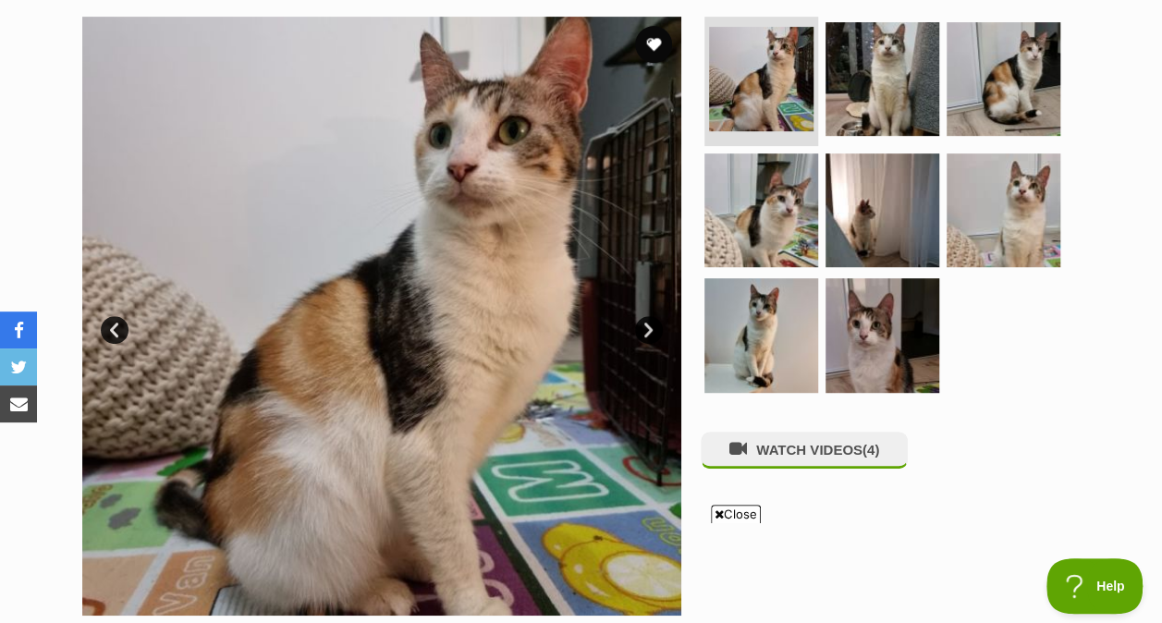
click at [854, 278] on img at bounding box center [882, 335] width 114 height 114
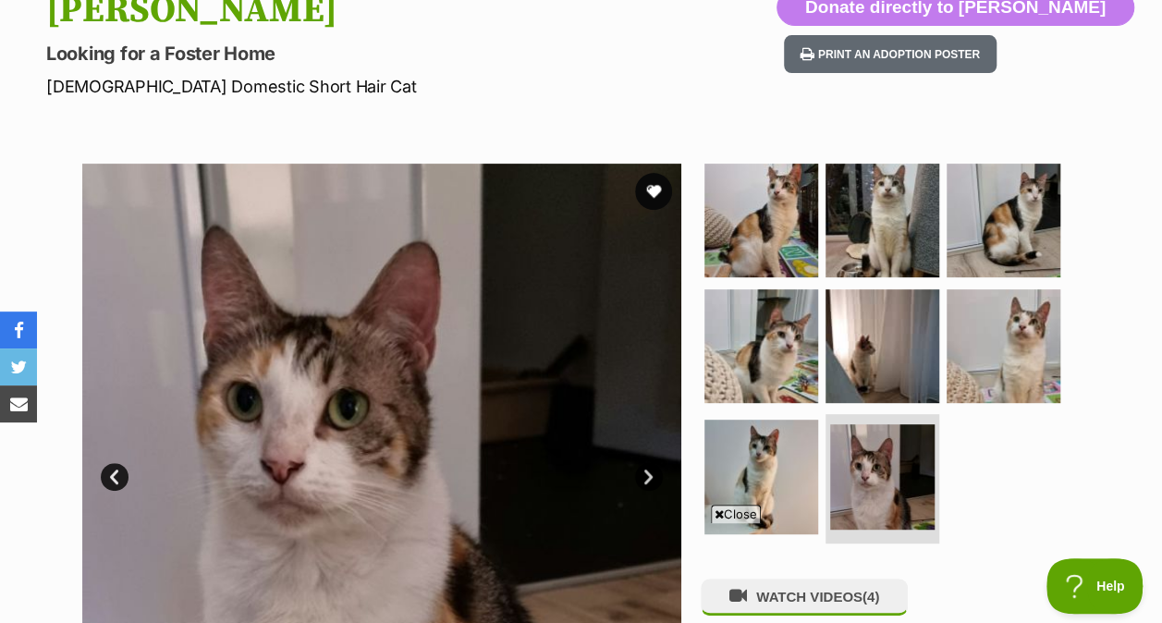
click at [1024, 179] on img at bounding box center [1004, 221] width 114 height 114
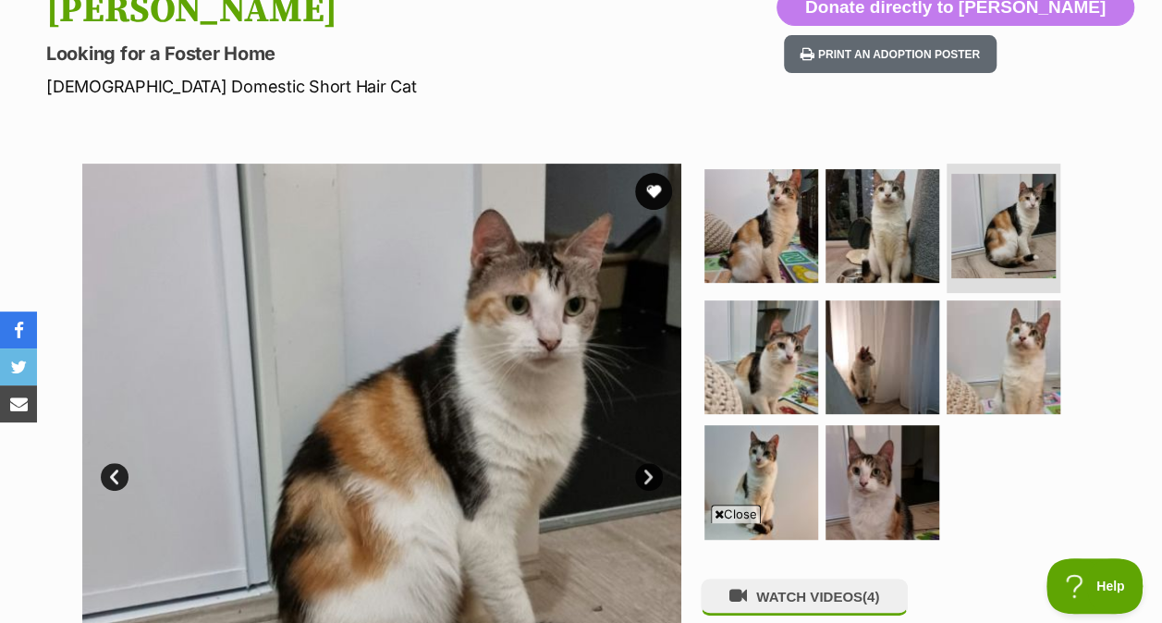
scroll to position [396, 0]
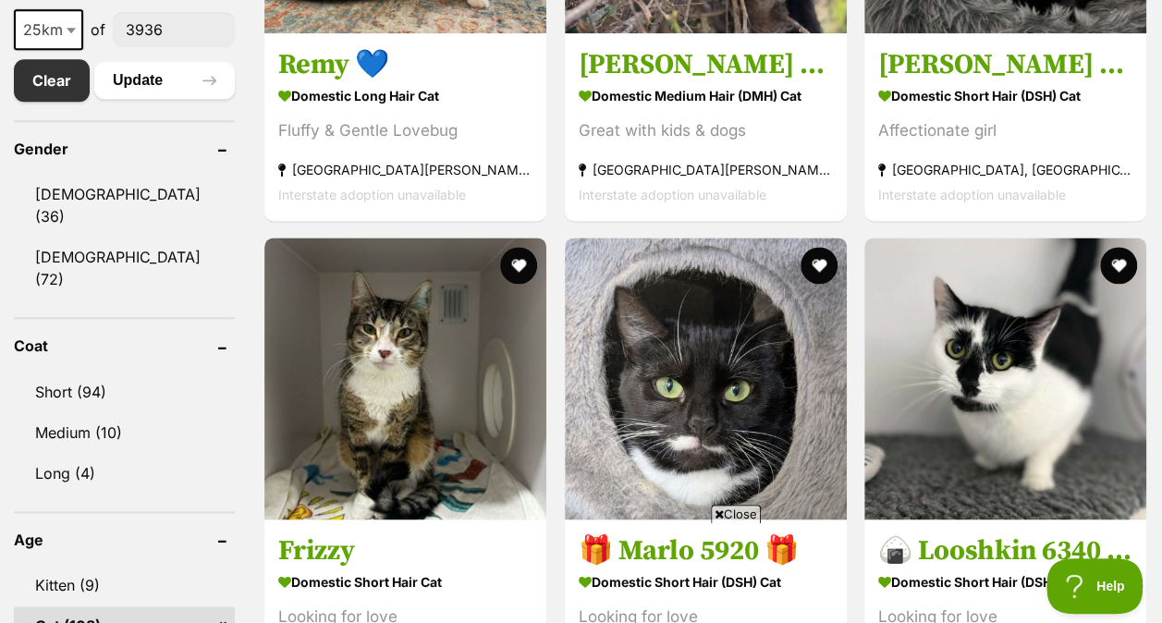
click at [719, 516] on icon at bounding box center [719, 514] width 9 height 12
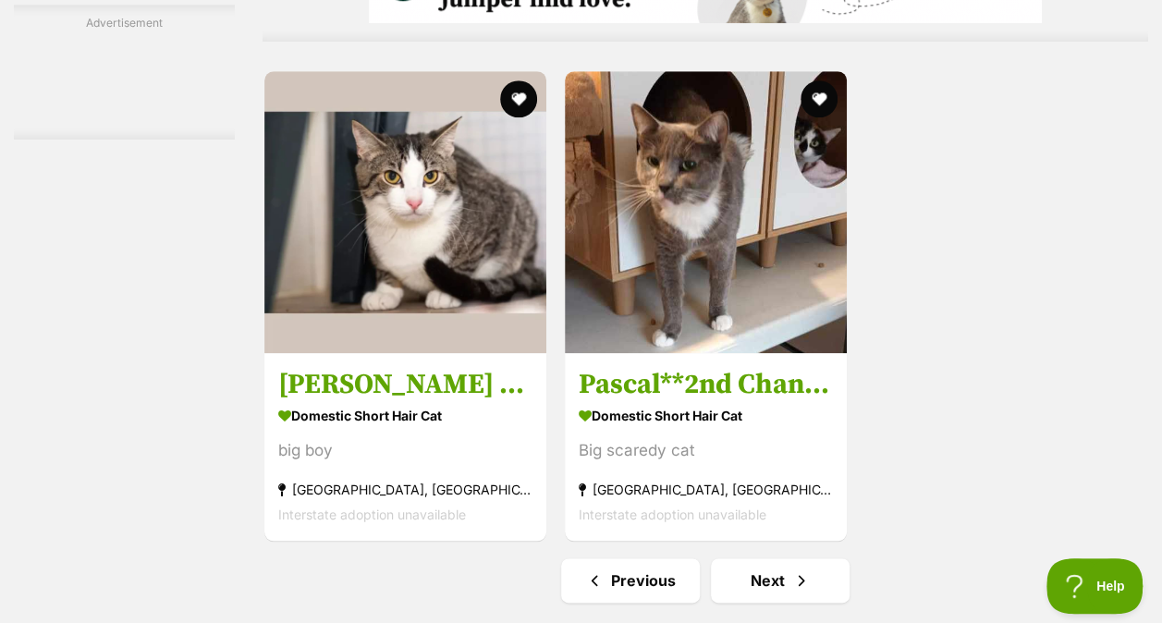
scroll to position [4240, 0]
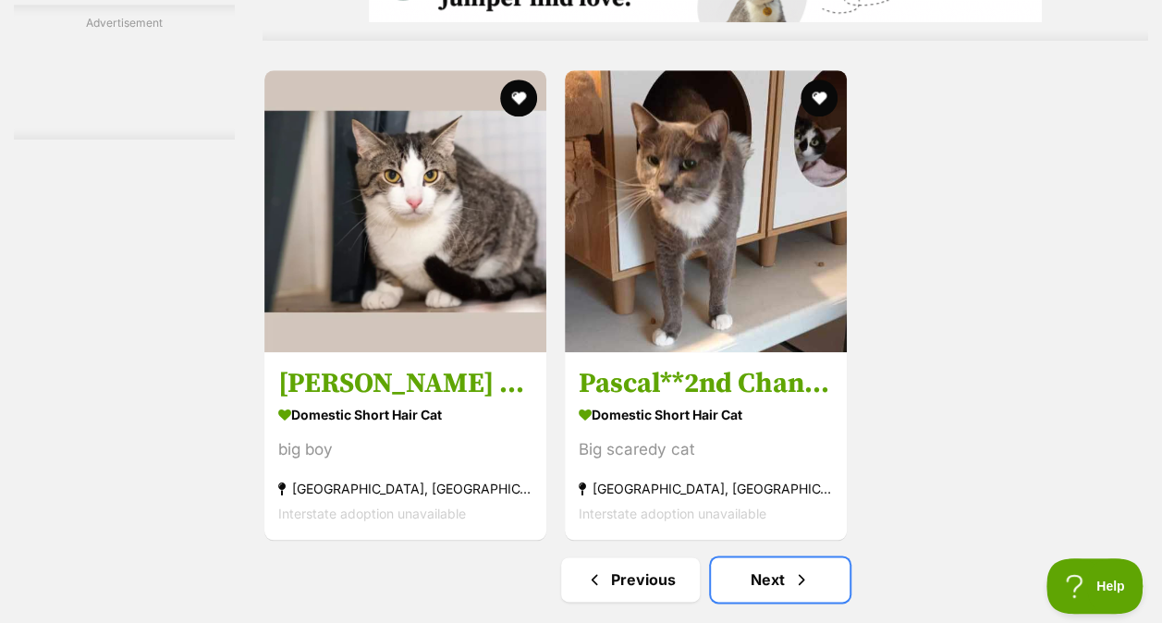
click at [794, 568] on span "Next page" at bounding box center [801, 579] width 18 height 22
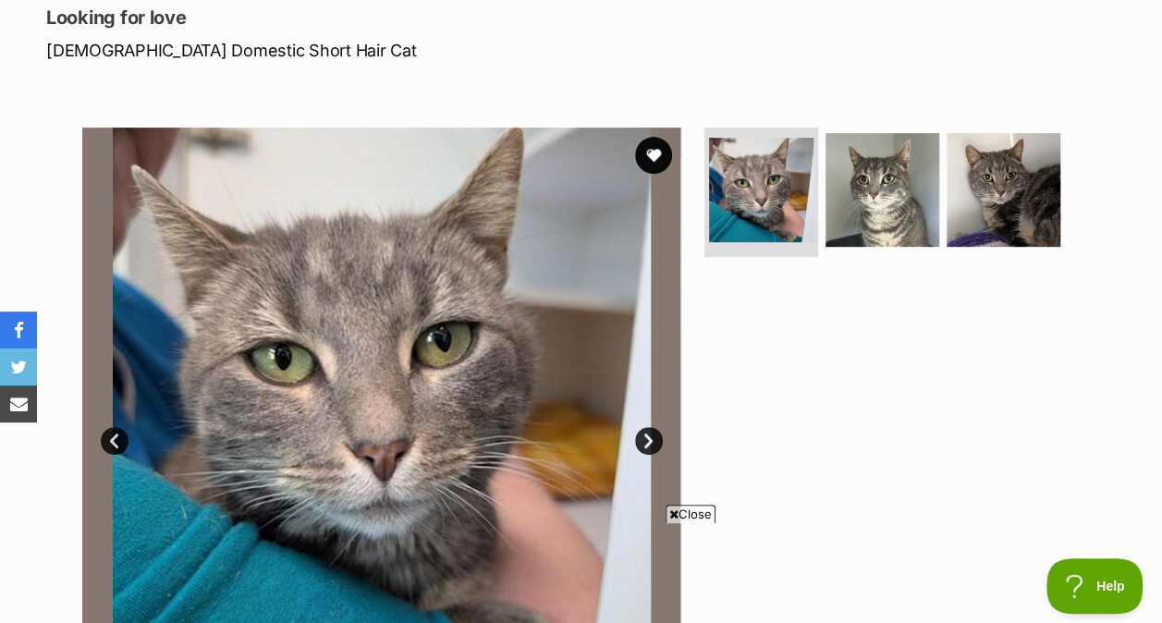
click at [870, 173] on img at bounding box center [882, 190] width 114 height 114
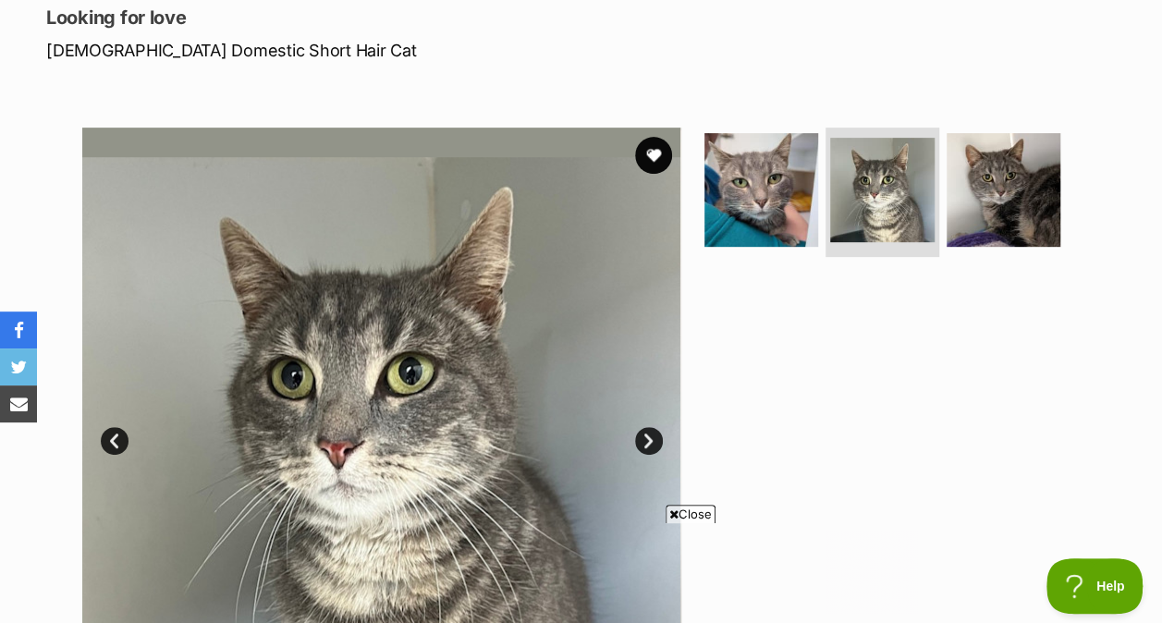
click at [1022, 161] on img at bounding box center [1004, 190] width 114 height 114
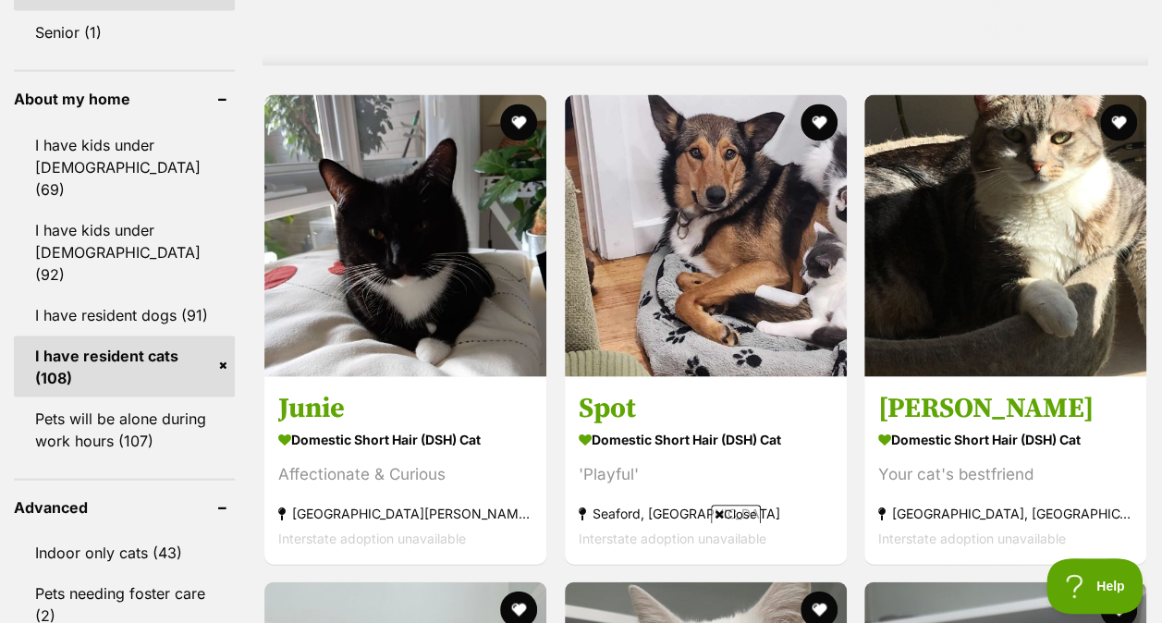
scroll to position [1751, 0]
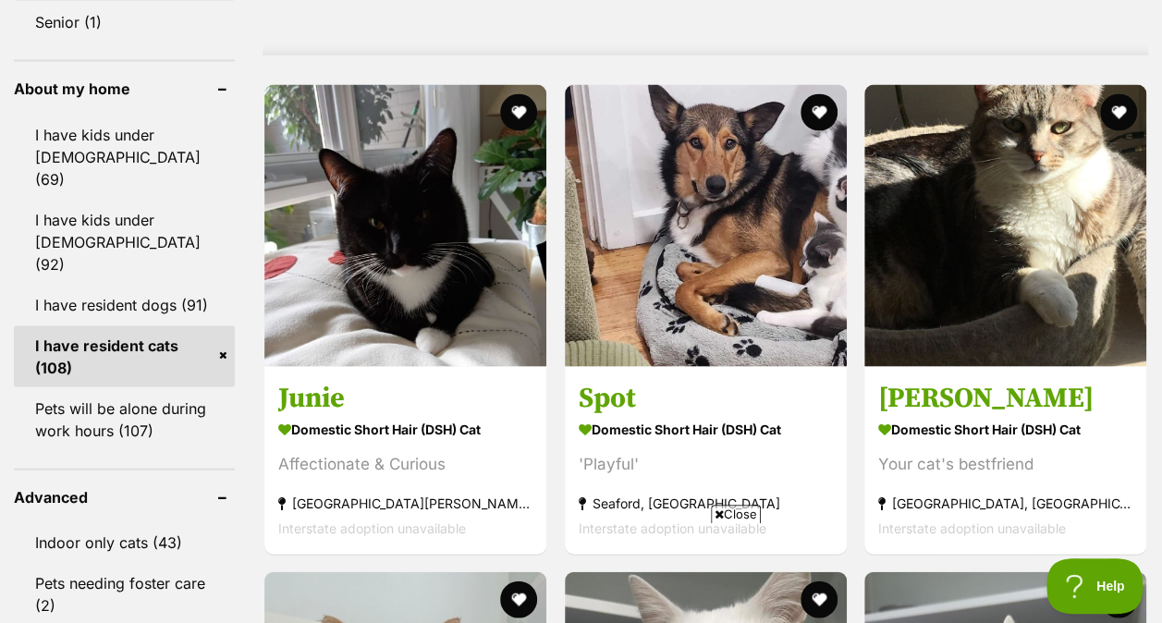
click at [730, 516] on span "Close" at bounding box center [736, 514] width 50 height 18
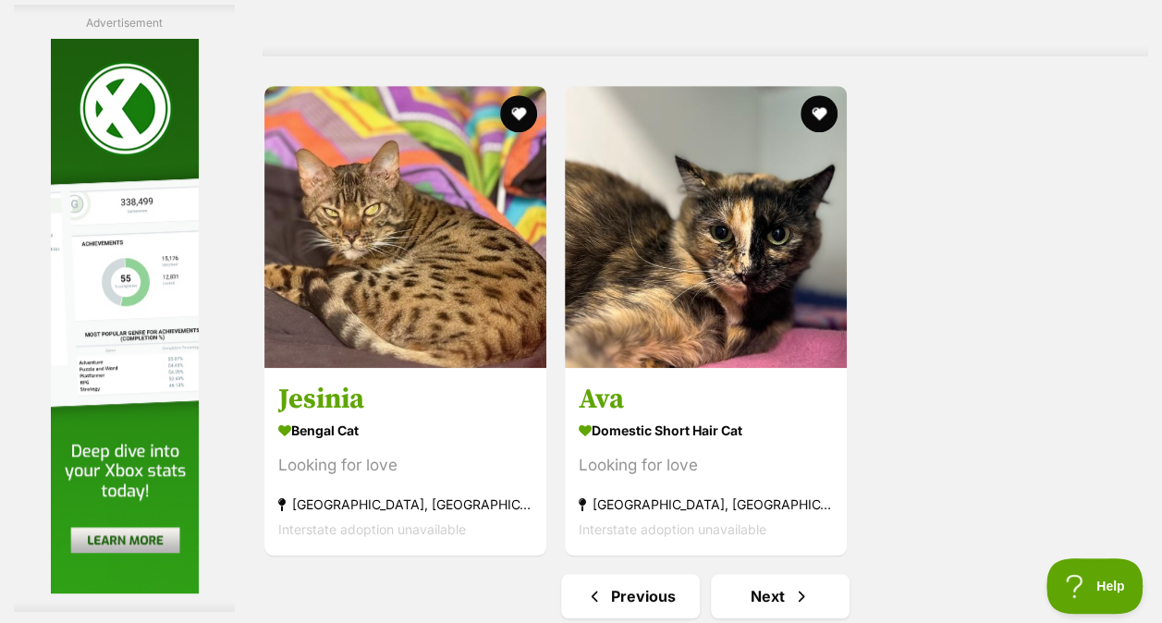
scroll to position [4053, 0]
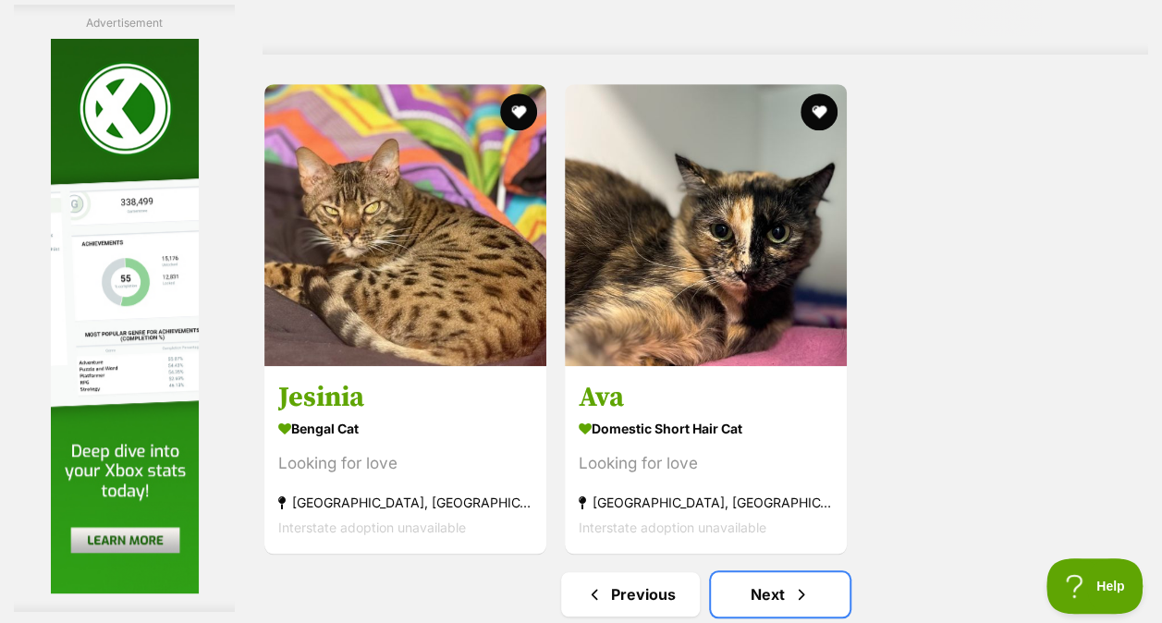
click at [803, 583] on span "Next page" at bounding box center [801, 594] width 18 height 22
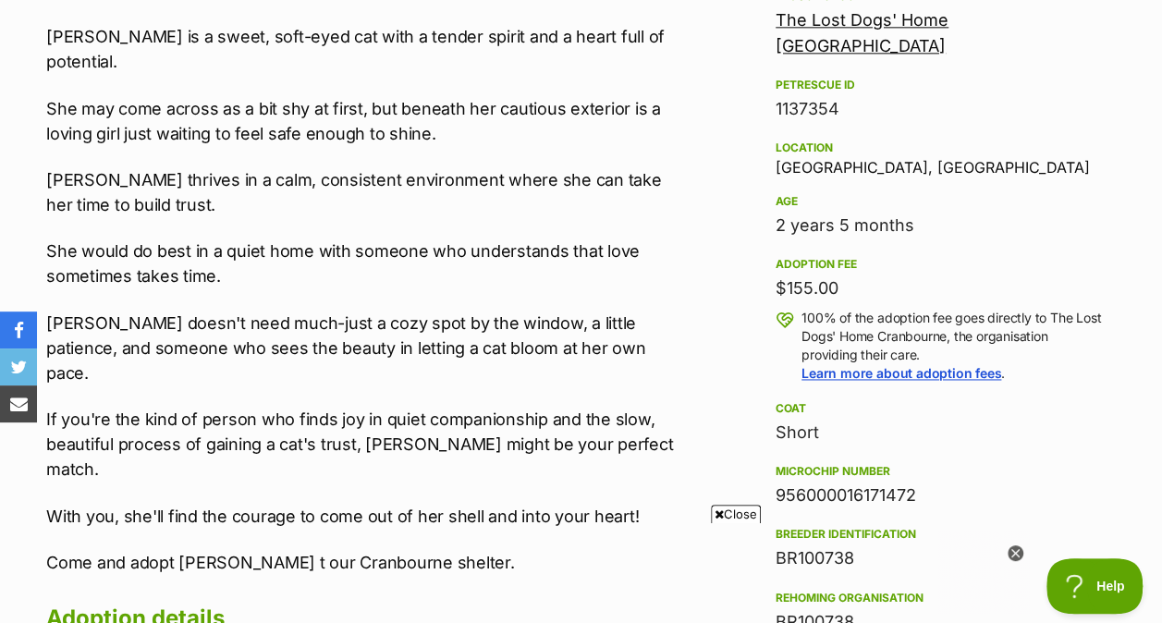
scroll to position [1166, 0]
click at [727, 505] on span "Close" at bounding box center [736, 514] width 50 height 18
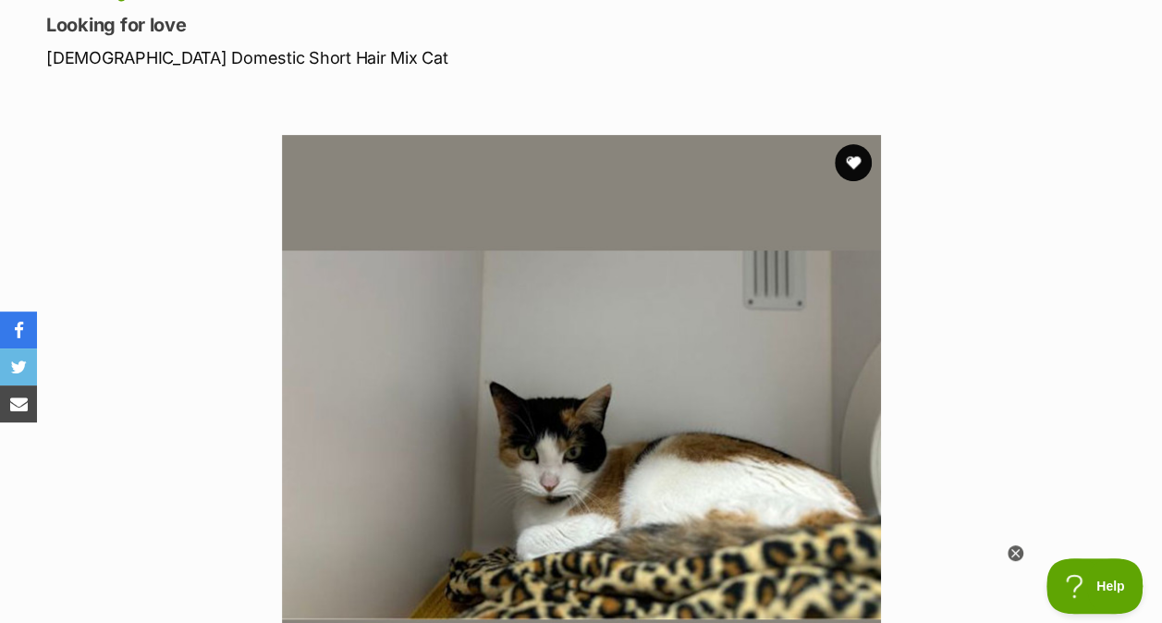
scroll to position [373, 0]
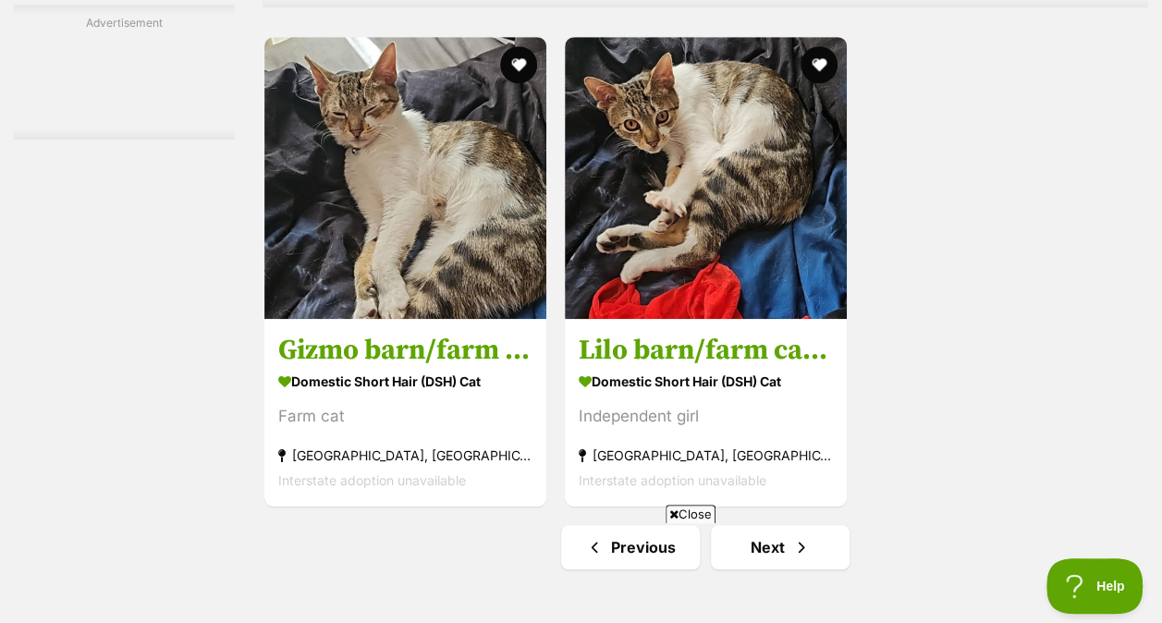
scroll to position [4104, 0]
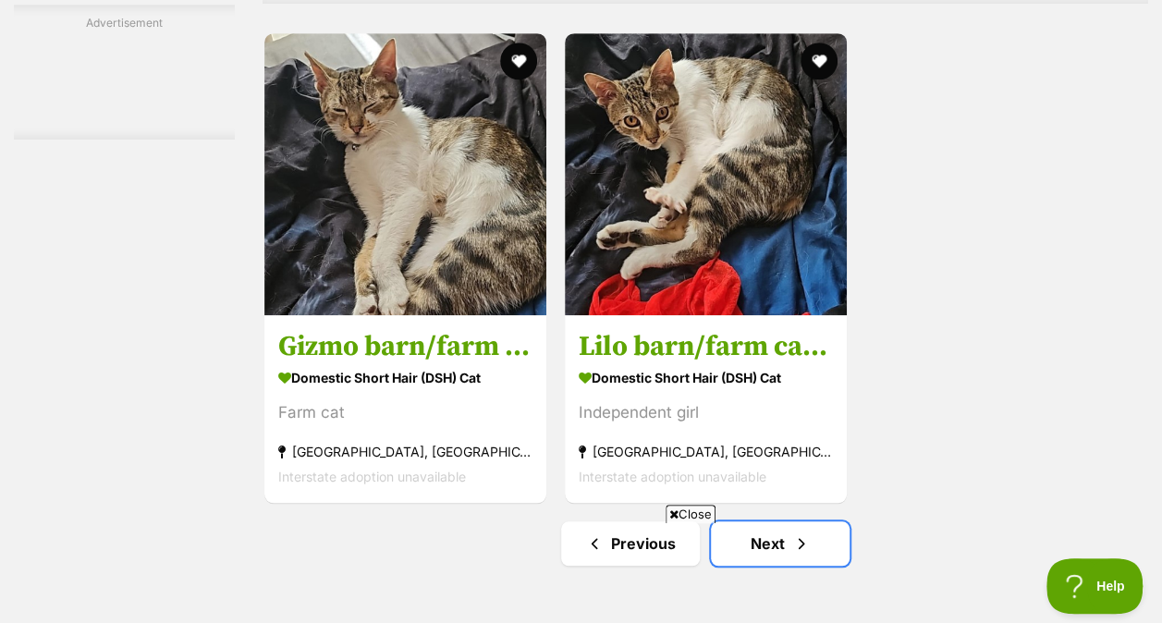
click at [821, 521] on link "Next" at bounding box center [780, 543] width 139 height 44
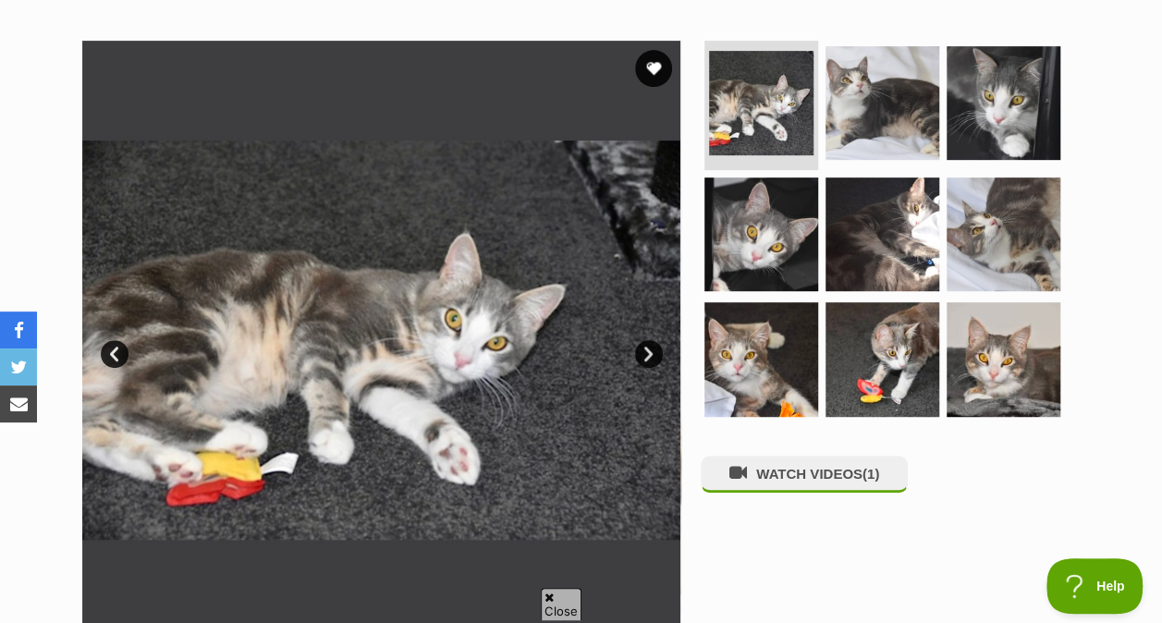
click at [886, 79] on img at bounding box center [882, 103] width 114 height 114
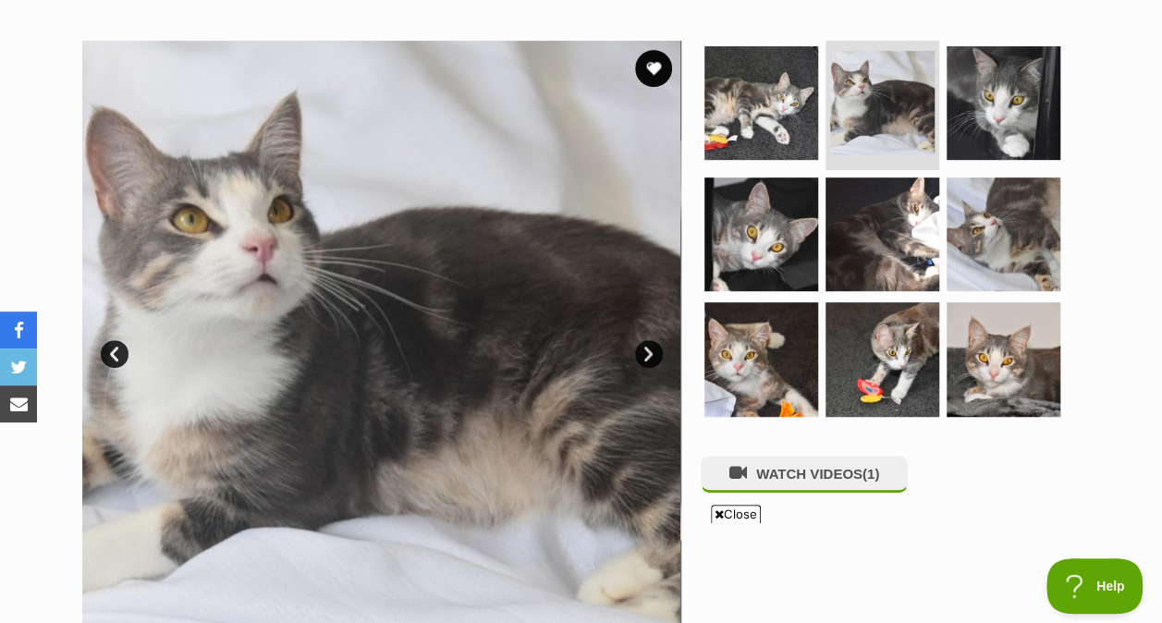
click at [788, 177] on img at bounding box center [761, 234] width 114 height 114
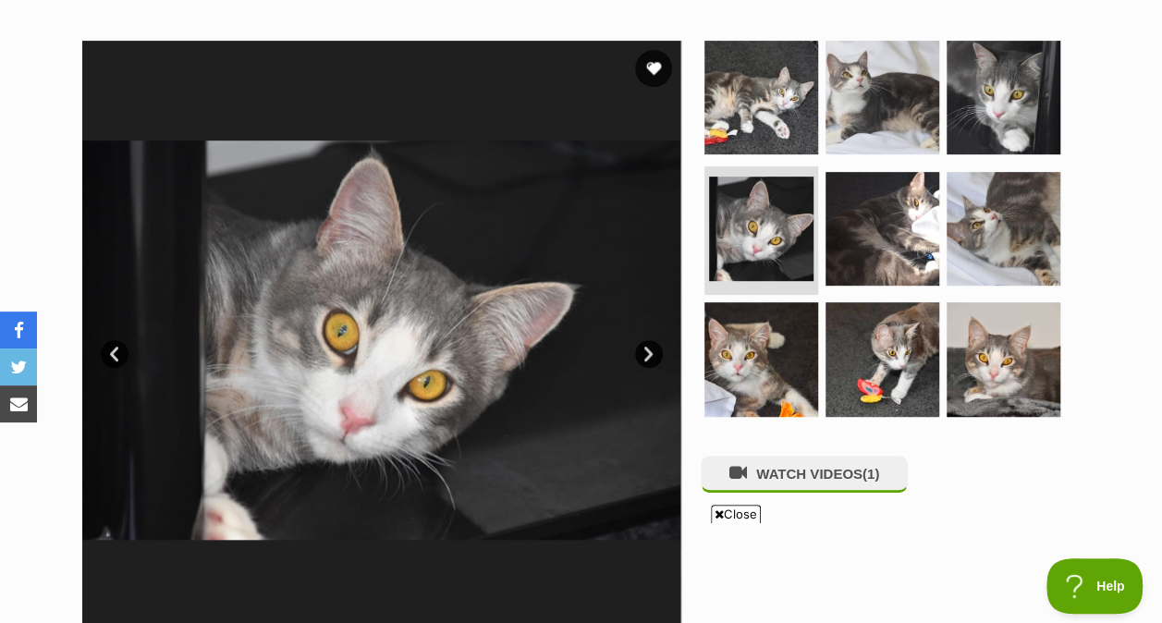
click at [895, 209] on img at bounding box center [882, 229] width 114 height 114
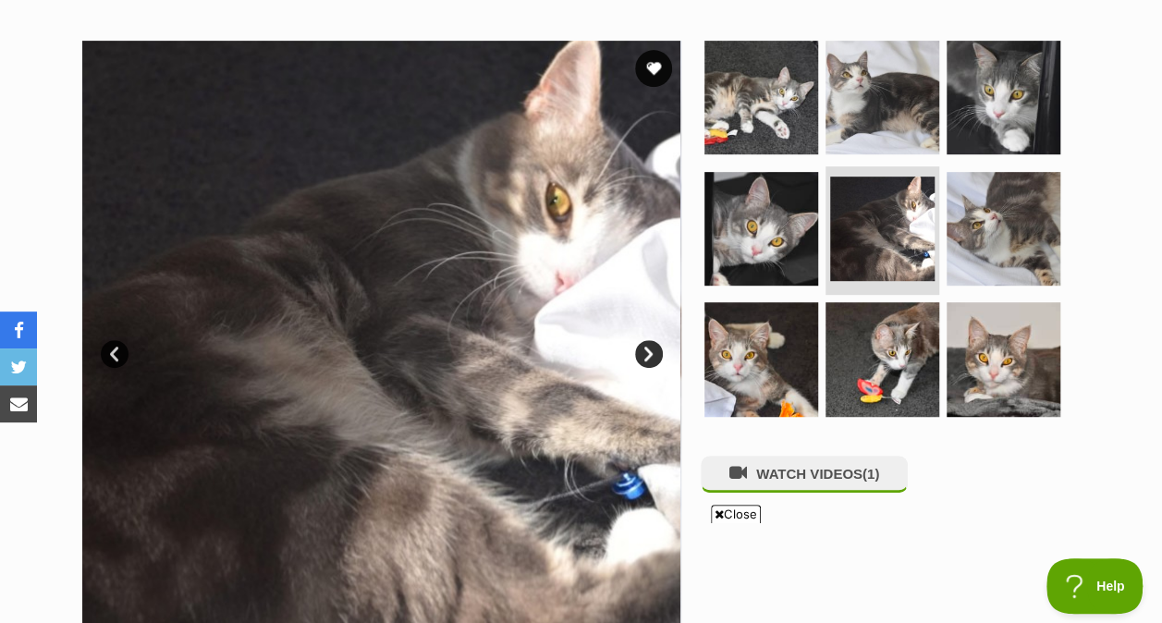
click at [978, 59] on img at bounding box center [1004, 98] width 114 height 114
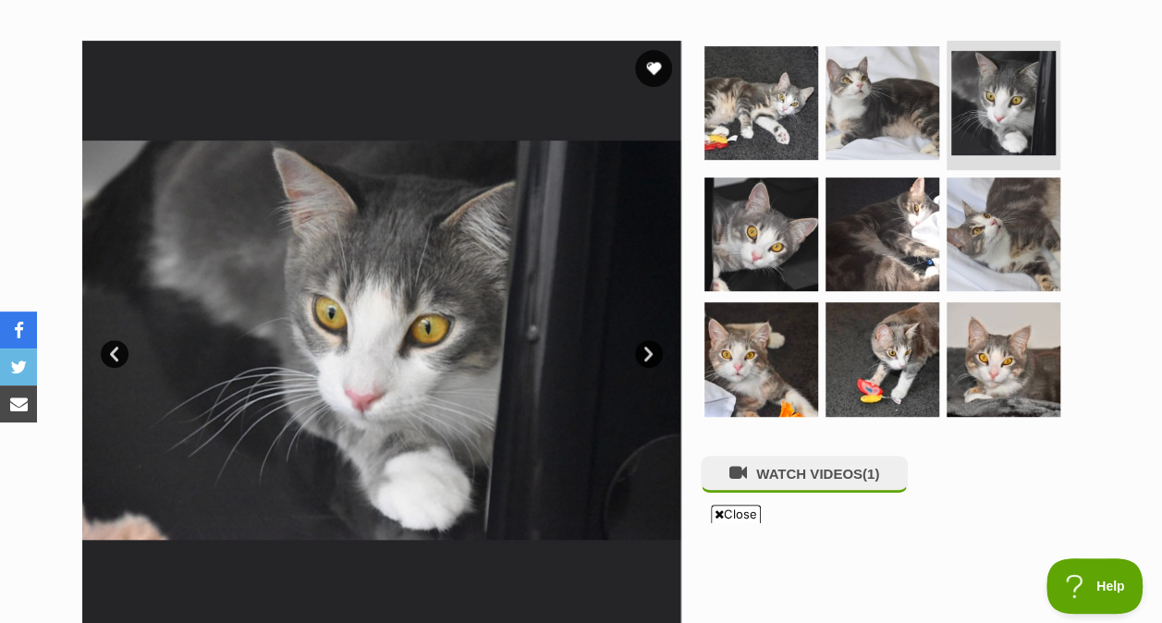
click at [987, 189] on img at bounding box center [1004, 234] width 114 height 114
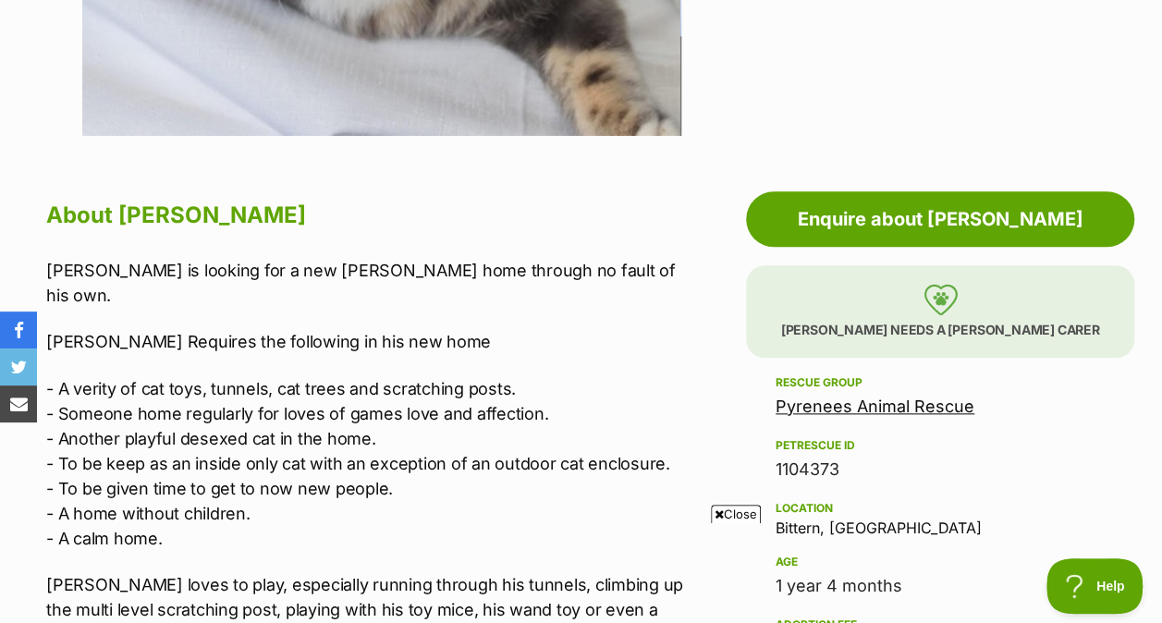
scroll to position [889, 0]
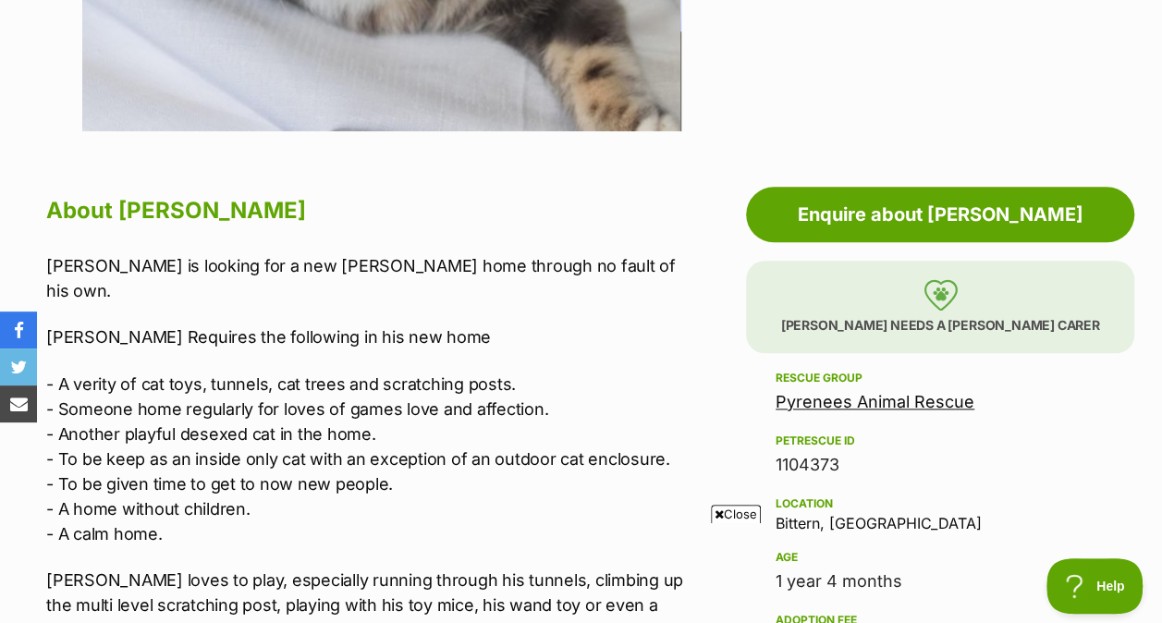
click at [733, 507] on span "Close" at bounding box center [736, 514] width 50 height 18
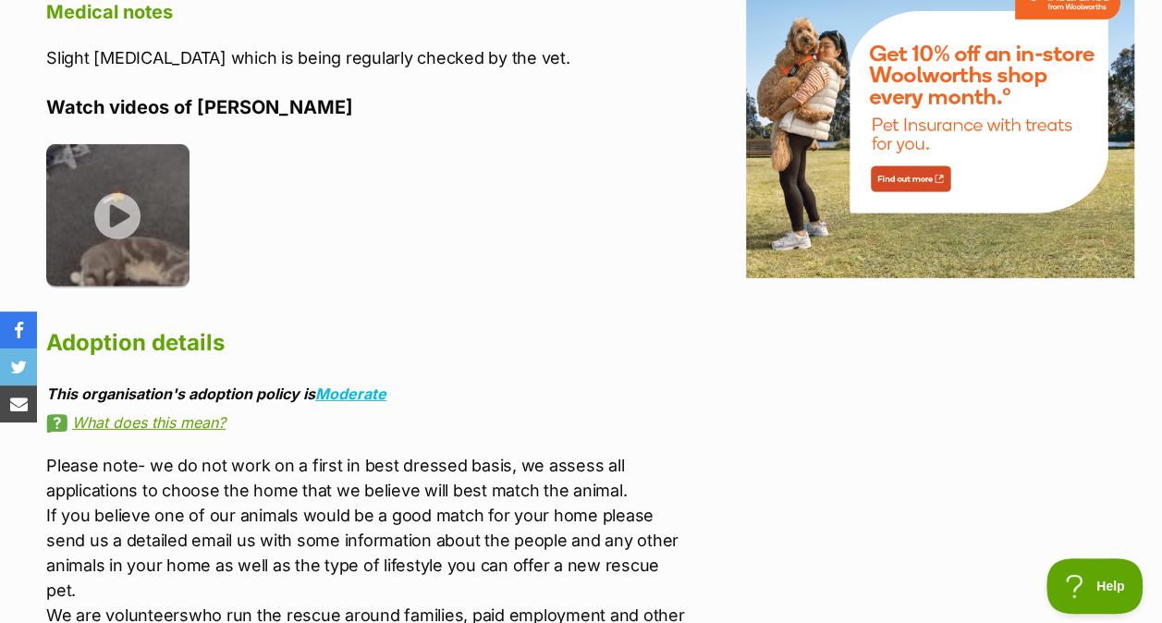
scroll to position [2677, 0]
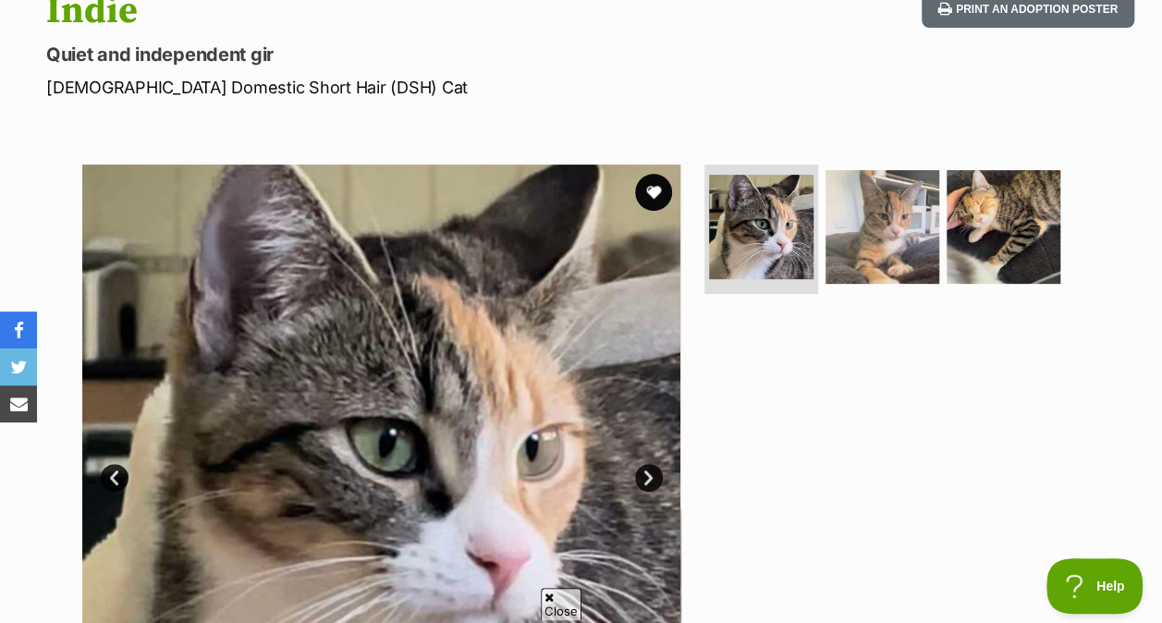
scroll to position [252, 0]
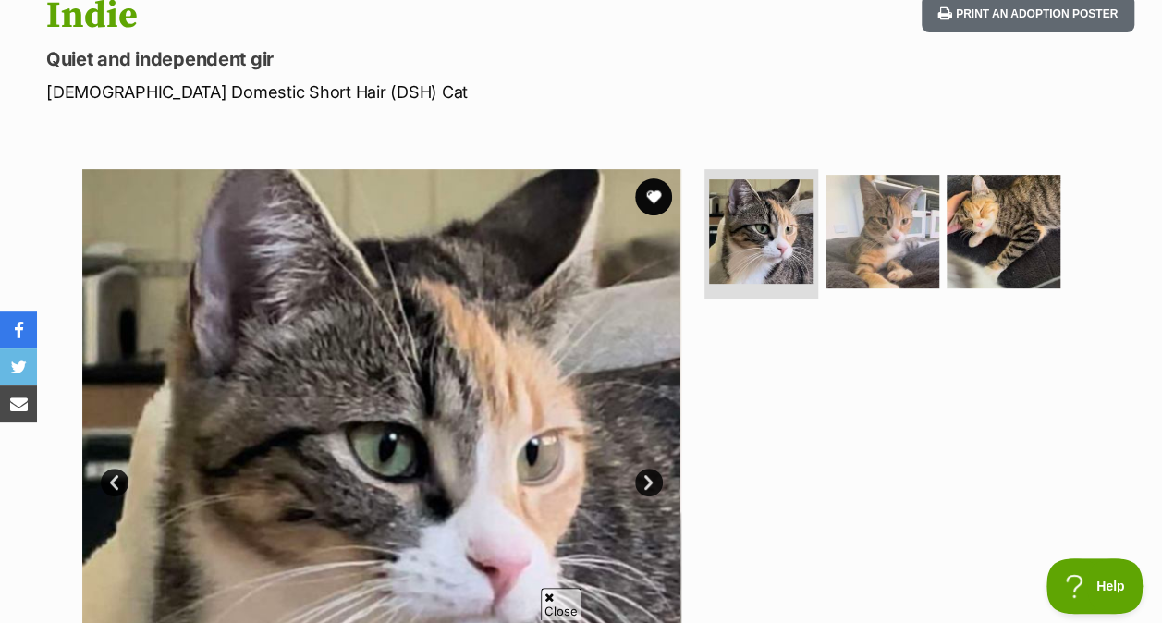
click at [884, 209] on img at bounding box center [882, 232] width 114 height 114
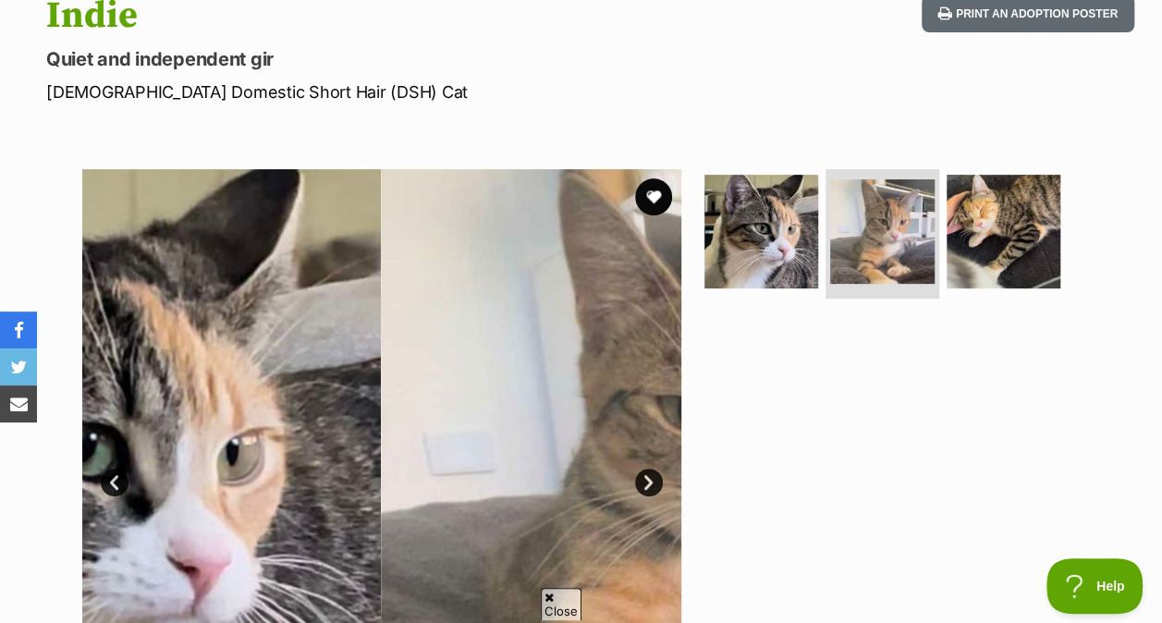
scroll to position [0, 0]
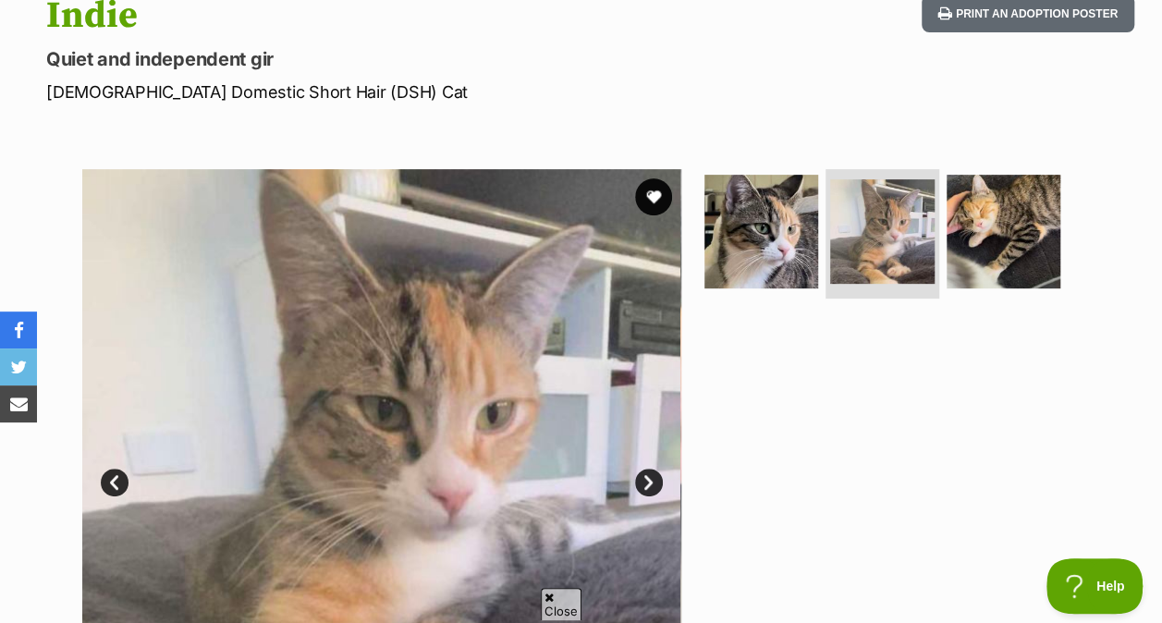
click at [1048, 208] on img at bounding box center [1004, 232] width 114 height 114
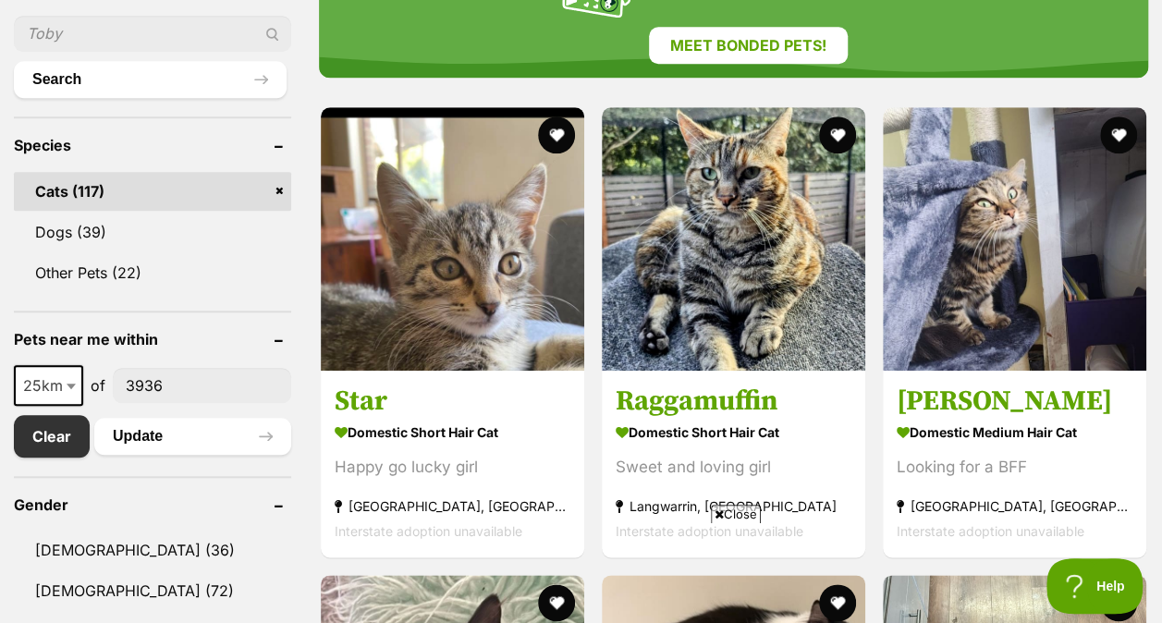
click at [753, 511] on span "Close" at bounding box center [736, 514] width 50 height 18
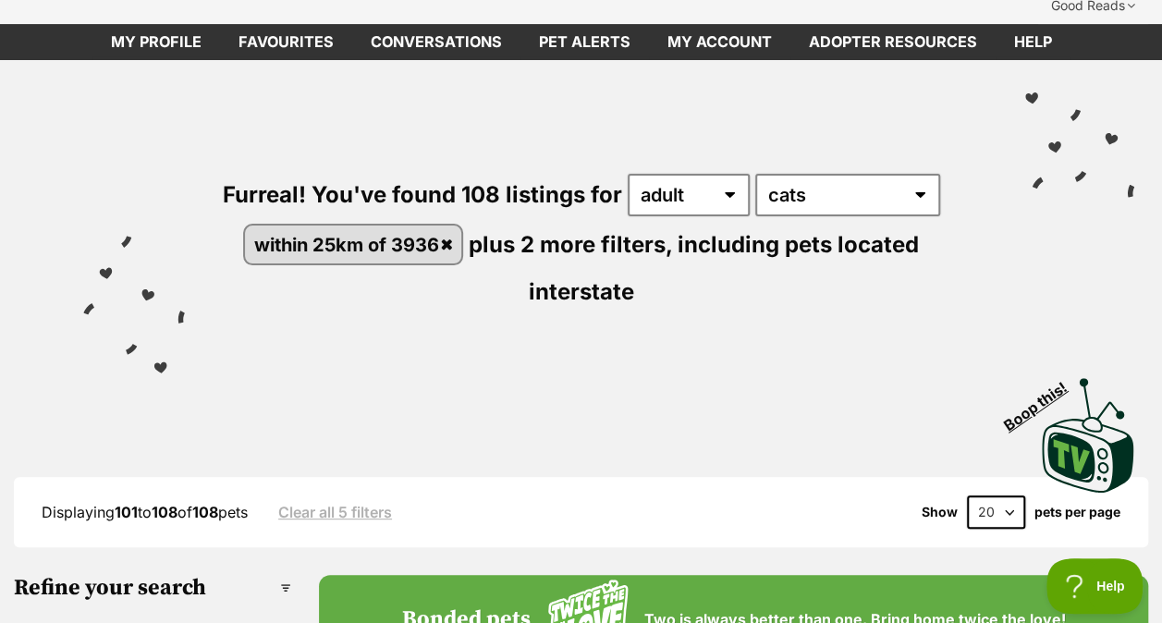
scroll to position [90, 0]
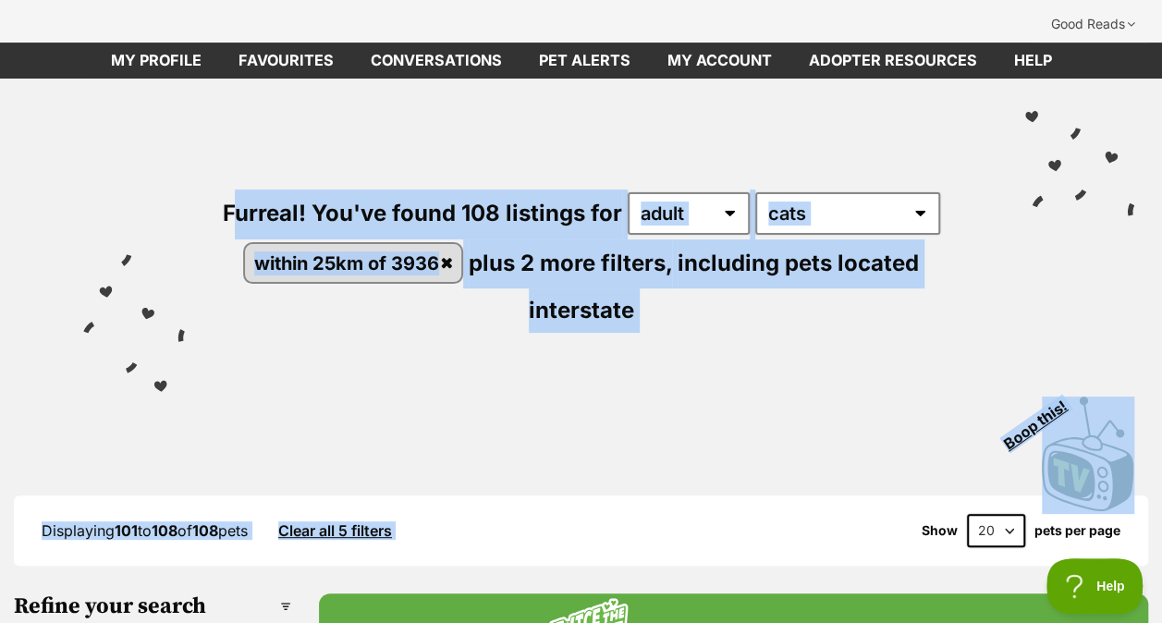
drag, startPoint x: 715, startPoint y: 426, endPoint x: 92, endPoint y: 120, distance: 694.1
drag, startPoint x: 92, startPoint y: 120, endPoint x: 127, endPoint y: 264, distance: 148.2
click at [127, 264] on div "Furreal! You've found 108 listings for any age kitten adult senior any type of …" at bounding box center [581, 229] width 1106 height 300
click at [98, 250] on div "Furreal! You've found 108 listings for any age kitten adult senior any type of …" at bounding box center [581, 229] width 1106 height 300
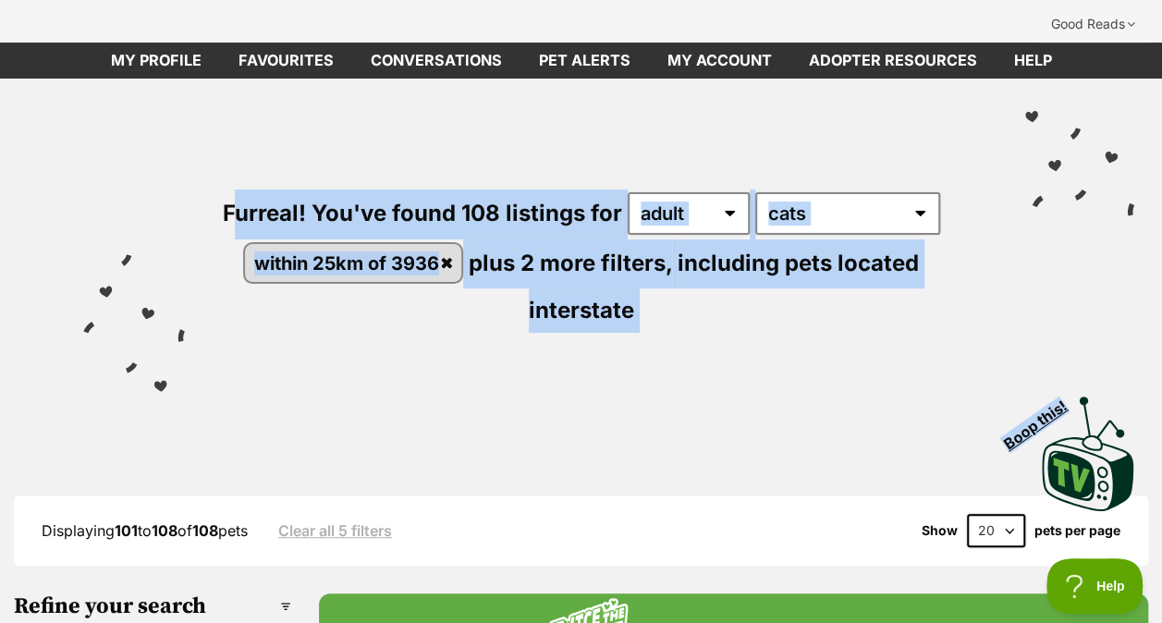
drag, startPoint x: 275, startPoint y: 364, endPoint x: 129, endPoint y: 266, distance: 175.9
click at [129, 266] on div "Furreal! You've found 108 listings for any age kitten adult senior any type of …" at bounding box center [581, 296] width 1162 height 435
drag, startPoint x: 129, startPoint y: 266, endPoint x: 201, endPoint y: 328, distance: 94.3
click at [201, 328] on div "Furreal! You've found 108 listings for any age kitten adult senior any type of …" at bounding box center [581, 229] width 1106 height 300
click at [379, 379] on div "Visit PetRescue TV (external site) Boop this!" at bounding box center [581, 446] width 1106 height 135
